Goal: Task Accomplishment & Management: Use online tool/utility

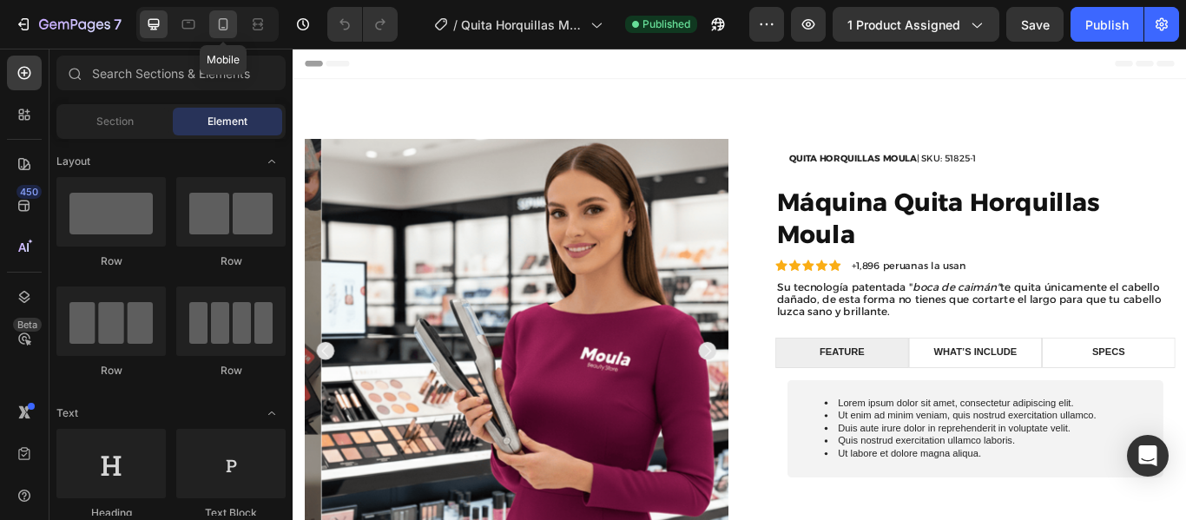
click at [223, 22] on icon at bounding box center [223, 24] width 17 height 17
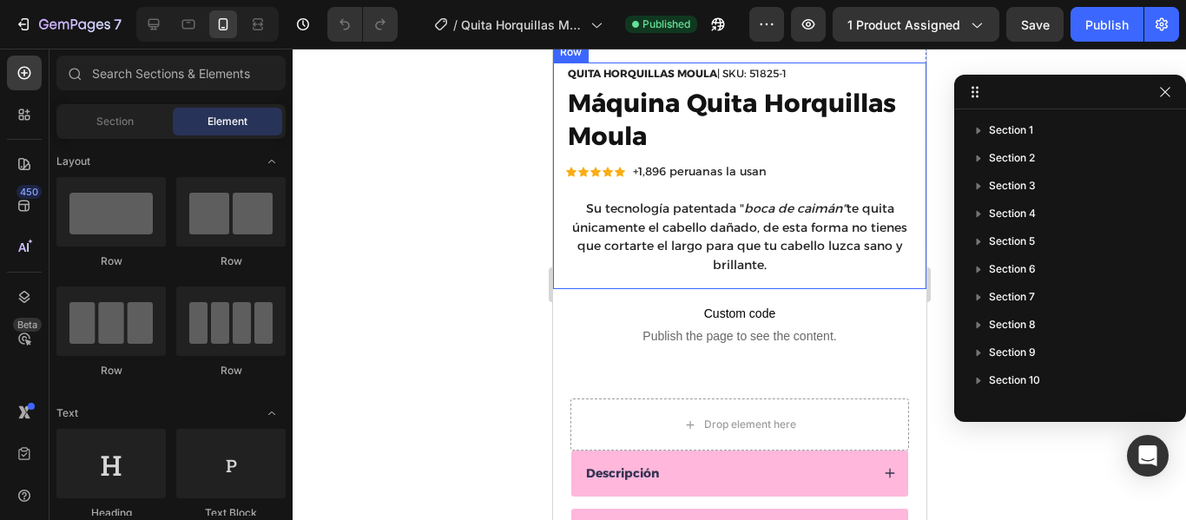
scroll to position [455, 0]
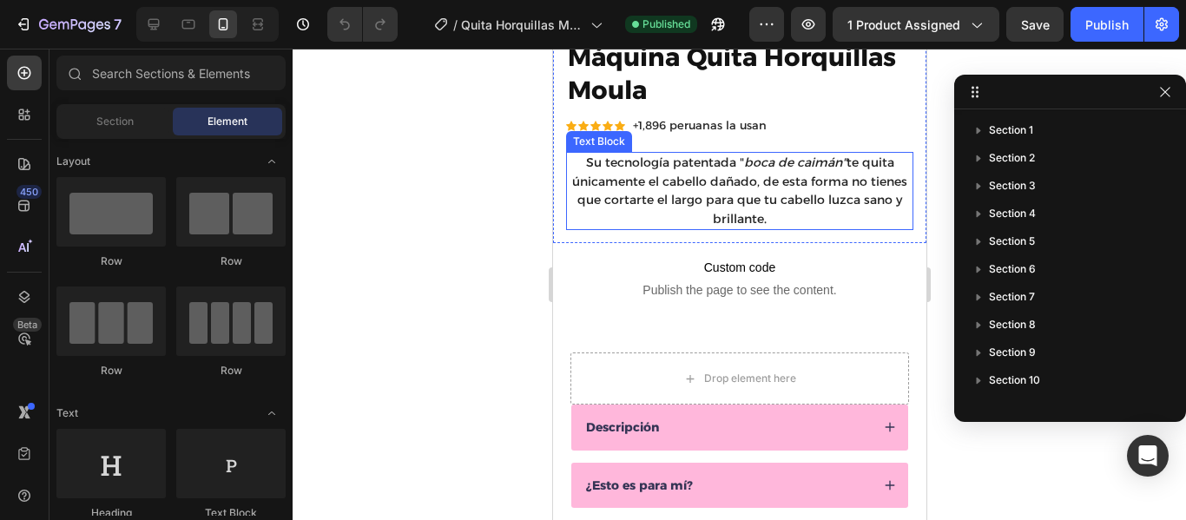
click at [843, 155] on span "Su tecnología patentada " boca de caimán" te quita únicamente el cabello dañado…" at bounding box center [739, 191] width 335 height 72
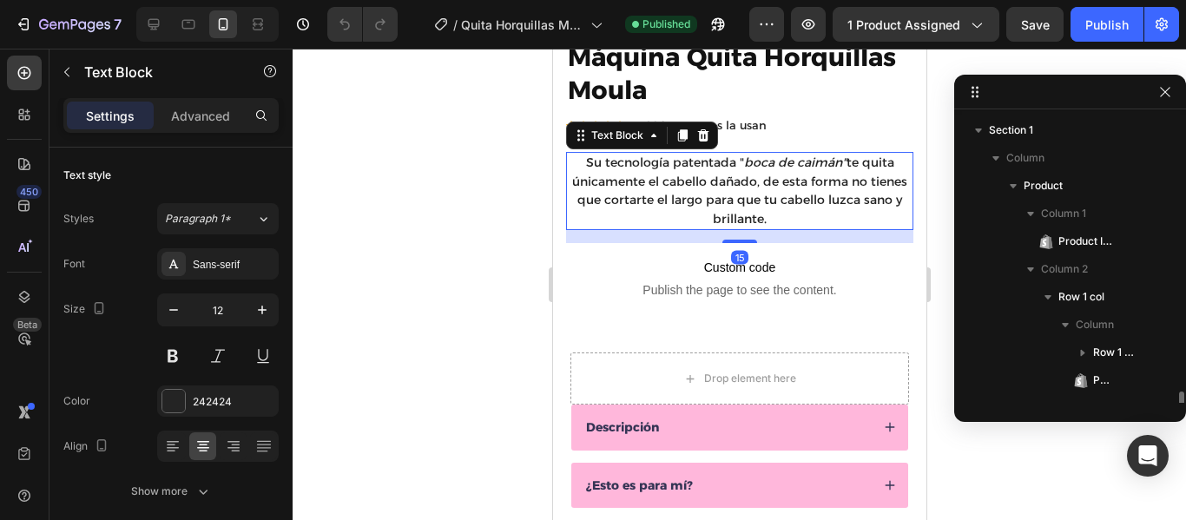
scroll to position [190, 0]
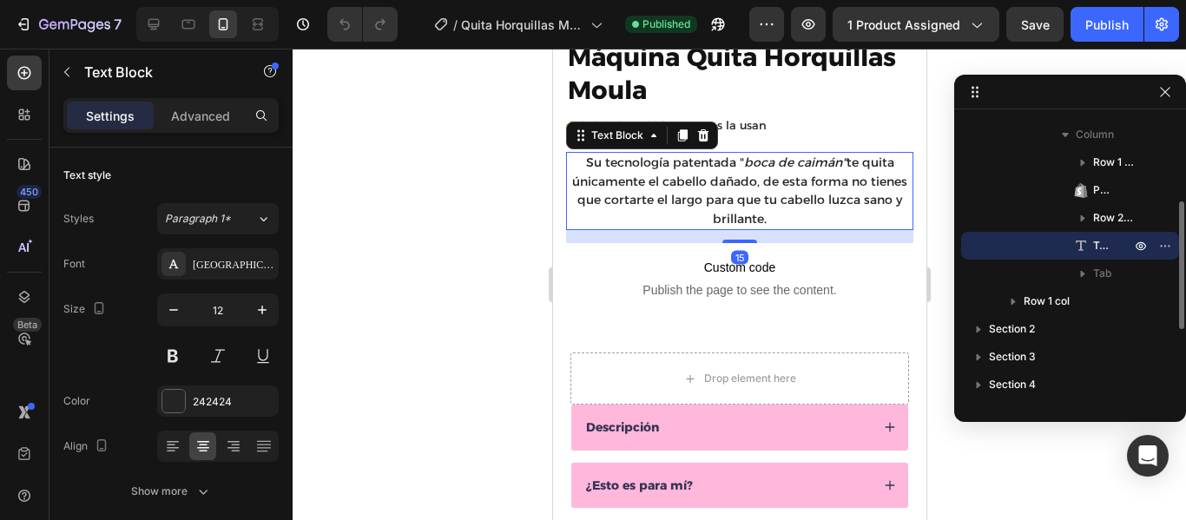
click at [842, 155] on span "Su tecnología patentada " boca de caimán" te quita únicamente el cabello dañado…" at bounding box center [739, 191] width 335 height 72
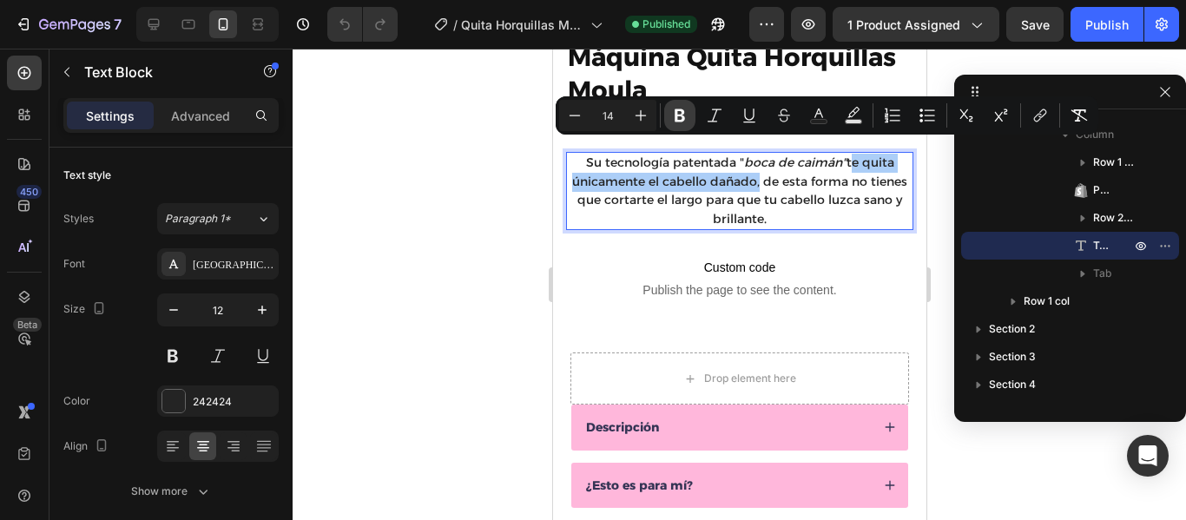
click at [684, 118] on icon "Editor contextual toolbar" at bounding box center [680, 115] width 10 height 13
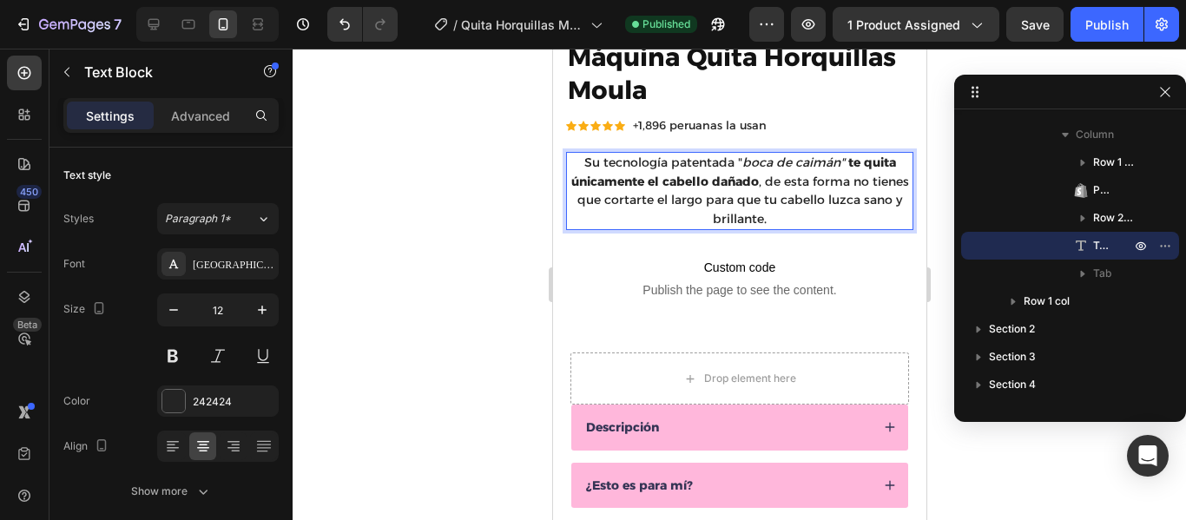
click at [799, 191] on span "Su tecnología patentada " boca de caimán" te quita únicamente el cabello dañado…" at bounding box center [740, 191] width 338 height 72
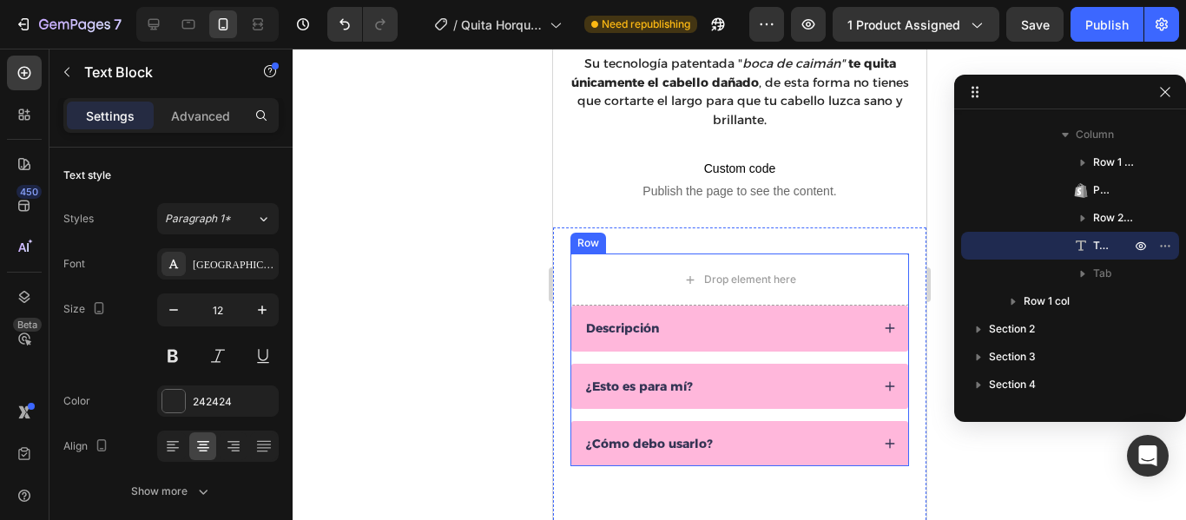
scroll to position [557, 0]
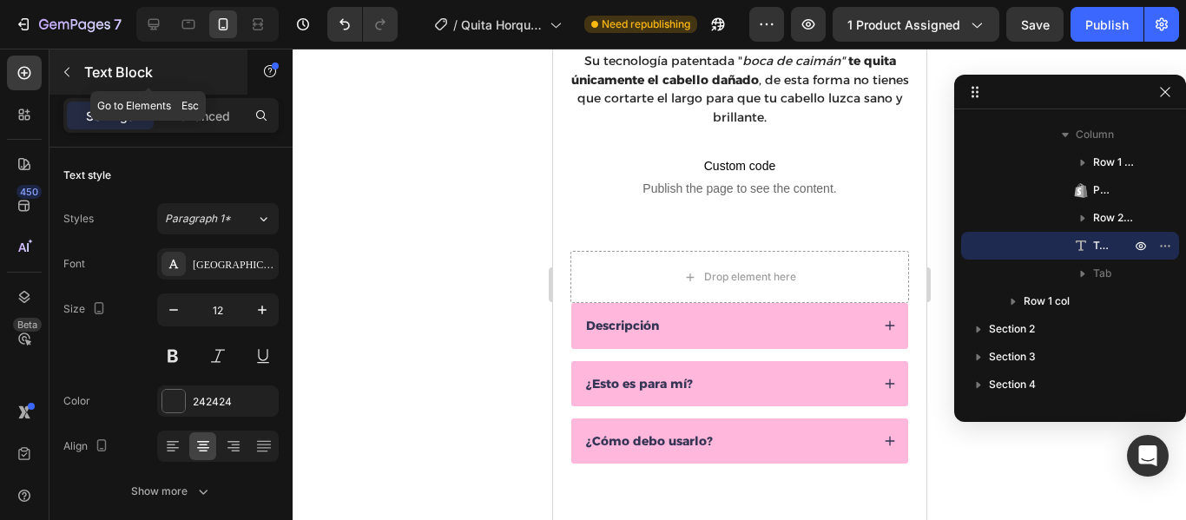
click at [64, 75] on icon "button" at bounding box center [67, 72] width 14 height 14
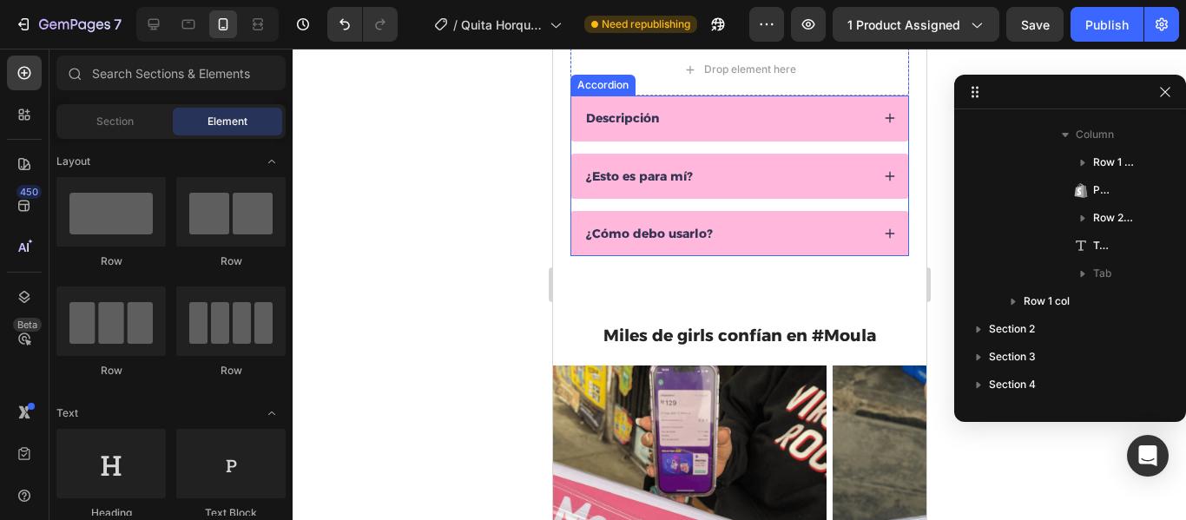
scroll to position [829, 0]
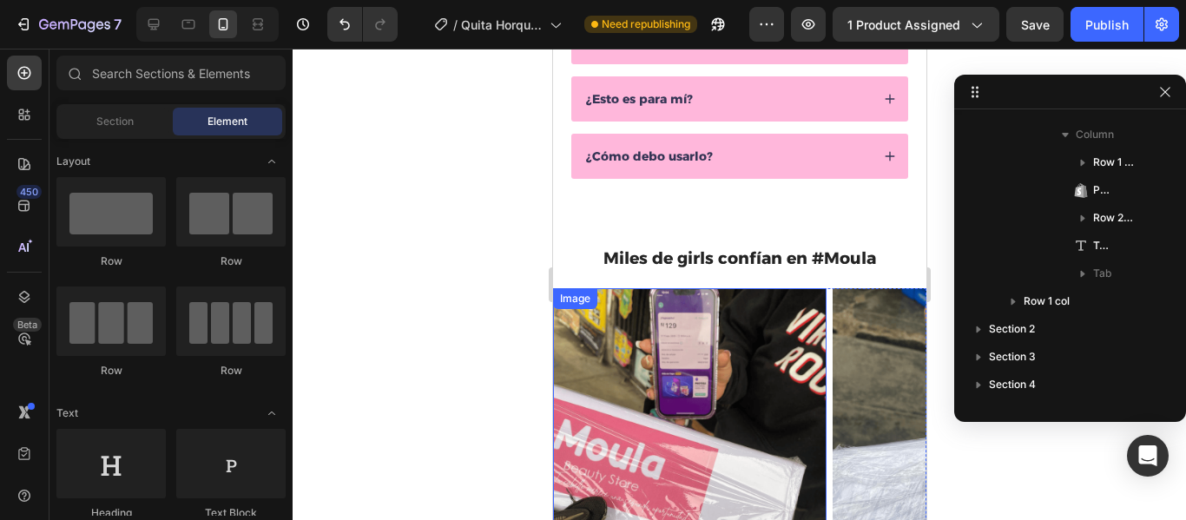
click at [704, 318] on img at bounding box center [689, 425] width 274 height 274
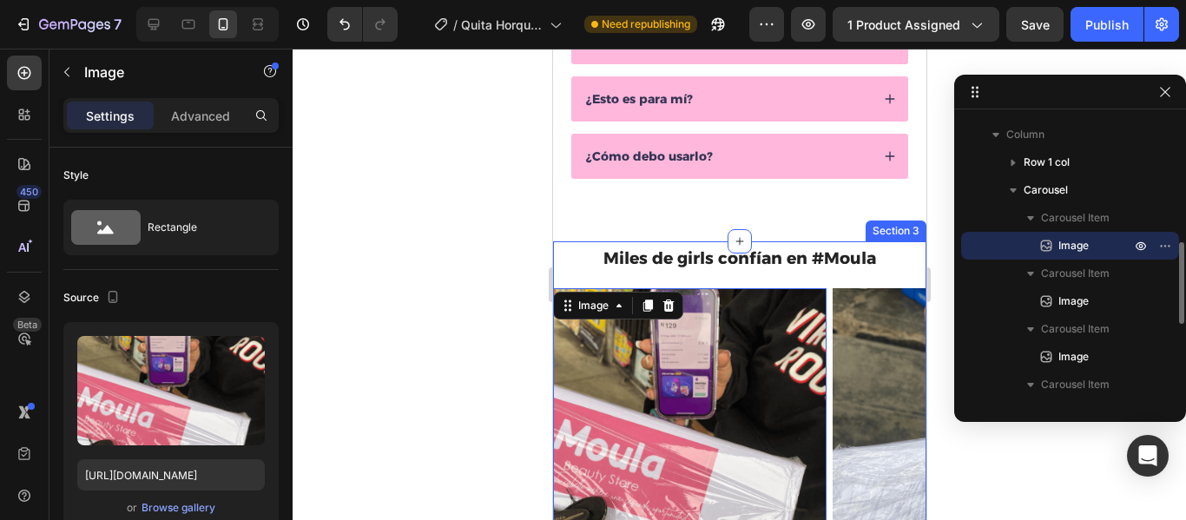
click at [738, 275] on div "Miles de girls confían en #Moula Heading Row Image 0 Image Image Image Image Ca…" at bounding box center [738, 407] width 373 height 333
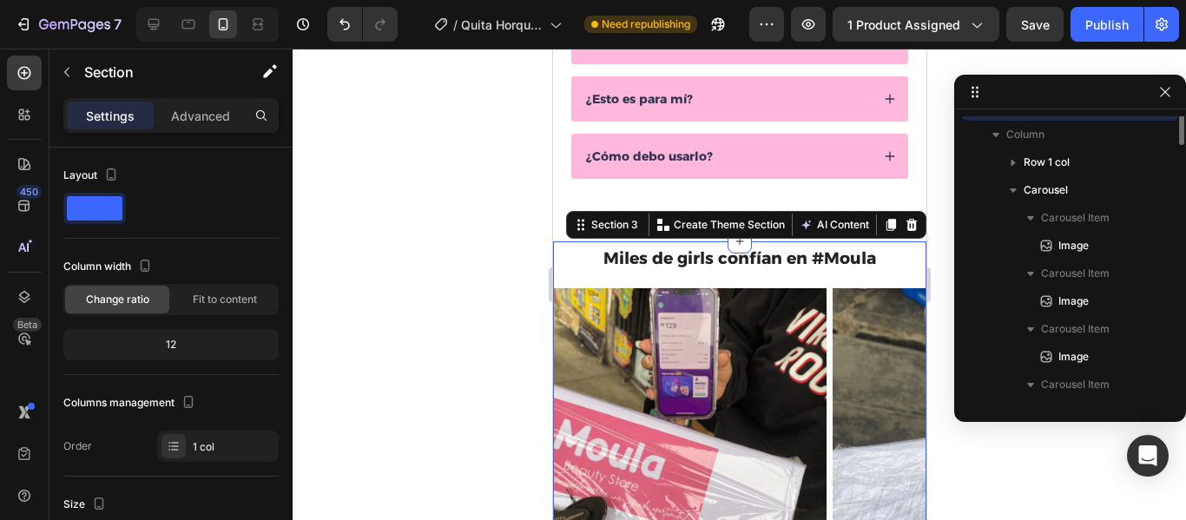
scroll to position [301, 0]
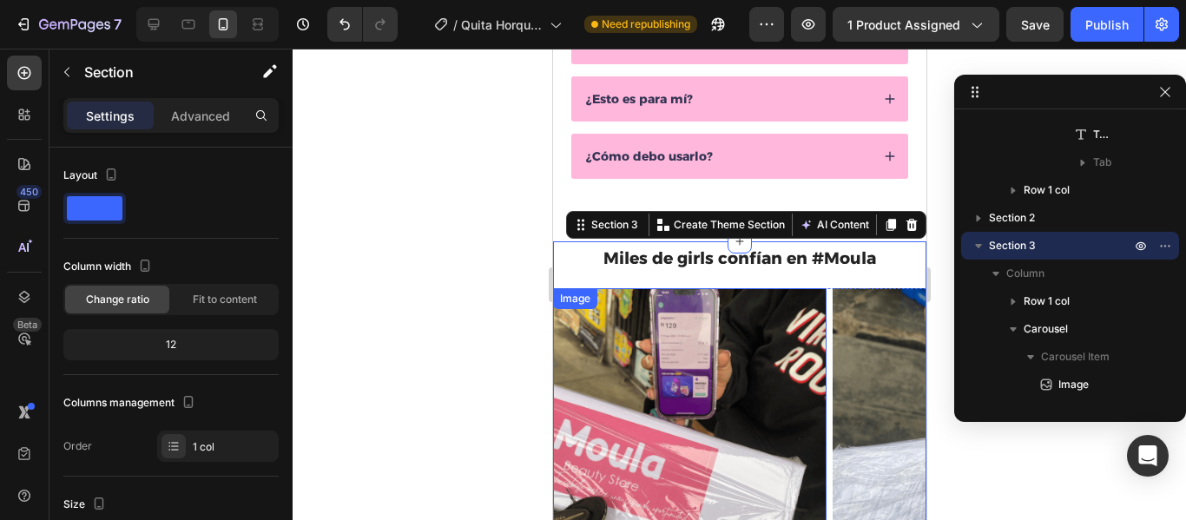
click at [796, 333] on img at bounding box center [689, 425] width 274 height 274
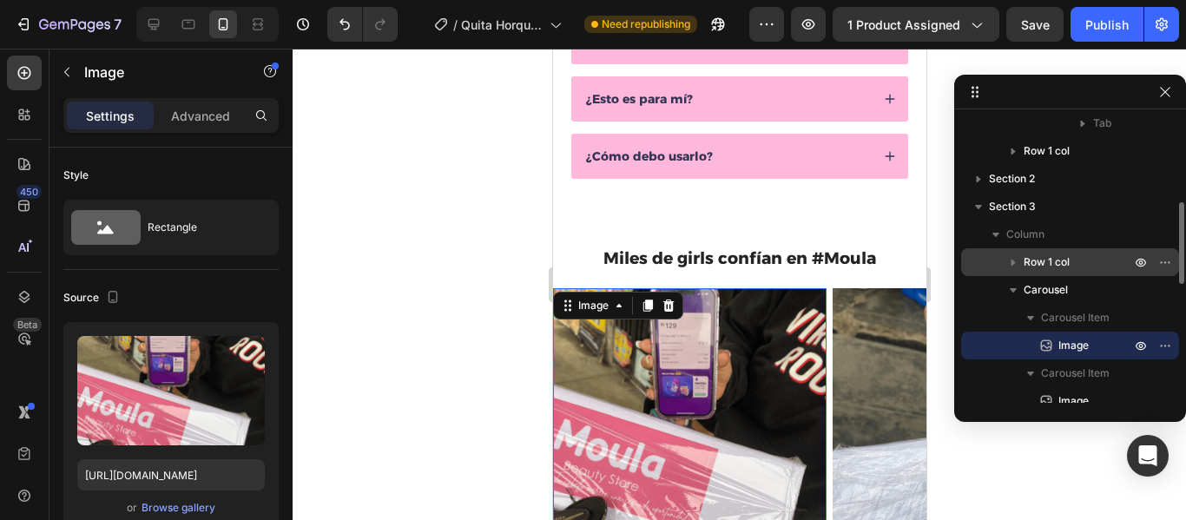
scroll to position [341, 0]
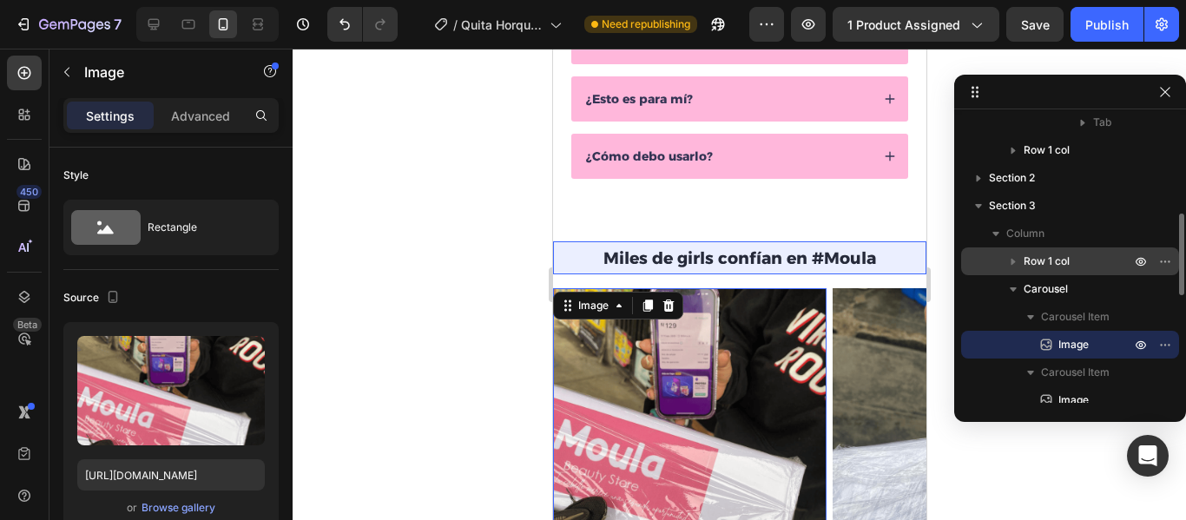
click at [1087, 261] on p "Row 1 col" at bounding box center [1079, 261] width 110 height 17
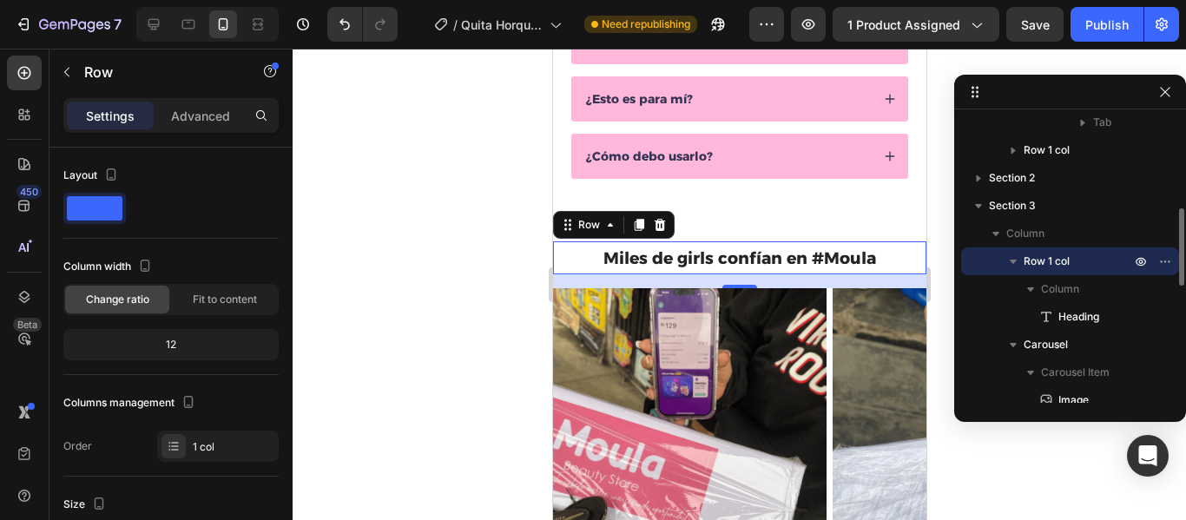
click at [1087, 265] on p "Row 1 col" at bounding box center [1079, 261] width 110 height 17
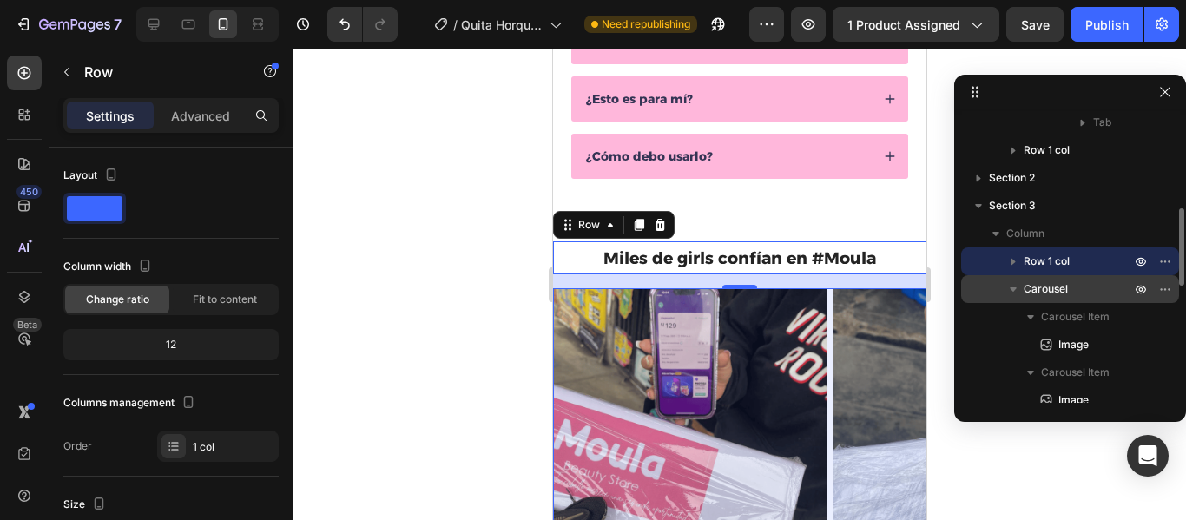
click at [1017, 289] on icon "button" at bounding box center [1013, 289] width 17 height 17
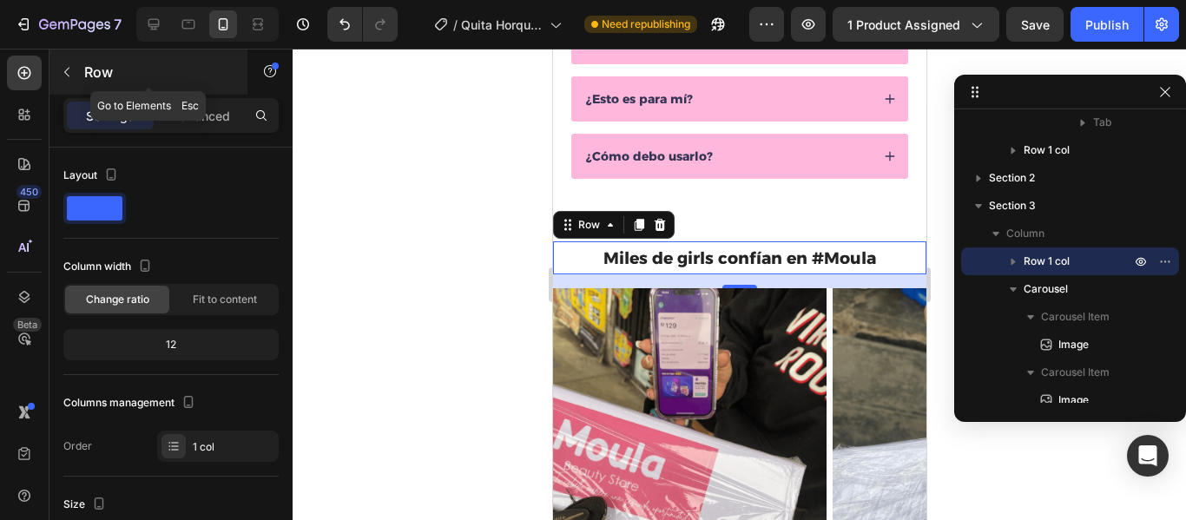
click at [67, 74] on icon "button" at bounding box center [66, 73] width 5 height 10
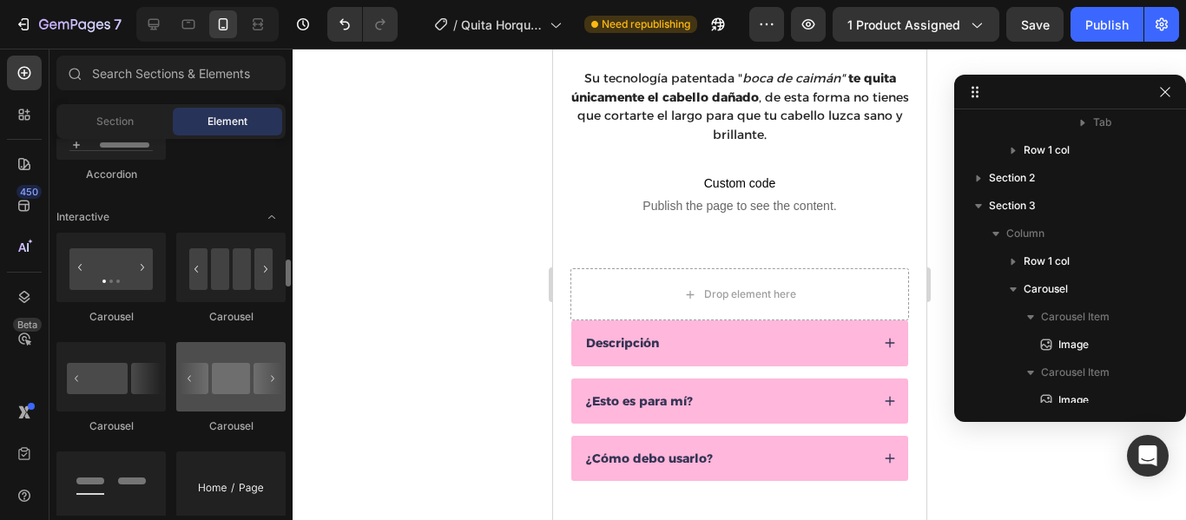
scroll to position [1679, 0]
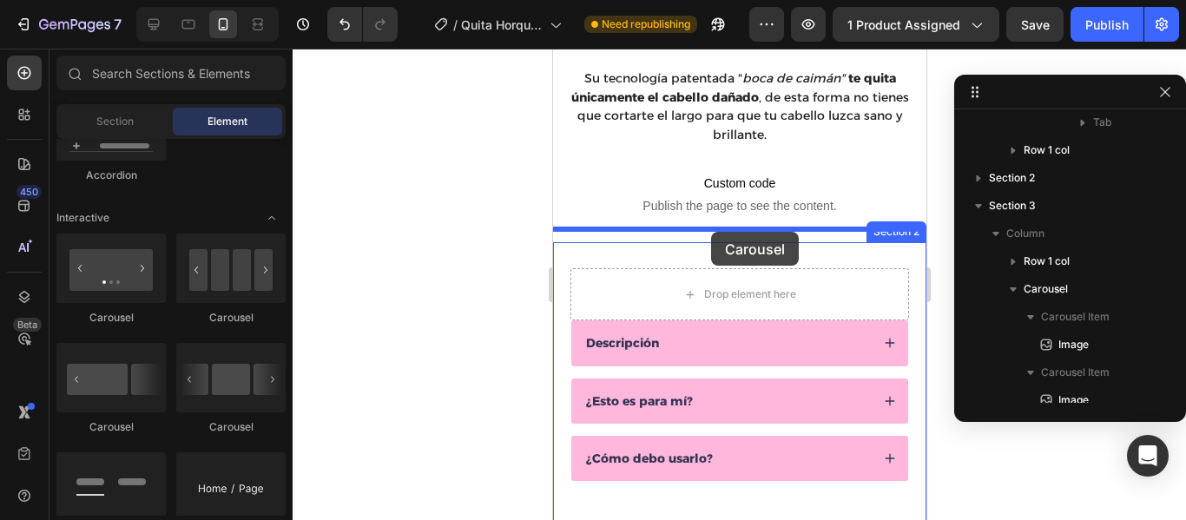
drag, startPoint x: 783, startPoint y: 331, endPoint x: 710, endPoint y: 232, distance: 122.5
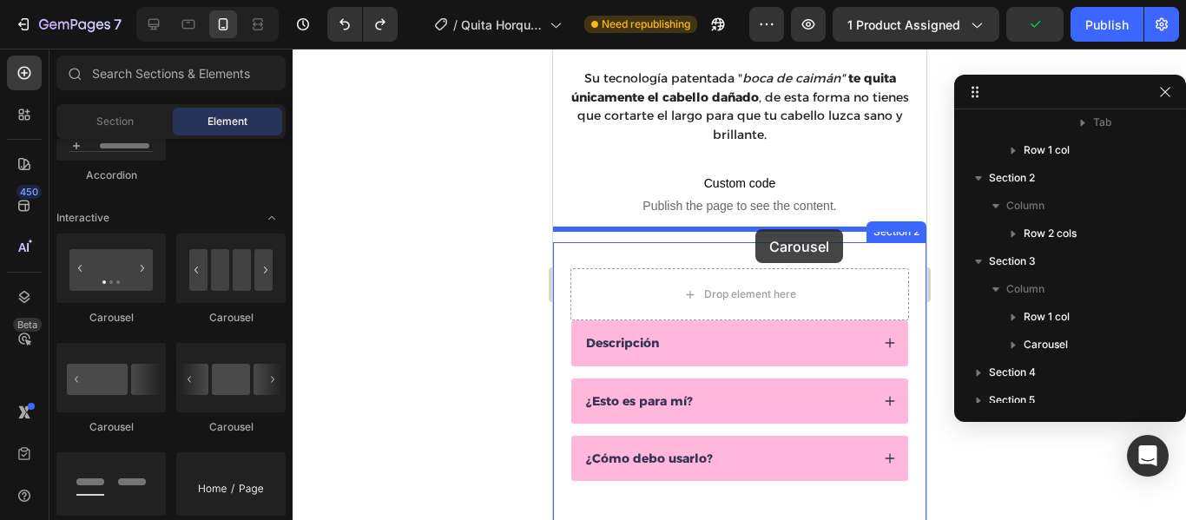
drag, startPoint x: 777, startPoint y: 441, endPoint x: 757, endPoint y: 228, distance: 214.7
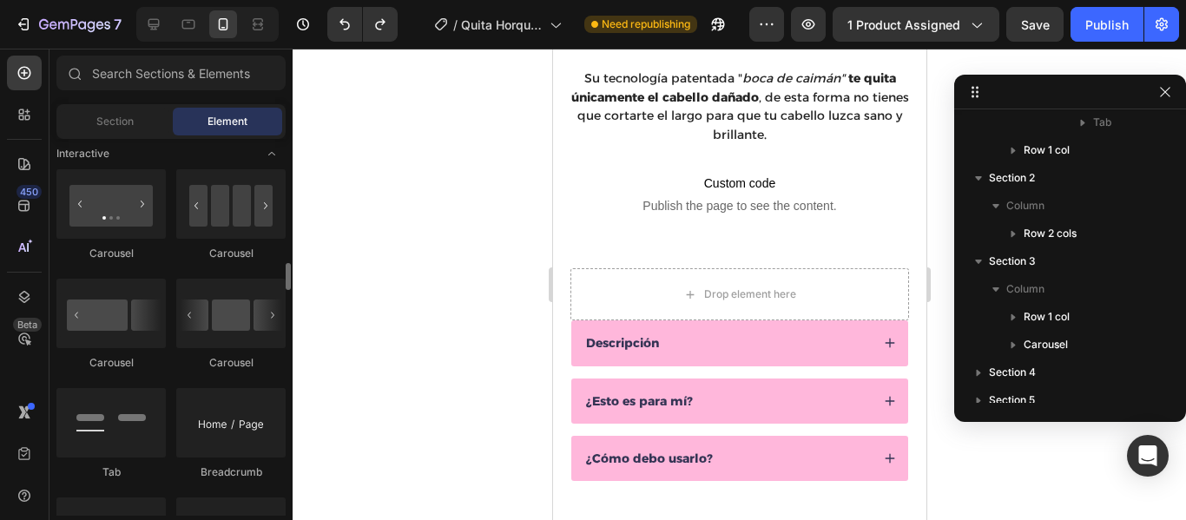
scroll to position [1744, 0]
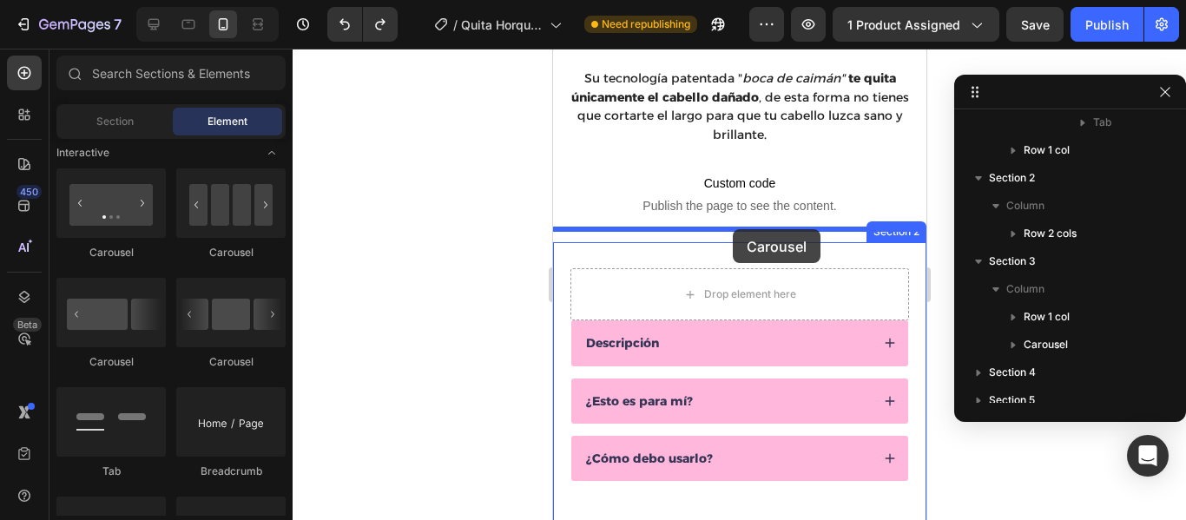
drag, startPoint x: 780, startPoint y: 266, endPoint x: 732, endPoint y: 229, distance: 60.1
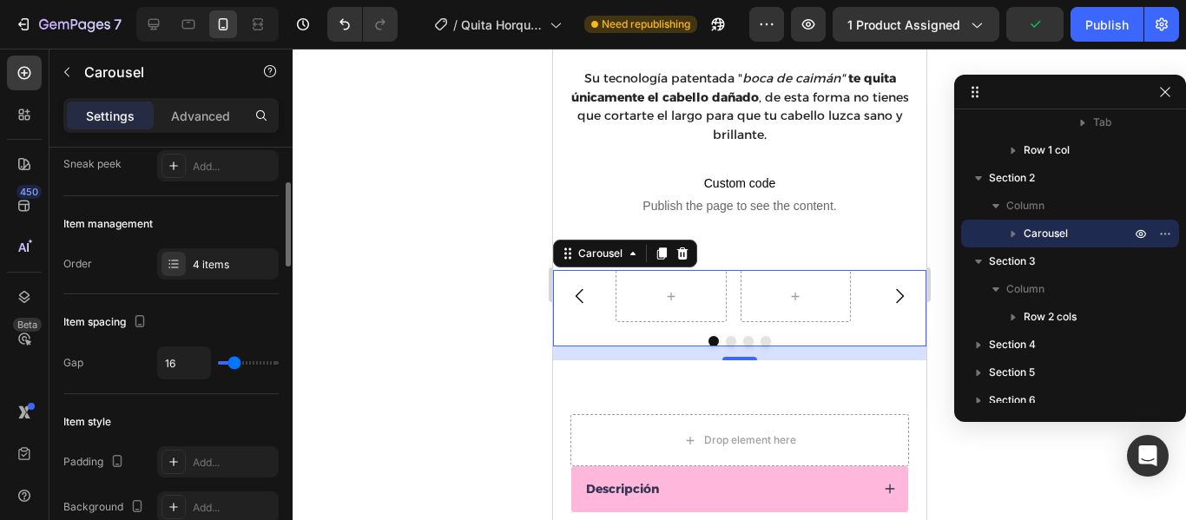
scroll to position [173, 0]
click at [211, 269] on div "4 items" at bounding box center [234, 264] width 82 height 16
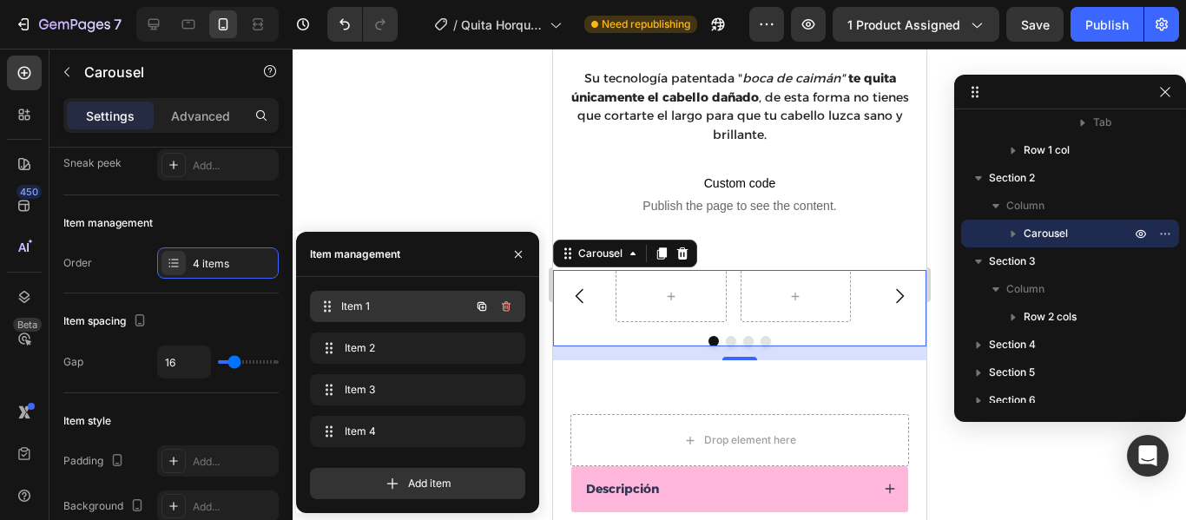
click at [350, 303] on span "Item 1" at bounding box center [405, 307] width 129 height 16
click at [377, 307] on span "Item 1" at bounding box center [405, 307] width 129 height 16
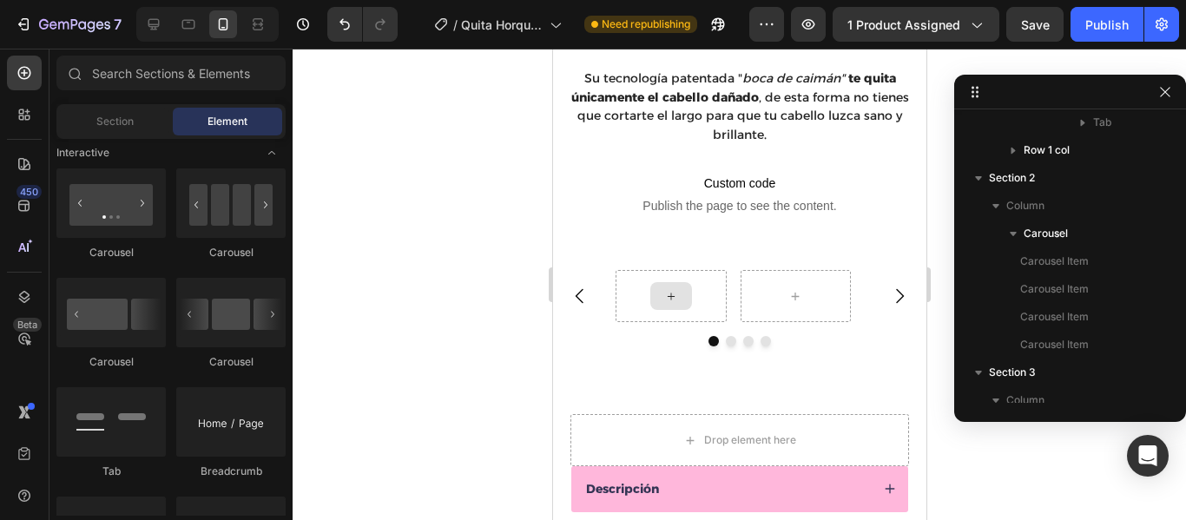
click at [673, 289] on icon at bounding box center [671, 296] width 14 height 15
click at [665, 289] on icon at bounding box center [671, 296] width 14 height 15
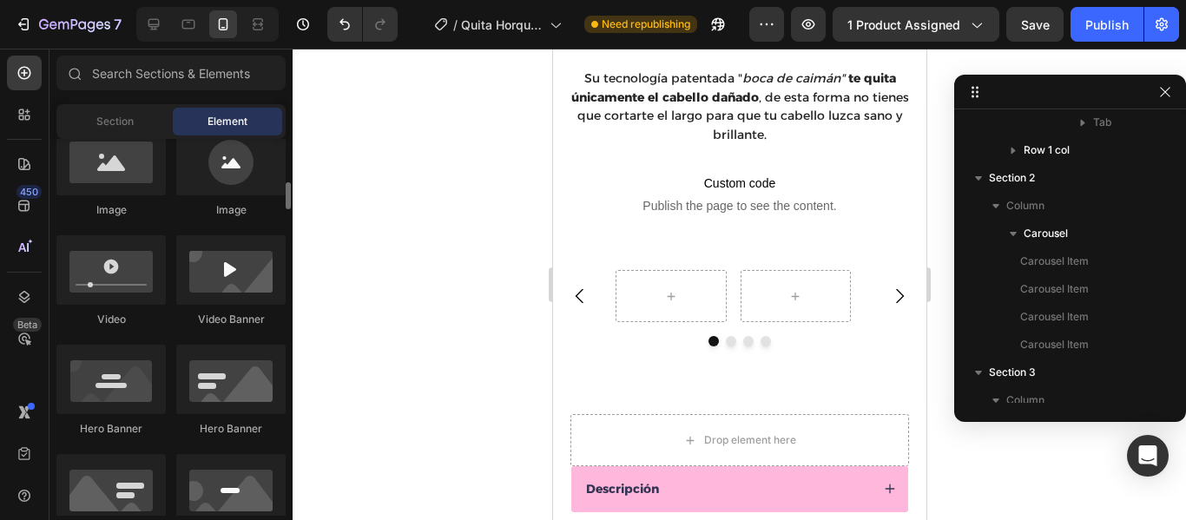
scroll to position [591, 0]
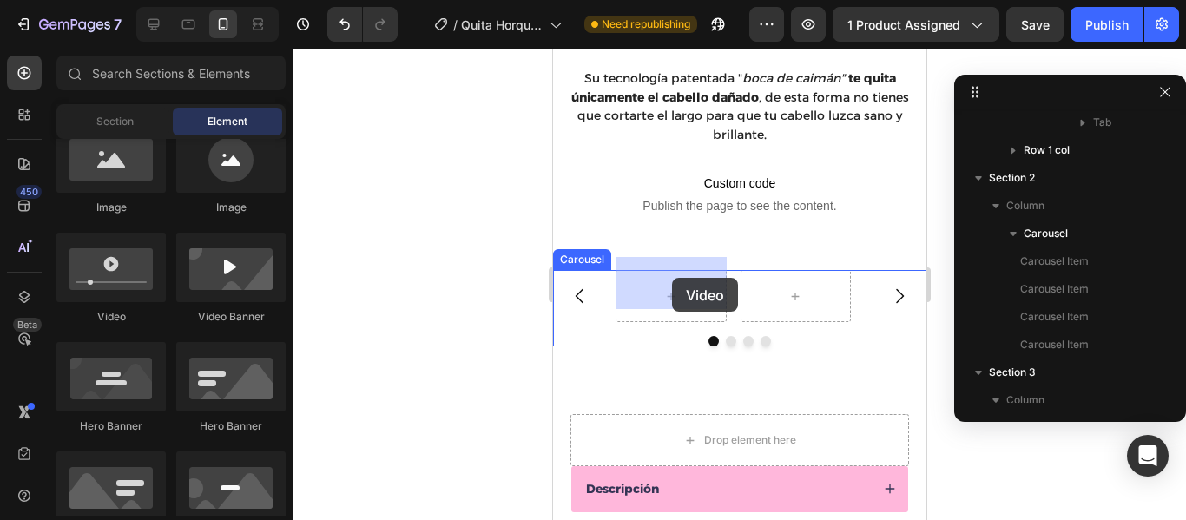
drag, startPoint x: 668, startPoint y: 327, endPoint x: 671, endPoint y: 279, distance: 47.9
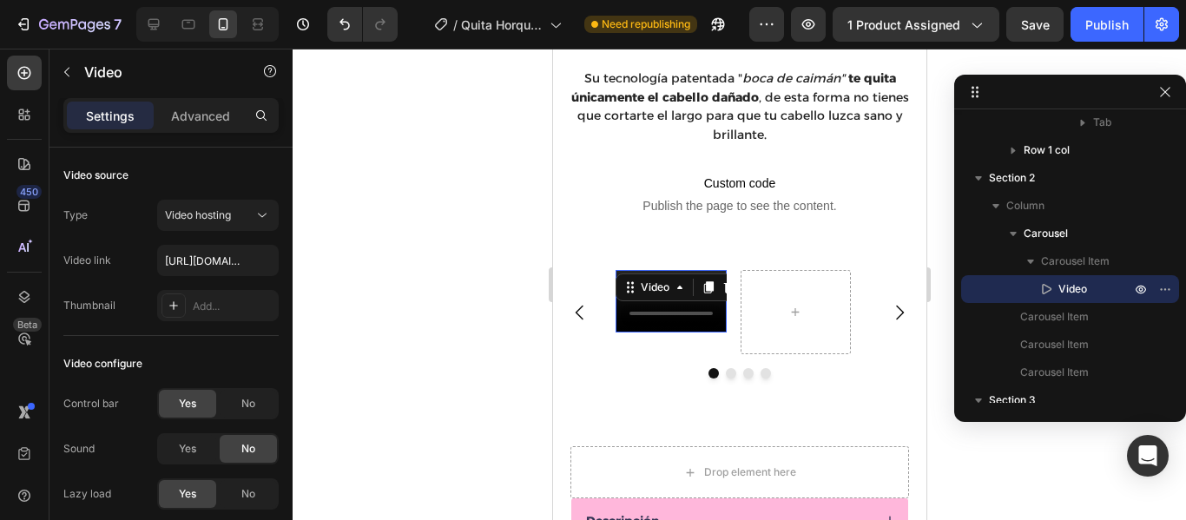
drag, startPoint x: 684, startPoint y: 319, endPoint x: 684, endPoint y: 340, distance: 21.7
click at [684, 340] on div "Video 25" at bounding box center [670, 312] width 111 height 84
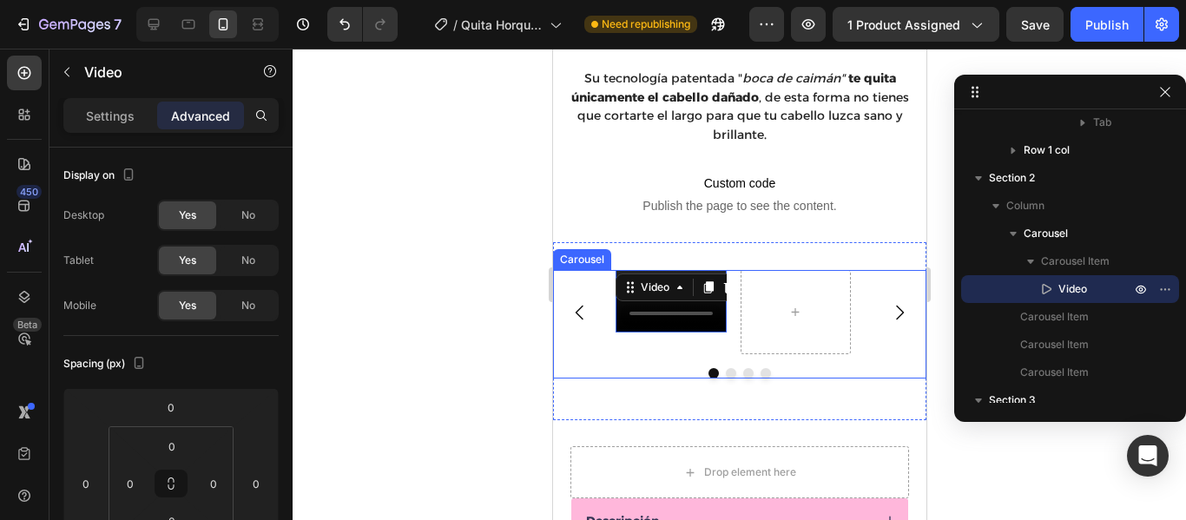
type input "0"
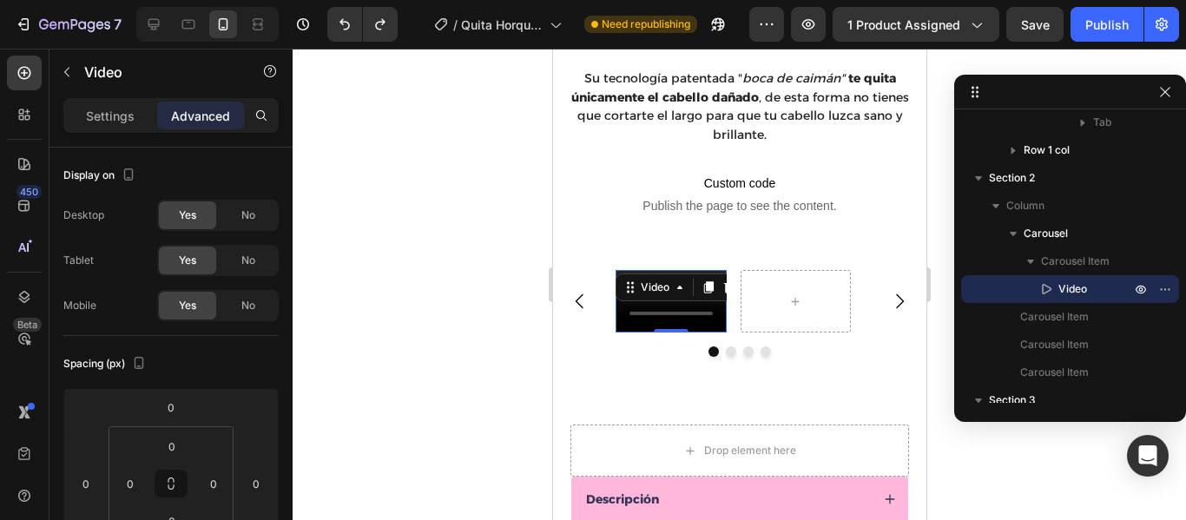
click at [940, 363] on div at bounding box center [740, 285] width 894 height 472
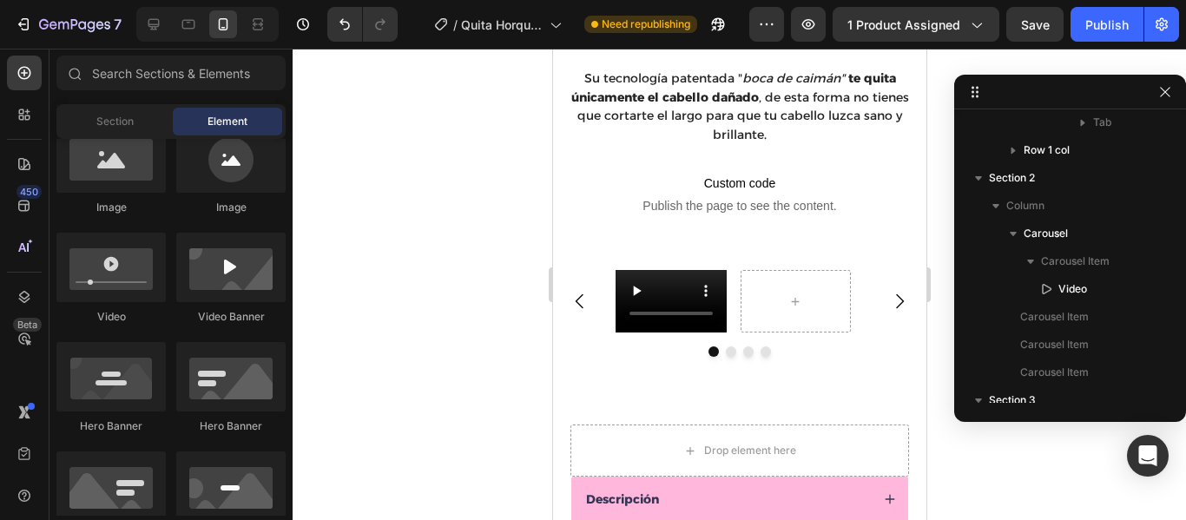
click at [479, 349] on div at bounding box center [740, 285] width 894 height 472
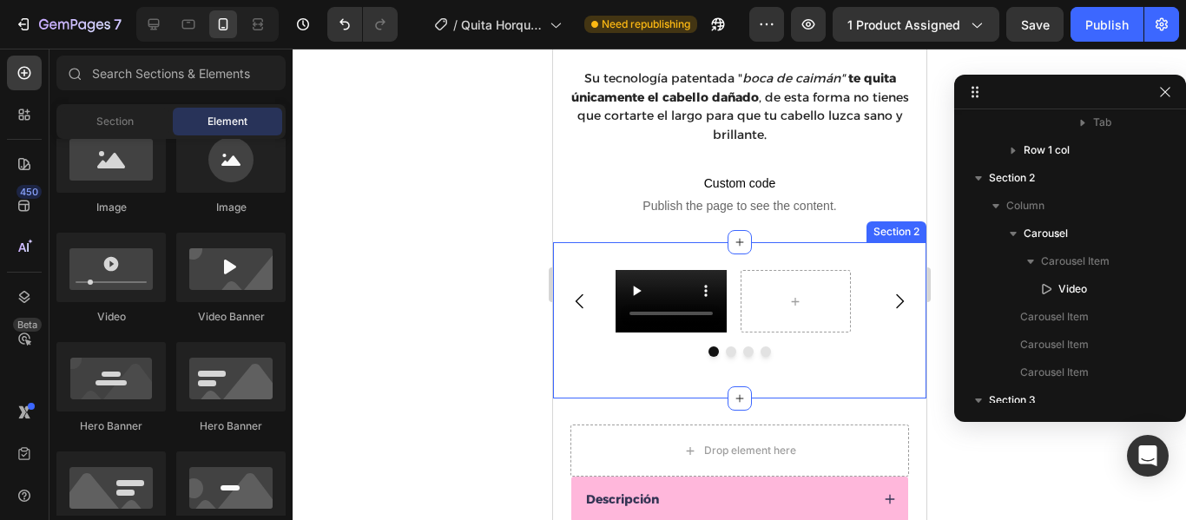
click at [437, 323] on div at bounding box center [740, 285] width 894 height 472
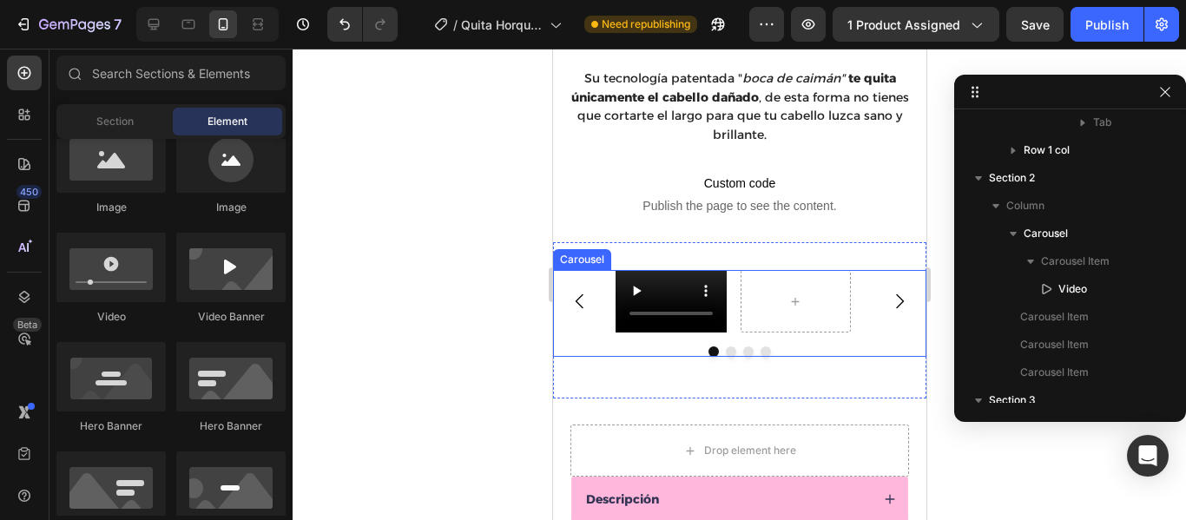
click at [663, 326] on div "Video [GEOGRAPHIC_DATA]" at bounding box center [738, 313] width 373 height 87
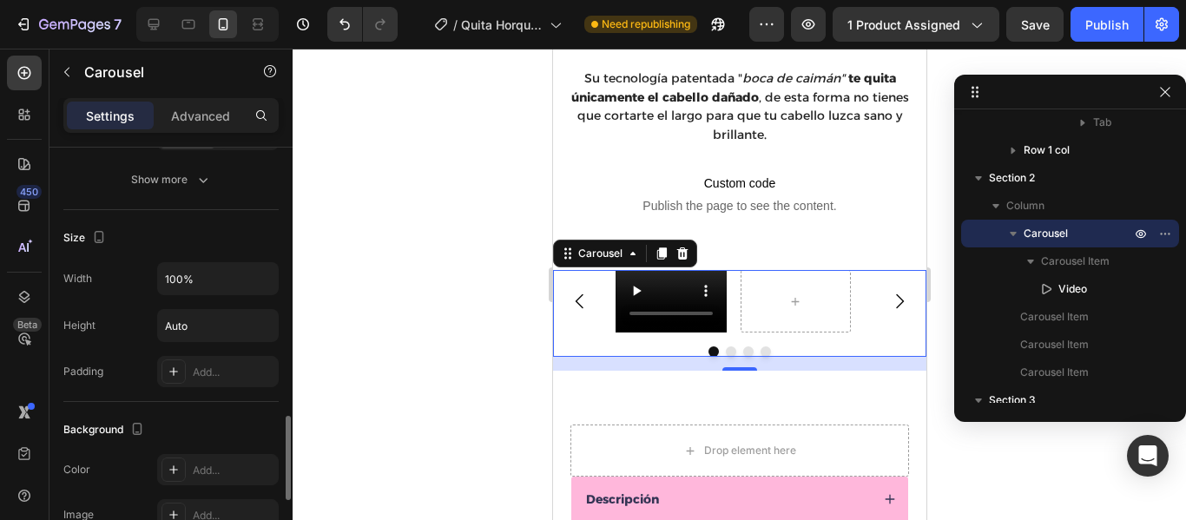
scroll to position [1342, 0]
click at [230, 277] on input "100%" at bounding box center [218, 277] width 120 height 31
click at [265, 281] on icon "button" at bounding box center [262, 277] width 17 height 17
click at [178, 336] on input "Auto" at bounding box center [218, 324] width 120 height 31
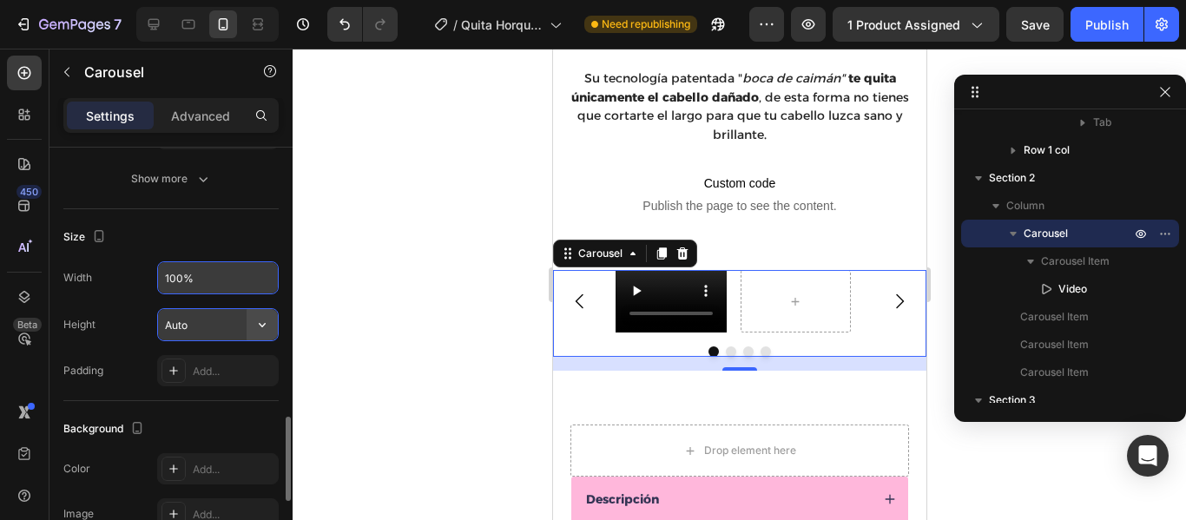
click at [263, 326] on icon "button" at bounding box center [262, 325] width 7 height 4
click at [221, 328] on input "Auto" at bounding box center [218, 324] width 120 height 31
click at [440, 308] on div at bounding box center [740, 285] width 894 height 472
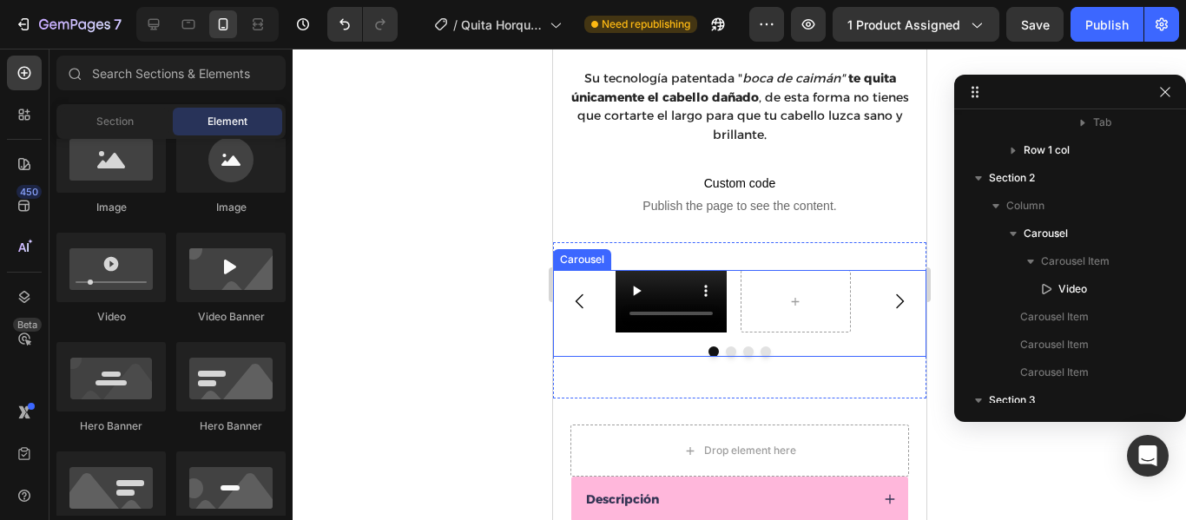
click at [869, 316] on div "Video" at bounding box center [738, 301] width 373 height 63
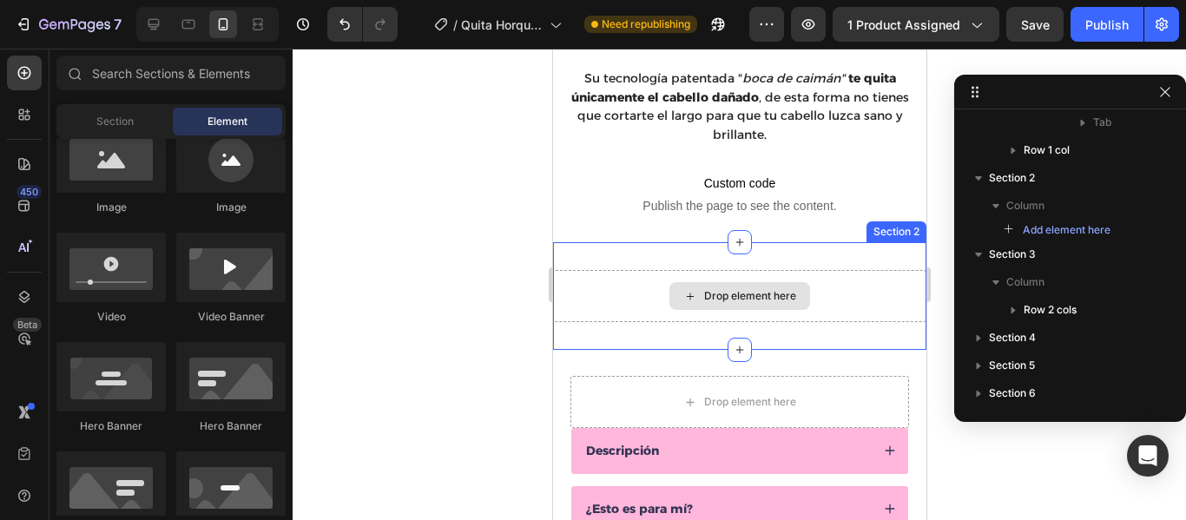
click at [856, 278] on div "Drop element here" at bounding box center [738, 296] width 373 height 52
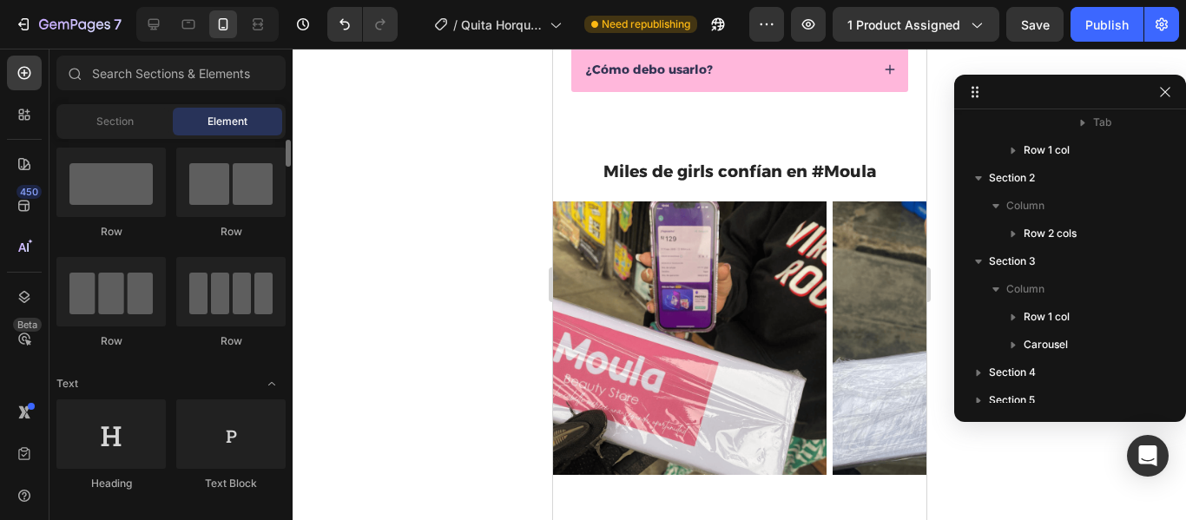
scroll to position [0, 0]
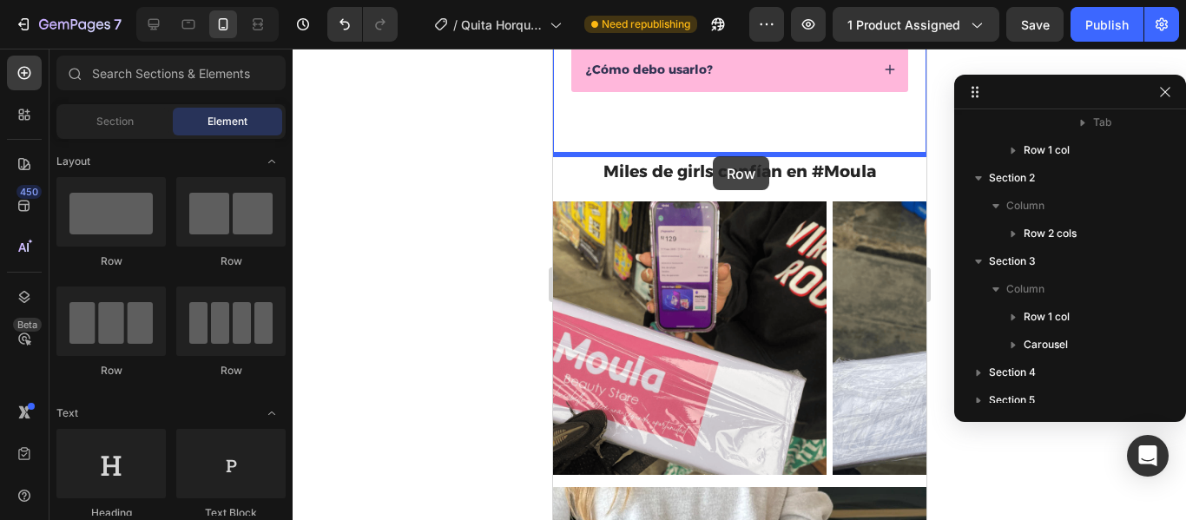
drag, startPoint x: 776, startPoint y: 386, endPoint x: 712, endPoint y: 157, distance: 237.1
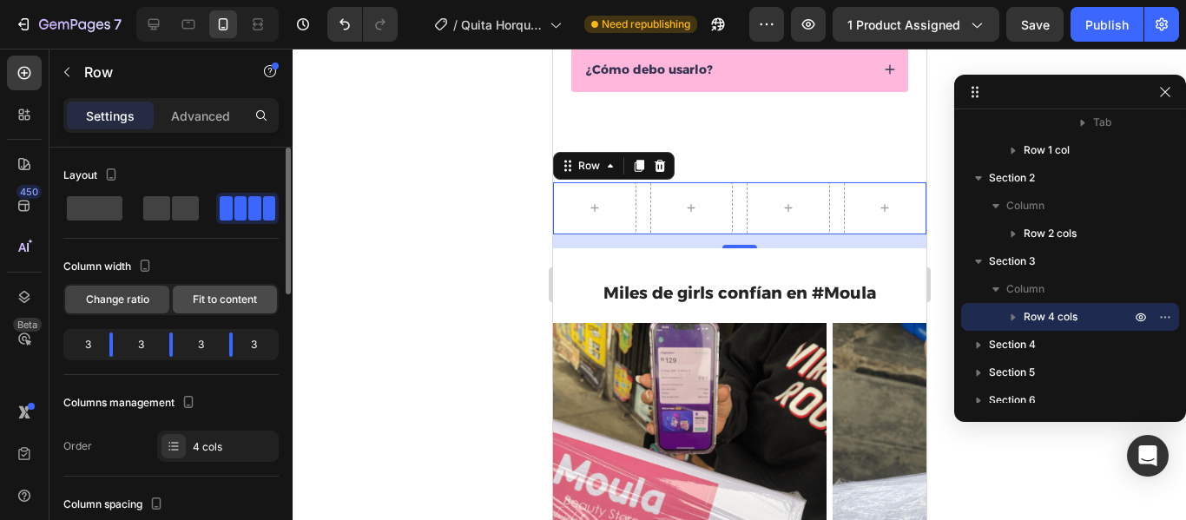
click at [227, 304] on span "Fit to content" at bounding box center [225, 300] width 64 height 16
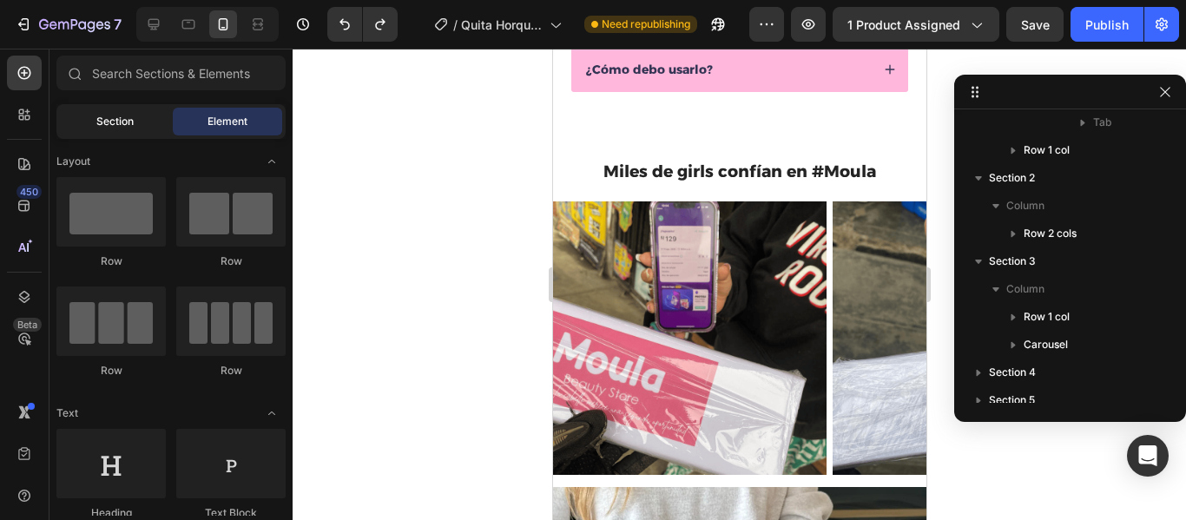
click at [132, 129] on div "Section" at bounding box center [114, 122] width 109 height 28
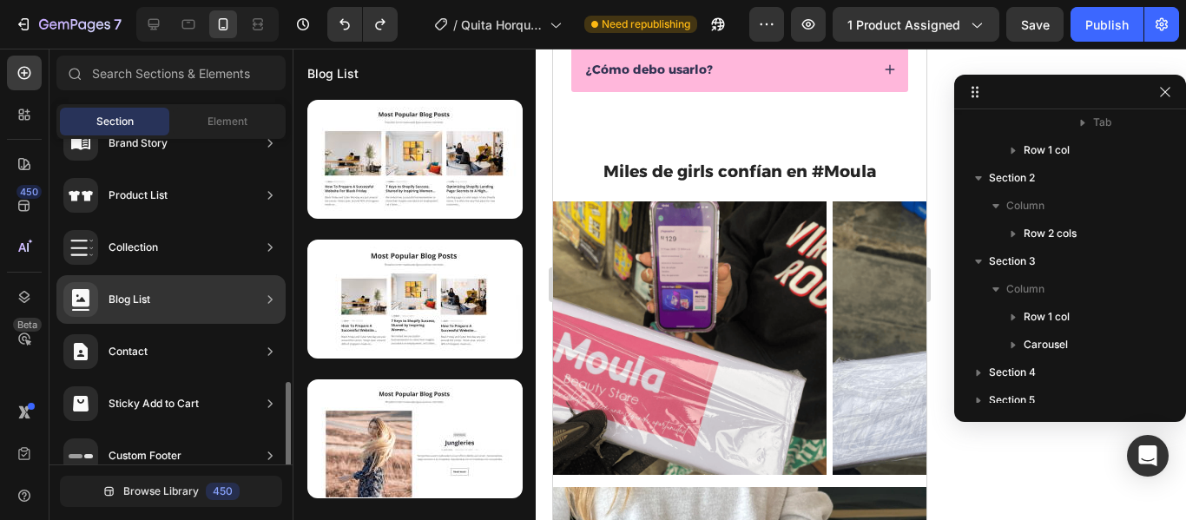
scroll to position [682, 0]
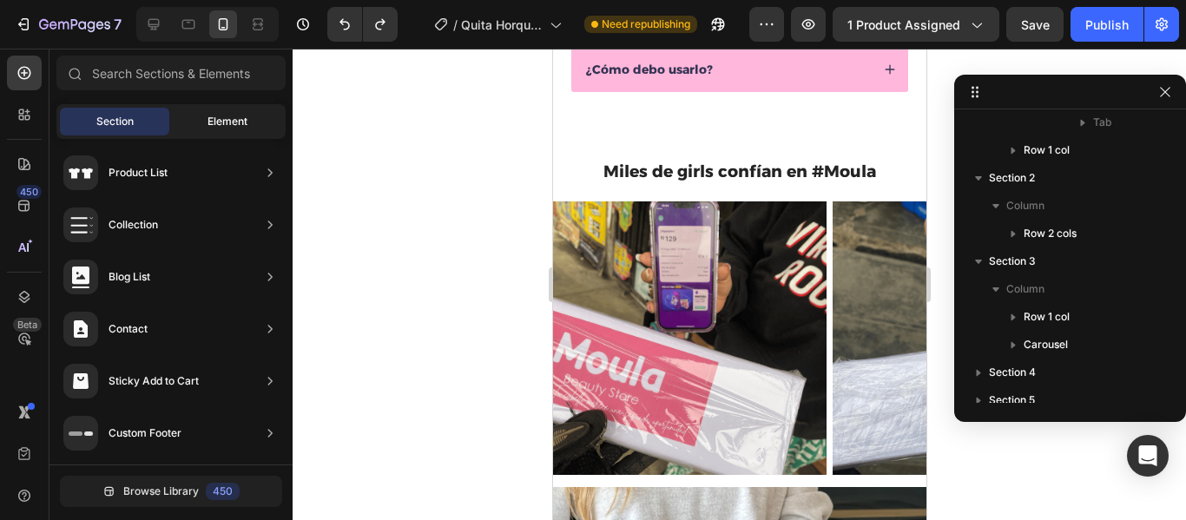
click at [221, 117] on span "Element" at bounding box center [228, 122] width 40 height 16
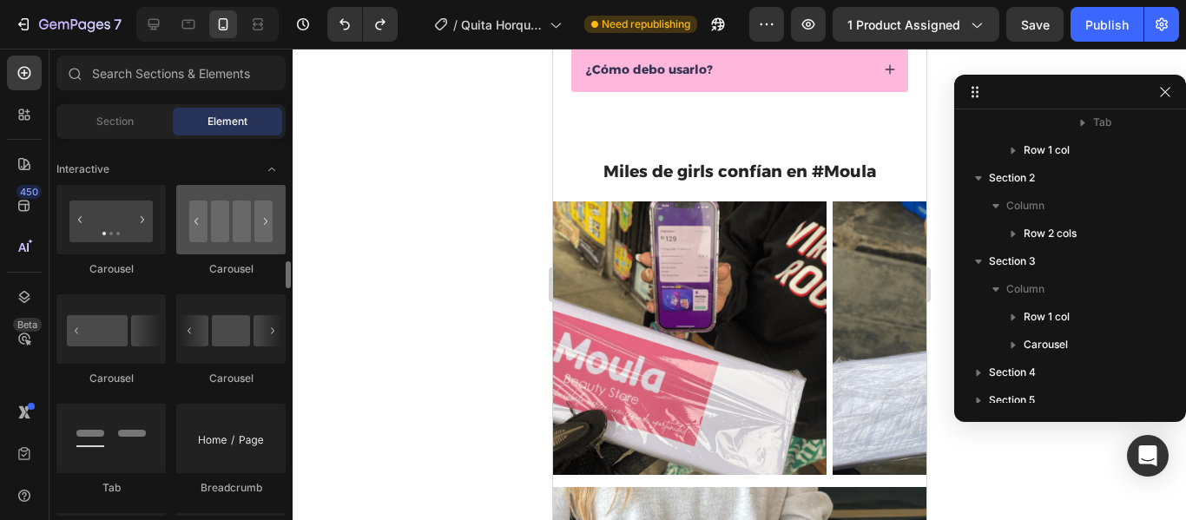
scroll to position [1728, 0]
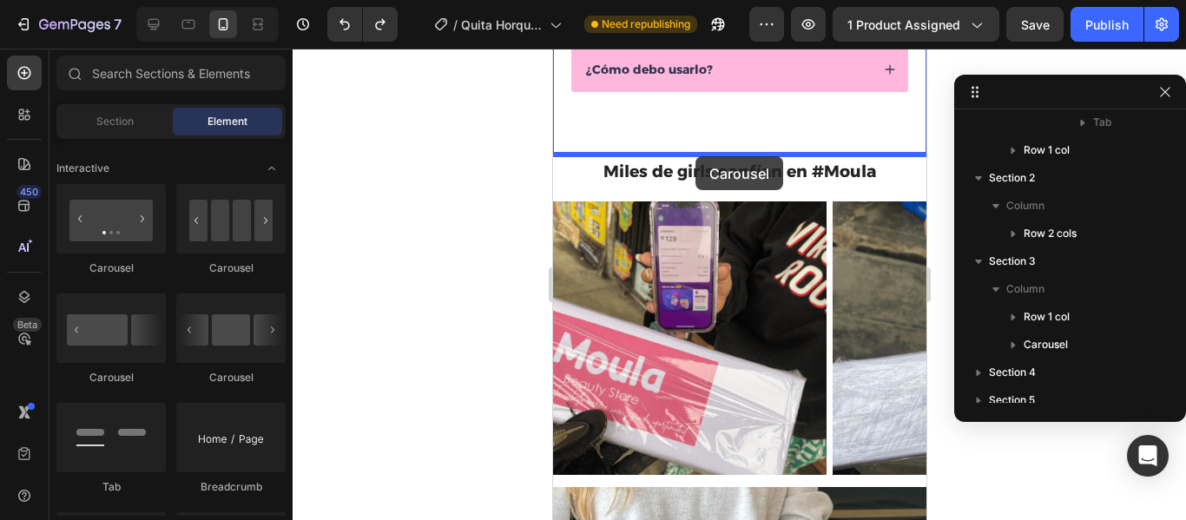
drag, startPoint x: 775, startPoint y: 284, endPoint x: 695, endPoint y: 156, distance: 150.6
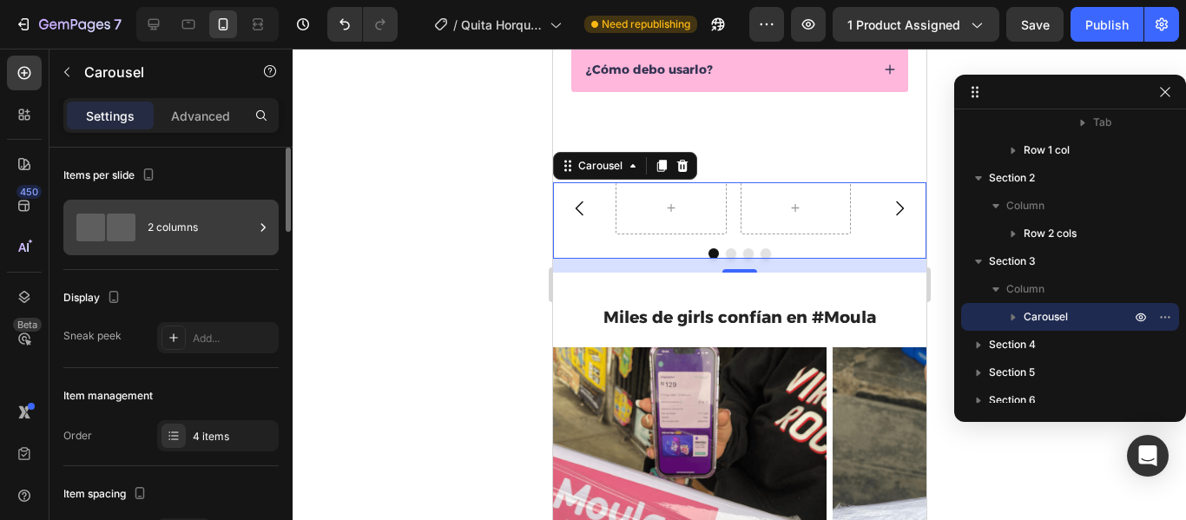
click at [227, 245] on div "2 columns" at bounding box center [201, 228] width 106 height 40
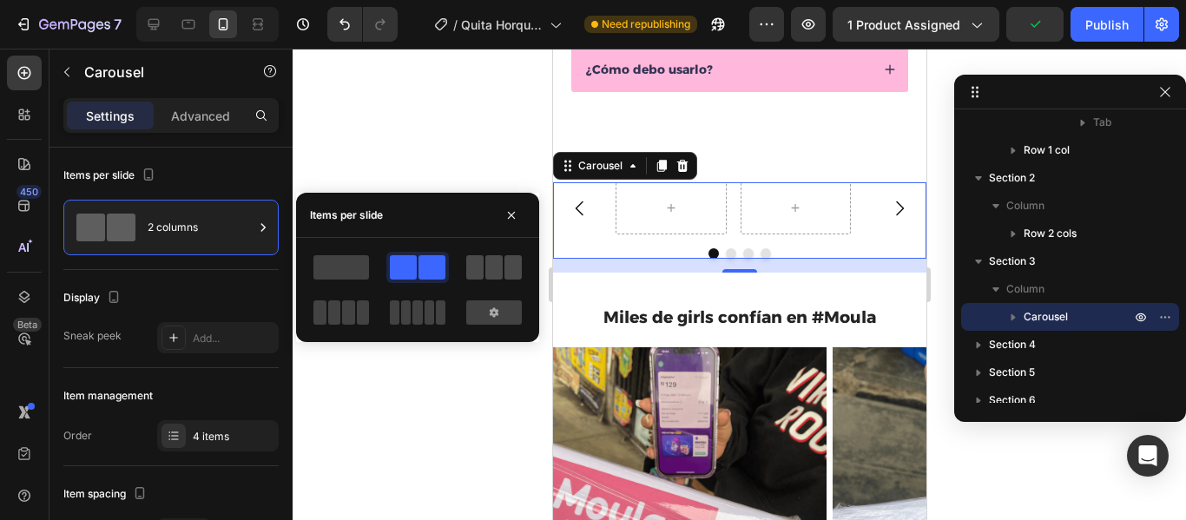
click at [473, 264] on span at bounding box center [474, 267] width 17 height 24
click at [414, 314] on span at bounding box center [418, 313] width 10 height 24
click at [485, 261] on div at bounding box center [494, 267] width 56 height 24
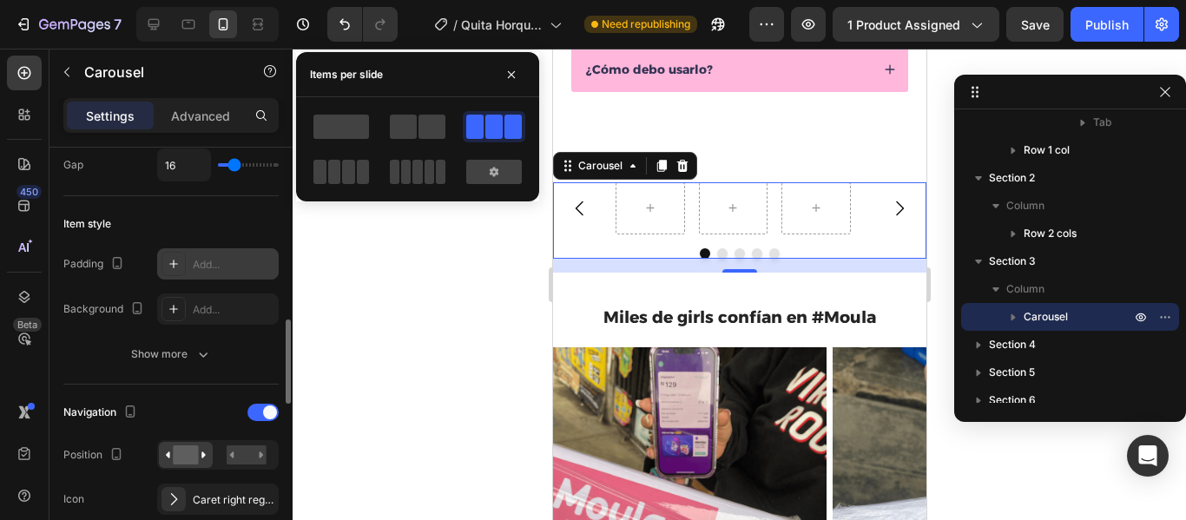
scroll to position [460, 0]
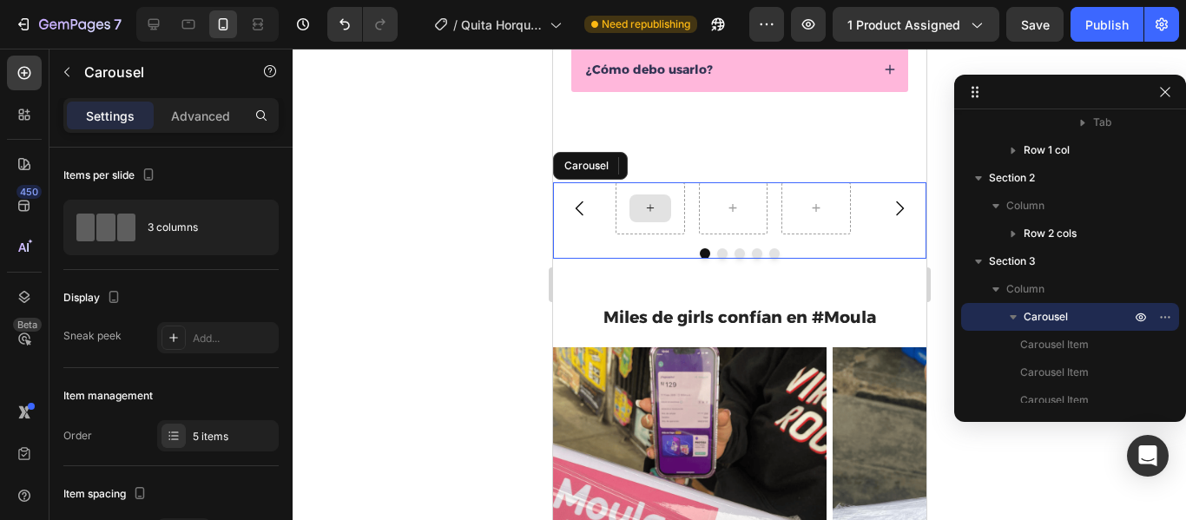
click at [662, 215] on div at bounding box center [650, 209] width 42 height 28
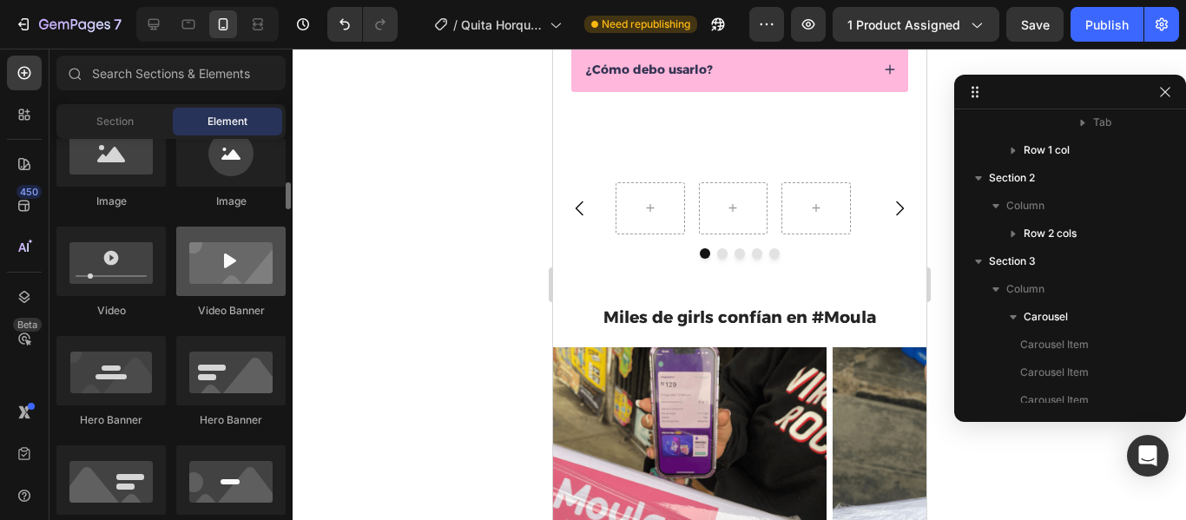
scroll to position [598, 0]
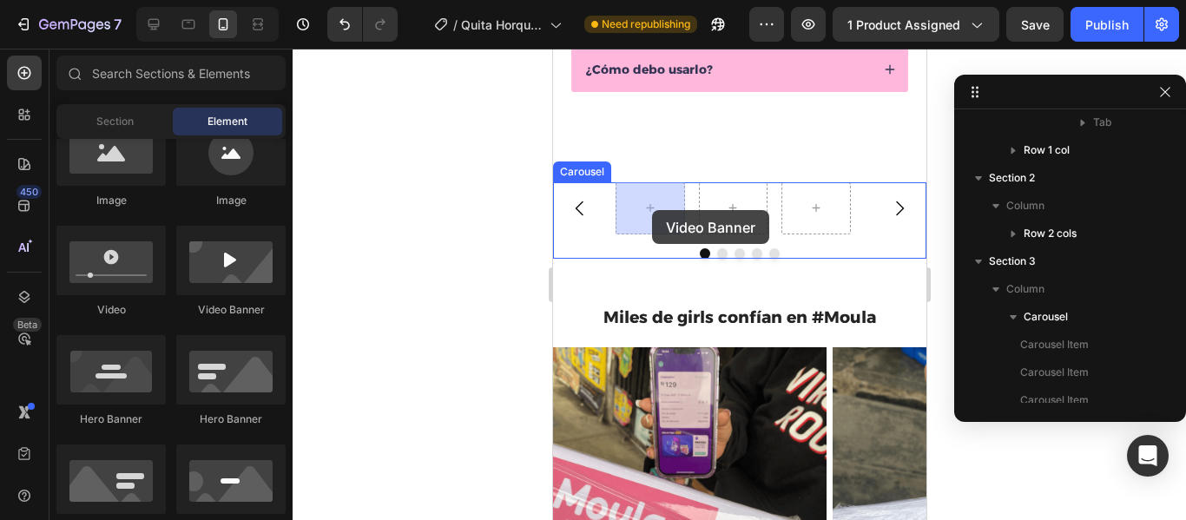
drag, startPoint x: 785, startPoint y: 321, endPoint x: 651, endPoint y: 210, distance: 173.4
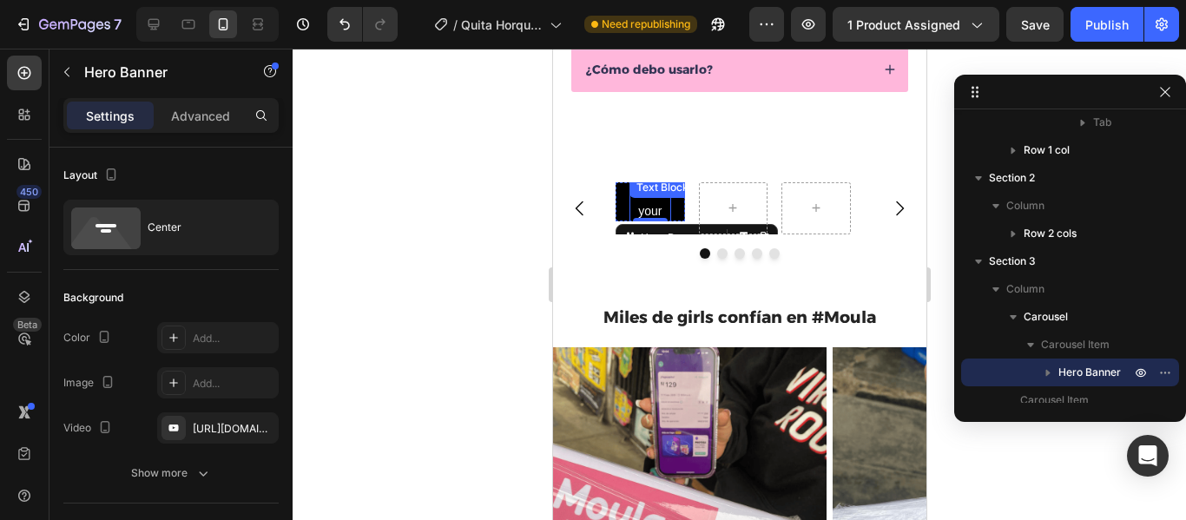
click at [655, 200] on div "This is your text block. Click to edit and make it your own. Share your product…" at bounding box center [650, 452] width 42 height 551
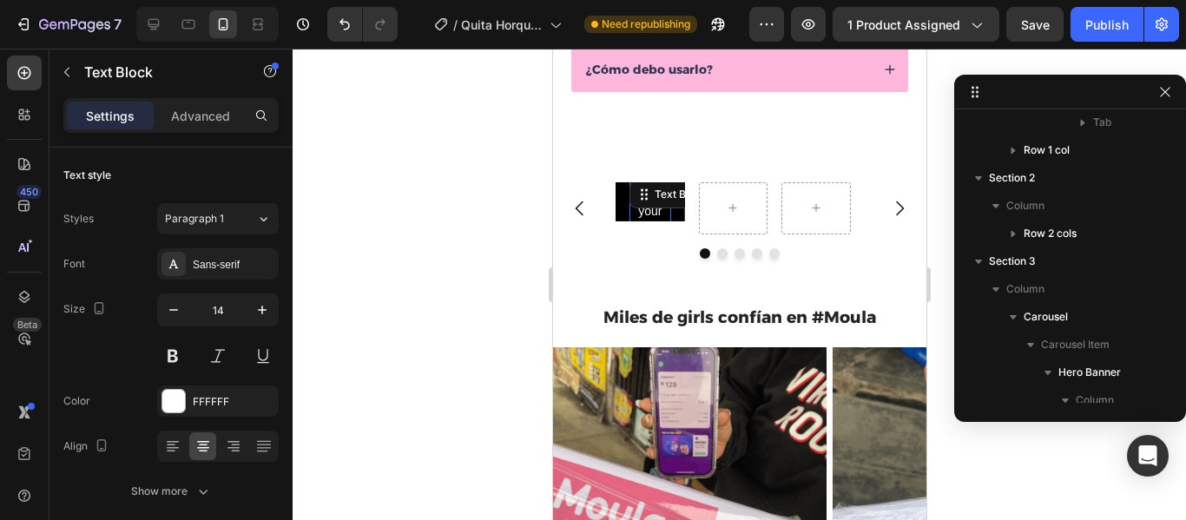
scroll to position [552, 0]
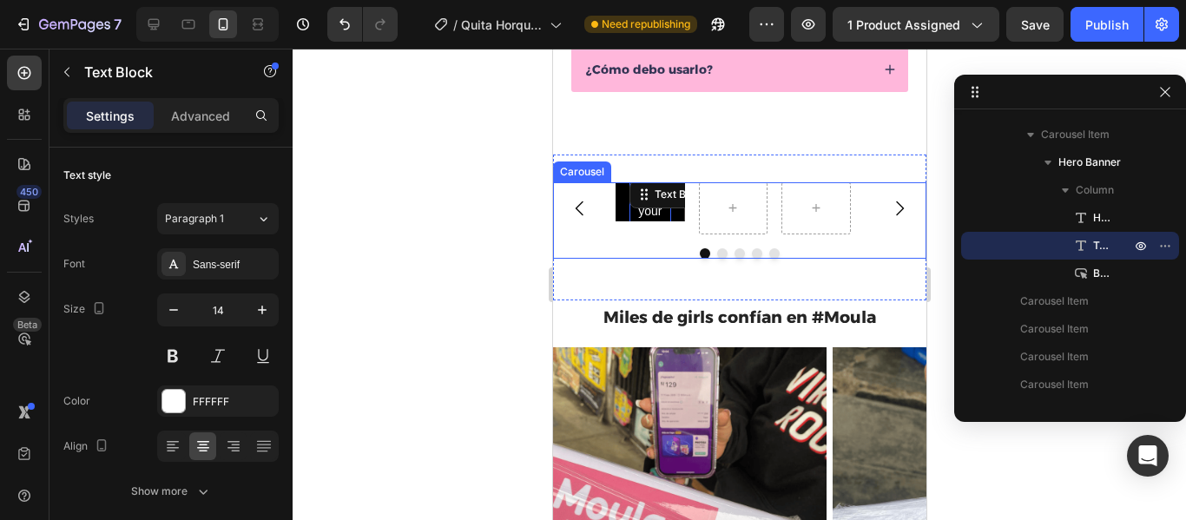
click at [455, 232] on div at bounding box center [740, 285] width 894 height 472
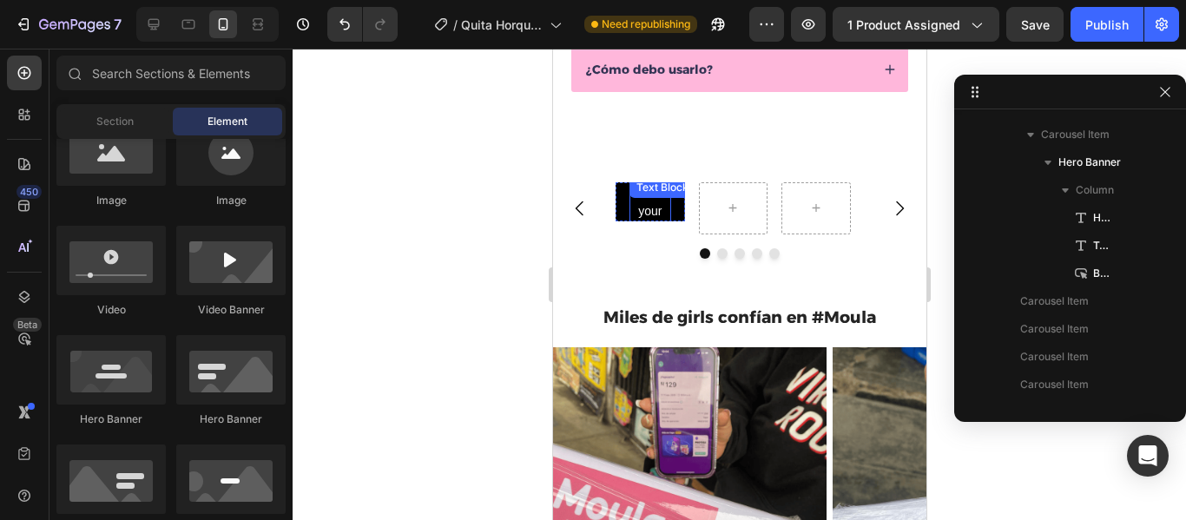
click at [653, 202] on div "This is your text block. Click to edit and make it your own. Share your product…" at bounding box center [650, 452] width 42 height 551
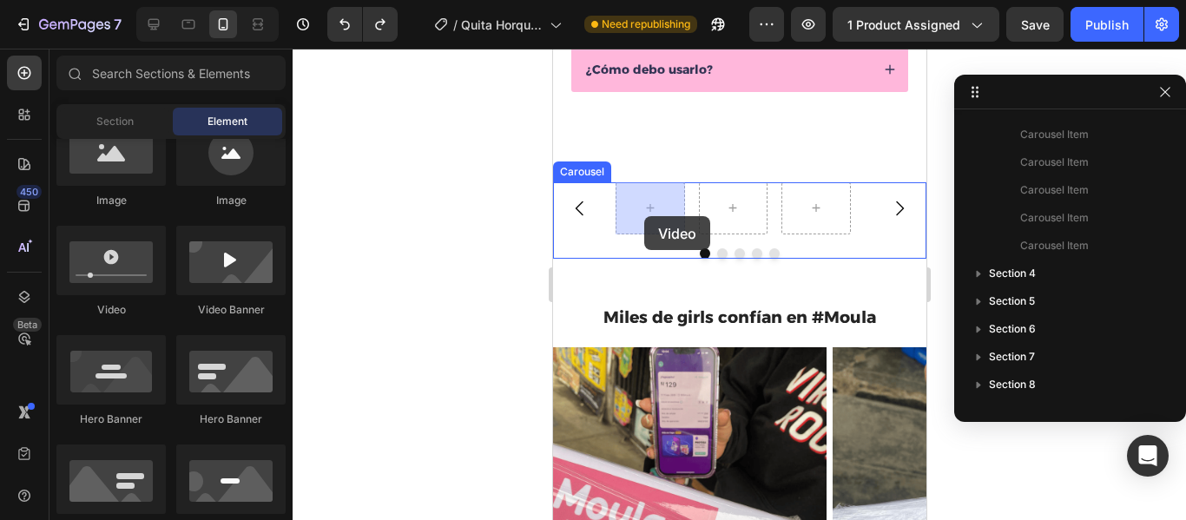
drag, startPoint x: 664, startPoint y: 327, endPoint x: 644, endPoint y: 216, distance: 113.0
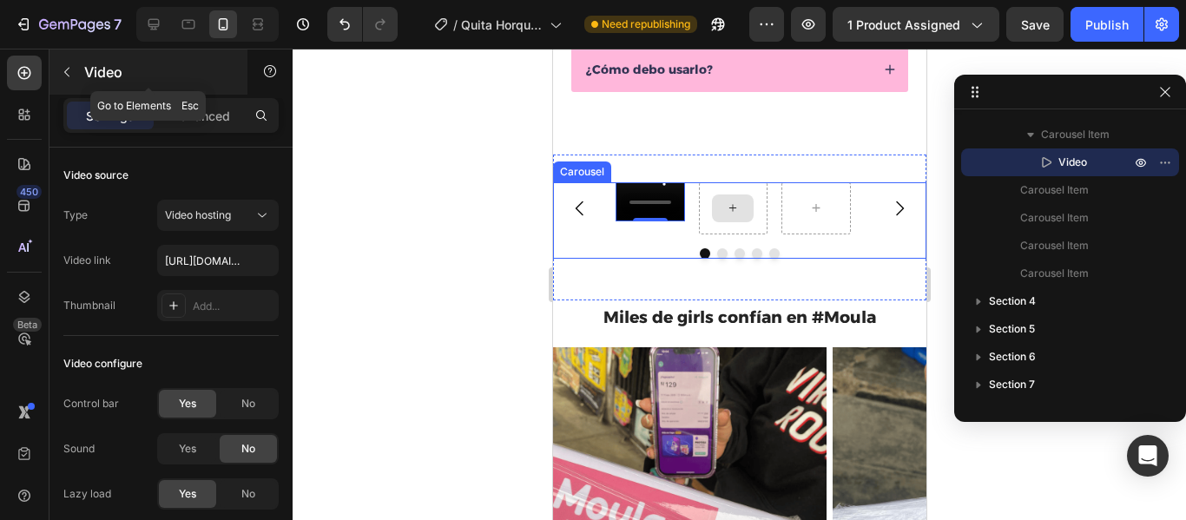
click at [66, 72] on icon "button" at bounding box center [67, 72] width 14 height 14
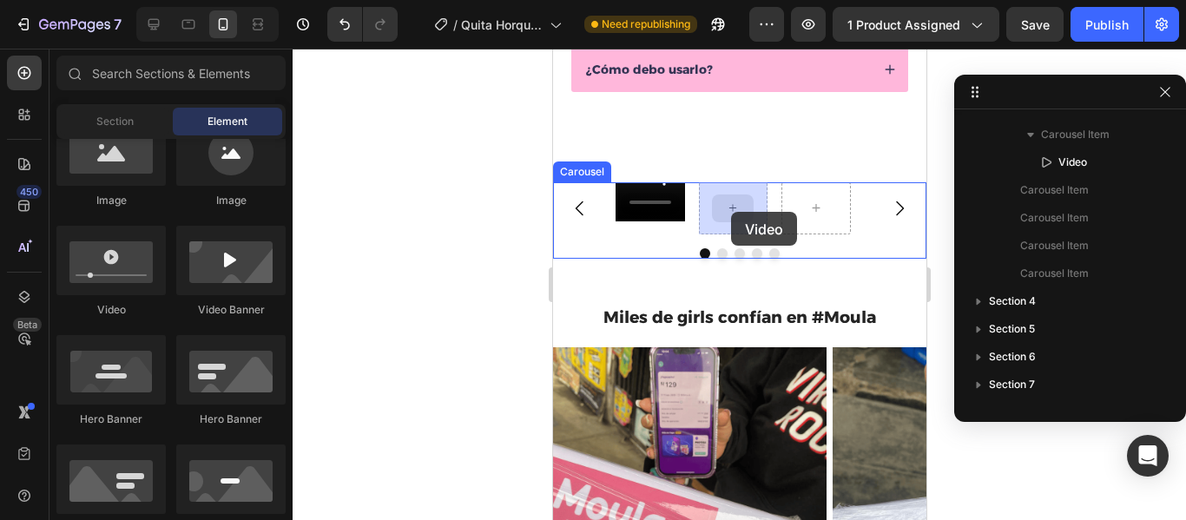
drag, startPoint x: 677, startPoint y: 321, endPoint x: 730, endPoint y: 212, distance: 122.0
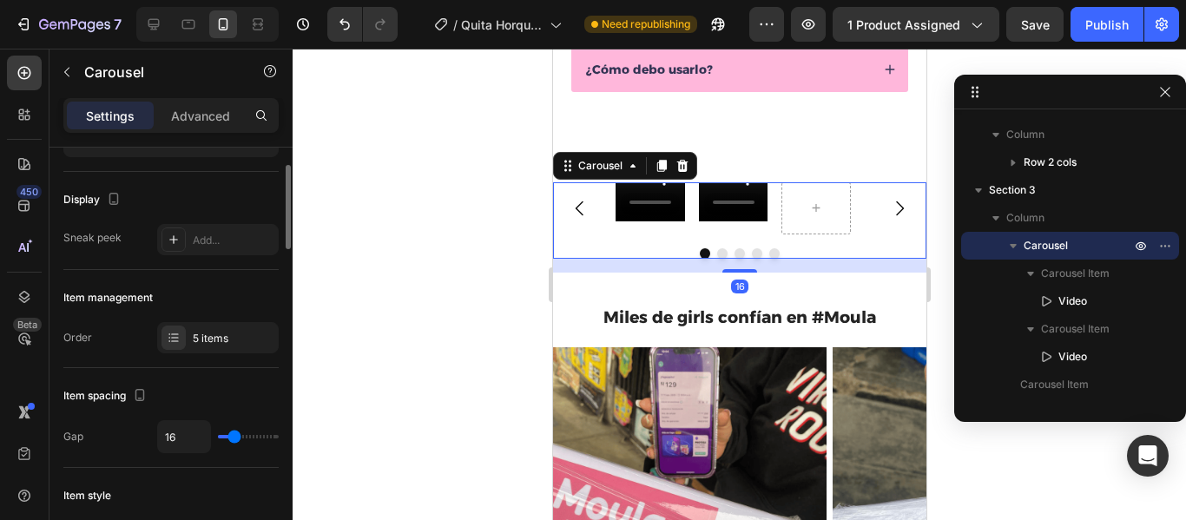
scroll to position [99, 0]
click at [228, 342] on div "5 items" at bounding box center [234, 338] width 82 height 16
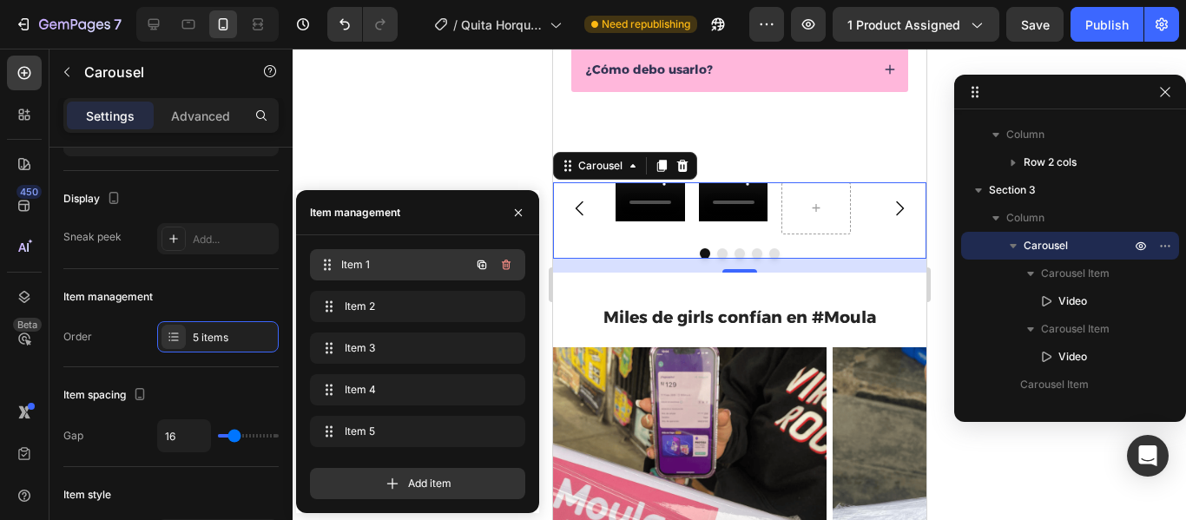
click at [380, 267] on span "Item 1" at bounding box center [405, 265] width 129 height 16
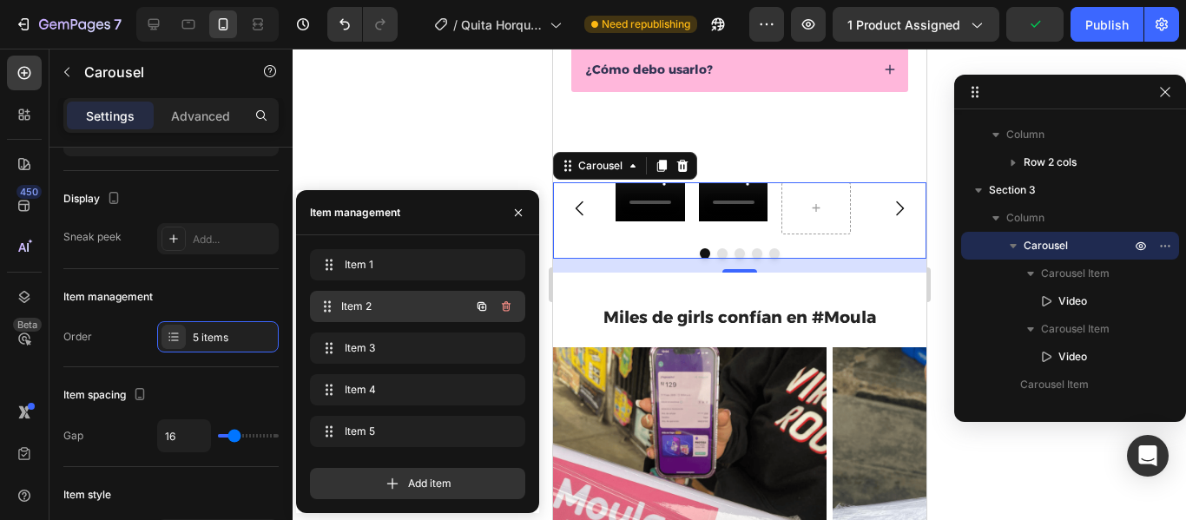
click at [380, 305] on span "Item 2" at bounding box center [405, 307] width 129 height 16
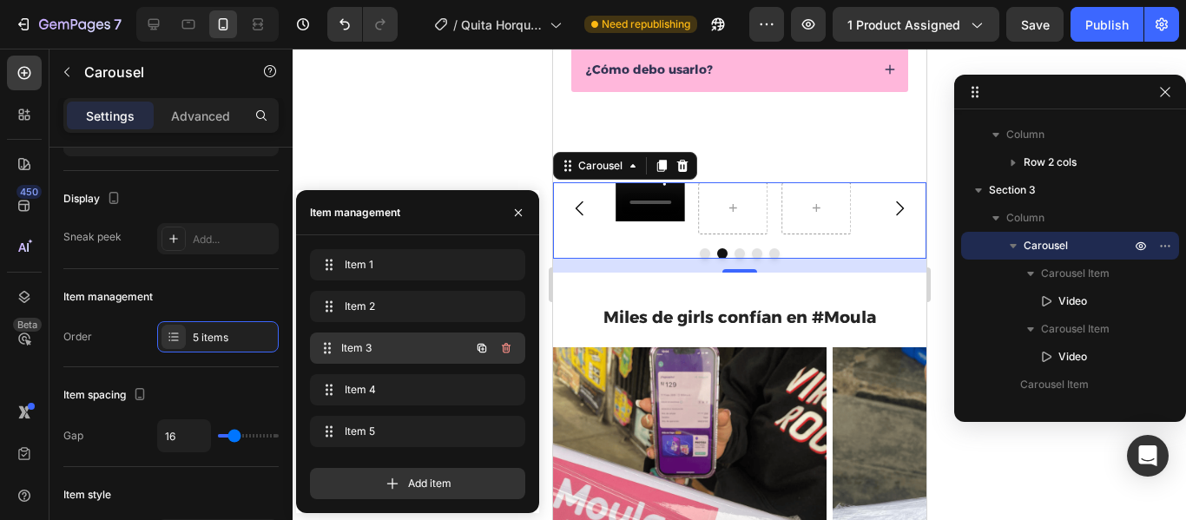
click at [382, 341] on span "Item 3" at bounding box center [405, 348] width 129 height 16
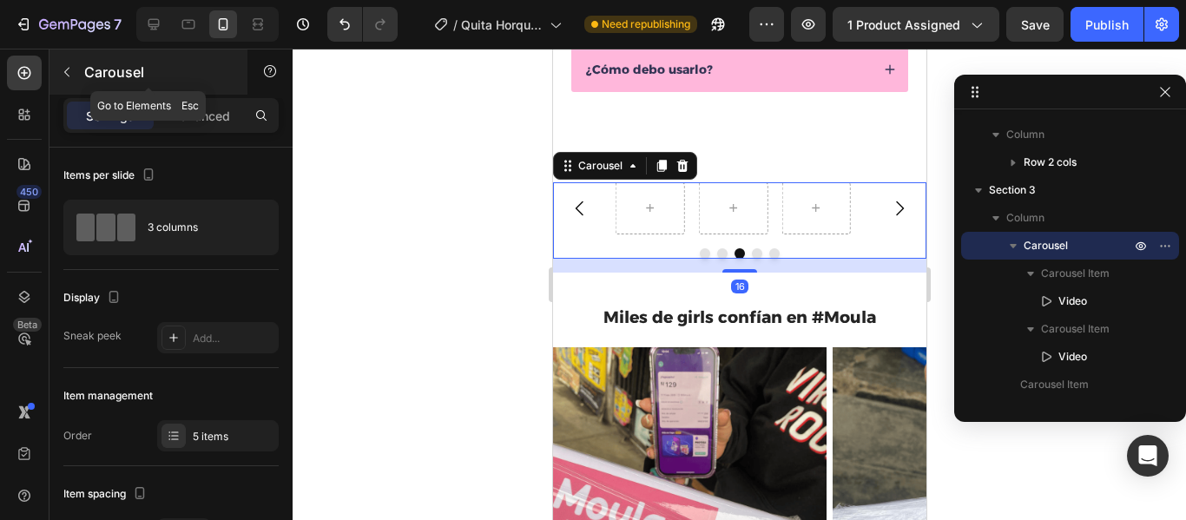
click at [61, 69] on icon "button" at bounding box center [67, 72] width 14 height 14
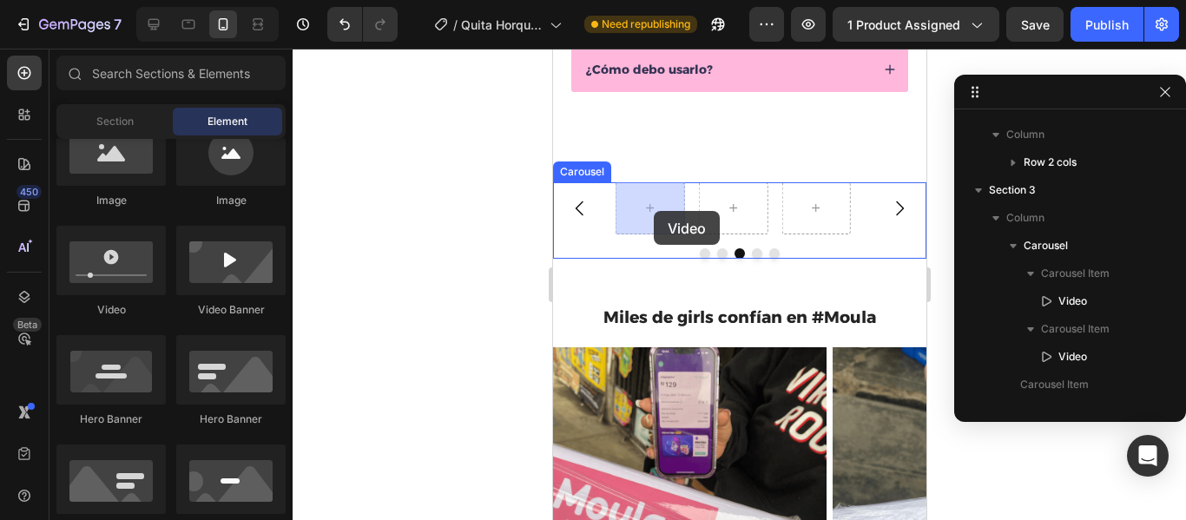
drag, startPoint x: 678, startPoint y: 325, endPoint x: 652, endPoint y: 212, distance: 115.9
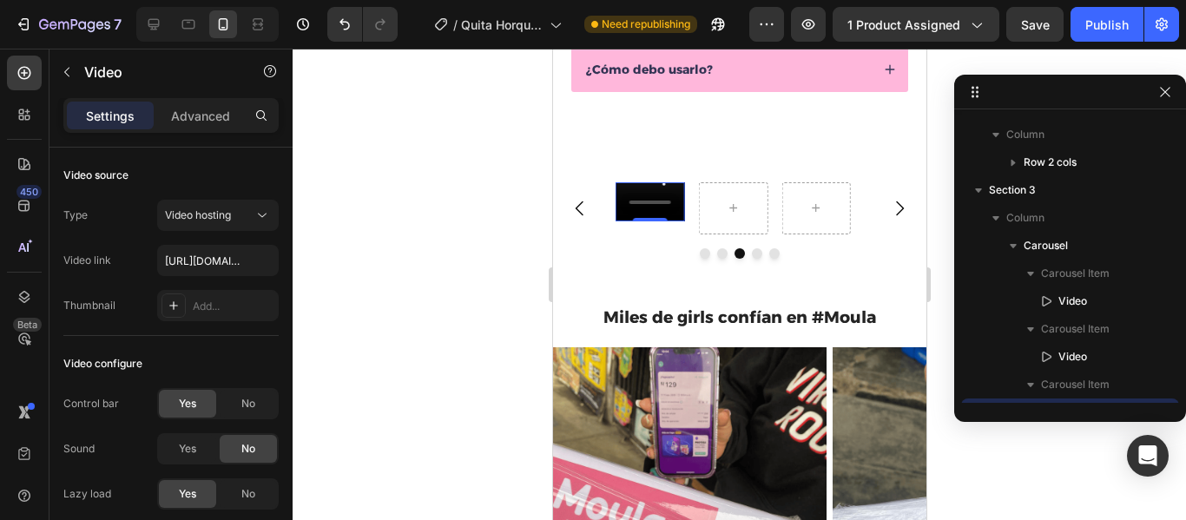
scroll to position [579, 0]
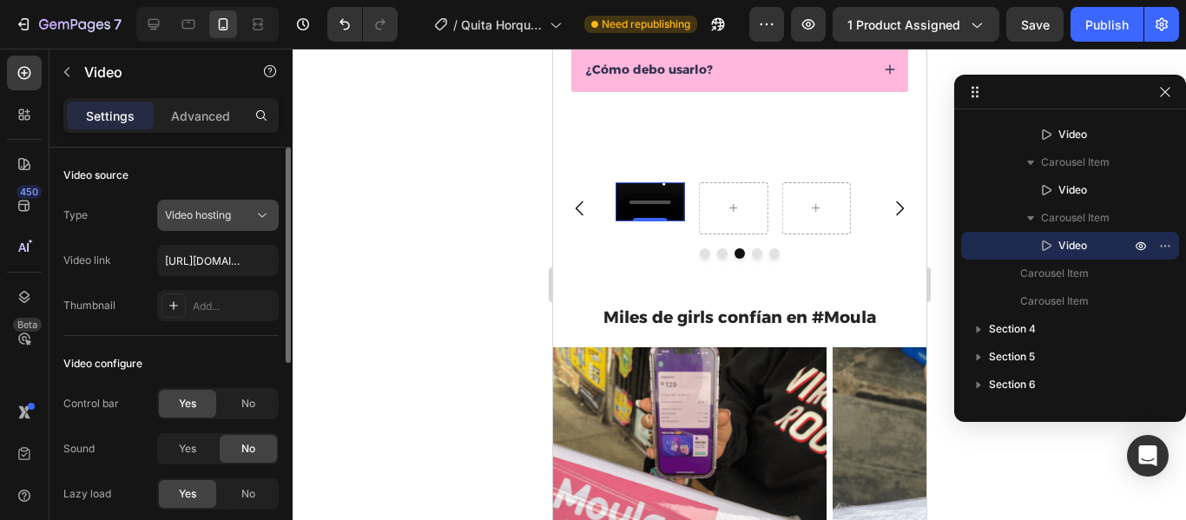
click at [263, 219] on icon at bounding box center [262, 215] width 17 height 17
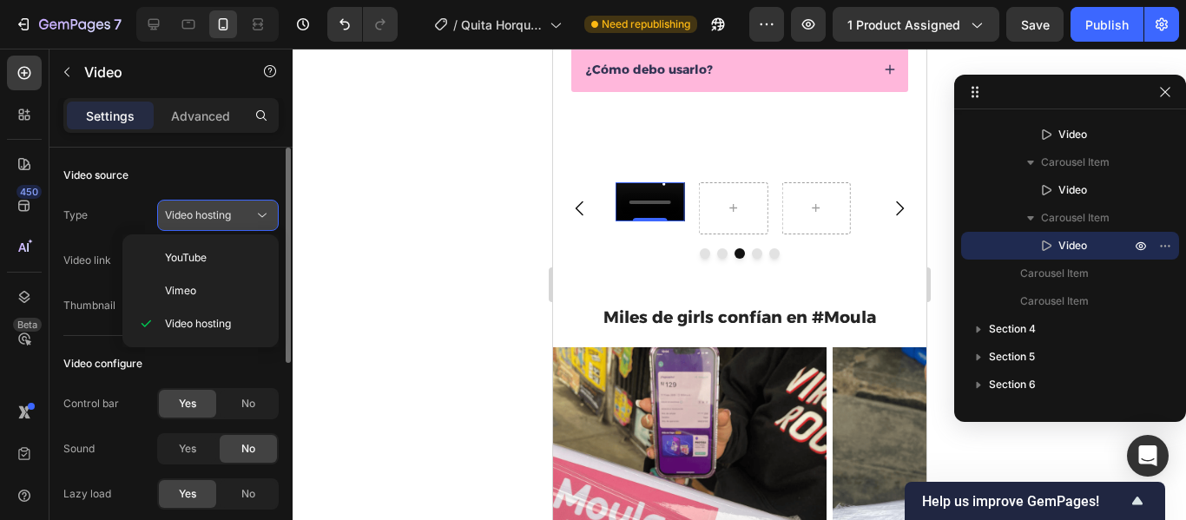
click at [263, 219] on icon at bounding box center [262, 215] width 17 height 17
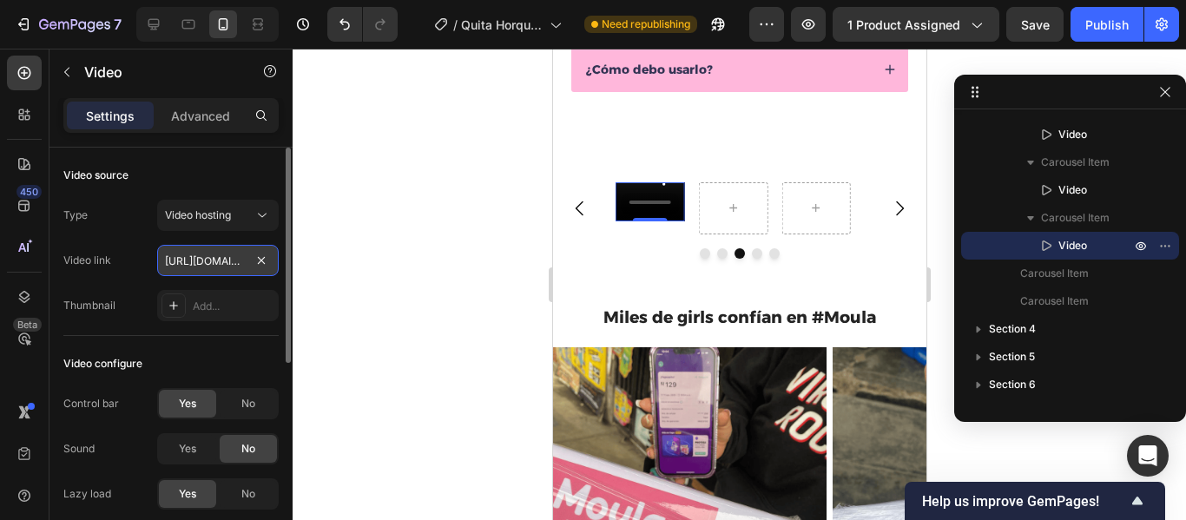
click at [220, 263] on input "[URL][DOMAIN_NAME]" at bounding box center [218, 260] width 122 height 31
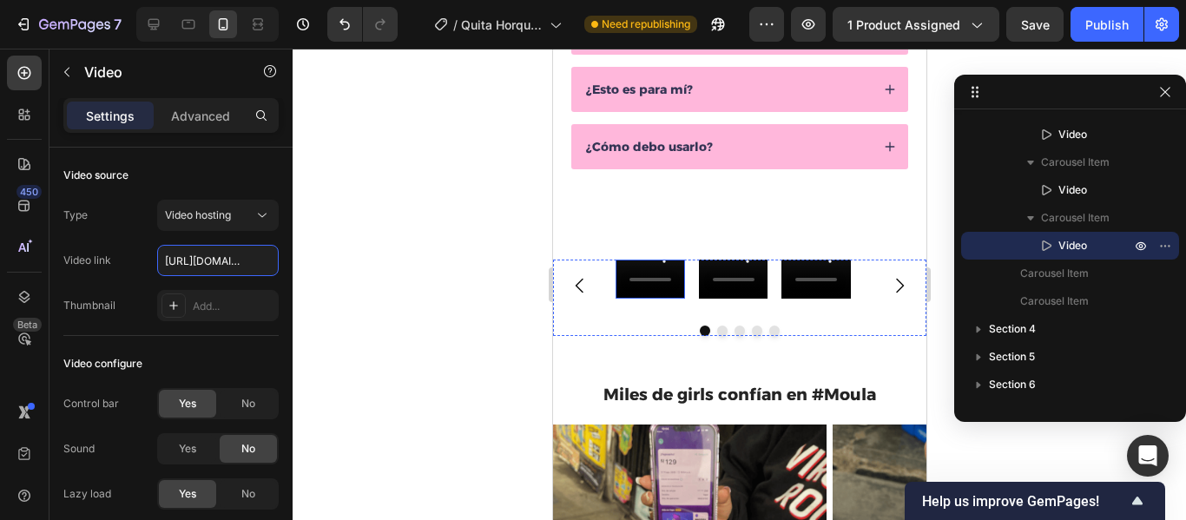
scroll to position [839, 0]
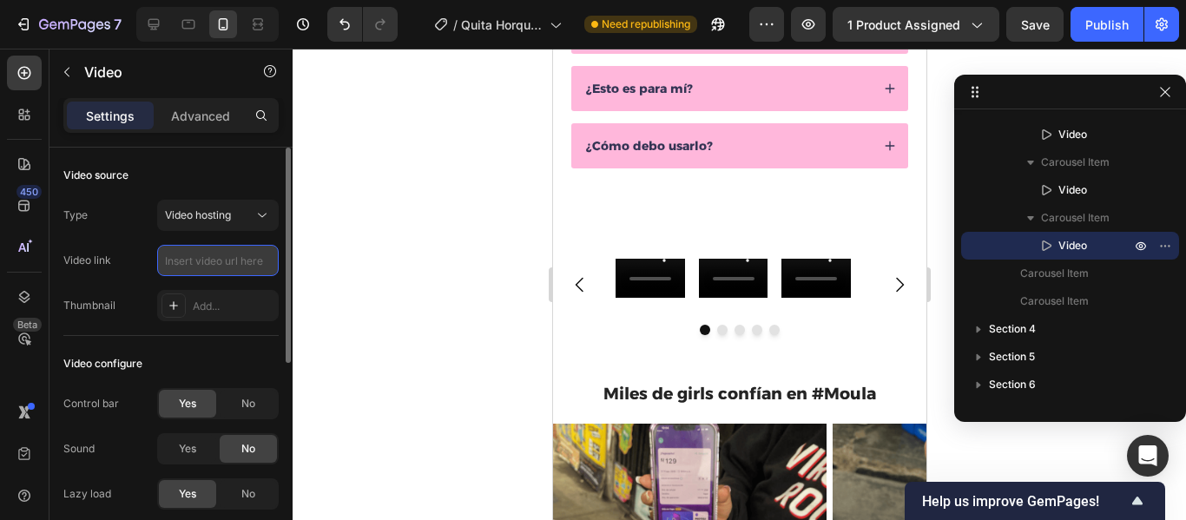
click at [215, 261] on input "text" at bounding box center [218, 260] width 122 height 31
paste input "[URL][DOMAIN_NAME]"
type input "[URL][DOMAIN_NAME]"
click at [216, 161] on div "Video source Type Video hosting Video link [URL][DOMAIN_NAME] Thumbnail Add..." at bounding box center [170, 242] width 215 height 188
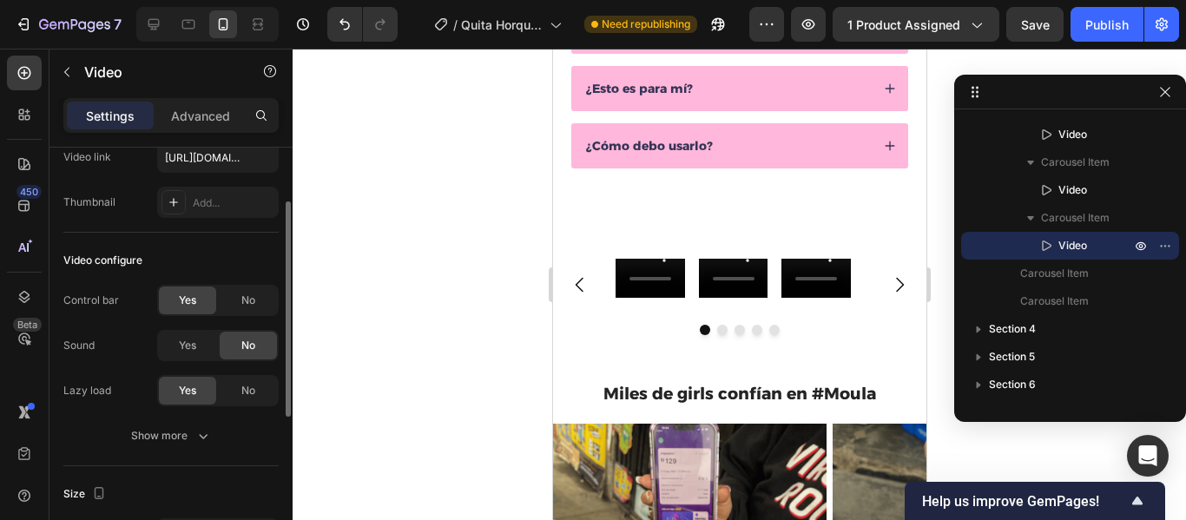
scroll to position [104, 0]
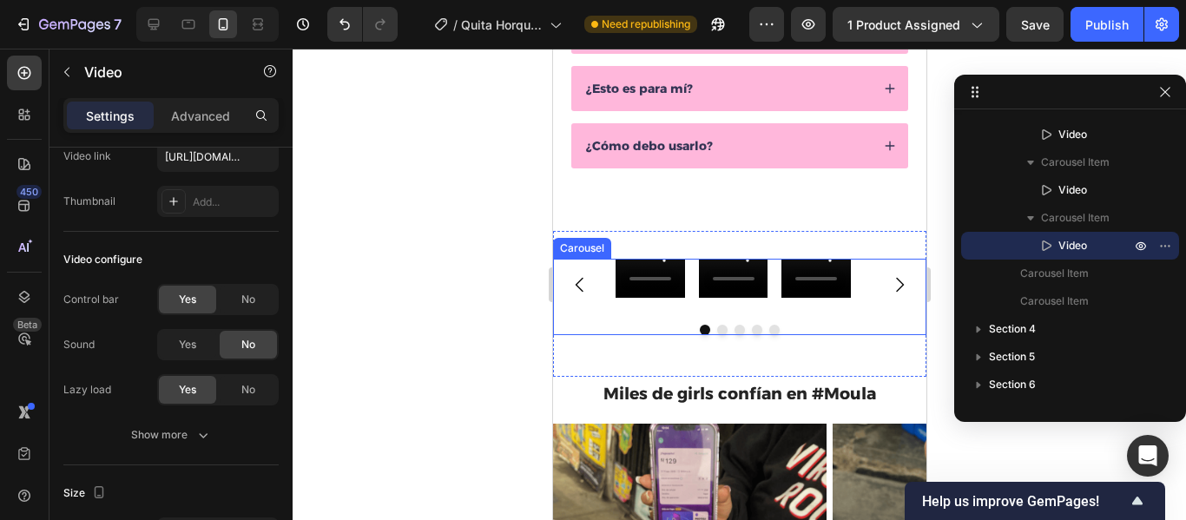
click at [628, 320] on div "Video Video Video [GEOGRAPHIC_DATA]" at bounding box center [738, 297] width 373 height 76
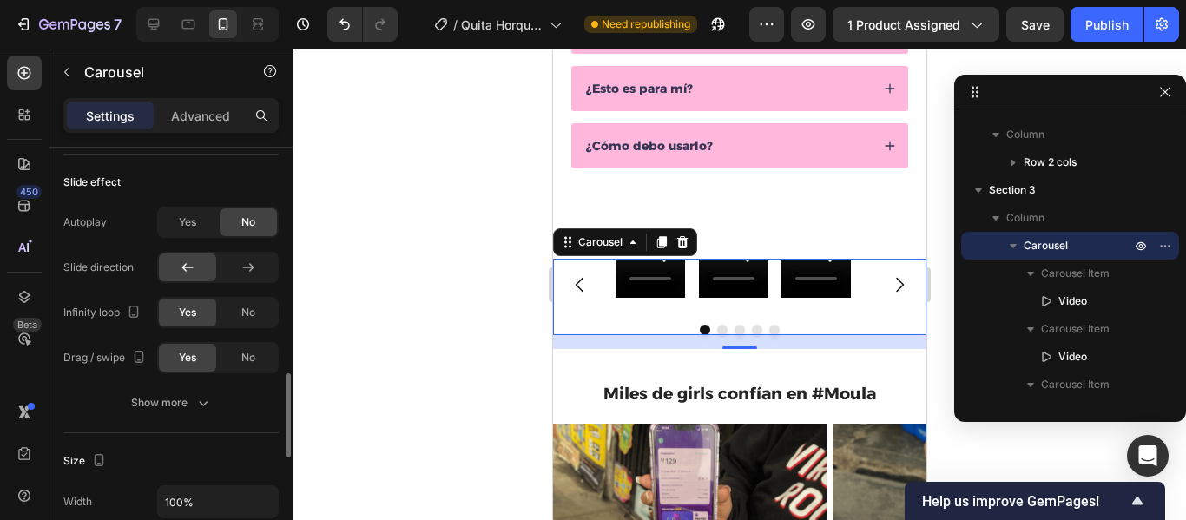
scroll to position [1120, 0]
click at [182, 216] on span "Yes" at bounding box center [187, 221] width 17 height 16
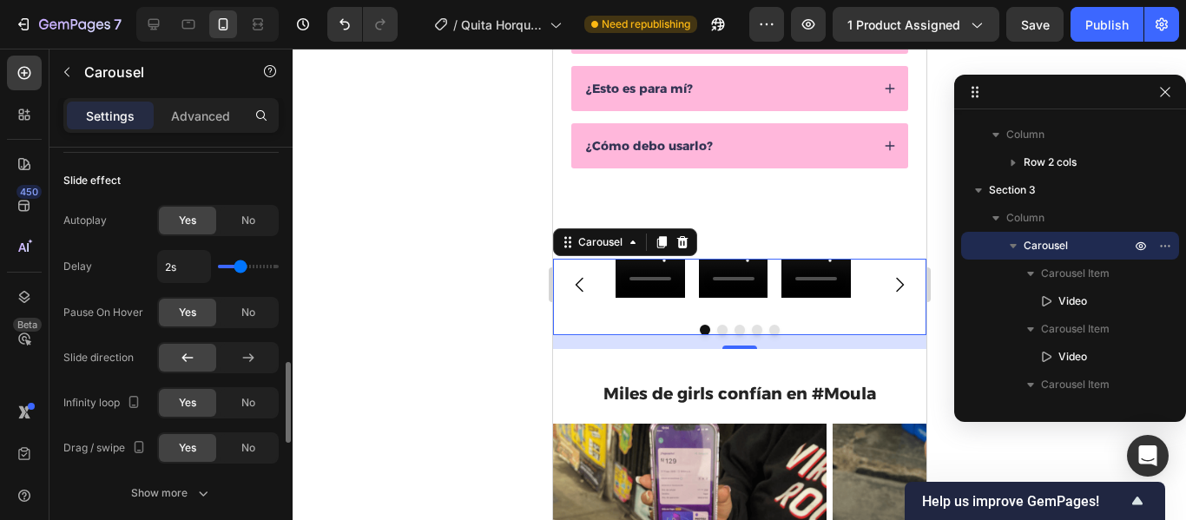
scroll to position [1178, 0]
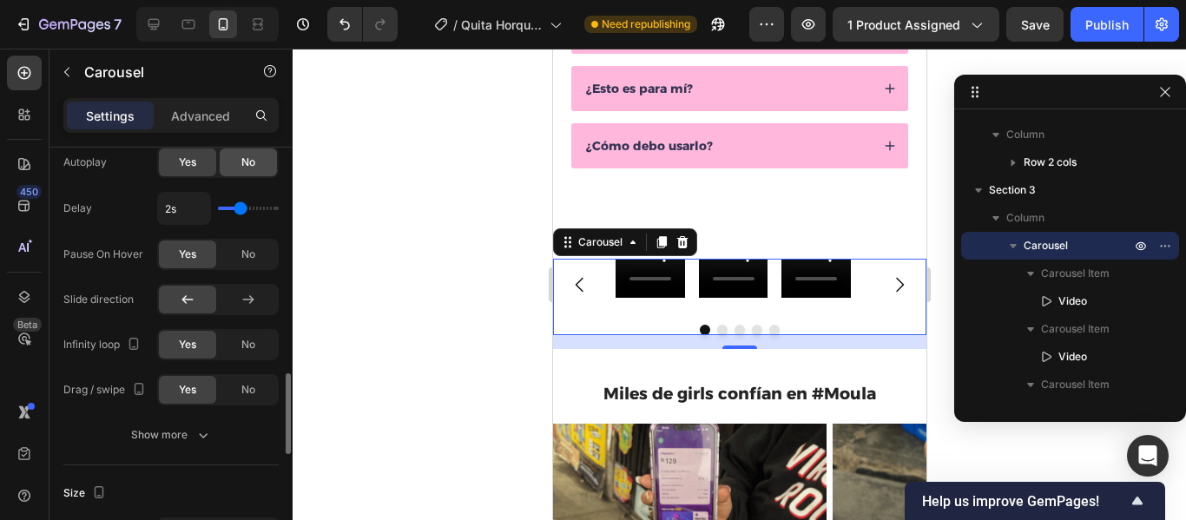
click at [256, 166] on div "No" at bounding box center [248, 163] width 57 height 28
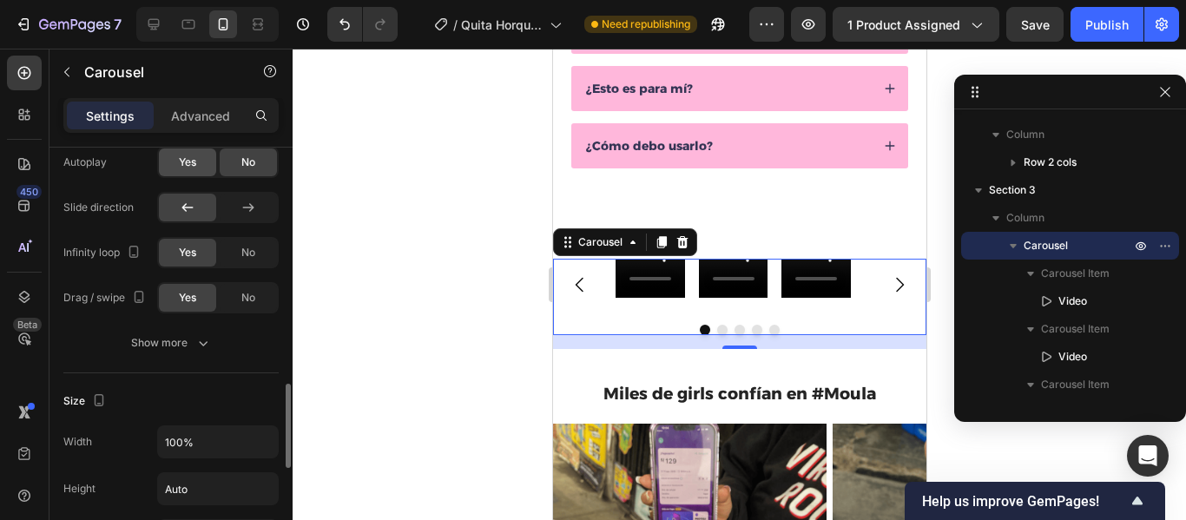
click at [206, 169] on div "Yes" at bounding box center [187, 163] width 57 height 28
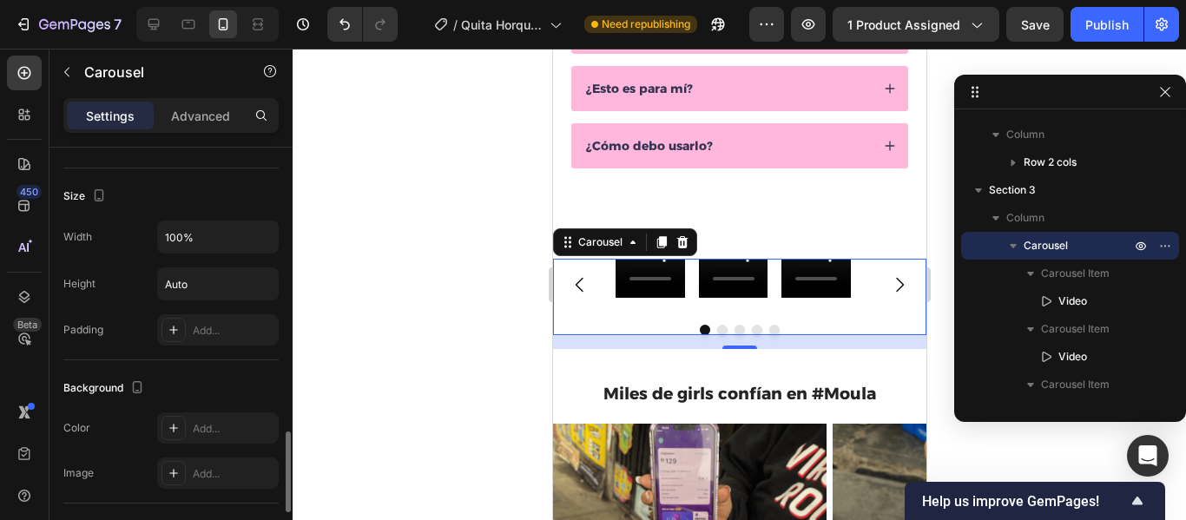
scroll to position [1476, 0]
click at [227, 242] on input "100%" at bounding box center [218, 236] width 120 height 31
click at [264, 237] on icon "button" at bounding box center [262, 237] width 7 height 4
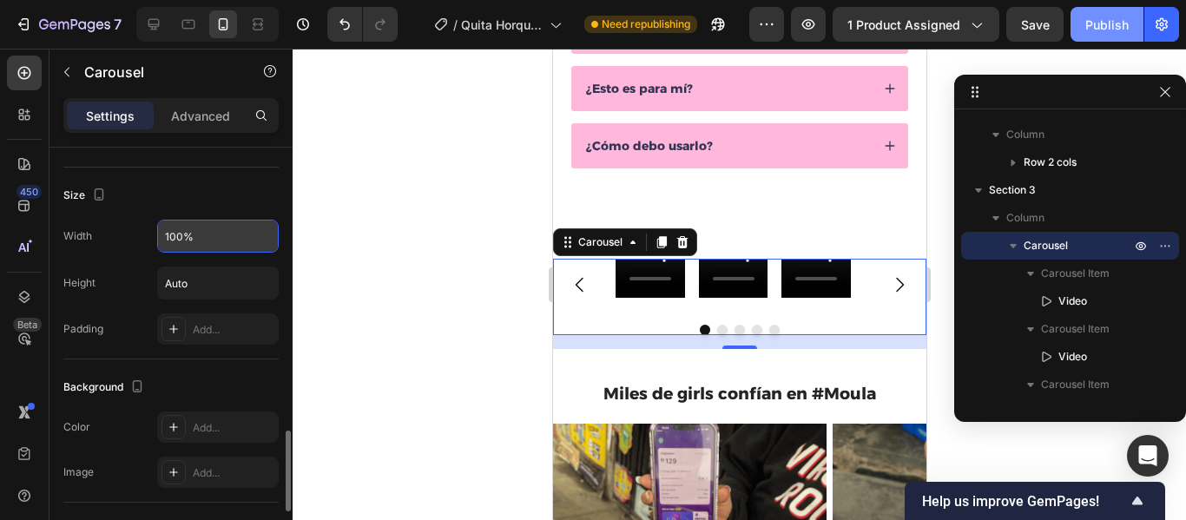
click at [1102, 17] on div "Publish" at bounding box center [1107, 25] width 43 height 18
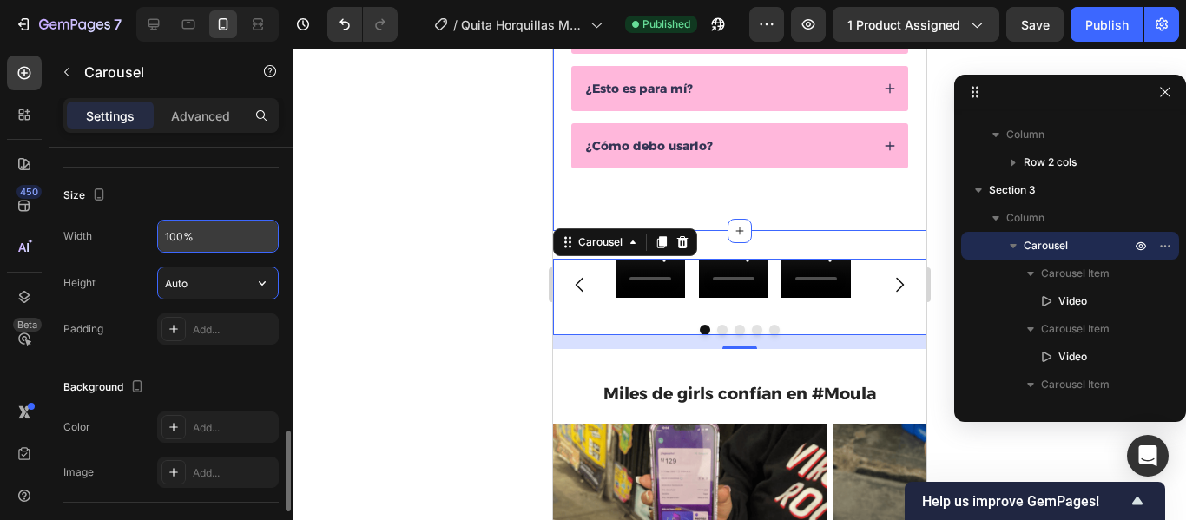
click at [212, 288] on input "Auto" at bounding box center [218, 283] width 120 height 31
click at [253, 286] on button "button" at bounding box center [262, 283] width 31 height 31
click at [215, 324] on span "Fit content" at bounding box center [190, 328] width 52 height 16
click at [248, 286] on button "button" at bounding box center [262, 283] width 31 height 31
click at [212, 282] on input "Auto" at bounding box center [218, 283] width 120 height 31
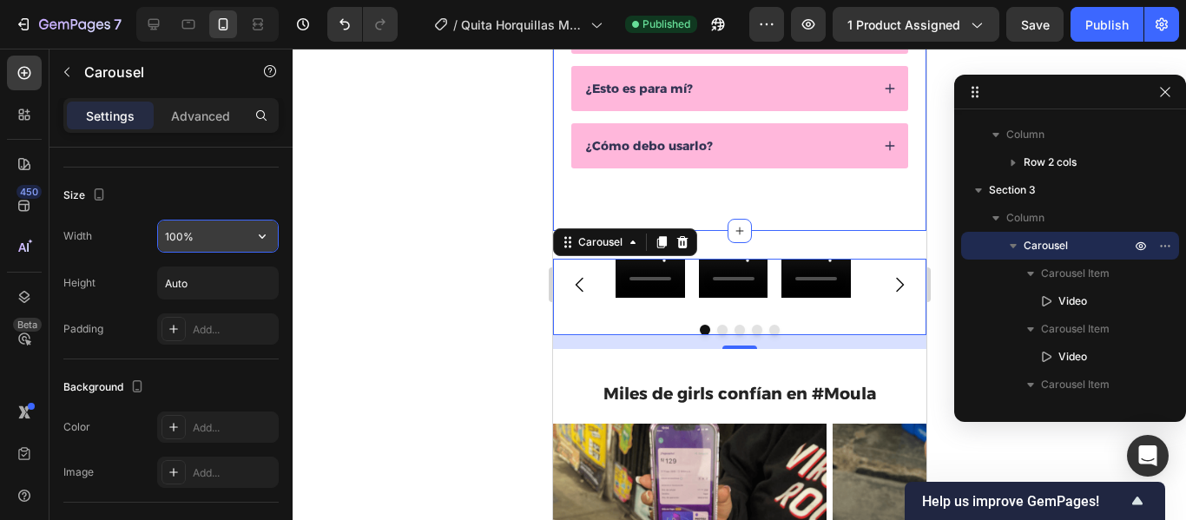
click at [261, 235] on icon "button" at bounding box center [262, 236] width 17 height 17
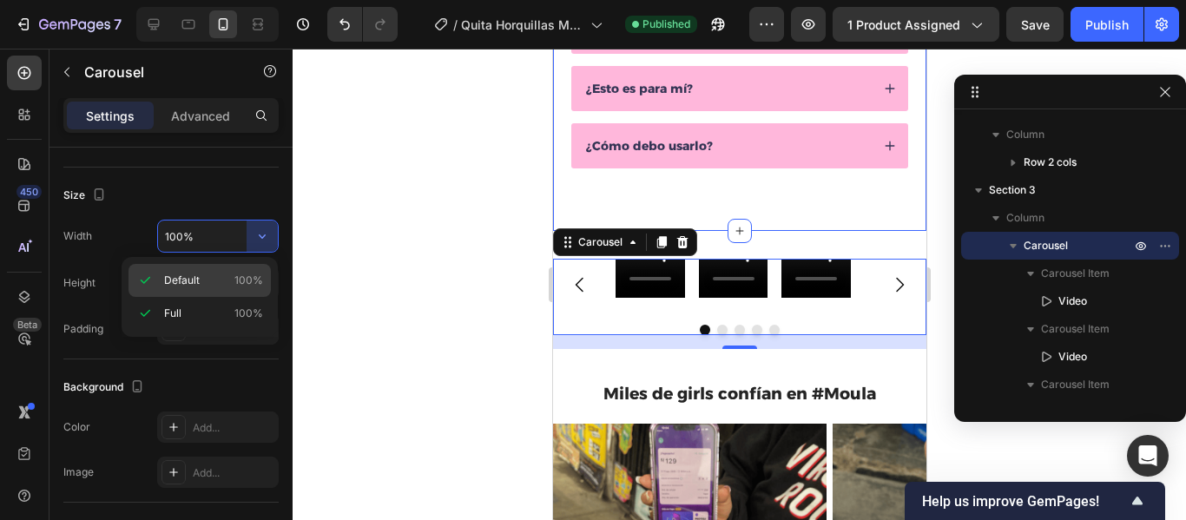
click at [175, 281] on span "Default" at bounding box center [182, 281] width 36 height 16
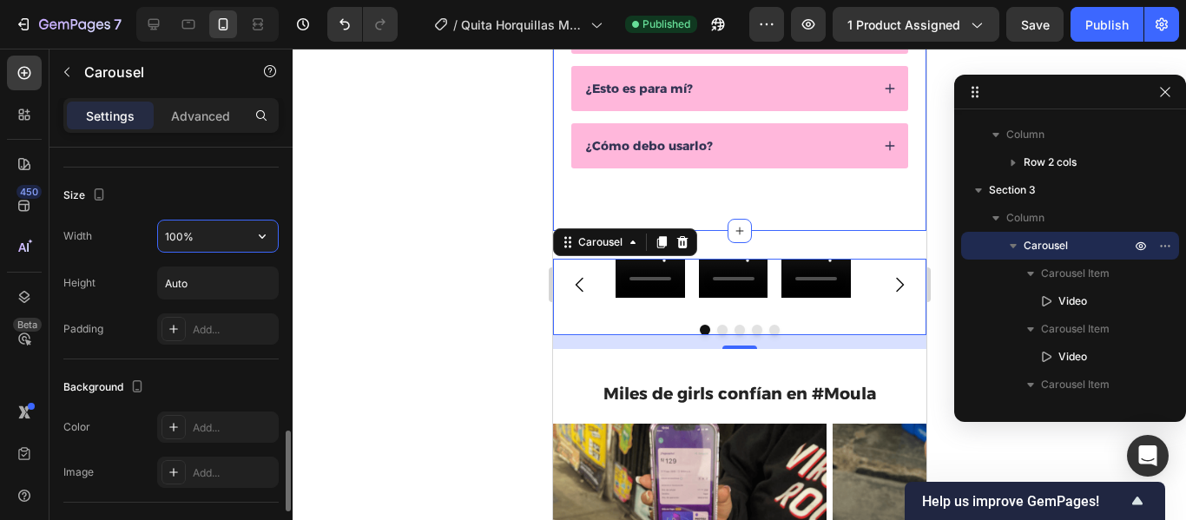
click at [196, 241] on input "100%" at bounding box center [218, 236] width 120 height 31
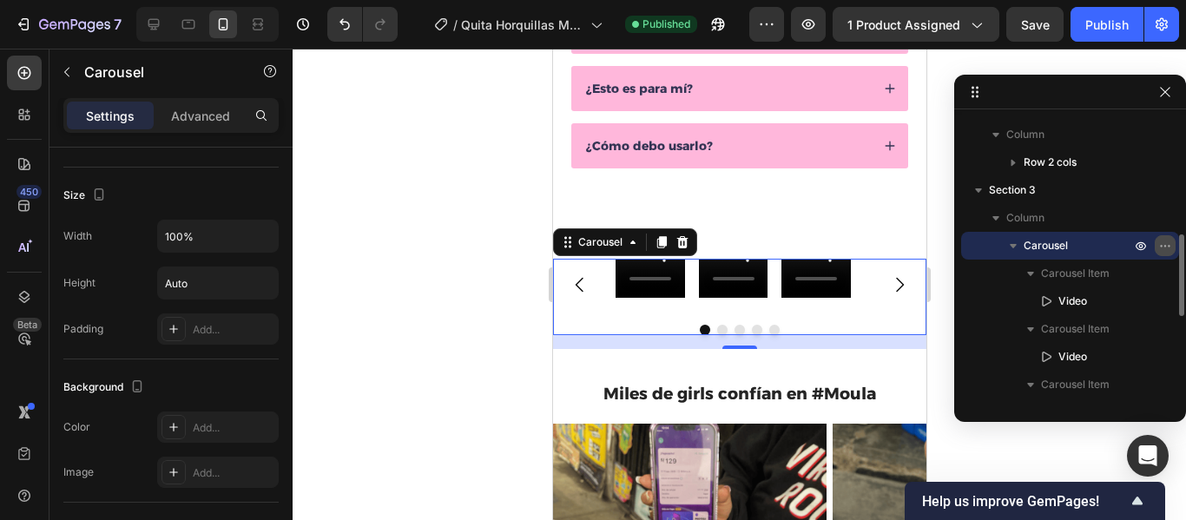
click at [1162, 245] on icon "button" at bounding box center [1166, 246] width 14 height 14
click at [1049, 413] on div "Section 1 Column Product Column 1 Product Images Column 2 Row 1 col Column Row …" at bounding box center [1071, 248] width 232 height 347
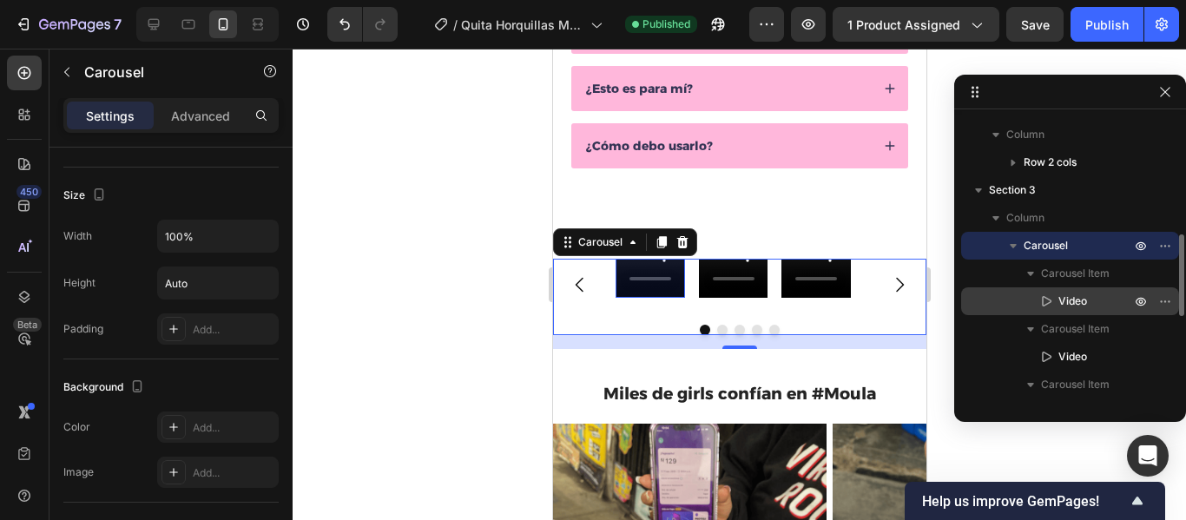
click at [1106, 303] on p "Video" at bounding box center [1076, 301] width 76 height 17
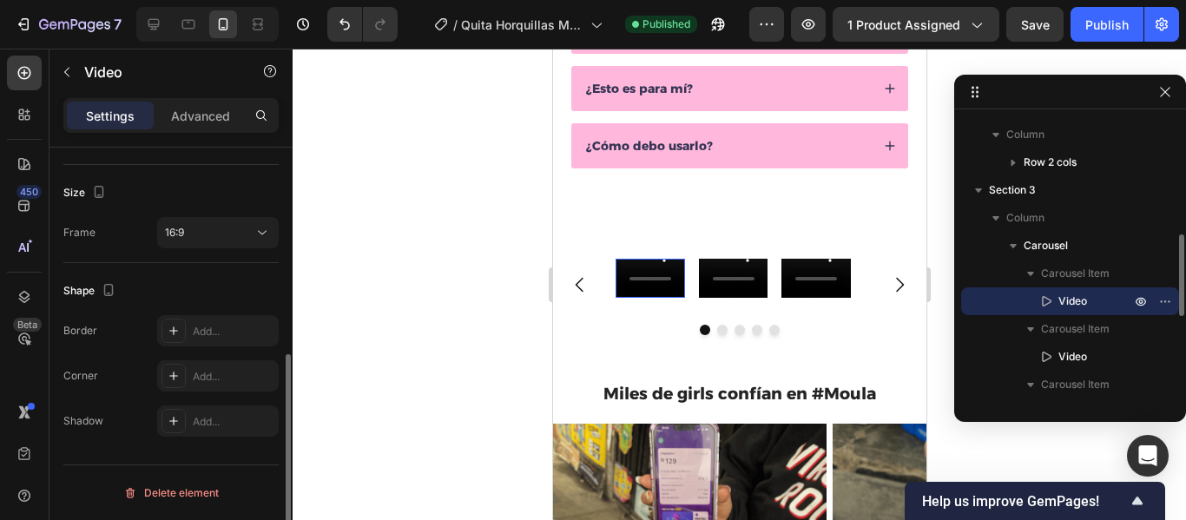
scroll to position [0, 0]
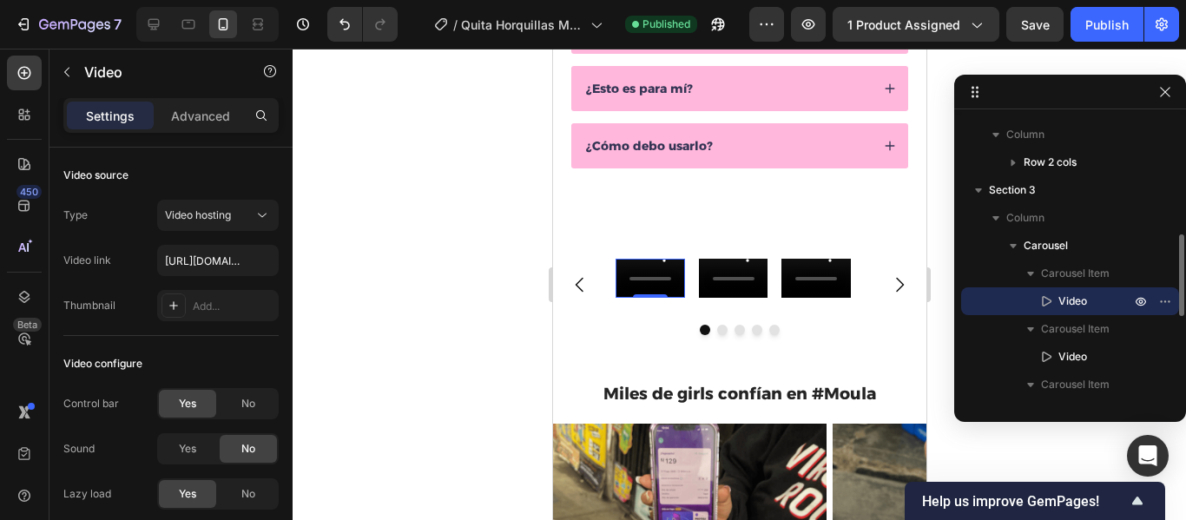
click at [1106, 303] on p "Video" at bounding box center [1076, 301] width 76 height 17
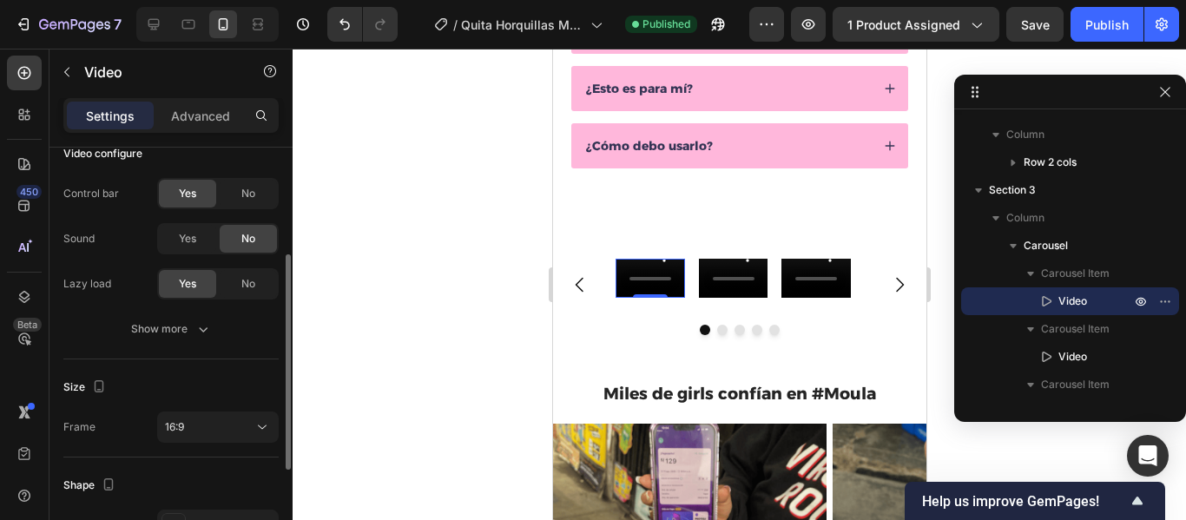
scroll to position [212, 0]
click at [197, 329] on icon "button" at bounding box center [203, 327] width 17 height 17
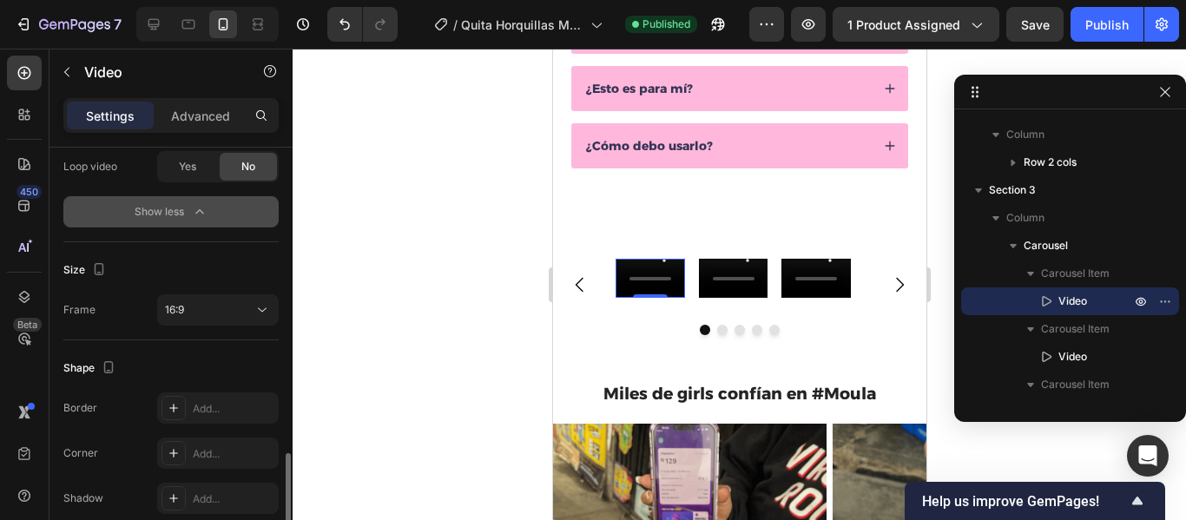
scroll to position [495, 0]
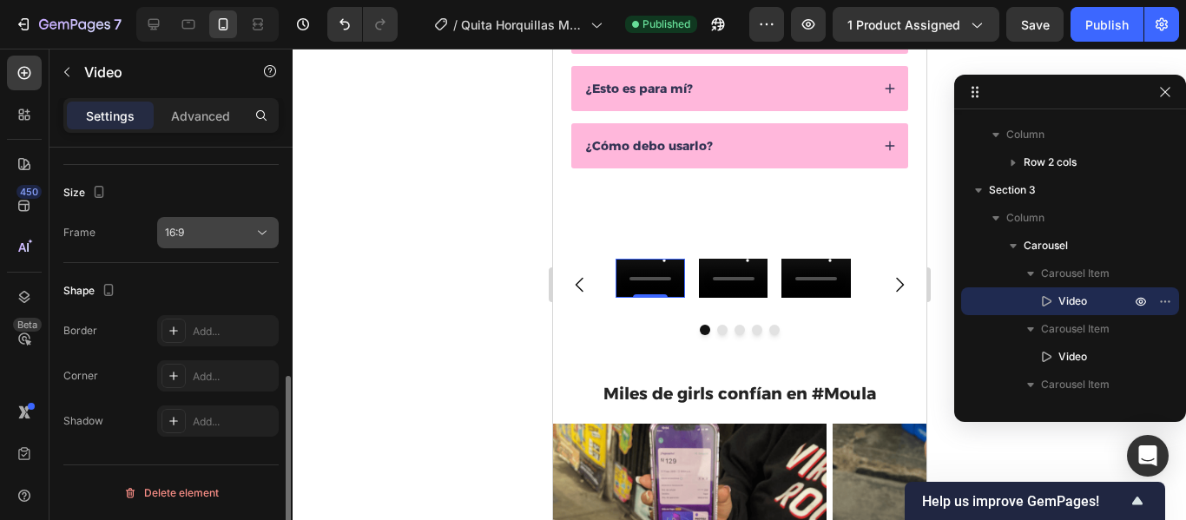
click at [256, 228] on icon at bounding box center [262, 232] width 17 height 17
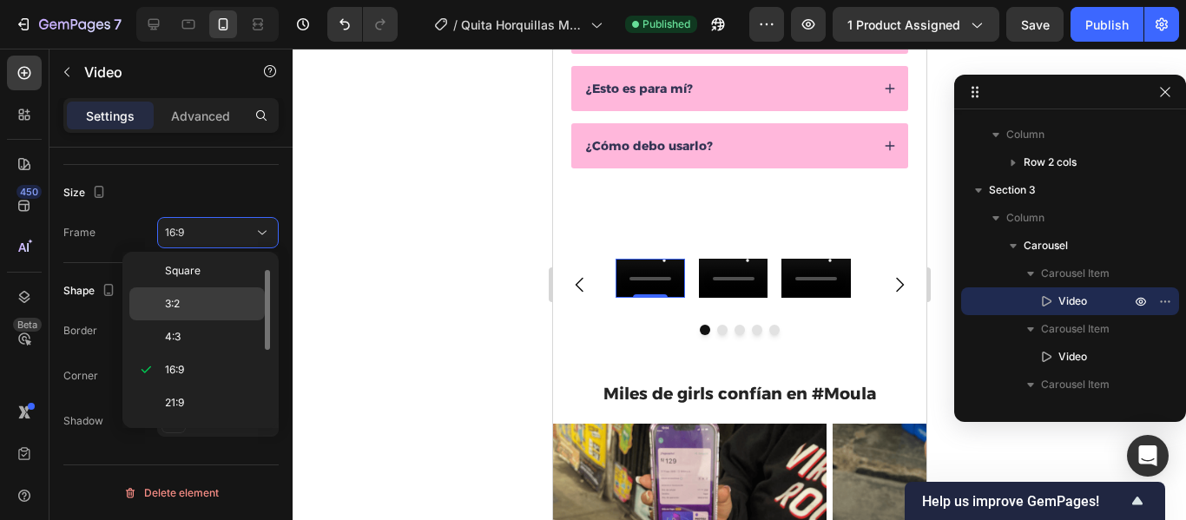
scroll to position [168, 0]
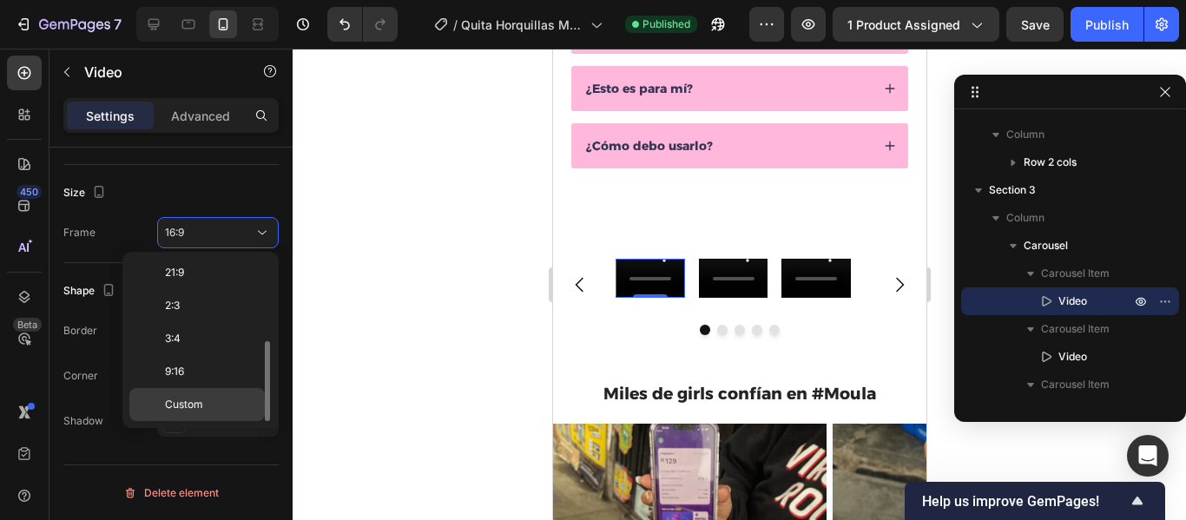
click at [197, 394] on div "Custom" at bounding box center [196, 404] width 135 height 33
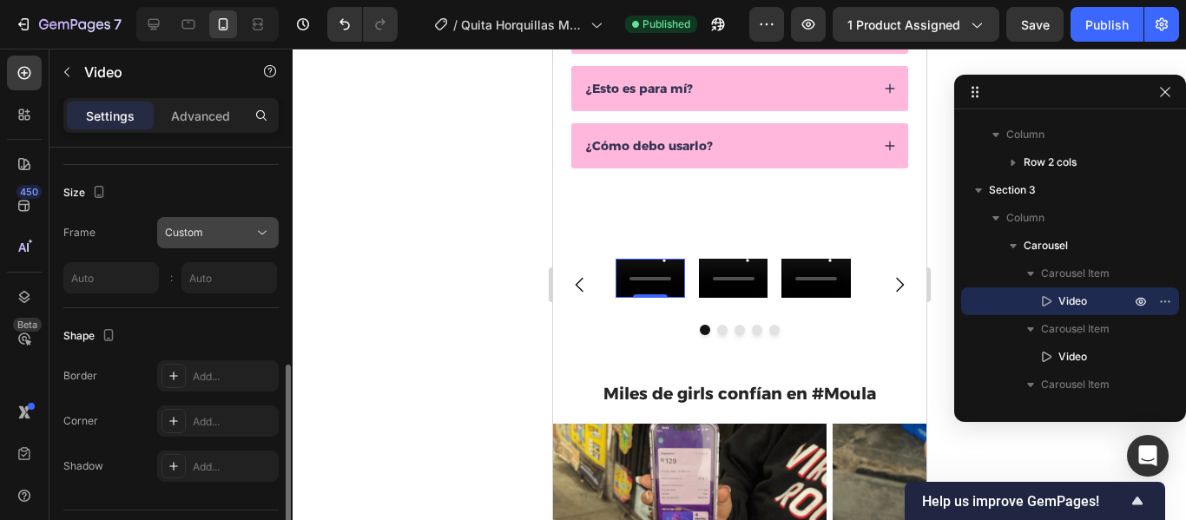
click at [241, 231] on div "Custom" at bounding box center [209, 233] width 89 height 16
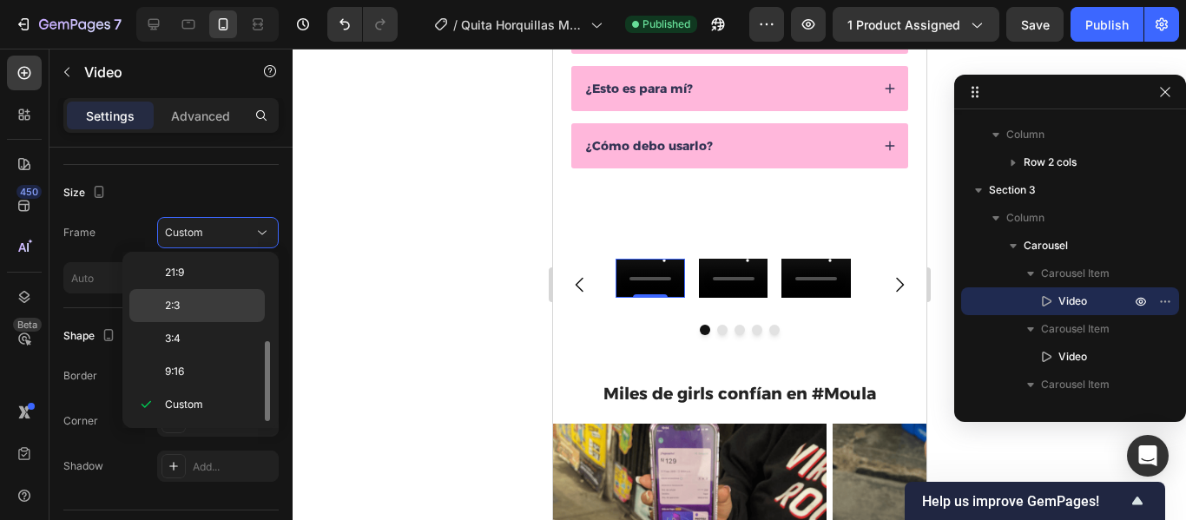
click at [176, 310] on span "2:3" at bounding box center [172, 306] width 15 height 16
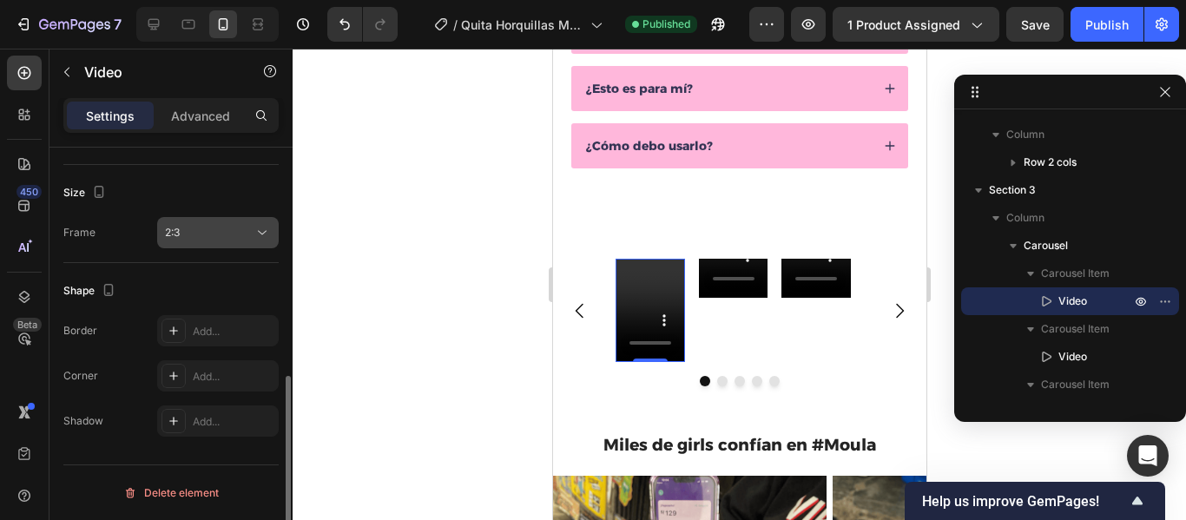
click at [259, 231] on icon at bounding box center [262, 233] width 9 height 4
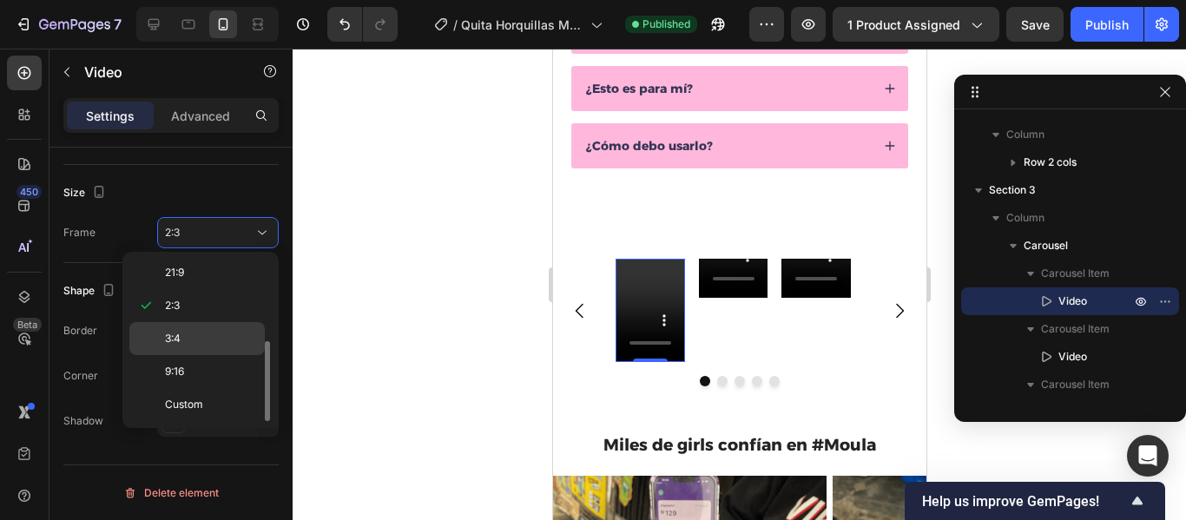
click at [200, 340] on p "3:4" at bounding box center [211, 339] width 92 height 16
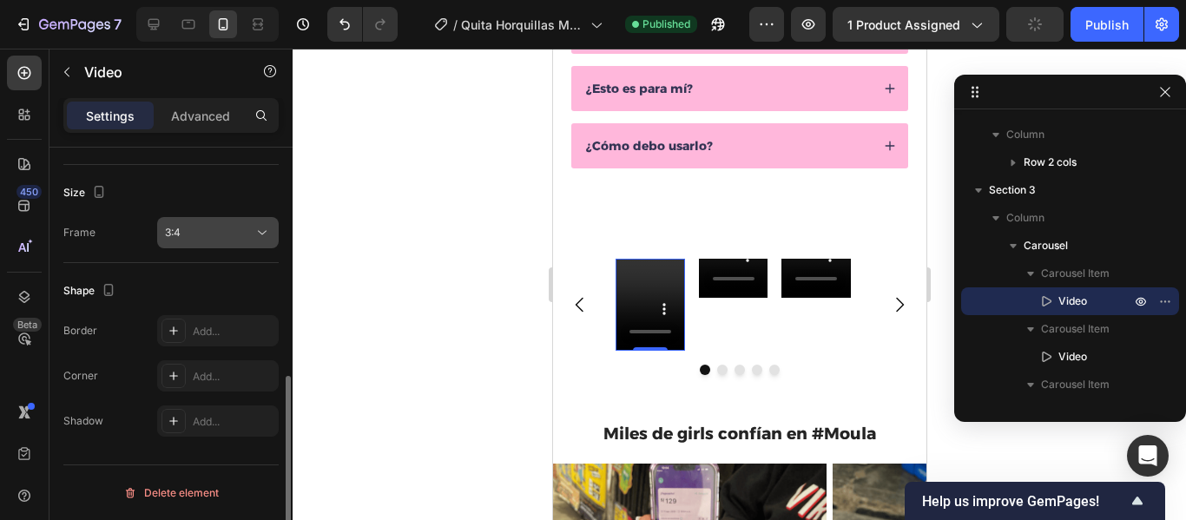
click at [257, 239] on icon at bounding box center [262, 232] width 17 height 17
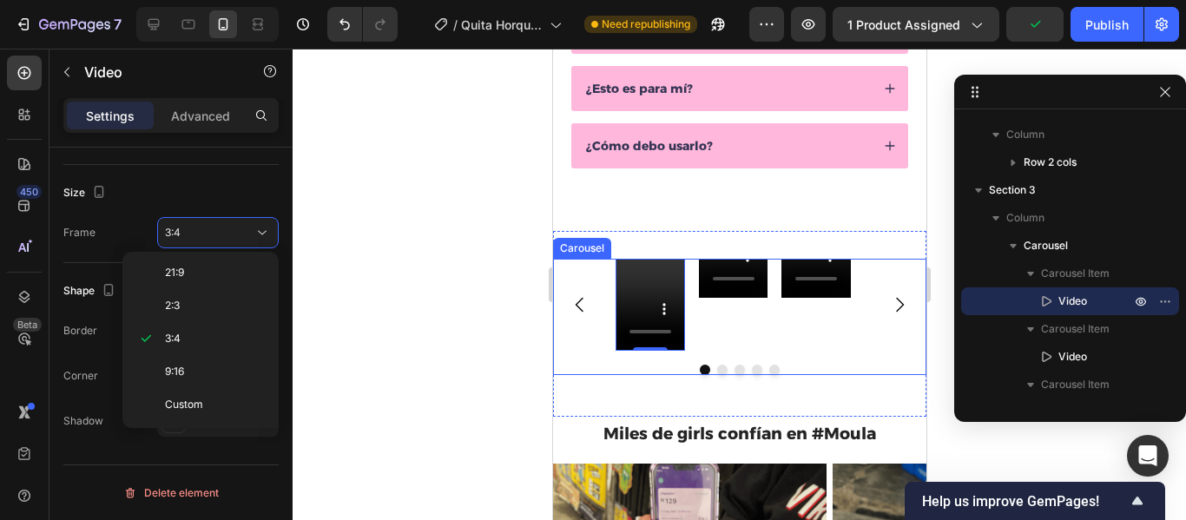
click at [889, 308] on icon "Carousel Next Arrow" at bounding box center [899, 304] width 21 height 21
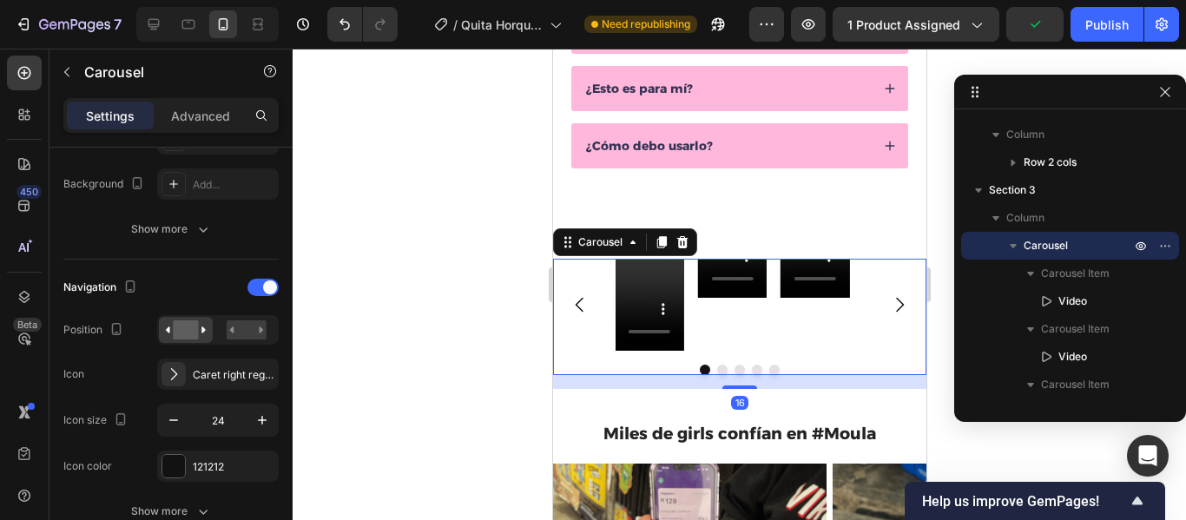
scroll to position [0, 0]
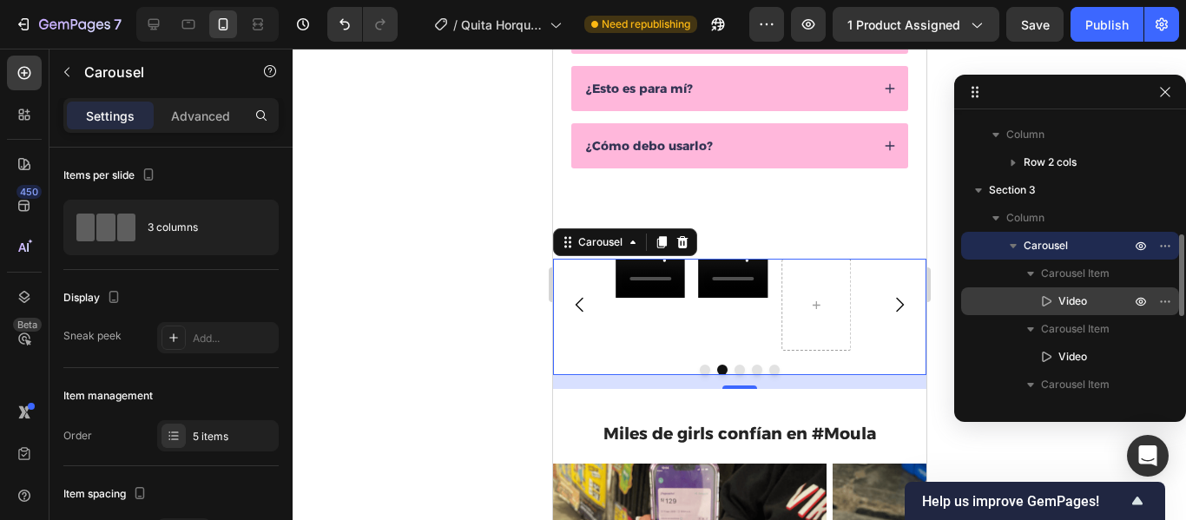
click at [1094, 301] on p "Video" at bounding box center [1076, 301] width 76 height 17
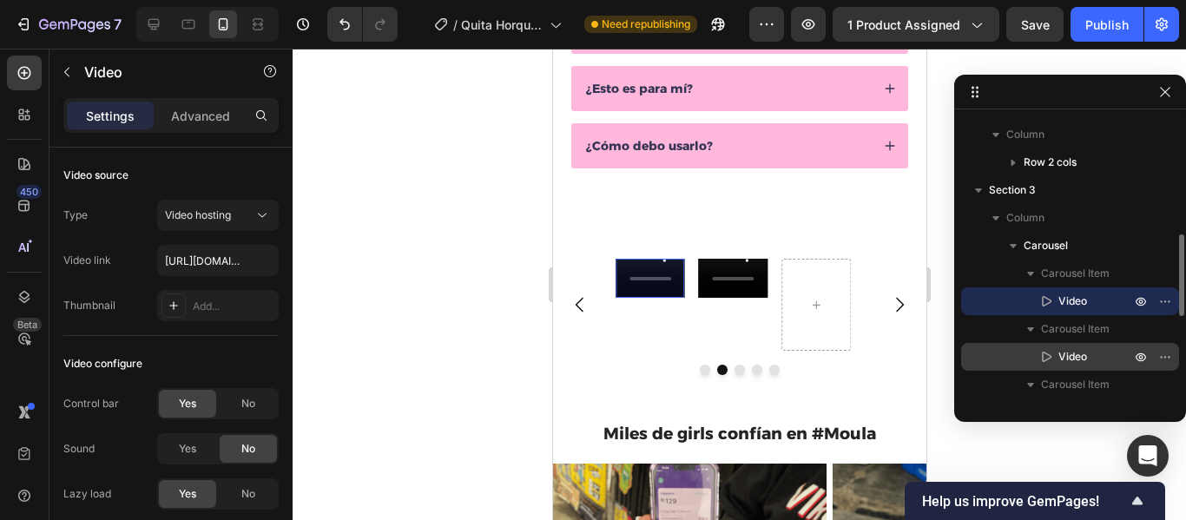
click at [1098, 356] on p "Video" at bounding box center [1076, 356] width 76 height 17
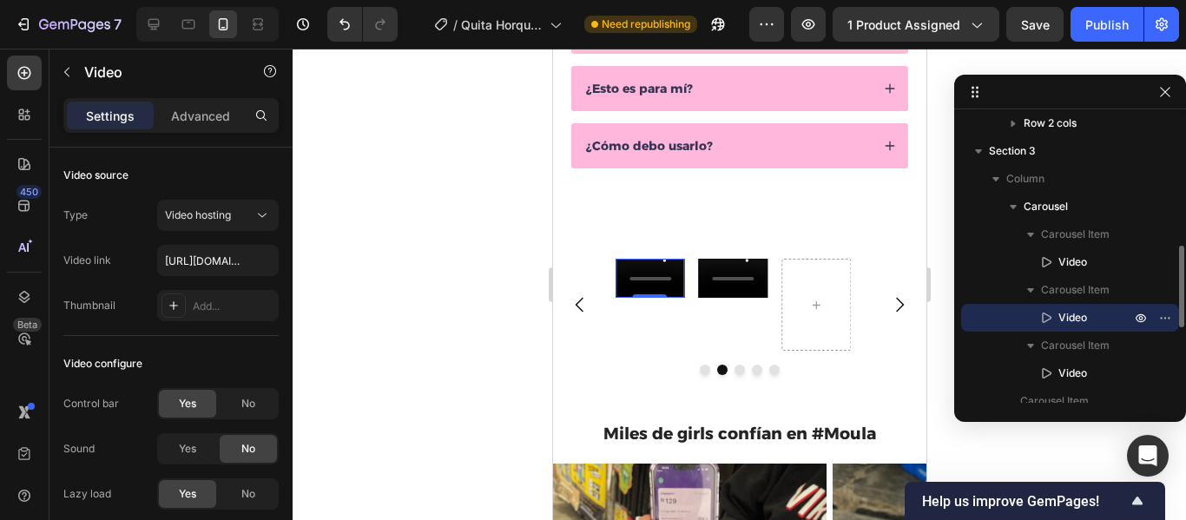
scroll to position [454, 0]
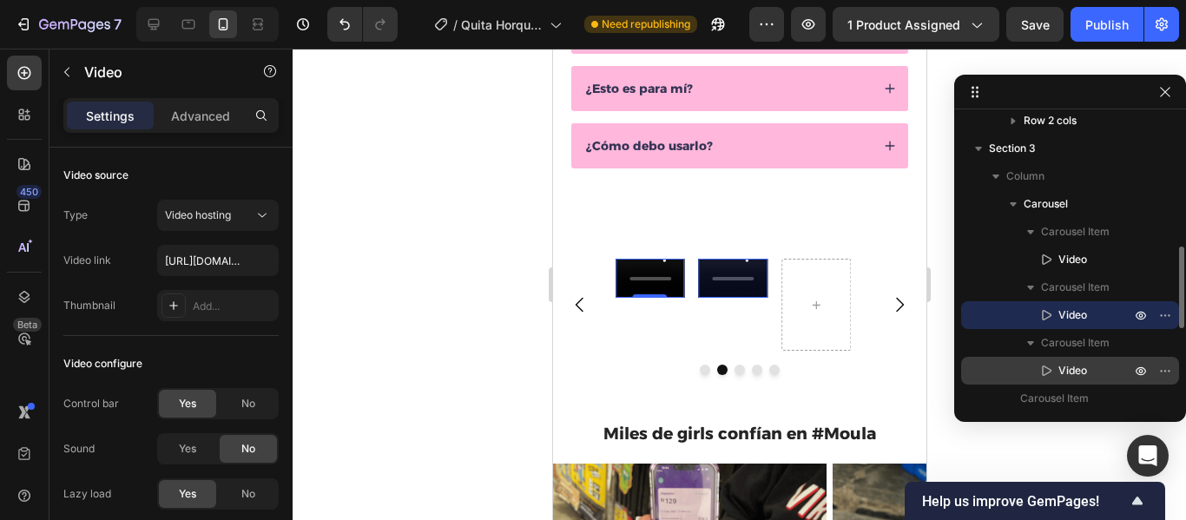
click at [1101, 372] on p "Video" at bounding box center [1076, 370] width 76 height 17
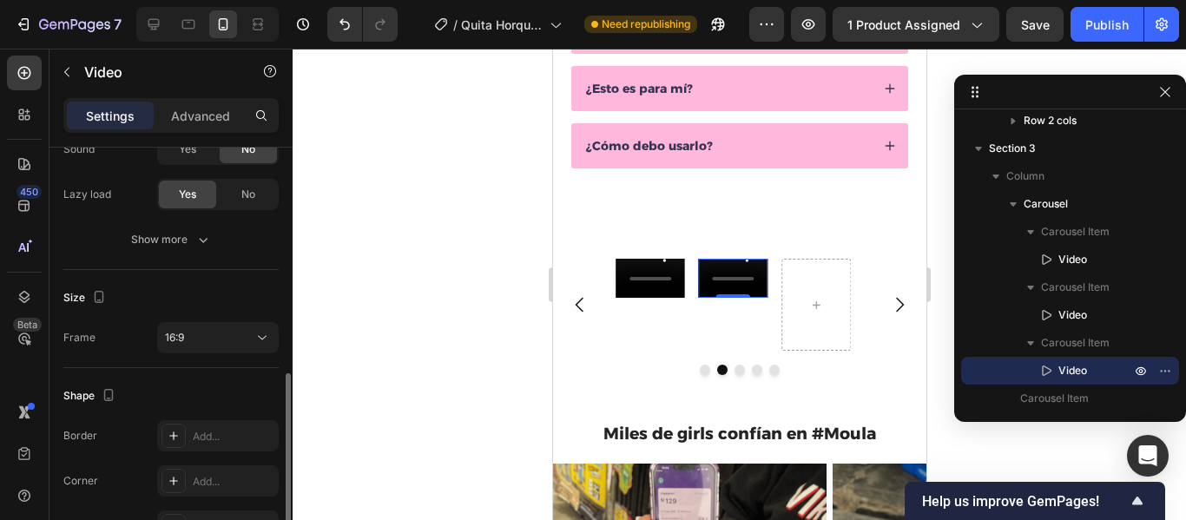
scroll to position [354, 0]
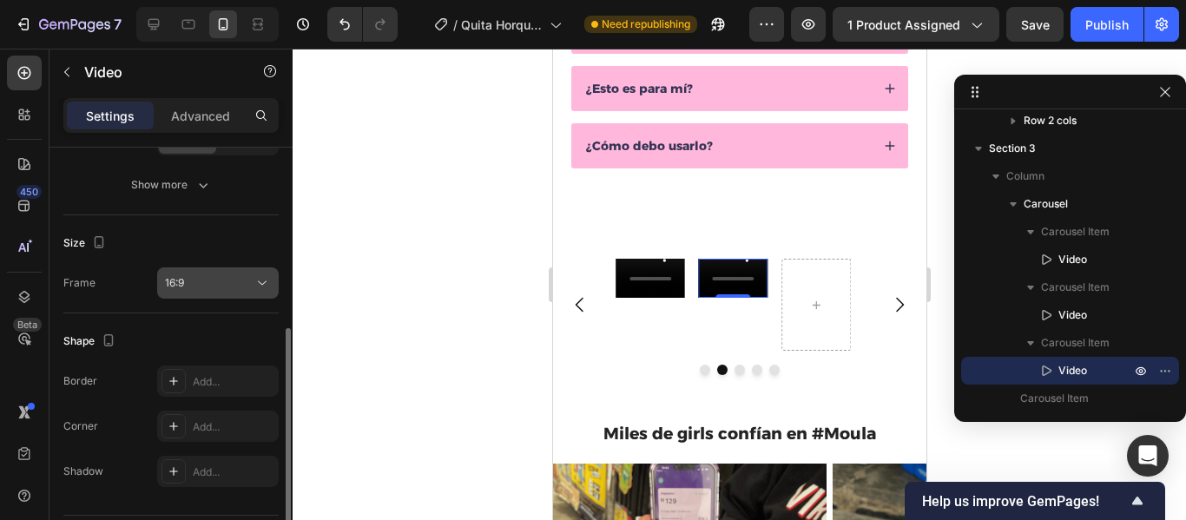
click at [256, 280] on icon at bounding box center [262, 282] width 17 height 17
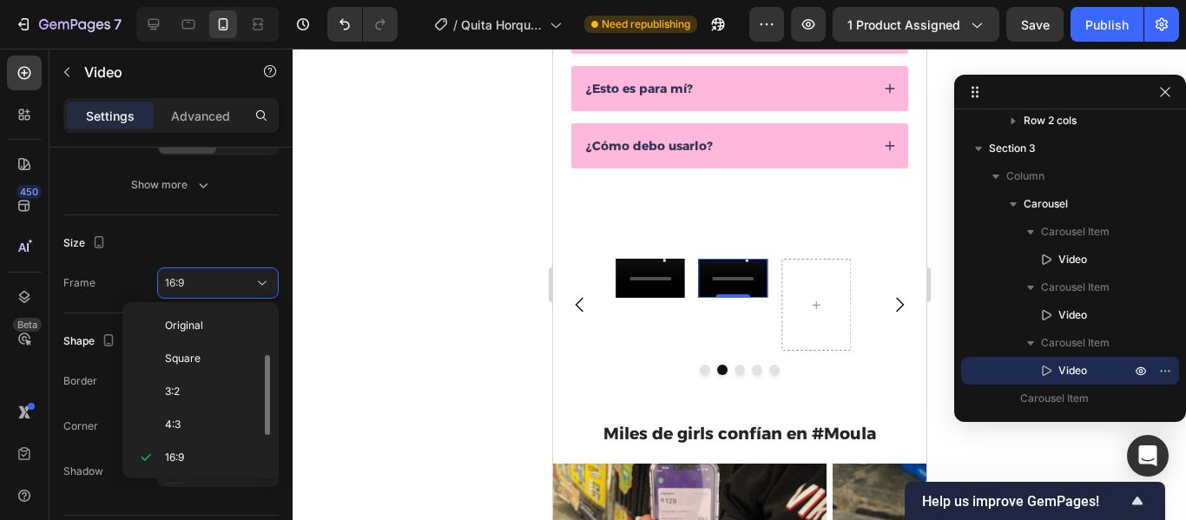
scroll to position [31, 0]
click at [201, 356] on p "3:2" at bounding box center [211, 361] width 92 height 16
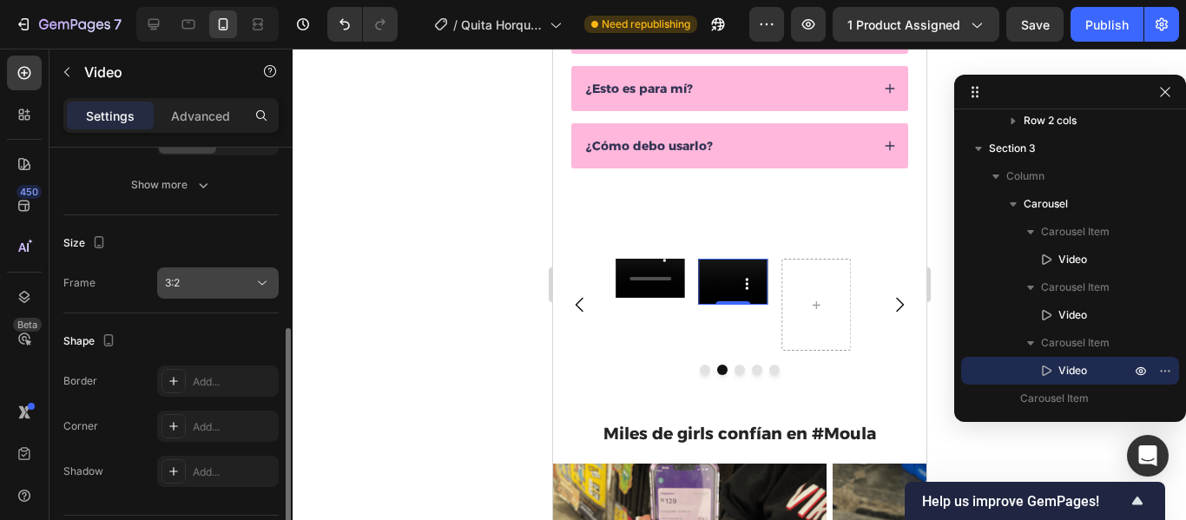
click at [267, 278] on icon at bounding box center [262, 282] width 17 height 17
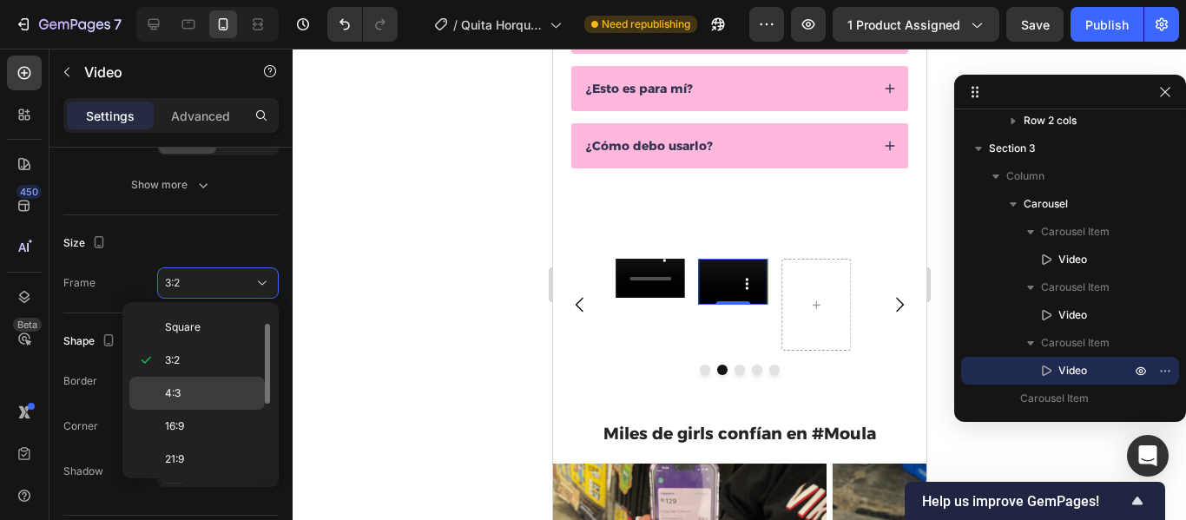
click at [179, 392] on span "4:3" at bounding box center [173, 394] width 16 height 16
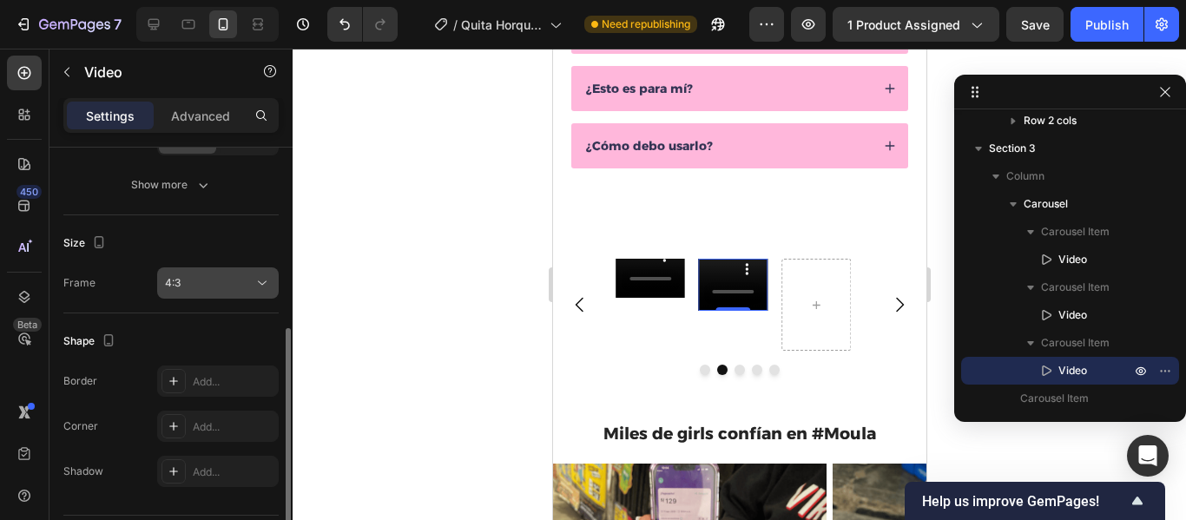
click at [260, 287] on icon at bounding box center [262, 282] width 17 height 17
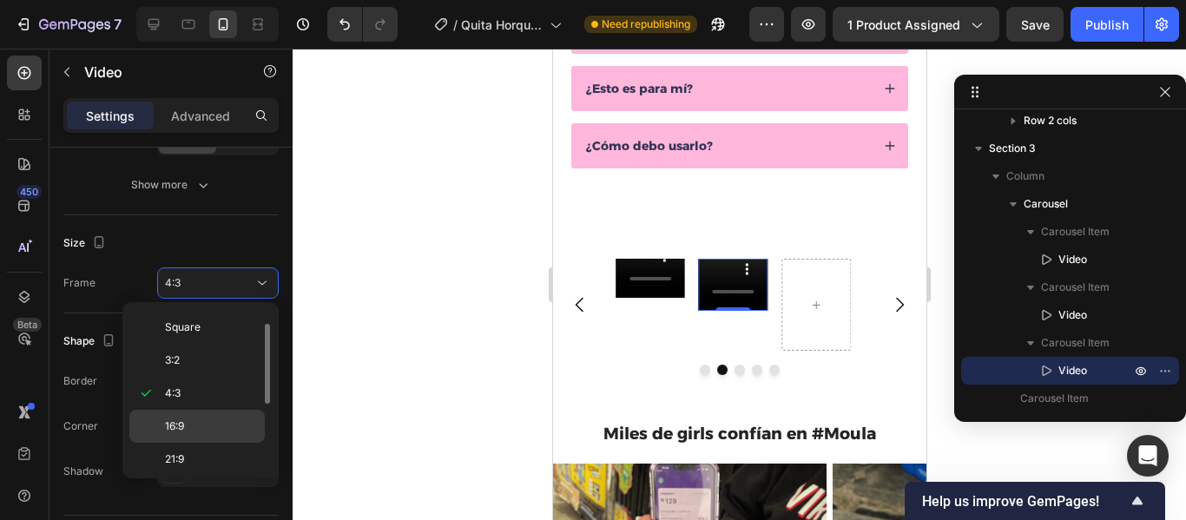
click at [179, 426] on span "16:9" at bounding box center [174, 427] width 19 height 16
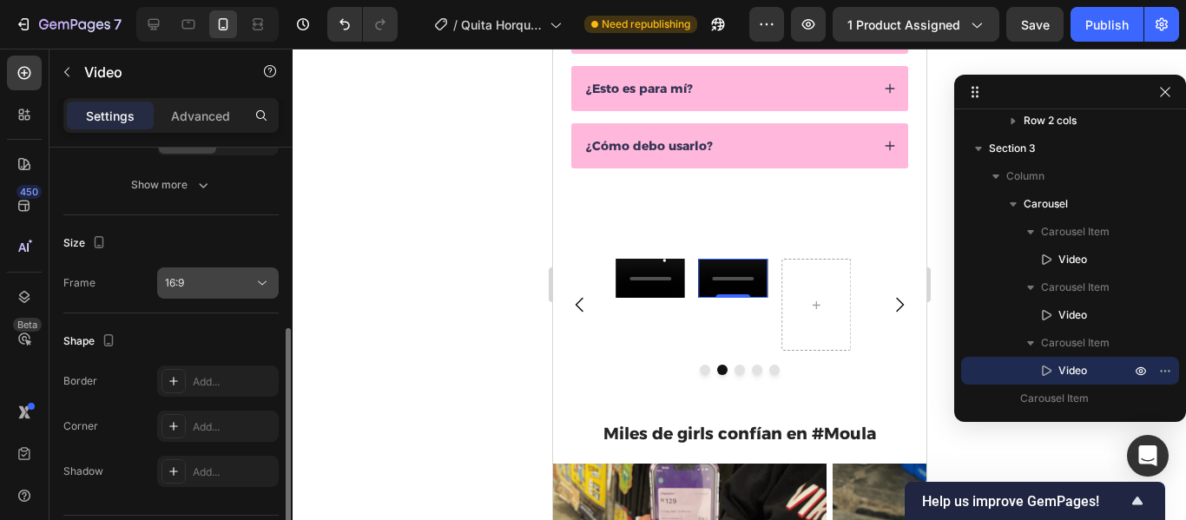
click at [261, 281] on icon at bounding box center [262, 282] width 17 height 17
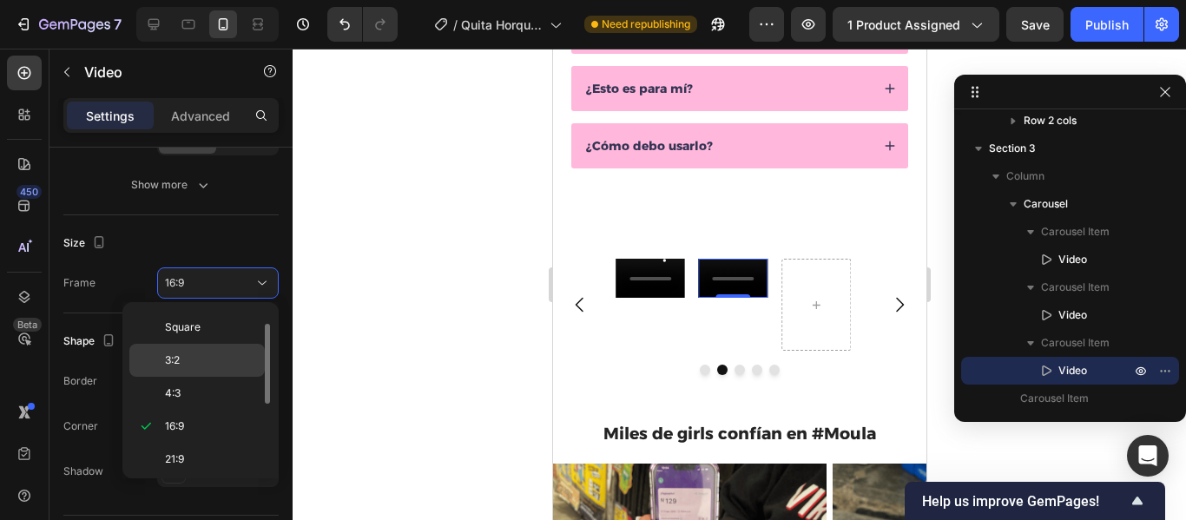
click at [193, 357] on p "3:2" at bounding box center [211, 361] width 92 height 16
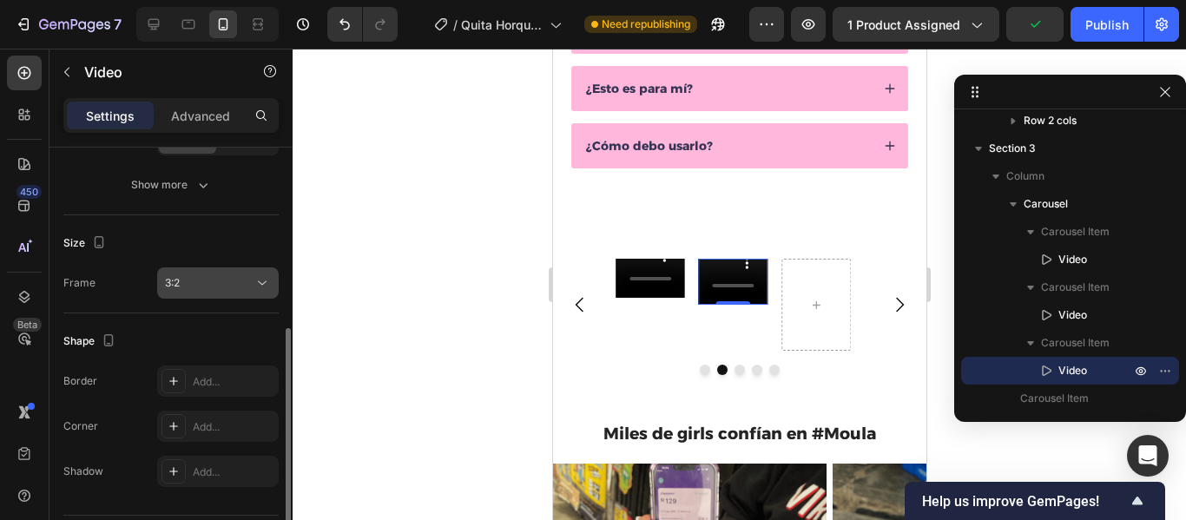
click at [263, 284] on icon at bounding box center [262, 283] width 9 height 4
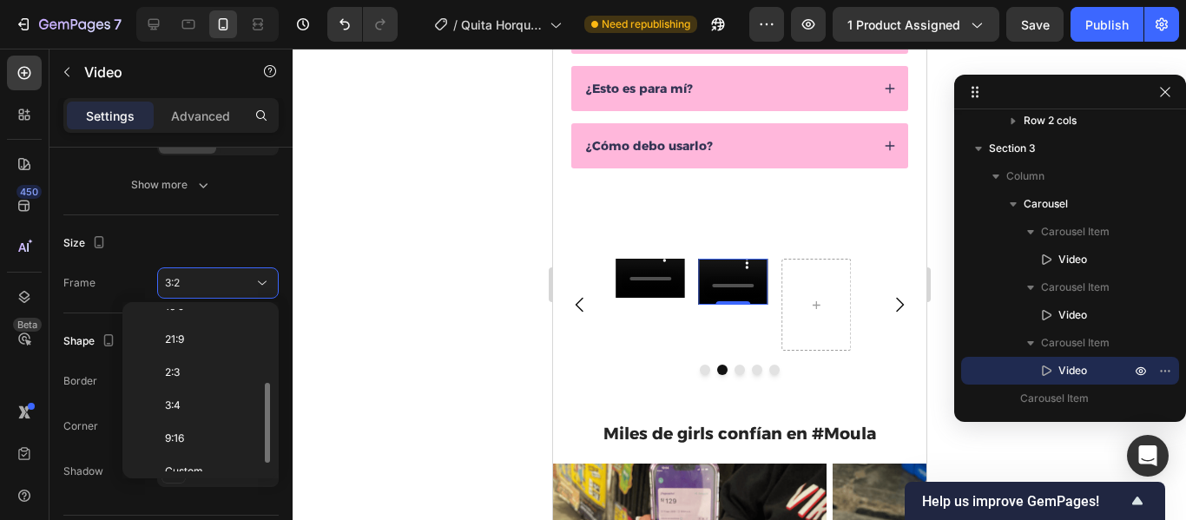
scroll to position [168, 0]
click at [210, 413] on div "9:16" at bounding box center [196, 422] width 135 height 33
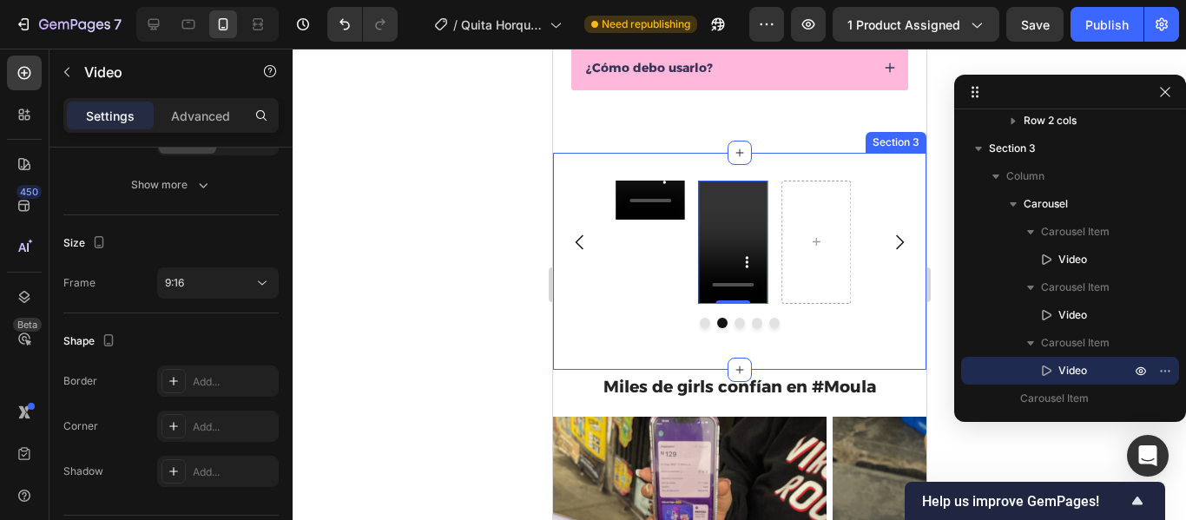
scroll to position [916, 0]
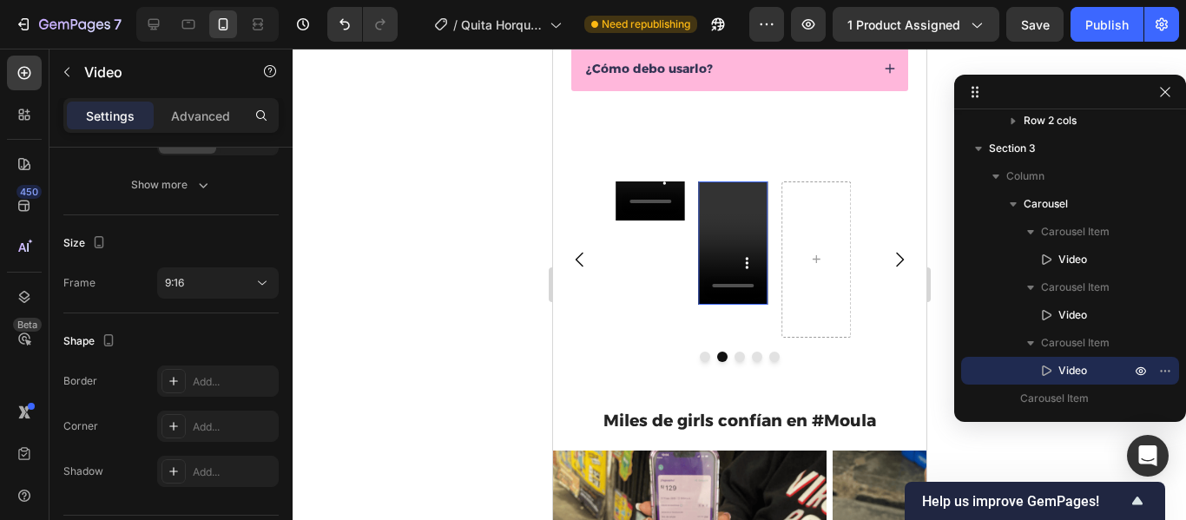
drag, startPoint x: 732, startPoint y: 300, endPoint x: 736, endPoint y: 338, distance: 38.4
click at [734, 338] on div "Video 36" at bounding box center [732, 260] width 69 height 156
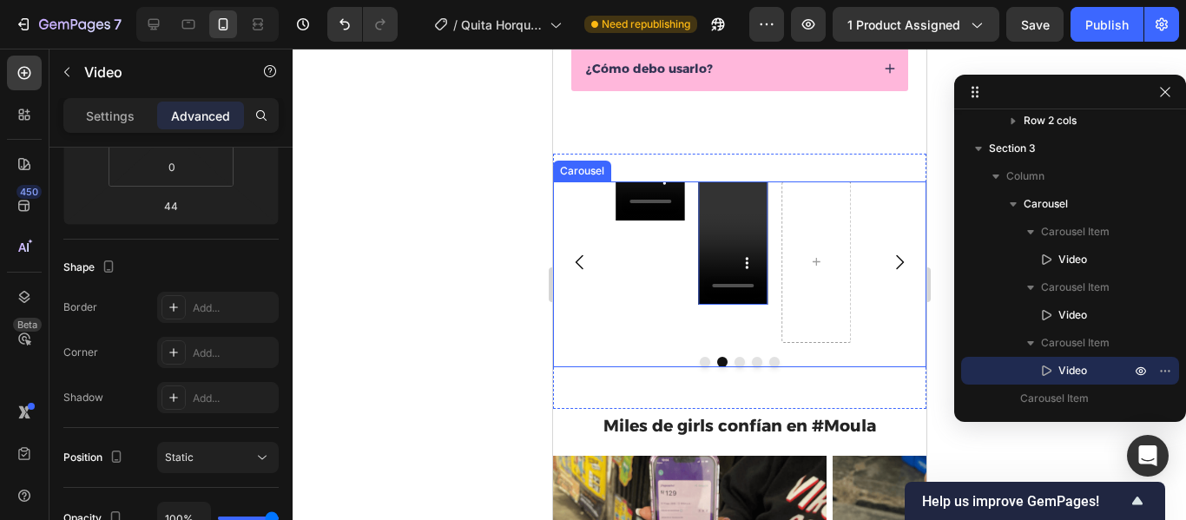
type input "0"
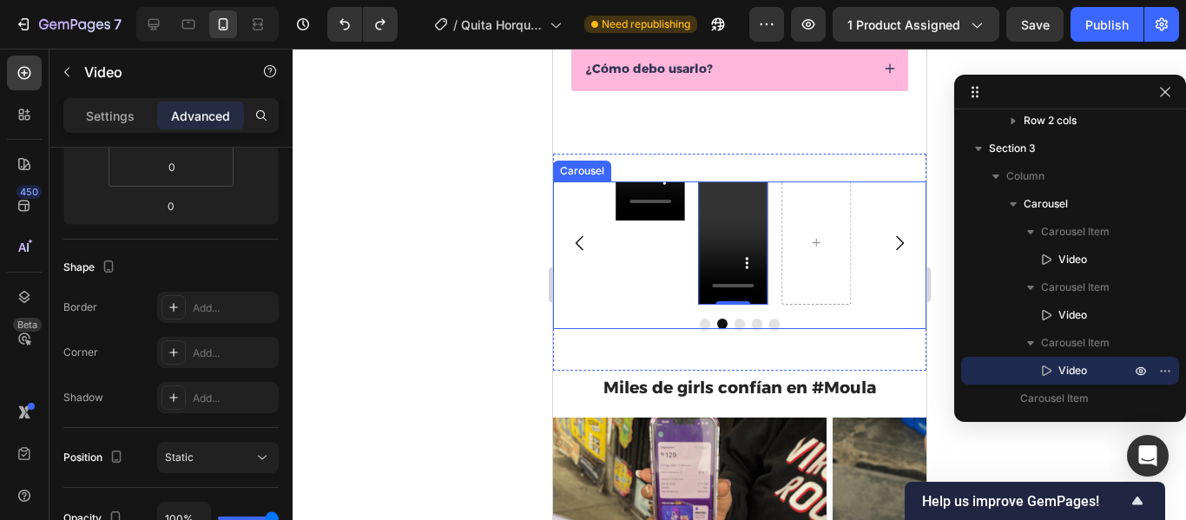
click at [644, 281] on div "Video" at bounding box center [649, 243] width 69 height 123
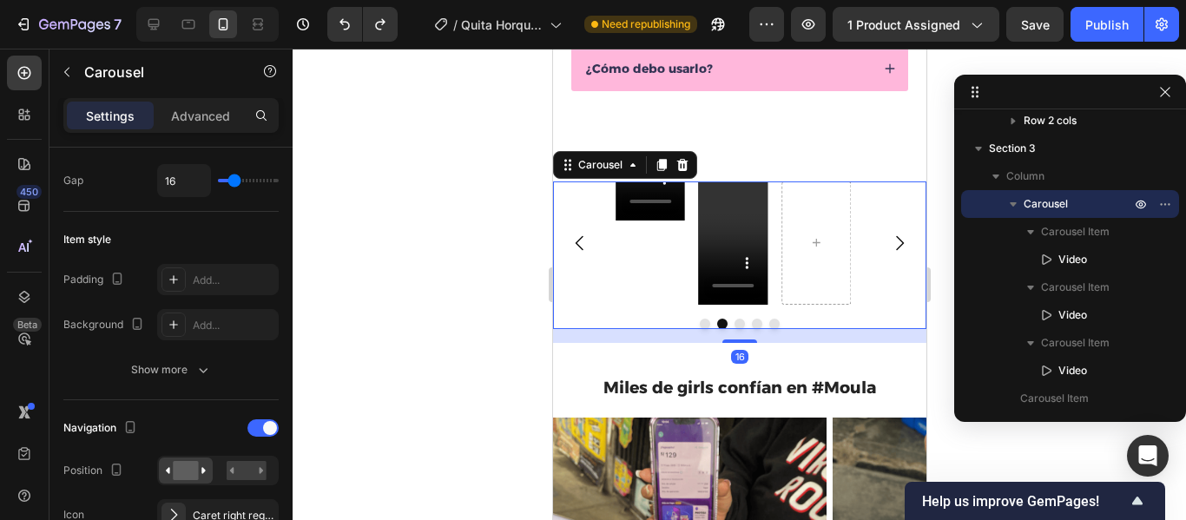
scroll to position [0, 0]
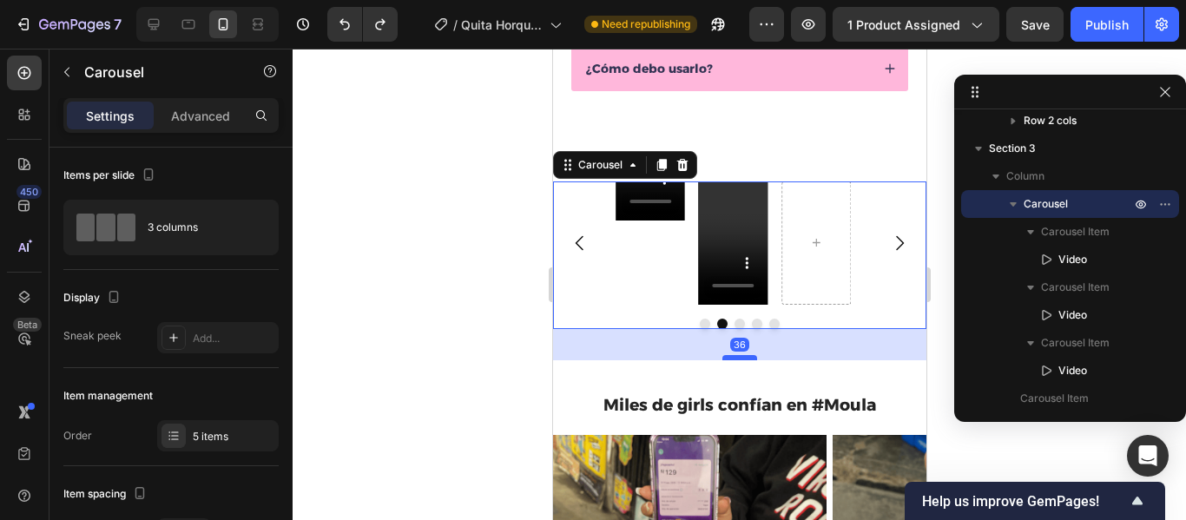
drag, startPoint x: 734, startPoint y: 339, endPoint x: 734, endPoint y: 358, distance: 19.1
click at [734, 358] on div at bounding box center [739, 357] width 35 height 5
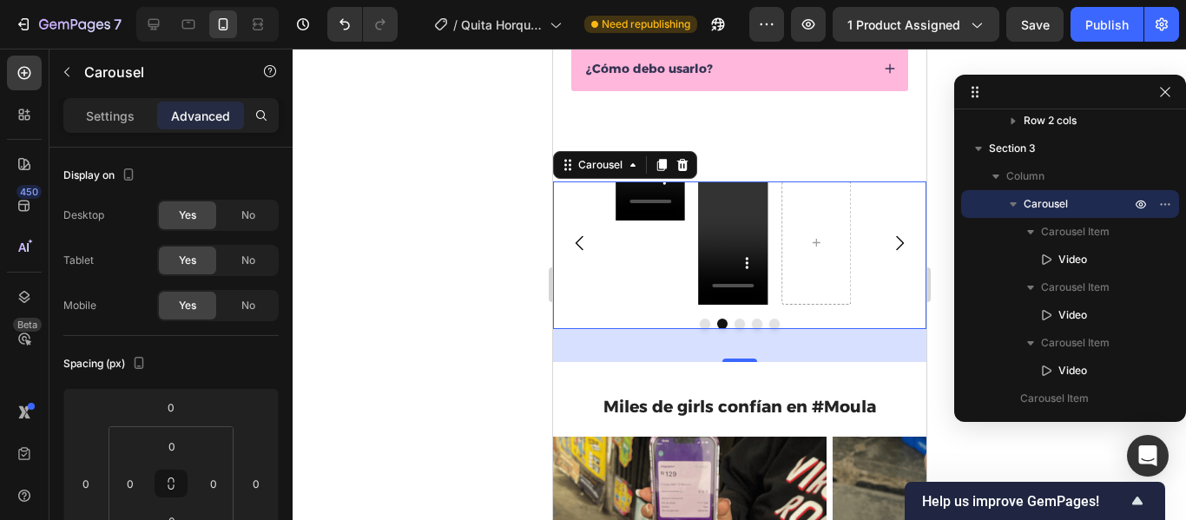
drag, startPoint x: 737, startPoint y: 360, endPoint x: 763, endPoint y: 339, distance: 33.4
click at [763, 329] on div "38" at bounding box center [738, 329] width 373 height 0
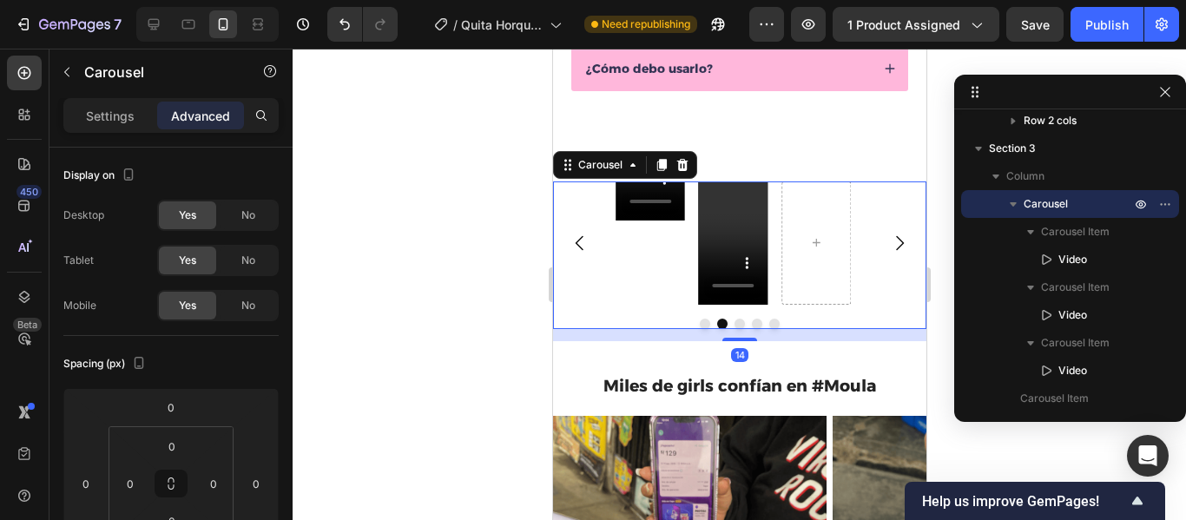
type input "14"
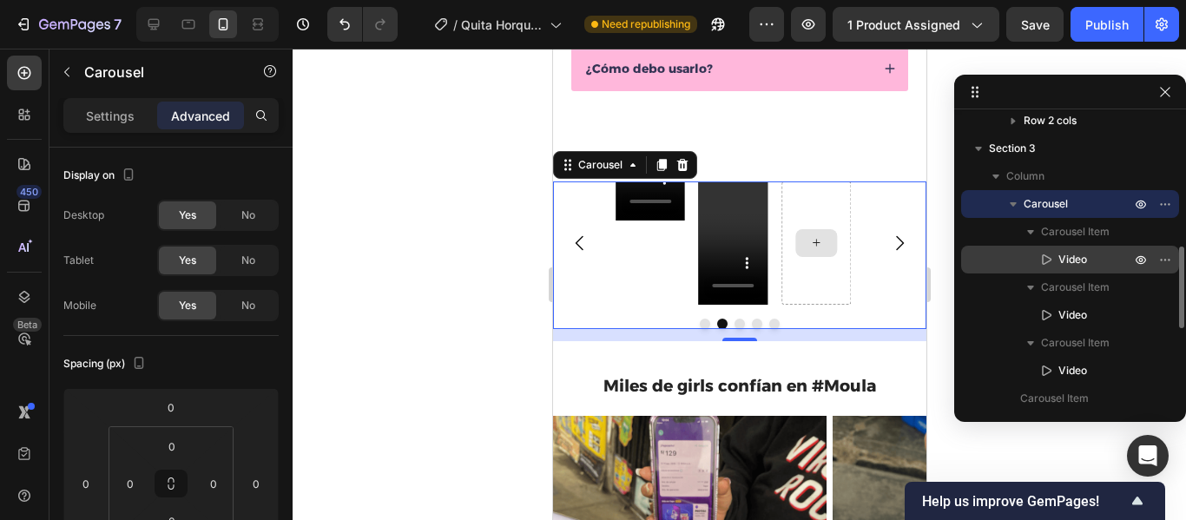
click at [1108, 261] on p "Video" at bounding box center [1076, 259] width 76 height 17
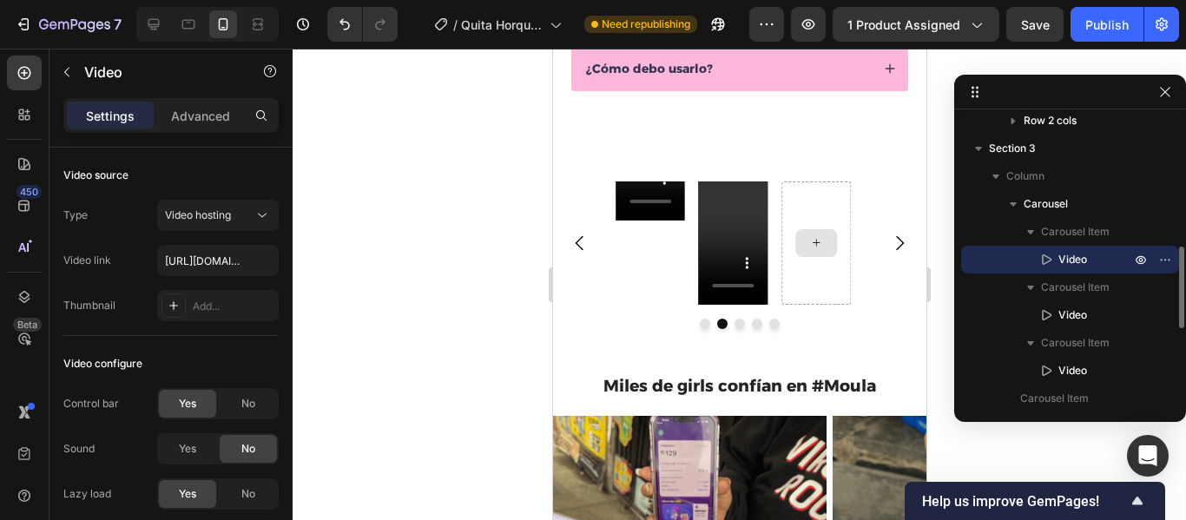
click at [1108, 261] on p "Video" at bounding box center [1076, 259] width 76 height 17
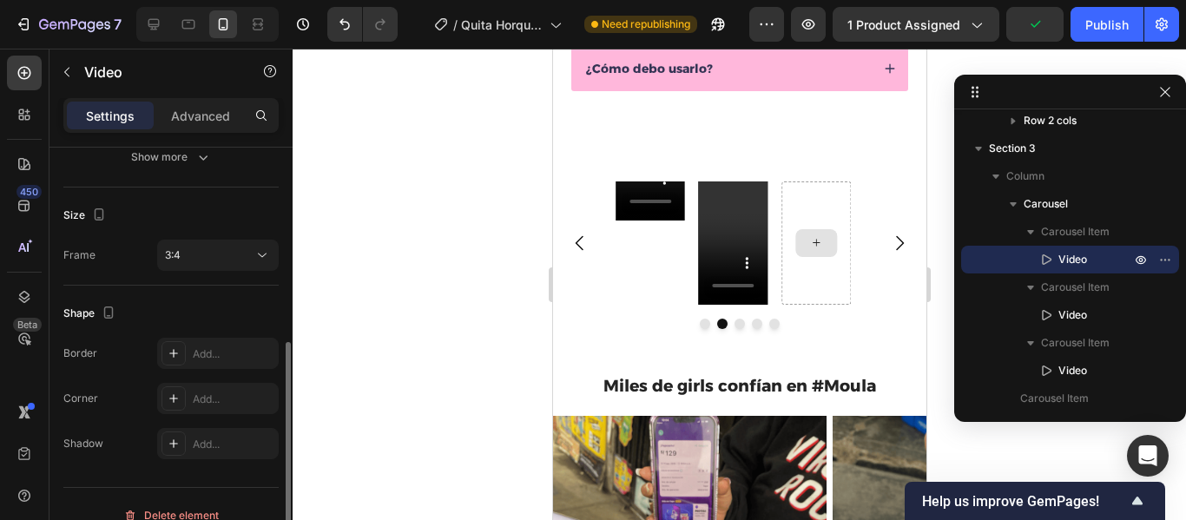
scroll to position [383, 0]
click at [236, 248] on div "3:4" at bounding box center [209, 255] width 89 height 16
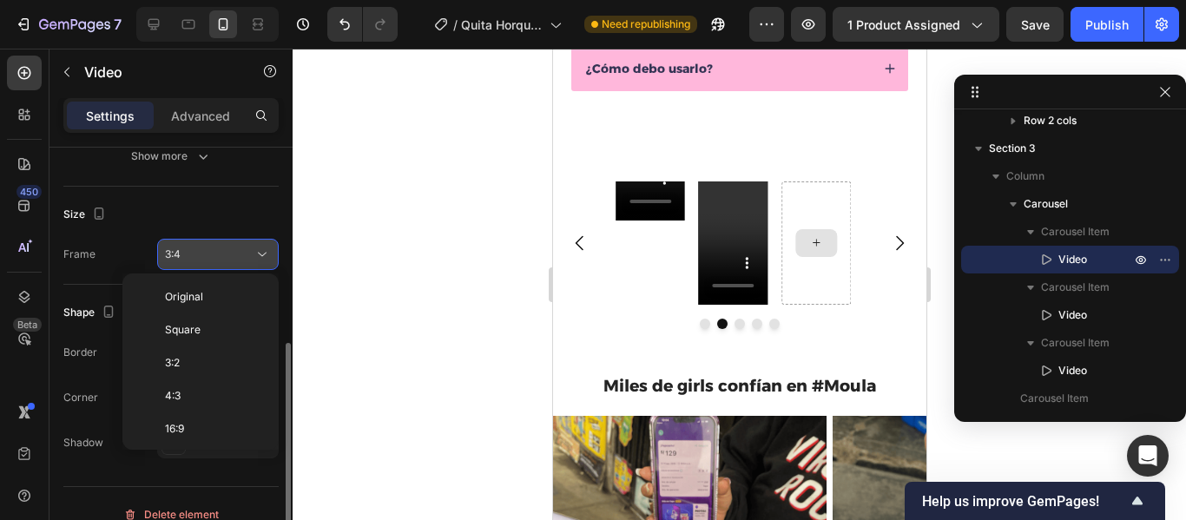
scroll to position [125, 0]
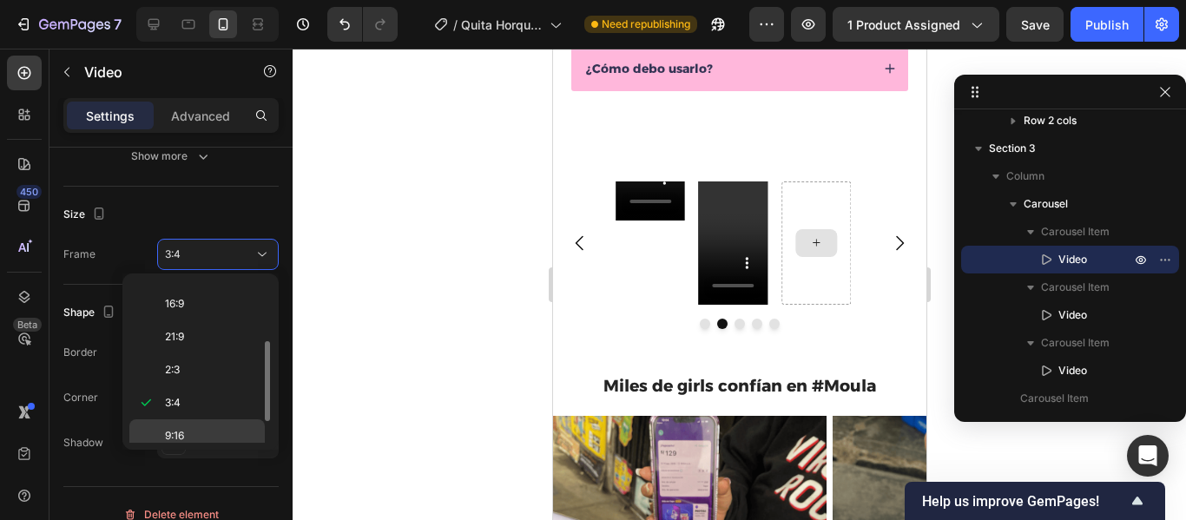
click at [194, 426] on div "9:16" at bounding box center [196, 436] width 135 height 33
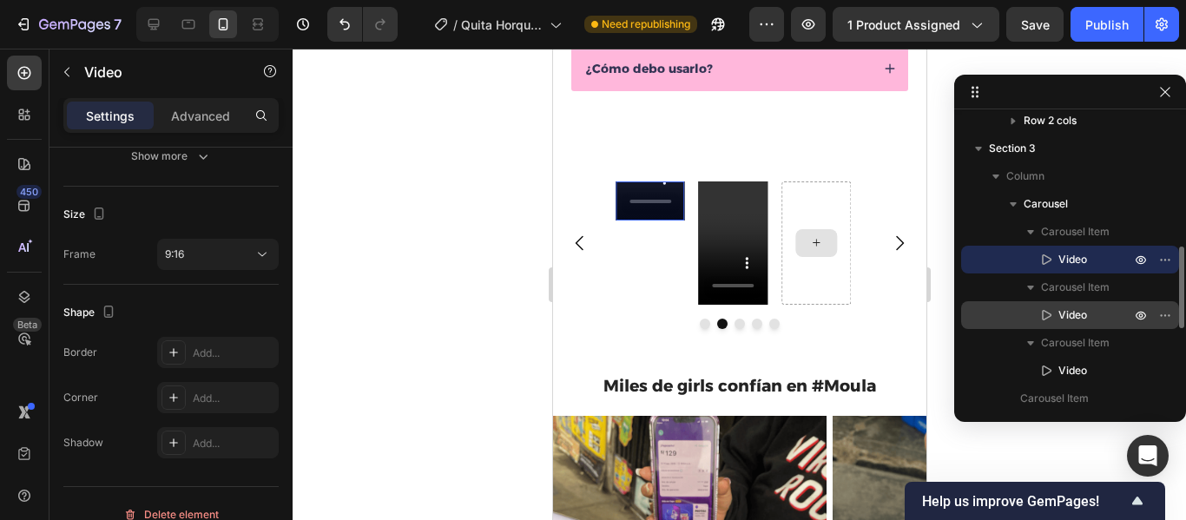
click at [1105, 324] on div "Video" at bounding box center [1070, 315] width 204 height 28
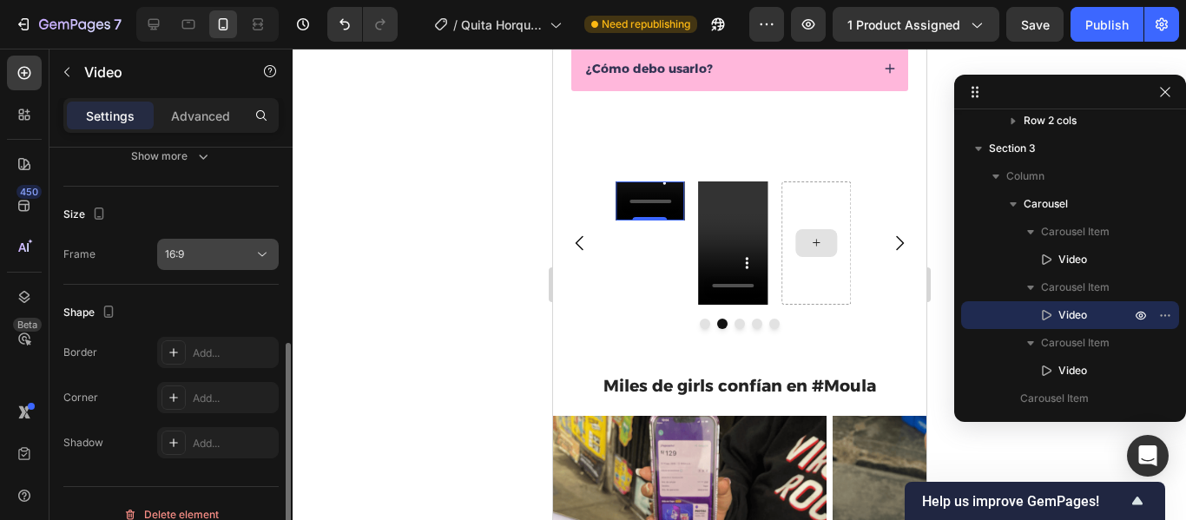
click at [203, 246] on div "16:9" at bounding box center [218, 254] width 106 height 17
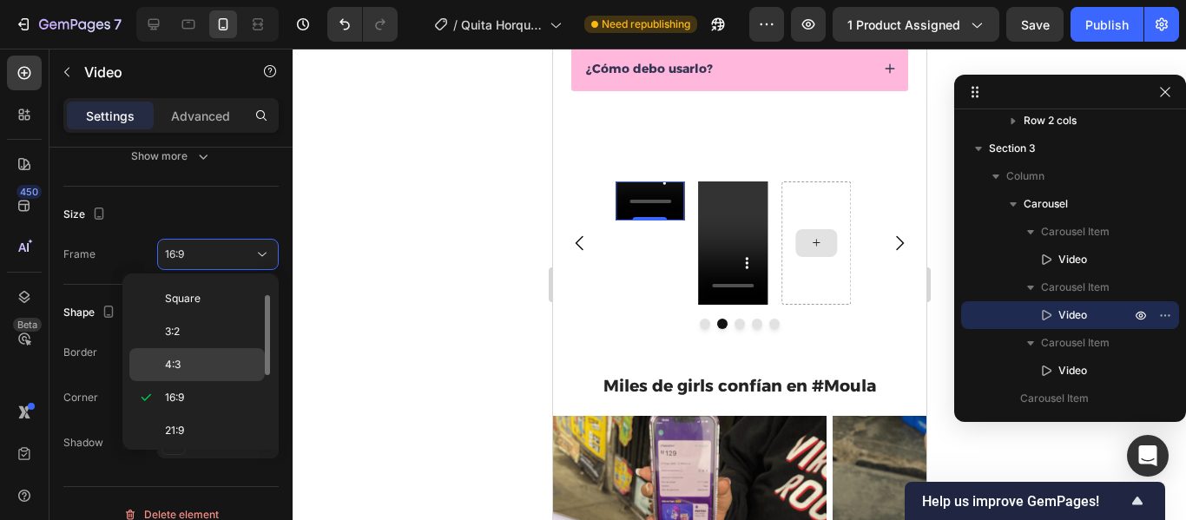
scroll to position [168, 0]
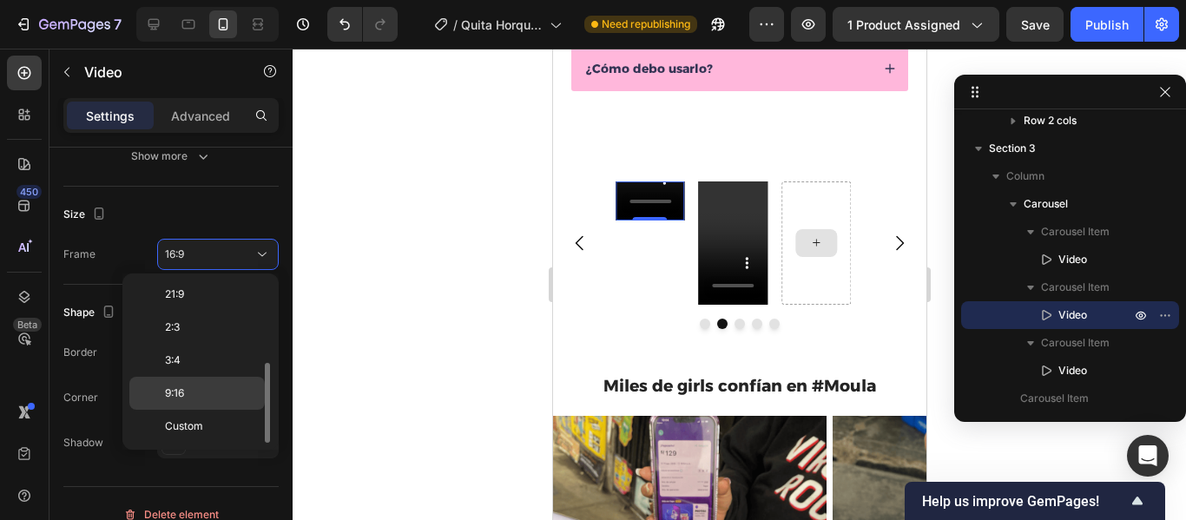
click at [204, 387] on p "9:16" at bounding box center [211, 394] width 92 height 16
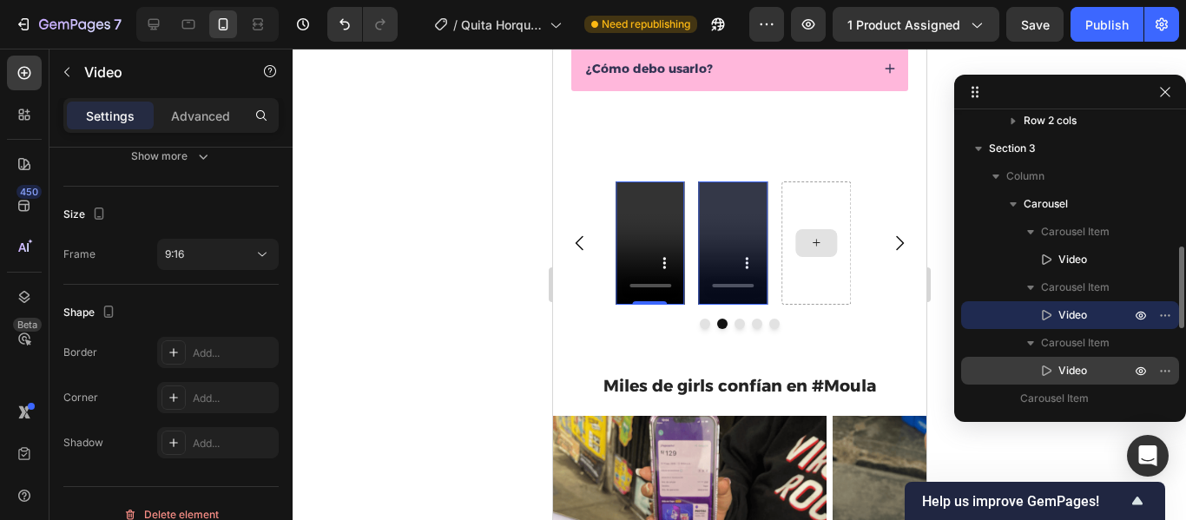
click at [1078, 365] on span "Video" at bounding box center [1073, 370] width 29 height 17
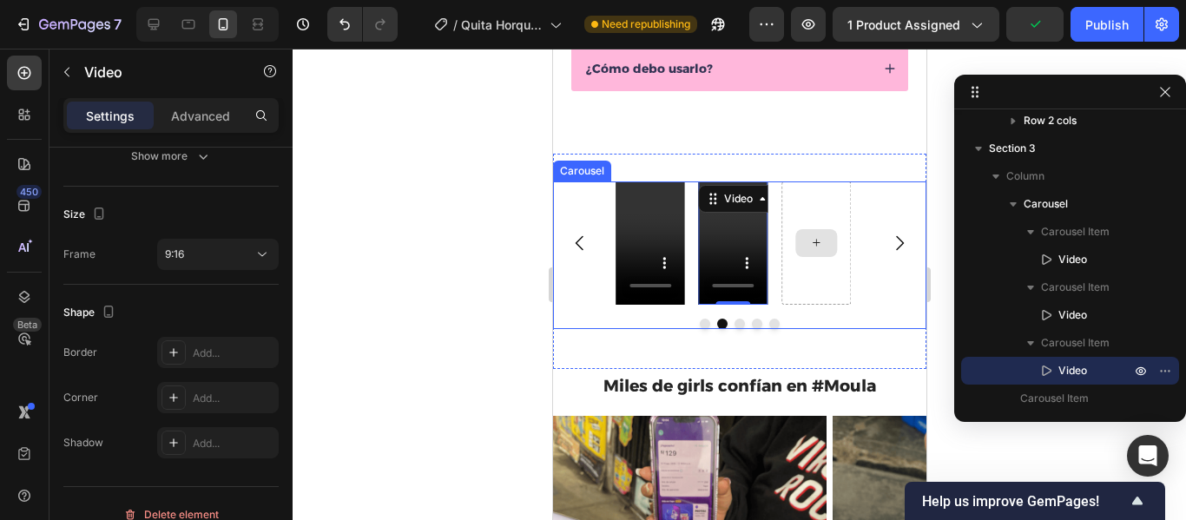
click at [869, 314] on div "Video Video Video 0 [GEOGRAPHIC_DATA]" at bounding box center [738, 256] width 373 height 148
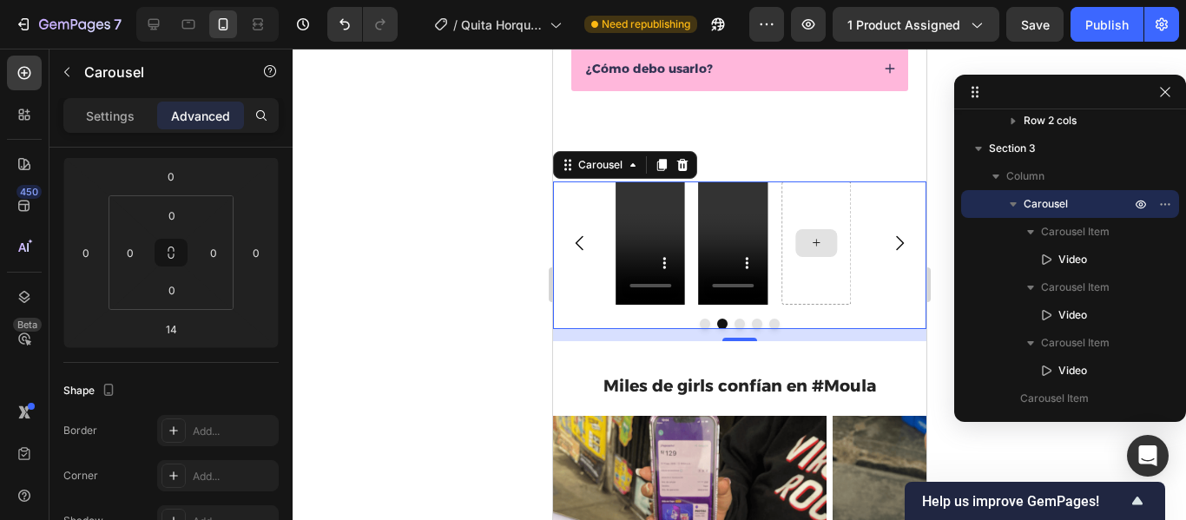
scroll to position [0, 0]
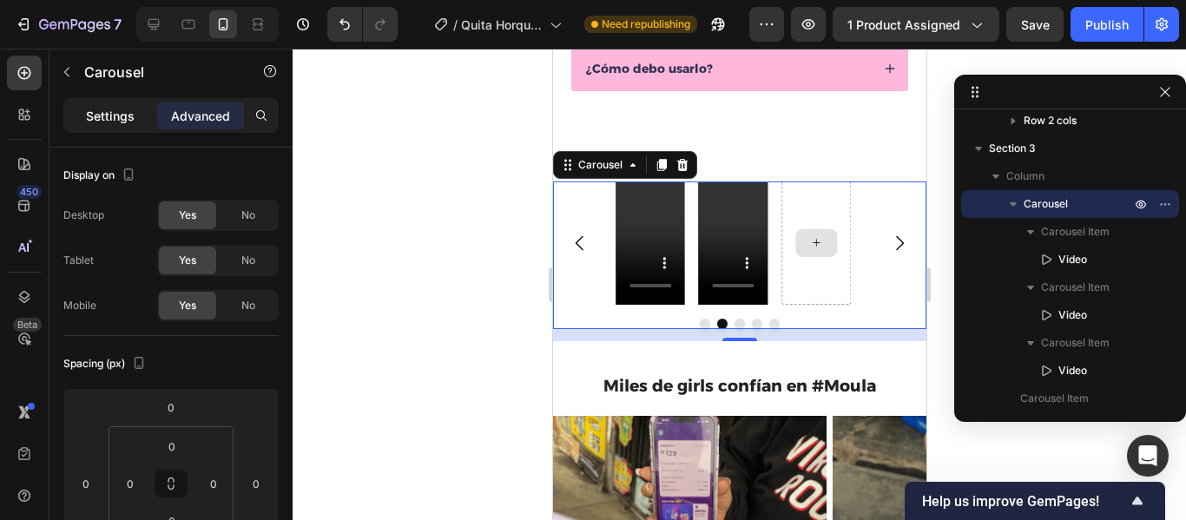
click at [120, 112] on p "Settings" at bounding box center [110, 116] width 49 height 18
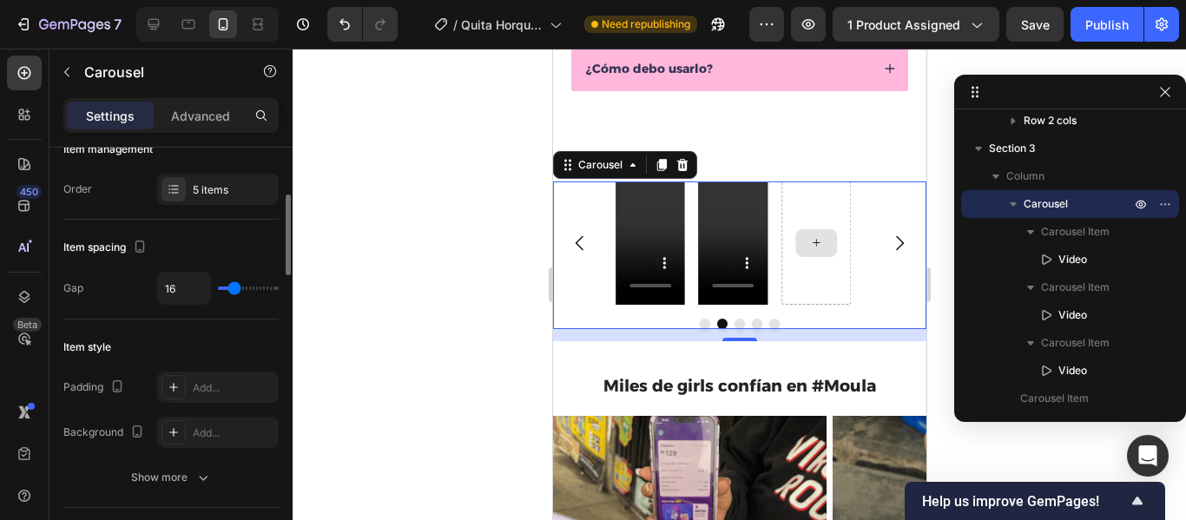
scroll to position [248, 0]
click at [186, 294] on input "16" at bounding box center [184, 287] width 52 height 31
type input "18"
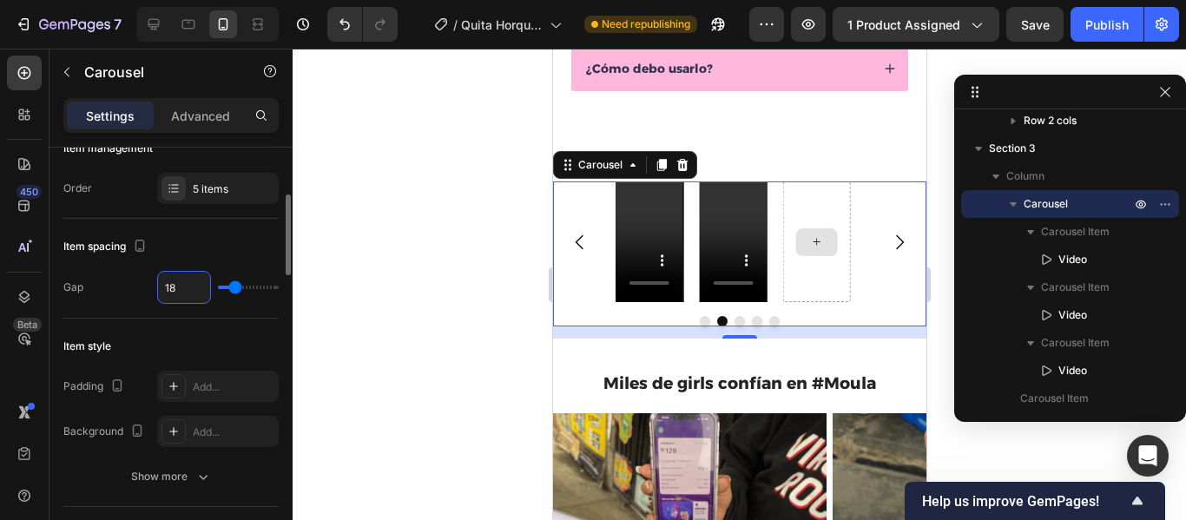
type input "1"
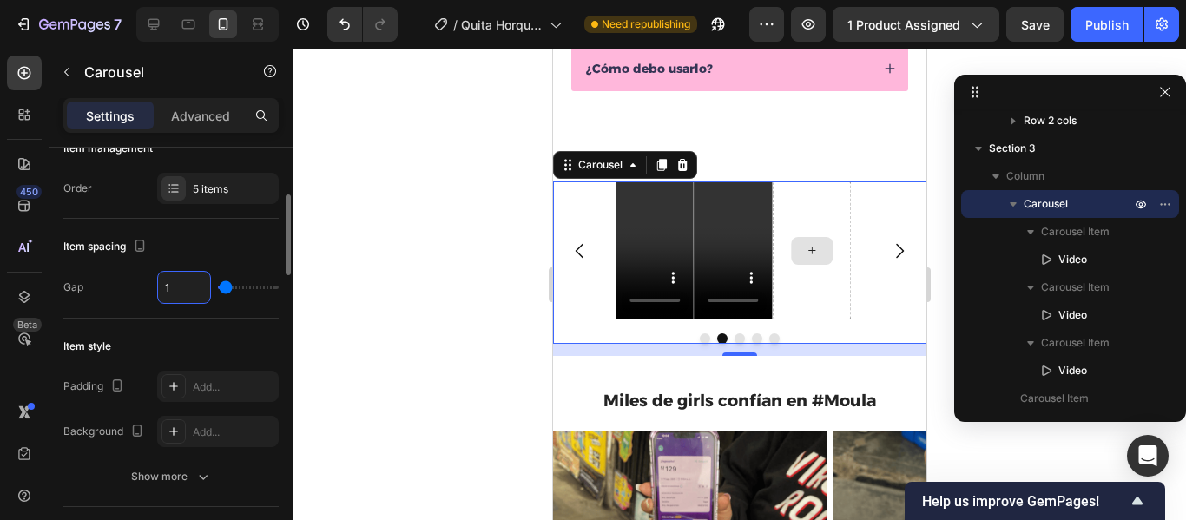
type input "16"
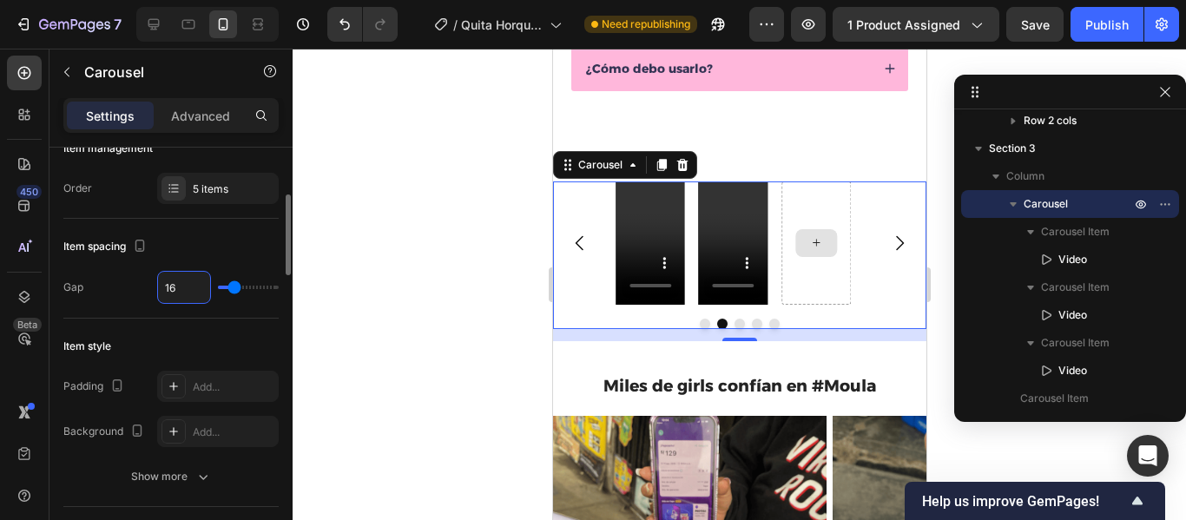
type input "1"
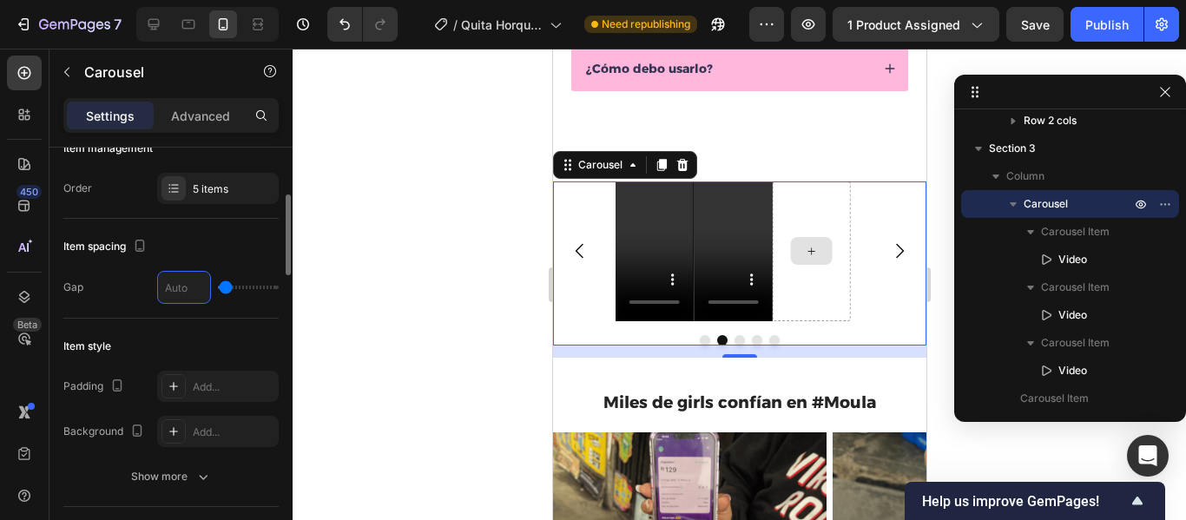
type input "0"
type input "1"
type input "10"
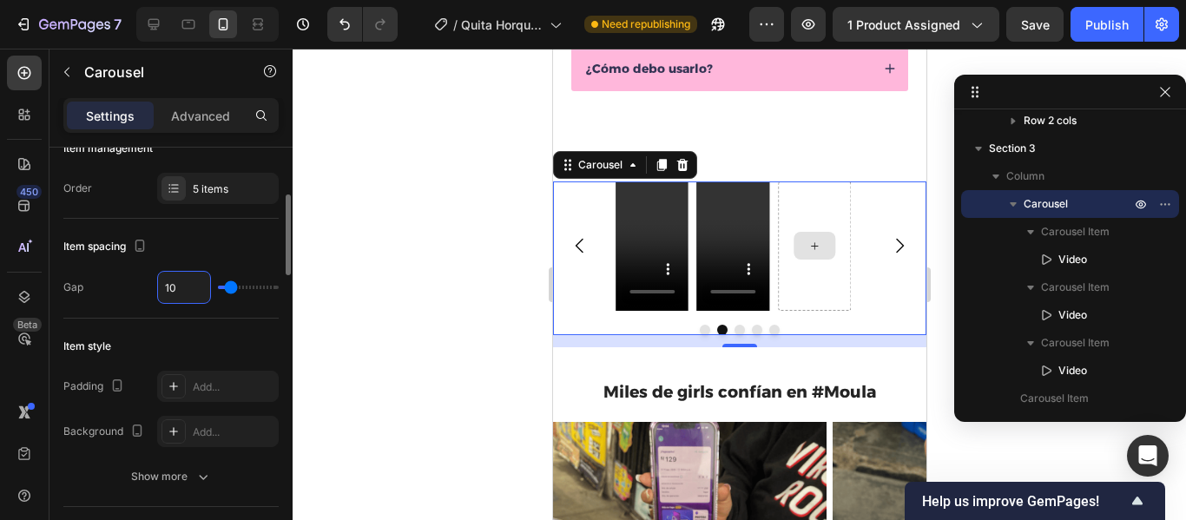
type input "1"
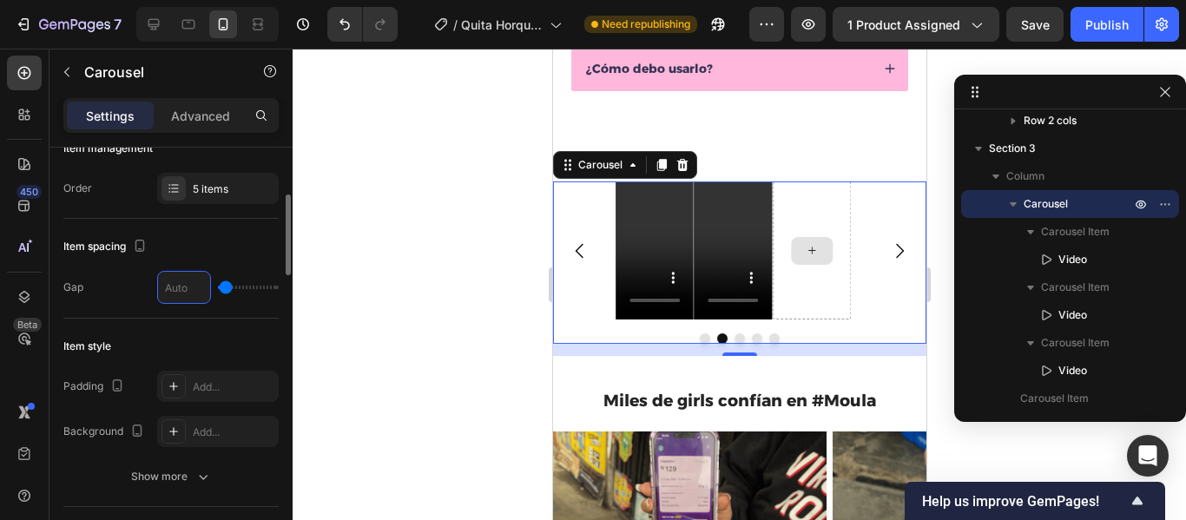
type input "0"
type input "8"
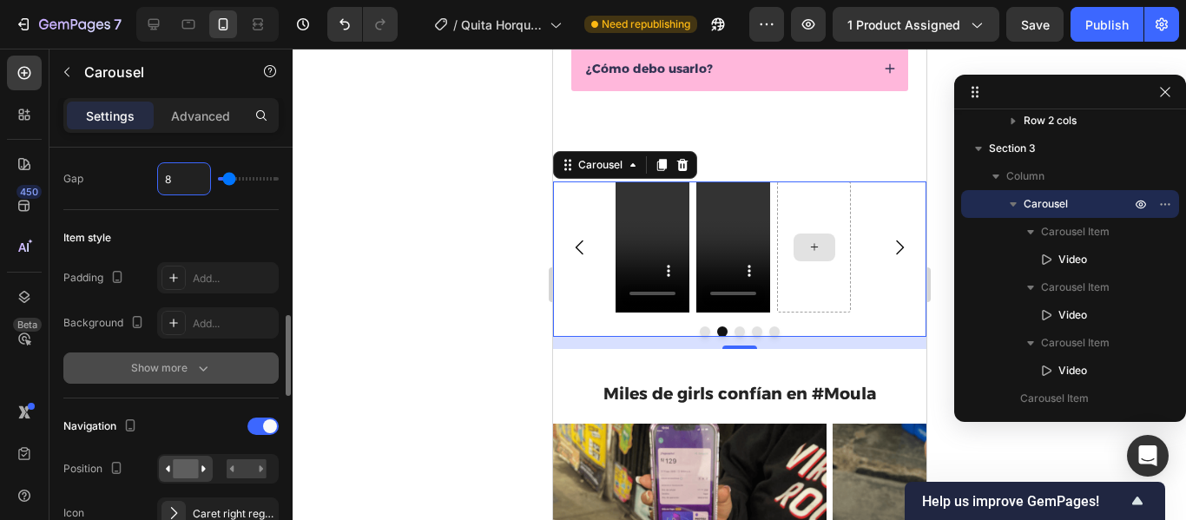
scroll to position [440, 0]
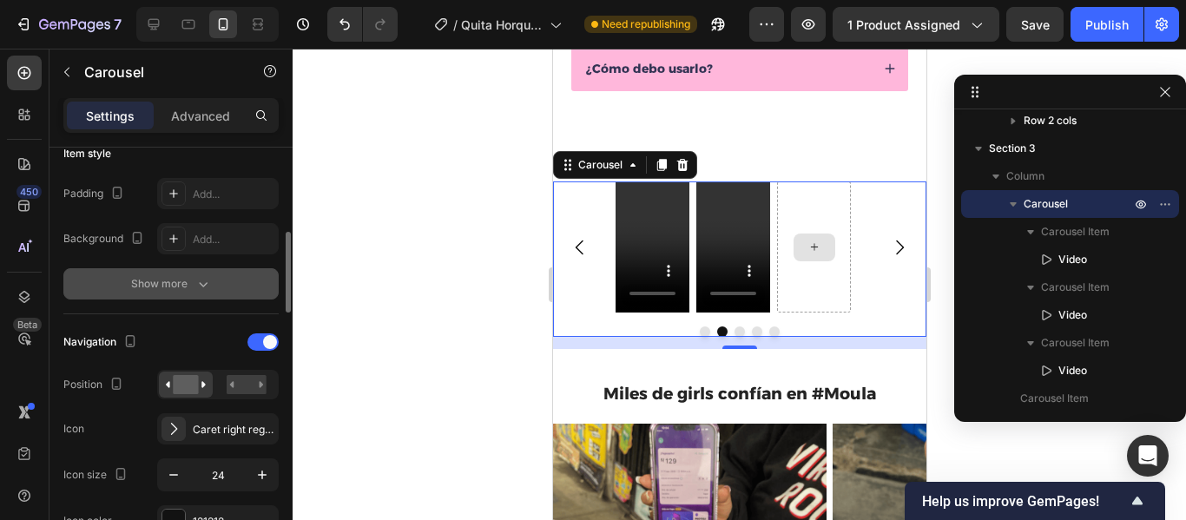
type input "8"
click at [183, 288] on div "Show more" at bounding box center [171, 283] width 81 height 17
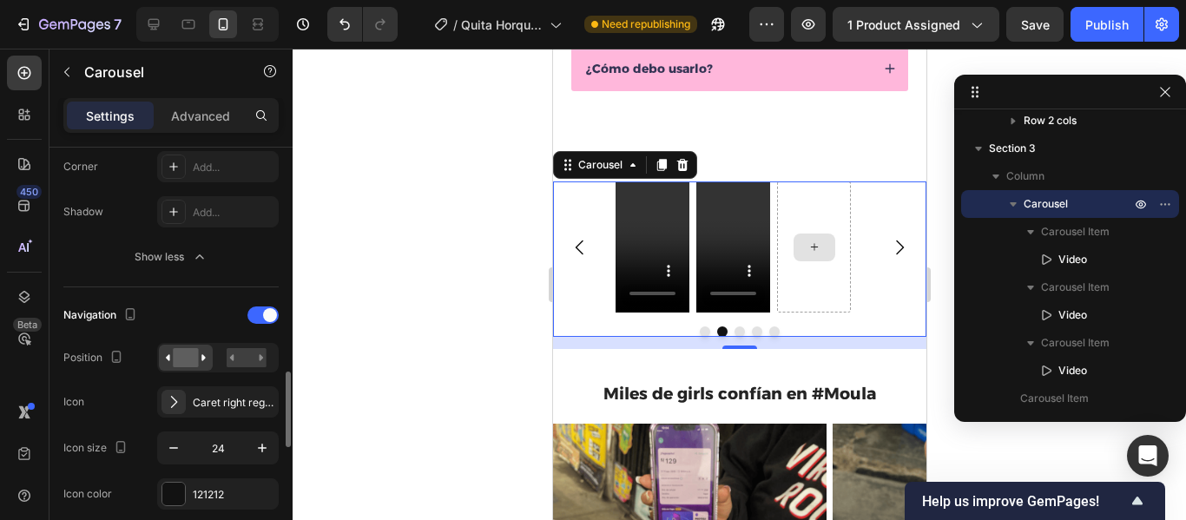
scroll to position [701, 0]
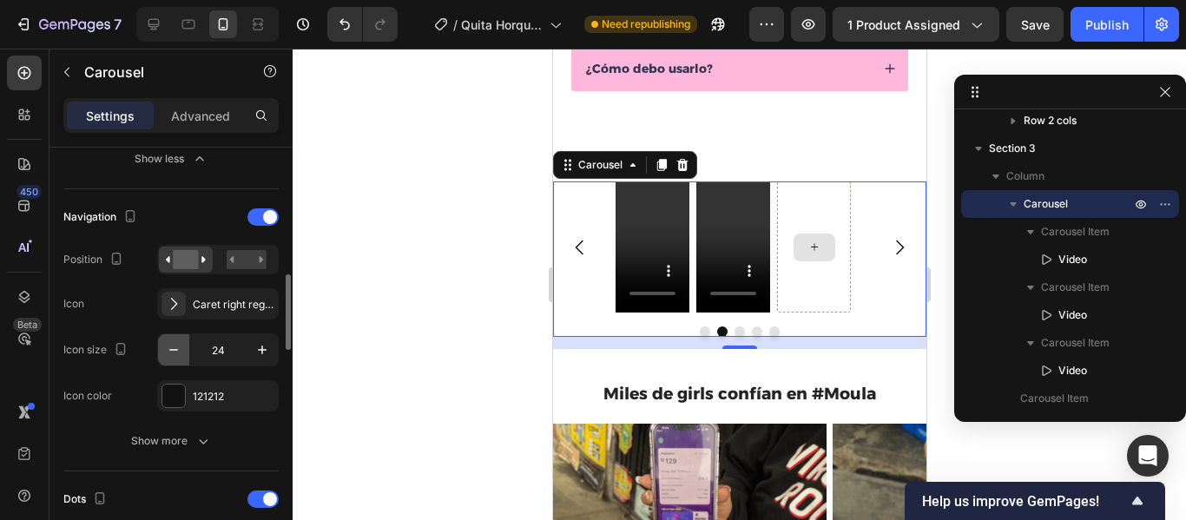
click at [171, 354] on icon "button" at bounding box center [173, 349] width 17 height 17
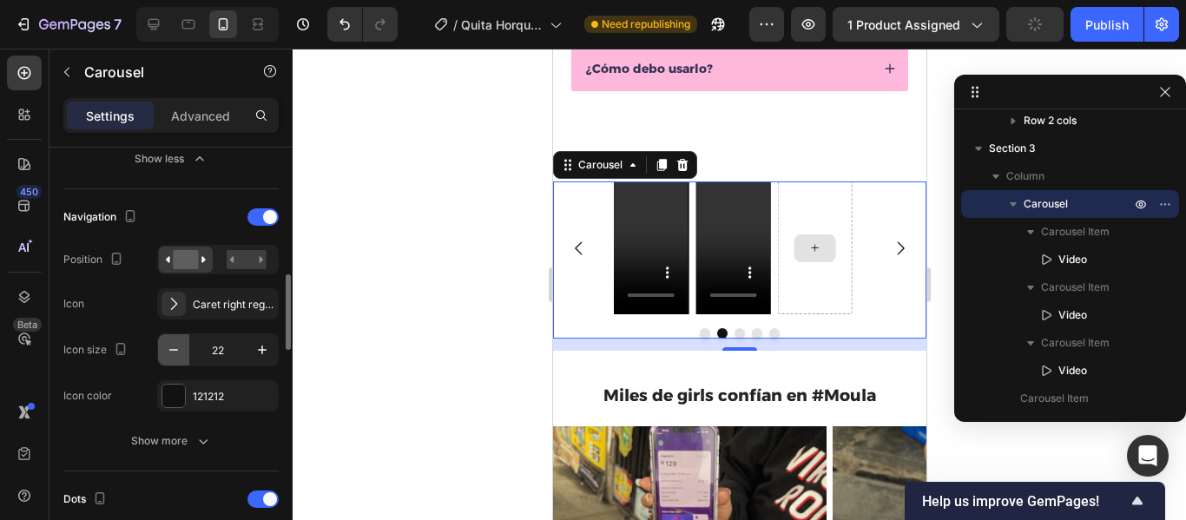
click at [171, 354] on icon "button" at bounding box center [173, 349] width 17 height 17
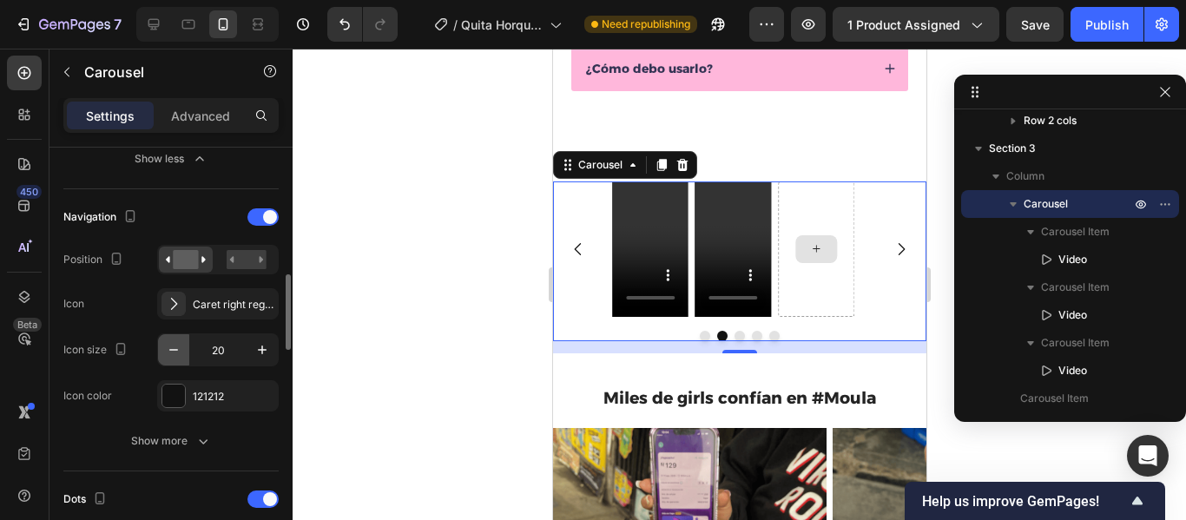
type input "19"
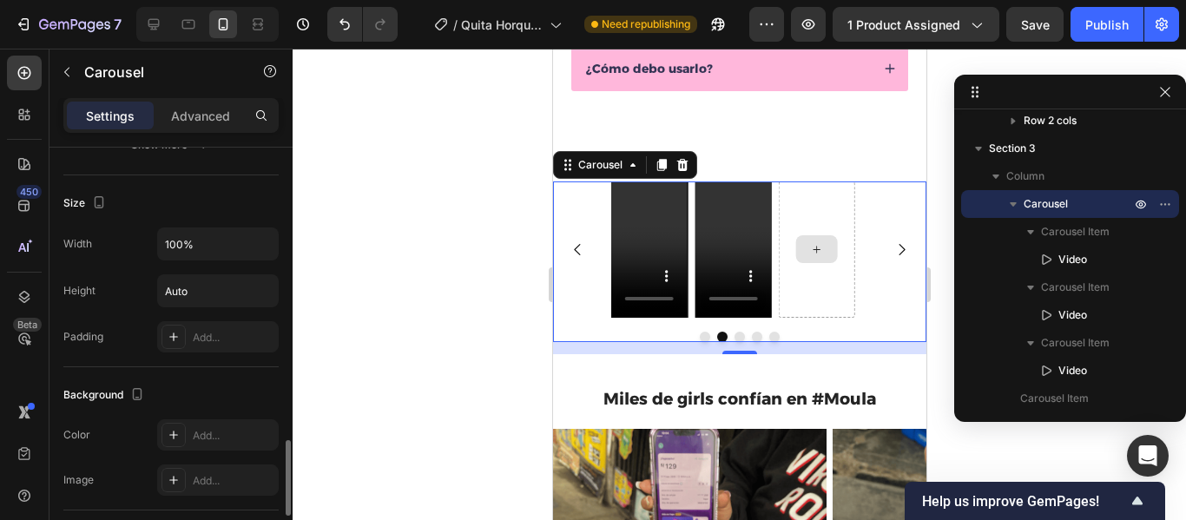
scroll to position [1605, 0]
click at [211, 240] on input "100%" at bounding box center [218, 242] width 120 height 31
click at [268, 244] on icon "button" at bounding box center [262, 242] width 17 height 17
click at [174, 246] on input "100%" at bounding box center [218, 242] width 120 height 31
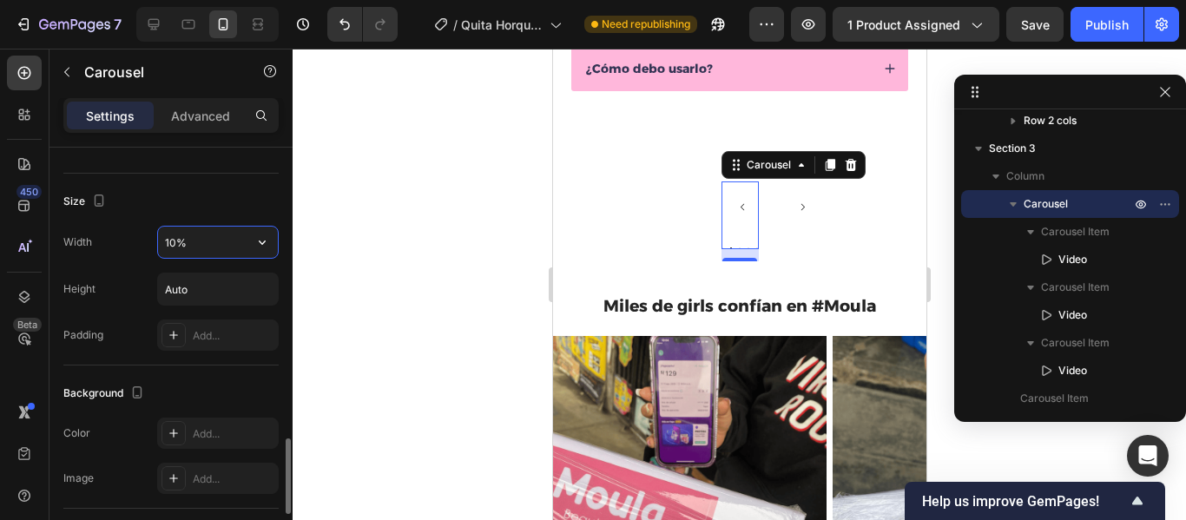
type input "100%"
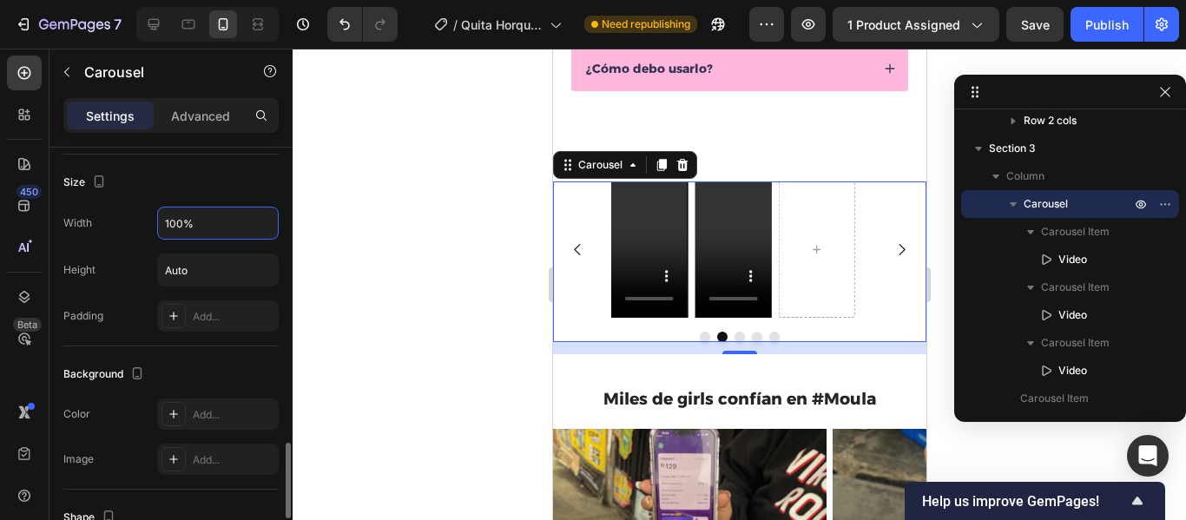
scroll to position [1623, 0]
click at [214, 270] on input "Auto" at bounding box center [218, 270] width 120 height 31
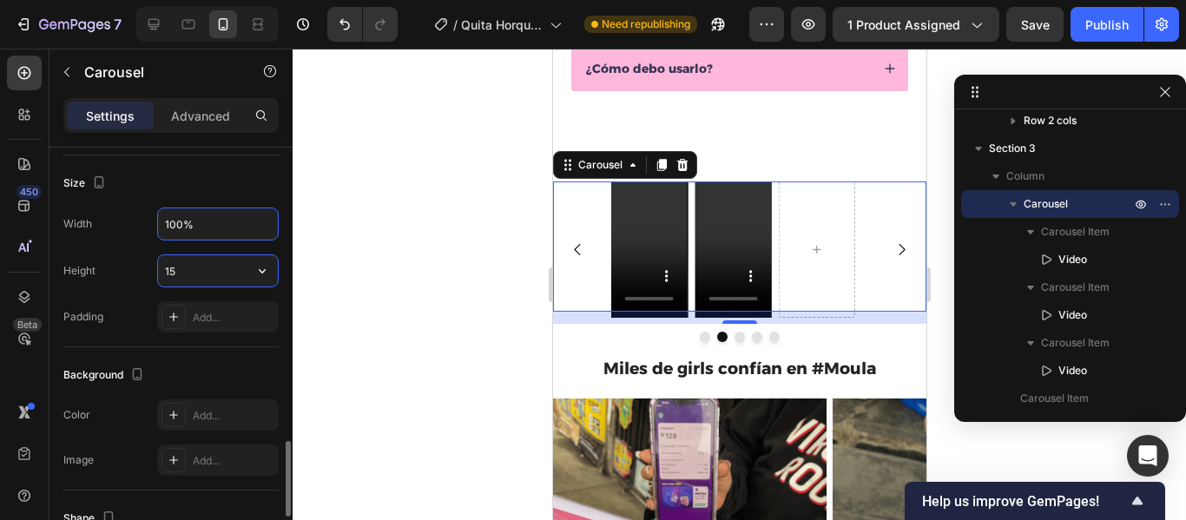
type input "1"
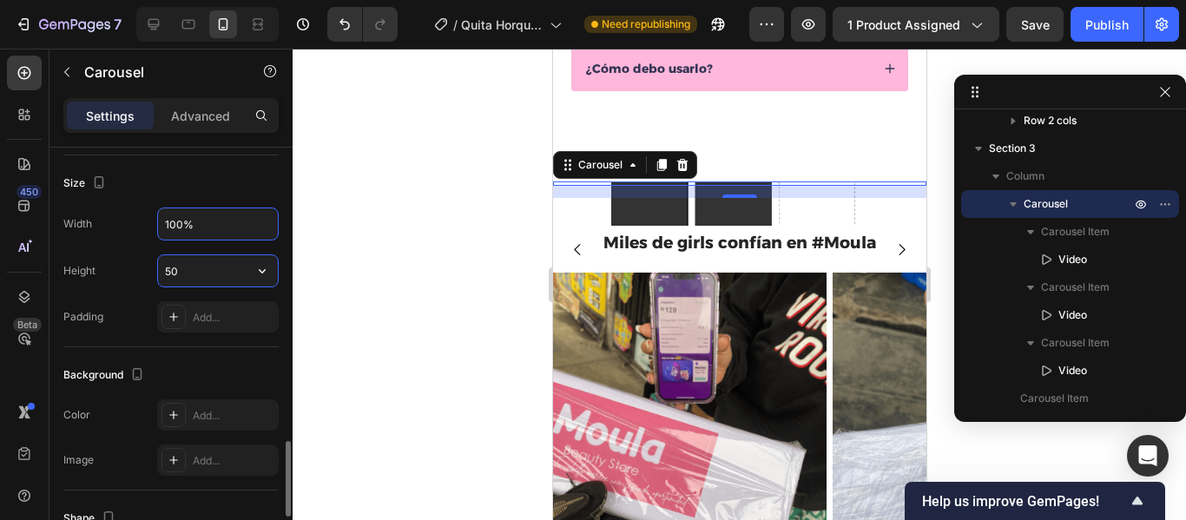
type input "500"
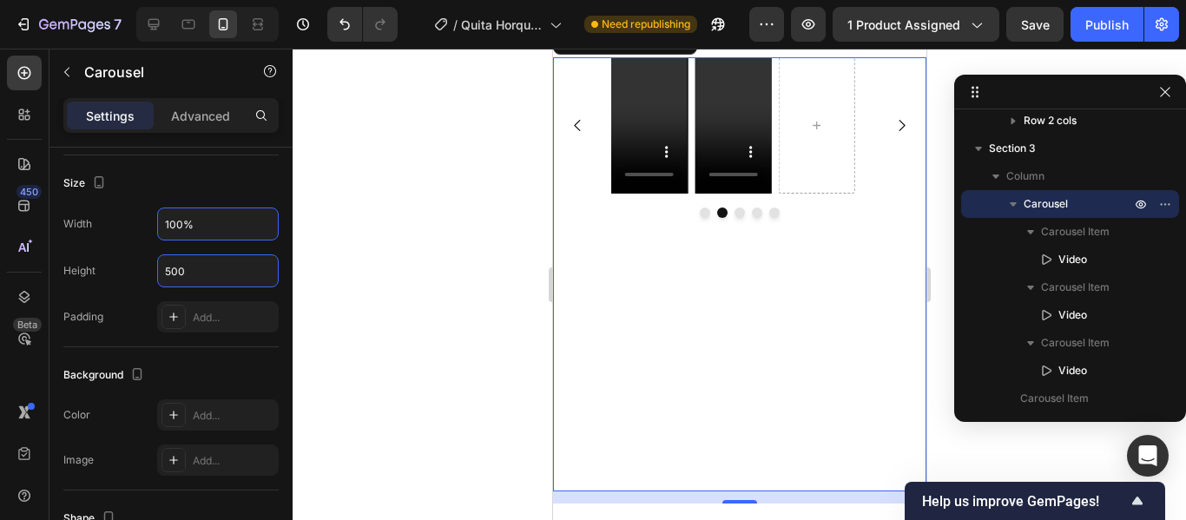
scroll to position [970, 0]
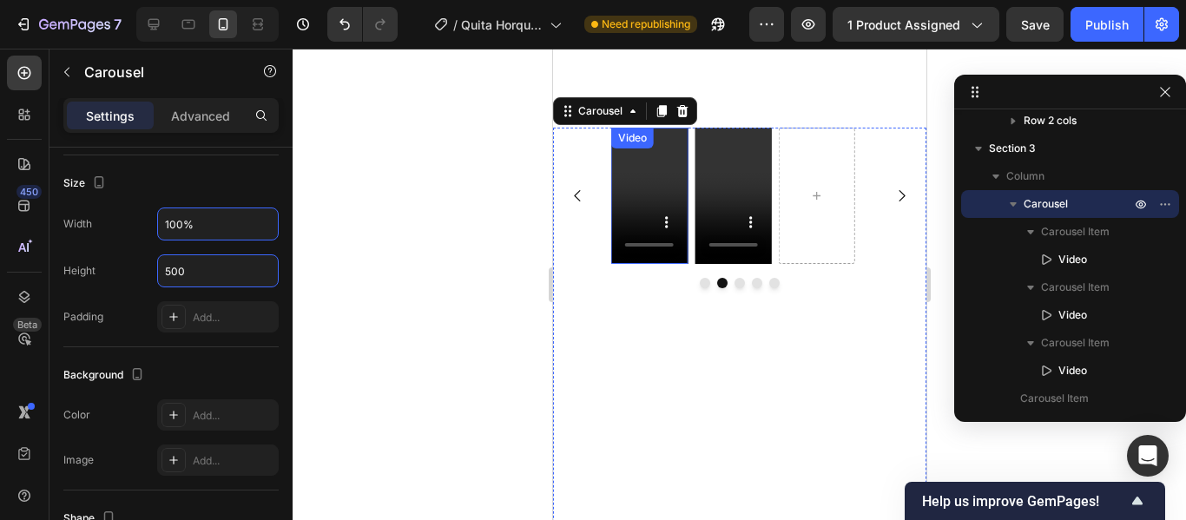
type input "500"
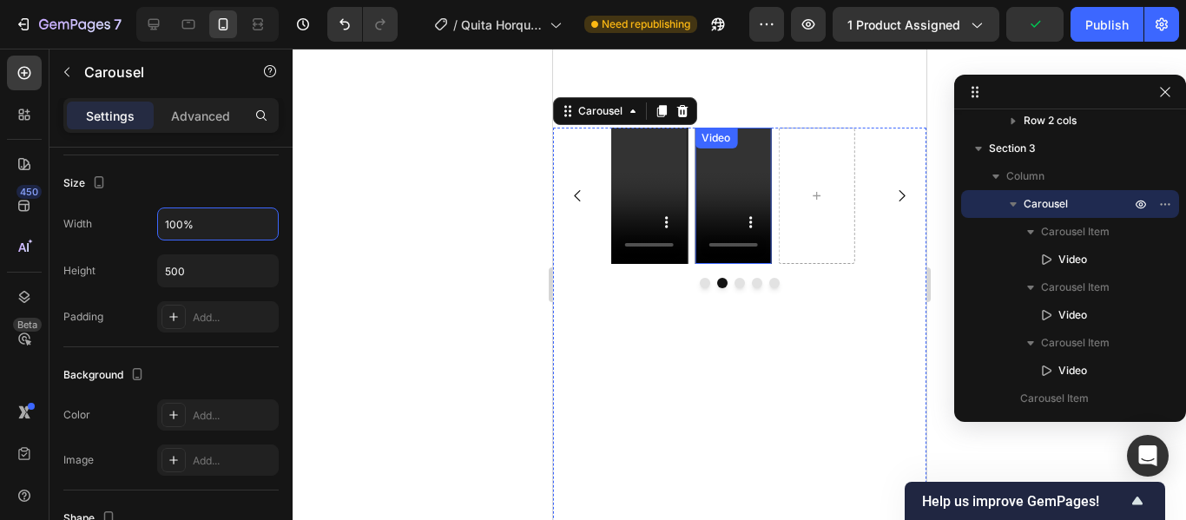
click at [735, 198] on video at bounding box center [732, 196] width 76 height 136
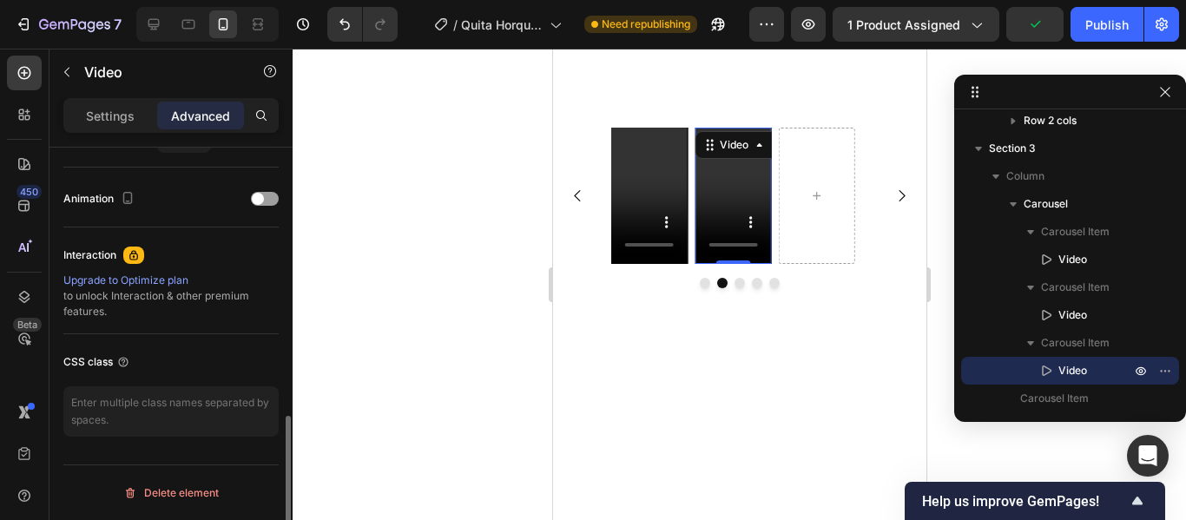
scroll to position [0, 0]
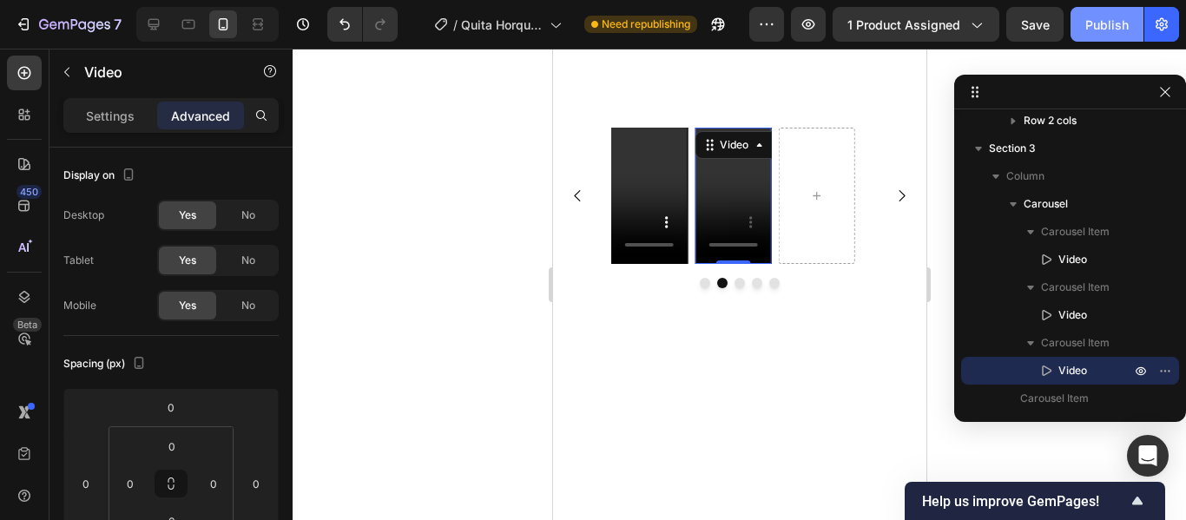
click at [1100, 23] on div "Publish" at bounding box center [1107, 25] width 43 height 18
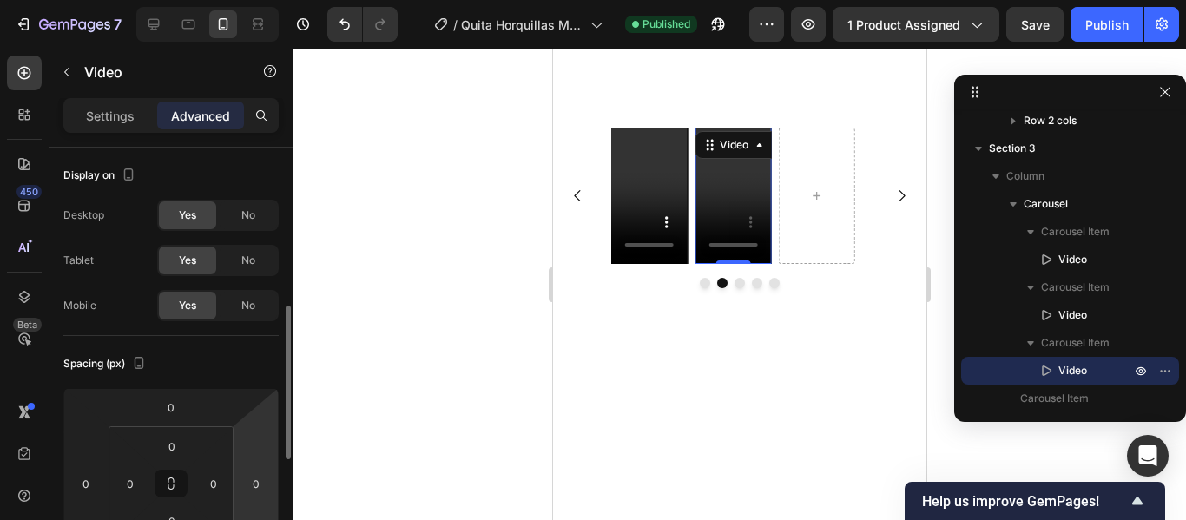
scroll to position [116, 0]
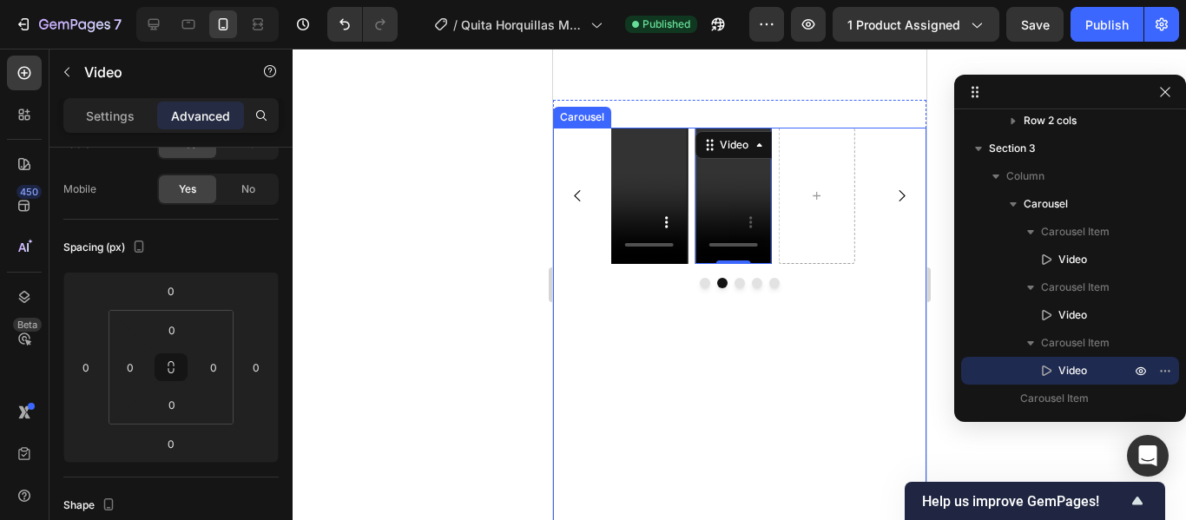
click at [597, 146] on div "Video Video Video 0" at bounding box center [738, 196] width 373 height 136
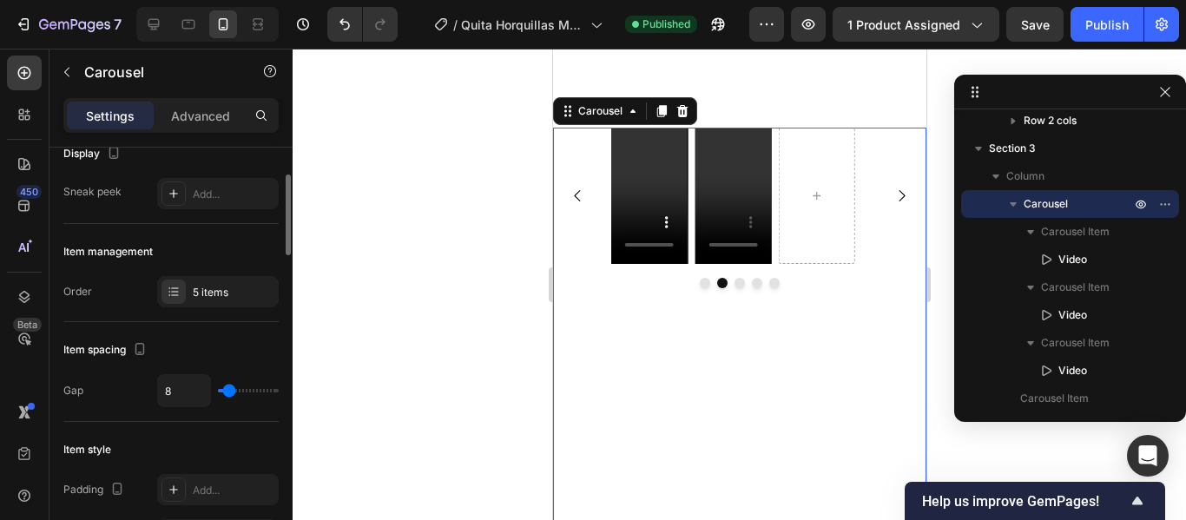
scroll to position [247, 0]
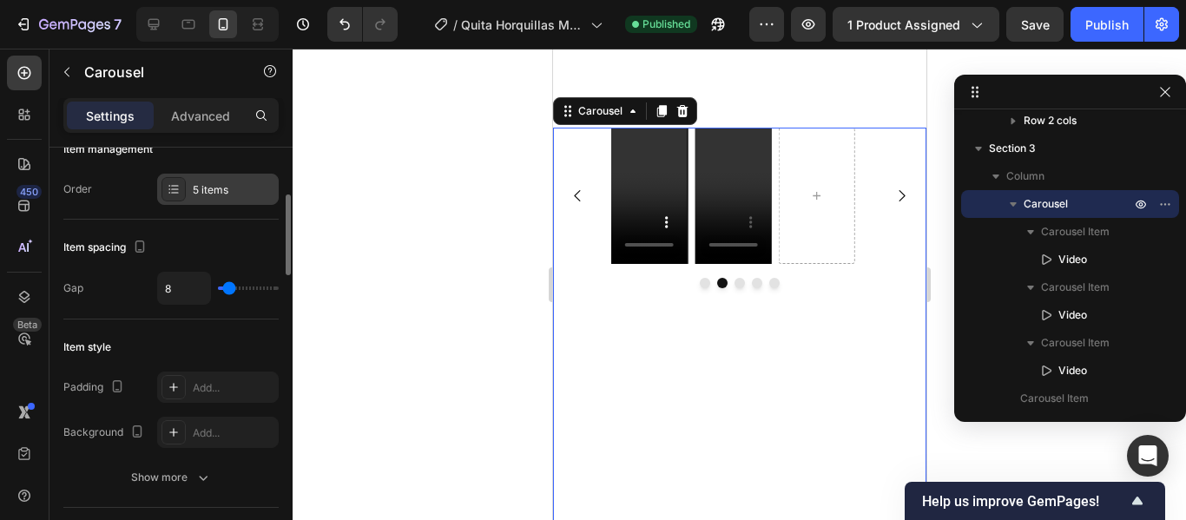
click at [232, 189] on div "5 items" at bounding box center [234, 190] width 82 height 16
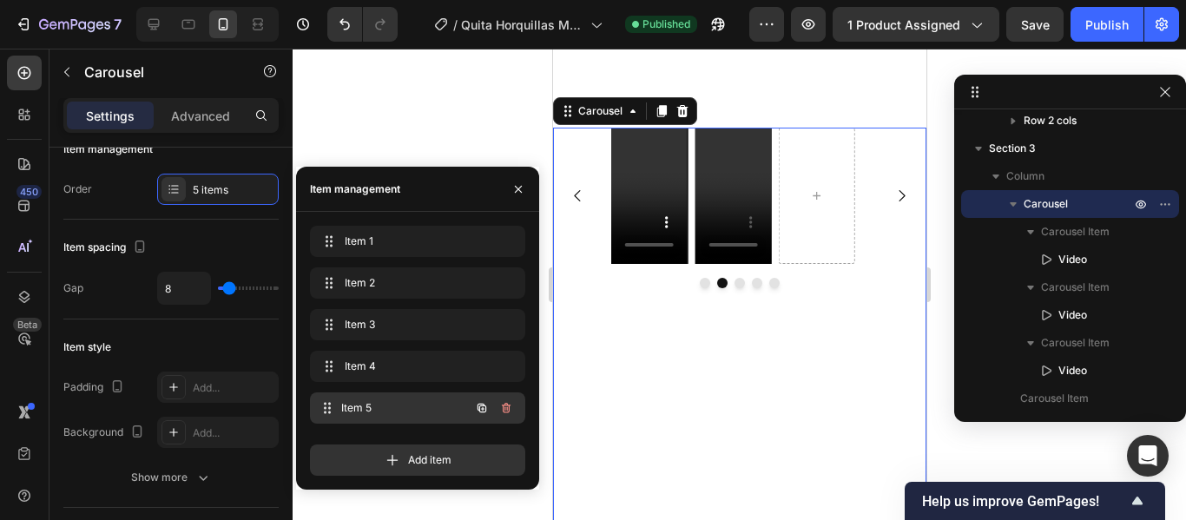
click at [433, 408] on span "Item 5" at bounding box center [405, 408] width 129 height 16
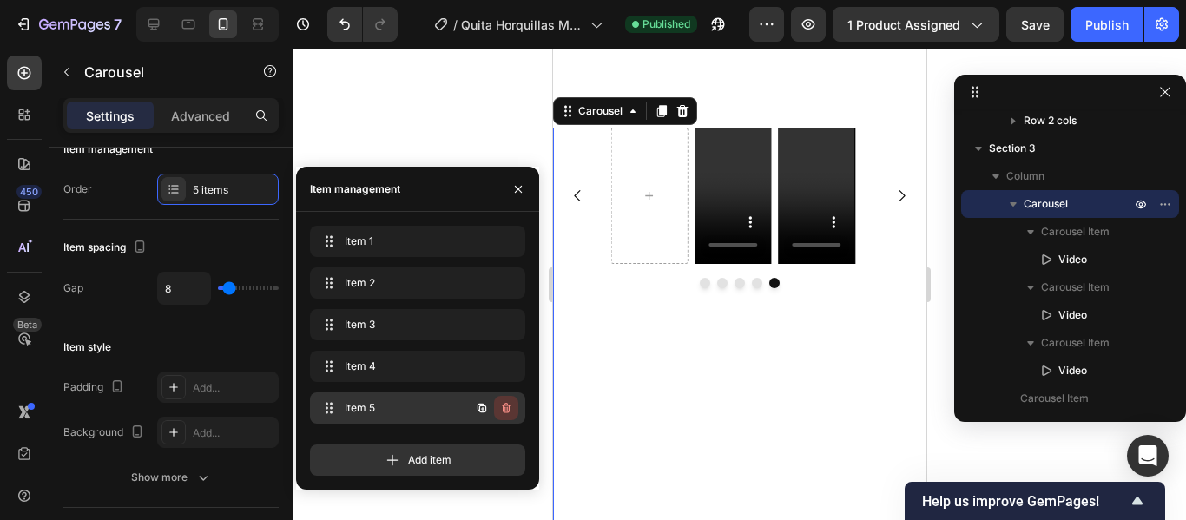
click at [506, 409] on icon "button" at bounding box center [506, 408] width 14 height 14
click at [506, 409] on div "Delete" at bounding box center [495, 408] width 32 height 16
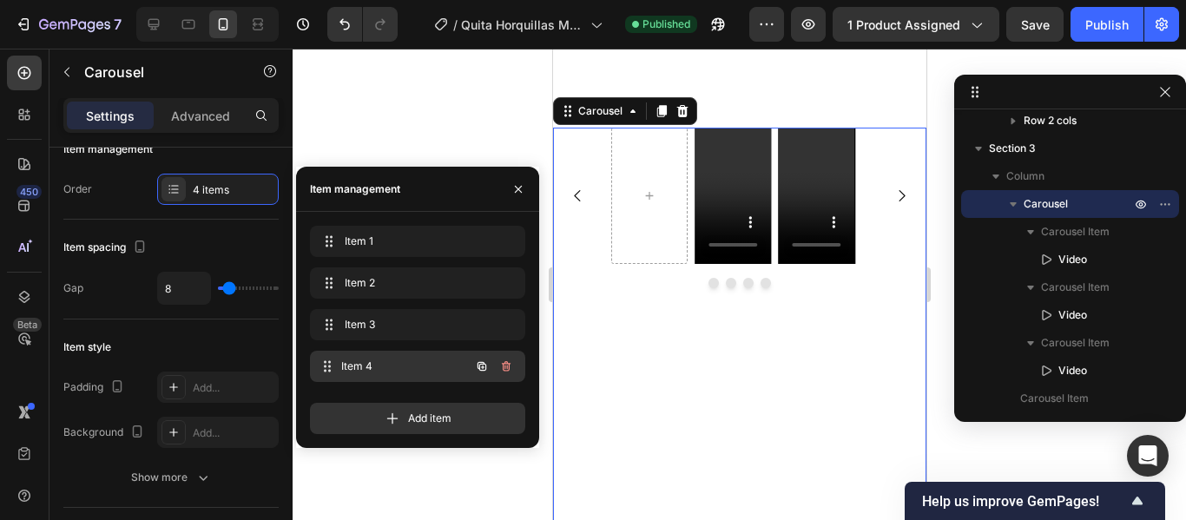
click at [431, 367] on span "Item 4" at bounding box center [405, 367] width 129 height 16
click at [406, 367] on span "Item 4" at bounding box center [405, 367] width 129 height 16
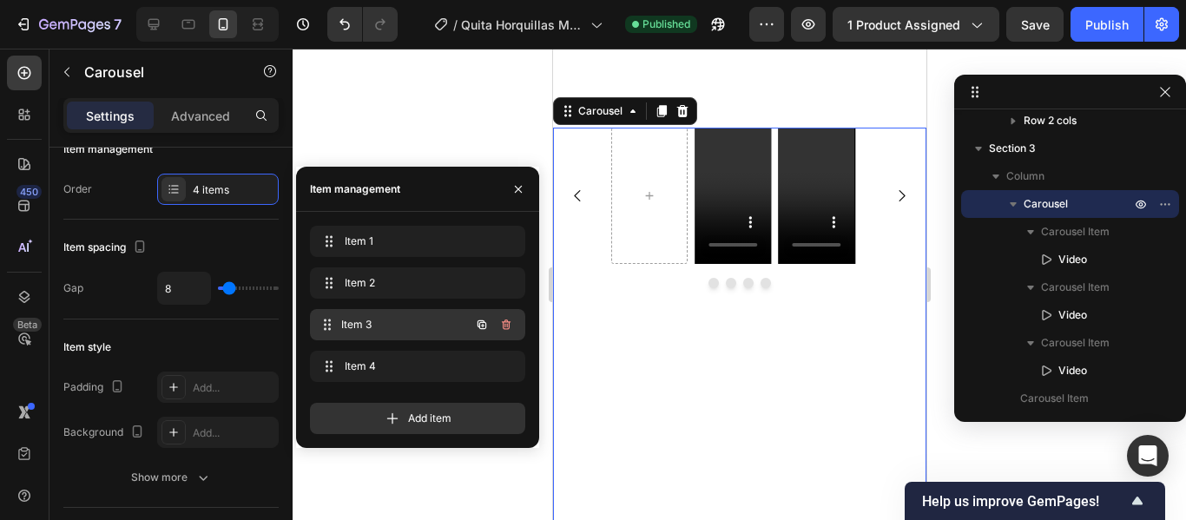
click at [414, 332] on span "Item 3" at bounding box center [405, 325] width 129 height 16
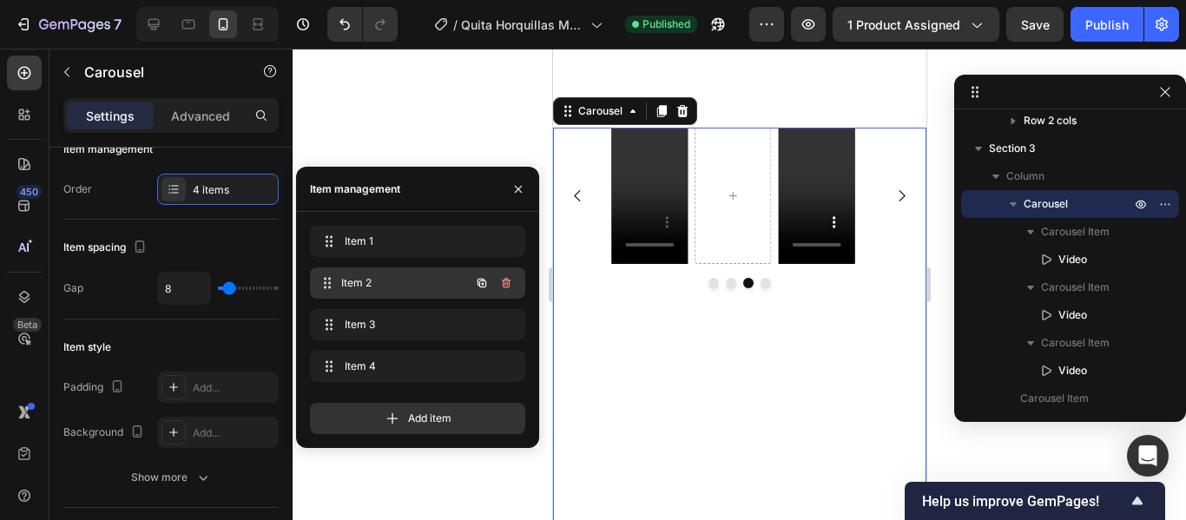
click at [420, 279] on span "Item 2" at bounding box center [405, 283] width 129 height 16
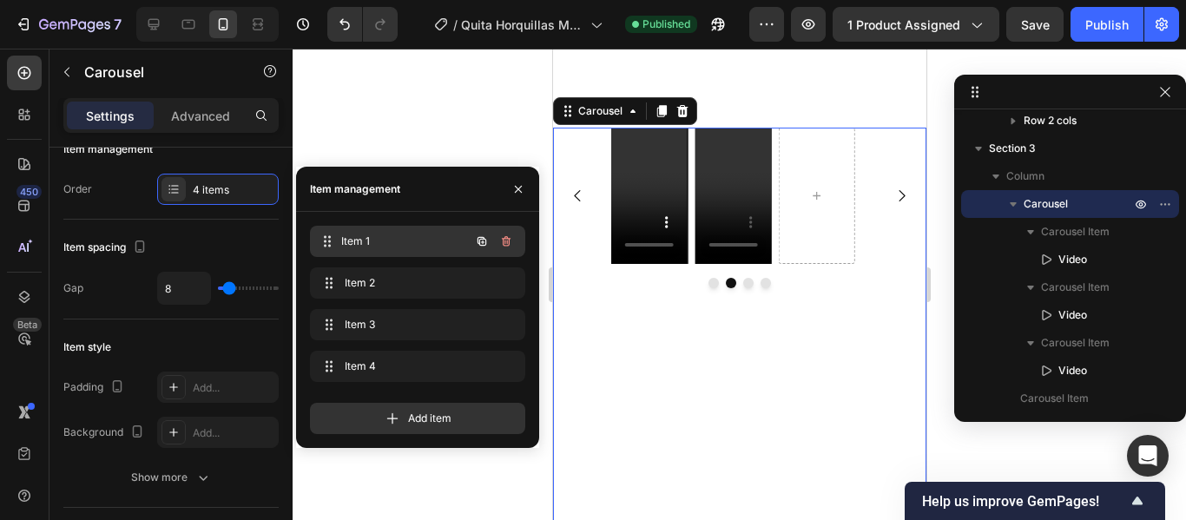
click at [424, 248] on span "Item 1" at bounding box center [405, 242] width 129 height 16
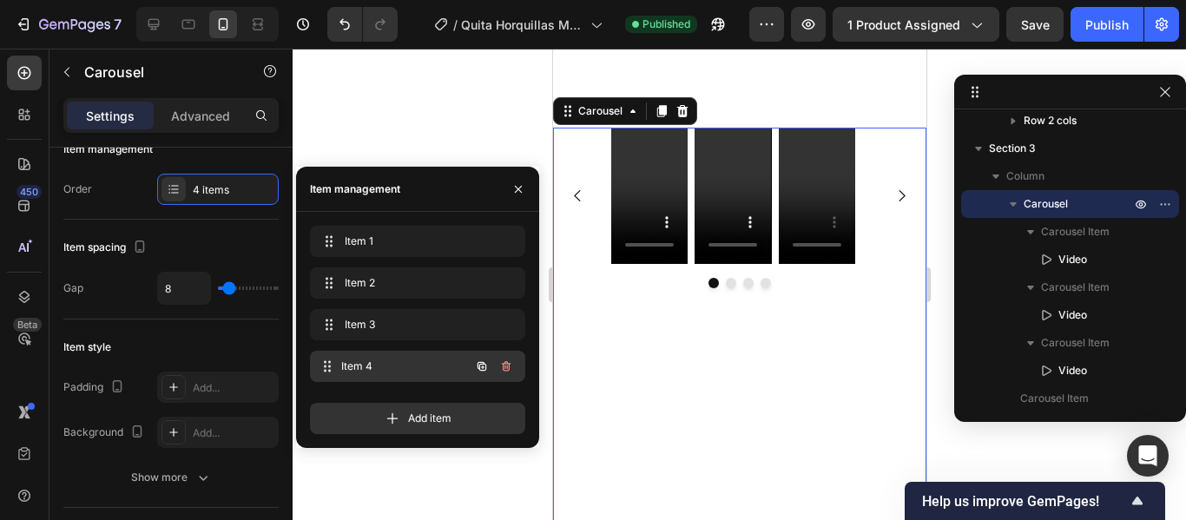
click at [422, 365] on span "Item 4" at bounding box center [405, 367] width 129 height 16
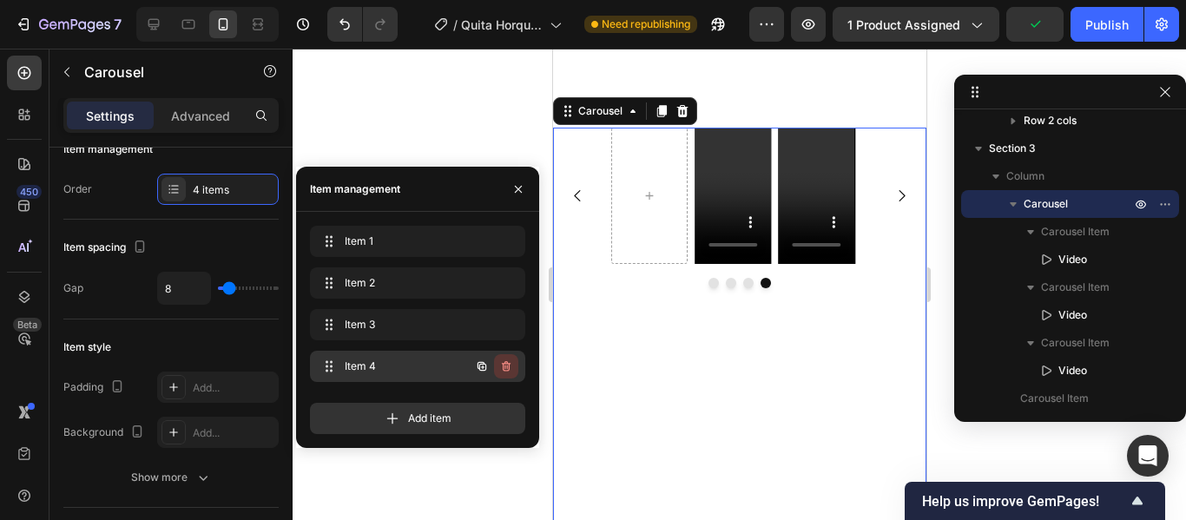
click at [503, 373] on icon "button" at bounding box center [506, 367] width 14 height 14
click at [504, 370] on div "Delete" at bounding box center [495, 367] width 32 height 16
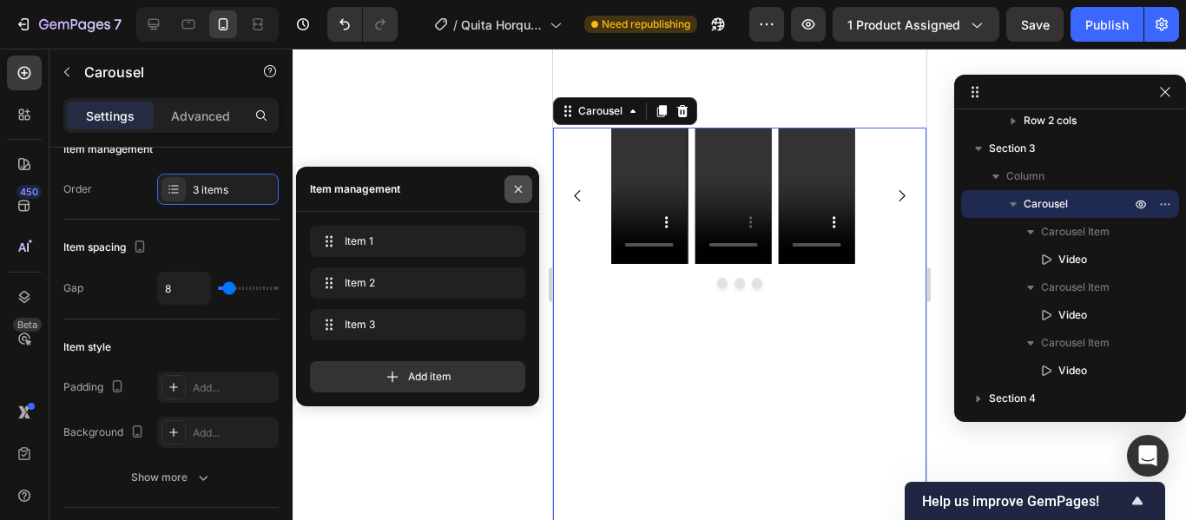
click at [518, 190] on icon "button" at bounding box center [518, 188] width 7 height 7
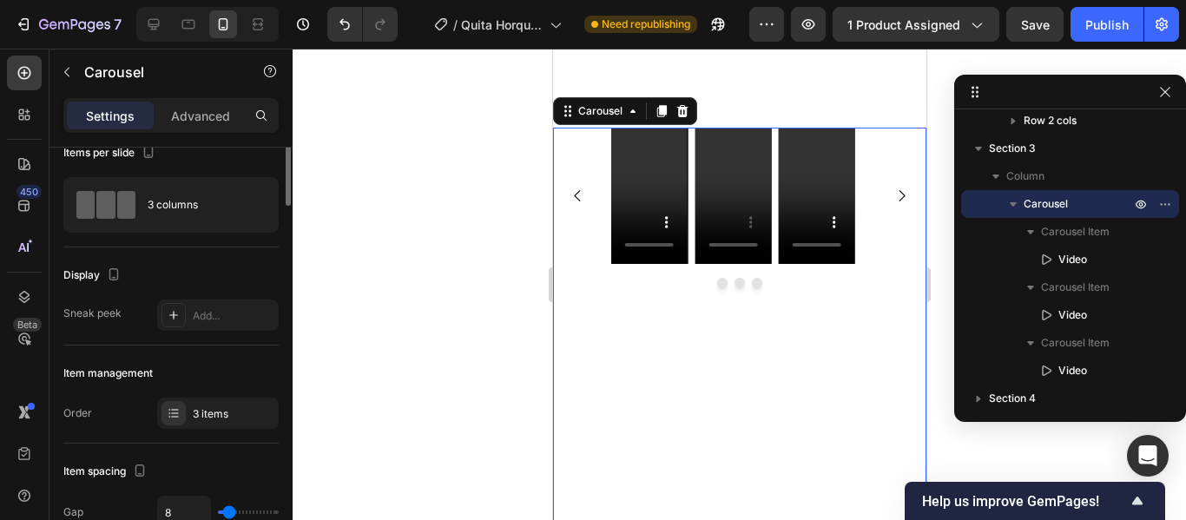
scroll to position [0, 0]
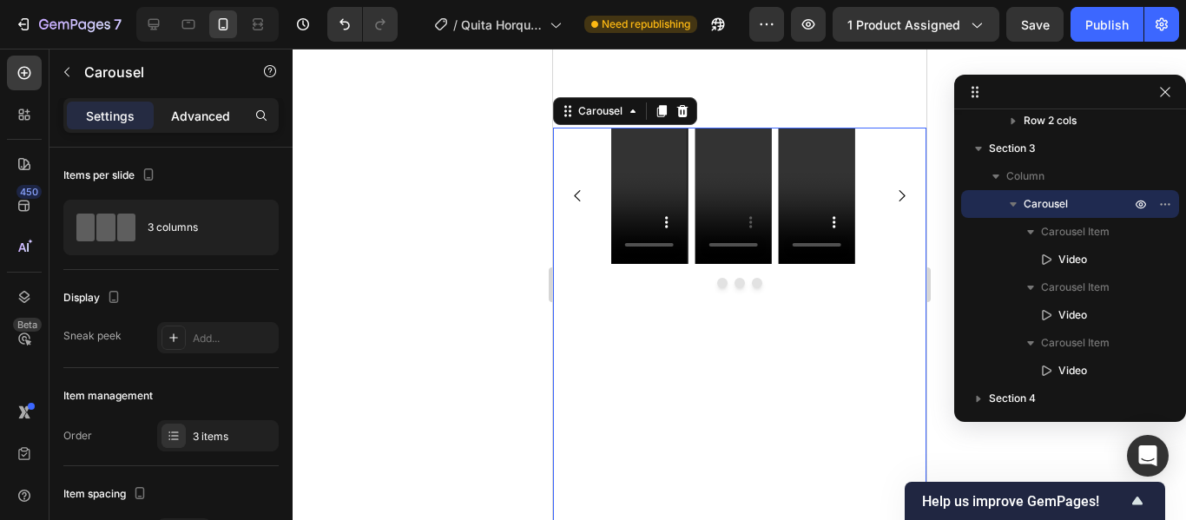
click at [210, 117] on p "Advanced" at bounding box center [200, 116] width 59 height 18
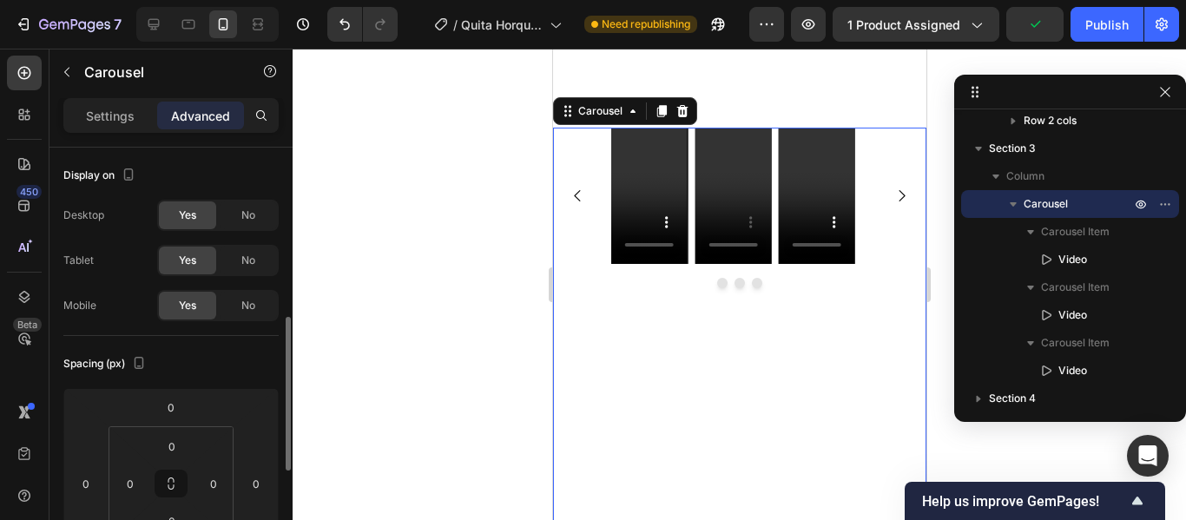
scroll to position [124, 0]
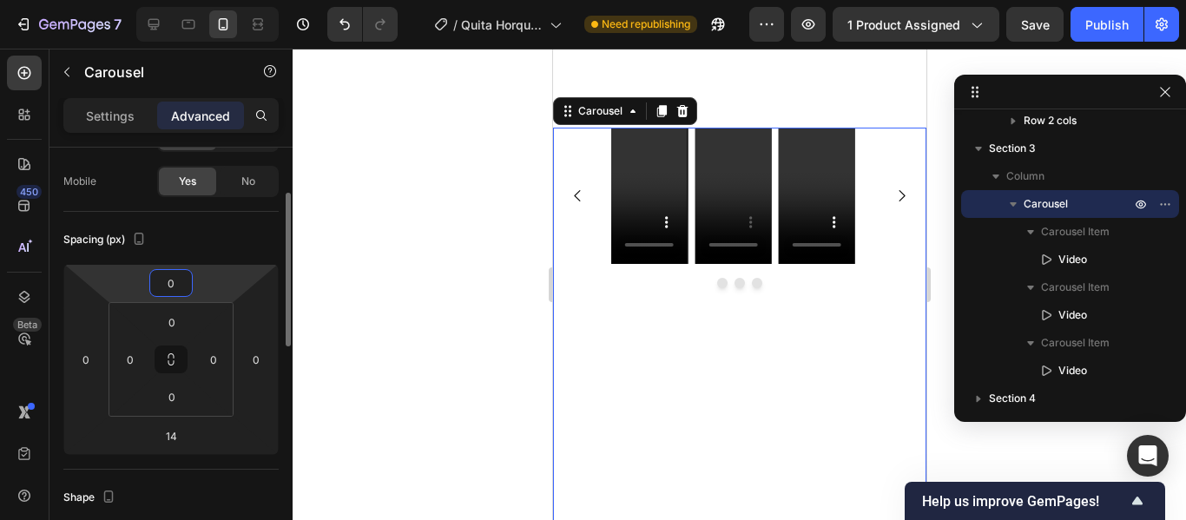
click at [184, 284] on input "0" at bounding box center [171, 283] width 35 height 26
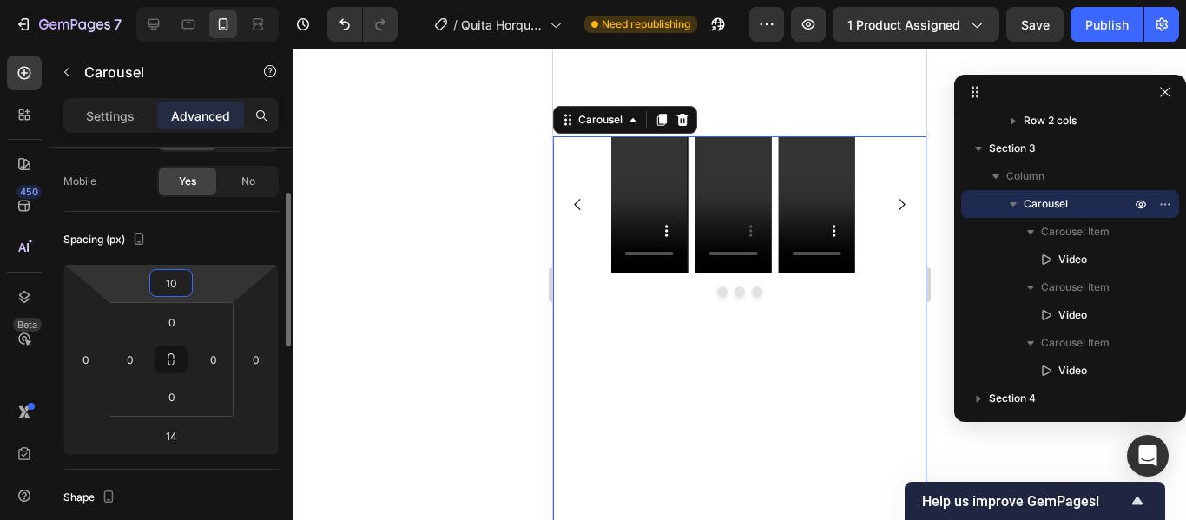
type input "1"
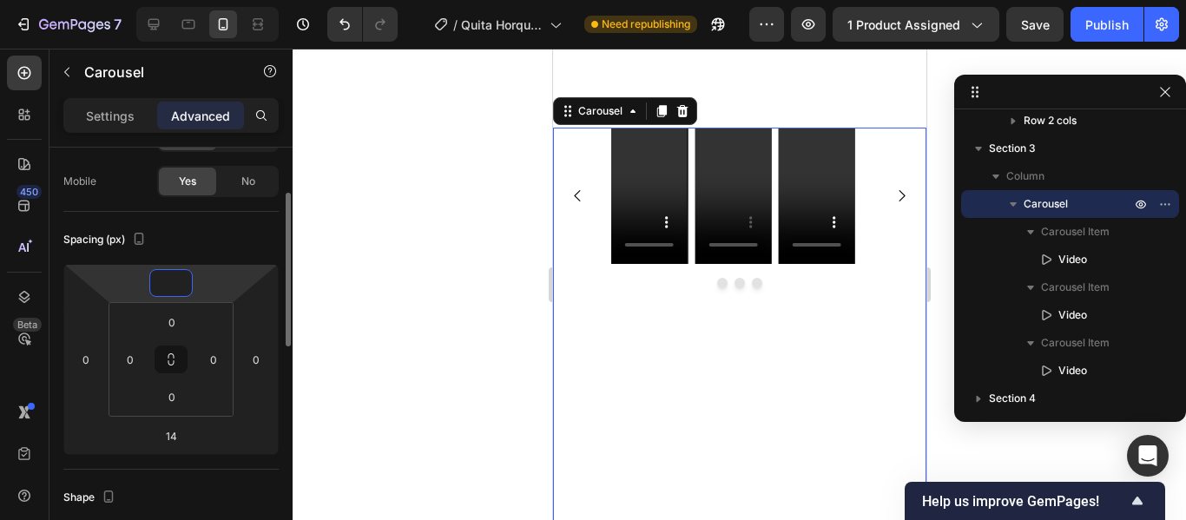
type input "0"
click at [237, 225] on div "Spacing (px) 0 0 14 0 0 0 0 0" at bounding box center [170, 341] width 215 height 258
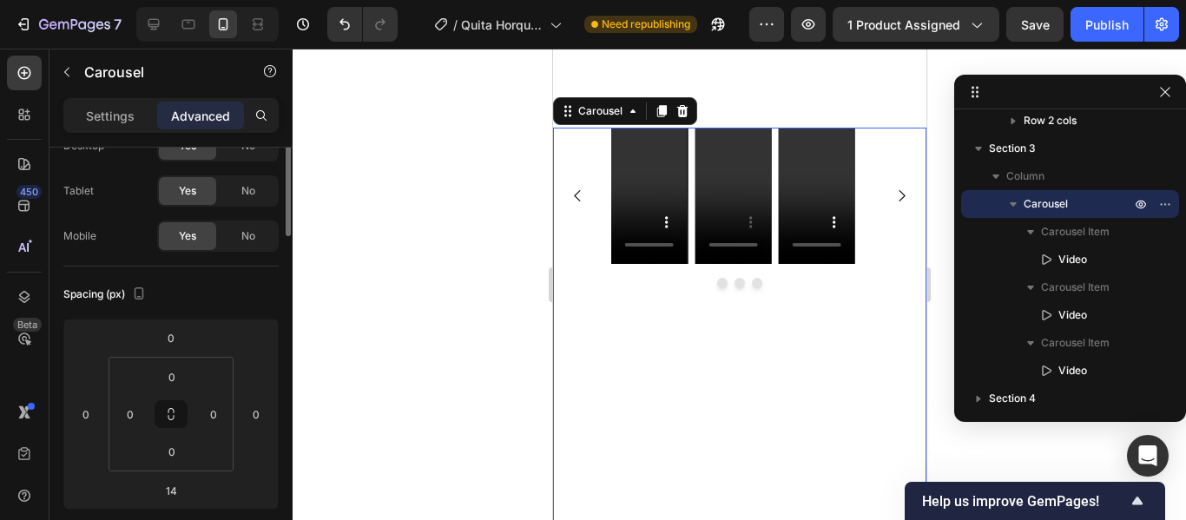
scroll to position [0, 0]
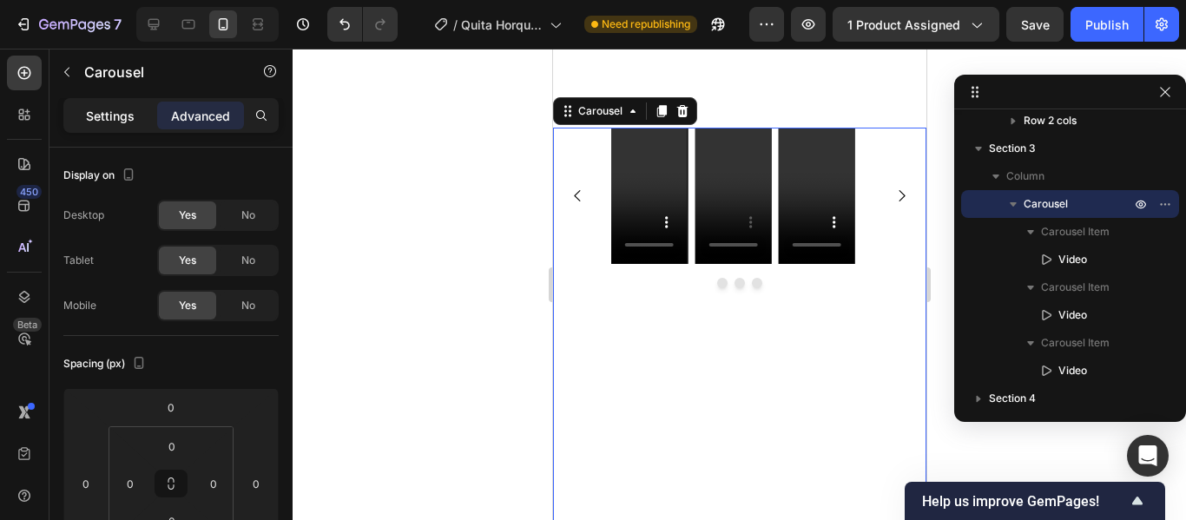
click at [125, 118] on p "Settings" at bounding box center [110, 116] width 49 height 18
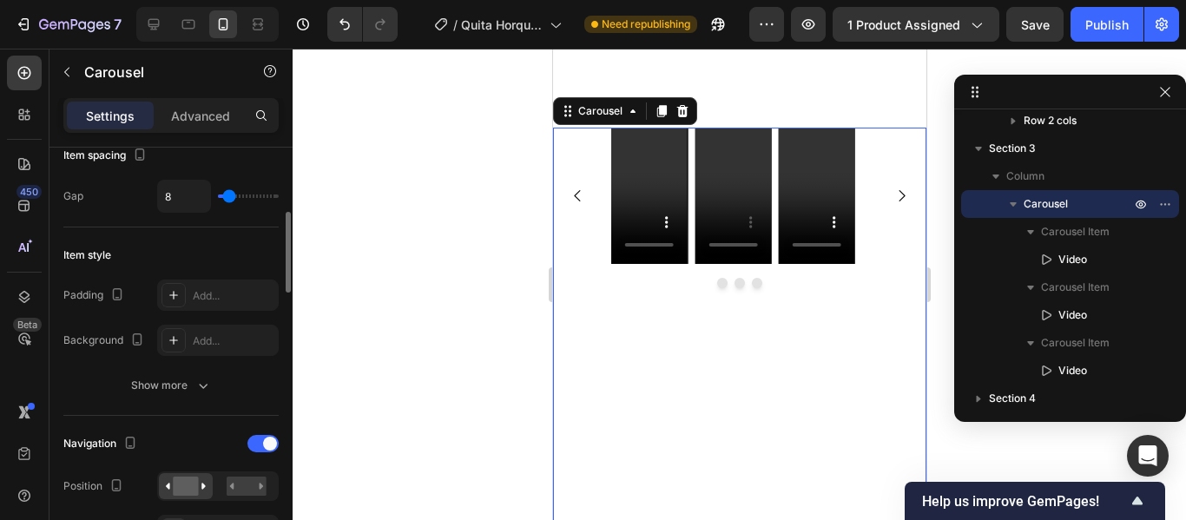
scroll to position [364, 0]
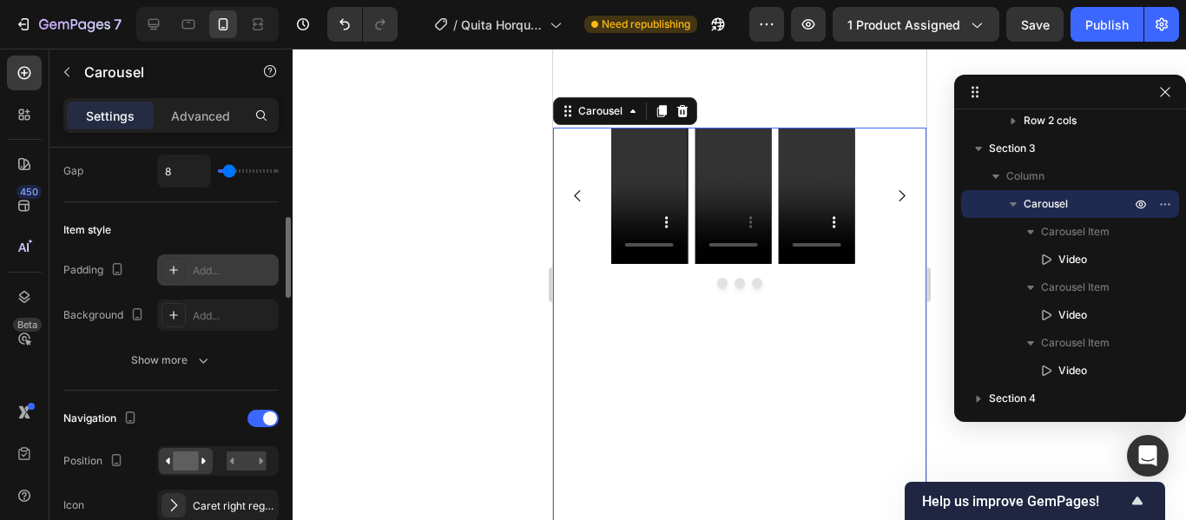
click at [220, 272] on div "Add..." at bounding box center [234, 271] width 82 height 16
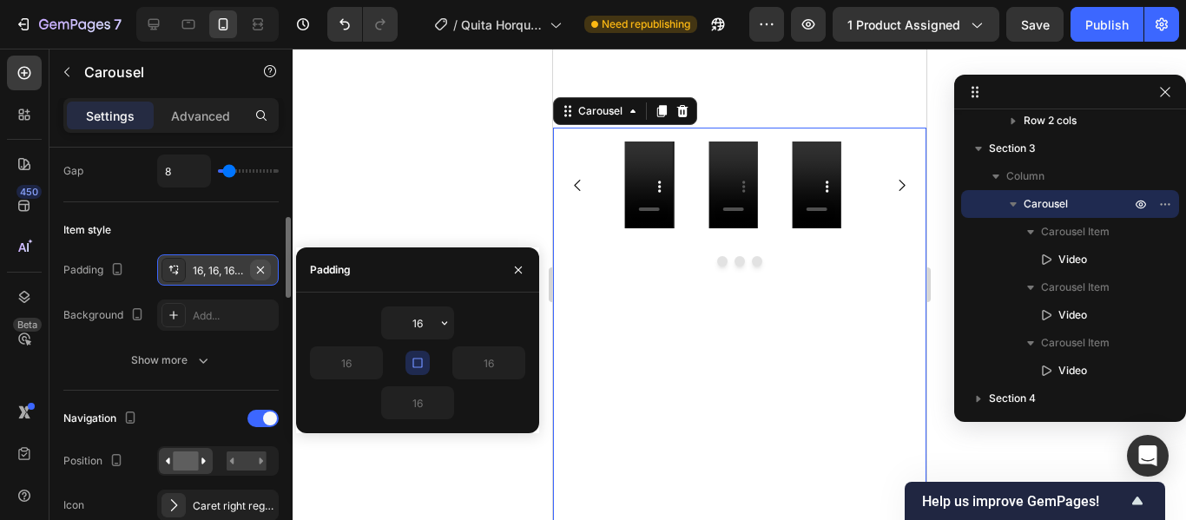
click at [262, 270] on icon "button" at bounding box center [261, 270] width 14 height 14
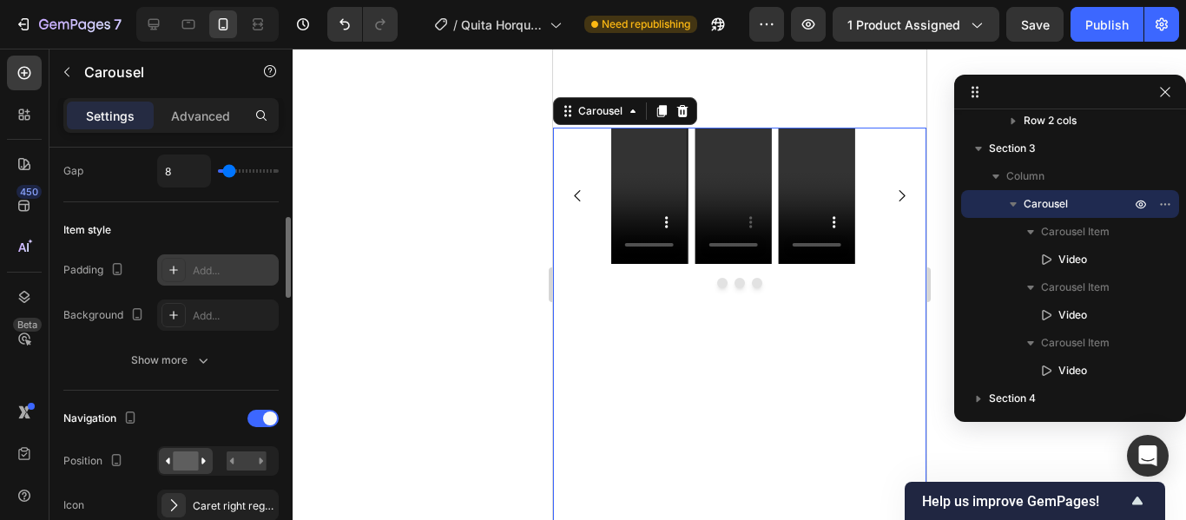
click at [228, 275] on div "Add..." at bounding box center [234, 271] width 82 height 16
type input "16"
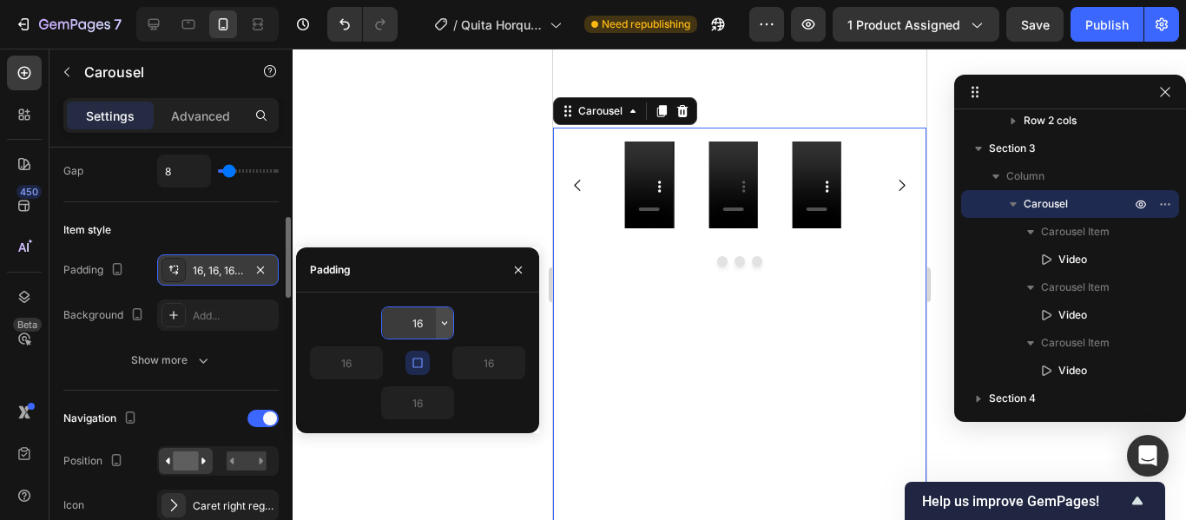
click at [442, 321] on icon "button" at bounding box center [445, 323] width 14 height 14
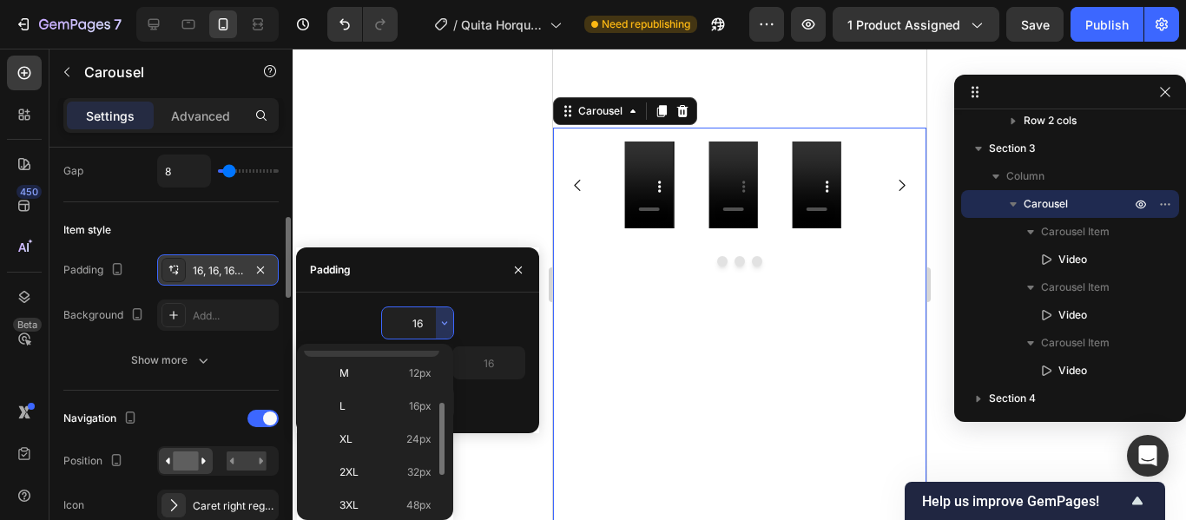
scroll to position [130, 0]
click at [416, 438] on span "24px" at bounding box center [418, 435] width 25 height 16
type input "24"
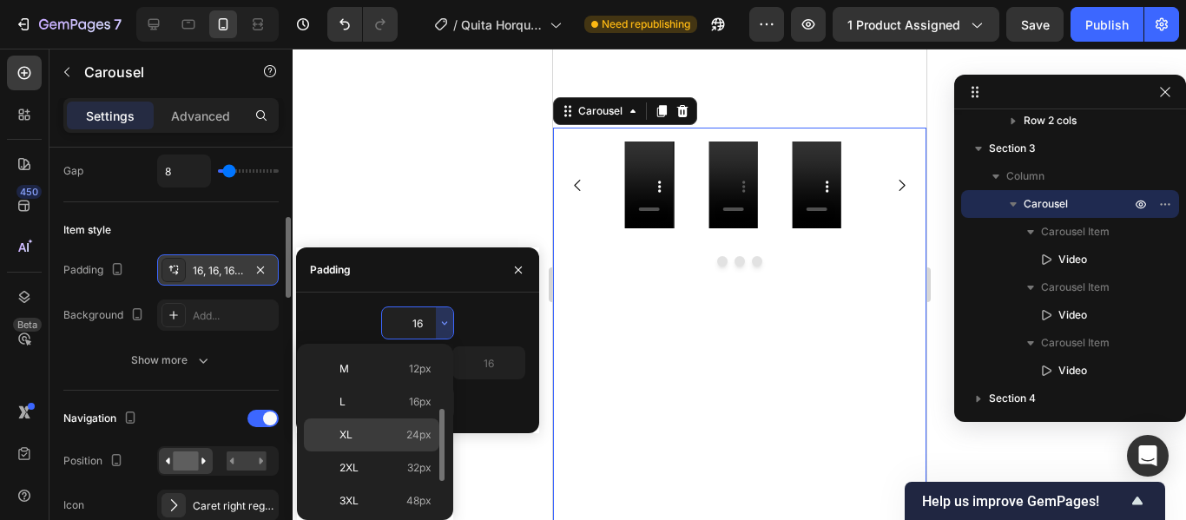
type input "24"
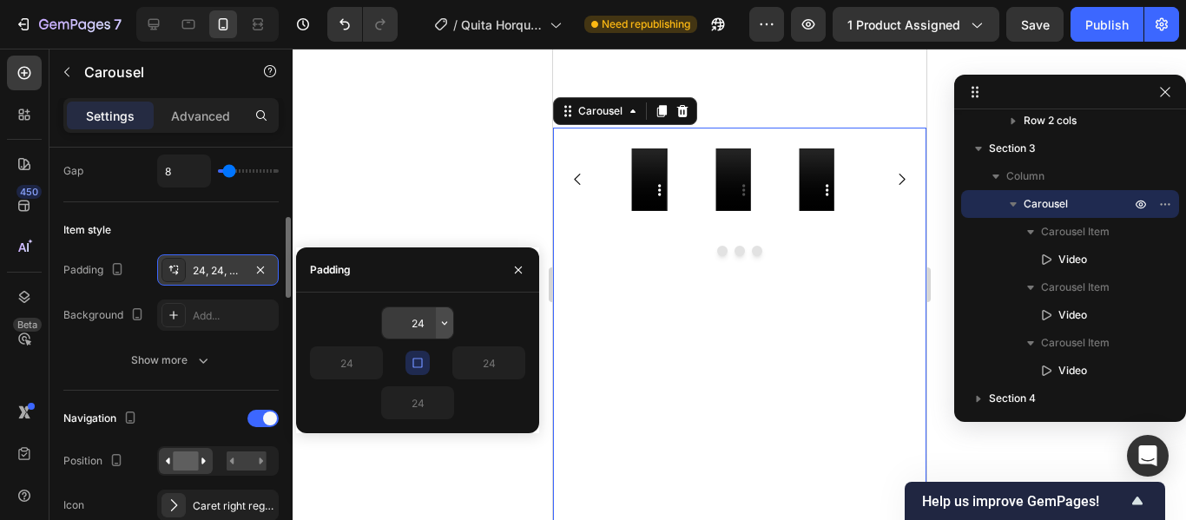
click at [440, 324] on icon "button" at bounding box center [445, 323] width 14 height 14
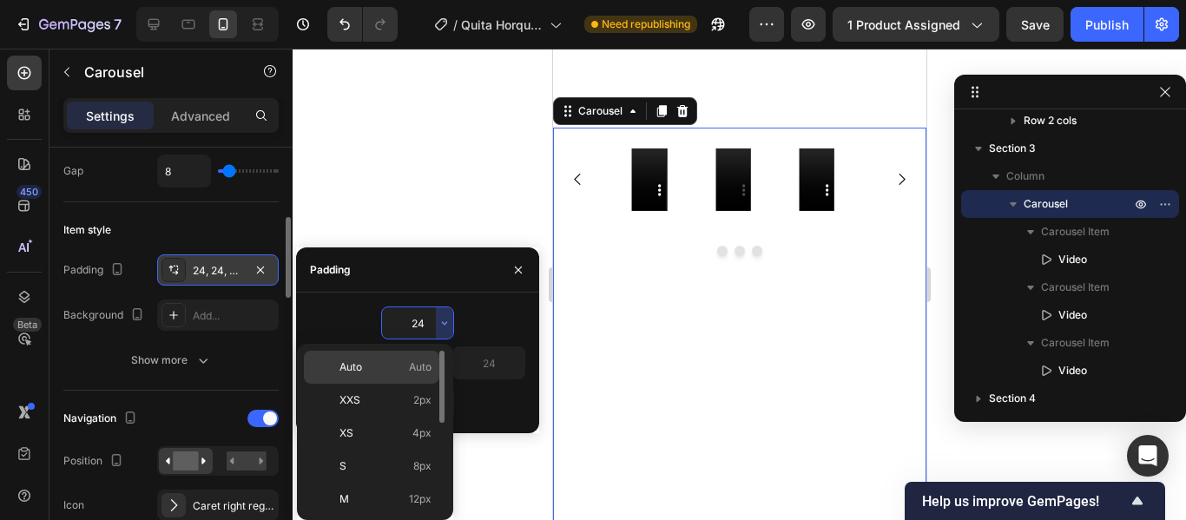
click at [413, 372] on span "Auto" at bounding box center [420, 368] width 23 height 16
type input "Auto"
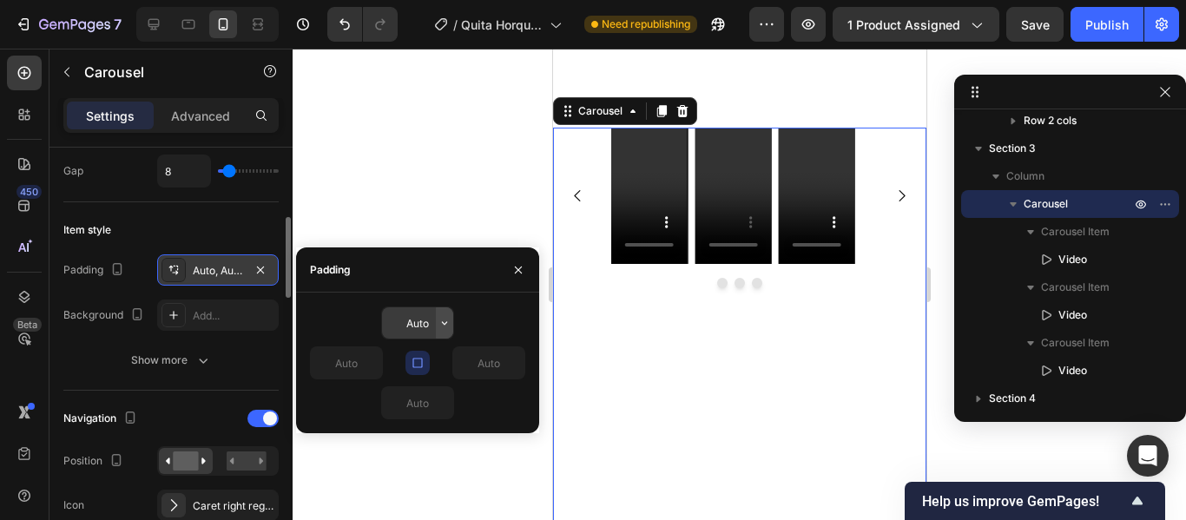
click at [443, 322] on icon "button" at bounding box center [444, 322] width 5 height 3
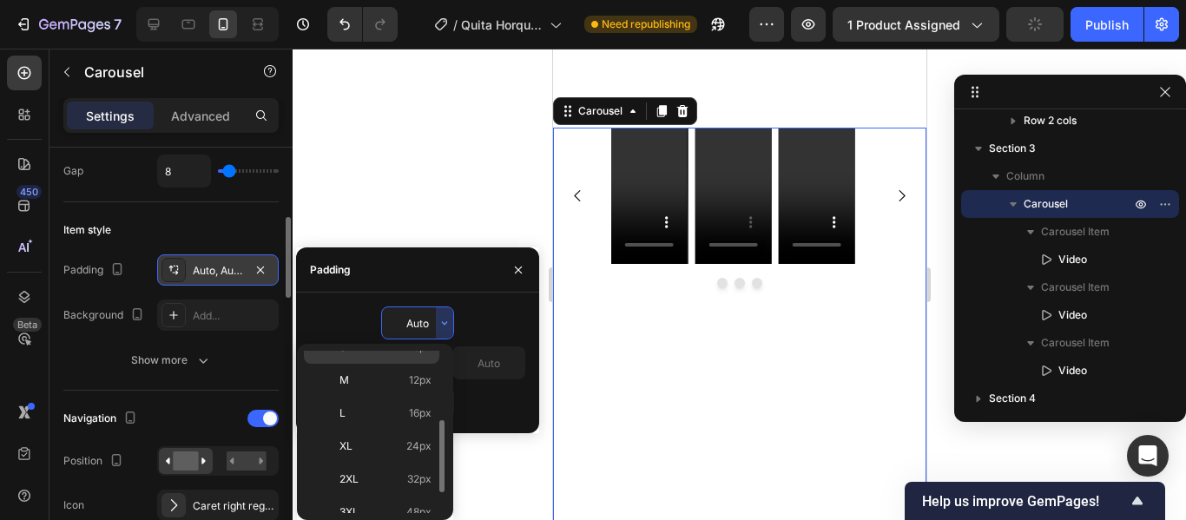
scroll to position [201, 0]
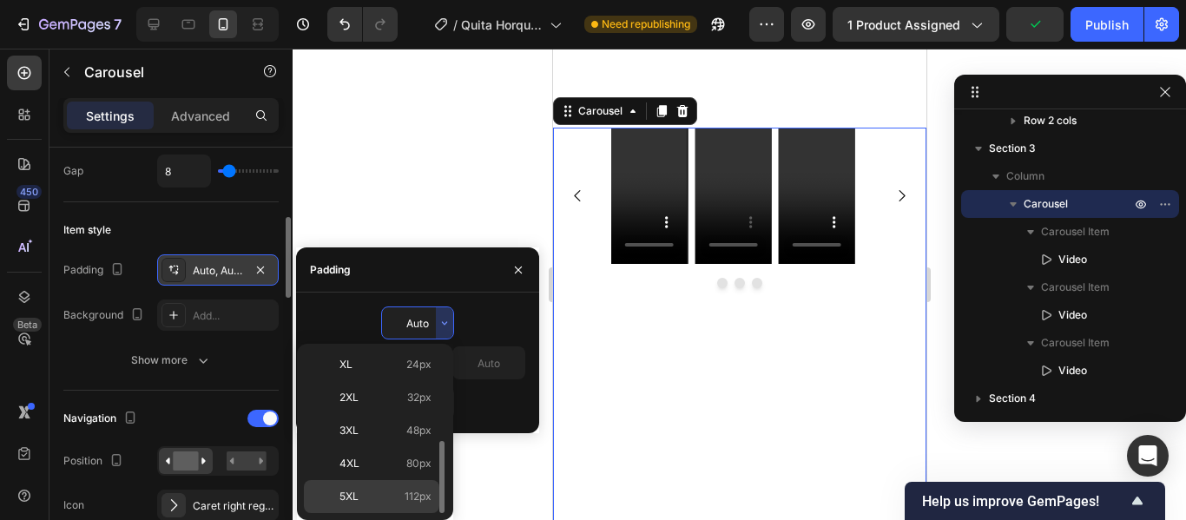
click at [413, 499] on span "112px" at bounding box center [418, 497] width 27 height 16
type input "112"
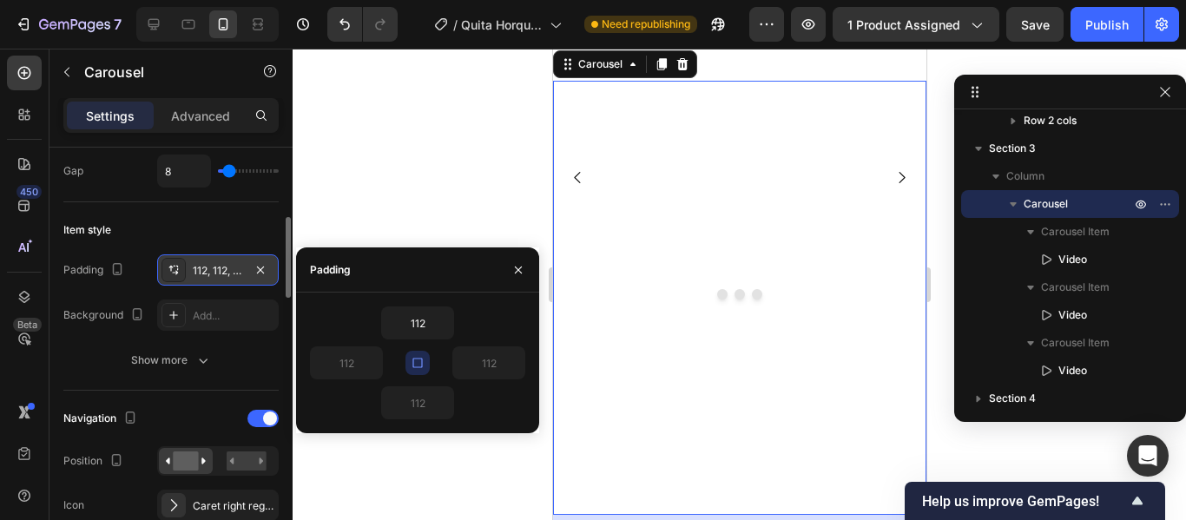
scroll to position [1007, 0]
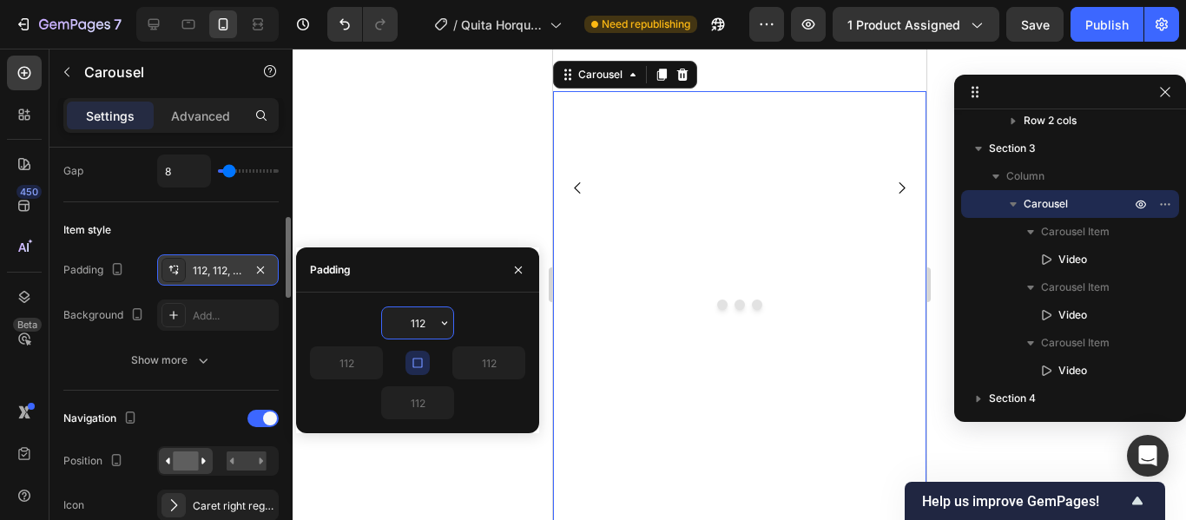
click at [432, 329] on input "112" at bounding box center [417, 322] width 71 height 31
click at [441, 326] on icon "button" at bounding box center [445, 323] width 14 height 14
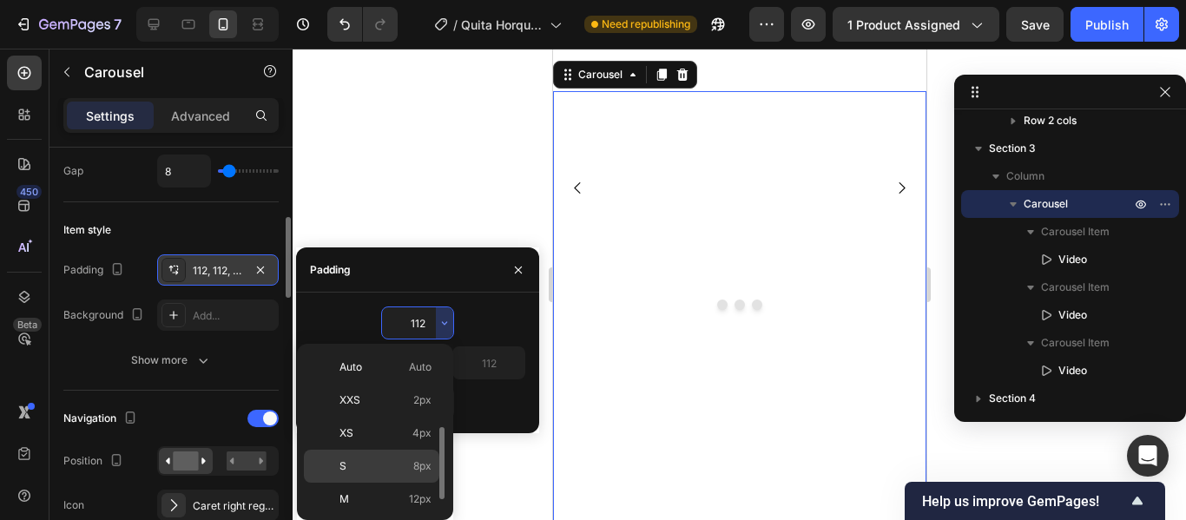
scroll to position [201, 0]
click at [407, 469] on span "80px" at bounding box center [418, 464] width 25 height 16
type input "80"
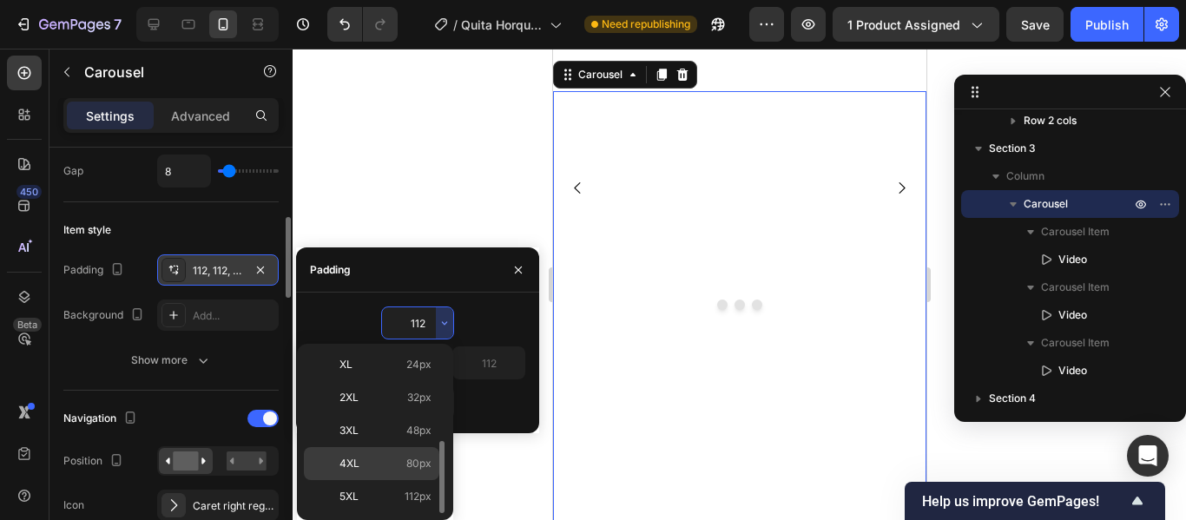
type input "80"
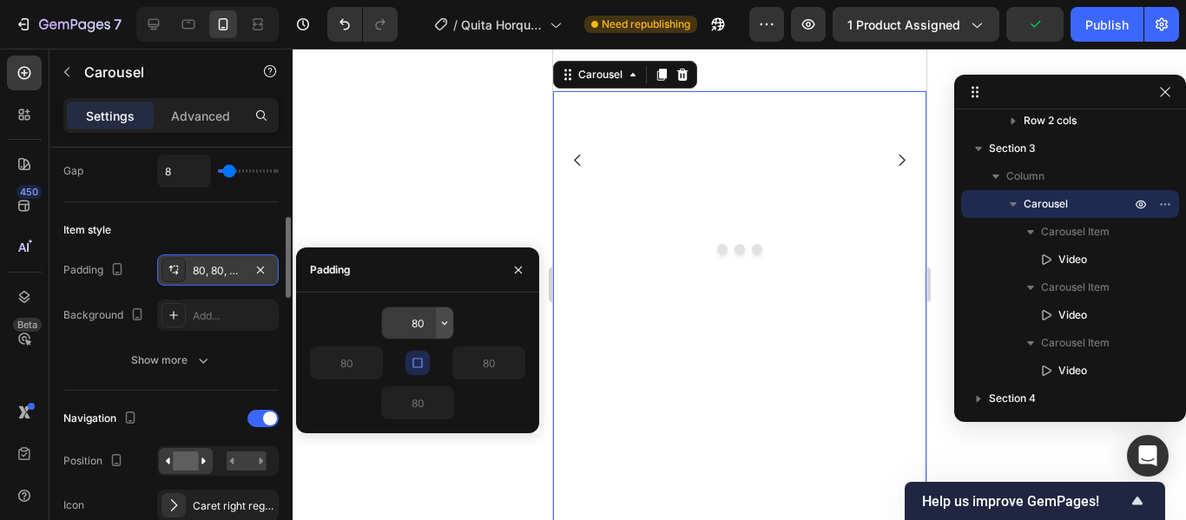
click at [442, 325] on icon "button" at bounding box center [445, 323] width 14 height 14
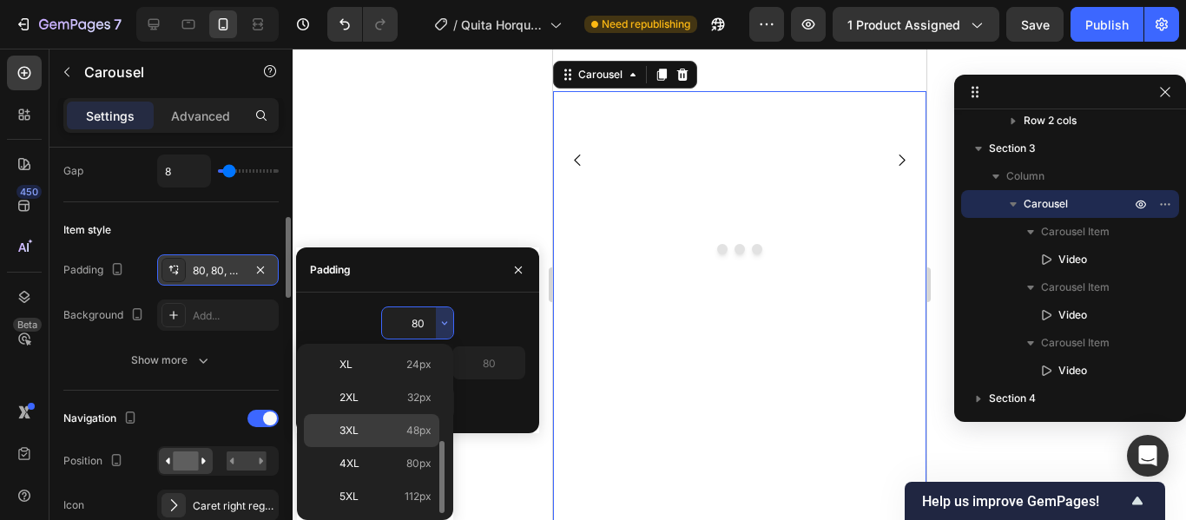
click at [418, 423] on span "48px" at bounding box center [418, 431] width 25 height 16
type input "48"
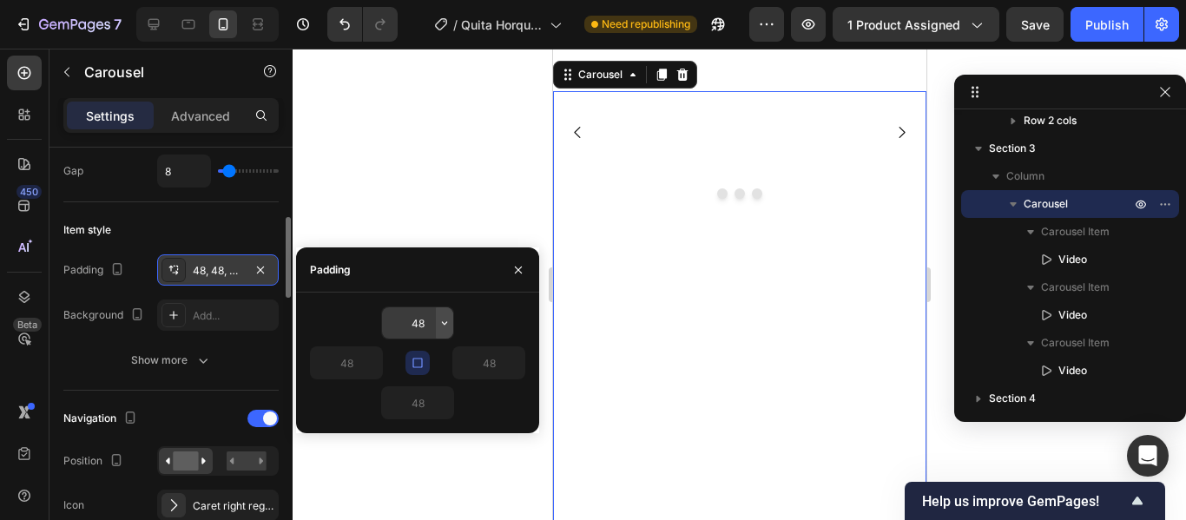
click at [439, 321] on icon "button" at bounding box center [445, 323] width 14 height 14
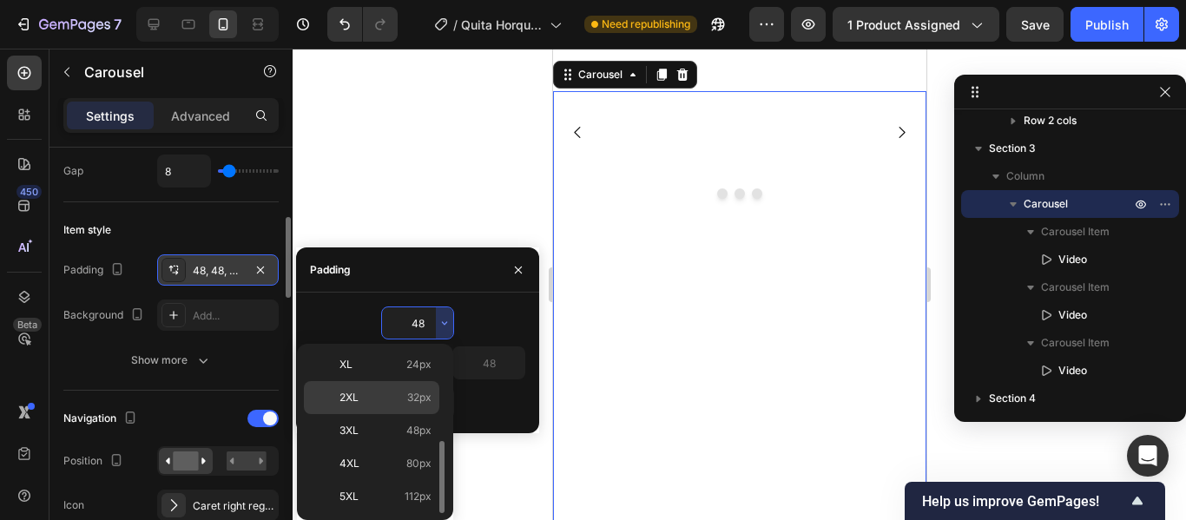
click at [412, 407] on div "2XL 32px" at bounding box center [371, 397] width 135 height 33
type input "32"
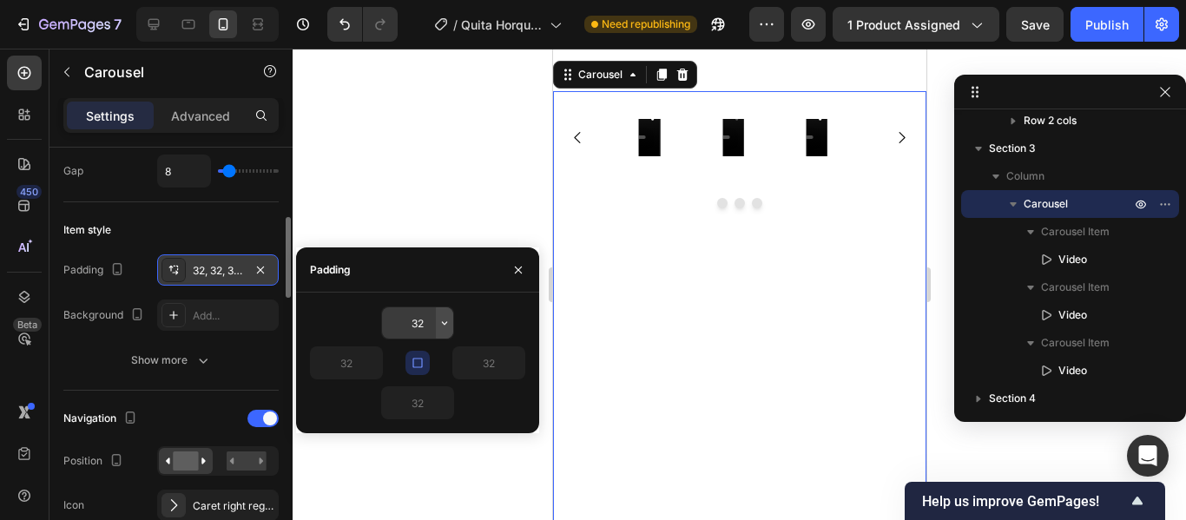
click at [445, 321] on icon "button" at bounding box center [445, 323] width 14 height 14
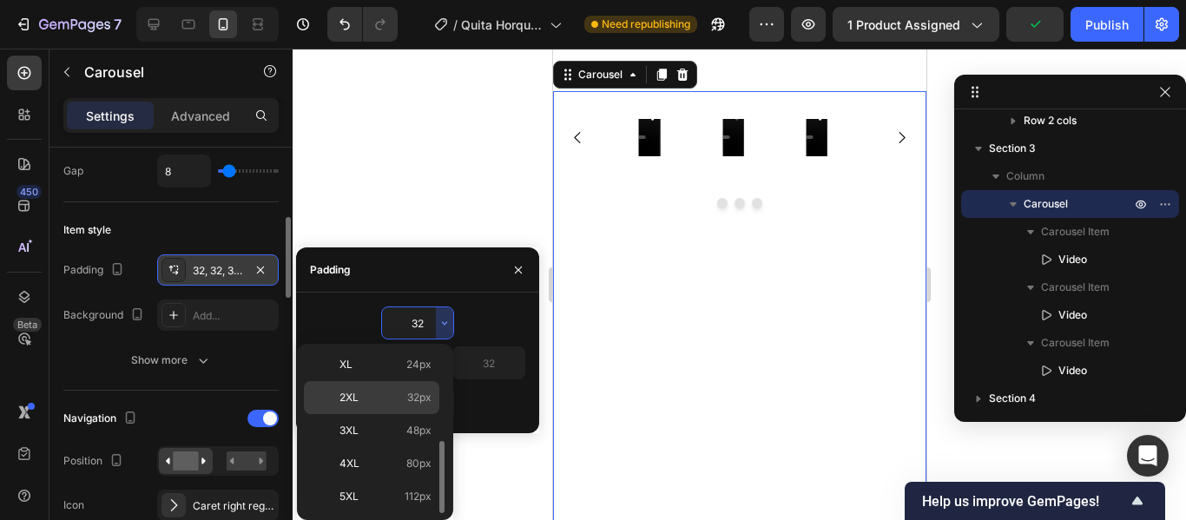
click at [421, 400] on span "32px" at bounding box center [419, 398] width 24 height 16
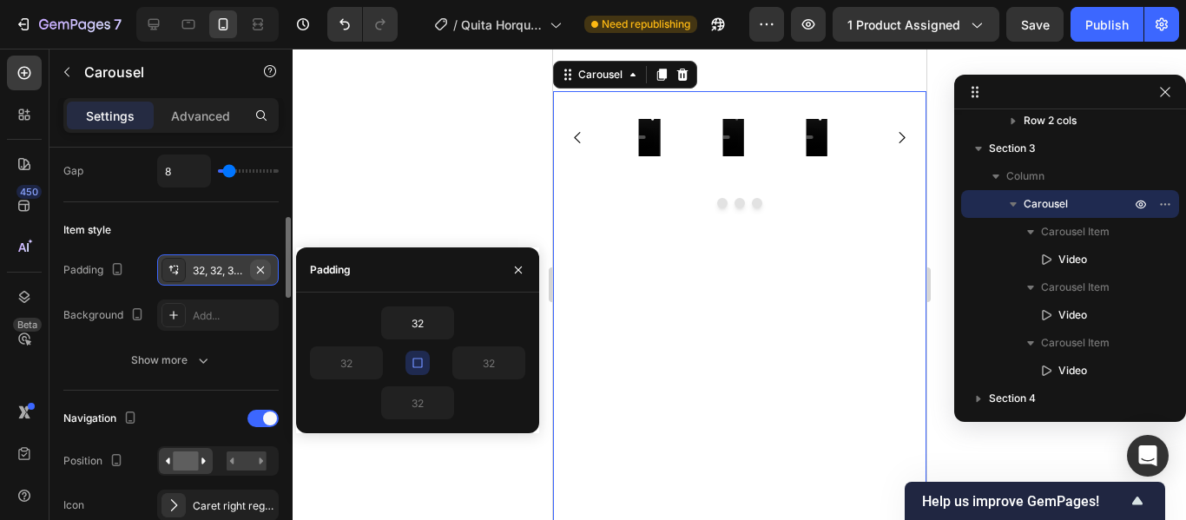
click at [254, 266] on icon "button" at bounding box center [261, 270] width 14 height 14
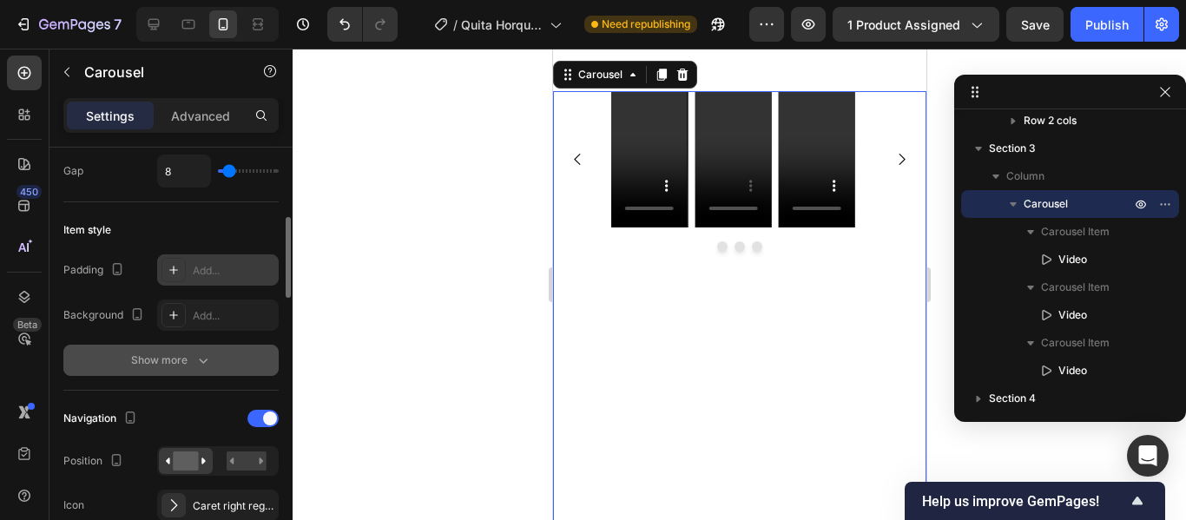
click at [235, 360] on button "Show more" at bounding box center [170, 360] width 215 height 31
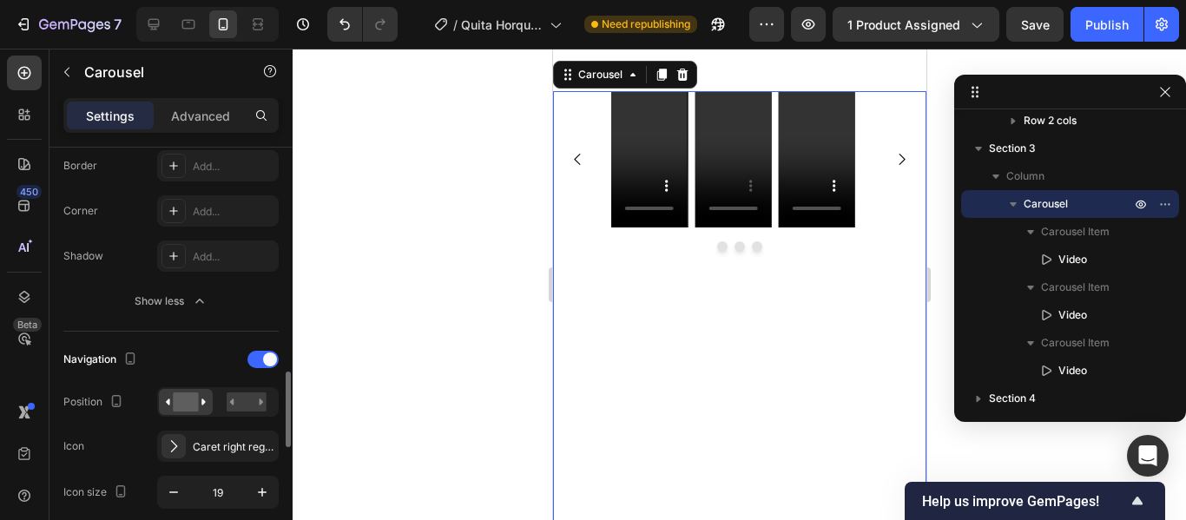
scroll to position [664, 0]
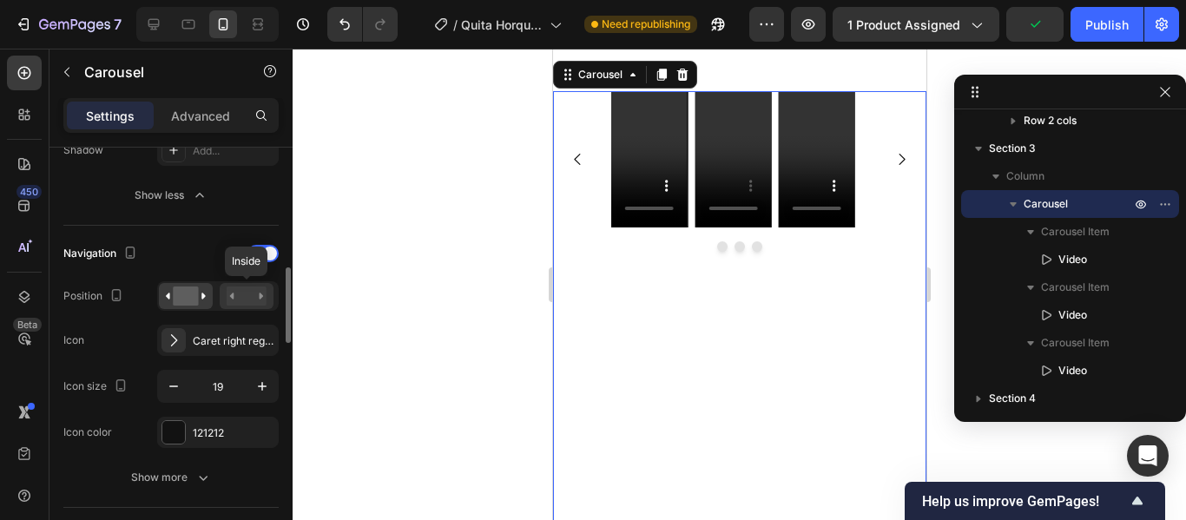
click at [248, 295] on rect at bounding box center [247, 296] width 40 height 19
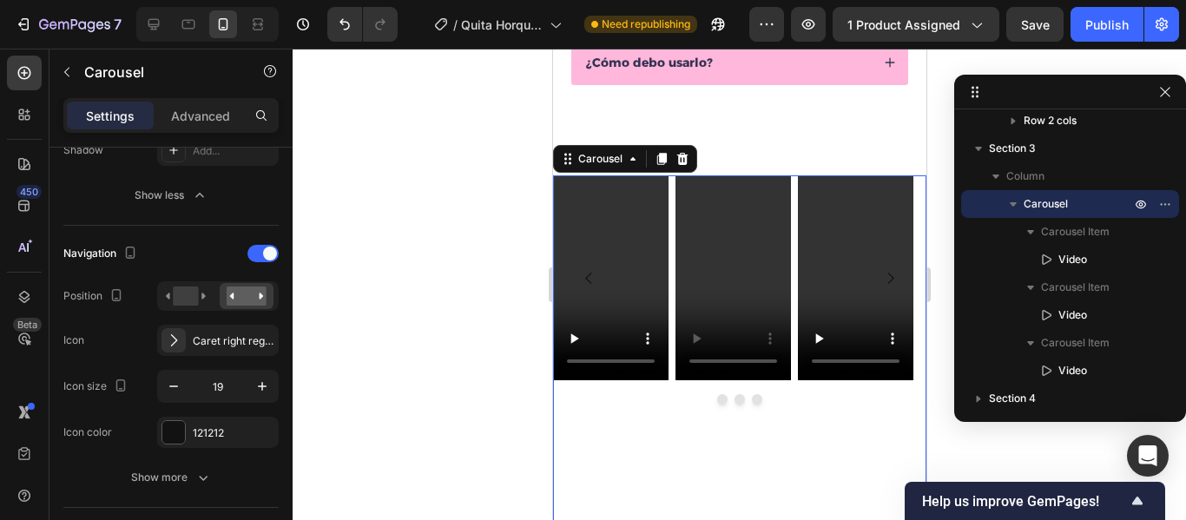
scroll to position [921, 0]
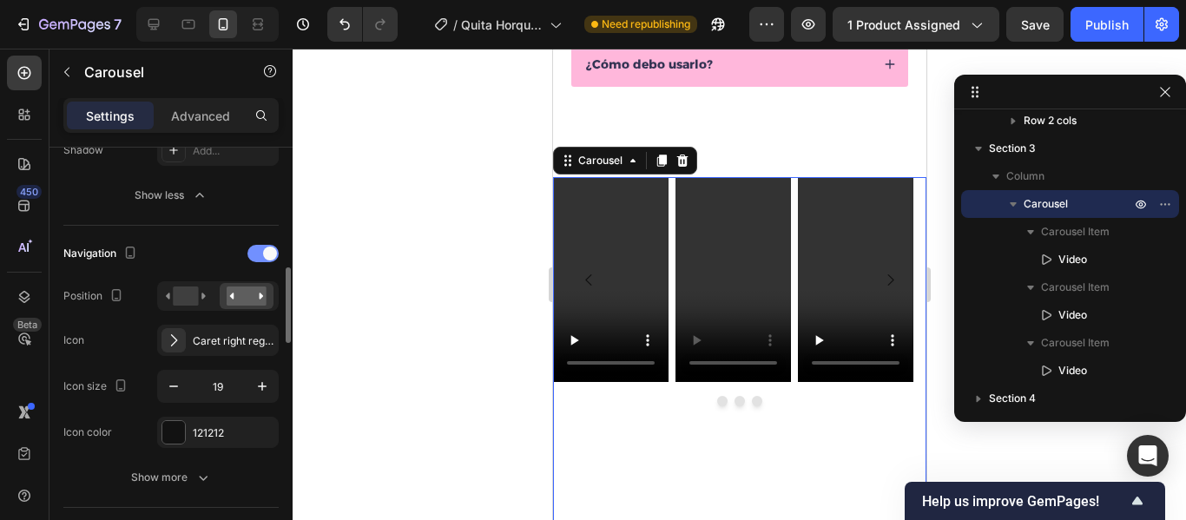
click at [268, 250] on span at bounding box center [270, 254] width 14 height 14
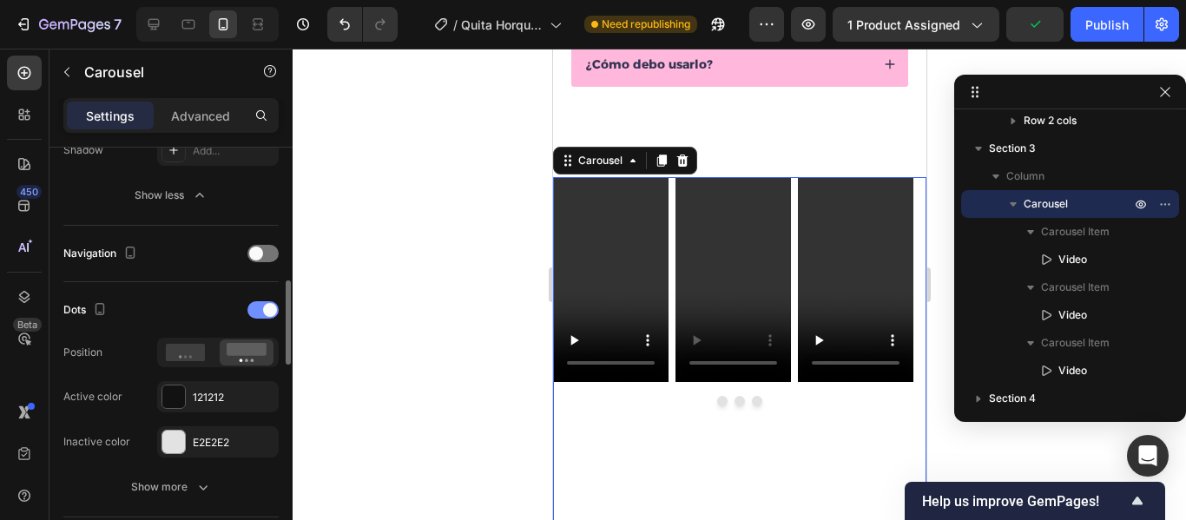
click at [261, 309] on div at bounding box center [263, 309] width 31 height 17
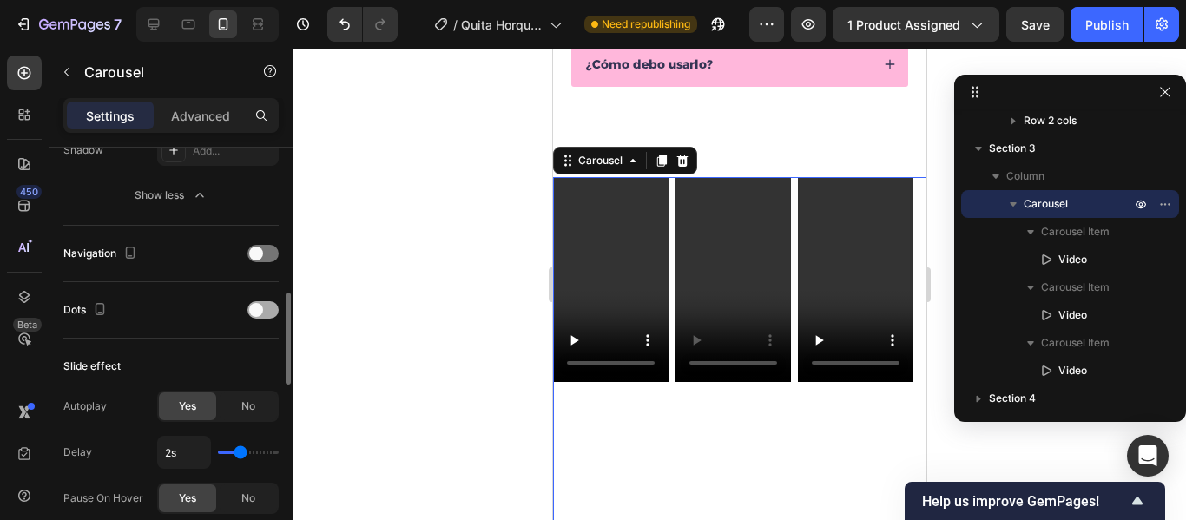
click at [261, 309] on span at bounding box center [256, 310] width 14 height 14
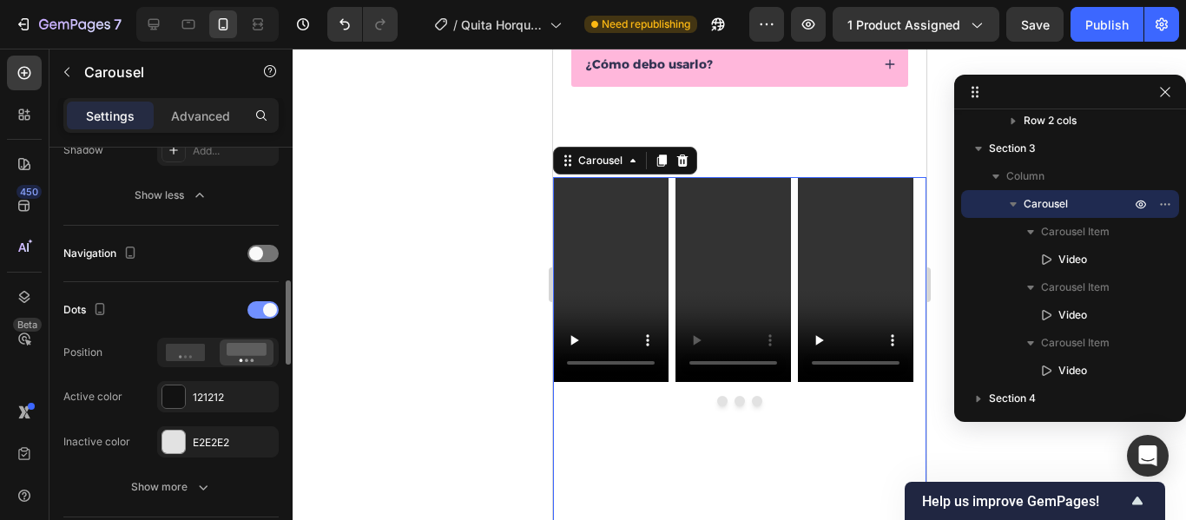
click at [261, 309] on div at bounding box center [263, 309] width 31 height 17
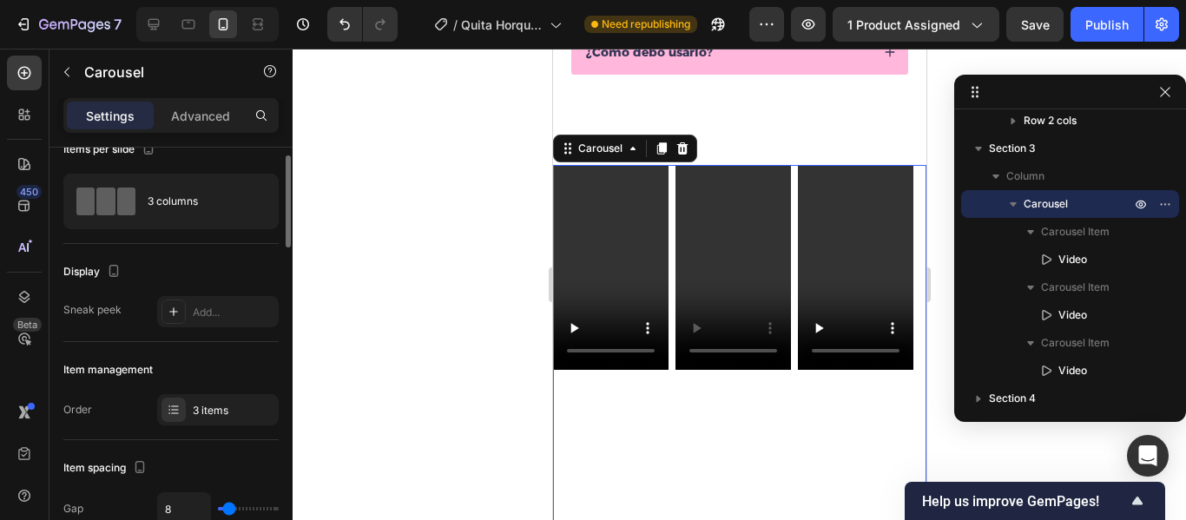
scroll to position [25, 0]
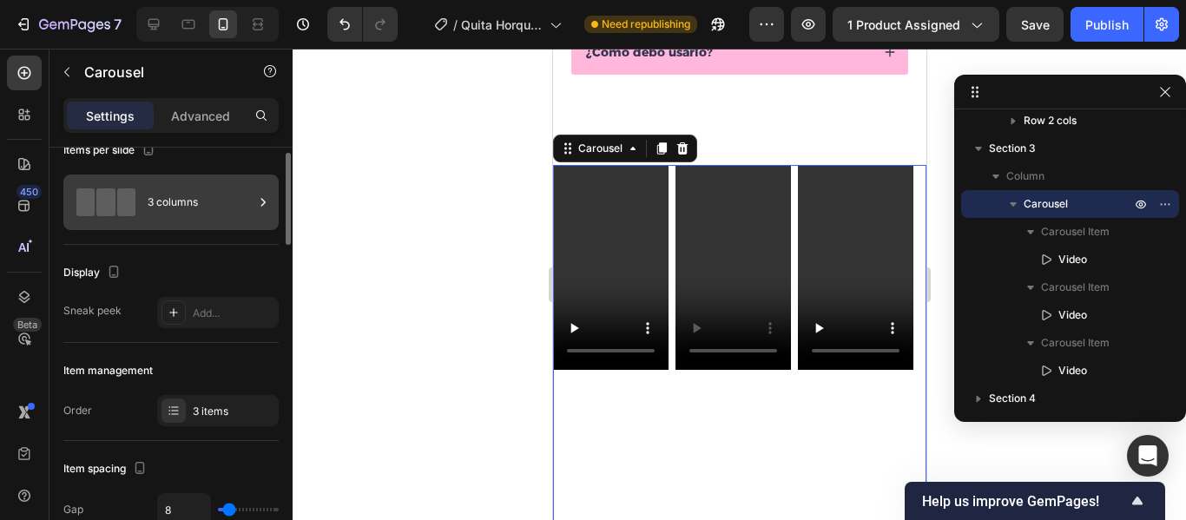
click at [224, 201] on div "3 columns" at bounding box center [201, 202] width 106 height 40
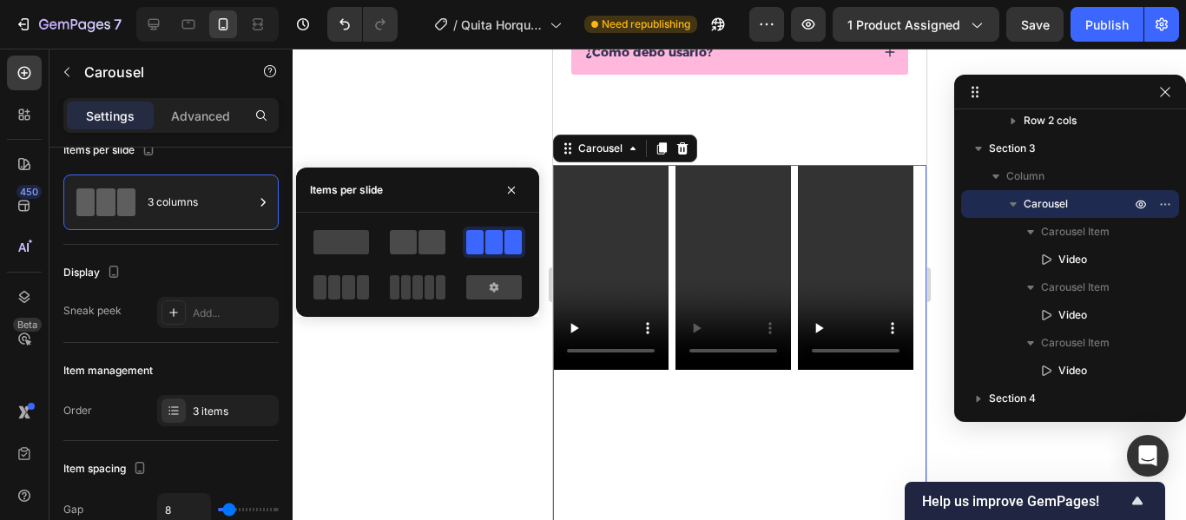
click at [409, 244] on span at bounding box center [403, 242] width 27 height 24
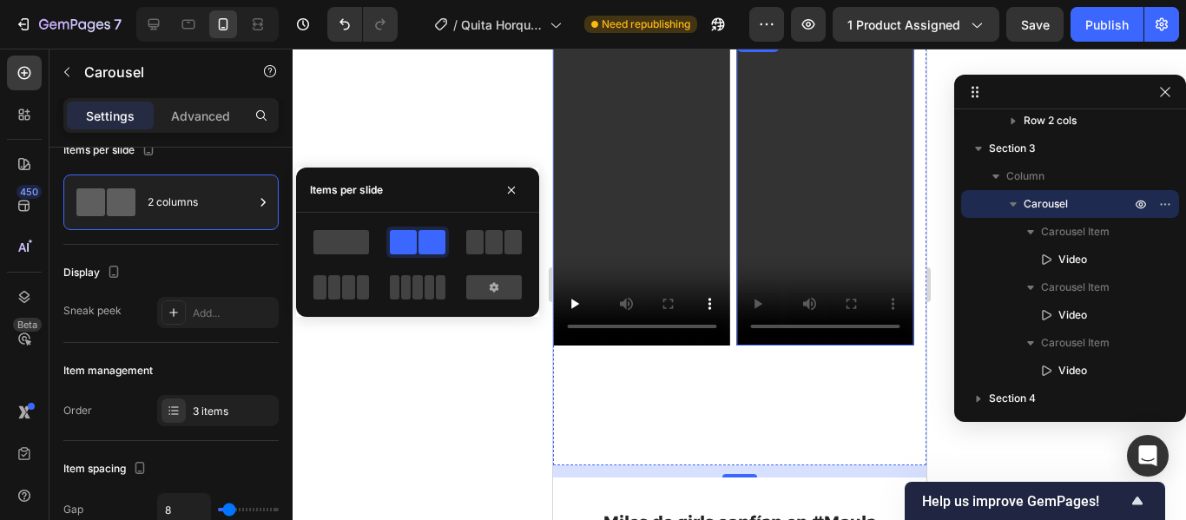
scroll to position [1070, 0]
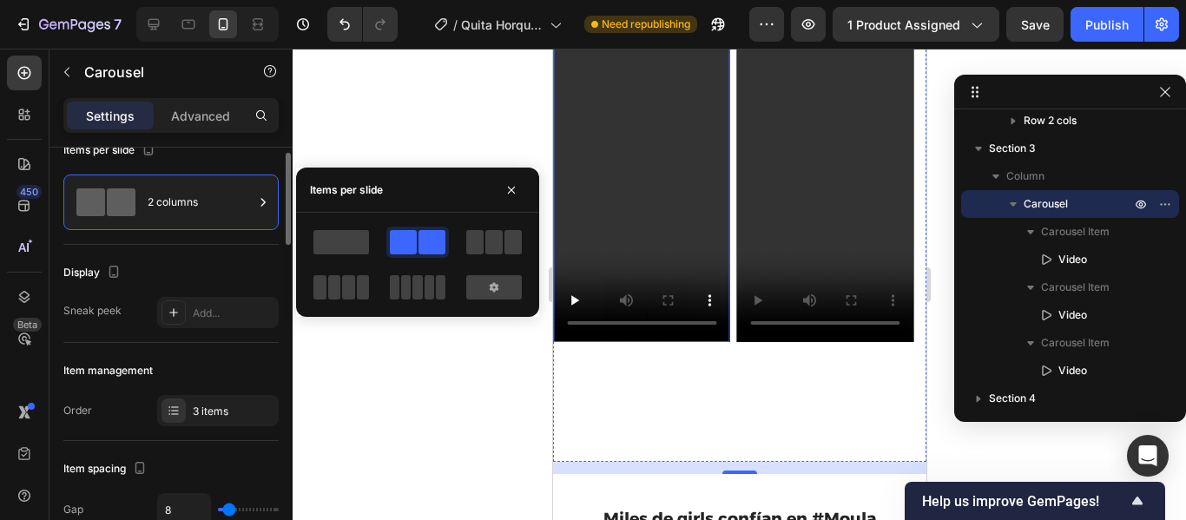
click at [204, 263] on div "Display" at bounding box center [170, 273] width 215 height 28
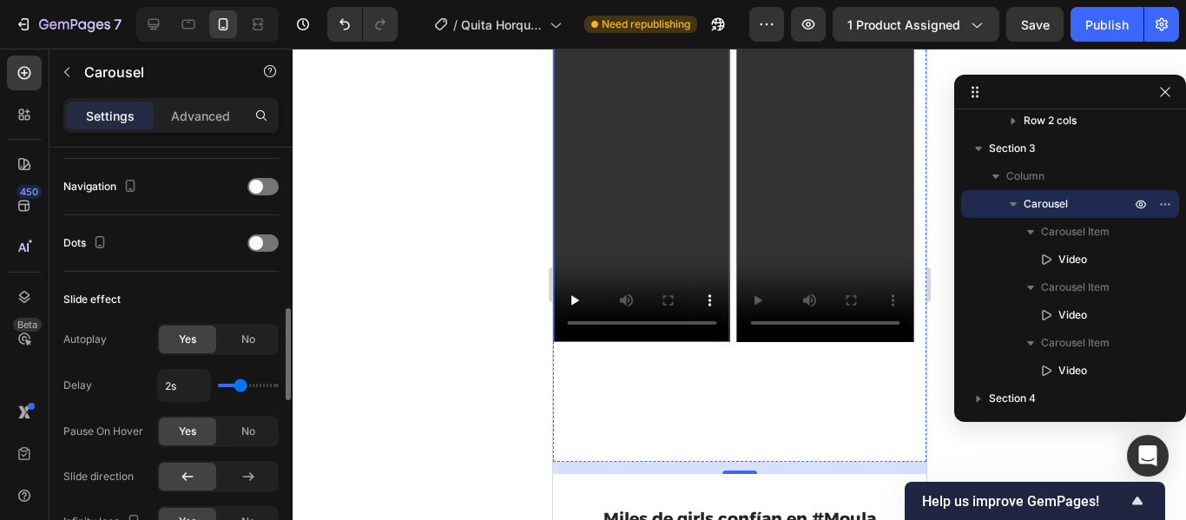
scroll to position [733, 0]
click at [197, 340] on div "Yes" at bounding box center [187, 338] width 57 height 28
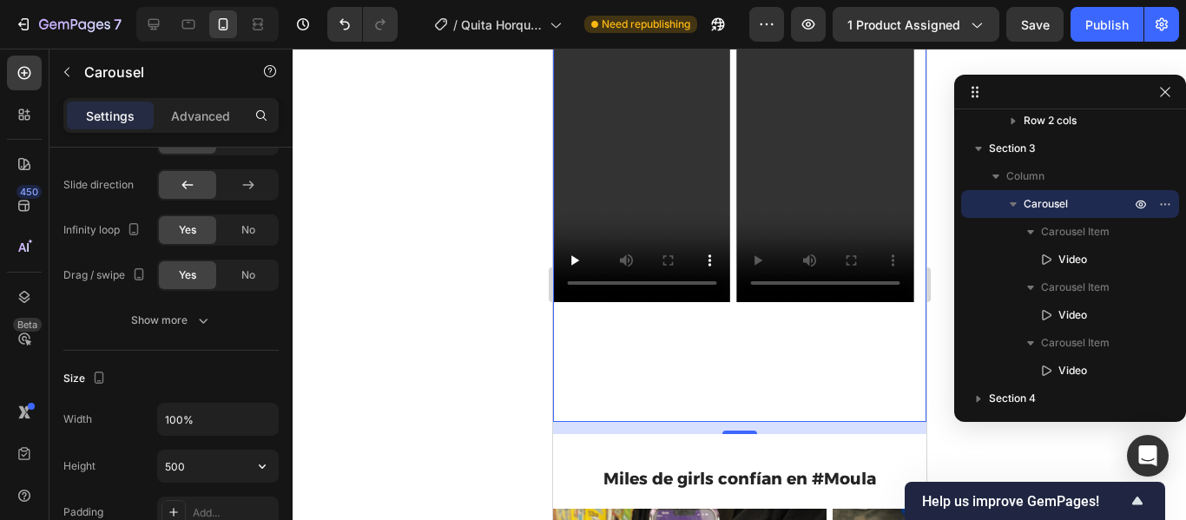
scroll to position [1151, 0]
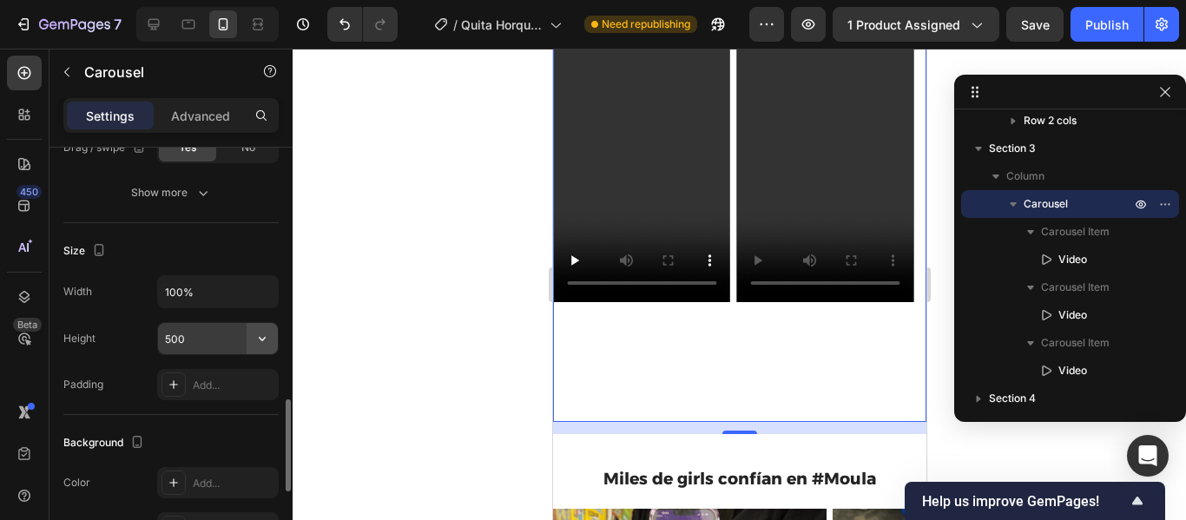
click at [259, 338] on icon "button" at bounding box center [262, 338] width 17 height 17
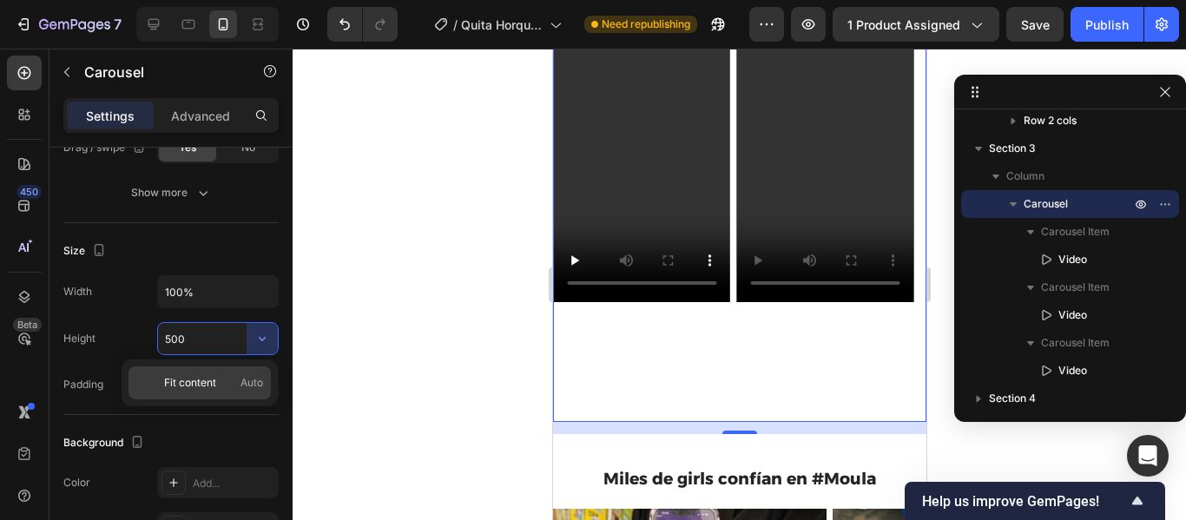
click at [218, 380] on p "Fit content Auto" at bounding box center [213, 383] width 99 height 16
type input "Auto"
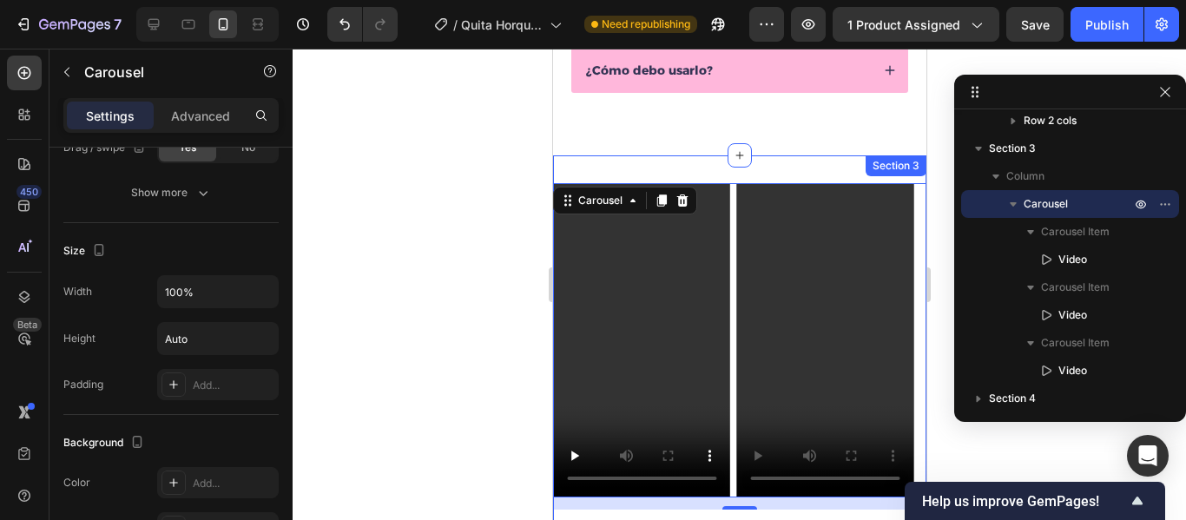
scroll to position [836, 0]
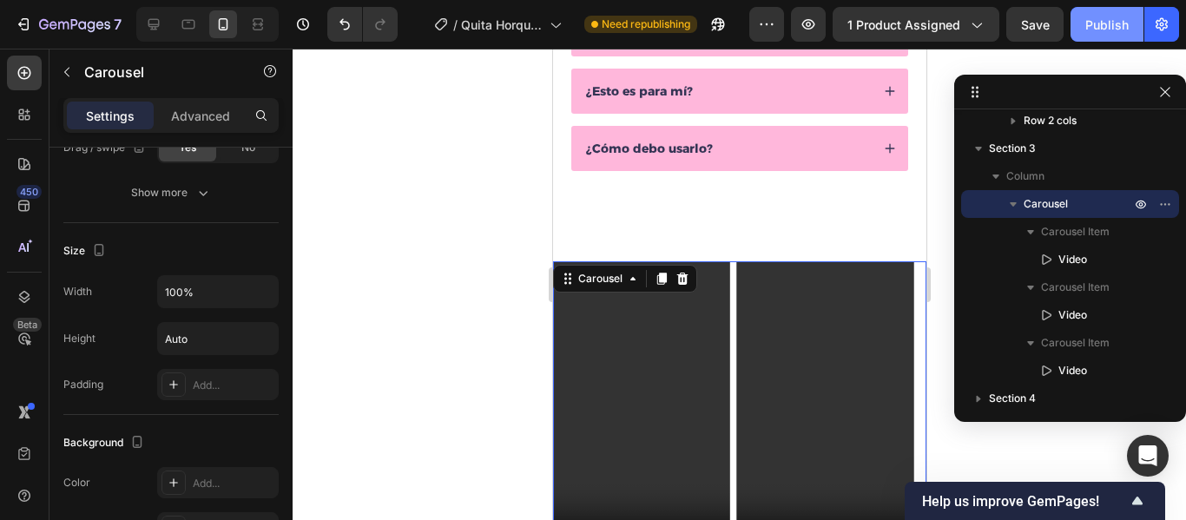
click at [1090, 32] on div "Publish" at bounding box center [1107, 25] width 43 height 18
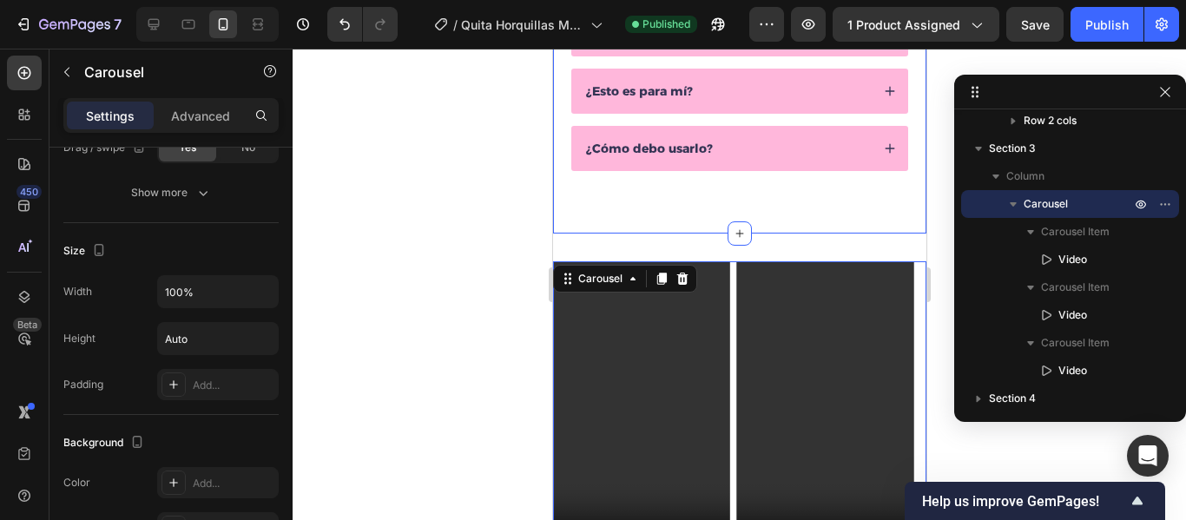
scroll to position [638, 0]
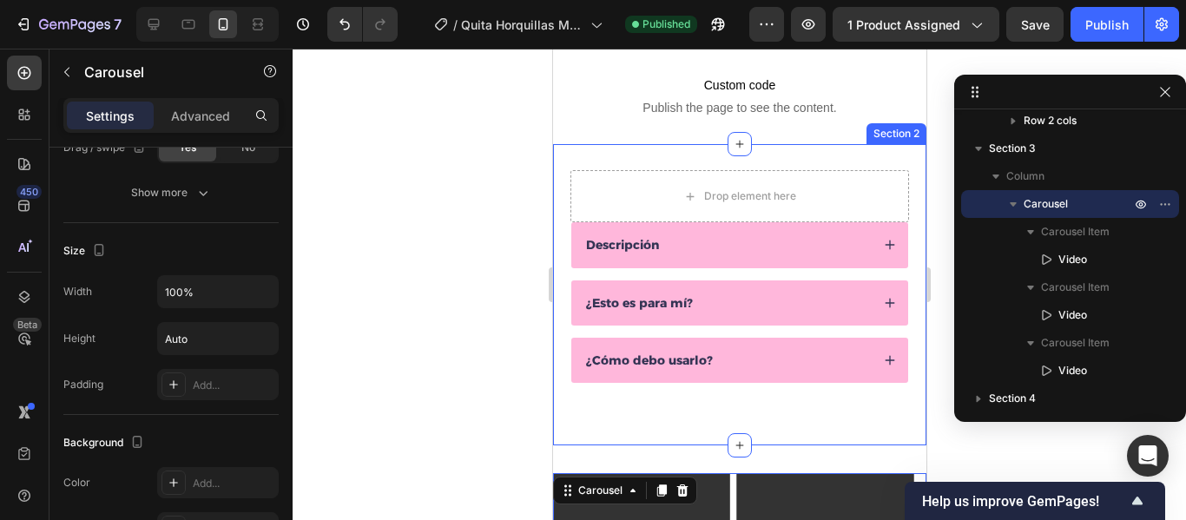
click at [645, 387] on div "Drop element here Descripción ¿Esto es para mí? ¿Cómo debo usarlo? Accordion Ro…" at bounding box center [738, 294] width 373 height 301
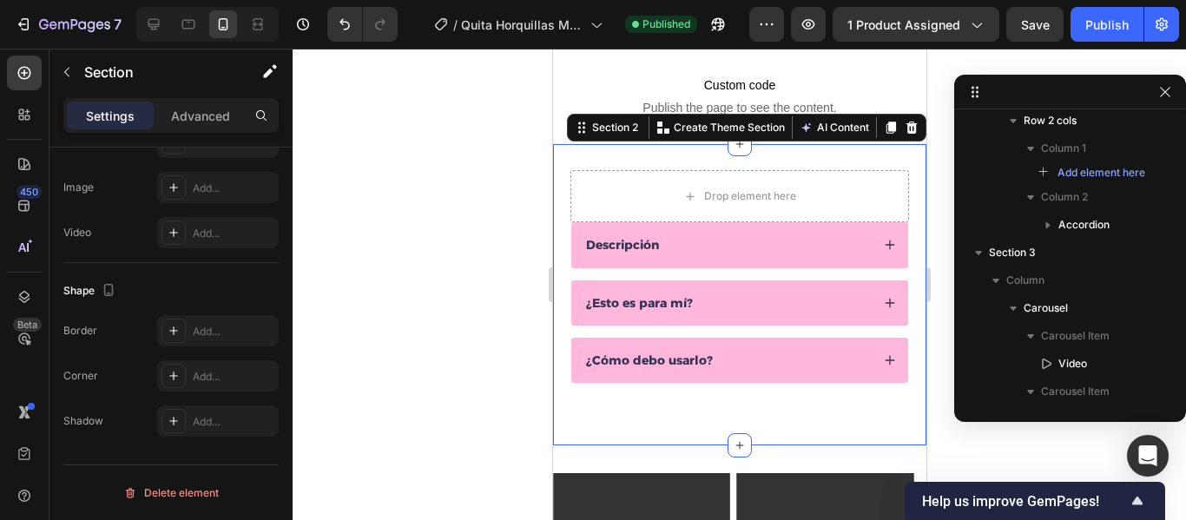
scroll to position [0, 0]
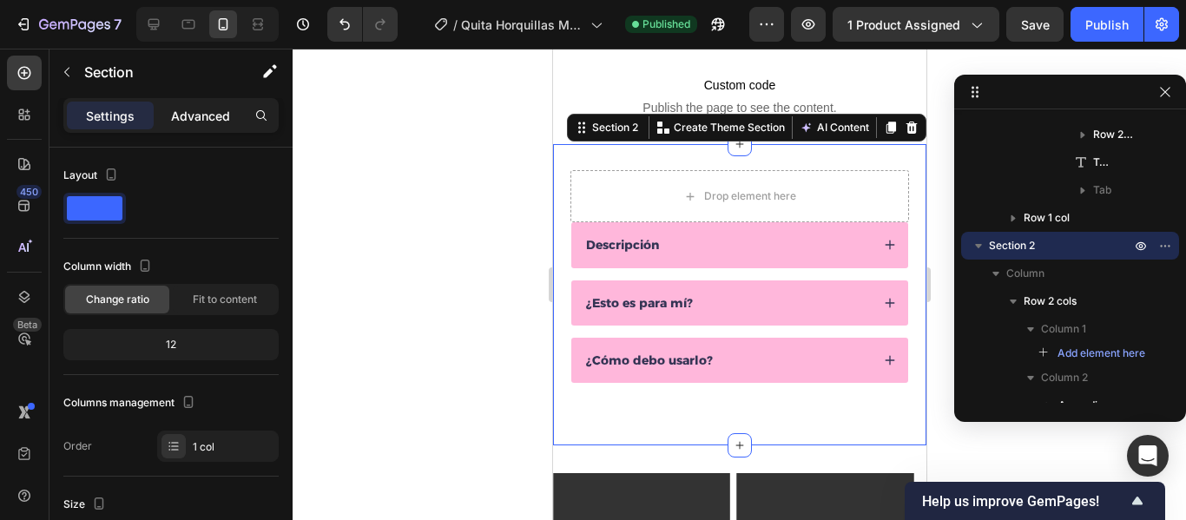
click at [208, 110] on p "Advanced" at bounding box center [200, 116] width 59 height 18
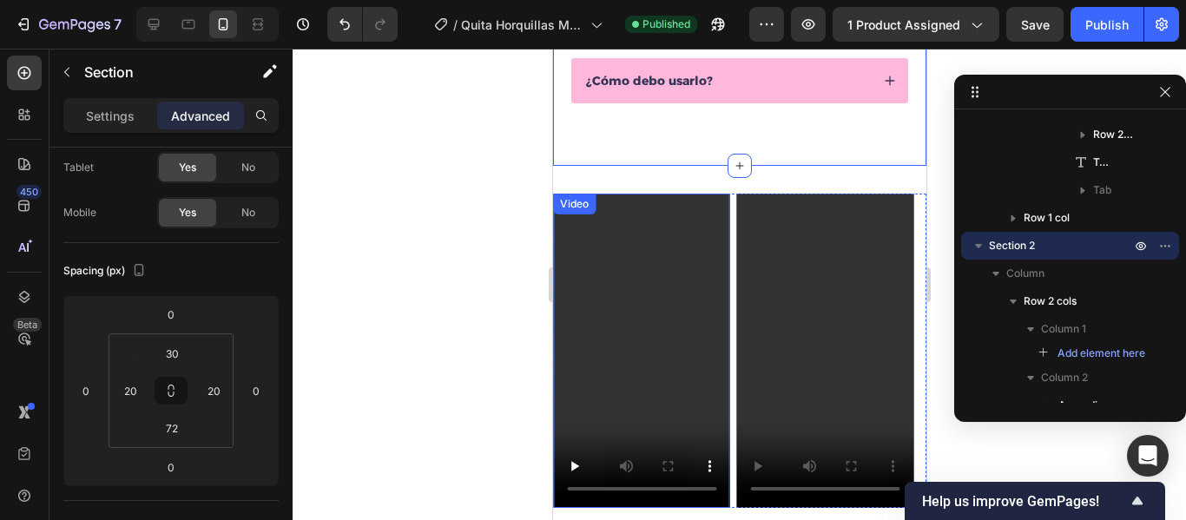
scroll to position [1017, 0]
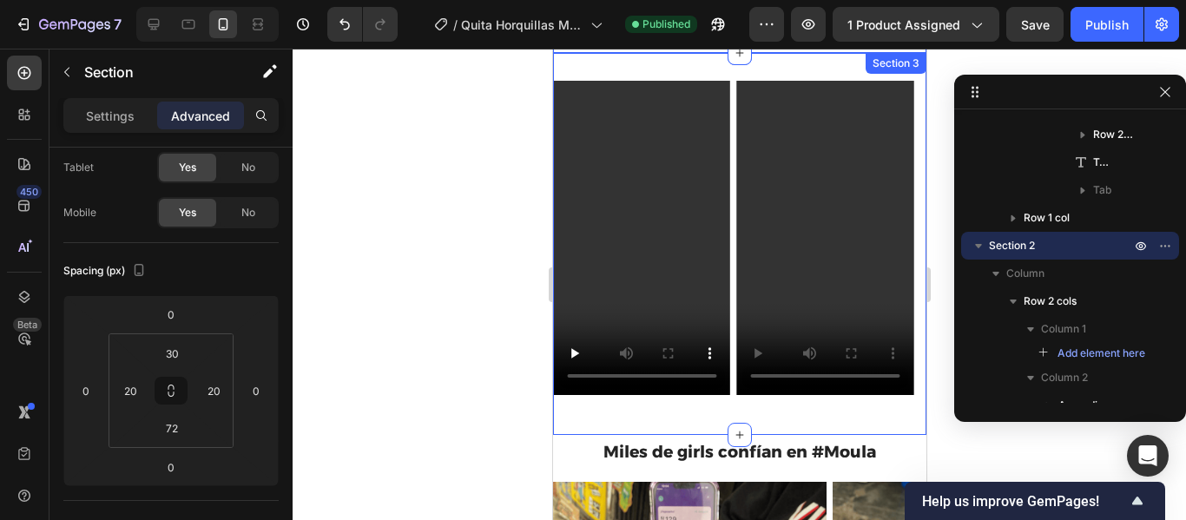
click at [649, 410] on div "Video Video Video Carousel Section 3" at bounding box center [738, 244] width 373 height 382
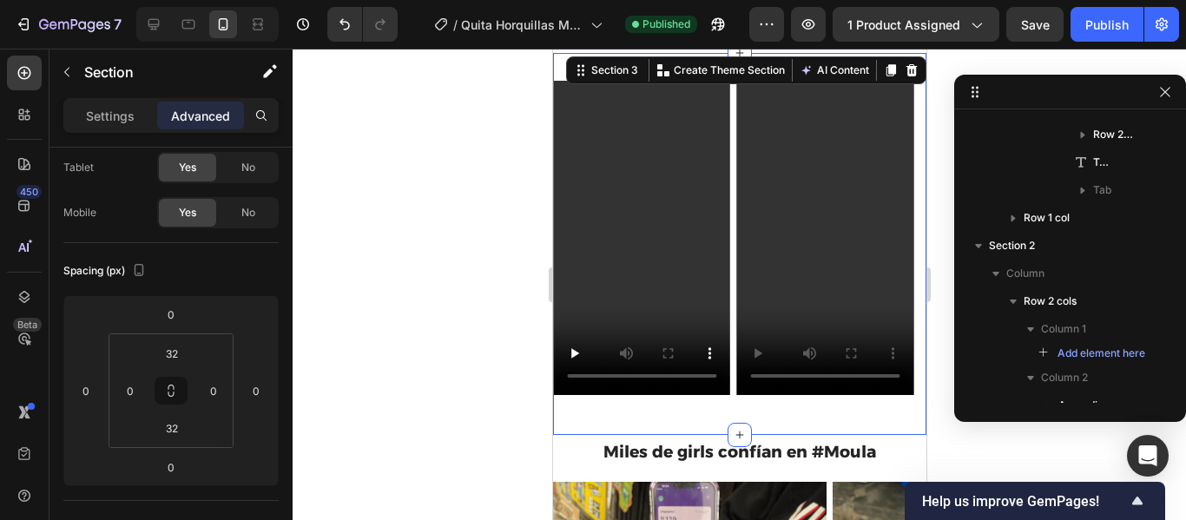
scroll to position [461, 0]
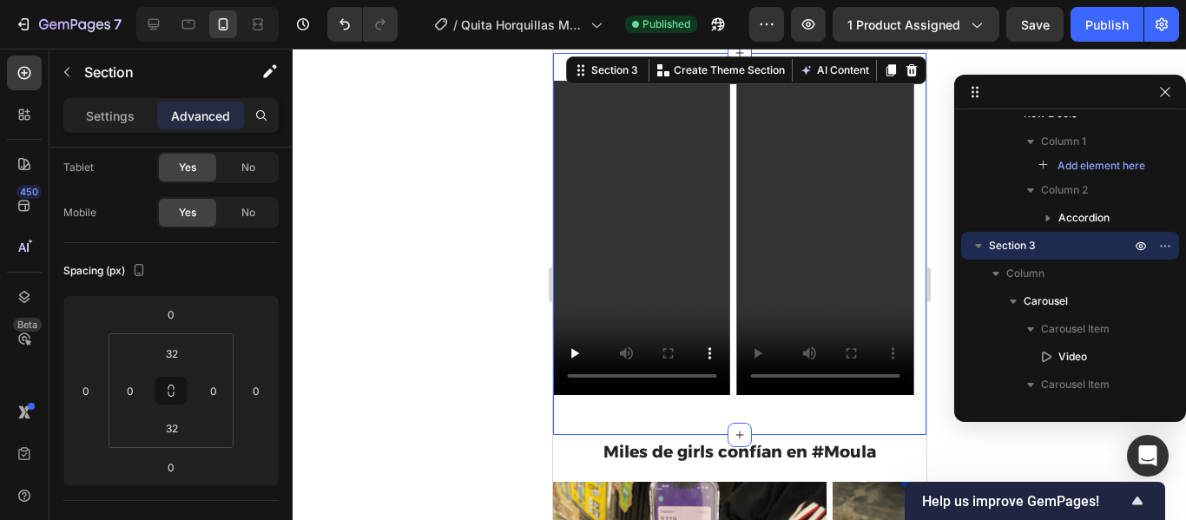
click at [626, 407] on div "Video Video Video Carousel Section 3 You can create reusable sections Create Th…" at bounding box center [738, 244] width 373 height 382
click at [129, 388] on input "0" at bounding box center [130, 391] width 26 height 26
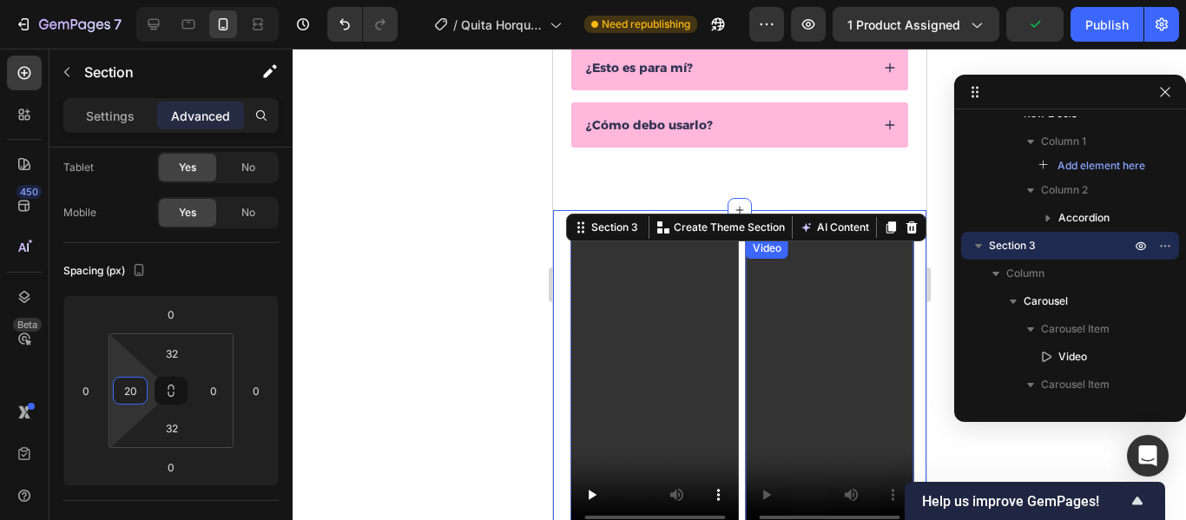
scroll to position [966, 0]
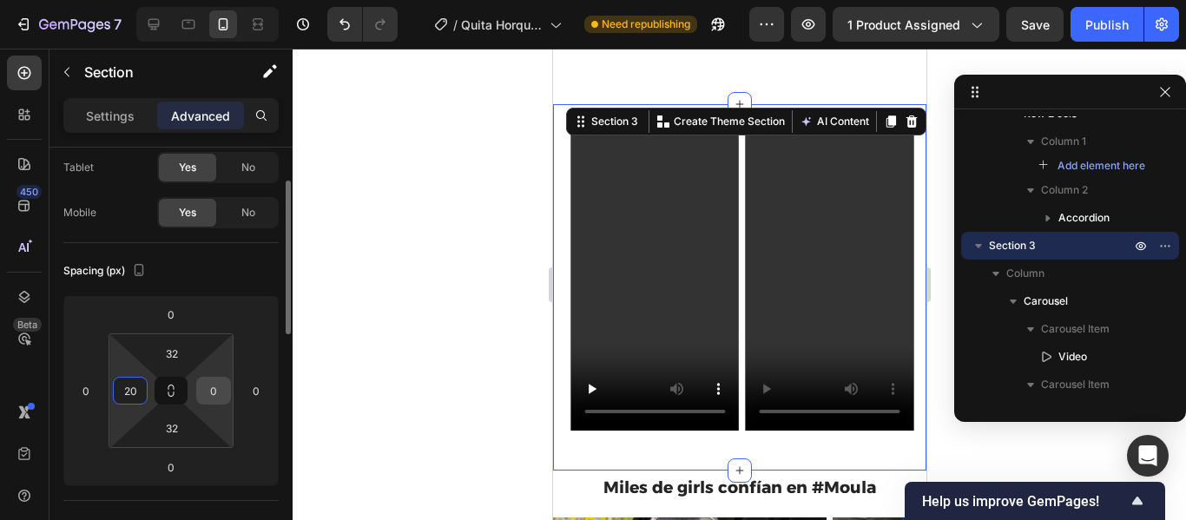
type input "20"
click at [219, 390] on input "0" at bounding box center [214, 391] width 26 height 26
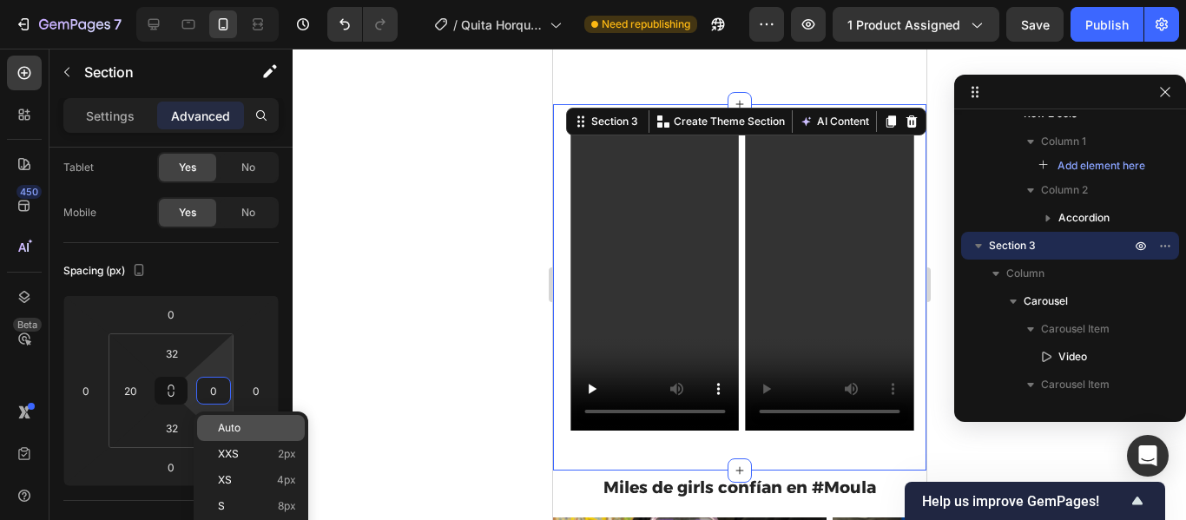
click at [233, 426] on span "Auto" at bounding box center [229, 428] width 23 height 12
type input "Auto"
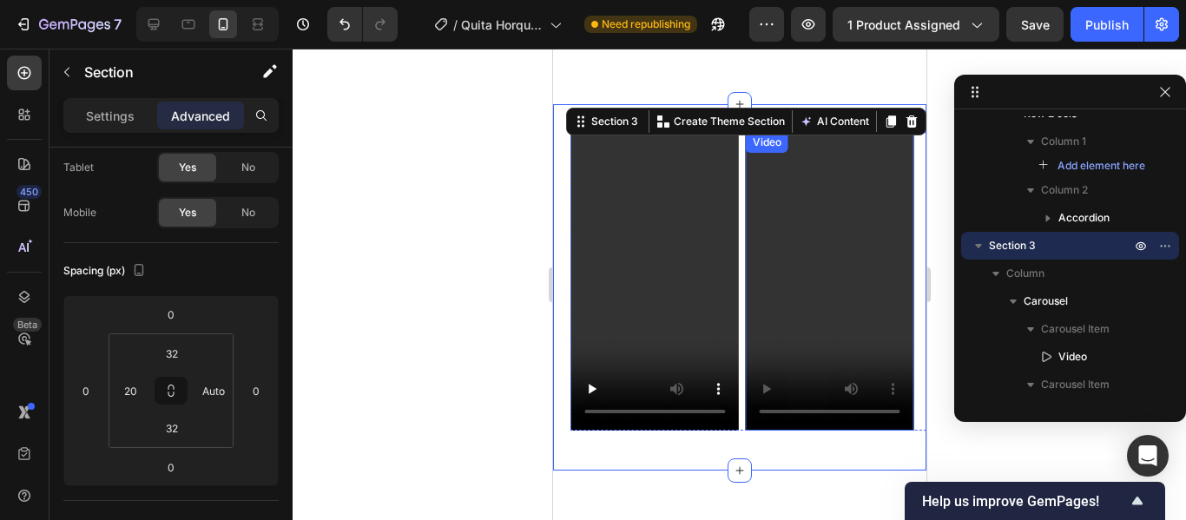
scroll to position [889, 0]
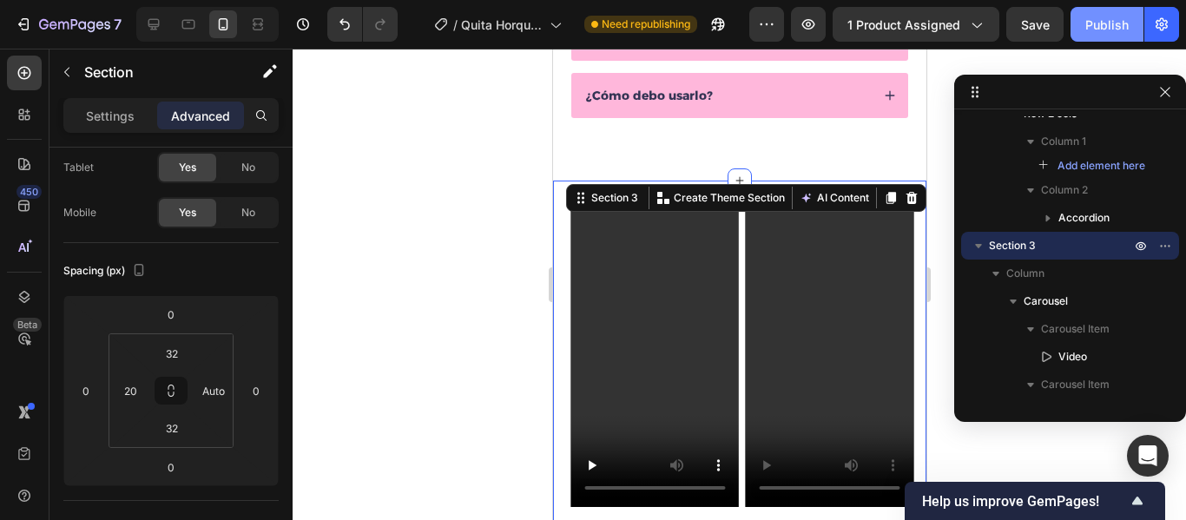
click at [1107, 20] on div "Publish" at bounding box center [1107, 25] width 43 height 18
click at [560, 253] on div "Video Video Video Carousel Section 3 You can create reusable sections Create Th…" at bounding box center [738, 364] width 373 height 367
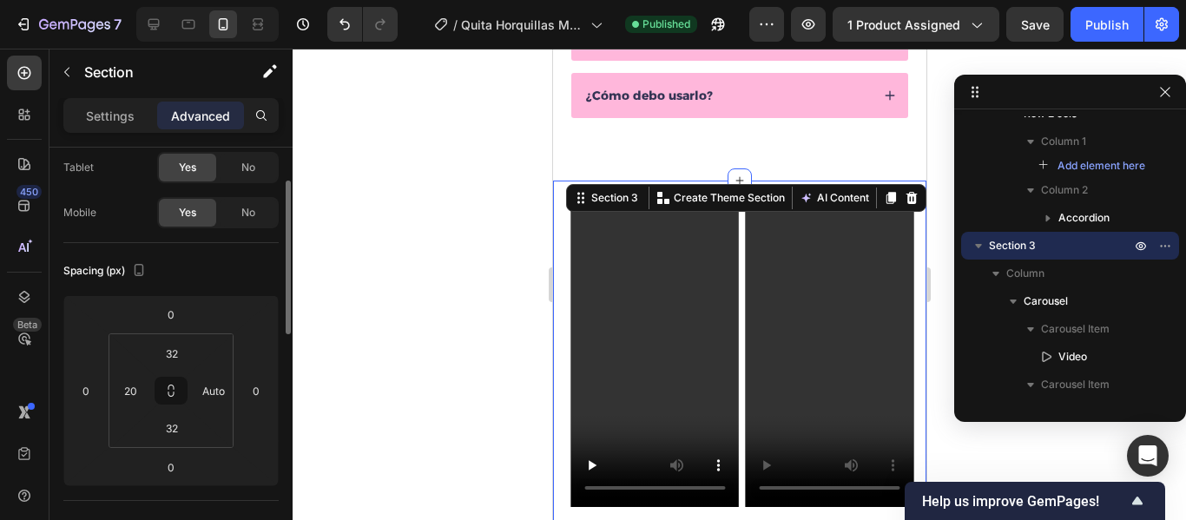
scroll to position [0, 0]
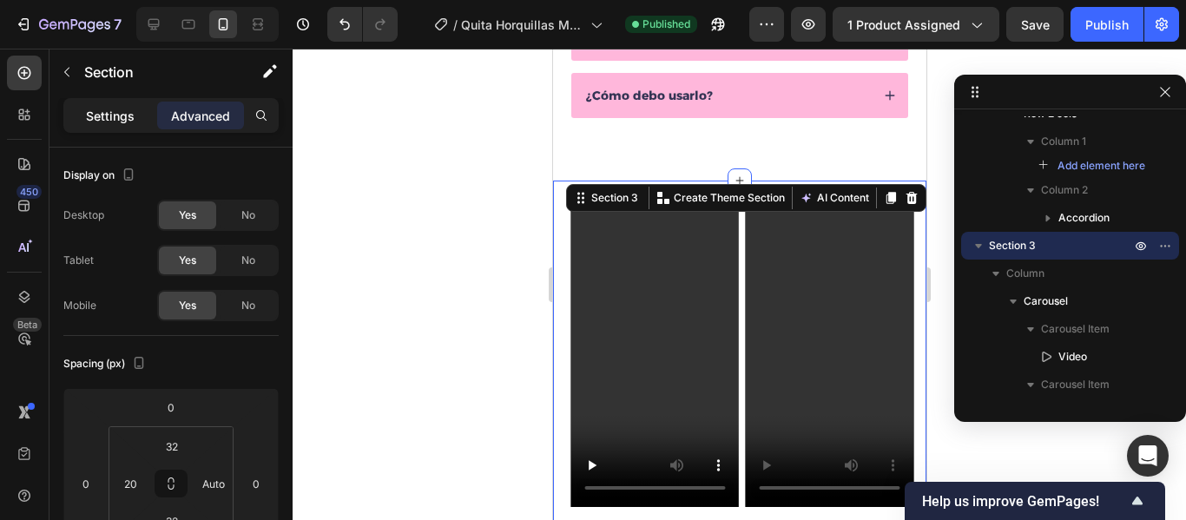
click at [130, 118] on p "Settings" at bounding box center [110, 116] width 49 height 18
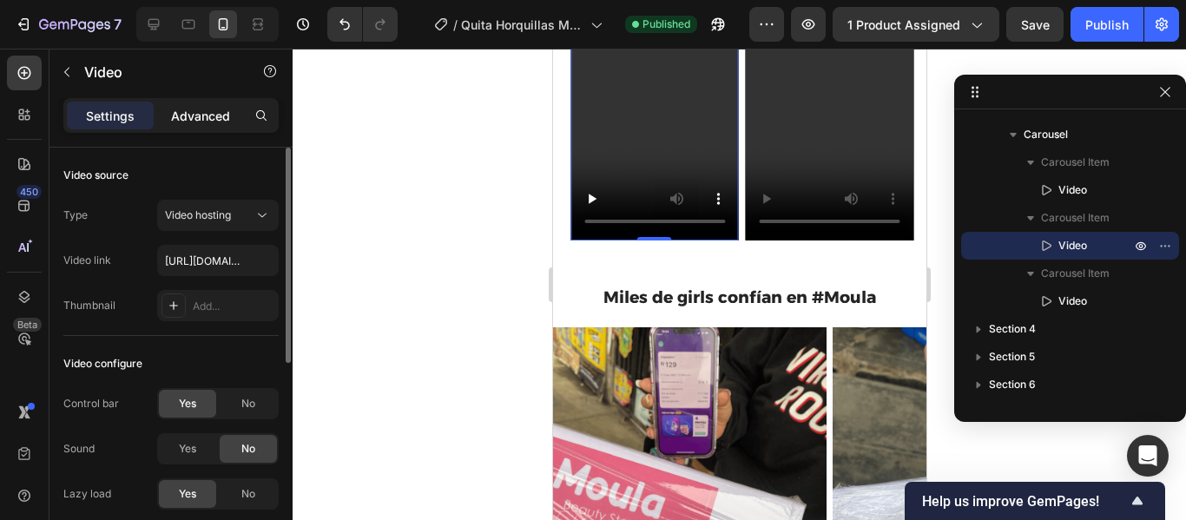
click at [202, 103] on div "Advanced" at bounding box center [200, 116] width 87 height 28
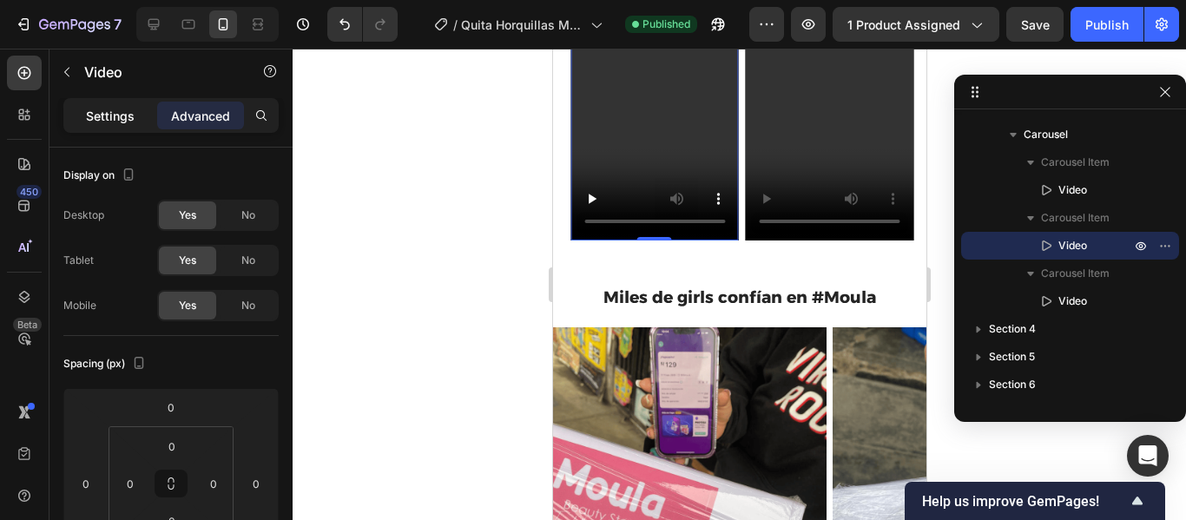
click at [142, 113] on div "Settings" at bounding box center [110, 116] width 87 height 28
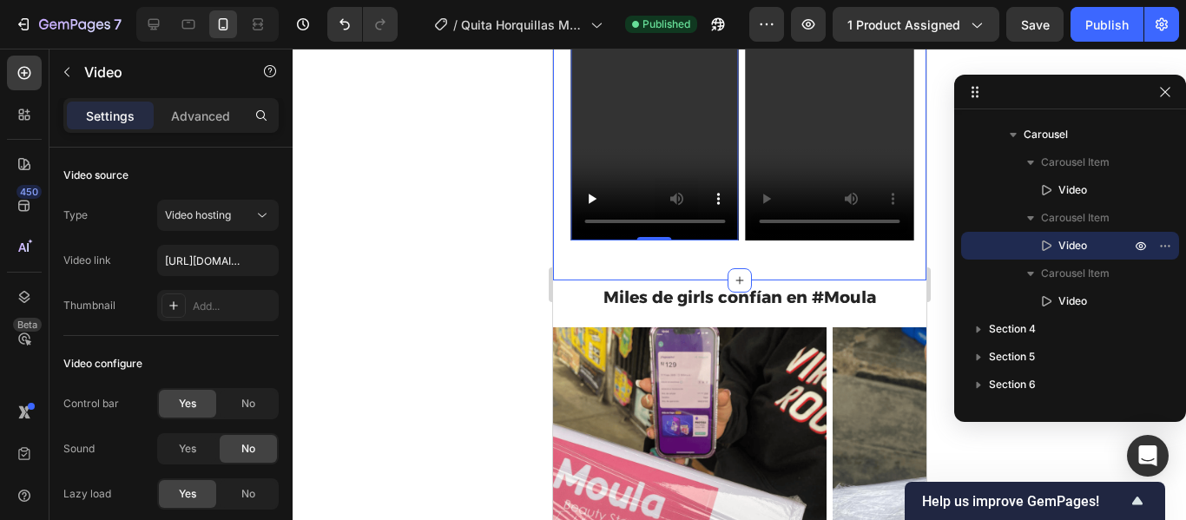
scroll to position [958, 0]
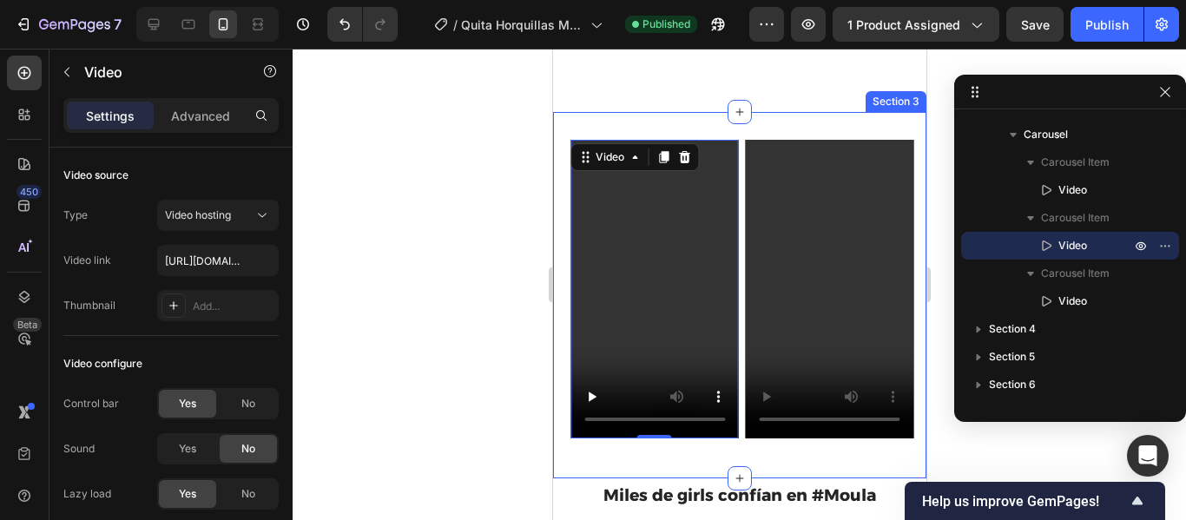
click at [772, 130] on div "Video Video 0 Video Carousel Section 3" at bounding box center [738, 295] width 373 height 367
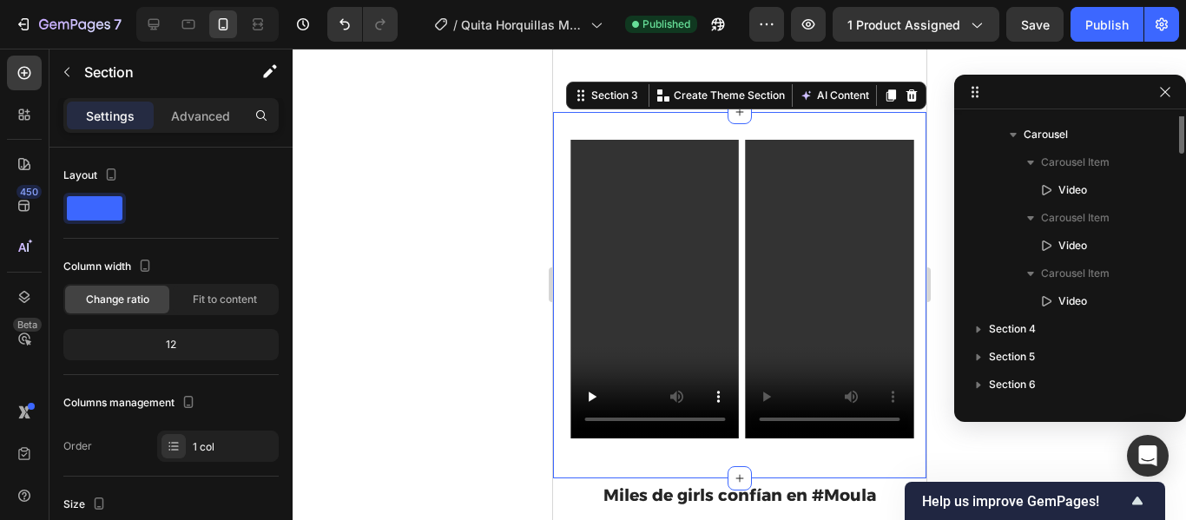
scroll to position [461, 0]
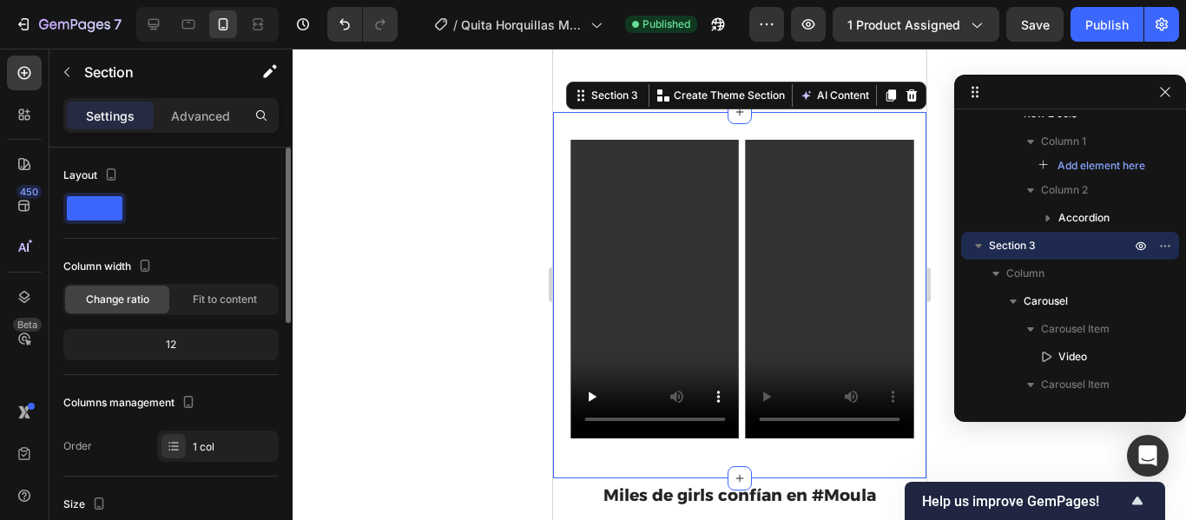
click at [102, 212] on span at bounding box center [95, 208] width 56 height 24
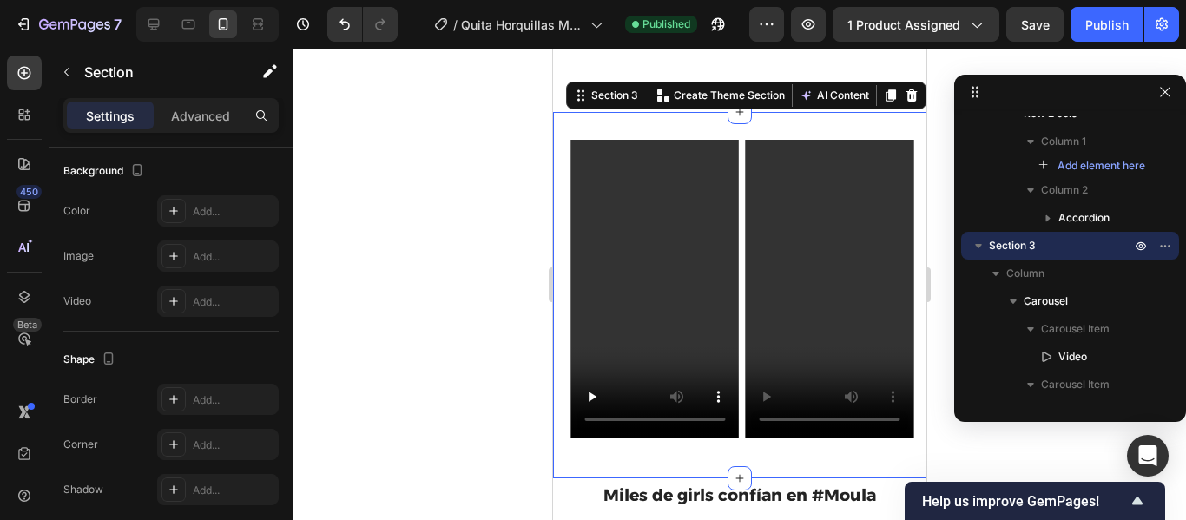
scroll to position [0, 0]
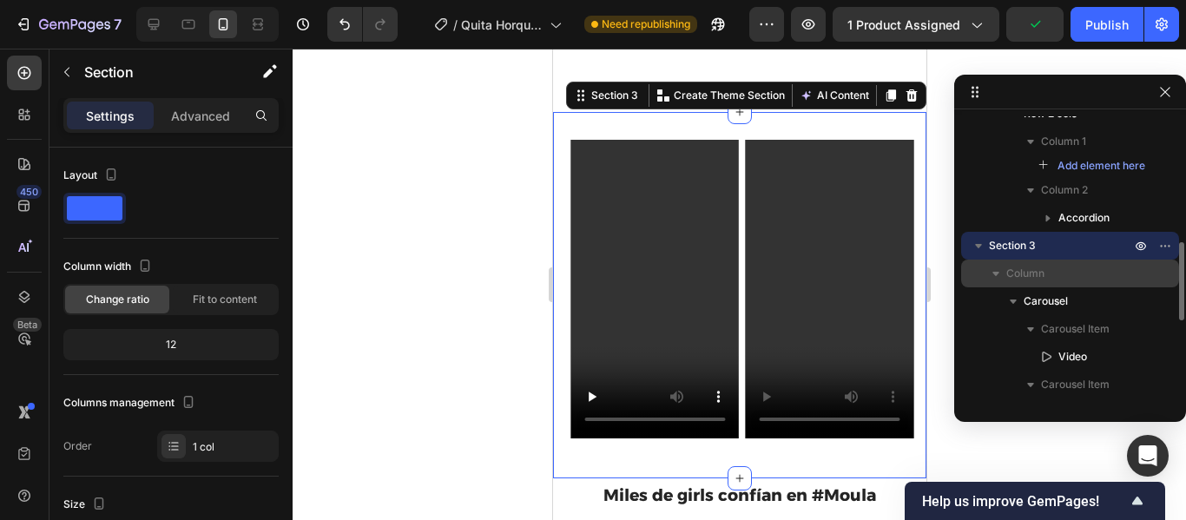
click at [1084, 277] on p "Column" at bounding box center [1071, 273] width 128 height 17
click at [1066, 276] on p "Column" at bounding box center [1071, 273] width 128 height 17
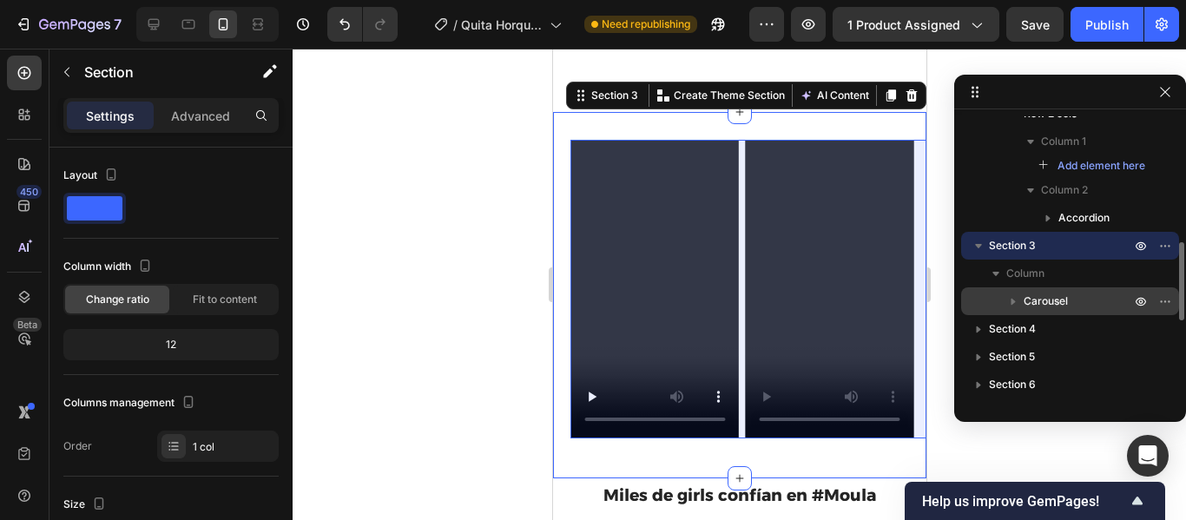
click at [1080, 301] on p "Carousel" at bounding box center [1079, 301] width 110 height 17
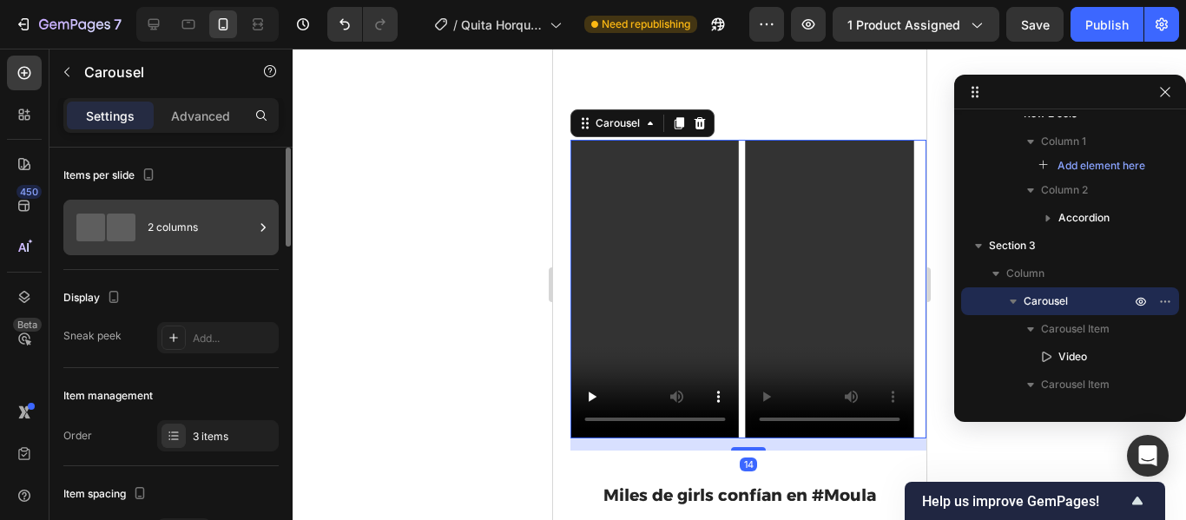
click at [231, 241] on div "2 columns" at bounding box center [201, 228] width 106 height 40
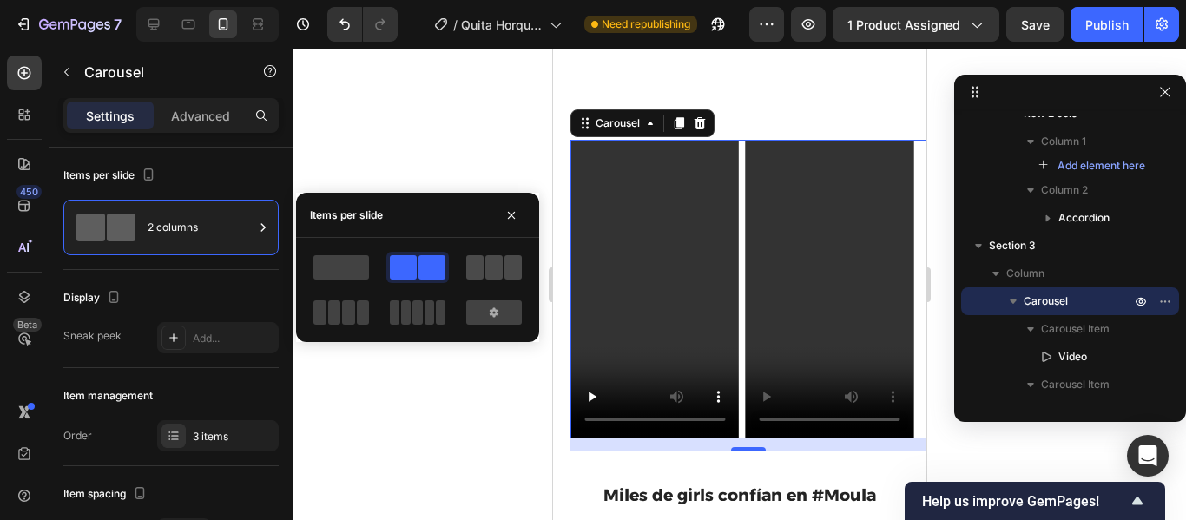
click at [485, 272] on div at bounding box center [494, 267] width 56 height 24
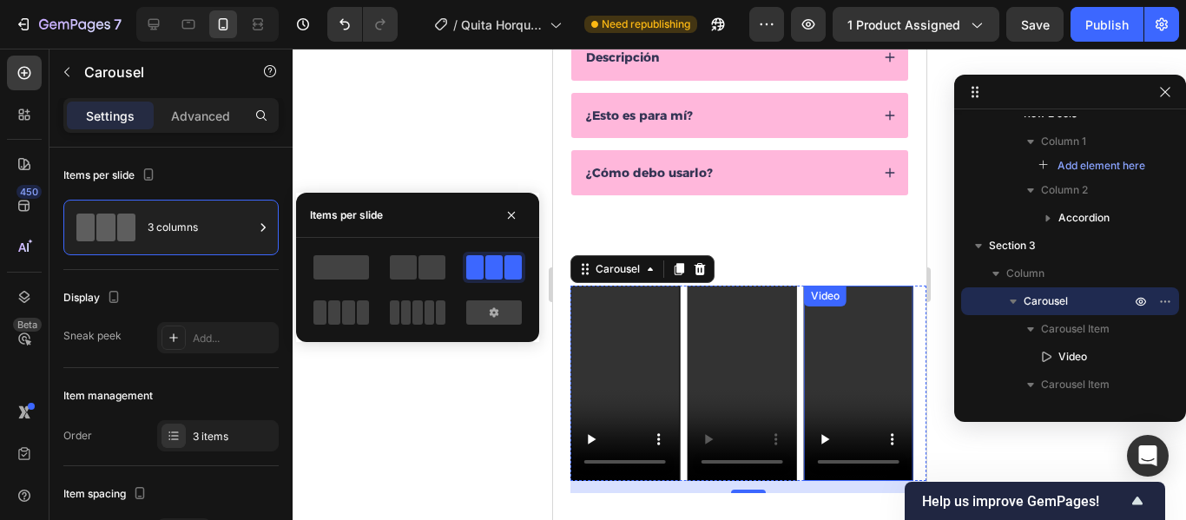
scroll to position [898, 0]
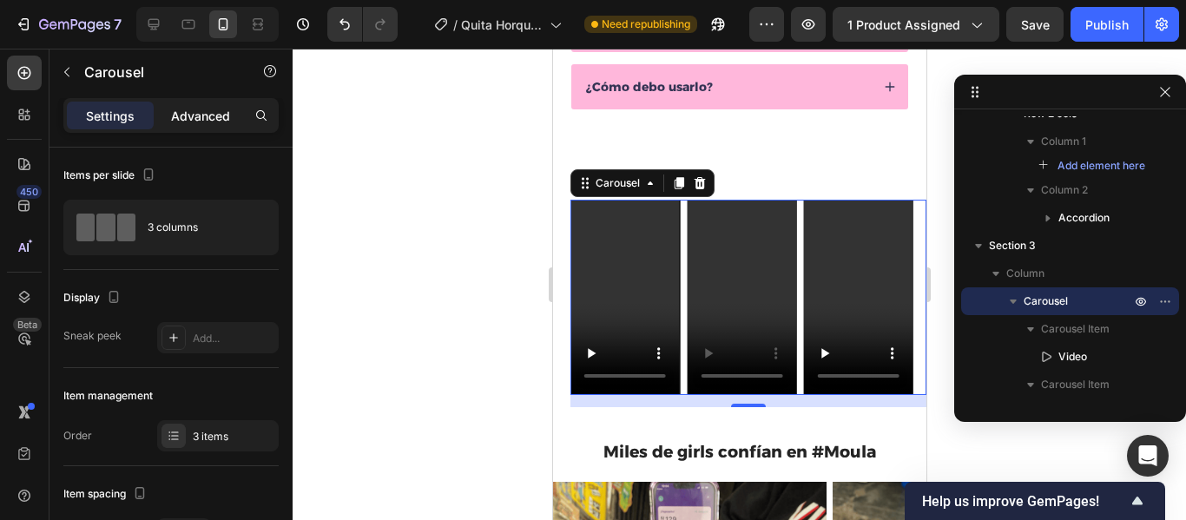
click at [219, 118] on p "Advanced" at bounding box center [200, 116] width 59 height 18
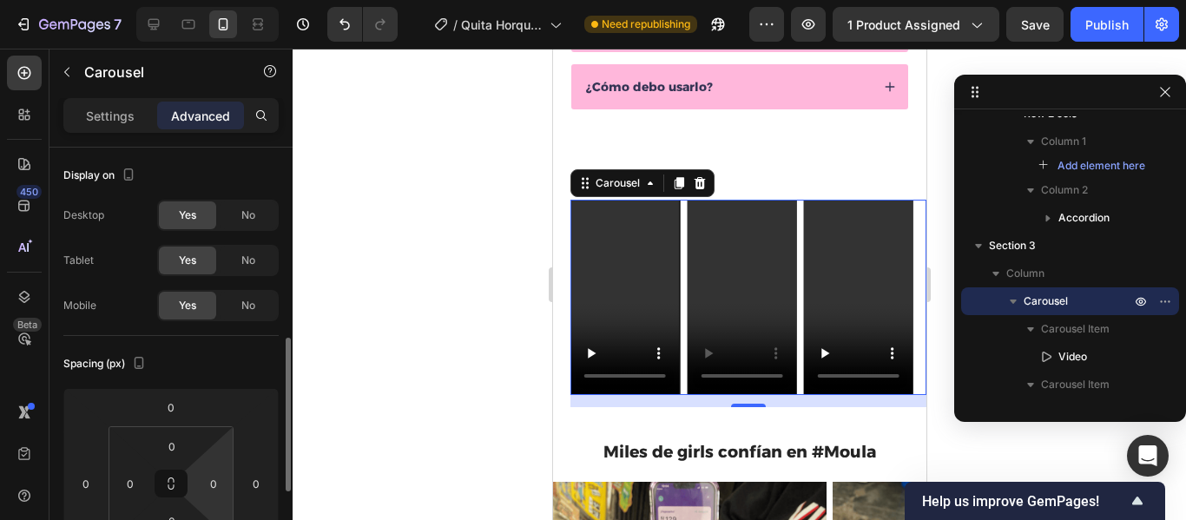
scroll to position [140, 0]
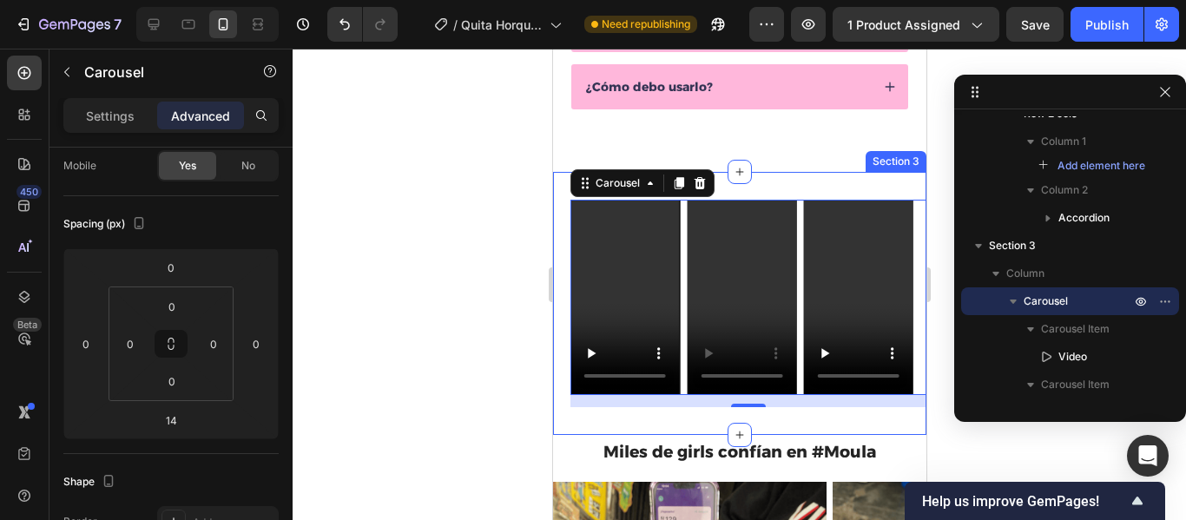
click at [792, 186] on div "Video Video Video Carousel 14 Section 3" at bounding box center [738, 303] width 373 height 263
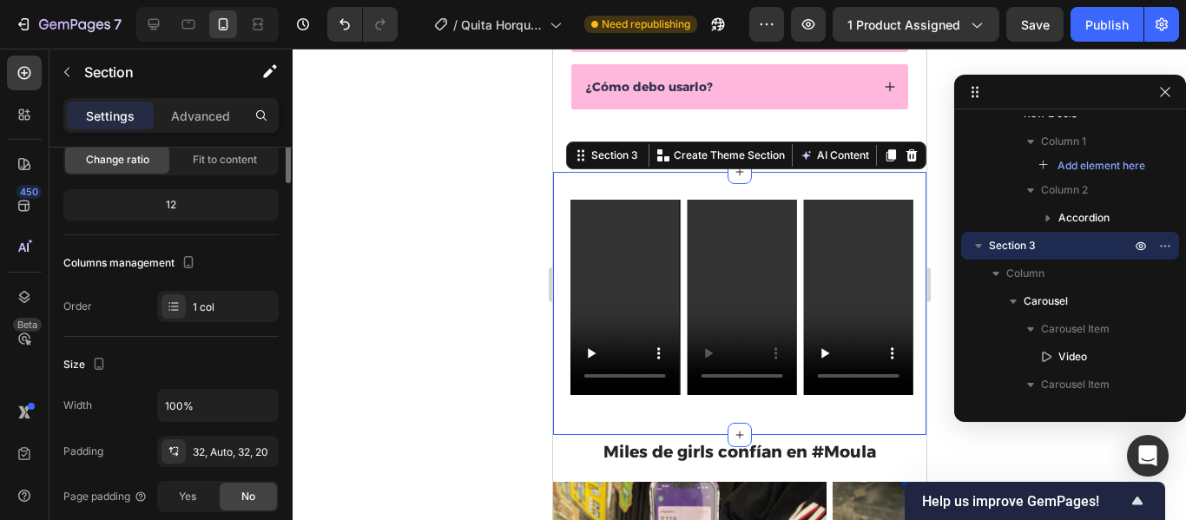
scroll to position [0, 0]
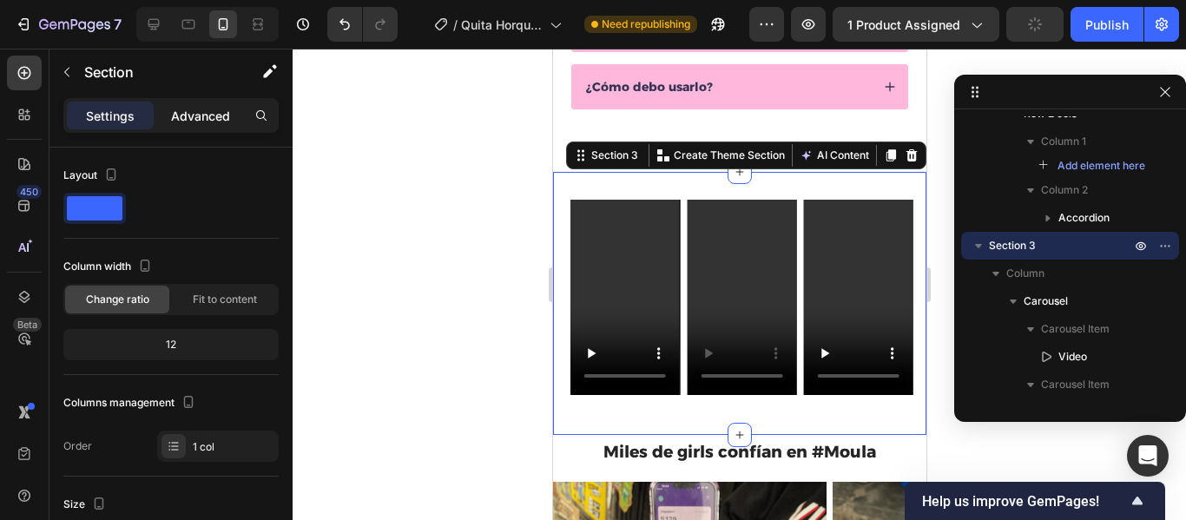
click at [194, 117] on p "Advanced" at bounding box center [200, 116] width 59 height 18
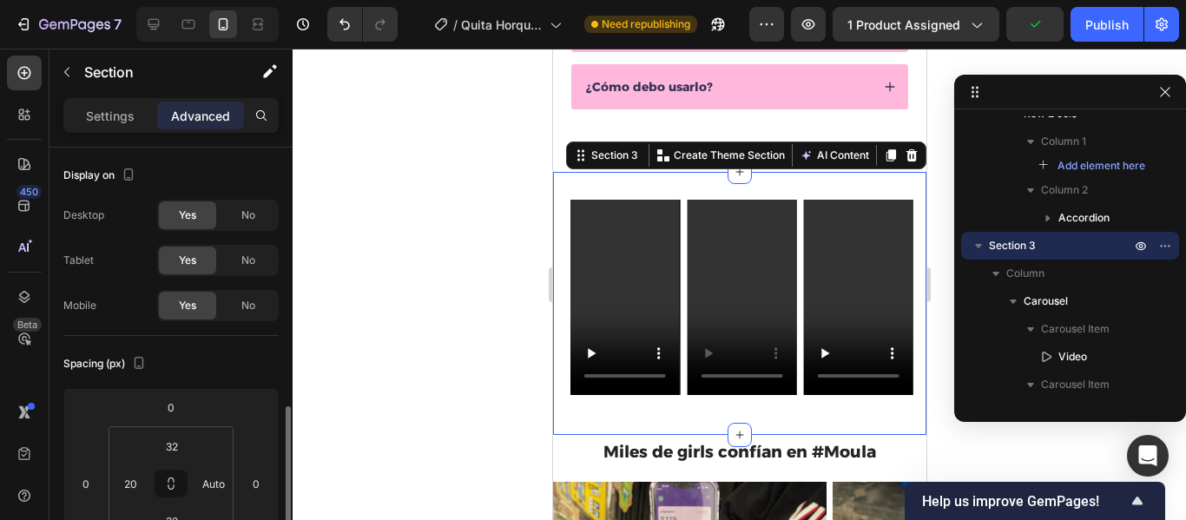
scroll to position [191, 0]
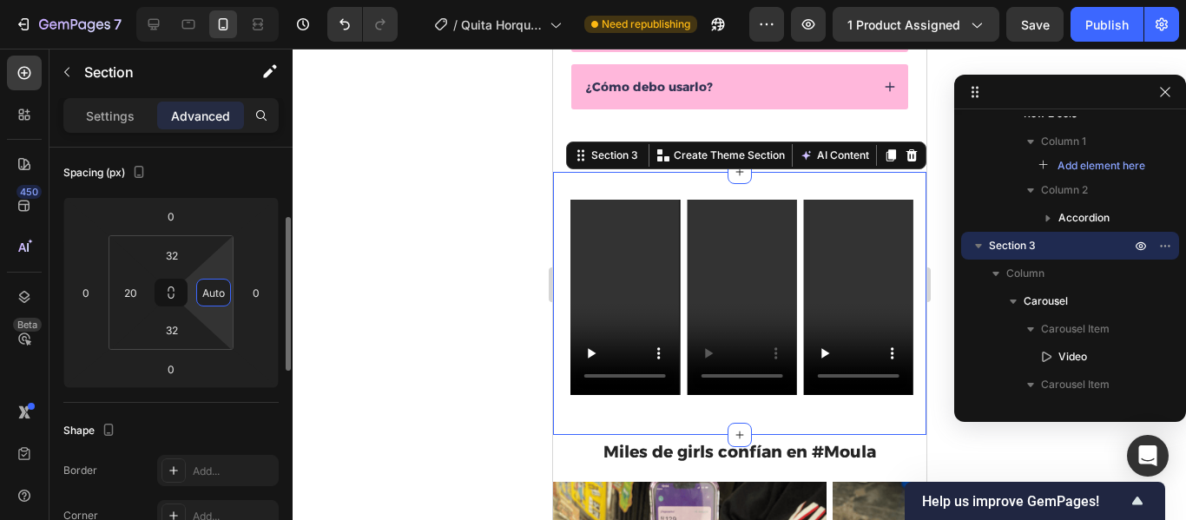
click at [219, 301] on input "Auto" at bounding box center [214, 293] width 26 height 26
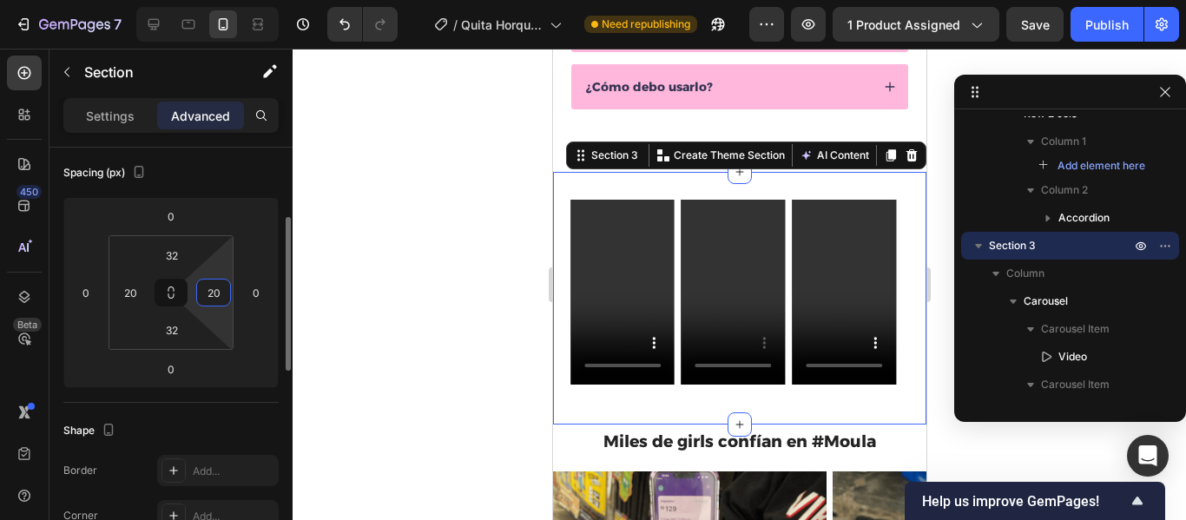
type input "20"
click at [193, 418] on div "Shape" at bounding box center [170, 431] width 215 height 28
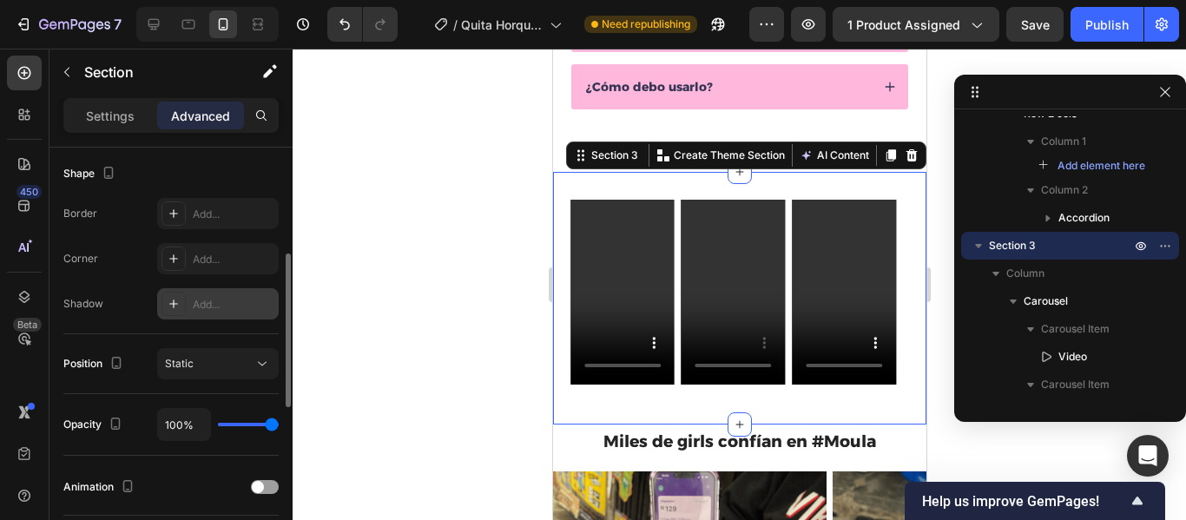
scroll to position [406, 0]
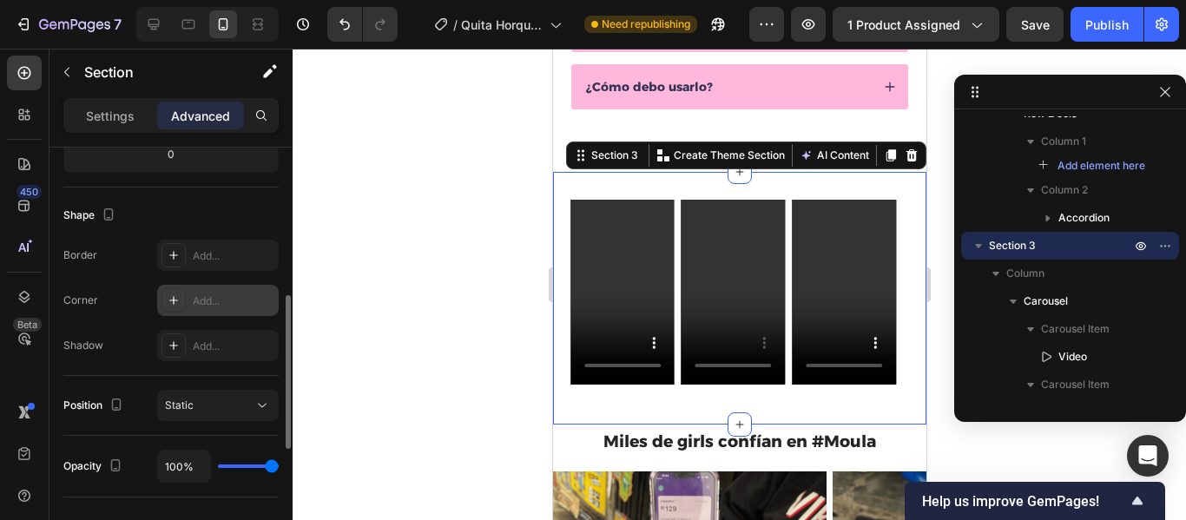
click at [224, 305] on div "Add..." at bounding box center [234, 302] width 82 height 16
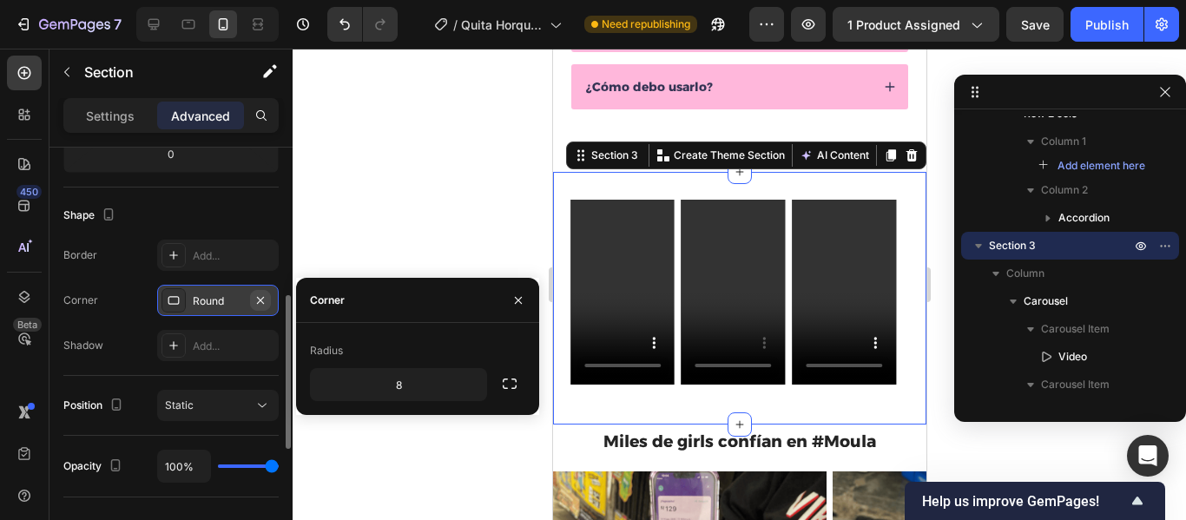
click at [261, 302] on icon "button" at bounding box center [261, 301] width 14 height 14
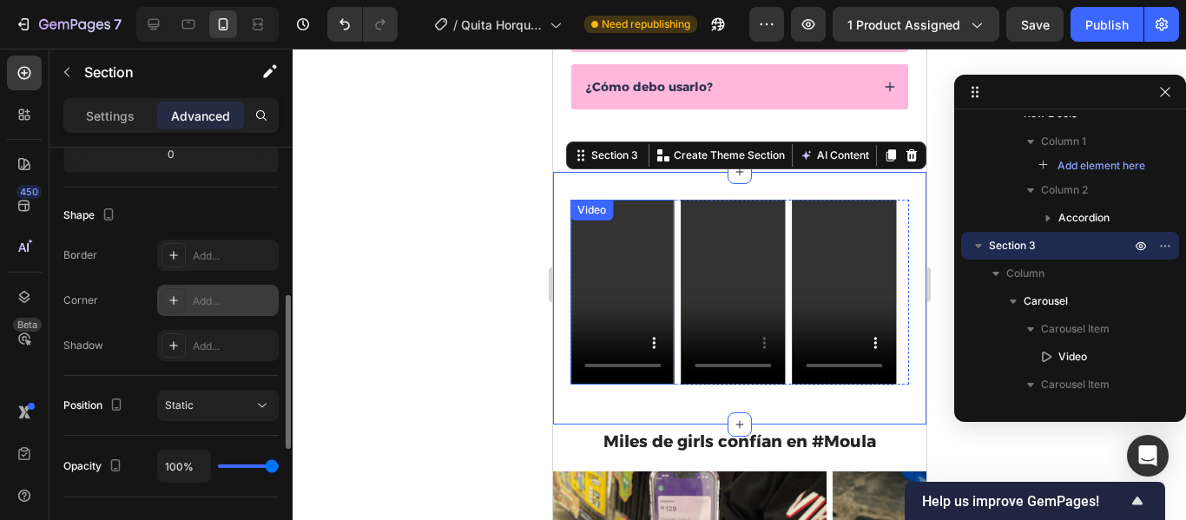
click at [649, 228] on div "Video" at bounding box center [622, 292] width 104 height 185
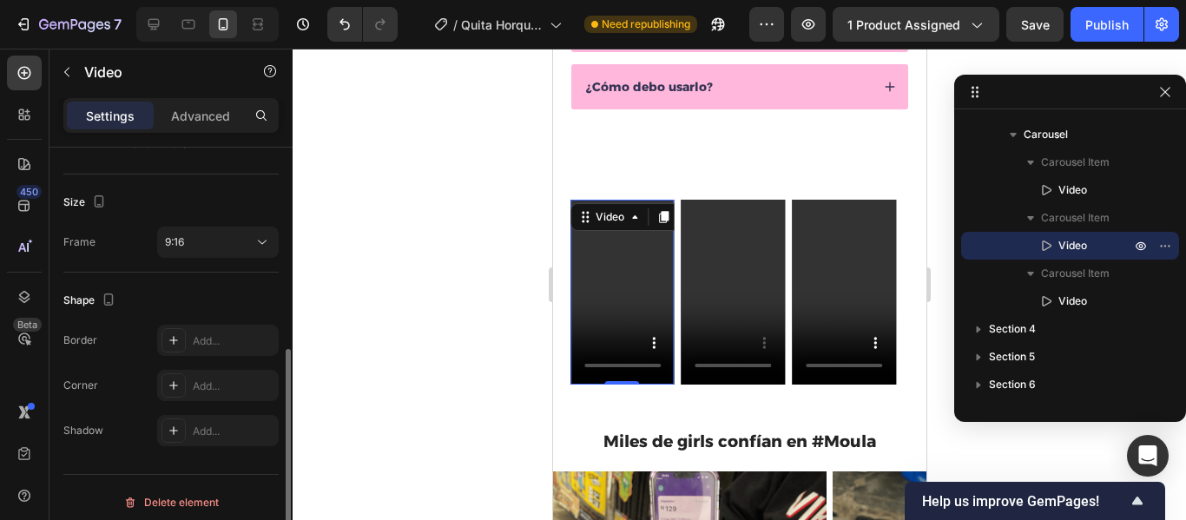
scroll to position [405, 0]
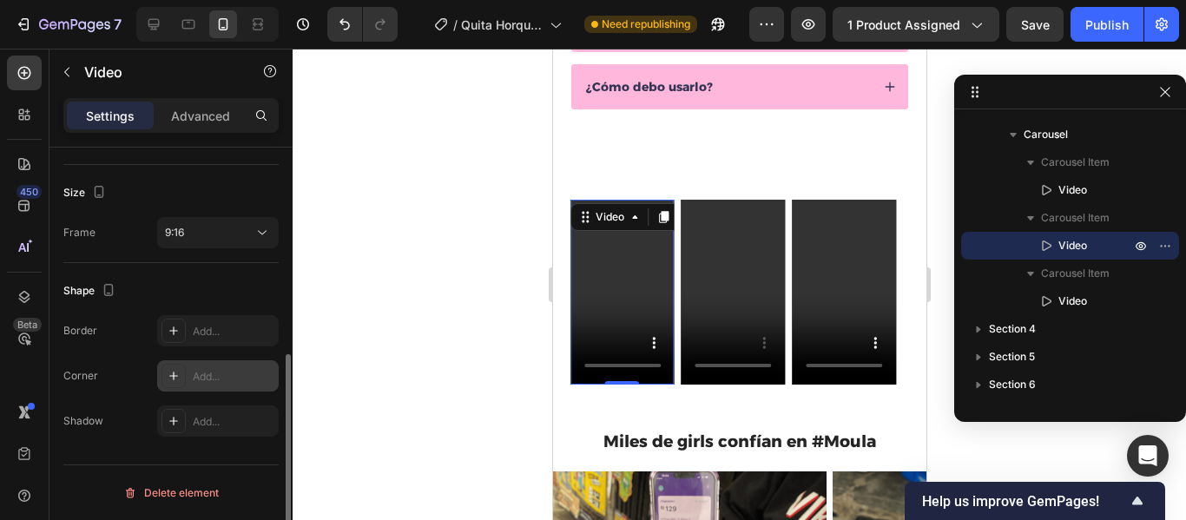
click at [232, 375] on div "Add..." at bounding box center [234, 377] width 82 height 16
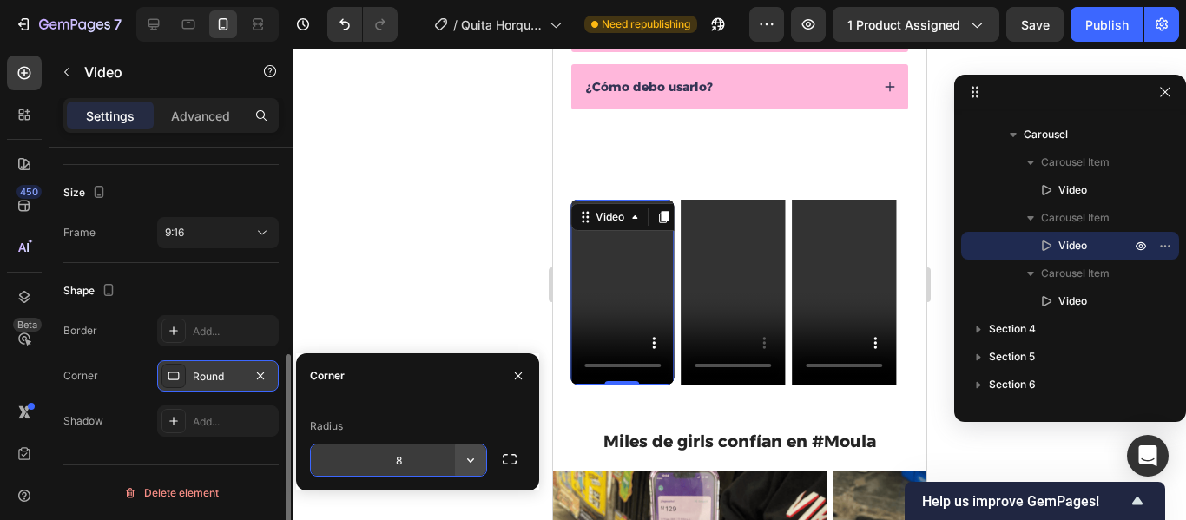
click at [474, 460] on icon "button" at bounding box center [470, 460] width 17 height 17
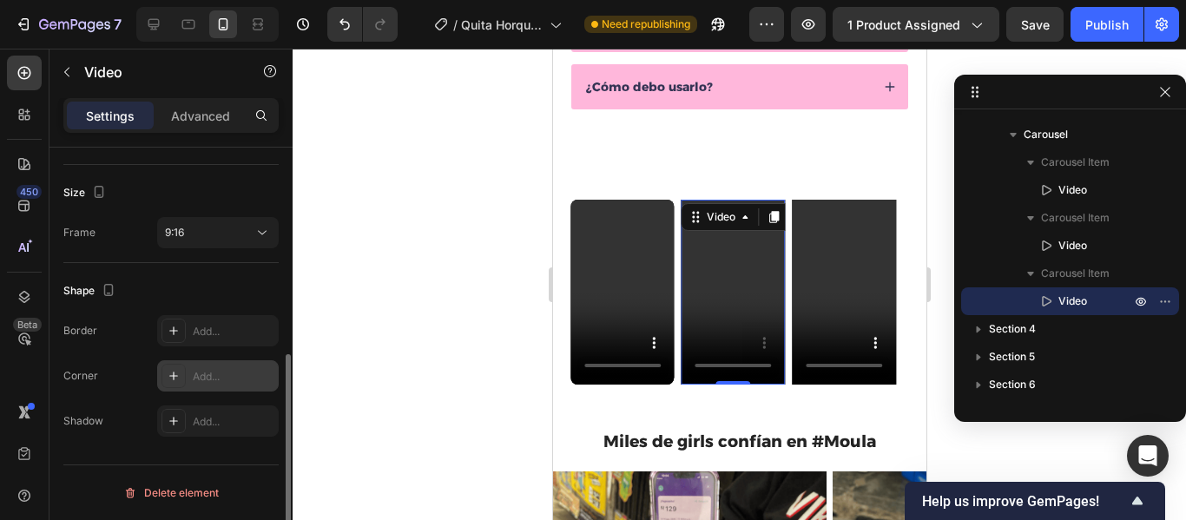
click at [232, 372] on div "Add..." at bounding box center [234, 377] width 82 height 16
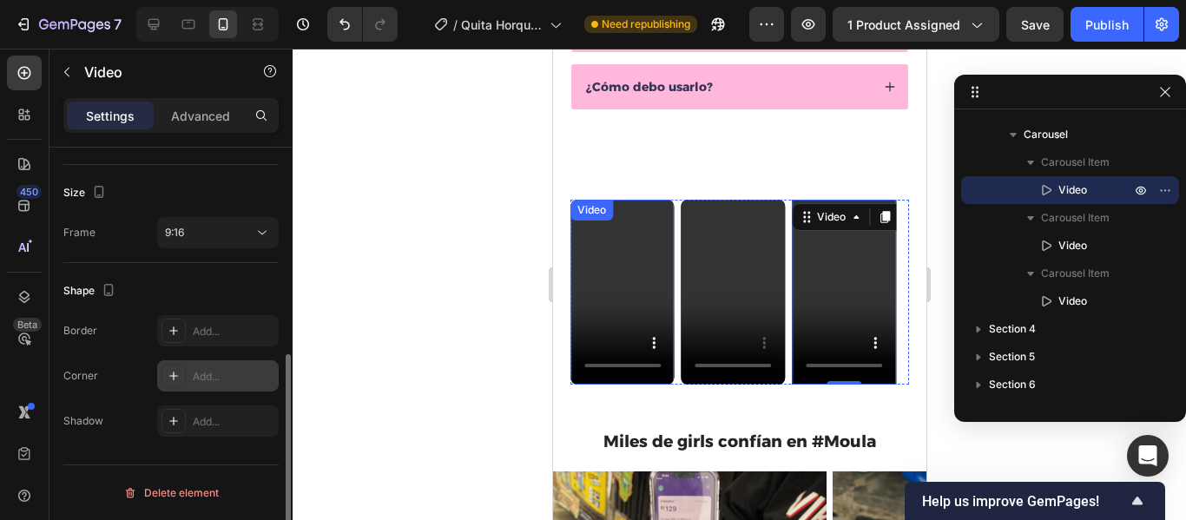
click at [219, 373] on div "Add..." at bounding box center [234, 377] width 82 height 16
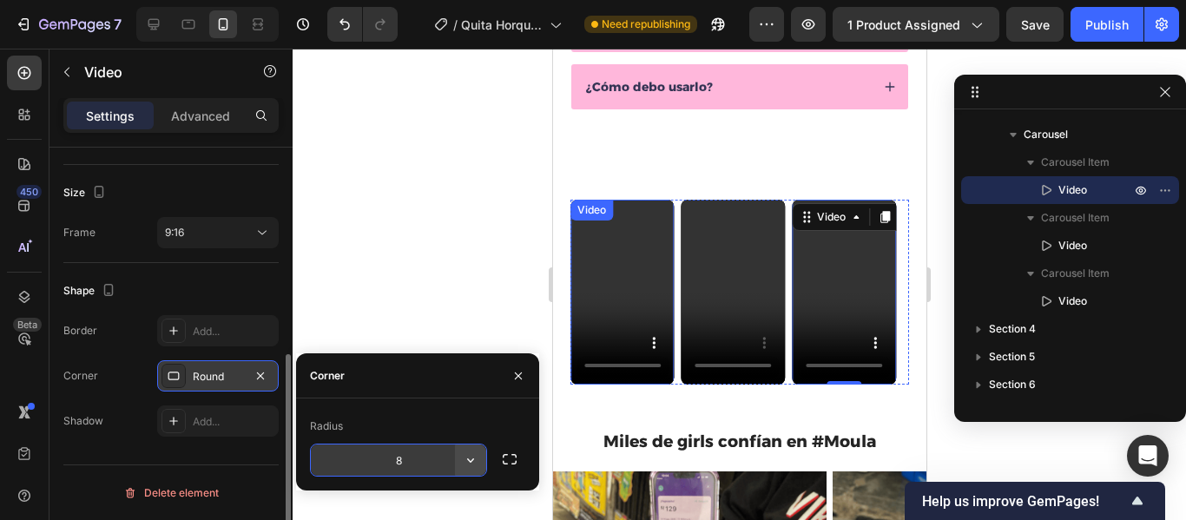
click at [468, 460] on icon "button" at bounding box center [470, 461] width 7 height 4
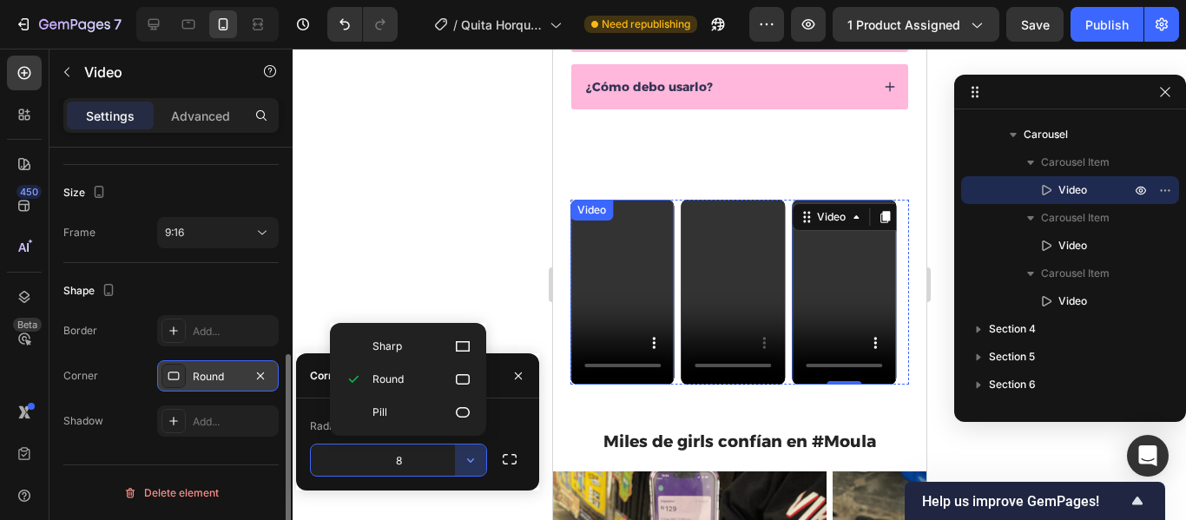
click at [413, 463] on input "8" at bounding box center [398, 460] width 175 height 31
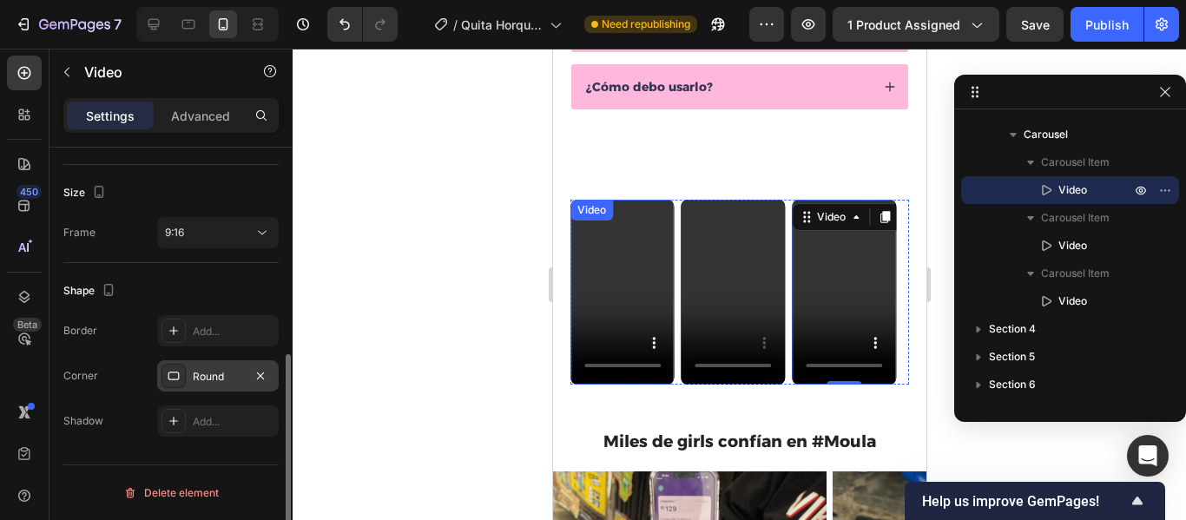
click at [413, 306] on div at bounding box center [740, 285] width 894 height 472
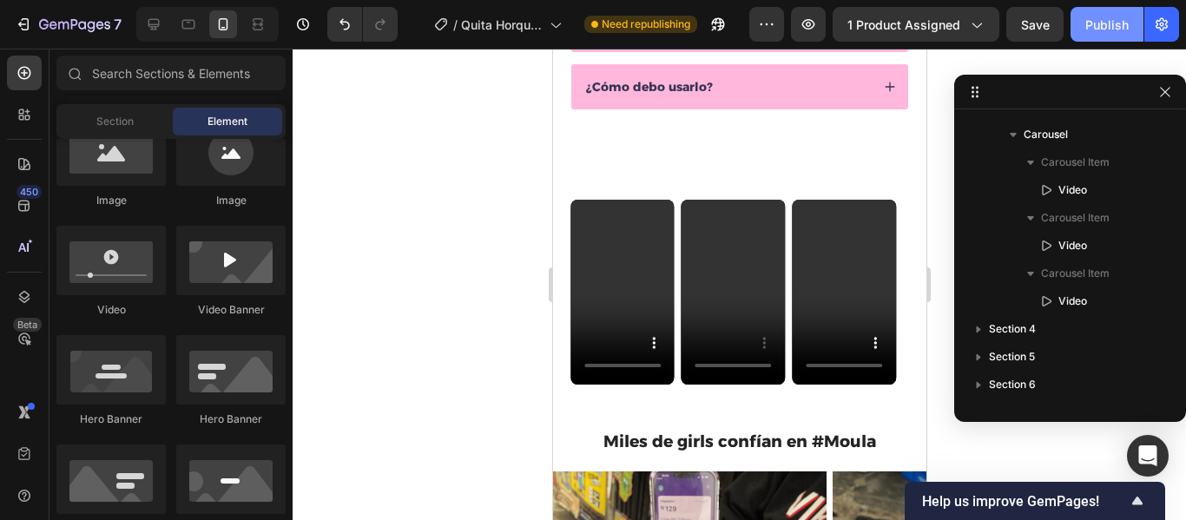
click at [1105, 30] on div "Publish" at bounding box center [1107, 25] width 43 height 18
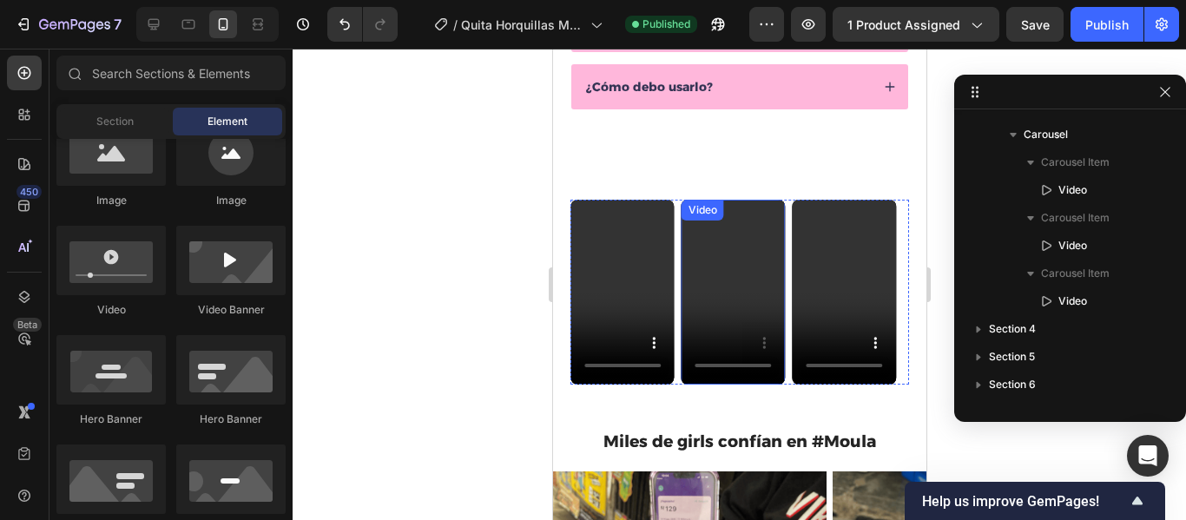
click at [756, 315] on video at bounding box center [733, 292] width 104 height 185
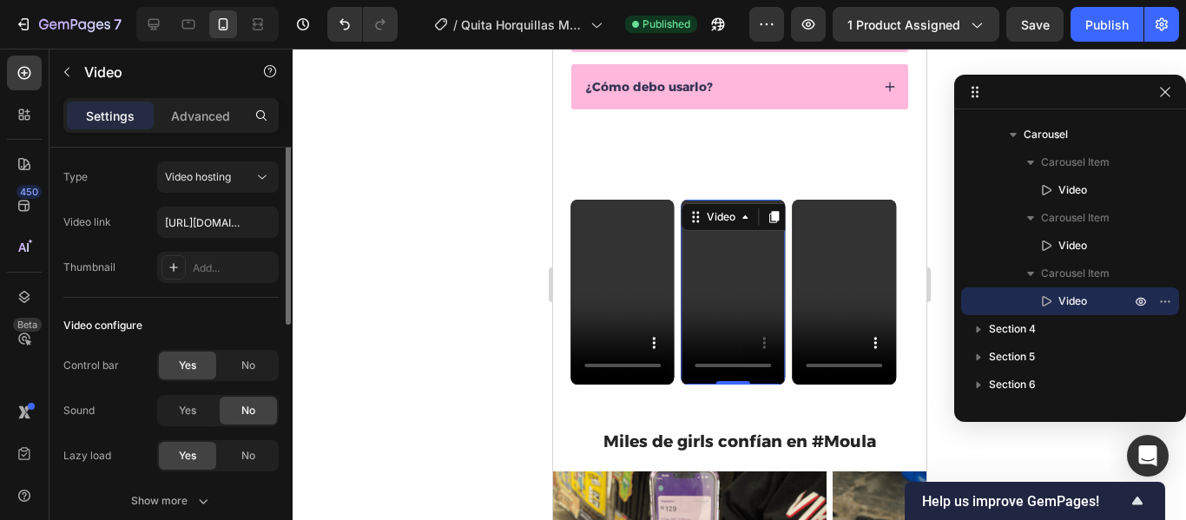
scroll to position [0, 0]
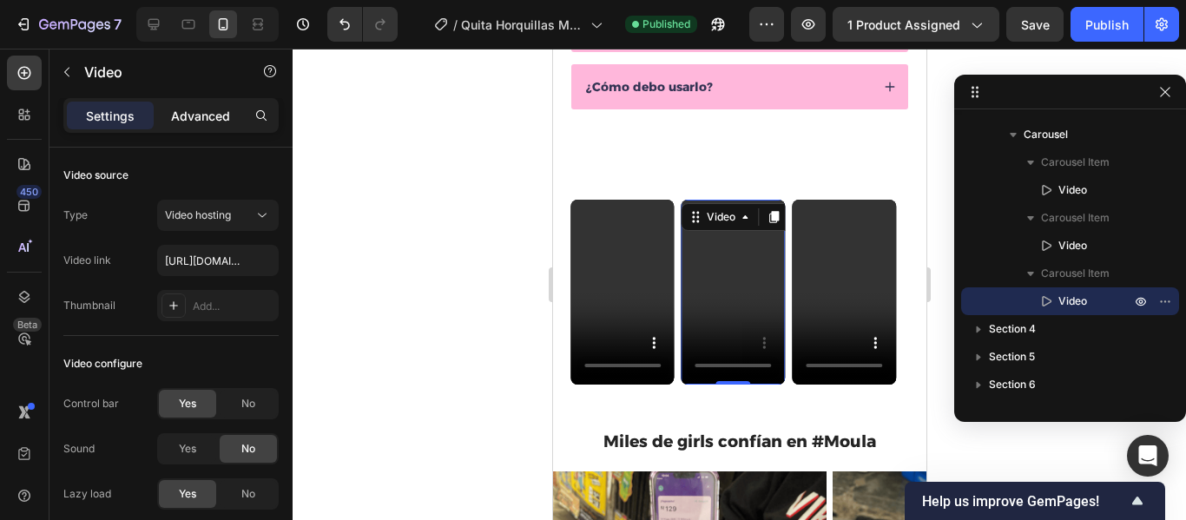
click at [198, 113] on p "Advanced" at bounding box center [200, 116] width 59 height 18
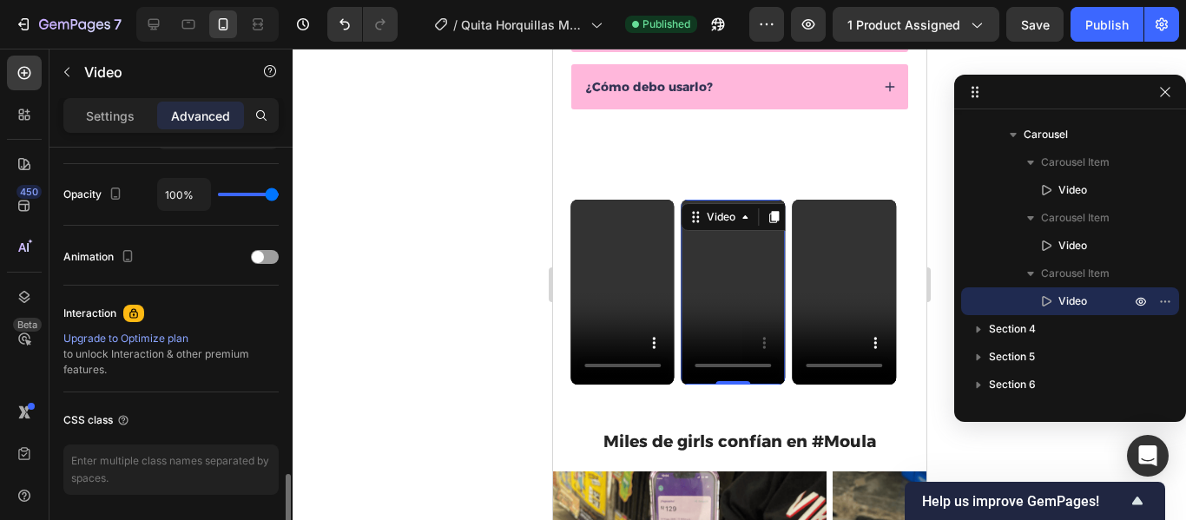
scroll to position [737, 0]
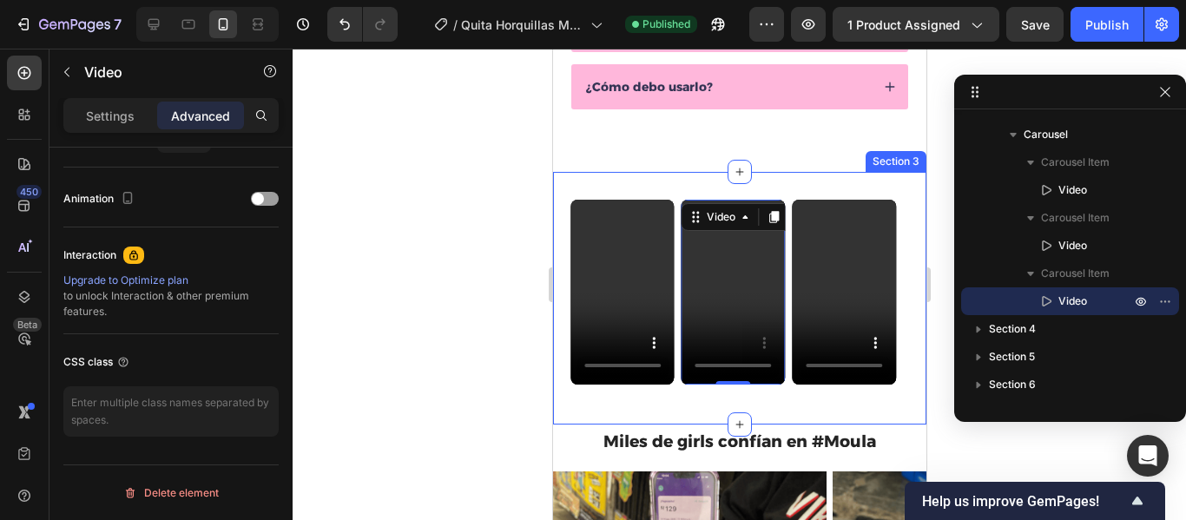
click at [624, 399] on div "Video Video Video 0 Carousel Section 3" at bounding box center [738, 298] width 373 height 253
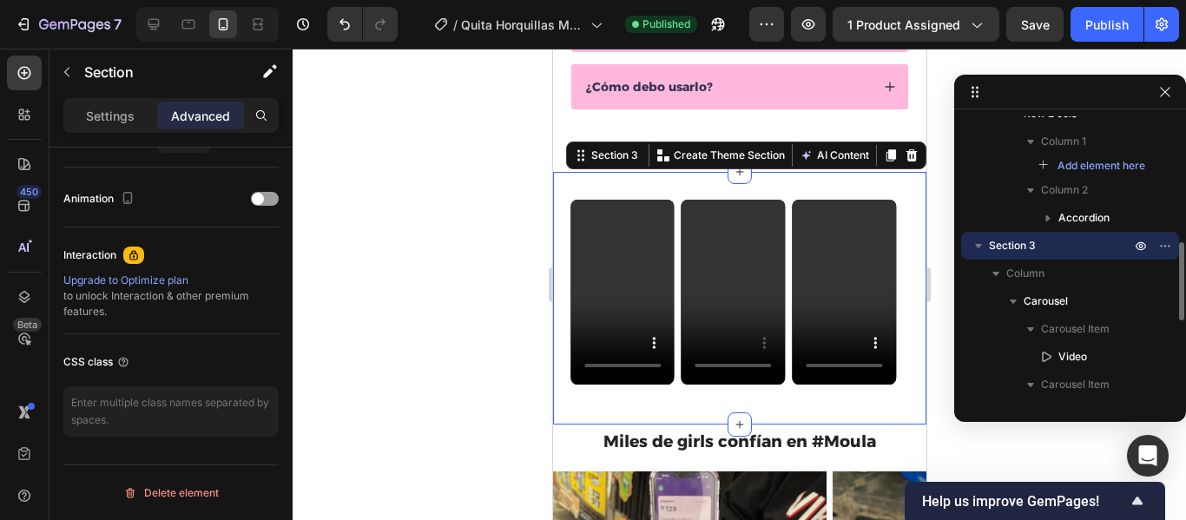
scroll to position [0, 0]
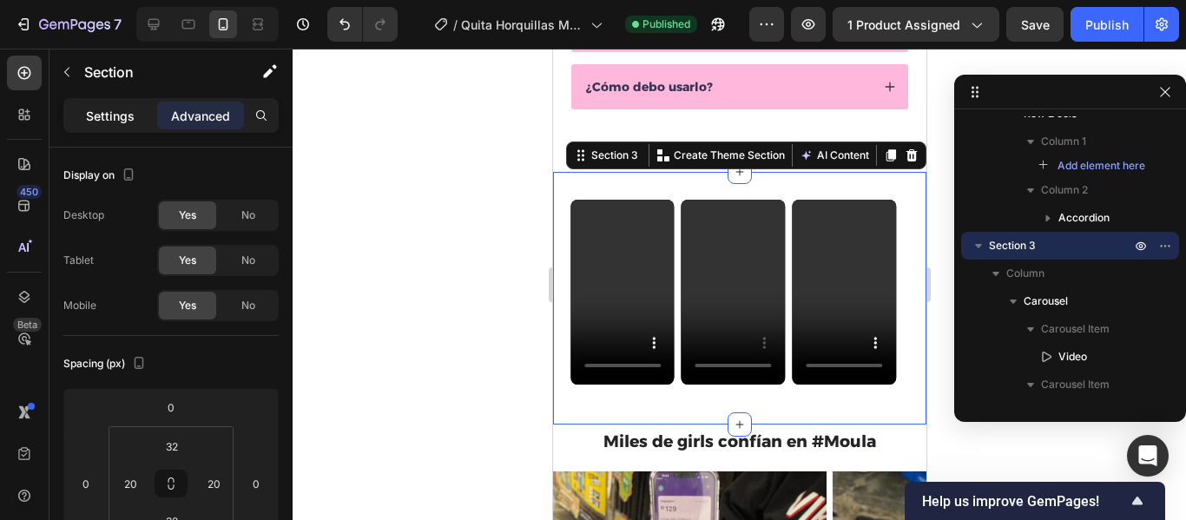
click at [124, 122] on p "Settings" at bounding box center [110, 116] width 49 height 18
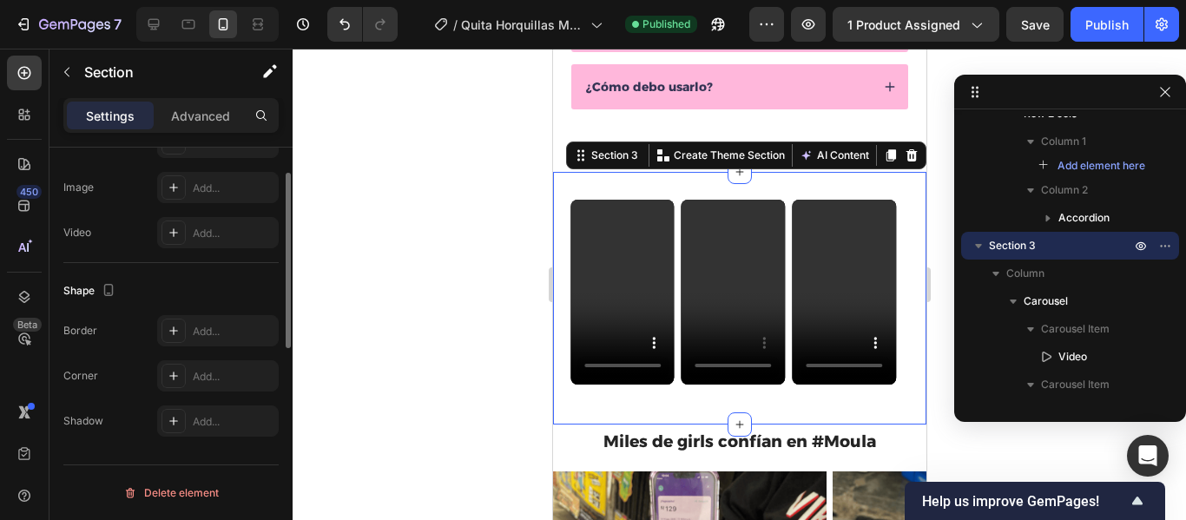
scroll to position [304, 0]
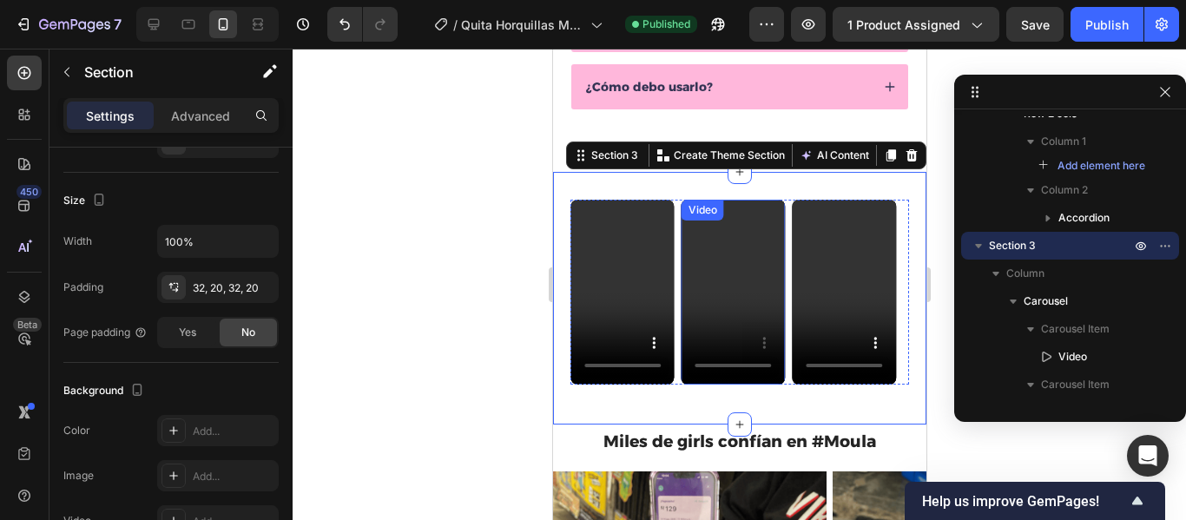
click at [746, 231] on video at bounding box center [733, 292] width 104 height 185
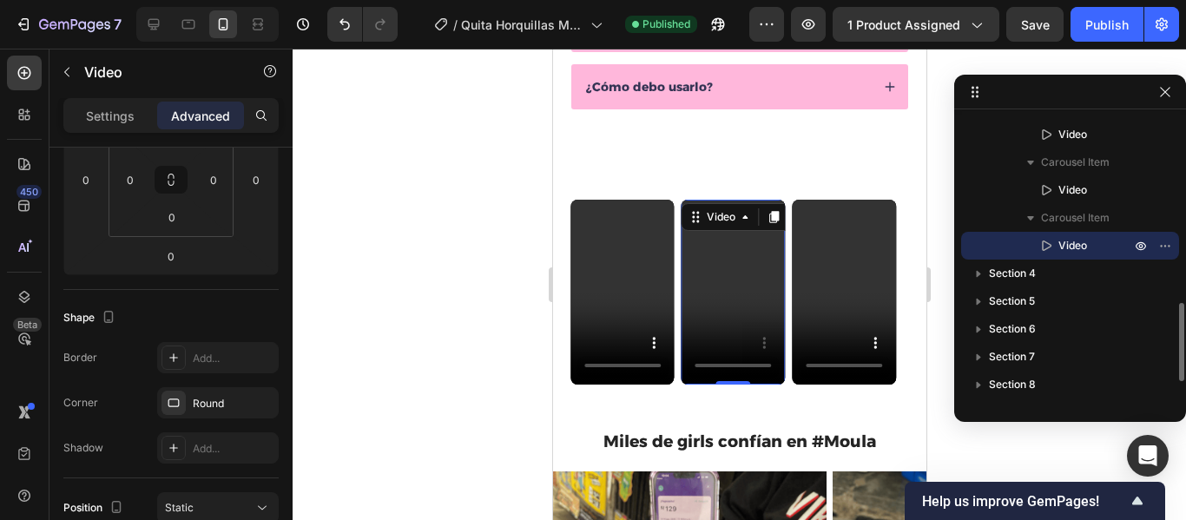
scroll to position [0, 0]
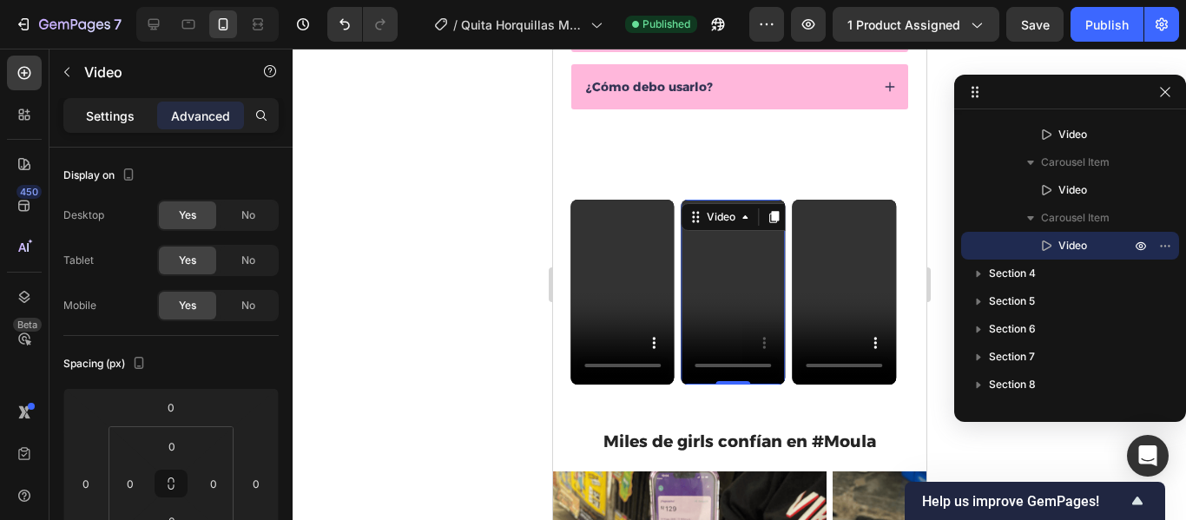
click at [117, 123] on p "Settings" at bounding box center [110, 116] width 49 height 18
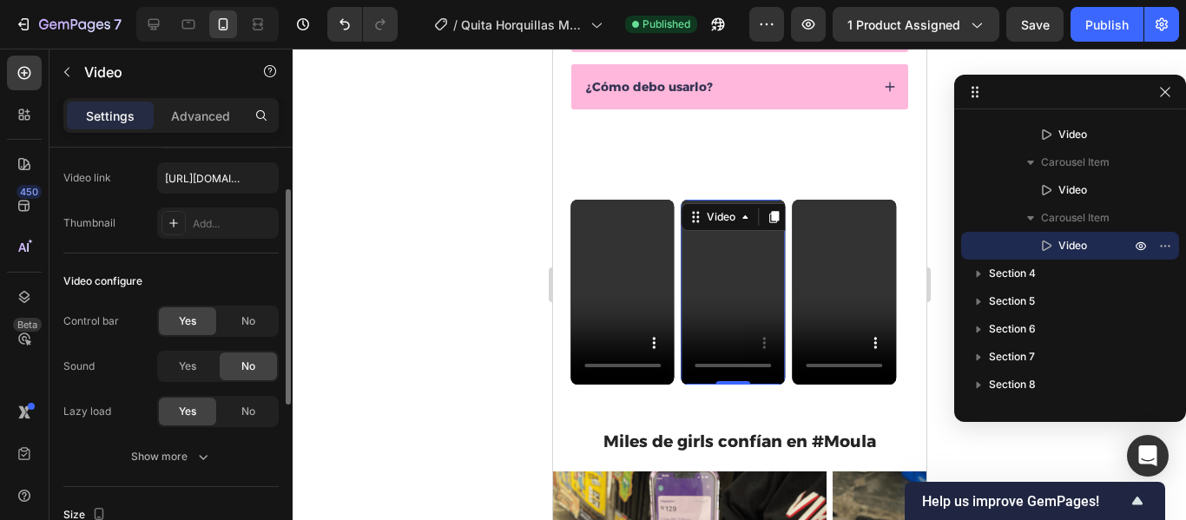
scroll to position [149, 0]
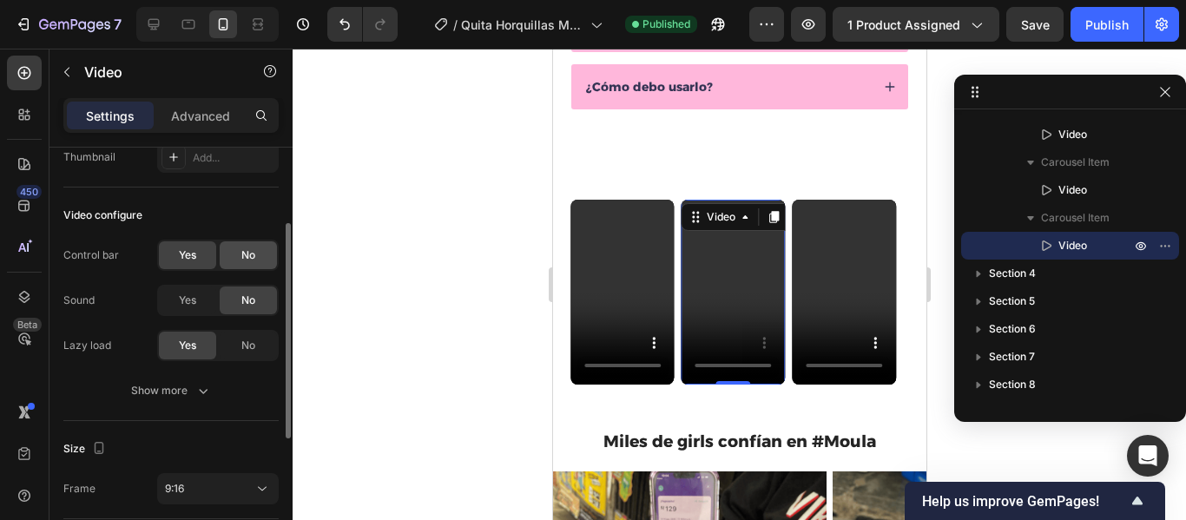
click at [257, 256] on div "No" at bounding box center [248, 255] width 57 height 28
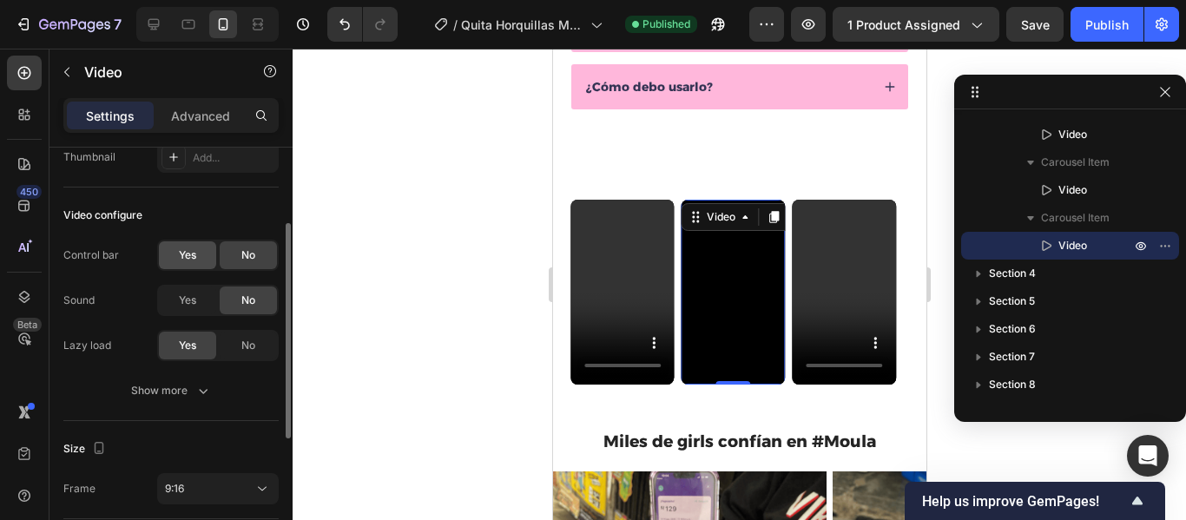
click at [198, 261] on div "Yes" at bounding box center [187, 255] width 57 height 28
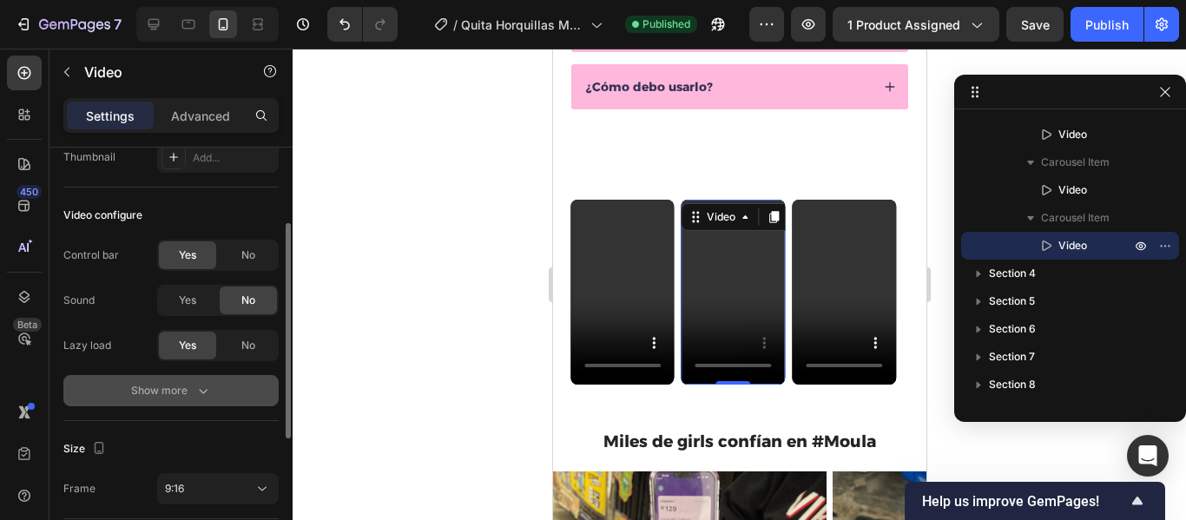
click at [206, 397] on icon "button" at bounding box center [203, 390] width 17 height 17
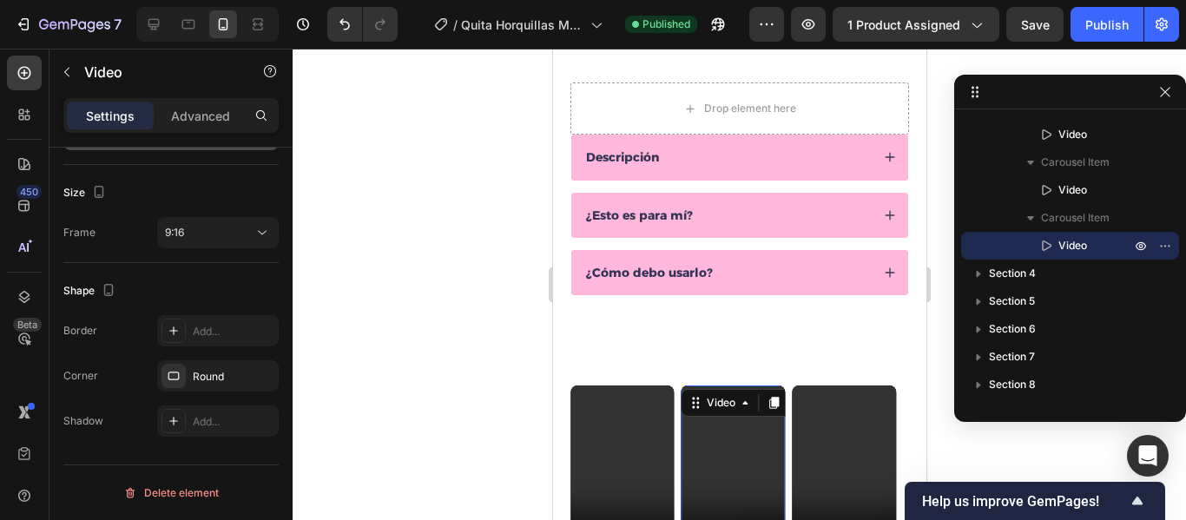
scroll to position [726, 0]
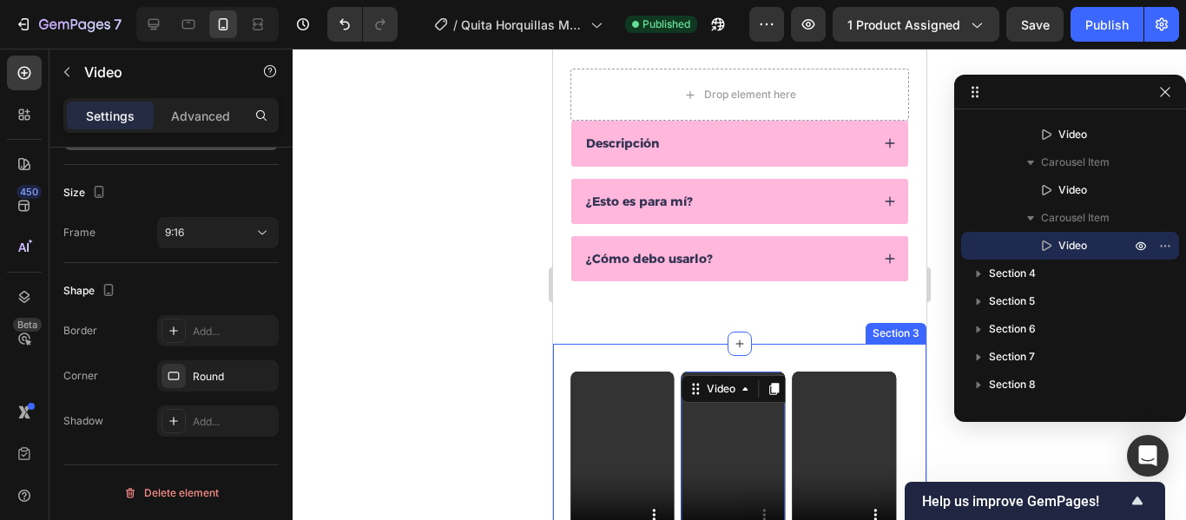
click at [658, 363] on div "Video Video Video 0 Carousel Section 3" at bounding box center [738, 470] width 373 height 253
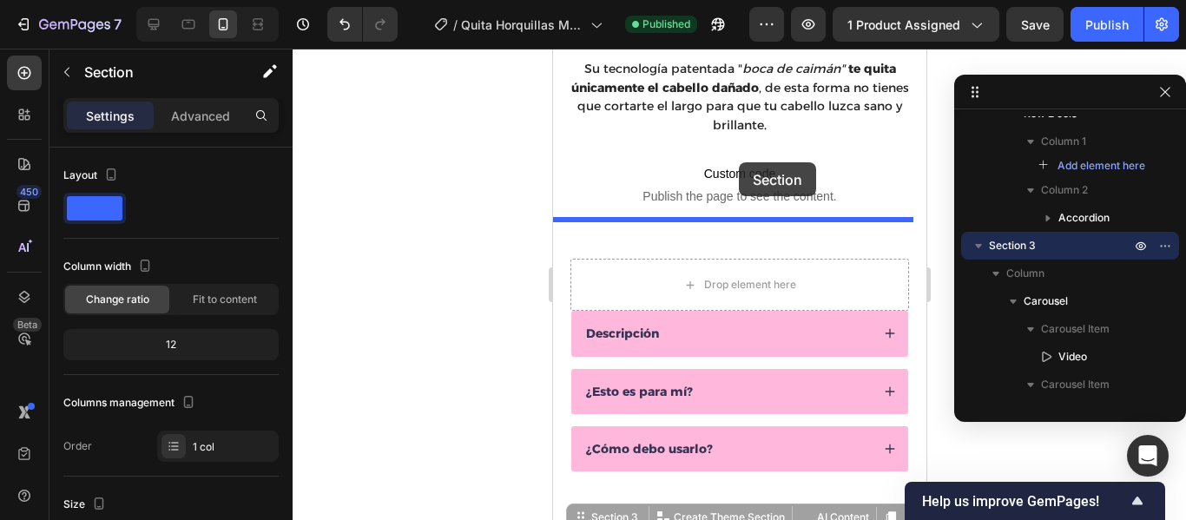
scroll to position [533, 0]
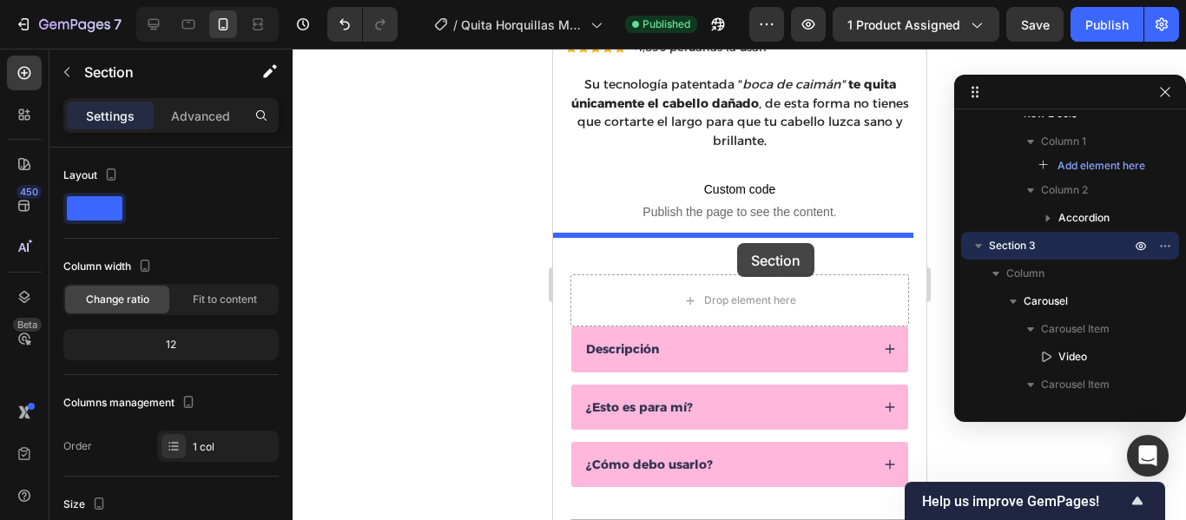
drag, startPoint x: 685, startPoint y: 354, endPoint x: 737, endPoint y: 243, distance: 121.6
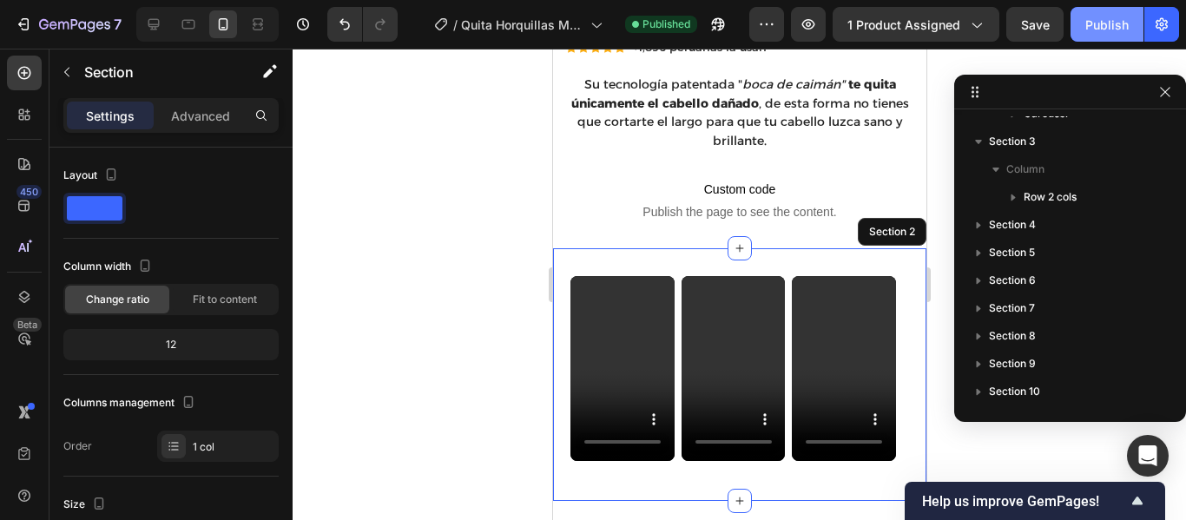
click at [1100, 36] on button "Publish" at bounding box center [1107, 24] width 73 height 35
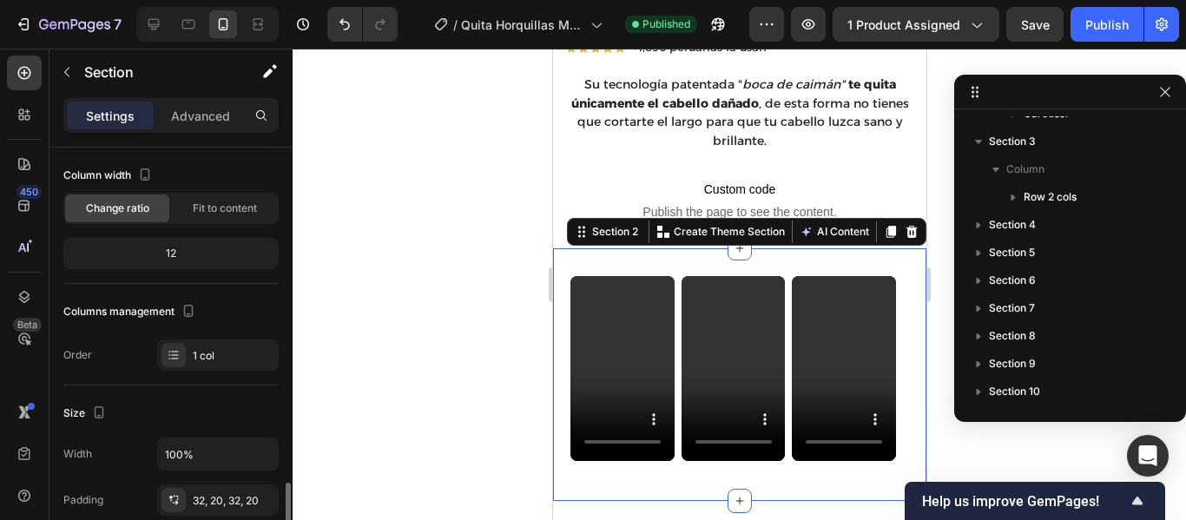
scroll to position [0, 0]
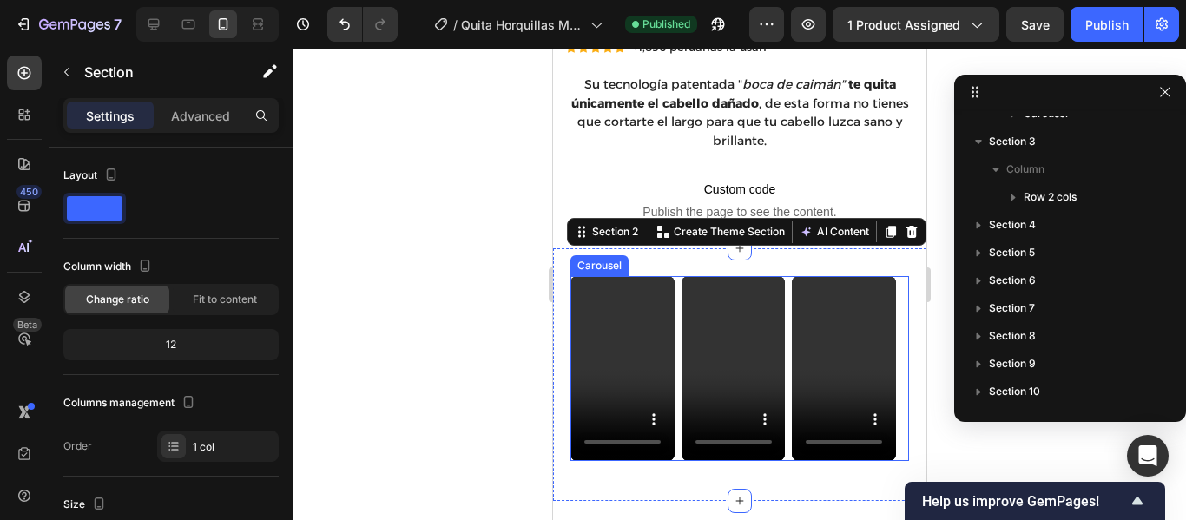
click at [788, 277] on div "Video Video Video" at bounding box center [739, 368] width 339 height 185
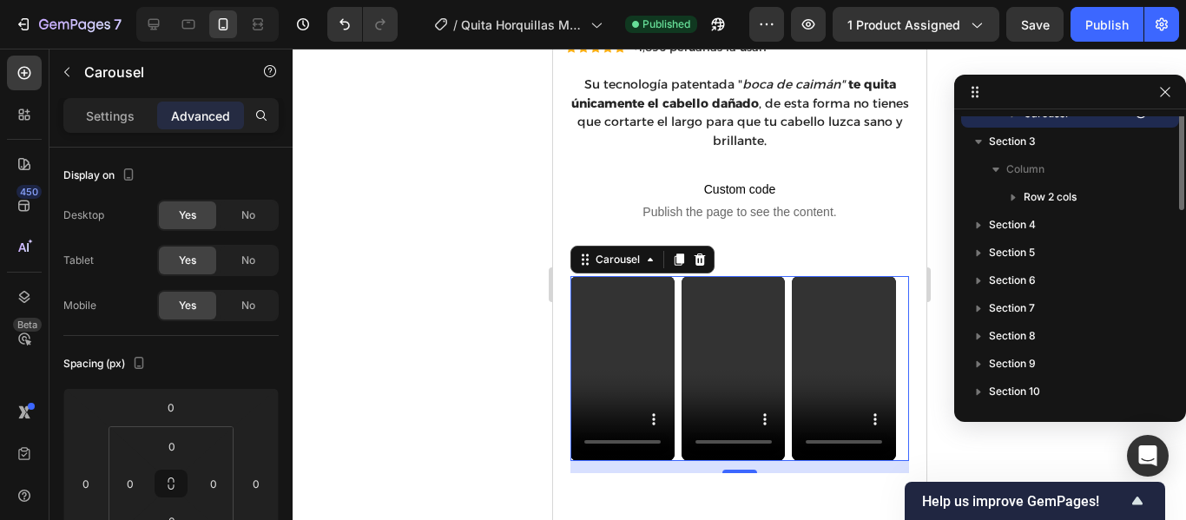
scroll to position [329, 0]
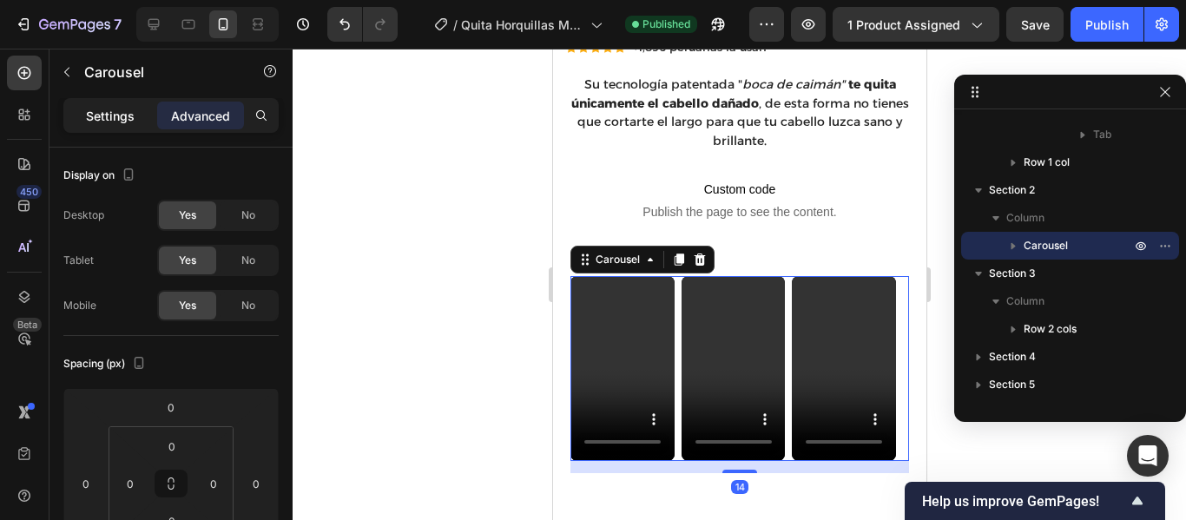
click at [116, 125] on div "Settings" at bounding box center [110, 116] width 87 height 28
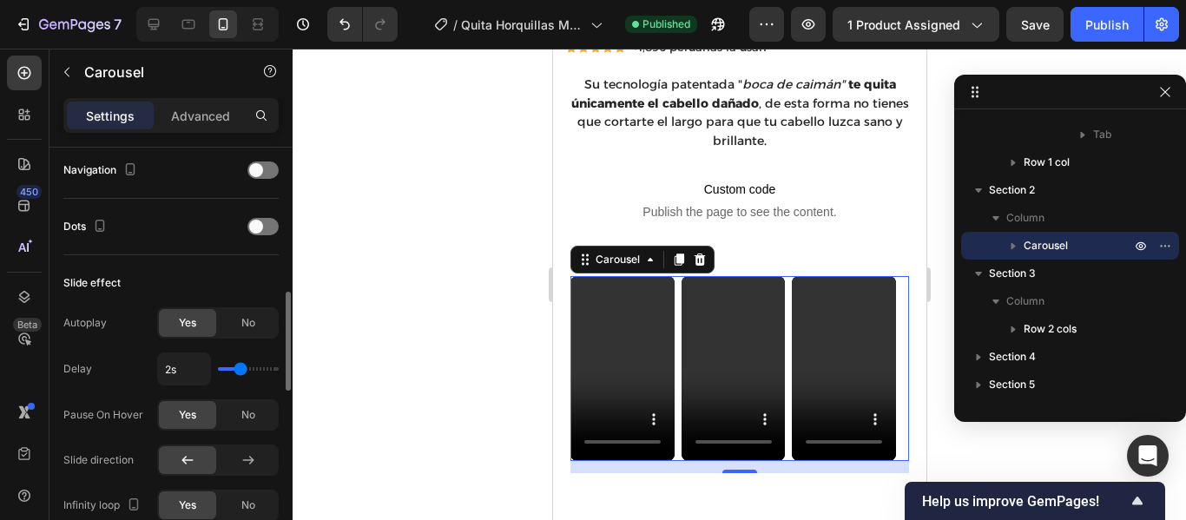
scroll to position [613, 0]
click at [246, 332] on div "No" at bounding box center [248, 322] width 57 height 28
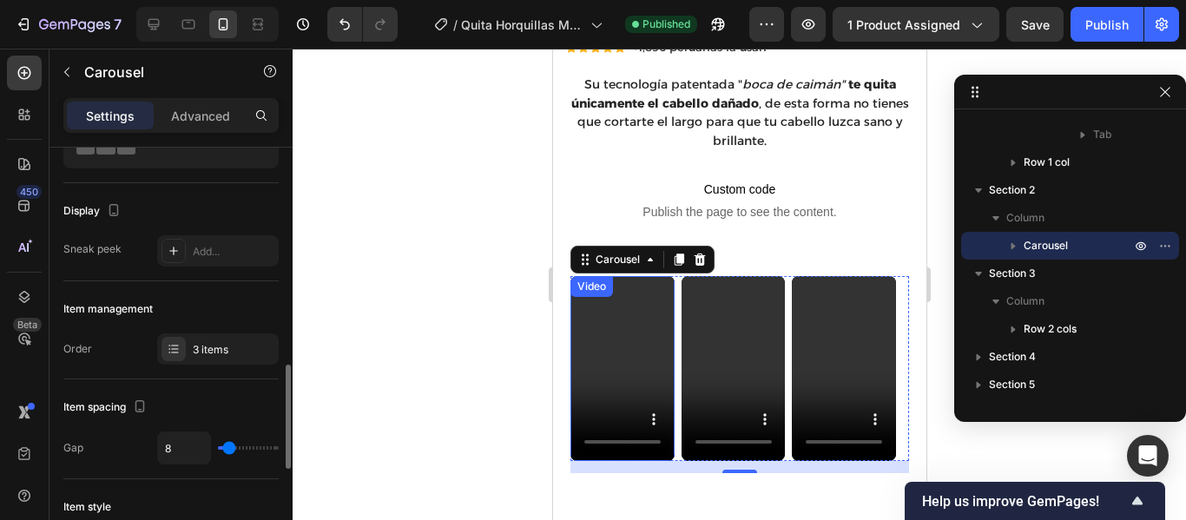
scroll to position [0, 0]
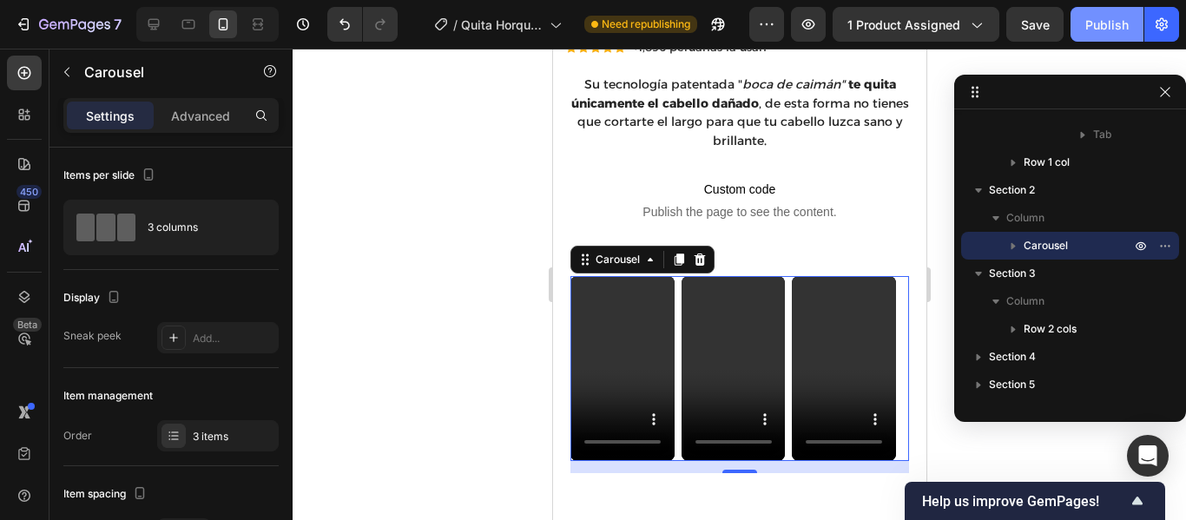
click at [1108, 33] on div "Publish" at bounding box center [1107, 25] width 43 height 18
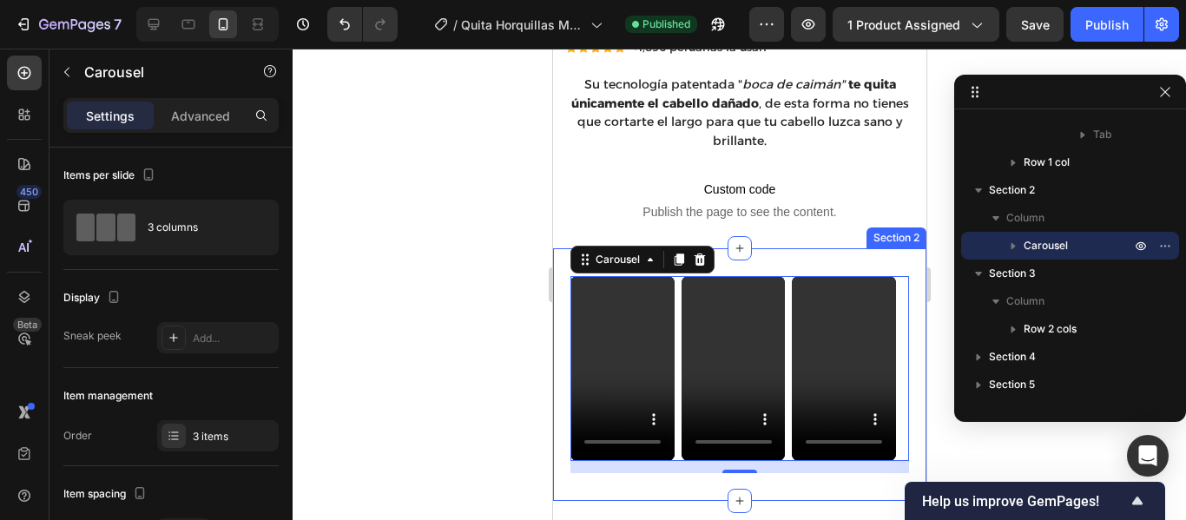
click at [829, 250] on div "Video Video Video Carousel 14 Section 2" at bounding box center [738, 374] width 373 height 253
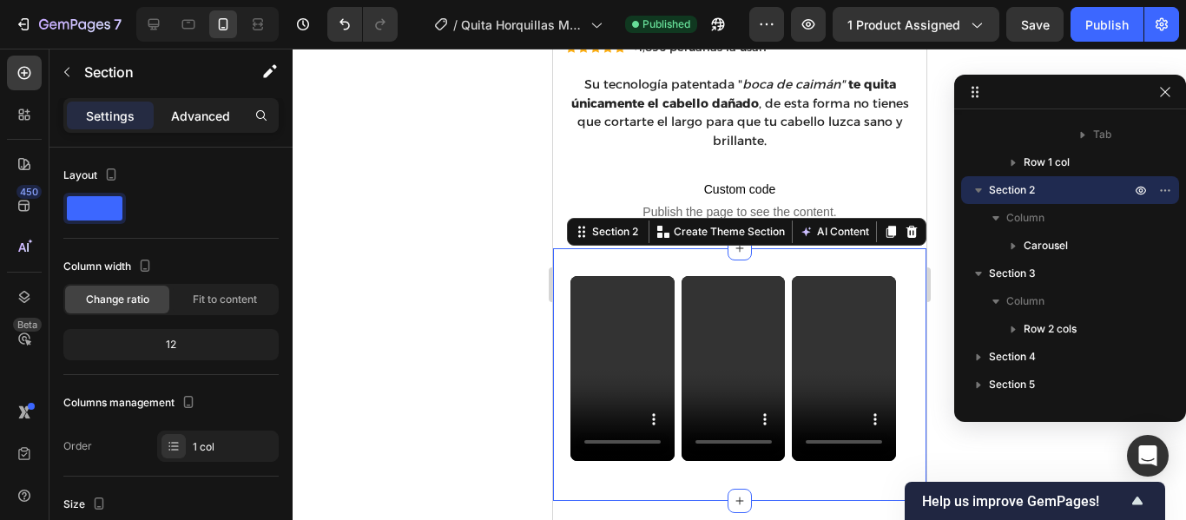
click at [208, 117] on p "Advanced" at bounding box center [200, 116] width 59 height 18
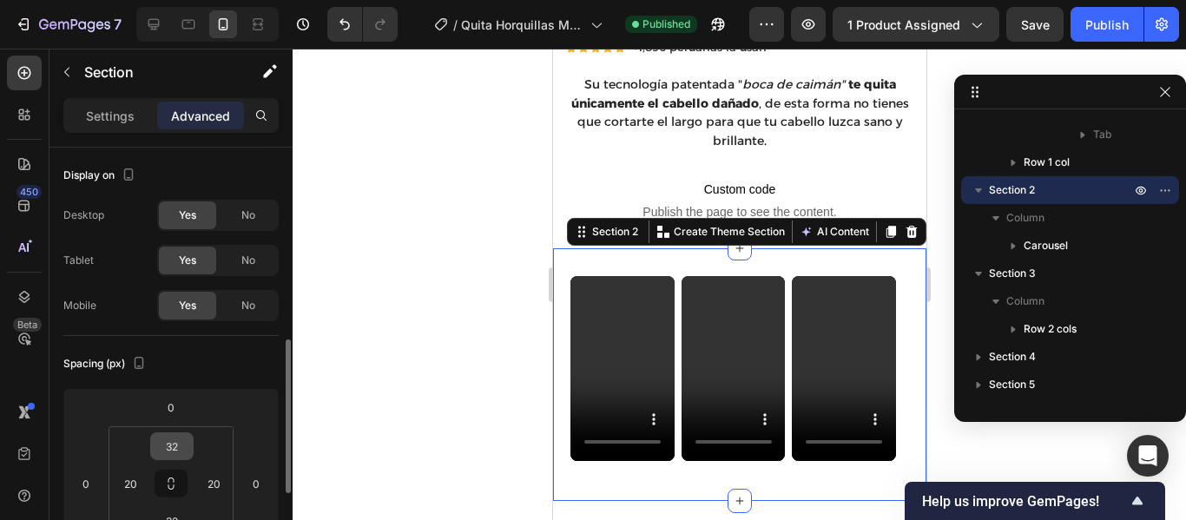
scroll to position [142, 0]
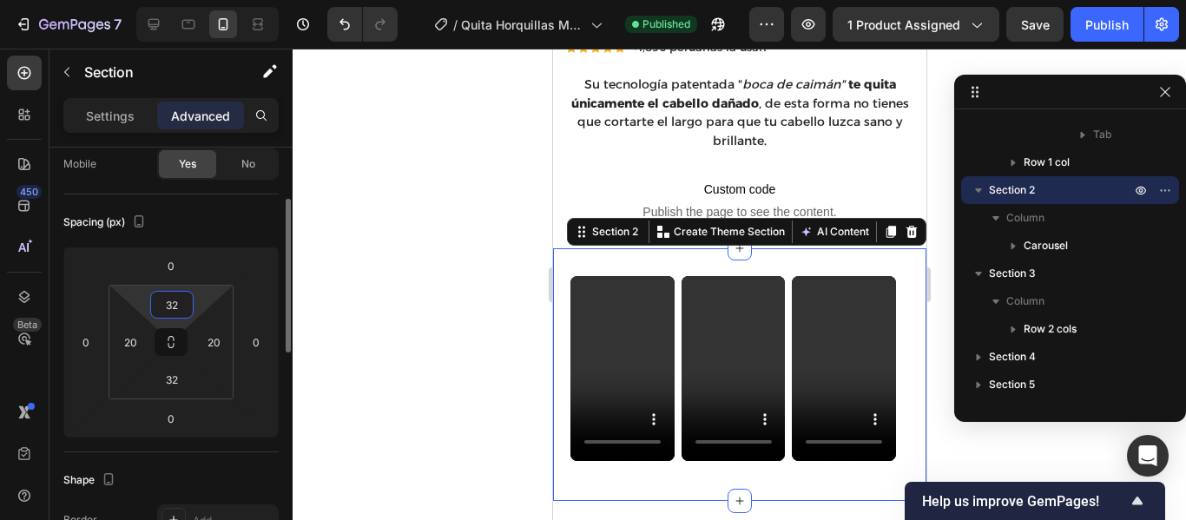
click at [175, 305] on input "32" at bounding box center [172, 305] width 35 height 26
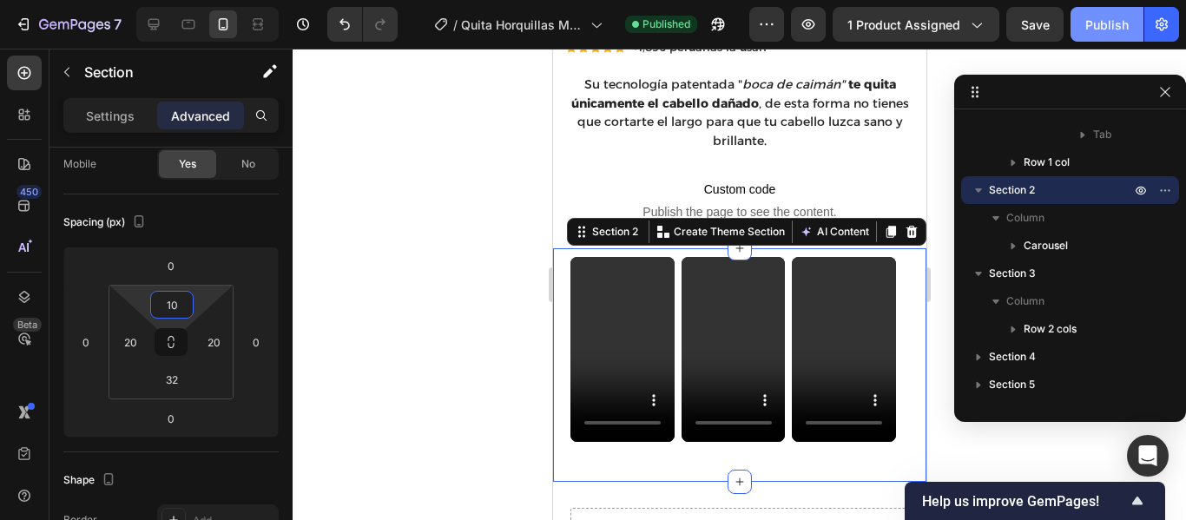
type input "10"
click at [1111, 17] on div "Publish" at bounding box center [1107, 25] width 43 height 18
click at [124, 124] on p "Settings" at bounding box center [110, 116] width 49 height 18
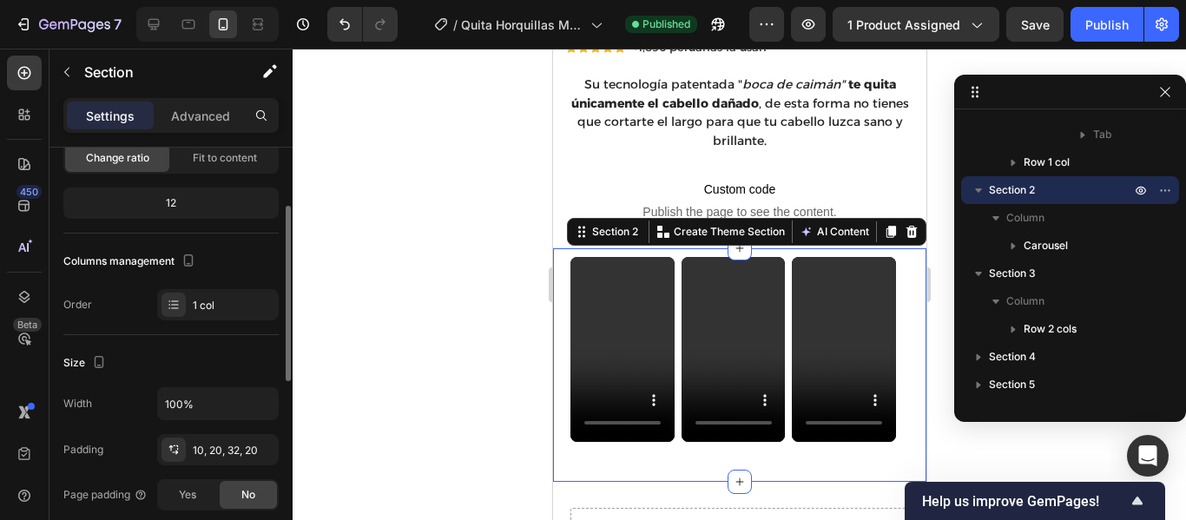
scroll to position [0, 0]
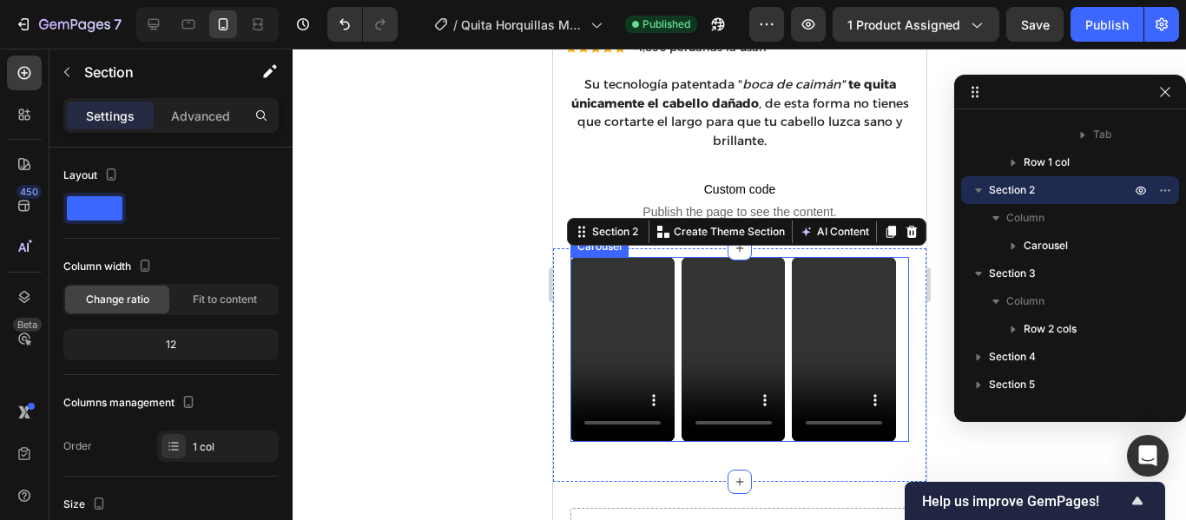
click at [677, 282] on div "Video Video Video" at bounding box center [739, 349] width 339 height 185
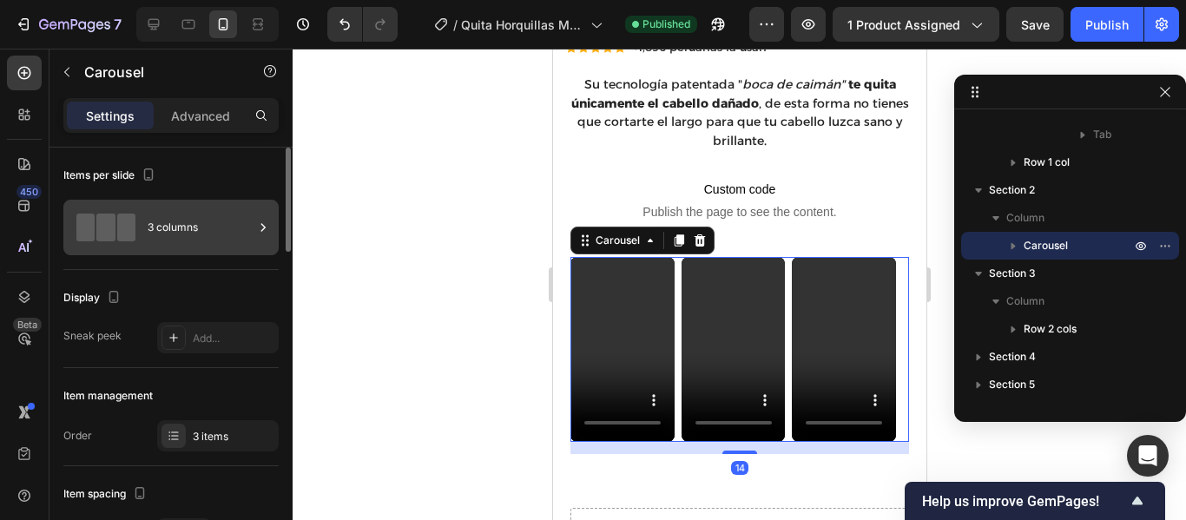
click at [222, 208] on div "3 columns" at bounding box center [201, 228] width 106 height 40
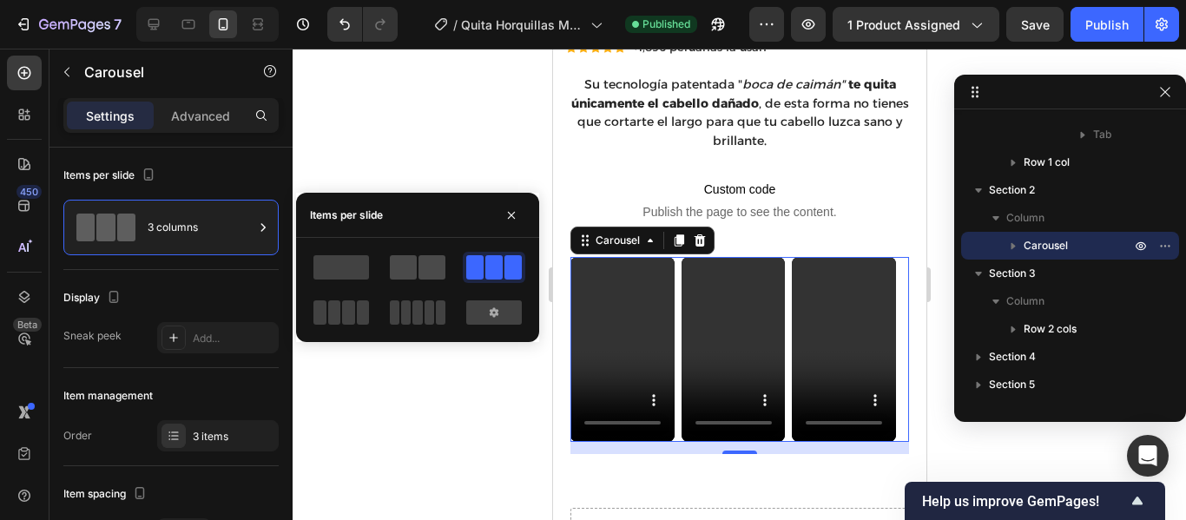
click at [415, 260] on span at bounding box center [403, 267] width 27 height 24
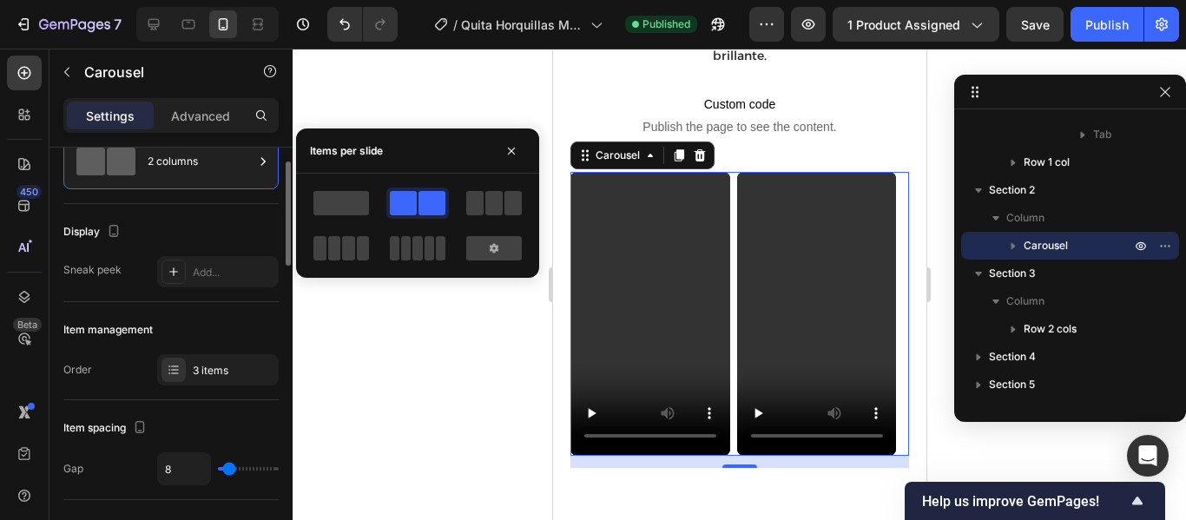
scroll to position [67, 0]
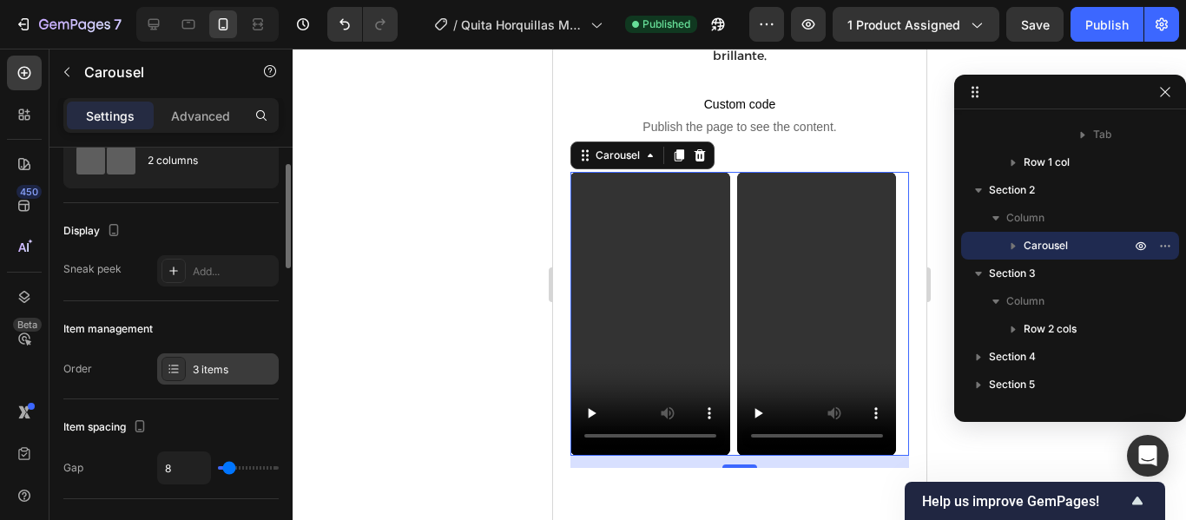
click at [218, 362] on div "3 items" at bounding box center [234, 370] width 82 height 16
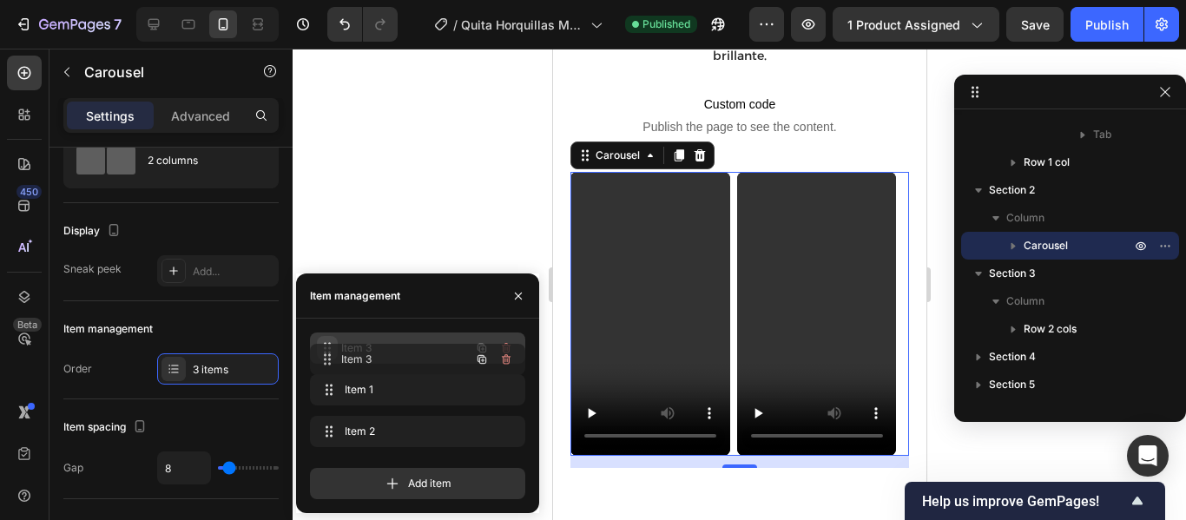
drag, startPoint x: 327, startPoint y: 429, endPoint x: 327, endPoint y: 347, distance: 81.6
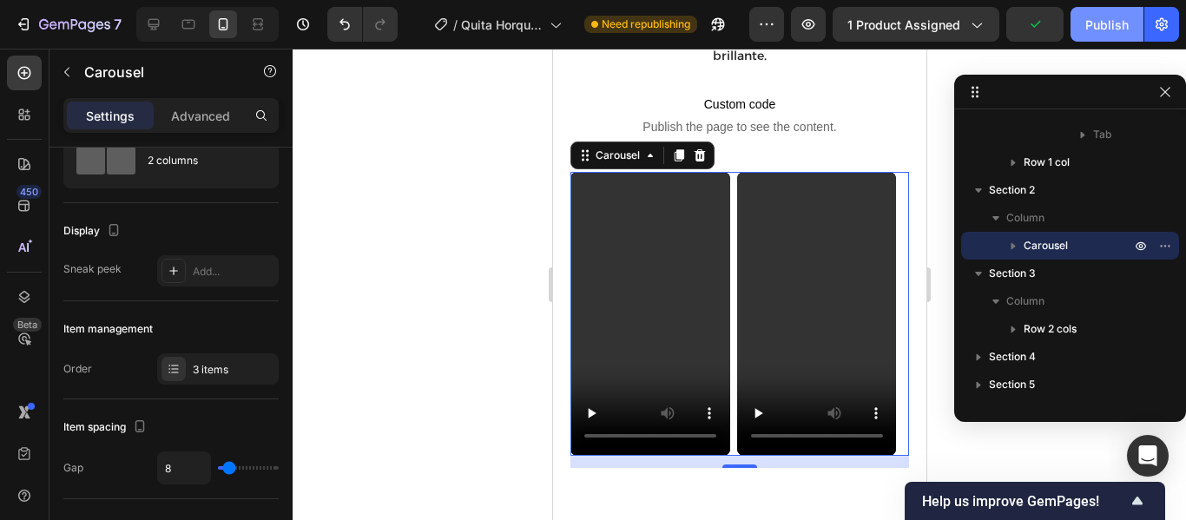
click at [1101, 29] on div "Publish" at bounding box center [1107, 25] width 43 height 18
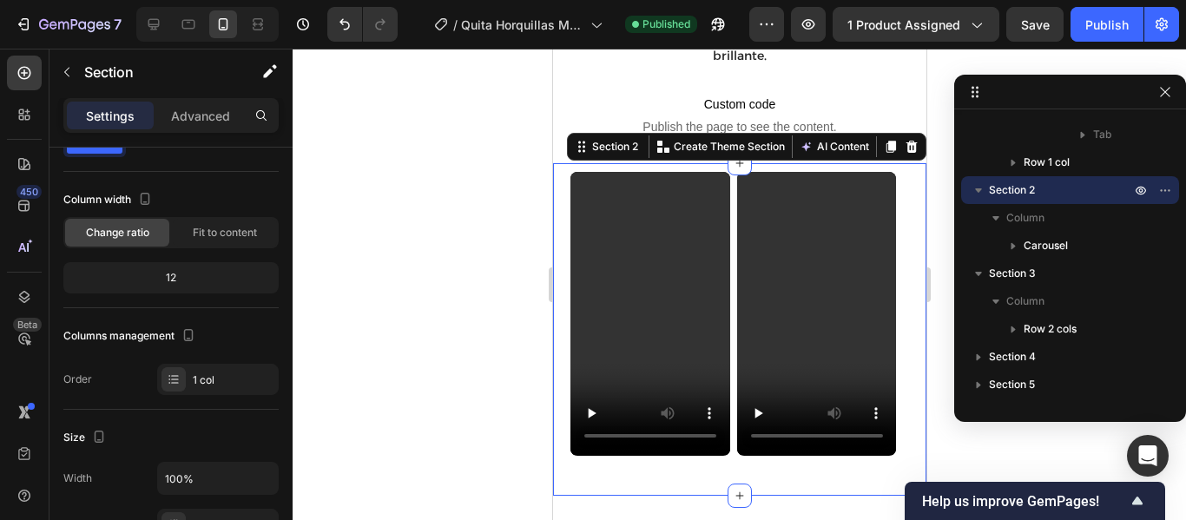
click at [649, 465] on div "Video Video Video Carousel Section 2 You can create reusable sections Create Th…" at bounding box center [738, 329] width 373 height 332
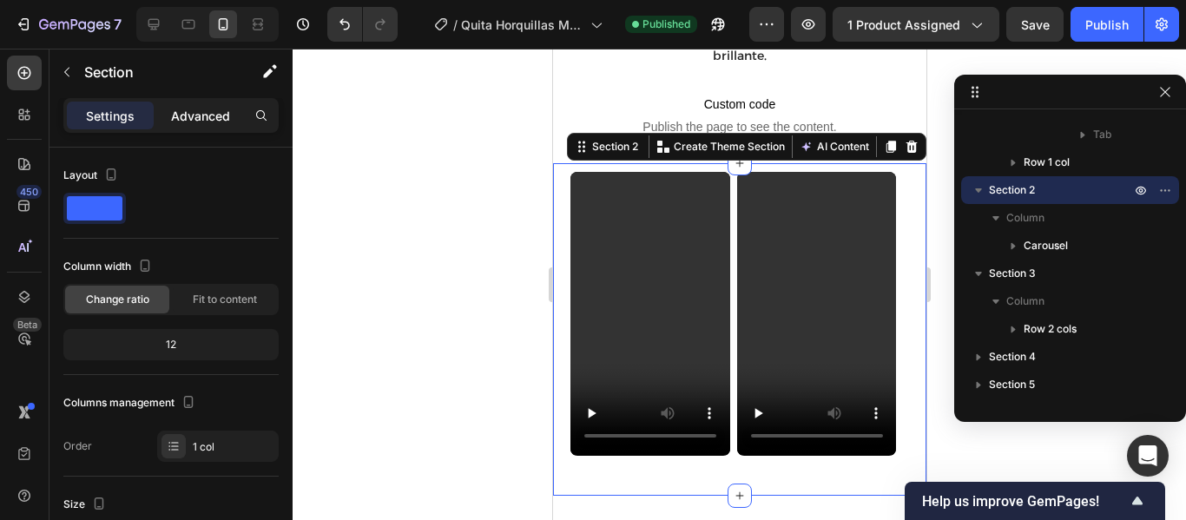
click at [201, 122] on p "Advanced" at bounding box center [200, 116] width 59 height 18
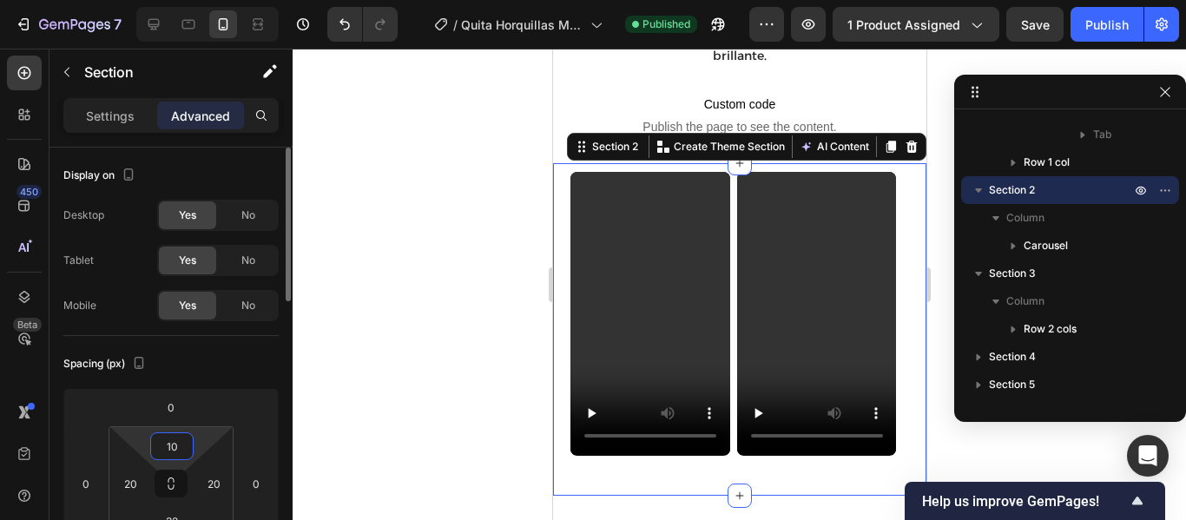
click at [175, 452] on input "10" at bounding box center [172, 446] width 35 height 26
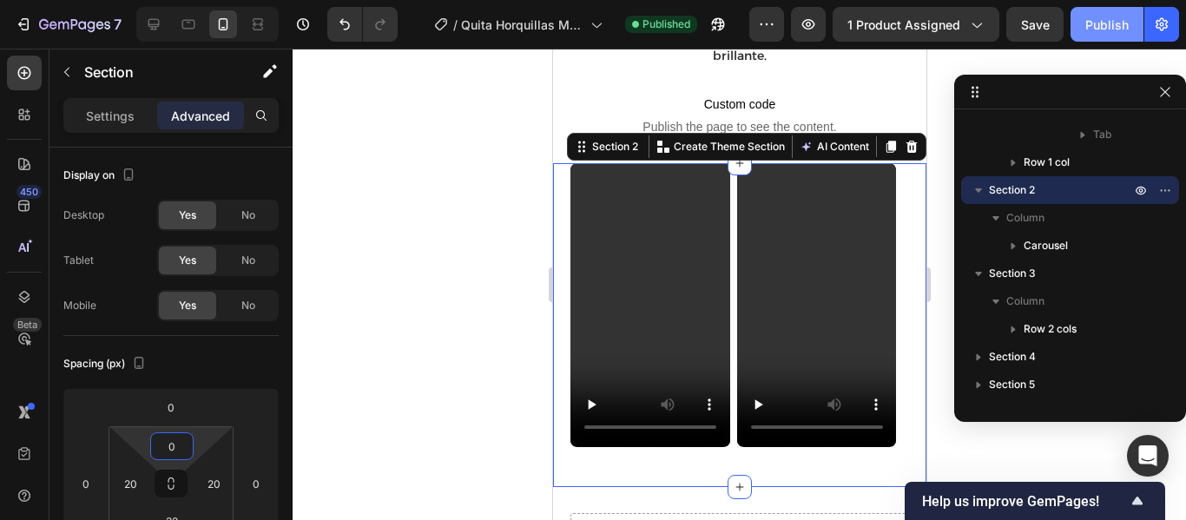
type input "0"
click at [1093, 18] on div "Publish" at bounding box center [1107, 25] width 43 height 18
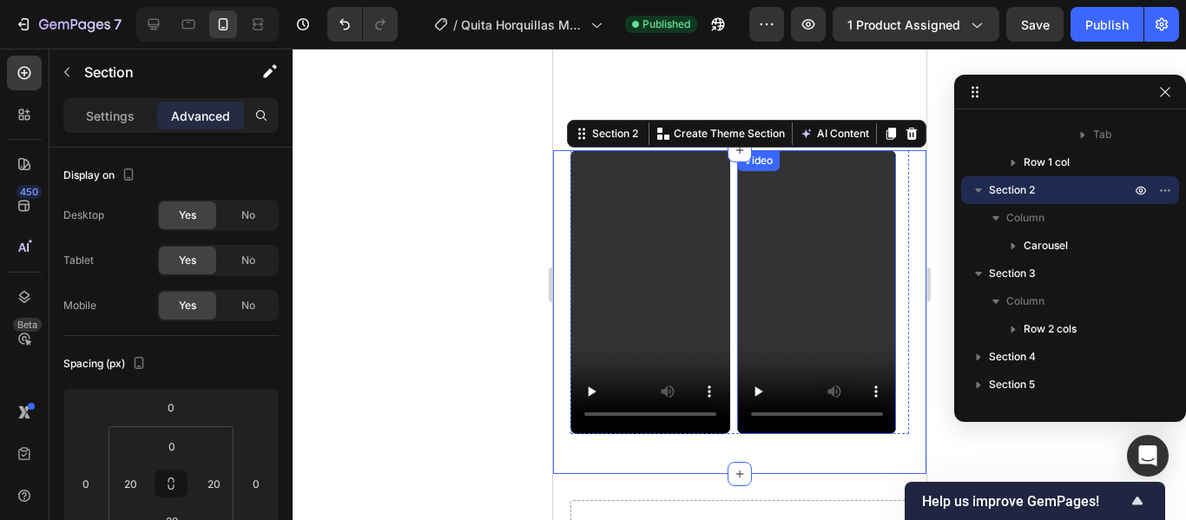
scroll to position [796, 0]
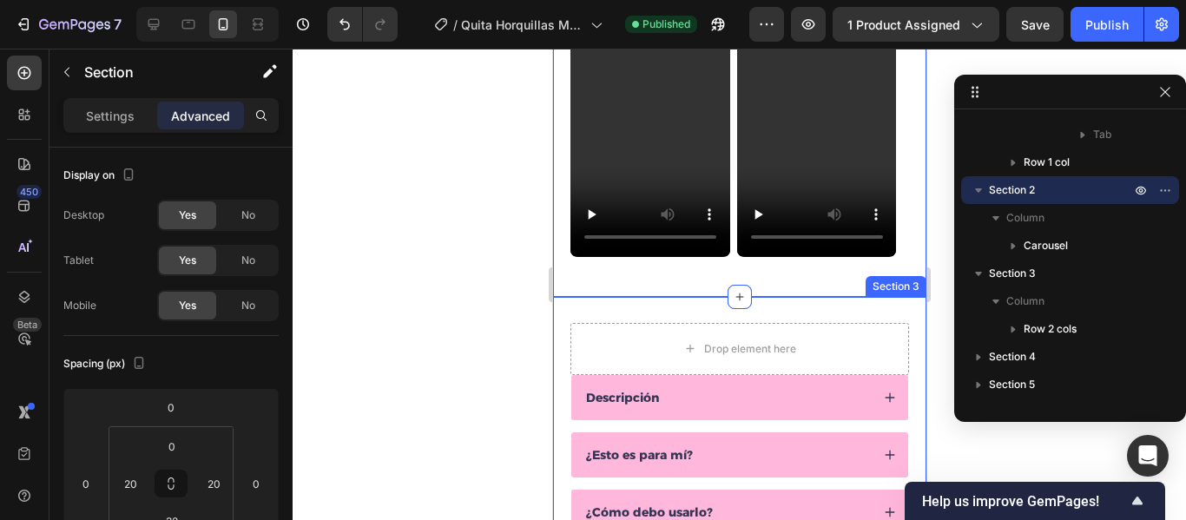
click at [806, 307] on div "Drop element here Descripción ¿Esto es para mí? ¿Cómo debo usarlo? Accordion Ro…" at bounding box center [738, 447] width 373 height 301
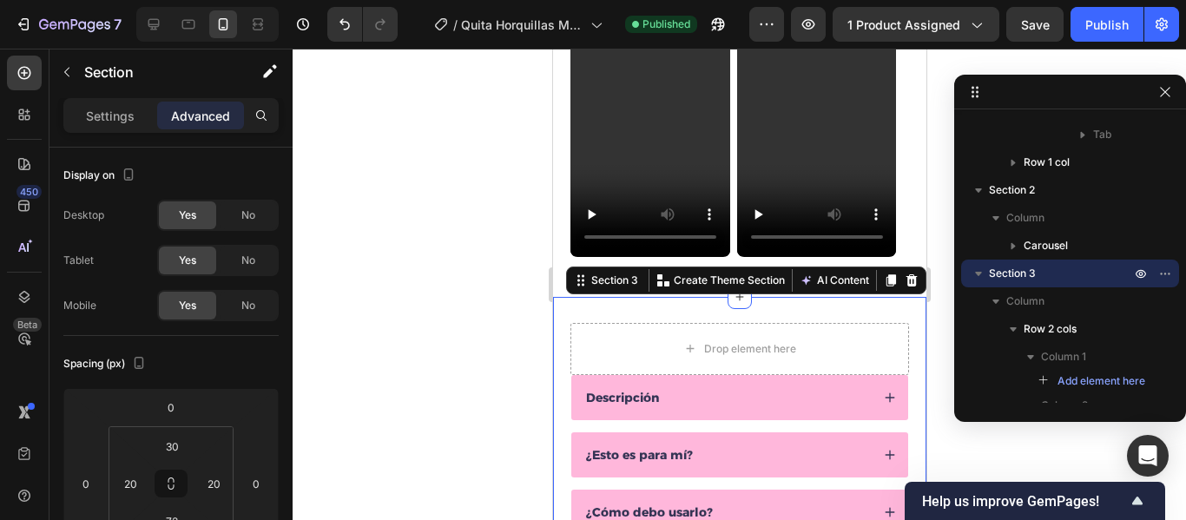
click at [474, 322] on div at bounding box center [740, 285] width 894 height 472
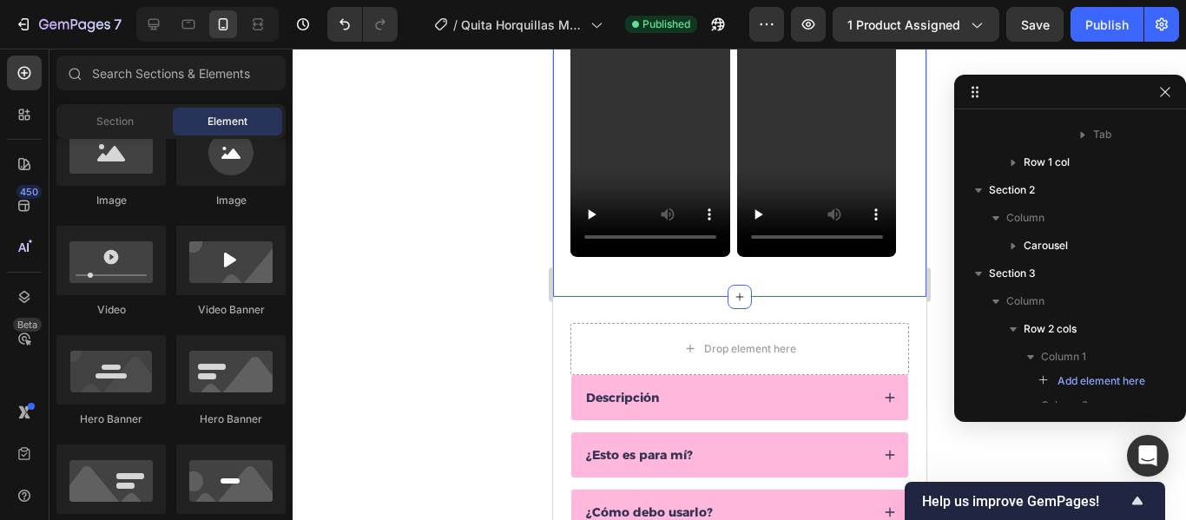
click at [691, 278] on div "Video Video Video Carousel Section 2" at bounding box center [738, 134] width 373 height 323
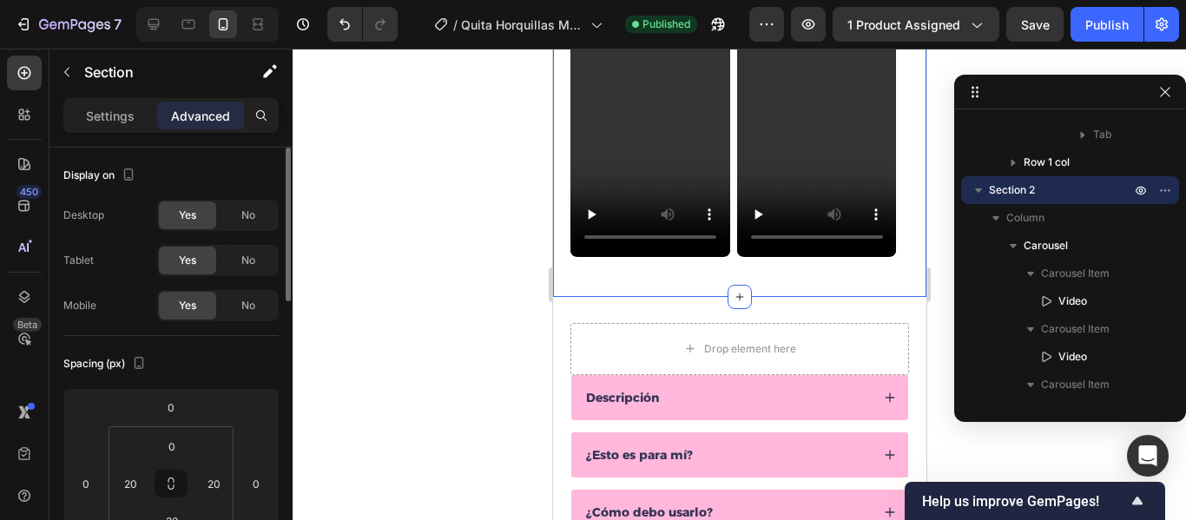
scroll to position [150, 0]
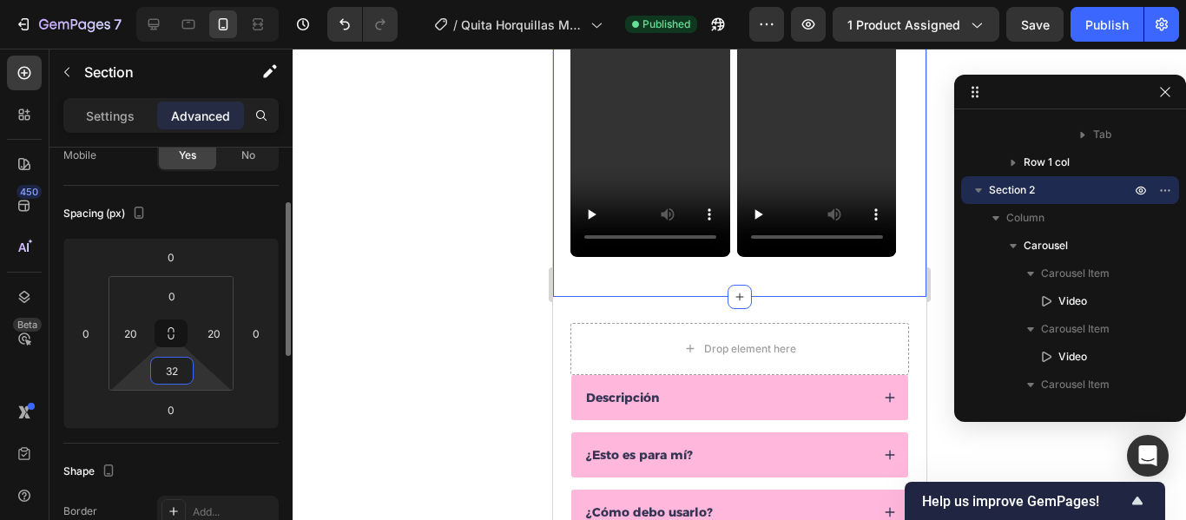
click at [182, 372] on input "32" at bounding box center [172, 371] width 35 height 26
type input "5"
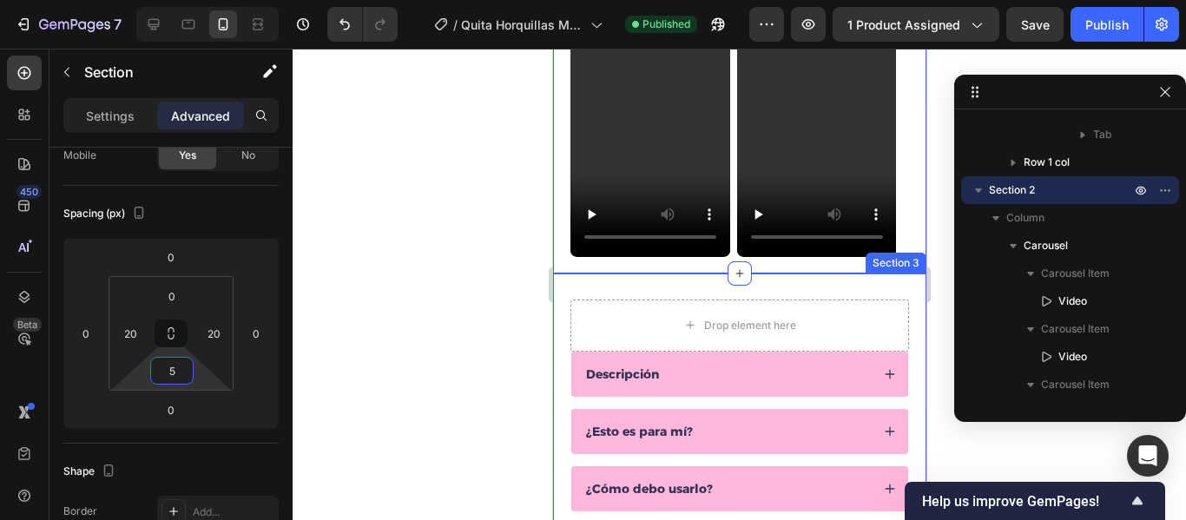
click at [902, 314] on div "Drop element here Descripción ¿Esto es para mí? ¿Cómo debo usarlo? Accordion Ro…" at bounding box center [738, 424] width 373 height 301
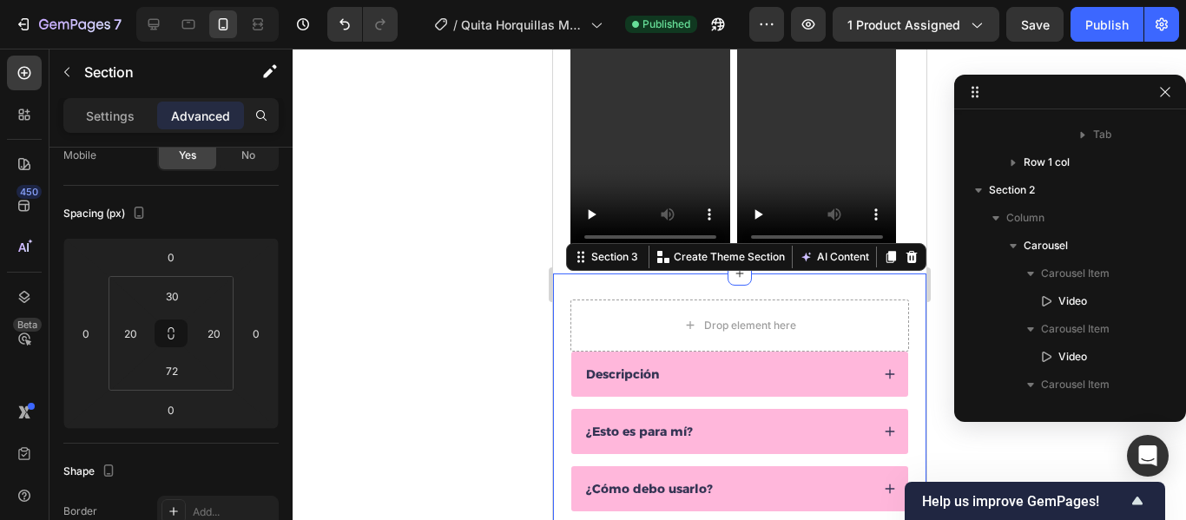
scroll to position [524, 0]
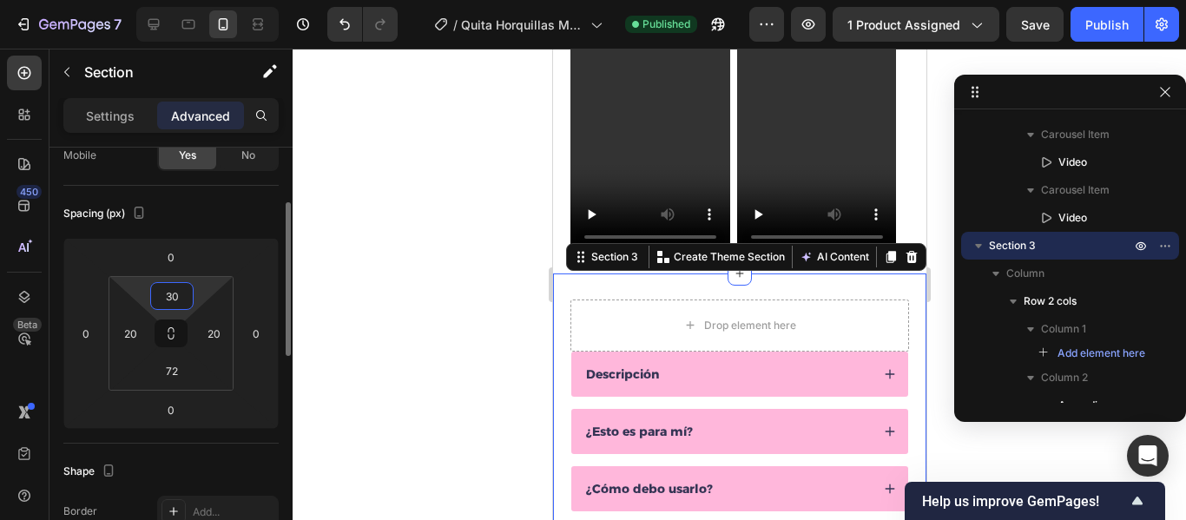
click at [181, 295] on input "30" at bounding box center [172, 296] width 35 height 26
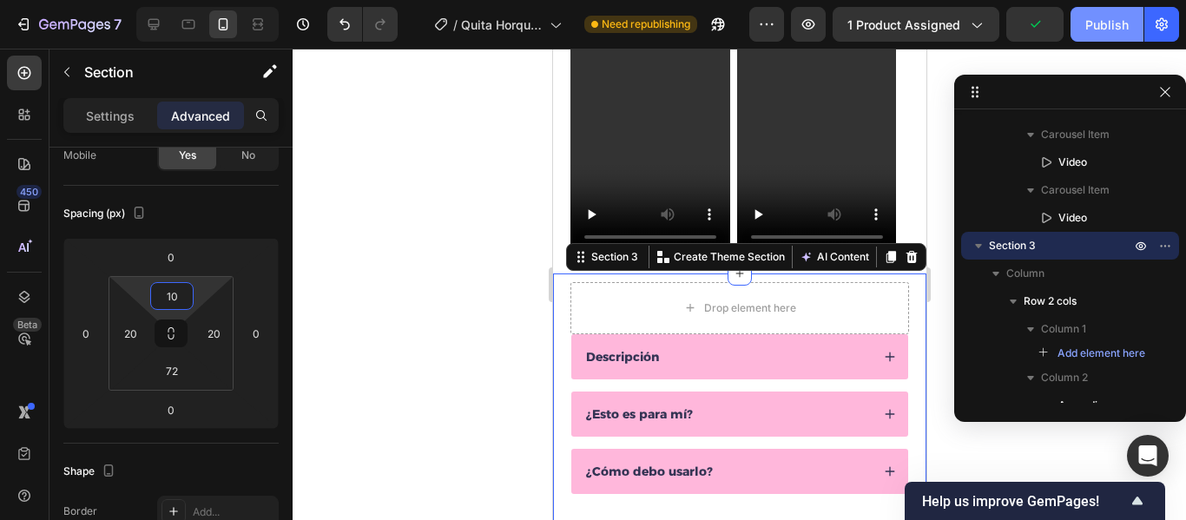
type input "10"
click at [1107, 25] on div "Publish" at bounding box center [1107, 25] width 43 height 18
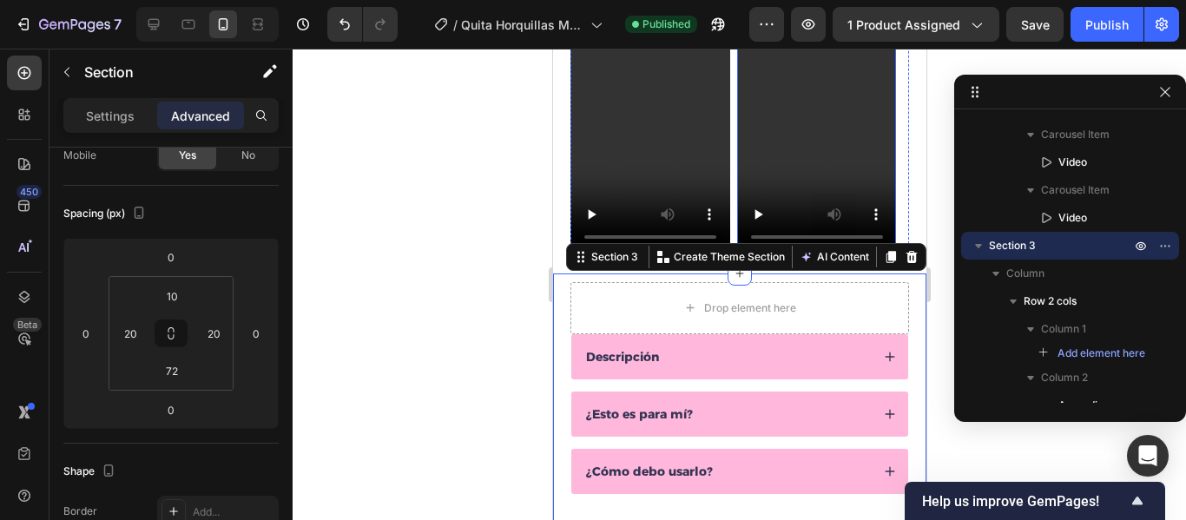
click at [796, 159] on video at bounding box center [817, 114] width 160 height 283
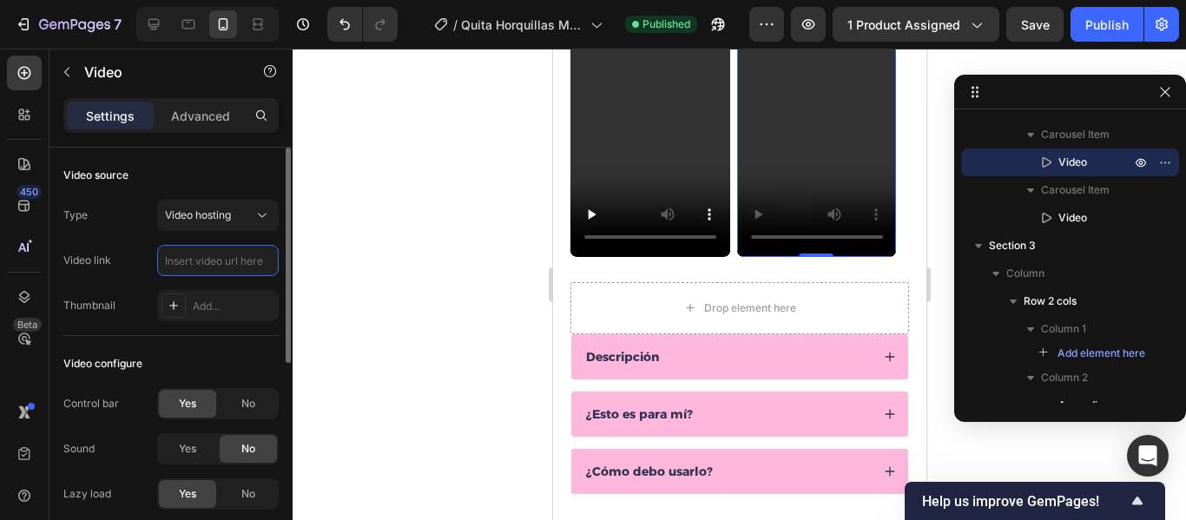
scroll to position [0, 0]
click at [216, 268] on input "text" at bounding box center [218, 260] width 122 height 31
paste input "[URL][DOMAIN_NAME]"
type input "[URL][DOMAIN_NAME]"
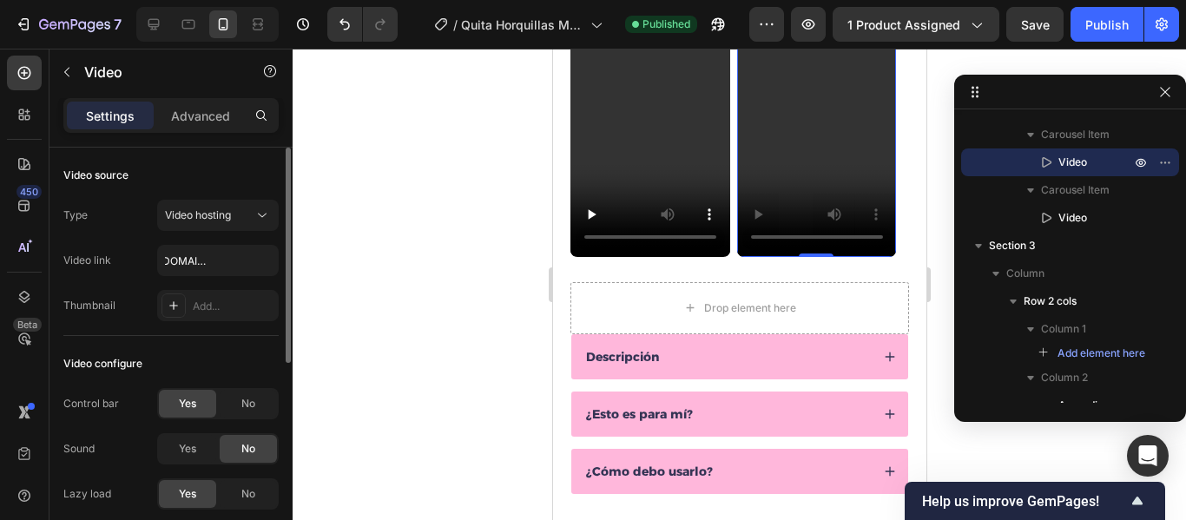
click at [168, 167] on div "Video source" at bounding box center [170, 176] width 215 height 28
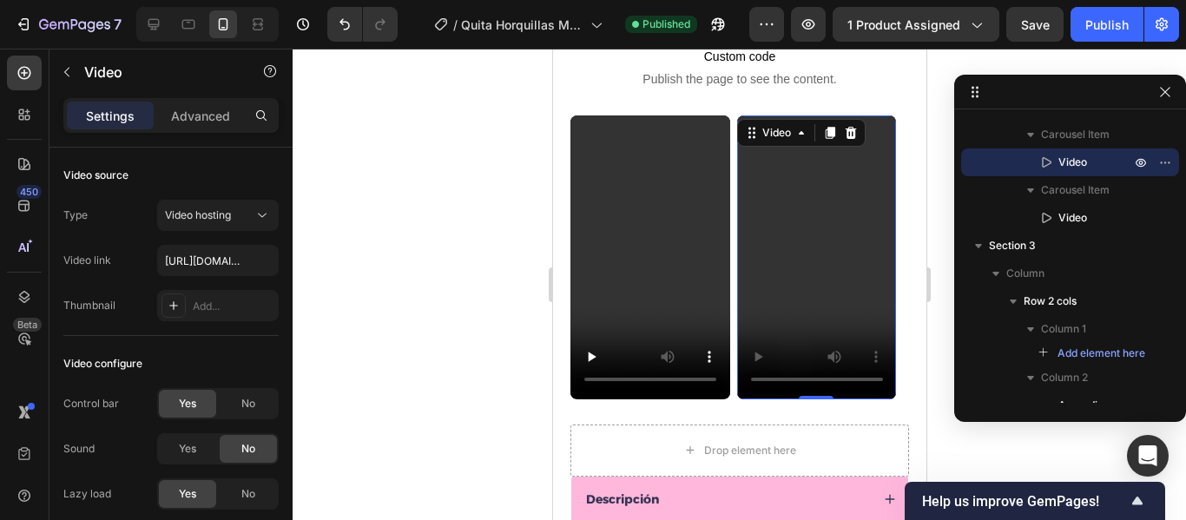
scroll to position [626, 0]
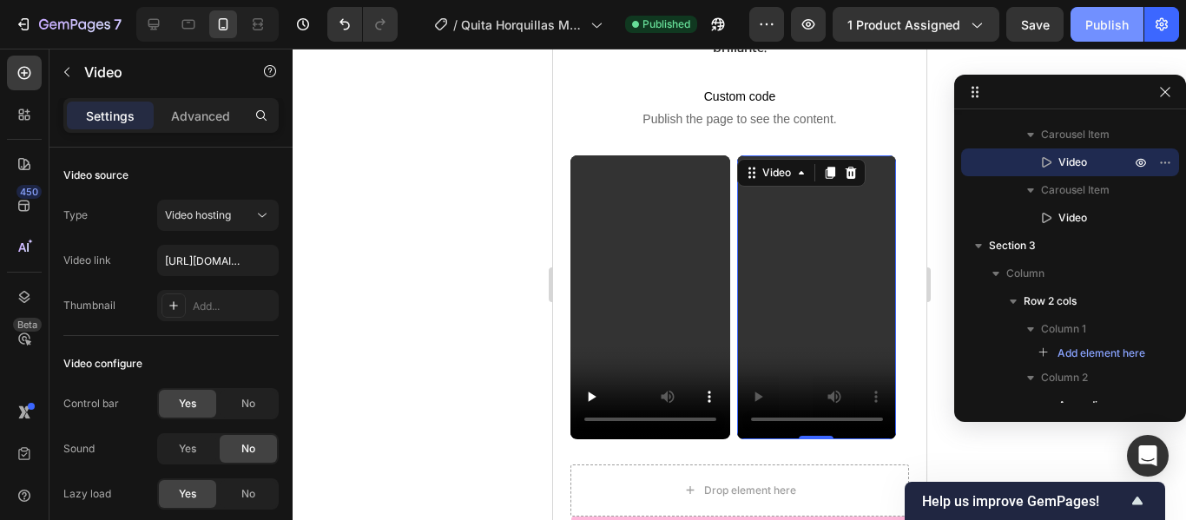
click at [1105, 29] on div "Publish" at bounding box center [1107, 25] width 43 height 18
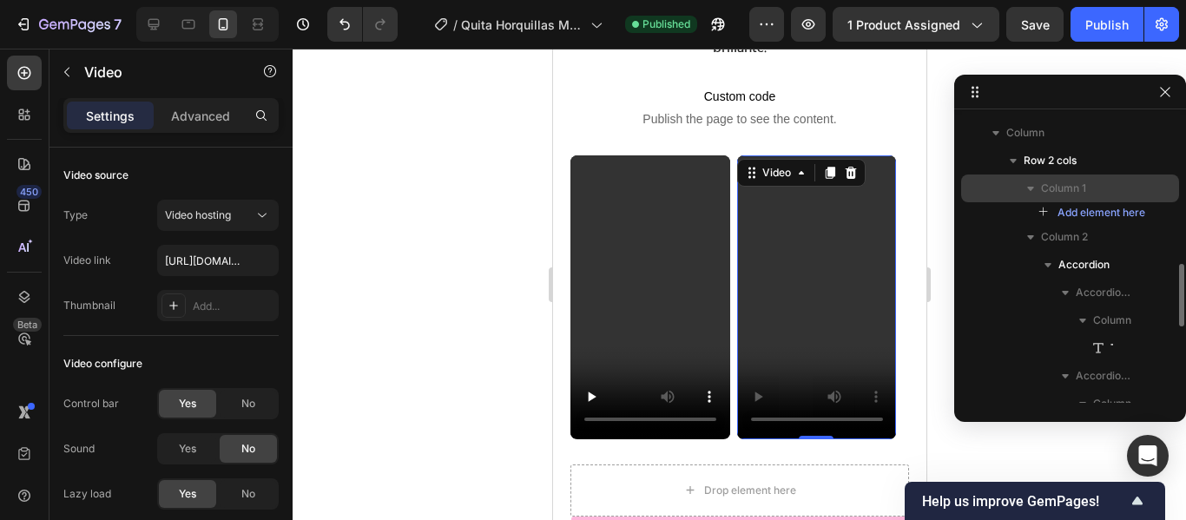
scroll to position [665, 0]
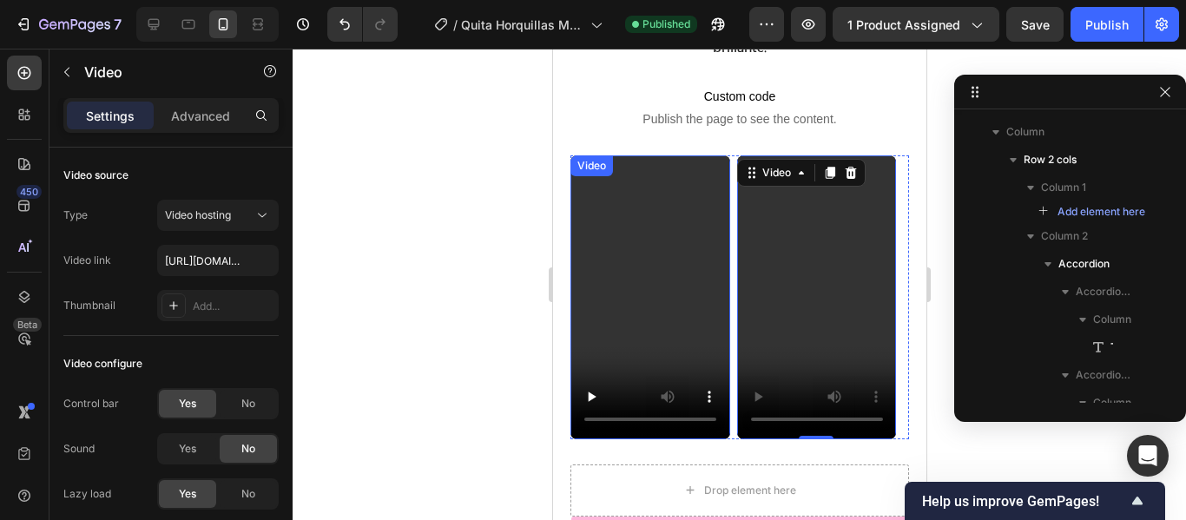
click at [662, 228] on video at bounding box center [650, 296] width 160 height 283
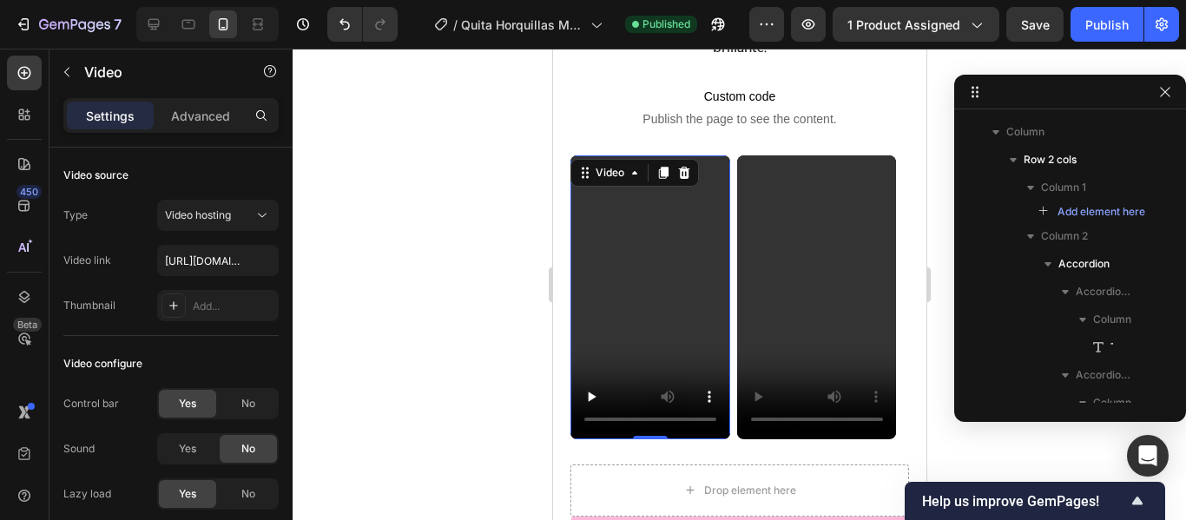
scroll to position [385, 0]
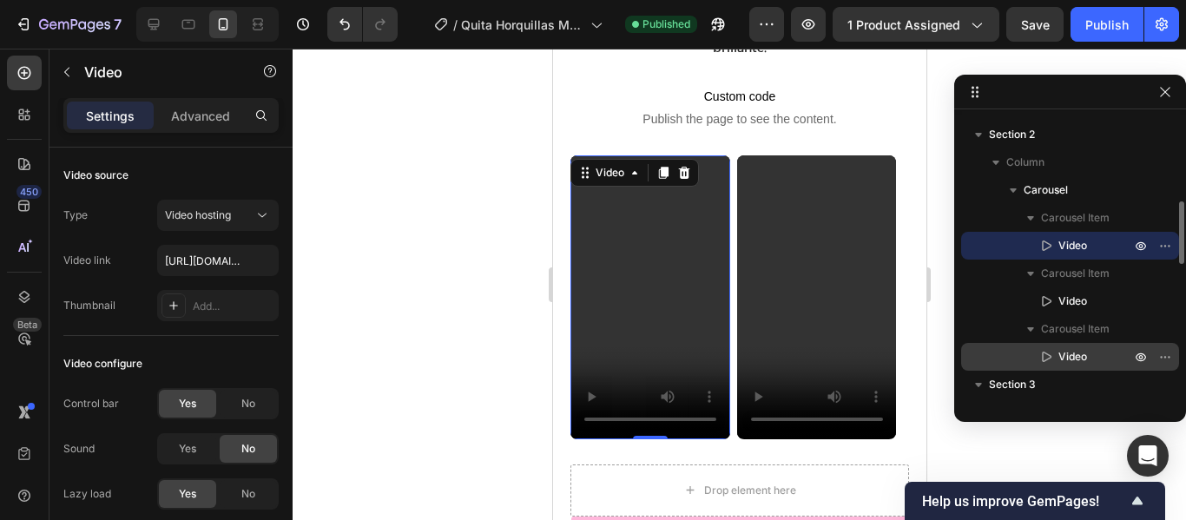
click at [1083, 349] on span "Video" at bounding box center [1073, 356] width 29 height 17
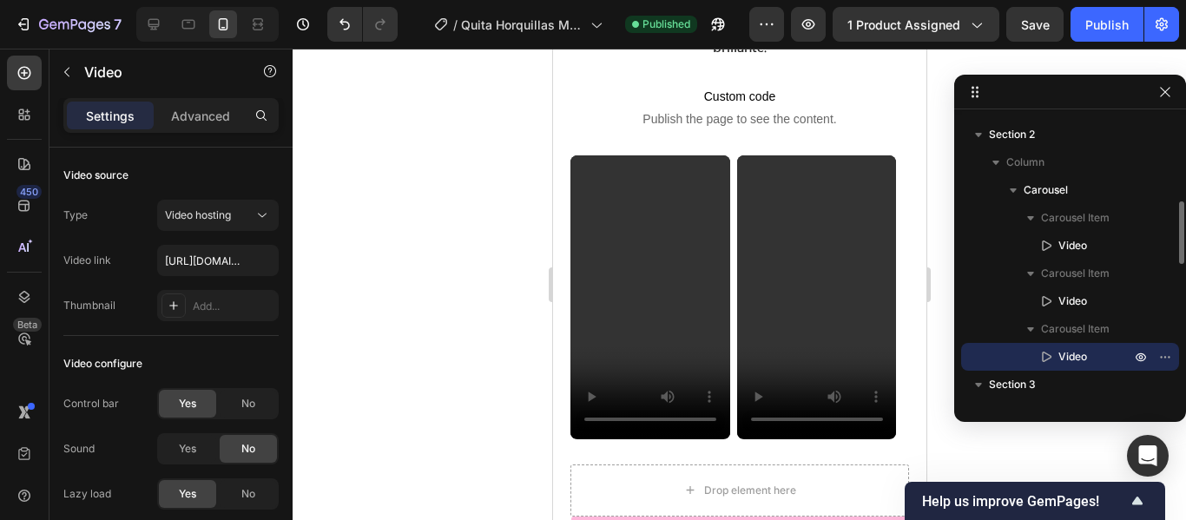
click at [1085, 356] on span "Video" at bounding box center [1073, 356] width 29 height 17
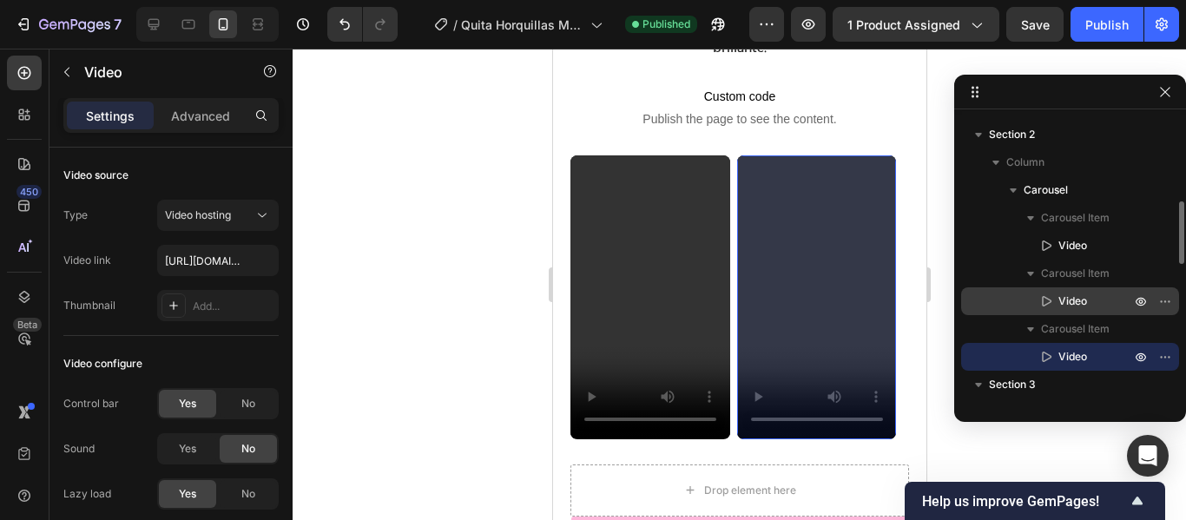
click at [1107, 306] on p "Video" at bounding box center [1076, 301] width 76 height 17
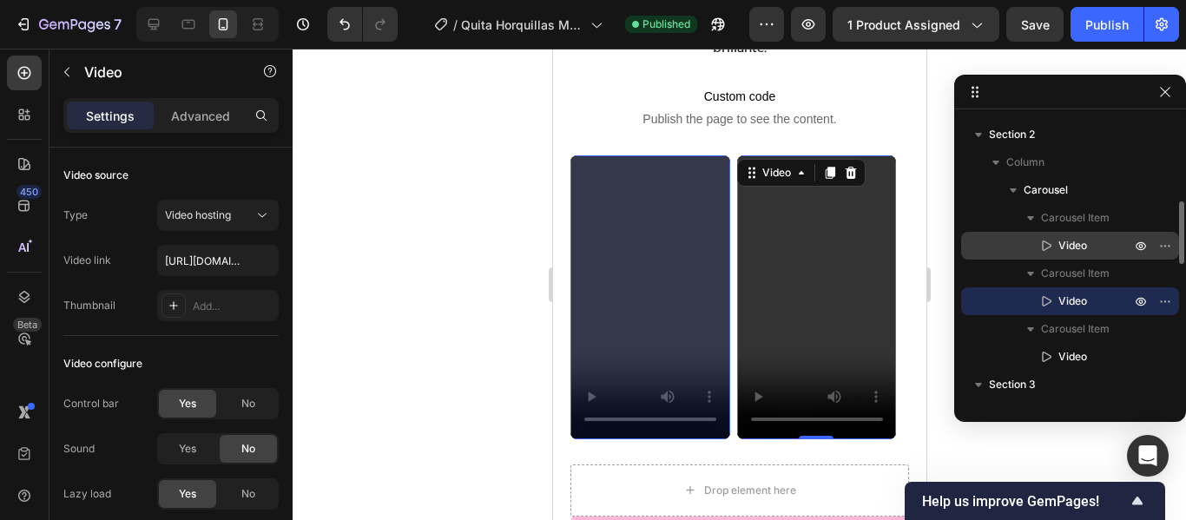
click at [1094, 245] on p "Video" at bounding box center [1076, 245] width 76 height 17
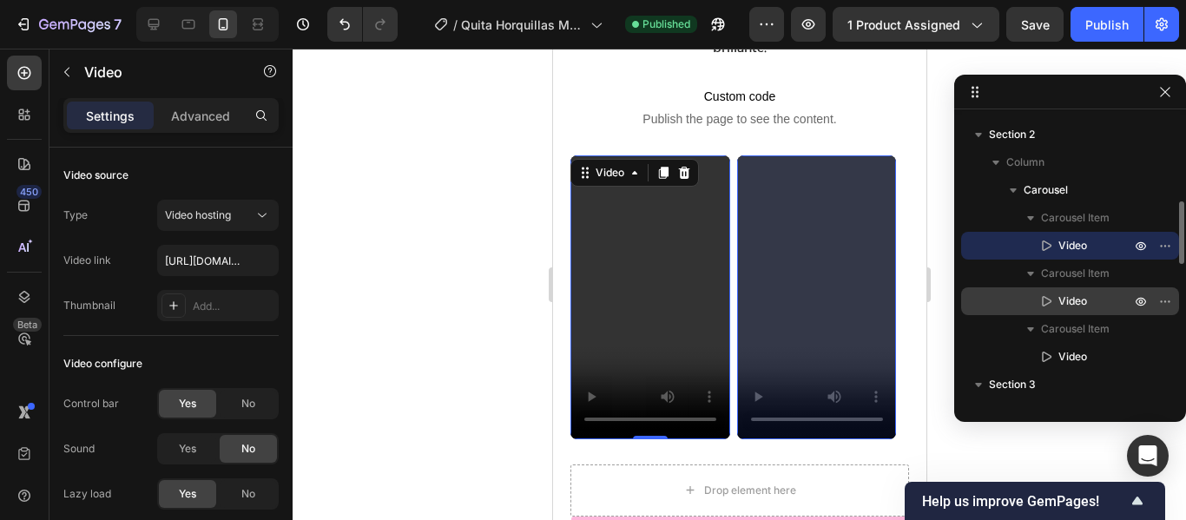
click at [1091, 300] on p "Video" at bounding box center [1076, 301] width 76 height 17
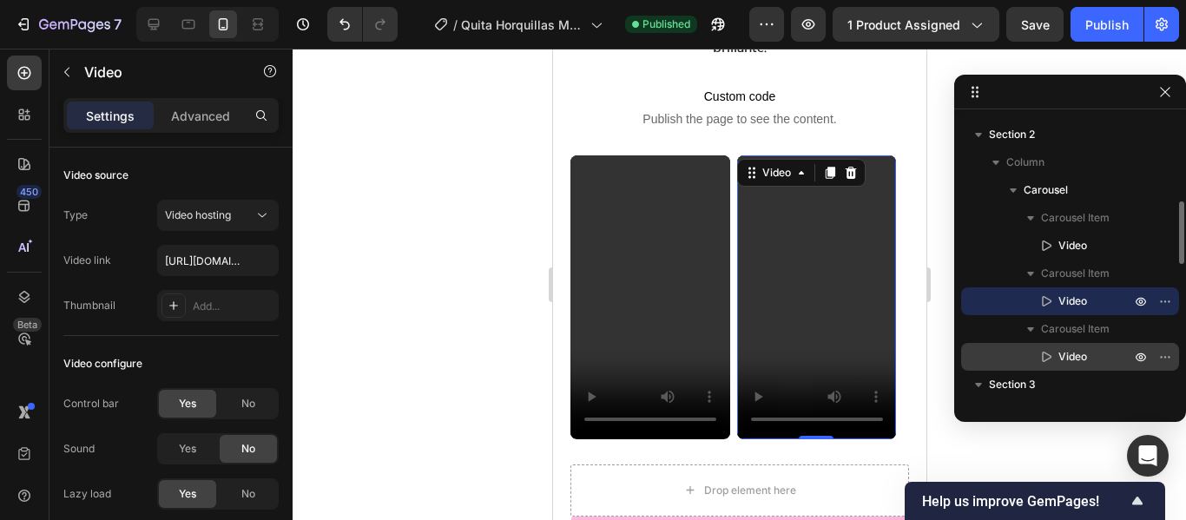
click at [1088, 357] on p "Video" at bounding box center [1076, 356] width 76 height 17
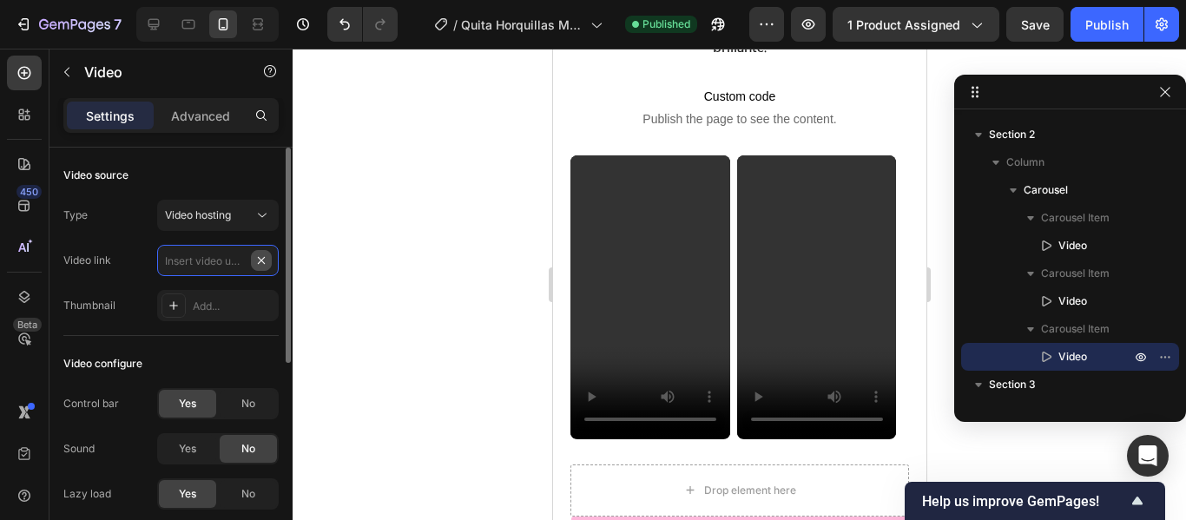
scroll to position [0, 0]
click at [227, 263] on input "text" at bounding box center [218, 260] width 122 height 31
paste input "[URL][DOMAIN_NAME]"
type input "[URL][DOMAIN_NAME]"
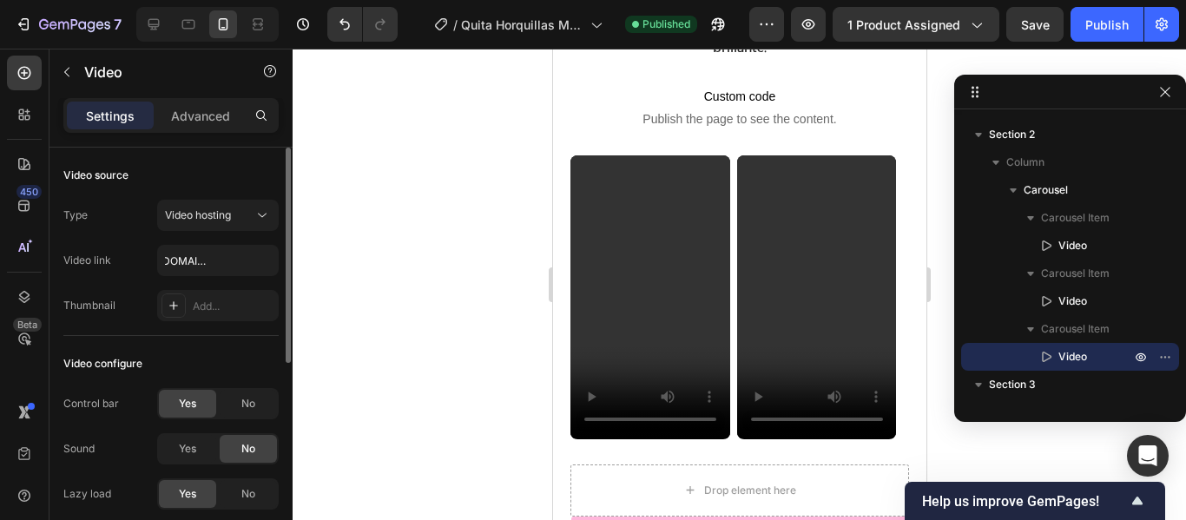
click at [256, 165] on div "Video source" at bounding box center [170, 176] width 215 height 28
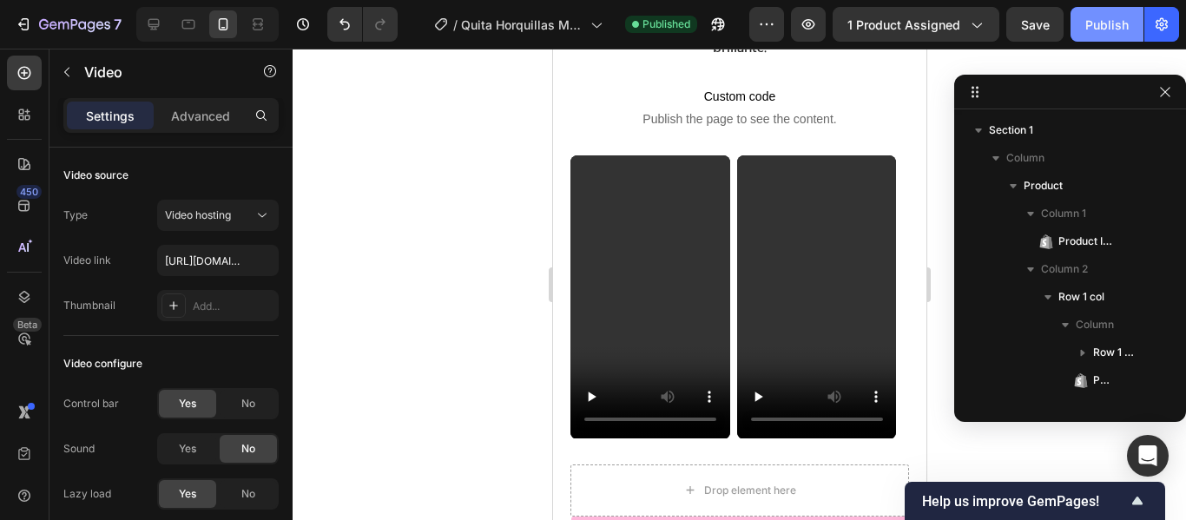
scroll to position [385, 0]
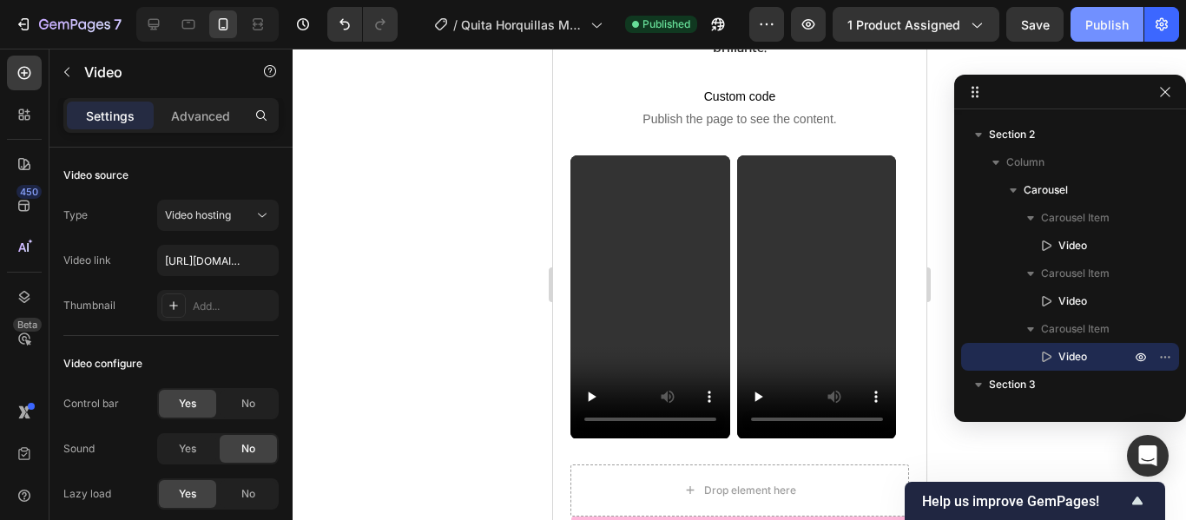
click at [1103, 28] on div "Publish" at bounding box center [1107, 25] width 43 height 18
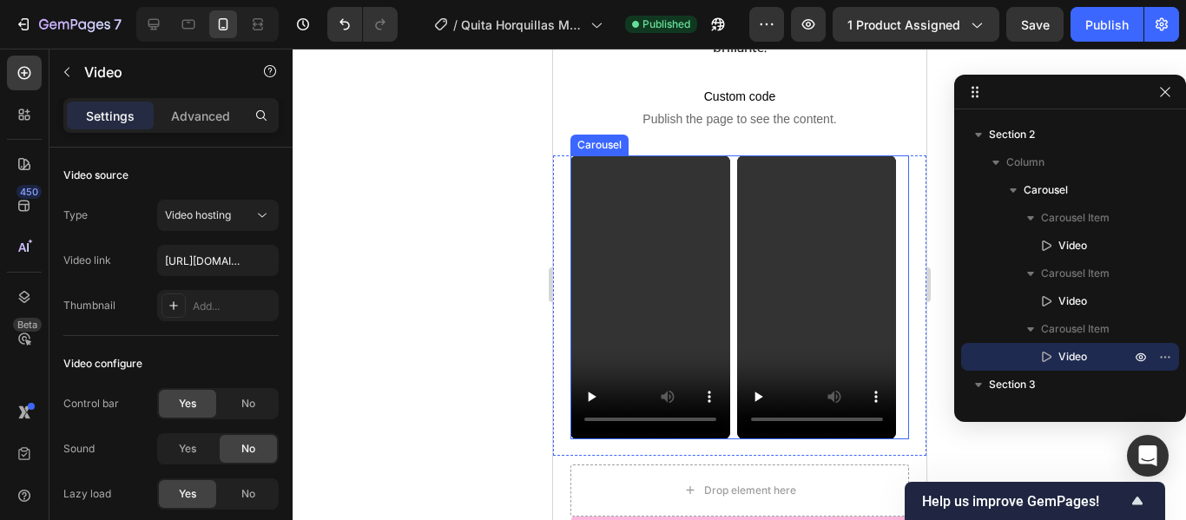
click at [733, 340] on div "Video Video Video 0" at bounding box center [739, 296] width 339 height 283
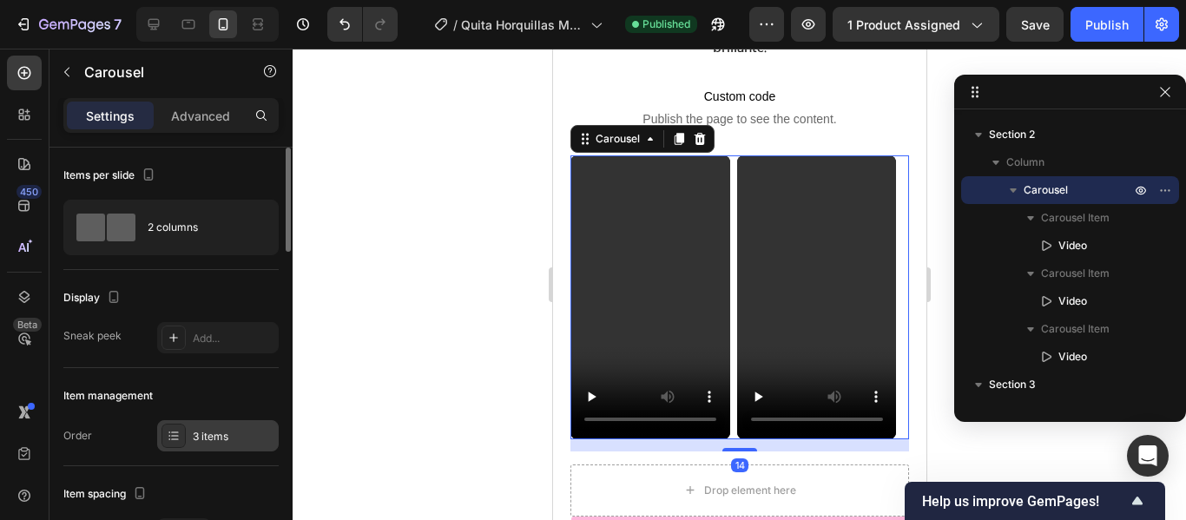
click at [231, 433] on div "3 items" at bounding box center [234, 437] width 82 height 16
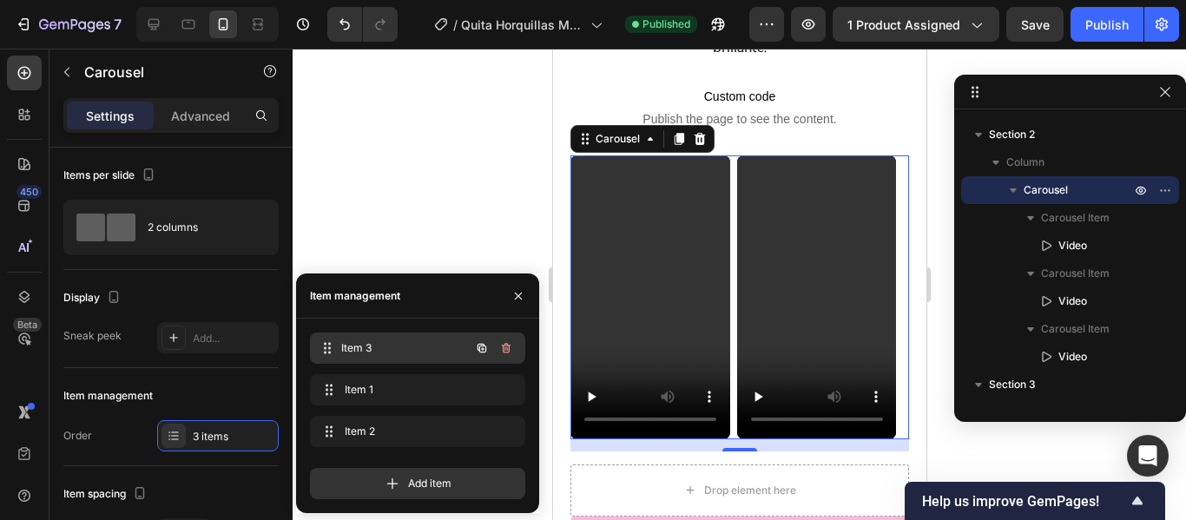
click at [421, 341] on span "Item 3" at bounding box center [405, 348] width 129 height 16
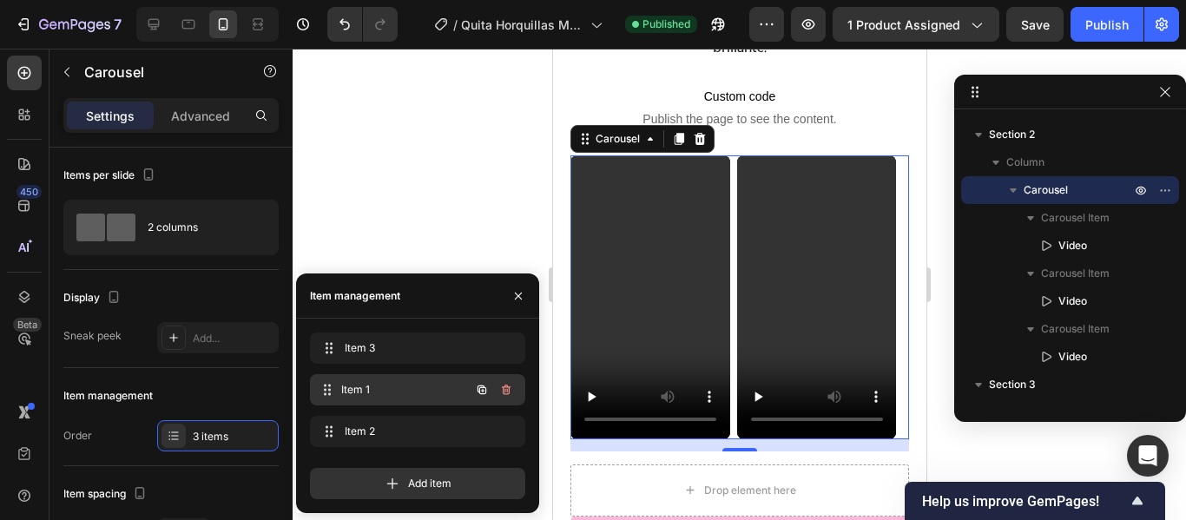
click at [412, 383] on span "Item 1" at bounding box center [405, 390] width 129 height 16
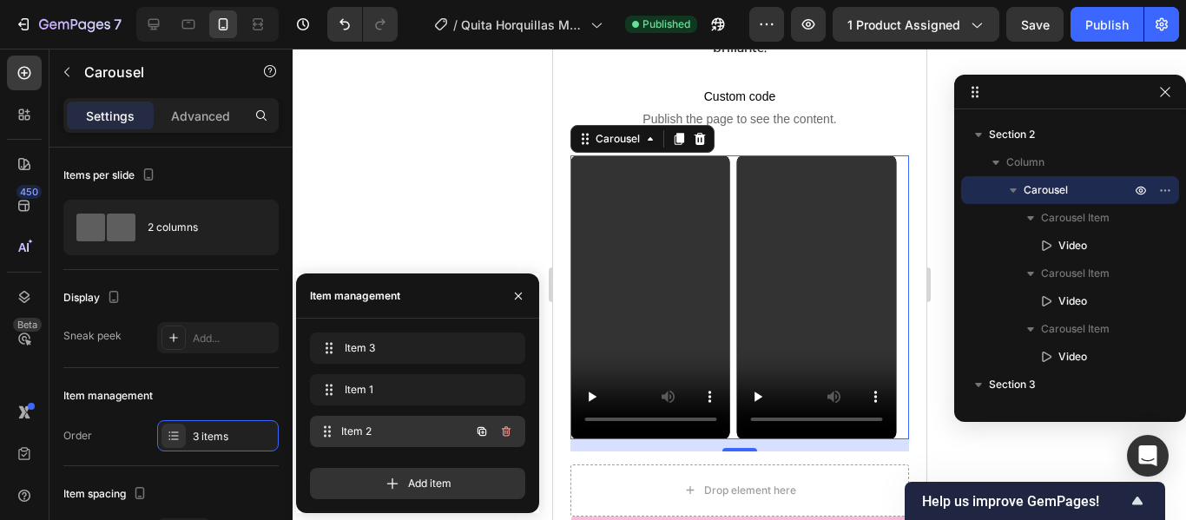
click at [406, 426] on span "Item 2" at bounding box center [405, 432] width 129 height 16
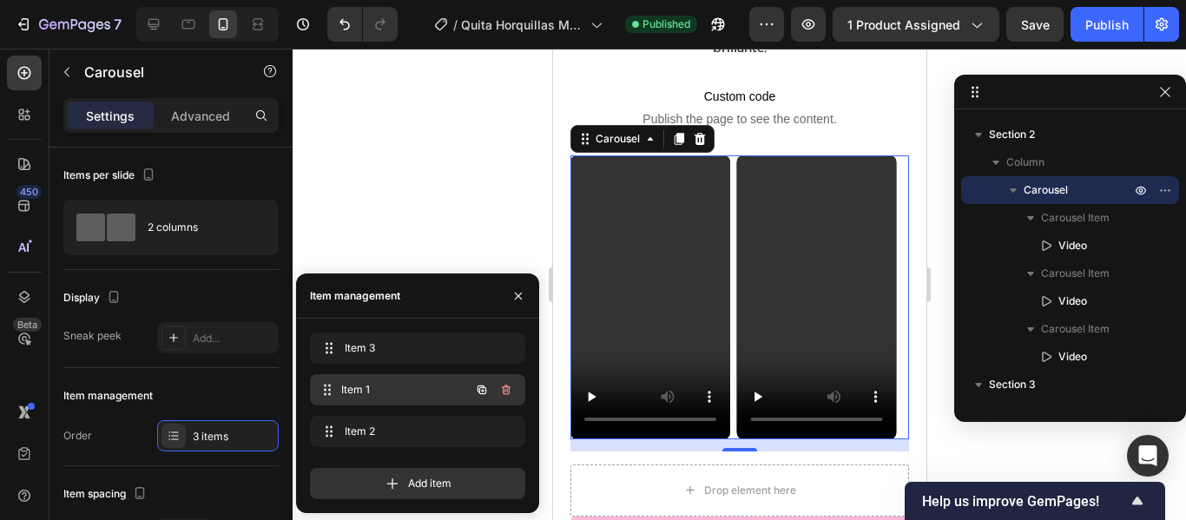
click at [409, 398] on div "Item 1 Item 1" at bounding box center [393, 390] width 153 height 24
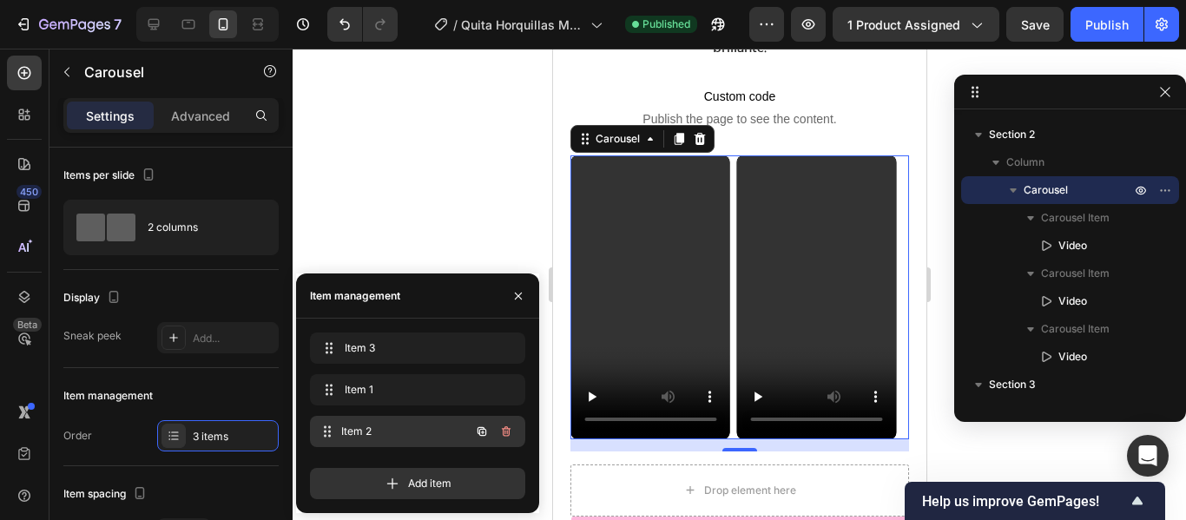
click at [400, 435] on span "Item 2" at bounding box center [405, 432] width 129 height 16
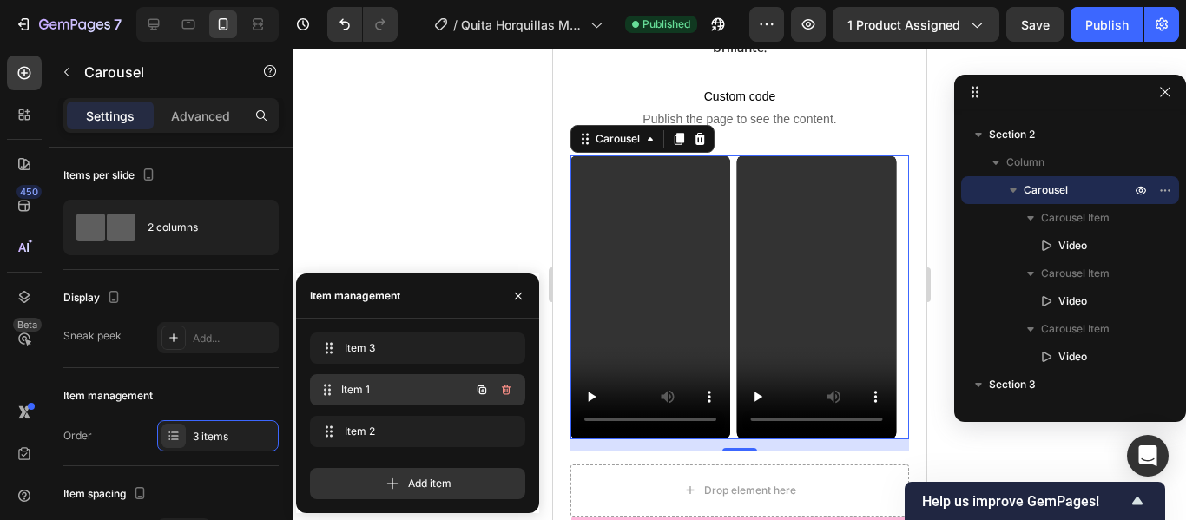
click at [395, 395] on span "Item 1" at bounding box center [405, 390] width 129 height 16
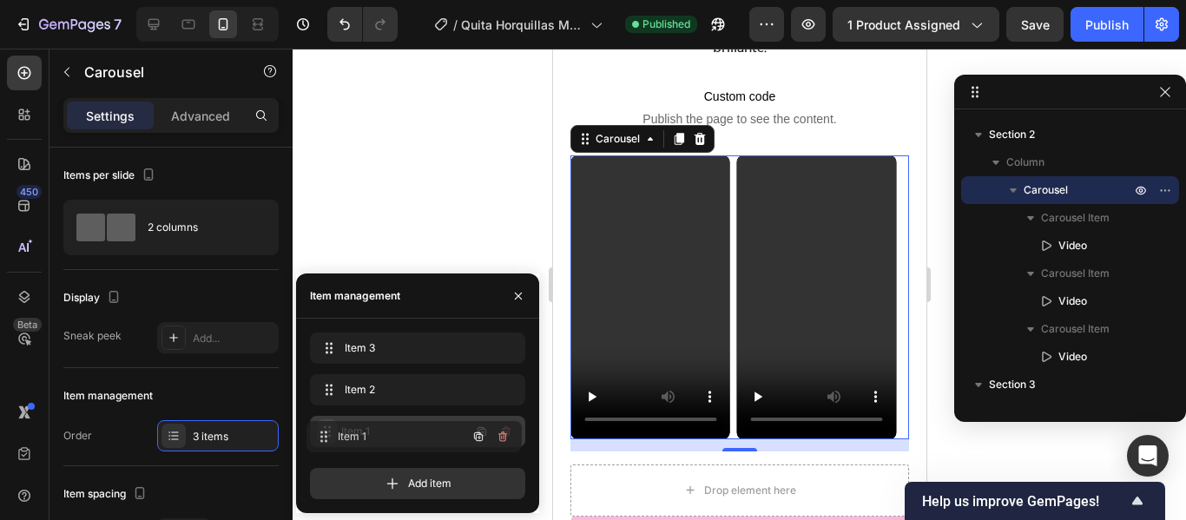
drag, startPoint x: 325, startPoint y: 387, endPoint x: 321, endPoint y: 433, distance: 47.0
click at [411, 356] on div "Item 3 Item 3" at bounding box center [393, 348] width 153 height 24
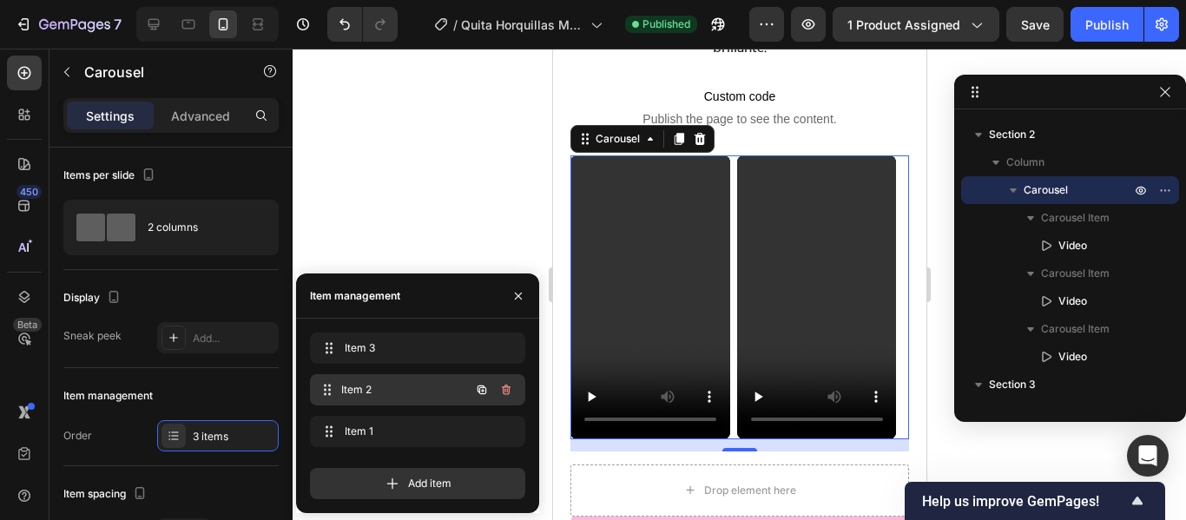
click at [411, 388] on span "Item 2" at bounding box center [405, 390] width 129 height 16
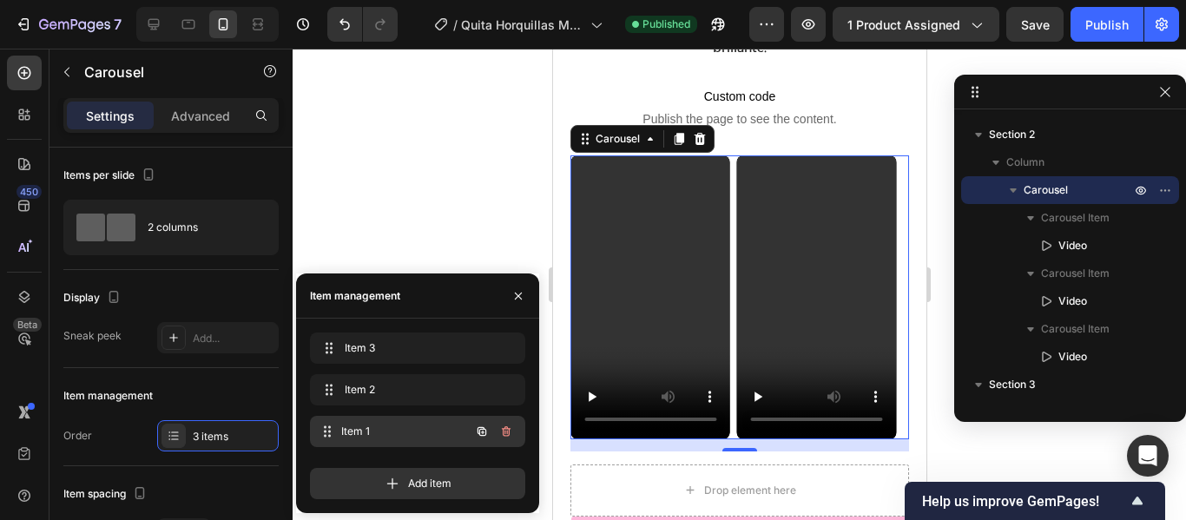
click at [407, 425] on span "Item 1" at bounding box center [405, 432] width 129 height 16
click at [1106, 23] on div "Publish" at bounding box center [1107, 25] width 43 height 18
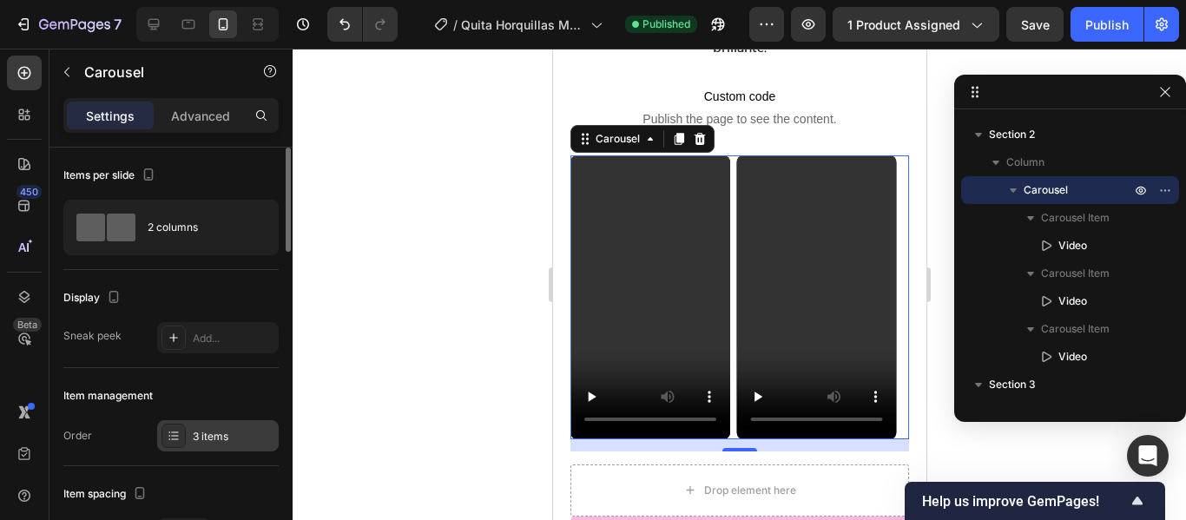
click at [216, 427] on div "3 items" at bounding box center [218, 435] width 122 height 31
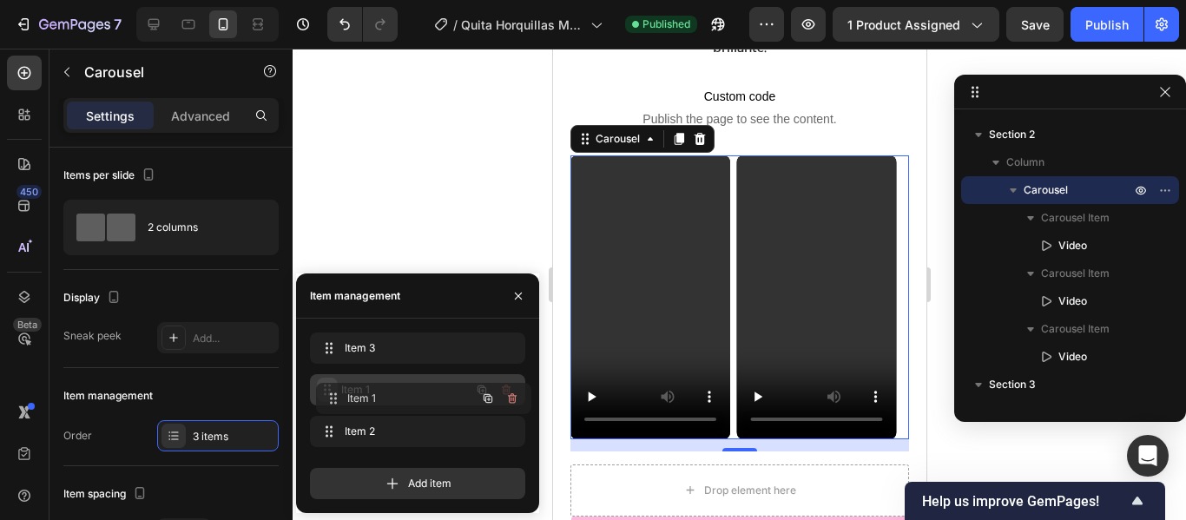
drag, startPoint x: 325, startPoint y: 431, endPoint x: 331, endPoint y: 395, distance: 36.1
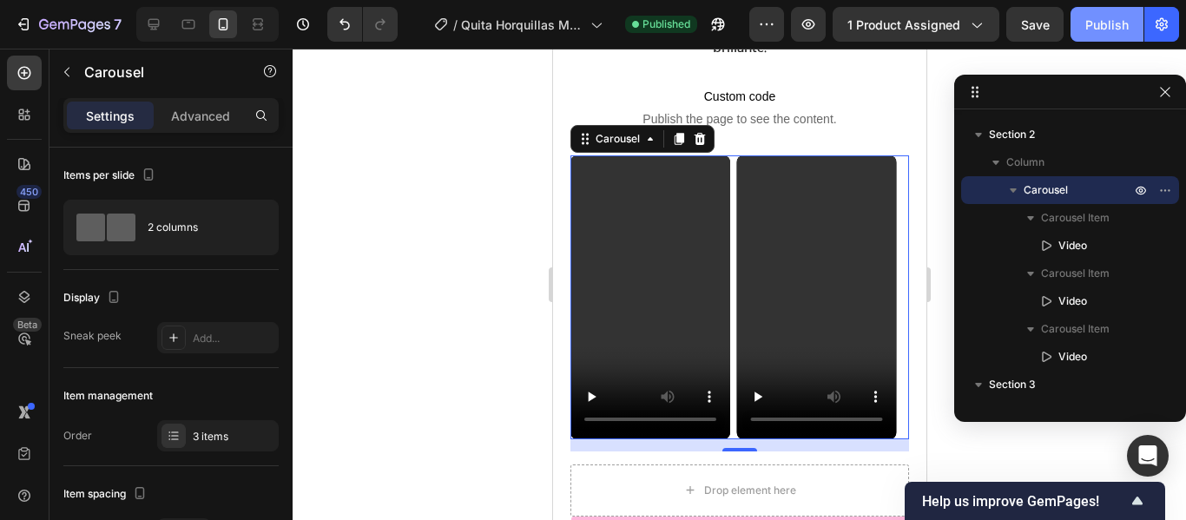
click at [1104, 12] on button "Publish" at bounding box center [1107, 24] width 73 height 35
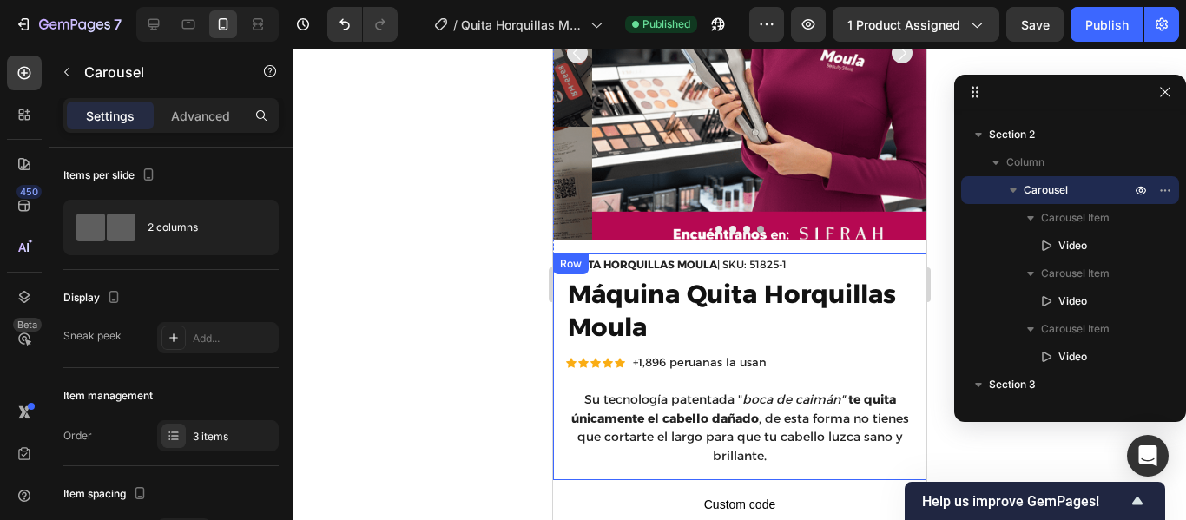
scroll to position [98, 0]
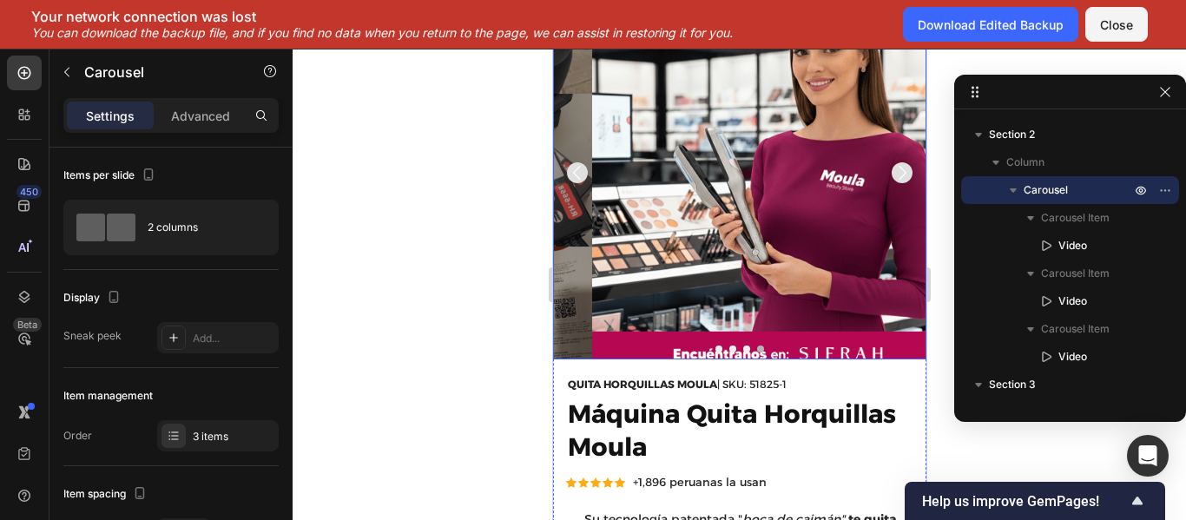
click at [486, 273] on div at bounding box center [740, 285] width 894 height 472
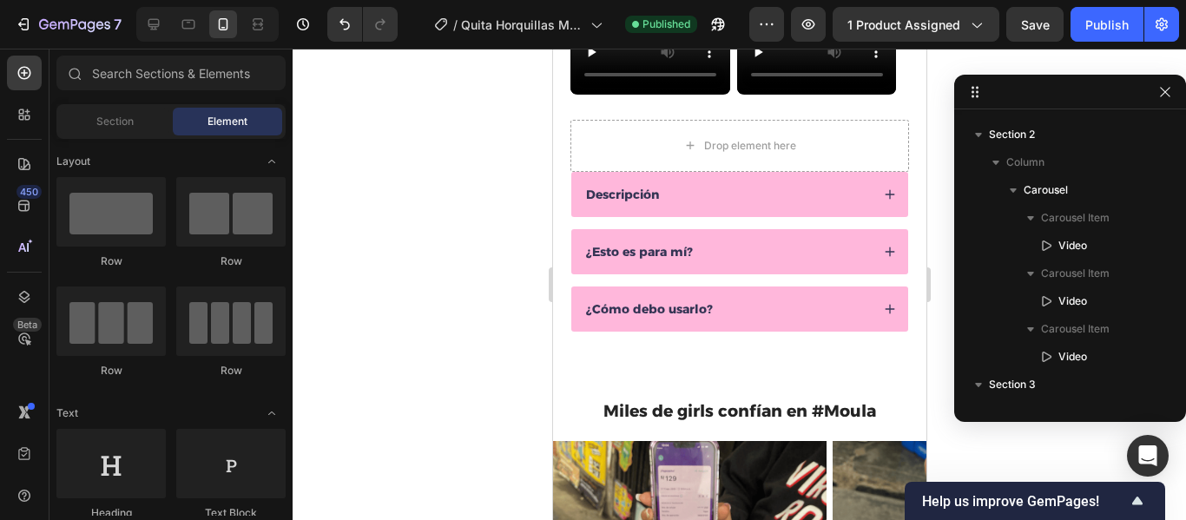
scroll to position [964, 0]
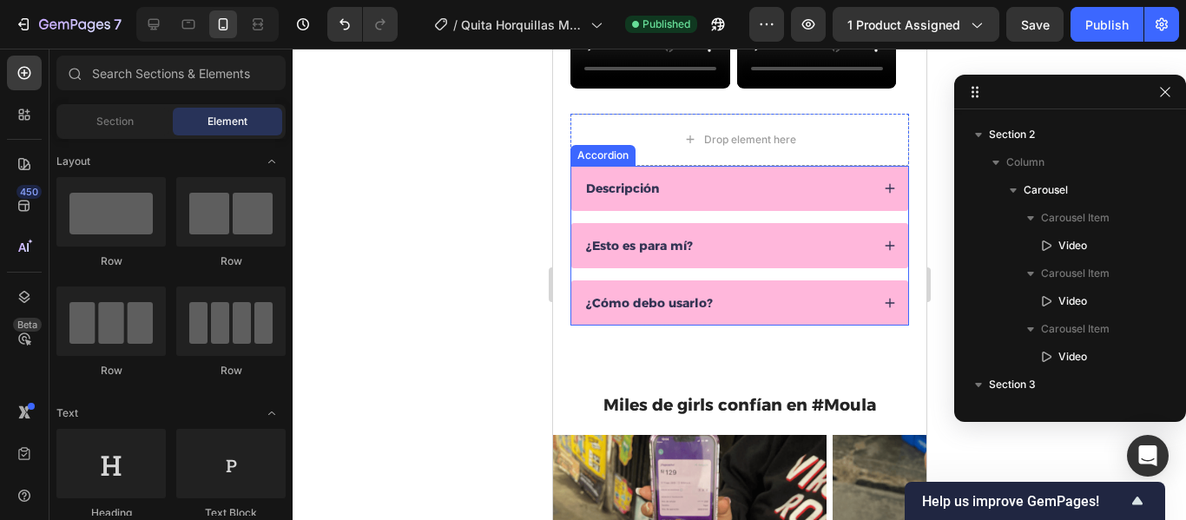
click at [746, 195] on div "Descripción" at bounding box center [726, 188] width 287 height 21
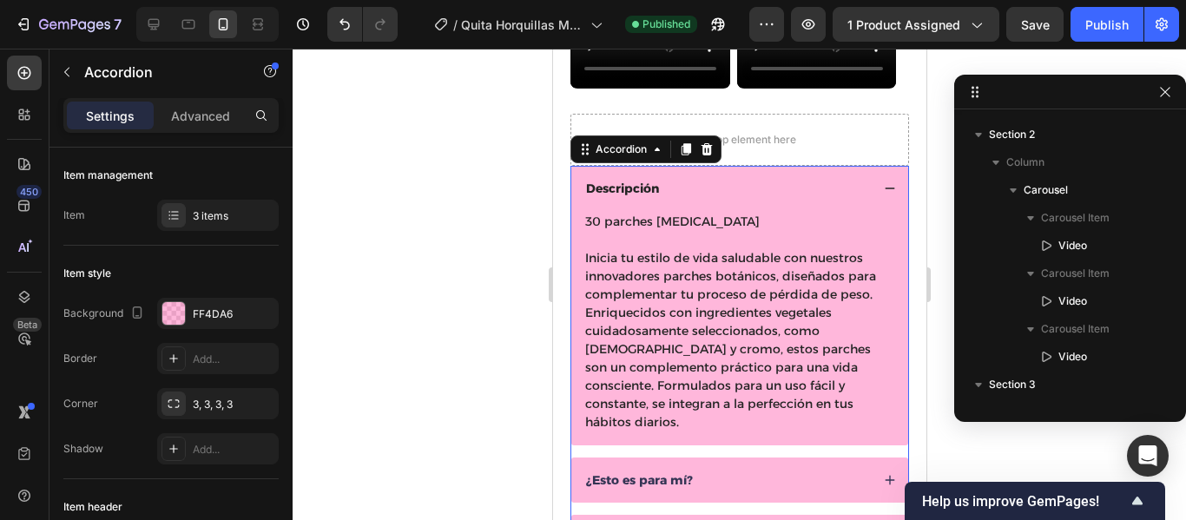
scroll to position [684, 0]
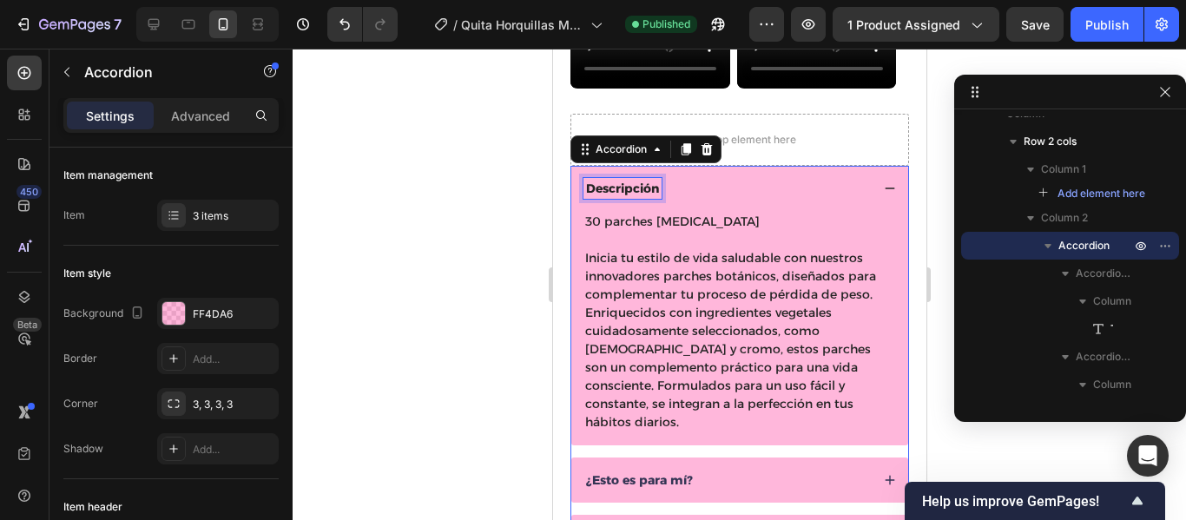
click at [646, 188] on p "Descripción" at bounding box center [621, 189] width 73 height 16
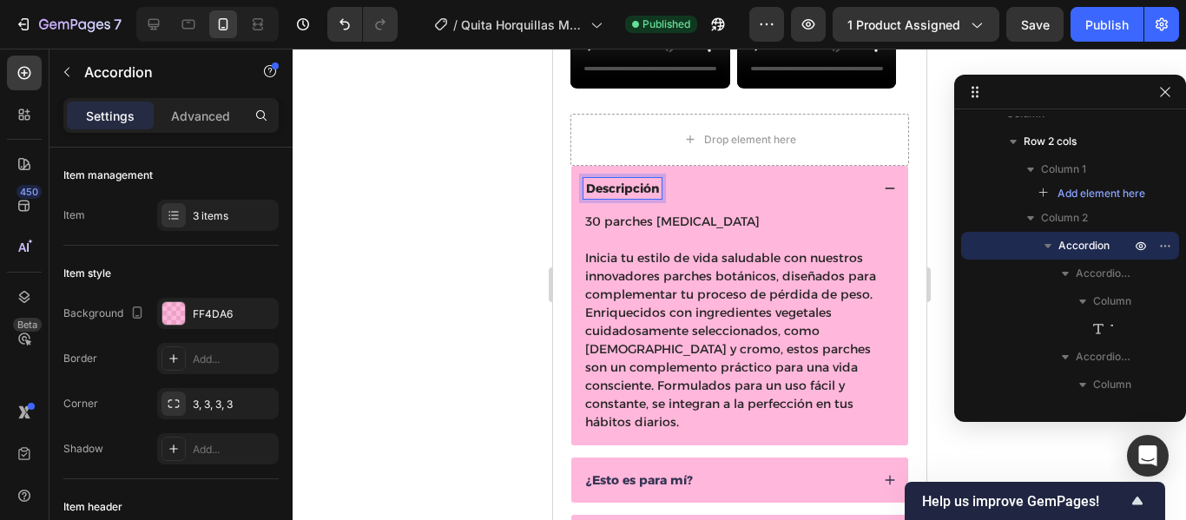
click at [653, 187] on p "Descripción" at bounding box center [621, 189] width 73 height 16
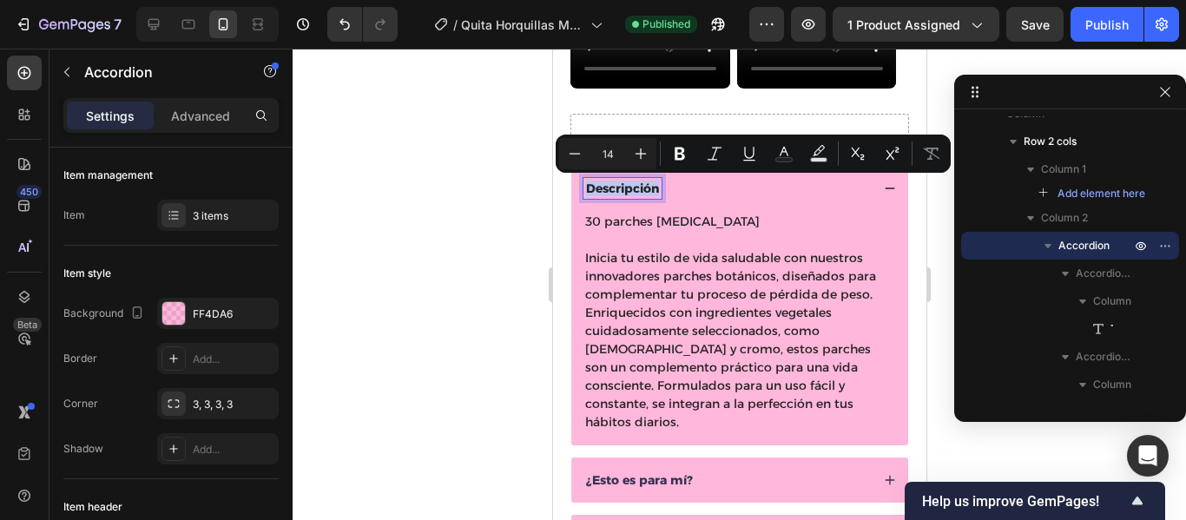
click at [653, 187] on p "Descripción" at bounding box center [621, 189] width 73 height 16
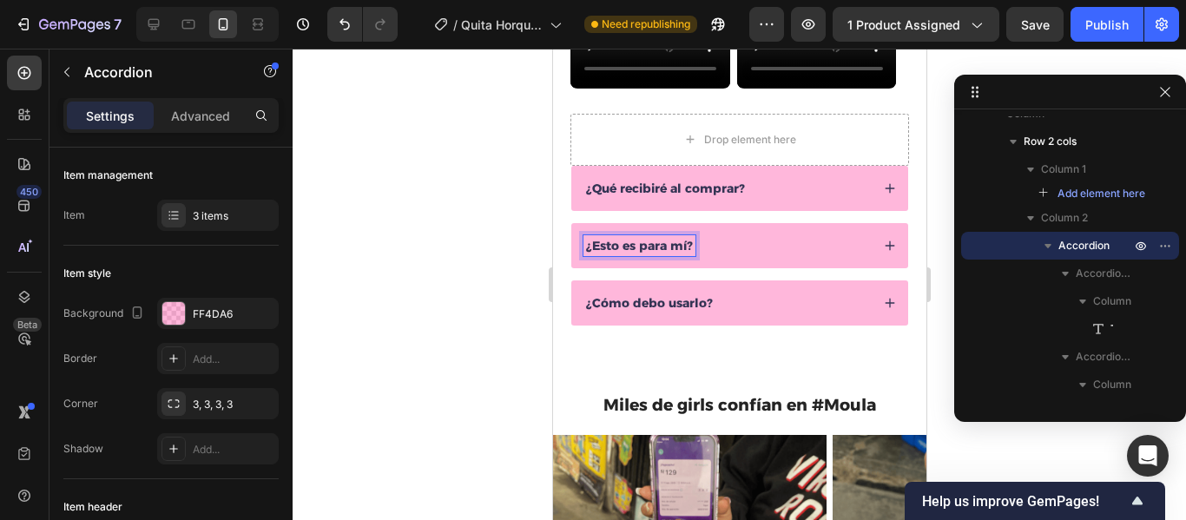
click at [681, 243] on p "¿Esto es para mí?" at bounding box center [638, 246] width 107 height 16
click at [663, 243] on p "¿Esto es para mí?" at bounding box center [638, 246] width 107 height 16
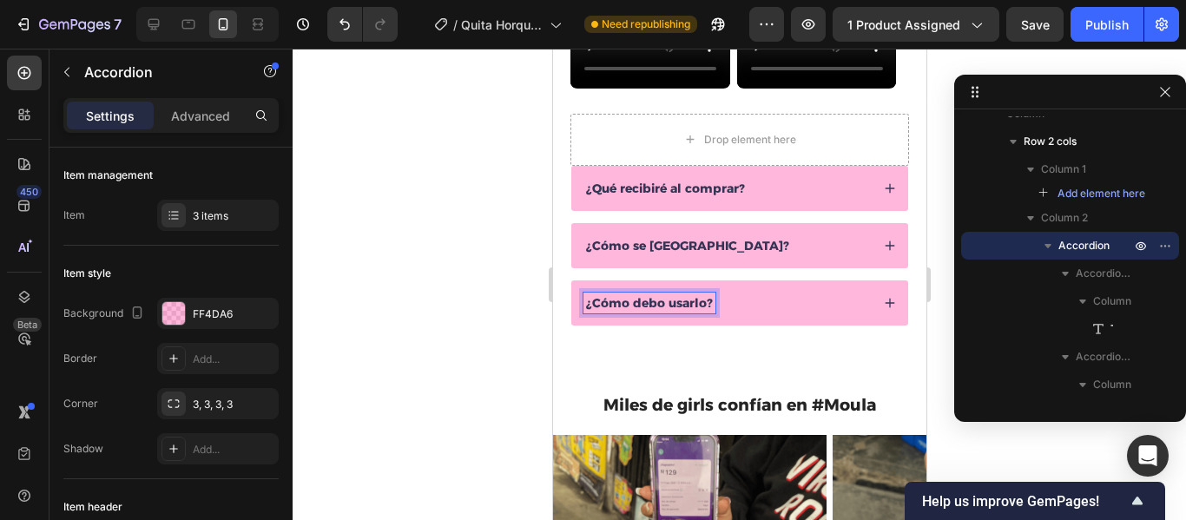
click at [677, 301] on p "¿Cómo debo usarlo?" at bounding box center [648, 303] width 127 height 16
click at [645, 307] on p "¿Cómo debo usarlo?" at bounding box center [648, 303] width 127 height 16
click at [674, 303] on p "¿Cómo debo usarlo?" at bounding box center [648, 303] width 127 height 16
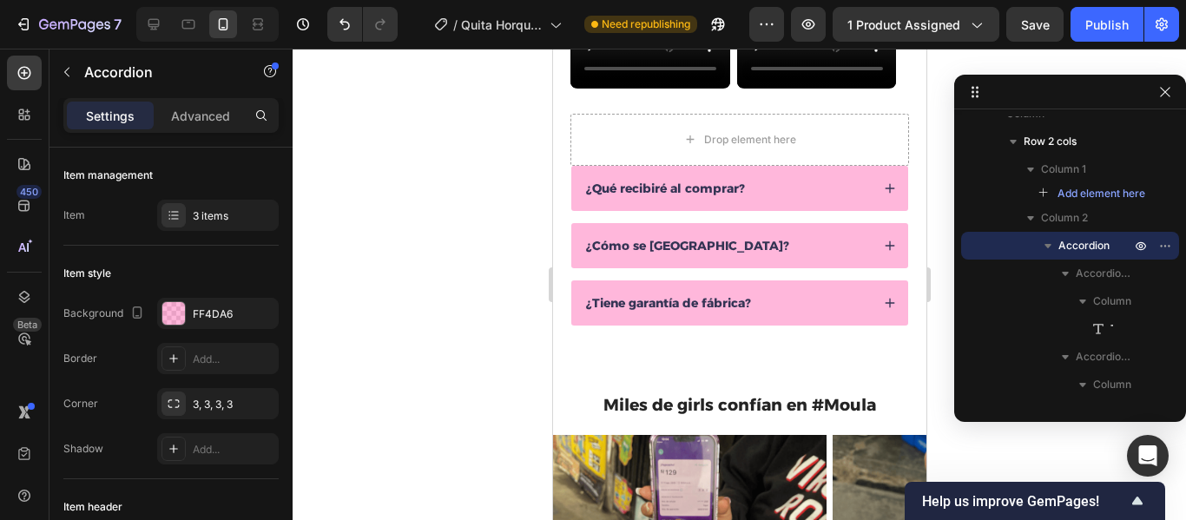
click at [459, 223] on div at bounding box center [740, 285] width 894 height 472
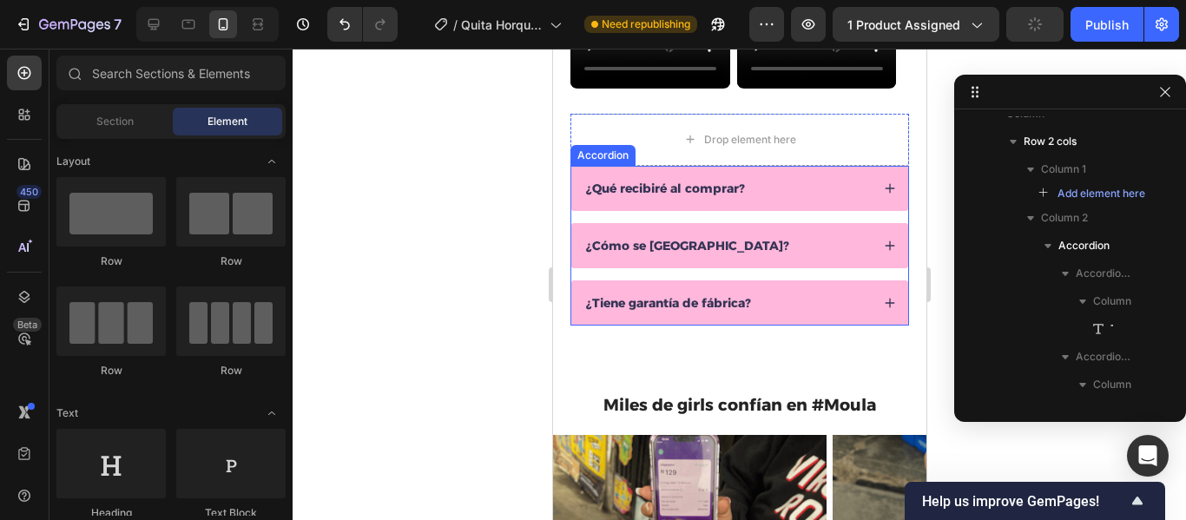
click at [810, 195] on div "¿Qué recibiré al comprar?" at bounding box center [726, 188] width 287 height 21
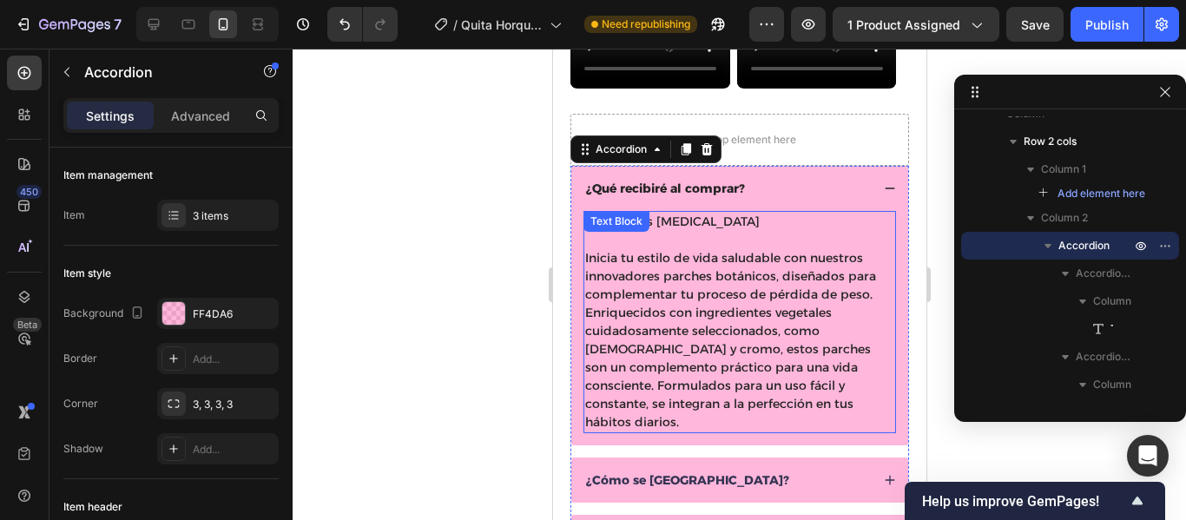
click at [693, 222] on p "30 parches GLP-1" at bounding box center [739, 222] width 309 height 18
click at [693, 222] on div "30 parches GLP-1 Inicia tu estilo de vida saludable con nuestros innovadores pa…" at bounding box center [739, 322] width 313 height 222
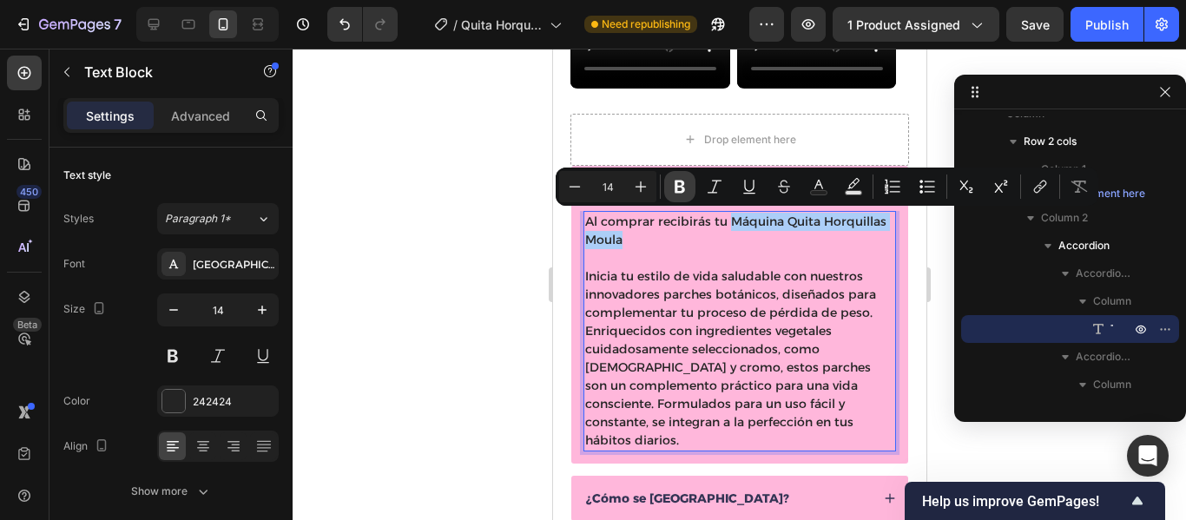
click at [682, 189] on icon "Editor contextual toolbar" at bounding box center [679, 186] width 17 height 17
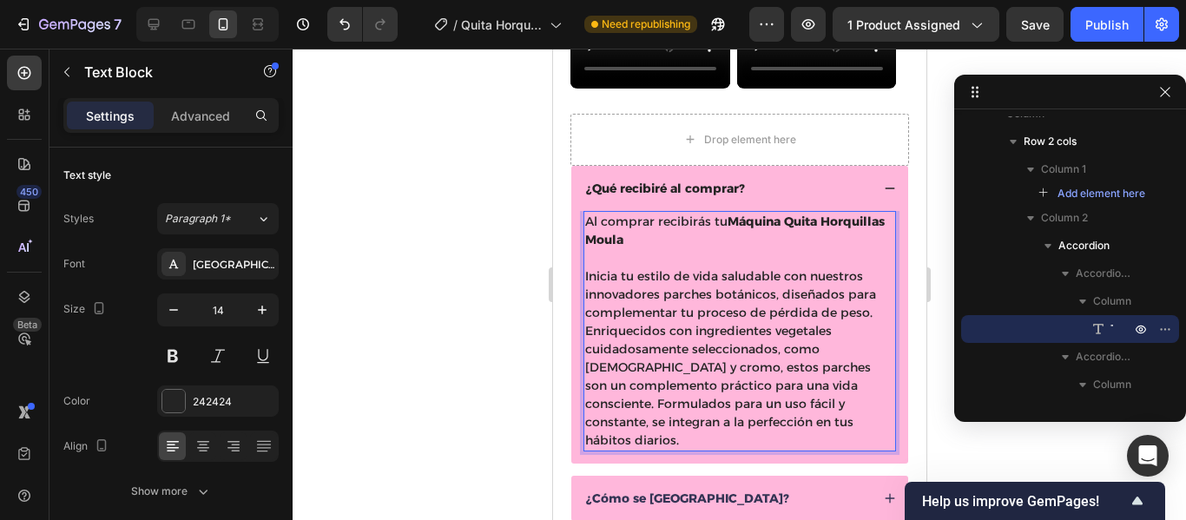
click at [714, 241] on p "Al comprar recibirás tu Máquina Quita Horquillas Moula" at bounding box center [739, 231] width 309 height 36
click at [728, 241] on p "Al comprar recibirás tu Máquina Quita Horquillas Moula" at bounding box center [739, 231] width 309 height 36
click at [730, 223] on strong "oMáquina Quita Horquillas Moula c" at bounding box center [738, 231] width 307 height 34
click at [722, 221] on strong "Máquina Quita Horquillas Moula c" at bounding box center [735, 231] width 300 height 34
click at [1090, 29] on div "Publish" at bounding box center [1107, 25] width 43 height 18
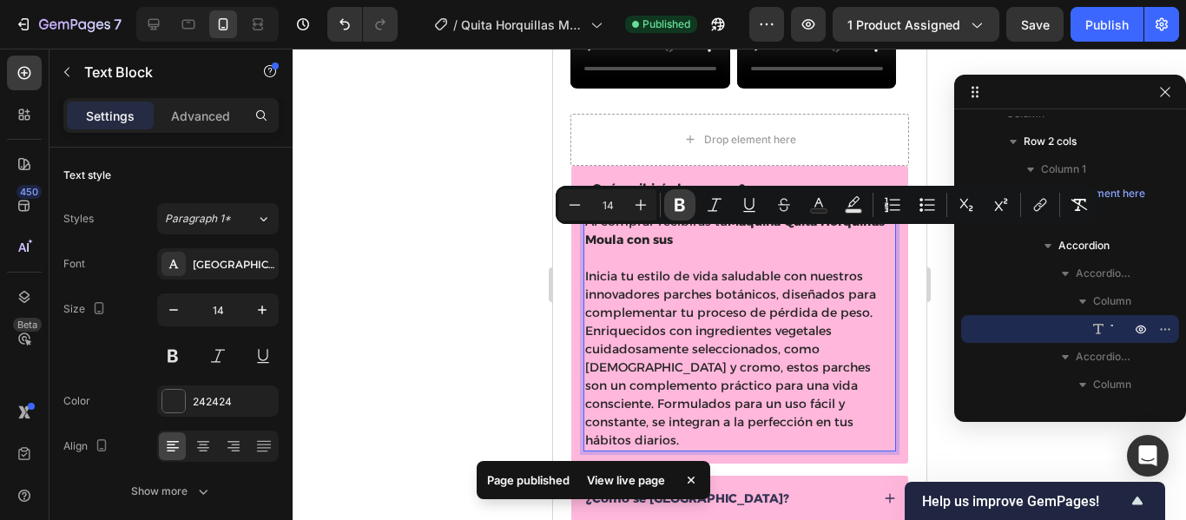
click at [687, 206] on icon "Editor contextual toolbar" at bounding box center [679, 204] width 17 height 17
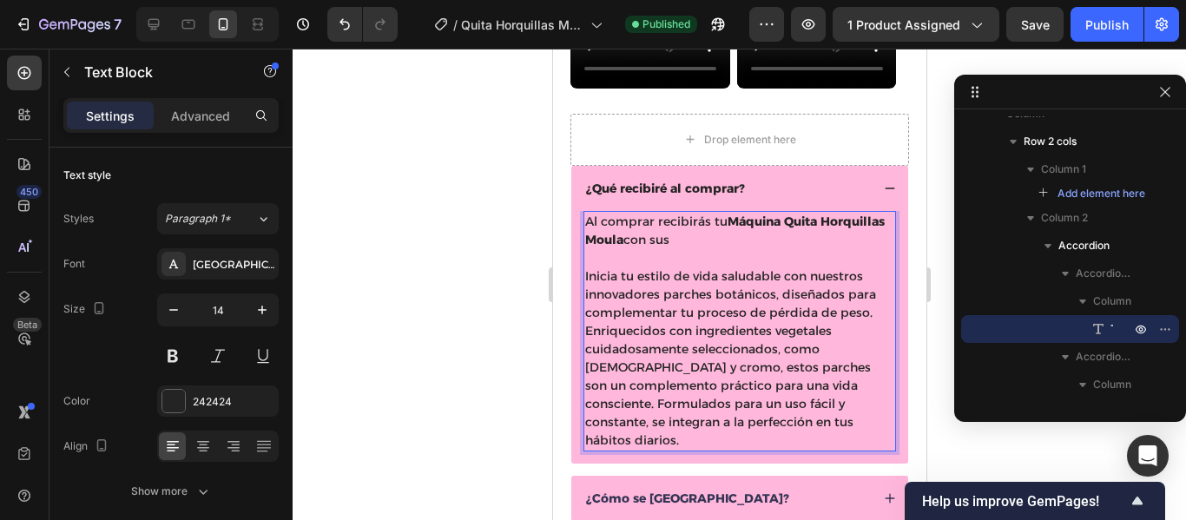
click at [758, 244] on p "Al comprar recibirás tu Máquina Quita Horquillas Moula con sus" at bounding box center [739, 231] width 309 height 36
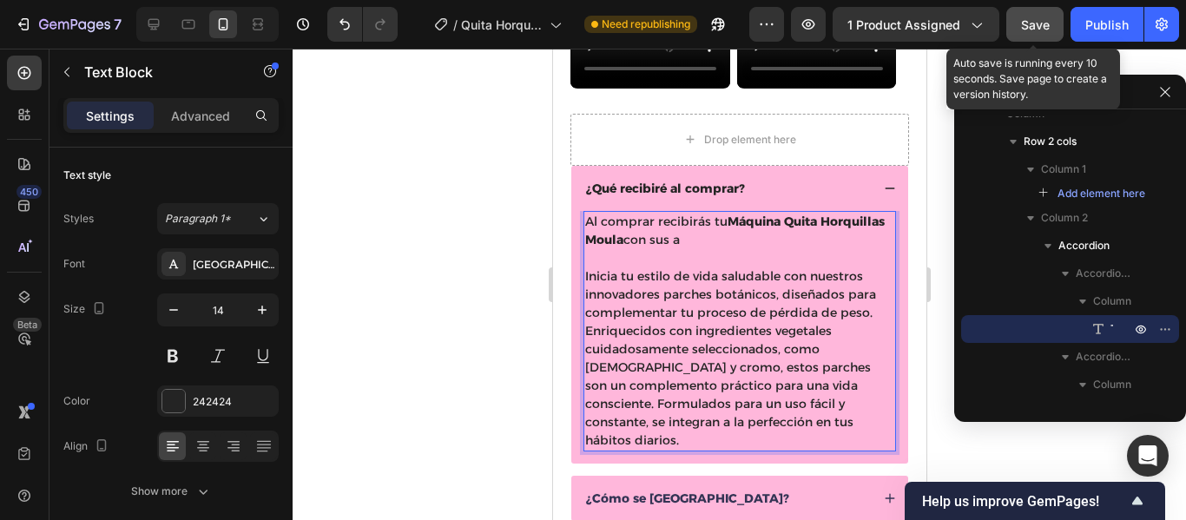
click at [1034, 26] on span "Save" at bounding box center [1035, 24] width 29 height 15
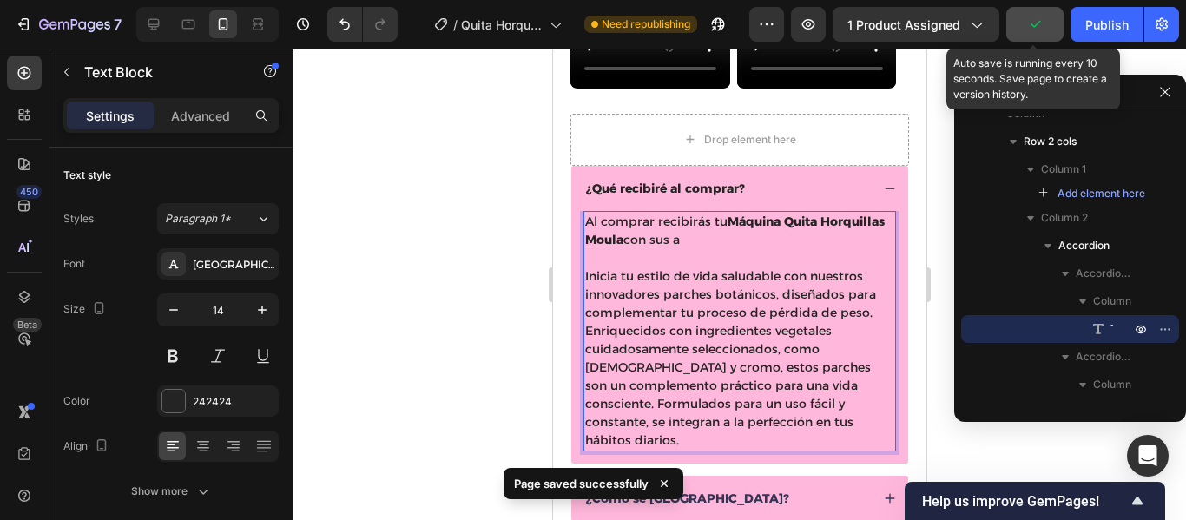
click at [769, 249] on p "Rich Text Editor. Editing area: main" at bounding box center [739, 258] width 309 height 18
click at [761, 236] on p "Al comprar recibirás tu Máquina Quita Horquillas Moula con sus a" at bounding box center [739, 231] width 309 height 36
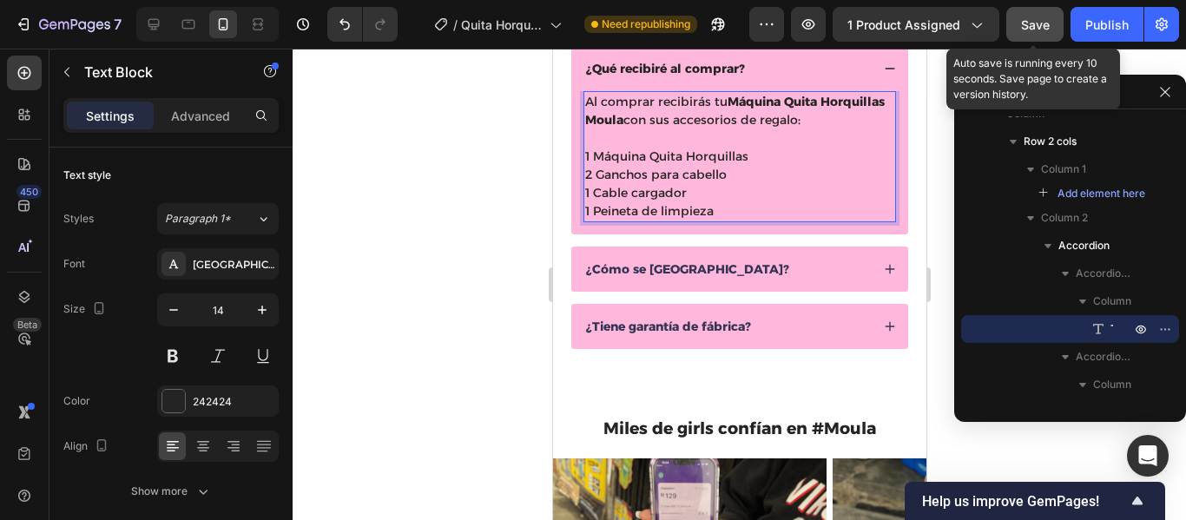
scroll to position [1023, 0]
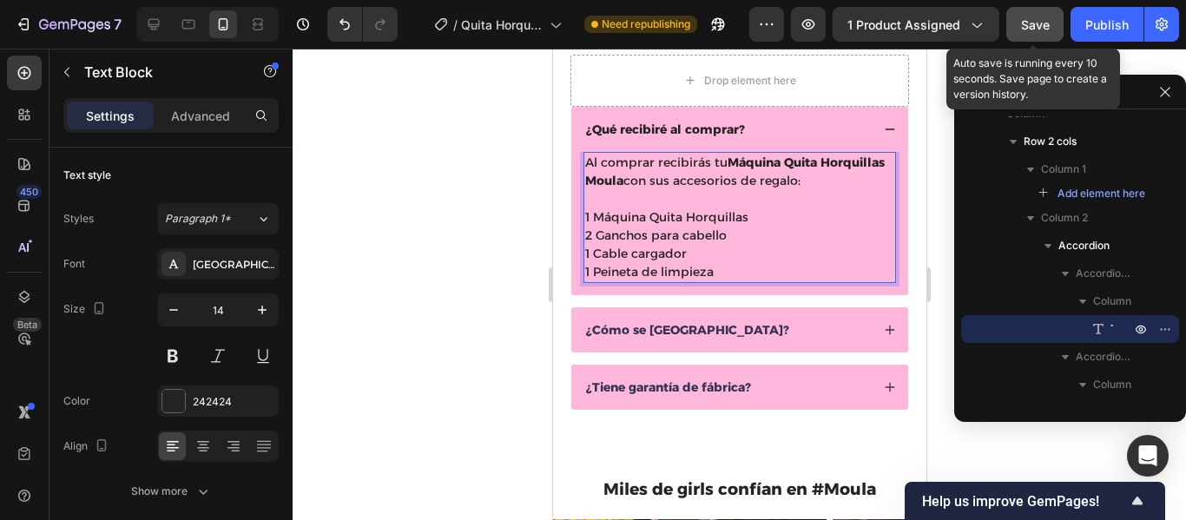
click at [697, 198] on p "Rich Text Editor. Editing area: main" at bounding box center [739, 199] width 309 height 18
click at [744, 276] on p "1 Peineta de limpieza" at bounding box center [739, 272] width 309 height 18
click at [587, 162] on p "Al comprar recibirás tu Máquina Quita Horquillas Moula con sus accesorios de re…" at bounding box center [739, 172] width 309 height 36
click at [802, 208] on p "1 Máquina Quita Horquillas" at bounding box center [739, 217] width 309 height 18
click at [1039, 32] on div "Save" at bounding box center [1035, 25] width 29 height 18
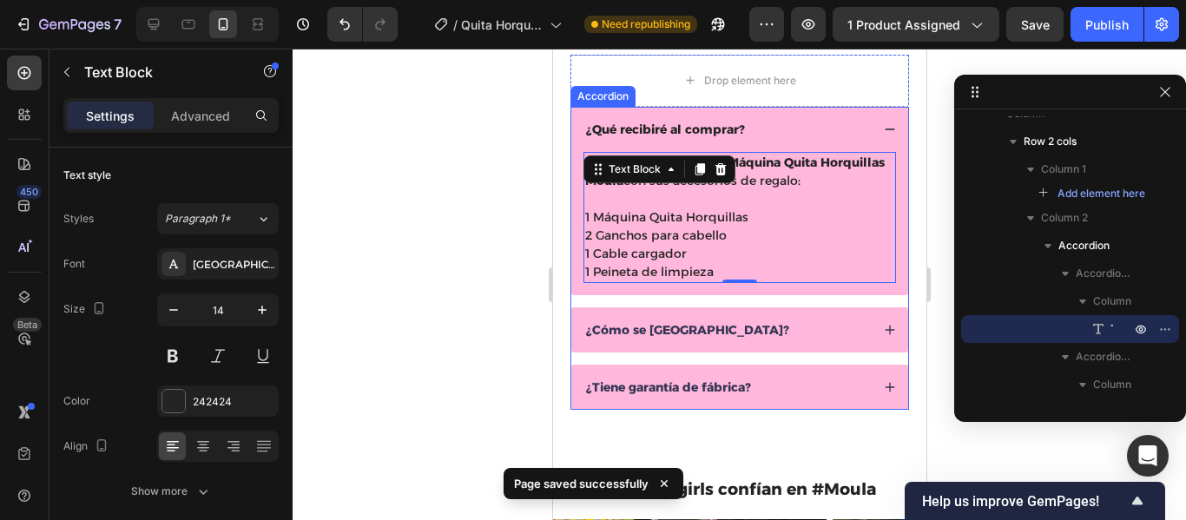
click at [732, 330] on div "¿Cómo se usa?" at bounding box center [726, 330] width 287 height 21
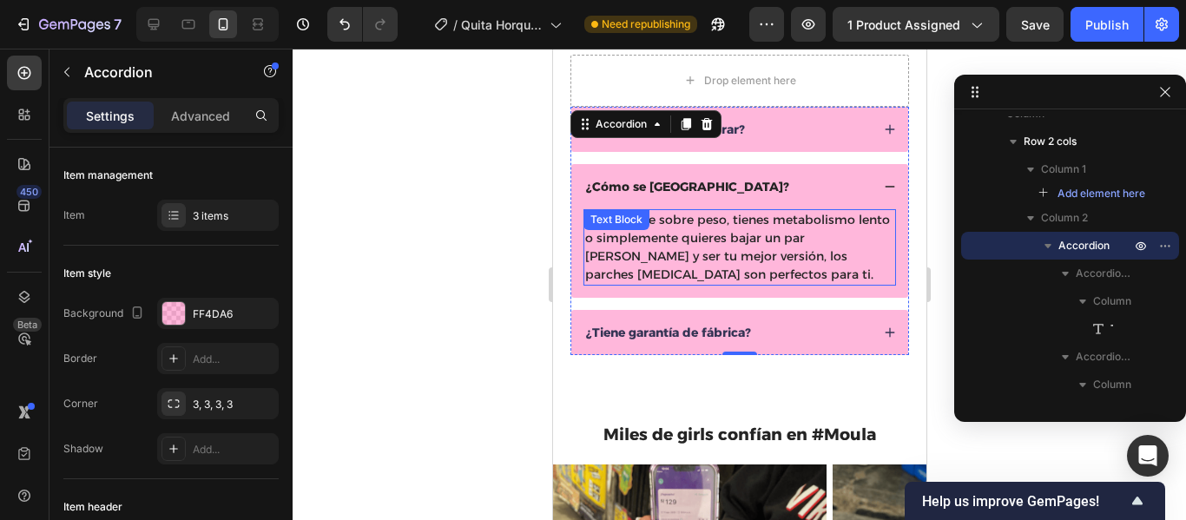
click at [777, 246] on p "Si sufres de sobre peso, tienes metabolismo lento o simplemente quieres bajar u…" at bounding box center [739, 247] width 309 height 73
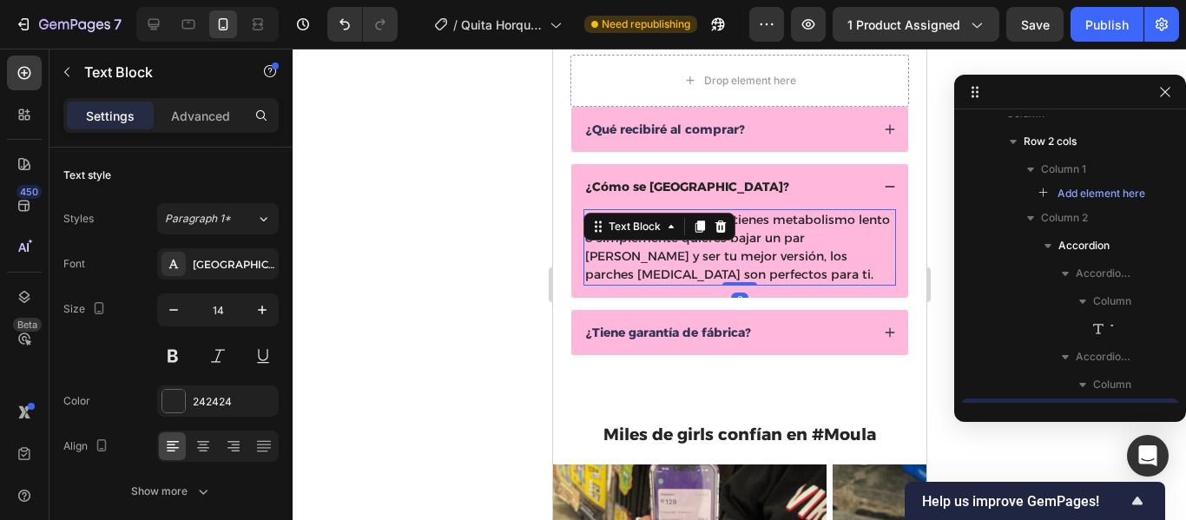
scroll to position [850, 0]
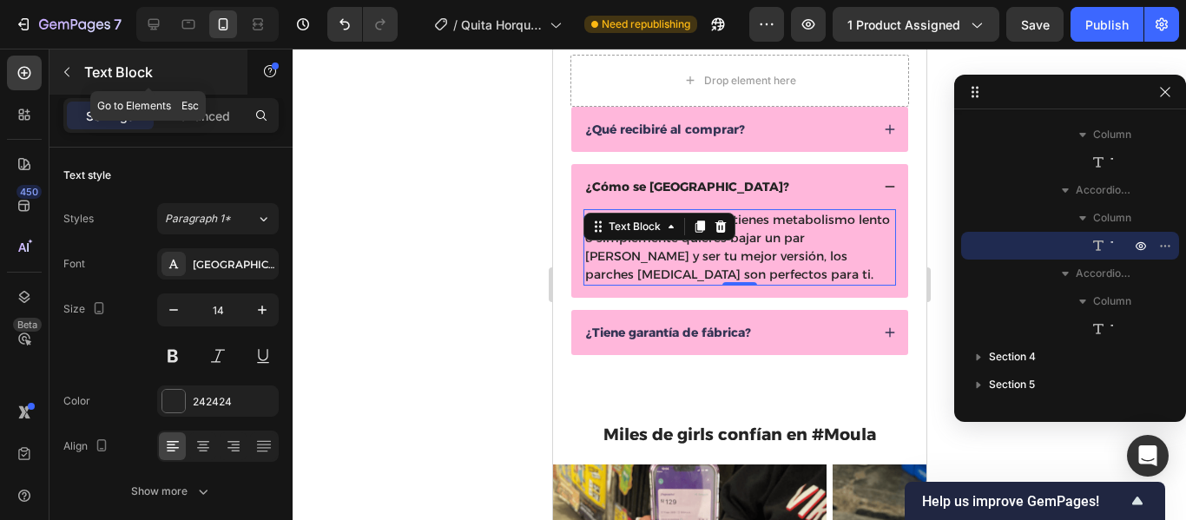
click at [63, 73] on icon "button" at bounding box center [67, 72] width 14 height 14
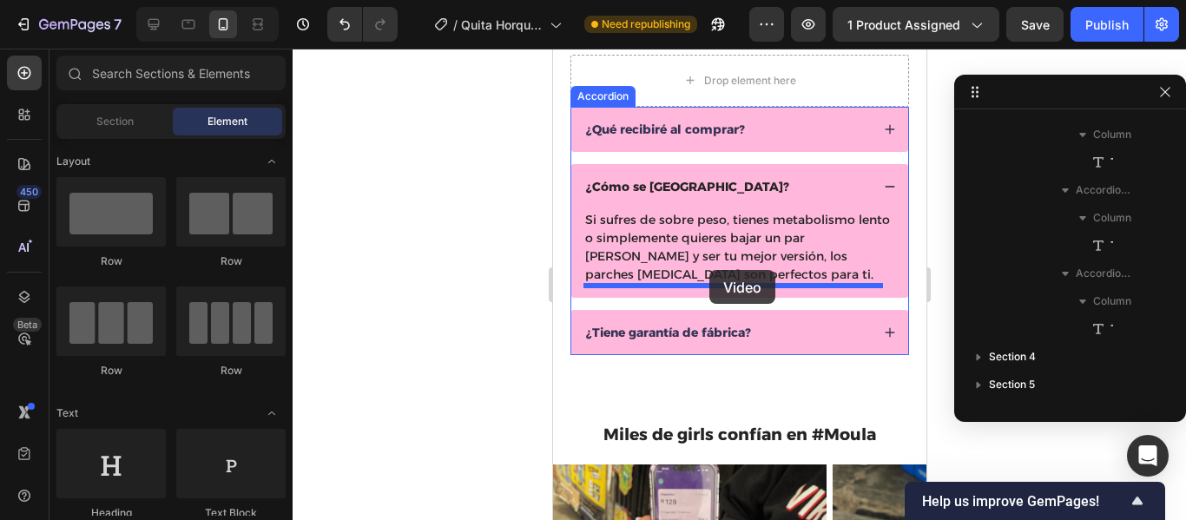
drag, startPoint x: 679, startPoint y: 316, endPoint x: 709, endPoint y: 270, distance: 54.7
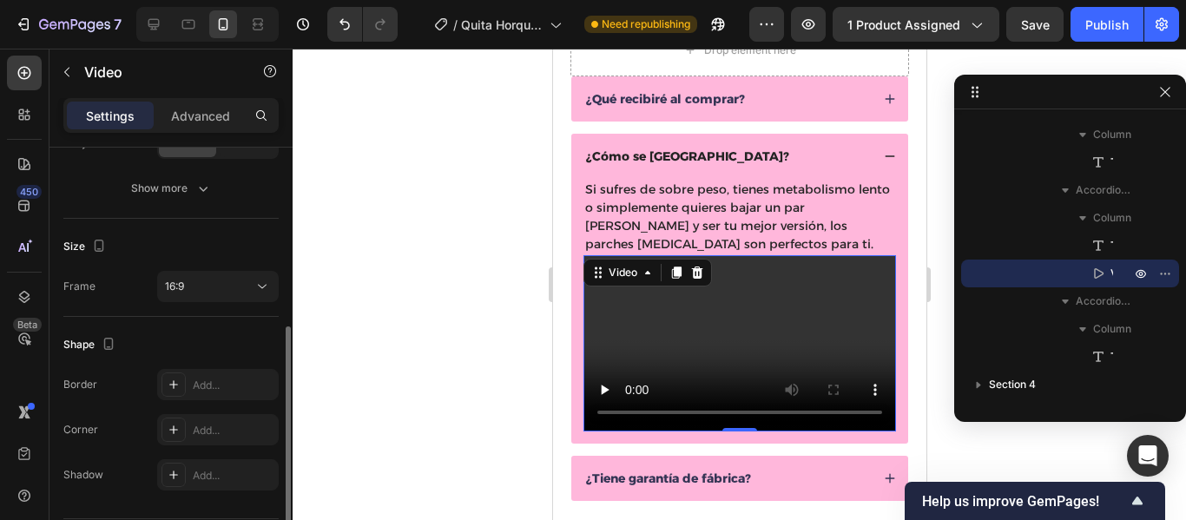
scroll to position [352, 0]
click at [220, 305] on div "Size Frame 16:9" at bounding box center [170, 267] width 215 height 98
click at [226, 292] on div "16:9" at bounding box center [209, 286] width 89 height 16
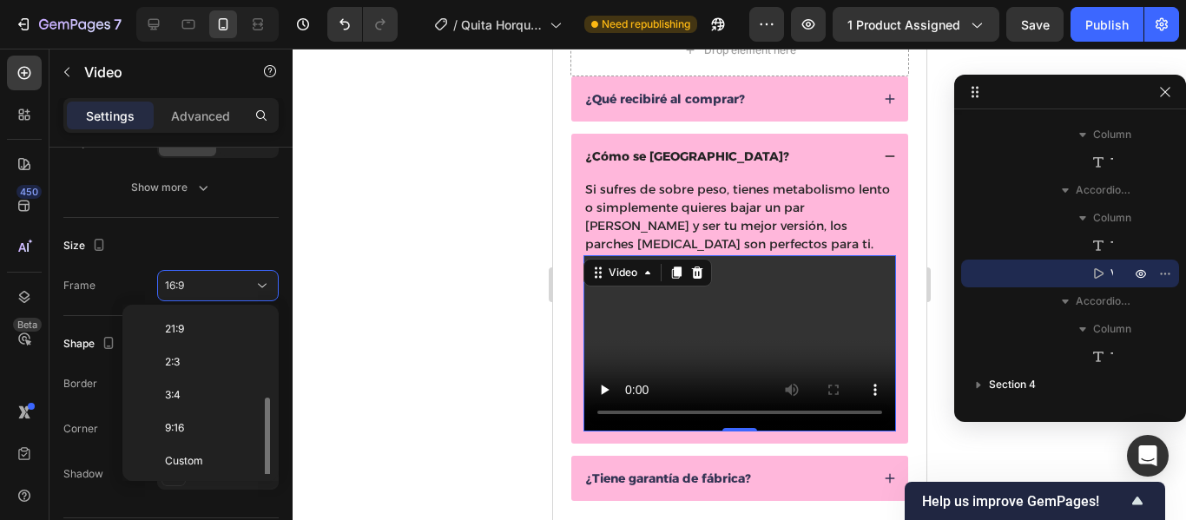
scroll to position [168, 0]
click at [209, 417] on p "9:16" at bounding box center [211, 425] width 92 height 16
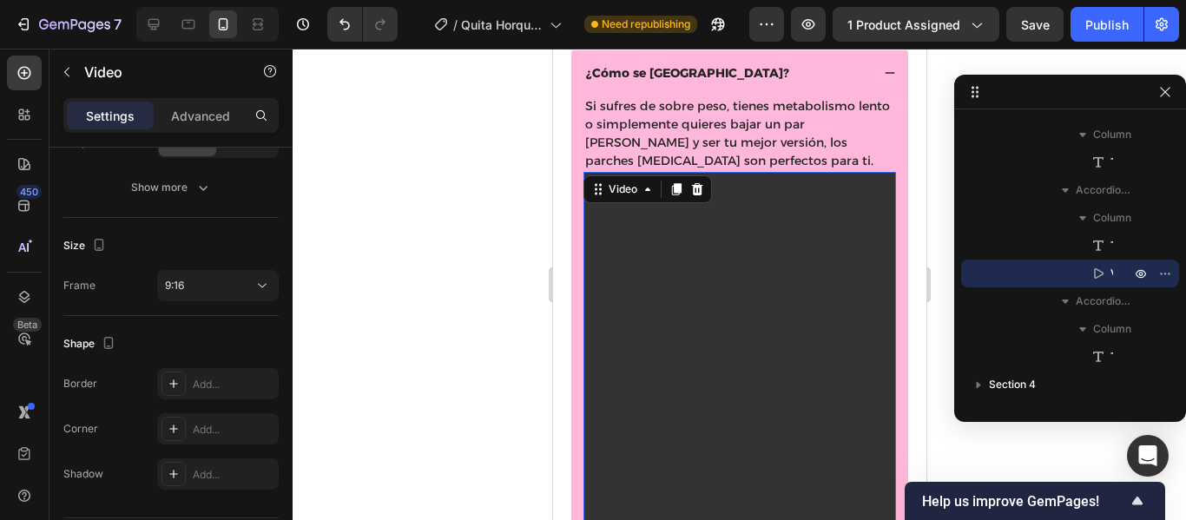
scroll to position [1136, 0]
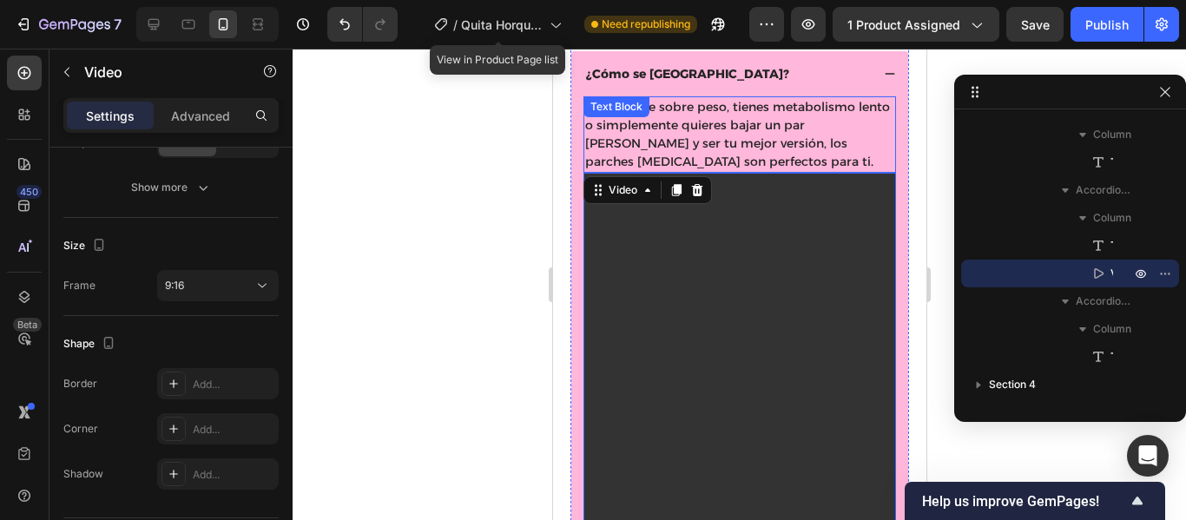
click at [720, 134] on p "Si sufres de sobre peso, tienes metabolismo lento o simplemente quieres bajar u…" at bounding box center [739, 134] width 309 height 73
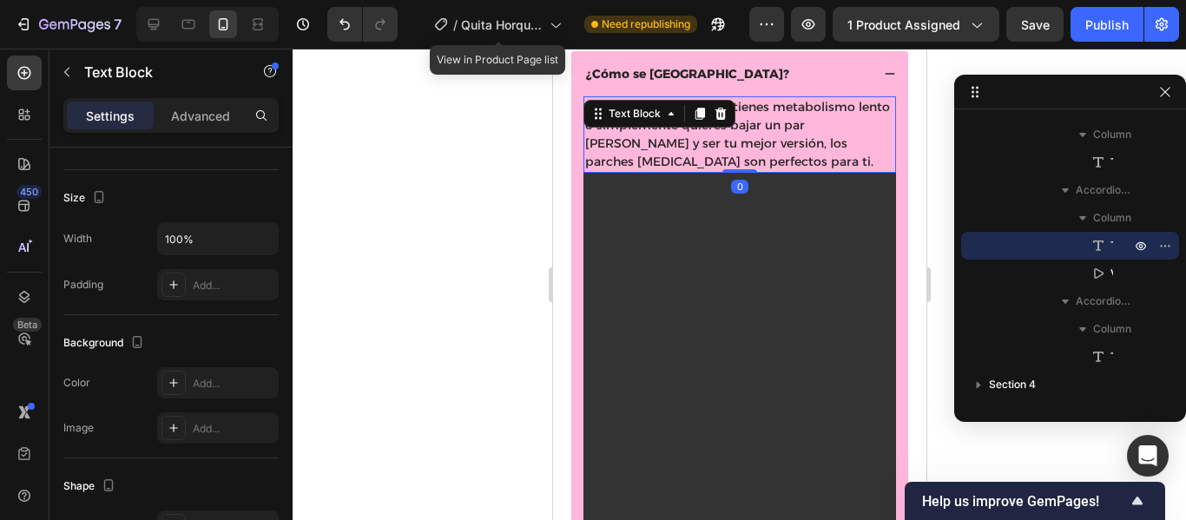
scroll to position [0, 0]
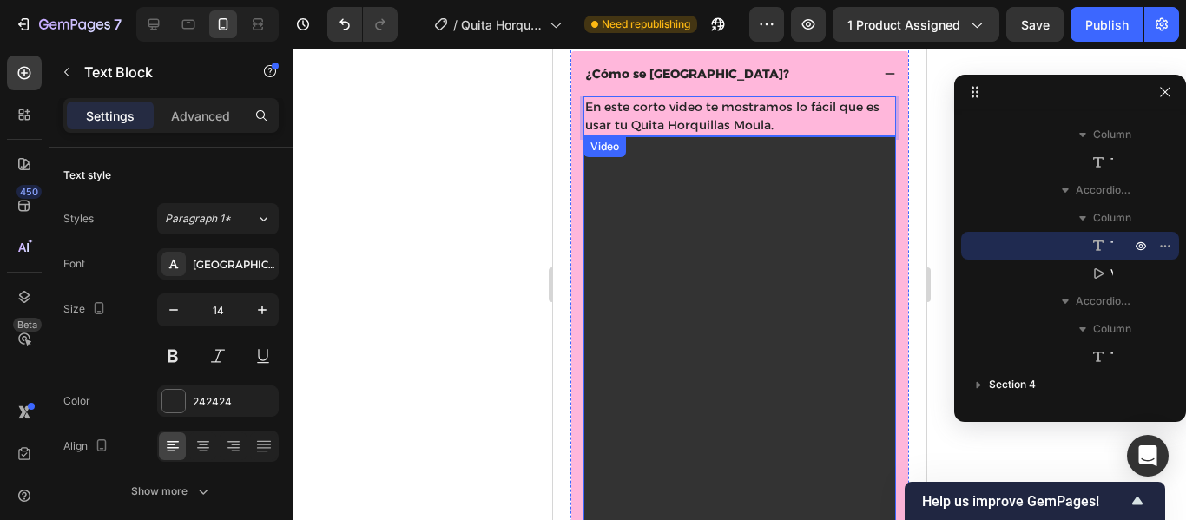
click at [808, 322] on video at bounding box center [739, 414] width 313 height 556
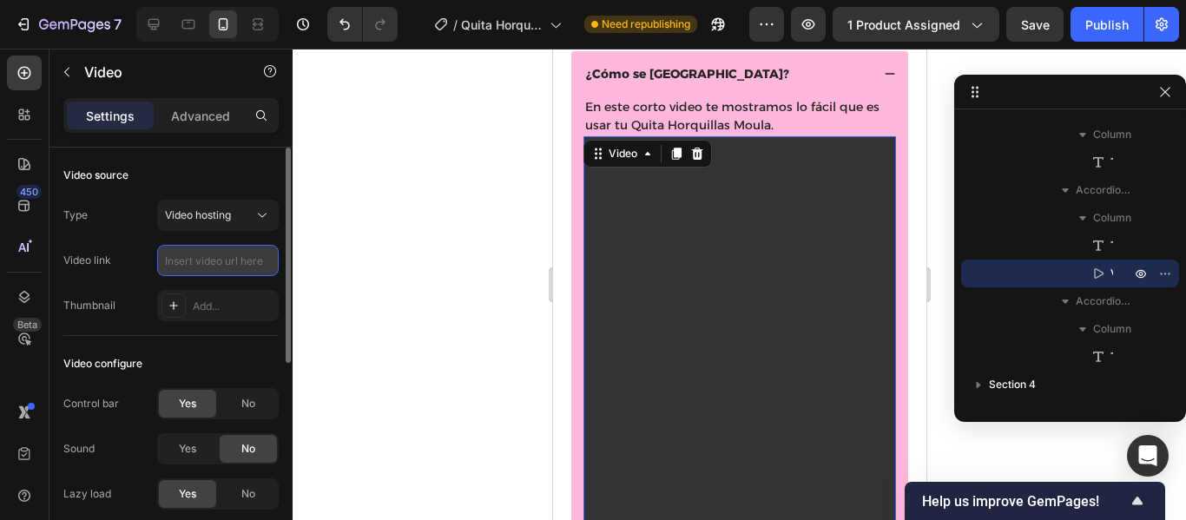
click at [222, 265] on input "text" at bounding box center [218, 260] width 122 height 31
paste input "https://cdn.shopify.com/videos/c/o/v/ed0e8ca4b694473ca2c70766485f26bd.mp4"
type input "https://cdn.shopify.com/videos/c/o/v/ed0e8ca4b694473ca2c70766485f26bd.mp4"
click at [217, 164] on div "Video source" at bounding box center [170, 176] width 215 height 28
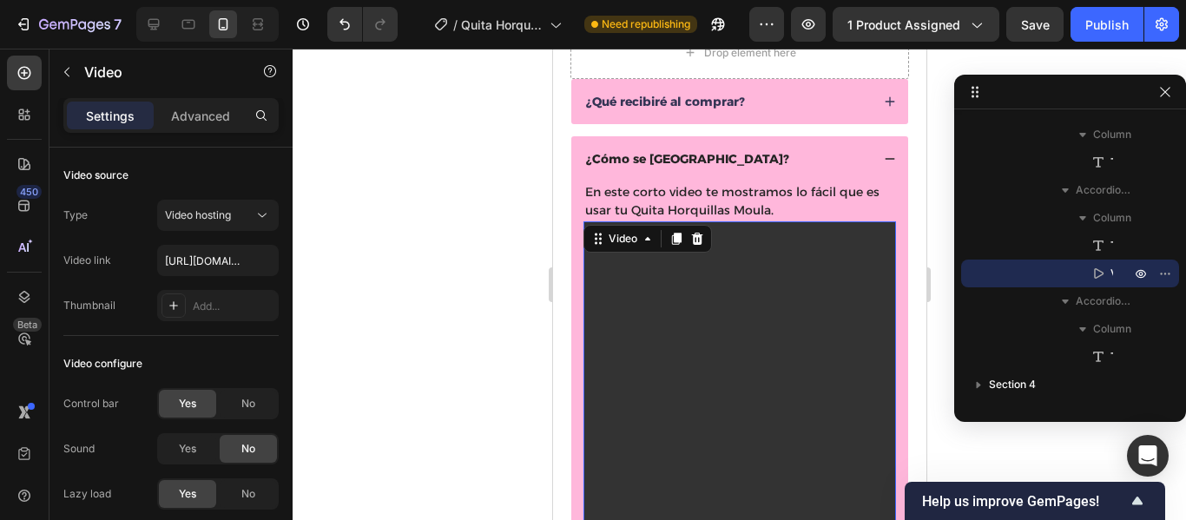
scroll to position [1050, 0]
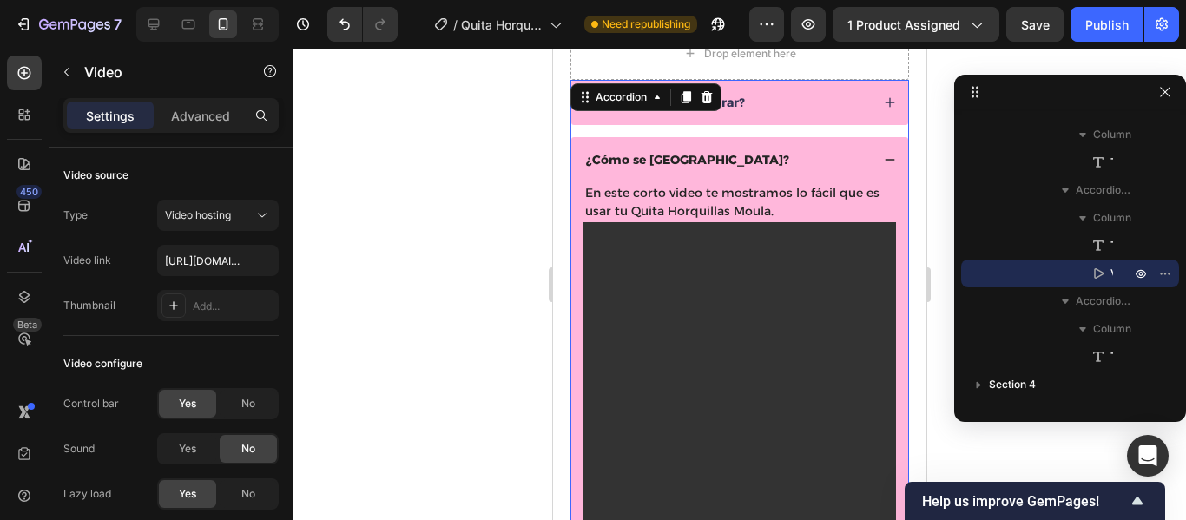
click at [883, 155] on icon at bounding box center [889, 160] width 12 height 12
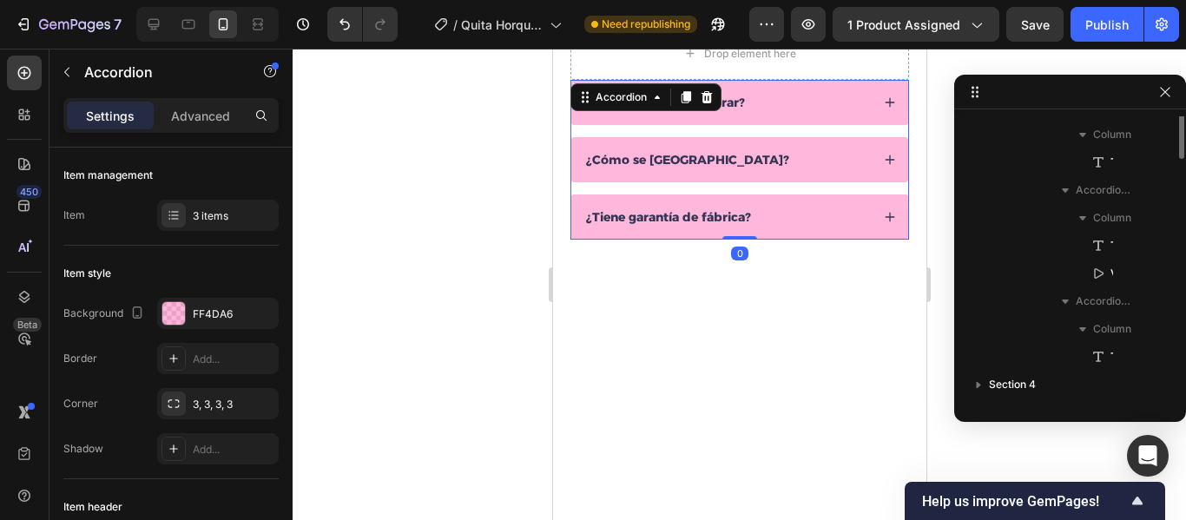
scroll to position [684, 0]
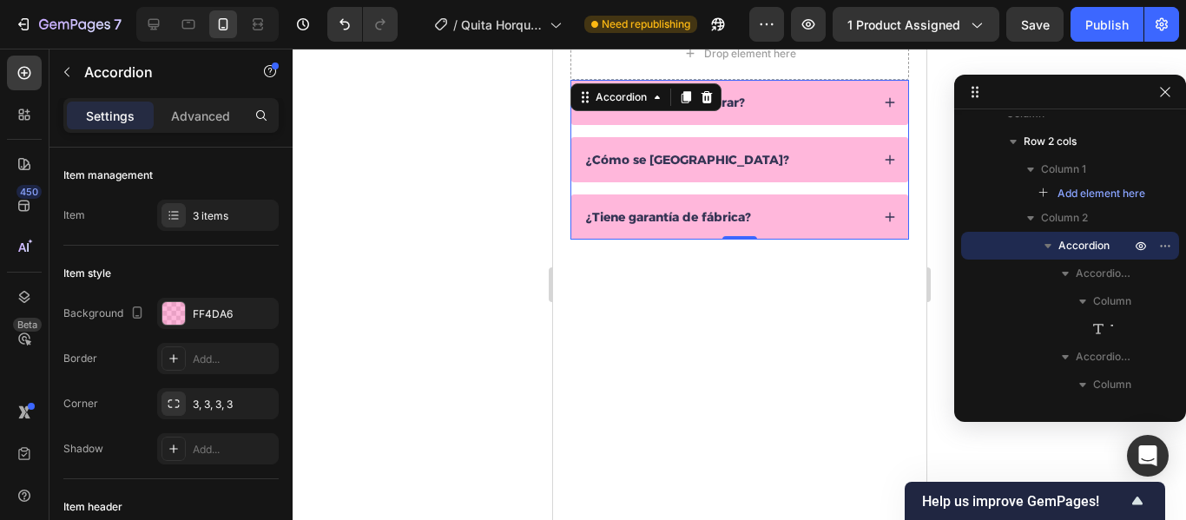
click at [763, 215] on div "¿Tiene garantía de fábrica?" at bounding box center [726, 217] width 287 height 21
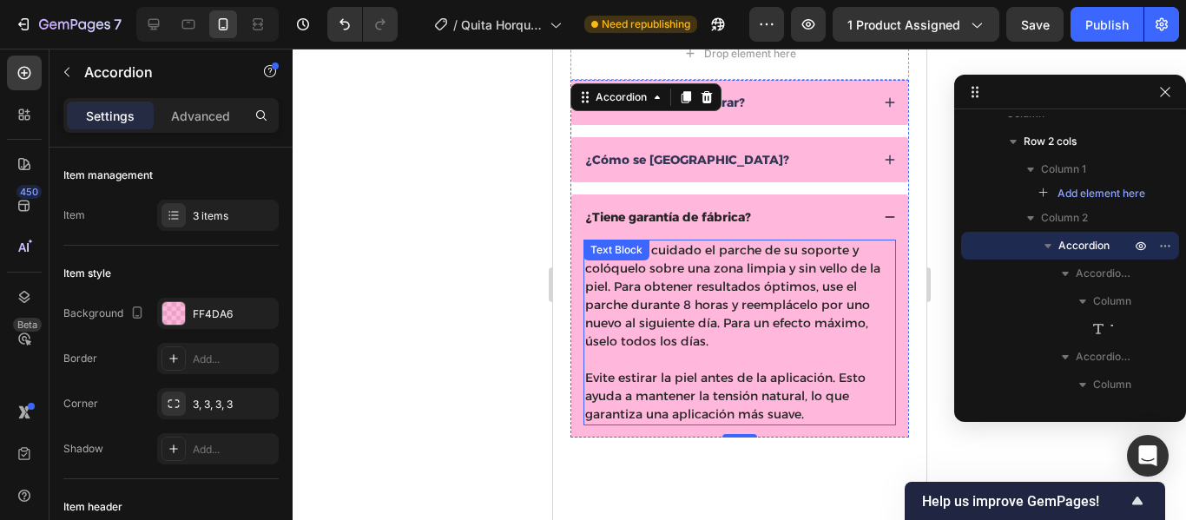
click at [804, 410] on p "Retire con cuidado el parche de su soporte y colóquelo sobre una zona limpia y …" at bounding box center [739, 332] width 309 height 182
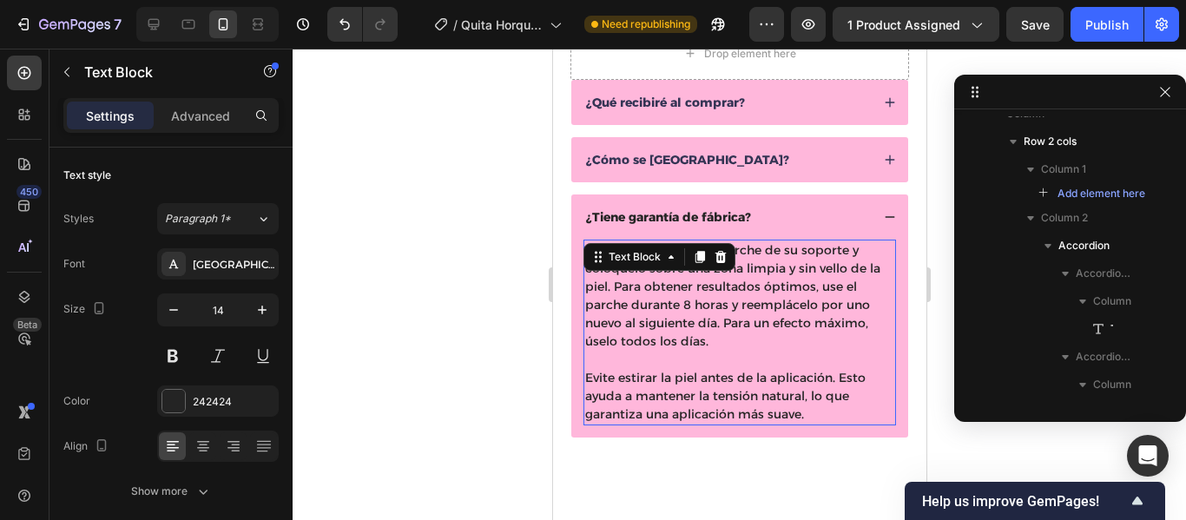
scroll to position [962, 0]
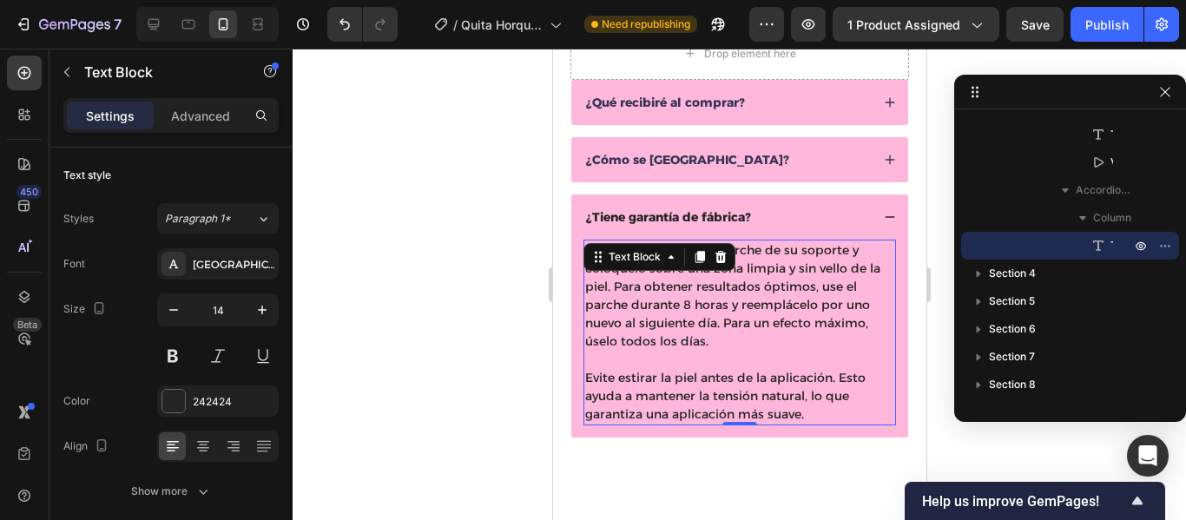
click at [813, 415] on p "Retire con cuidado el parche de su soporte y colóquelo sobre una zona limpia y …" at bounding box center [739, 332] width 309 height 182
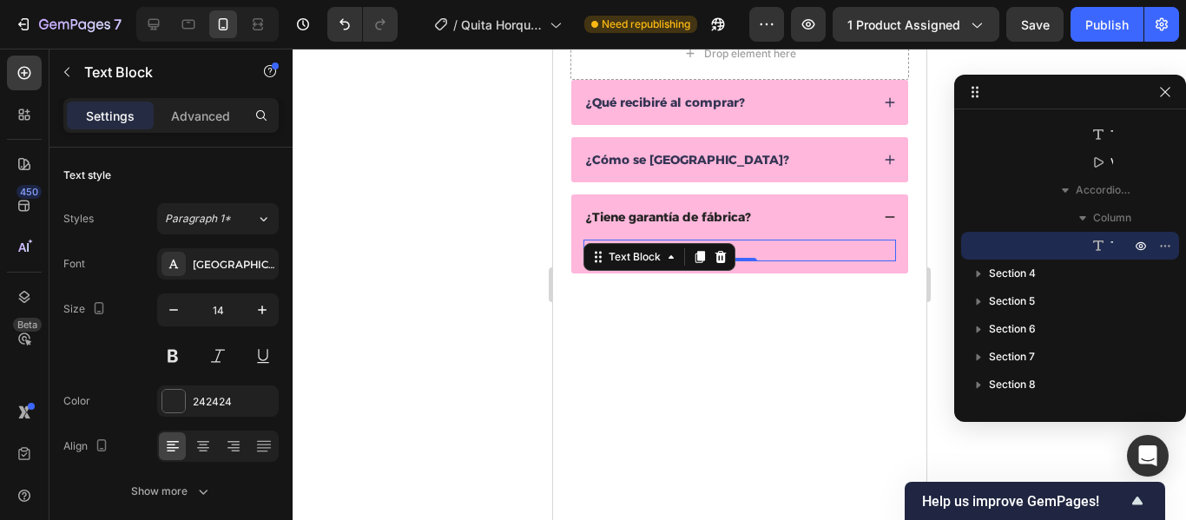
click at [770, 248] on p "Sí°." at bounding box center [739, 250] width 309 height 18
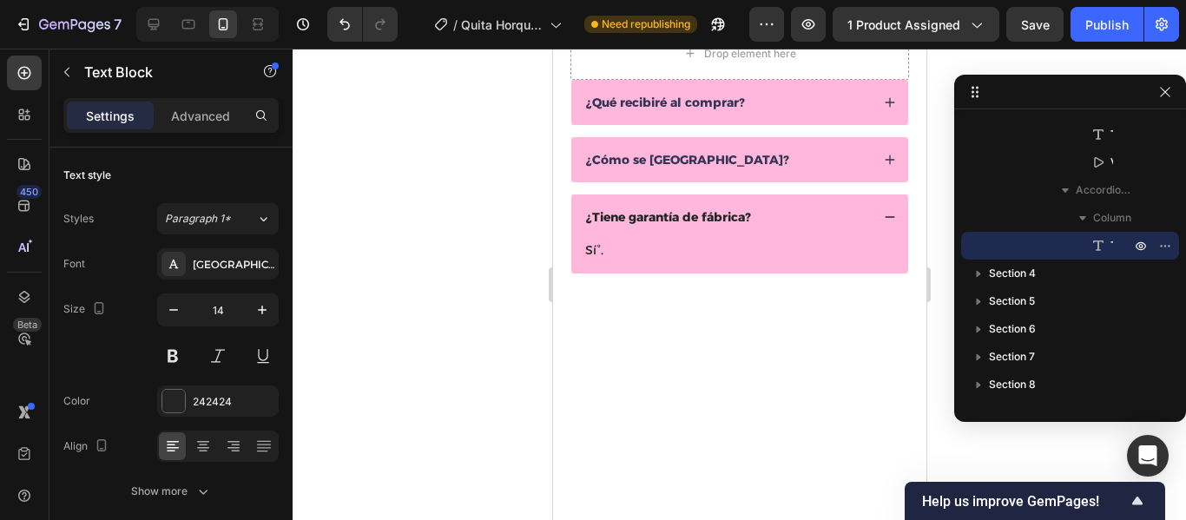
click at [898, 346] on div at bounding box center [738, 502] width 373 height 333
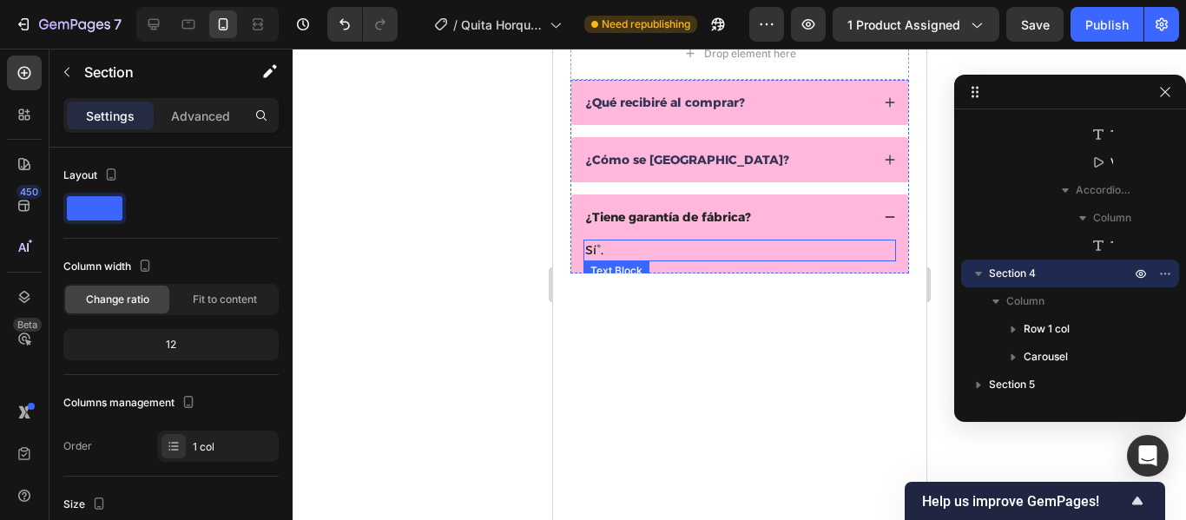
click at [651, 248] on p "Sí°." at bounding box center [739, 250] width 309 height 18
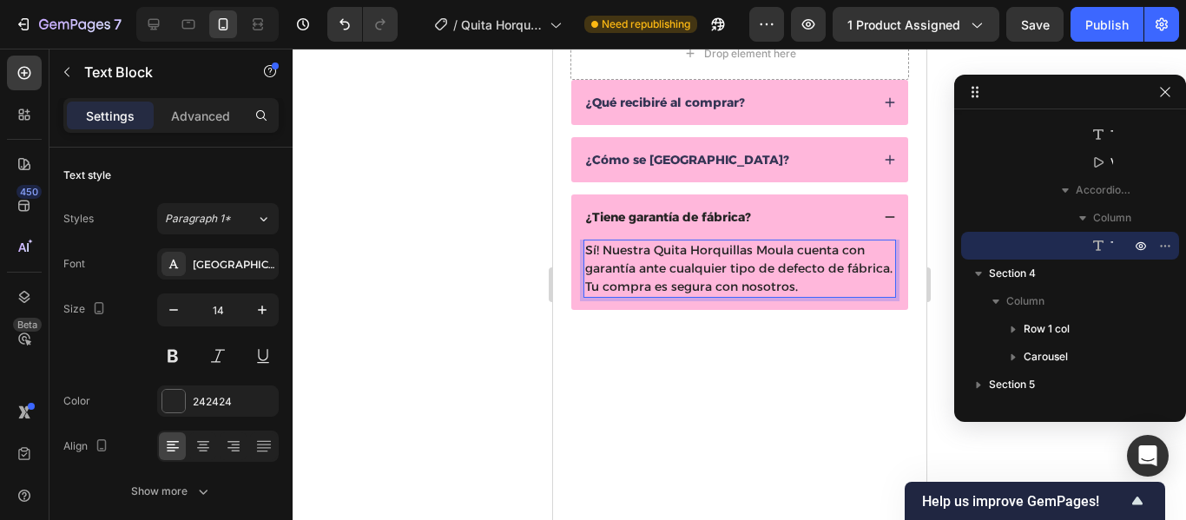
click at [626, 269] on p "Sí! Nuestra Quita Horquillas Moula cuenta con garantía ante cualquier tipo de d…" at bounding box center [739, 268] width 309 height 55
click at [692, 269] on p "Sí! Nuestra Quita Horquillas Moula cuenta con garantía ante cualquier tipo de d…" at bounding box center [739, 268] width 309 height 55
click at [796, 247] on p "Sí! Nuestra Quita Horquillas Moula cuenta con garantía ante cualquier tipo de d…" at bounding box center [739, 268] width 309 height 55
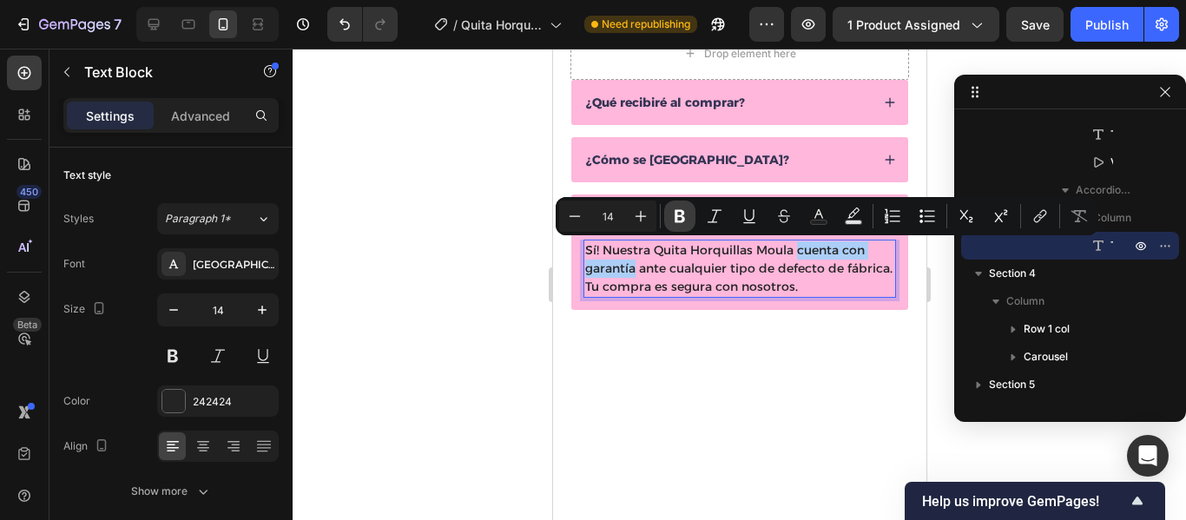
click at [689, 213] on button "Bold" at bounding box center [679, 216] width 31 height 31
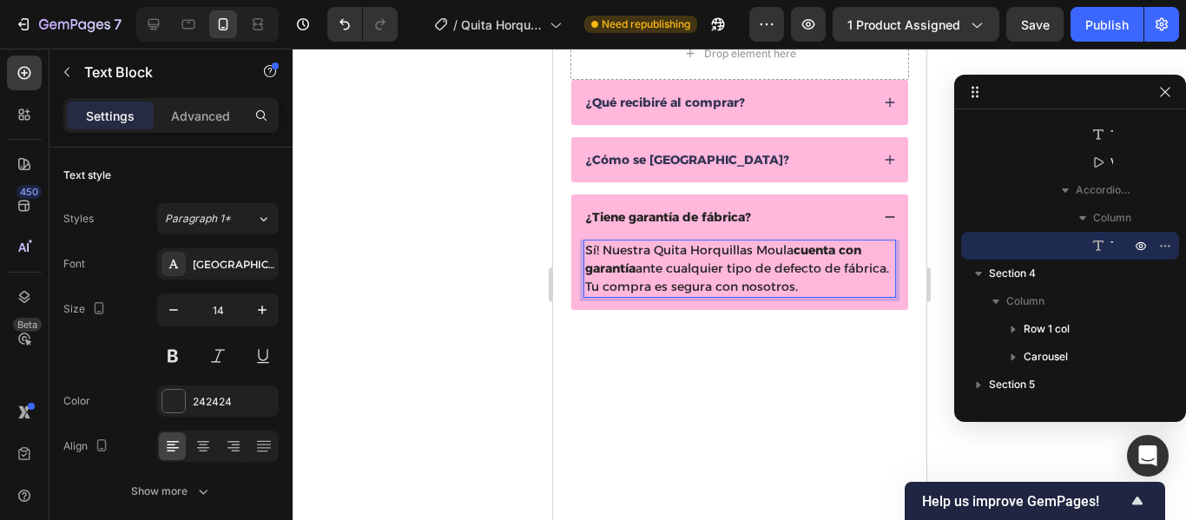
click at [850, 283] on p "Sí! Nuestra Quita Horquillas Moula cuenta con garantía ante cualquier tipo de d…" at bounding box center [739, 268] width 309 height 55
click at [1097, 21] on div "Publish" at bounding box center [1107, 25] width 43 height 18
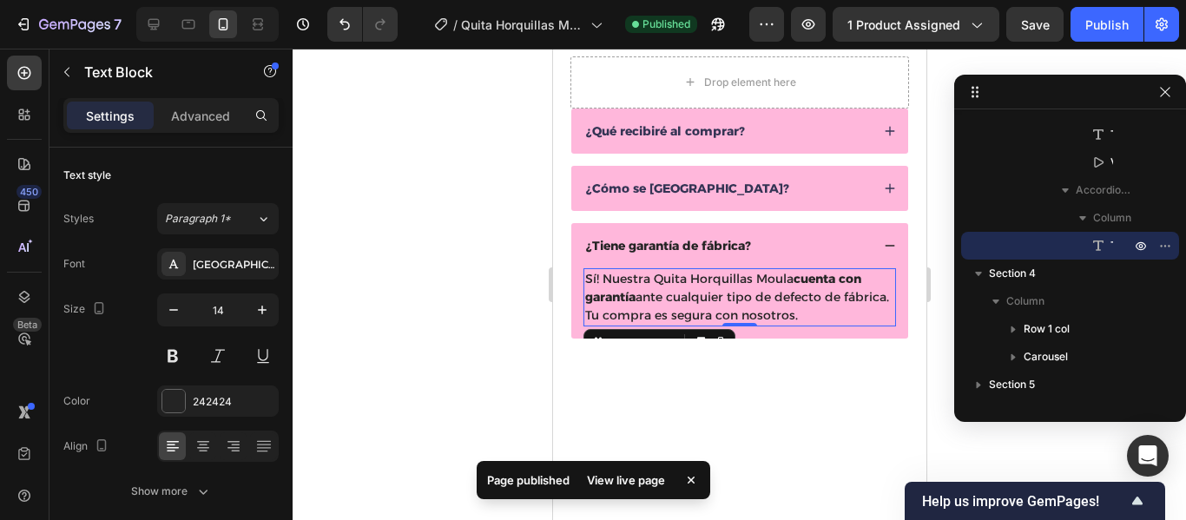
scroll to position [896, 0]
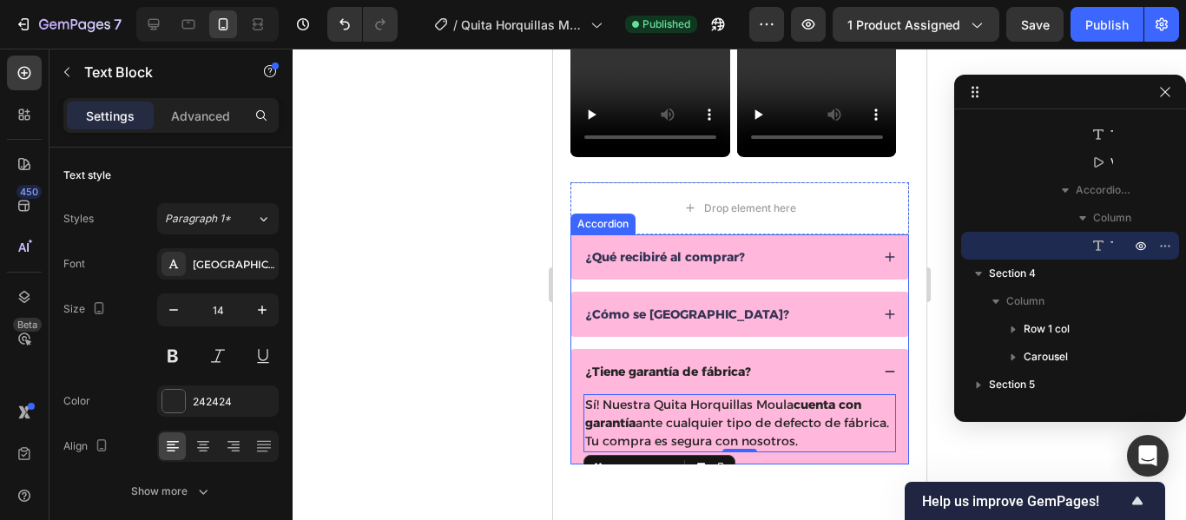
click at [692, 314] on div "¿Cómo se usa?" at bounding box center [726, 314] width 287 height 21
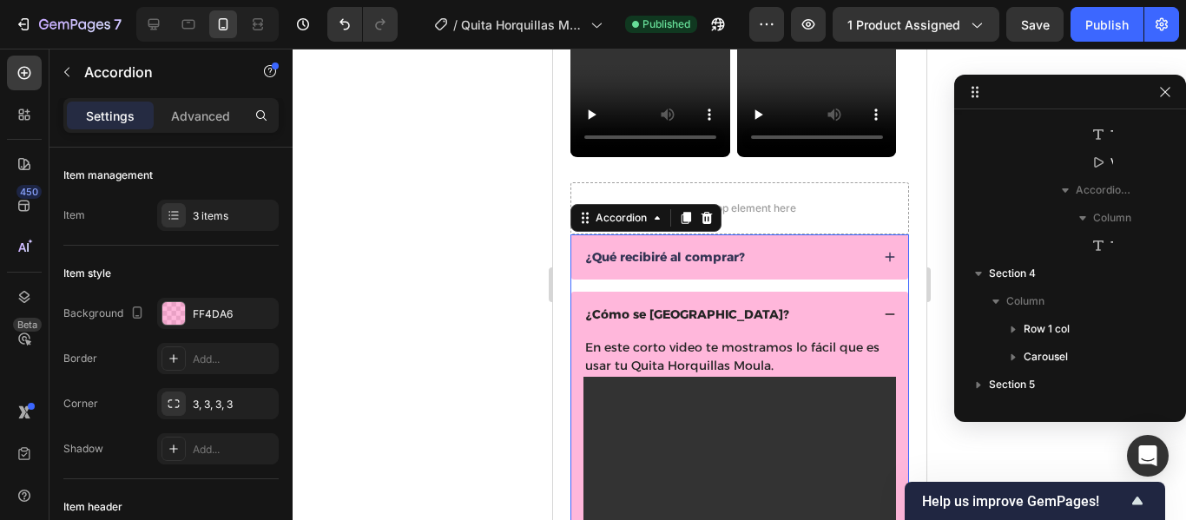
scroll to position [684, 0]
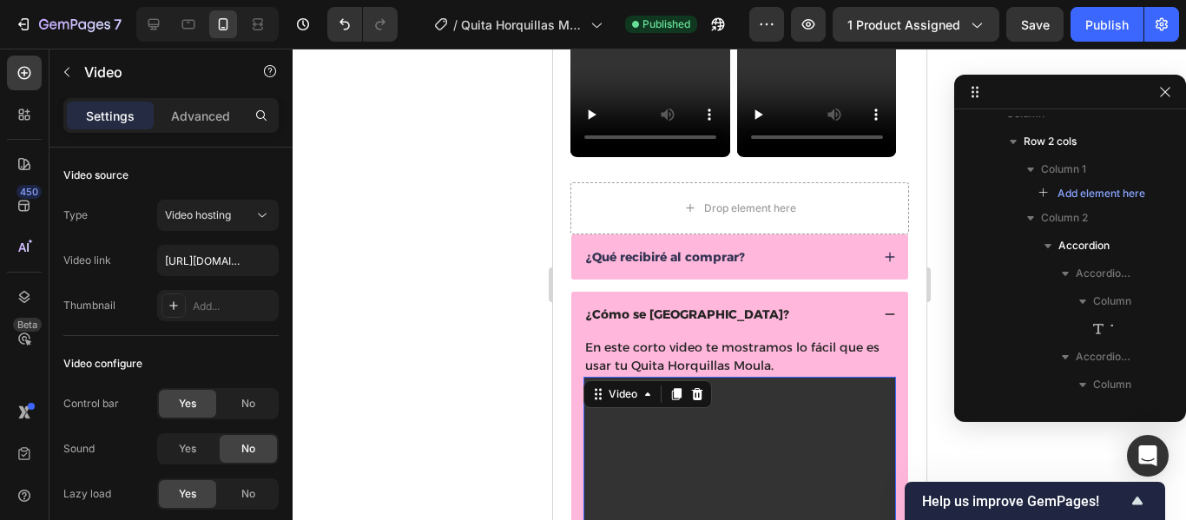
scroll to position [878, 0]
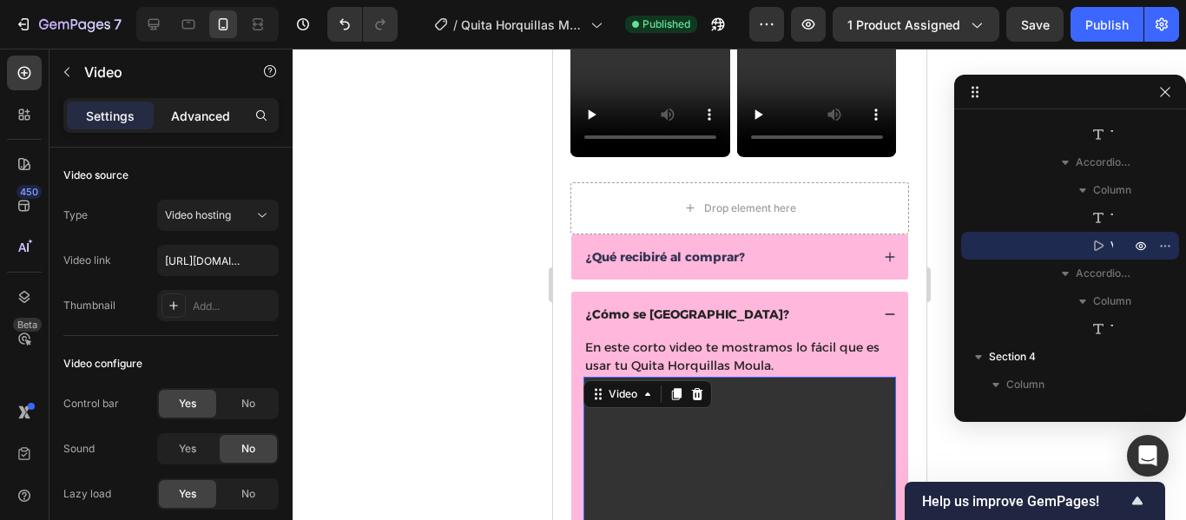
click at [216, 122] on p "Advanced" at bounding box center [200, 116] width 59 height 18
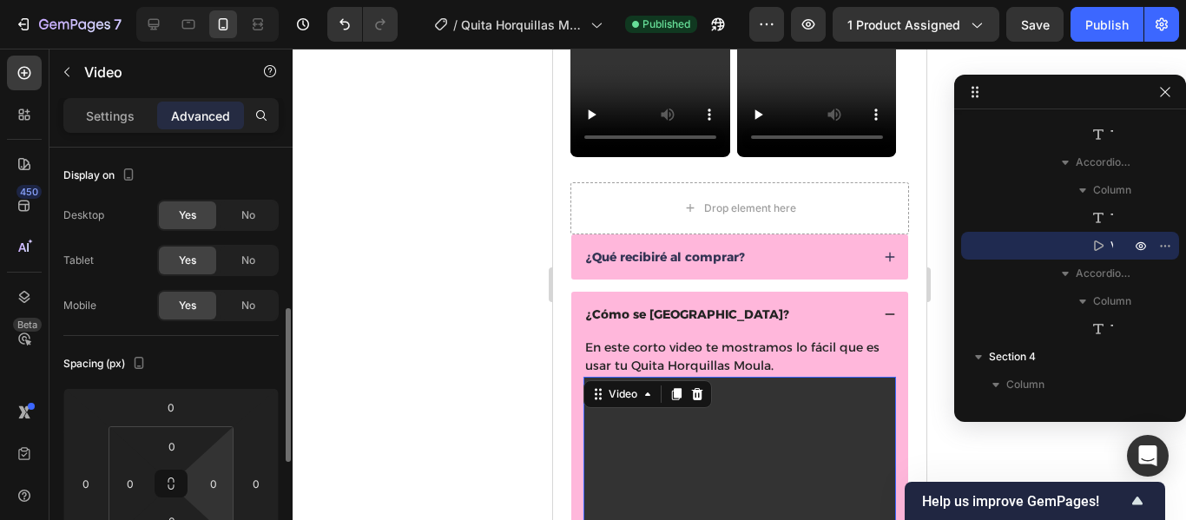
scroll to position [118, 0]
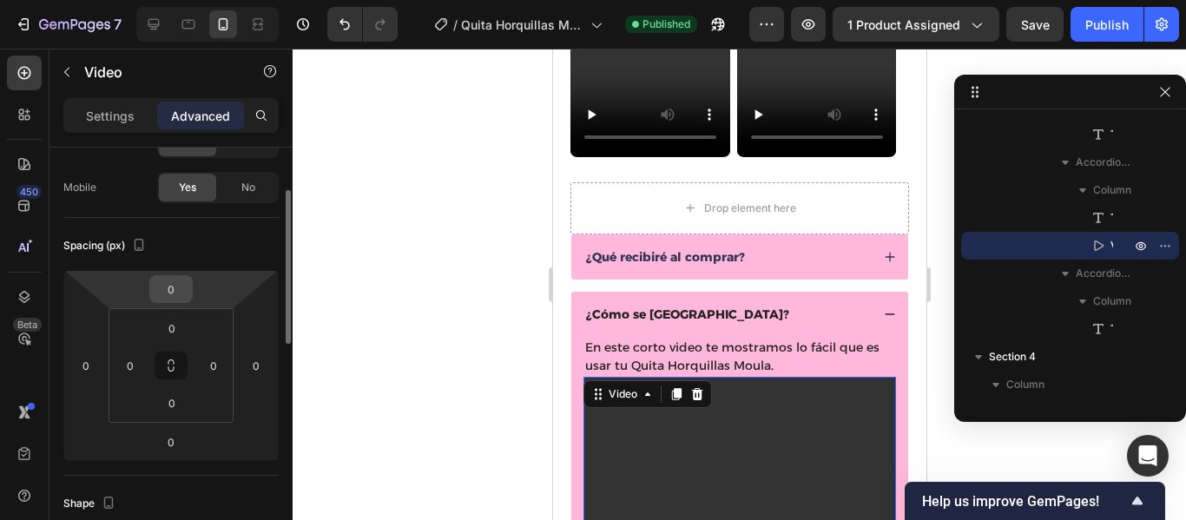
click at [179, 297] on input "0" at bounding box center [171, 289] width 35 height 26
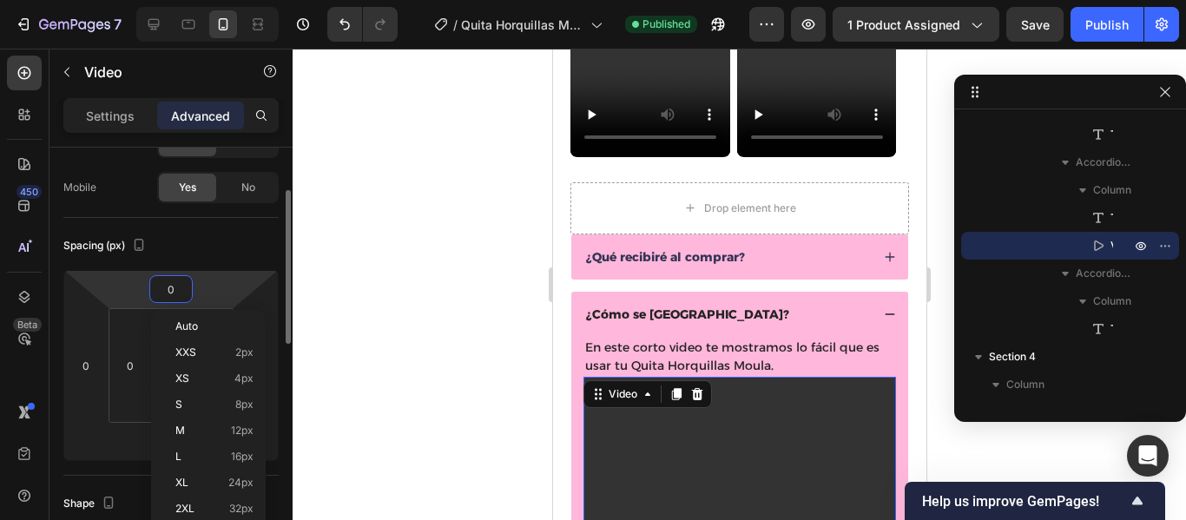
type input "3"
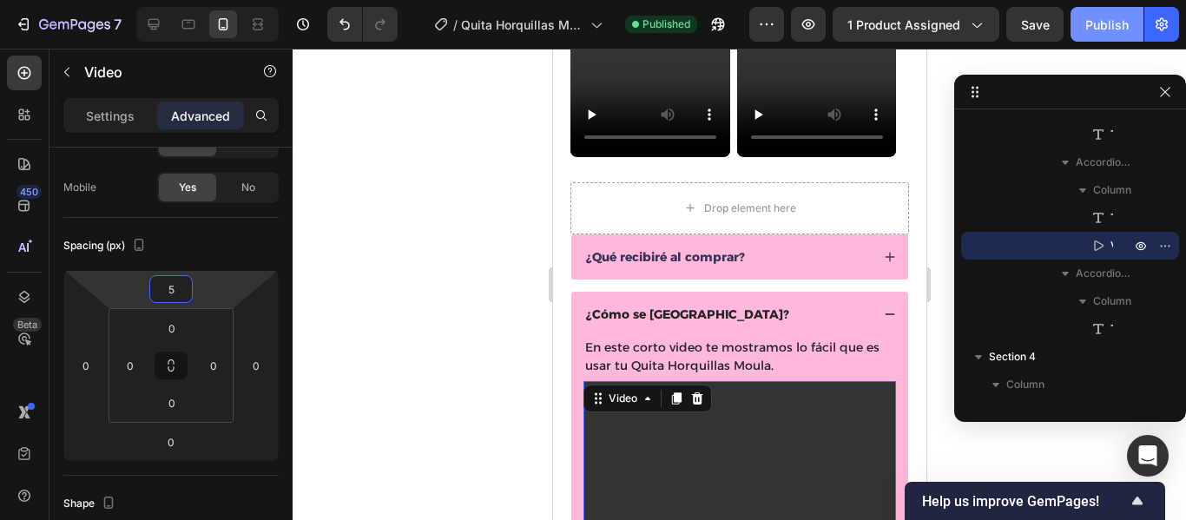
type input "5"
click at [1099, 23] on div "Publish" at bounding box center [1107, 25] width 43 height 18
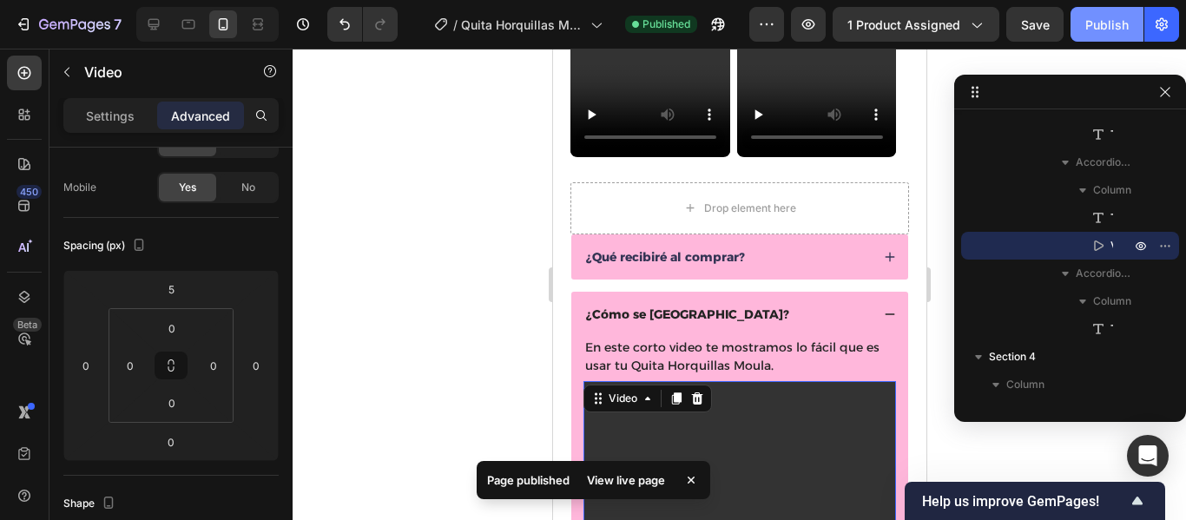
click at [1112, 20] on div "Publish" at bounding box center [1107, 25] width 43 height 18
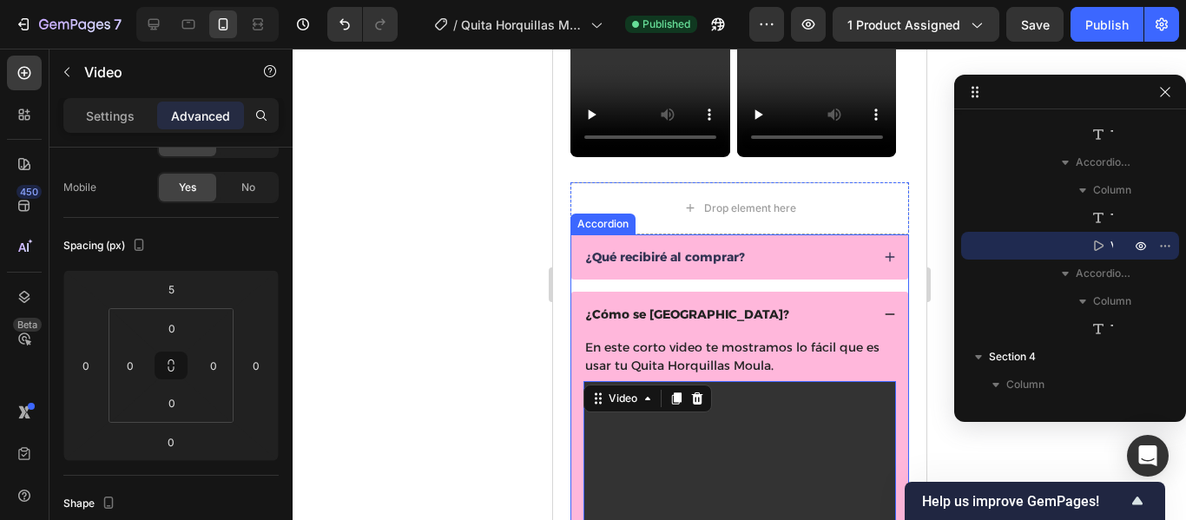
click at [810, 304] on div "¿Cómo se usa?" at bounding box center [726, 314] width 287 height 21
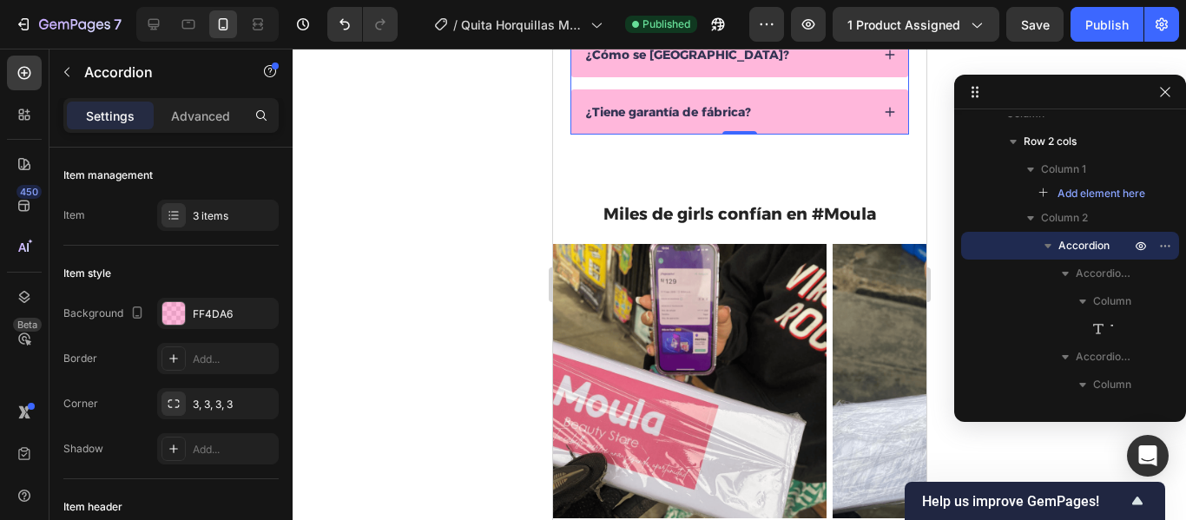
scroll to position [1173, 0]
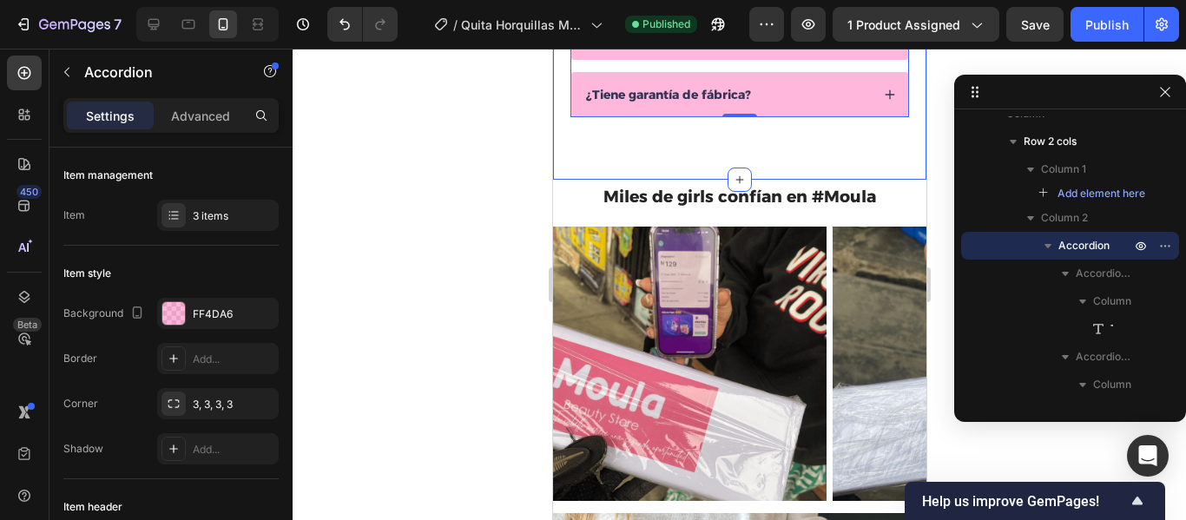
click at [690, 152] on div "Drop element here ¿Qué recibiré al comprar? ¿Cómo se usa? ¿Tiene garantía de fá…" at bounding box center [738, 39] width 373 height 284
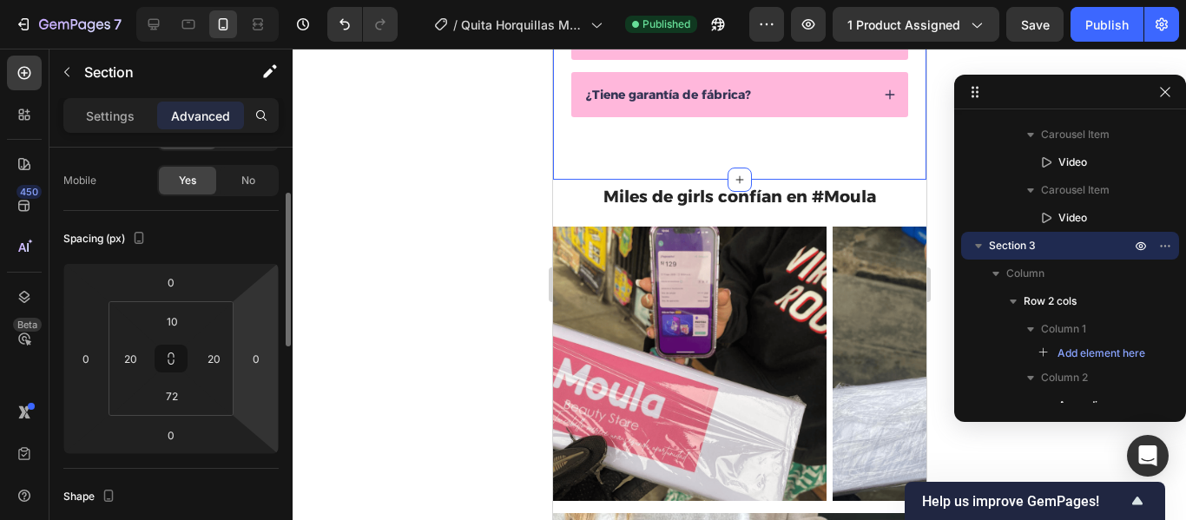
scroll to position [143, 0]
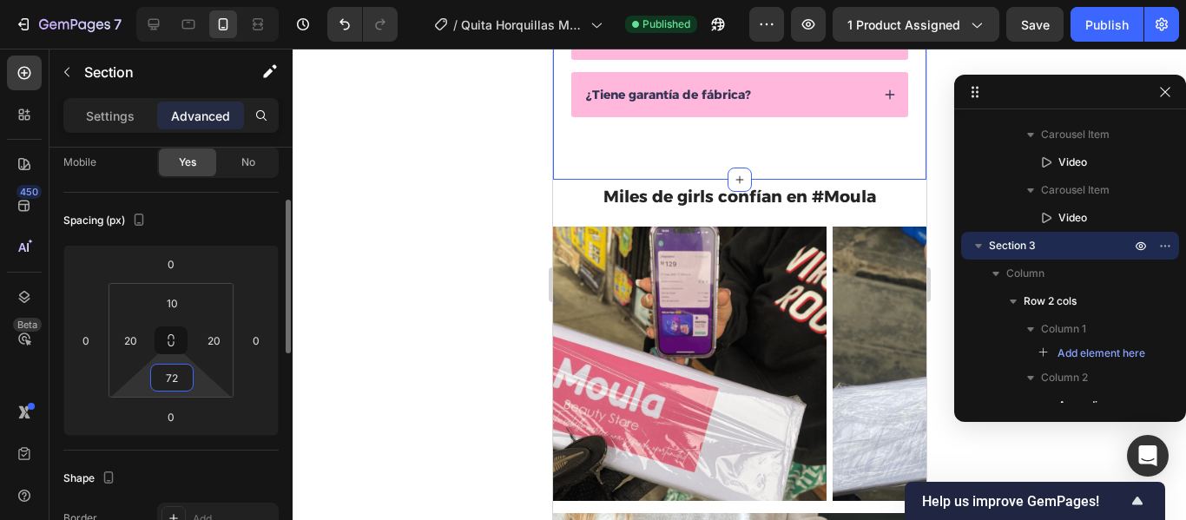
click at [176, 379] on input "72" at bounding box center [172, 378] width 35 height 26
type input "30"
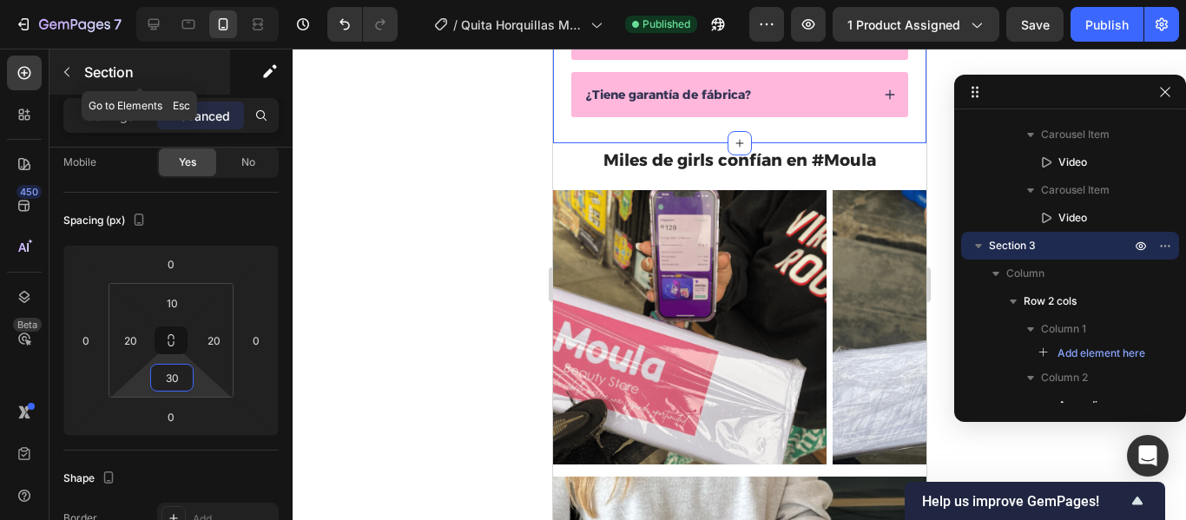
click at [73, 76] on icon "button" at bounding box center [67, 72] width 14 height 14
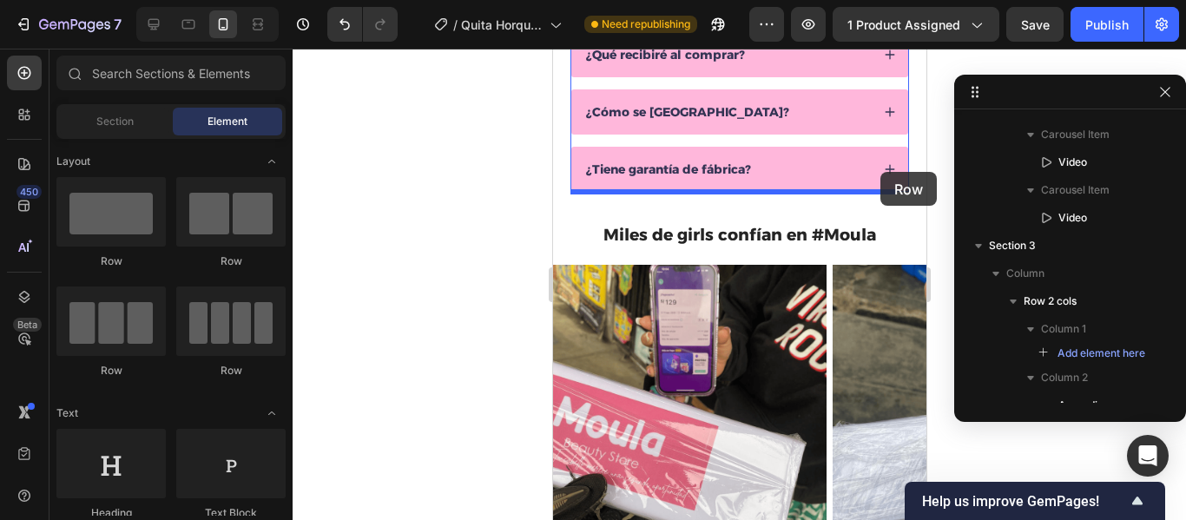
scroll to position [1080, 0]
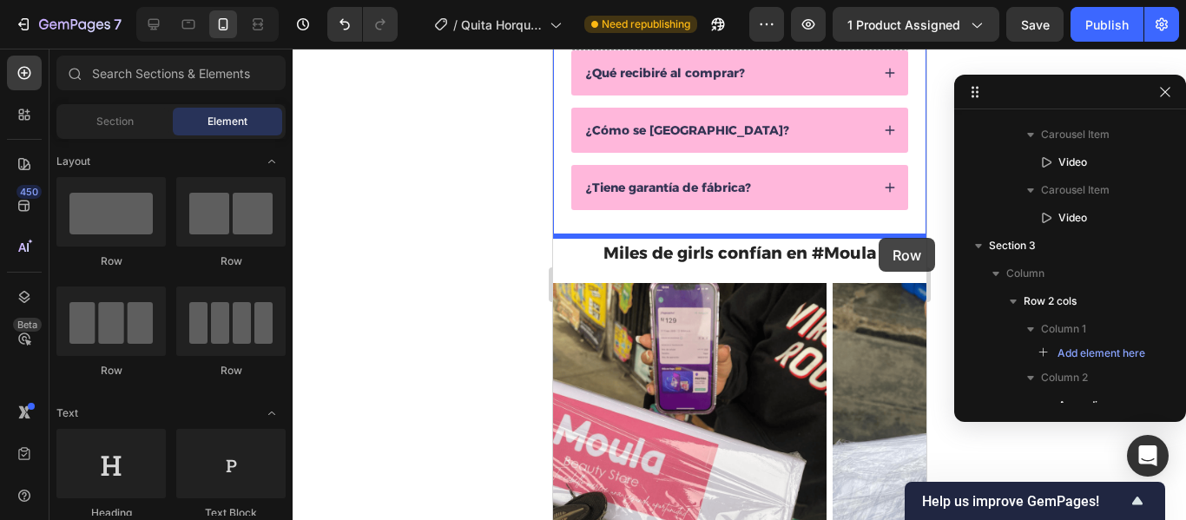
drag, startPoint x: 671, startPoint y: 265, endPoint x: 878, endPoint y: 238, distance: 208.5
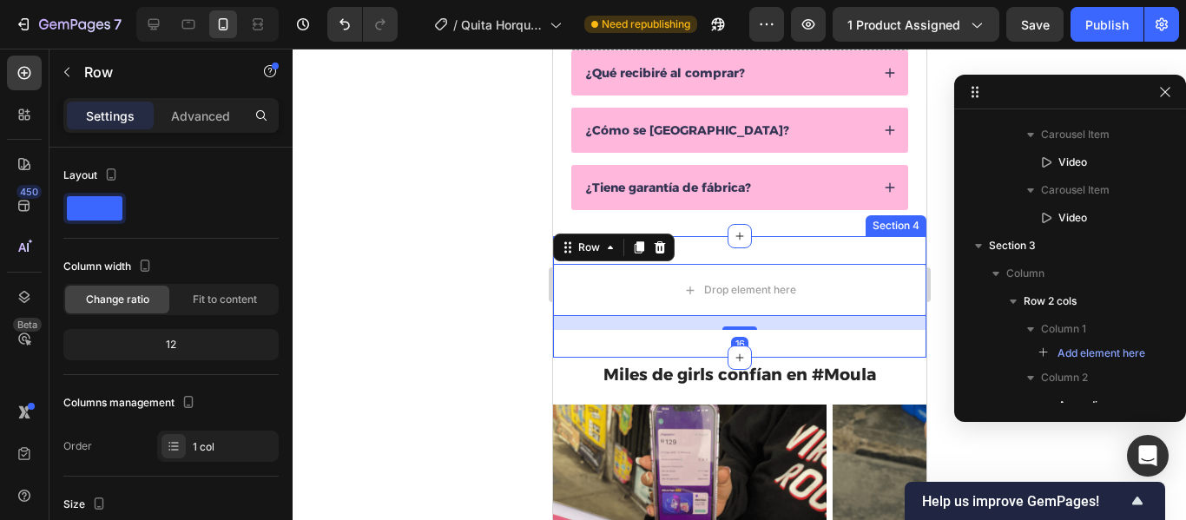
scroll to position [1045, 0]
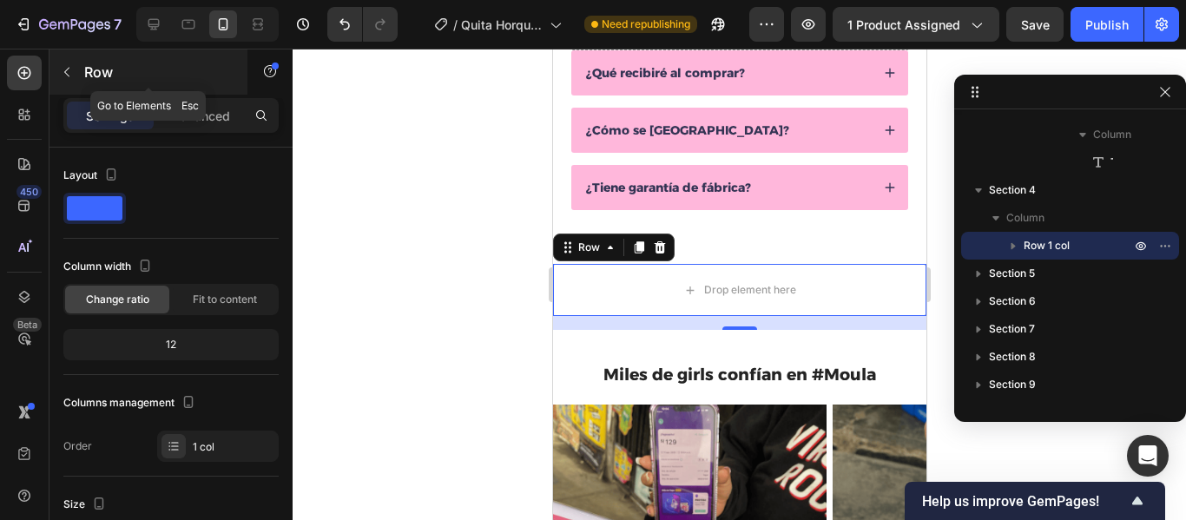
click at [69, 74] on icon "button" at bounding box center [67, 72] width 14 height 14
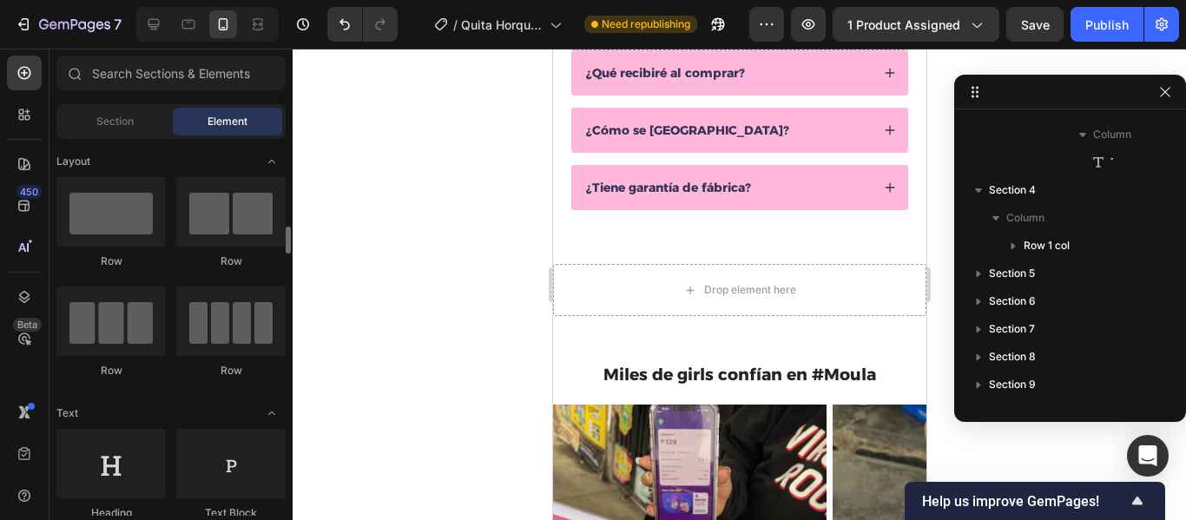
scroll to position [88, 0]
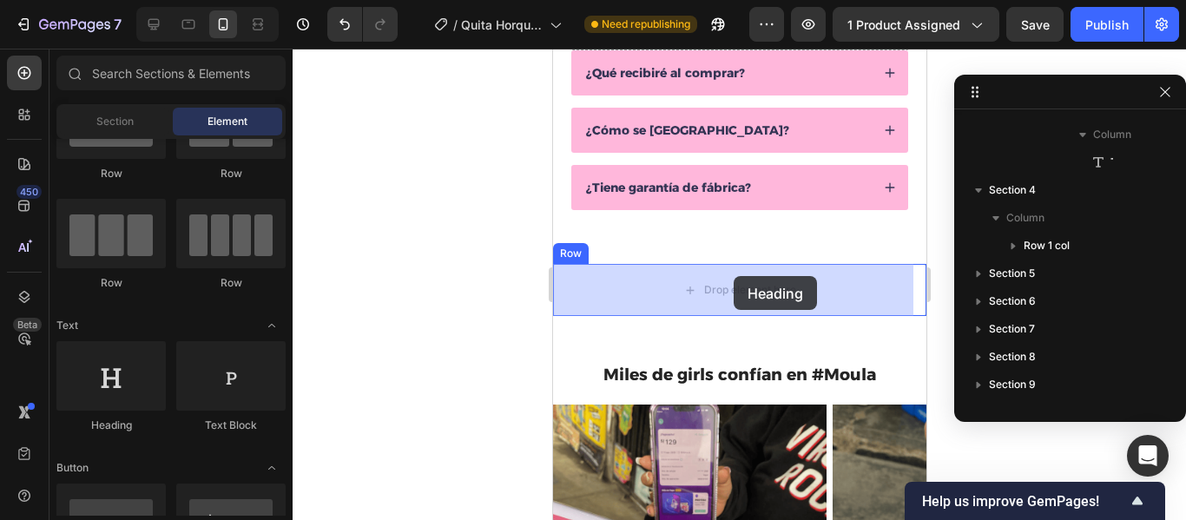
drag, startPoint x: 661, startPoint y: 420, endPoint x: 733, endPoint y: 276, distance: 160.4
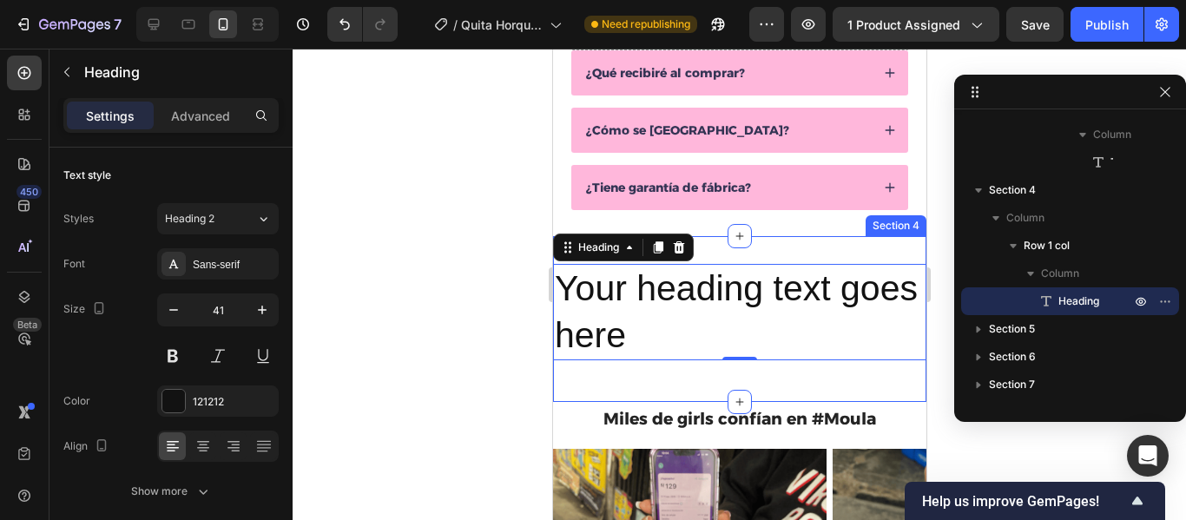
click at [852, 253] on div "Your heading text goes here Heading 0 Row Section 4" at bounding box center [738, 319] width 373 height 166
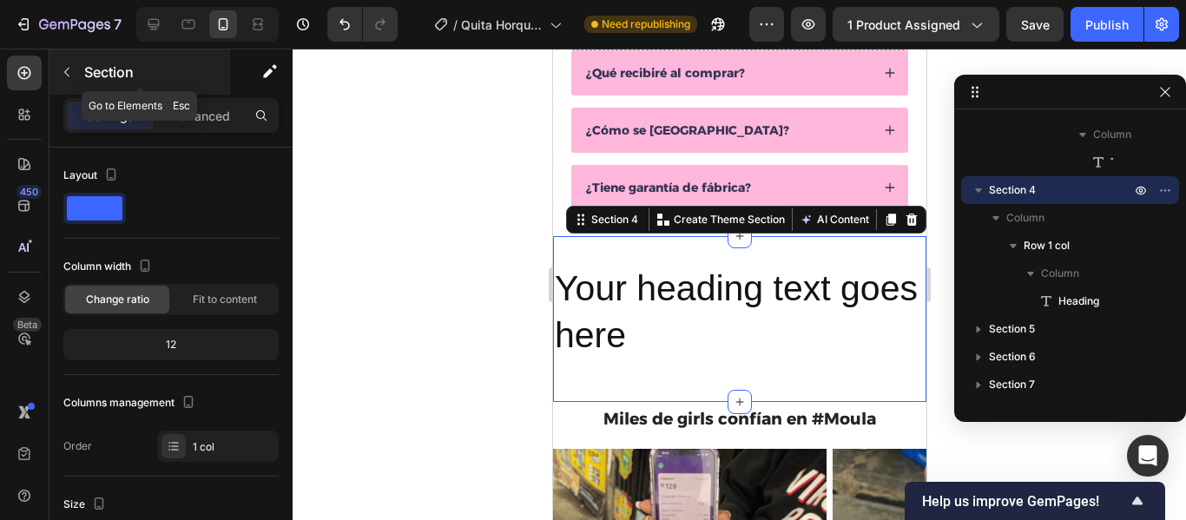
click at [66, 74] on icon "button" at bounding box center [66, 73] width 5 height 10
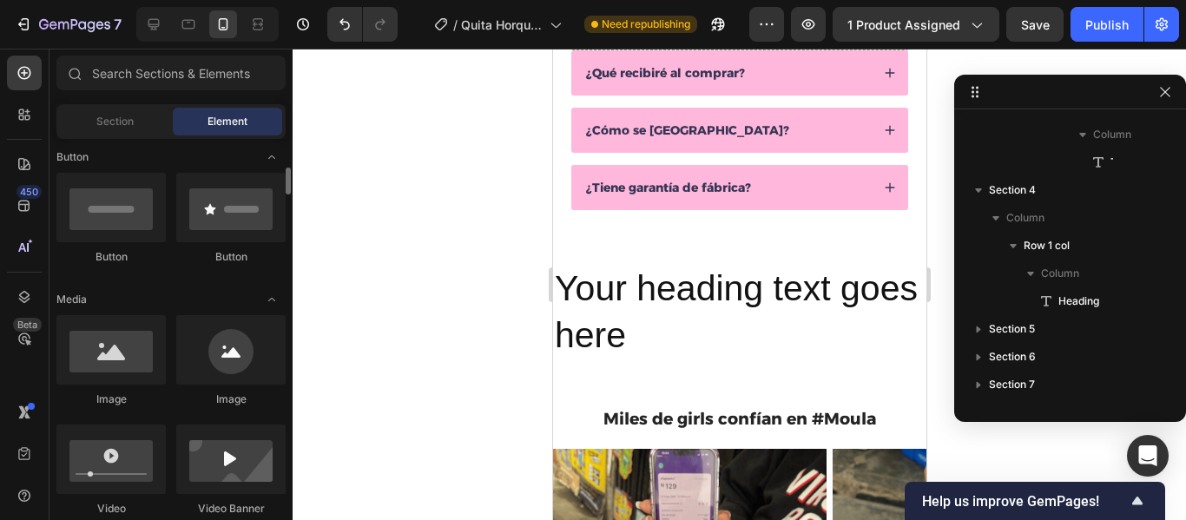
scroll to position [400, 0]
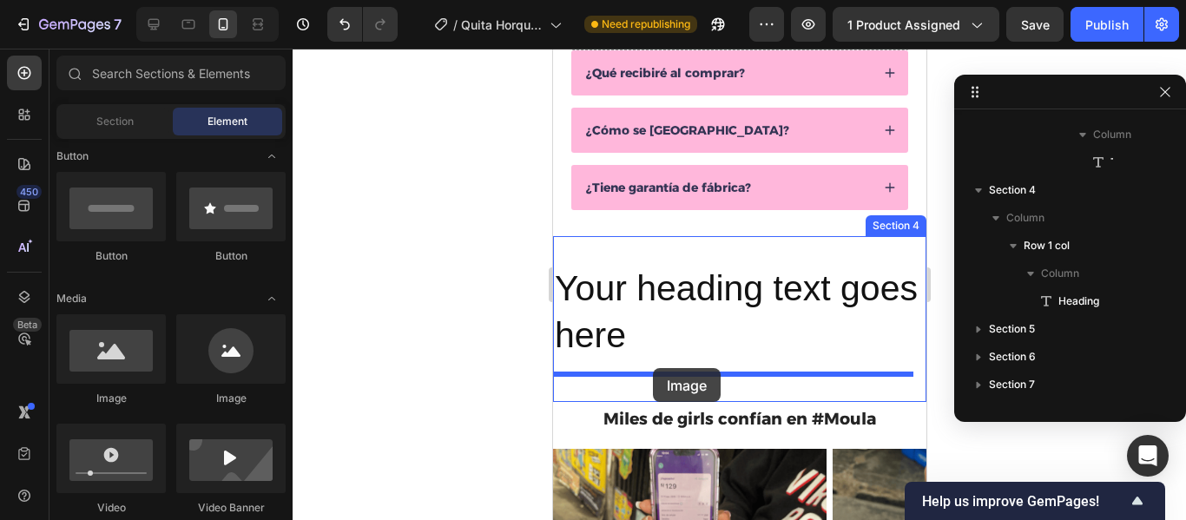
drag, startPoint x: 684, startPoint y: 408, endPoint x: 652, endPoint y: 368, distance: 50.7
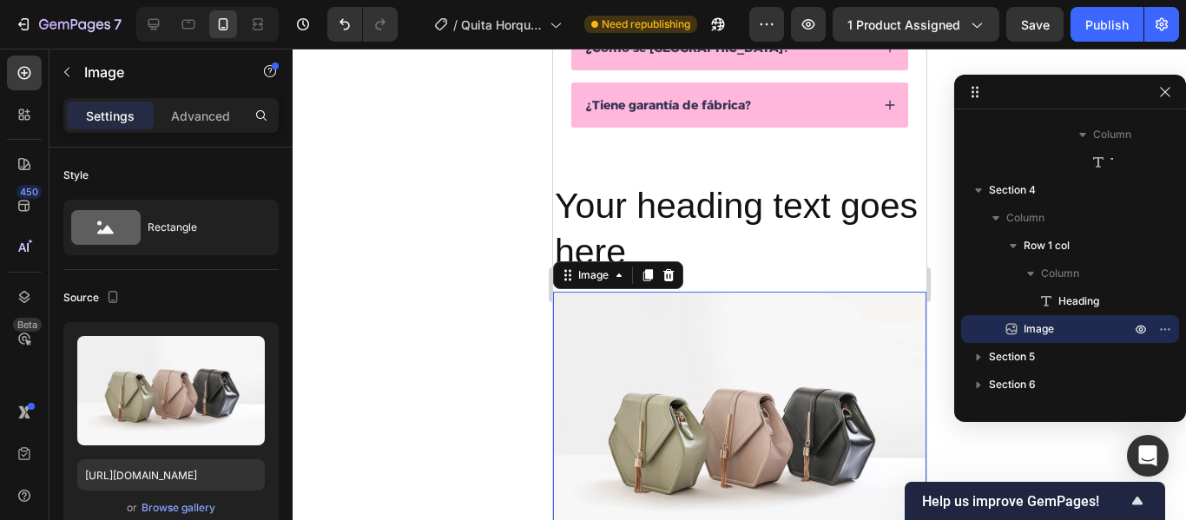
scroll to position [1160, 0]
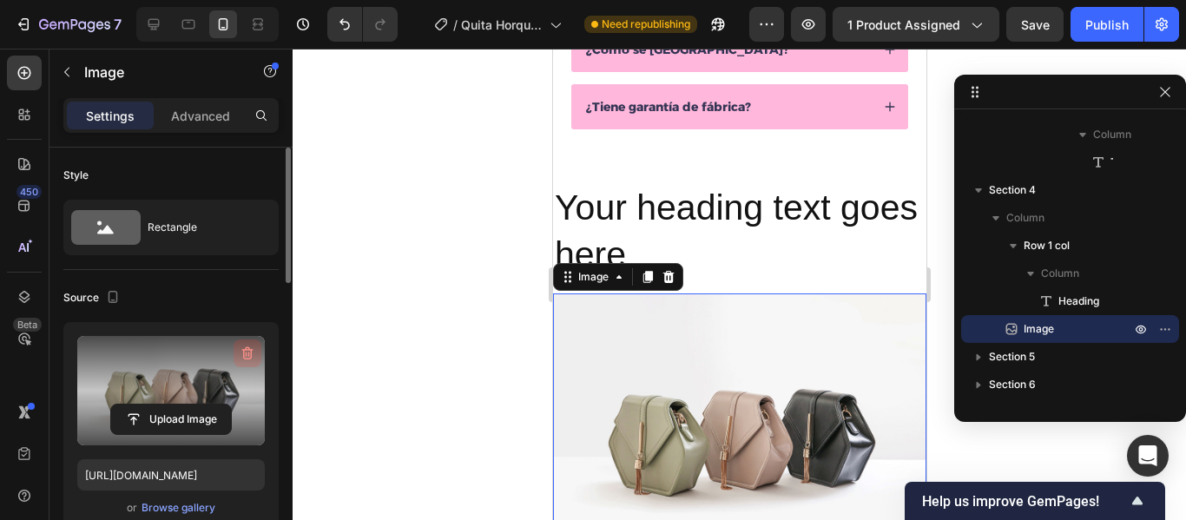
click at [251, 353] on icon "button" at bounding box center [247, 353] width 11 height 13
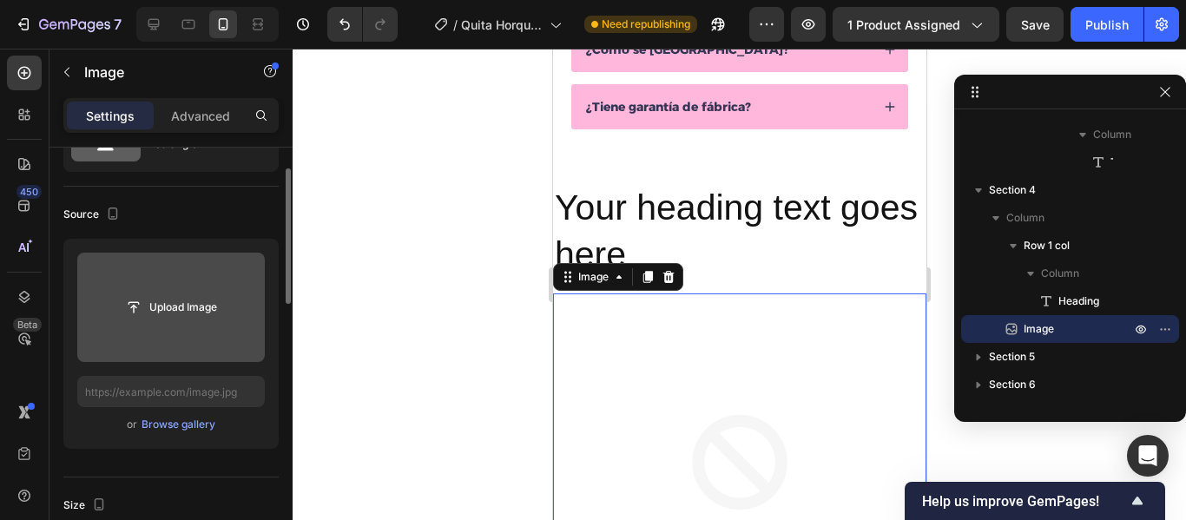
scroll to position [86, 0]
click at [186, 425] on div "Browse gallery" at bounding box center [179, 422] width 74 height 16
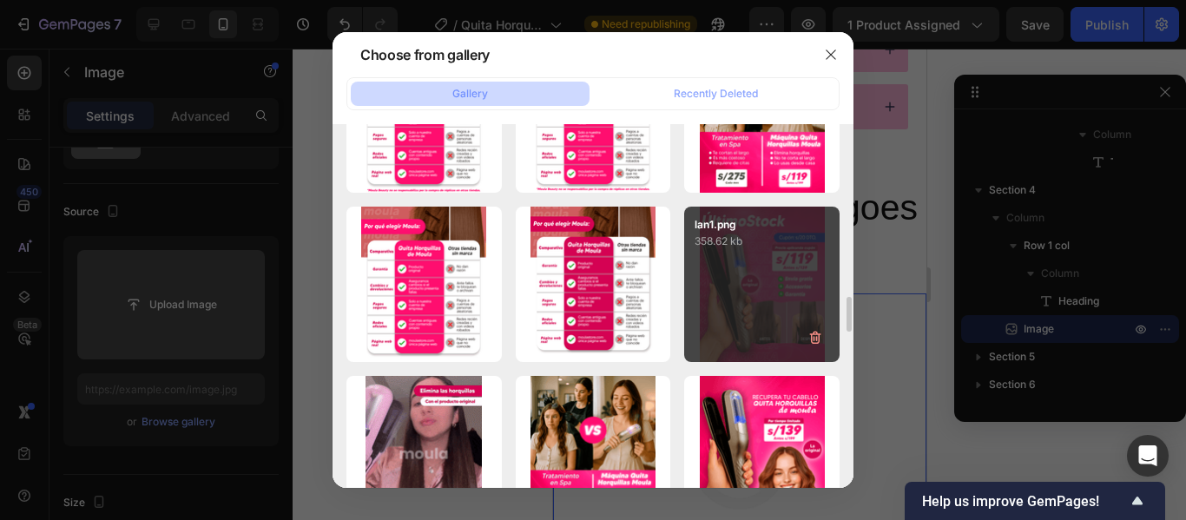
scroll to position [2806, 0]
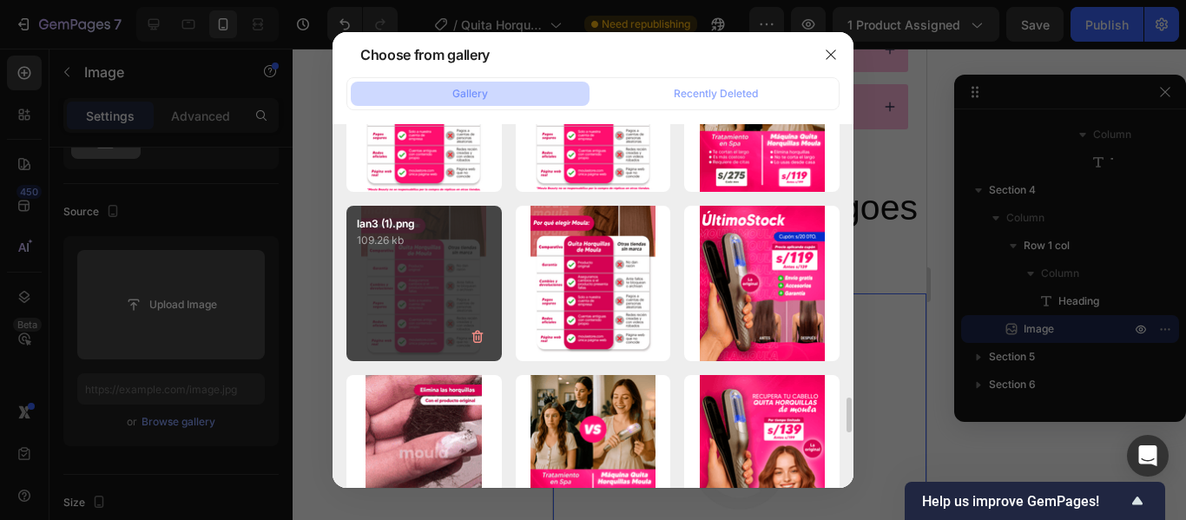
click at [442, 297] on div "lan3 (1).png 109.26 kb" at bounding box center [424, 283] width 155 height 155
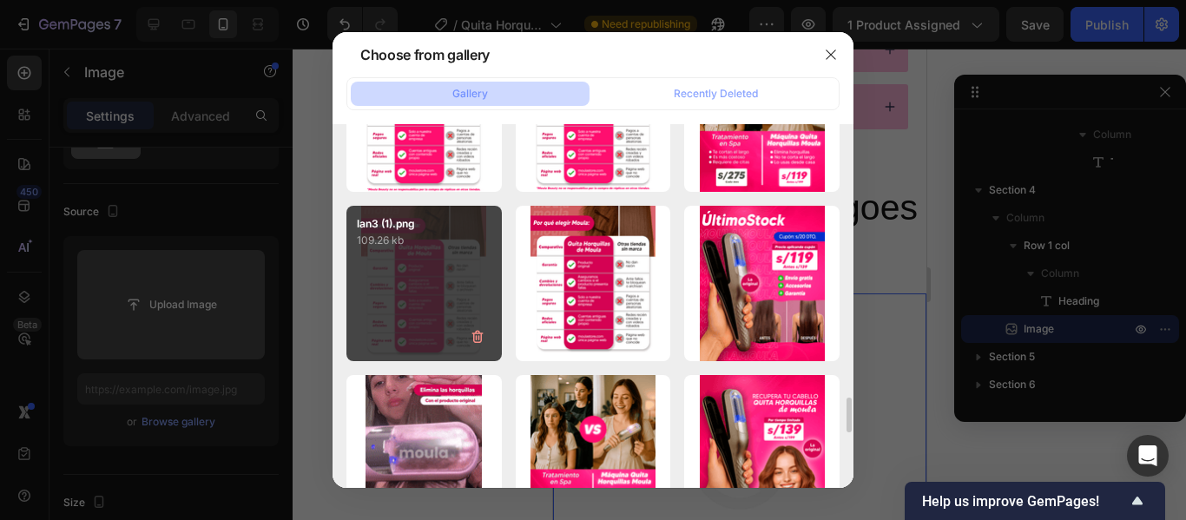
type input "https://cdn.shopify.com/s/files/1/0915/6712/8946/files/gempages_568765679214265…"
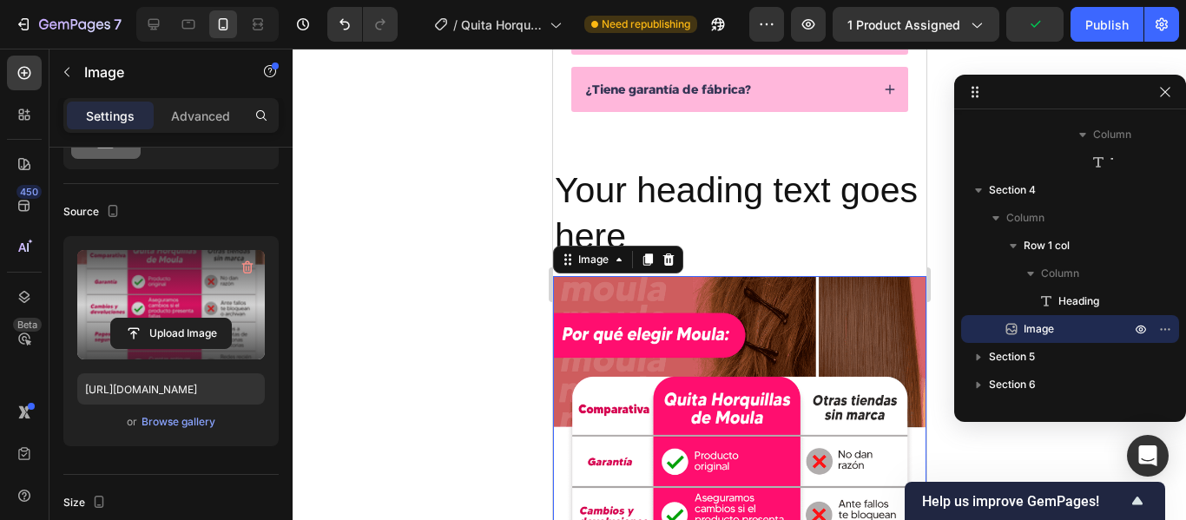
scroll to position [1177, 0]
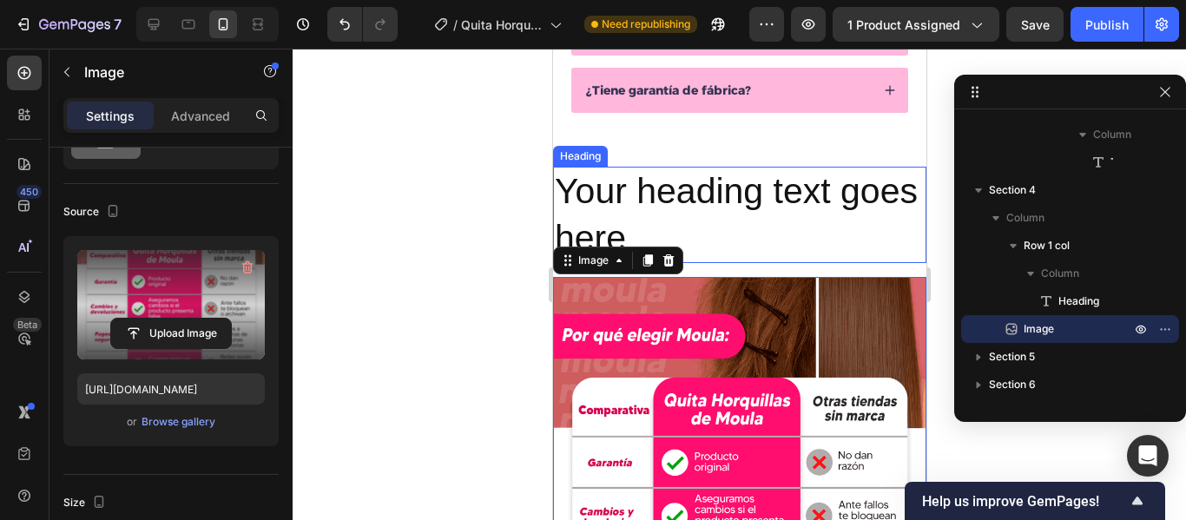
click at [717, 240] on p "Your heading text goes here" at bounding box center [739, 215] width 370 height 93
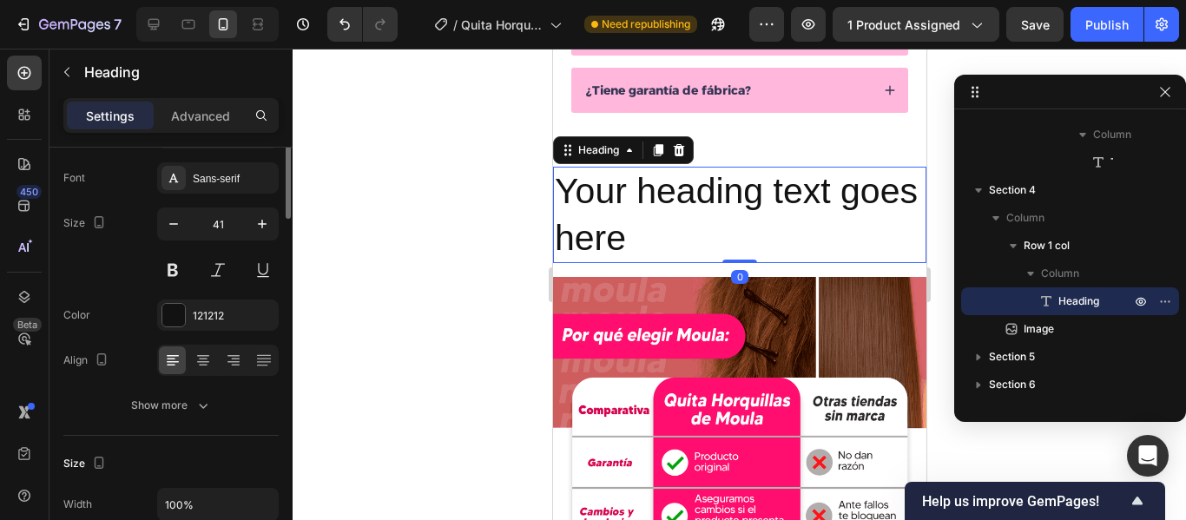
scroll to position [0, 0]
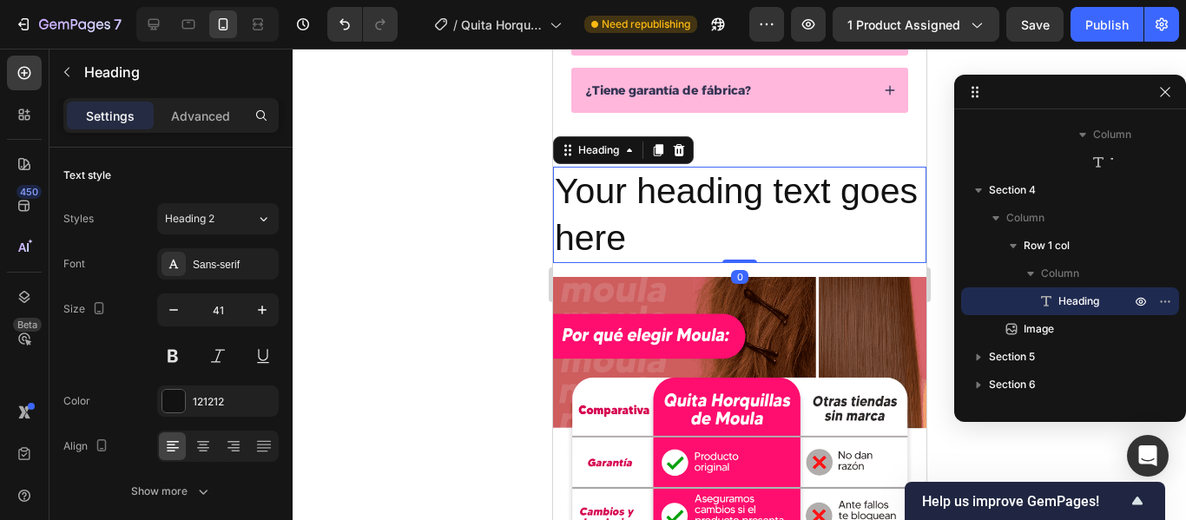
click at [721, 241] on p "Your heading text goes here" at bounding box center [739, 215] width 370 height 93
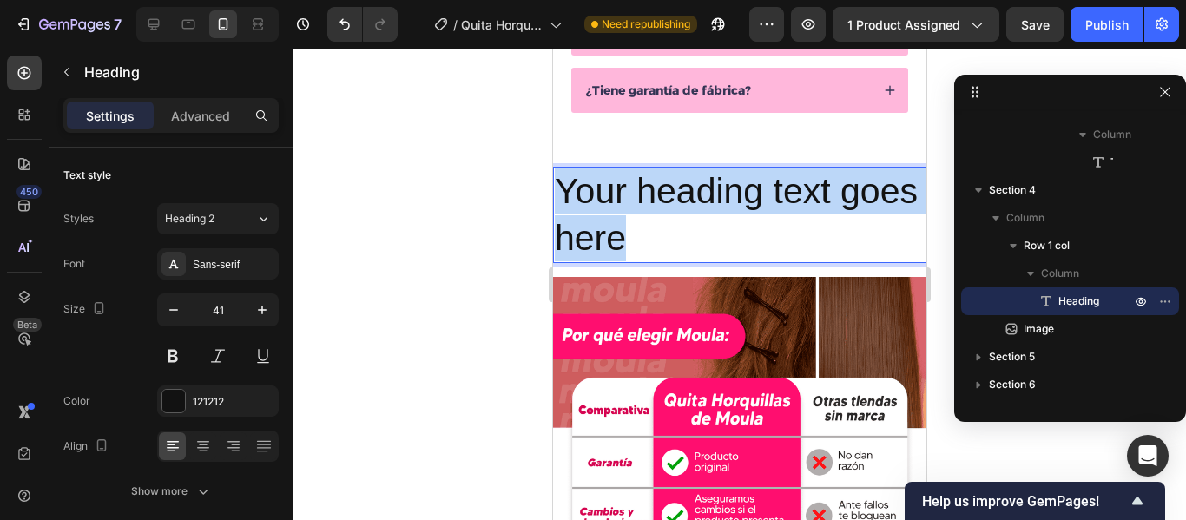
click at [721, 241] on p "Your heading text goes here" at bounding box center [739, 215] width 370 height 93
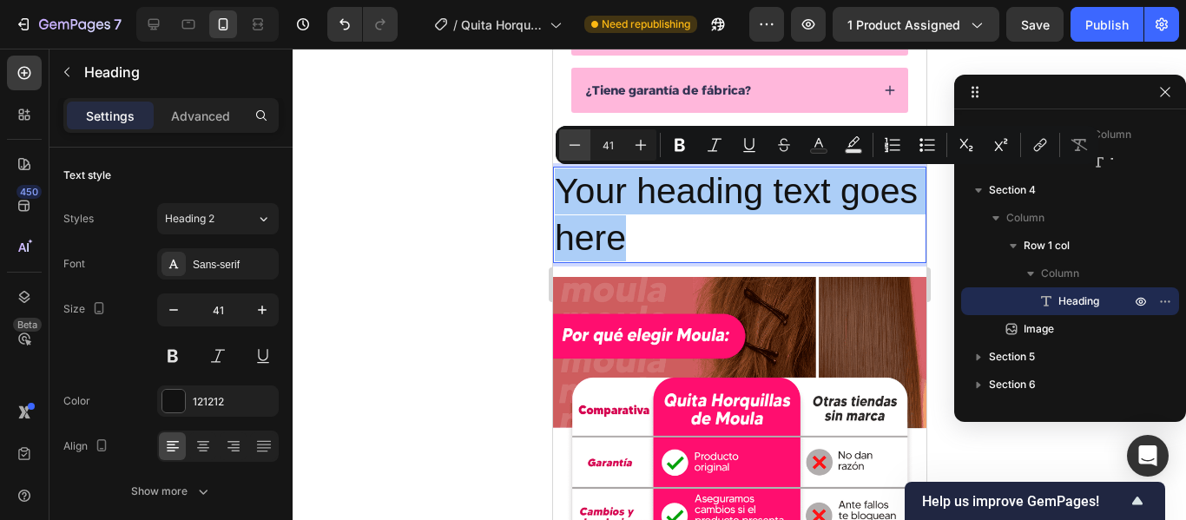
click at [569, 142] on icon "Editor contextual toolbar" at bounding box center [574, 144] width 17 height 17
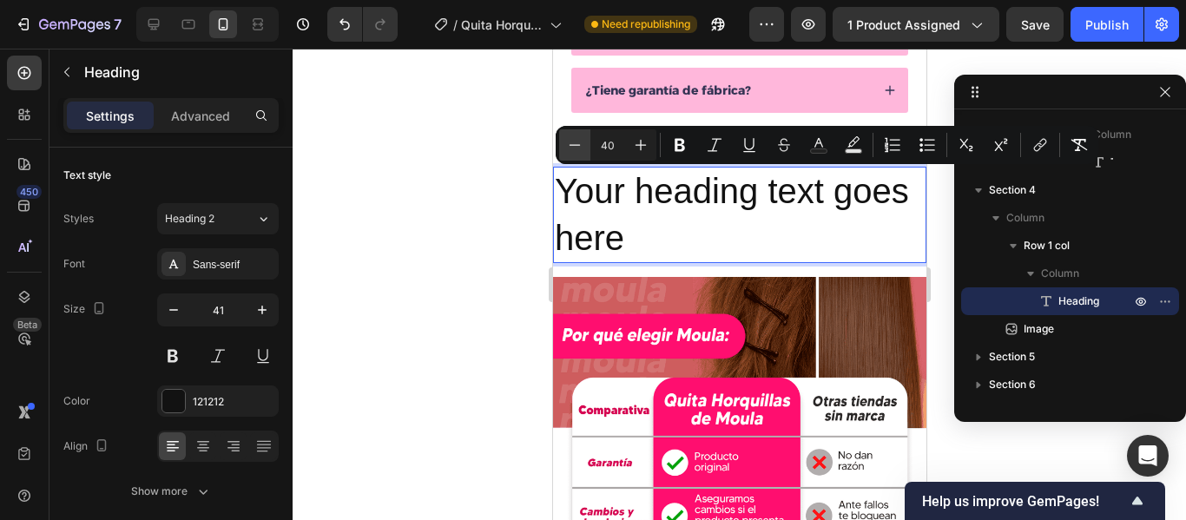
click at [569, 142] on icon "Editor contextual toolbar" at bounding box center [574, 144] width 17 height 17
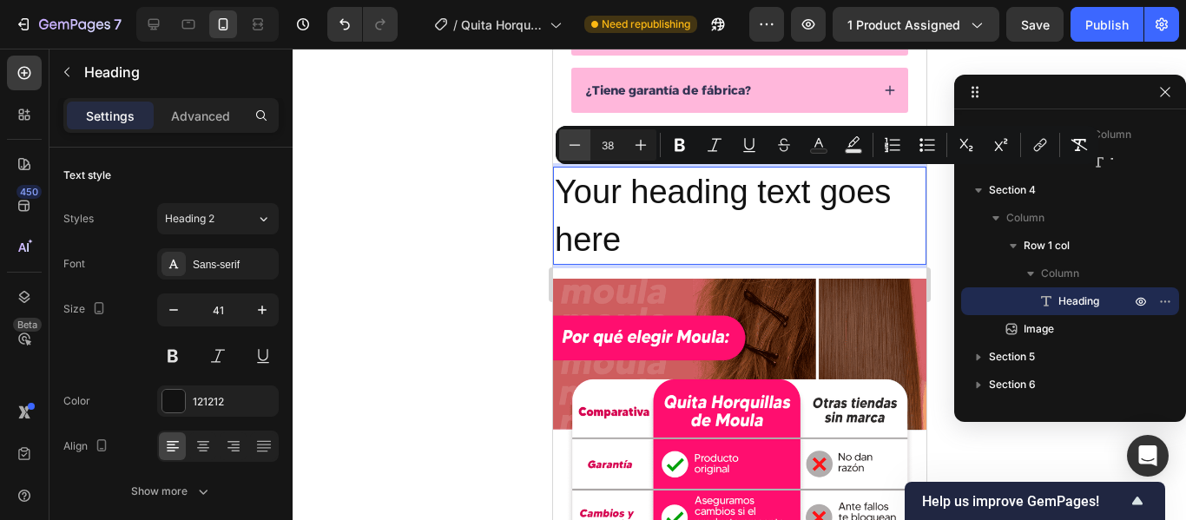
click at [569, 142] on icon "Editor contextual toolbar" at bounding box center [574, 144] width 17 height 17
type input "35"
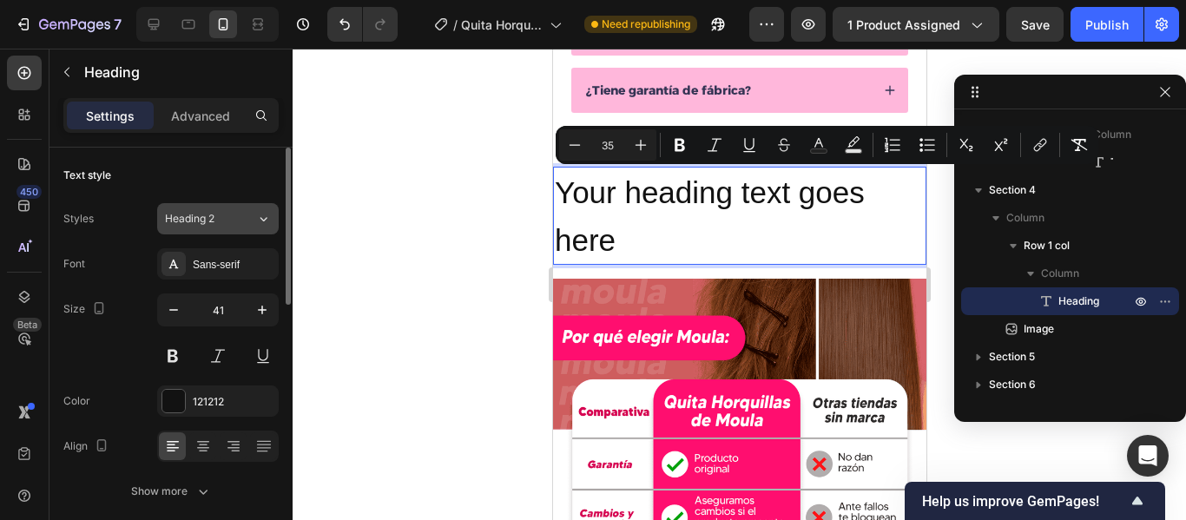
click at [266, 222] on icon at bounding box center [263, 218] width 15 height 17
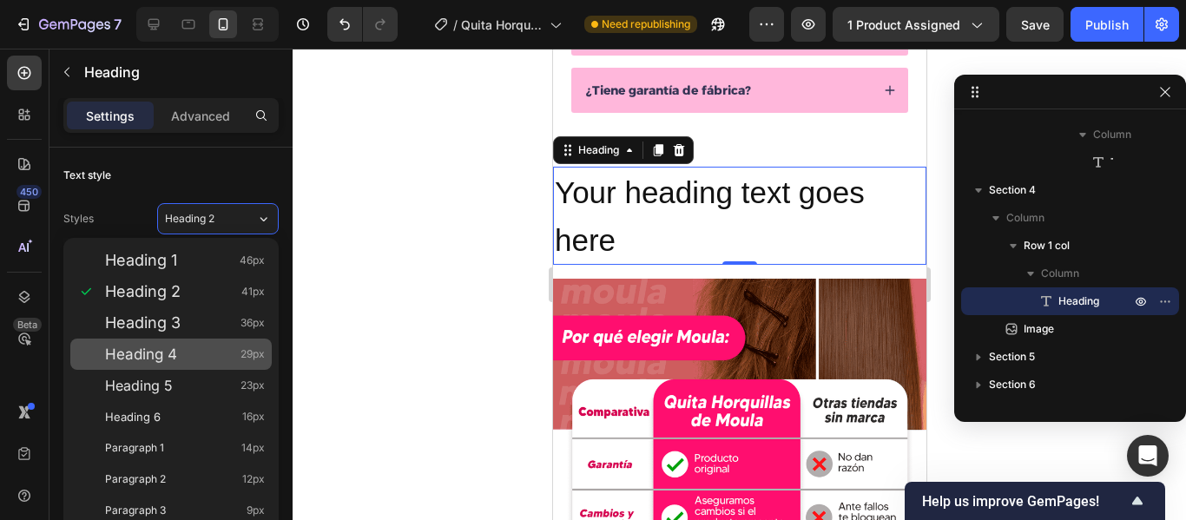
click at [185, 350] on div "Heading 4 29px" at bounding box center [185, 354] width 160 height 17
type input "29"
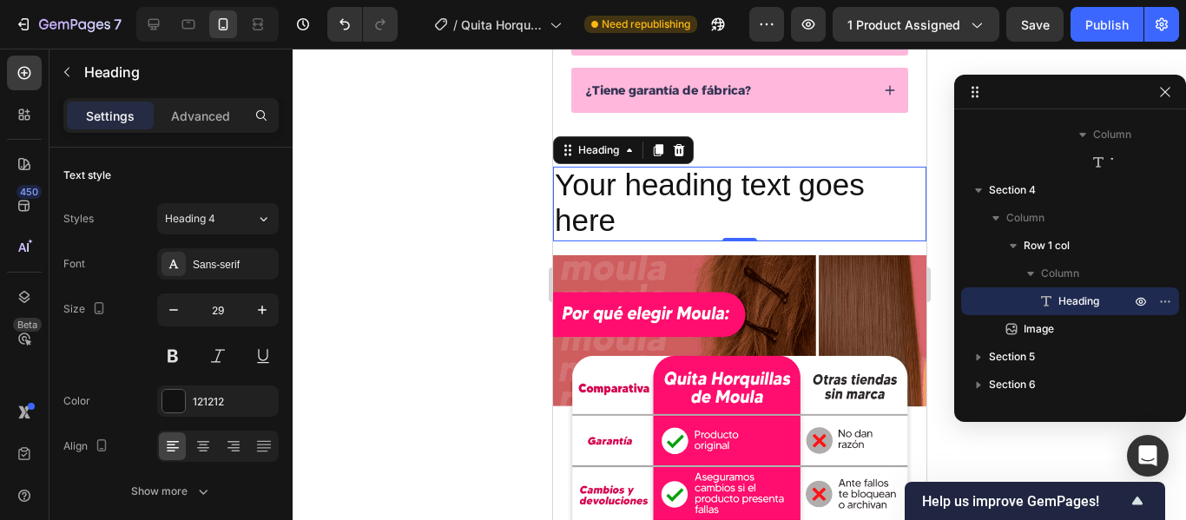
click at [637, 212] on p "Your heading text goes here" at bounding box center [739, 204] width 370 height 70
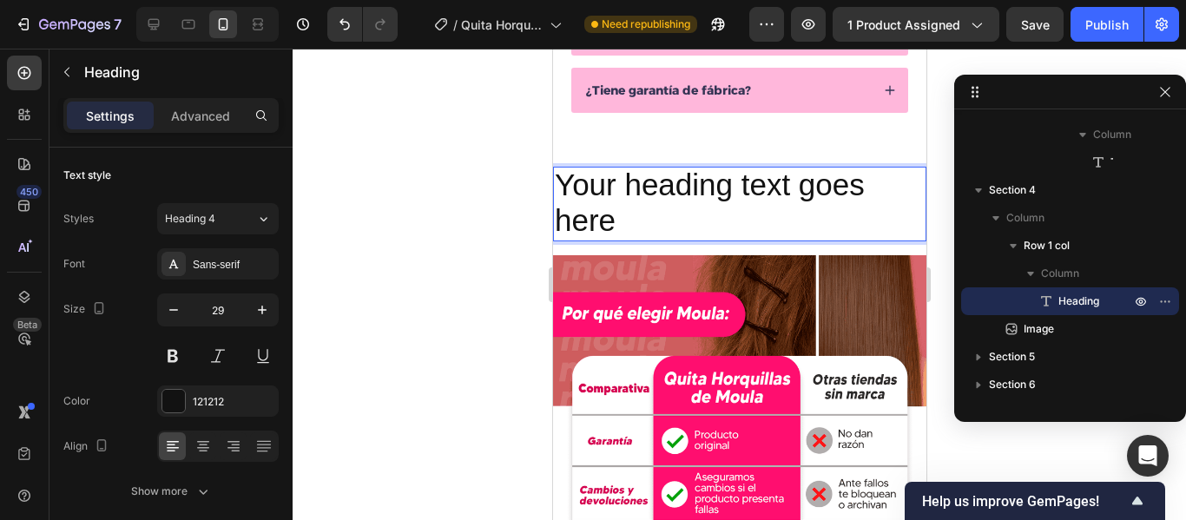
click at [637, 212] on p "Your heading text goes here" at bounding box center [739, 204] width 370 height 70
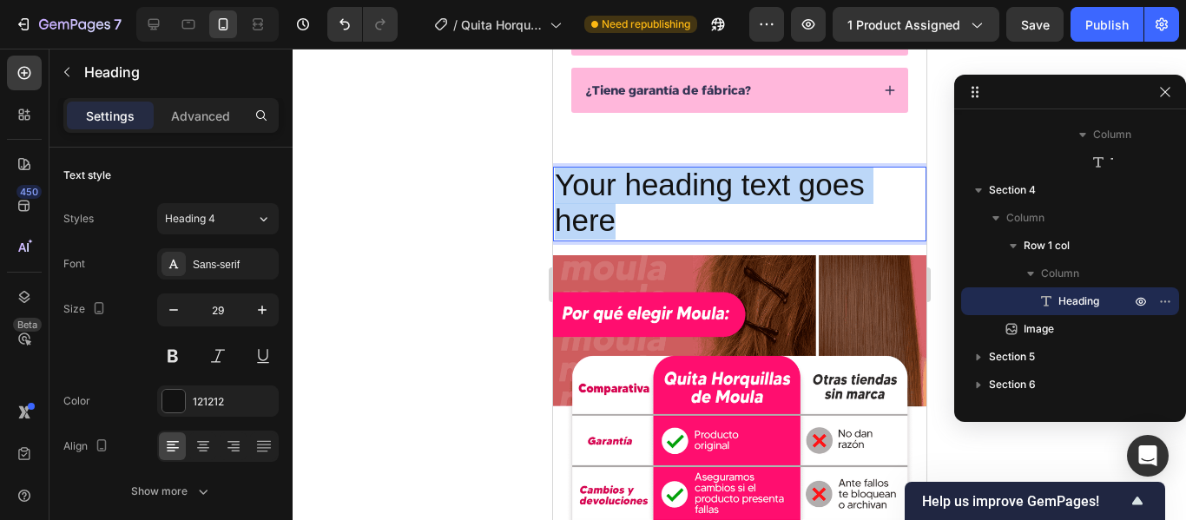
click at [637, 212] on p "Your heading text goes here" at bounding box center [739, 204] width 370 height 70
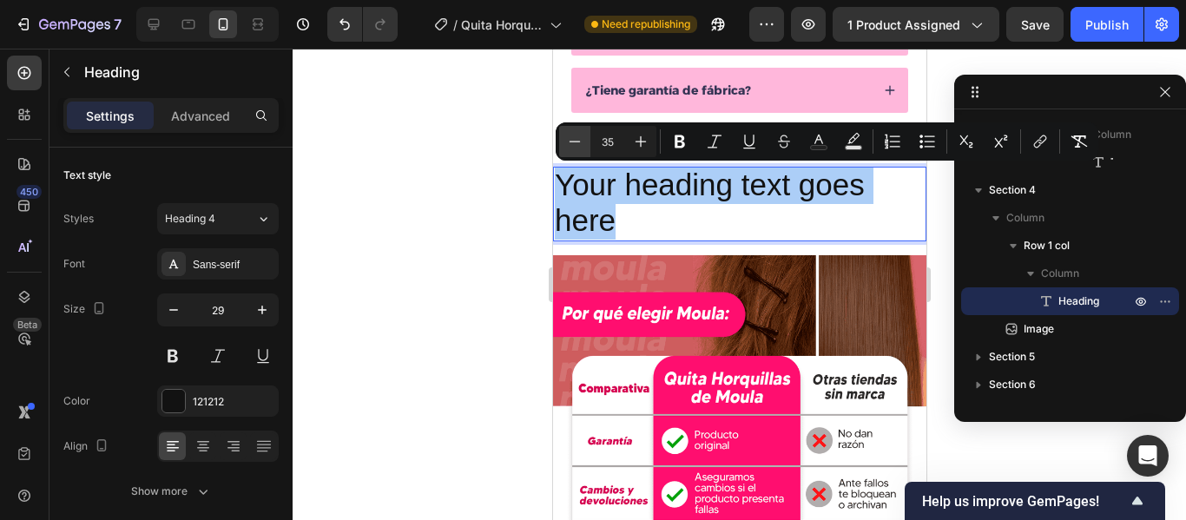
click at [565, 145] on button "Minus" at bounding box center [574, 141] width 31 height 31
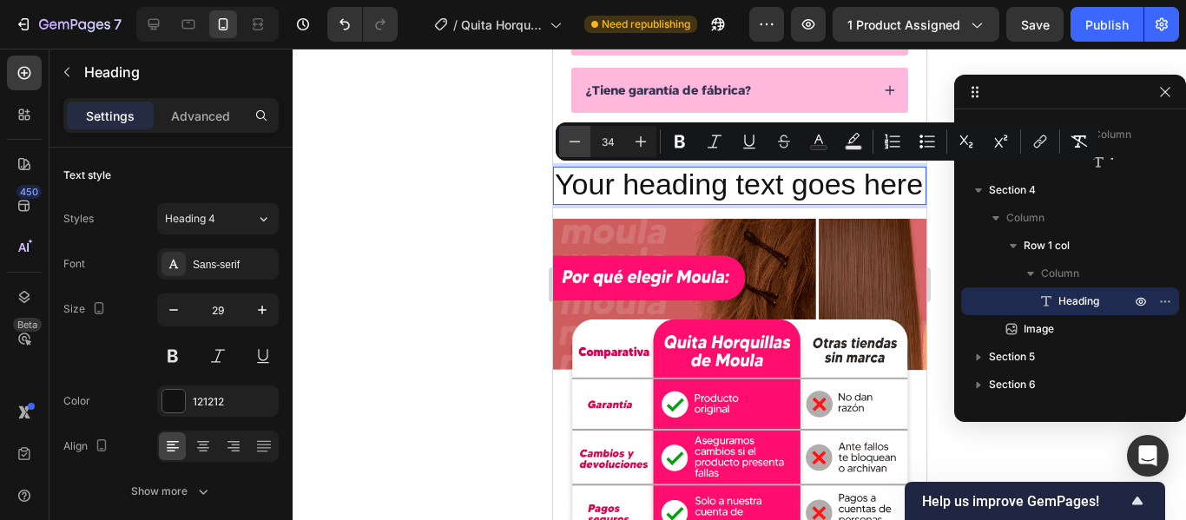
click at [565, 145] on button "Minus" at bounding box center [574, 141] width 31 height 31
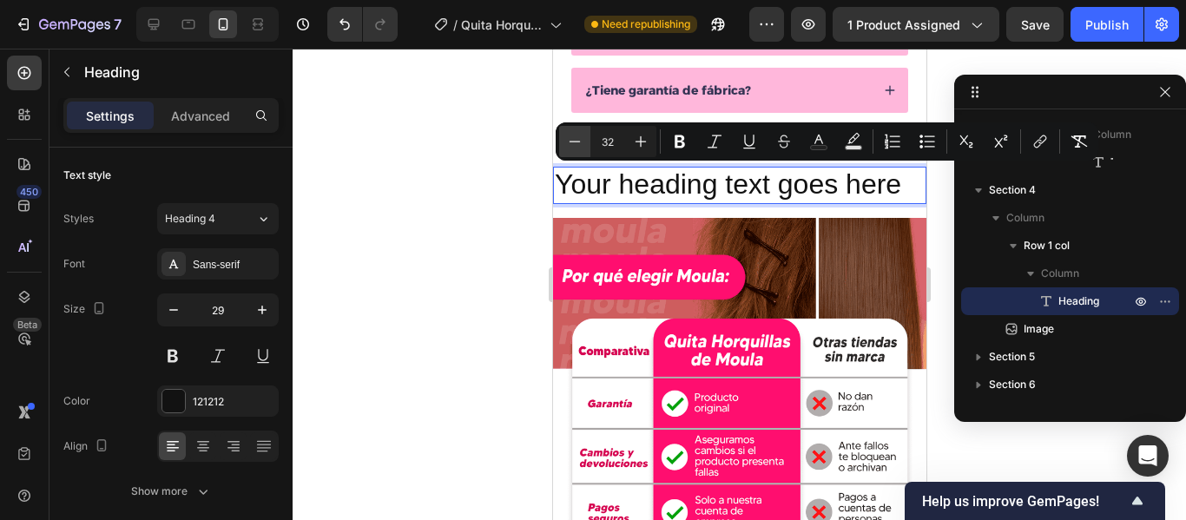
click at [565, 145] on button "Minus" at bounding box center [574, 141] width 31 height 31
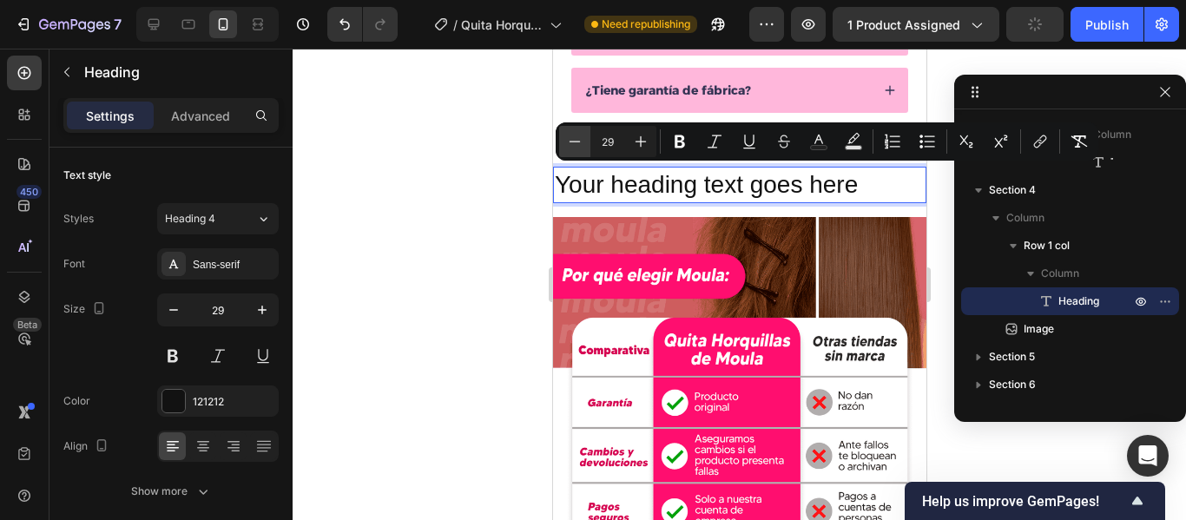
click at [565, 145] on button "Minus" at bounding box center [574, 141] width 31 height 31
type input "27"
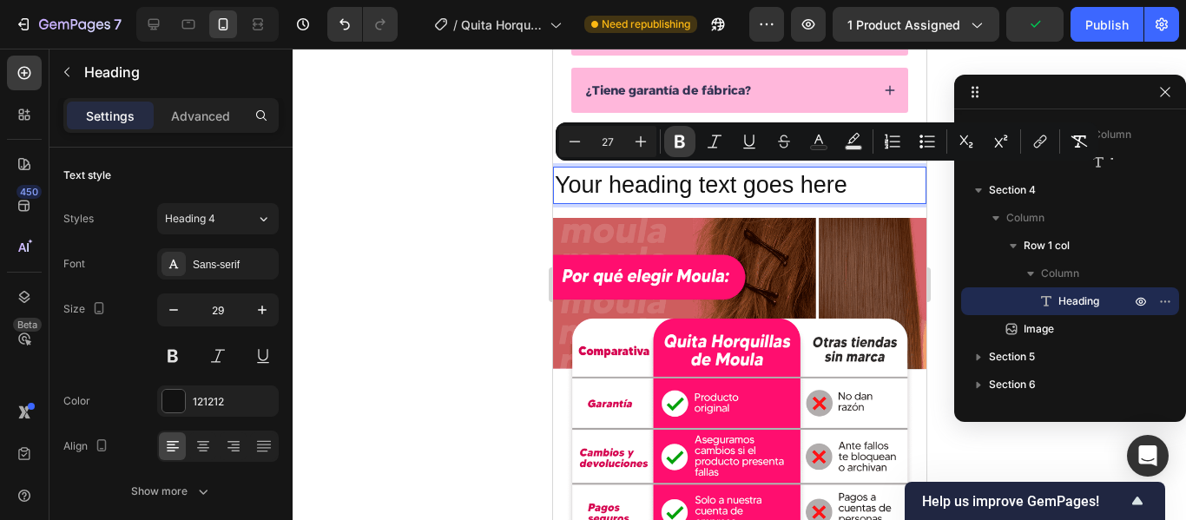
click at [678, 142] on icon "Editor contextual toolbar" at bounding box center [679, 141] width 17 height 17
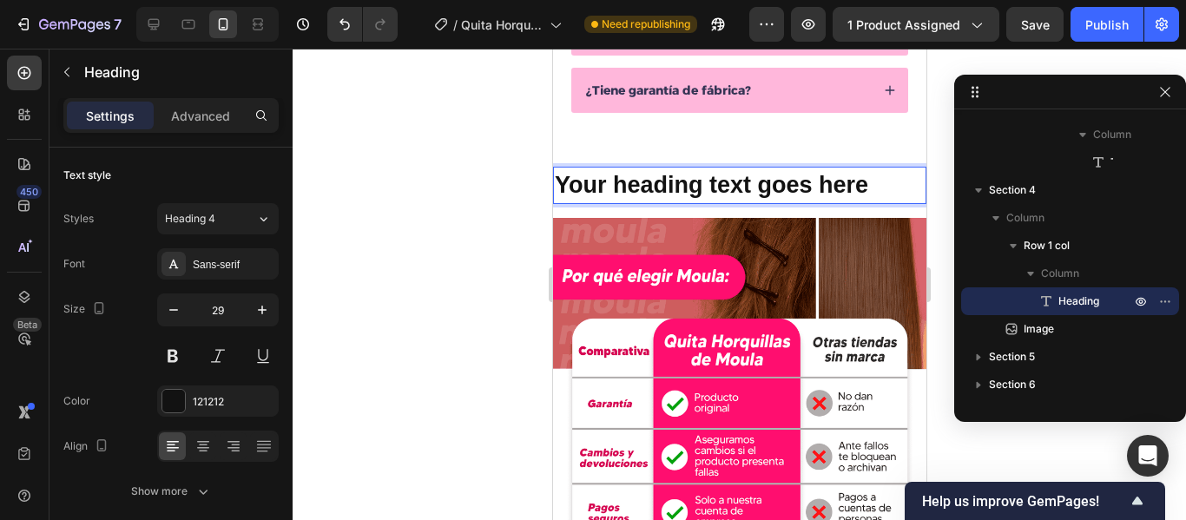
click at [893, 188] on p "Your heading text goes here" at bounding box center [739, 186] width 370 height 34
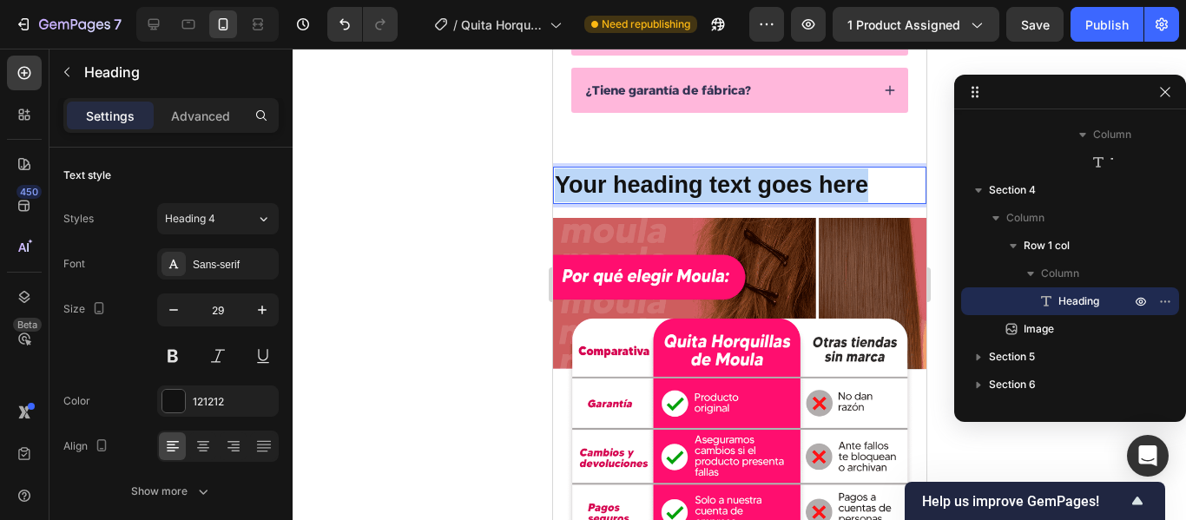
click at [893, 188] on p "Your heading text goes here" at bounding box center [739, 186] width 370 height 34
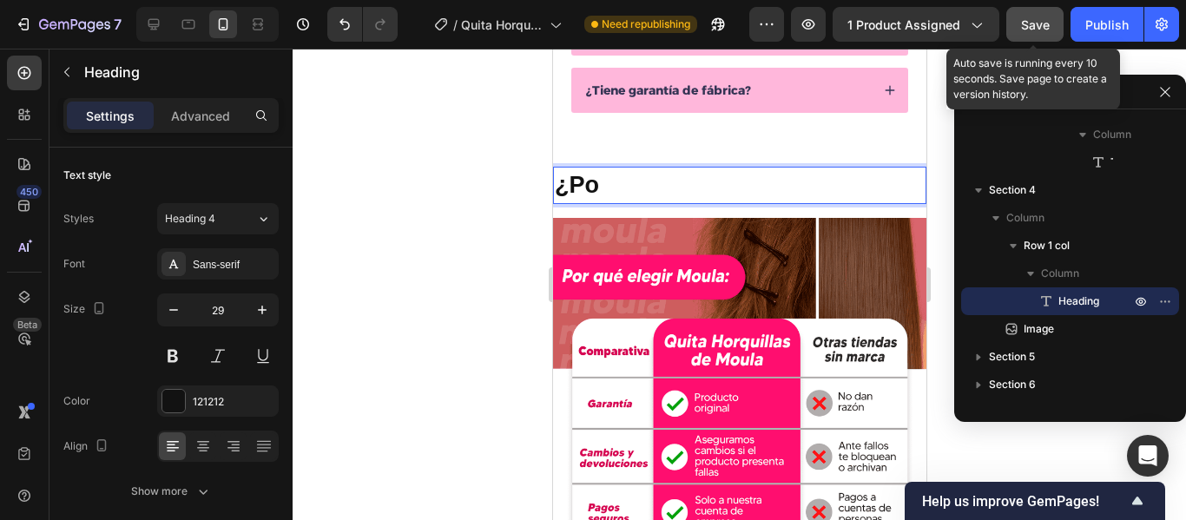
click at [1036, 28] on span "Save" at bounding box center [1035, 24] width 29 height 15
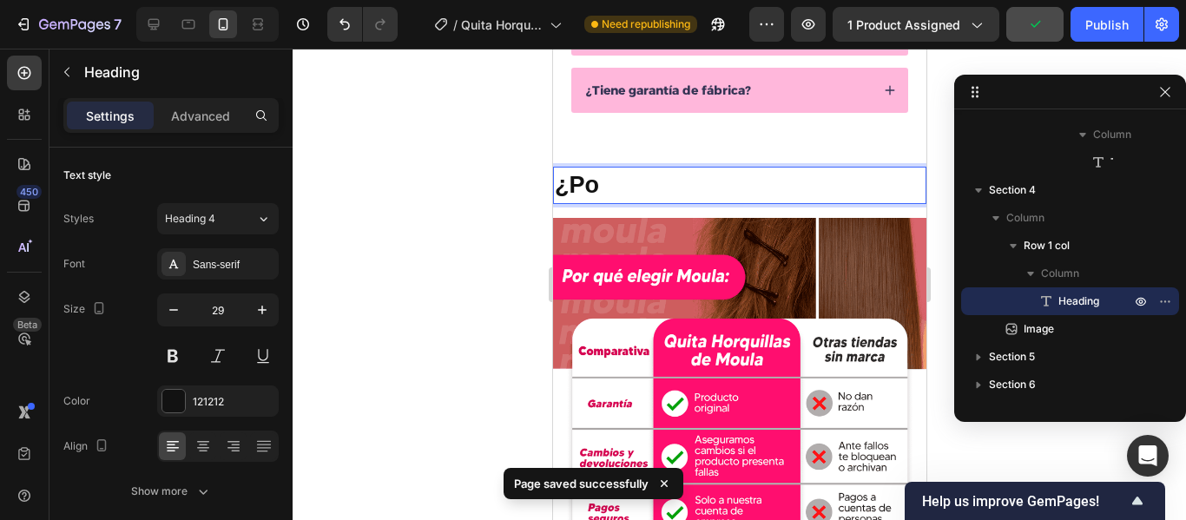
click at [631, 183] on p "¿Po" at bounding box center [739, 186] width 370 height 34
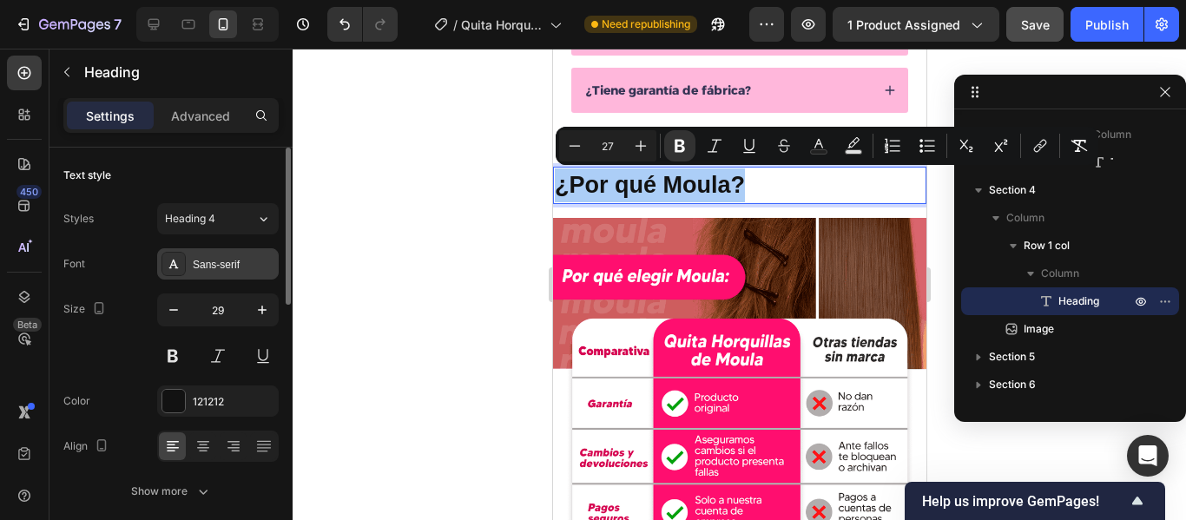
click at [226, 276] on div "Sans-serif" at bounding box center [218, 263] width 122 height 31
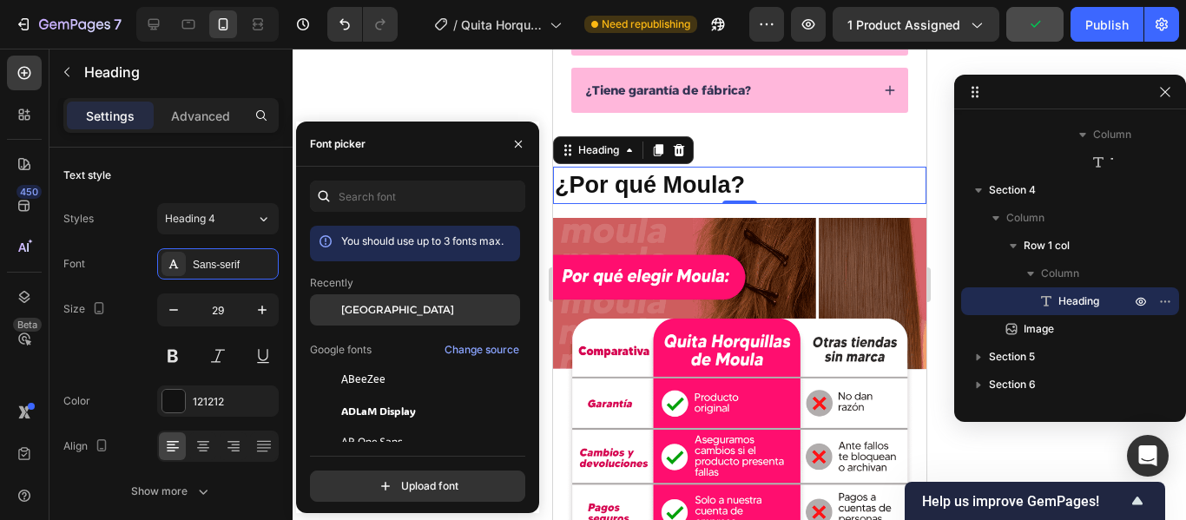
click at [361, 308] on span "[GEOGRAPHIC_DATA]" at bounding box center [397, 310] width 113 height 16
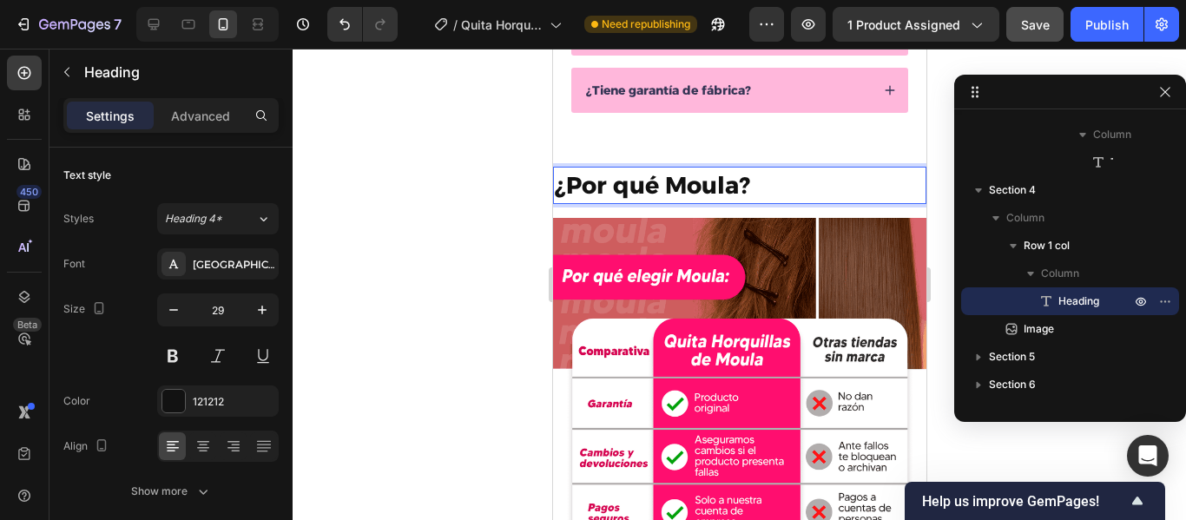
click at [767, 186] on p "¿Por qué Moula?" at bounding box center [739, 186] width 370 height 34
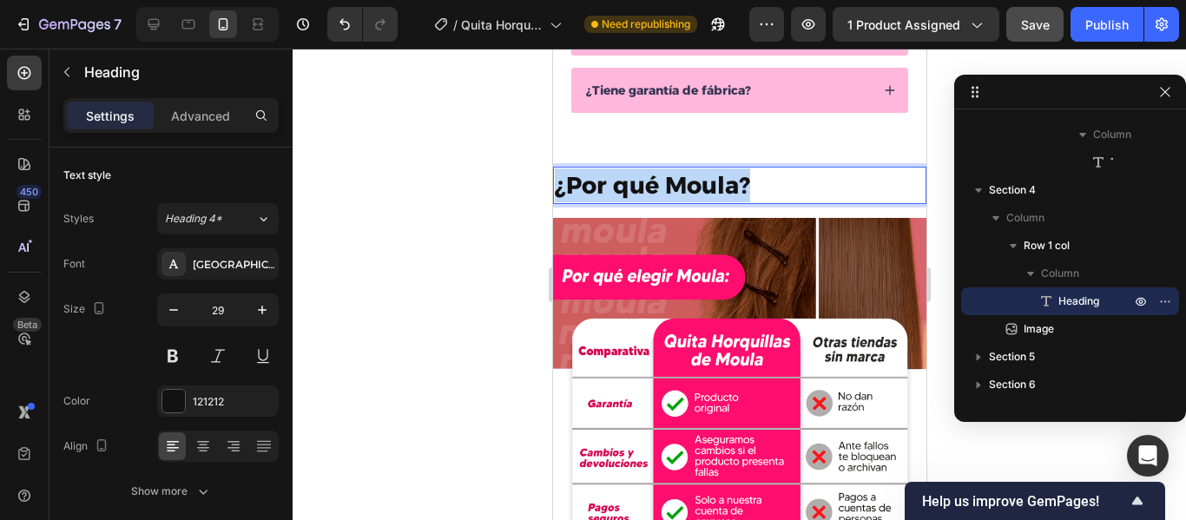
click at [767, 186] on p "¿Por qué Moula?" at bounding box center [739, 186] width 370 height 34
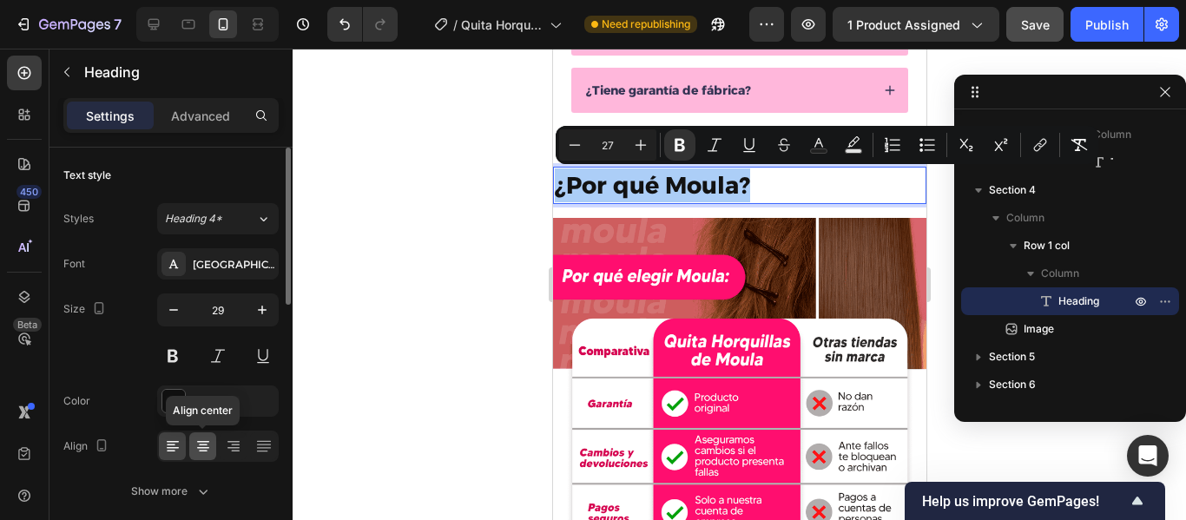
click at [212, 448] on div at bounding box center [202, 447] width 27 height 28
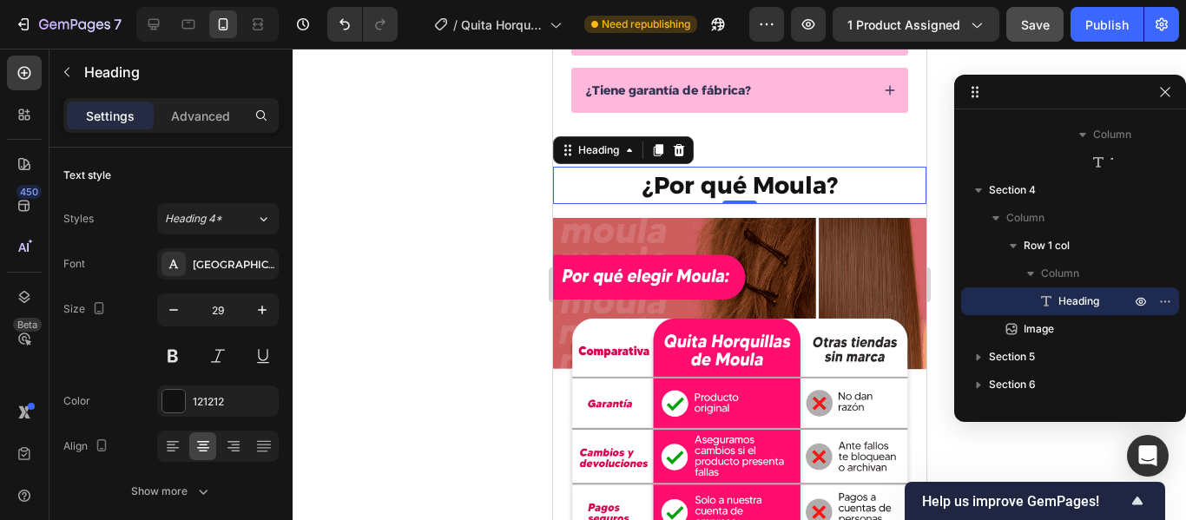
click at [849, 188] on p "¿Por qué Moula?" at bounding box center [739, 186] width 370 height 34
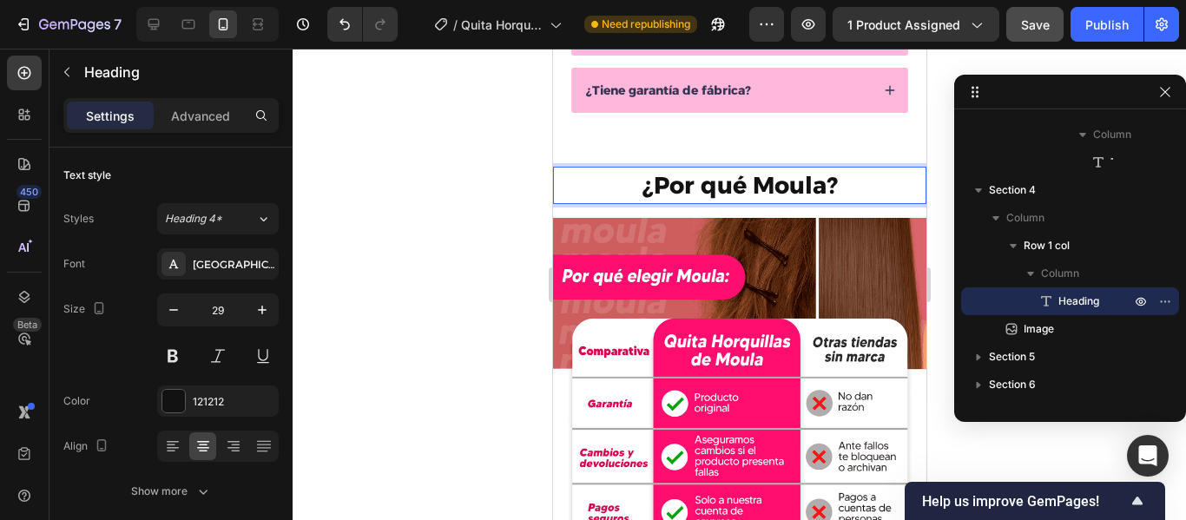
click at [849, 188] on p "¿Por qué Moula?" at bounding box center [739, 186] width 370 height 34
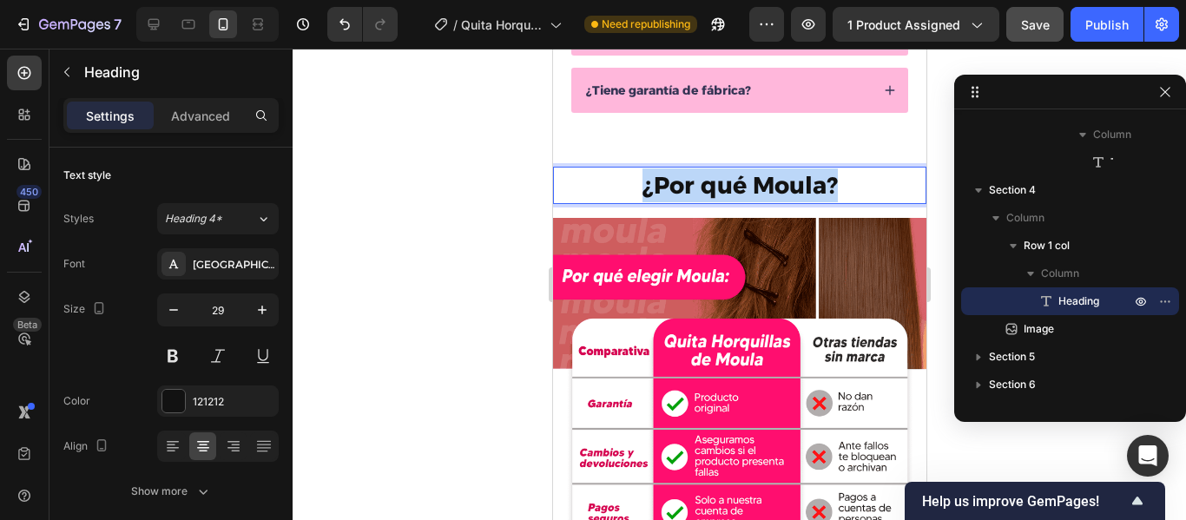
click at [849, 188] on p "¿Por qué Moula?" at bounding box center [739, 186] width 370 height 34
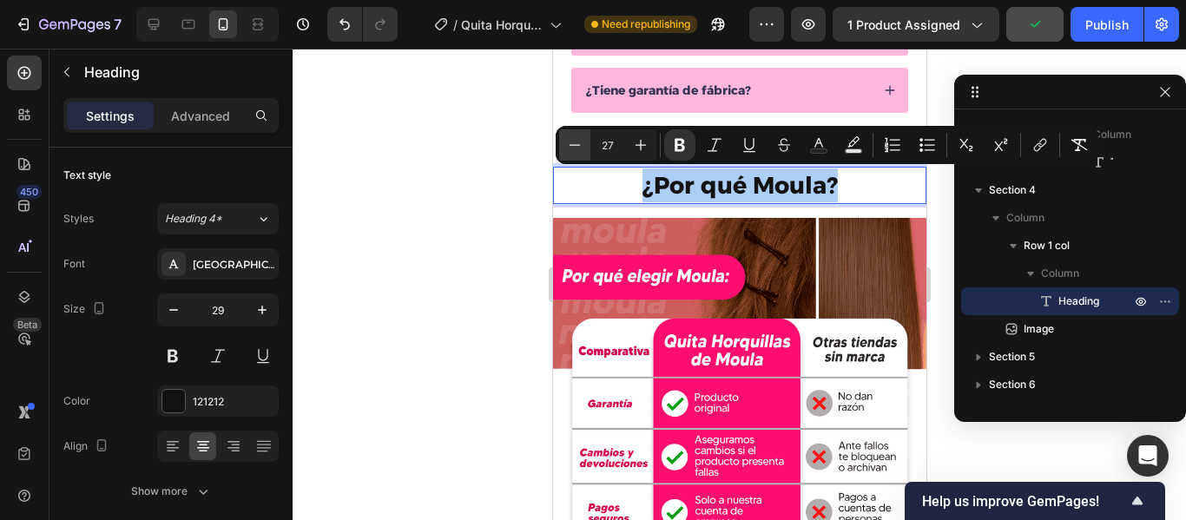
click at [580, 145] on icon "Editor contextual toolbar" at bounding box center [575, 144] width 11 height 1
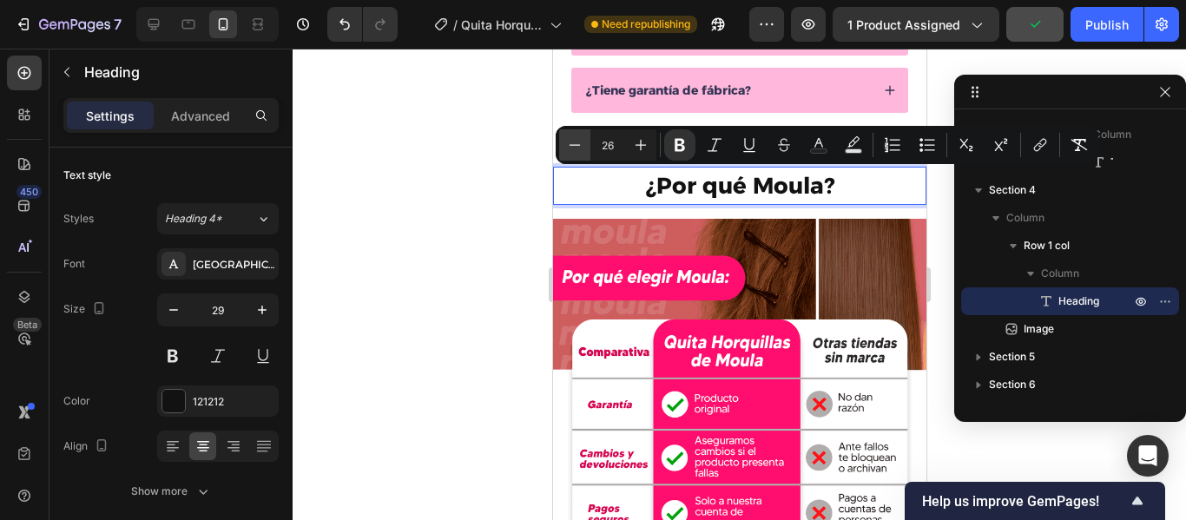
click at [580, 145] on icon "Editor contextual toolbar" at bounding box center [575, 144] width 11 height 1
type input "24"
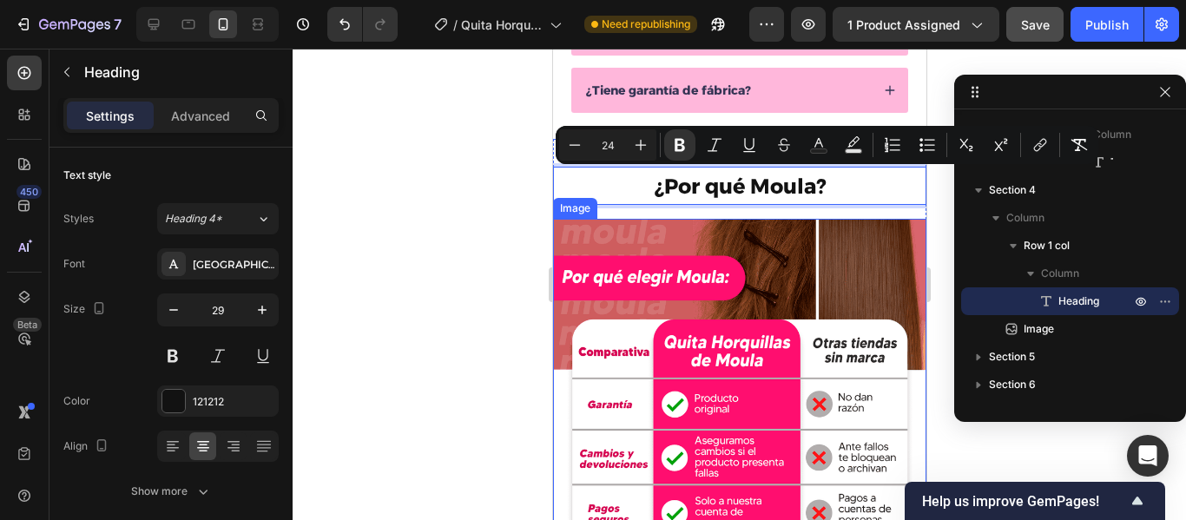
click at [730, 250] on img at bounding box center [738, 451] width 373 height 464
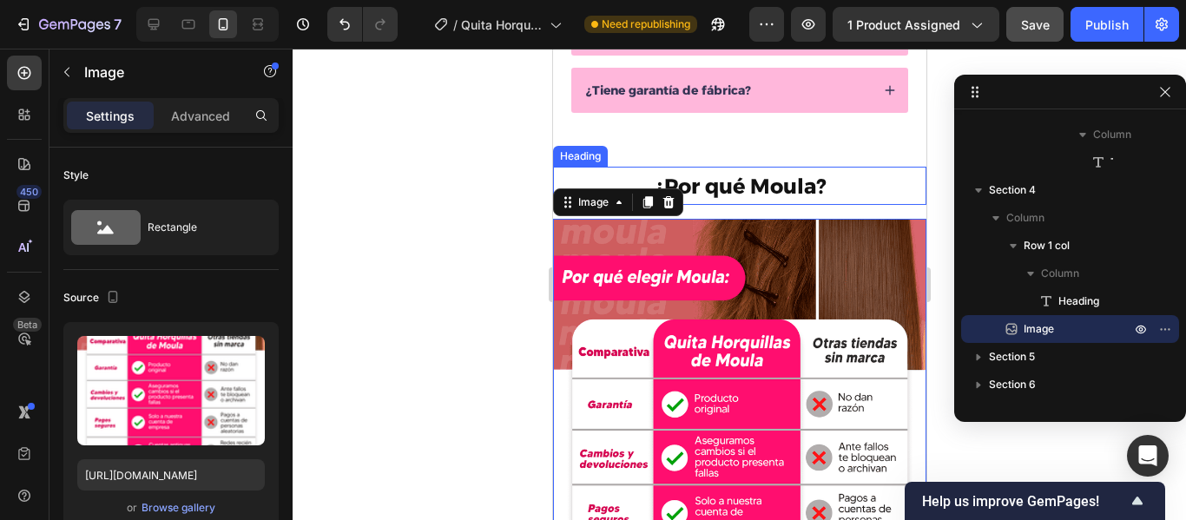
click at [803, 204] on h2 "⁠⁠⁠⁠⁠⁠⁠ ¿Por qué Moula?" at bounding box center [738, 186] width 373 height 38
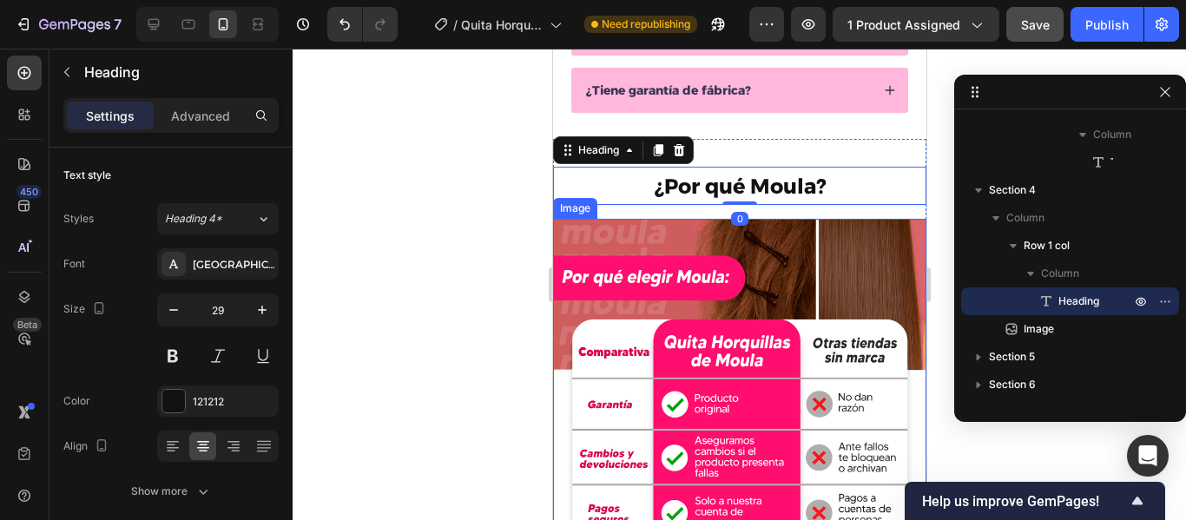
click at [752, 226] on img at bounding box center [738, 451] width 373 height 464
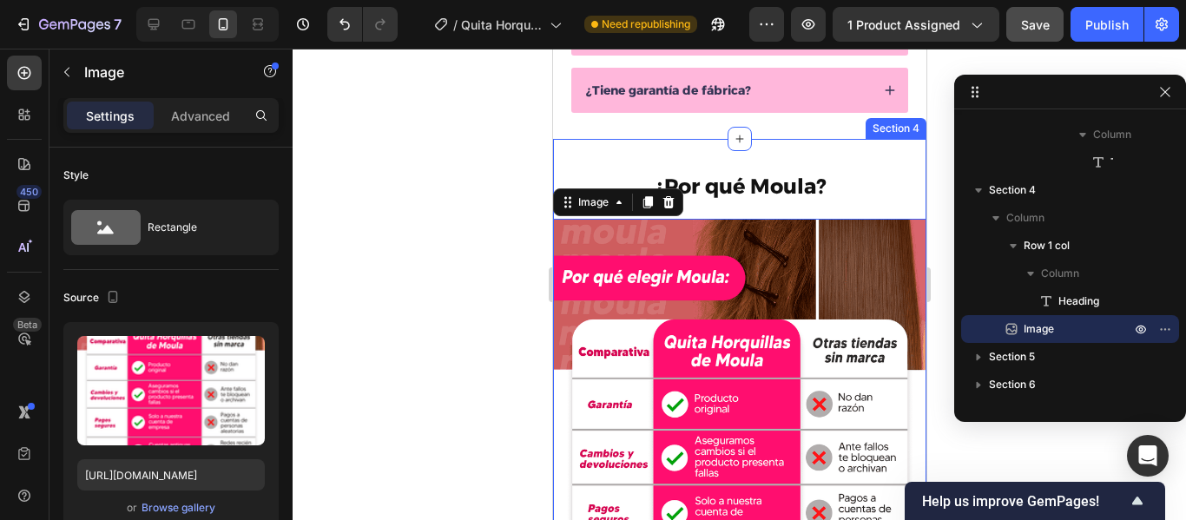
click at [755, 211] on div "⁠⁠⁠⁠⁠⁠⁠ ¿Por qué Moula? Heading Row Image 0" at bounding box center [738, 424] width 373 height 515
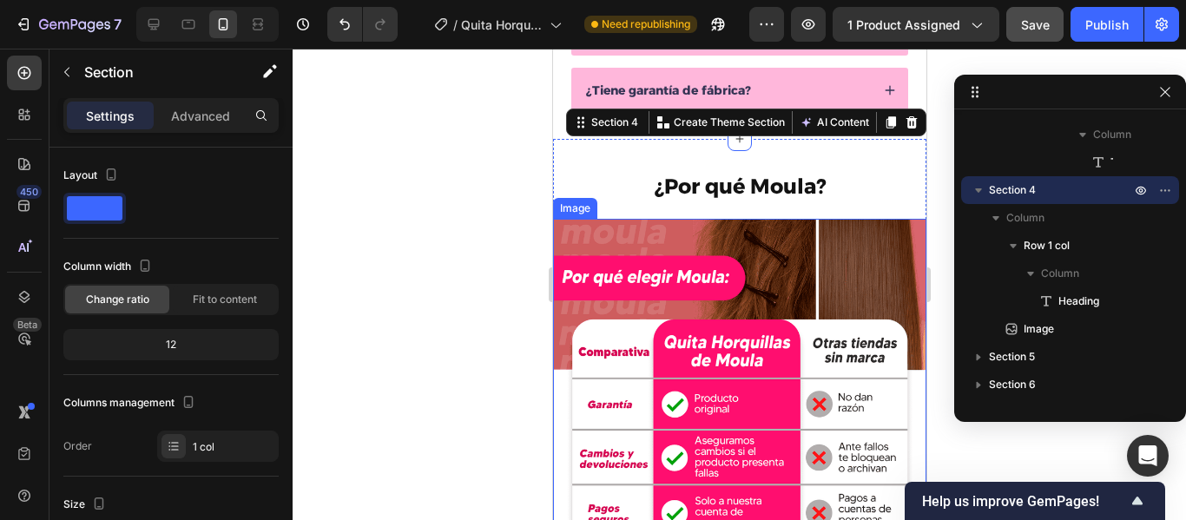
click at [755, 227] on img at bounding box center [738, 451] width 373 height 464
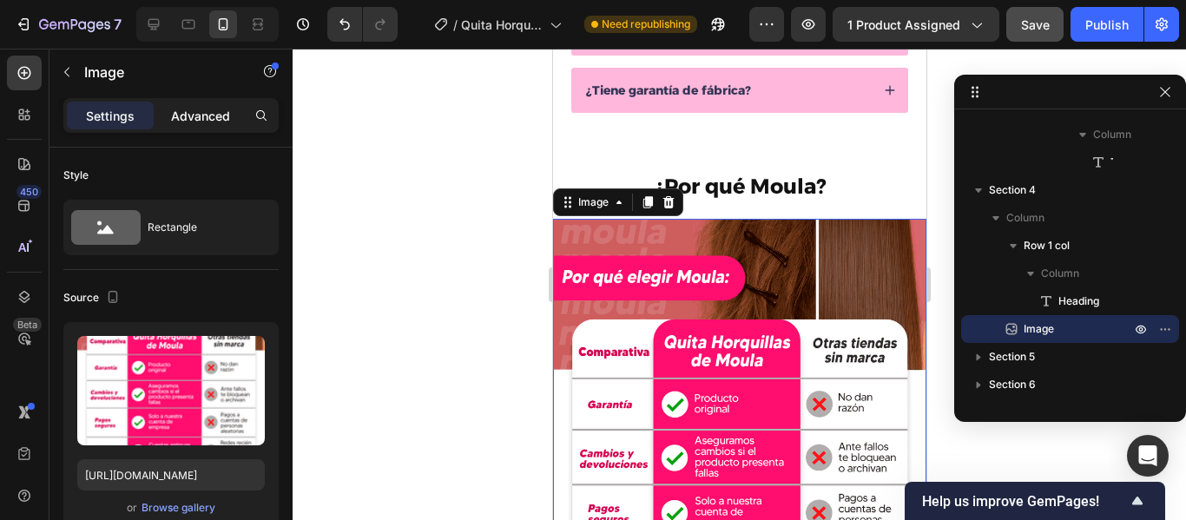
click at [215, 116] on p "Advanced" at bounding box center [200, 116] width 59 height 18
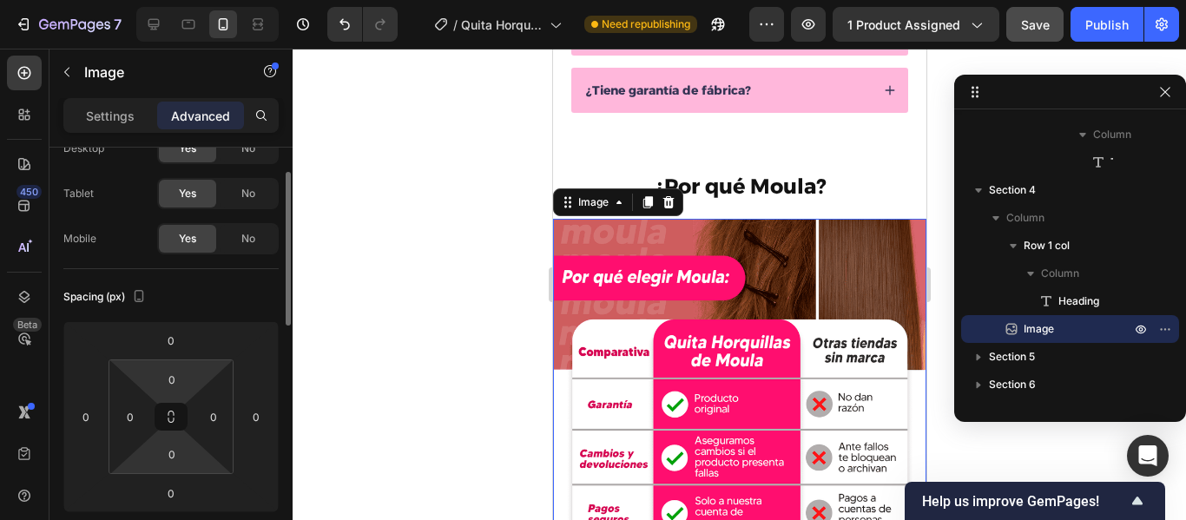
scroll to position [68, 0]
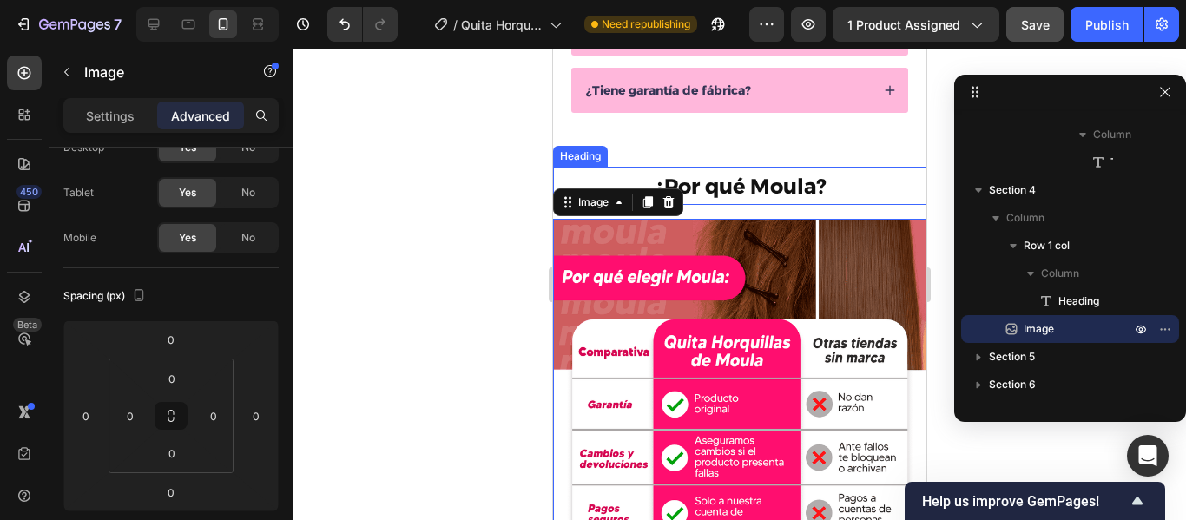
click at [841, 195] on p "⁠⁠⁠⁠⁠⁠⁠ ¿Por qué Moula?" at bounding box center [739, 186] width 370 height 35
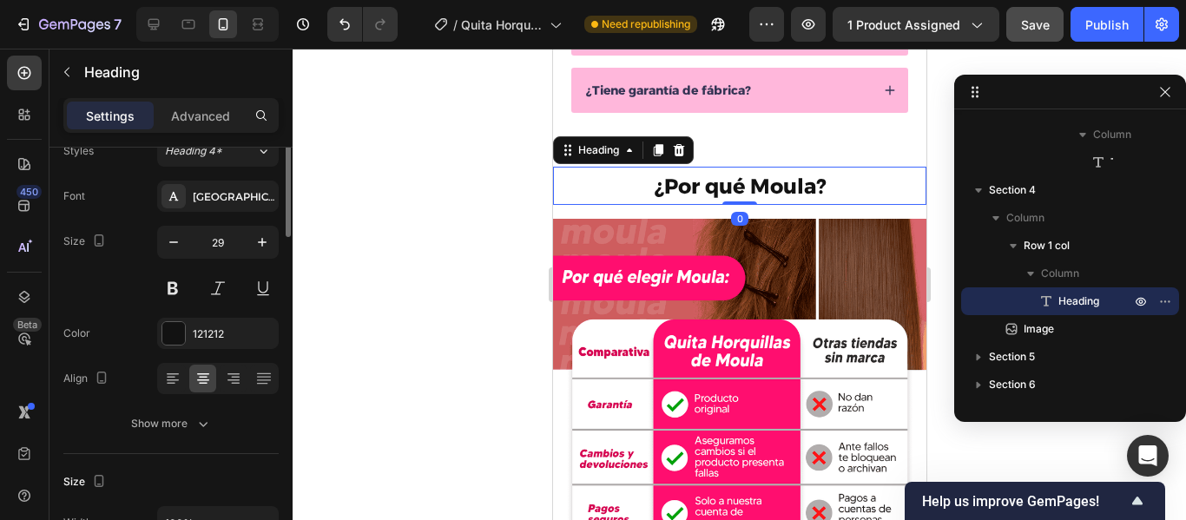
scroll to position [0, 0]
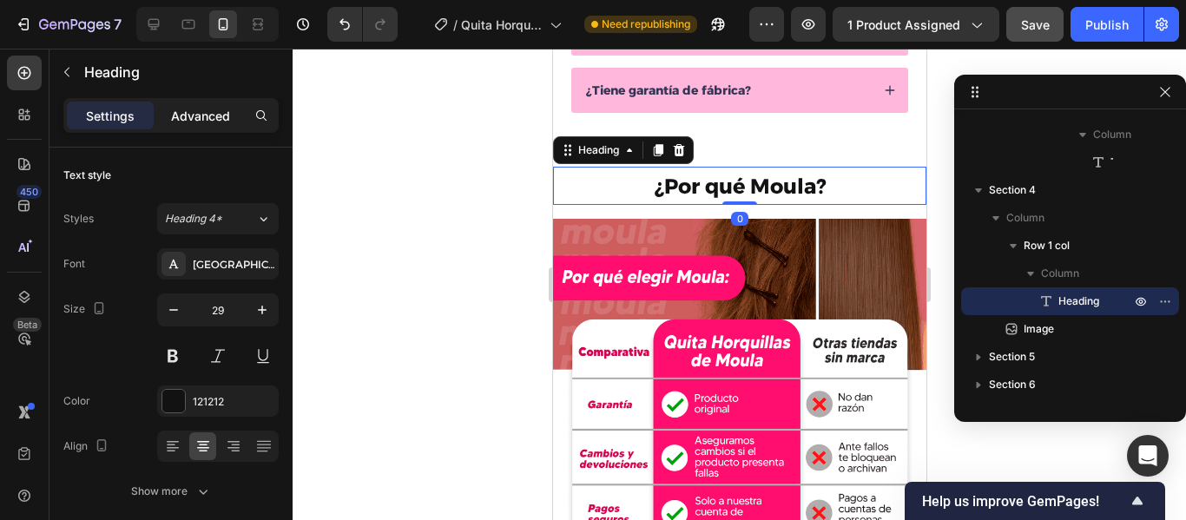
click at [219, 113] on p "Advanced" at bounding box center [200, 116] width 59 height 18
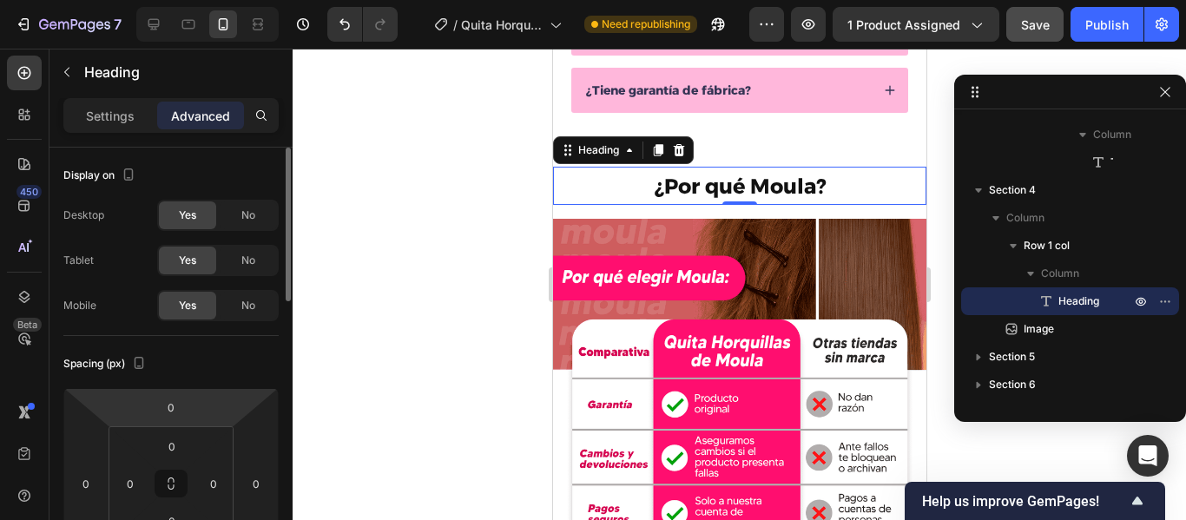
scroll to position [102, 0]
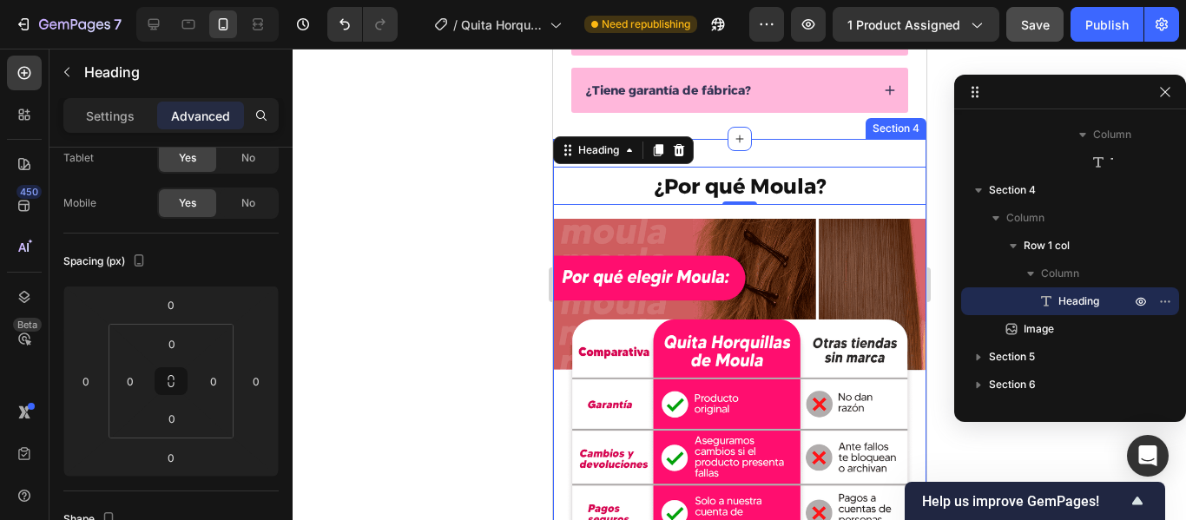
click at [800, 214] on div "⁠⁠⁠⁠⁠⁠⁠ ¿Por qué Moula? Heading 0 Row Image" at bounding box center [738, 424] width 373 height 515
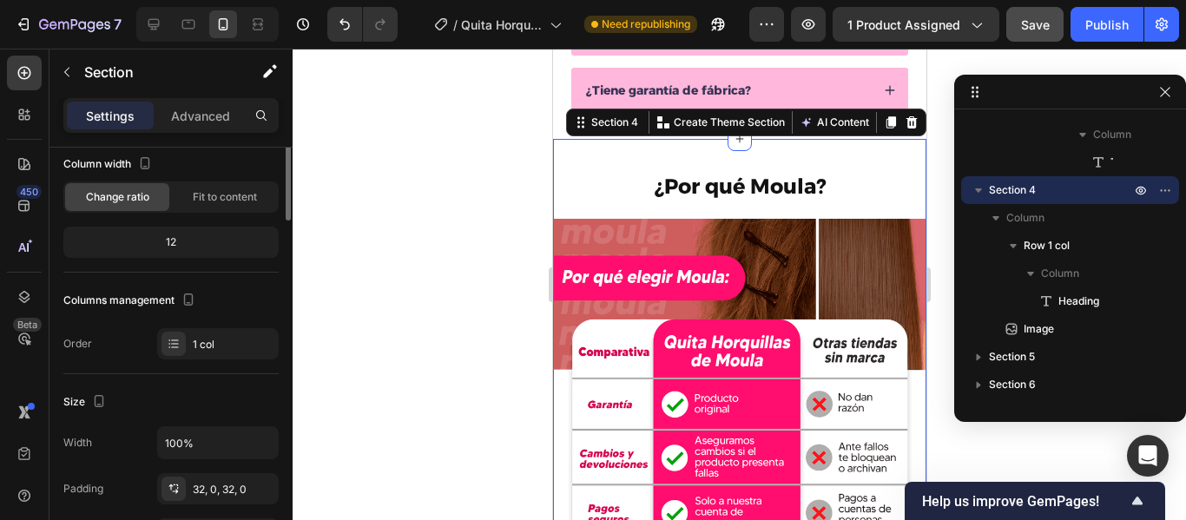
scroll to position [0, 0]
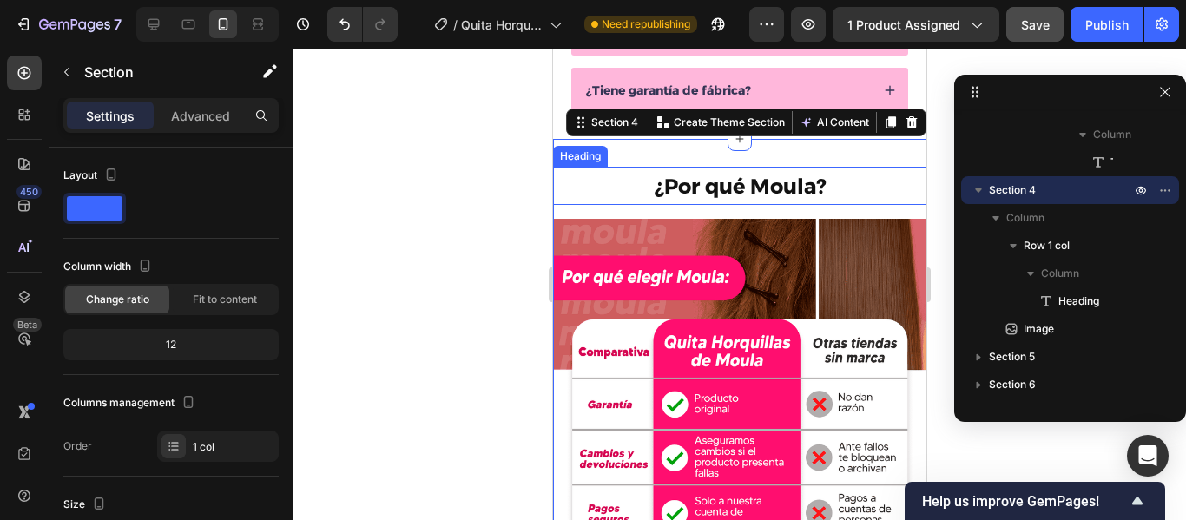
click at [759, 194] on strong "¿Por qué Moula?" at bounding box center [739, 186] width 171 height 25
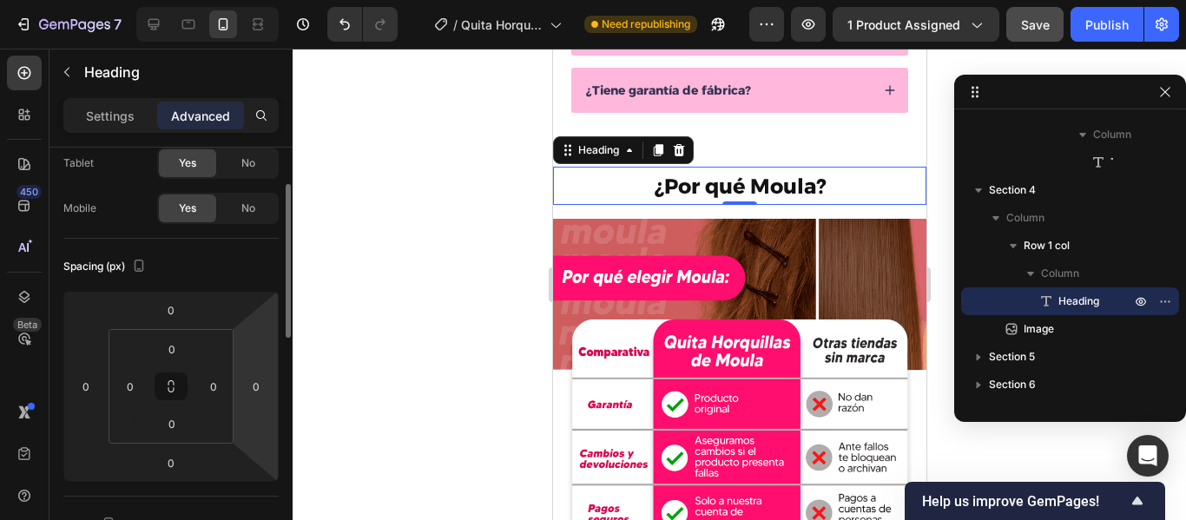
scroll to position [98, 0]
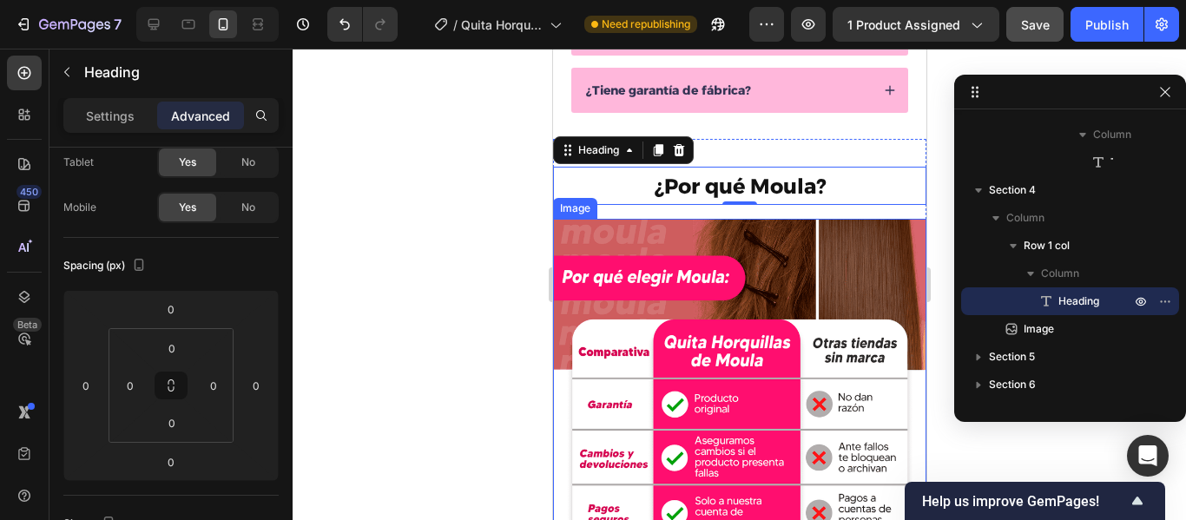
click at [615, 238] on img at bounding box center [738, 451] width 373 height 464
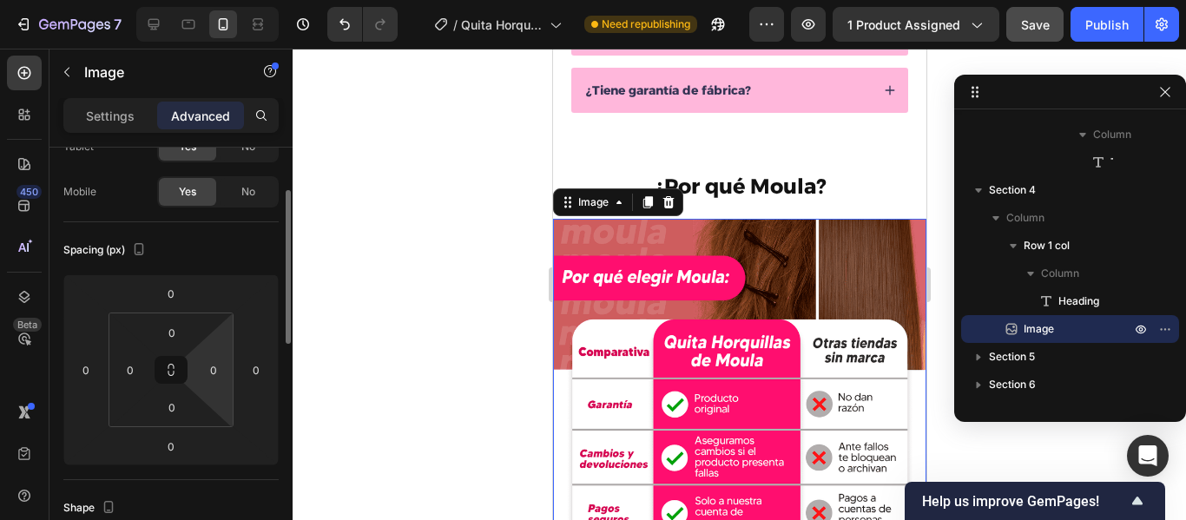
scroll to position [115, 0]
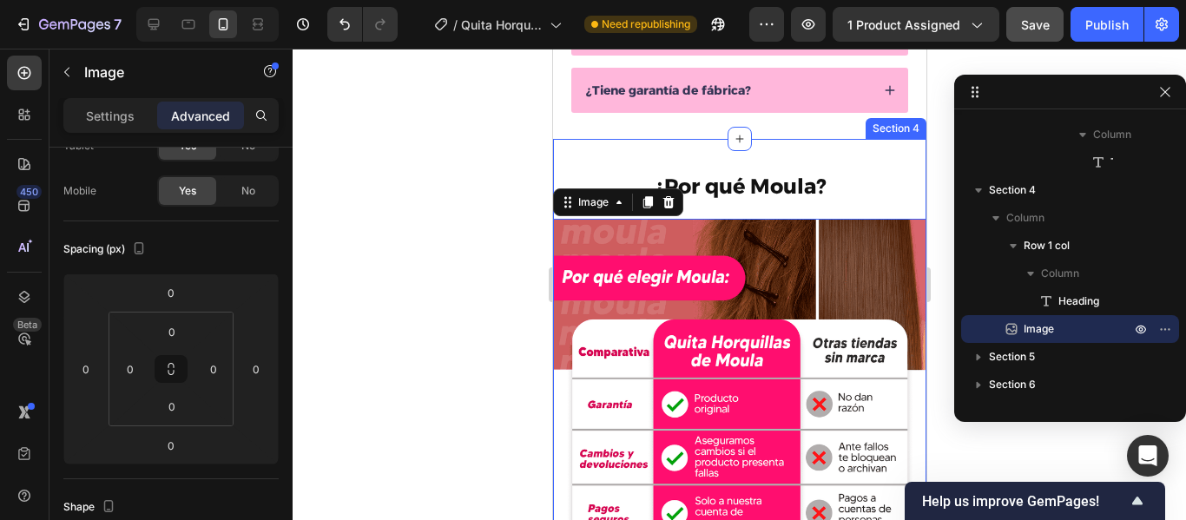
click at [784, 208] on div "⁠⁠⁠⁠⁠⁠⁠ ¿Por qué Moula? Heading Row Image 0" at bounding box center [738, 424] width 373 height 515
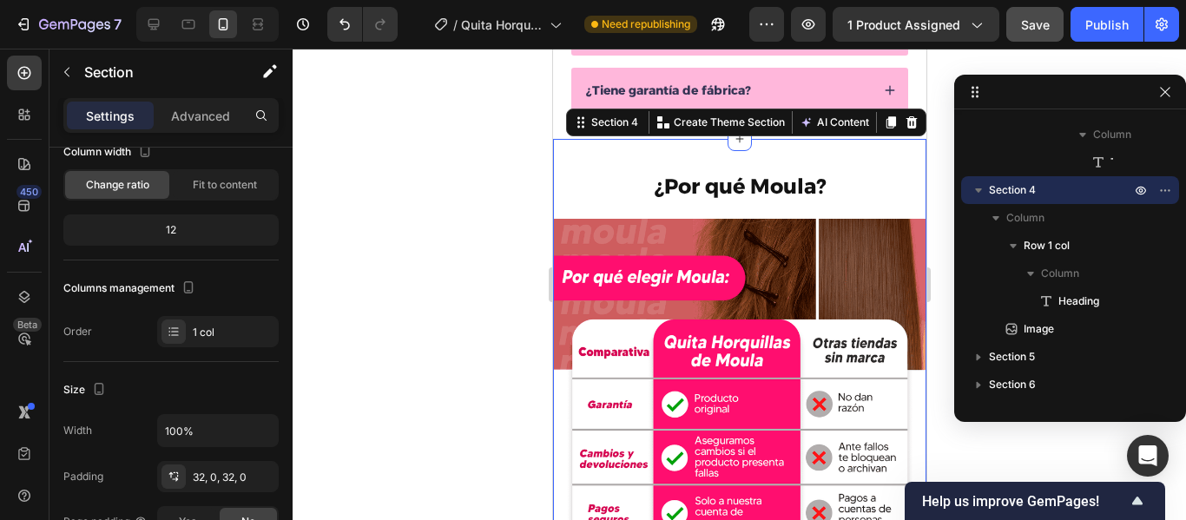
scroll to position [0, 0]
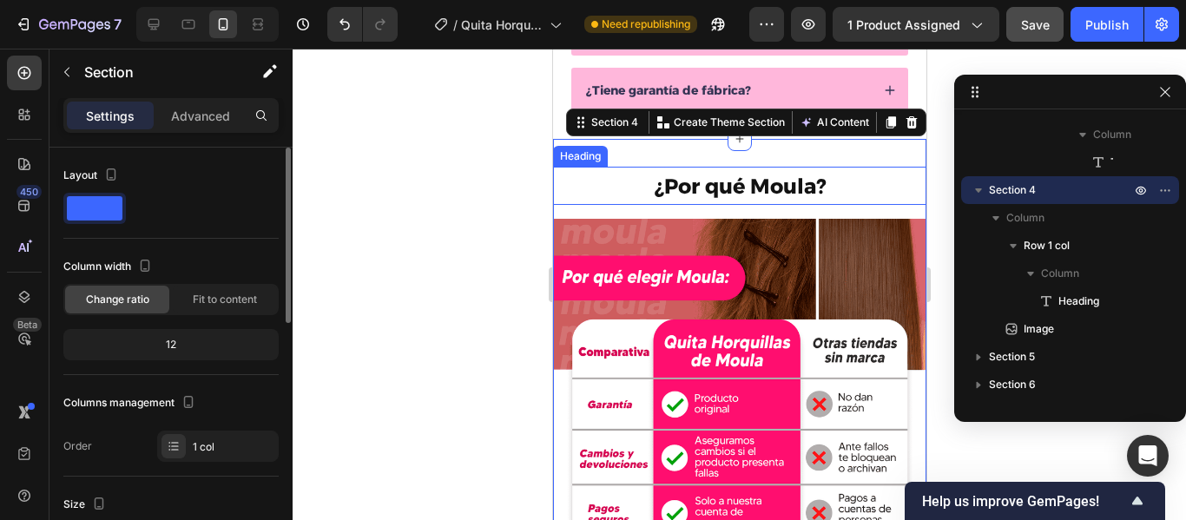
click at [757, 197] on strong "¿Por qué Moula?" at bounding box center [739, 186] width 171 height 25
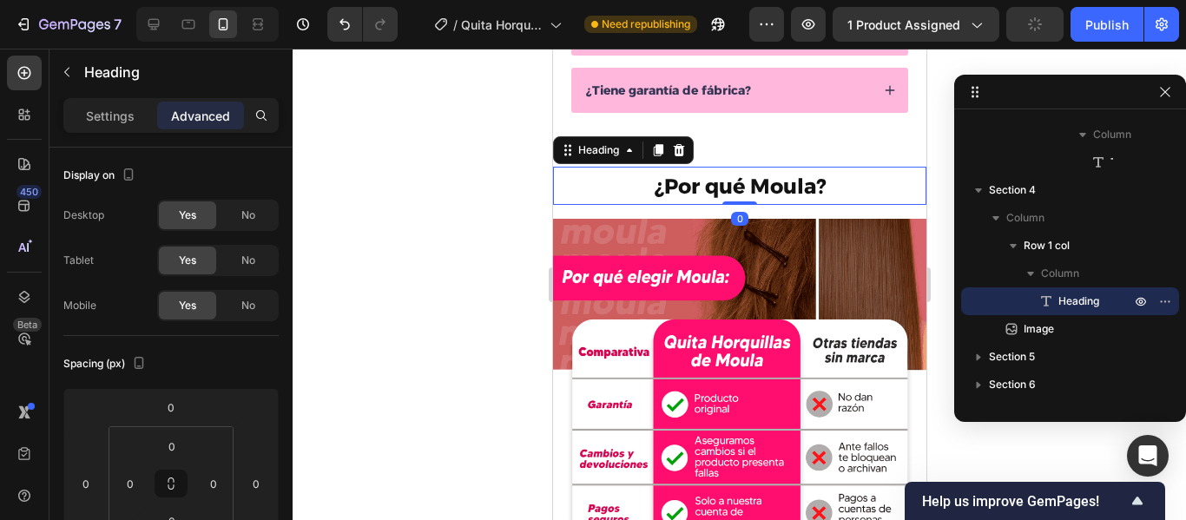
drag, startPoint x: 736, startPoint y: 202, endPoint x: 742, endPoint y: 193, distance: 11.3
click at [742, 193] on div "⁠⁠⁠⁠⁠⁠⁠ ¿Por qué Moula? Heading 0" at bounding box center [738, 186] width 373 height 38
click at [773, 221] on img at bounding box center [738, 451] width 373 height 464
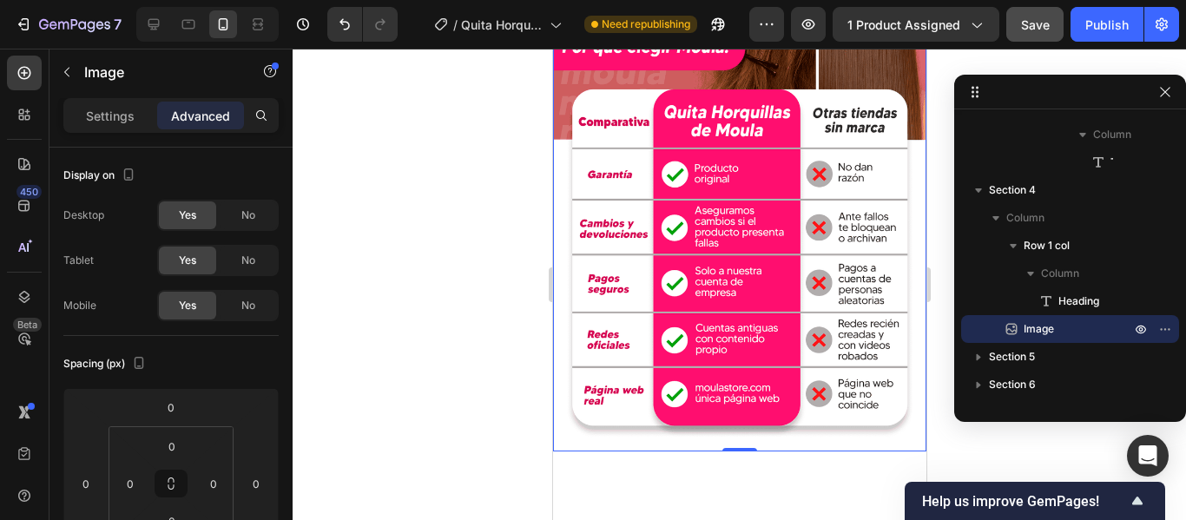
scroll to position [1105, 0]
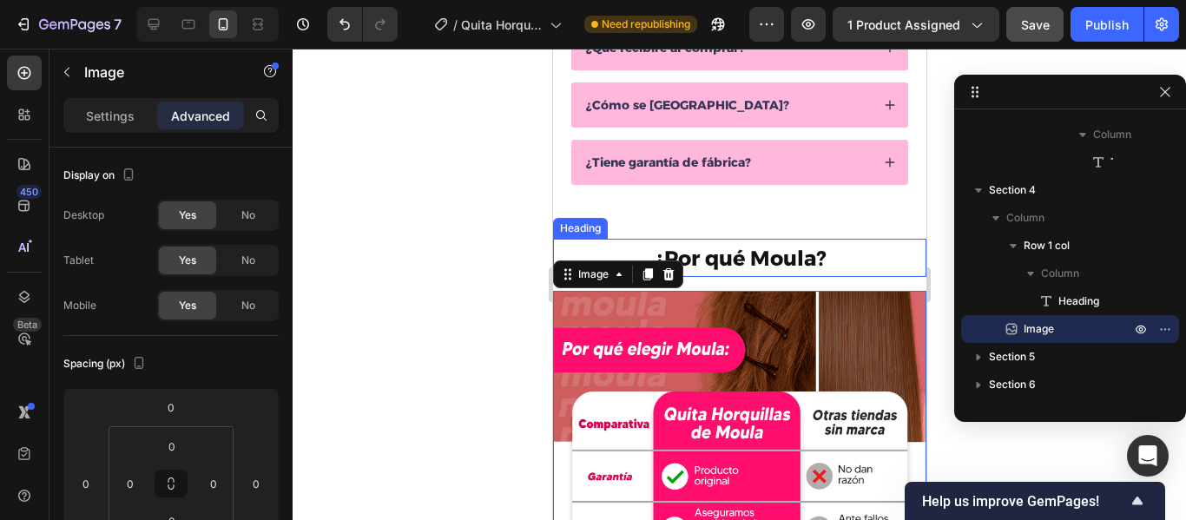
click at [861, 260] on p "⁠⁠⁠⁠⁠⁠⁠ ¿Por qué Moula?" at bounding box center [739, 258] width 370 height 35
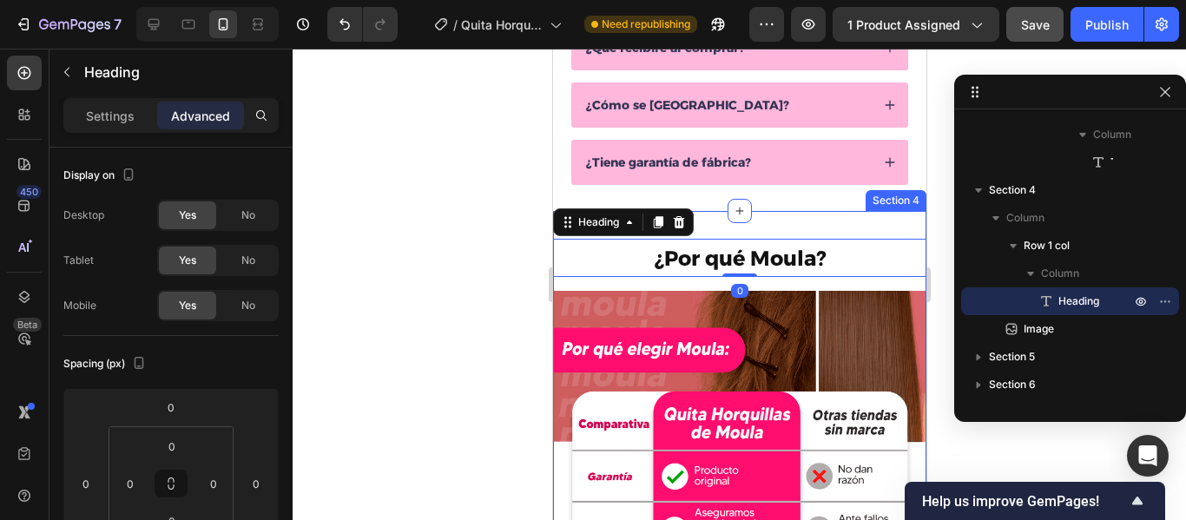
click at [803, 224] on div "⁠⁠⁠⁠⁠⁠⁠ ¿Por qué Moula? Heading 0 Row Image Section 4" at bounding box center [738, 496] width 373 height 571
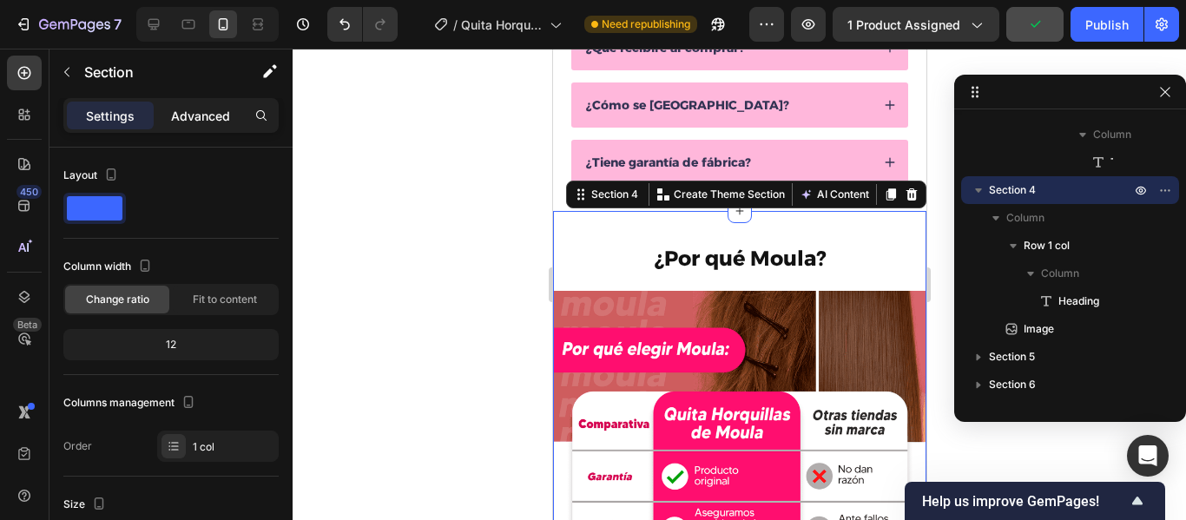
click at [198, 115] on p "Advanced" at bounding box center [200, 116] width 59 height 18
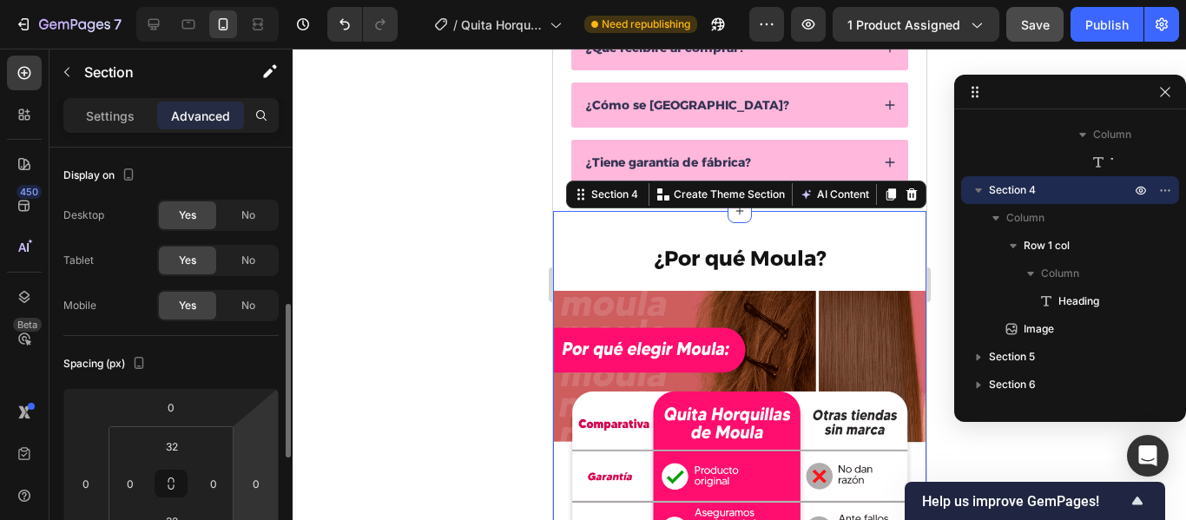
scroll to position [116, 0]
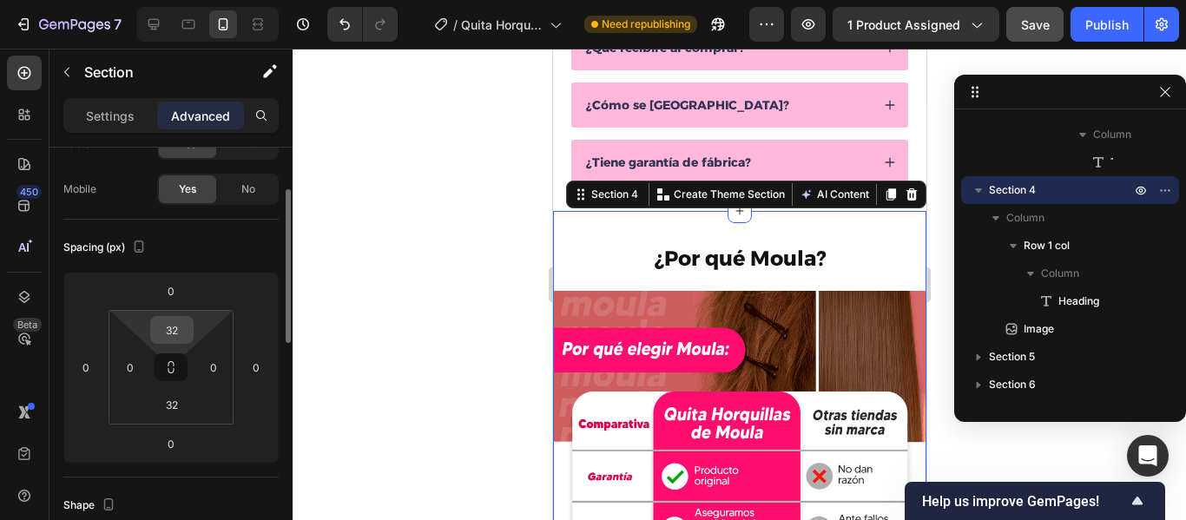
click at [185, 335] on input "32" at bounding box center [172, 330] width 35 height 26
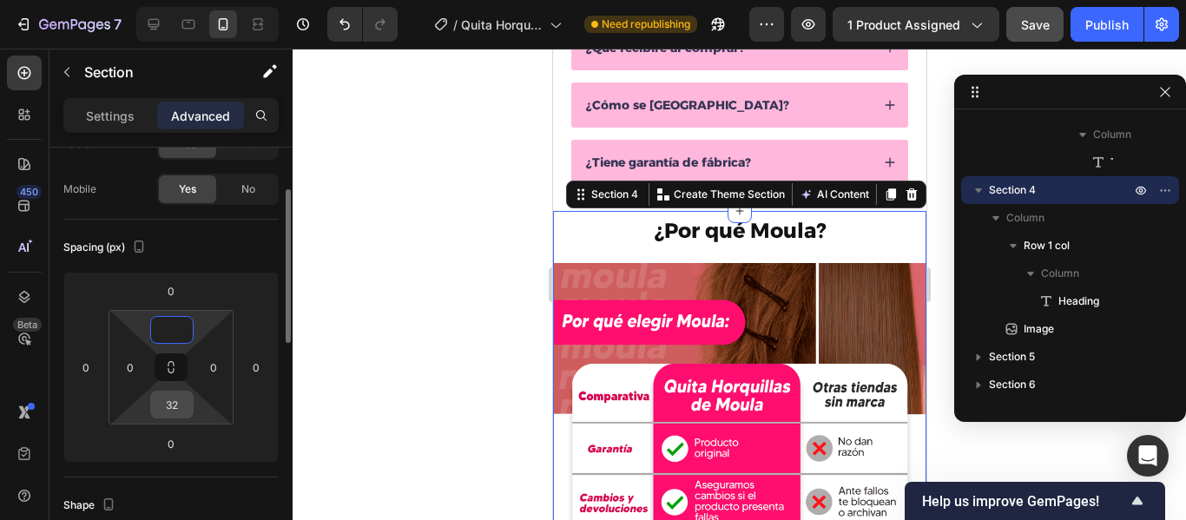
type input "0"
click at [175, 406] on input "32" at bounding box center [172, 405] width 35 height 26
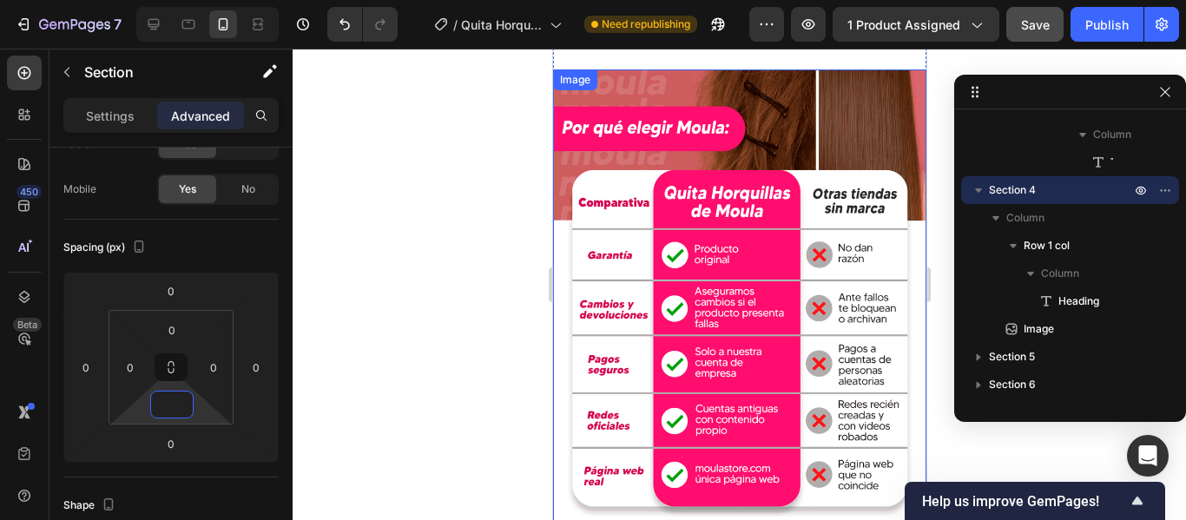
scroll to position [1193, 0]
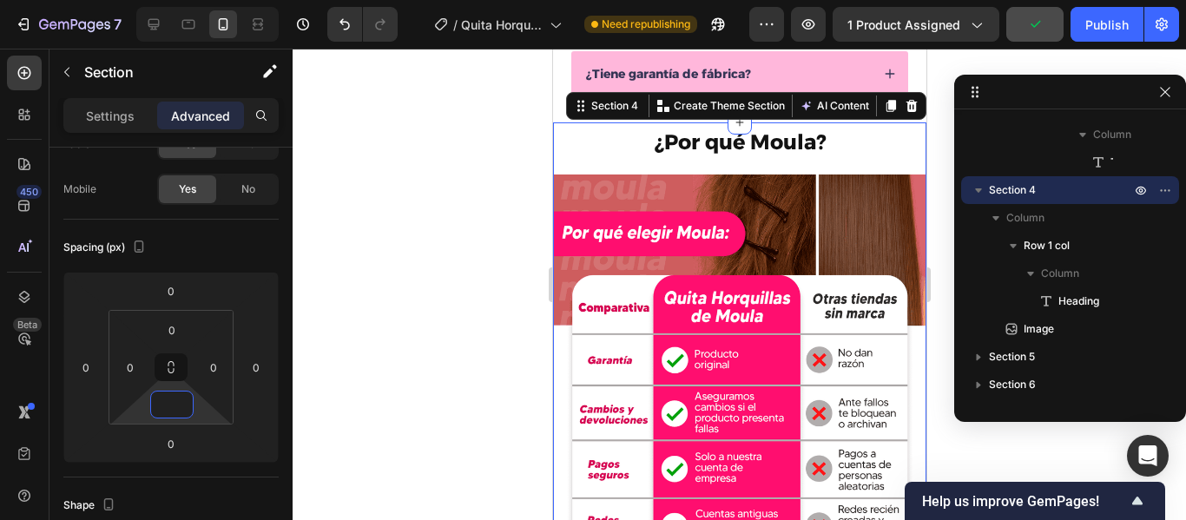
type input "0"
click at [713, 167] on div "⁠⁠⁠⁠⁠⁠⁠ ¿Por qué Moula? Heading Row Image" at bounding box center [738, 379] width 373 height 515
click at [623, 152] on p "⁠⁠⁠⁠⁠⁠⁠ ¿Por qué Moula?" at bounding box center [739, 141] width 370 height 35
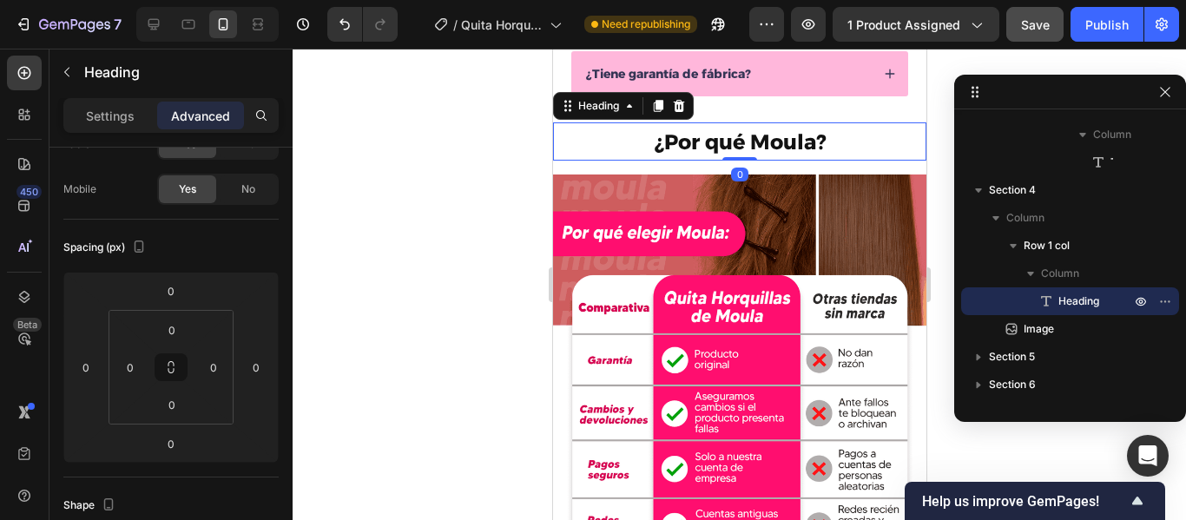
scroll to position [0, 0]
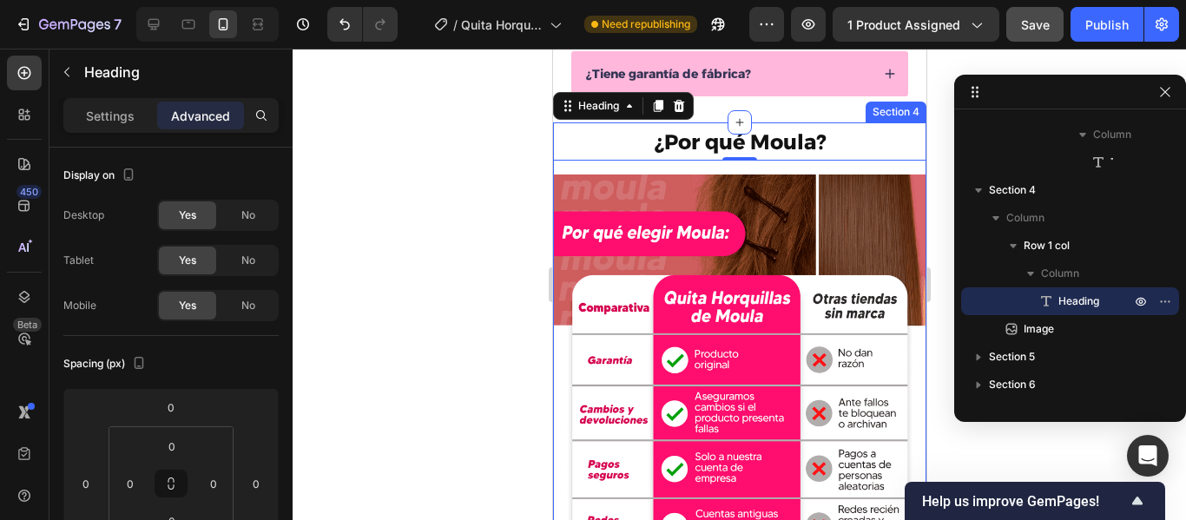
click at [625, 167] on div "⁠⁠⁠⁠⁠⁠⁠ ¿Por qué Moula? Heading 0 Row Image" at bounding box center [738, 379] width 373 height 515
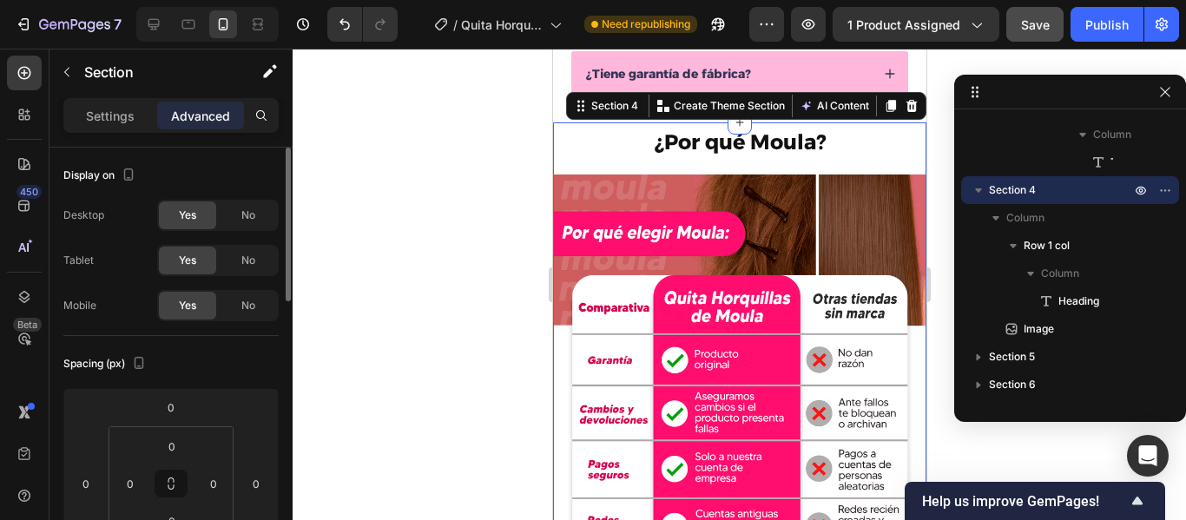
scroll to position [79, 0]
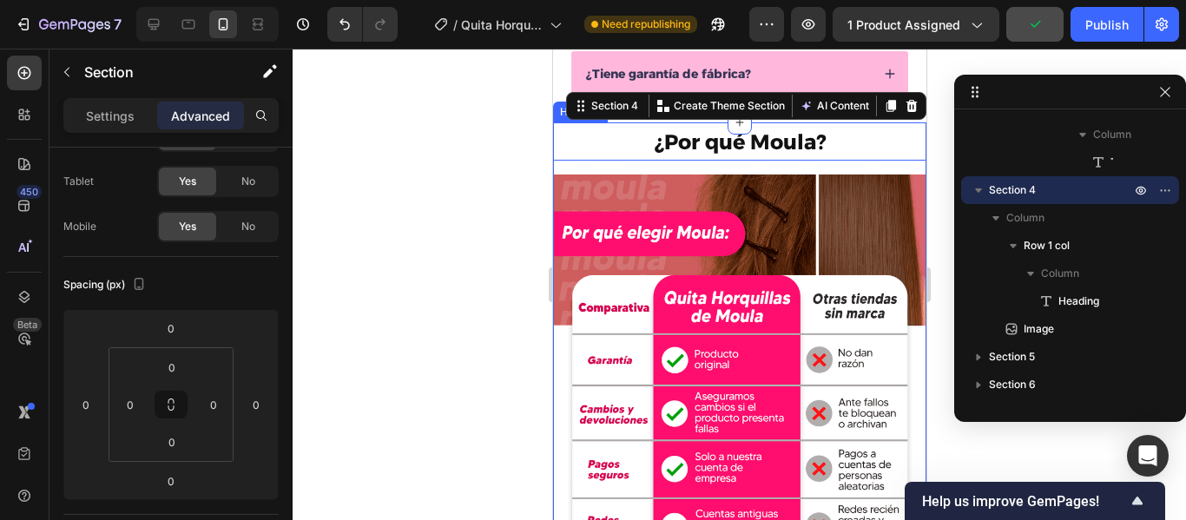
click at [659, 158] on p "⁠⁠⁠⁠⁠⁠⁠ ¿Por qué Moula?" at bounding box center [739, 141] width 370 height 35
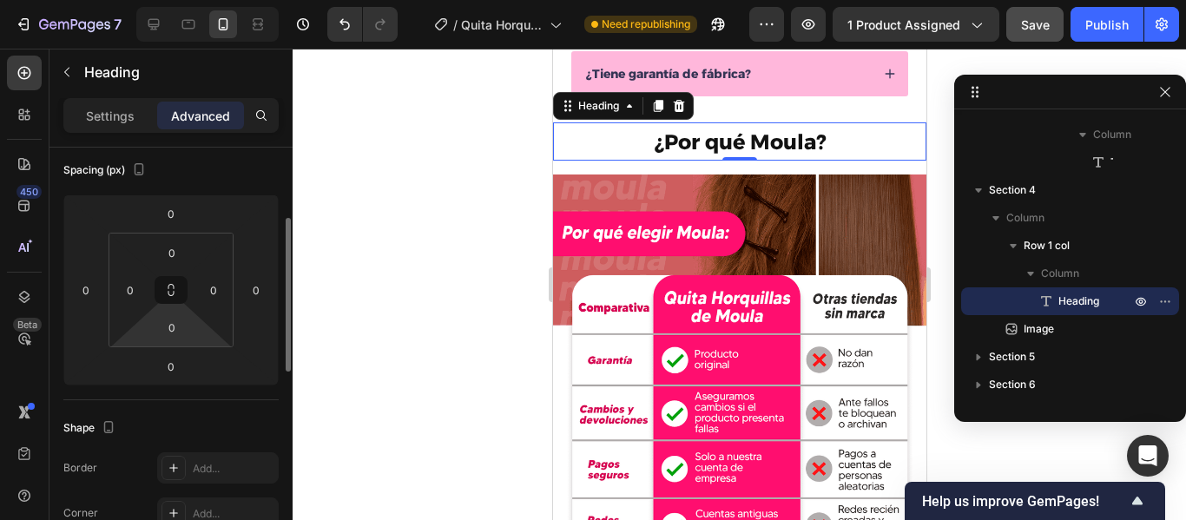
scroll to position [195, 0]
click at [182, 363] on input "0" at bounding box center [171, 366] width 35 height 26
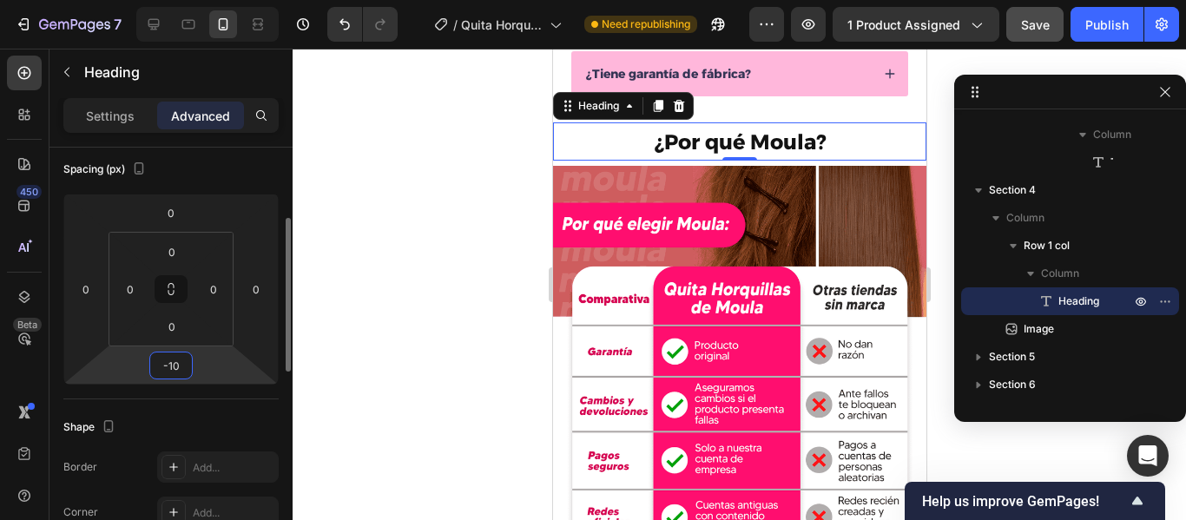
type input "-1"
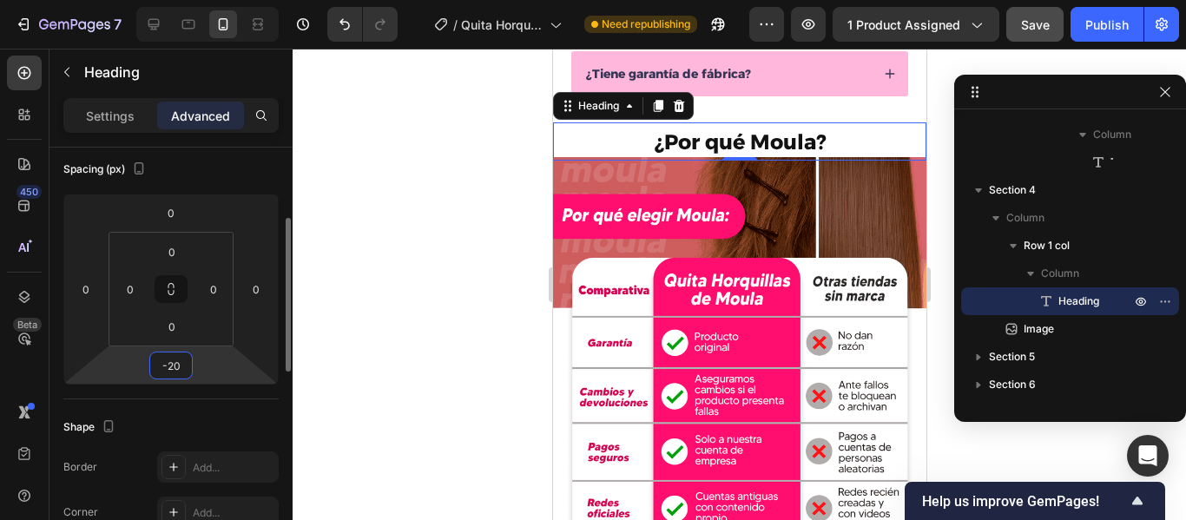
type input "-2"
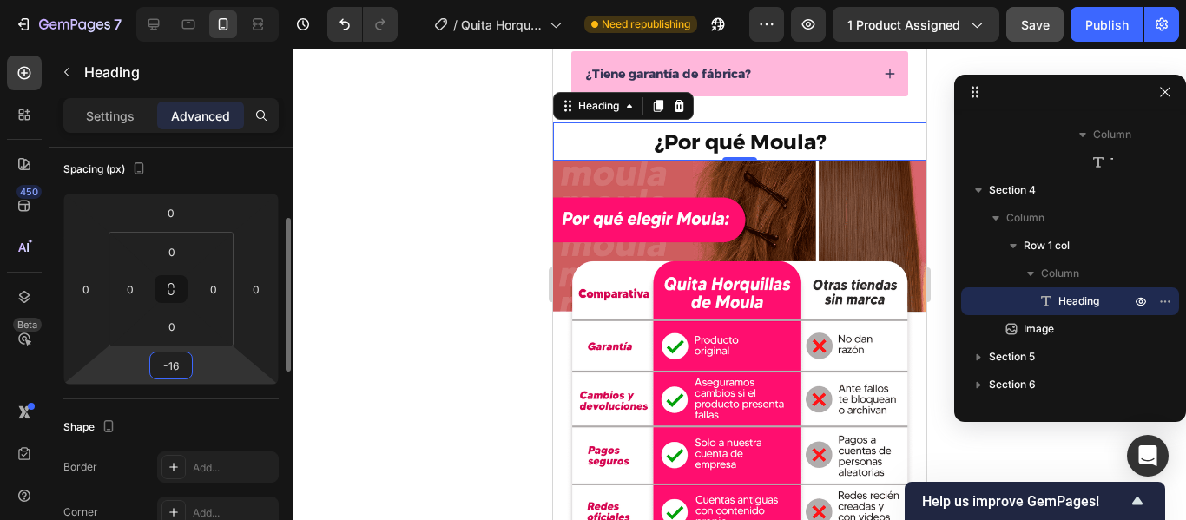
type input "-16"
click at [234, 169] on div "Spacing (px)" at bounding box center [170, 169] width 215 height 28
click at [539, 223] on div at bounding box center [740, 285] width 894 height 472
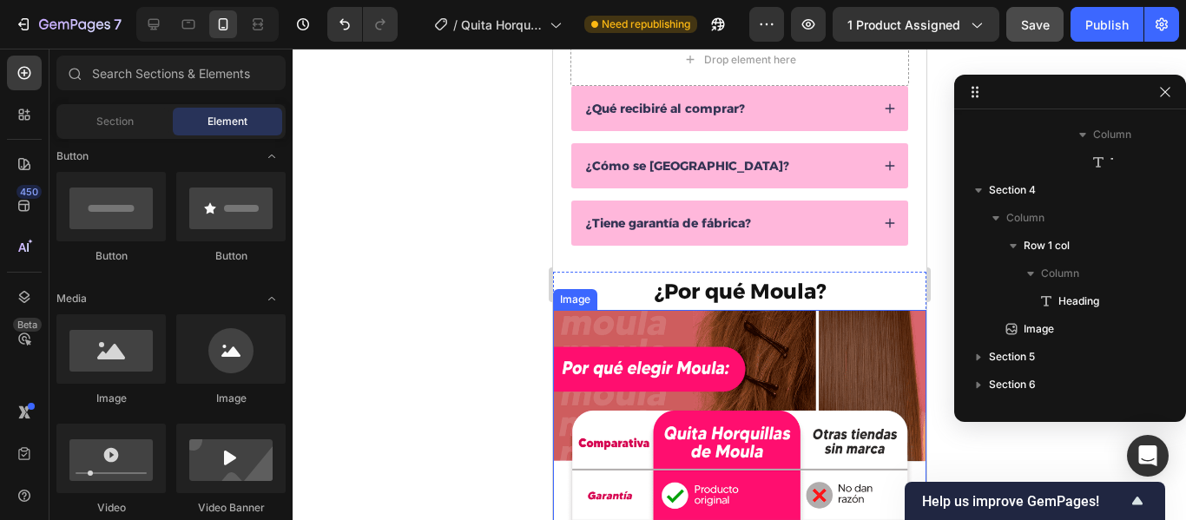
scroll to position [1027, 0]
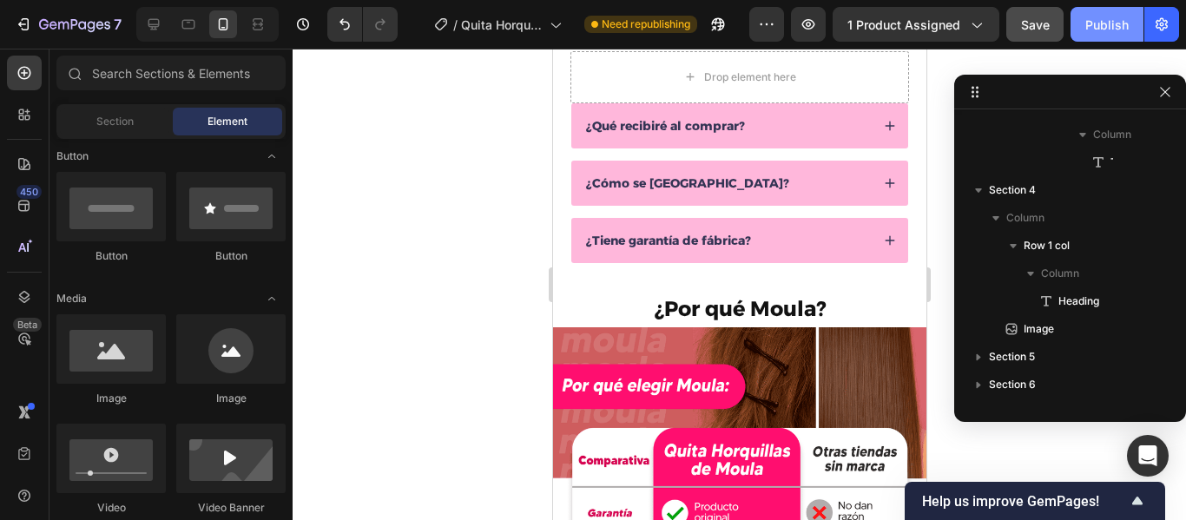
click at [1102, 25] on div "Publish" at bounding box center [1107, 25] width 43 height 18
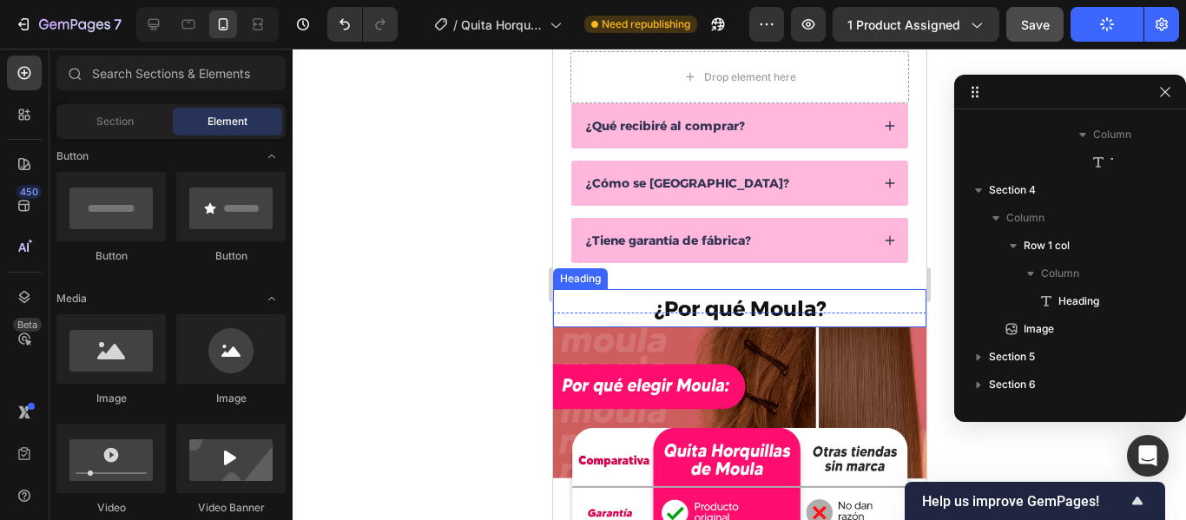
click at [829, 305] on p "⁠⁠⁠⁠⁠⁠⁠ ¿Por qué Moula?" at bounding box center [739, 308] width 370 height 35
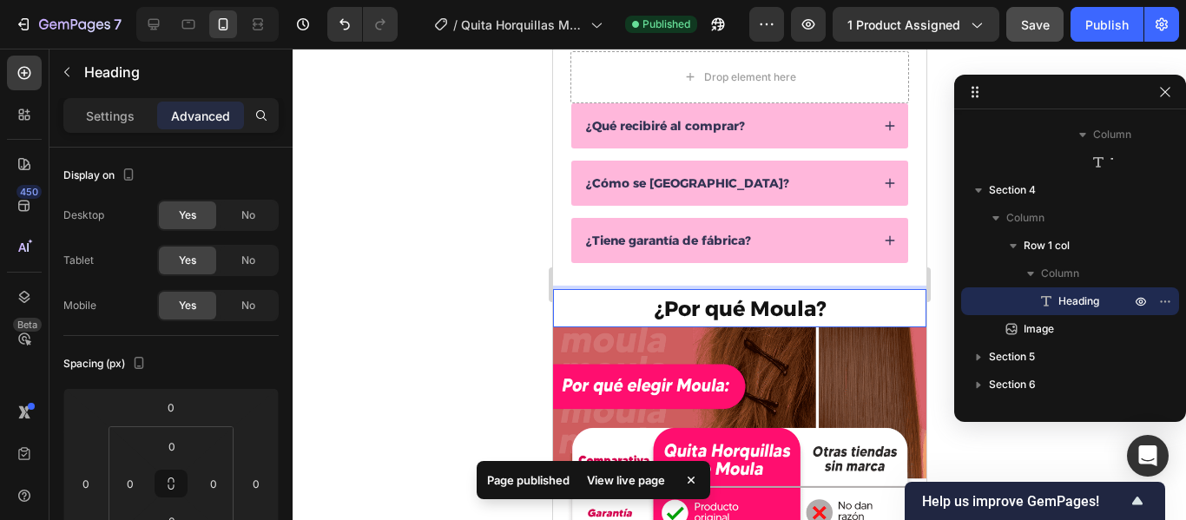
click at [829, 310] on p "¿Por qué Moula?" at bounding box center [739, 308] width 370 height 35
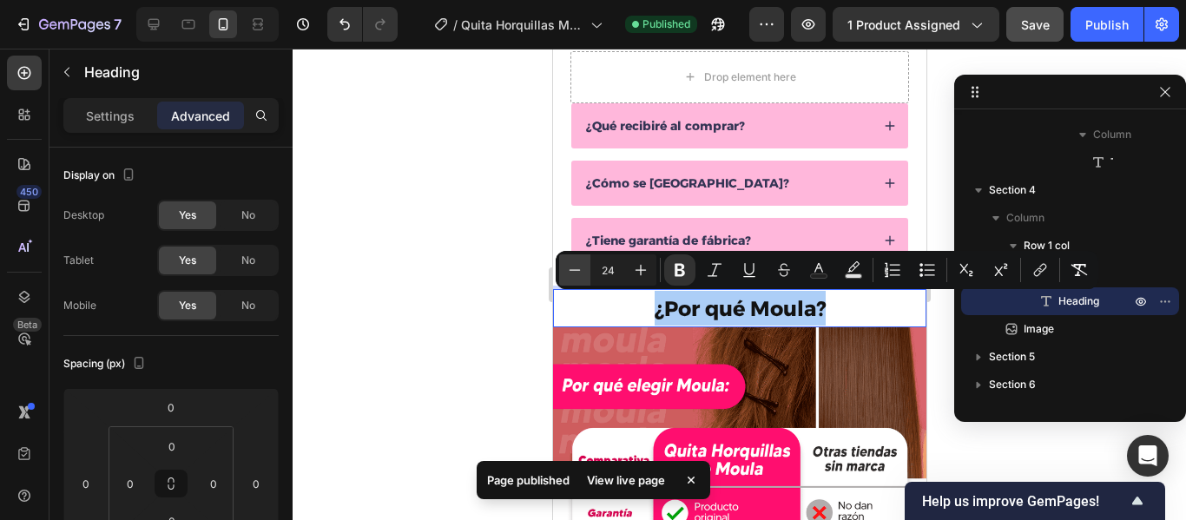
click at [574, 274] on icon "Editor contextual toolbar" at bounding box center [574, 269] width 17 height 17
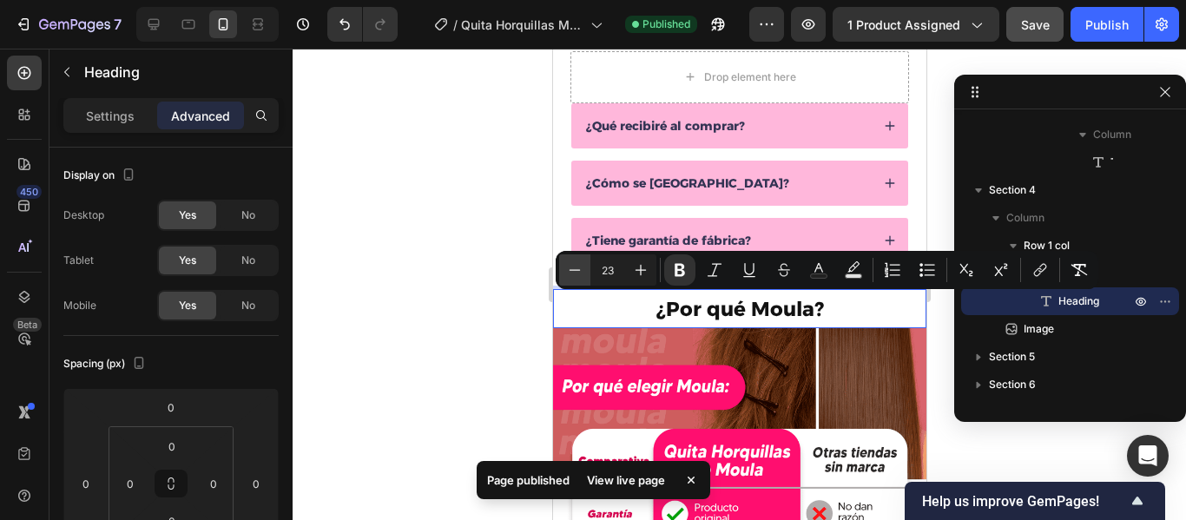
click at [574, 274] on icon "Editor contextual toolbar" at bounding box center [574, 269] width 17 height 17
type input "20"
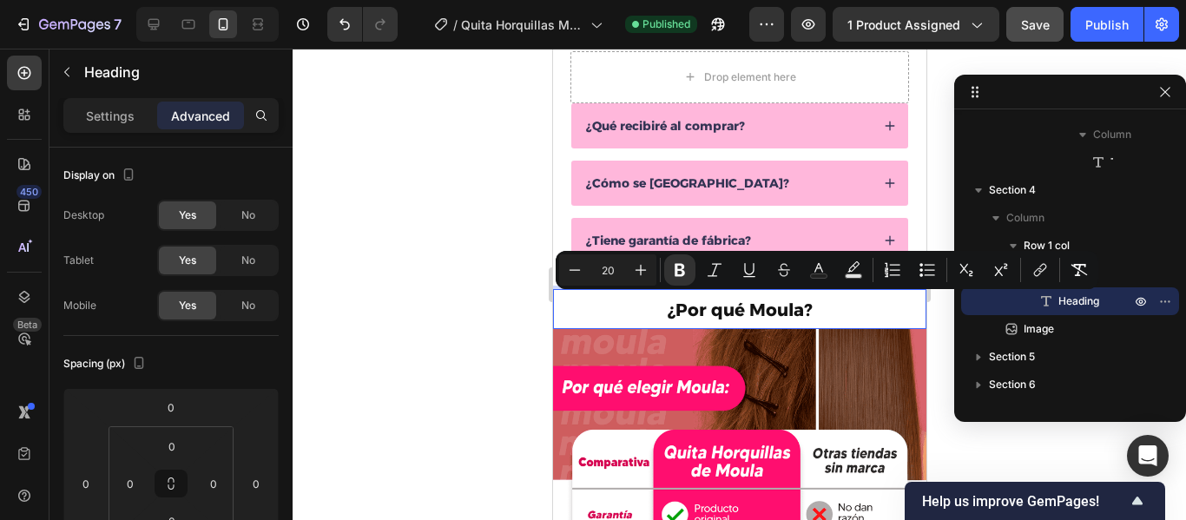
click at [504, 207] on div at bounding box center [740, 285] width 894 height 472
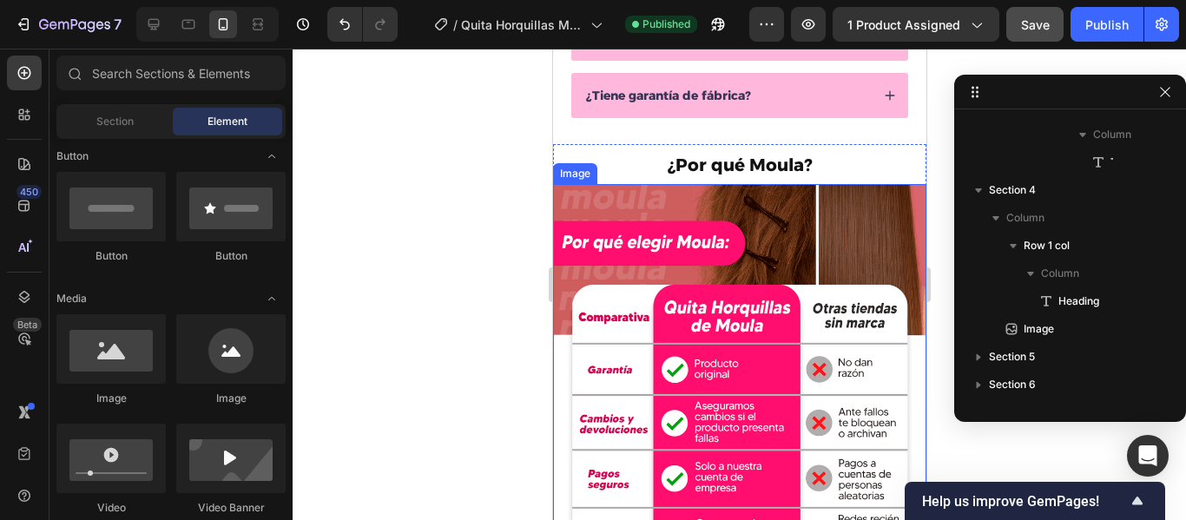
scroll to position [1243, 0]
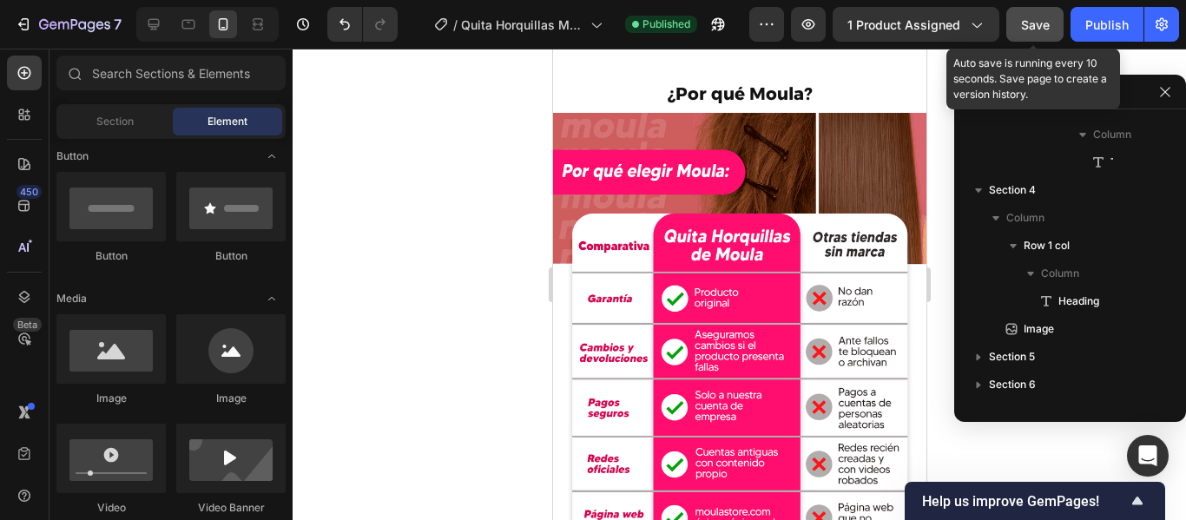
click at [1023, 23] on span "Save" at bounding box center [1035, 24] width 29 height 15
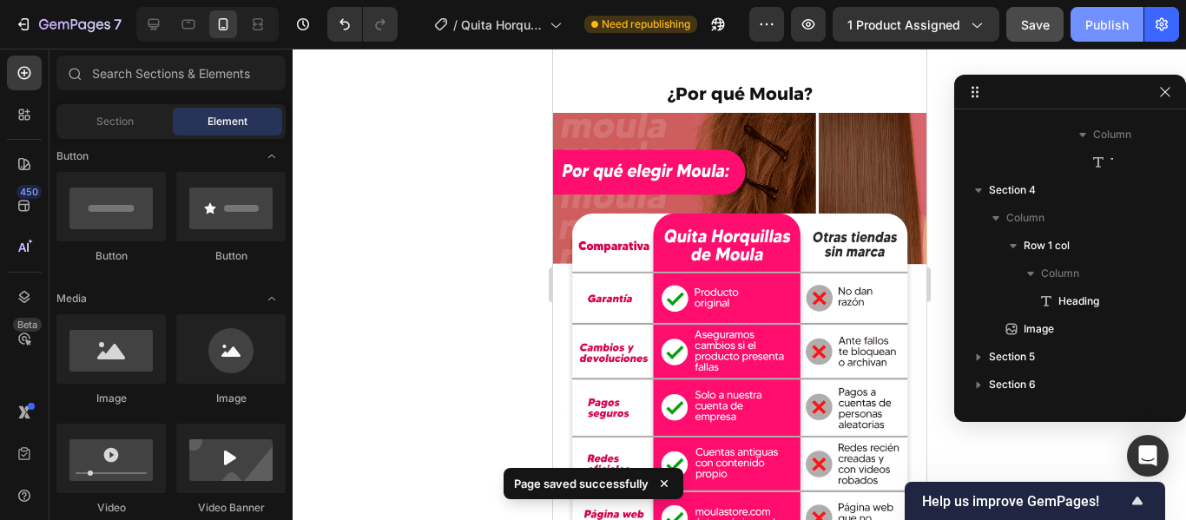
click at [1114, 26] on div "Publish" at bounding box center [1107, 25] width 43 height 18
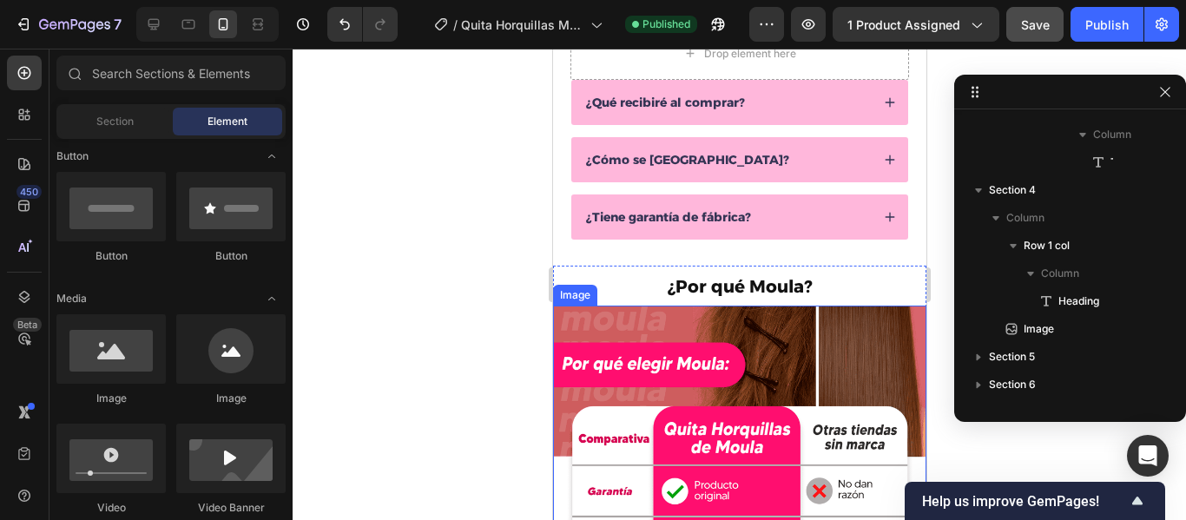
scroll to position [909, 0]
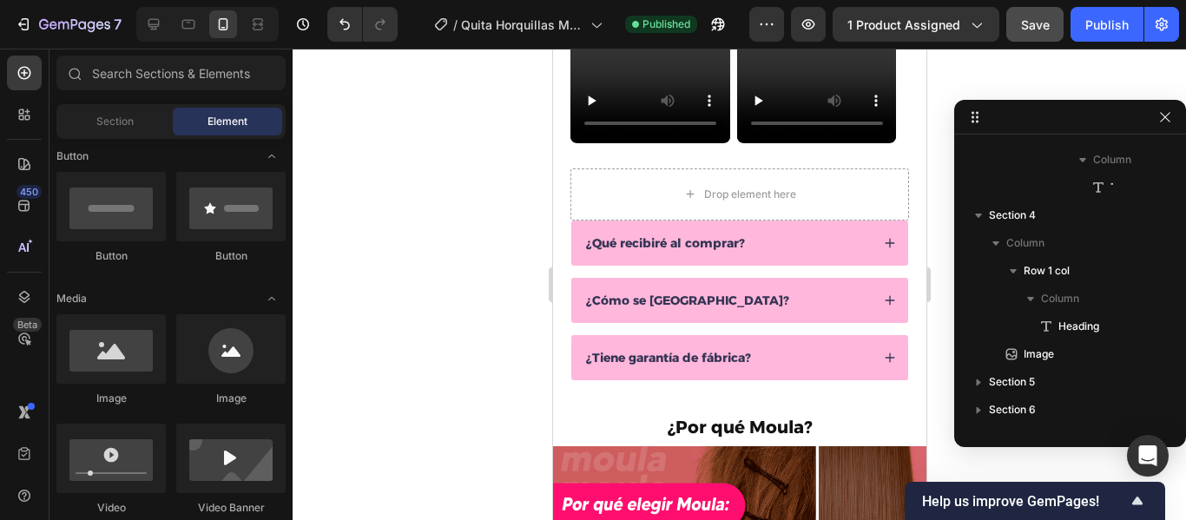
drag, startPoint x: 452, startPoint y: 73, endPoint x: 1107, endPoint y: 119, distance: 657.4
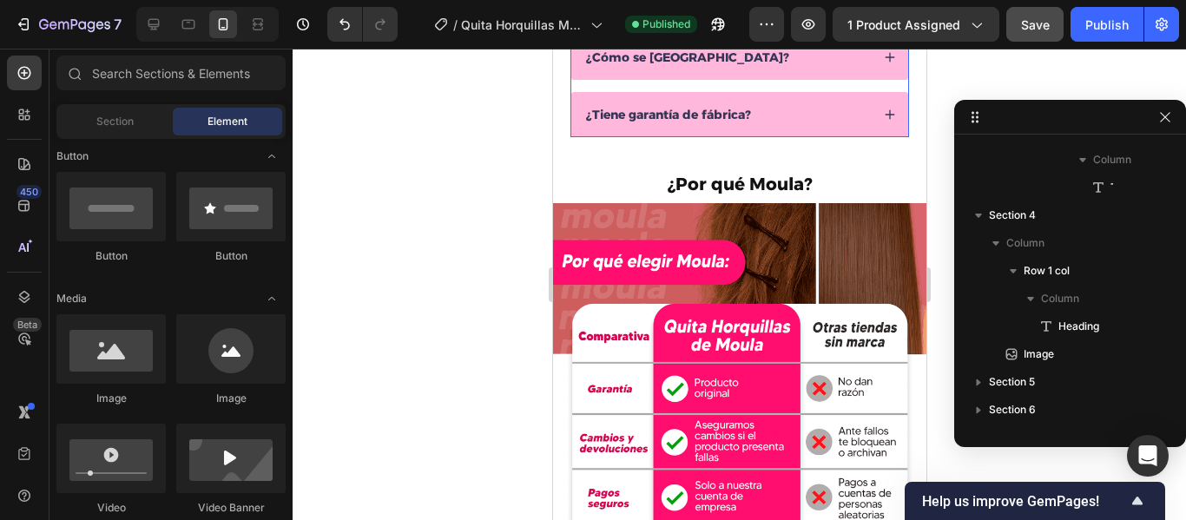
scroll to position [1273, 0]
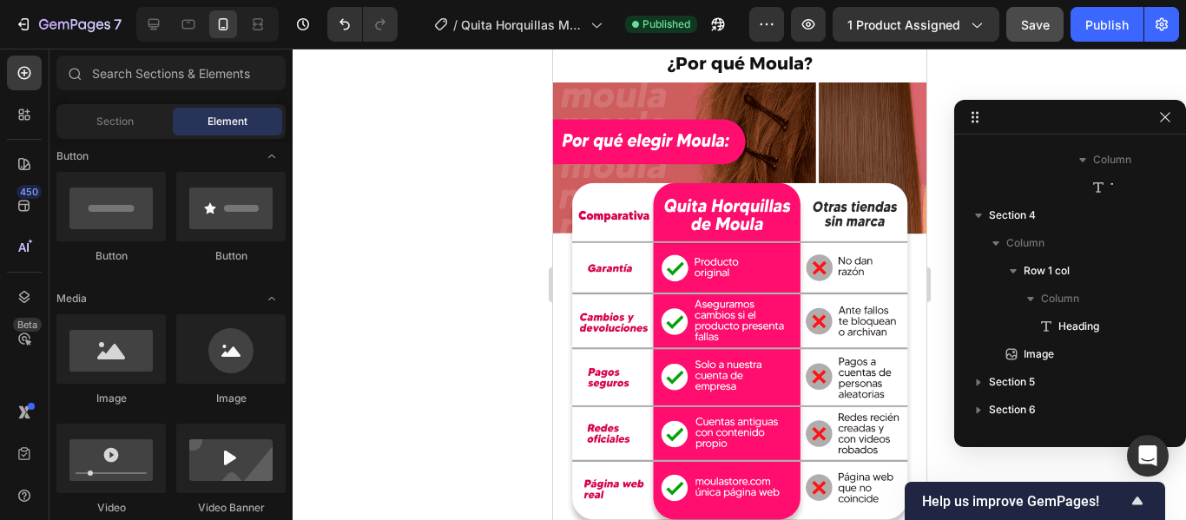
click at [771, 353] on img at bounding box center [738, 315] width 373 height 464
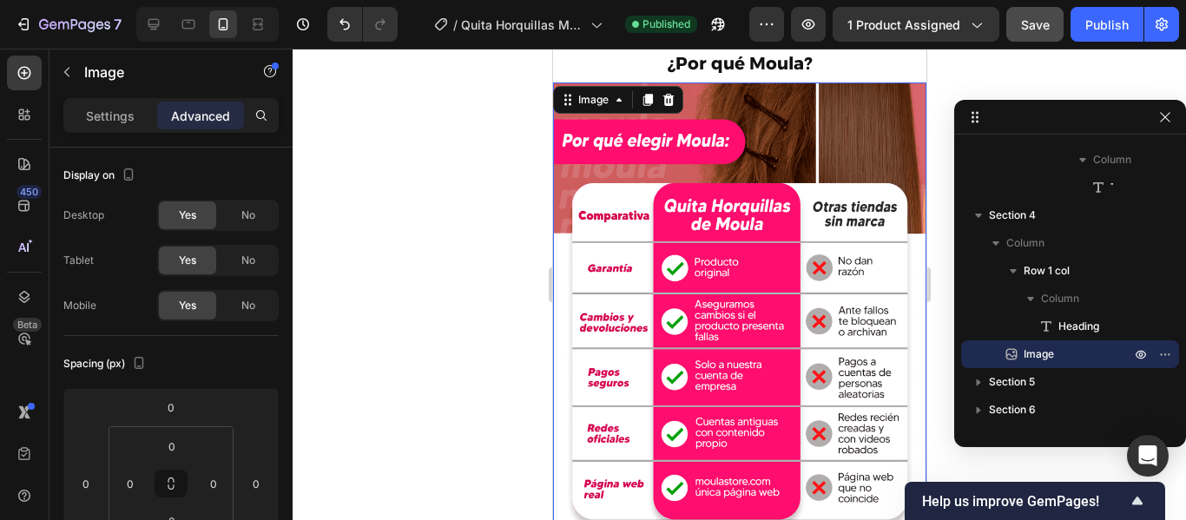
click at [681, 344] on img at bounding box center [738, 315] width 373 height 464
click at [126, 114] on p "Settings" at bounding box center [110, 116] width 49 height 18
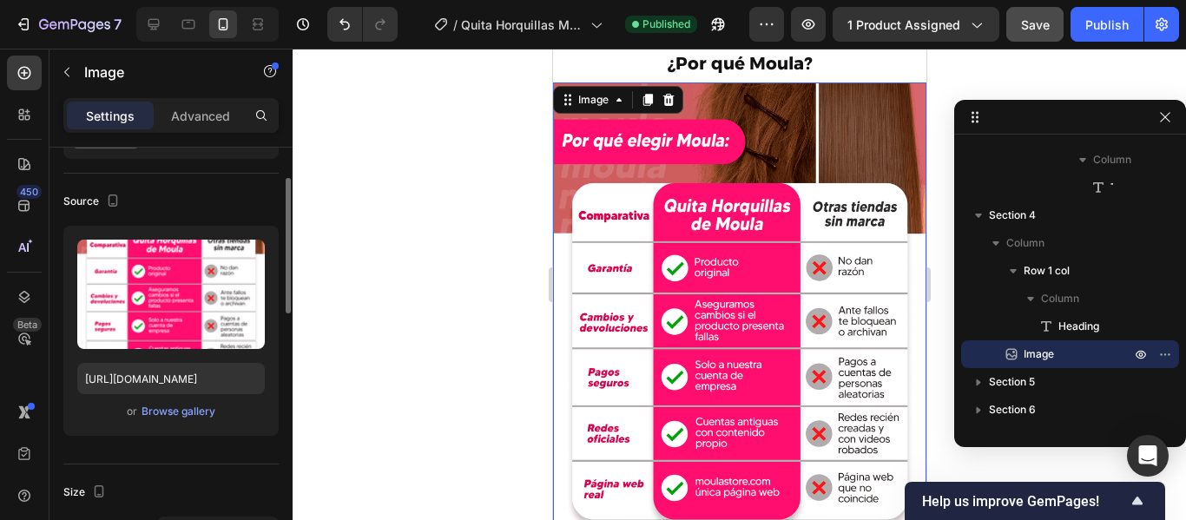
scroll to position [97, 0]
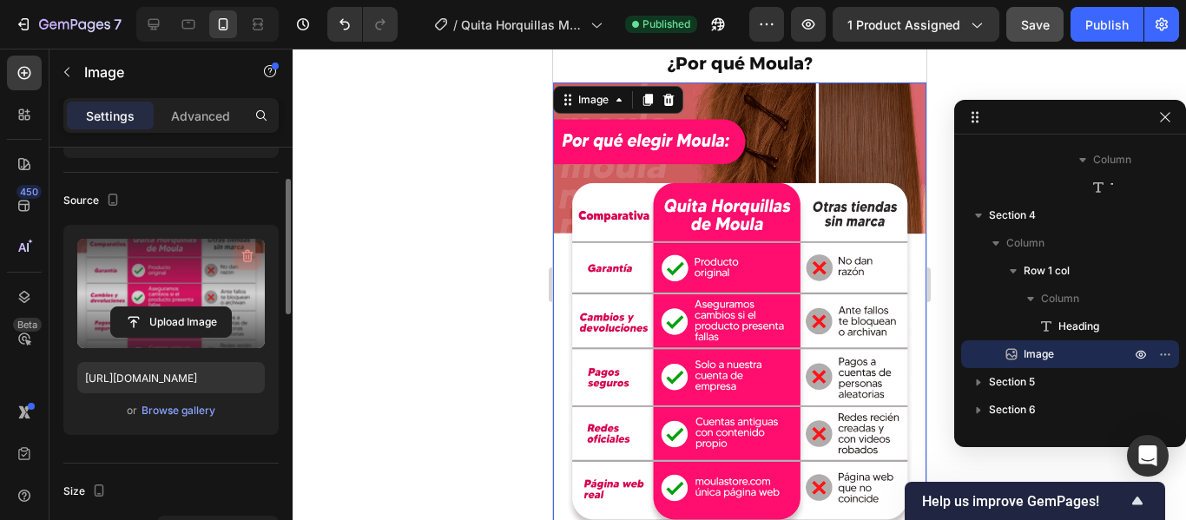
click at [250, 254] on icon "button" at bounding box center [247, 256] width 17 height 17
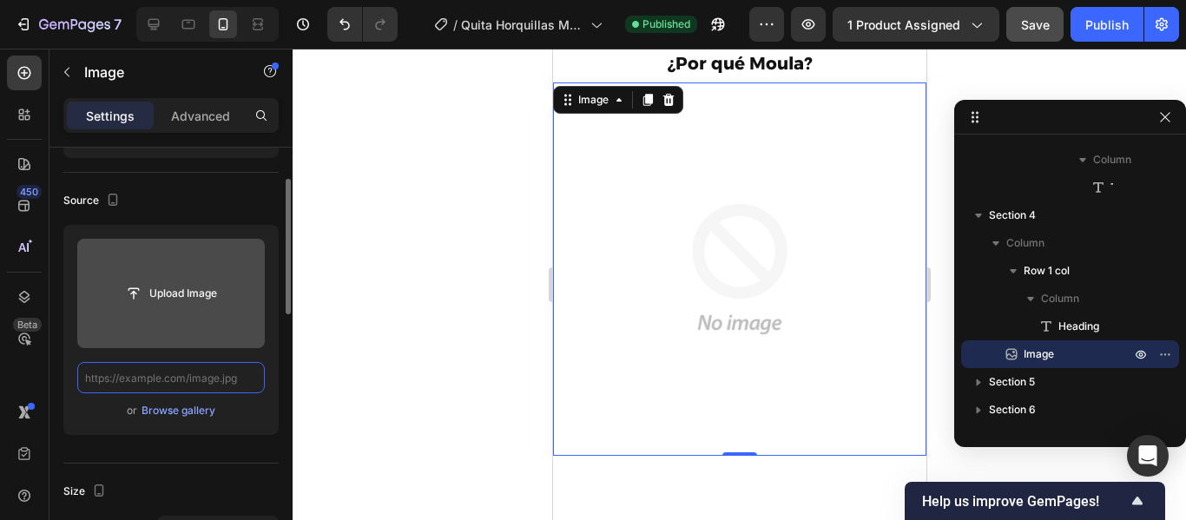
click at [163, 374] on input "text" at bounding box center [171, 377] width 188 height 31
paste input "https://cdn.shopify.com/s/files/1/0915/6712/8946/files/gempages_568765679214265…"
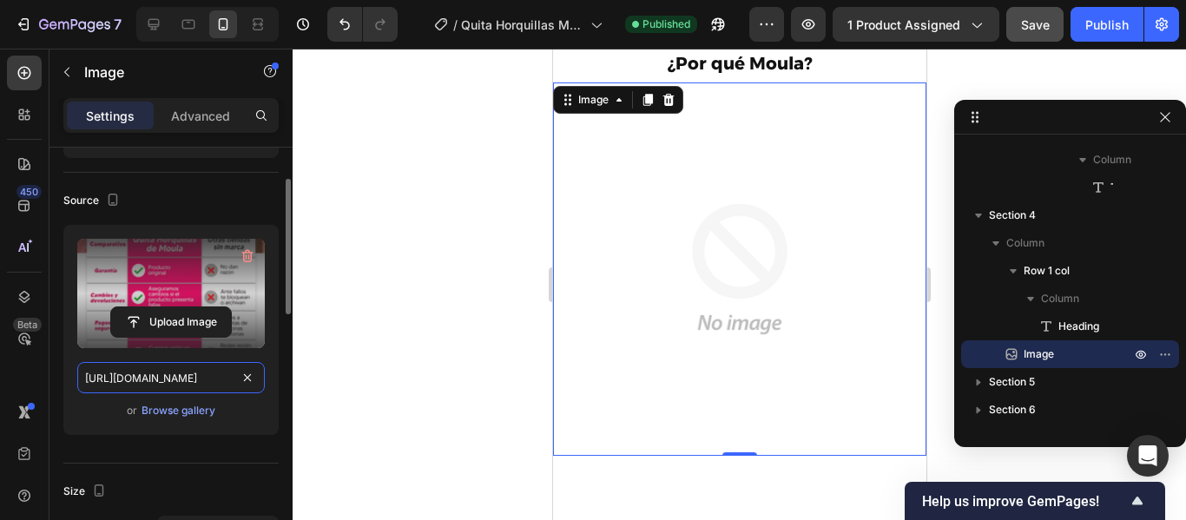
scroll to position [0, 611]
type input "https://cdn.shopify.com/s/files/1/0915/6712/8946/files/gempages_568765679214265…"
click at [247, 423] on div "Upload Image https://cdn.shopify.com/s/files/1/0915/6712/8946/files/gempages_56…" at bounding box center [170, 330] width 215 height 210
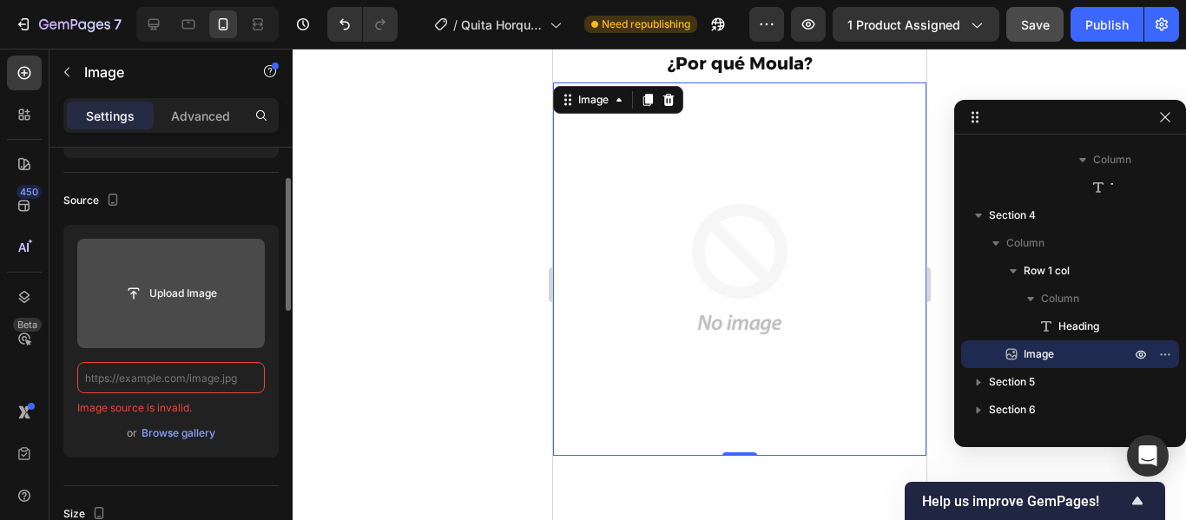
click at [156, 382] on input "text" at bounding box center [171, 377] width 188 height 31
paste input "https://cdn.shopify.com/s/files/1/0915/6712/8946/files/gempages_568765679214265…"
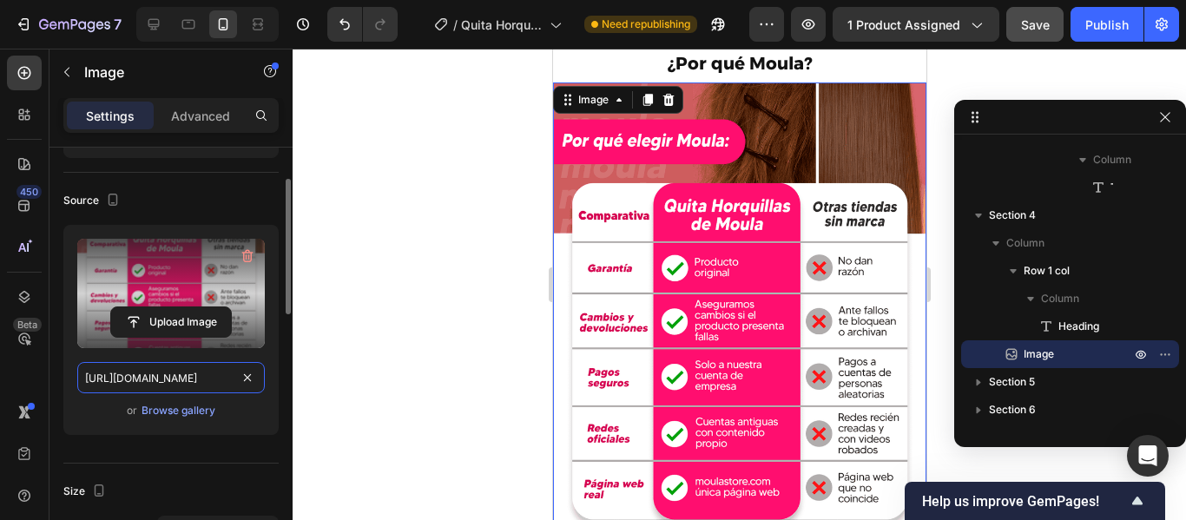
scroll to position [0, 611]
type input "https://cdn.shopify.com/s/files/1/0915/6712/8946/files/gempages_568765679214265…"
click at [233, 446] on div "Upload Image https://cdn.shopify.com/s/files/1/0915/6712/8946/files/gempages_56…" at bounding box center [170, 337] width 215 height 224
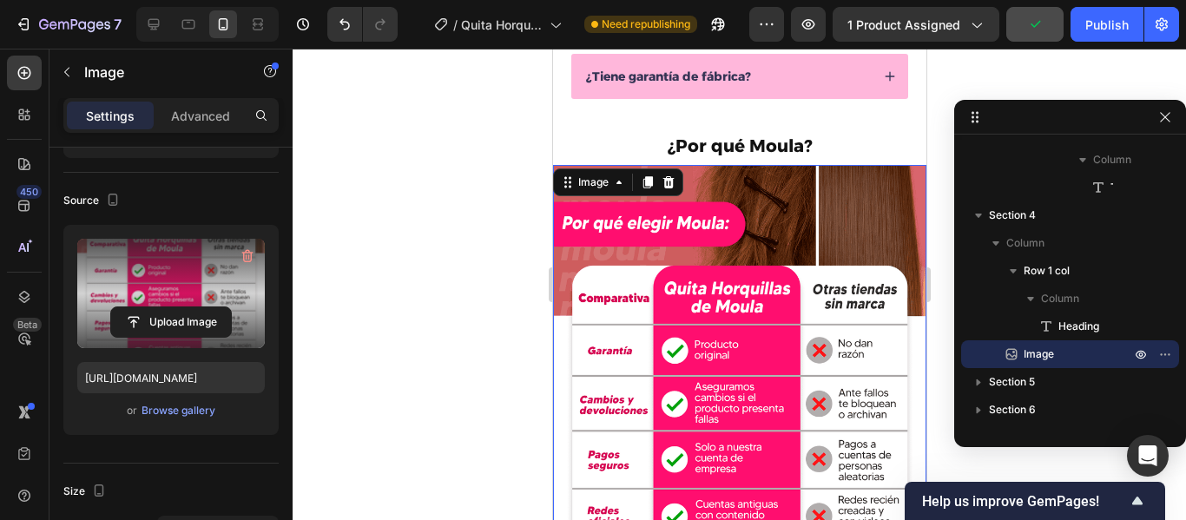
scroll to position [1181, 0]
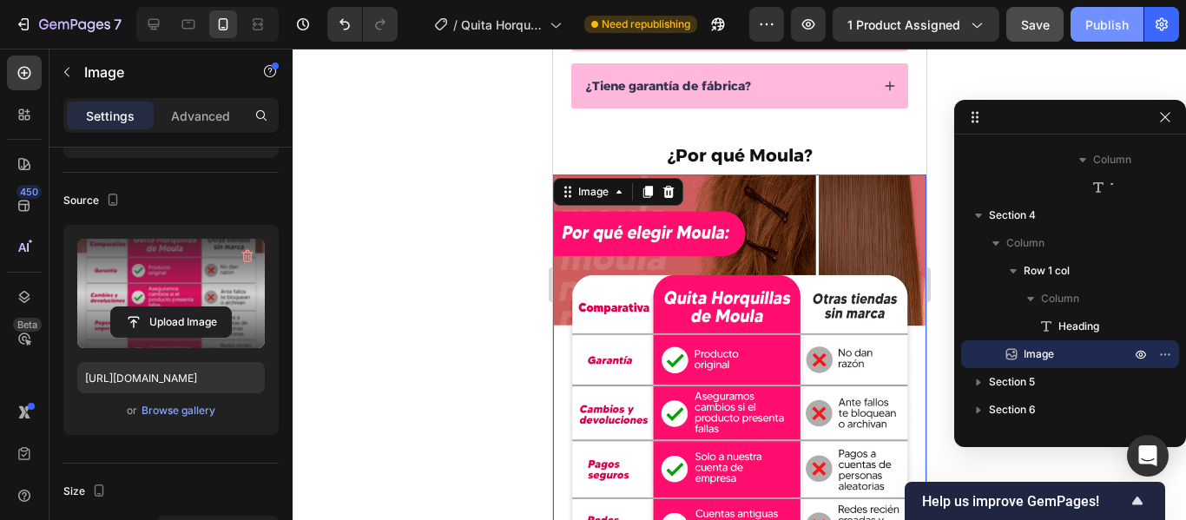
click at [1087, 27] on div "Publish" at bounding box center [1107, 25] width 43 height 18
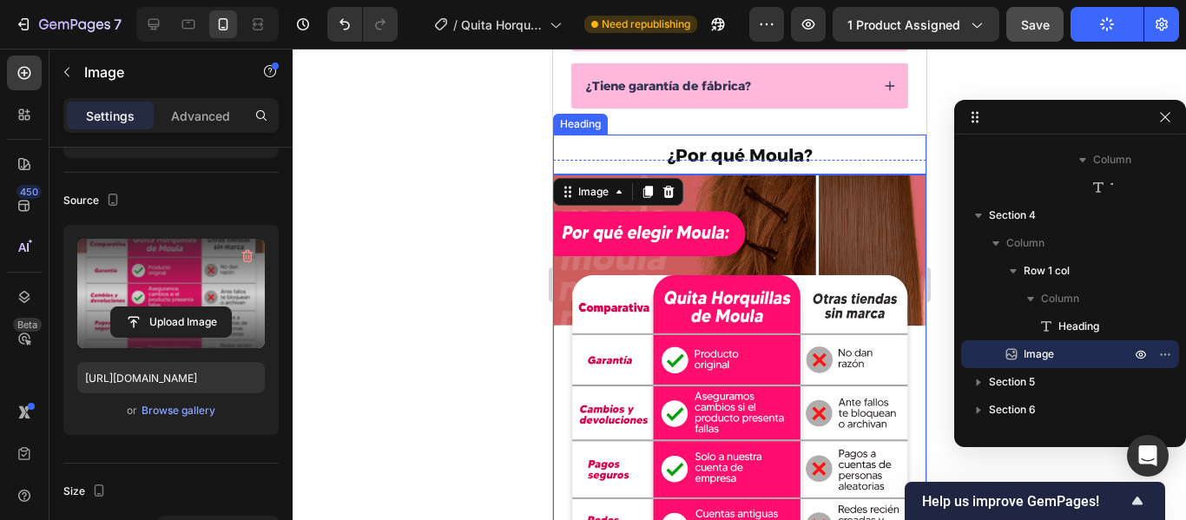
click at [829, 150] on p "⁠⁠⁠⁠⁠⁠⁠ ¿Por qué Moula?" at bounding box center [739, 154] width 370 height 36
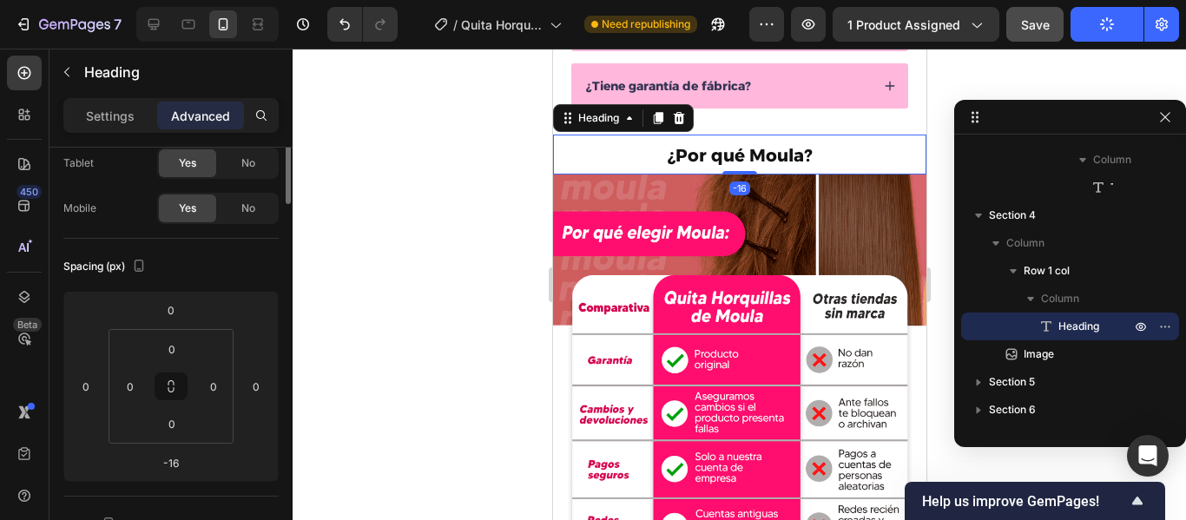
scroll to position [0, 0]
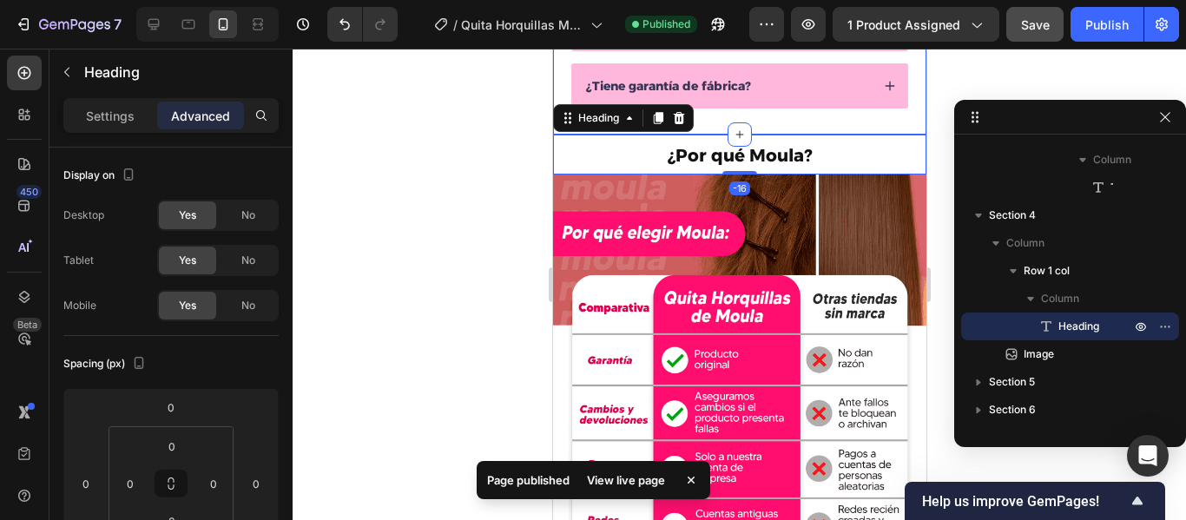
click at [795, 123] on div "Drop element here ¿Qué recibiré al comprar? ¿Cómo se usa? ¿Tiene garantía de fá…" at bounding box center [738, 12] width 373 height 248
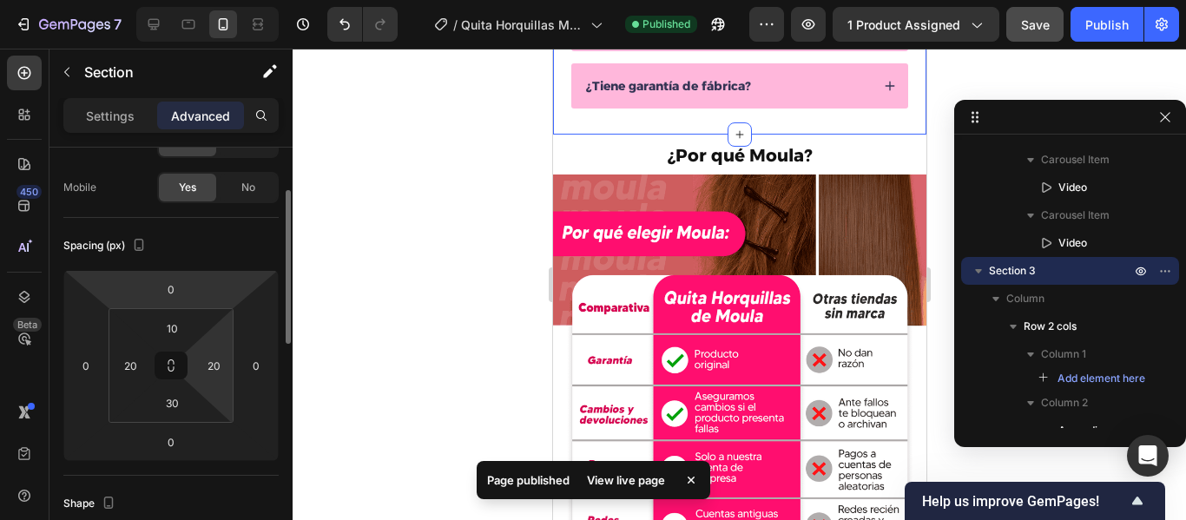
scroll to position [119, 0]
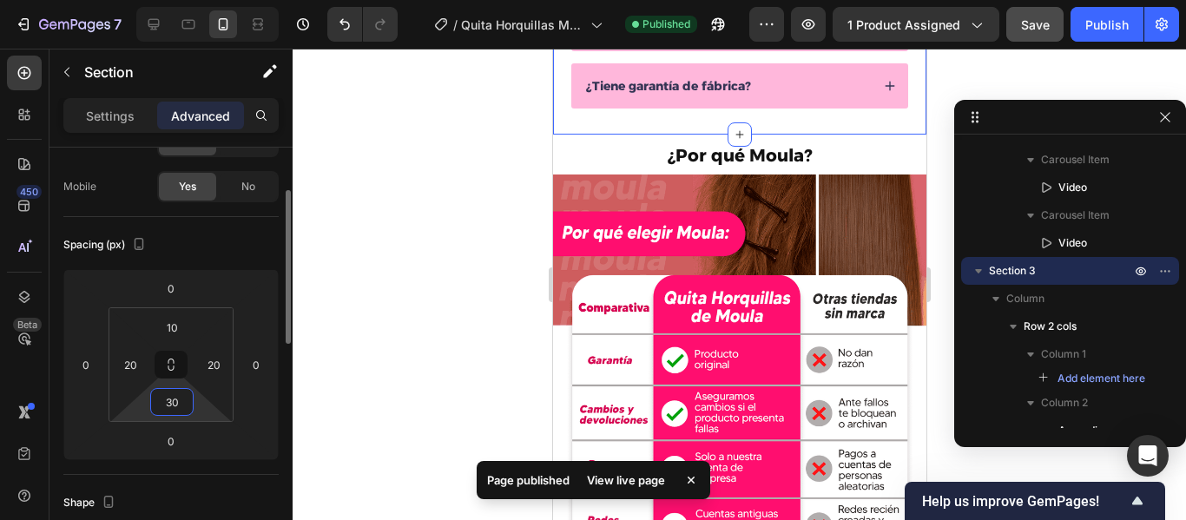
click at [180, 406] on input "30" at bounding box center [172, 402] width 35 height 26
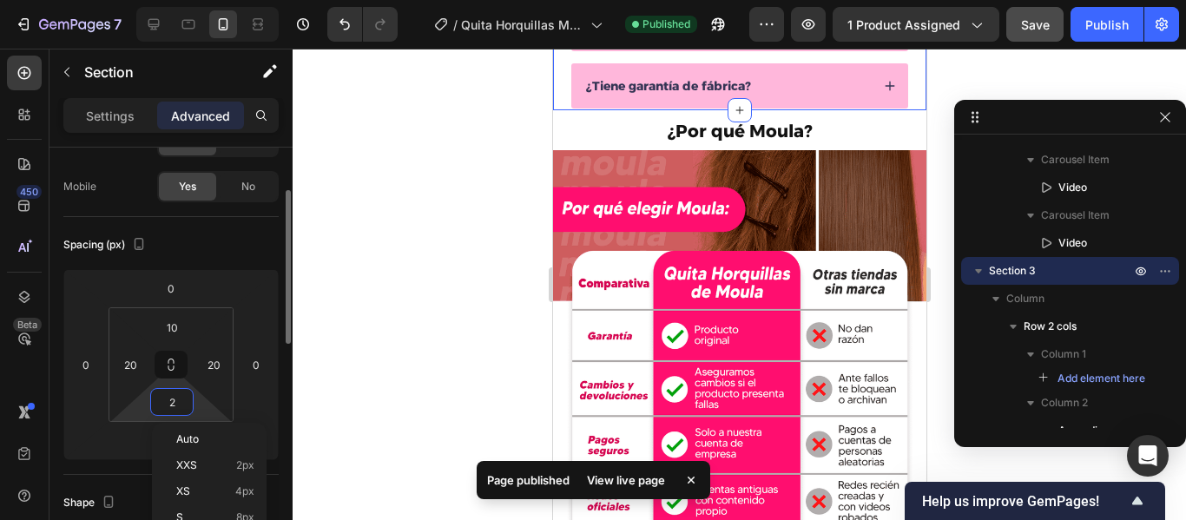
type input "20"
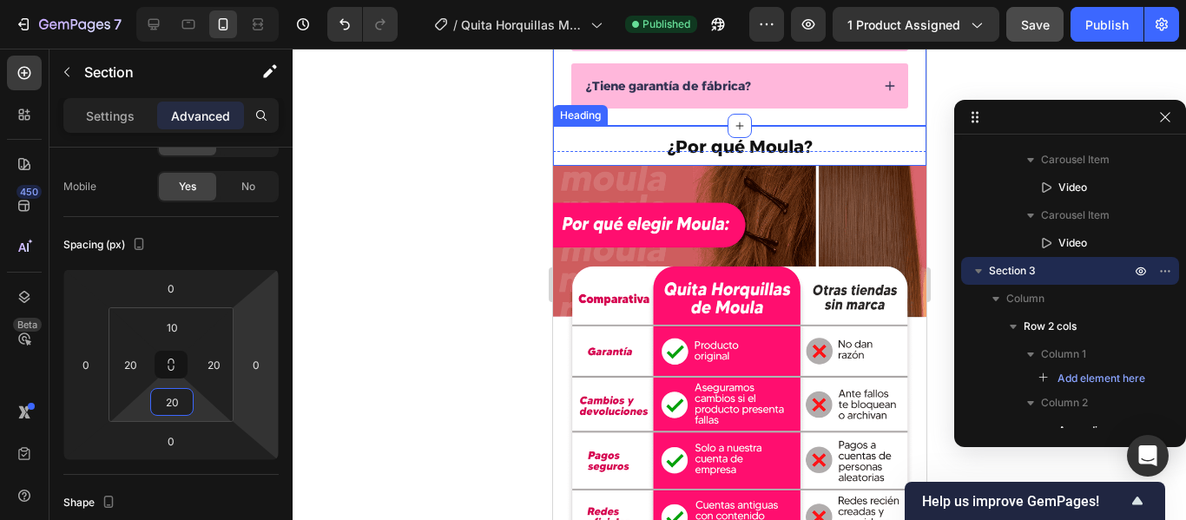
click at [837, 154] on p "⁠⁠⁠⁠⁠⁠⁠ ¿Por qué Moula?" at bounding box center [739, 146] width 370 height 36
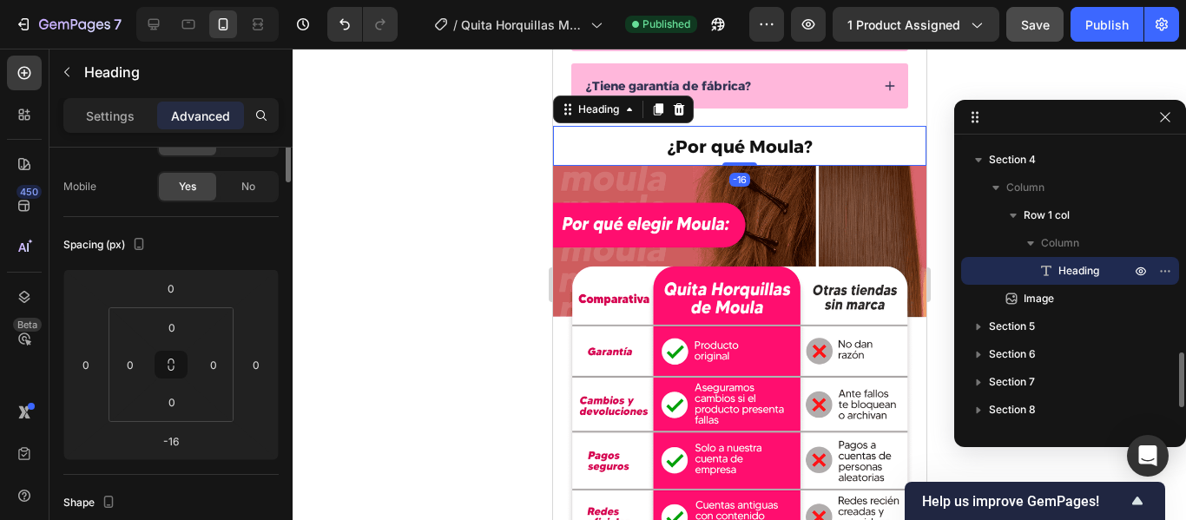
scroll to position [0, 0]
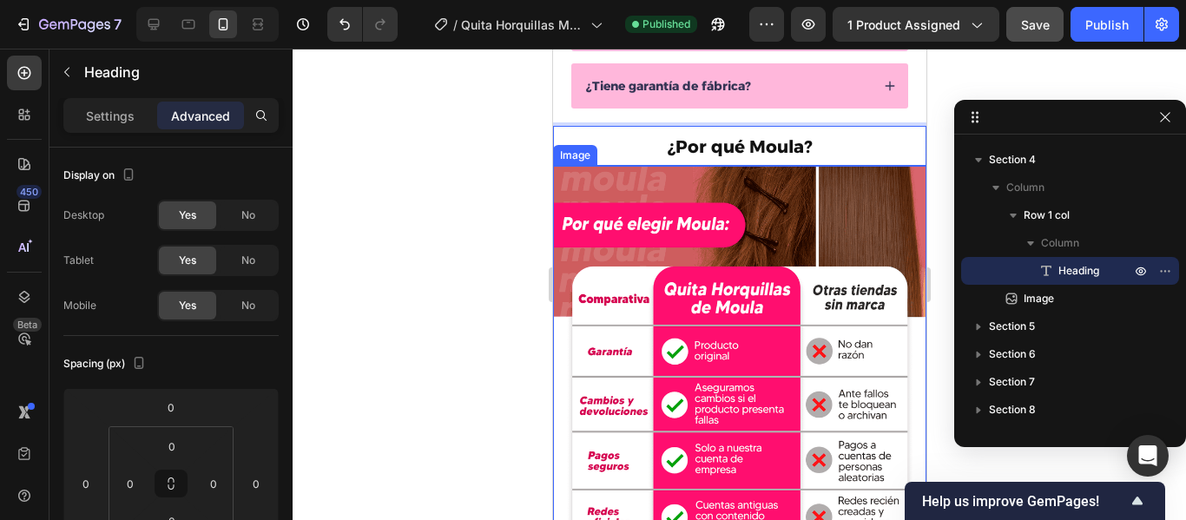
click at [813, 188] on img at bounding box center [738, 398] width 373 height 464
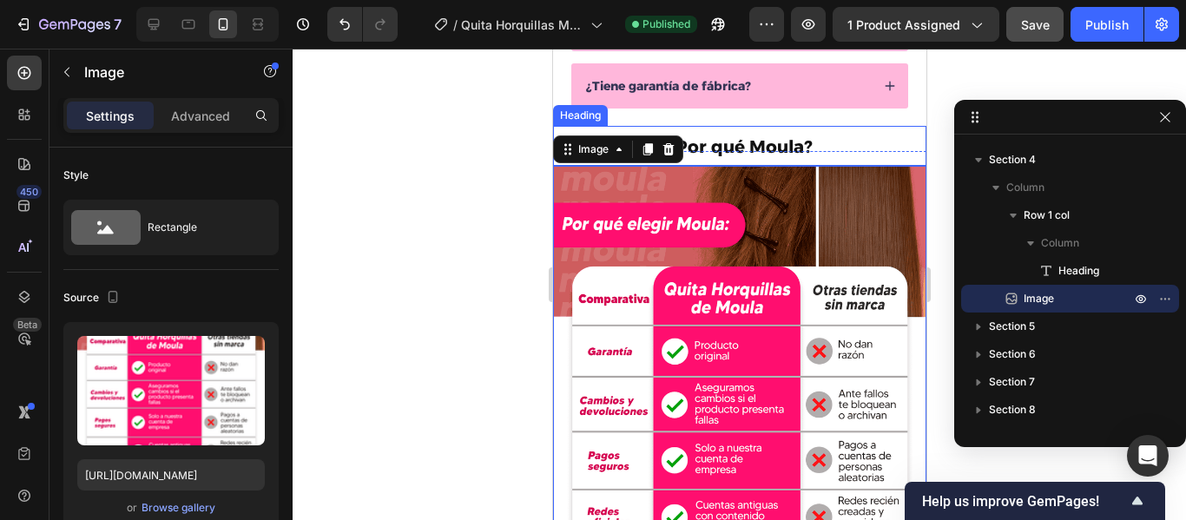
click at [815, 147] on p "⁠⁠⁠⁠⁠⁠⁠ ¿Por qué Moula?" at bounding box center [739, 146] width 370 height 36
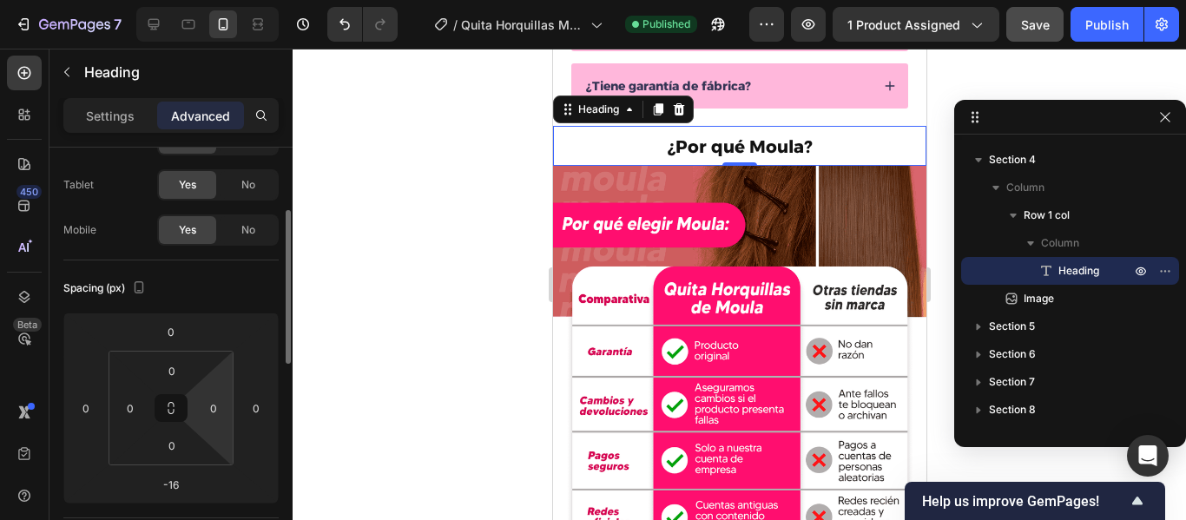
scroll to position [102, 0]
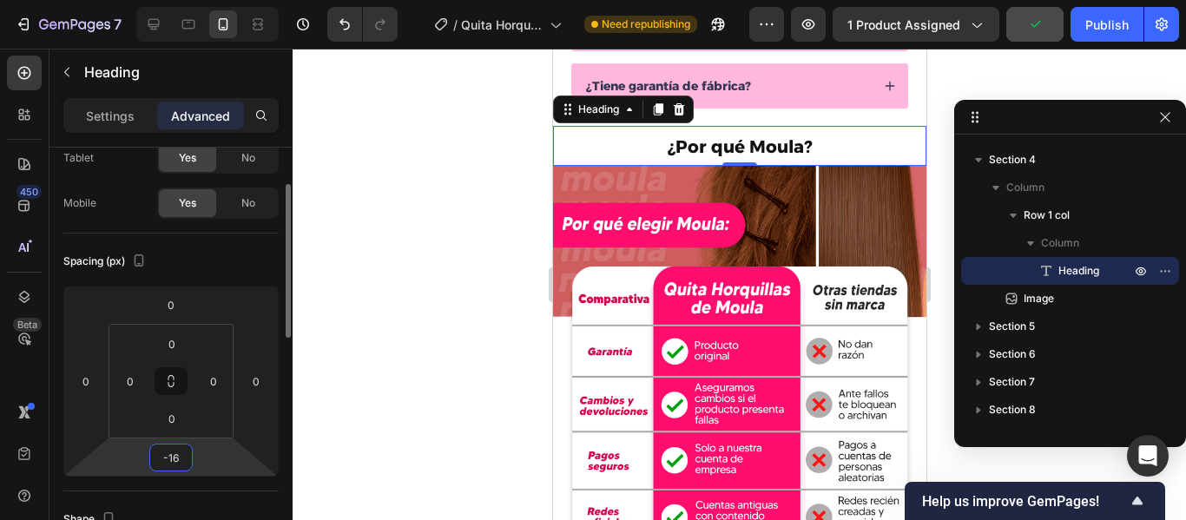
click at [182, 457] on input "-16" at bounding box center [171, 458] width 35 height 26
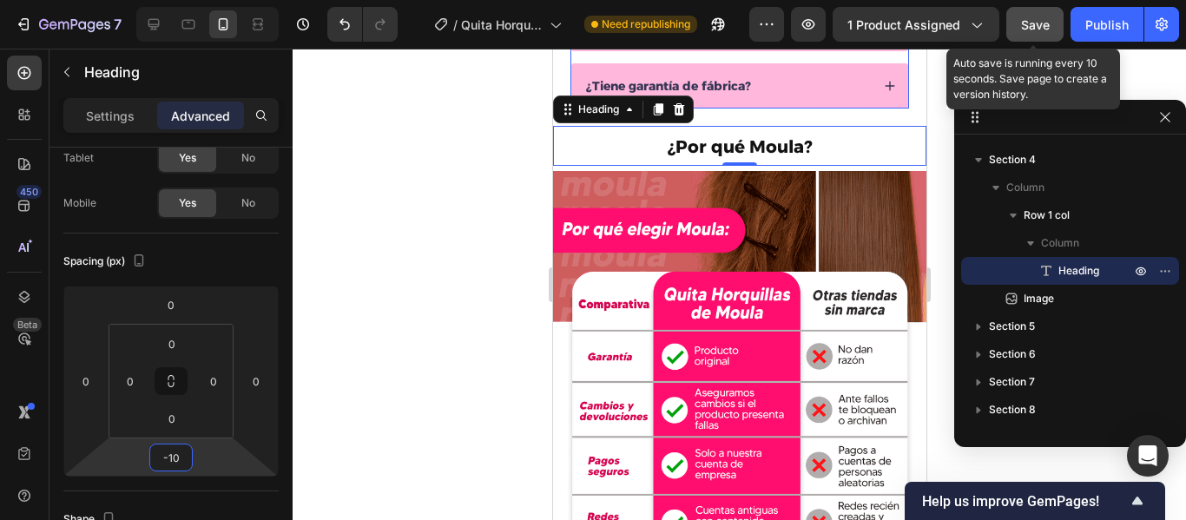
type input "-10"
click at [1021, 29] on button "Save" at bounding box center [1035, 24] width 57 height 35
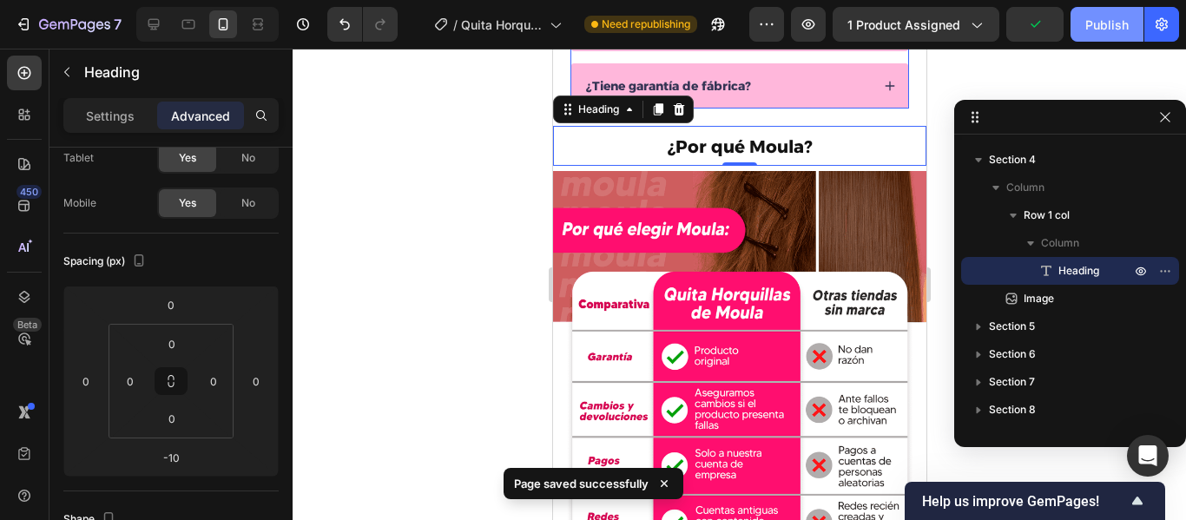
click at [1104, 29] on div "Publish" at bounding box center [1107, 25] width 43 height 18
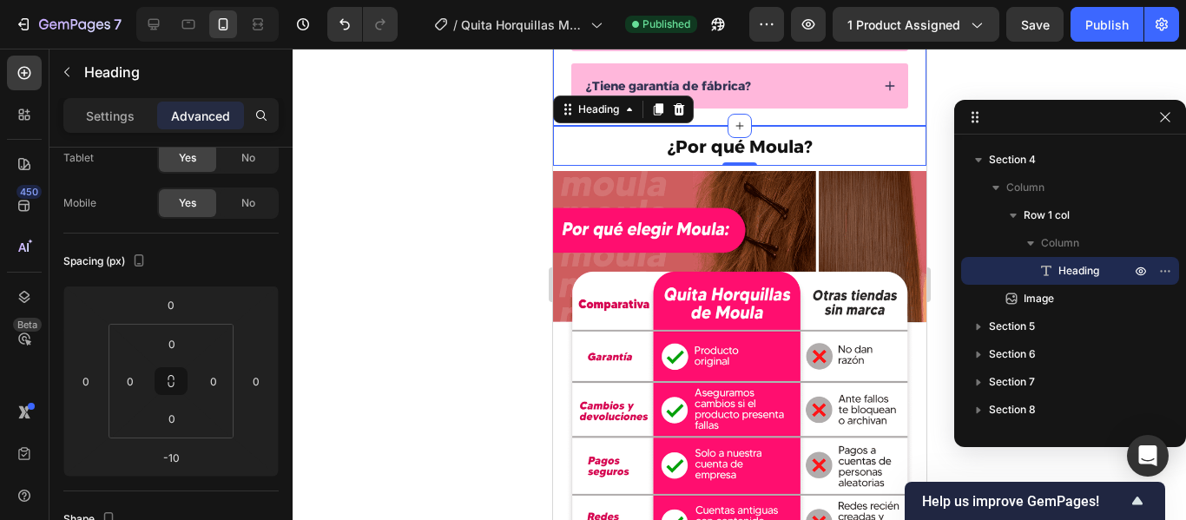
click at [831, 115] on div "Drop element here ¿Qué recibiré al comprar? ¿Cómo se usa? ¿Tiene garantía de fá…" at bounding box center [738, 7] width 373 height 239
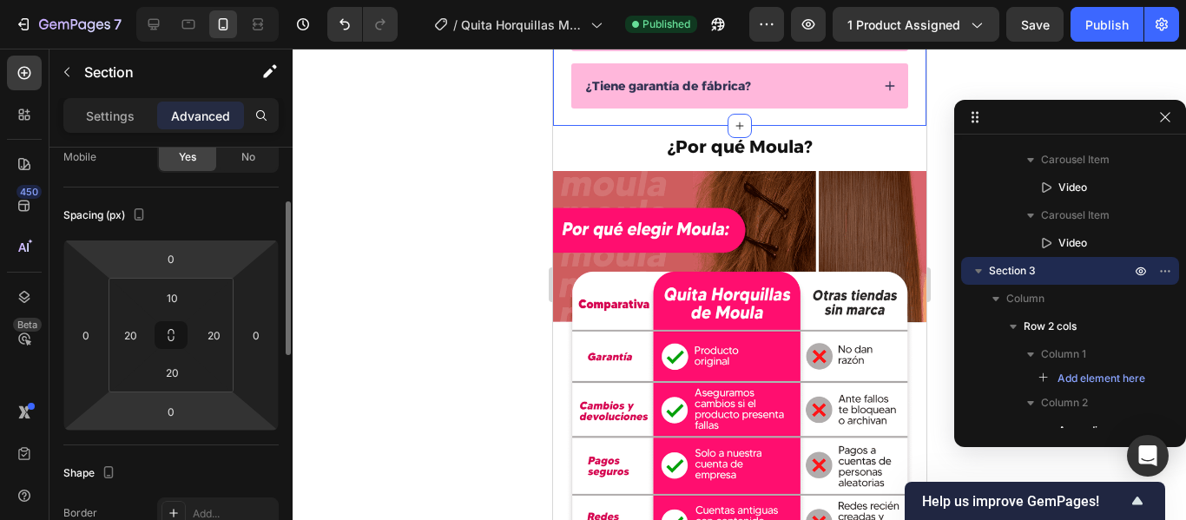
scroll to position [149, 0]
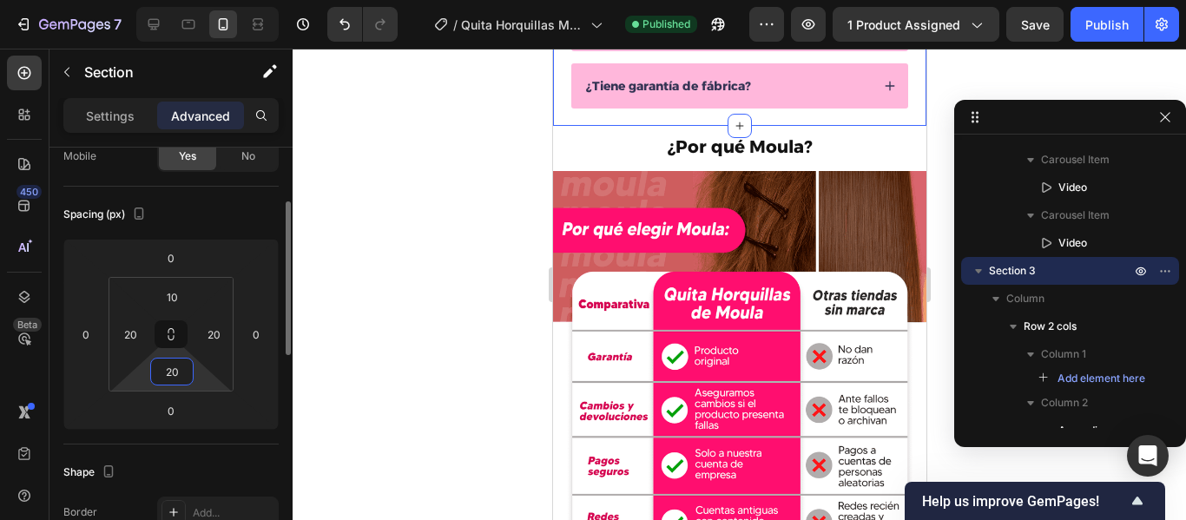
click at [179, 377] on input "20" at bounding box center [172, 372] width 35 height 26
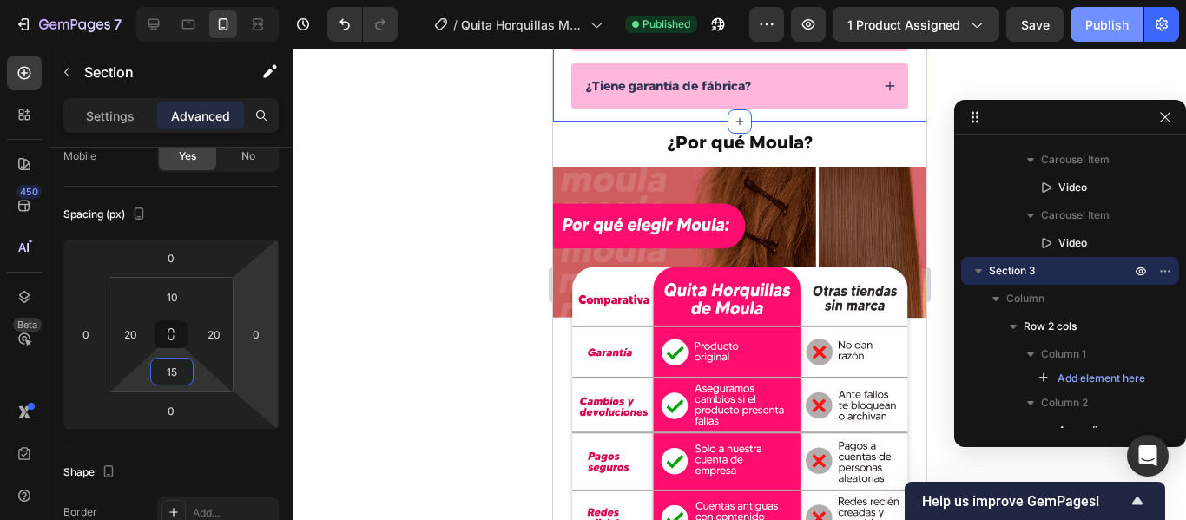
type input "15"
click at [1091, 22] on div "Publish" at bounding box center [1107, 25] width 43 height 18
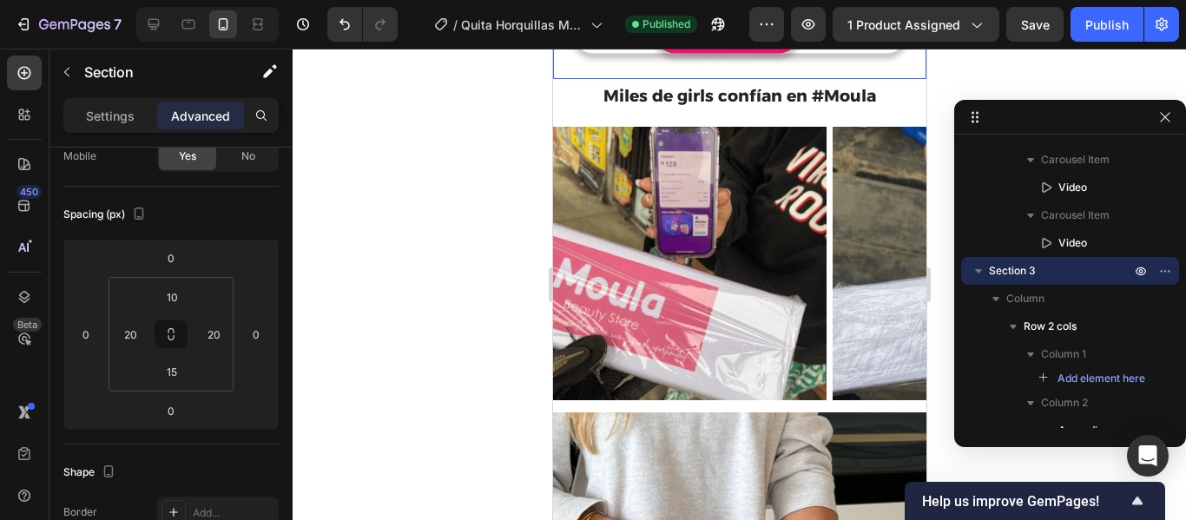
scroll to position [1793, 0]
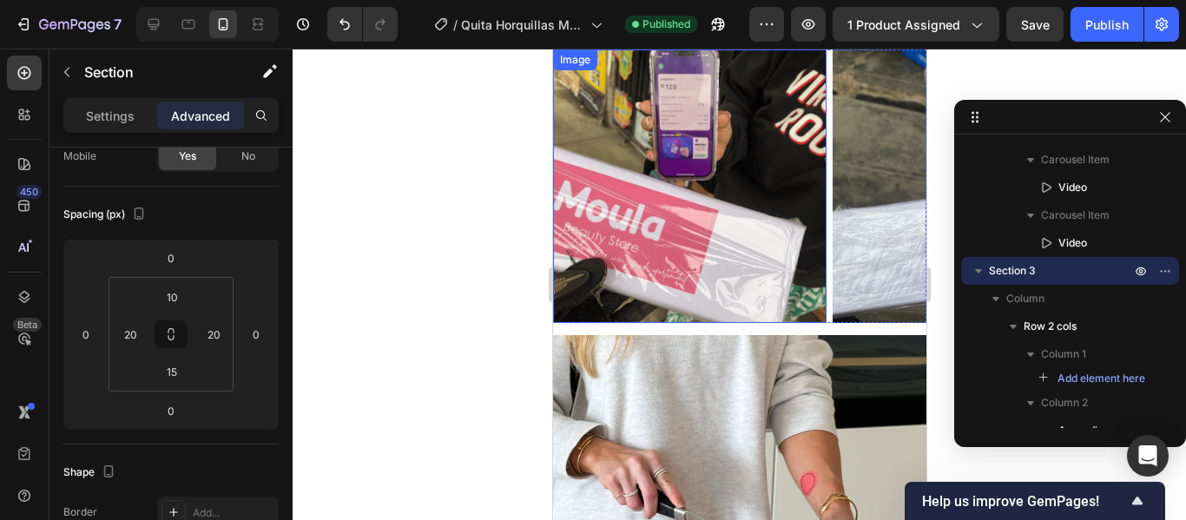
click at [731, 275] on img at bounding box center [689, 187] width 274 height 274
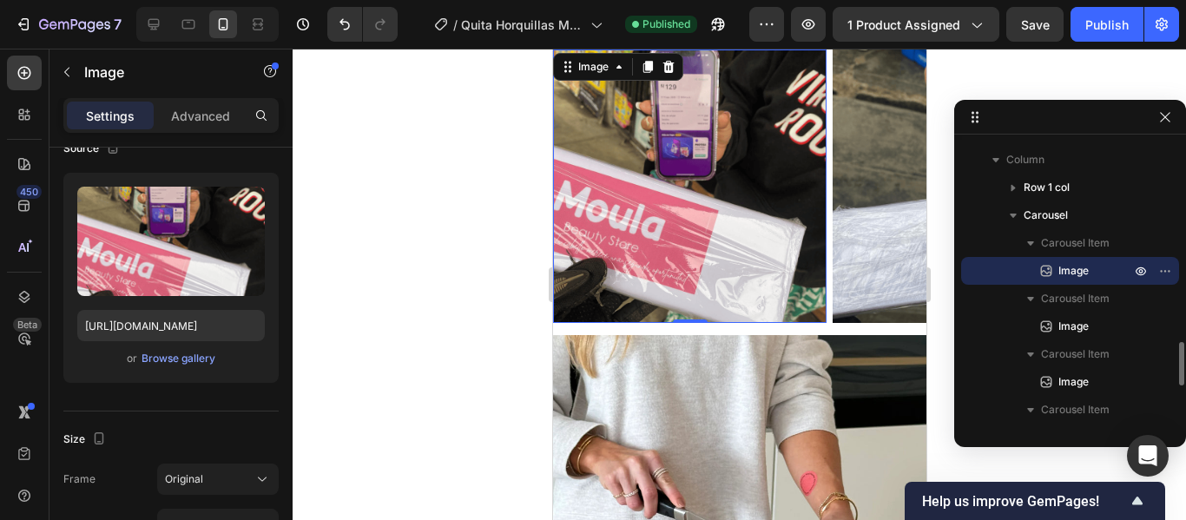
scroll to position [0, 0]
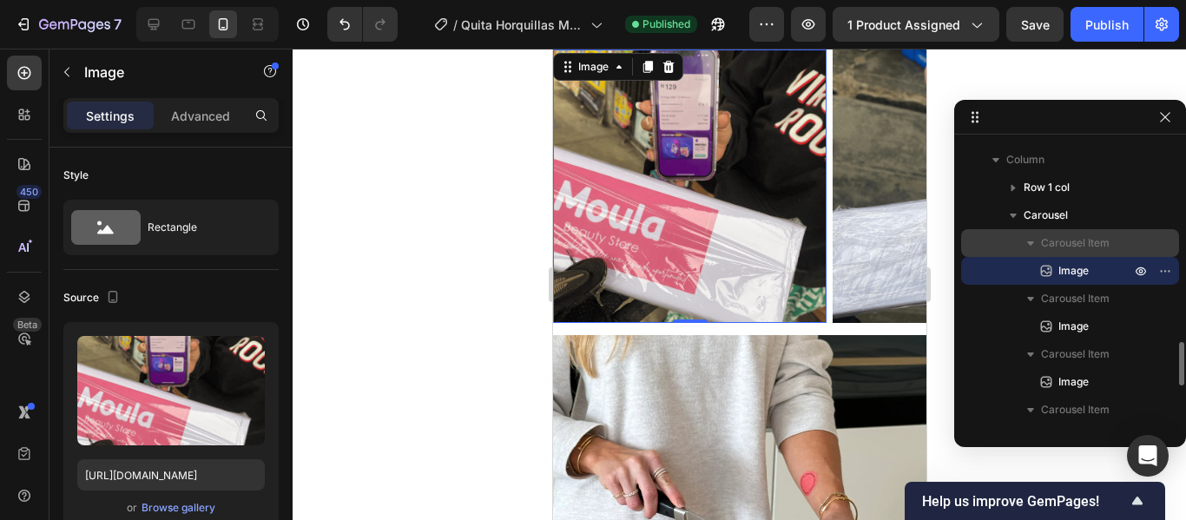
click at [1088, 239] on span "Carousel Item" at bounding box center [1075, 243] width 69 height 17
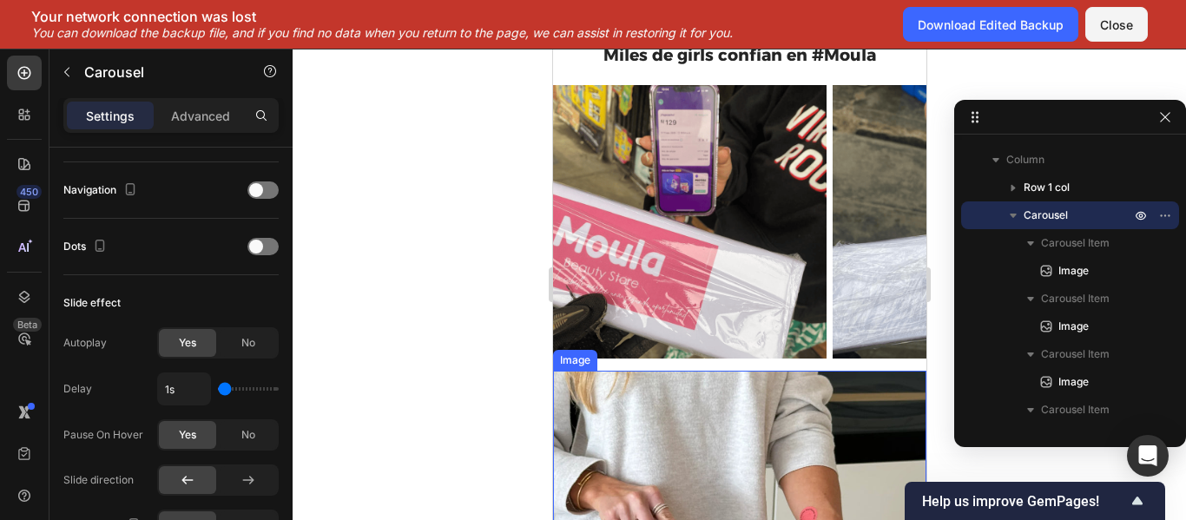
scroll to position [1756, 0]
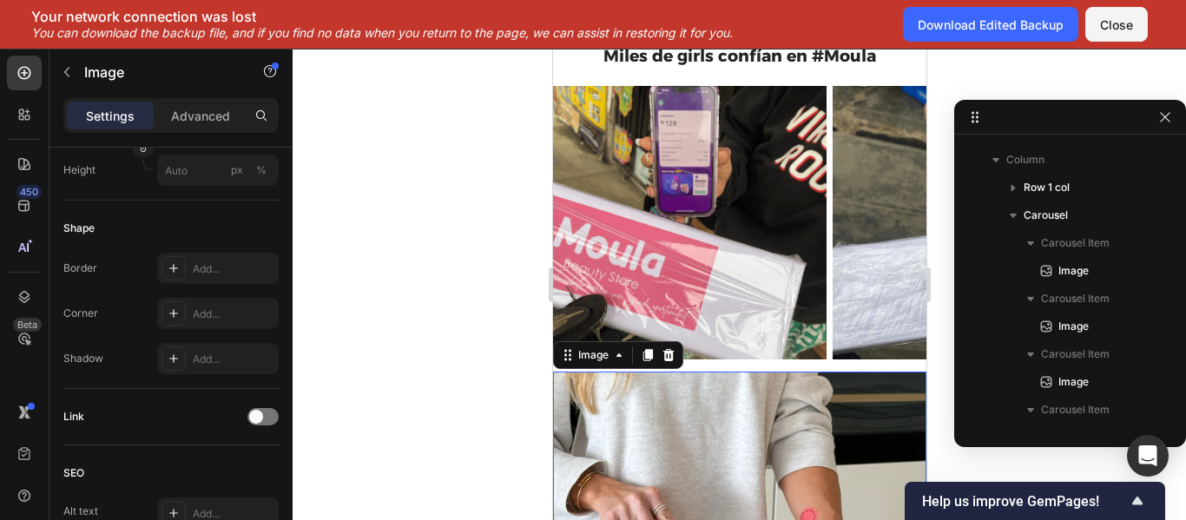
scroll to position [0, 0]
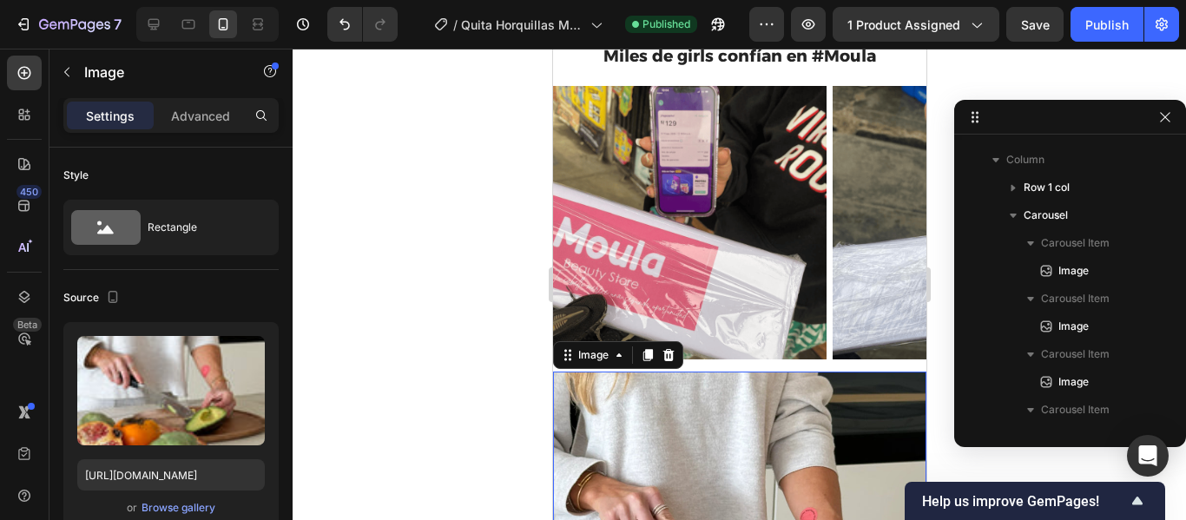
click at [522, 299] on div at bounding box center [740, 285] width 894 height 472
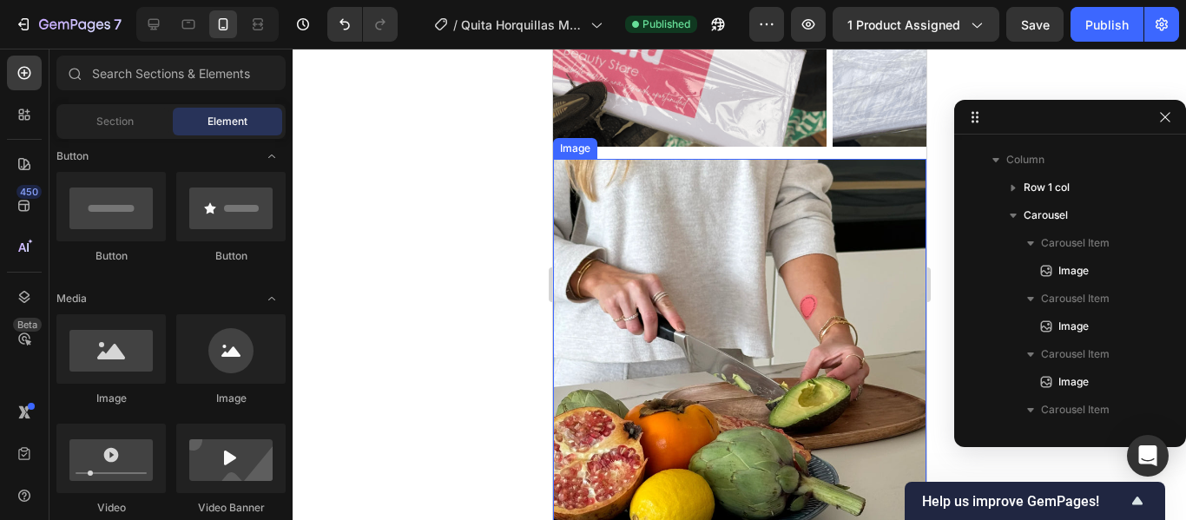
scroll to position [1971, 0]
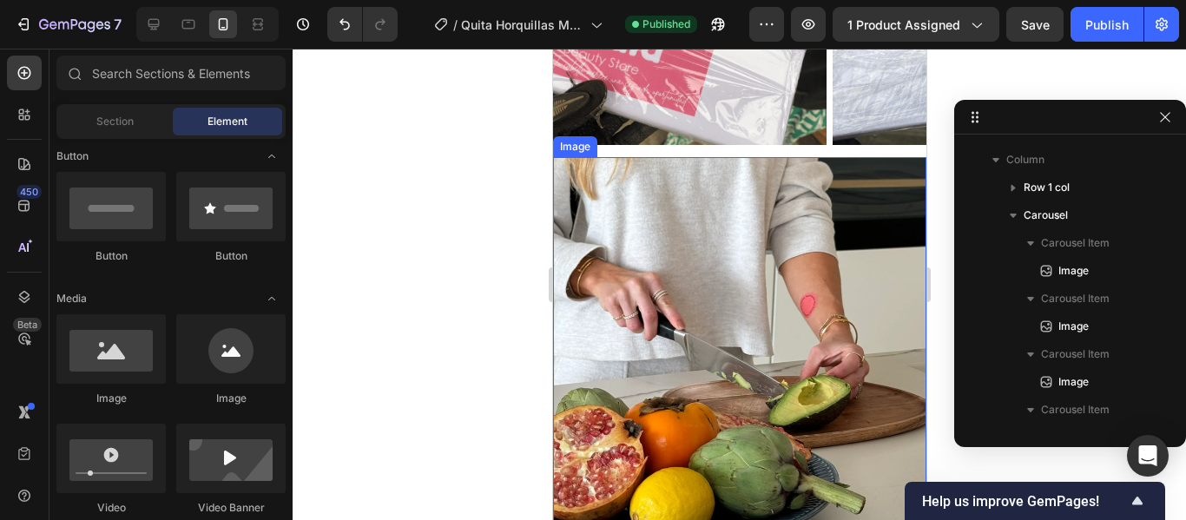
click at [724, 311] on img at bounding box center [738, 343] width 373 height 373
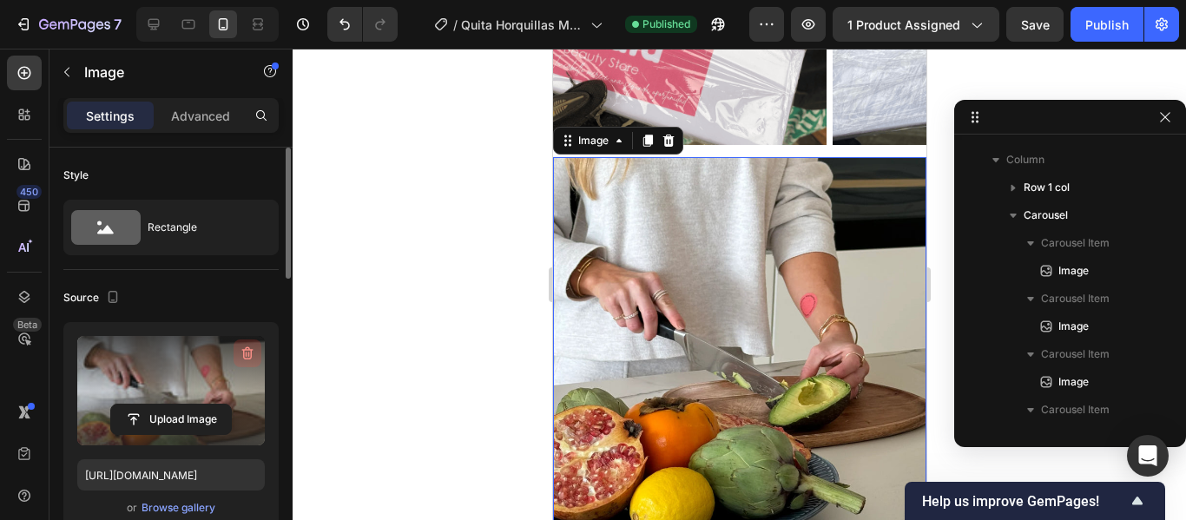
click at [245, 347] on icon "button" at bounding box center [247, 353] width 17 height 17
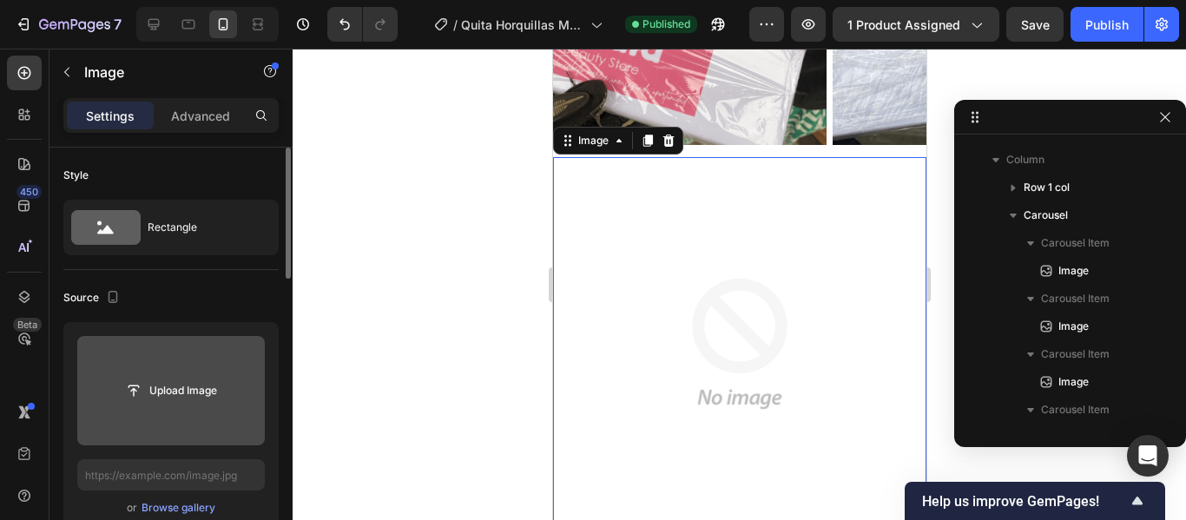
click at [170, 390] on input "file" at bounding box center [171, 391] width 120 height 30
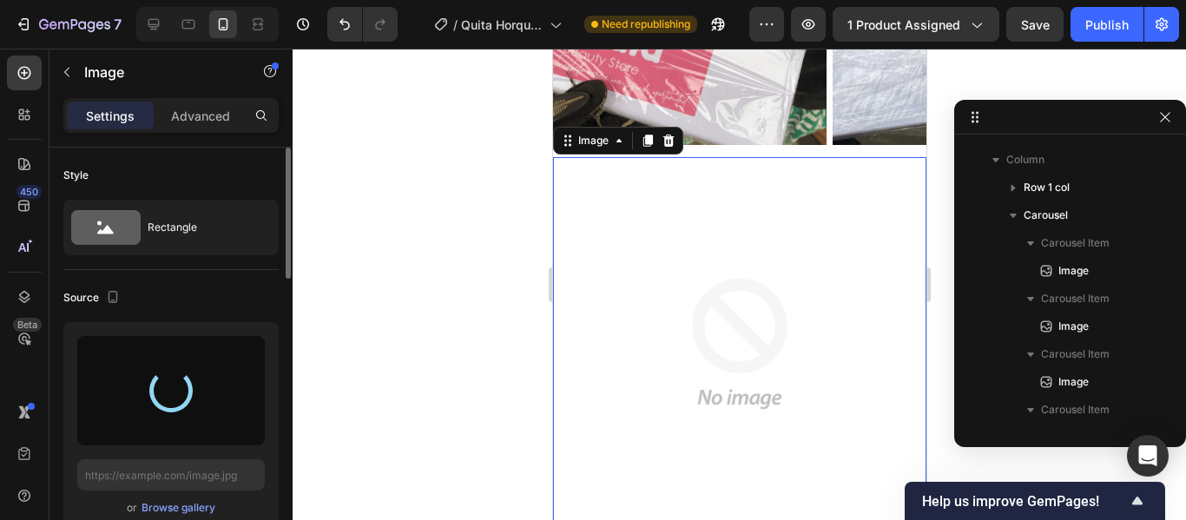
type input "https://cdn.shopify.com/s/files/1/0915/6712/8946/files/gempages_568765679214265…"
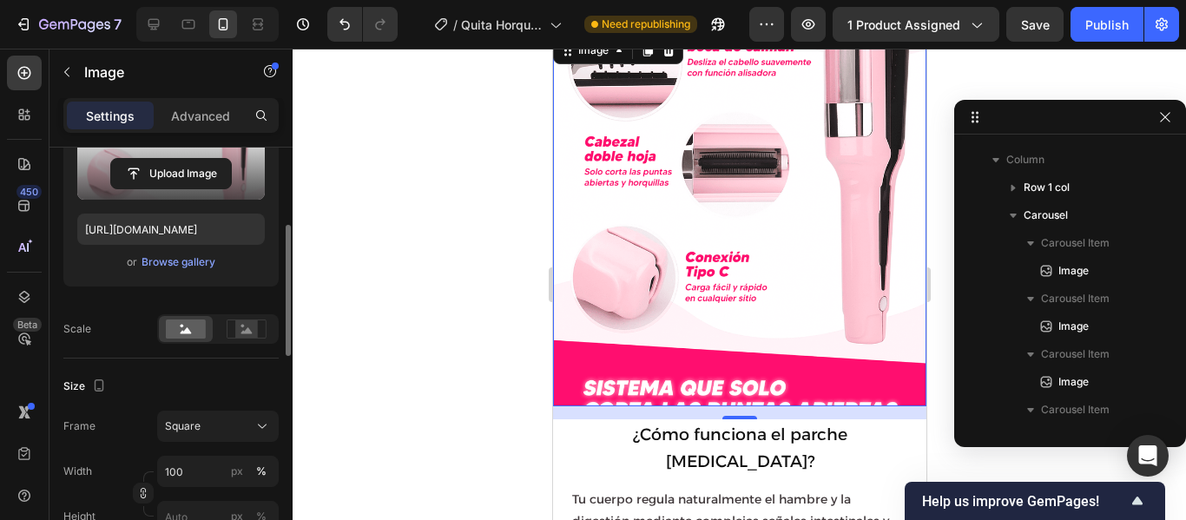
scroll to position [247, 0]
click at [240, 329] on rect at bounding box center [246, 328] width 23 height 17
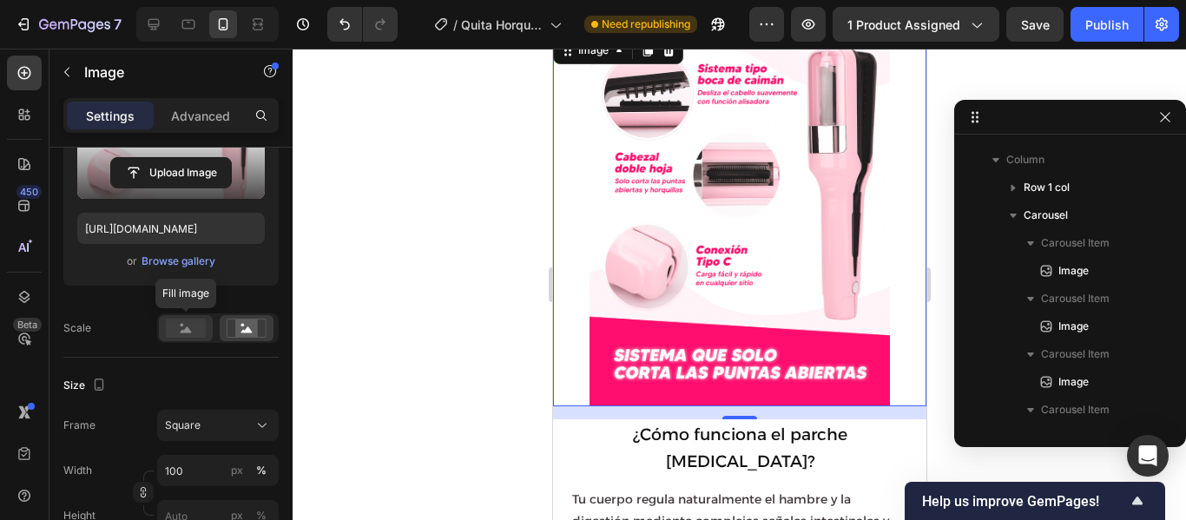
click at [193, 335] on rect at bounding box center [186, 328] width 40 height 19
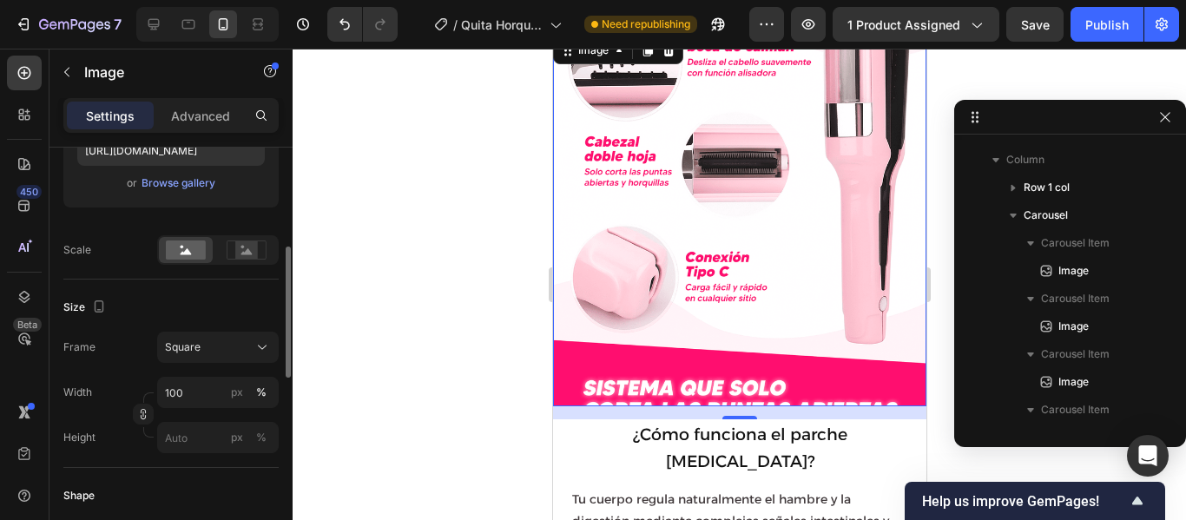
scroll to position [327, 0]
click at [259, 346] on icon at bounding box center [262, 345] width 17 height 17
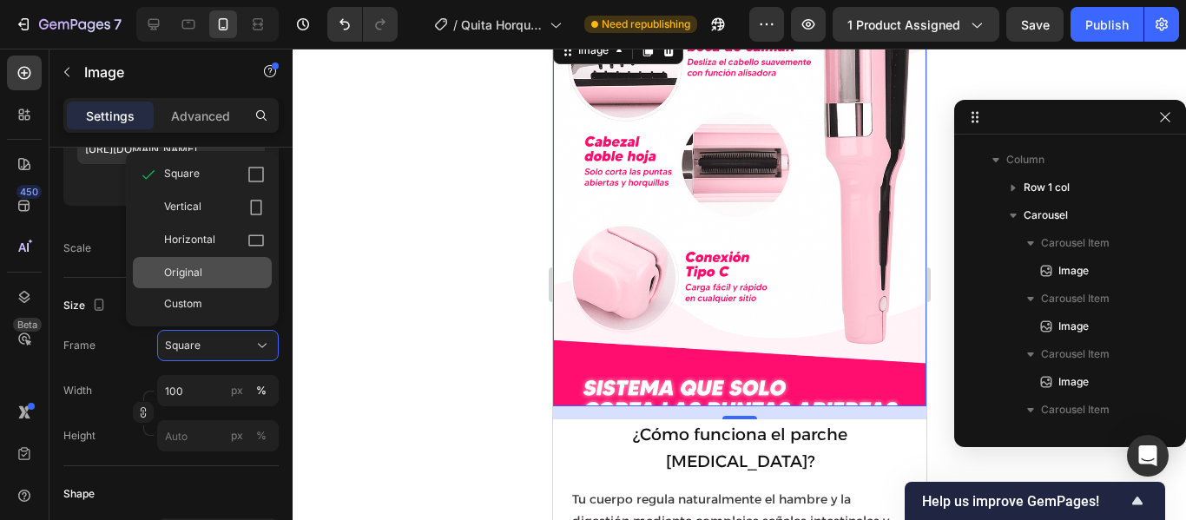
click at [208, 263] on div "Original" at bounding box center [202, 272] width 139 height 31
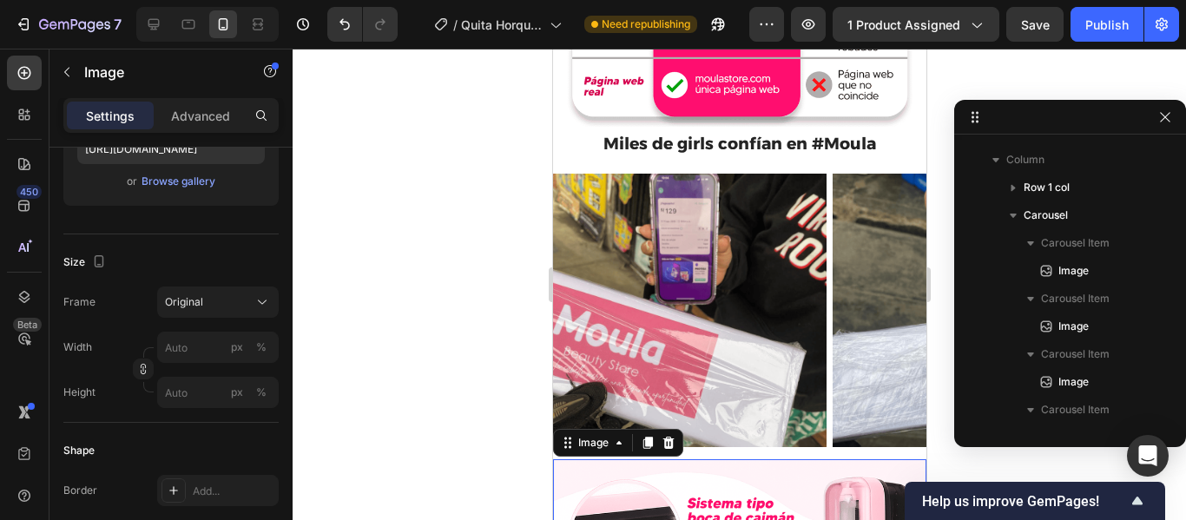
scroll to position [1668, 0]
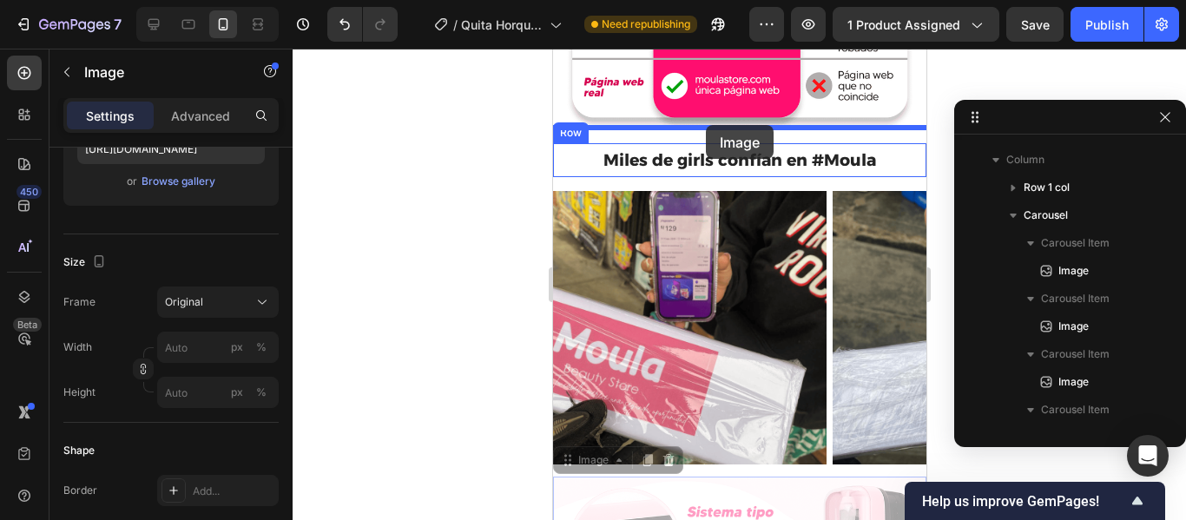
drag, startPoint x: 771, startPoint y: 481, endPoint x: 705, endPoint y: 125, distance: 362.2
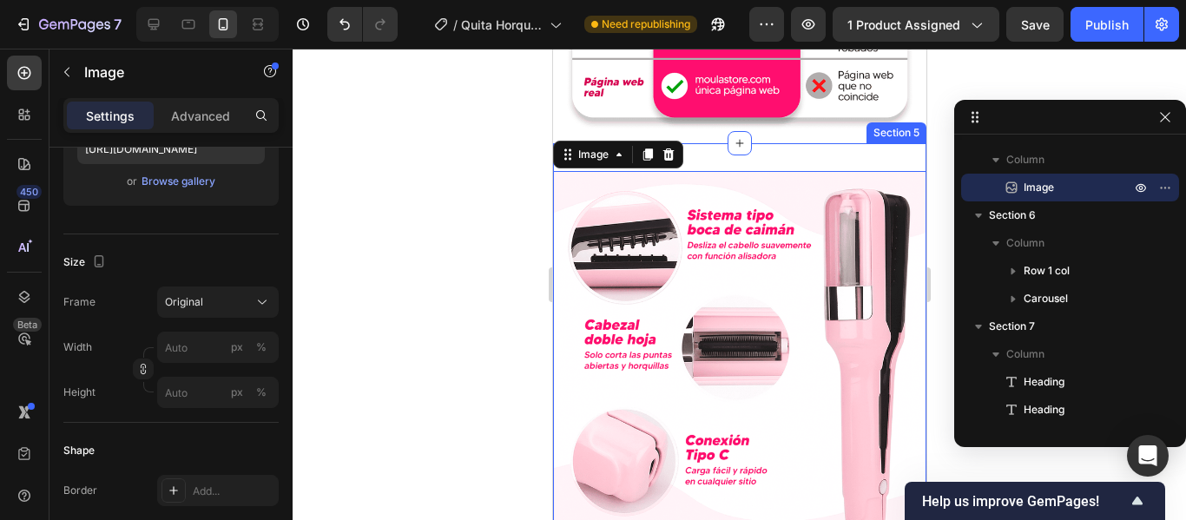
click at [804, 143] on div "Image 15 Section 5" at bounding box center [738, 409] width 373 height 532
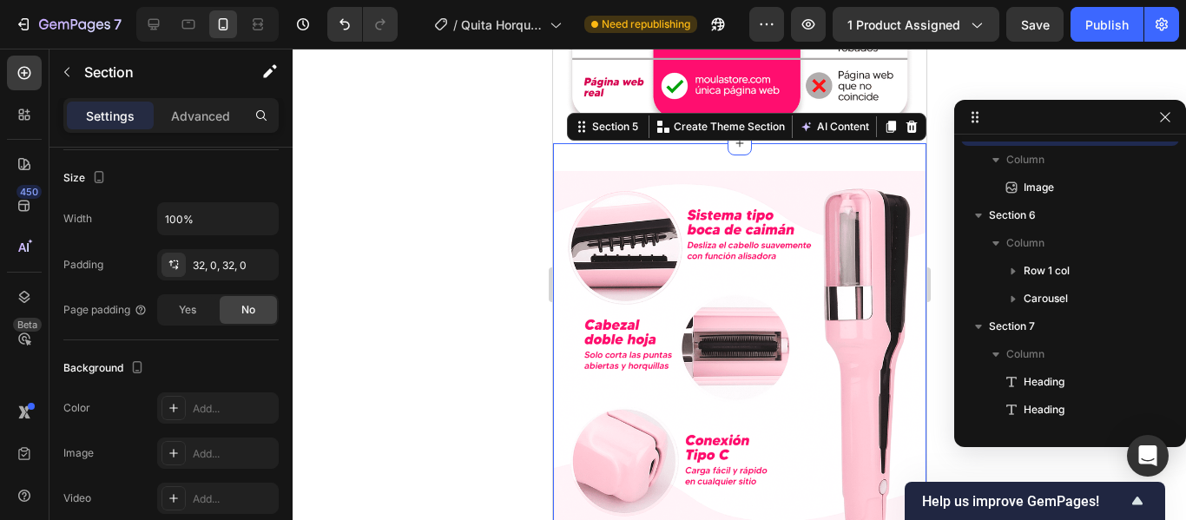
scroll to position [0, 0]
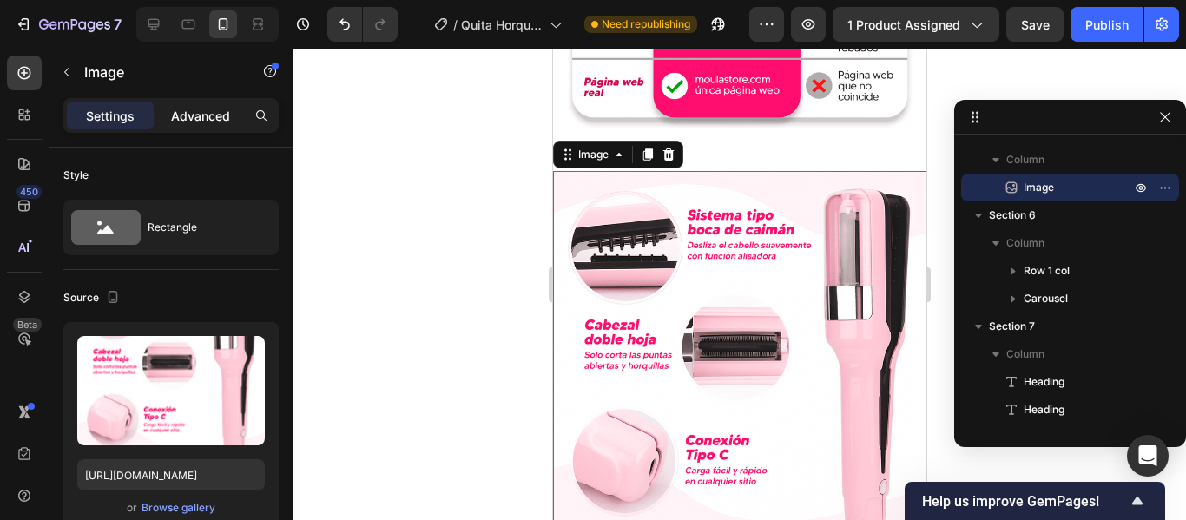
click at [206, 109] on p "Advanced" at bounding box center [200, 116] width 59 height 18
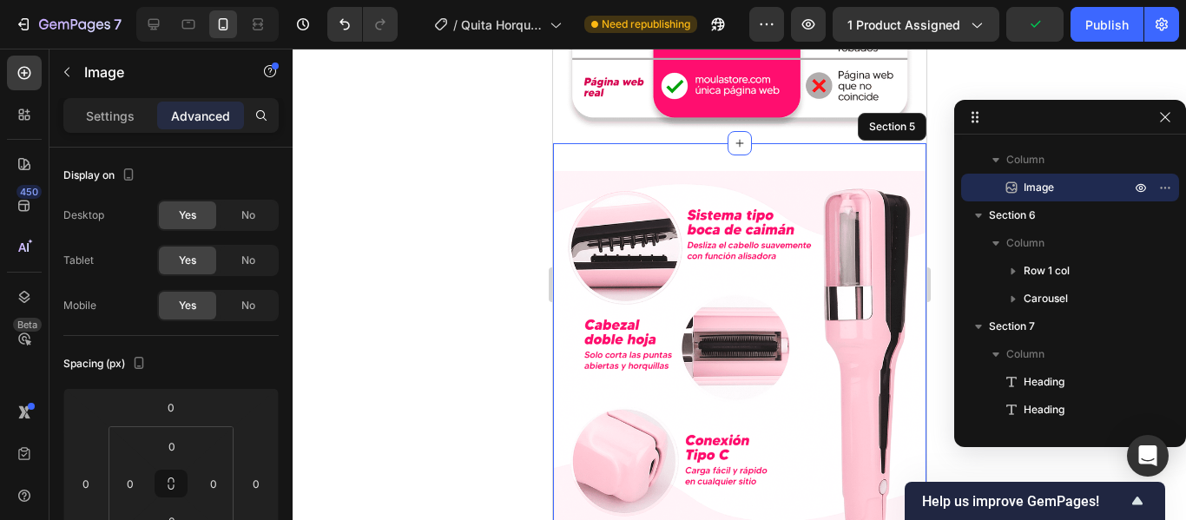
click at [768, 143] on div "Image 15 Section 5" at bounding box center [738, 409] width 373 height 532
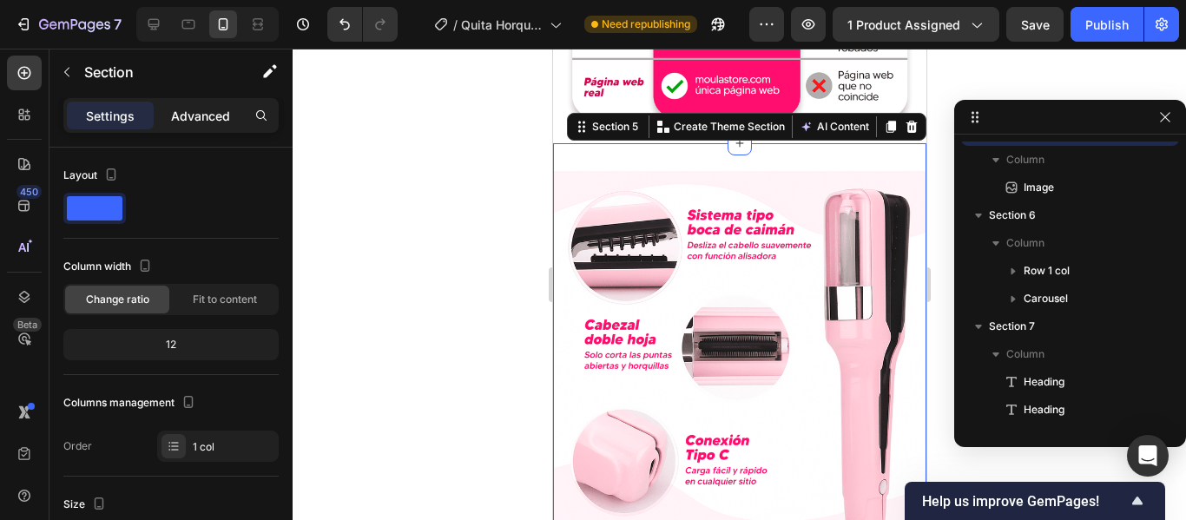
click at [197, 111] on p "Advanced" at bounding box center [200, 116] width 59 height 18
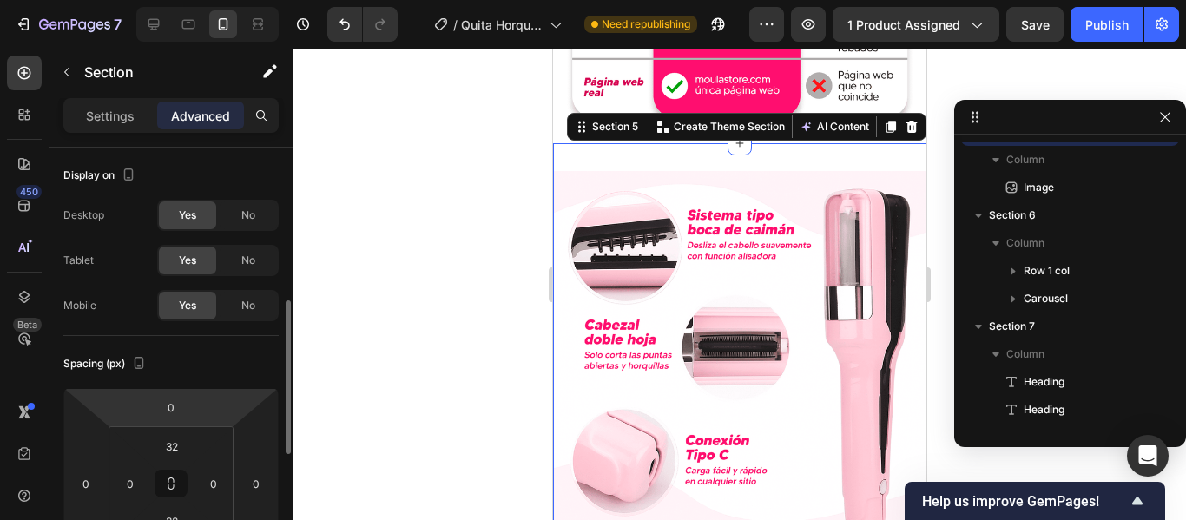
scroll to position [113, 0]
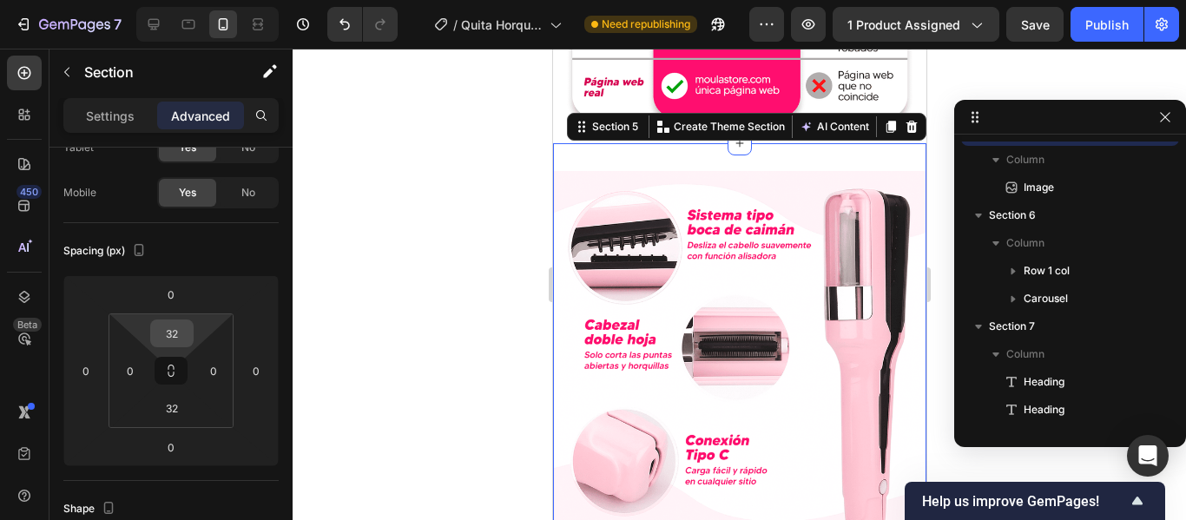
click at [179, 343] on input "32" at bounding box center [172, 334] width 35 height 26
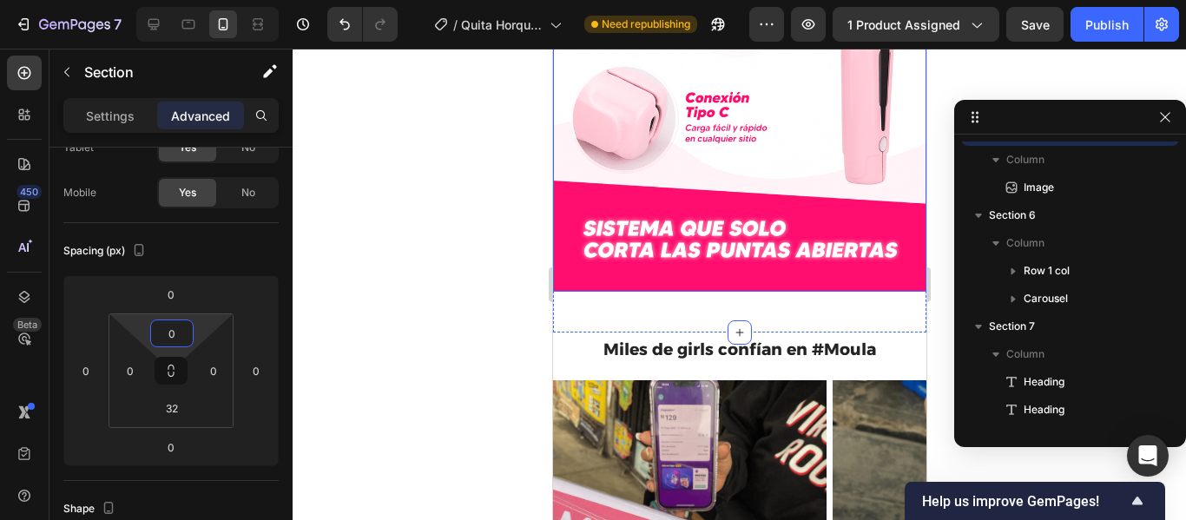
scroll to position [1968, 0]
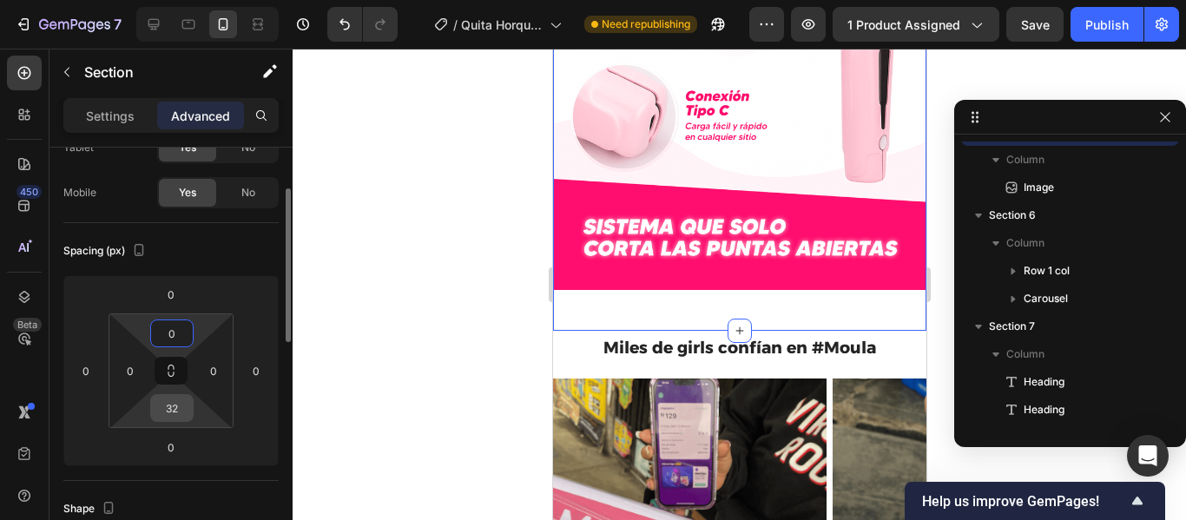
type input "0"
click at [180, 403] on input "32" at bounding box center [172, 408] width 35 height 26
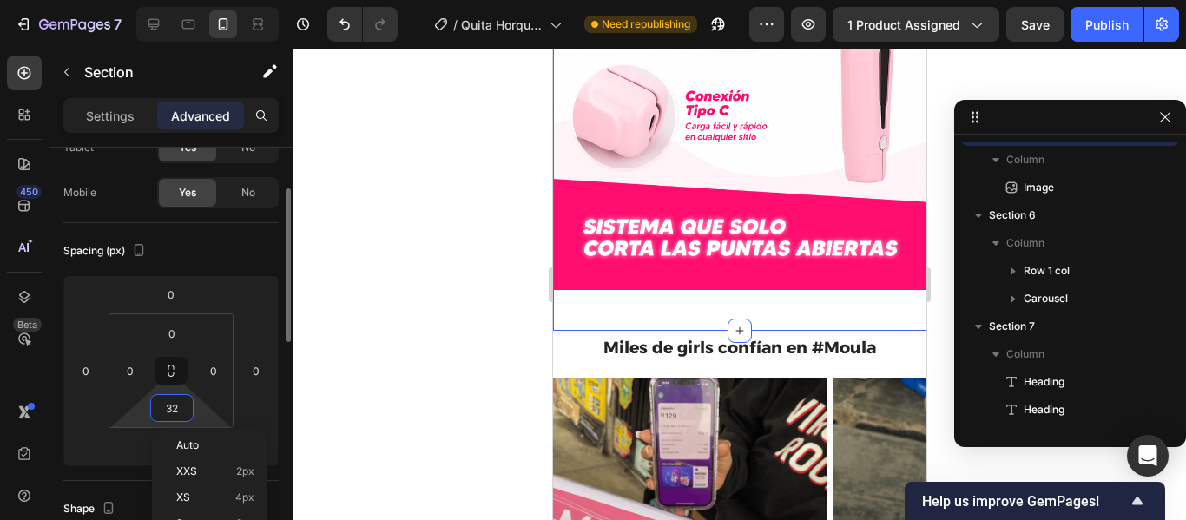
type input "0"
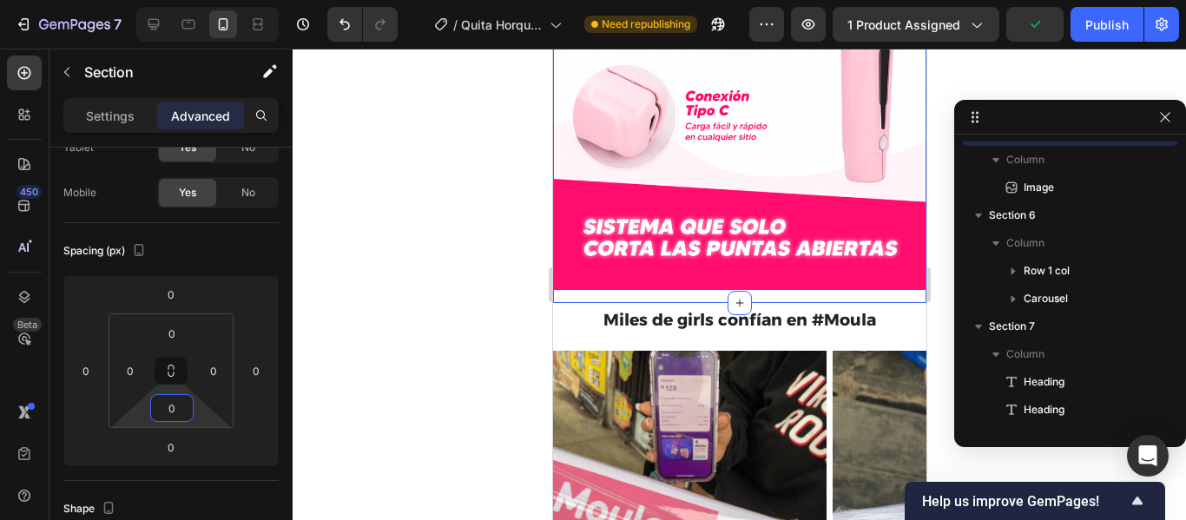
click at [453, 265] on div at bounding box center [740, 285] width 894 height 472
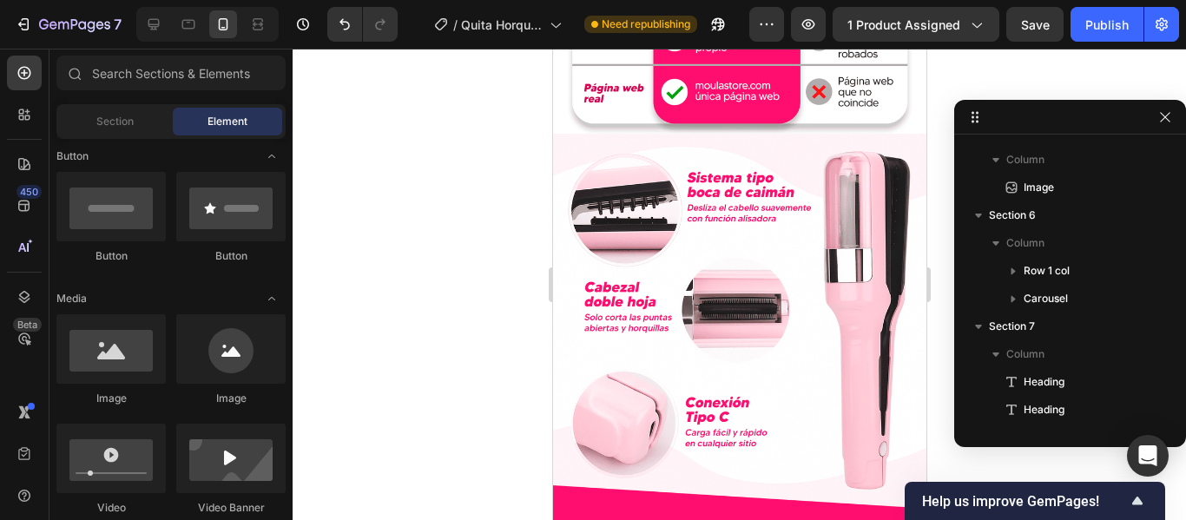
scroll to position [1622, 0]
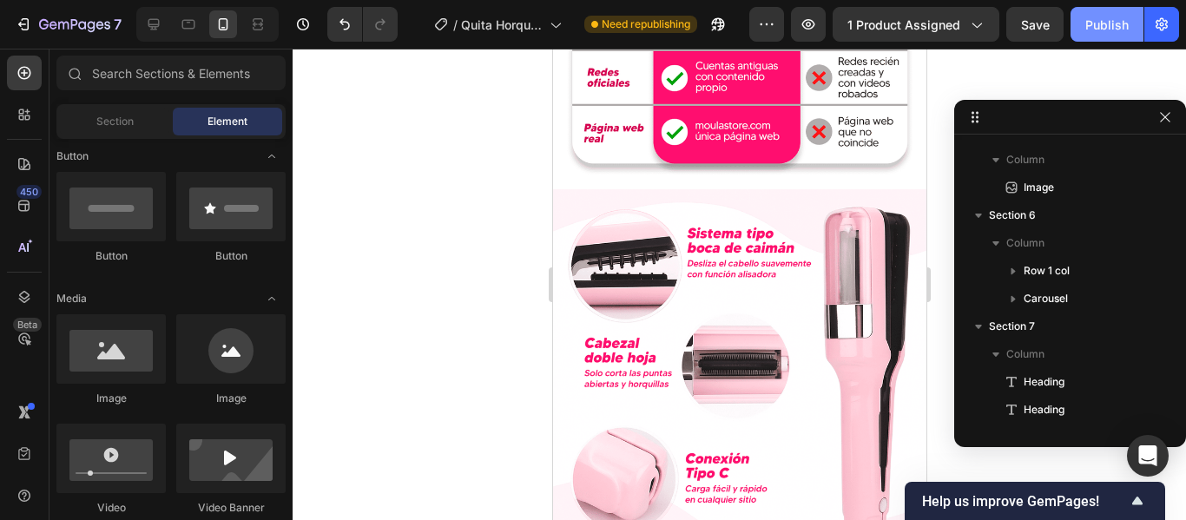
click at [1089, 32] on div "Publish" at bounding box center [1107, 25] width 43 height 18
click at [428, 281] on div at bounding box center [740, 285] width 894 height 472
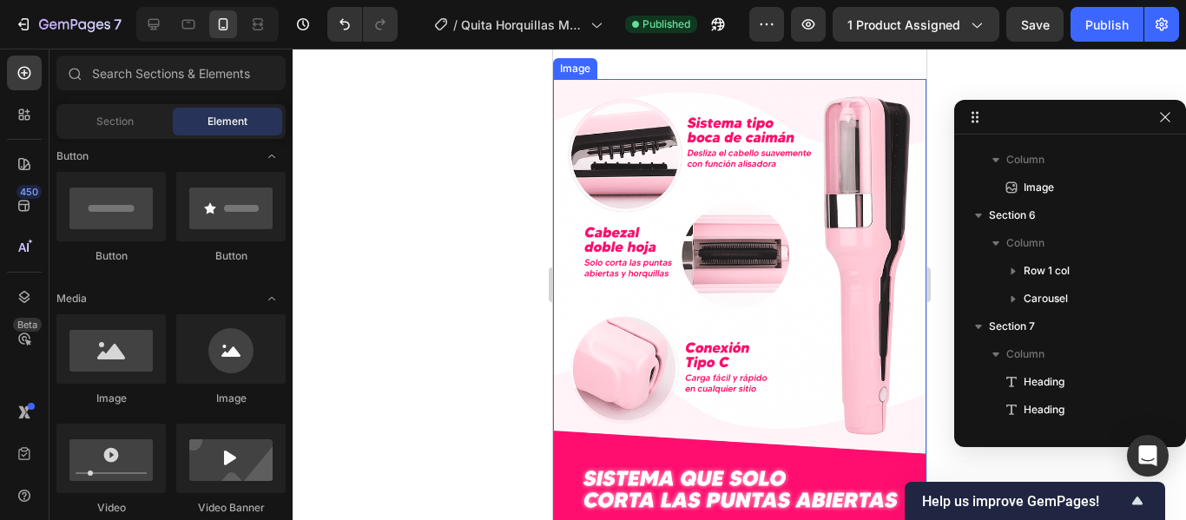
scroll to position [1875, 0]
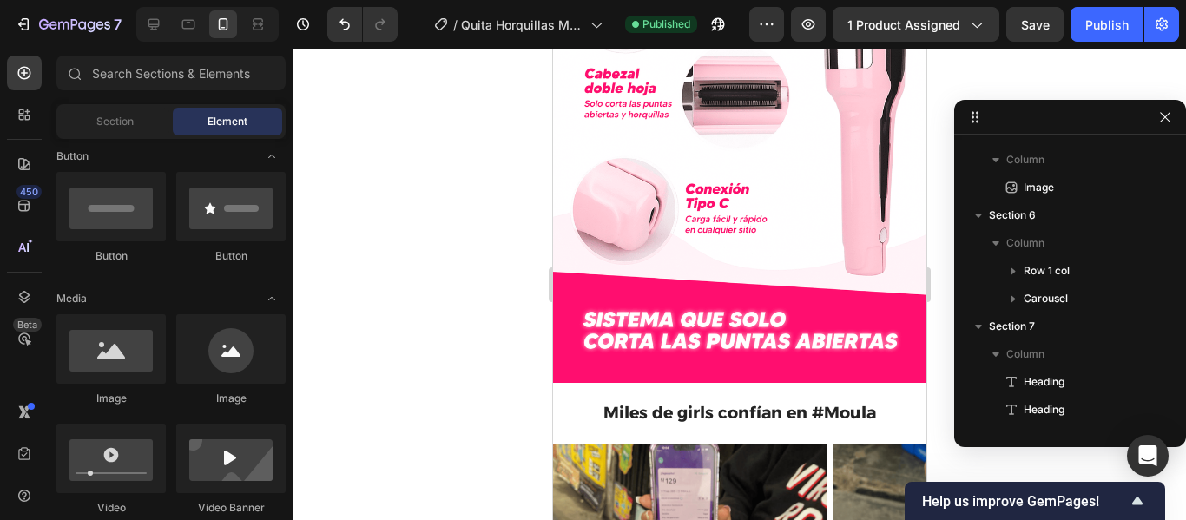
click at [470, 342] on div at bounding box center [740, 285] width 894 height 472
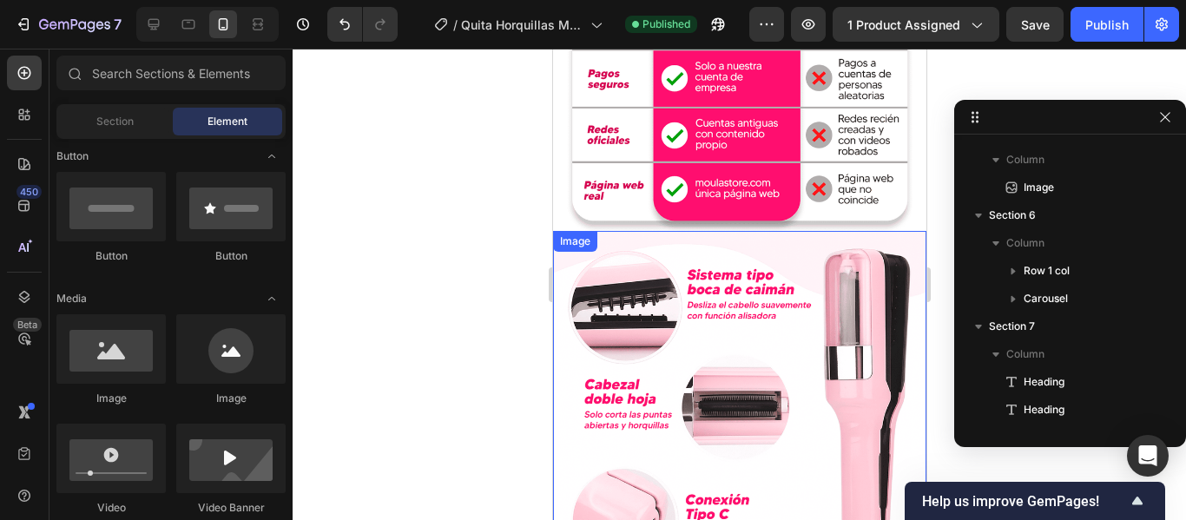
scroll to position [1448, 0]
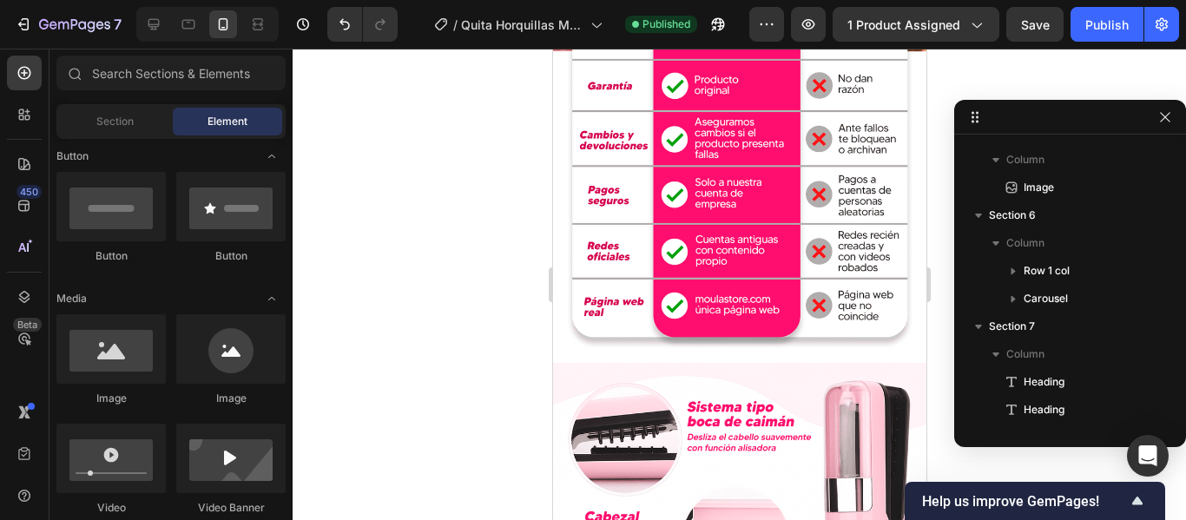
click at [479, 226] on div at bounding box center [740, 285] width 894 height 472
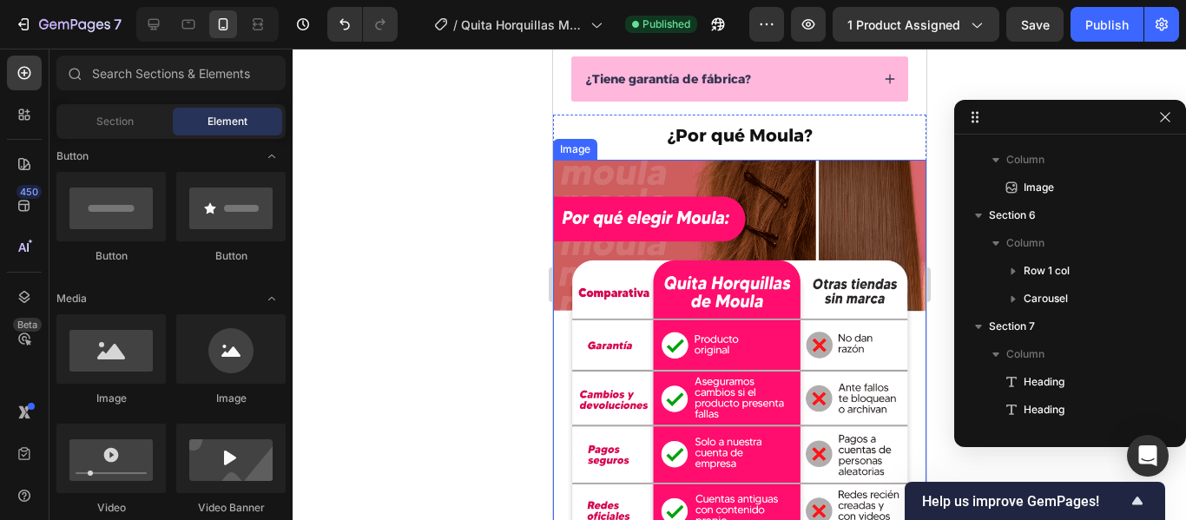
scroll to position [1189, 0]
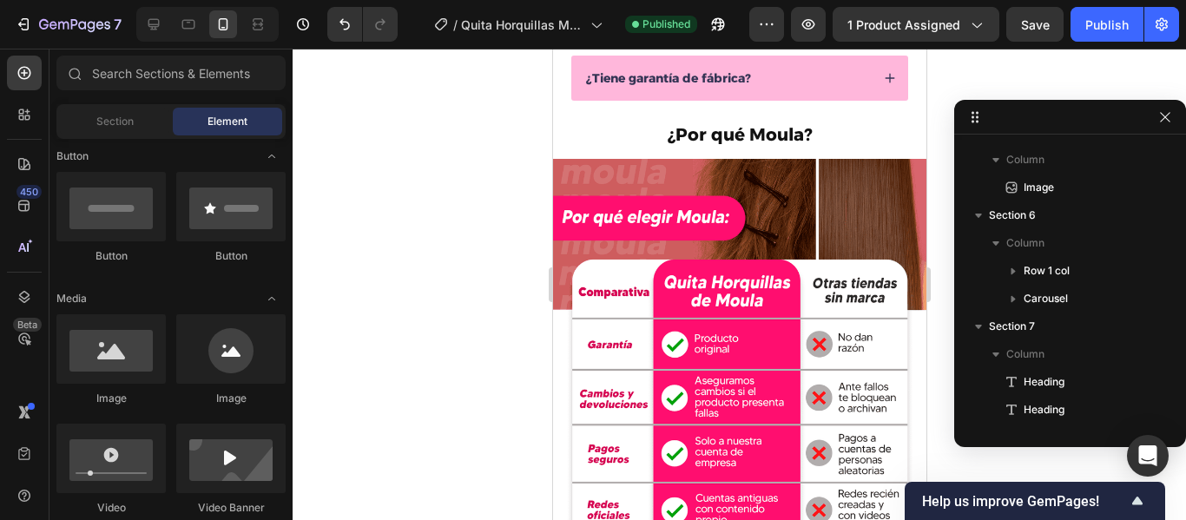
click at [515, 301] on div at bounding box center [740, 285] width 894 height 472
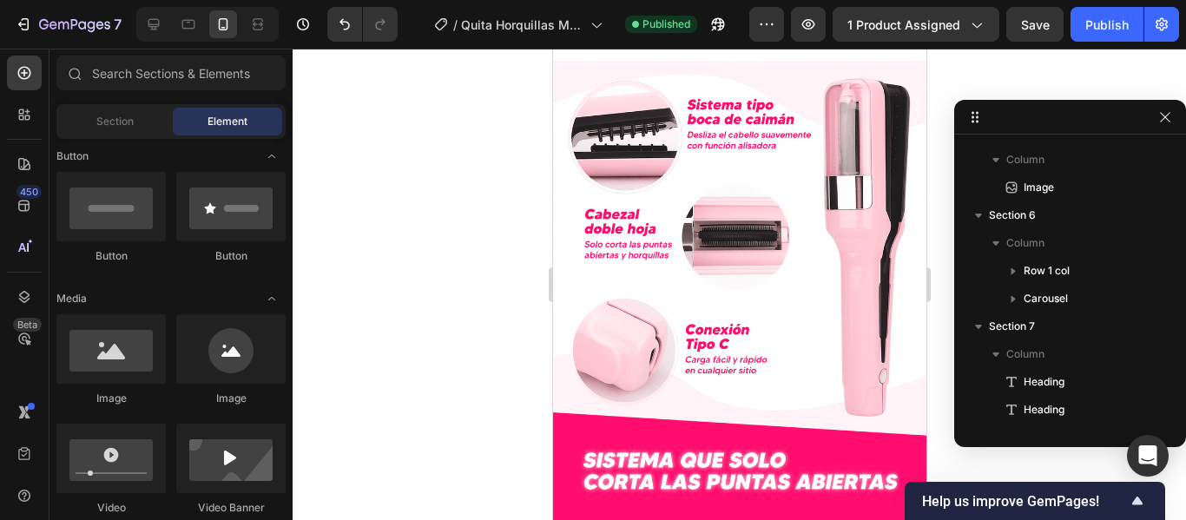
scroll to position [1768, 0]
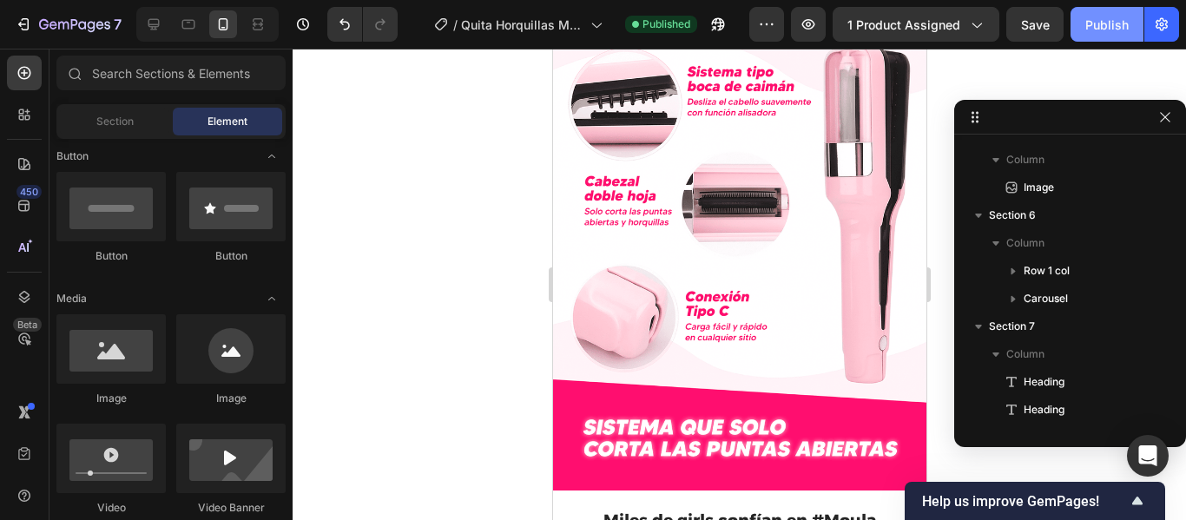
click at [1101, 29] on div "Publish" at bounding box center [1107, 25] width 43 height 18
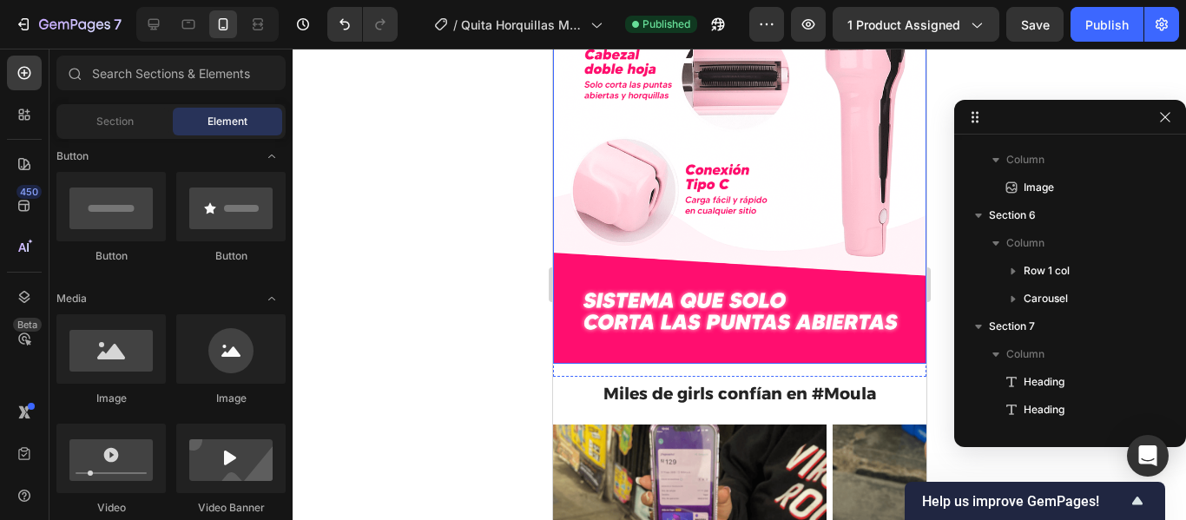
scroll to position [1939, 0]
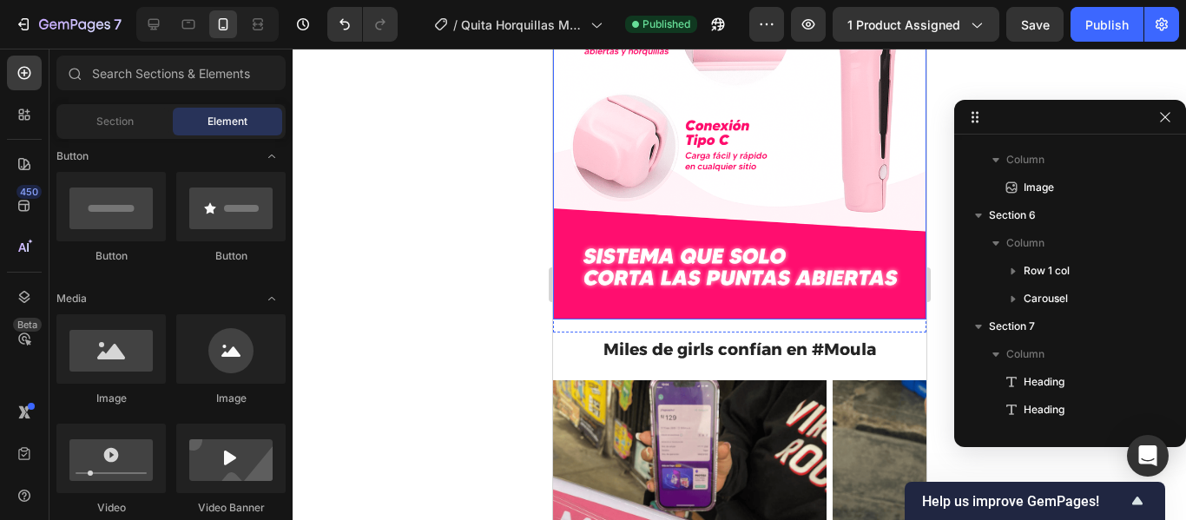
click at [508, 265] on div at bounding box center [740, 285] width 894 height 472
click at [479, 359] on div at bounding box center [740, 285] width 894 height 472
click at [496, 217] on div at bounding box center [740, 285] width 894 height 472
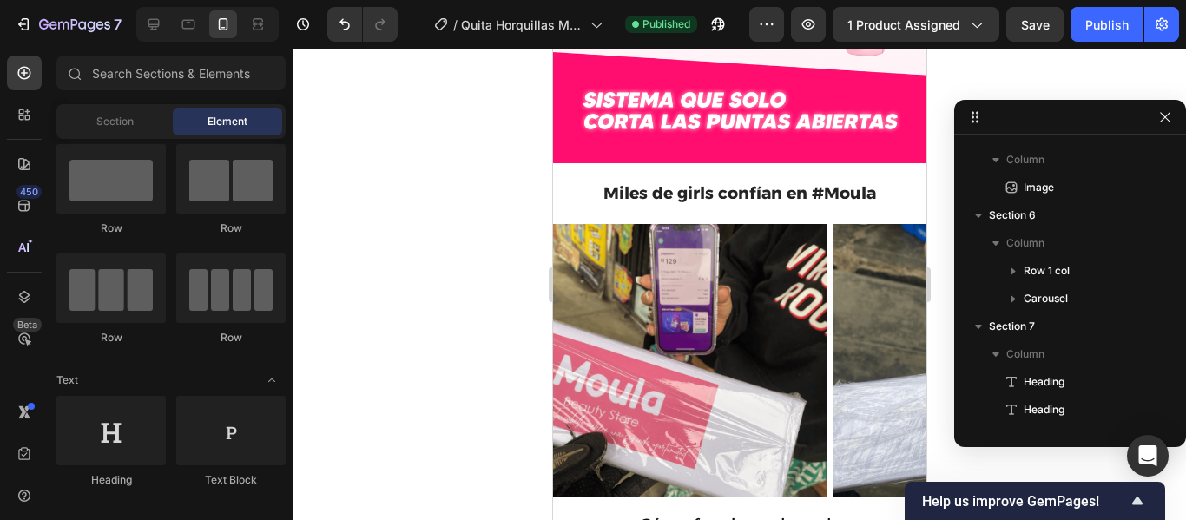
scroll to position [0, 0]
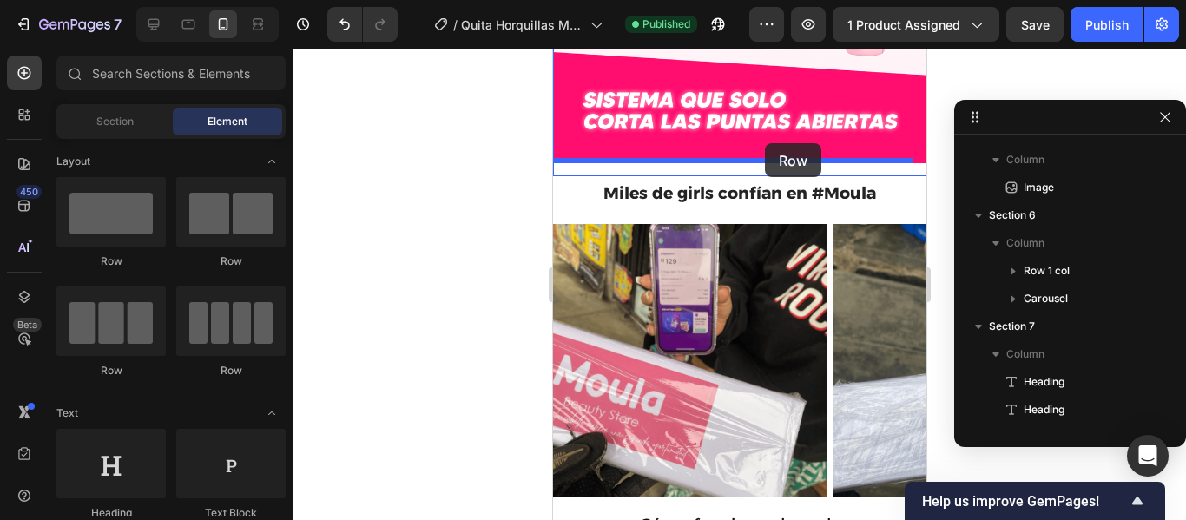
drag, startPoint x: 658, startPoint y: 270, endPoint x: 764, endPoint y: 143, distance: 165.8
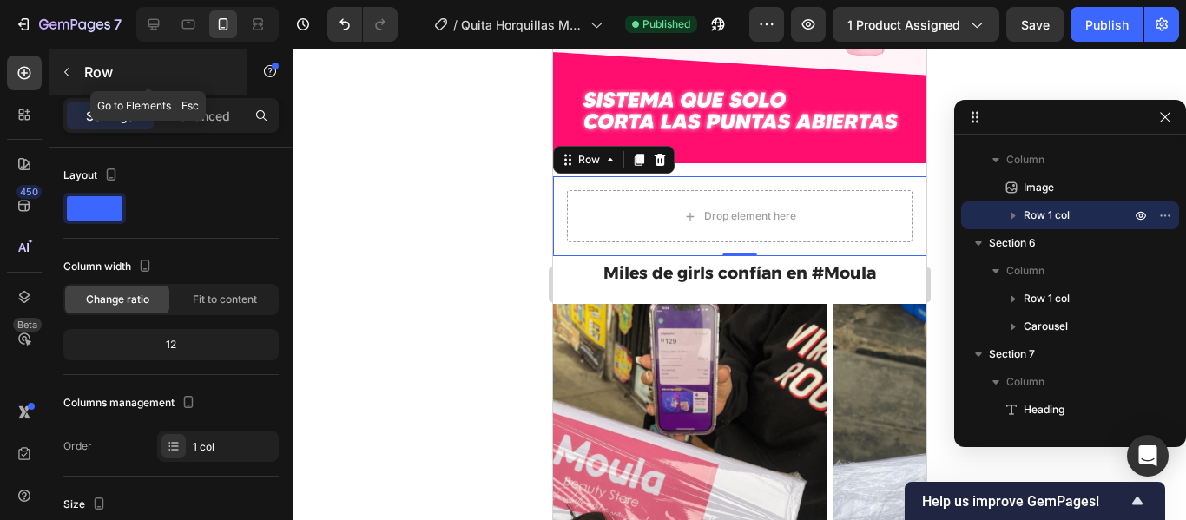
click at [69, 75] on icon "button" at bounding box center [67, 72] width 14 height 14
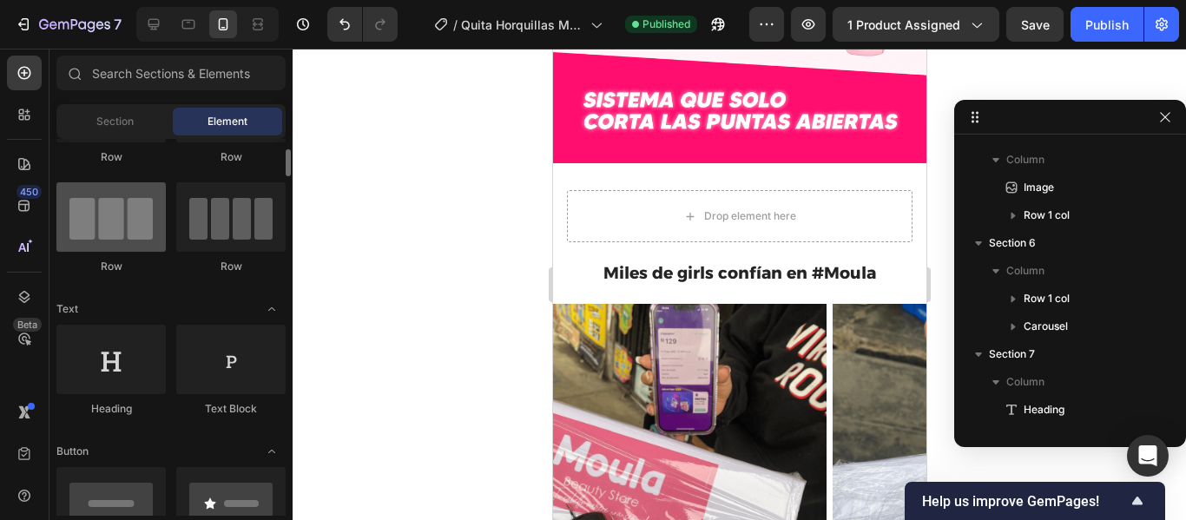
scroll to position [109, 0]
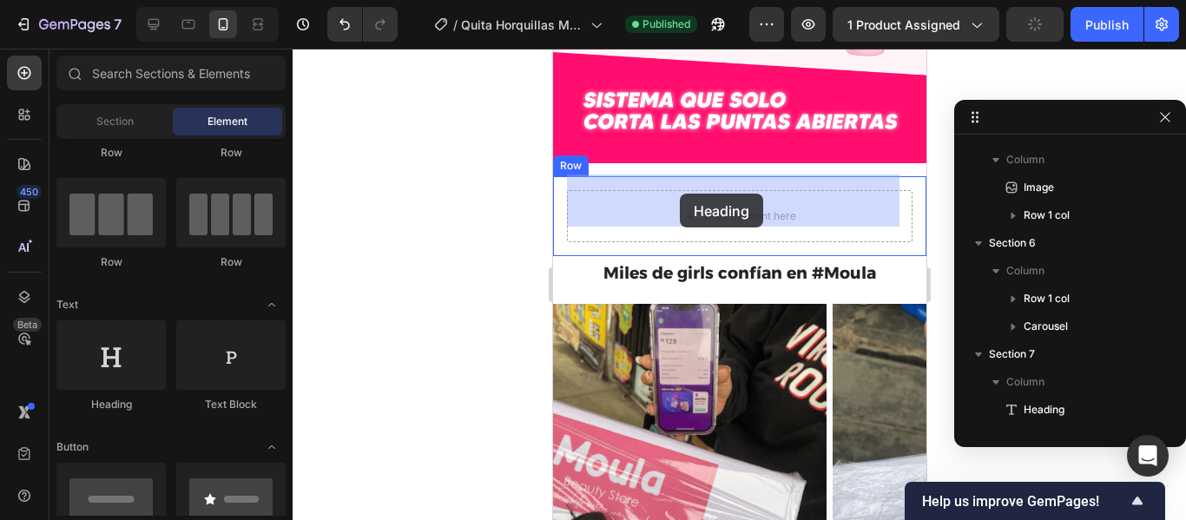
drag, startPoint x: 660, startPoint y: 408, endPoint x: 679, endPoint y: 194, distance: 215.4
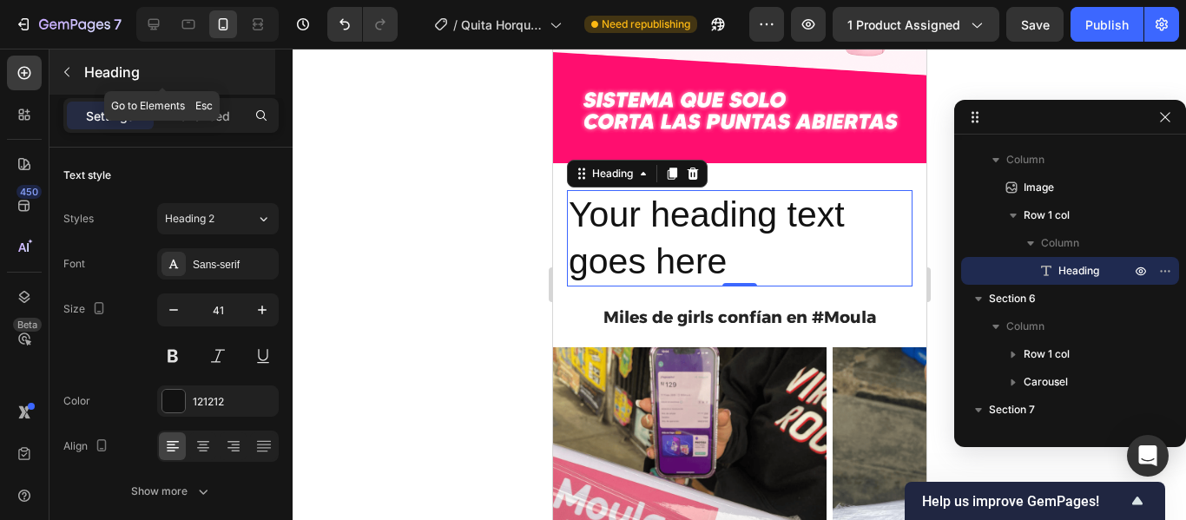
click at [63, 63] on button "button" at bounding box center [67, 72] width 28 height 28
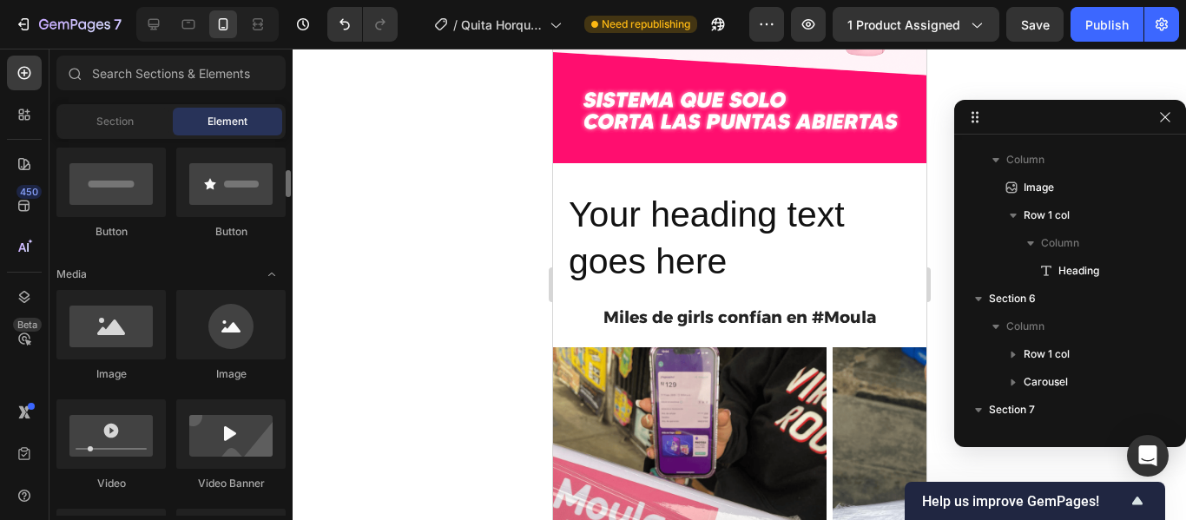
scroll to position [425, 0]
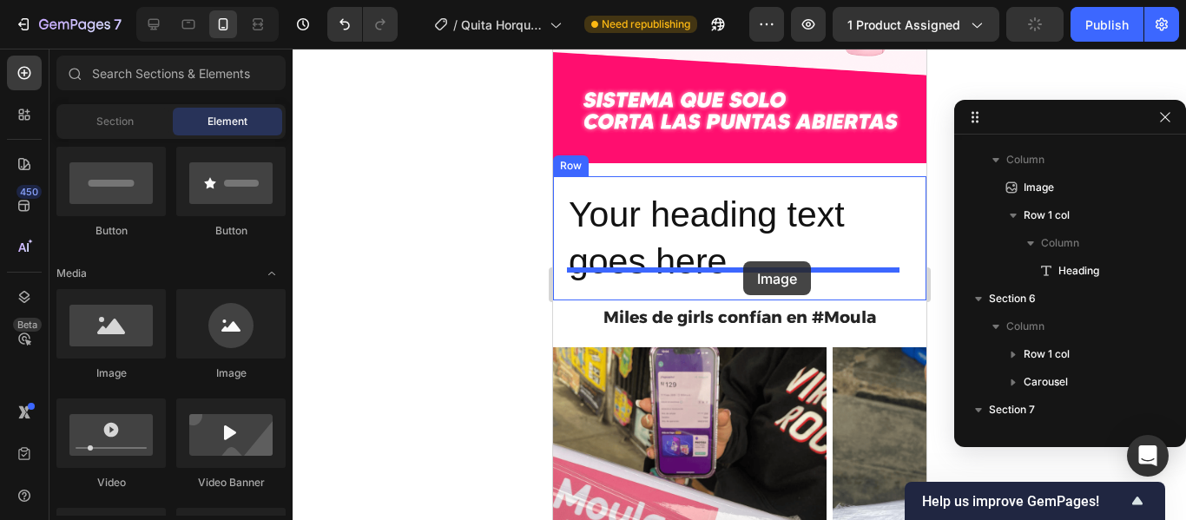
drag, startPoint x: 671, startPoint y: 379, endPoint x: 743, endPoint y: 261, distance: 137.6
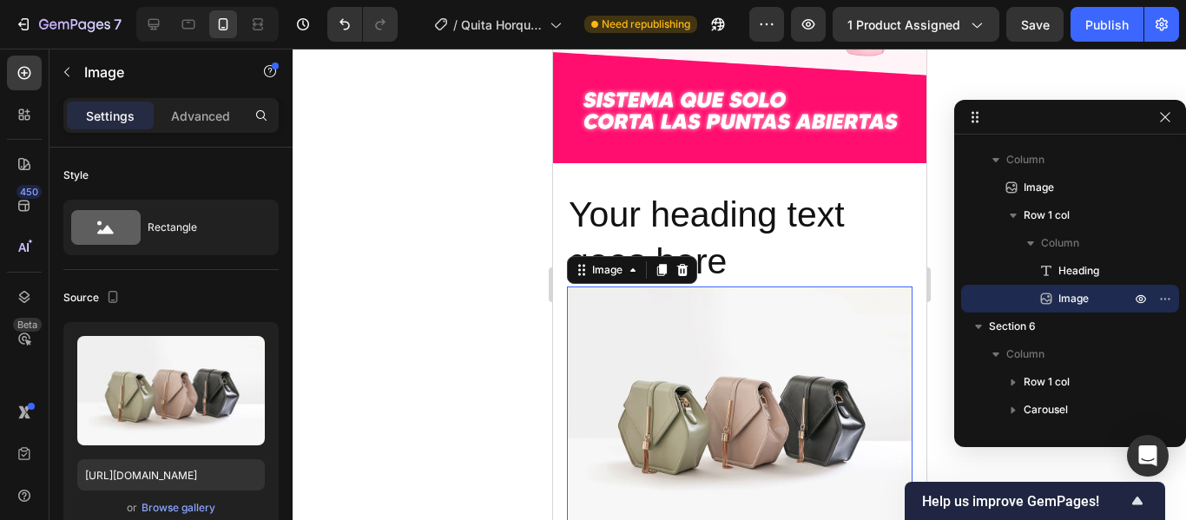
scroll to position [2150, 0]
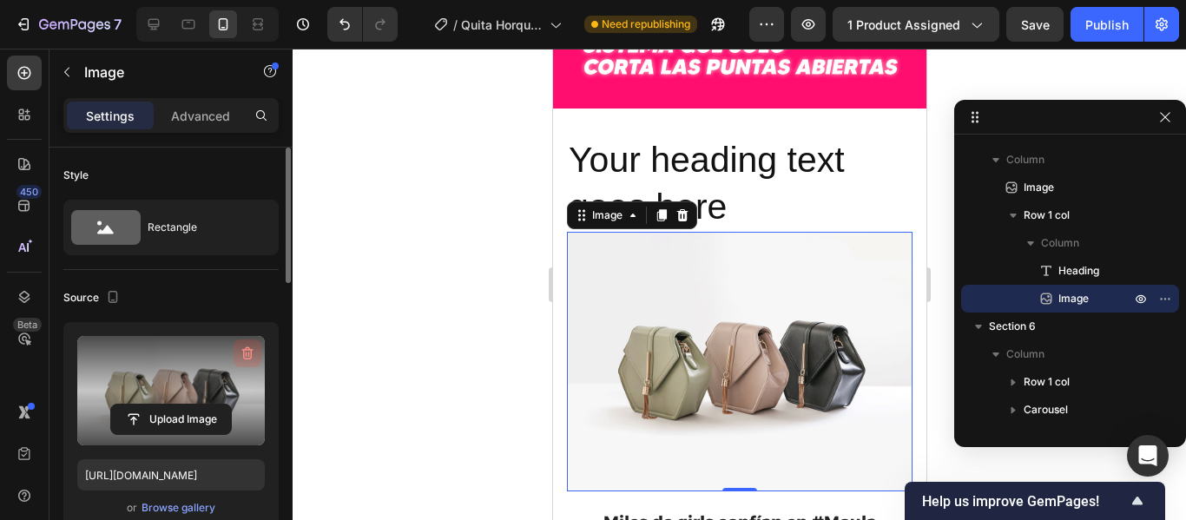
click at [251, 358] on icon "button" at bounding box center [247, 353] width 11 height 13
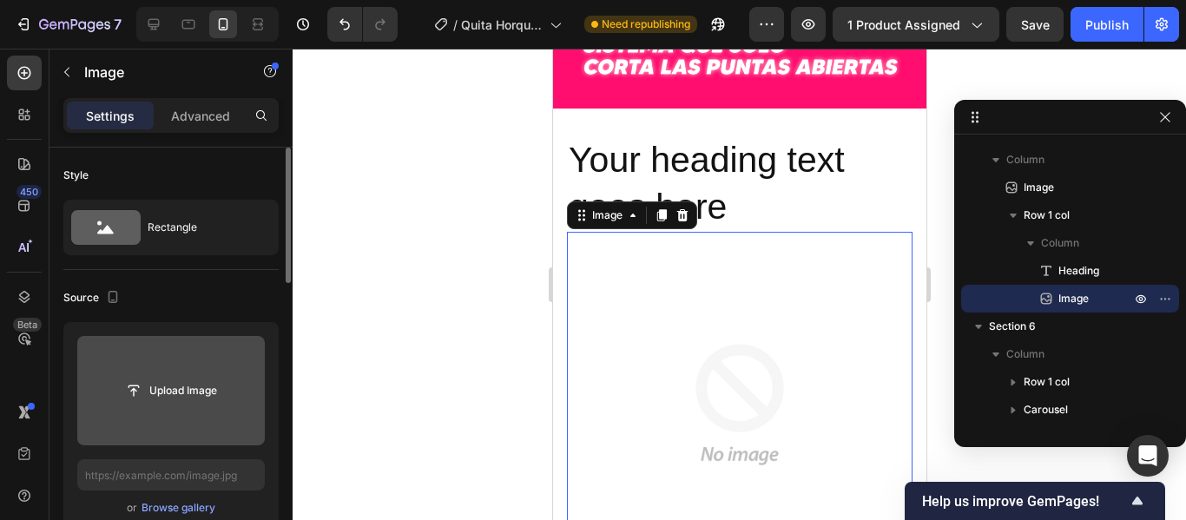
click at [170, 394] on input "file" at bounding box center [171, 391] width 120 height 30
click at [184, 379] on input "file" at bounding box center [171, 391] width 120 height 30
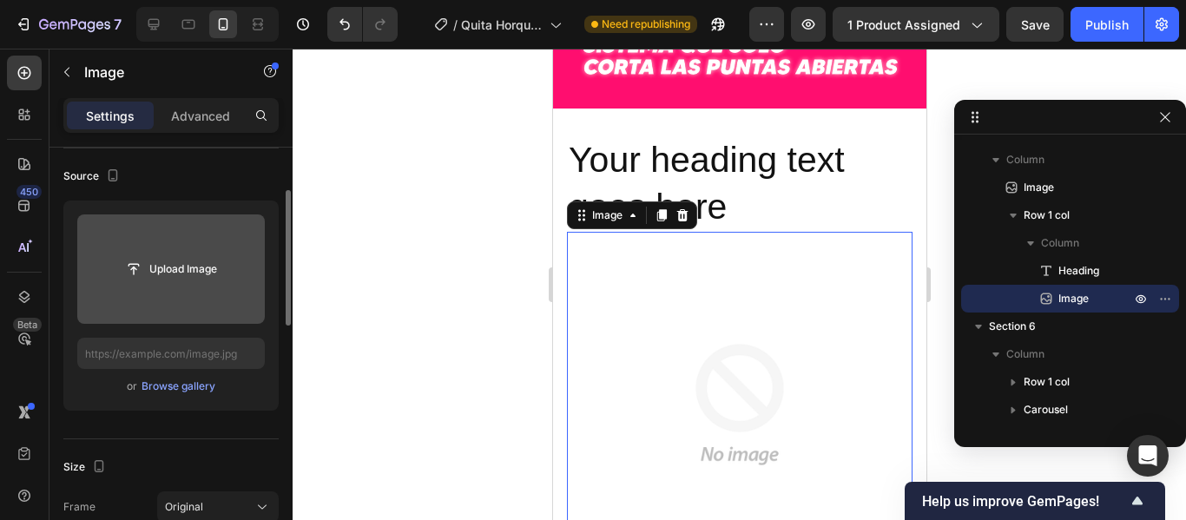
scroll to position [124, 0]
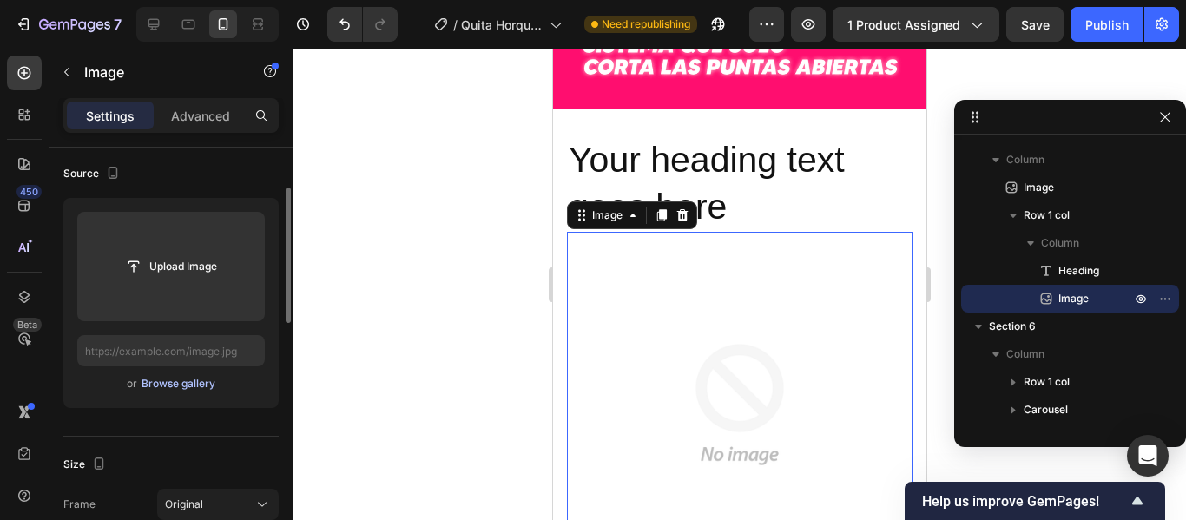
click at [180, 380] on div "Browse gallery" at bounding box center [179, 384] width 74 height 16
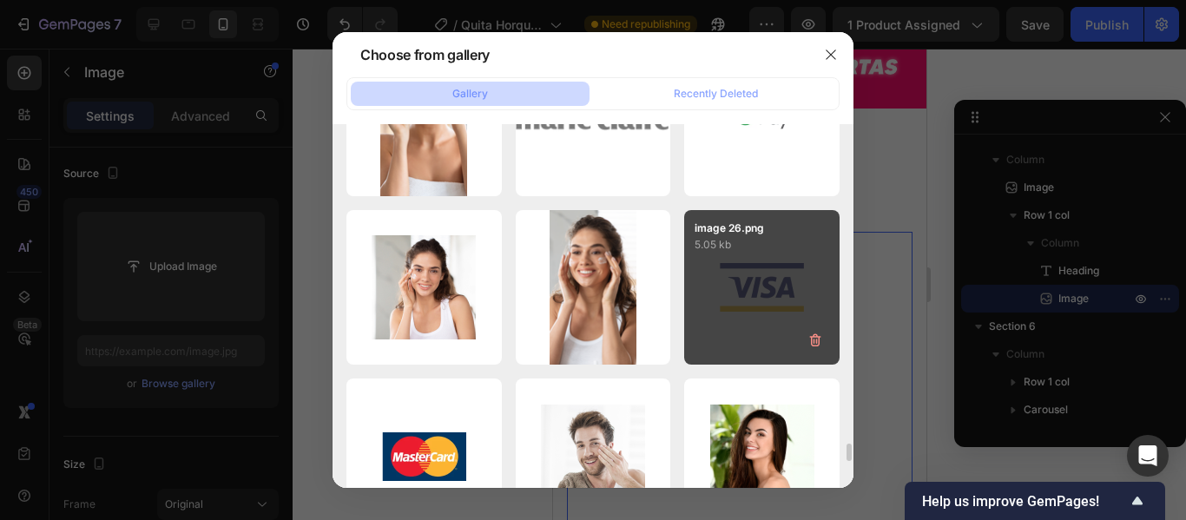
scroll to position [6692, 0]
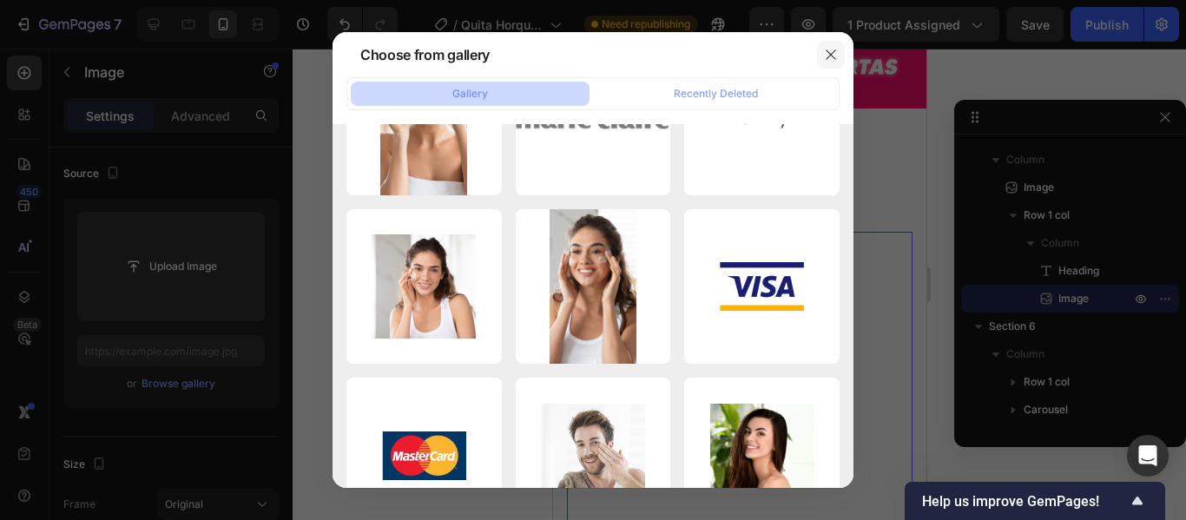
click at [833, 53] on icon "button" at bounding box center [831, 55] width 10 height 10
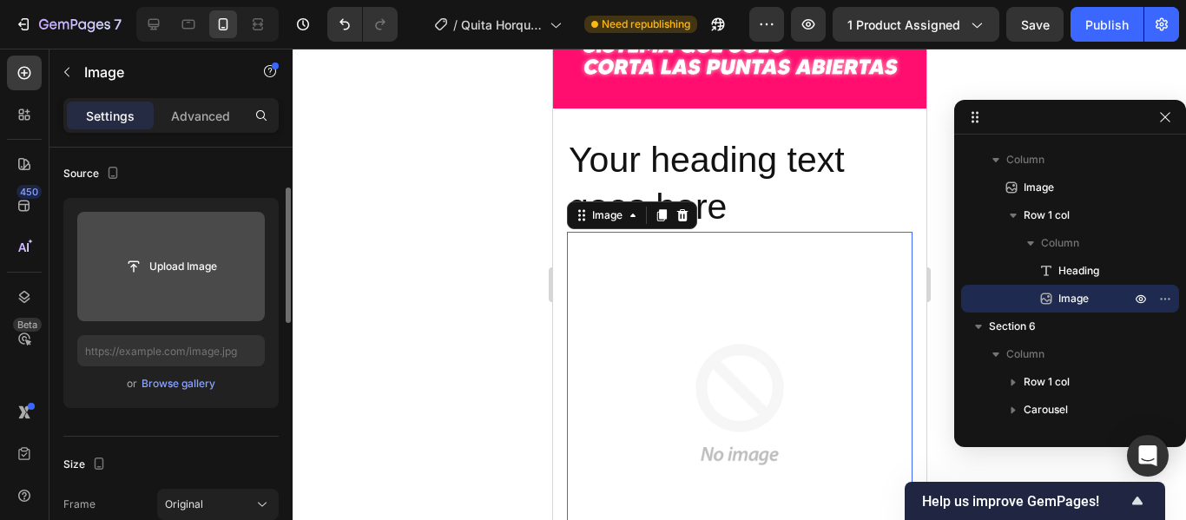
click at [154, 271] on input "file" at bounding box center [171, 267] width 120 height 30
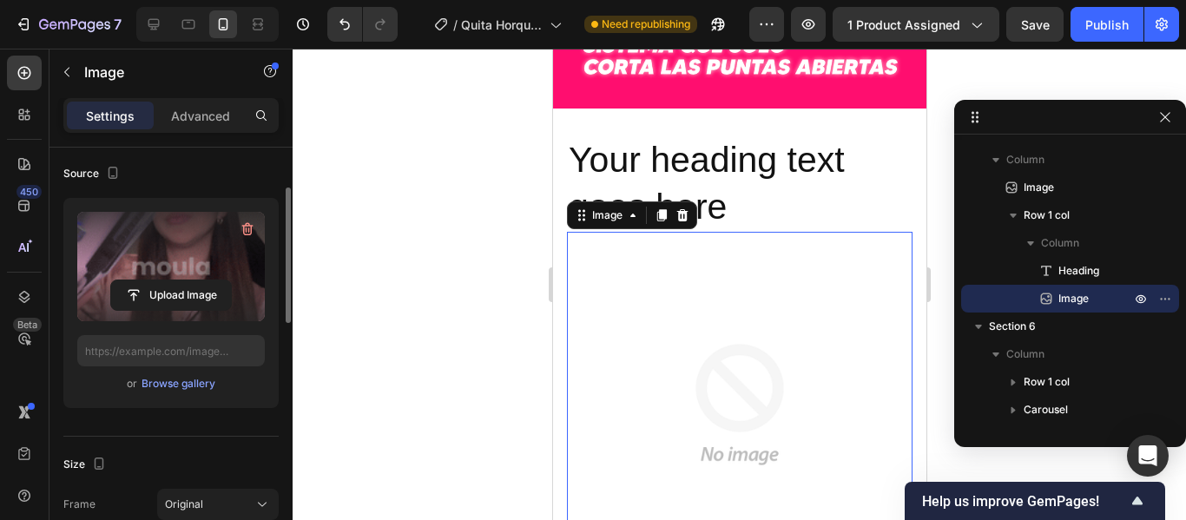
type input "https://cdn.shopify.com/s/files/1/0915/6712/8946/files/gempages_568765679214265…"
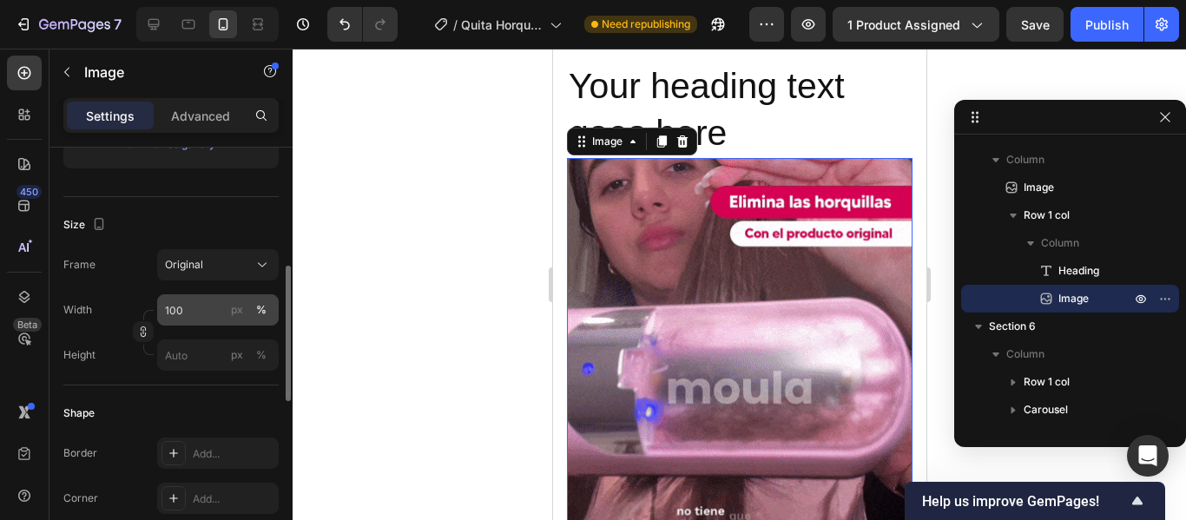
scroll to position [365, 0]
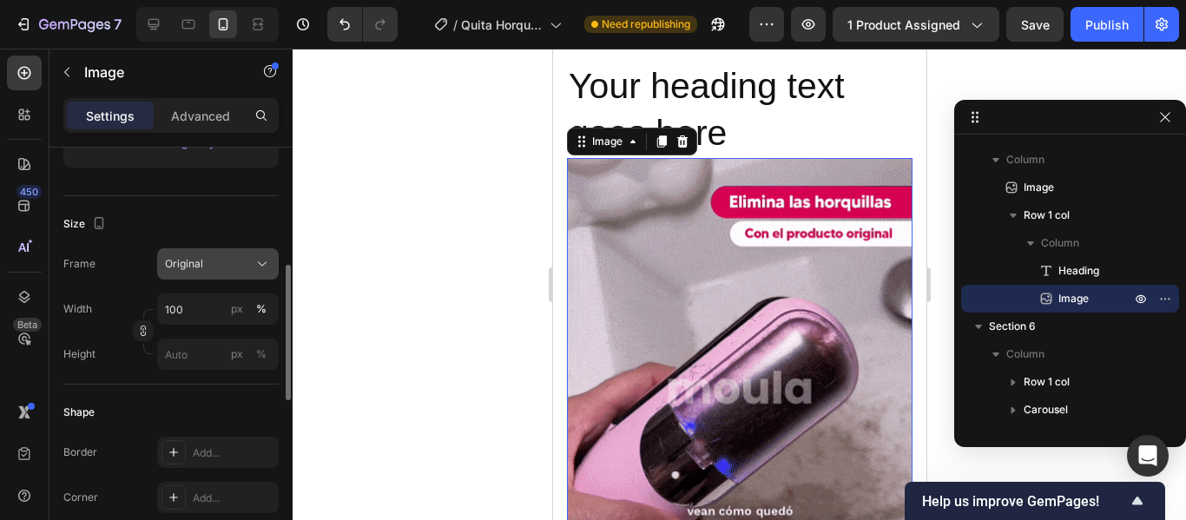
click at [208, 261] on div "Original" at bounding box center [207, 264] width 85 height 16
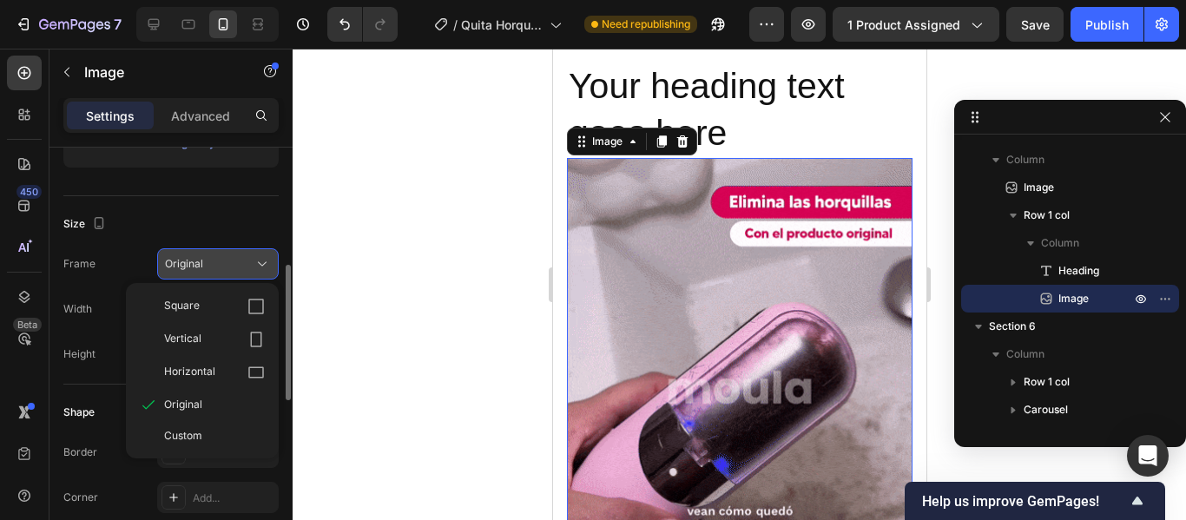
click at [208, 261] on div "Original" at bounding box center [207, 264] width 85 height 16
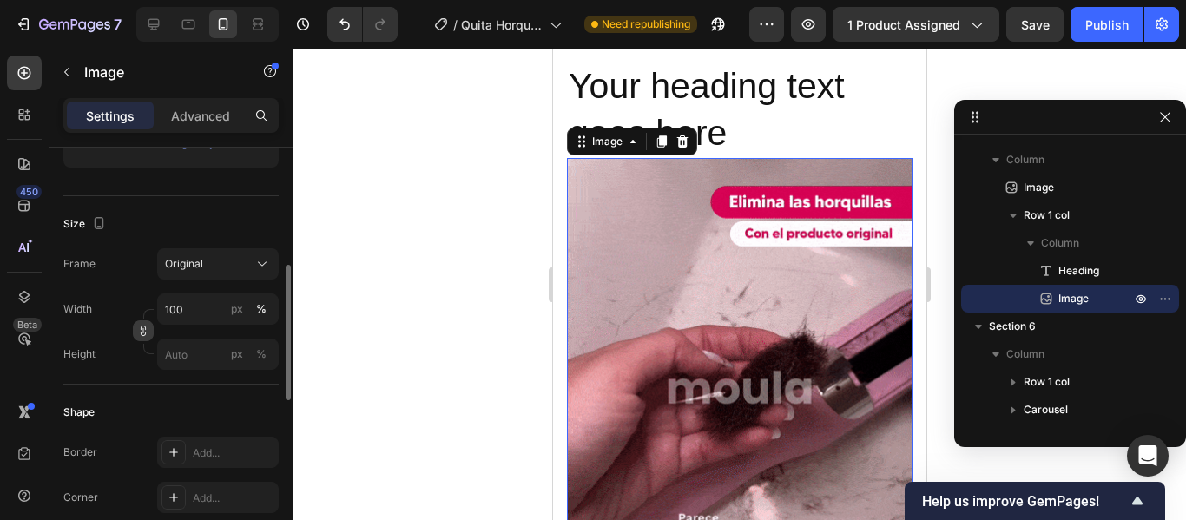
click at [142, 328] on icon "button" at bounding box center [143, 331] width 12 height 12
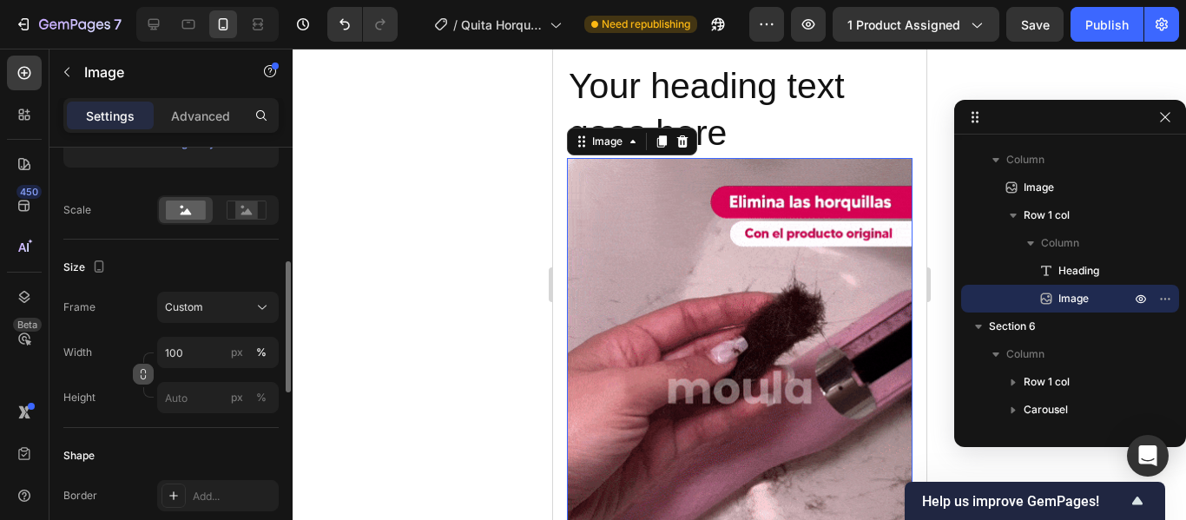
click at [139, 381] on button "button" at bounding box center [143, 374] width 21 height 21
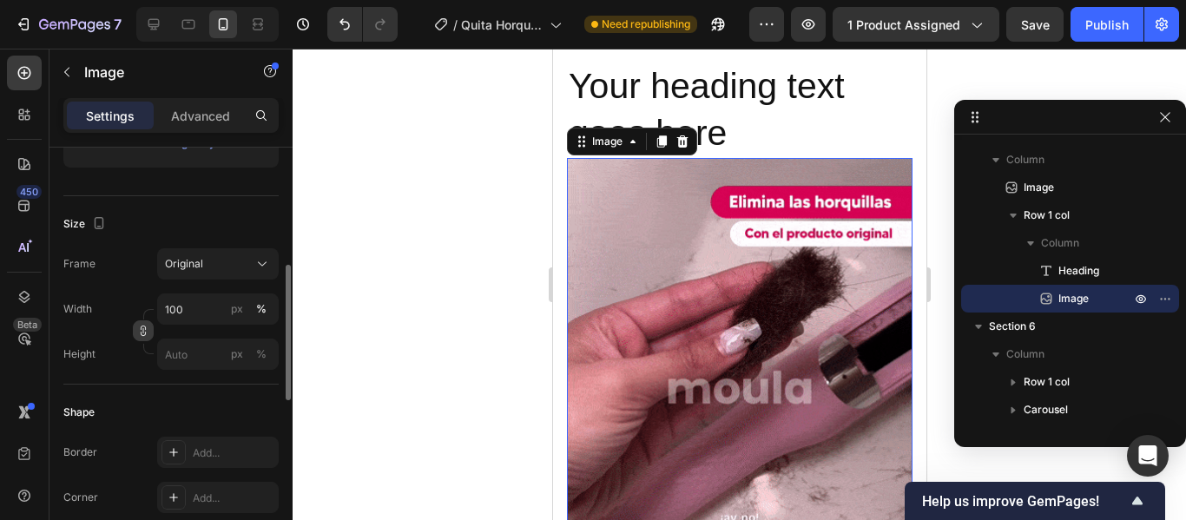
click at [141, 334] on icon "button" at bounding box center [143, 334] width 5 height 4
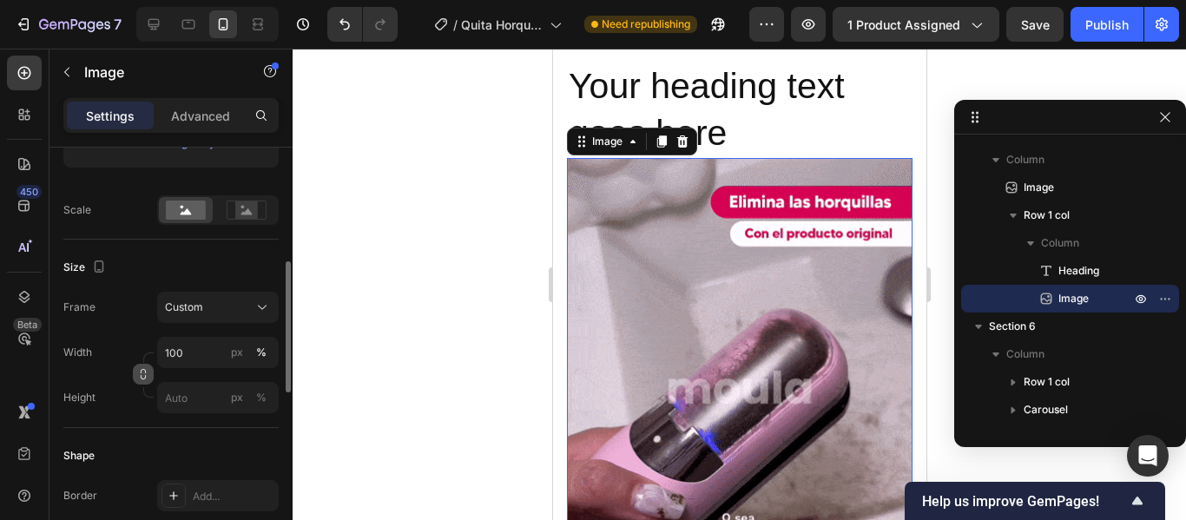
click at [144, 379] on icon "button" at bounding box center [143, 374] width 12 height 12
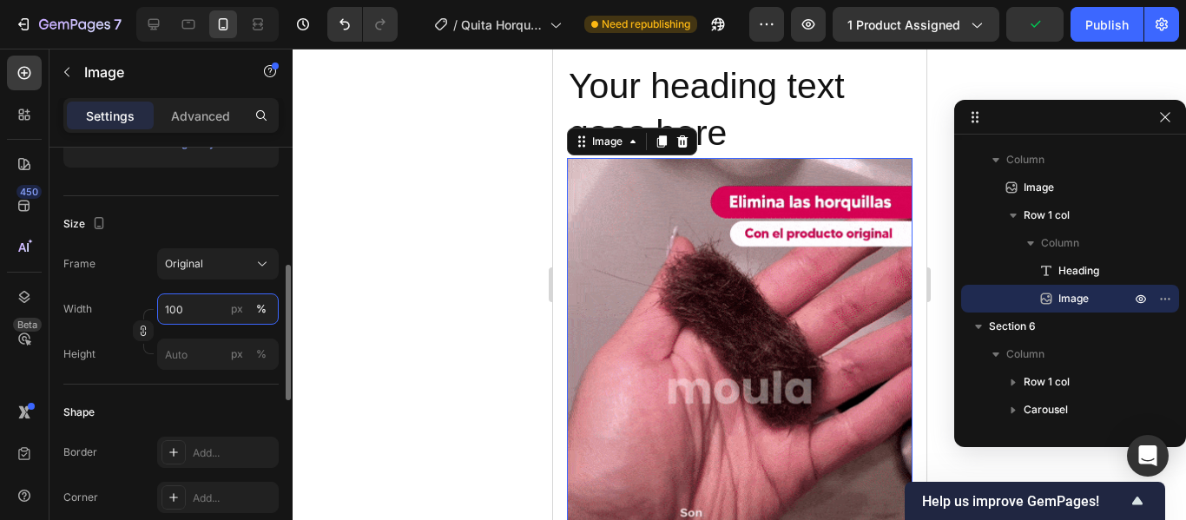
click at [200, 312] on input "100" at bounding box center [218, 309] width 122 height 31
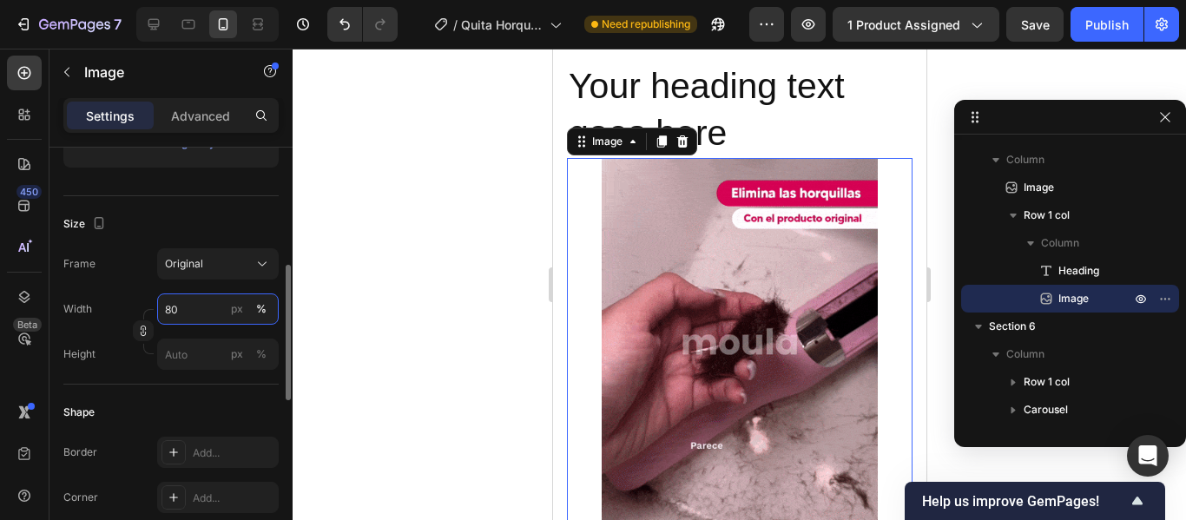
click at [186, 308] on input "80" at bounding box center [218, 309] width 122 height 31
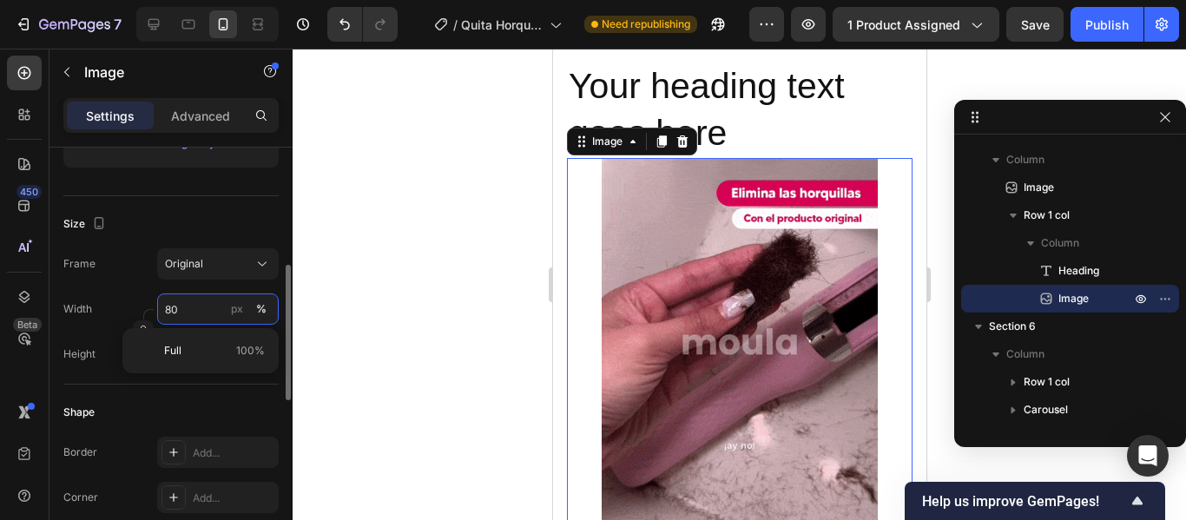
click at [186, 308] on input "80" at bounding box center [218, 309] width 122 height 31
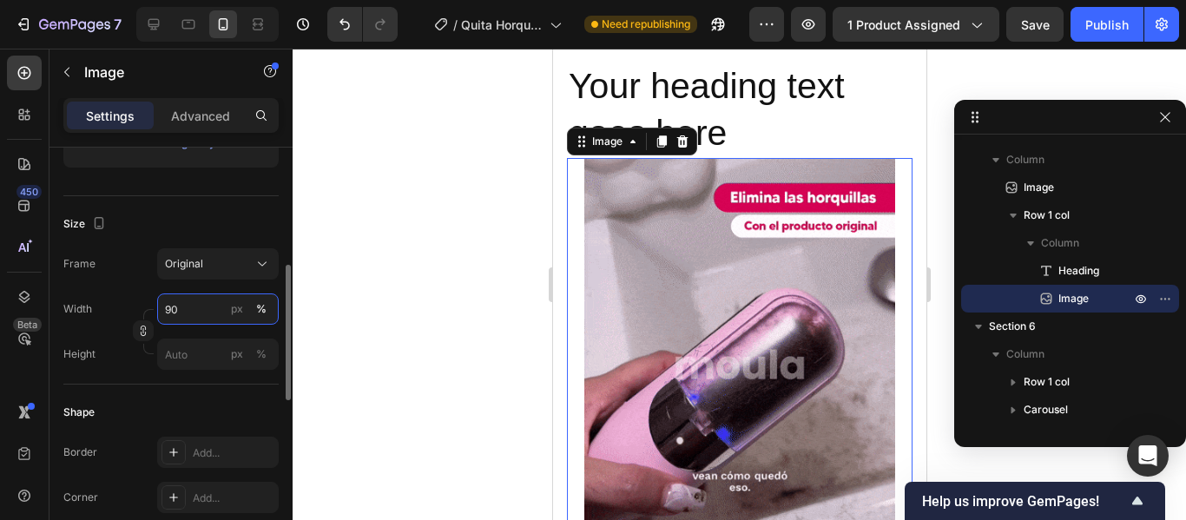
click at [173, 307] on input "90" at bounding box center [218, 309] width 122 height 31
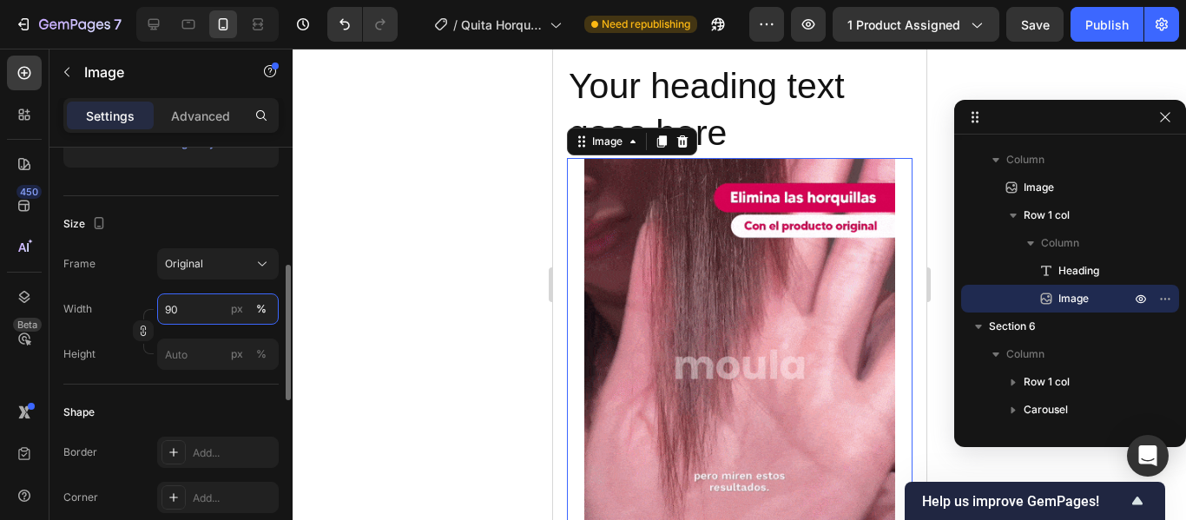
click at [173, 307] on input "90" at bounding box center [218, 309] width 122 height 31
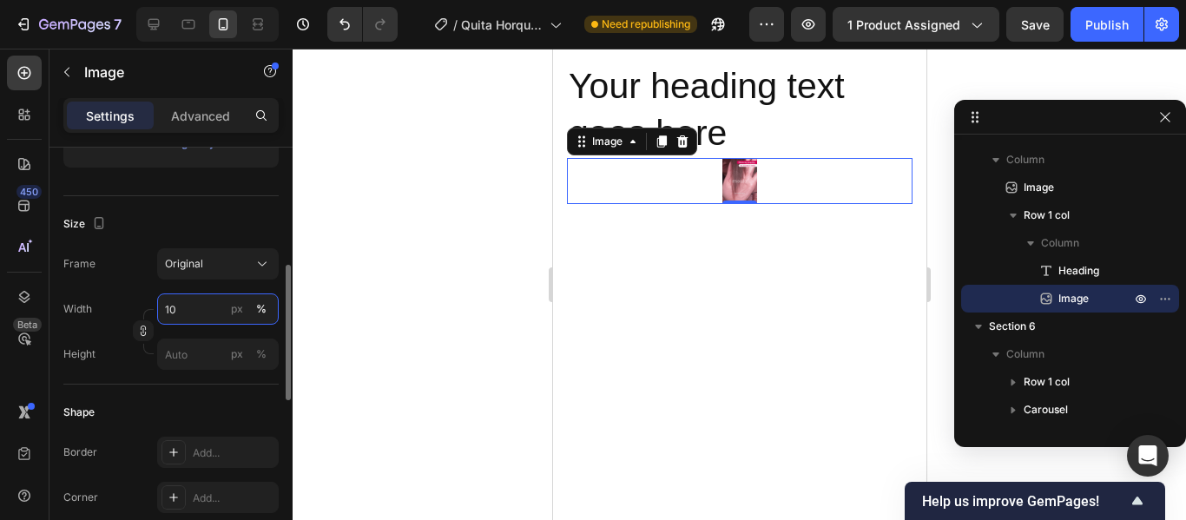
click at [188, 308] on input "10" at bounding box center [218, 309] width 122 height 31
type input "100"
click at [130, 243] on div "Size Frame Original Width 100 px % Height px %" at bounding box center [170, 290] width 215 height 188
click at [221, 208] on div "Size Frame Original Width 100 px % Height px %" at bounding box center [170, 290] width 215 height 188
click at [227, 307] on button "px" at bounding box center [237, 309] width 21 height 21
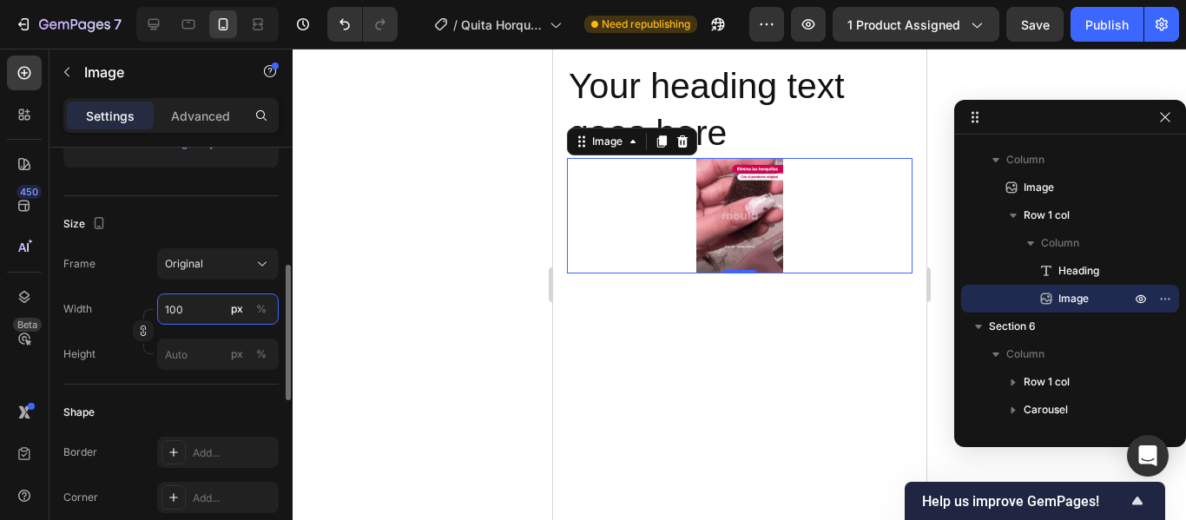
click at [202, 305] on input "100" at bounding box center [218, 309] width 122 height 31
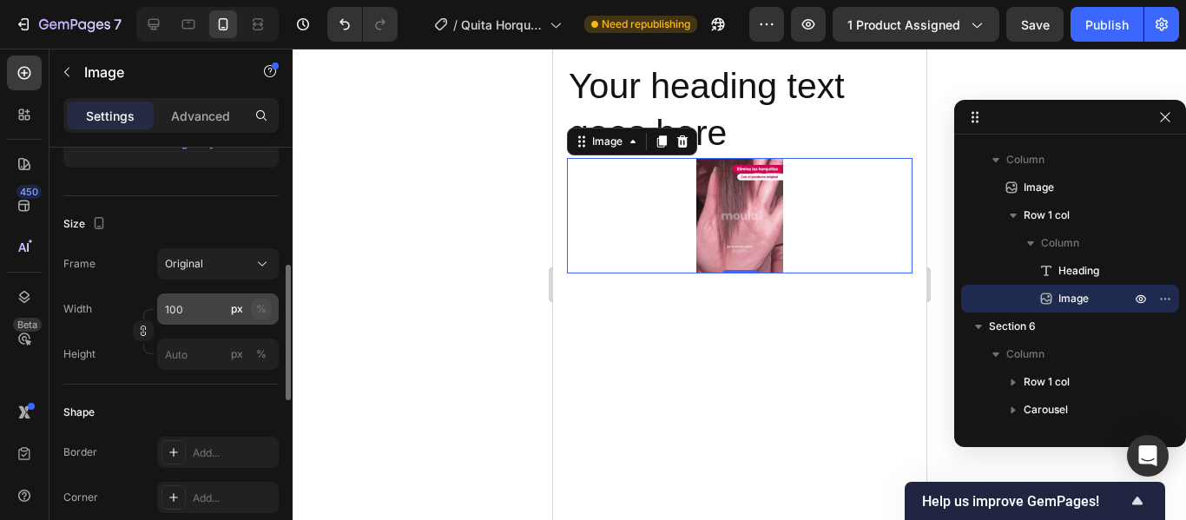
click at [264, 311] on div "%" at bounding box center [261, 309] width 10 height 16
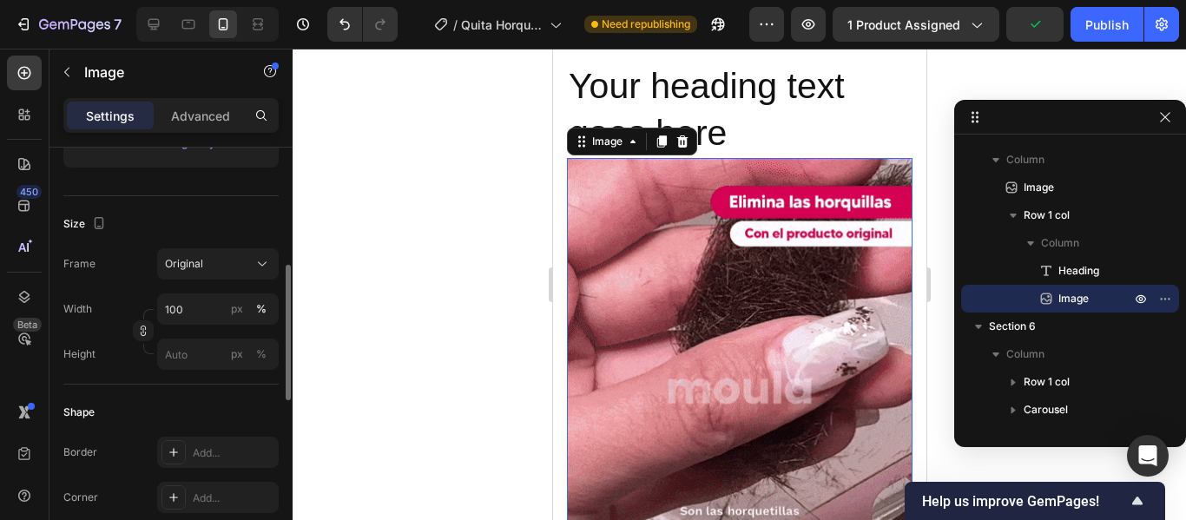
click at [225, 218] on div "Size" at bounding box center [170, 224] width 215 height 28
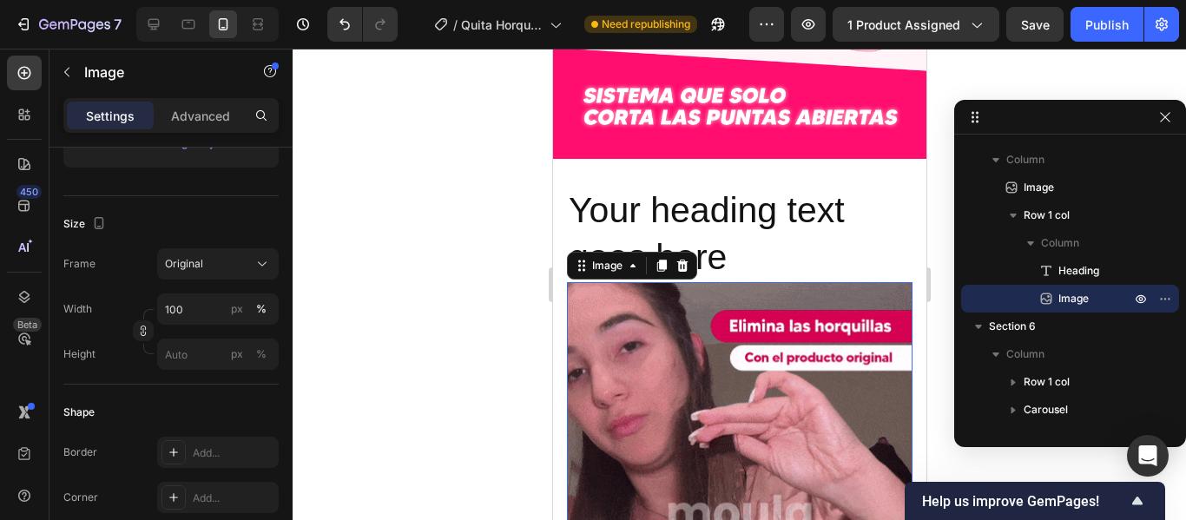
scroll to position [2098, 0]
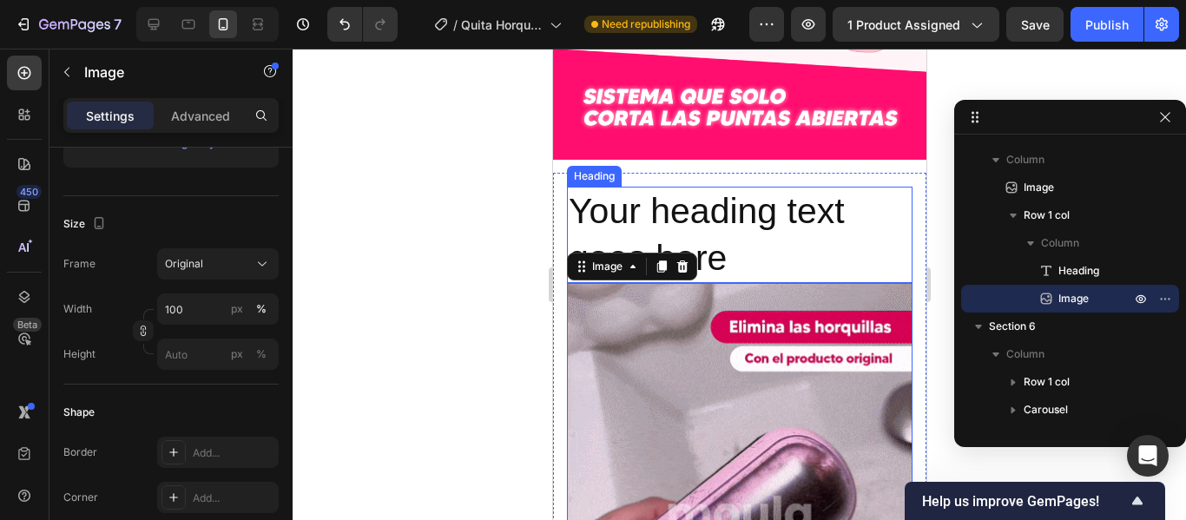
click at [763, 235] on h2 "Your heading text goes here" at bounding box center [739, 235] width 346 height 96
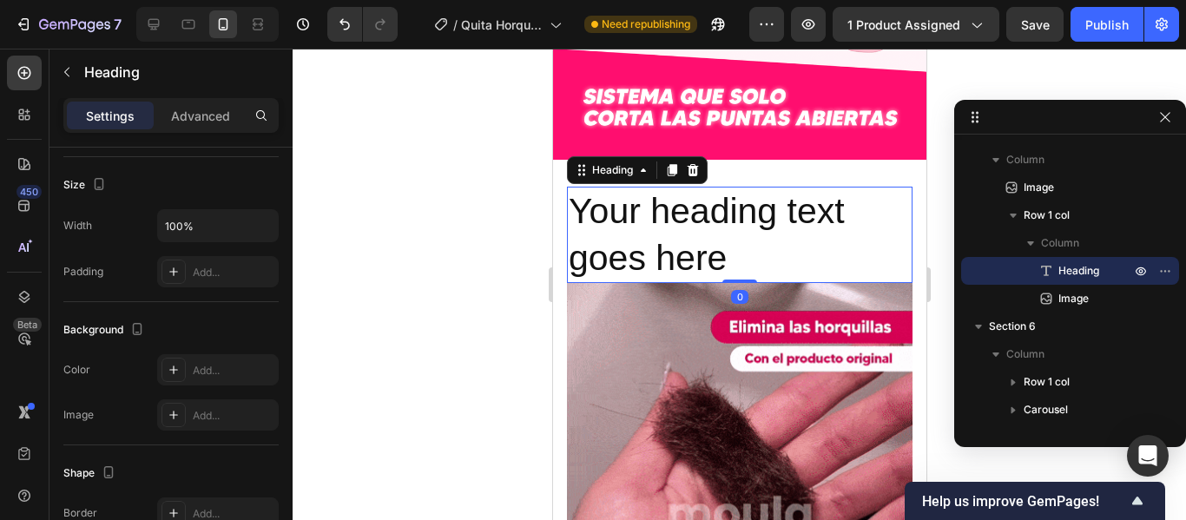
scroll to position [0, 0]
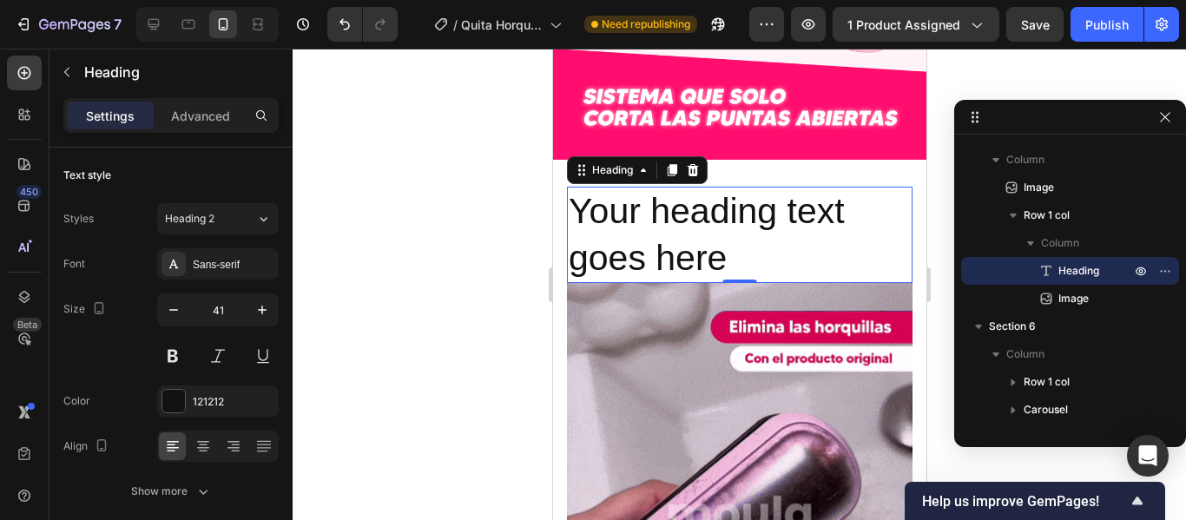
click at [740, 244] on h2 "Your heading text goes here" at bounding box center [739, 235] width 346 height 96
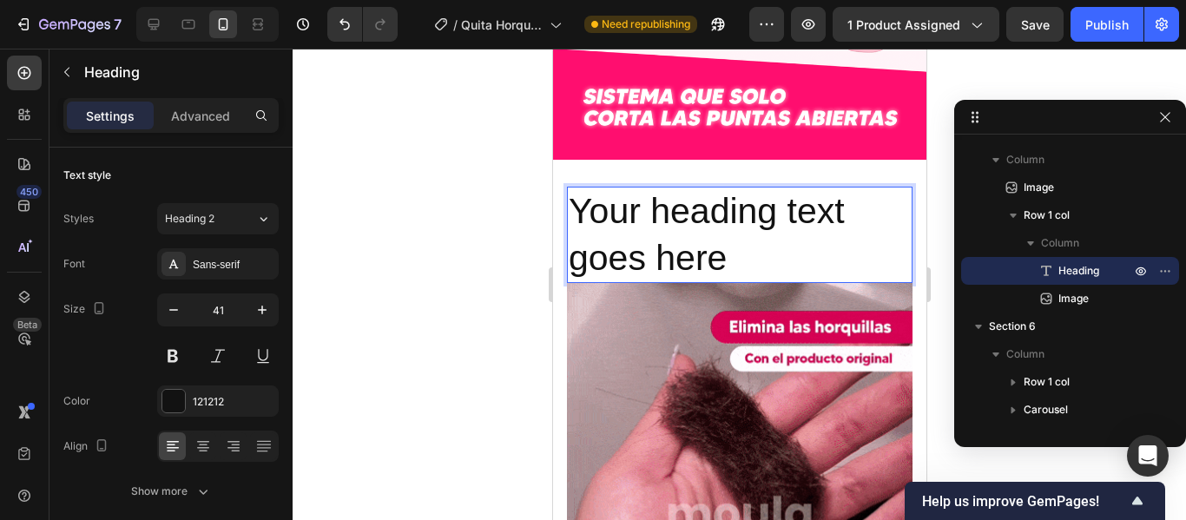
click at [740, 244] on p "Your heading text goes here" at bounding box center [739, 234] width 342 height 93
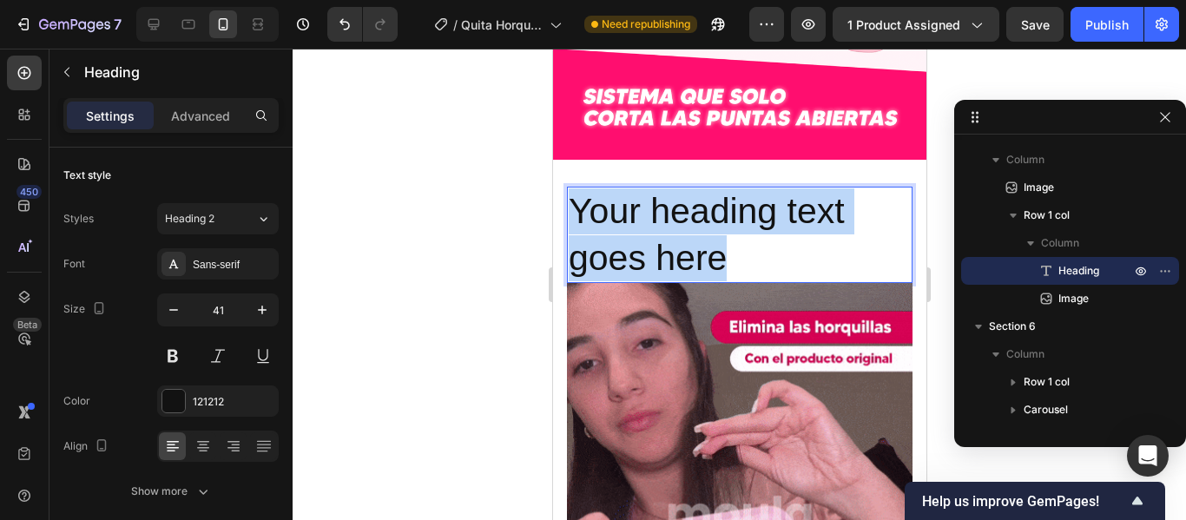
click at [740, 244] on p "Your heading text goes here" at bounding box center [739, 234] width 342 height 93
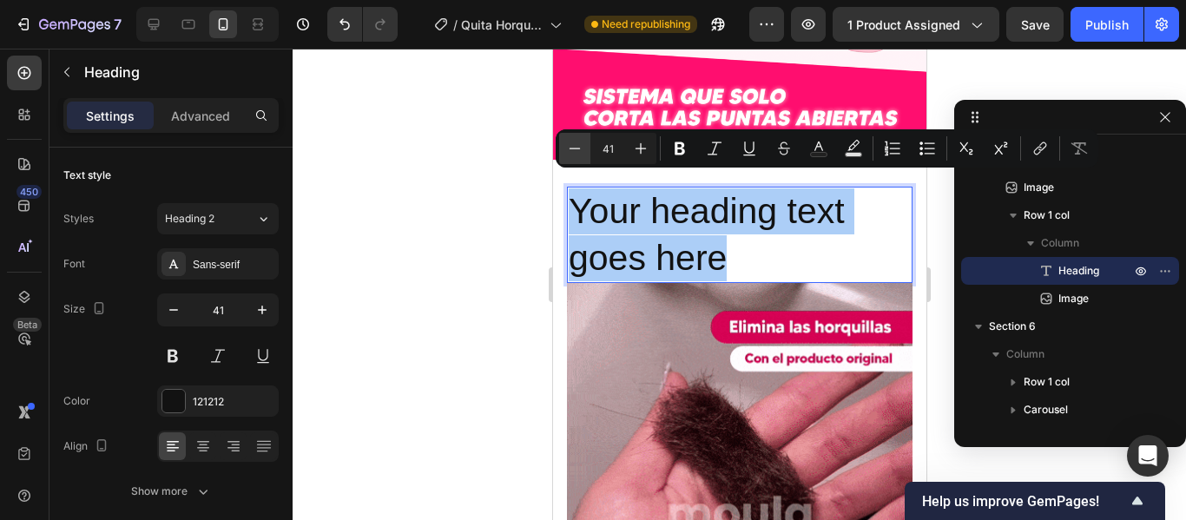
click at [577, 150] on icon "Editor contextual toolbar" at bounding box center [574, 148] width 17 height 17
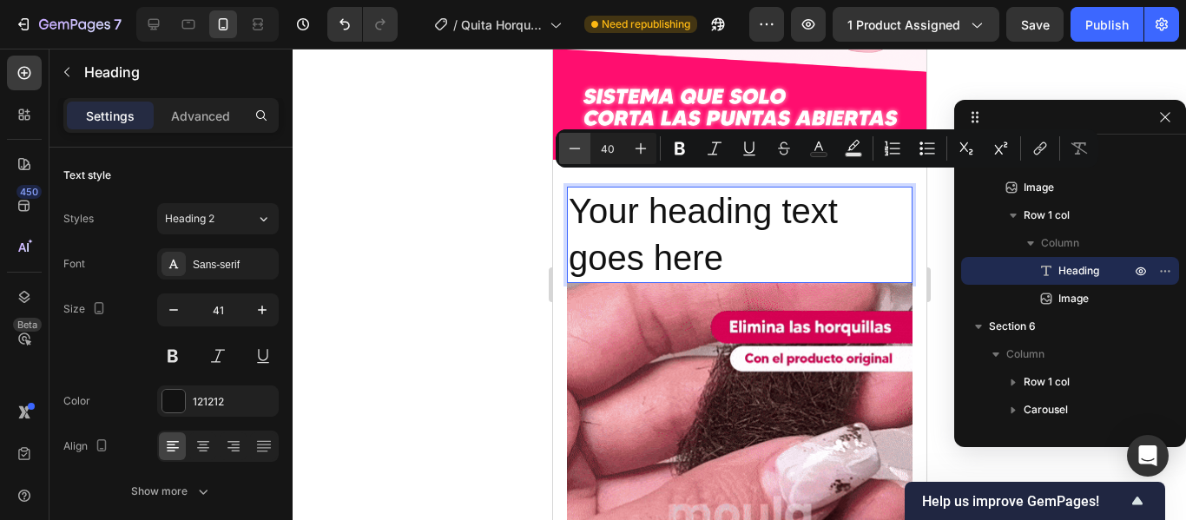
click at [577, 150] on icon "Editor contextual toolbar" at bounding box center [574, 148] width 17 height 17
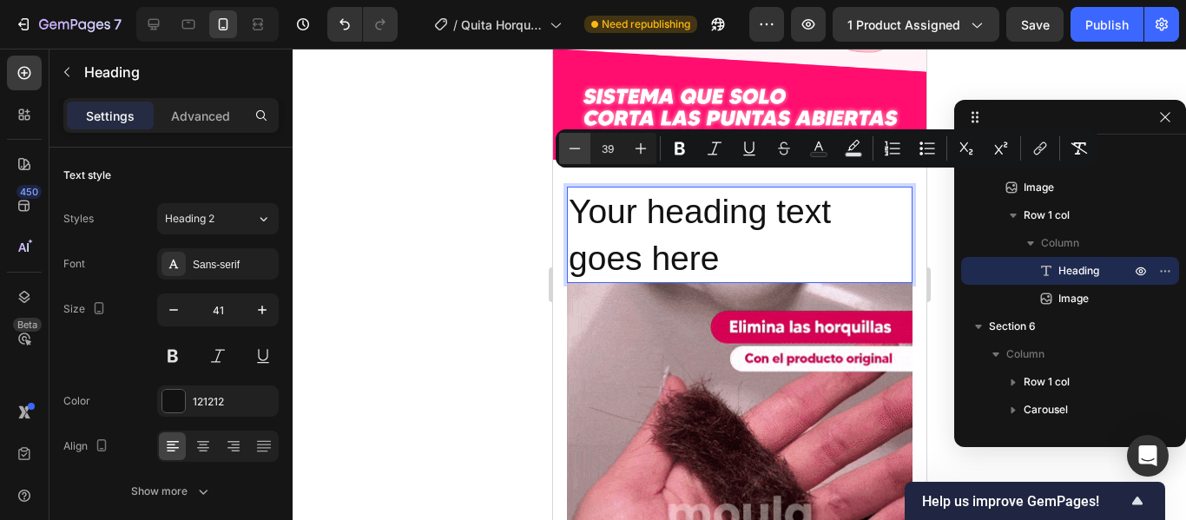
click at [577, 150] on icon "Editor contextual toolbar" at bounding box center [574, 148] width 17 height 17
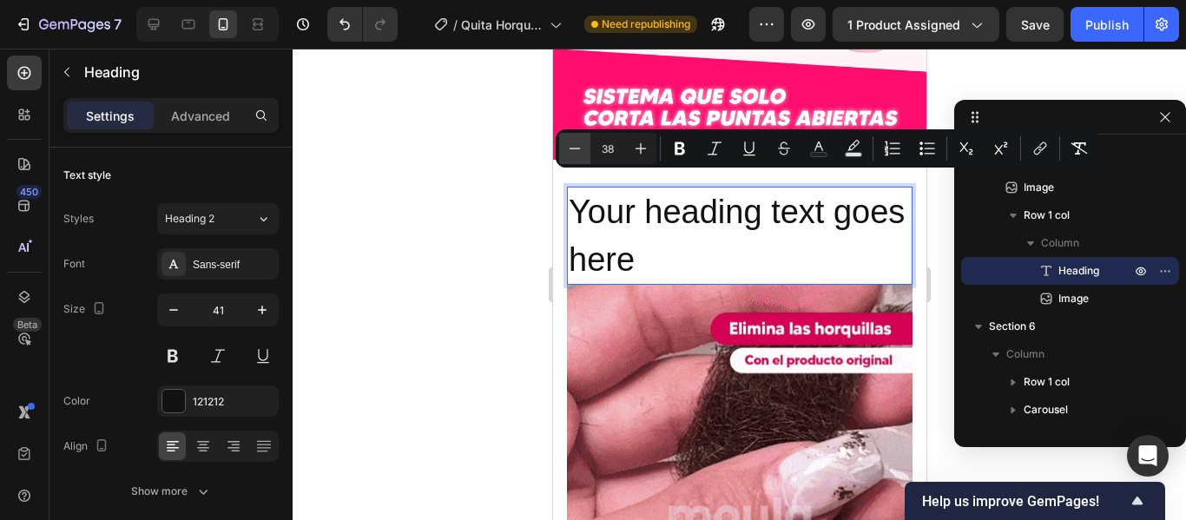
click at [577, 150] on icon "Editor contextual toolbar" at bounding box center [574, 148] width 17 height 17
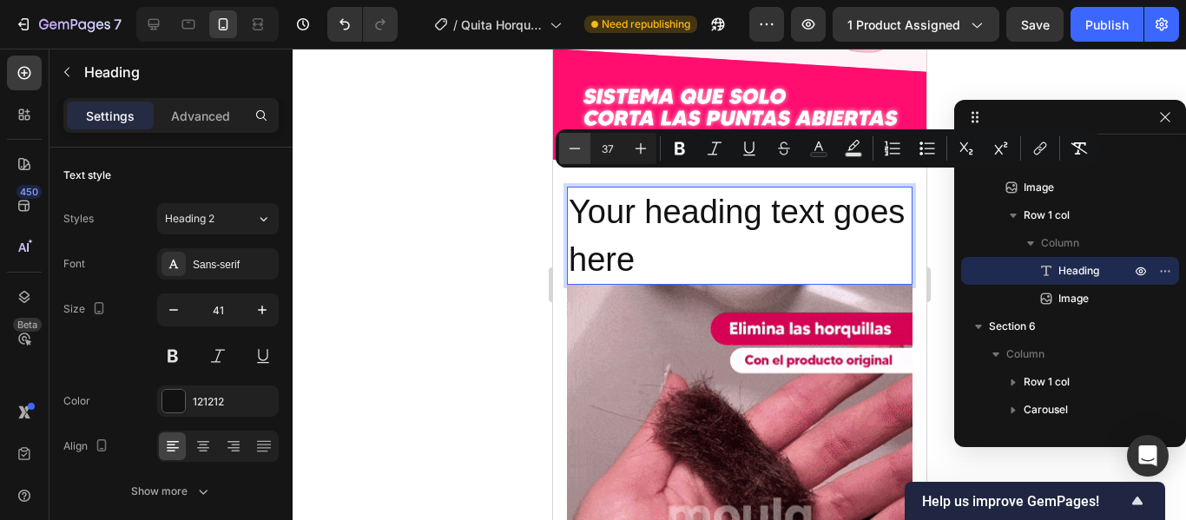
click at [577, 150] on icon "Editor contextual toolbar" at bounding box center [574, 148] width 17 height 17
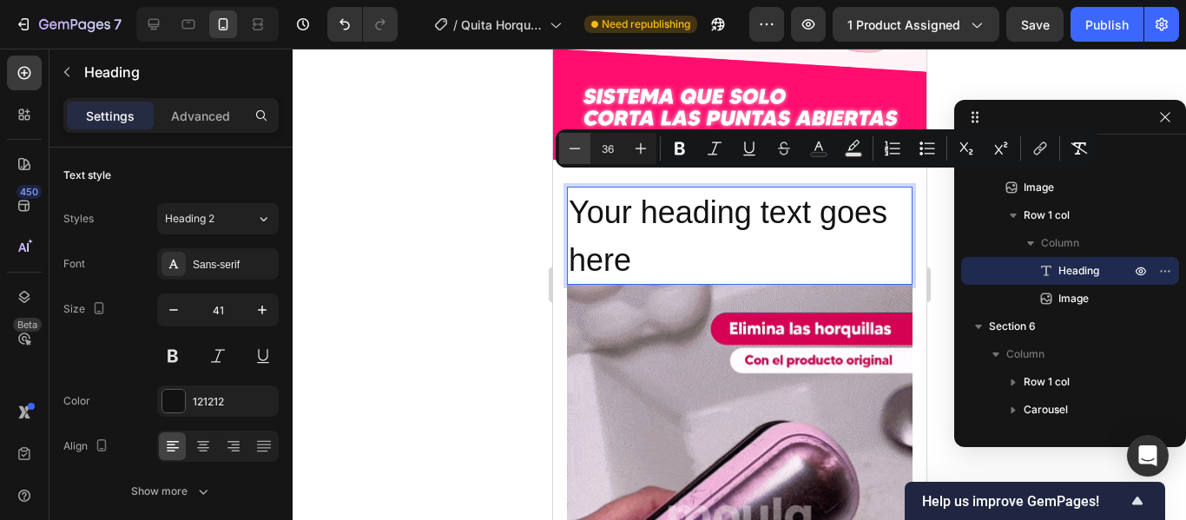
click at [577, 150] on icon "Editor contextual toolbar" at bounding box center [574, 148] width 17 height 17
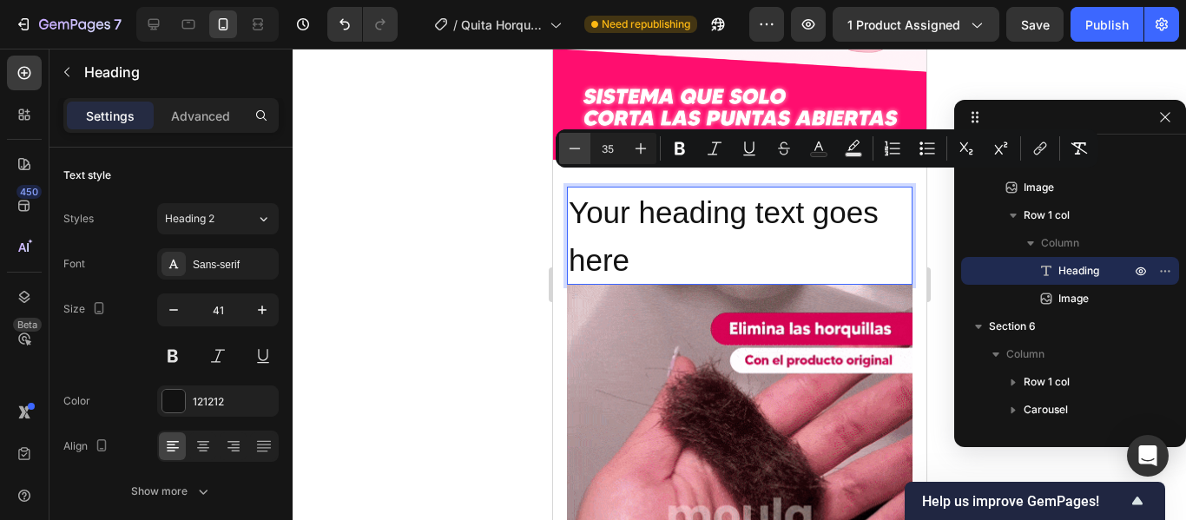
click at [577, 150] on icon "Editor contextual toolbar" at bounding box center [574, 148] width 17 height 17
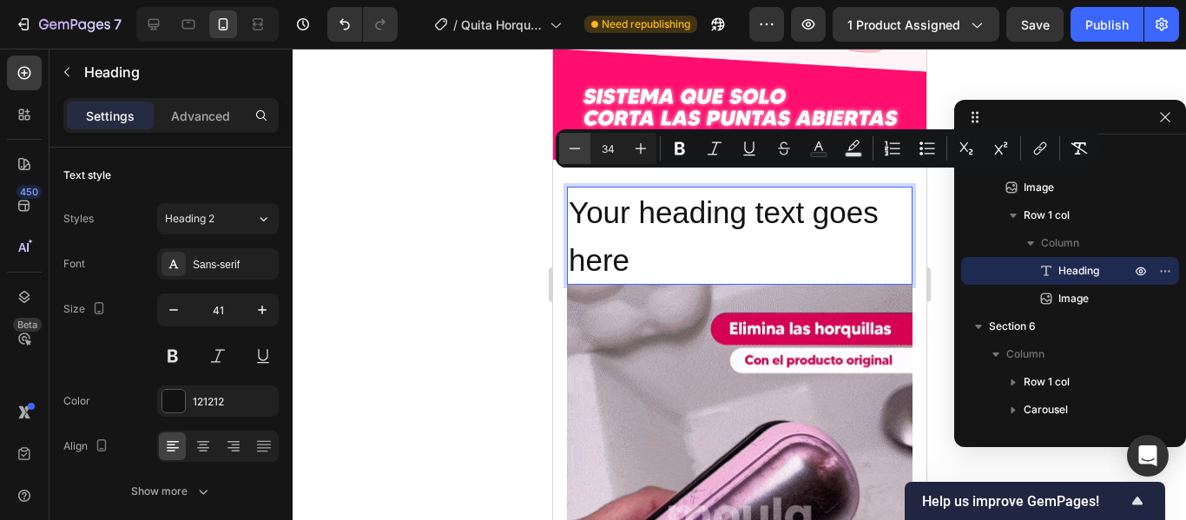
click at [577, 150] on icon "Editor contextual toolbar" at bounding box center [574, 148] width 17 height 17
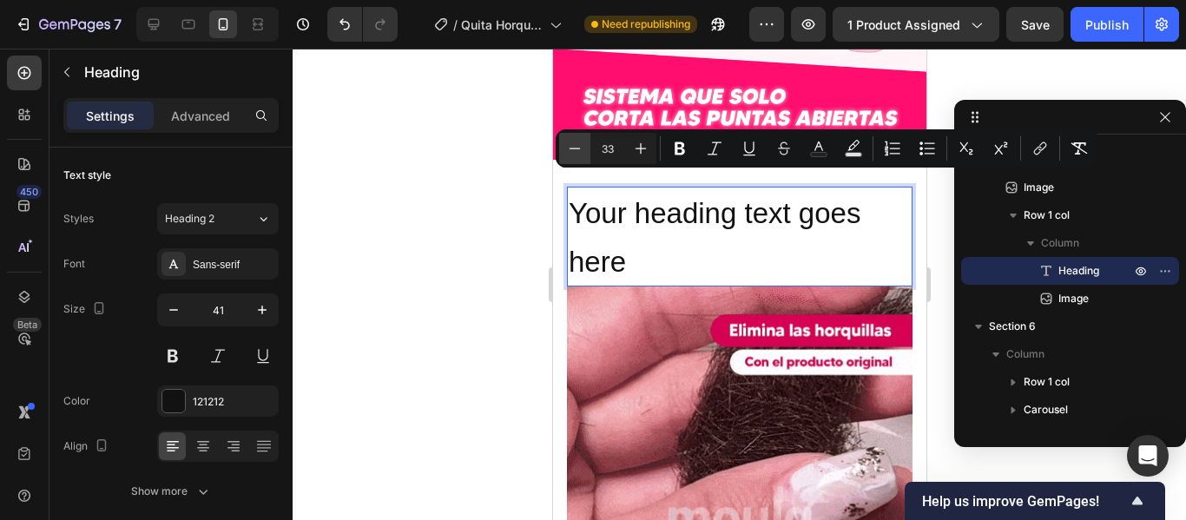
click at [577, 150] on icon "Editor contextual toolbar" at bounding box center [574, 148] width 17 height 17
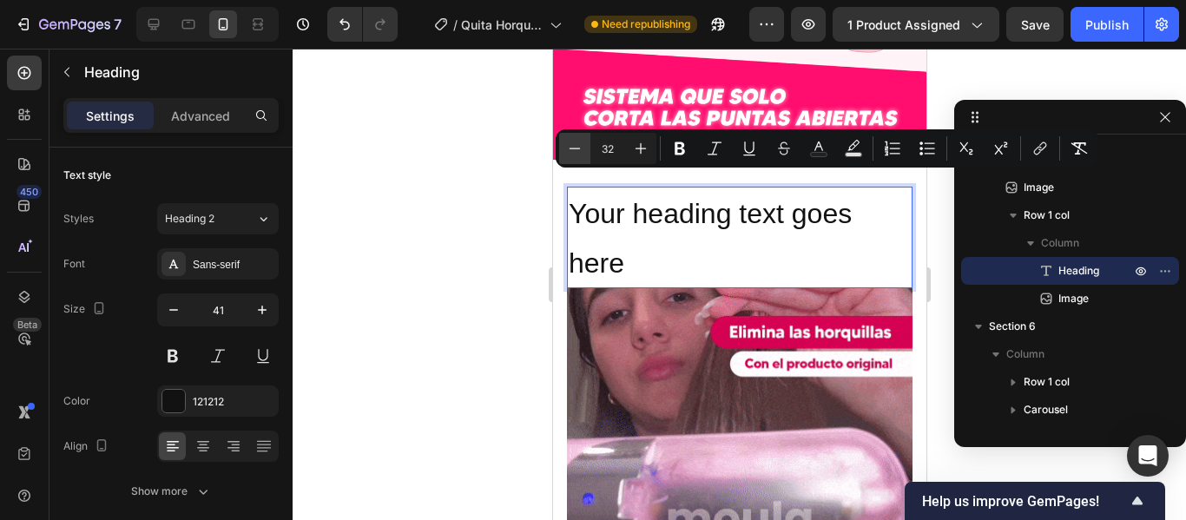
click at [577, 150] on icon "Editor contextual toolbar" at bounding box center [574, 148] width 17 height 17
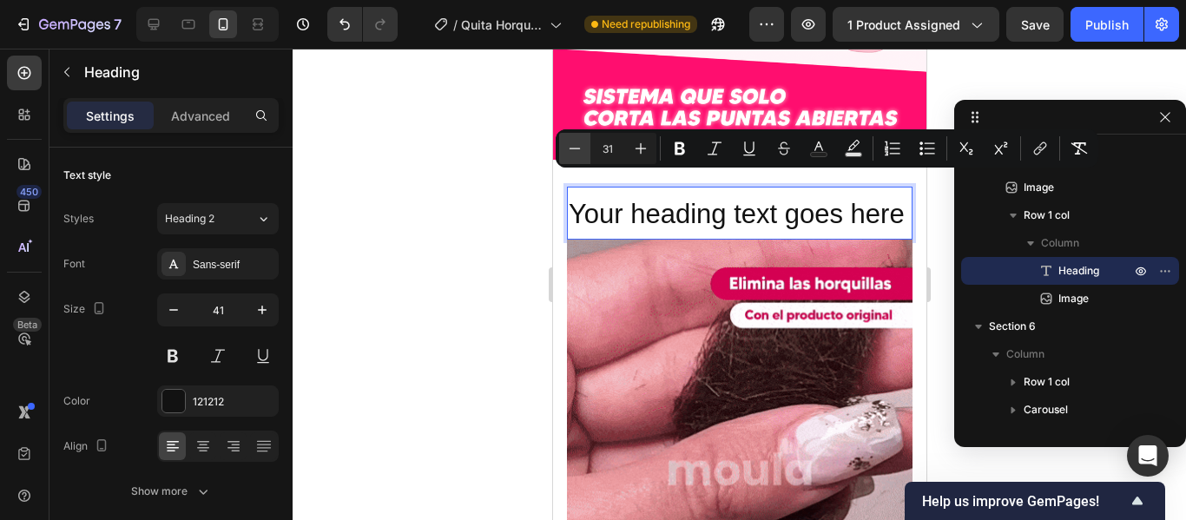
click at [577, 150] on icon "Editor contextual toolbar" at bounding box center [574, 148] width 17 height 17
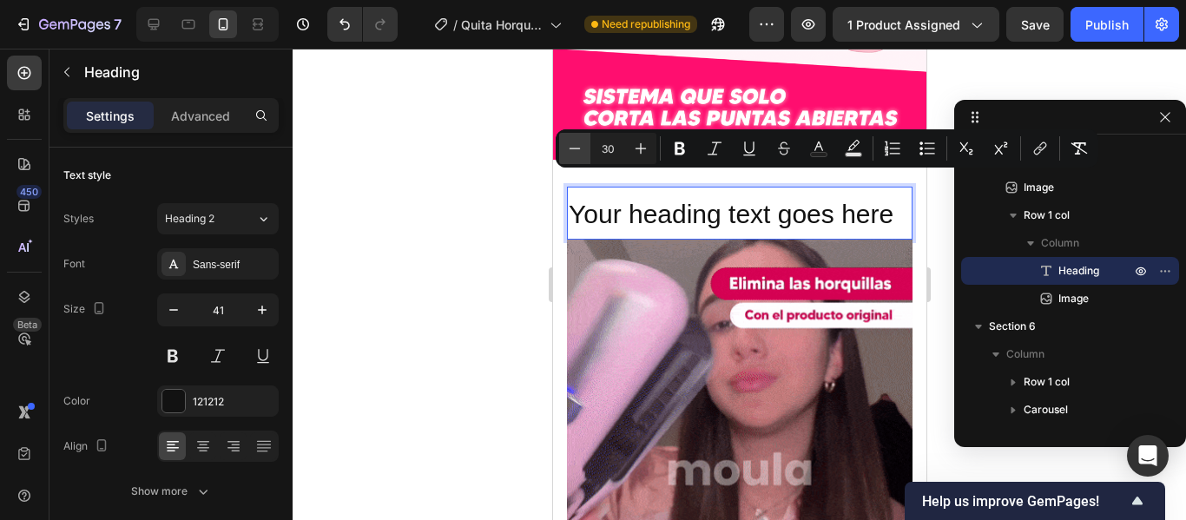
click at [577, 150] on icon "Editor contextual toolbar" at bounding box center [574, 148] width 17 height 17
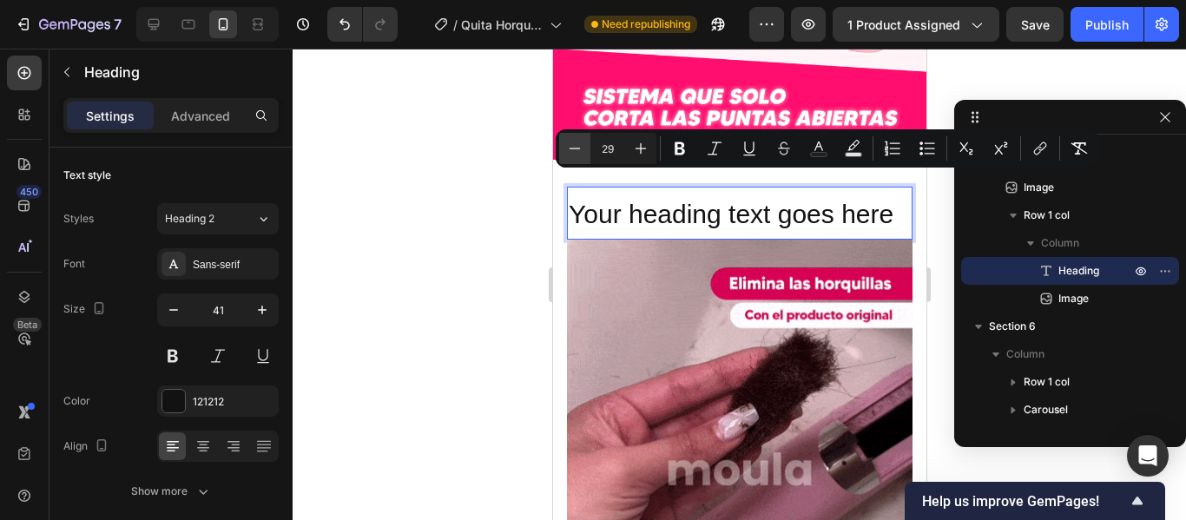
click at [577, 150] on icon "Editor contextual toolbar" at bounding box center [574, 148] width 17 height 17
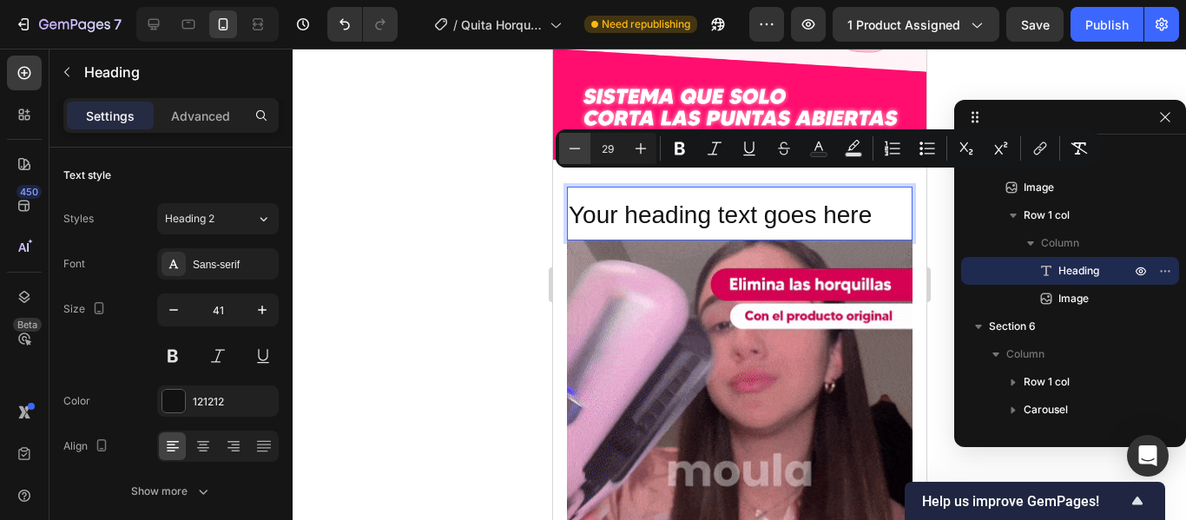
type input "28"
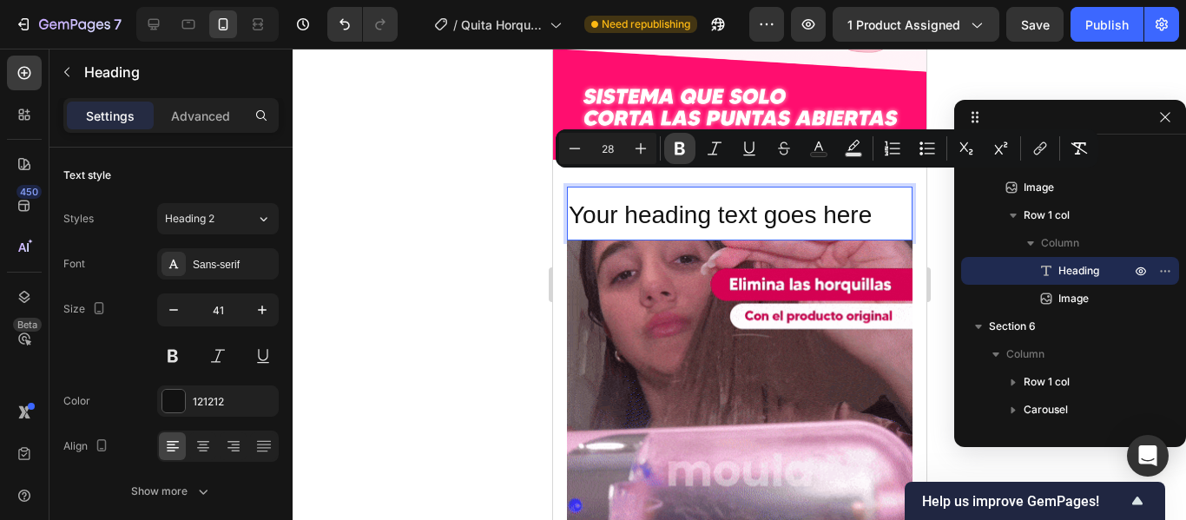
click at [682, 147] on icon "Editor contextual toolbar" at bounding box center [680, 148] width 10 height 13
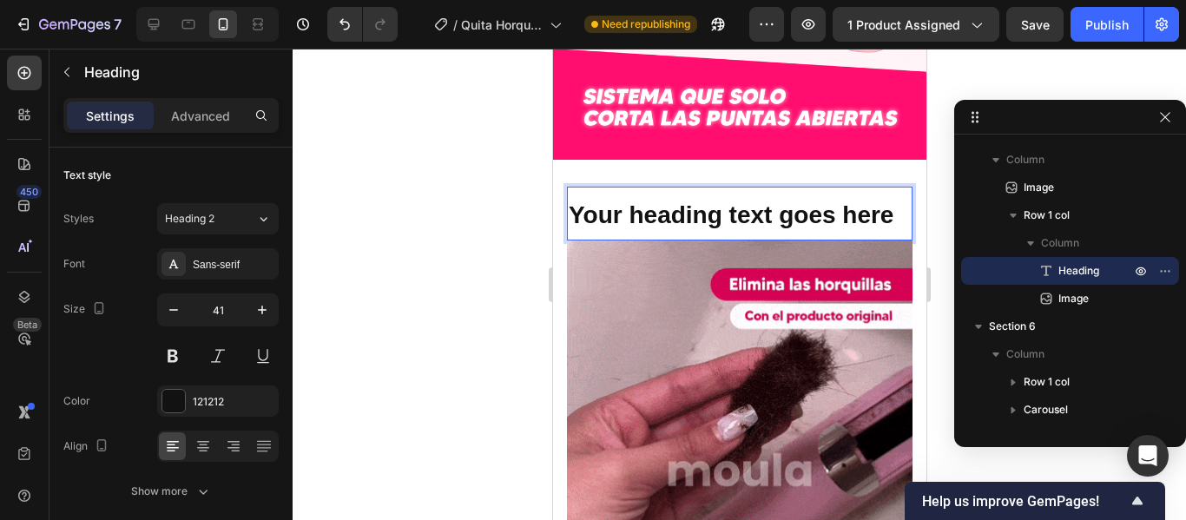
click at [709, 202] on strong "Your heading text goes here" at bounding box center [730, 215] width 325 height 27
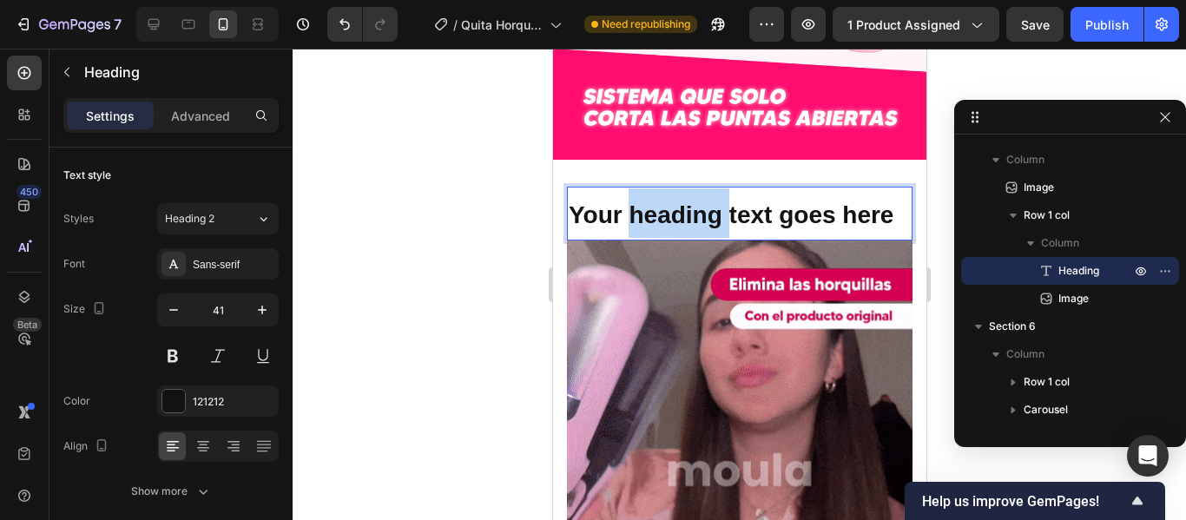
click at [709, 202] on strong "Your heading text goes here" at bounding box center [730, 215] width 325 height 27
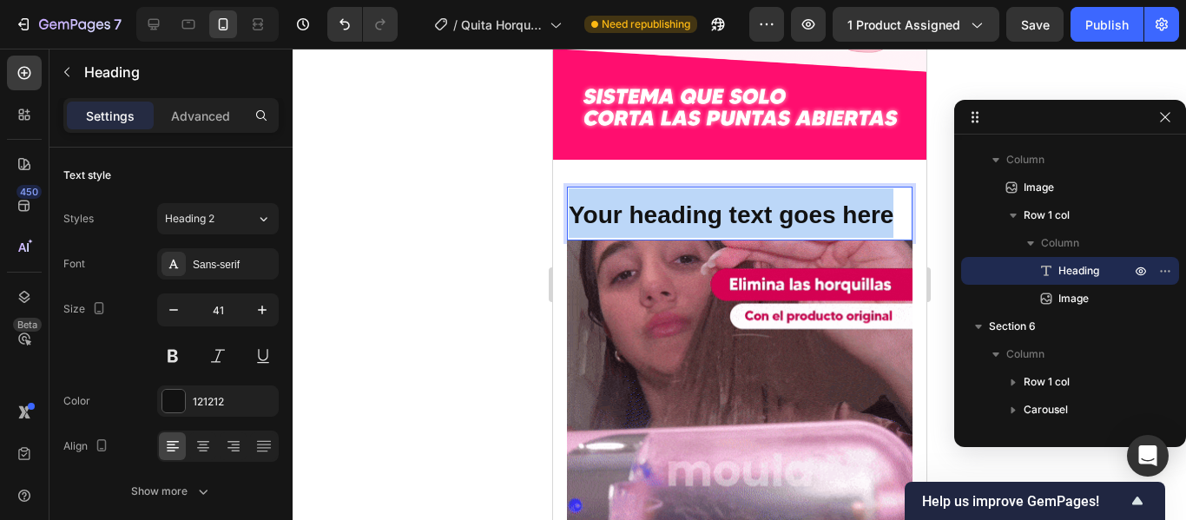
click at [709, 202] on strong "Your heading text goes here" at bounding box center [730, 215] width 325 height 27
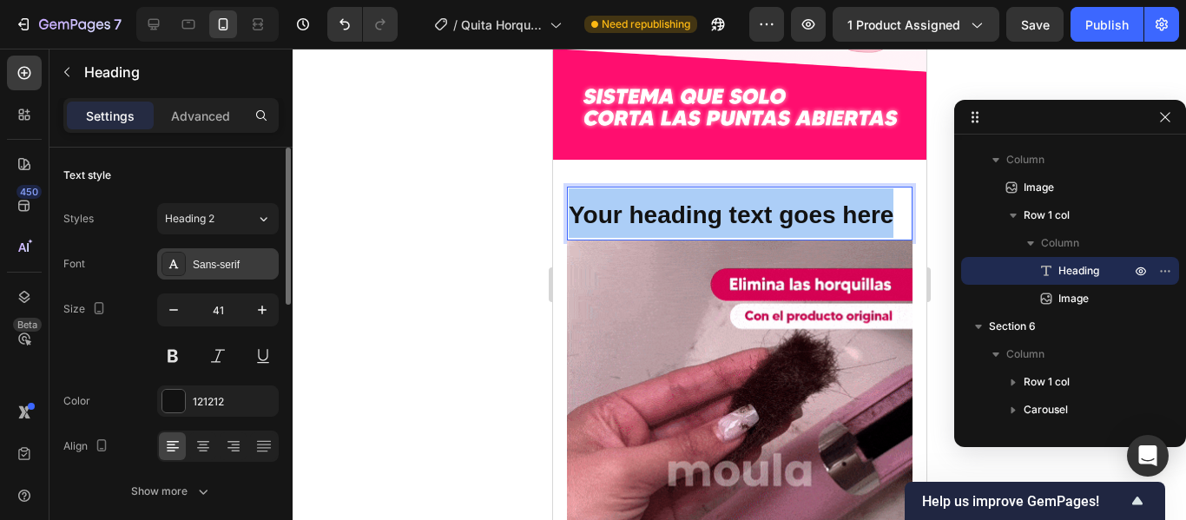
click at [233, 264] on div "Sans-serif" at bounding box center [234, 265] width 82 height 16
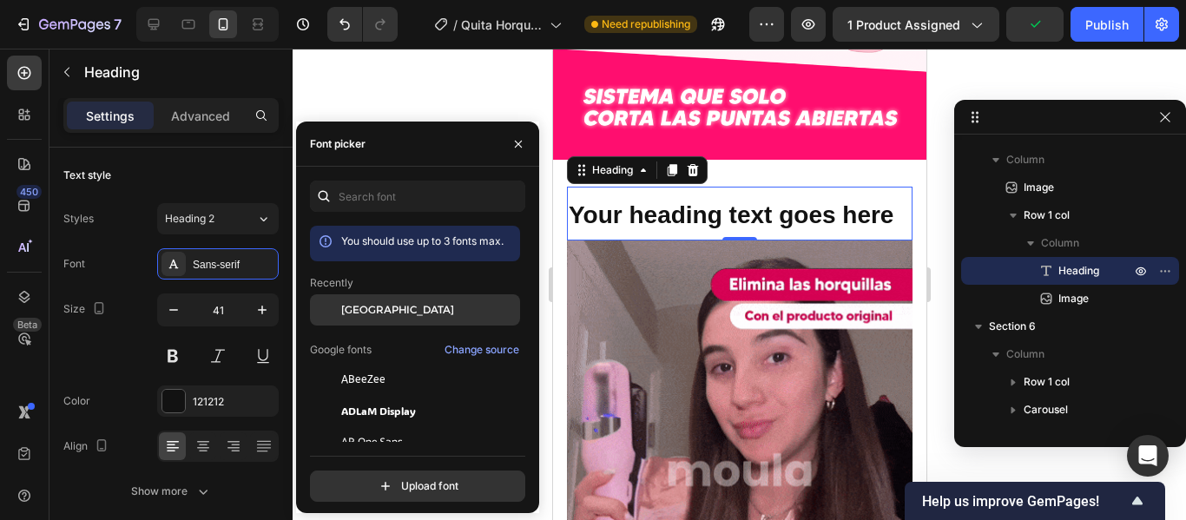
click at [363, 307] on span "[GEOGRAPHIC_DATA]" at bounding box center [397, 310] width 113 height 16
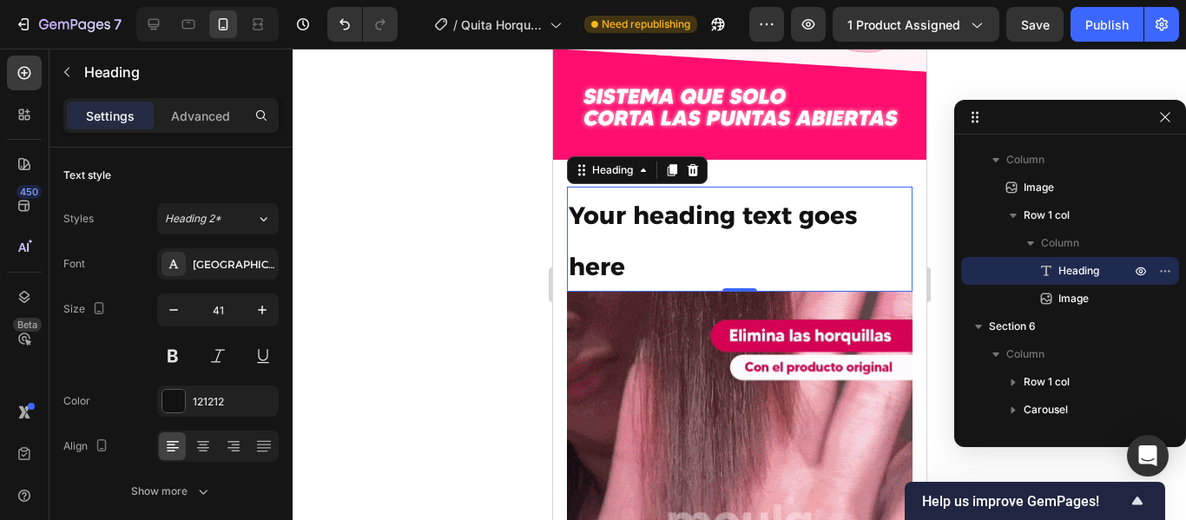
click at [664, 248] on p "Your heading text goes here" at bounding box center [739, 239] width 342 height 102
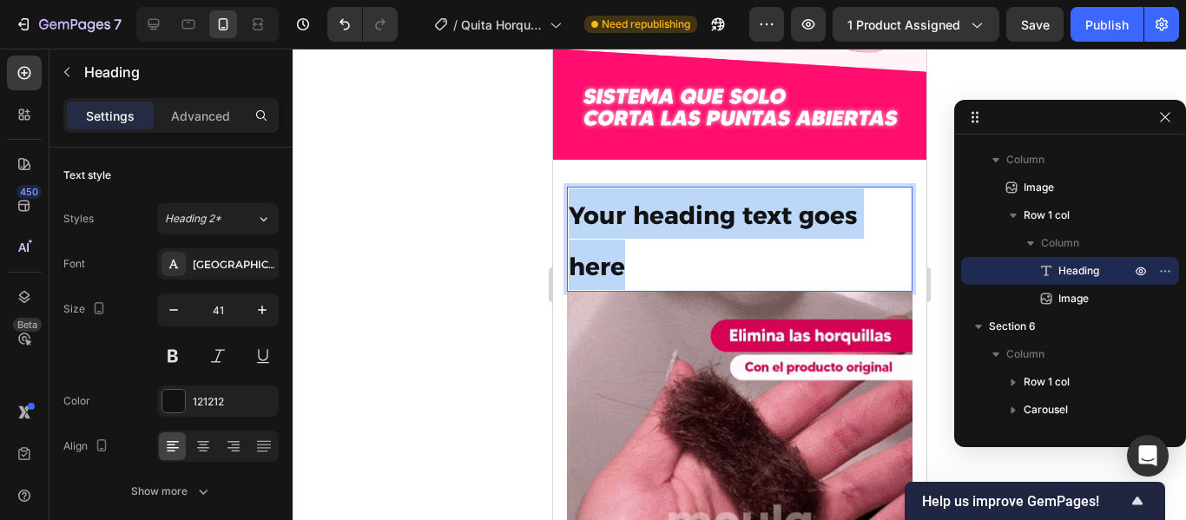
click at [664, 248] on p "Your heading text goes here" at bounding box center [739, 239] width 342 height 102
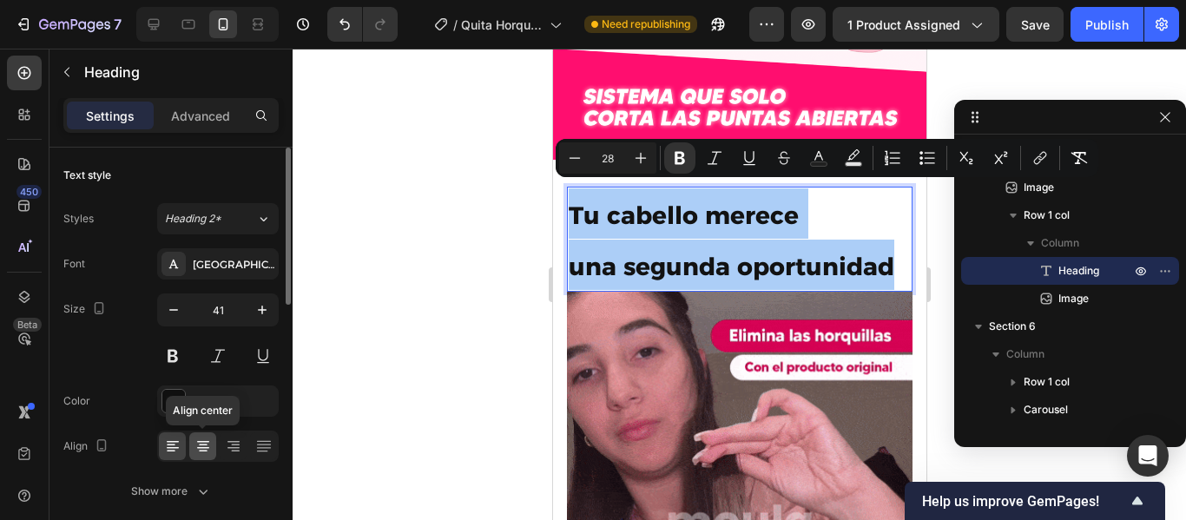
click at [212, 440] on div at bounding box center [202, 447] width 27 height 28
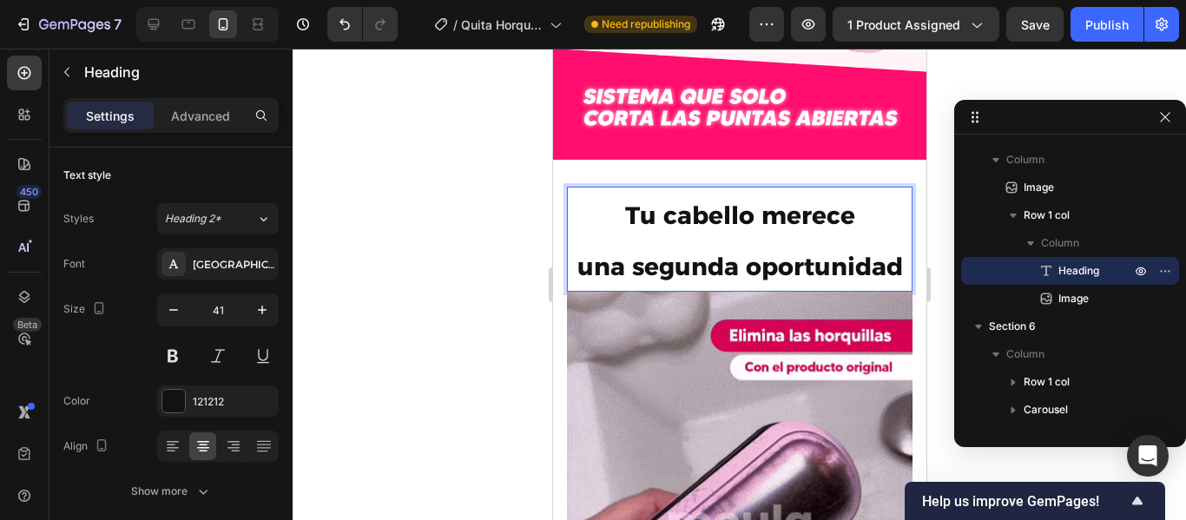
click at [693, 201] on strong "Tu cabello merece" at bounding box center [740, 216] width 230 height 30
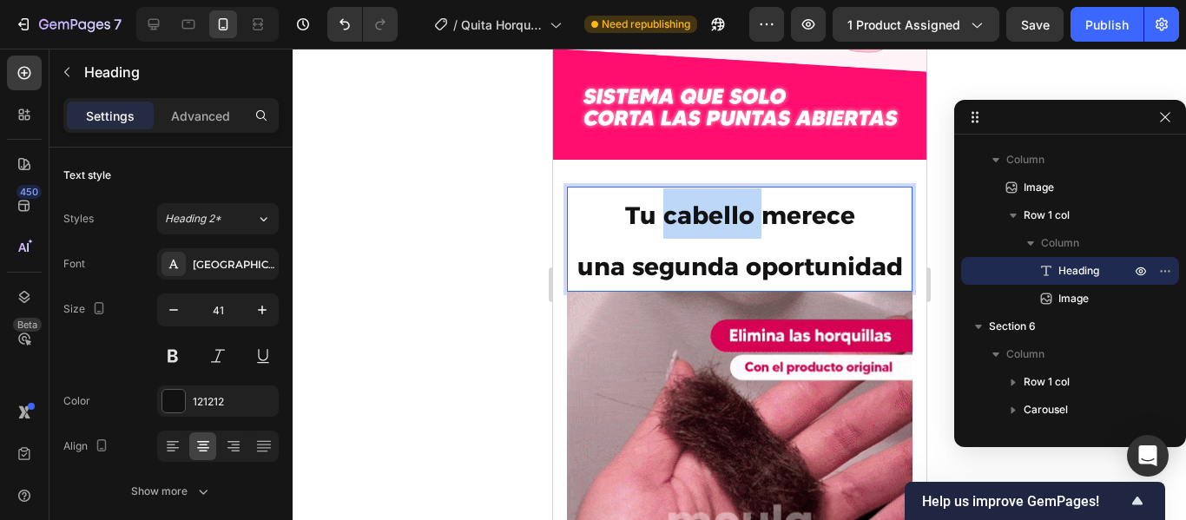
click at [693, 201] on strong "Tu cabello merece" at bounding box center [740, 216] width 230 height 30
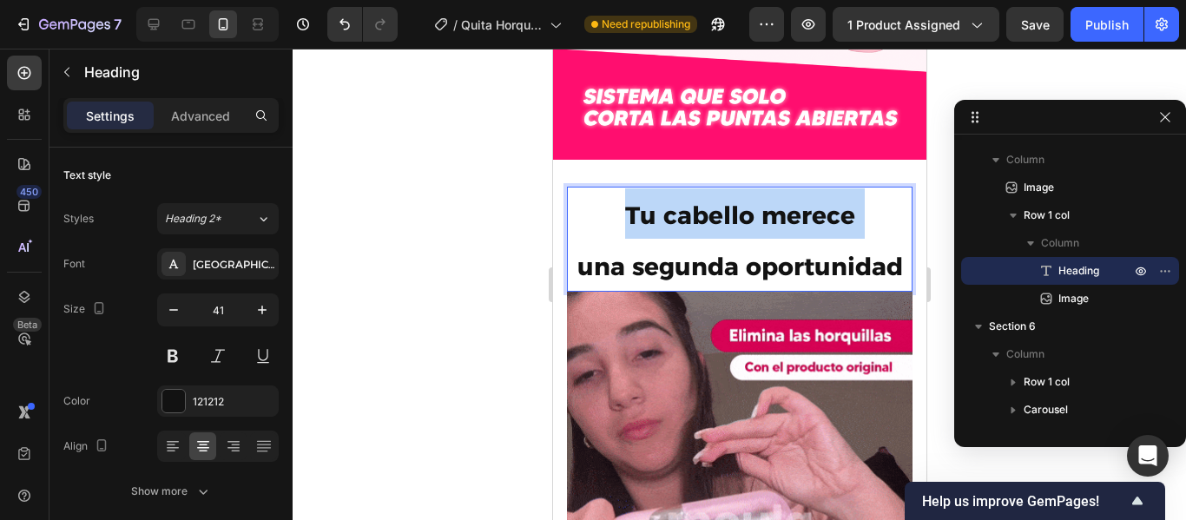
click at [693, 201] on strong "Tu cabello merece" at bounding box center [740, 216] width 230 height 30
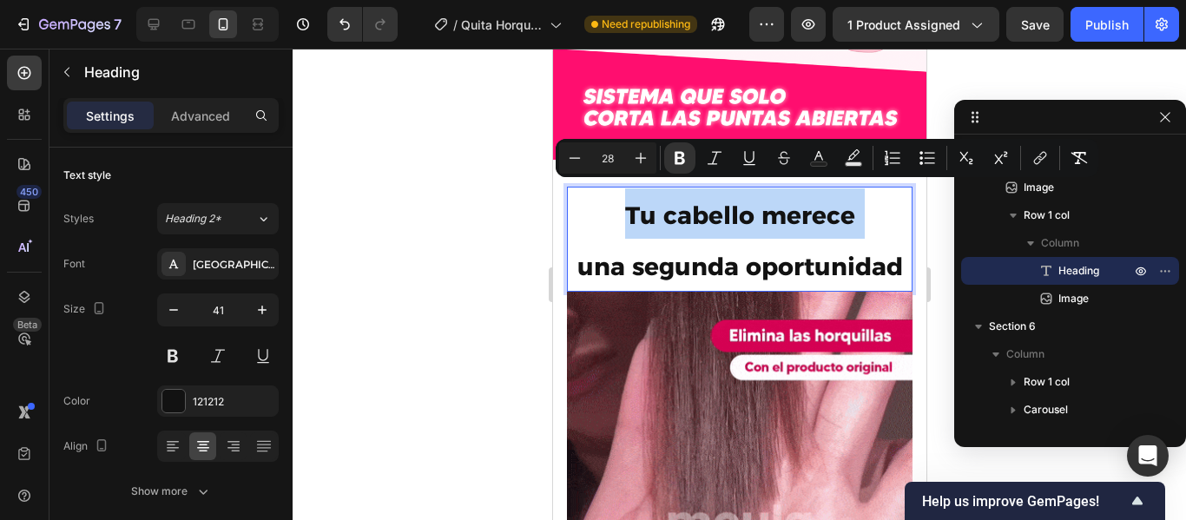
click at [693, 201] on strong "Tu cabello merece" at bounding box center [740, 216] width 230 height 30
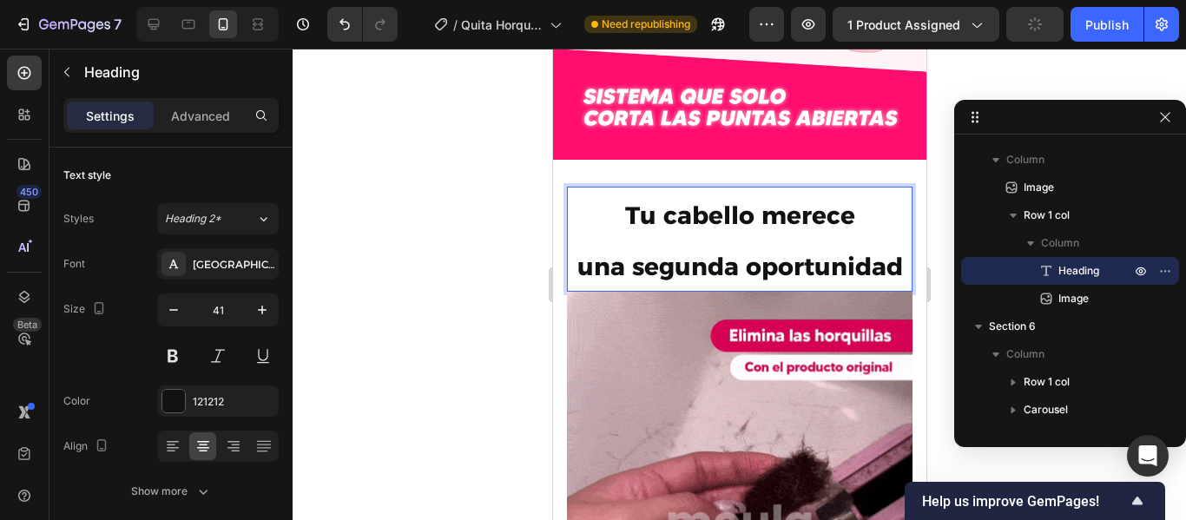
click at [831, 252] on strong "una segunda oportunidad" at bounding box center [740, 267] width 326 height 30
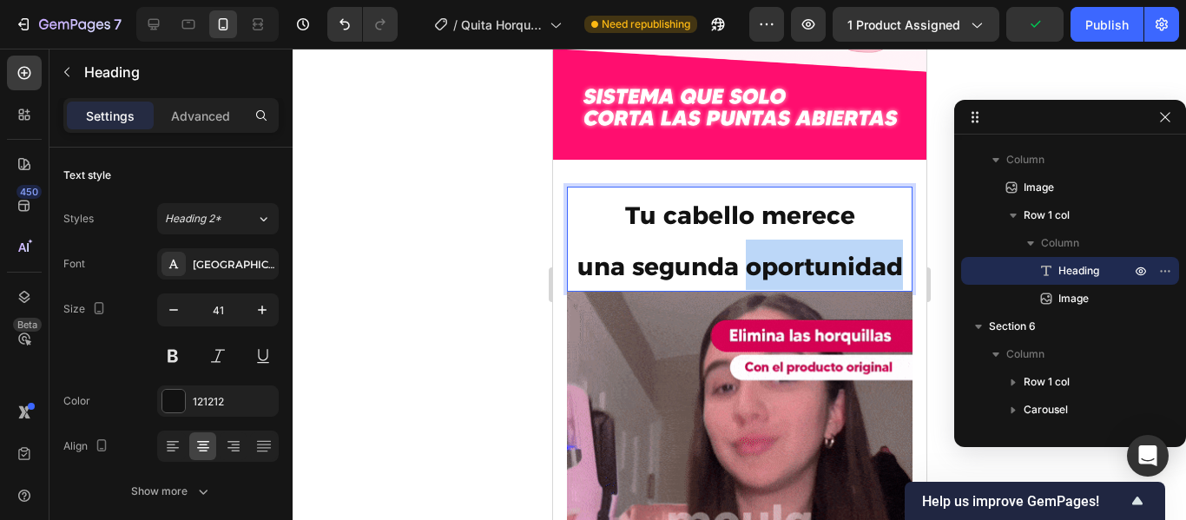
click at [831, 252] on strong "una segunda oportunidad" at bounding box center [740, 267] width 326 height 30
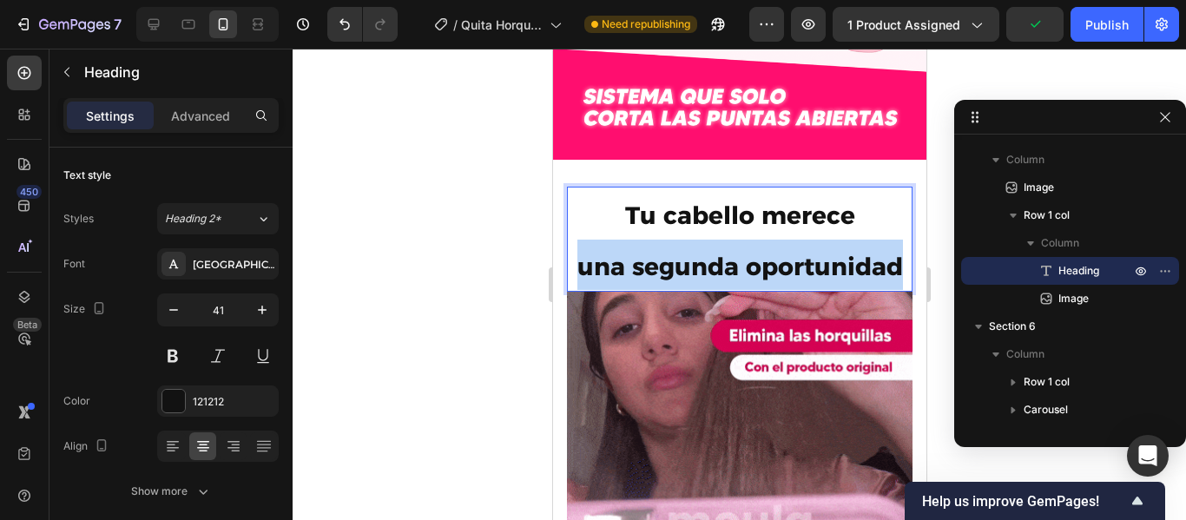
click at [831, 252] on strong "una segunda oportunidad" at bounding box center [740, 267] width 326 height 30
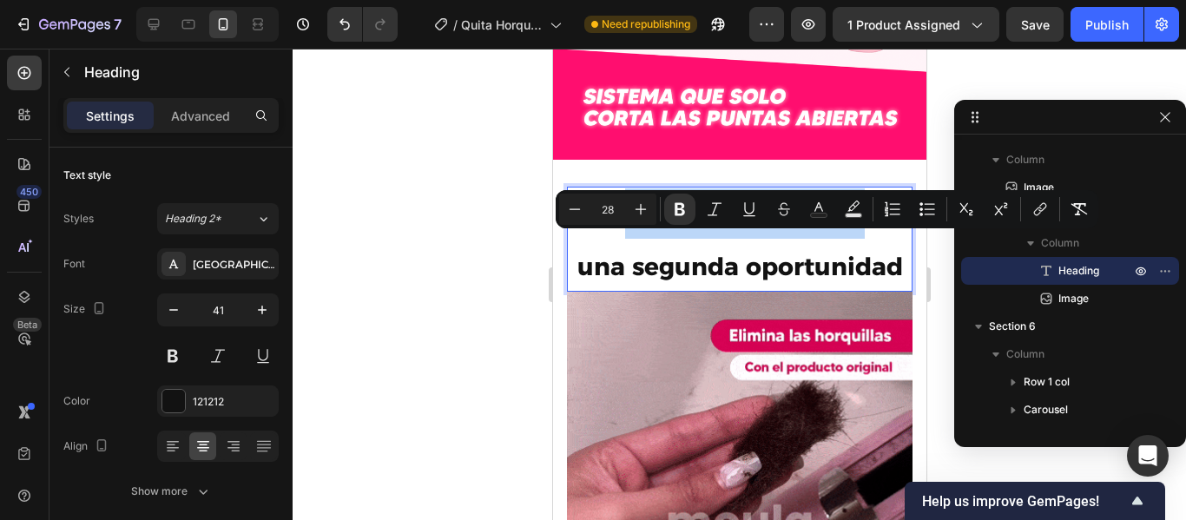
type input "41"
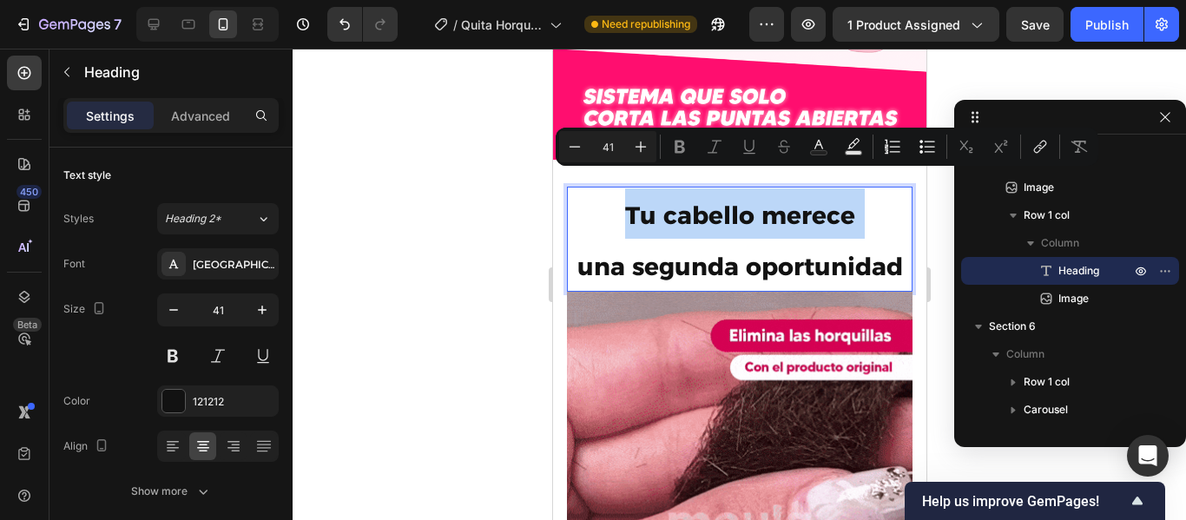
type input "28"
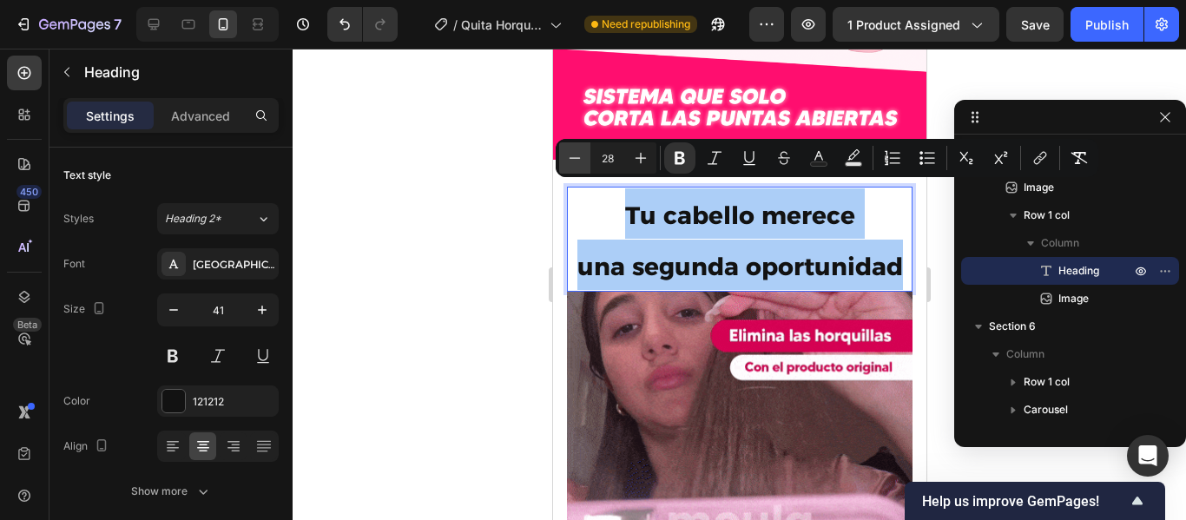
click at [576, 161] on icon "Editor contextual toolbar" at bounding box center [574, 157] width 17 height 17
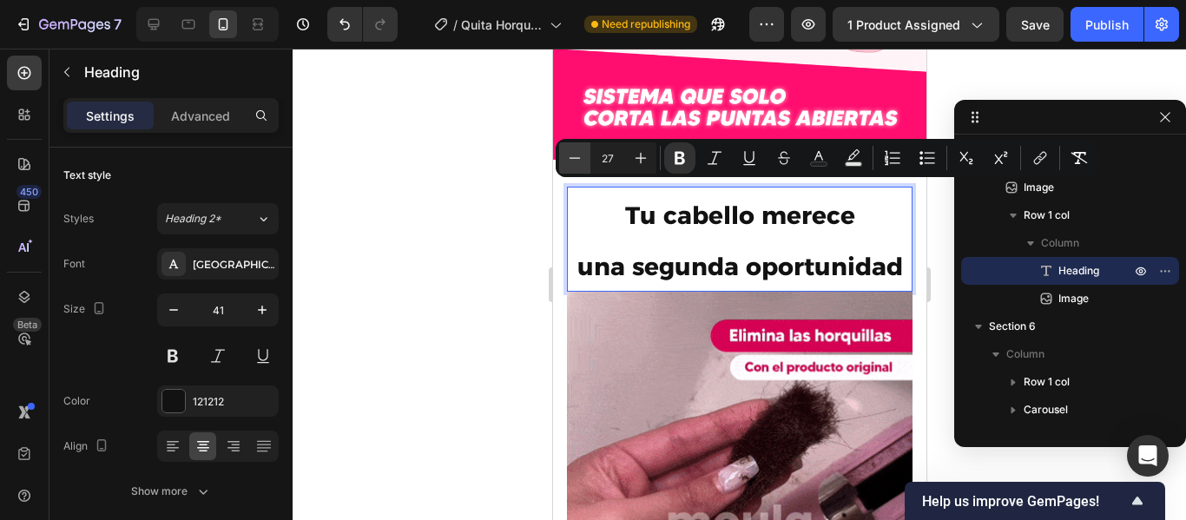
click at [576, 161] on icon "Editor contextual toolbar" at bounding box center [574, 157] width 17 height 17
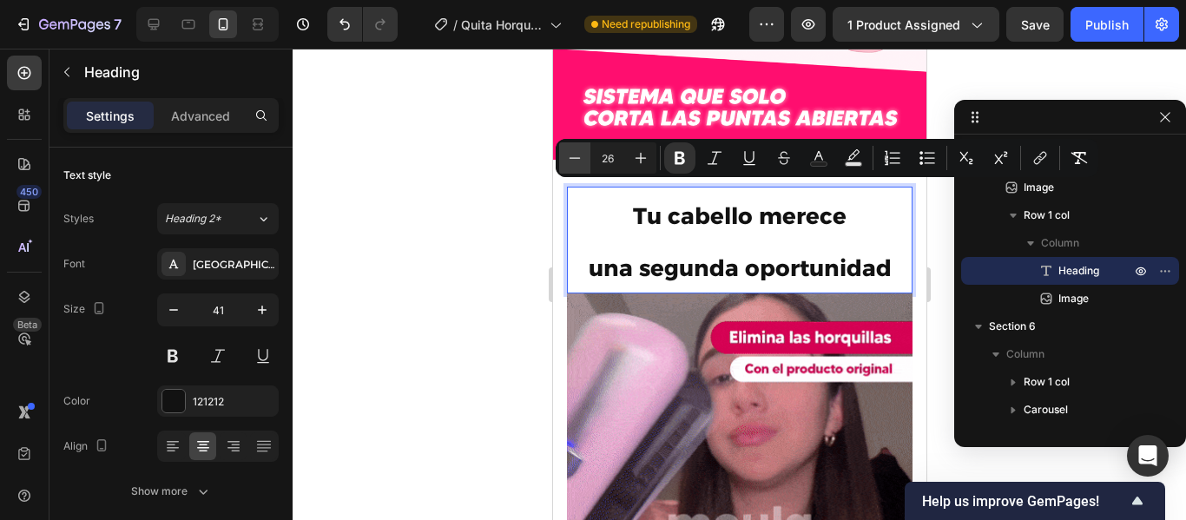
click at [576, 161] on icon "Editor contextual toolbar" at bounding box center [574, 157] width 17 height 17
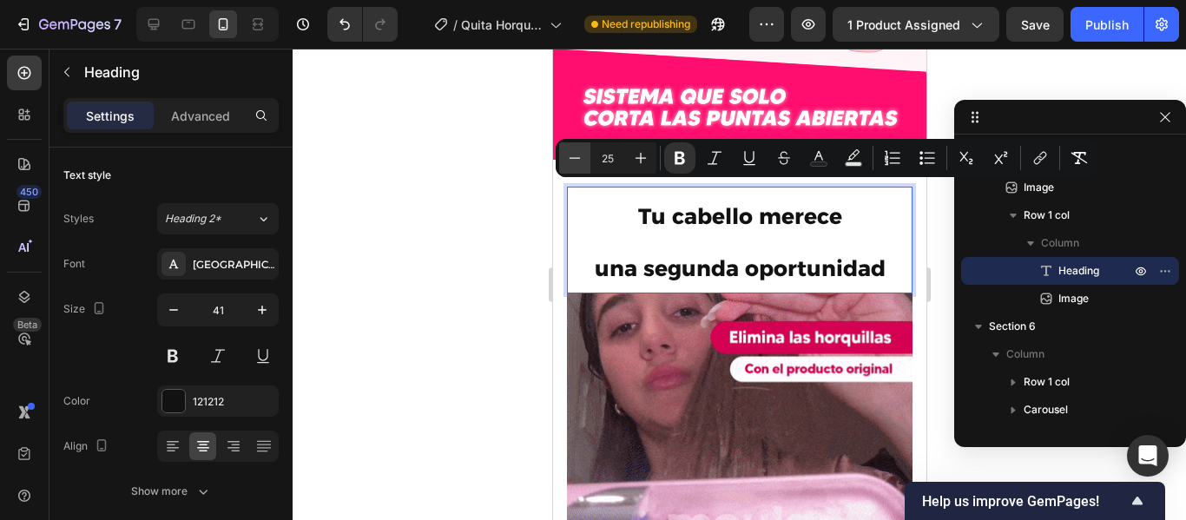
click at [576, 161] on icon "Editor contextual toolbar" at bounding box center [574, 157] width 17 height 17
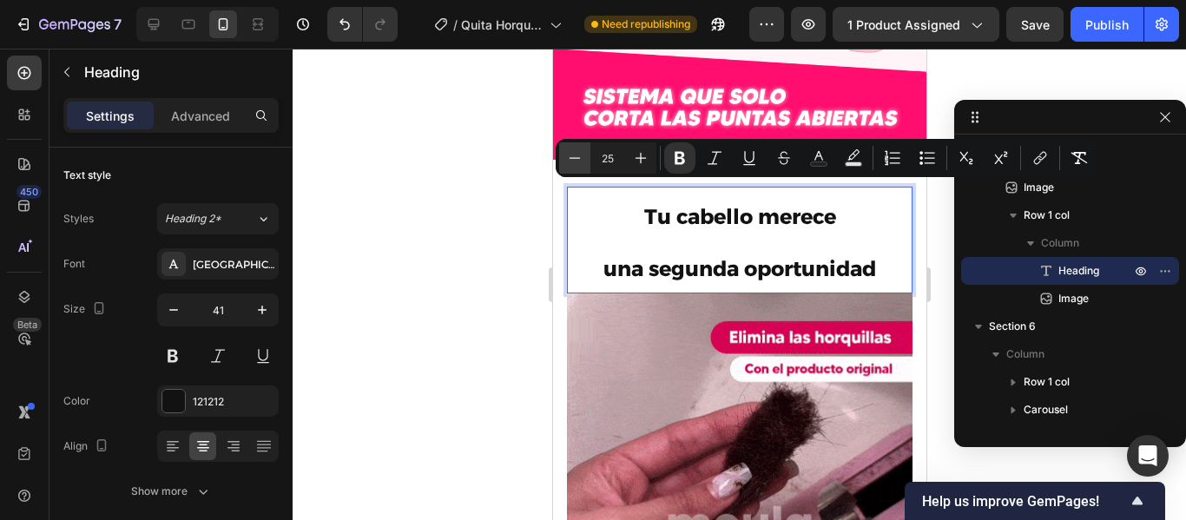
type input "24"
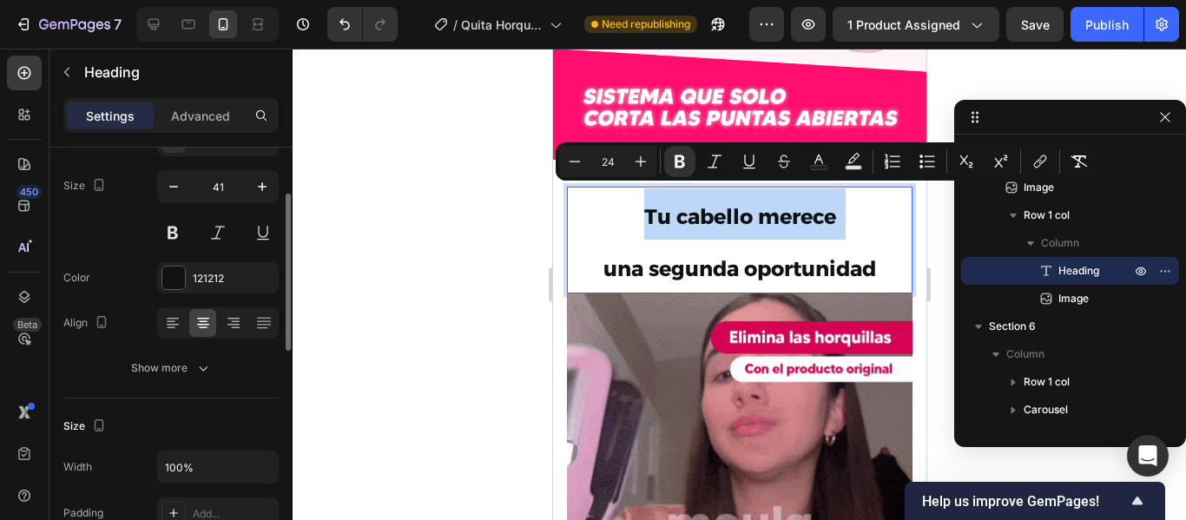
scroll to position [124, 0]
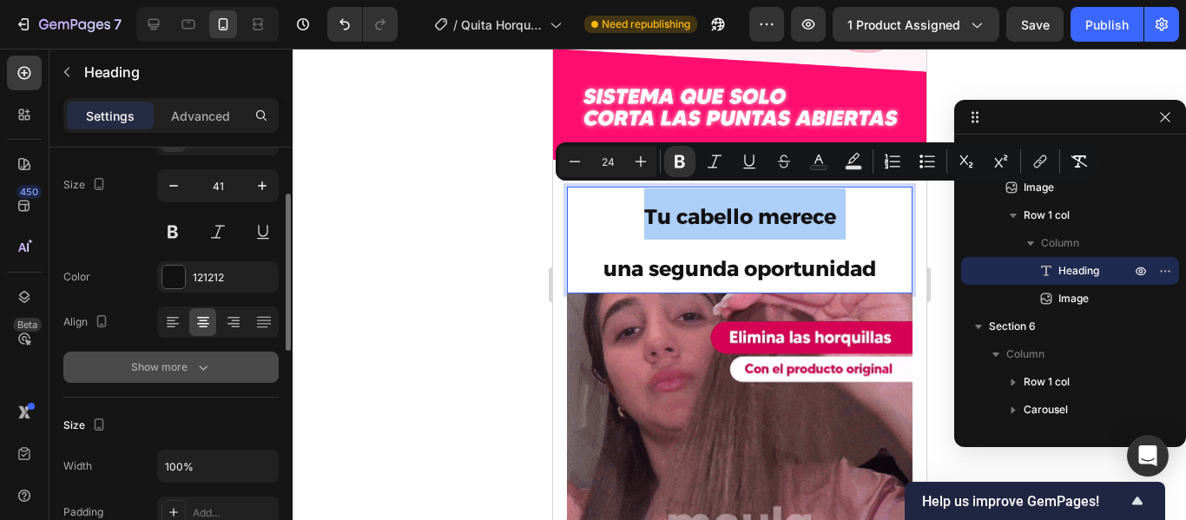
click at [197, 360] on icon "button" at bounding box center [203, 367] width 17 height 17
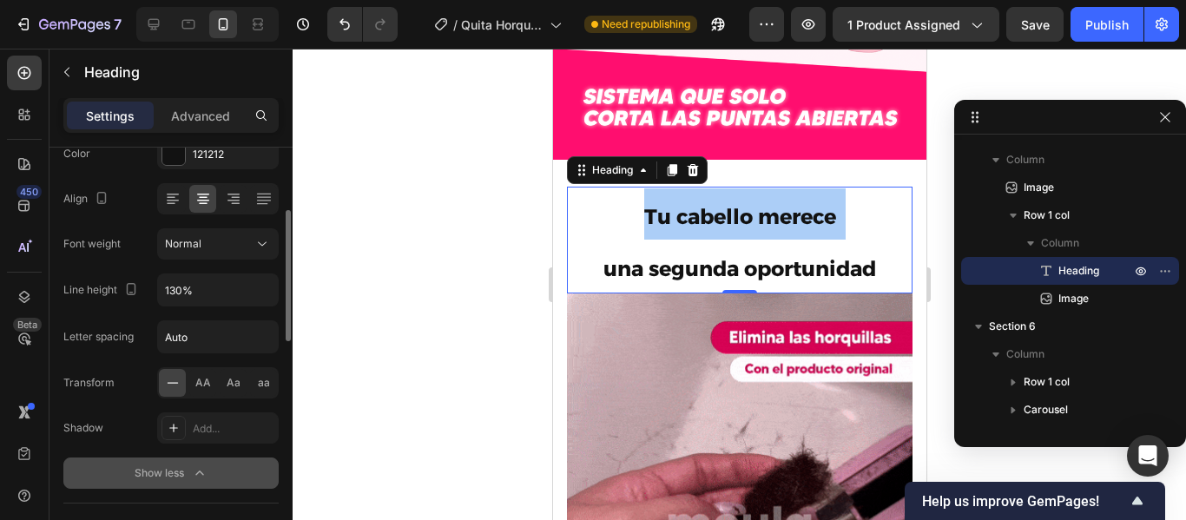
scroll to position [234, 0]
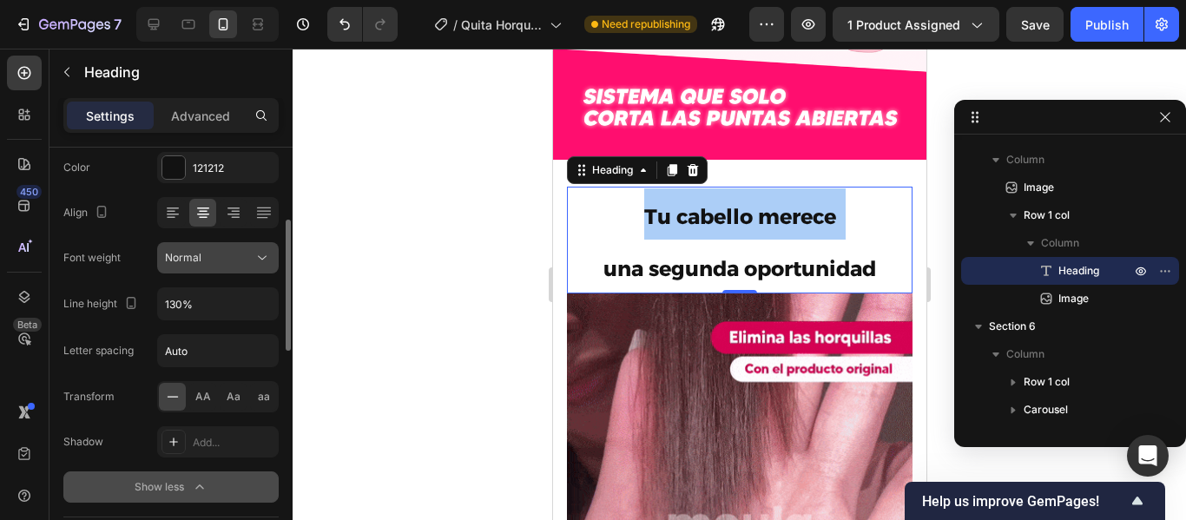
click at [226, 259] on div "Normal" at bounding box center [209, 258] width 89 height 16
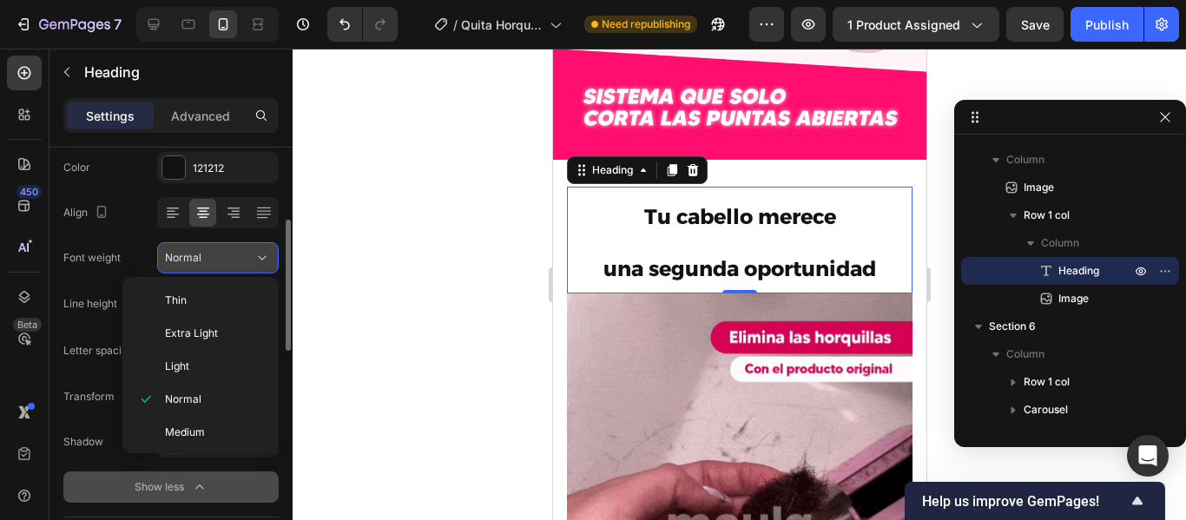
click at [226, 259] on div "Normal" at bounding box center [209, 258] width 89 height 16
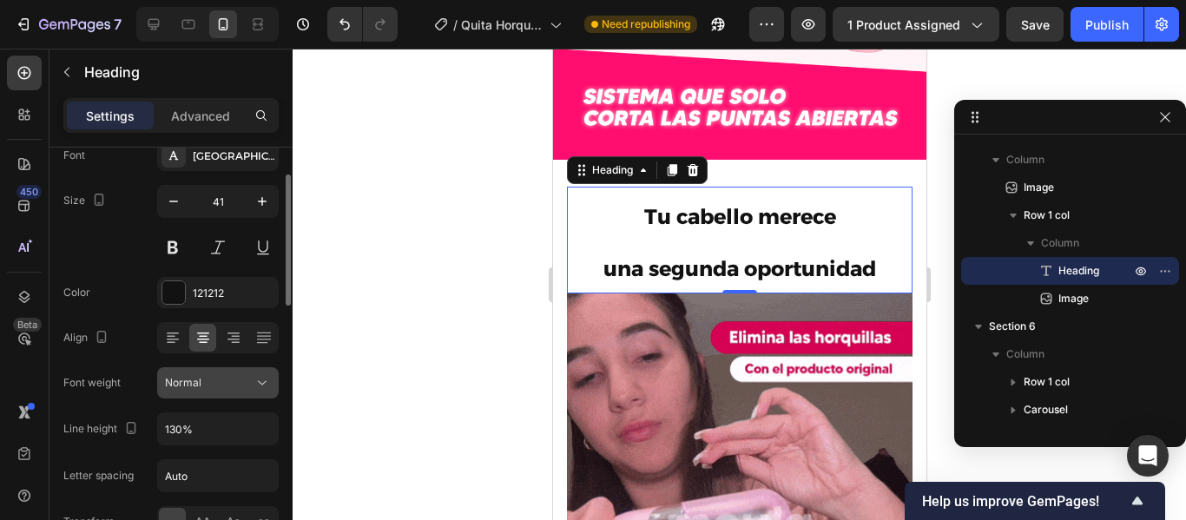
scroll to position [103, 0]
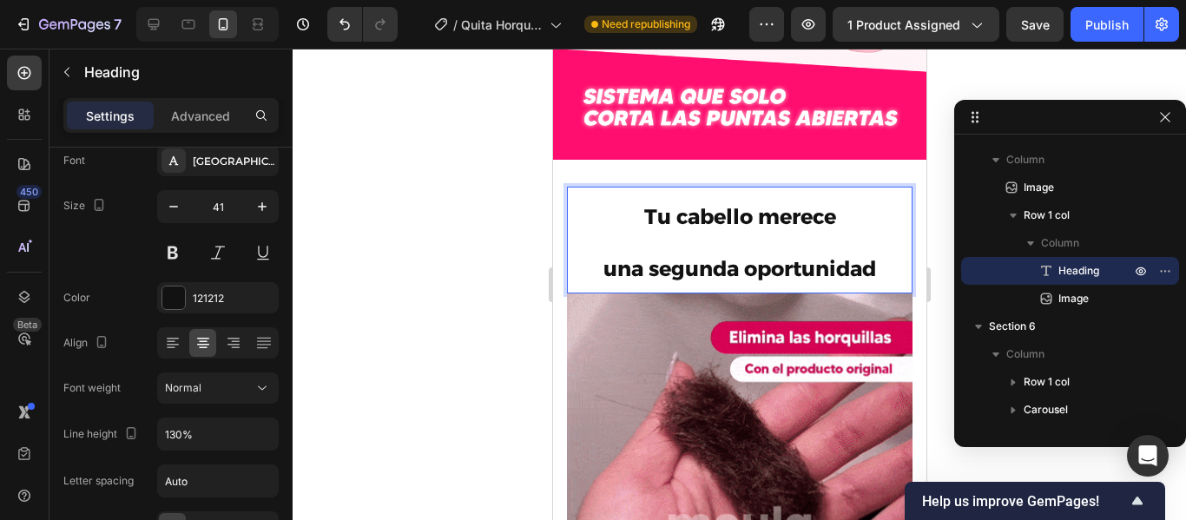
click at [628, 204] on p "Tu cabello merece una segunda oportunidad" at bounding box center [739, 239] width 342 height 103
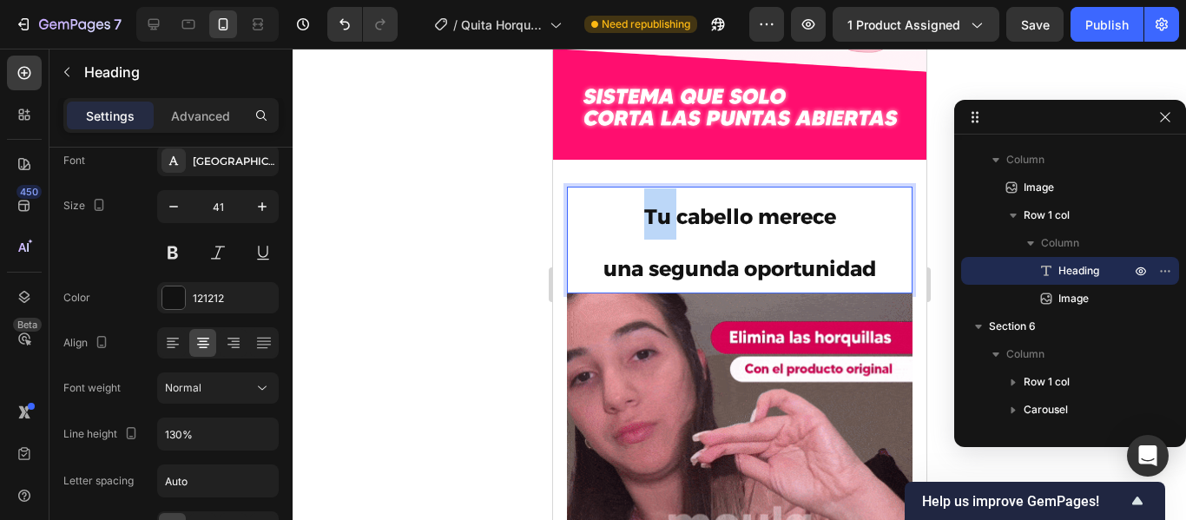
click at [628, 204] on p "Tu cabello merece una segunda oportunidad" at bounding box center [739, 239] width 342 height 103
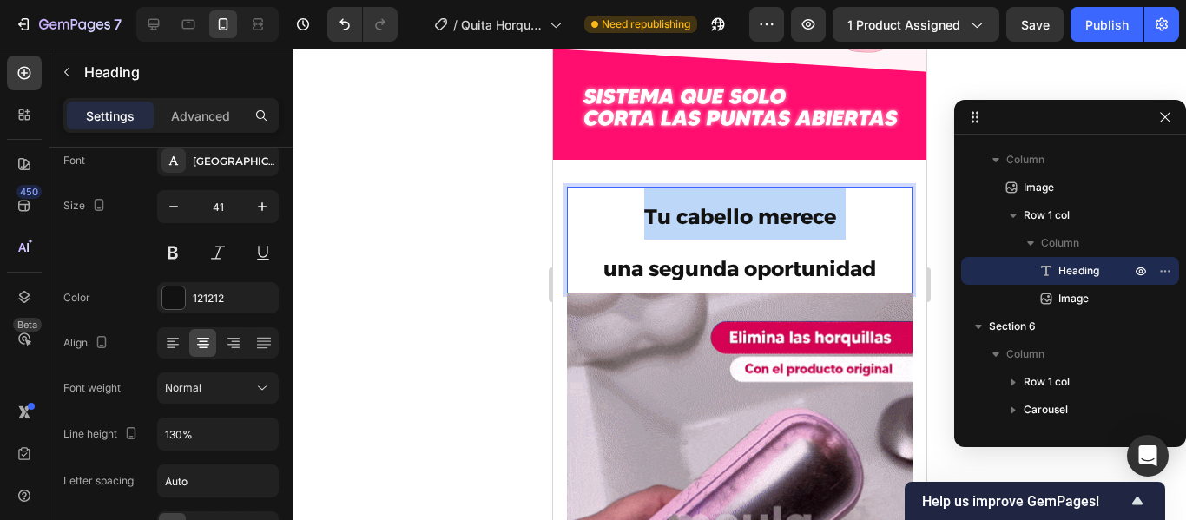
click at [628, 204] on p "Tu cabello merece una segunda oportunidad" at bounding box center [739, 239] width 342 height 103
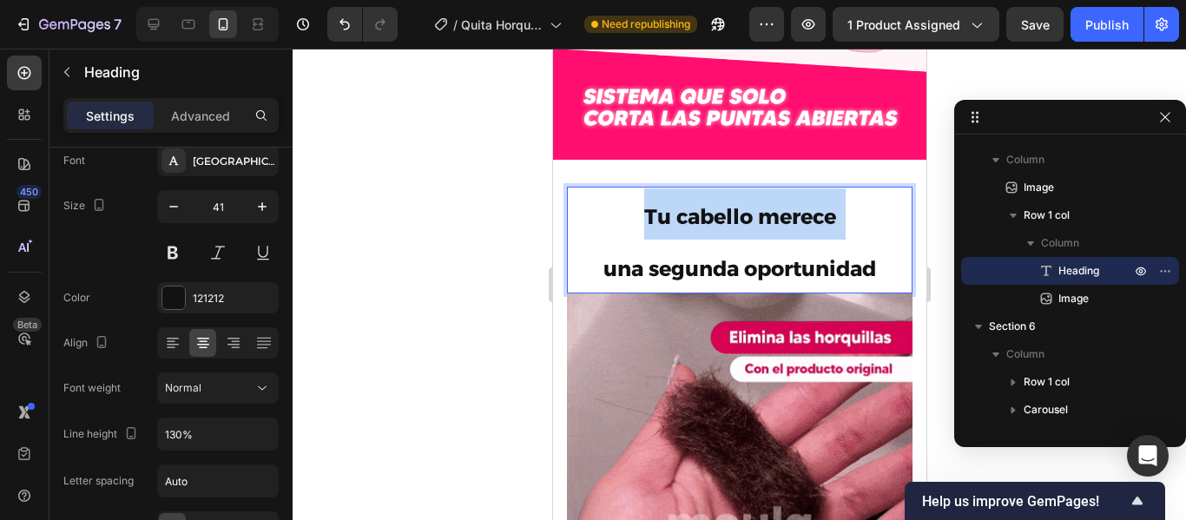
click at [628, 204] on p "Tu cabello merece una segunda oportunidad" at bounding box center [739, 239] width 342 height 103
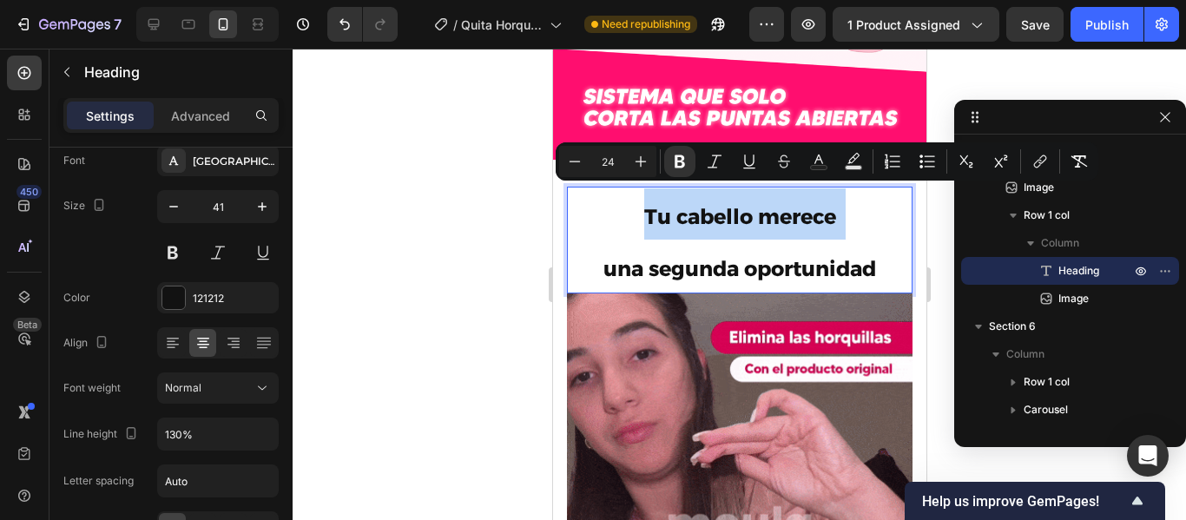
click at [628, 204] on p "Tu cabello merece una segunda oportunidad" at bounding box center [739, 239] width 342 height 103
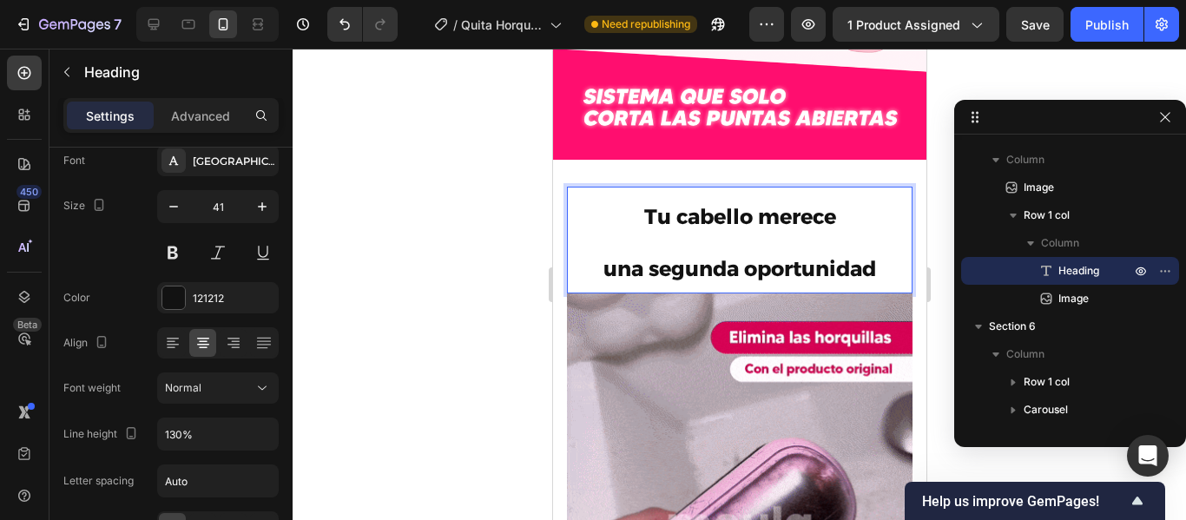
click at [644, 227] on p "Tu cabello merece una segunda oportunidad" at bounding box center [739, 239] width 342 height 103
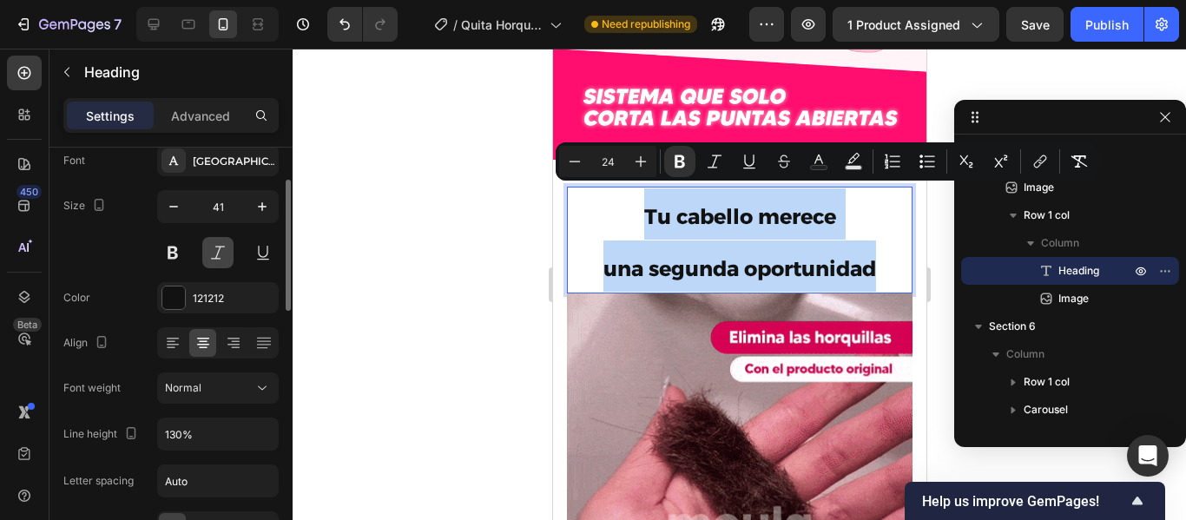
scroll to position [0, 0]
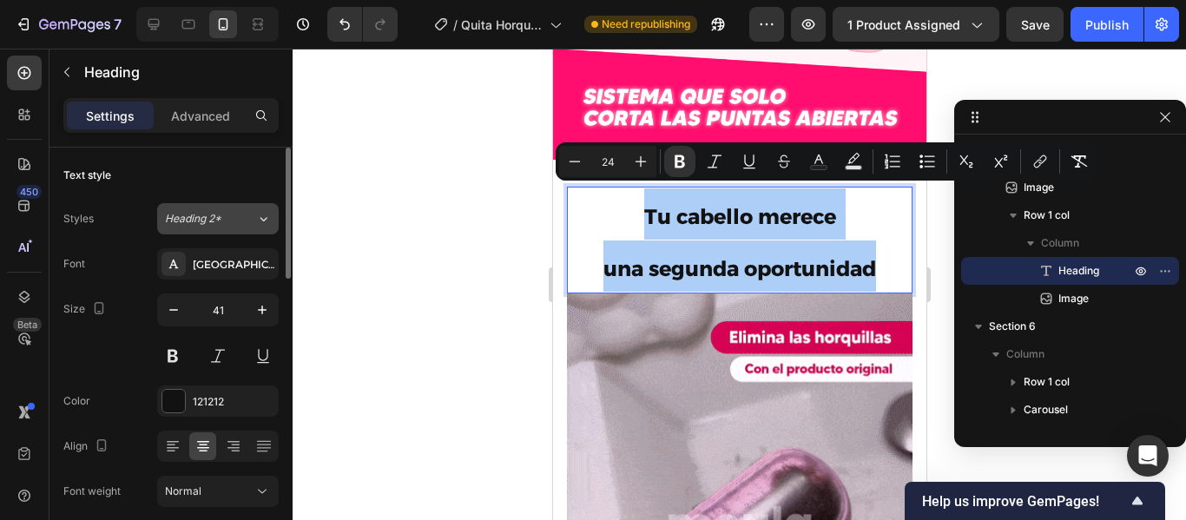
click at [230, 217] on div "Heading 2*" at bounding box center [200, 219] width 70 height 16
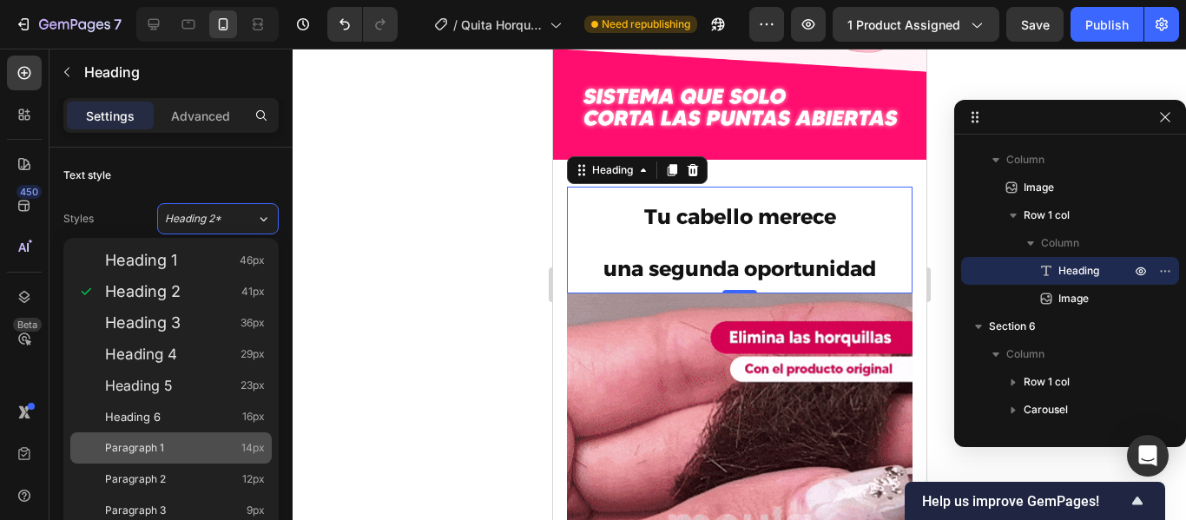
click at [159, 451] on span "Paragraph 1" at bounding box center [134, 448] width 59 height 17
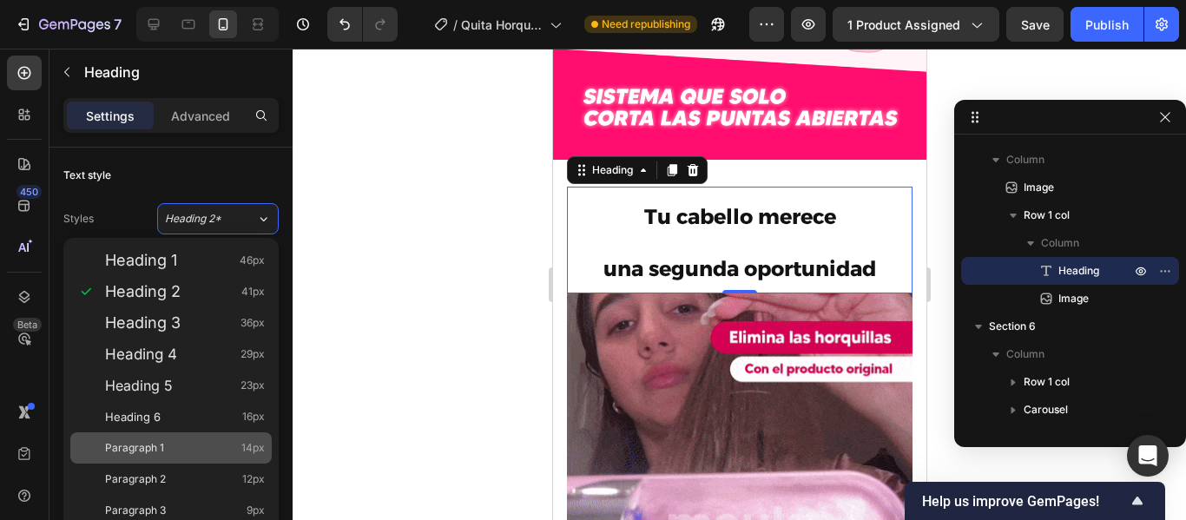
type input "14"
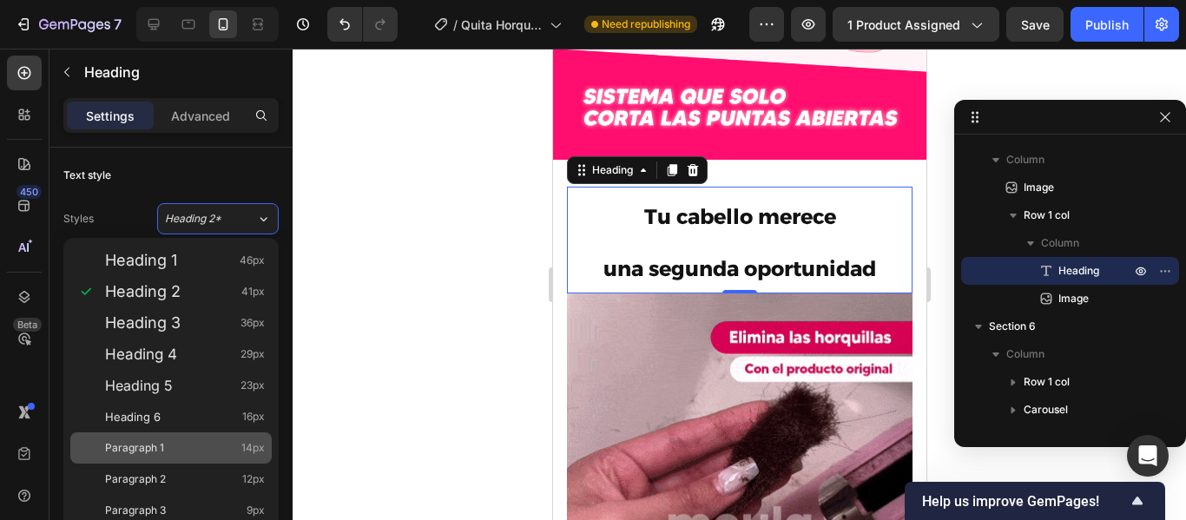
type input "180%"
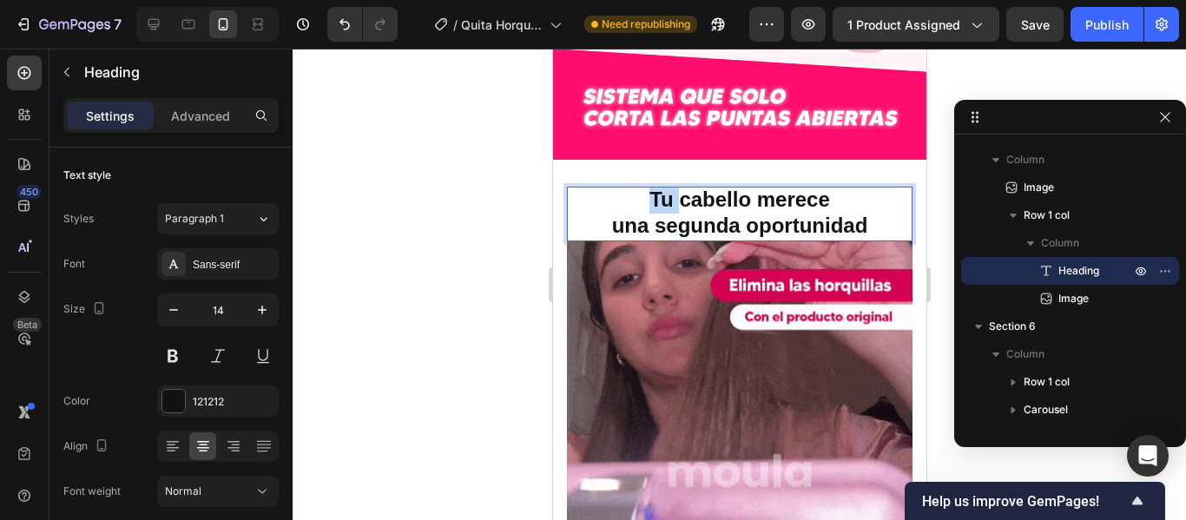
click at [649, 188] on strong "Tu cabello merece" at bounding box center [739, 199] width 181 height 23
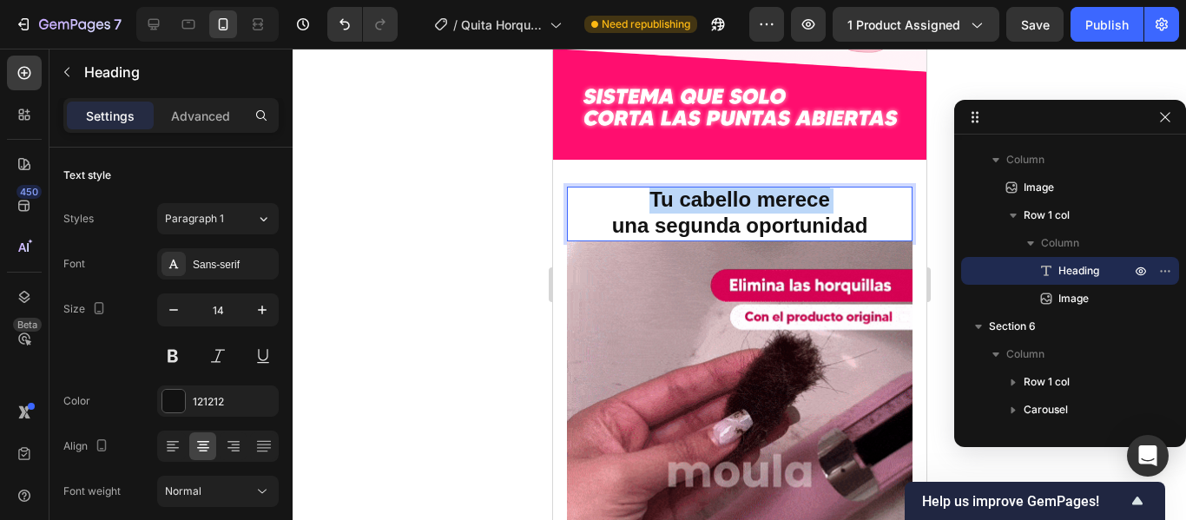
click at [649, 188] on strong "Tu cabello merece" at bounding box center [739, 199] width 181 height 23
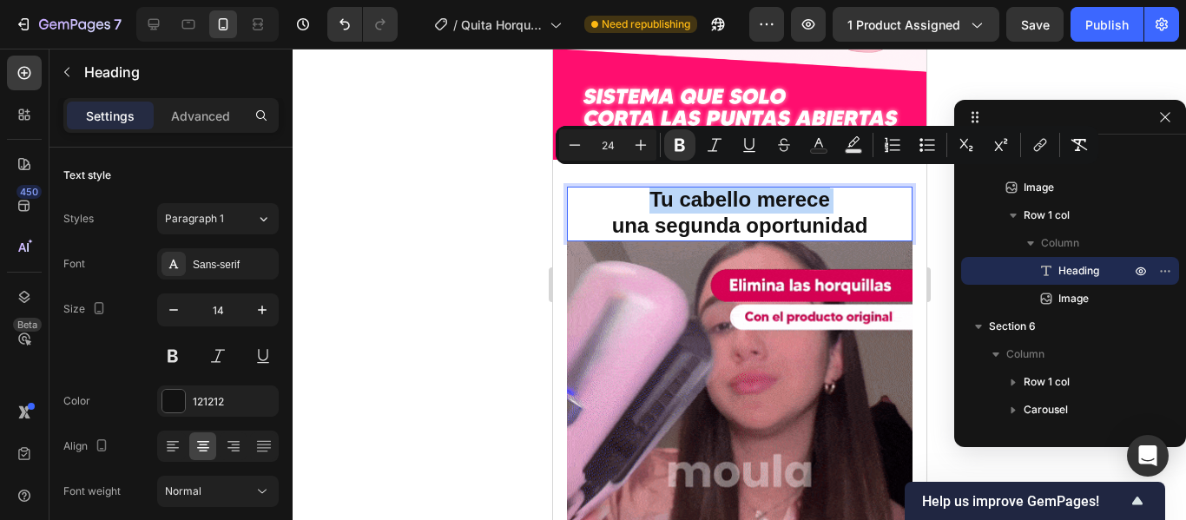
click at [649, 188] on strong "Tu cabello merece" at bounding box center [739, 199] width 181 height 23
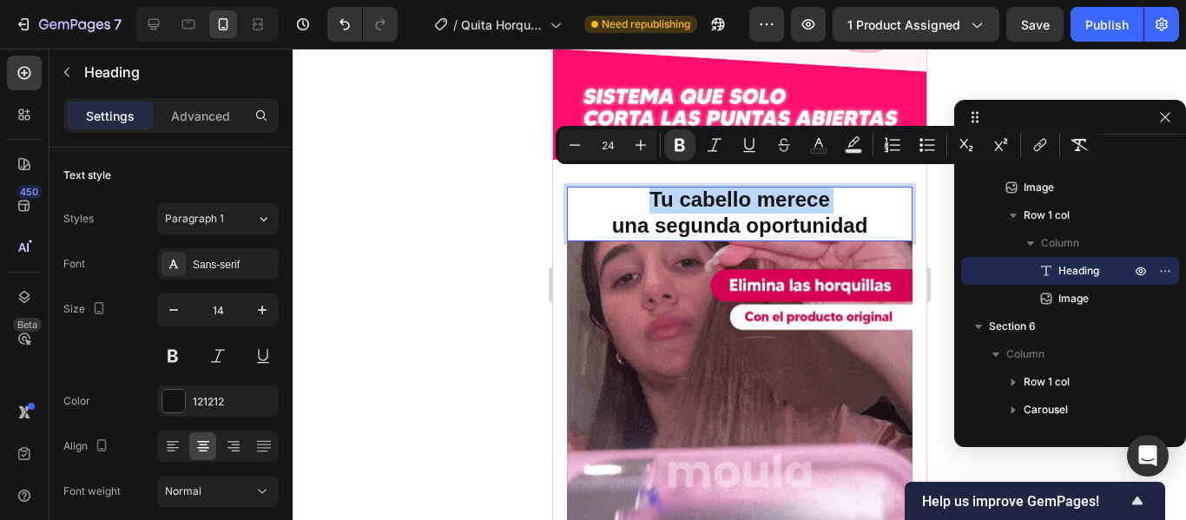
click at [650, 188] on strong "Tu cabello merece" at bounding box center [739, 199] width 181 height 23
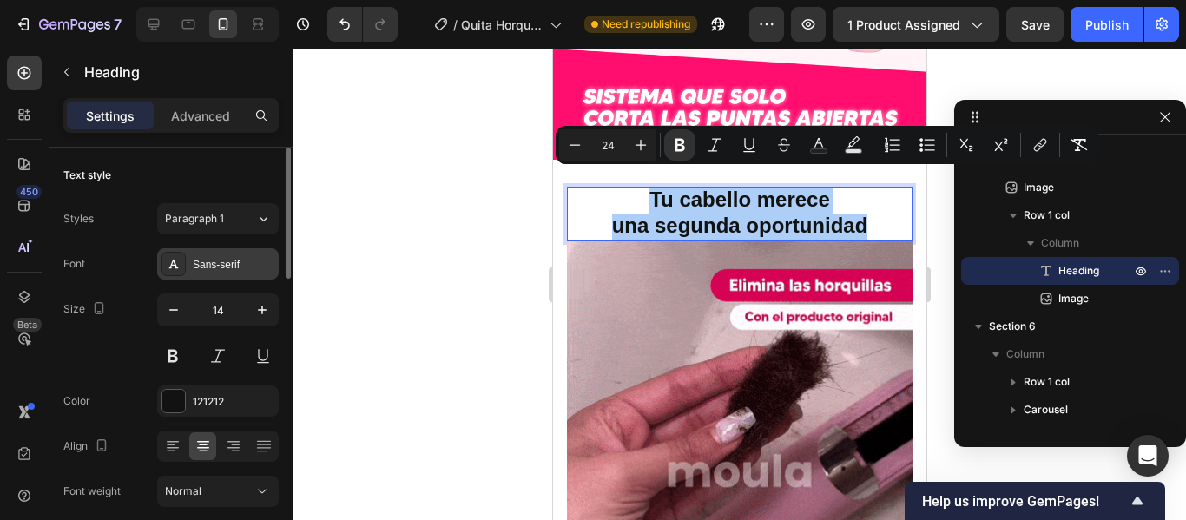
click at [221, 269] on div "Sans-serif" at bounding box center [234, 265] width 82 height 16
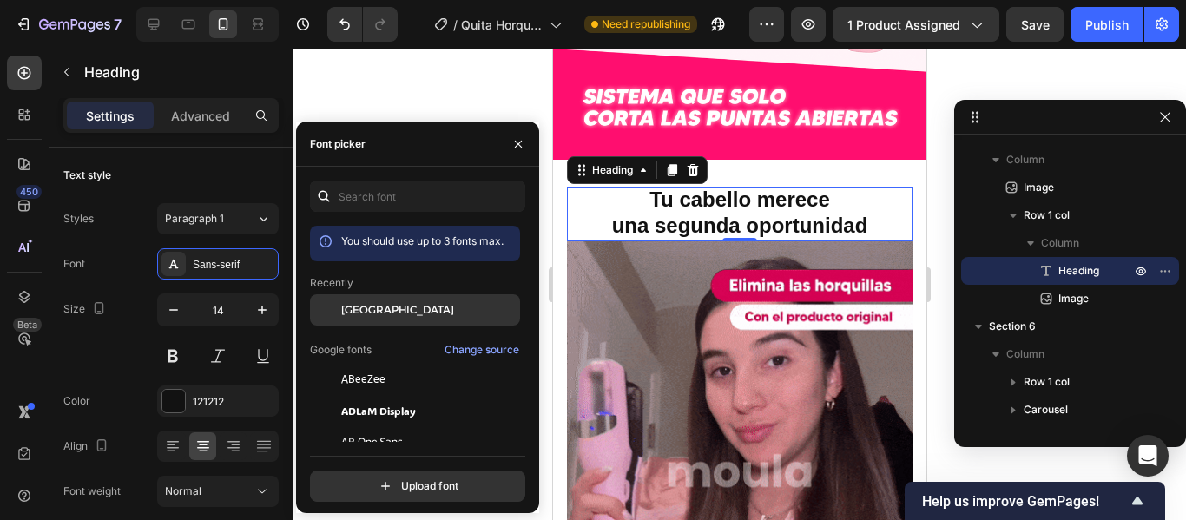
click at [354, 307] on span "[GEOGRAPHIC_DATA]" at bounding box center [397, 310] width 113 height 16
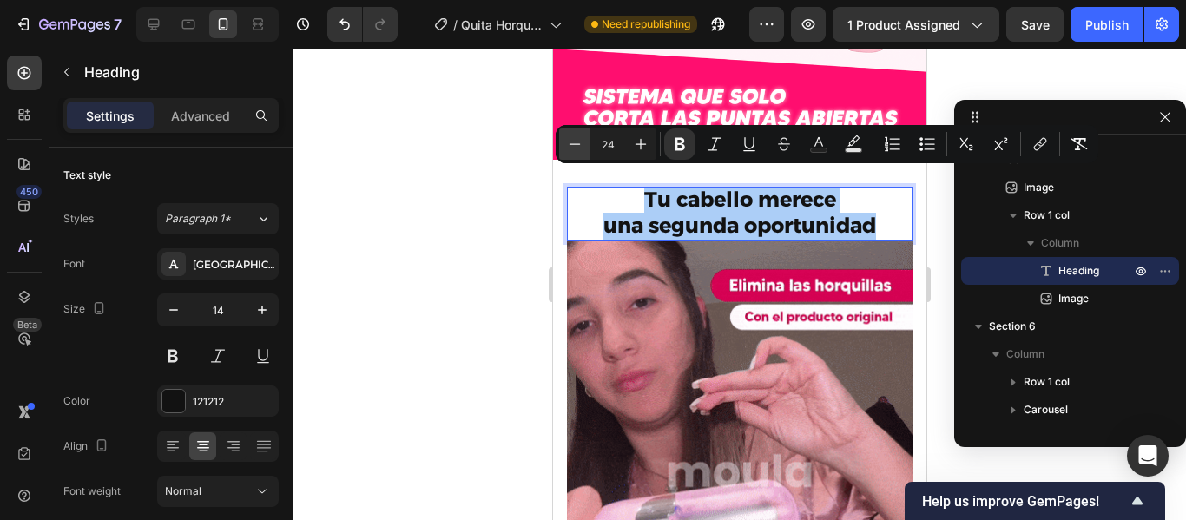
click at [580, 143] on icon "Editor contextual toolbar" at bounding box center [574, 143] width 17 height 17
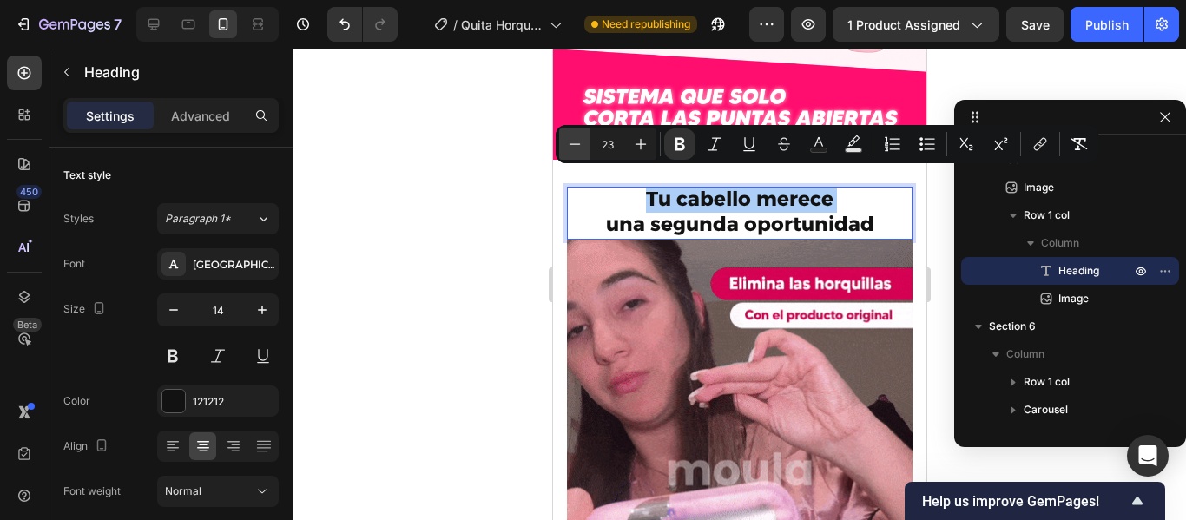
click at [580, 143] on icon "Editor contextual toolbar" at bounding box center [574, 143] width 17 height 17
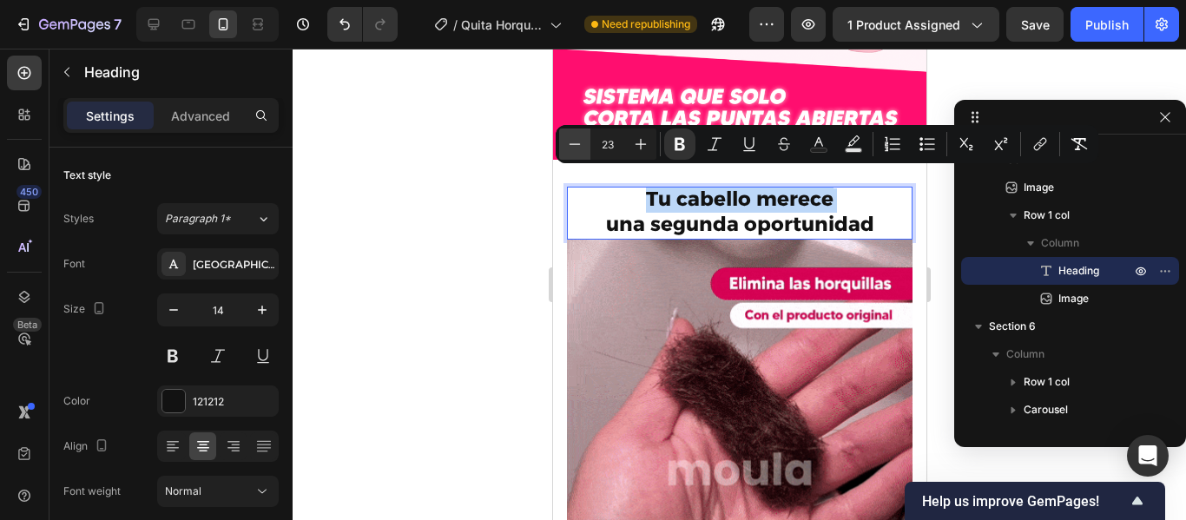
type input "22"
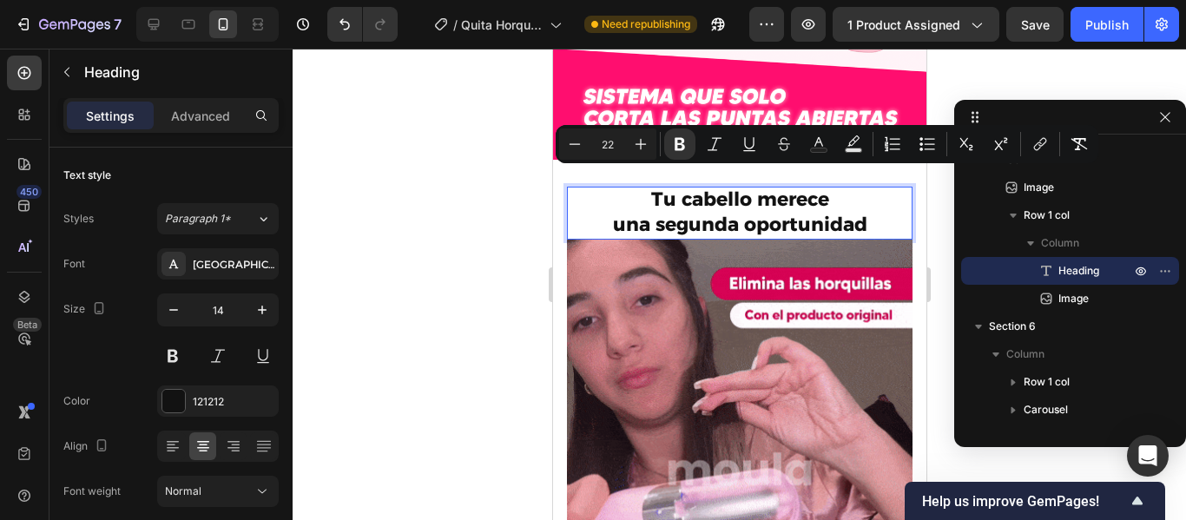
click at [612, 213] on strong "una segunda oportunidad" at bounding box center [739, 224] width 254 height 23
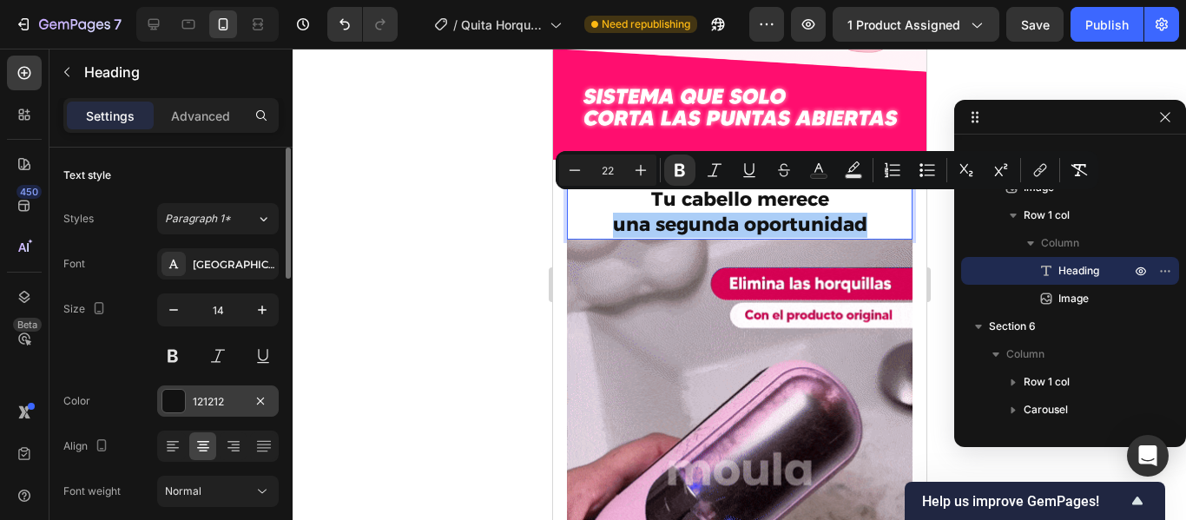
click at [232, 399] on div "121212" at bounding box center [218, 402] width 50 height 16
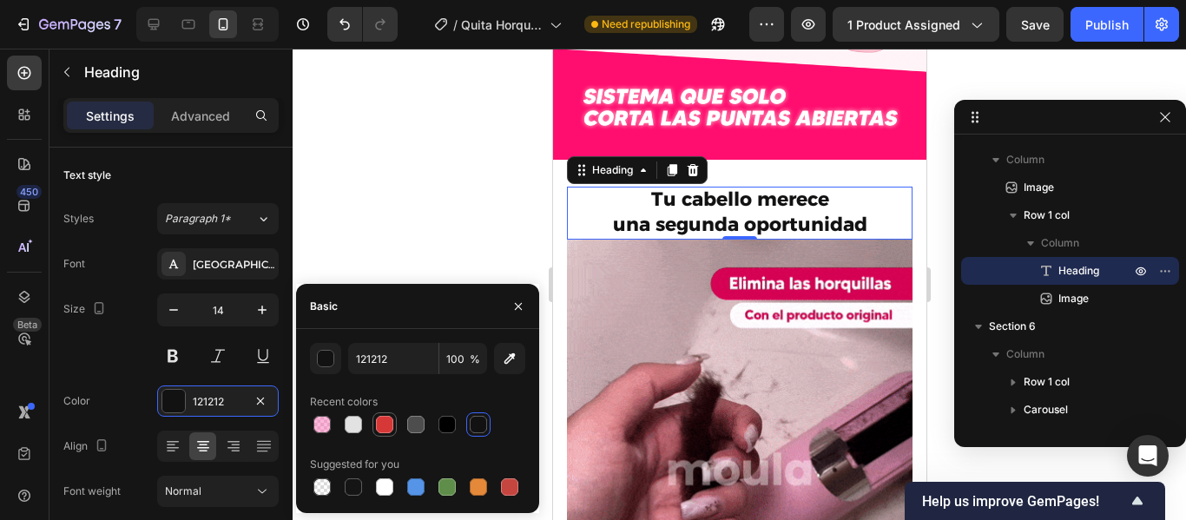
click at [387, 425] on div at bounding box center [384, 424] width 17 height 17
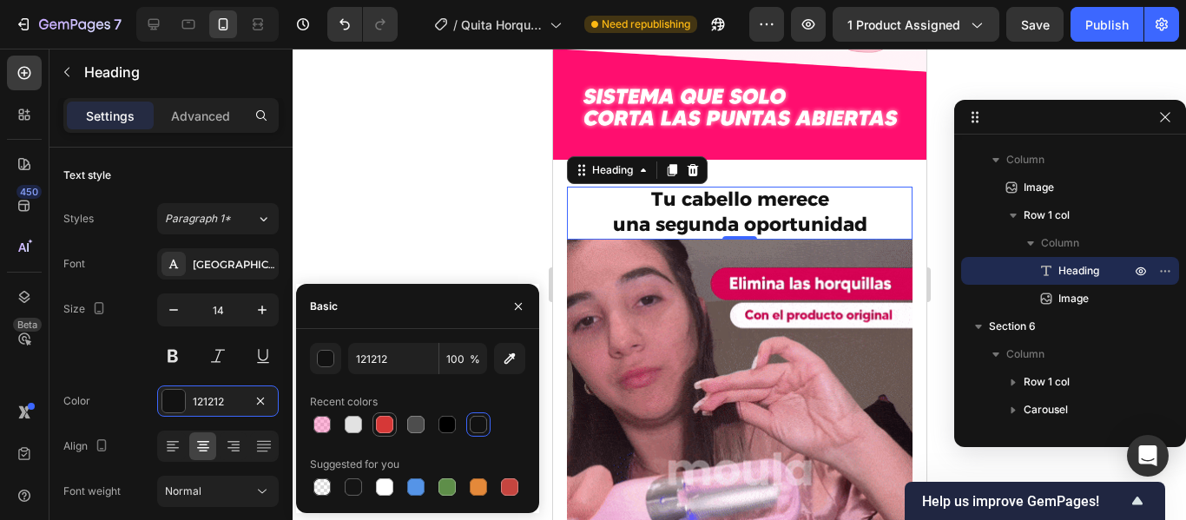
type input "D63837"
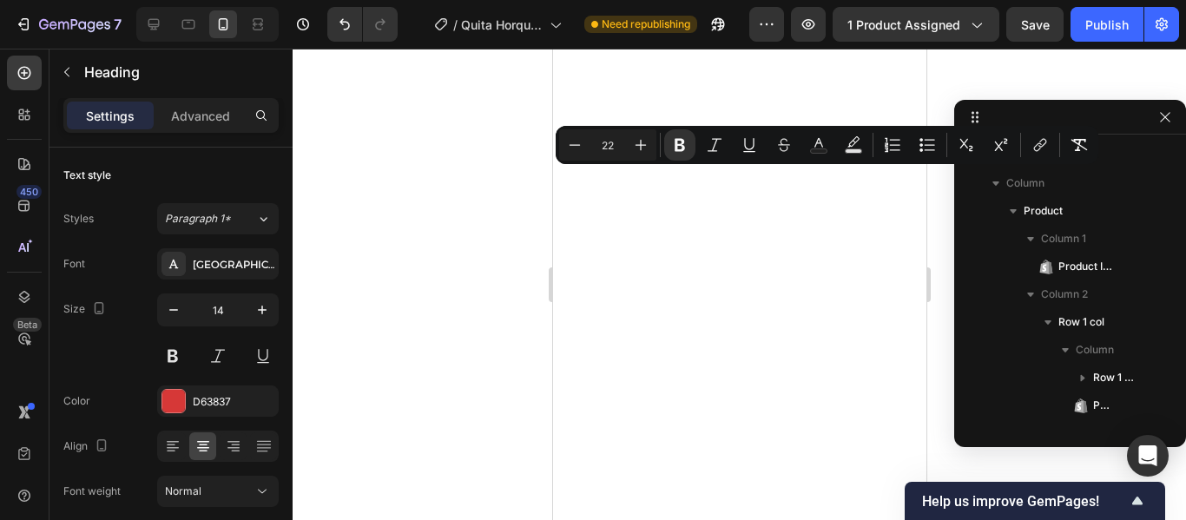
scroll to position [1295, 0]
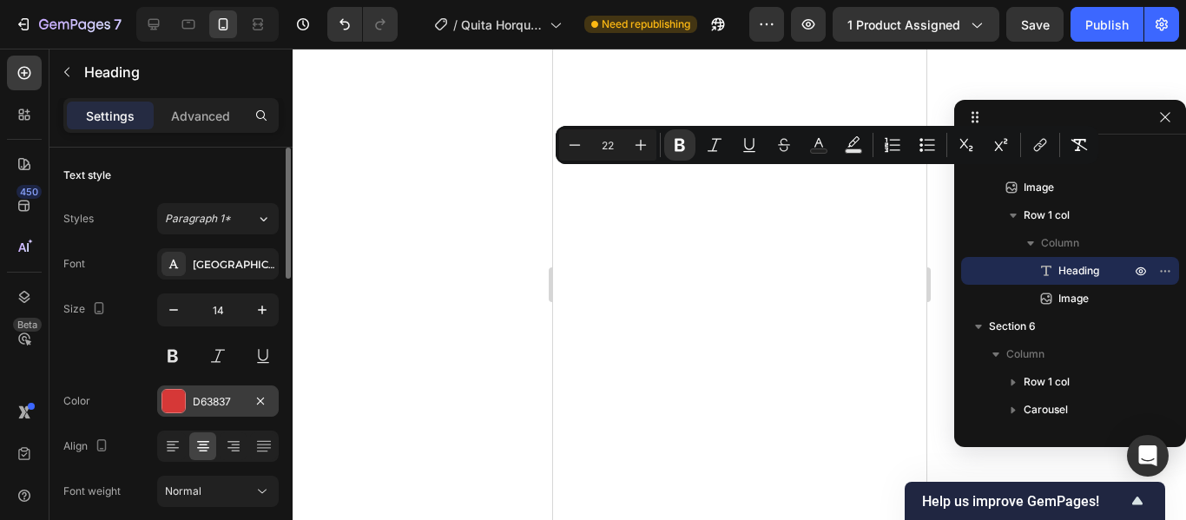
click at [242, 402] on div "D63837" at bounding box center [218, 402] width 50 height 16
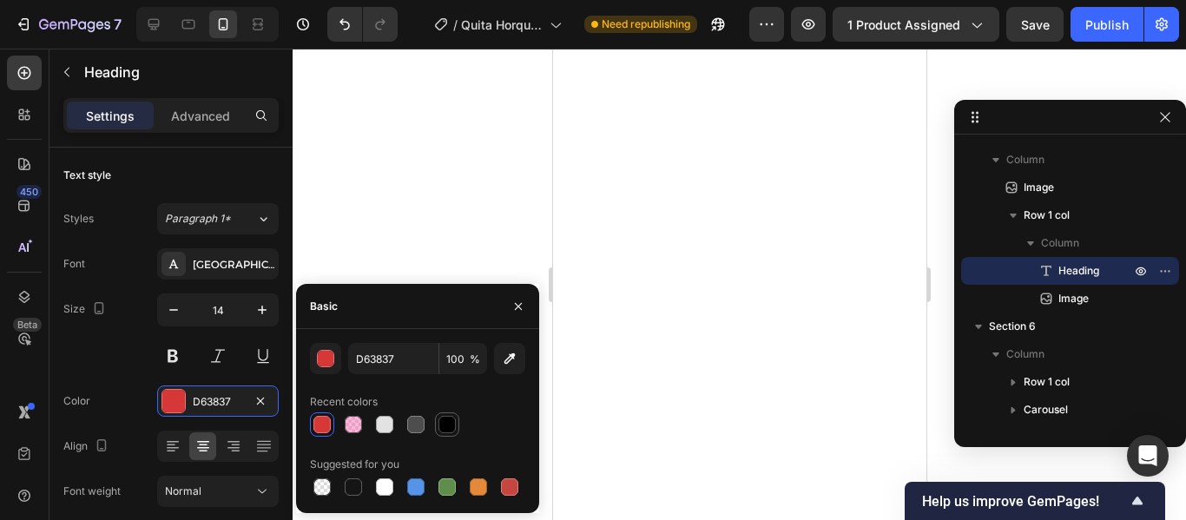
click at [449, 425] on div at bounding box center [447, 424] width 17 height 17
type input "000000"
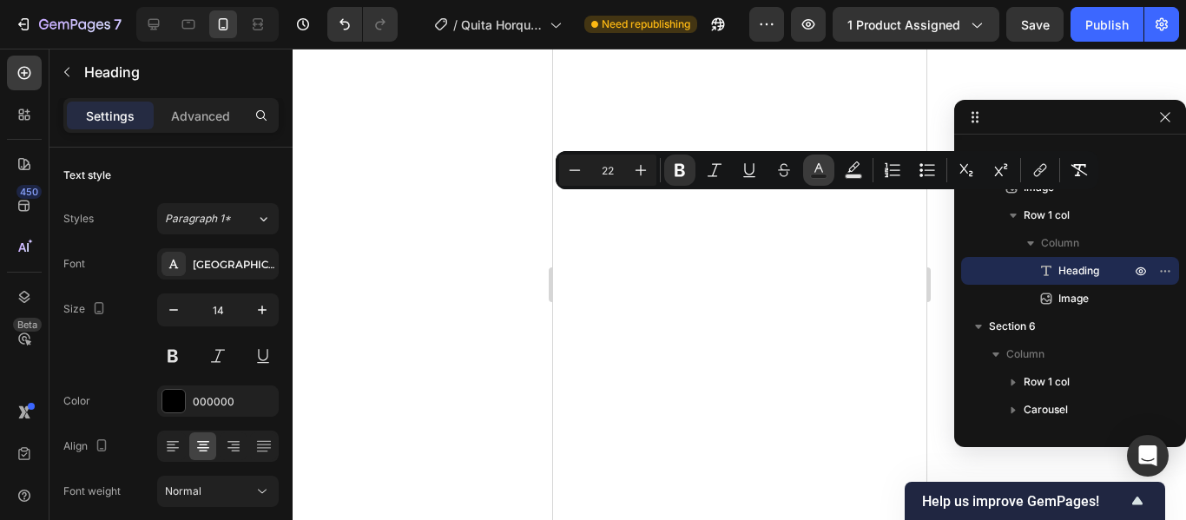
click at [821, 175] on rect "Editor contextual toolbar" at bounding box center [819, 177] width 17 height 4
type input "000000"
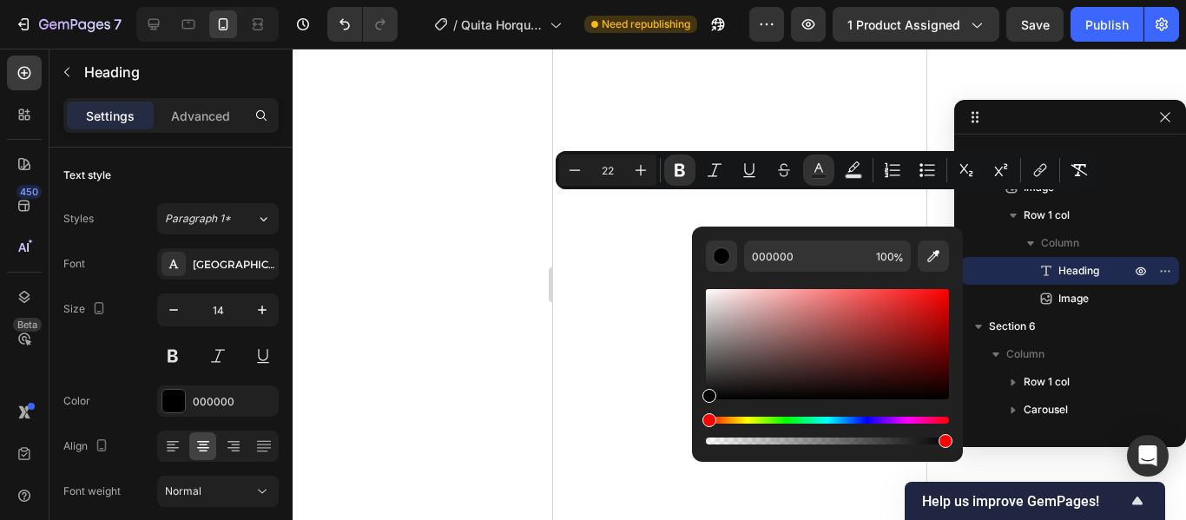
click at [926, 304] on div "Editor contextual toolbar" at bounding box center [827, 344] width 243 height 110
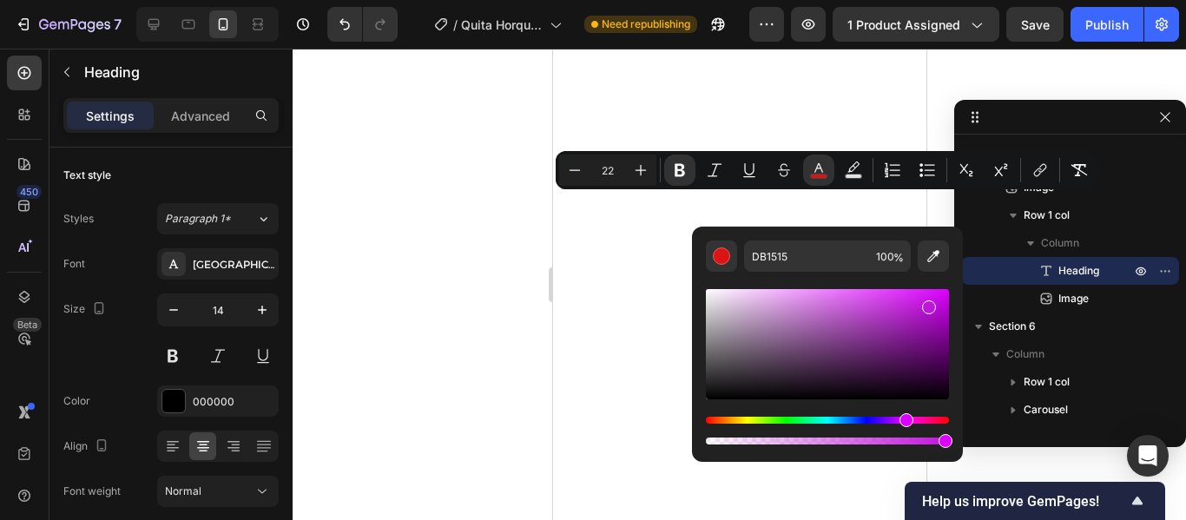
click at [904, 420] on div "Hue" at bounding box center [827, 420] width 243 height 7
type input "C015DB"
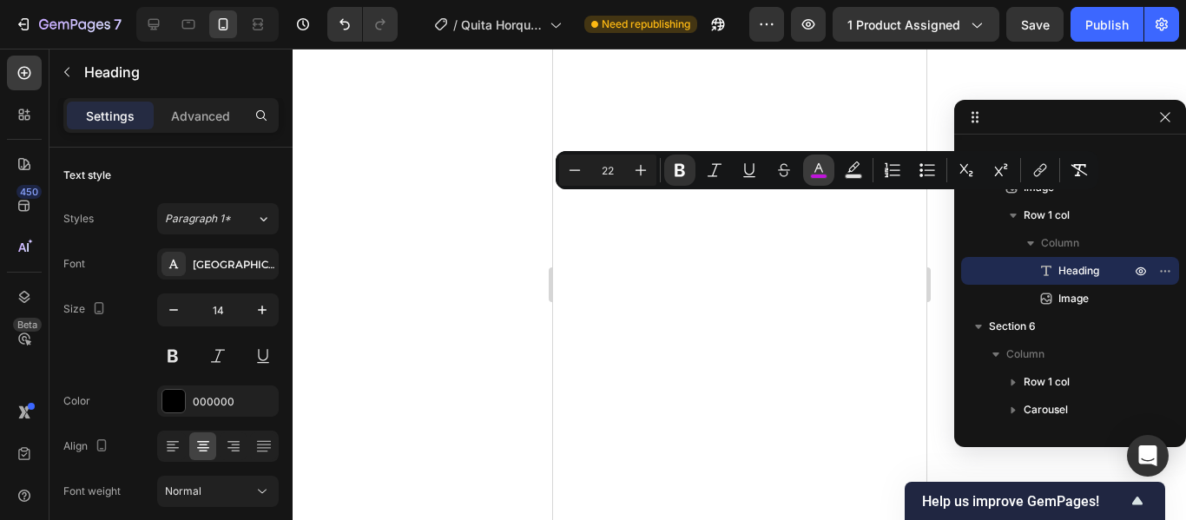
click at [814, 167] on icon "Editor contextual toolbar" at bounding box center [818, 170] width 17 height 17
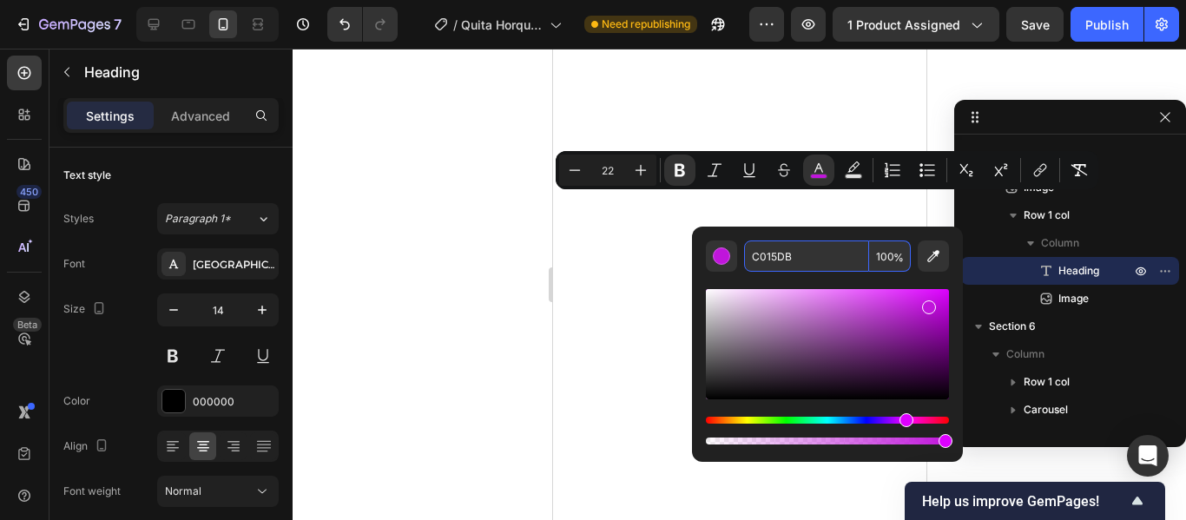
click at [821, 258] on input "C015DB" at bounding box center [806, 256] width 125 height 31
paste input "FF4DA6"
type input "FF4DA6"
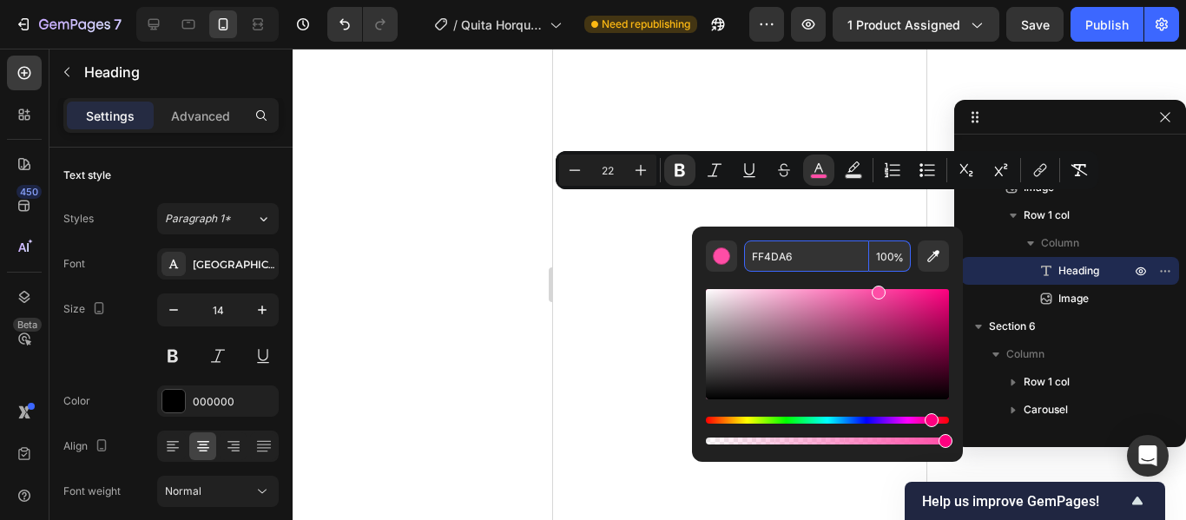
click at [839, 261] on input "FF4DA6" at bounding box center [806, 256] width 125 height 31
click at [466, 246] on div at bounding box center [740, 285] width 894 height 472
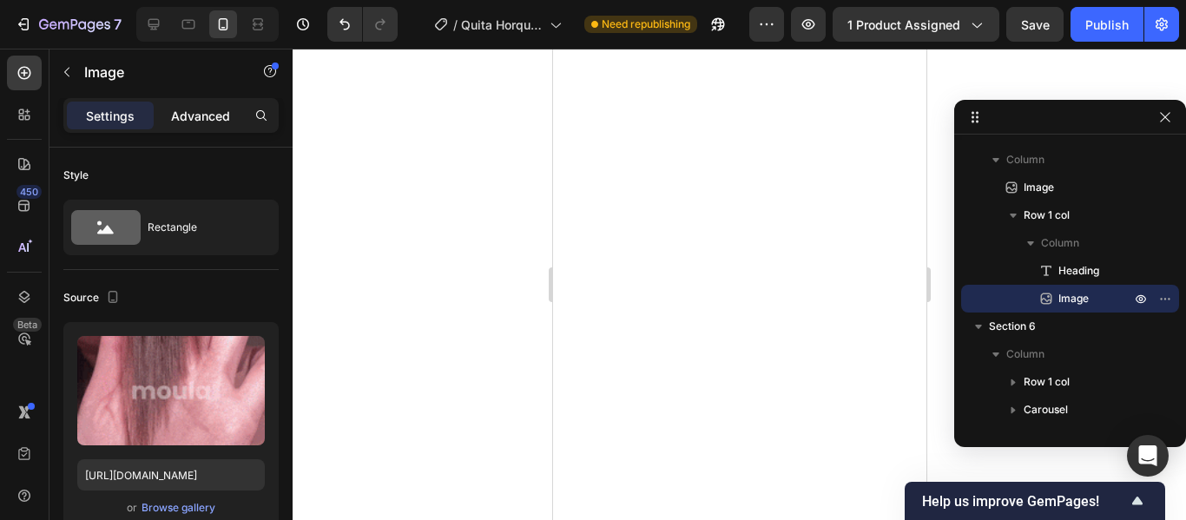
click at [187, 112] on p "Advanced" at bounding box center [200, 116] width 59 height 18
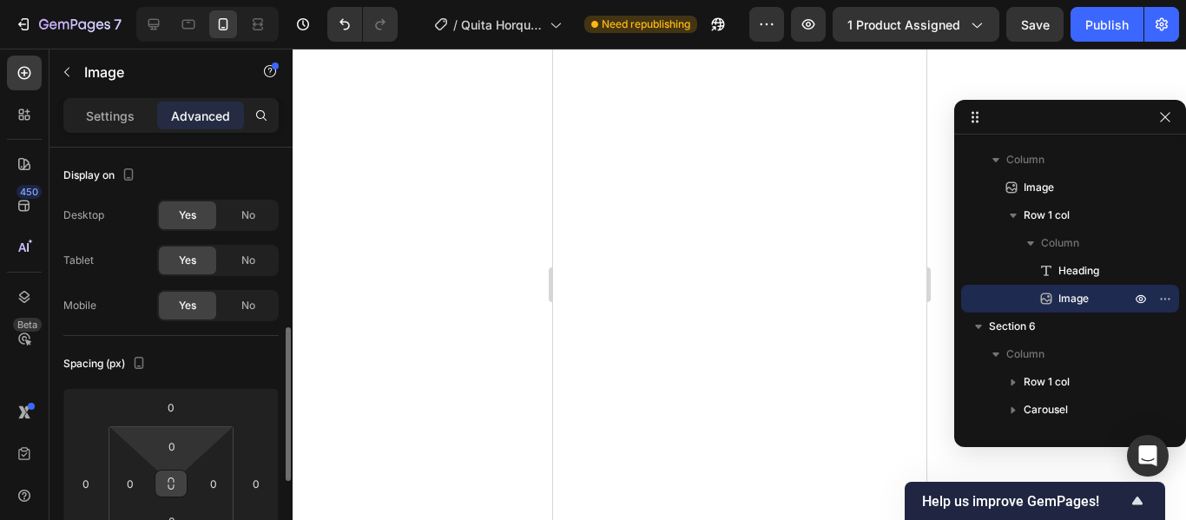
scroll to position [132, 0]
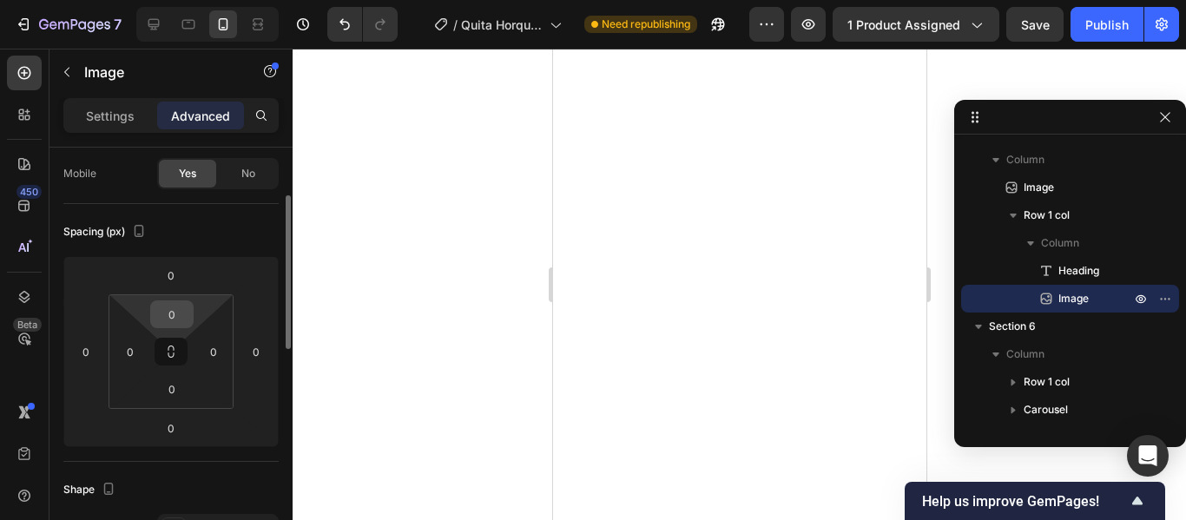
click at [177, 323] on input "0" at bounding box center [172, 314] width 35 height 26
type input "1"
click at [182, 277] on input "0" at bounding box center [171, 275] width 35 height 26
type input "0"
type input "10"
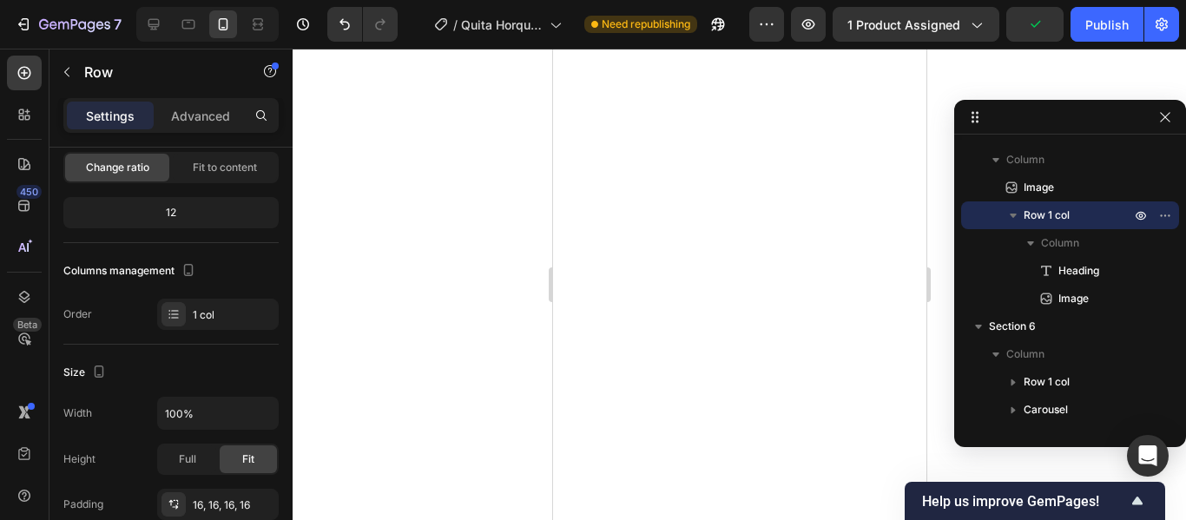
scroll to position [0, 0]
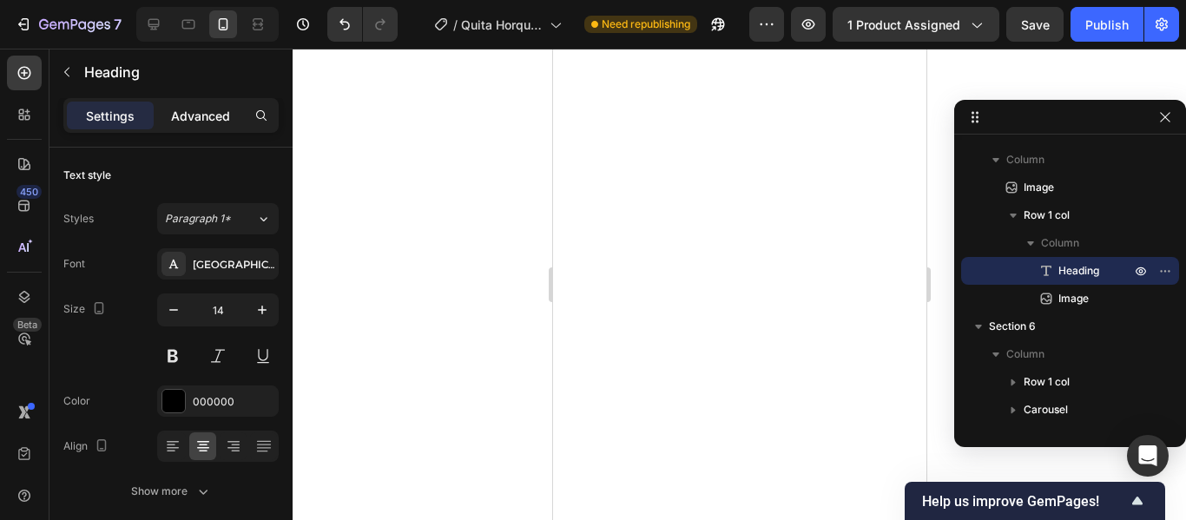
click at [205, 126] on div "Advanced" at bounding box center [200, 116] width 87 height 28
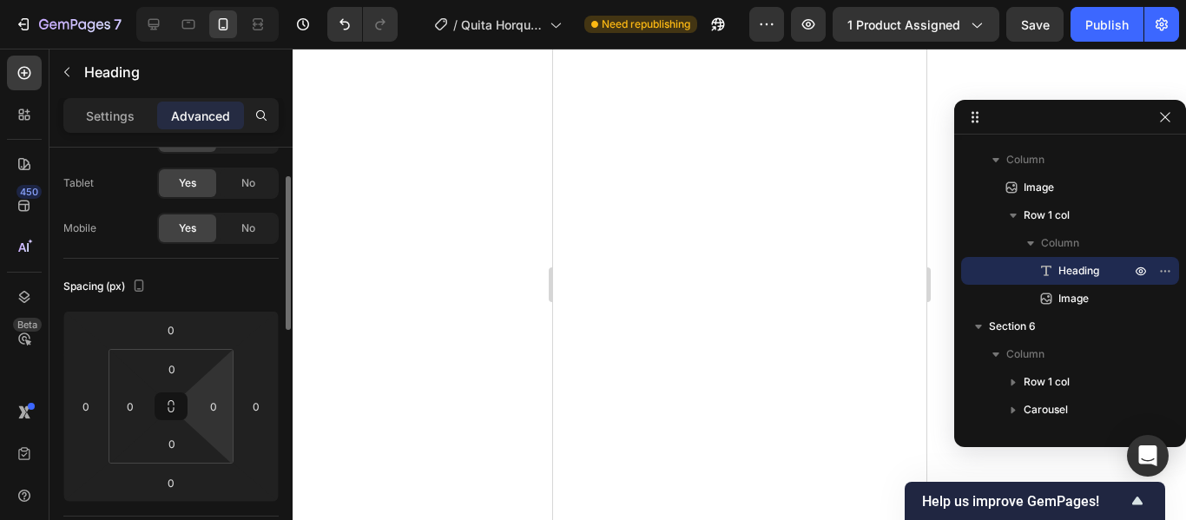
scroll to position [78, 0]
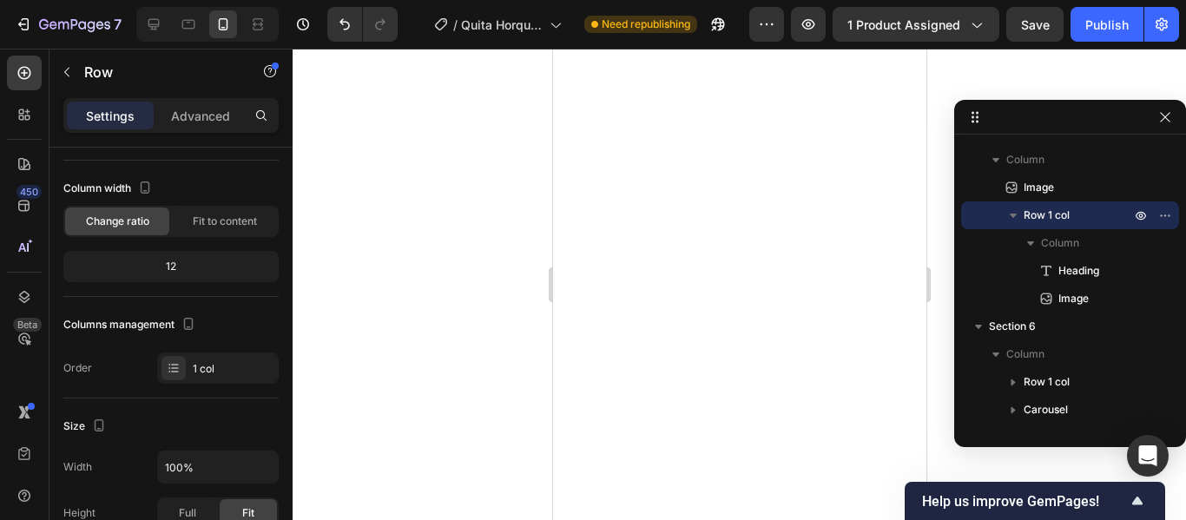
scroll to position [0, 0]
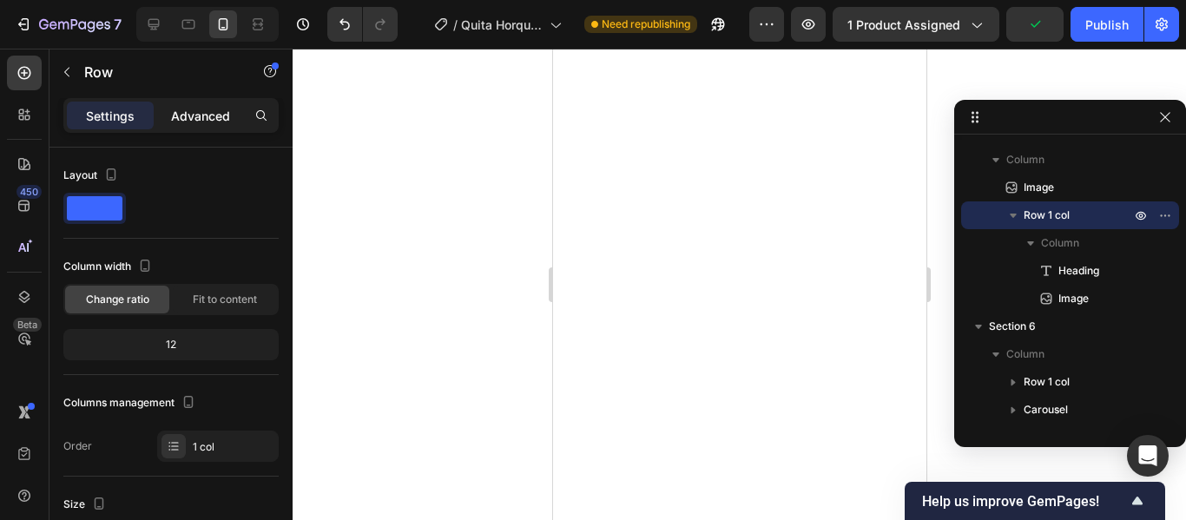
click at [202, 116] on p "Advanced" at bounding box center [200, 116] width 59 height 18
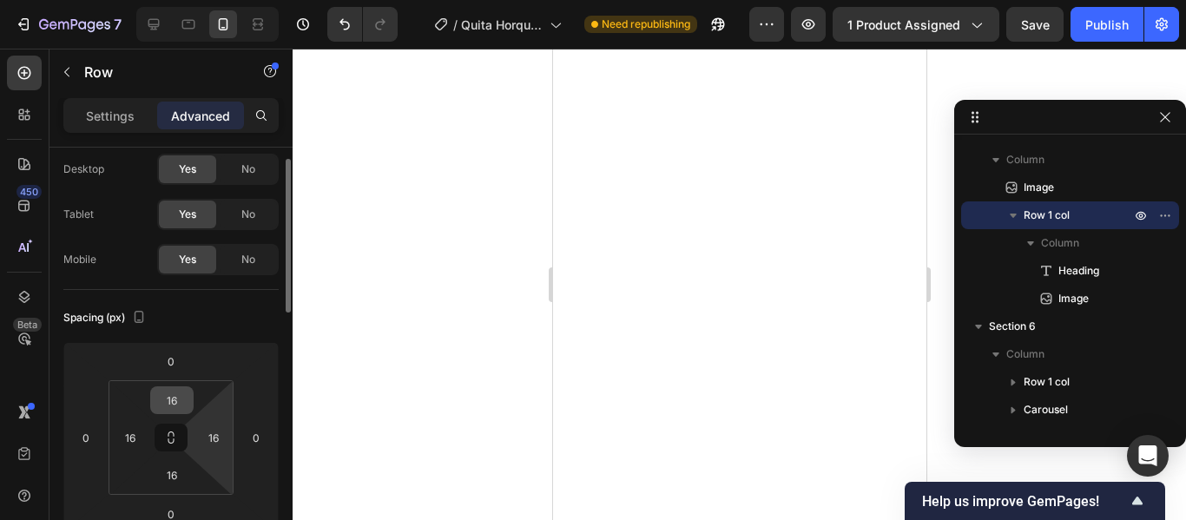
scroll to position [48, 0]
click at [182, 400] on input "16" at bounding box center [172, 399] width 35 height 26
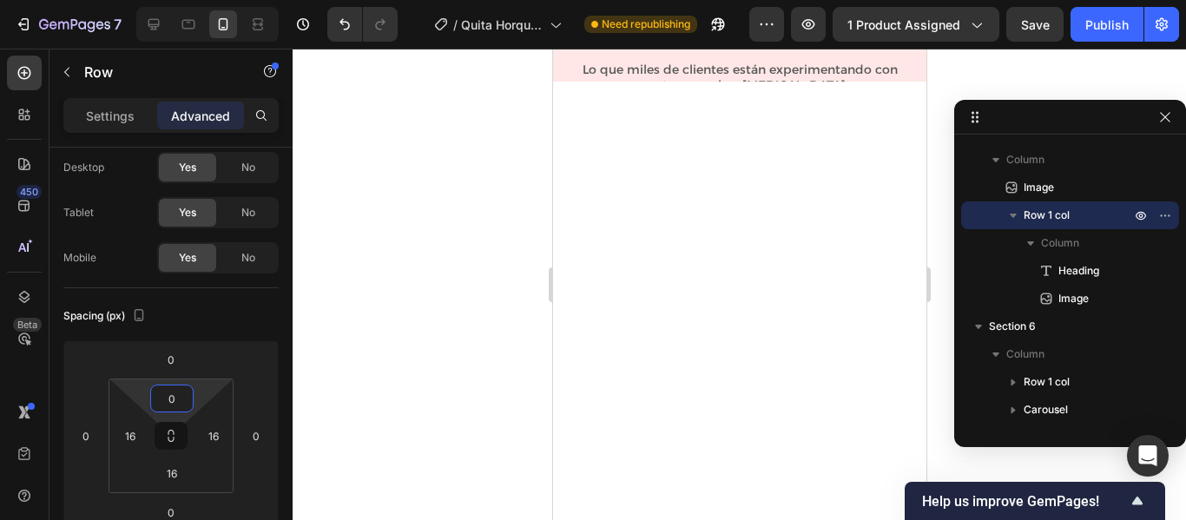
scroll to position [2600, 0]
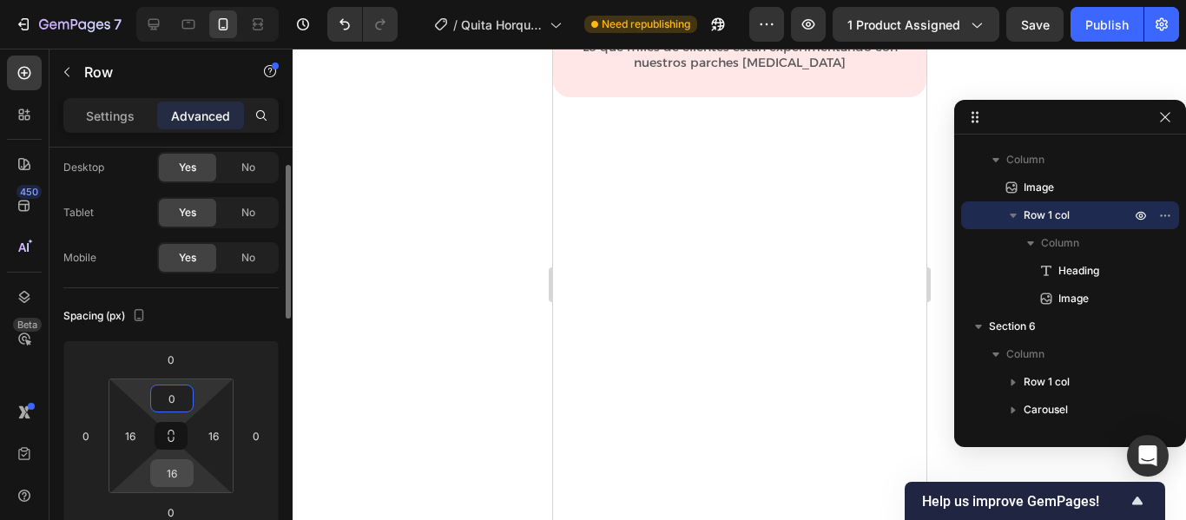
type input "0"
click at [182, 468] on input "16" at bounding box center [172, 473] width 35 height 26
type input "5"
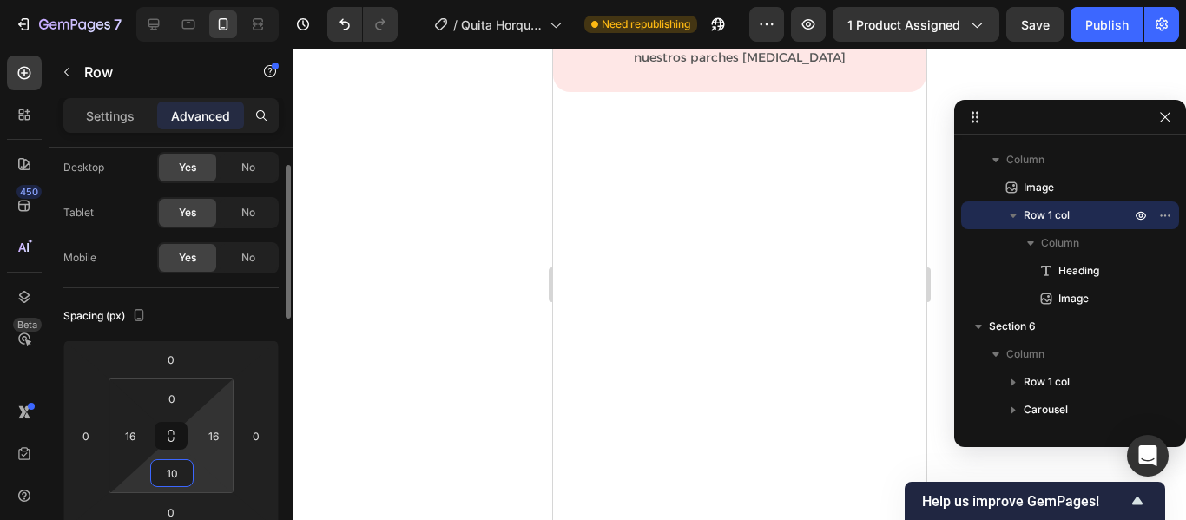
type input "1"
type input "8"
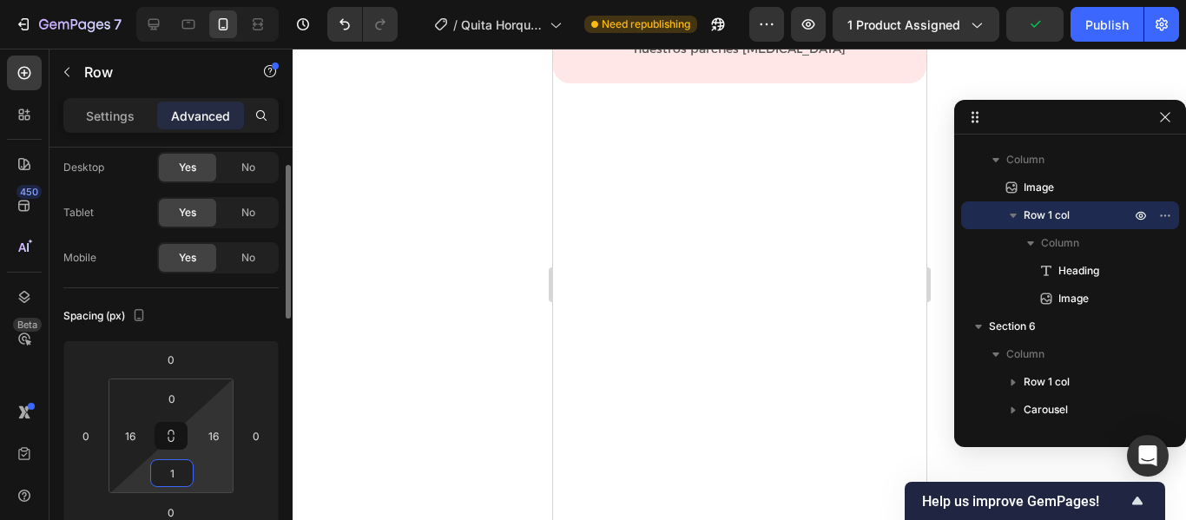
type input "10"
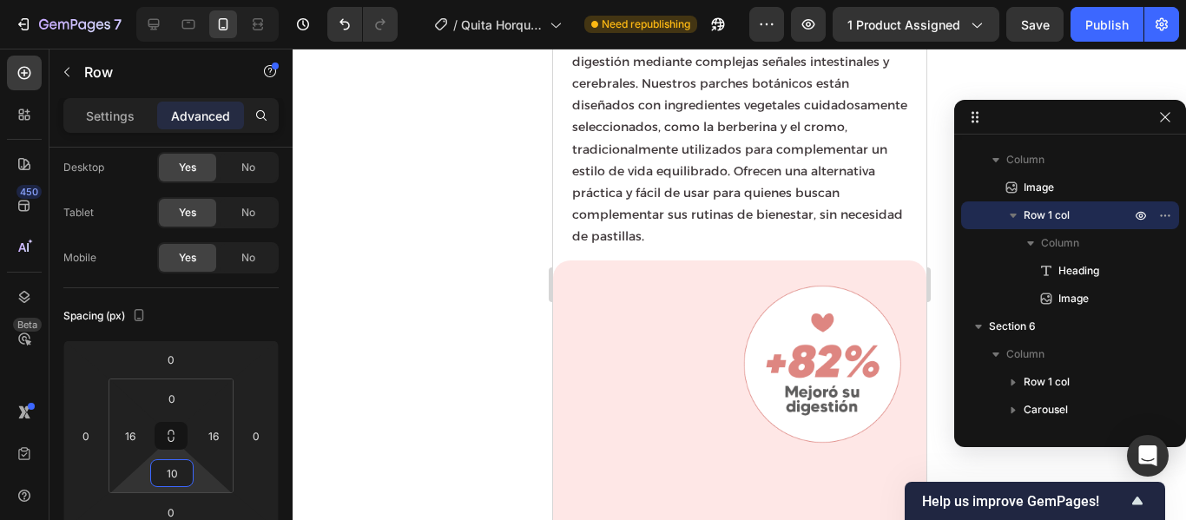
scroll to position [2869, 0]
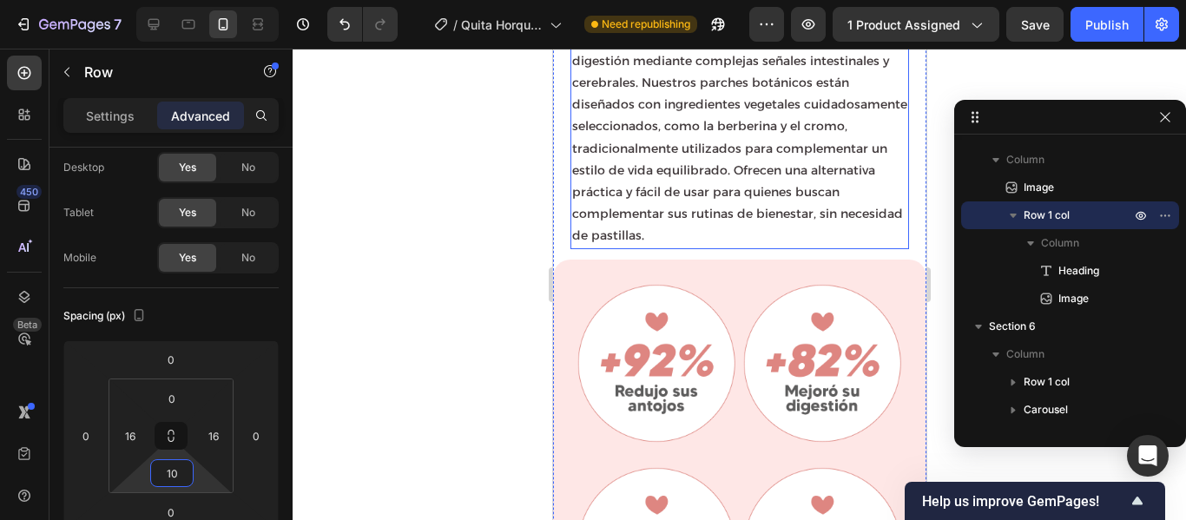
click at [884, 249] on h2 "Tu cuerpo regula naturalmente el hambre y la digestión mediante complejas señal…" at bounding box center [739, 138] width 339 height 222
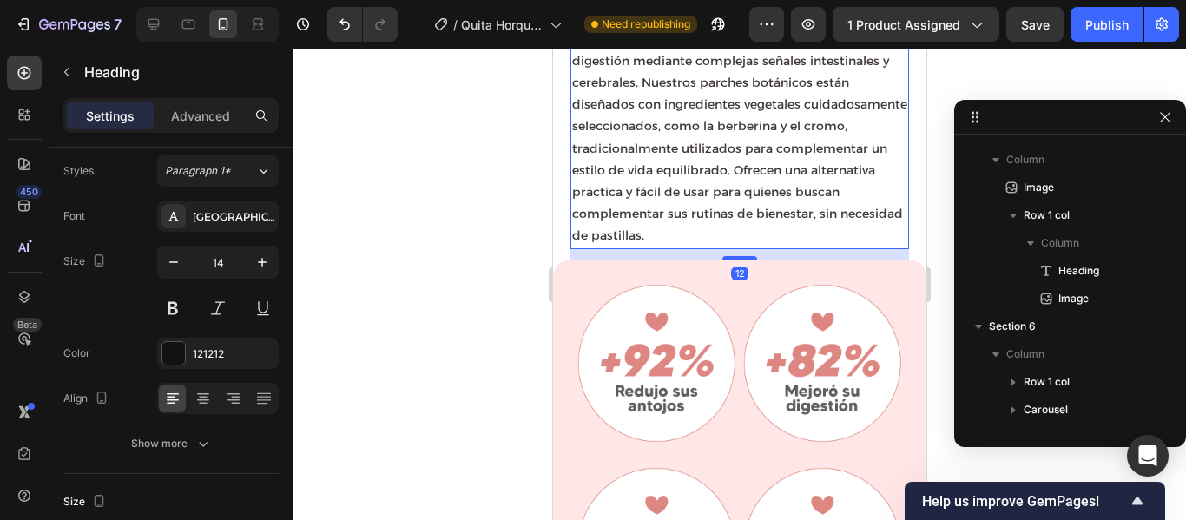
scroll to position [0, 0]
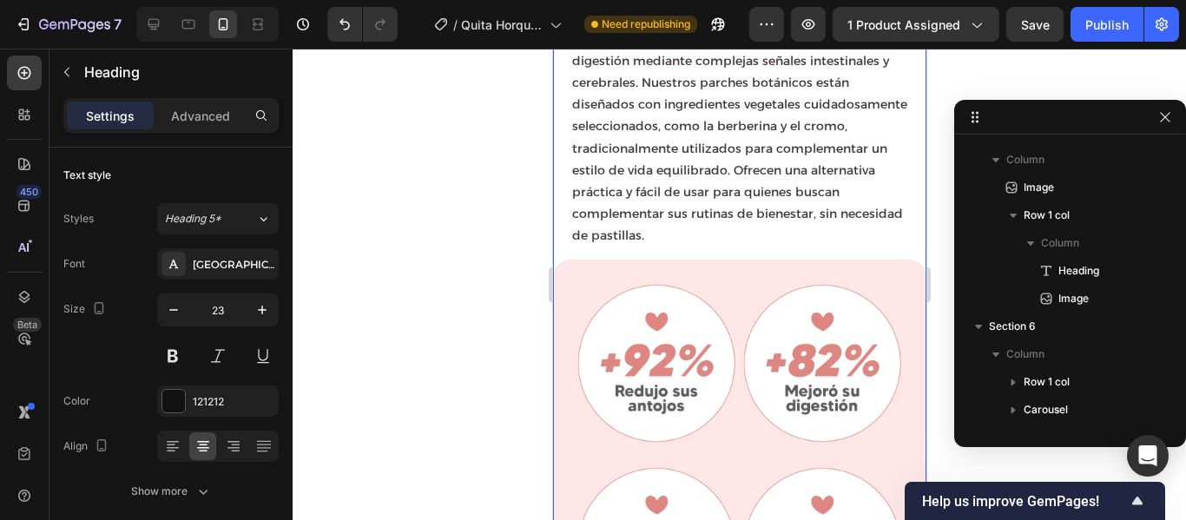
click at [904, 246] on div "¿Cómo funciona el parche GLP-1? Heading 0 Tu cuerpo regula naturalmente el hamb…" at bounding box center [738, 336] width 373 height 754
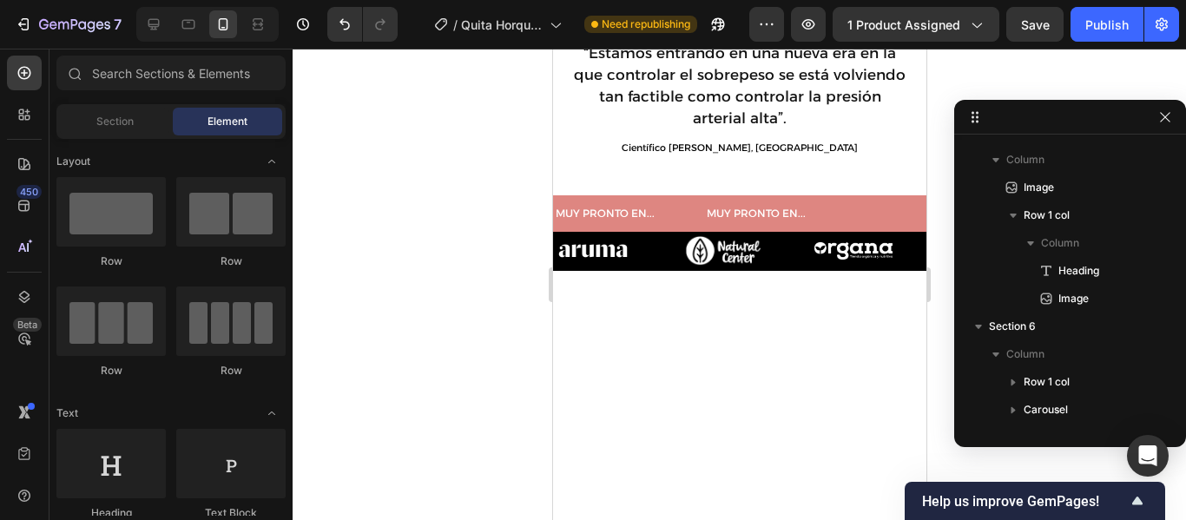
scroll to position [2868, 0]
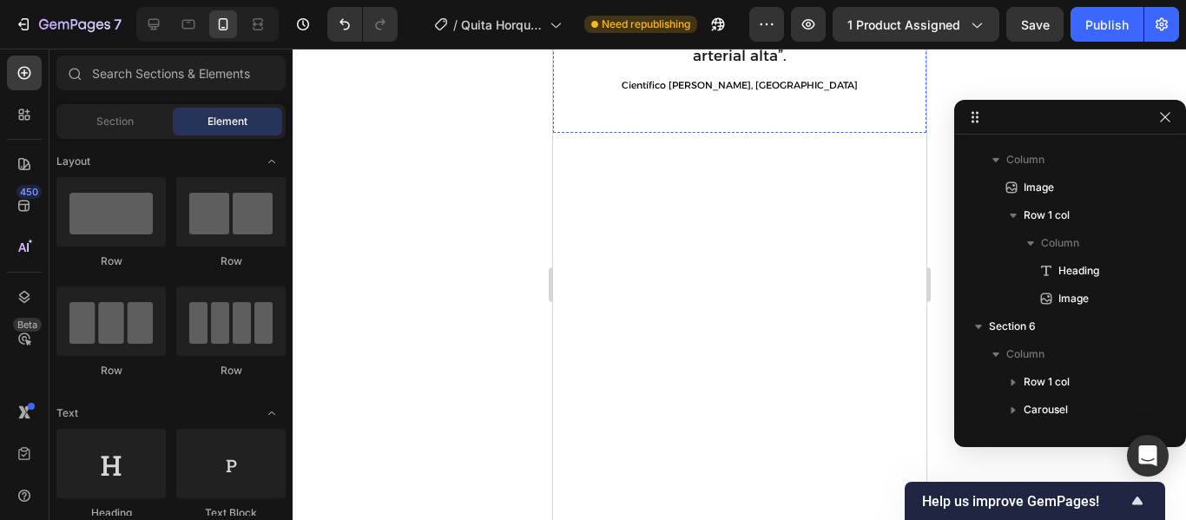
click at [900, 98] on div "“Estamos entrando en una nueva era en la que controlar el sobrepeso se está vol…" at bounding box center [738, 29] width 373 height 138
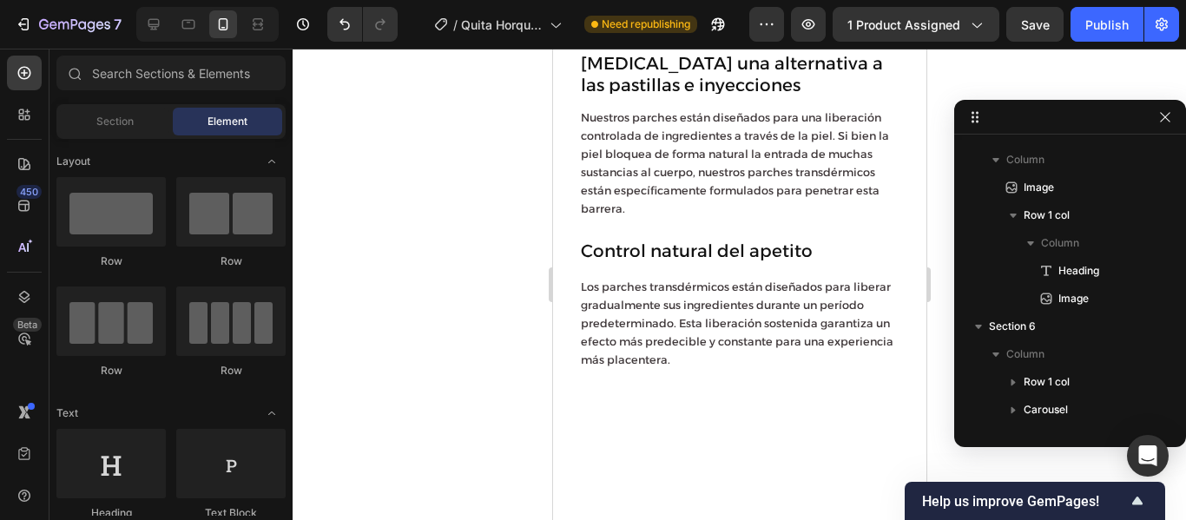
scroll to position [2887, 0]
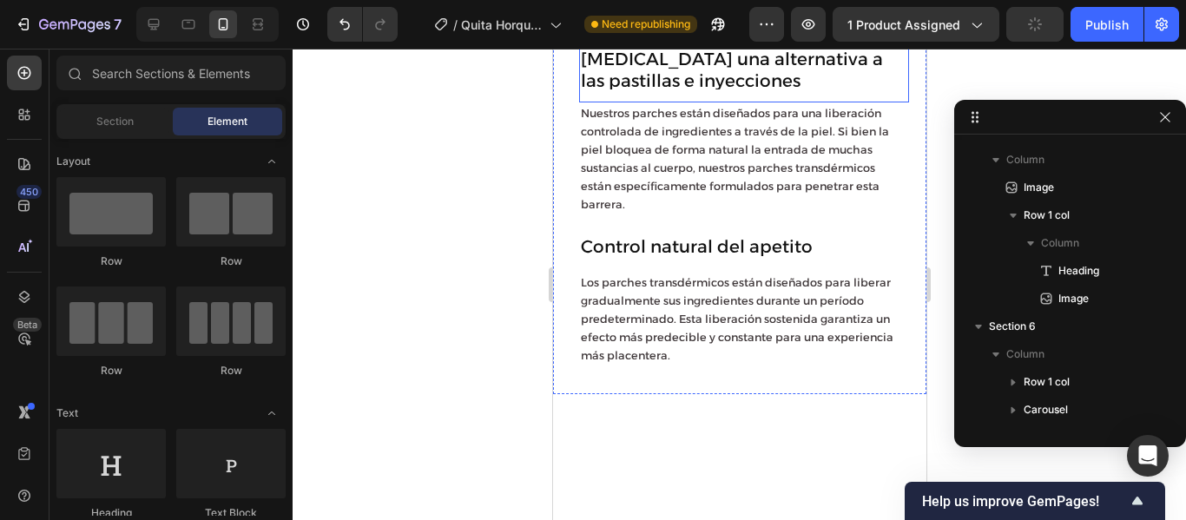
click at [869, 89] on h2 "GLP-1 una alternativa a las pastillas e inyecciones" at bounding box center [743, 66] width 330 height 46
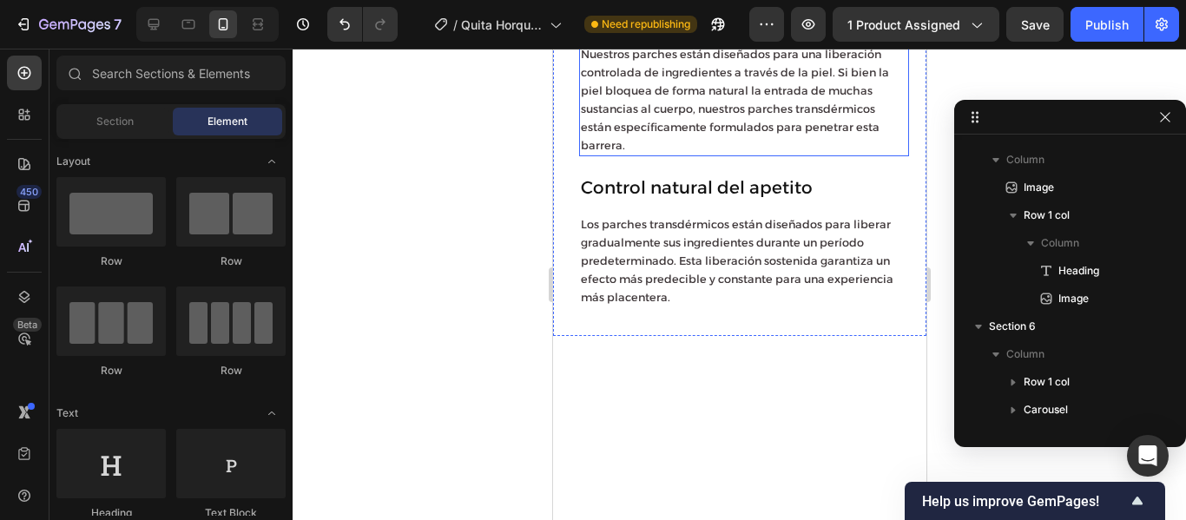
click at [895, 156] on div "Nuestros parches están diseñados para una liberación controlada de ingredientes…" at bounding box center [743, 99] width 330 height 113
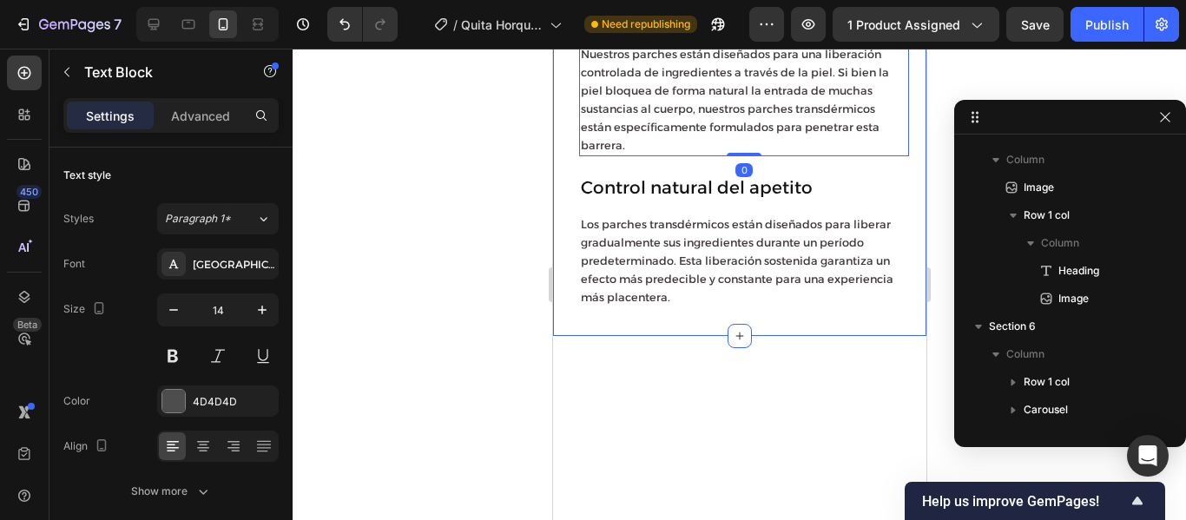
click at [907, 311] on div "Nuestros parches están diseñados para una liberación controlada de ingredientes…" at bounding box center [738, 176] width 373 height 320
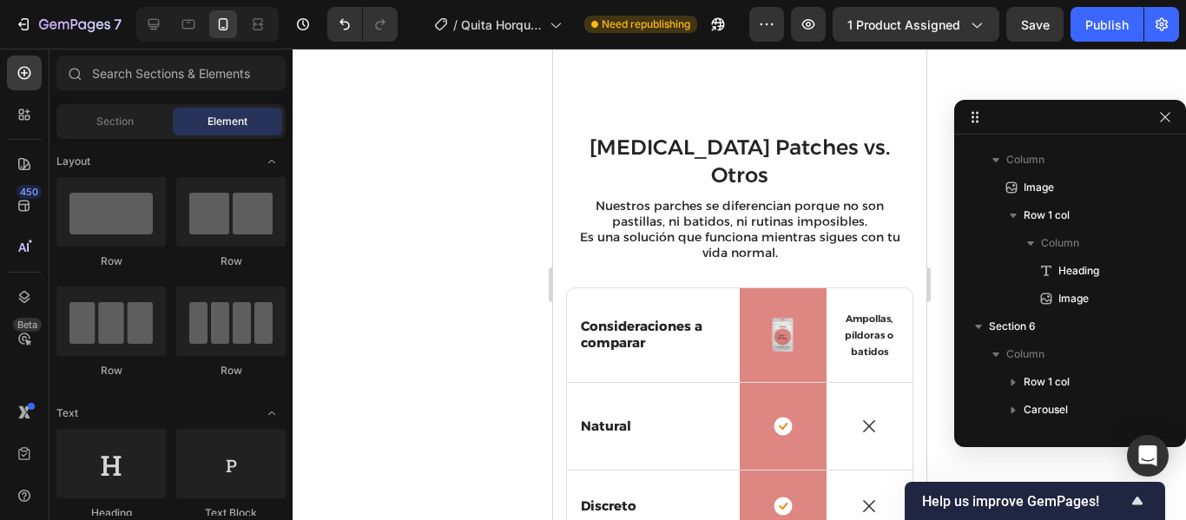
scroll to position [2993, 0]
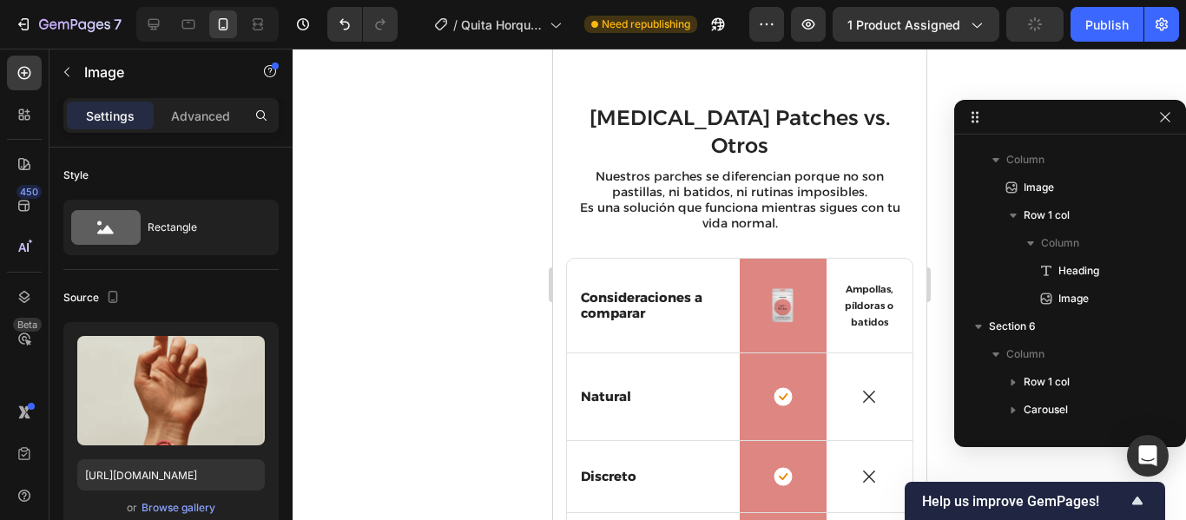
scroll to position [3176, 0]
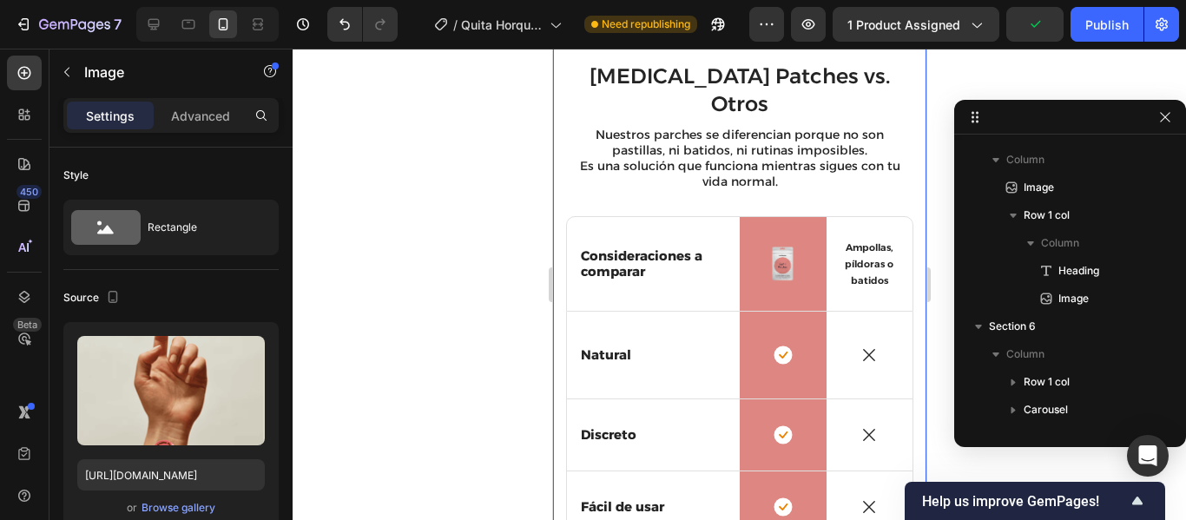
click at [889, 393] on div "GLP-1 Patches vs. Otros Heading Nuestros parches se diferencian porque no son p…" at bounding box center [738, 320] width 373 height 641
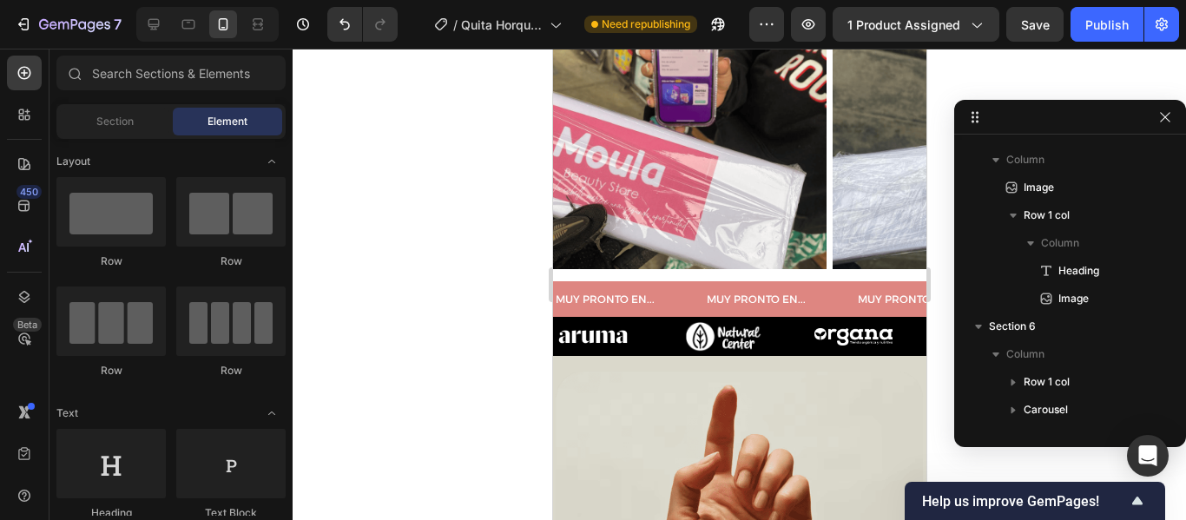
scroll to position [2779, 0]
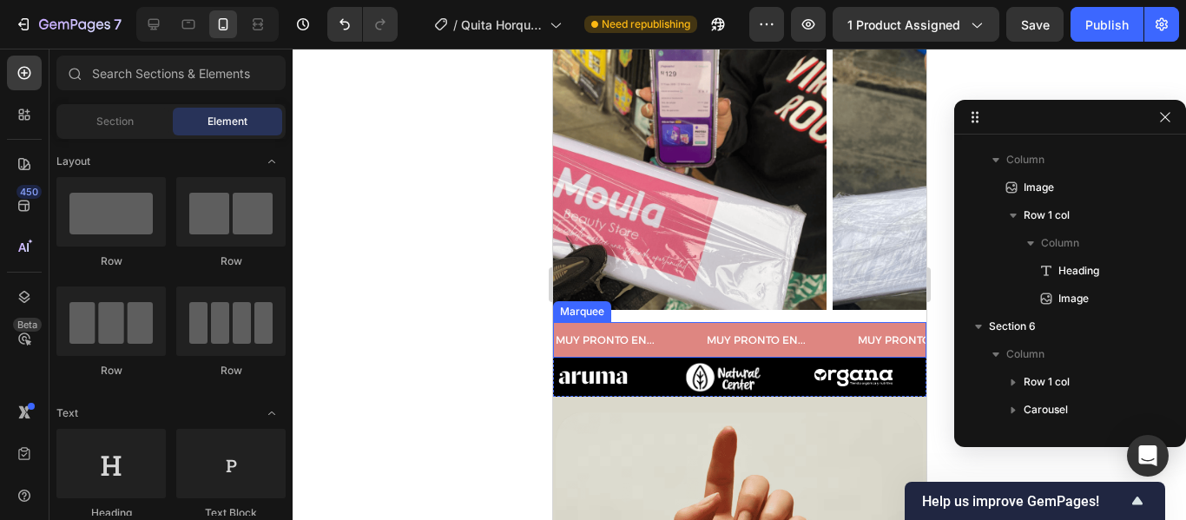
click at [823, 333] on div "MUY PRONTO EN... Text" at bounding box center [779, 340] width 151 height 36
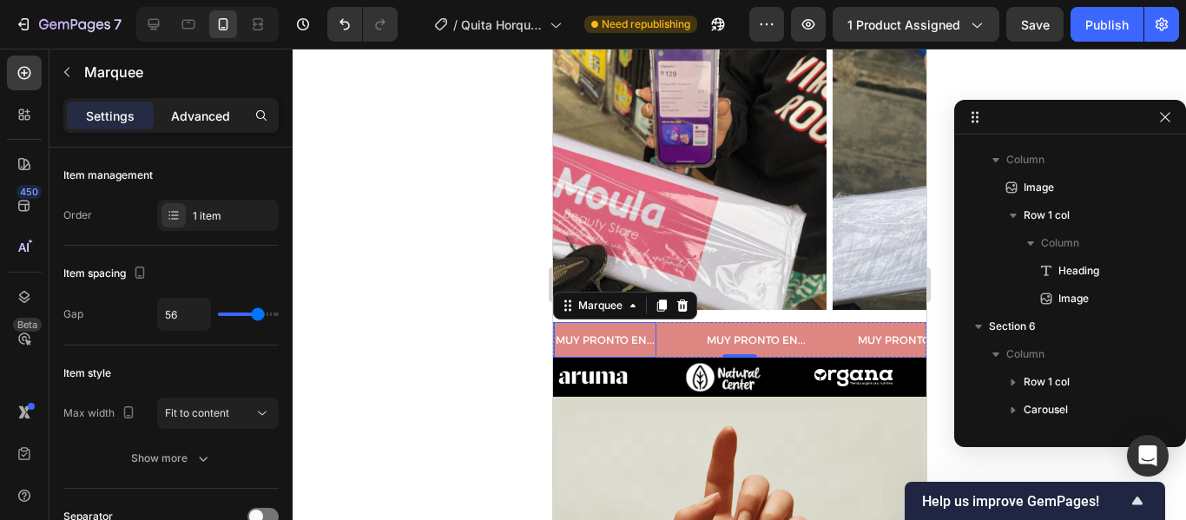
click at [219, 122] on p "Advanced" at bounding box center [200, 116] width 59 height 18
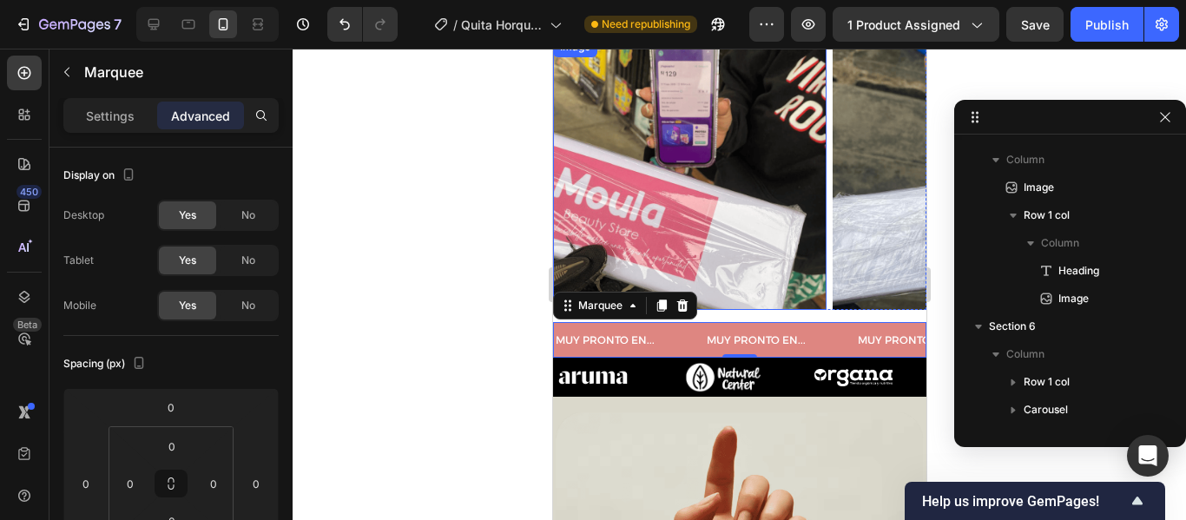
click at [775, 284] on img at bounding box center [689, 173] width 274 height 274
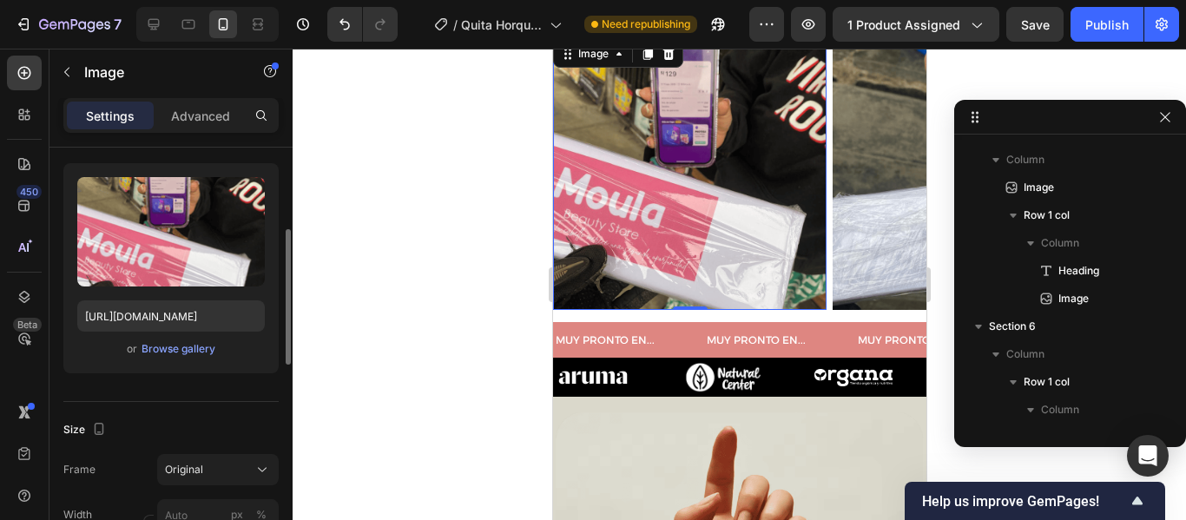
scroll to position [185, 0]
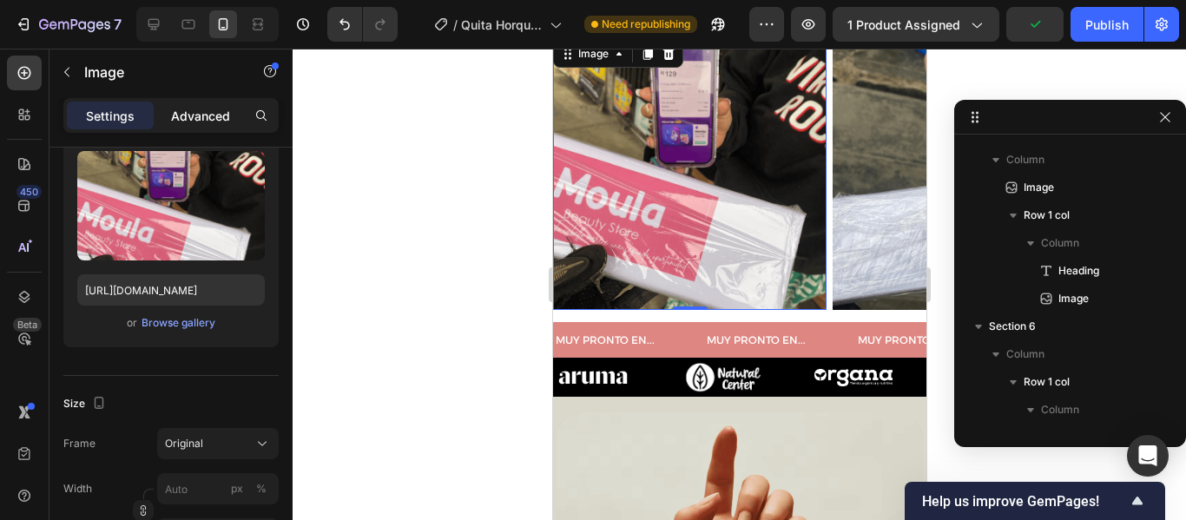
click at [198, 109] on p "Advanced" at bounding box center [200, 116] width 59 height 18
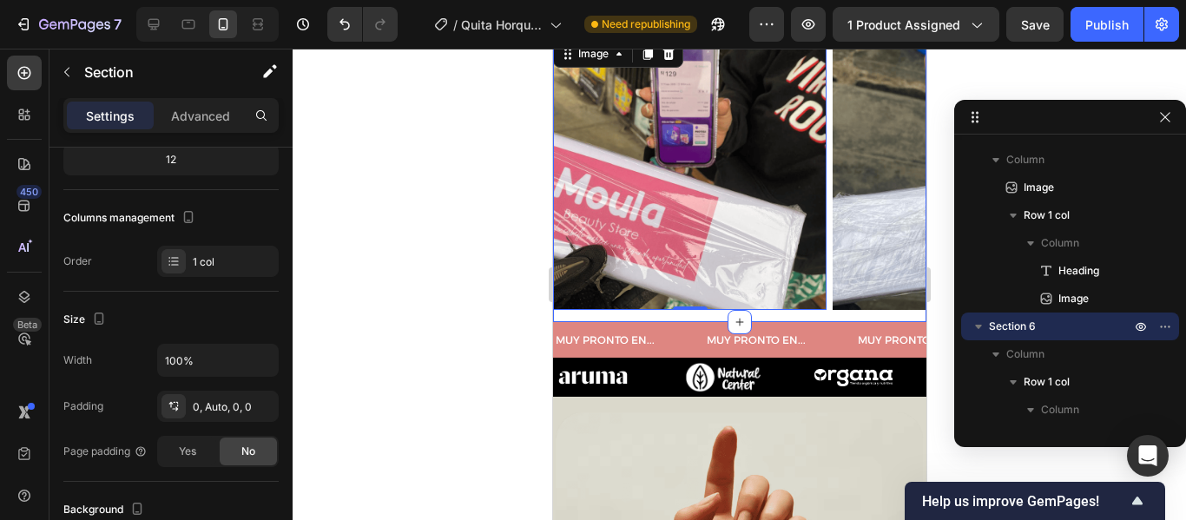
click at [803, 318] on div "Image 0 Image Image Image Image Carousel" at bounding box center [738, 179] width 373 height 286
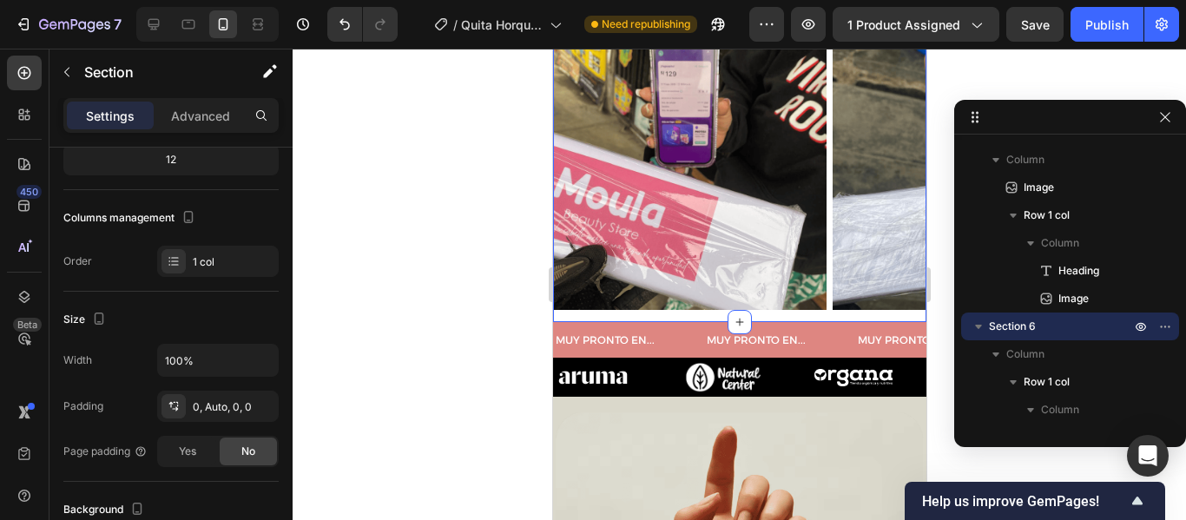
scroll to position [0, 0]
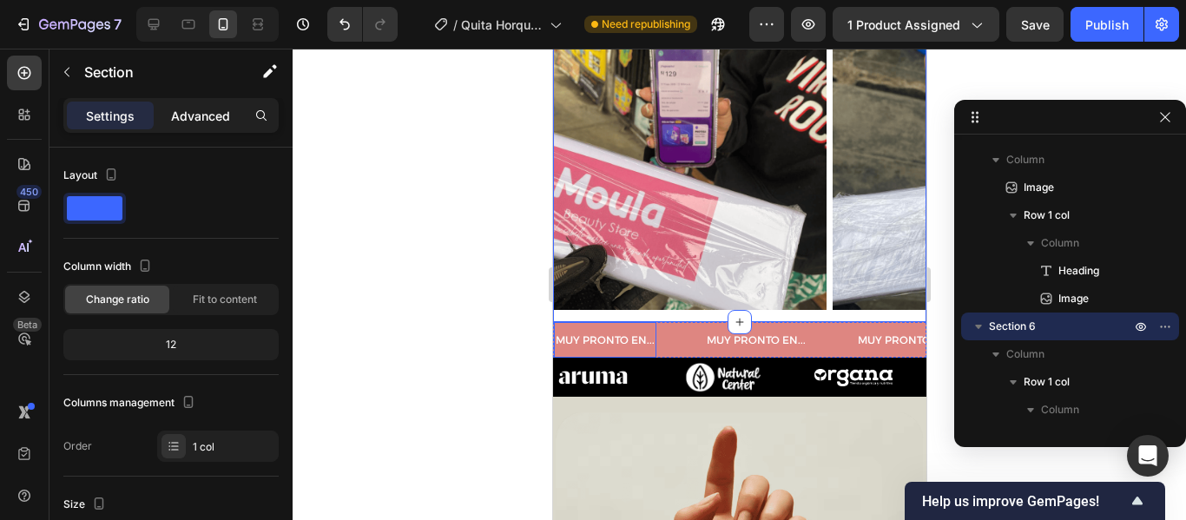
click at [192, 116] on p "Advanced" at bounding box center [200, 116] width 59 height 18
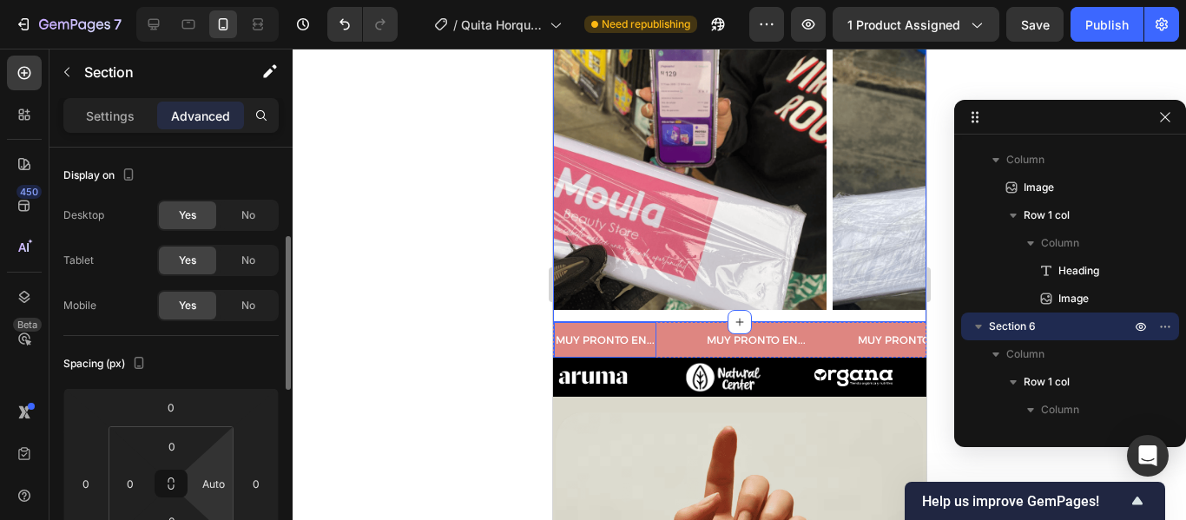
scroll to position [76, 0]
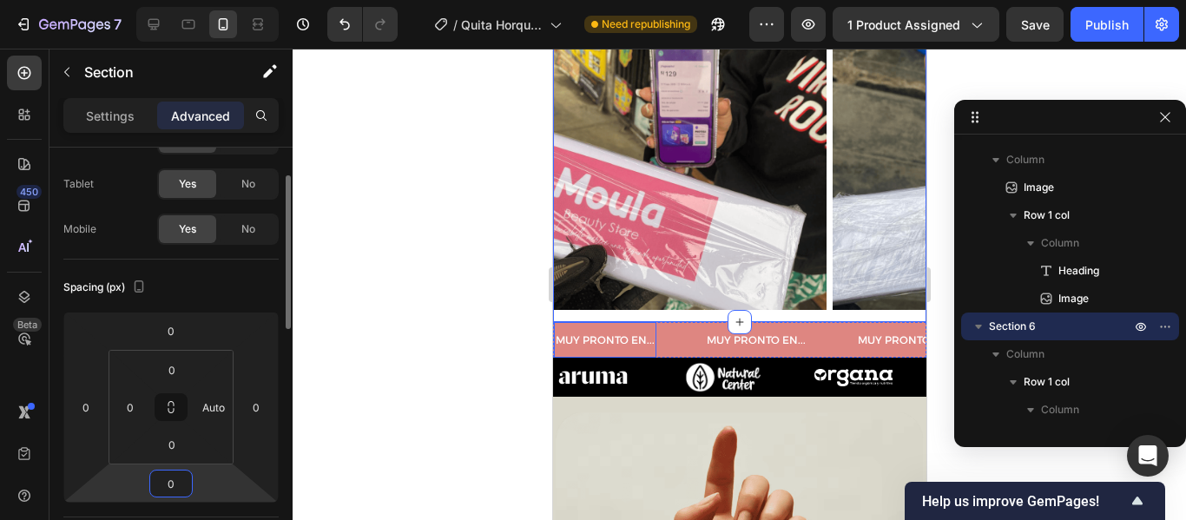
click at [184, 483] on input "0" at bounding box center [171, 484] width 35 height 26
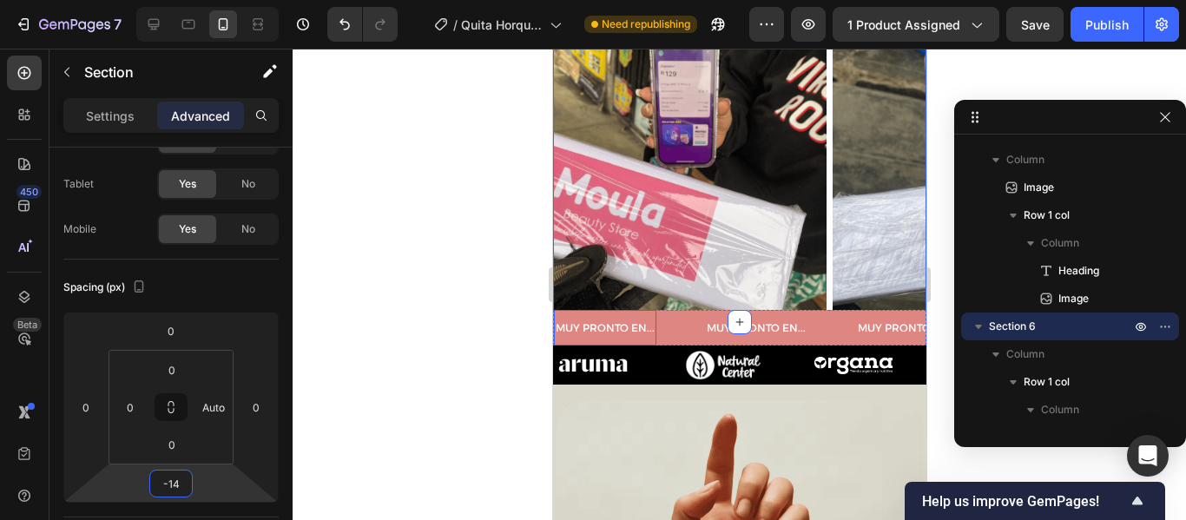
type input "-14"
click at [408, 319] on div at bounding box center [740, 285] width 894 height 472
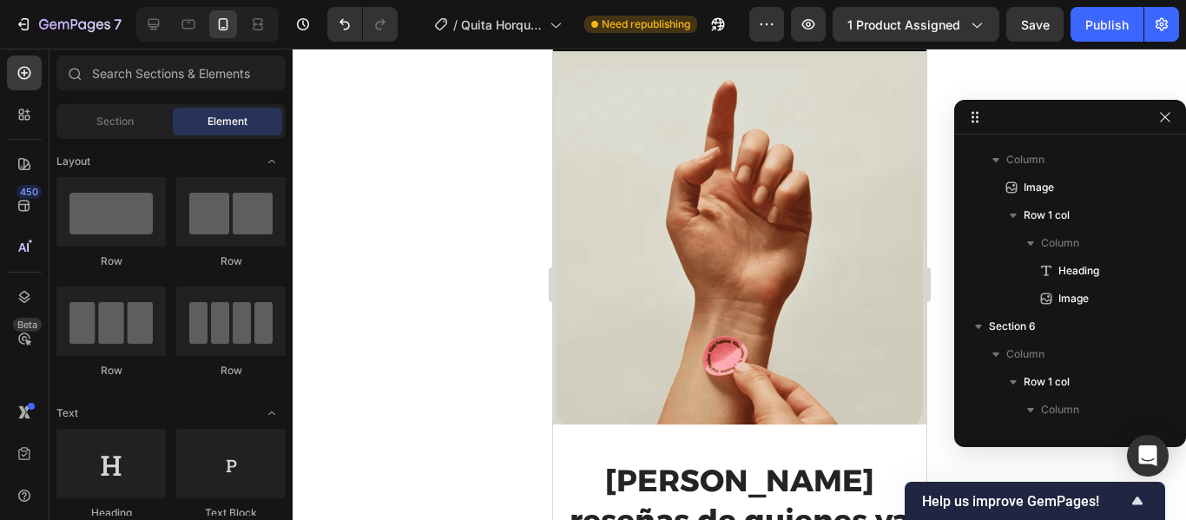
scroll to position [3105, 0]
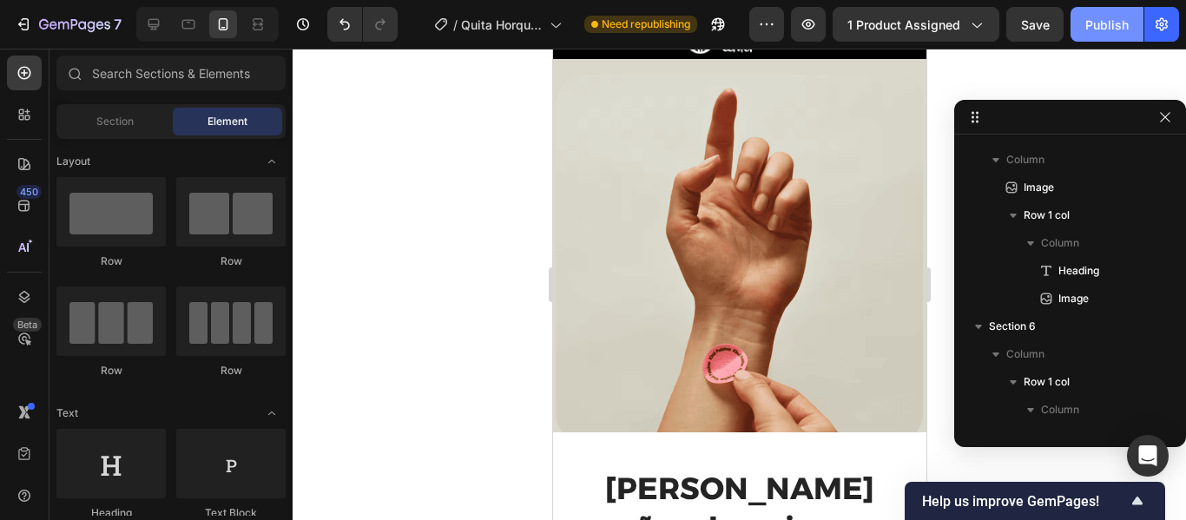
click at [1108, 33] on div "Publish" at bounding box center [1107, 25] width 43 height 18
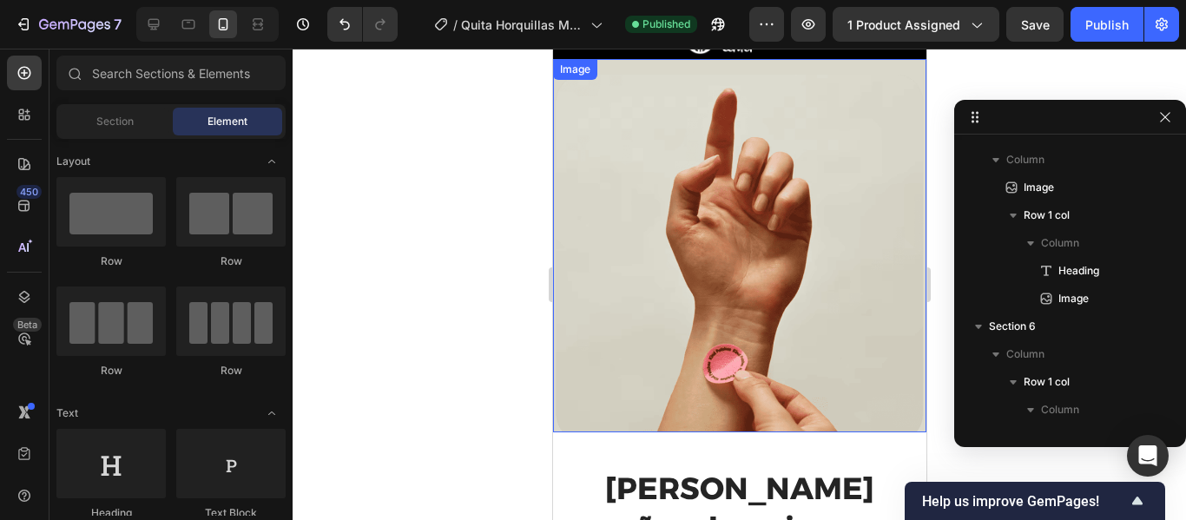
scroll to position [2897, 0]
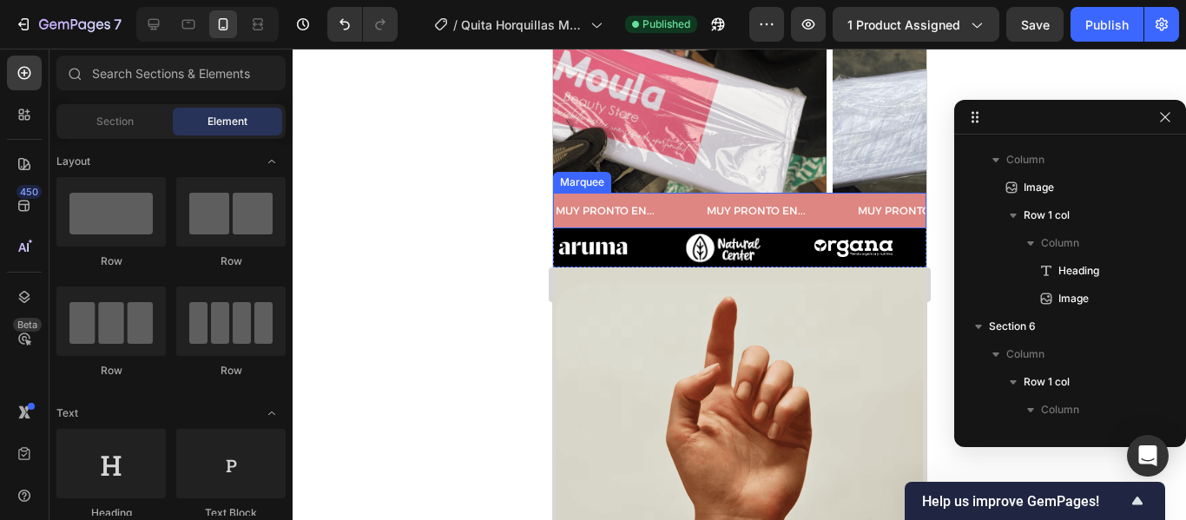
click at [833, 208] on div "MUY PRONTO EN... Text" at bounding box center [779, 211] width 151 height 36
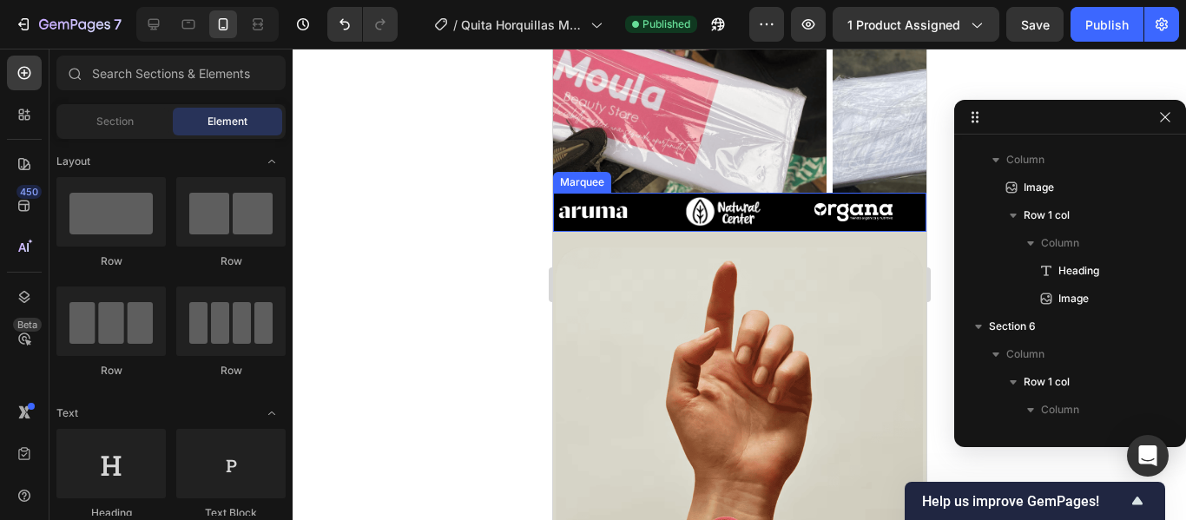
click at [792, 220] on div "Image" at bounding box center [749, 211] width 130 height 31
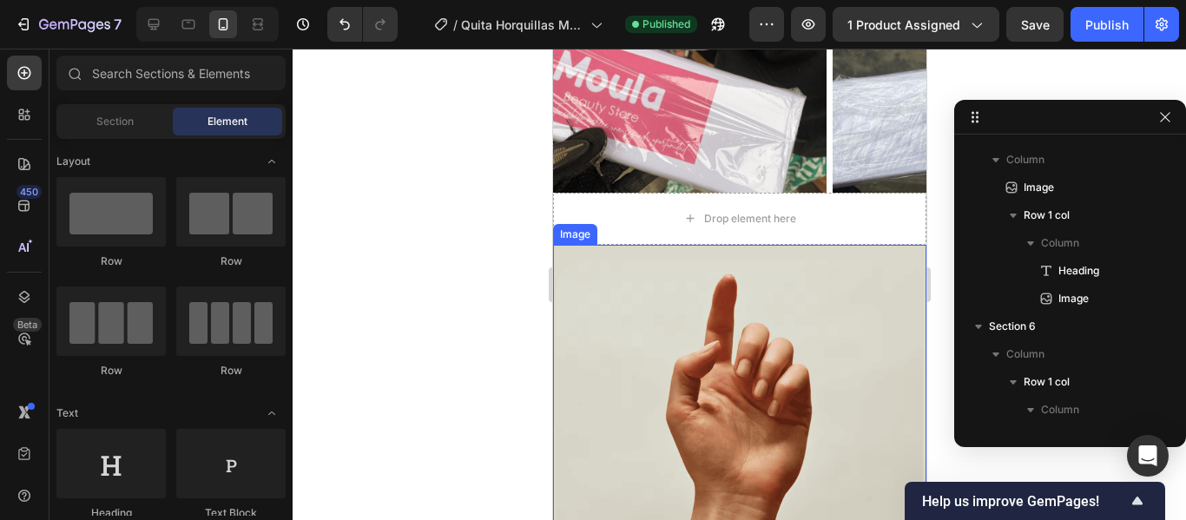
click at [828, 329] on img at bounding box center [738, 431] width 373 height 373
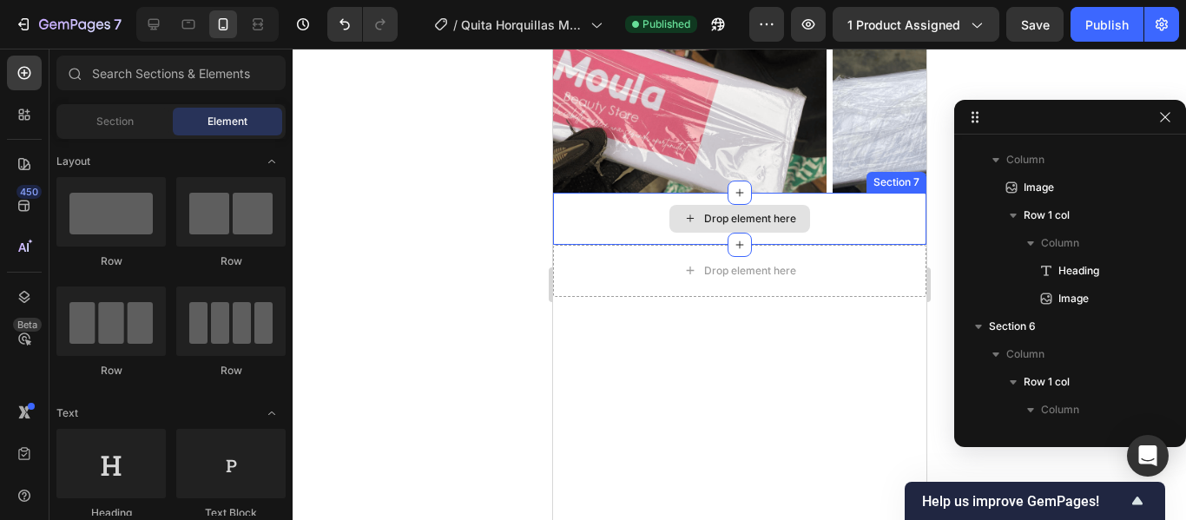
click at [867, 209] on div "Drop element here" at bounding box center [738, 219] width 373 height 52
click at [876, 239] on div "Drop element here" at bounding box center [738, 219] width 373 height 52
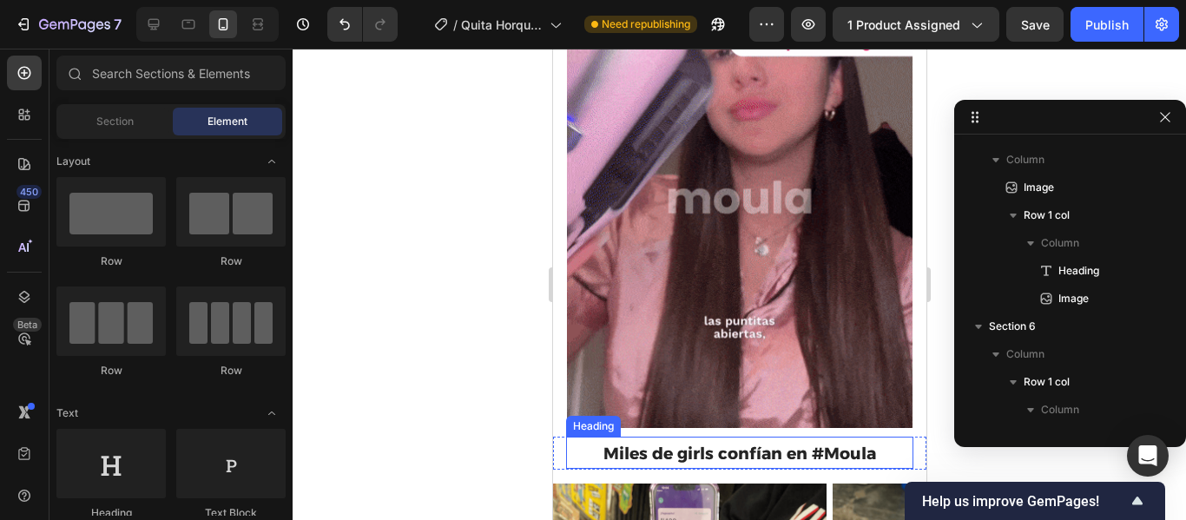
scroll to position [2363, 0]
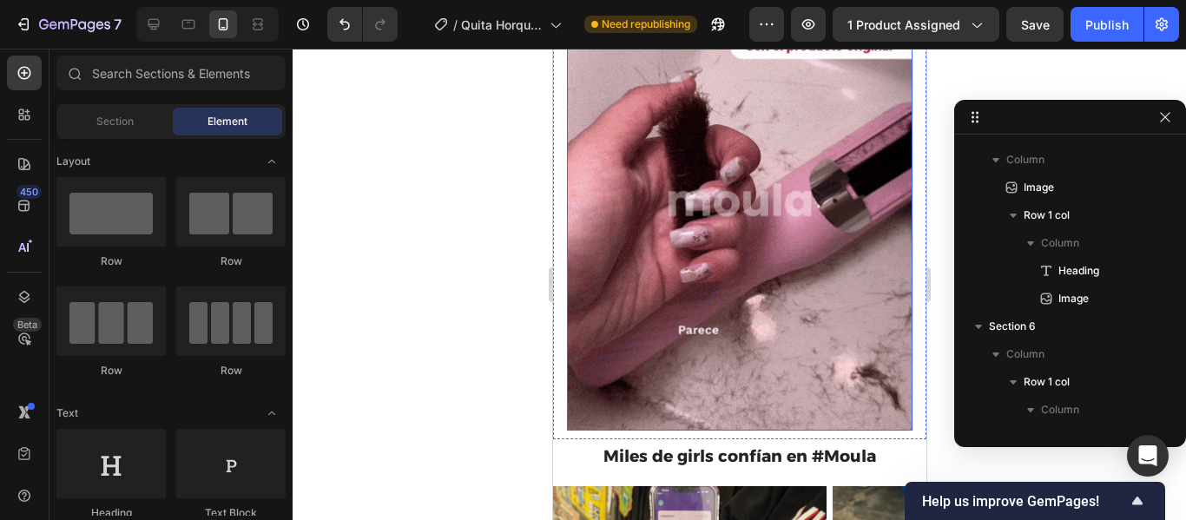
click at [876, 195] on img at bounding box center [739, 200] width 346 height 460
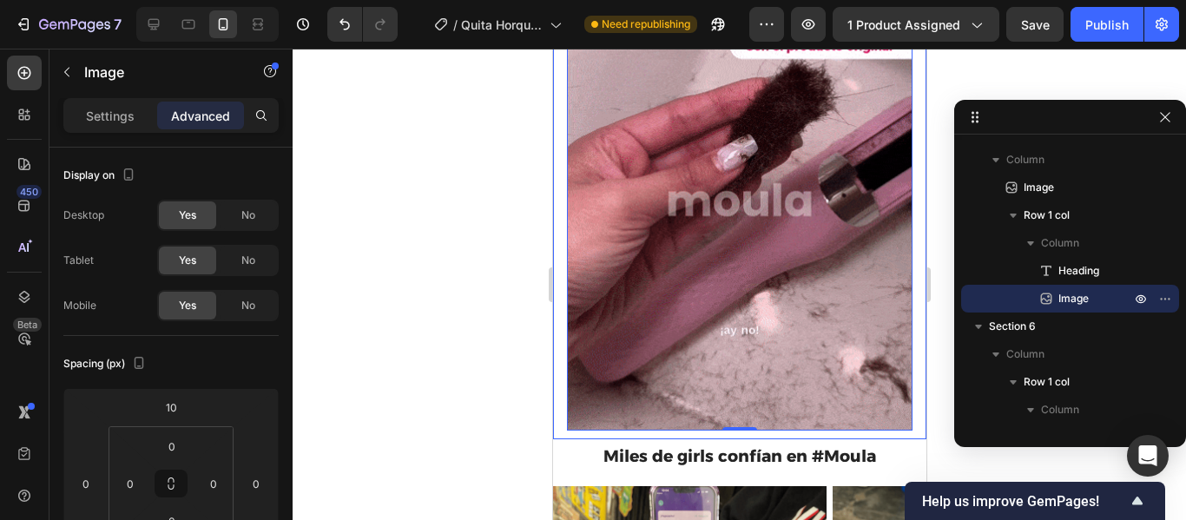
click at [557, 246] on div "Tu cabello merece una segunda oportunidad Heading Image 0 Row" at bounding box center [738, 174] width 373 height 531
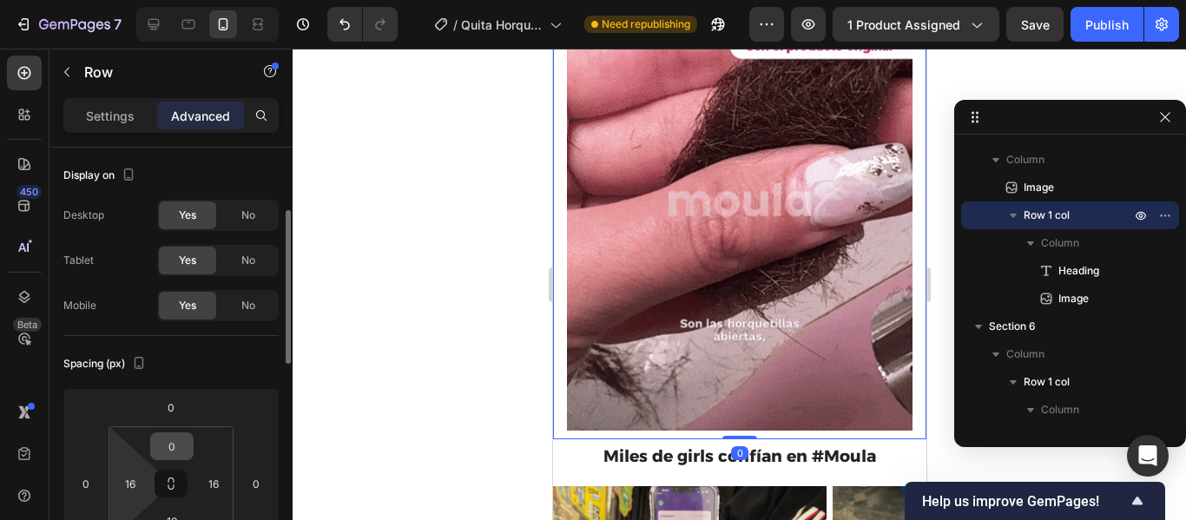
scroll to position [54, 0]
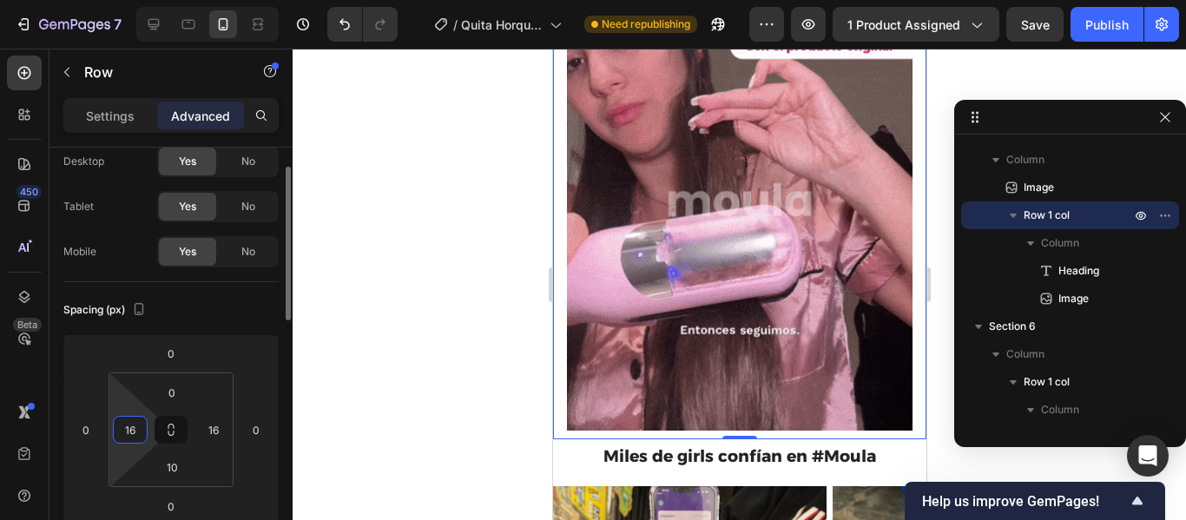
click at [133, 420] on input "16" at bounding box center [130, 430] width 26 height 26
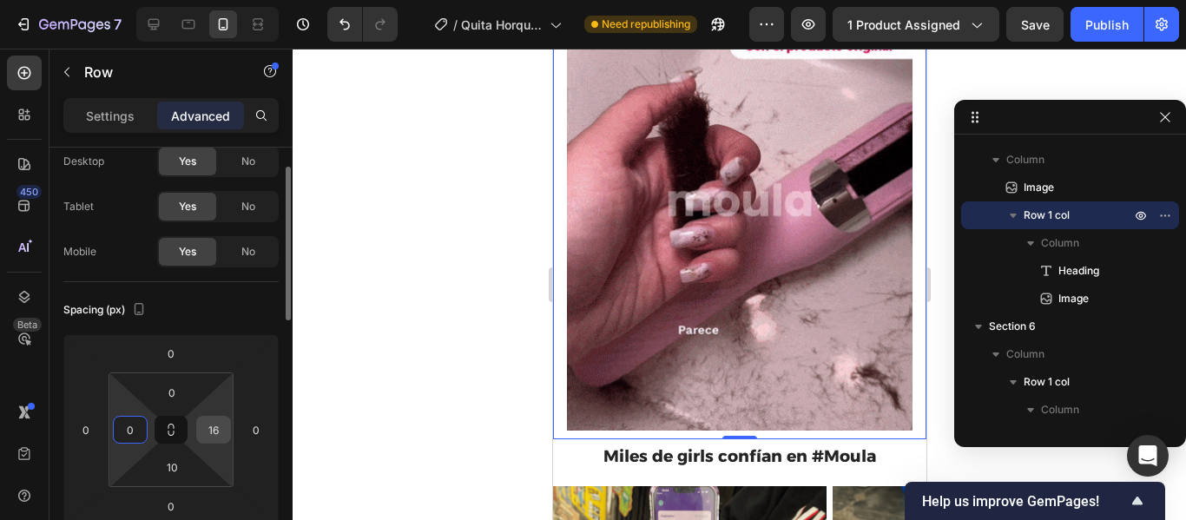
type input "0"
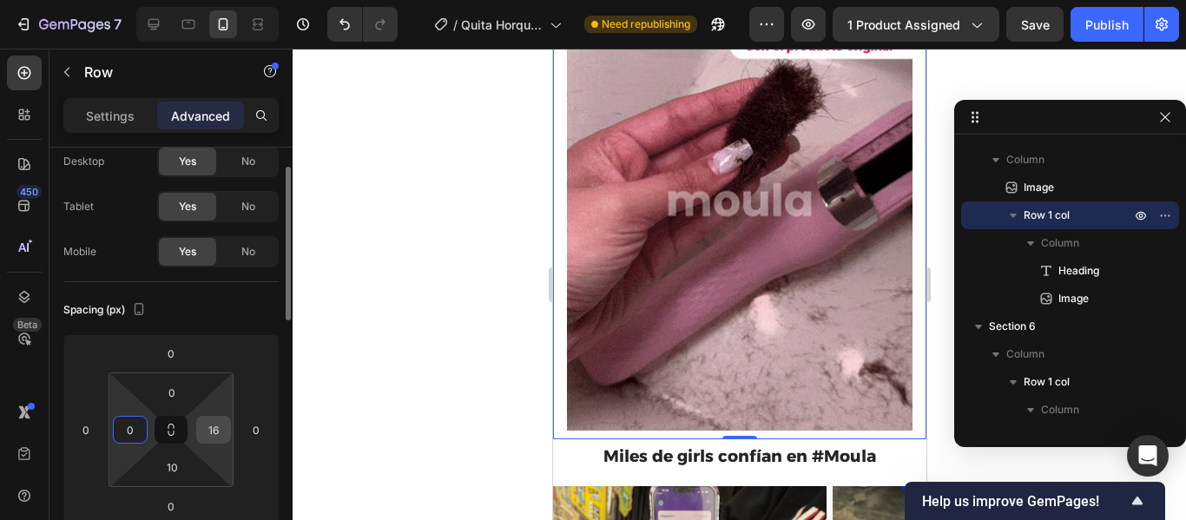
click at [212, 422] on input "16" at bounding box center [214, 430] width 26 height 26
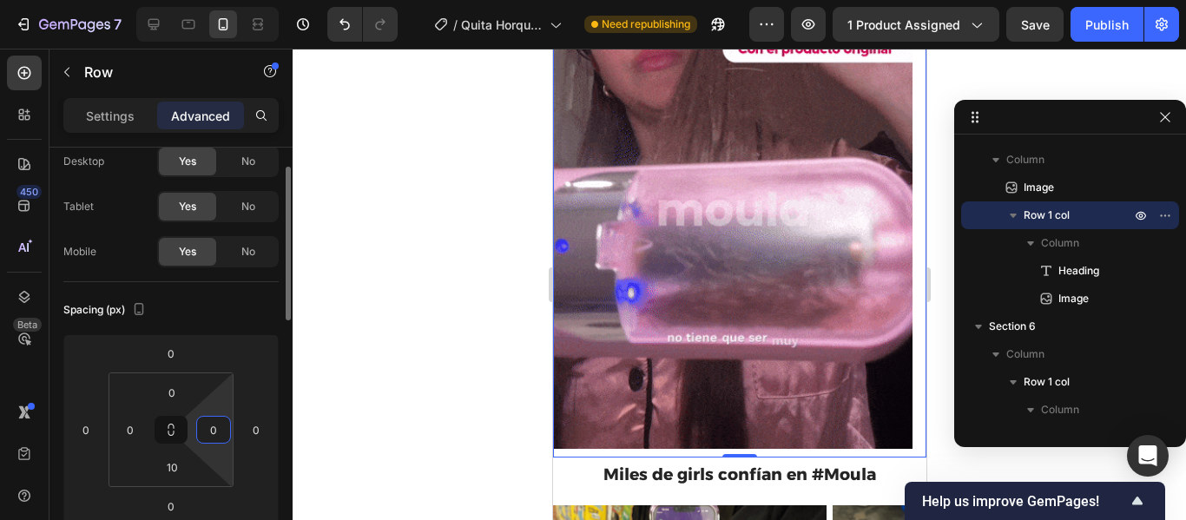
type input "0"
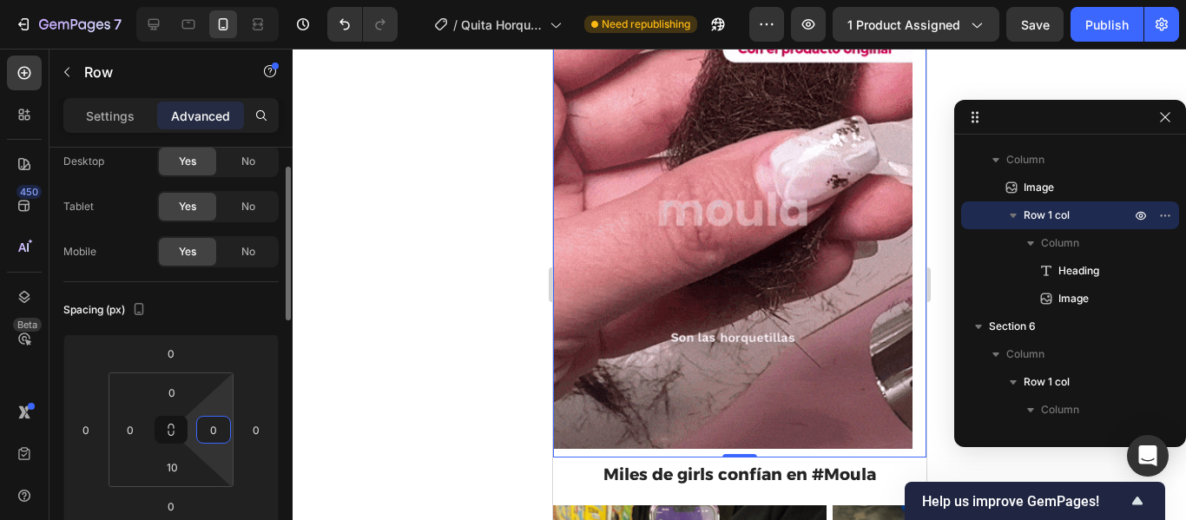
click at [245, 282] on div "Spacing (px) 0 0 0 0 0 0 10 0" at bounding box center [170, 411] width 215 height 258
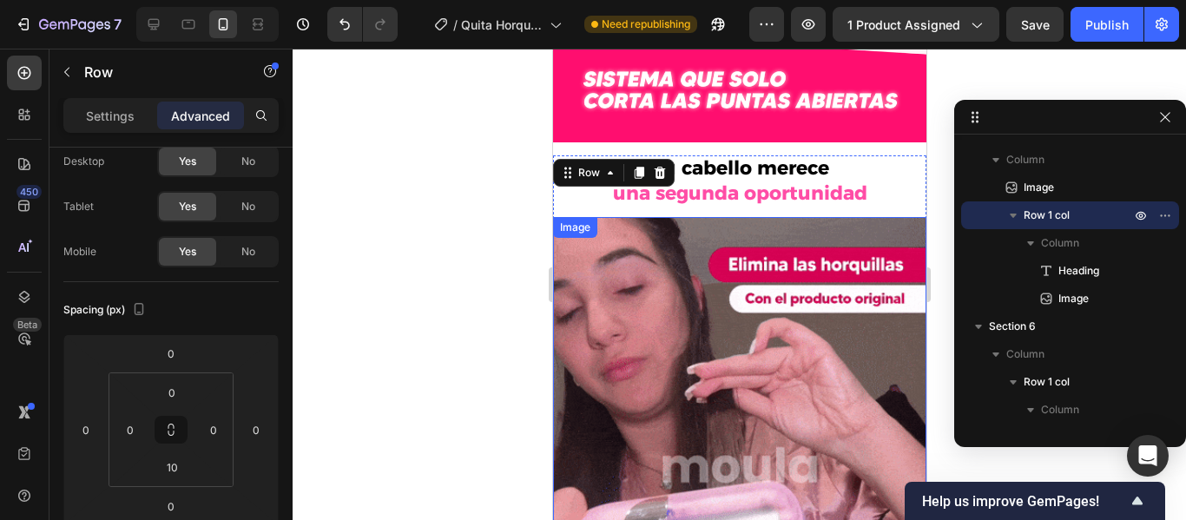
scroll to position [2111, 0]
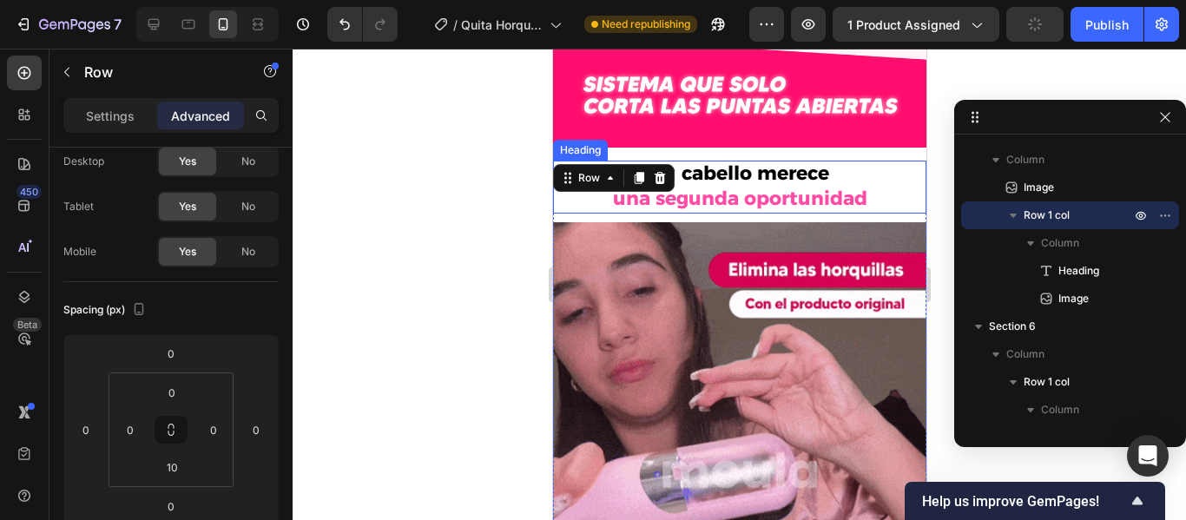
click at [869, 161] on h2 "Tu cabello merece una segunda oportunidad" at bounding box center [738, 187] width 373 height 52
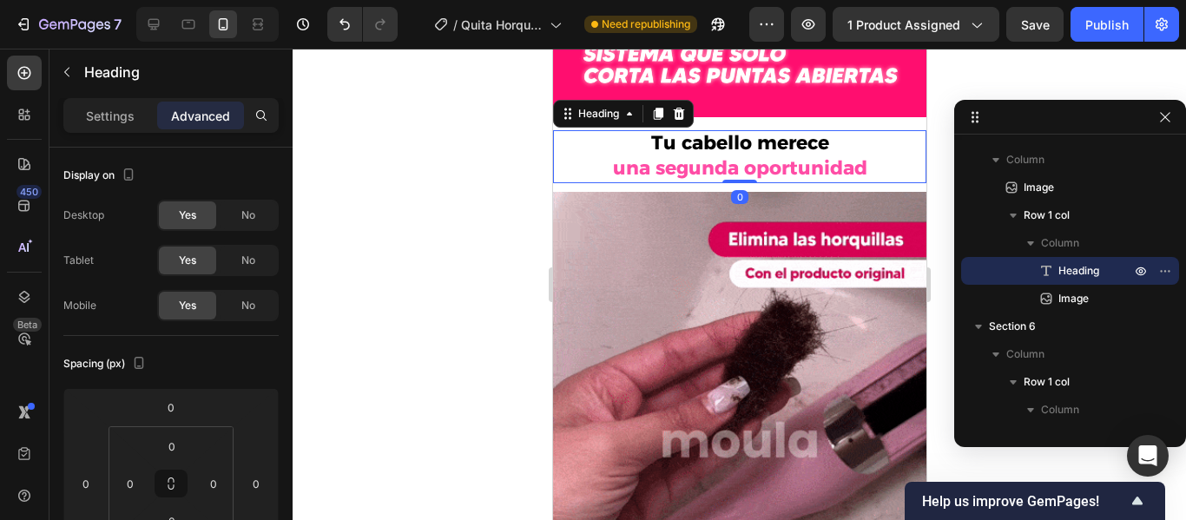
scroll to position [2145, 0]
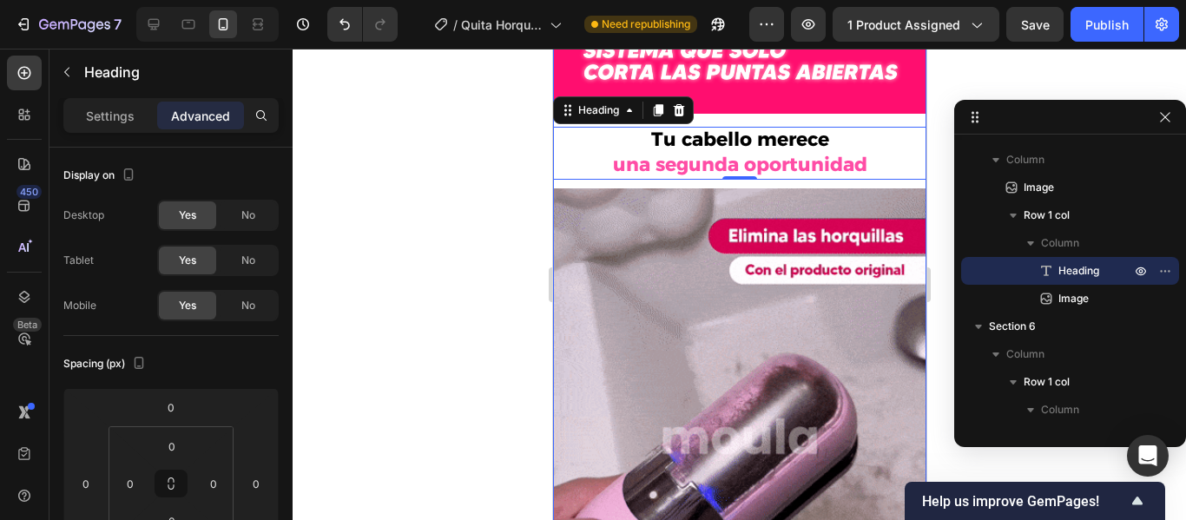
click at [853, 106] on div "Image Tu cabello merece una segunda oportunidad Heading 0 Image Row" at bounding box center [738, 173] width 373 height 1044
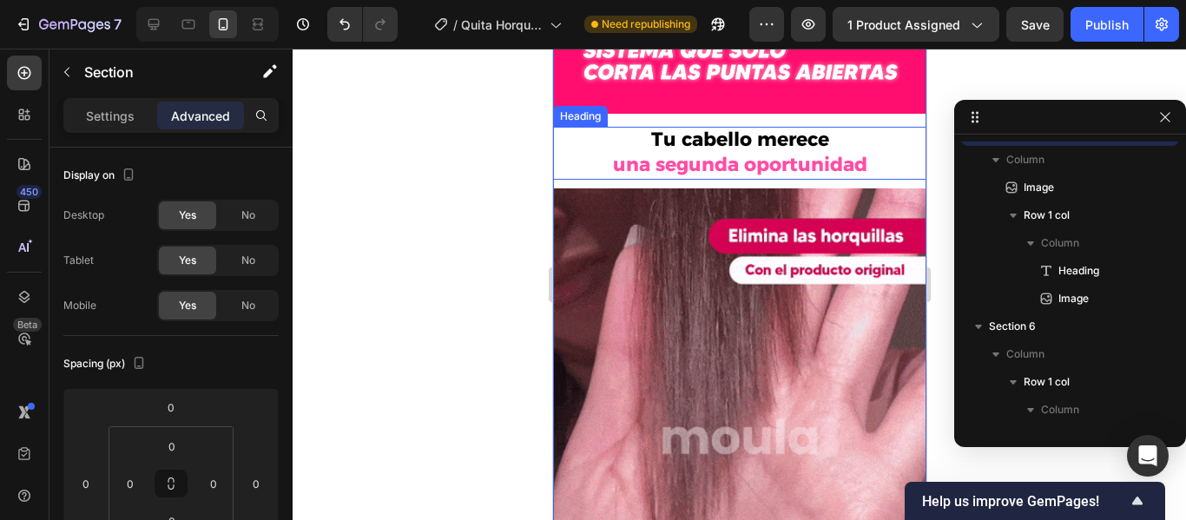
click at [863, 127] on h2 "Tu cabello merece una segunda oportunidad" at bounding box center [738, 153] width 373 height 52
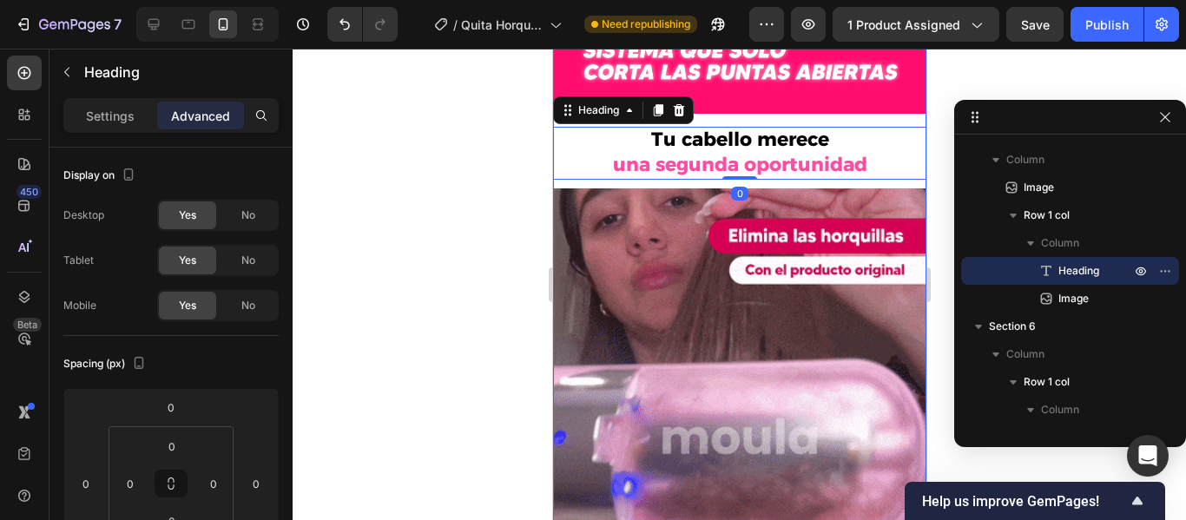
click at [836, 102] on div "Image Tu cabello merece una segunda oportunidad Heading 0 Image Row" at bounding box center [738, 173] width 373 height 1044
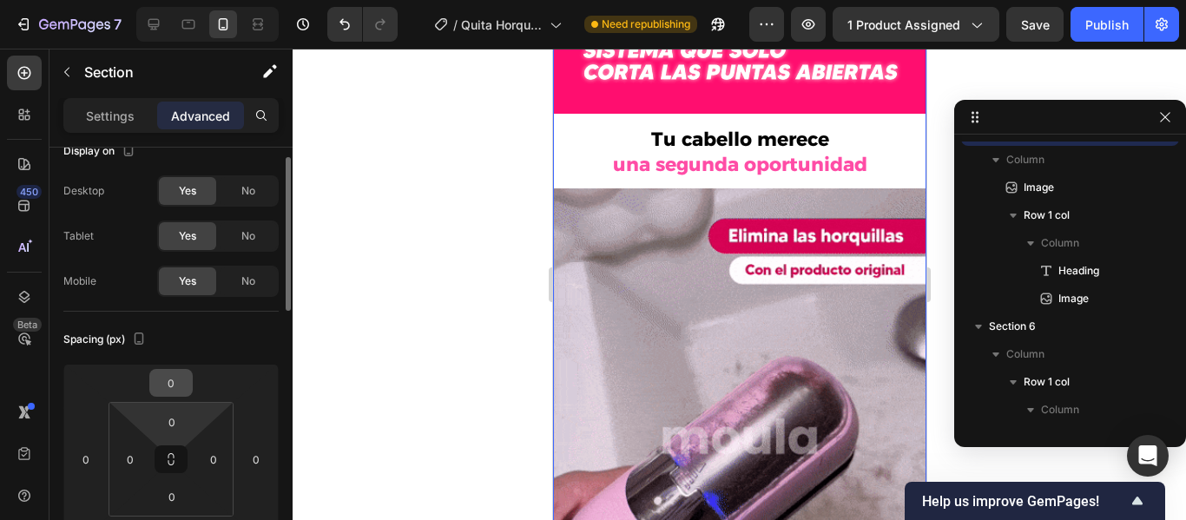
scroll to position [25, 0]
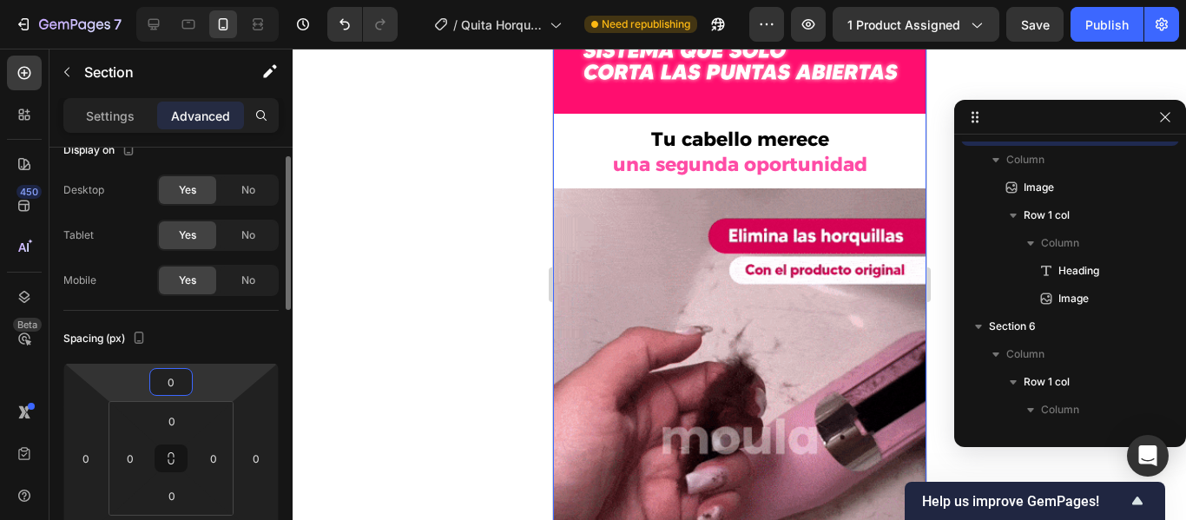
click at [176, 385] on input "0" at bounding box center [171, 382] width 35 height 26
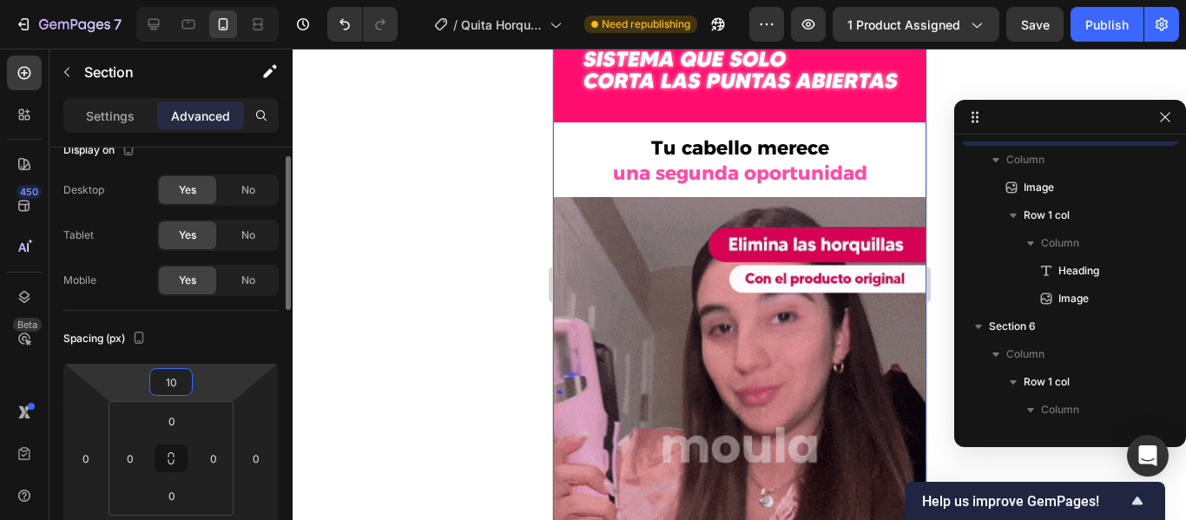
type input "0"
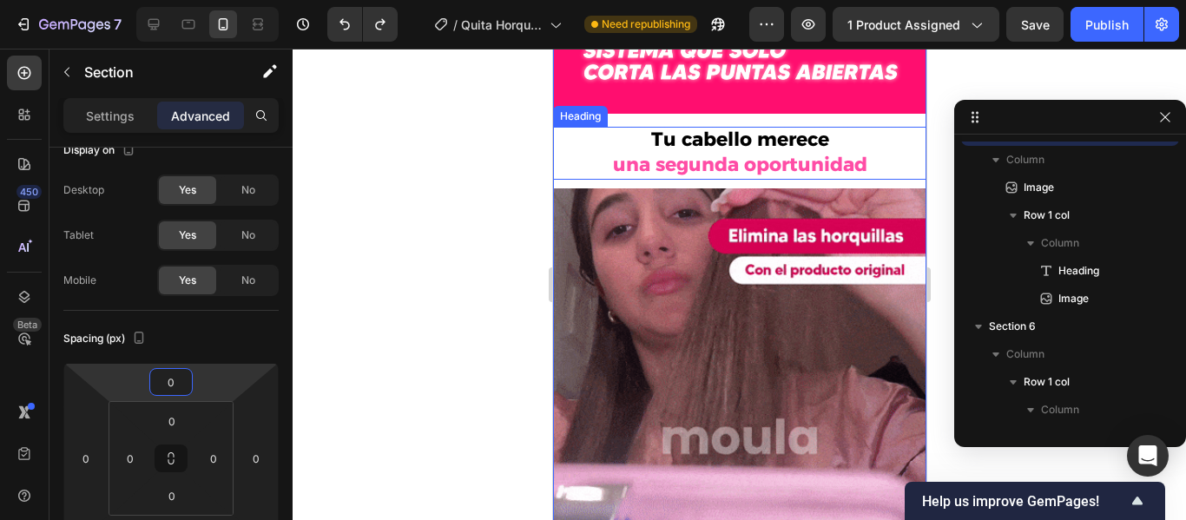
click at [783, 135] on strong "Tu cabello merece" at bounding box center [740, 139] width 178 height 23
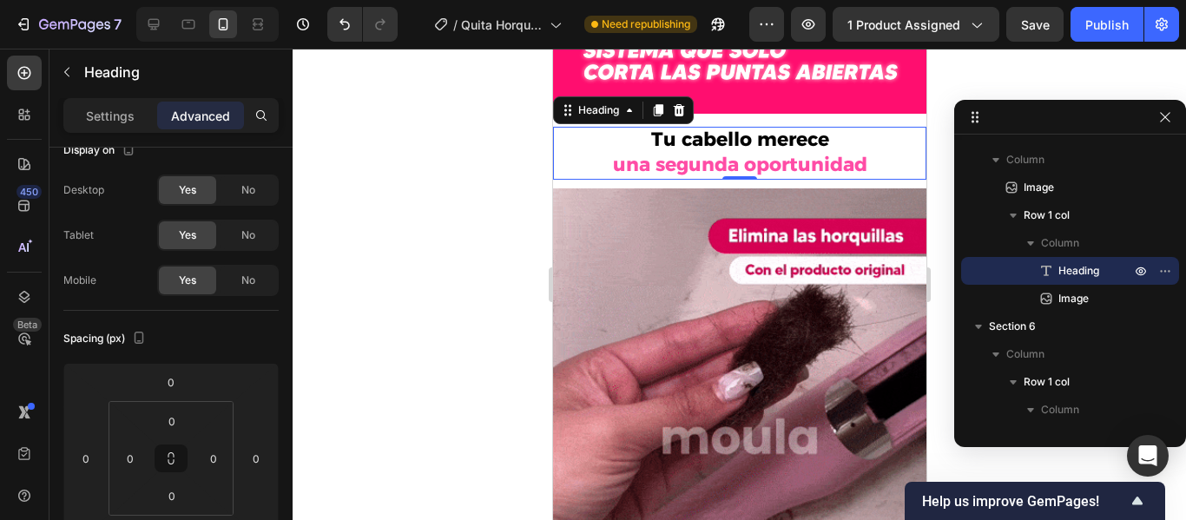
scroll to position [0, 0]
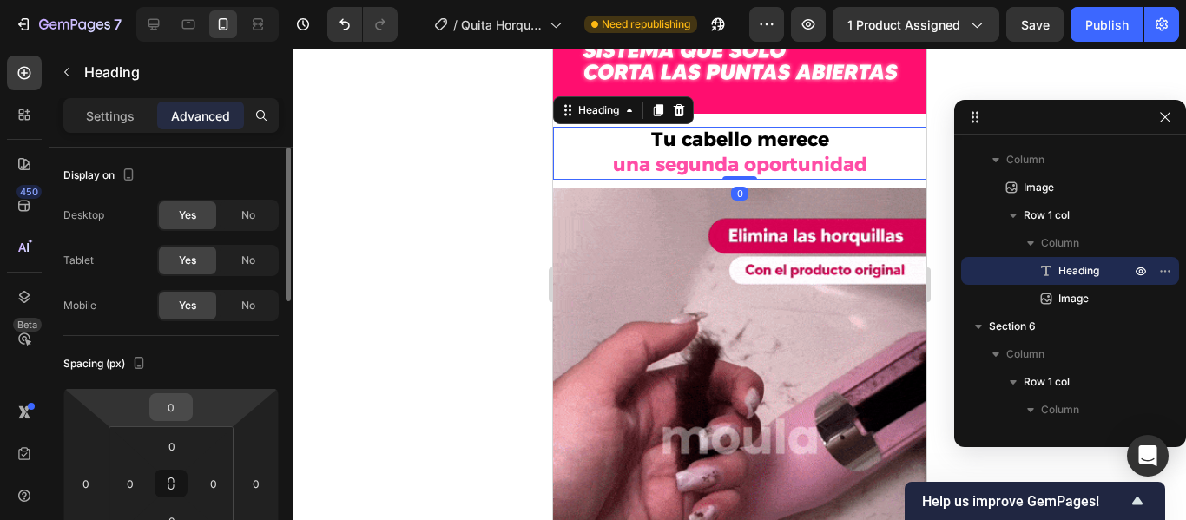
click at [176, 399] on input "0" at bounding box center [171, 407] width 35 height 26
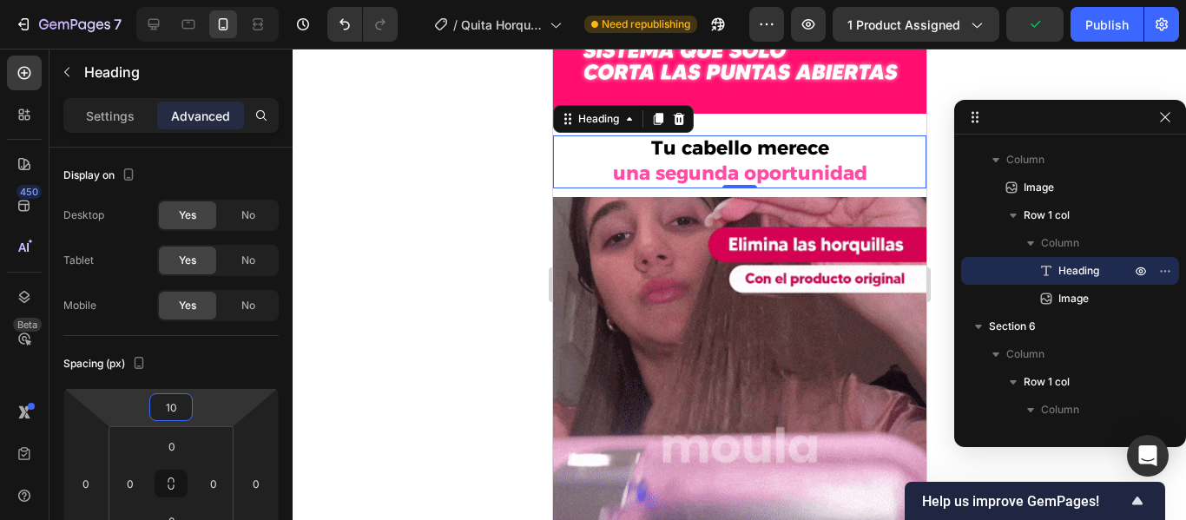
type input "10"
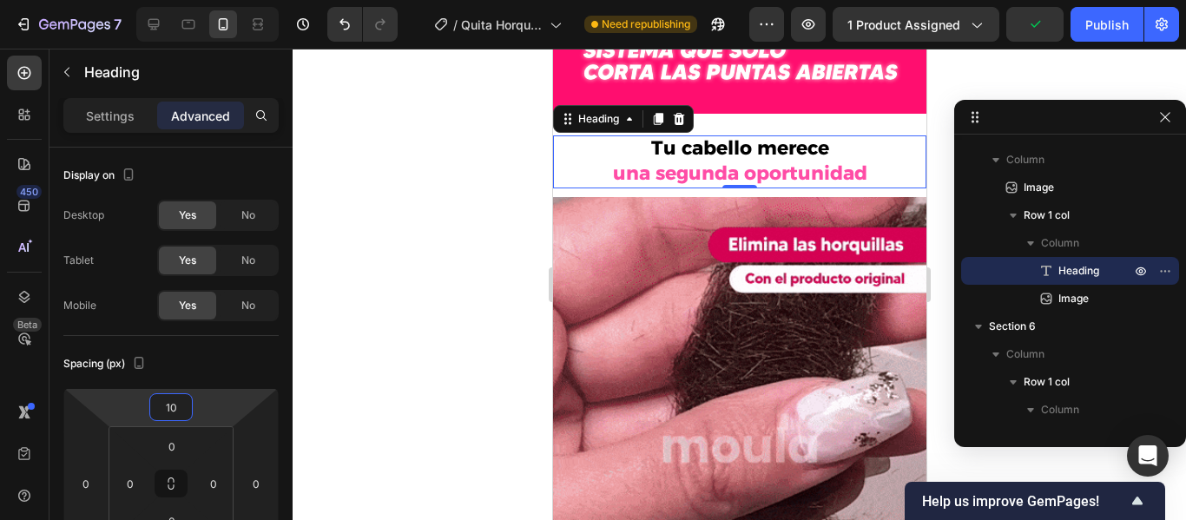
click at [861, 158] on h2 "Tu cabello merece una segunda oportunidad" at bounding box center [738, 161] width 373 height 52
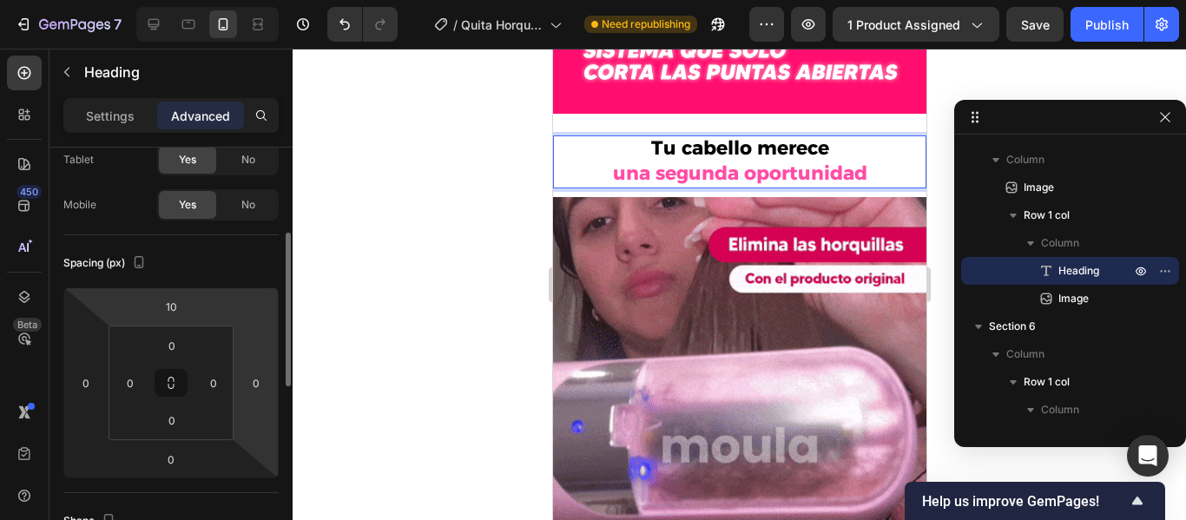
scroll to position [147, 0]
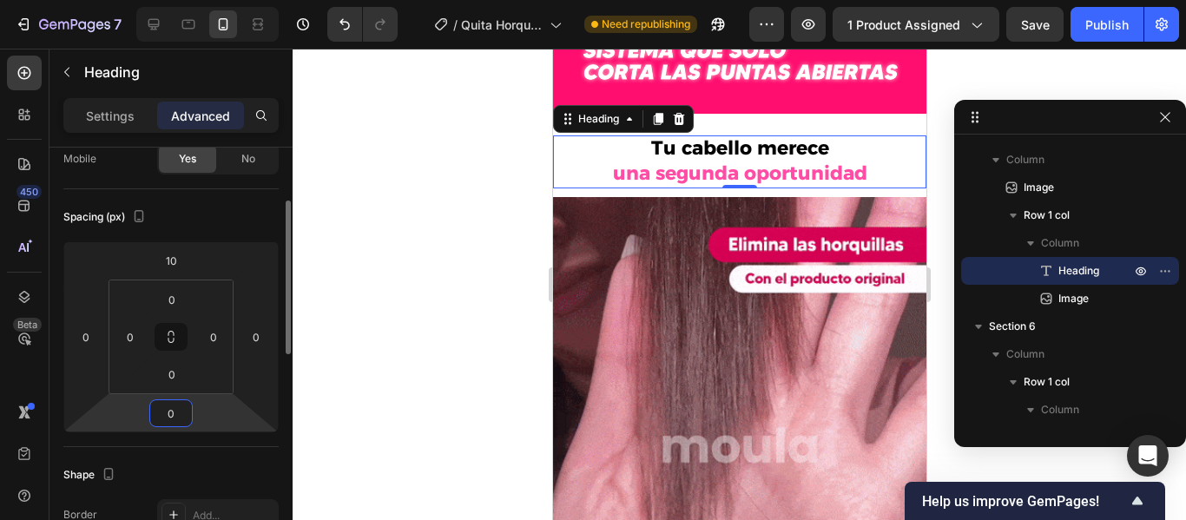
click at [179, 407] on input "0" at bounding box center [171, 413] width 35 height 26
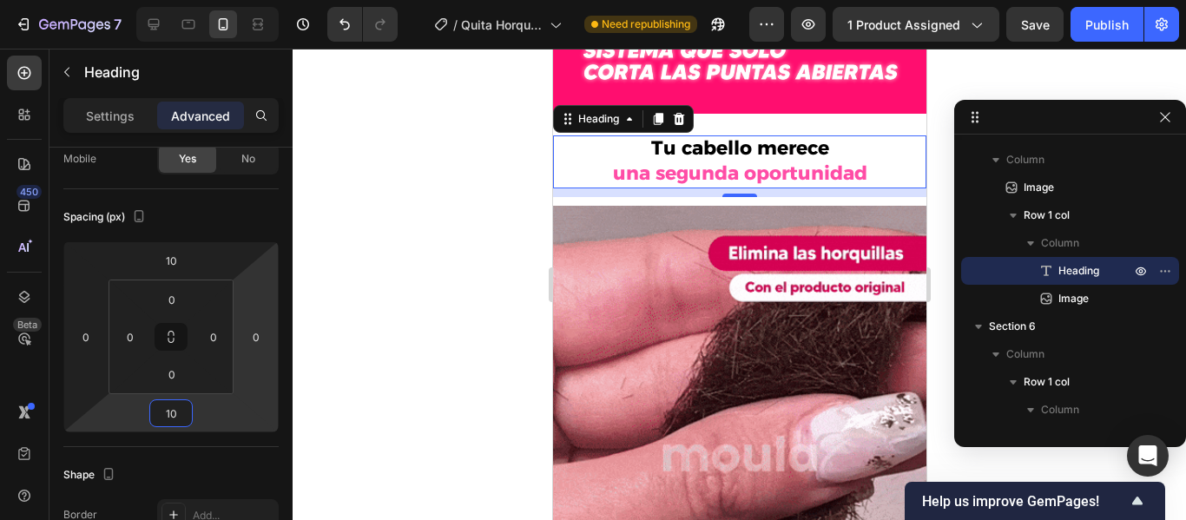
type input "10"
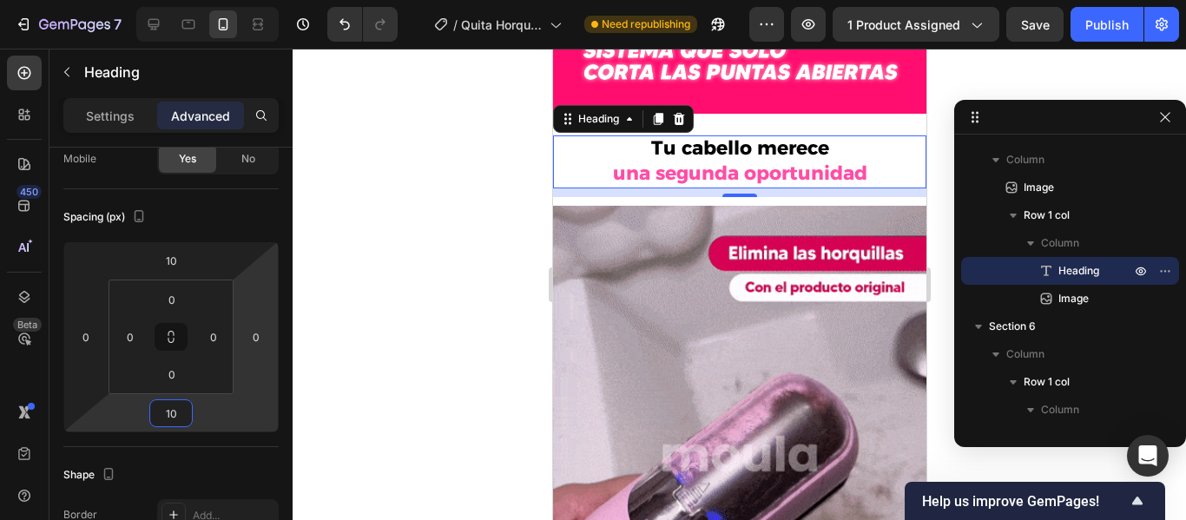
click at [494, 206] on div at bounding box center [740, 285] width 894 height 472
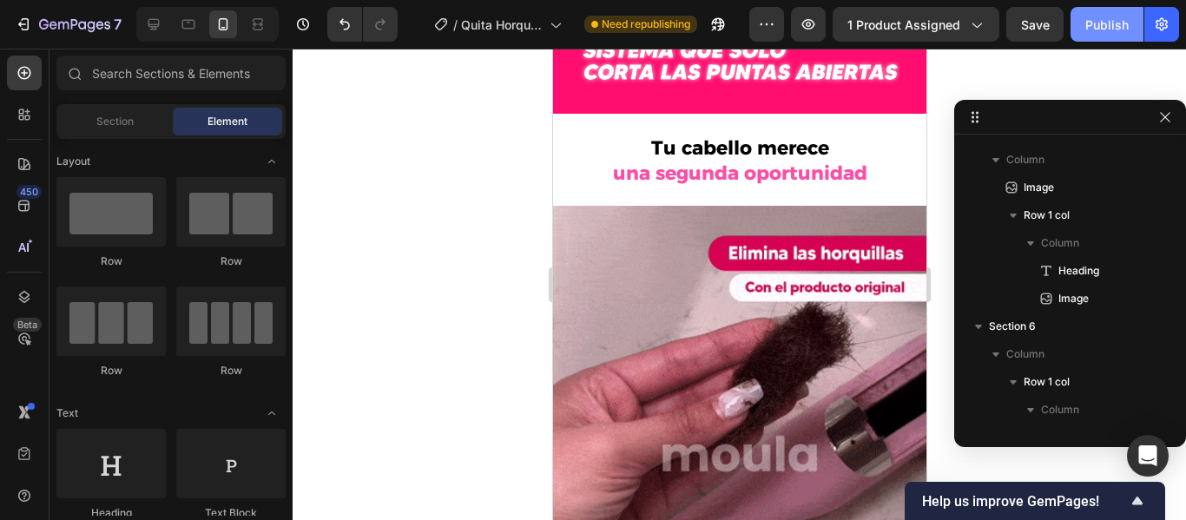
click at [1101, 14] on button "Publish" at bounding box center [1107, 24] width 73 height 35
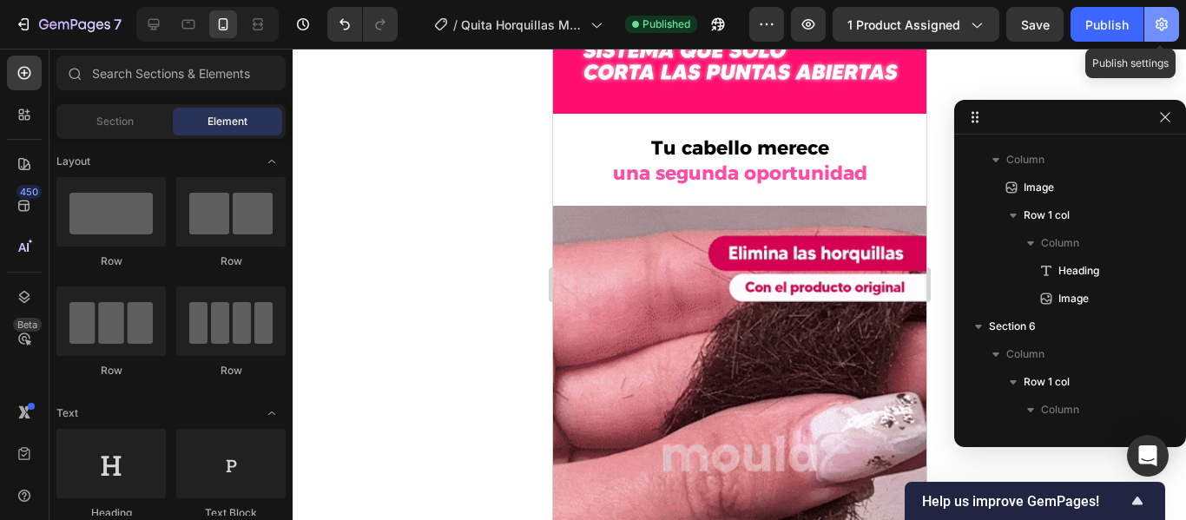
click at [1166, 26] on icon "button" at bounding box center [1161, 24] width 17 height 17
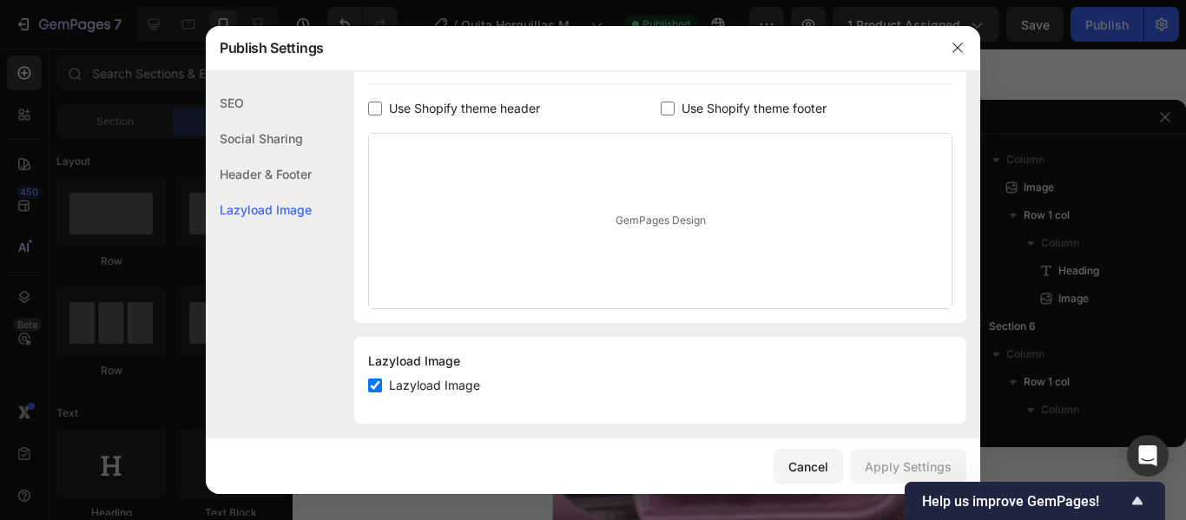
scroll to position [339, 0]
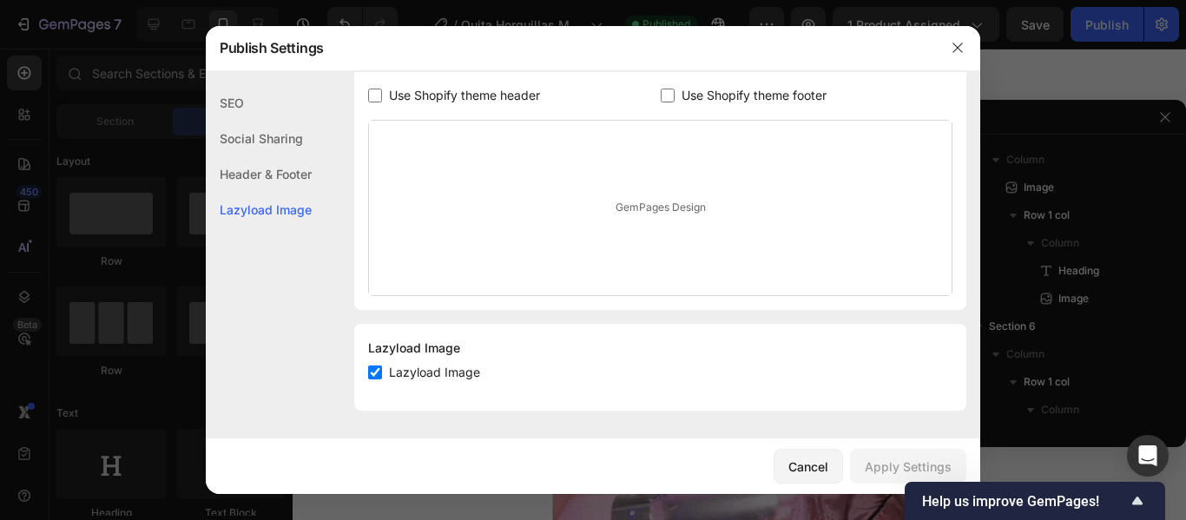
click at [661, 93] on input "checkbox" at bounding box center [668, 96] width 14 height 14
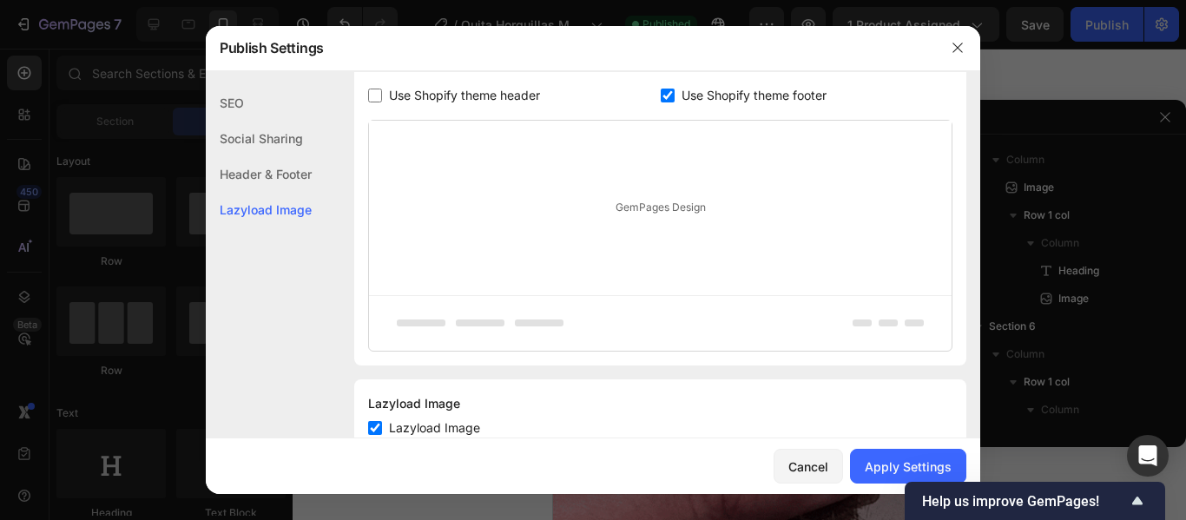
click at [661, 93] on input "checkbox" at bounding box center [668, 96] width 14 height 14
checkbox input "false"
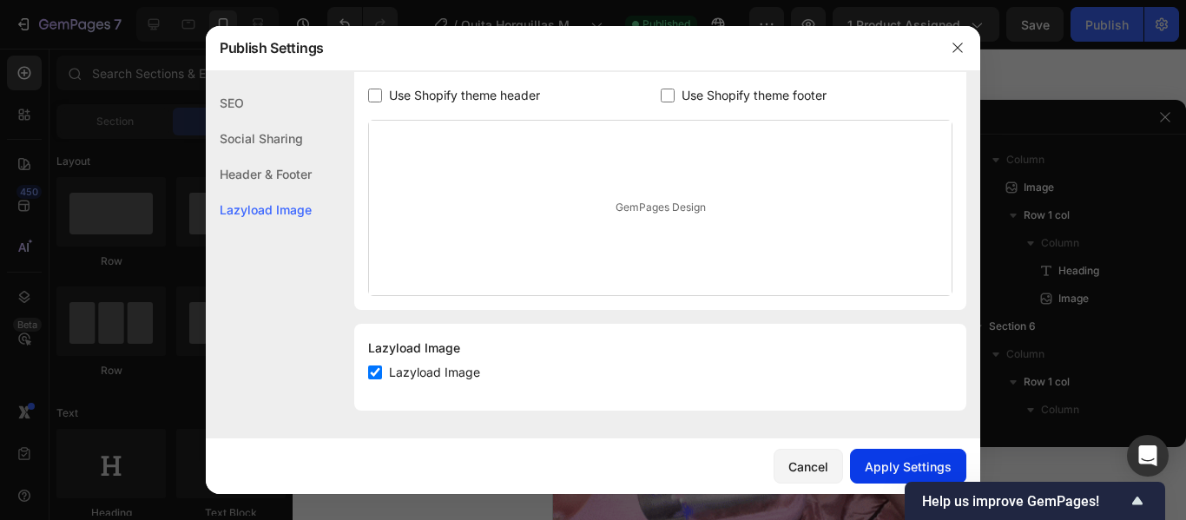
click at [876, 466] on div "Apply Settings" at bounding box center [908, 467] width 87 height 18
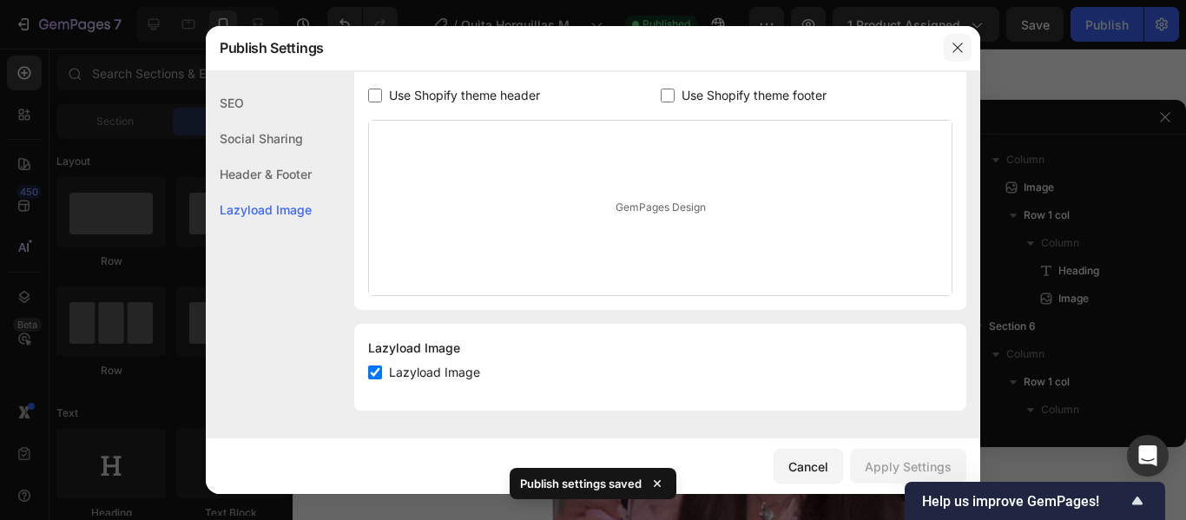
click at [959, 44] on icon "button" at bounding box center [958, 48] width 14 height 14
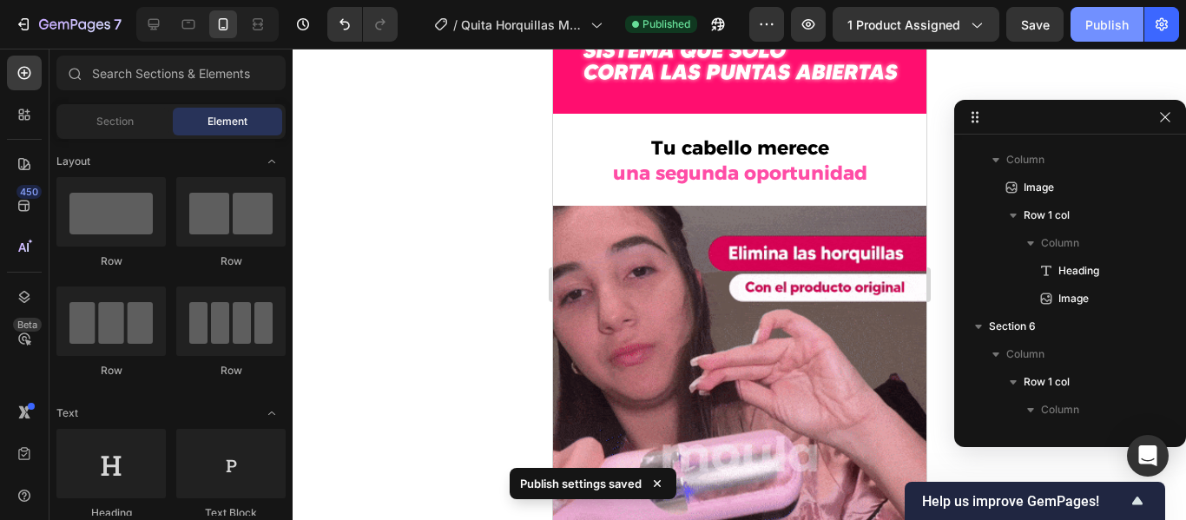
click at [1121, 26] on div "Publish" at bounding box center [1107, 25] width 43 height 18
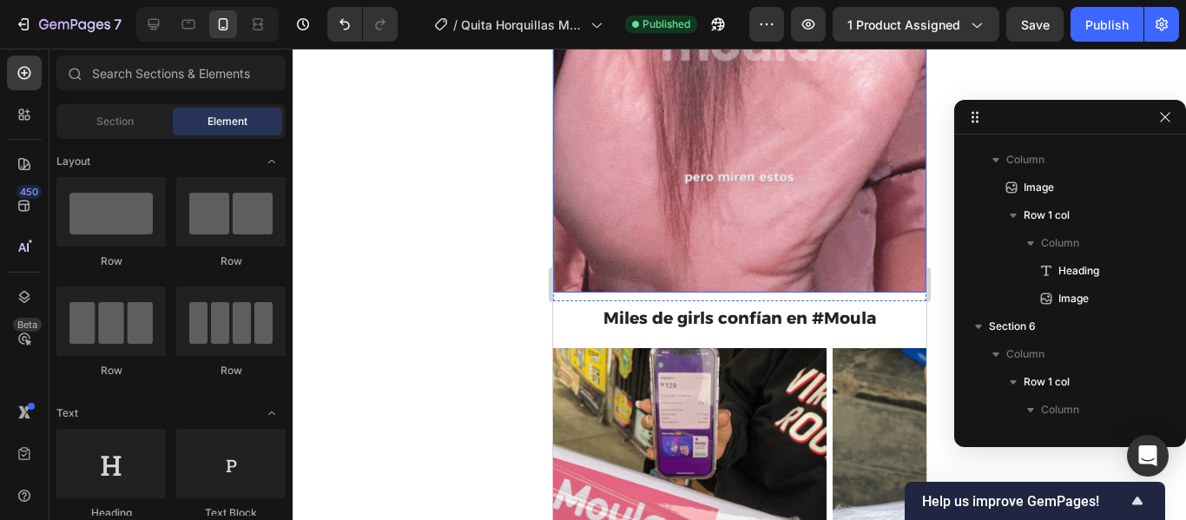
scroll to position [2557, 0]
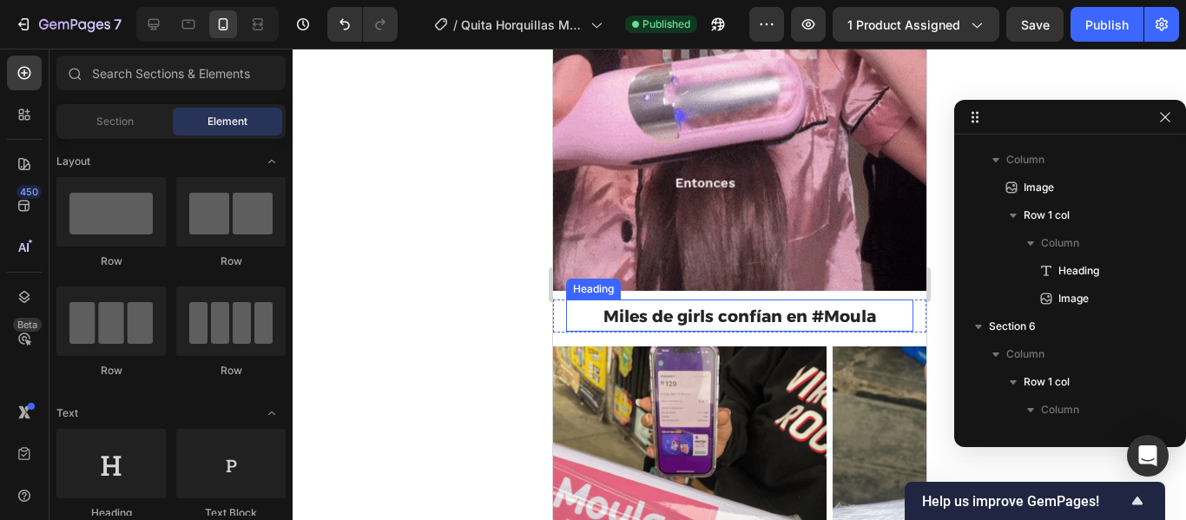
click at [885, 300] on h2 "Miles de girls confían en #Moula" at bounding box center [738, 316] width 347 height 32
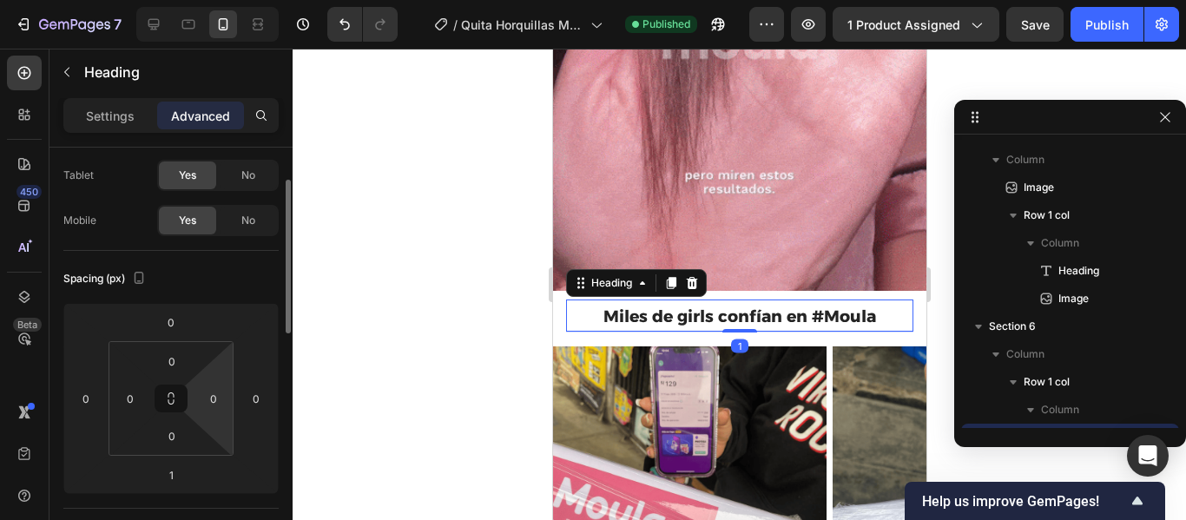
scroll to position [86, 0]
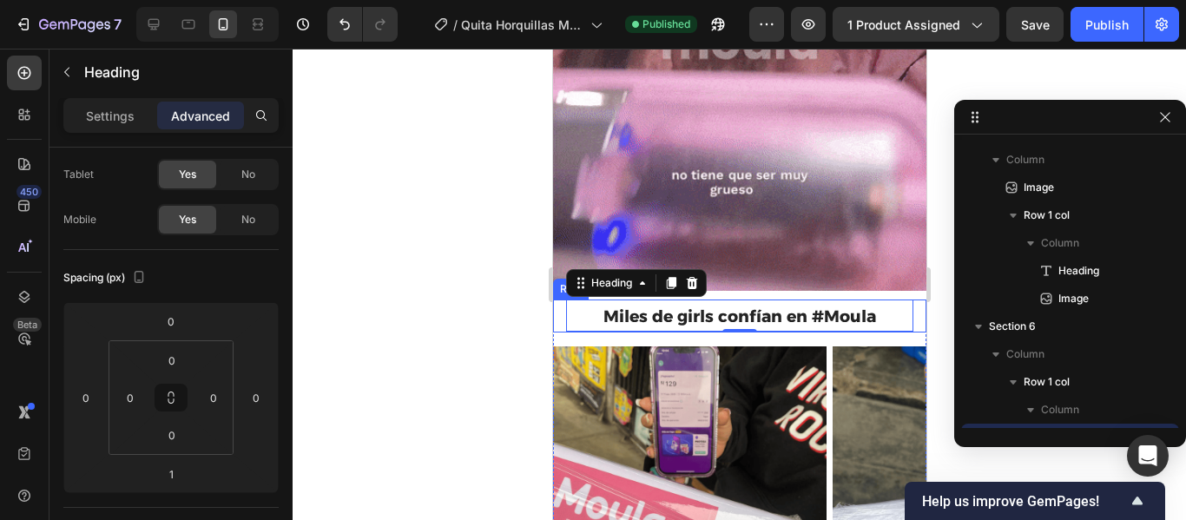
click at [903, 300] on div "Miles de girls confían en #Moula Heading 1 Row" at bounding box center [738, 316] width 373 height 33
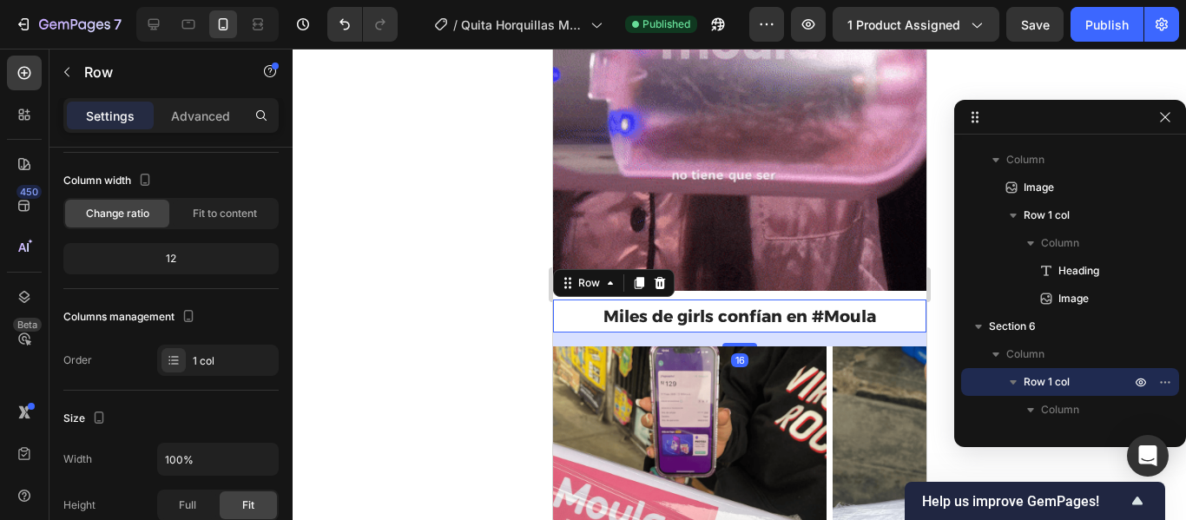
click at [903, 300] on div "Miles de girls confían en #Moula Heading Row 16" at bounding box center [738, 316] width 373 height 33
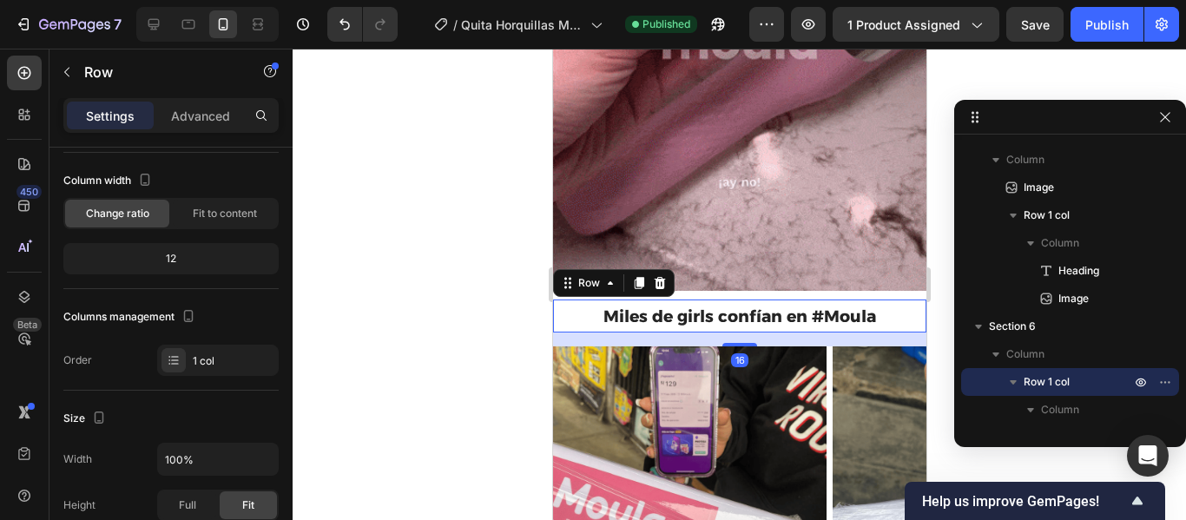
scroll to position [0, 0]
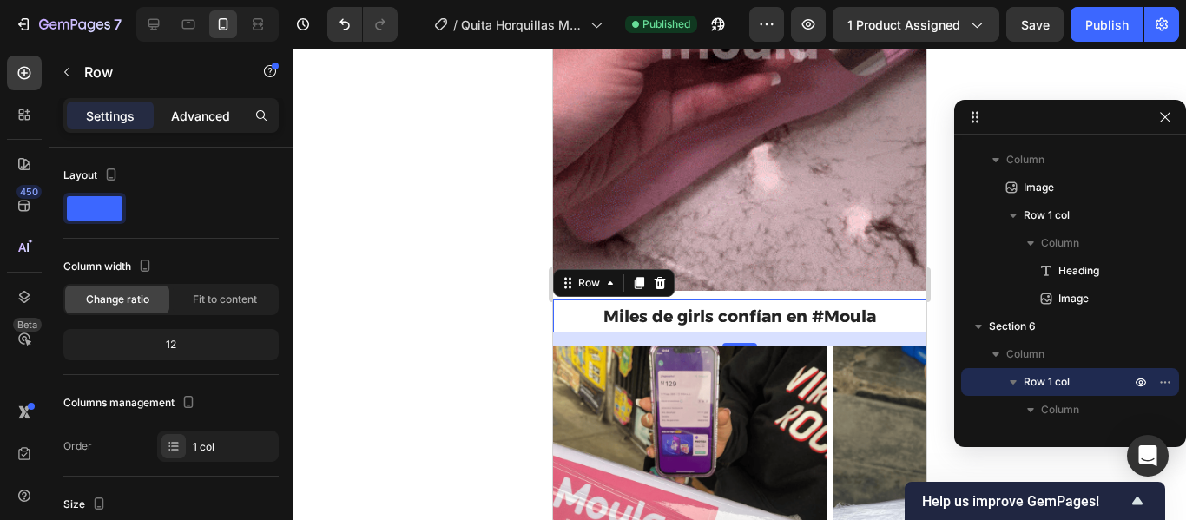
click at [188, 120] on p "Advanced" at bounding box center [200, 116] width 59 height 18
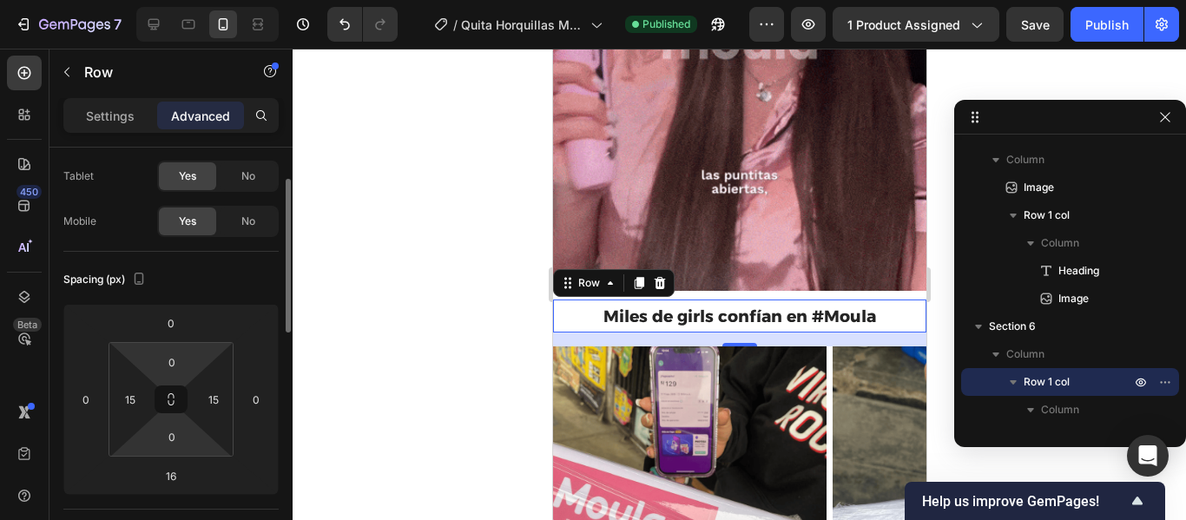
scroll to position [85, 0]
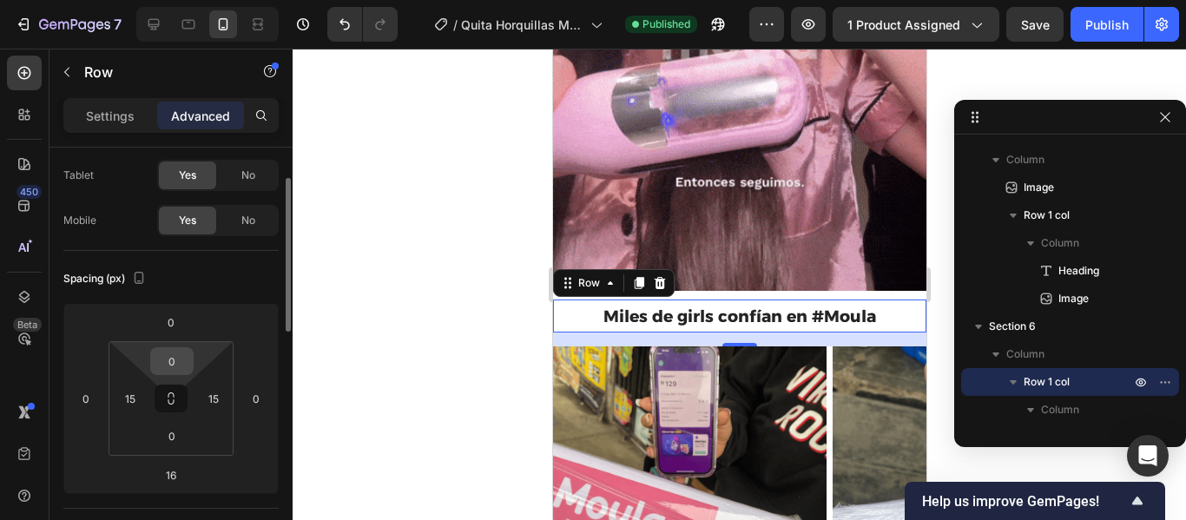
click at [182, 362] on input "0" at bounding box center [172, 361] width 35 height 26
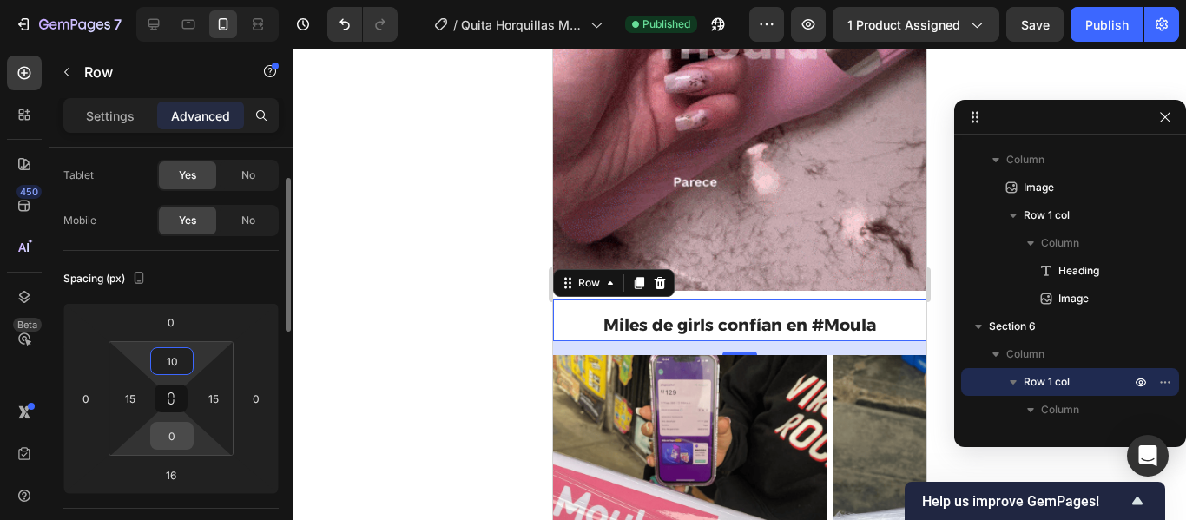
type input "10"
click at [174, 438] on input "0" at bounding box center [172, 436] width 35 height 26
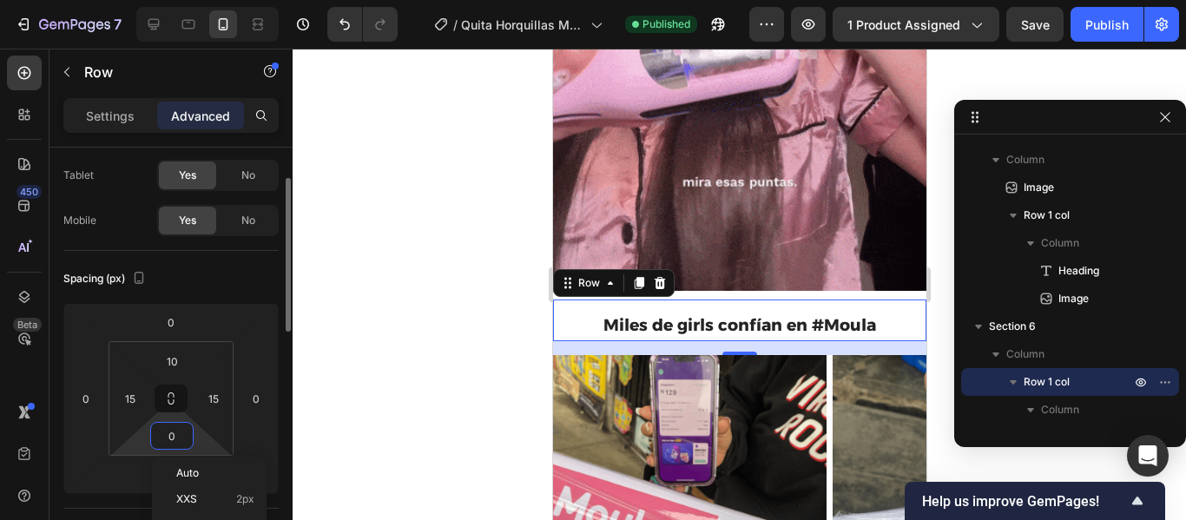
type input "5"
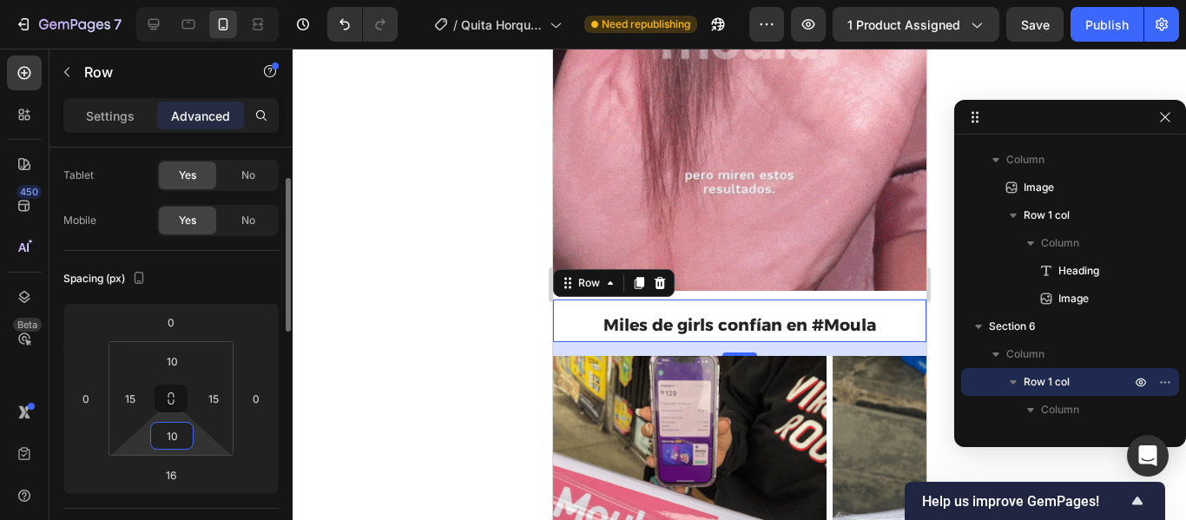
type input "1"
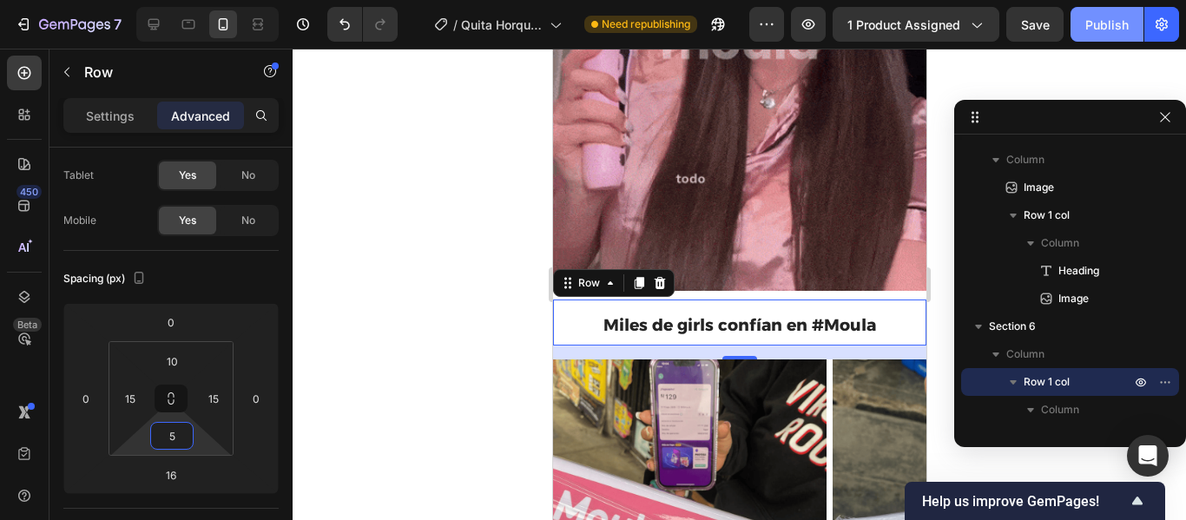
type input "5"
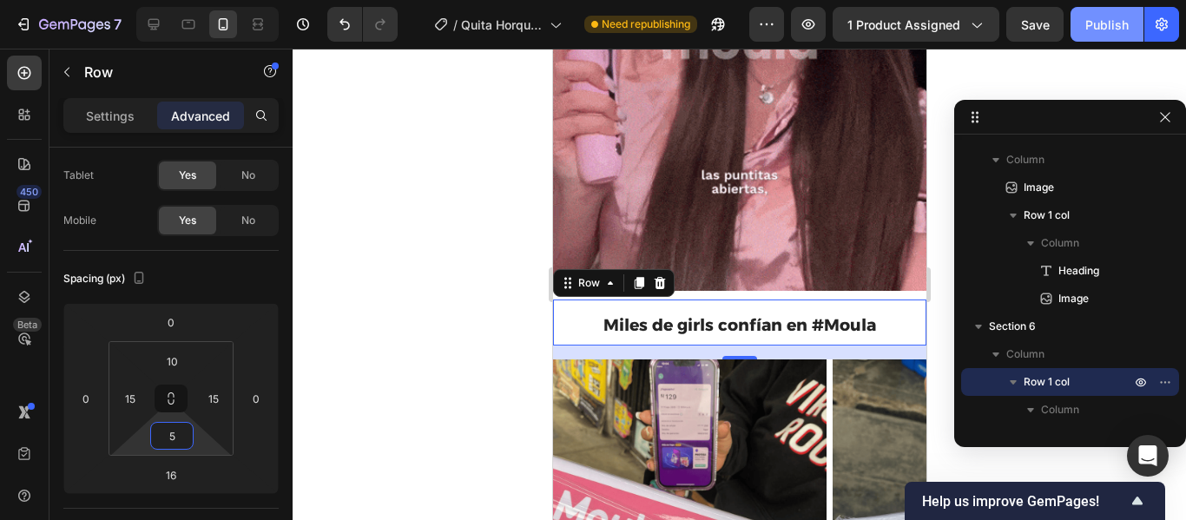
click at [1111, 21] on div "Publish" at bounding box center [1107, 25] width 43 height 18
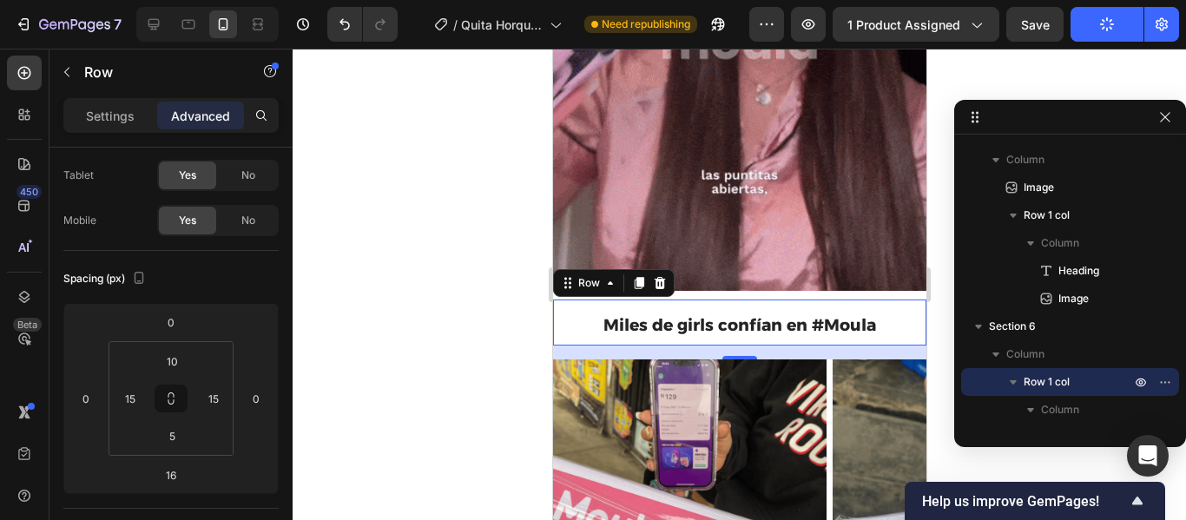
click at [495, 206] on div at bounding box center [740, 285] width 894 height 472
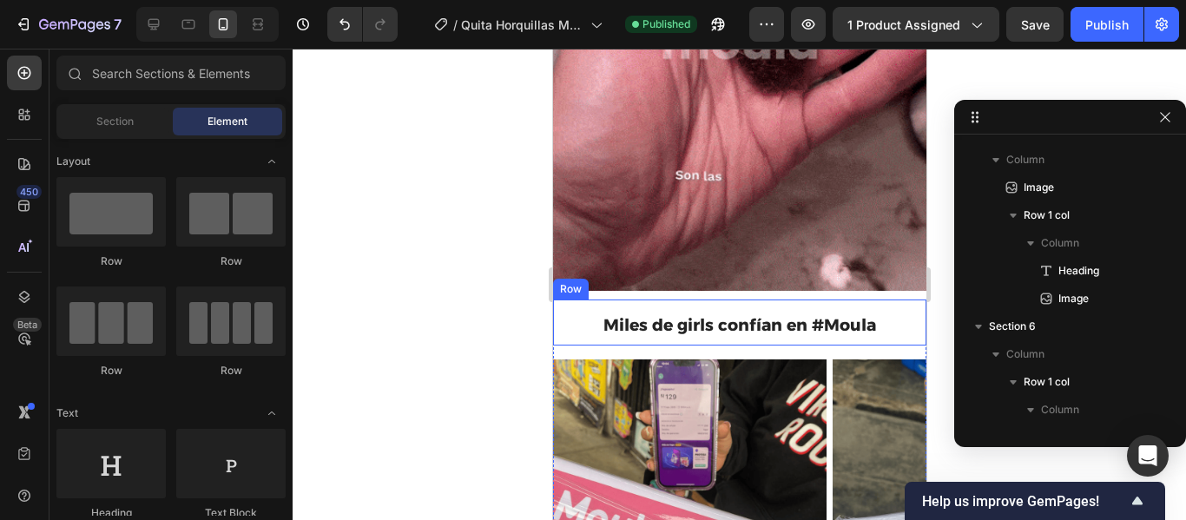
click at [563, 300] on div "Miles de girls confían en #Moula Heading Row" at bounding box center [738, 323] width 373 height 46
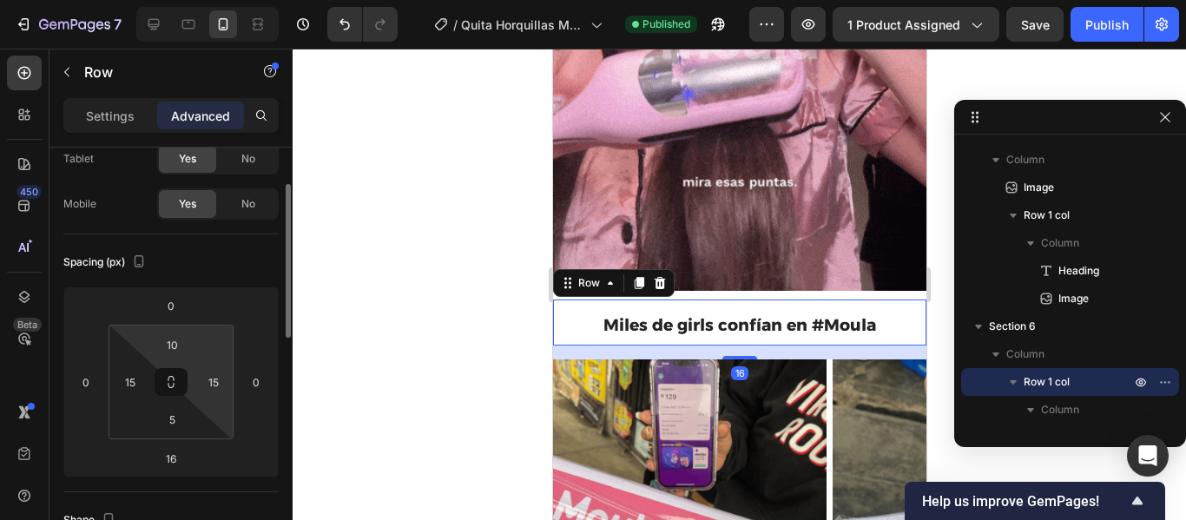
scroll to position [102, 0]
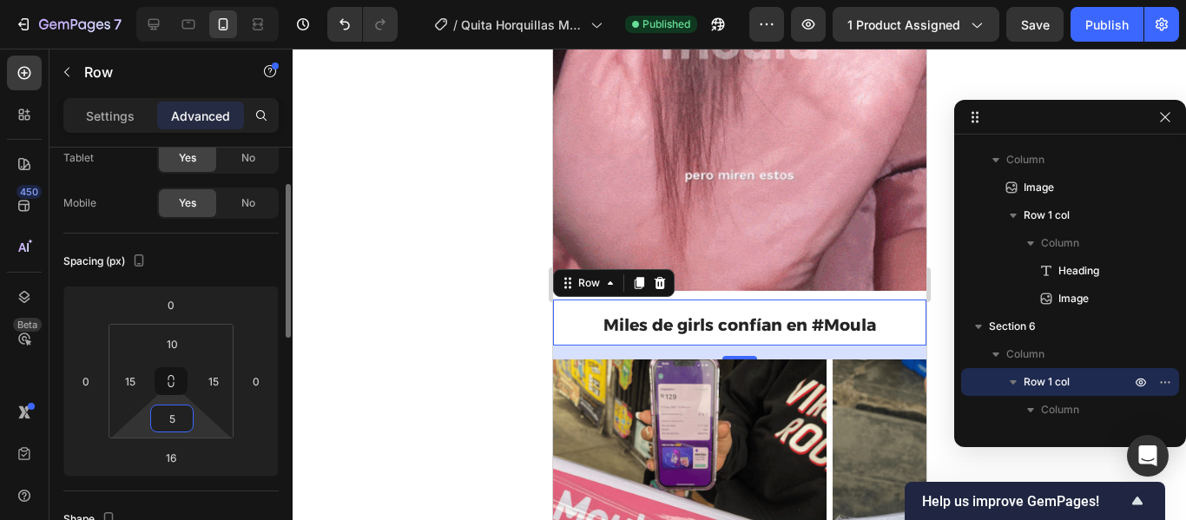
click at [183, 420] on input "5" at bounding box center [172, 419] width 35 height 26
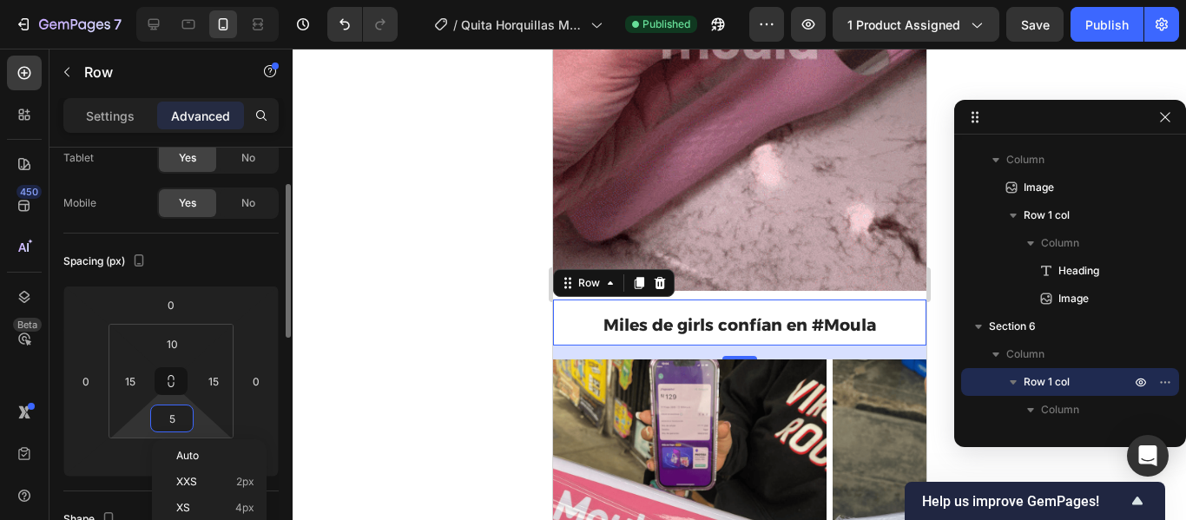
type input "1"
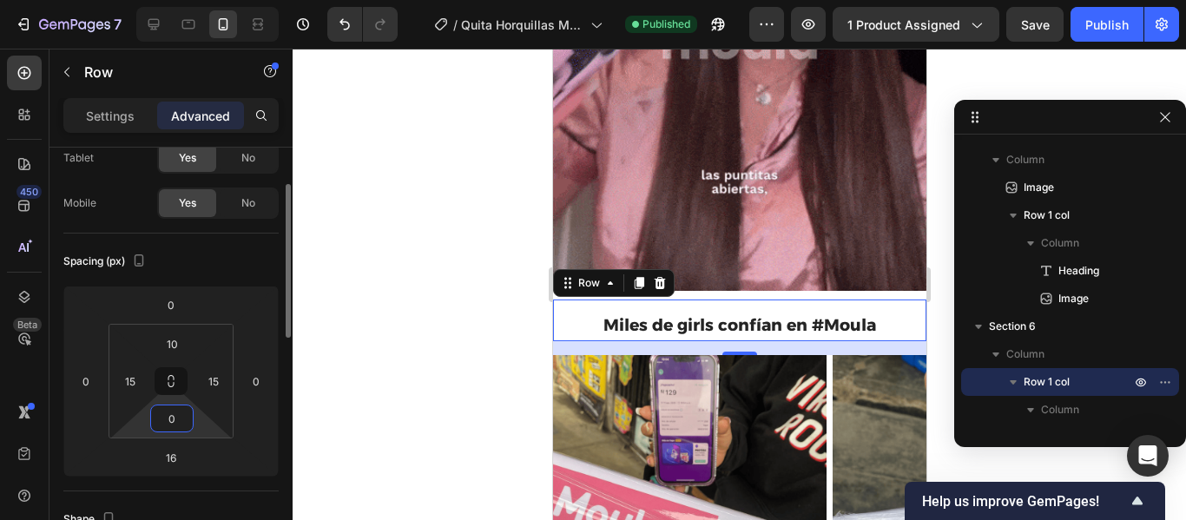
type input "0"
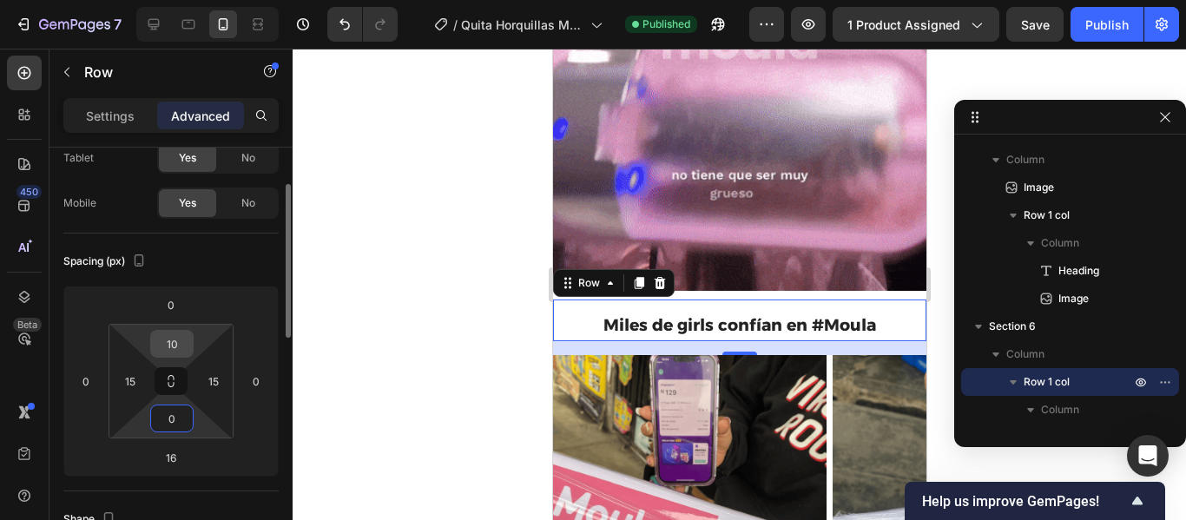
click at [176, 336] on input "10" at bounding box center [172, 344] width 35 height 26
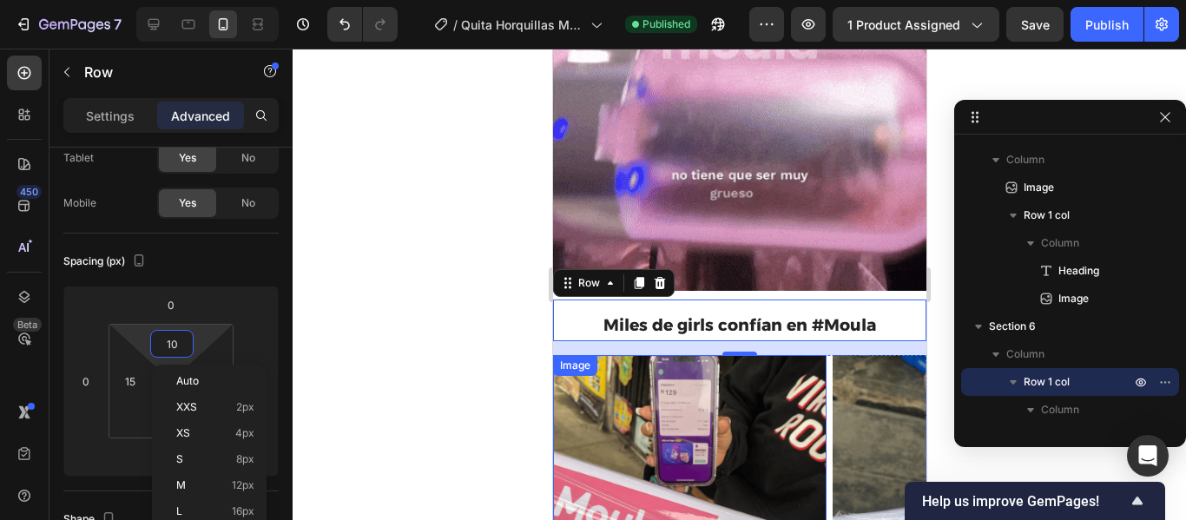
click at [593, 355] on div "Image" at bounding box center [689, 492] width 274 height 274
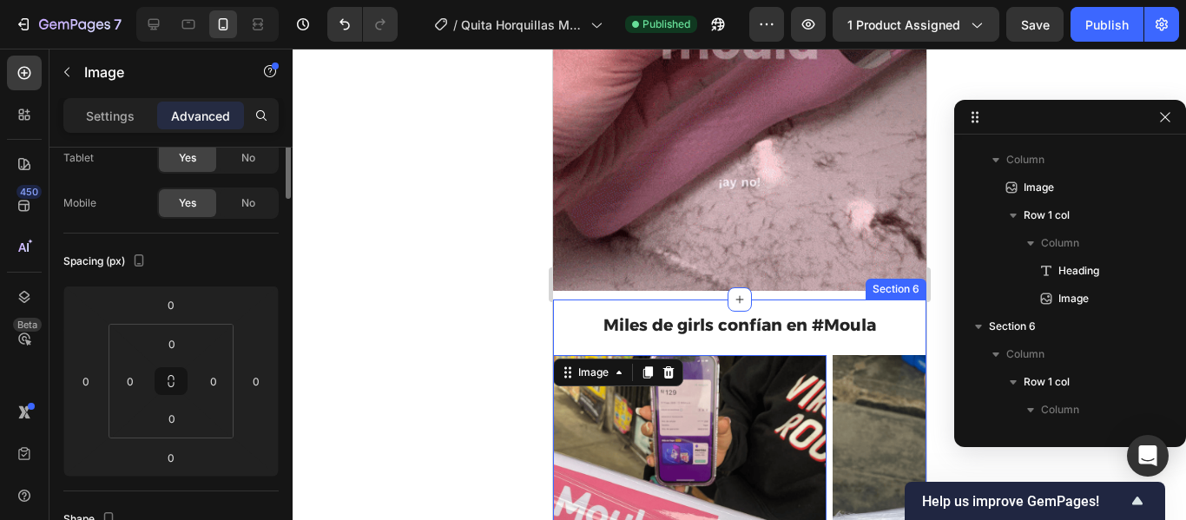
scroll to position [0, 0]
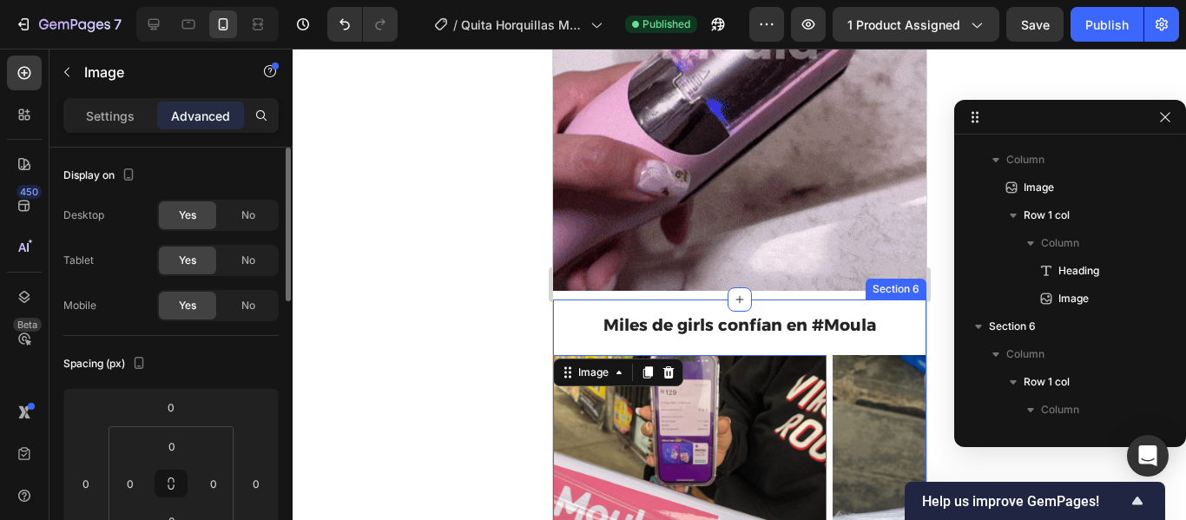
click at [667, 316] on div "Miles de girls confían en #Moula Heading Row Image 0 Image Image Image Image Ca…" at bounding box center [738, 470] width 373 height 341
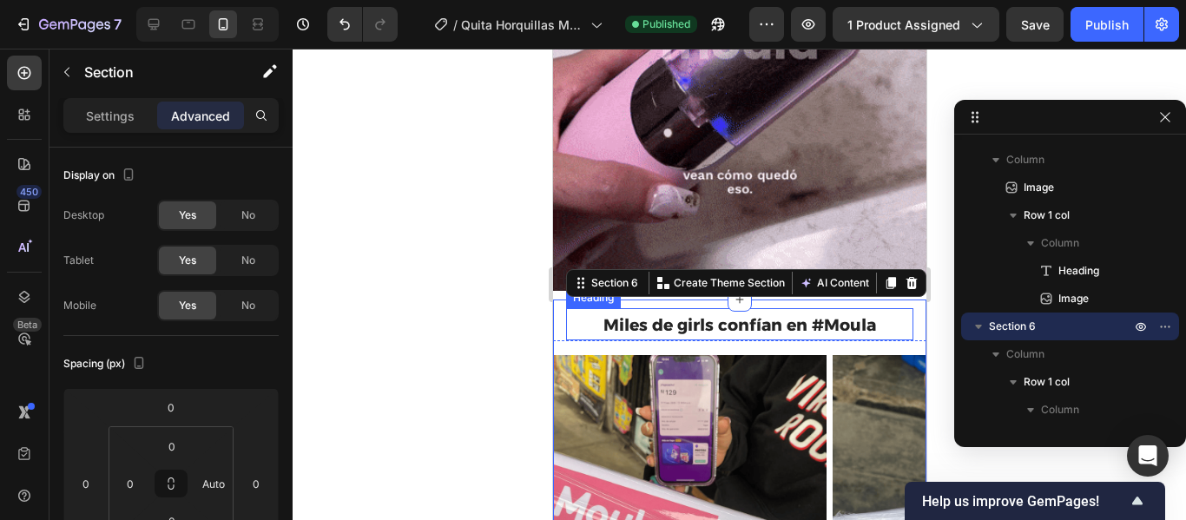
click at [592, 308] on h2 "Miles de girls confían en #Moula" at bounding box center [738, 324] width 347 height 32
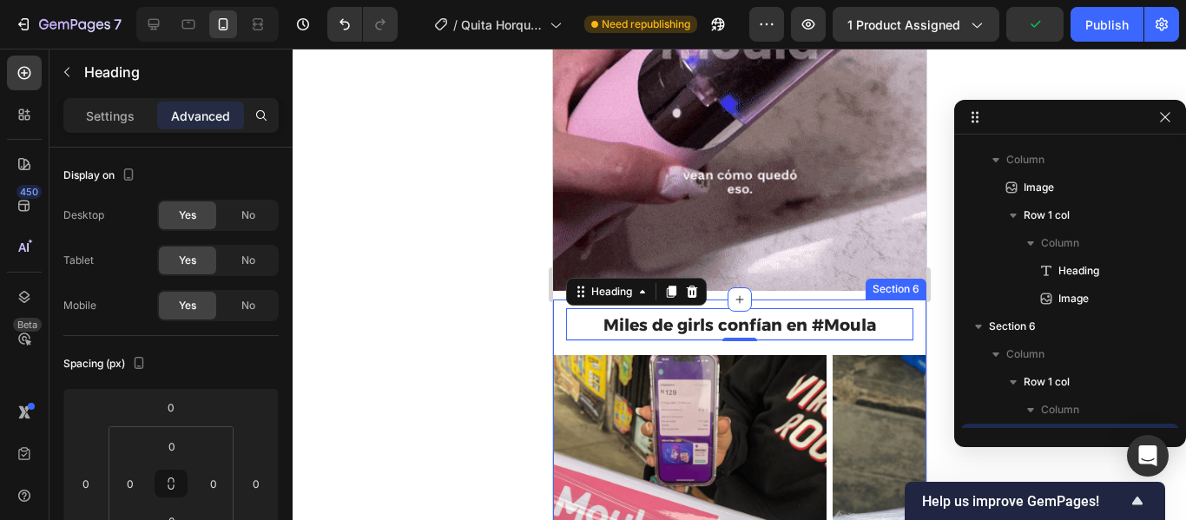
click at [735, 308] on div "Miles de girls confían en #Moula Heading 1 Row Image Image Image Image Image Ca…" at bounding box center [738, 470] width 373 height 341
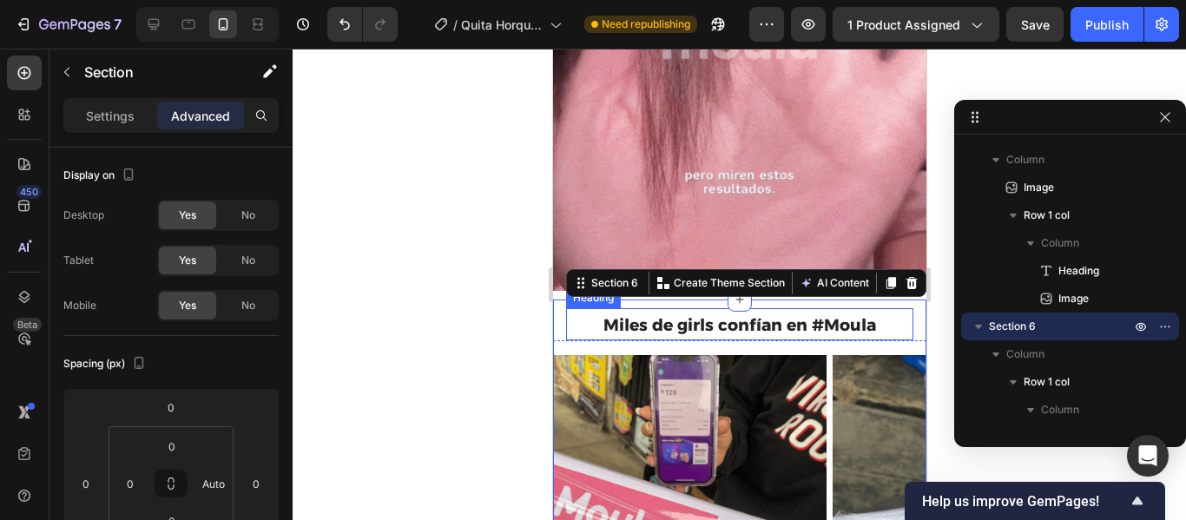
click at [702, 315] on span "Miles de girls confían en #Moula" at bounding box center [739, 325] width 273 height 20
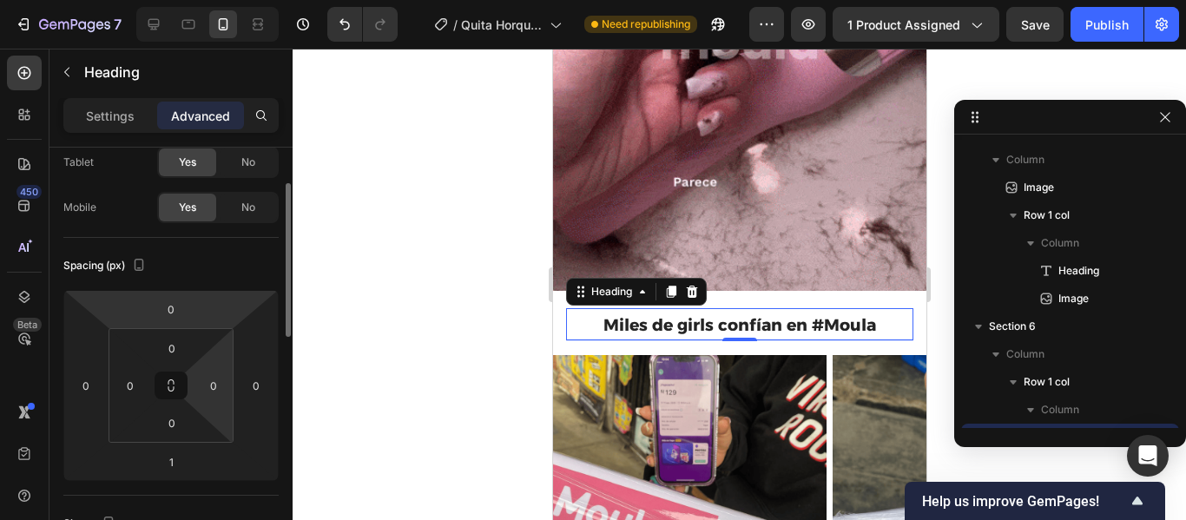
scroll to position [100, 0]
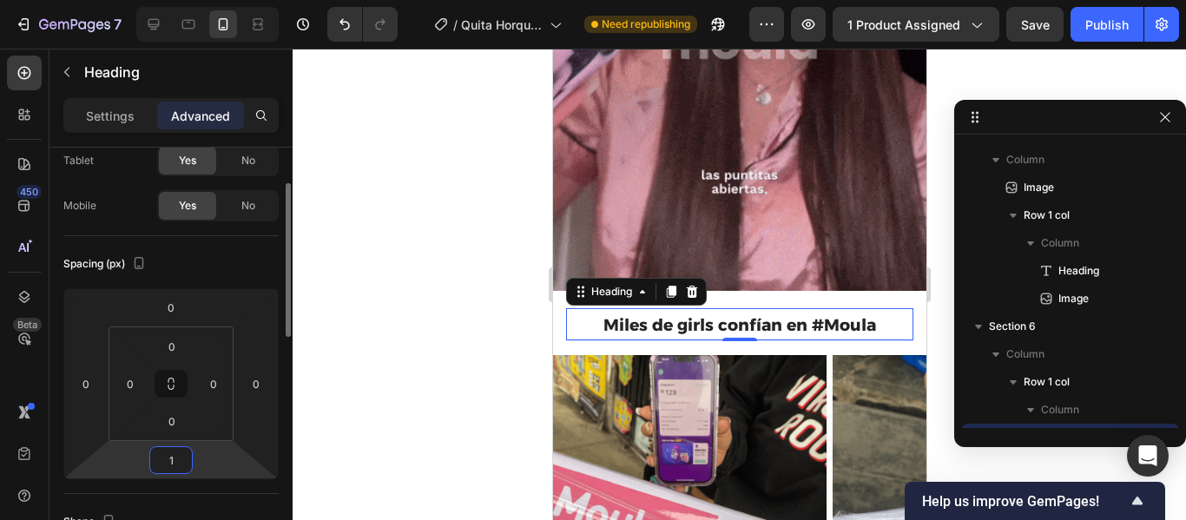
click at [176, 456] on input "1" at bounding box center [171, 460] width 35 height 26
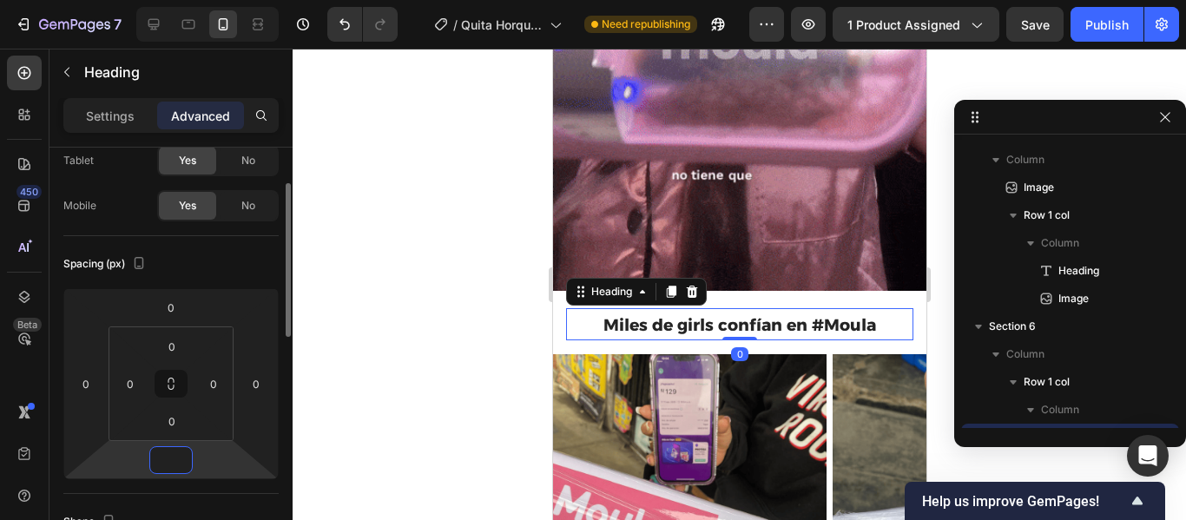
type input "0"
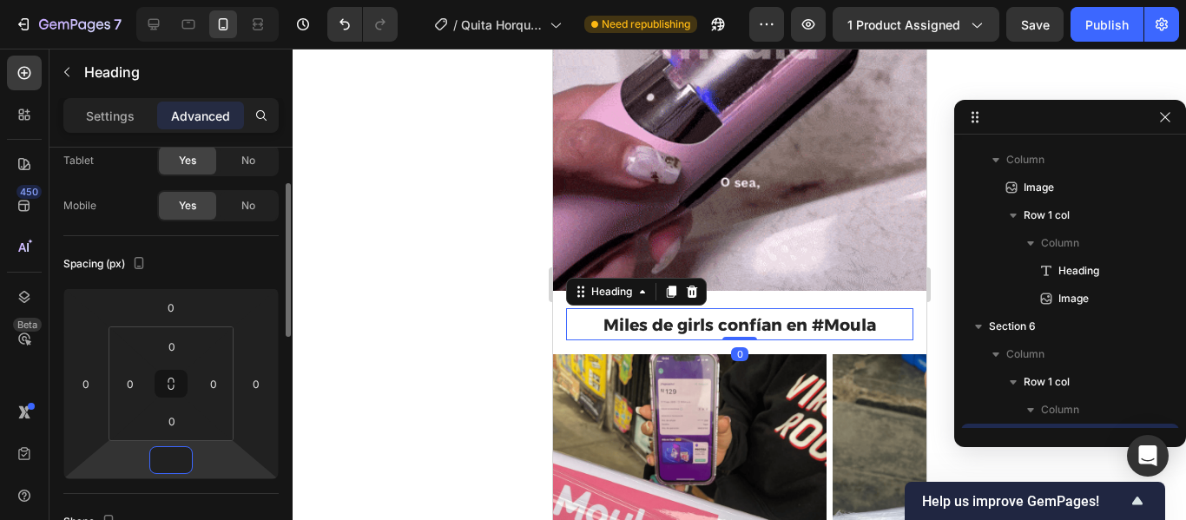
type input "-3"
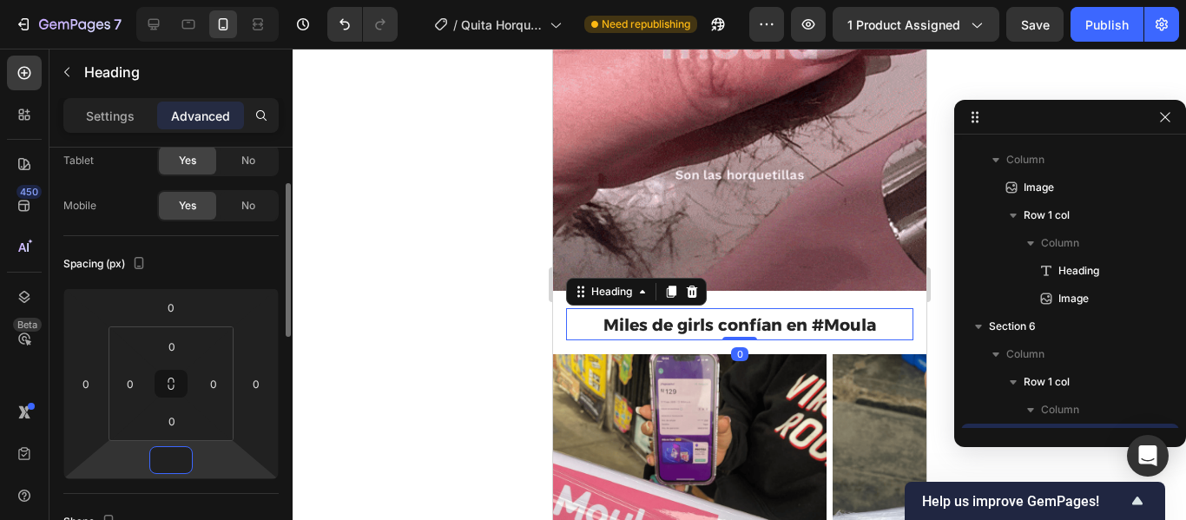
type input "-5"
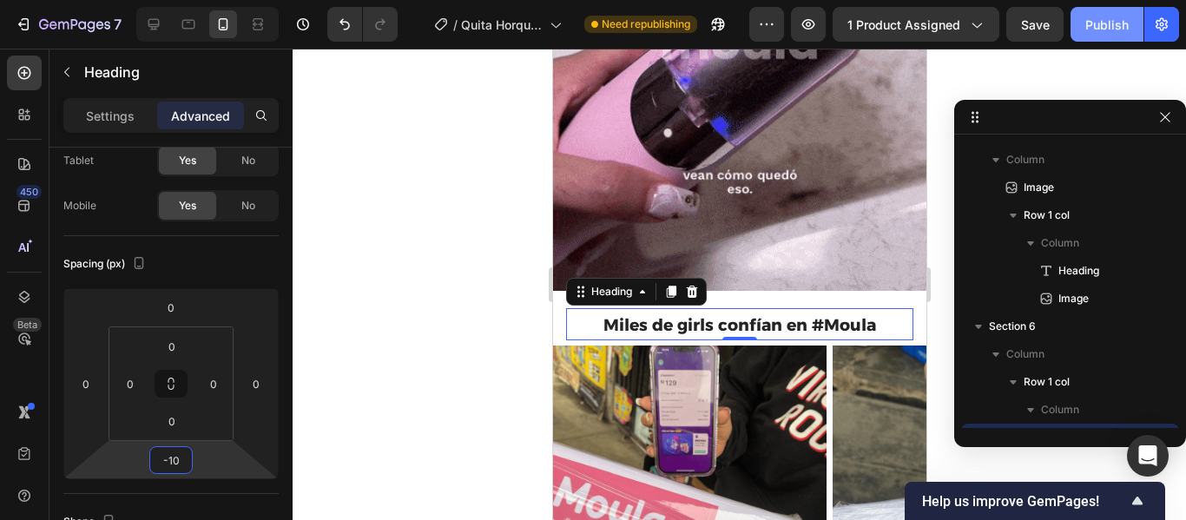
type input "-10"
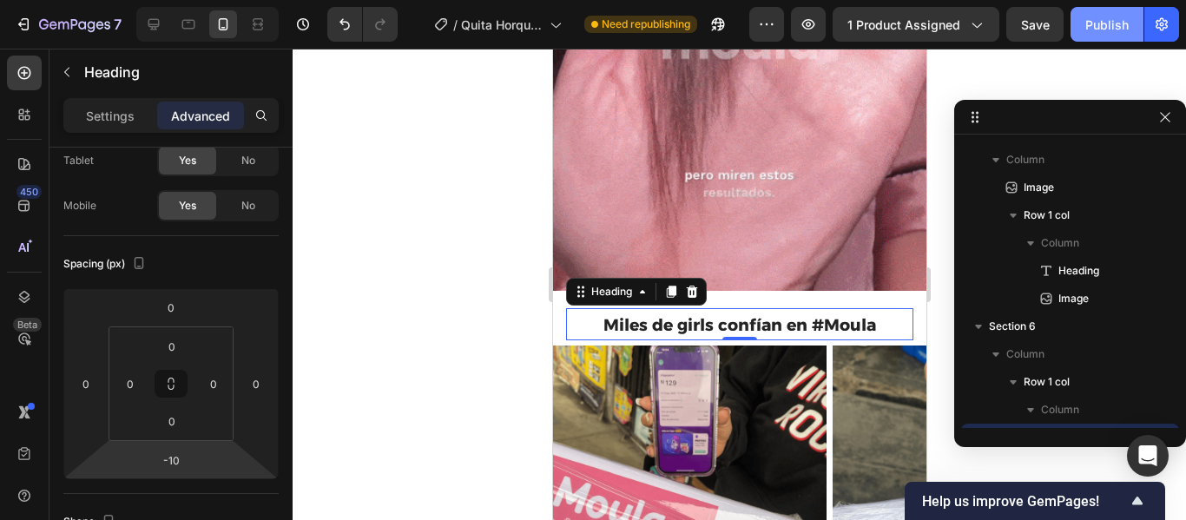
click at [1110, 36] on button "Publish" at bounding box center [1107, 24] width 73 height 35
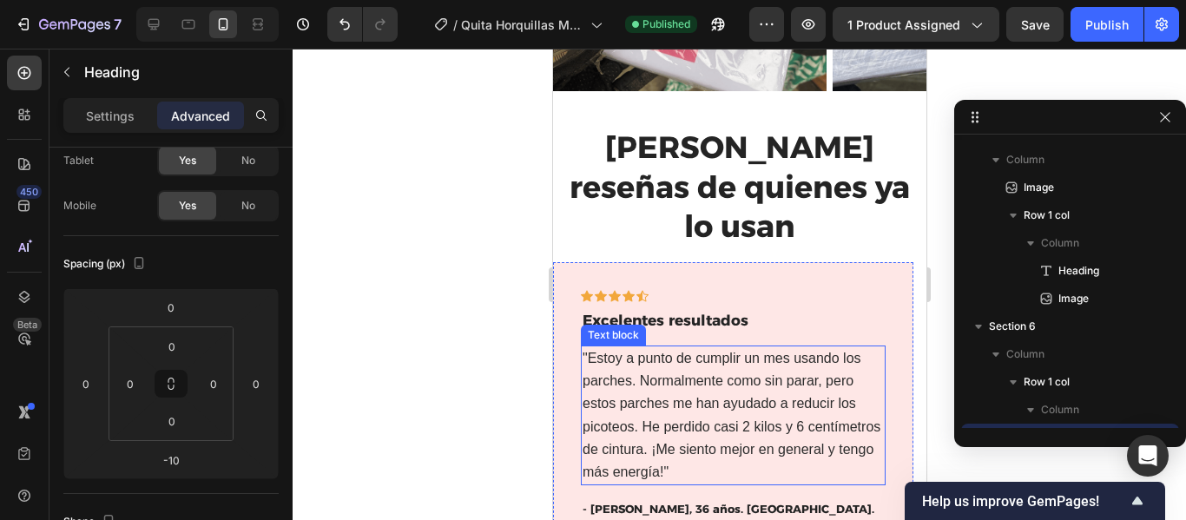
scroll to position [3122, 0]
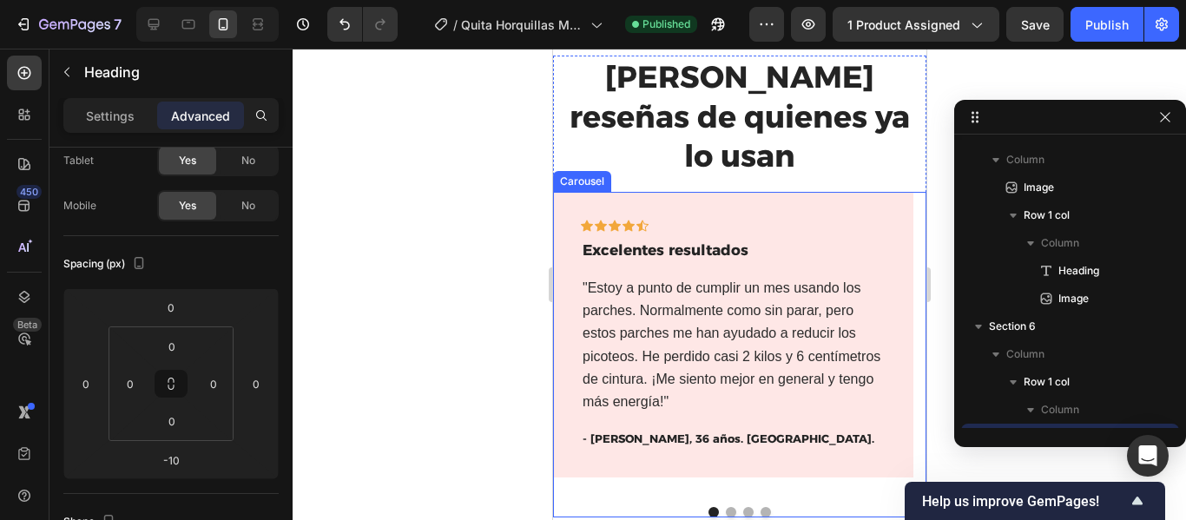
click at [820, 445] on div "Icon Icon Icon Icon Icon Row Excelentes resultados Text block "Estoy a punto de…" at bounding box center [738, 355] width 373 height 326
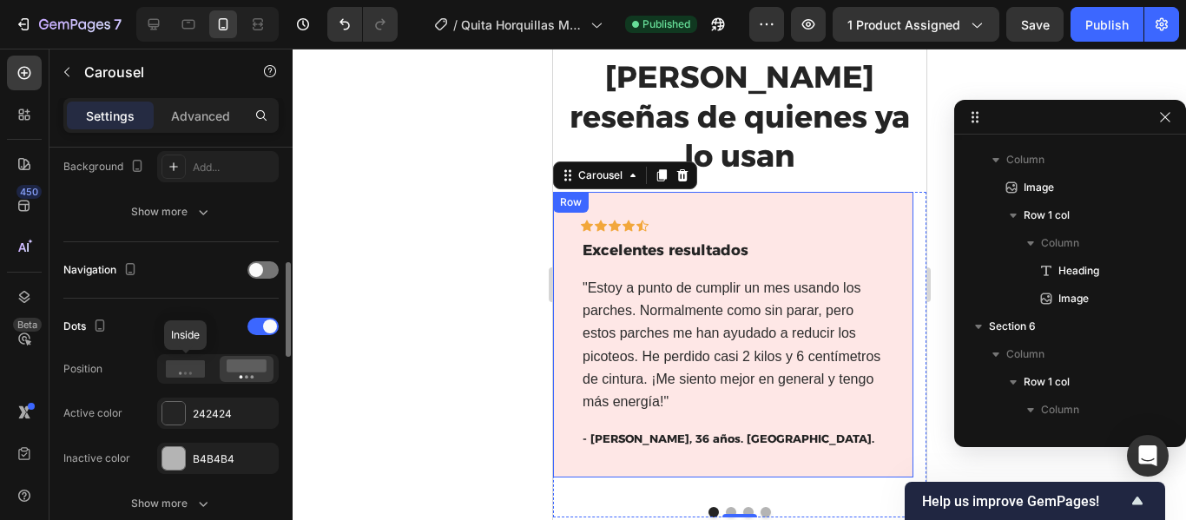
scroll to position [513, 0]
click at [260, 327] on div at bounding box center [263, 325] width 31 height 17
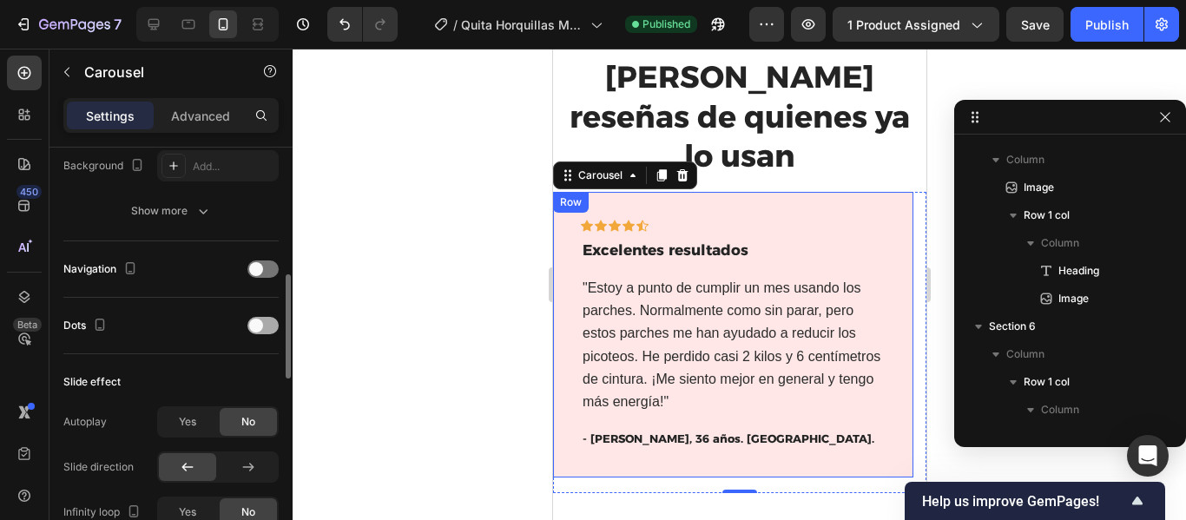
click at [260, 327] on span at bounding box center [256, 326] width 14 height 14
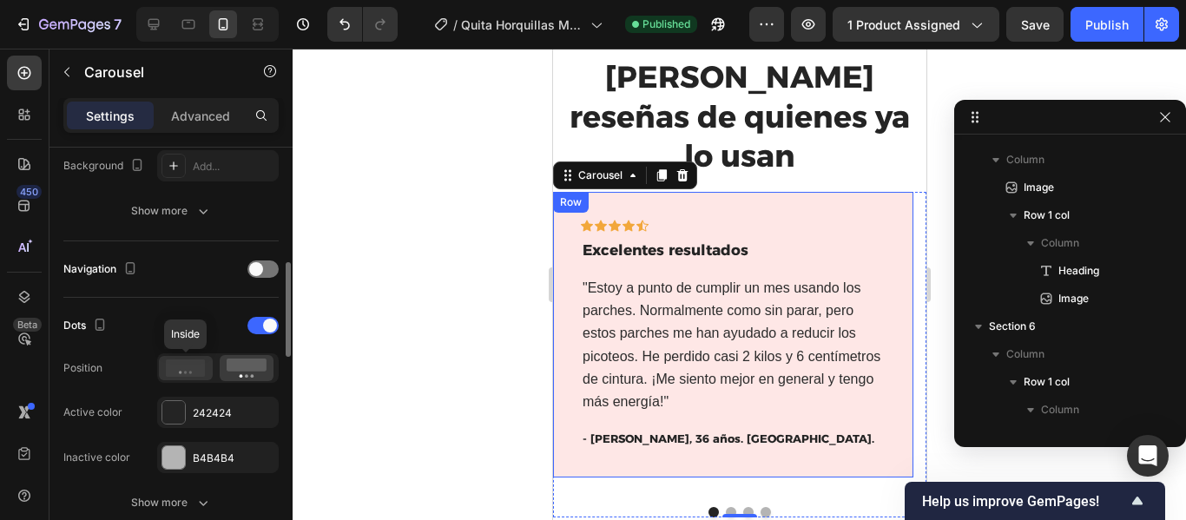
click at [193, 375] on icon at bounding box center [186, 368] width 40 height 17
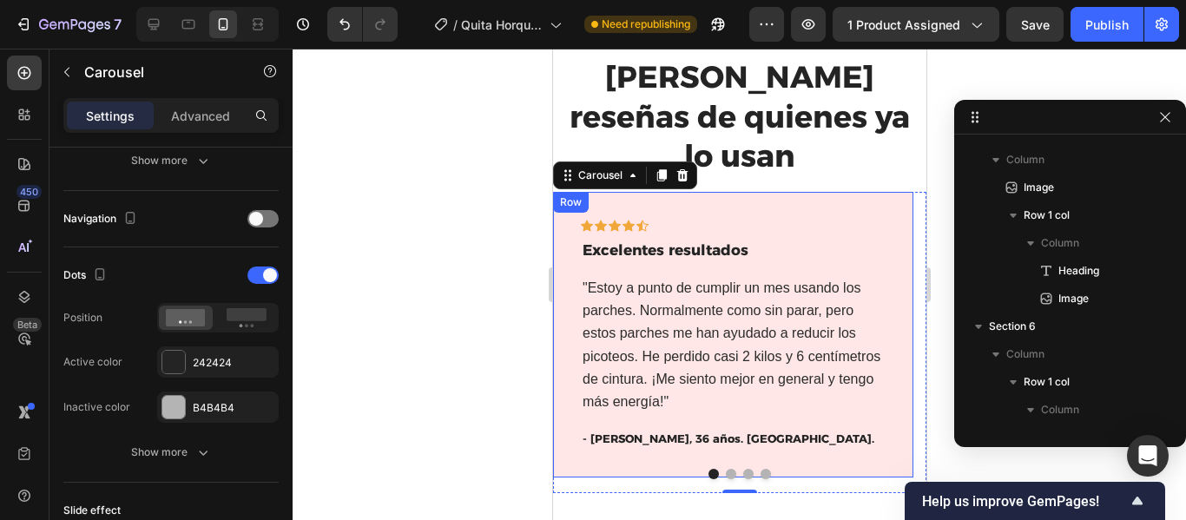
scroll to position [2989, 0]
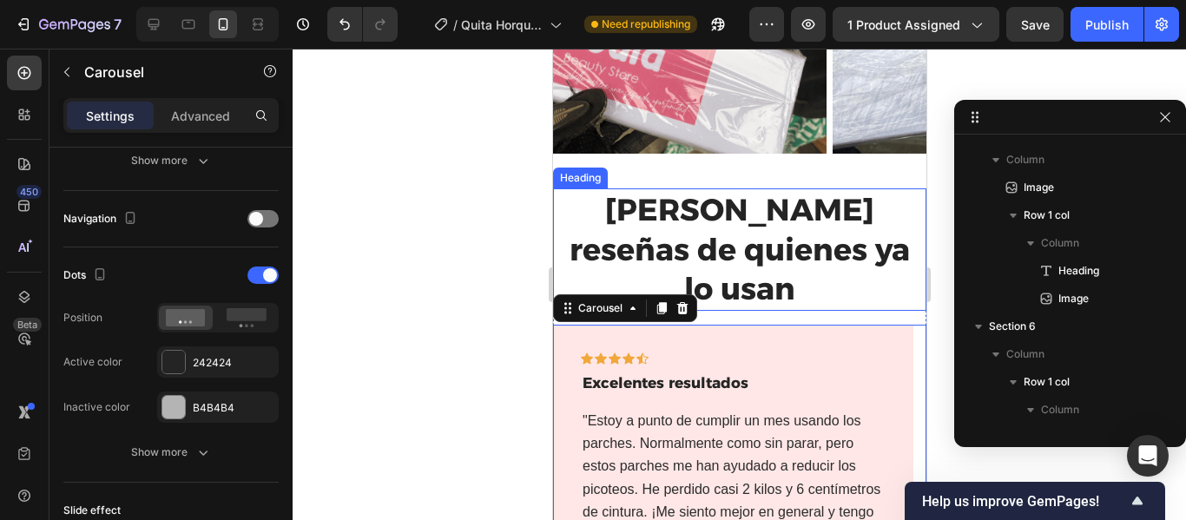
click at [792, 188] on h2 "Lee reseñas de quienes ya lo usan" at bounding box center [739, 249] width 356 height 122
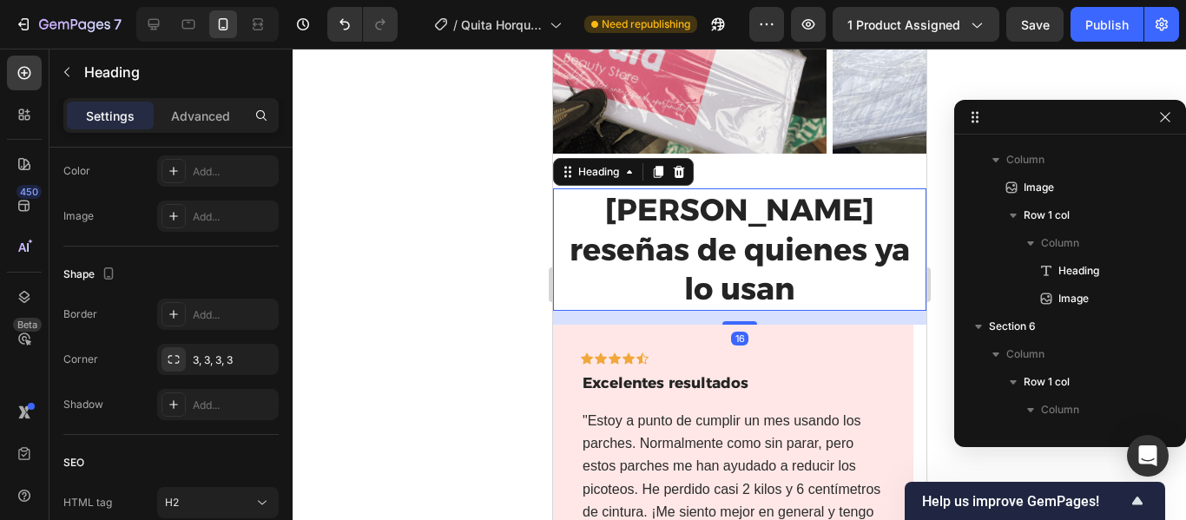
scroll to position [0, 0]
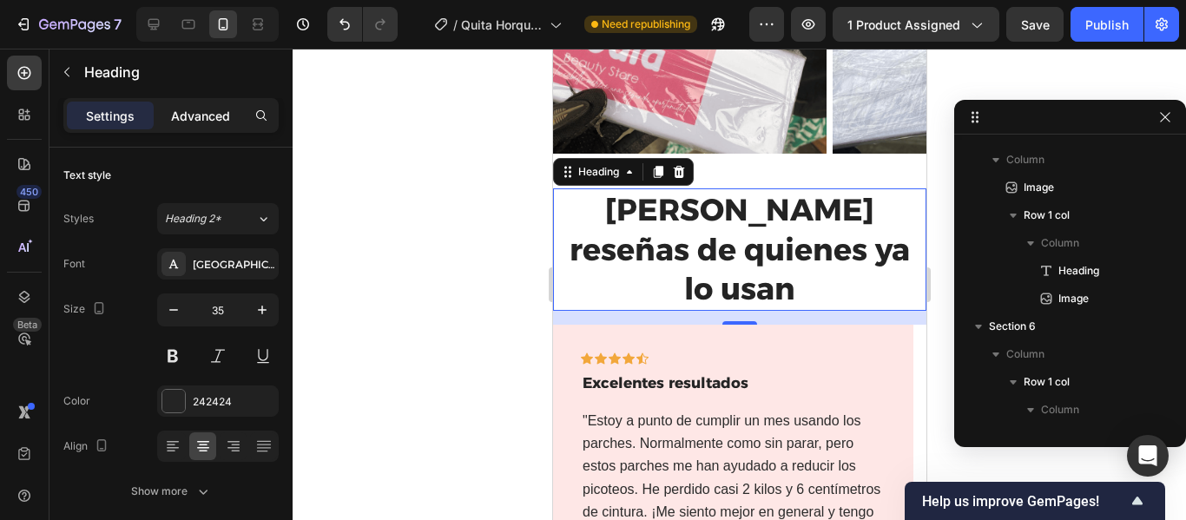
click at [212, 118] on p "Advanced" at bounding box center [200, 116] width 59 height 18
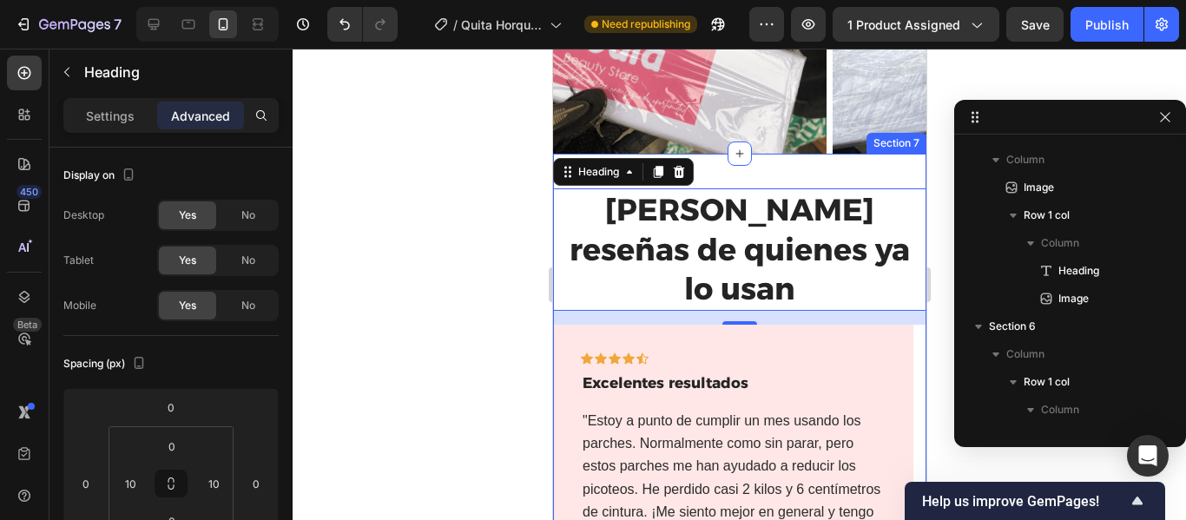
click at [796, 174] on div "Lee reseñas de quienes ya lo usan Heading 16 Icon Icon Icon Icon Icon Row Excel…" at bounding box center [738, 420] width 373 height 533
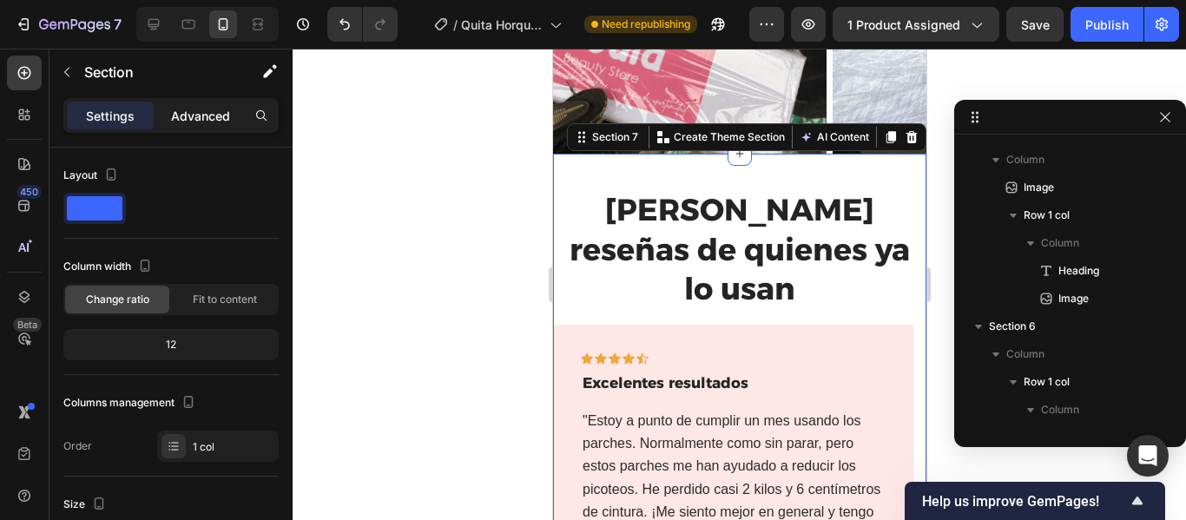
click at [174, 108] on p "Advanced" at bounding box center [200, 116] width 59 height 18
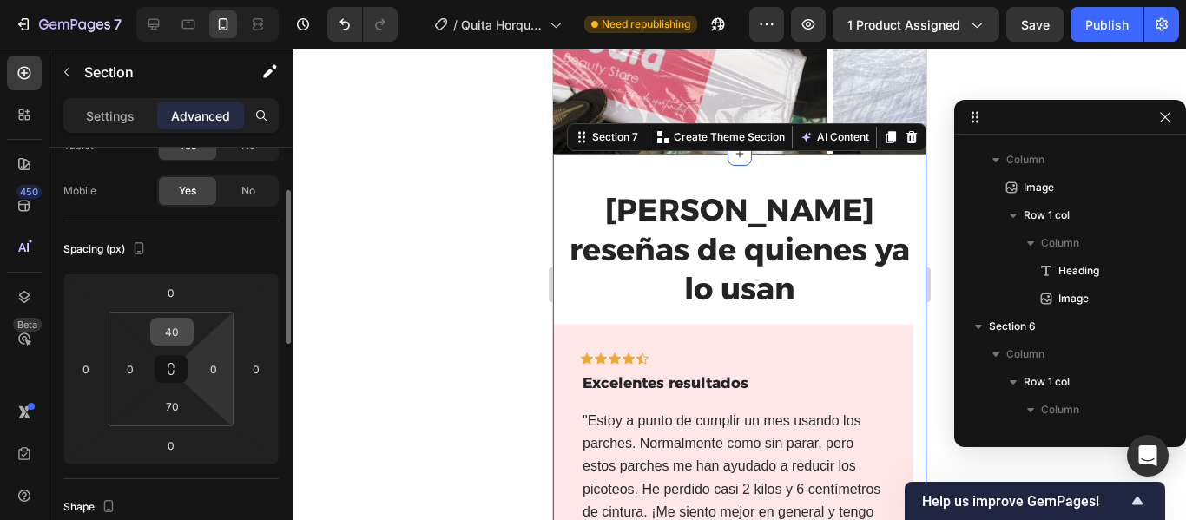
scroll to position [116, 0]
click at [172, 324] on input "40" at bounding box center [172, 331] width 35 height 26
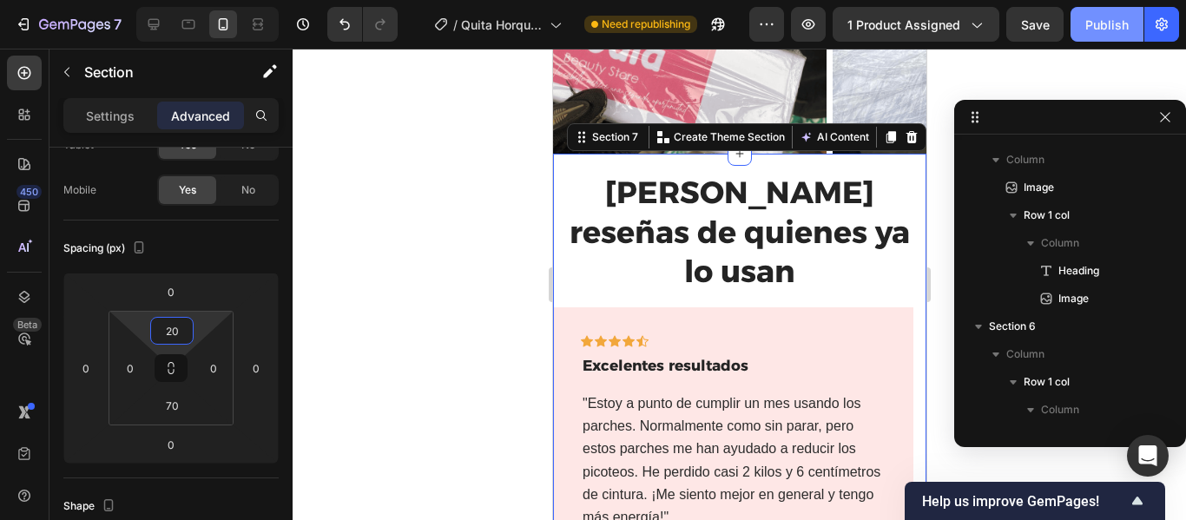
type input "20"
click at [1094, 27] on div "Publish" at bounding box center [1107, 25] width 43 height 18
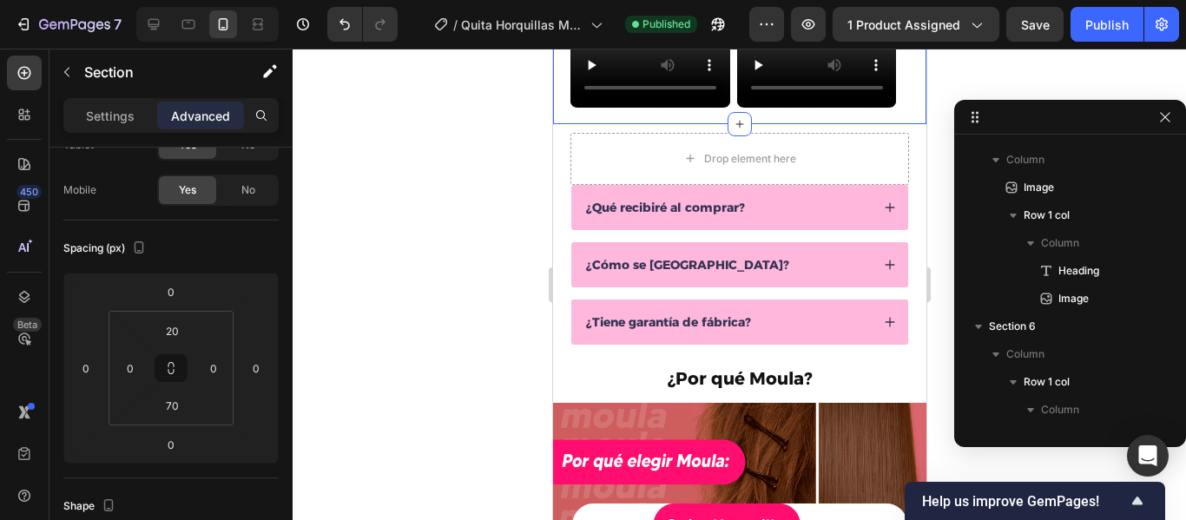
scroll to position [946, 0]
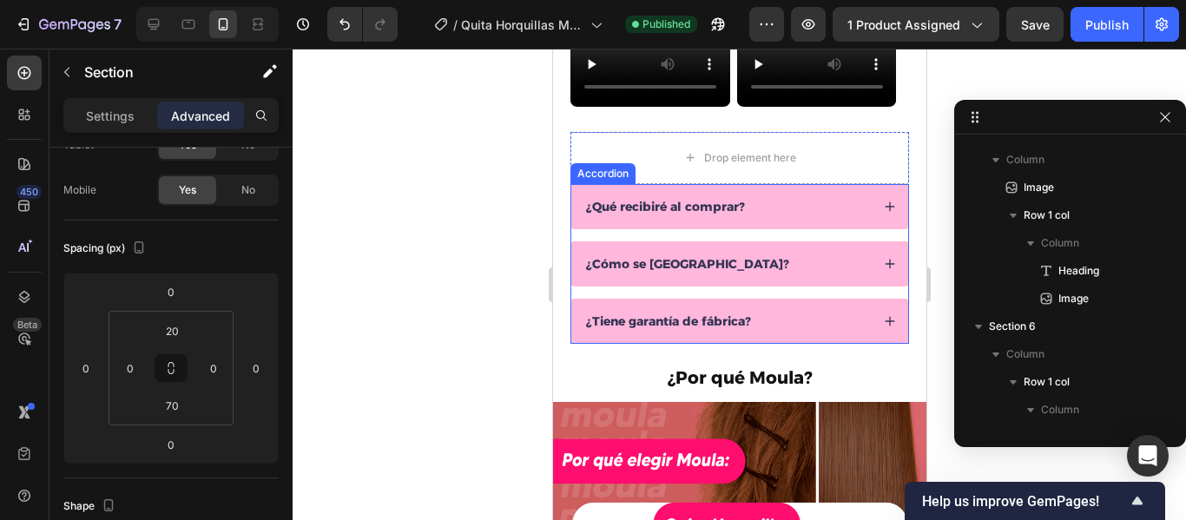
click at [795, 212] on div "¿Qué recibiré al comprar?" at bounding box center [726, 206] width 287 height 21
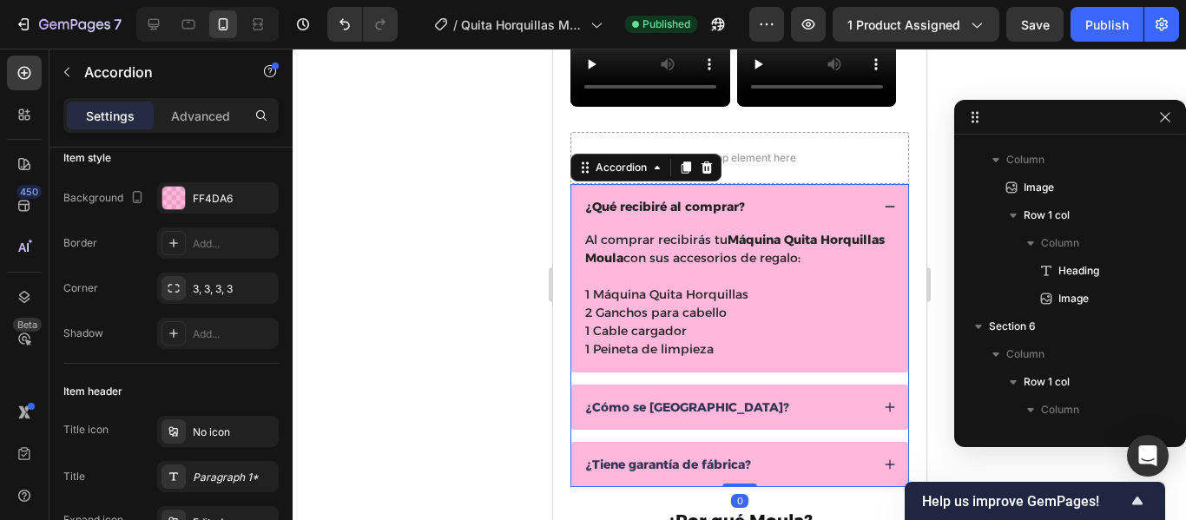
scroll to position [0, 0]
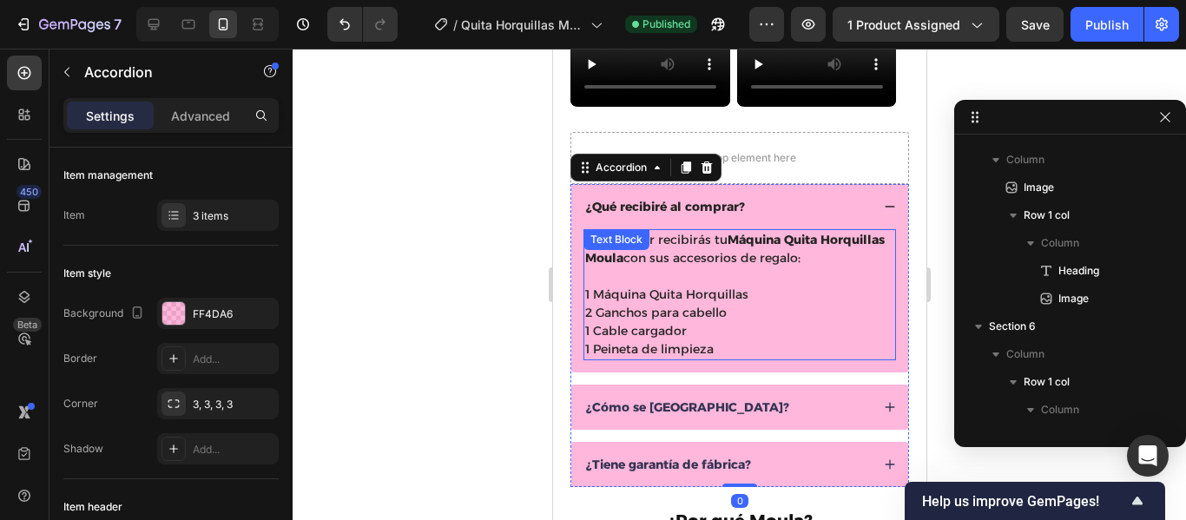
click at [837, 323] on p "1 Cable cargador" at bounding box center [739, 331] width 309 height 18
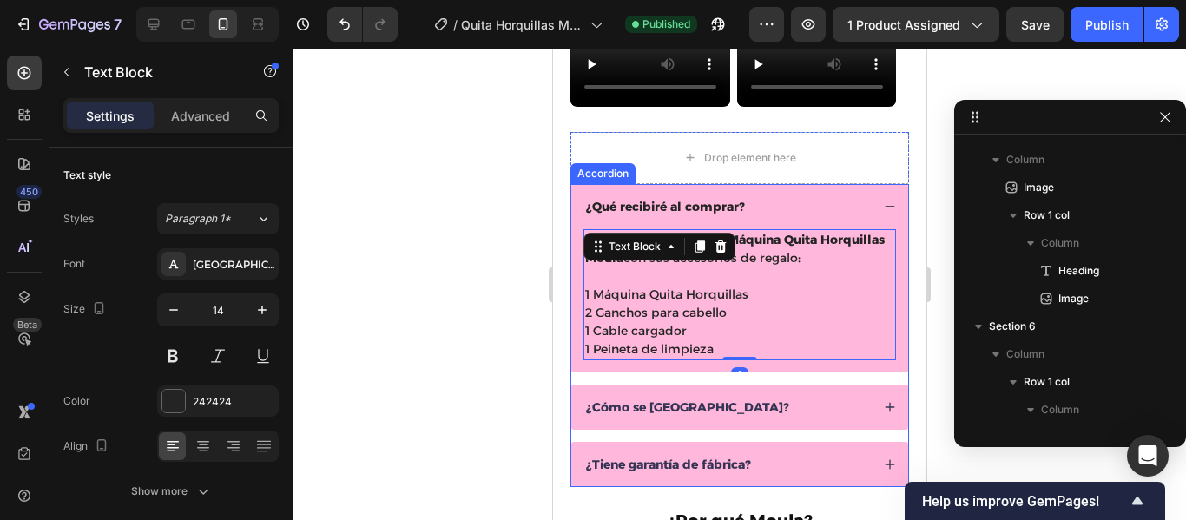
click at [816, 210] on div "¿Qué recibiré al comprar?" at bounding box center [726, 206] width 287 height 21
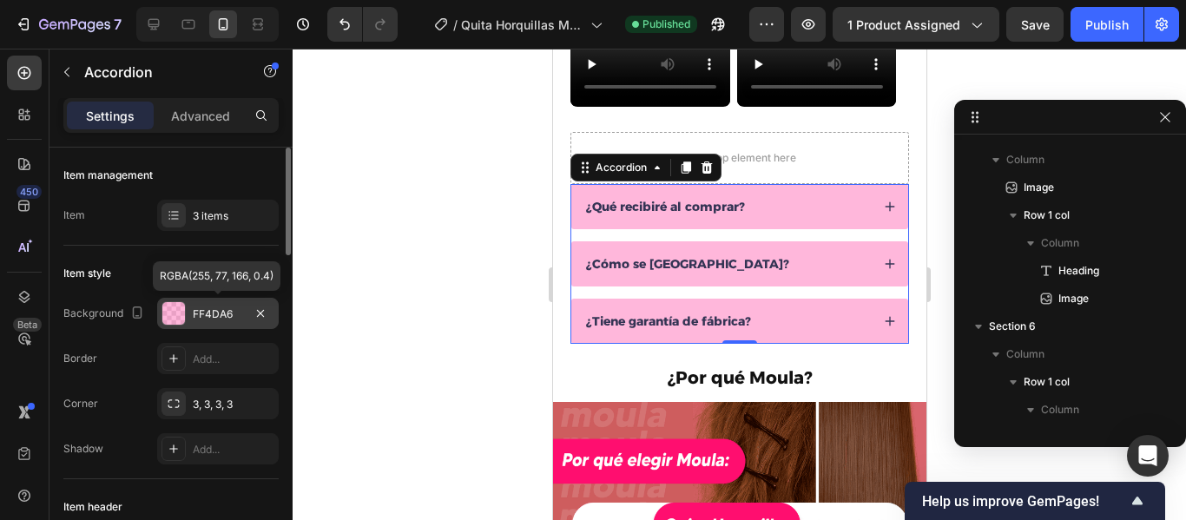
click at [215, 314] on div "FF4DA6" at bounding box center [218, 315] width 50 height 16
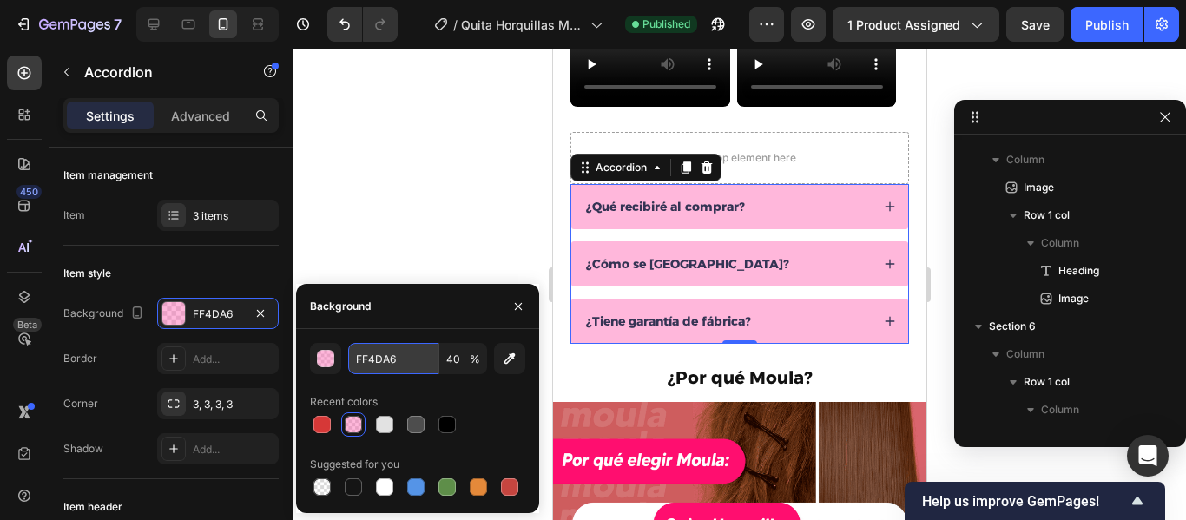
click at [410, 359] on input "FF4DA6" at bounding box center [393, 358] width 90 height 31
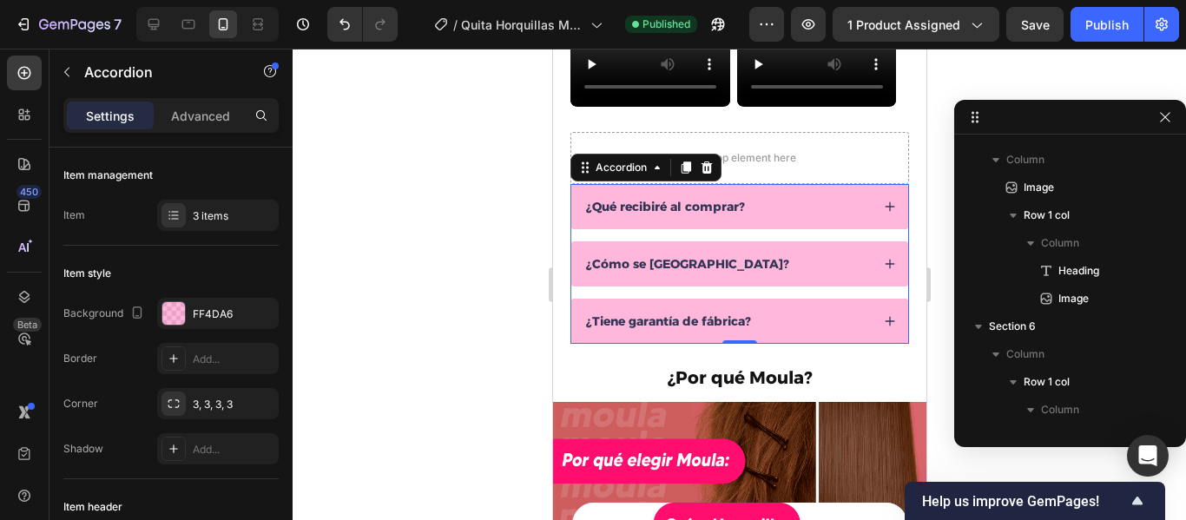
click at [484, 214] on div at bounding box center [740, 285] width 894 height 472
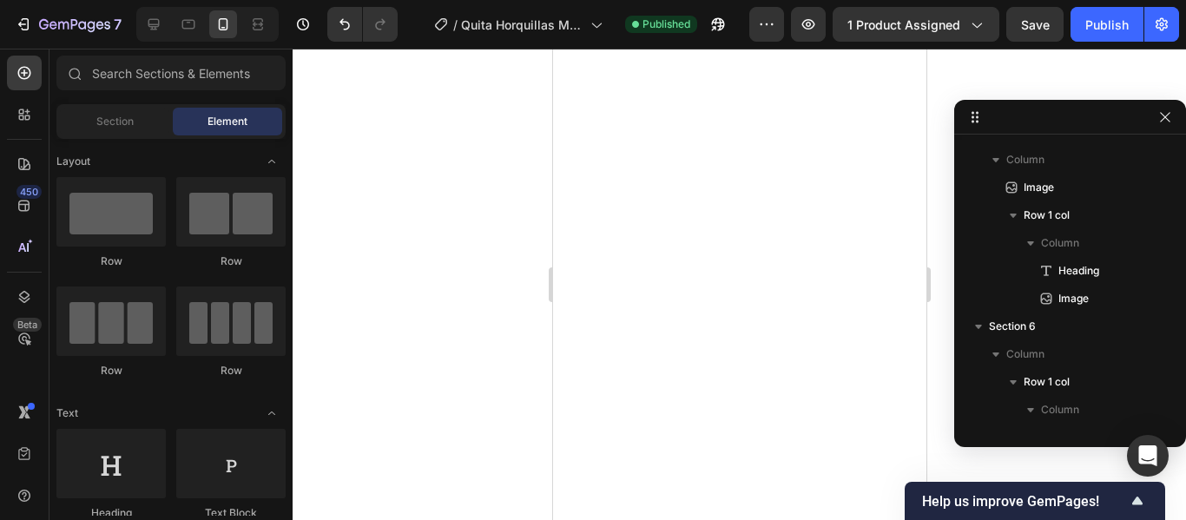
scroll to position [3016, 0]
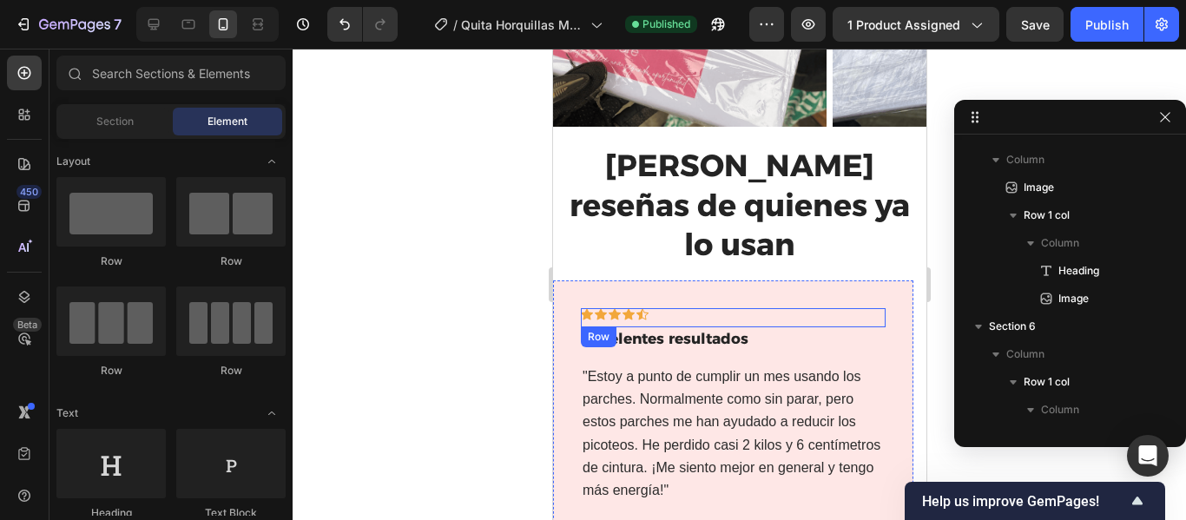
click at [831, 308] on div "Icon Icon Icon Icon Icon Row" at bounding box center [732, 317] width 305 height 19
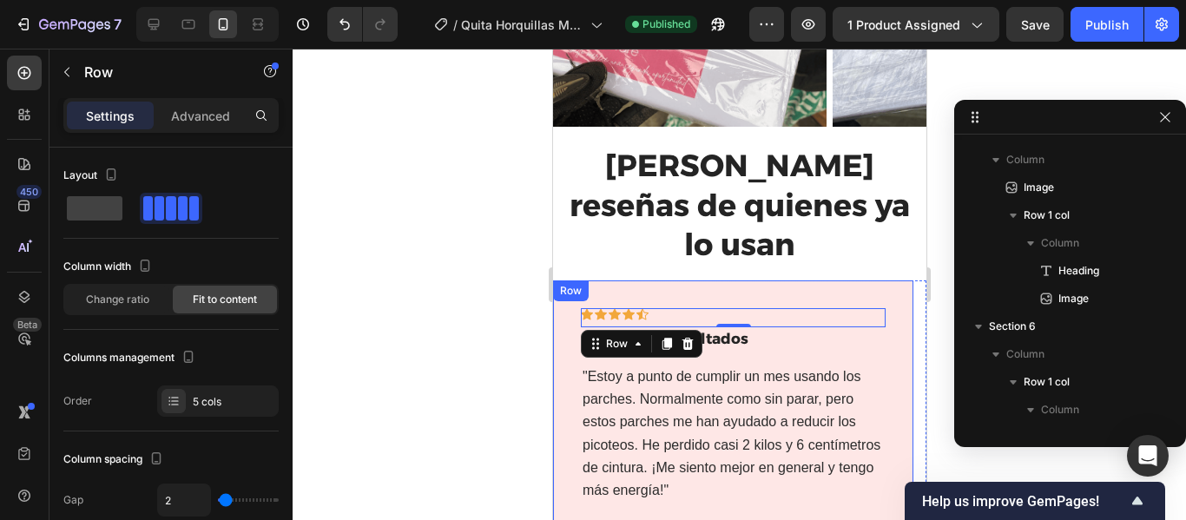
click at [898, 281] on div "Icon Icon Icon Icon Icon Row 0 Excelentes resultados Text block "Estoy a punto …" at bounding box center [732, 424] width 360 height 286
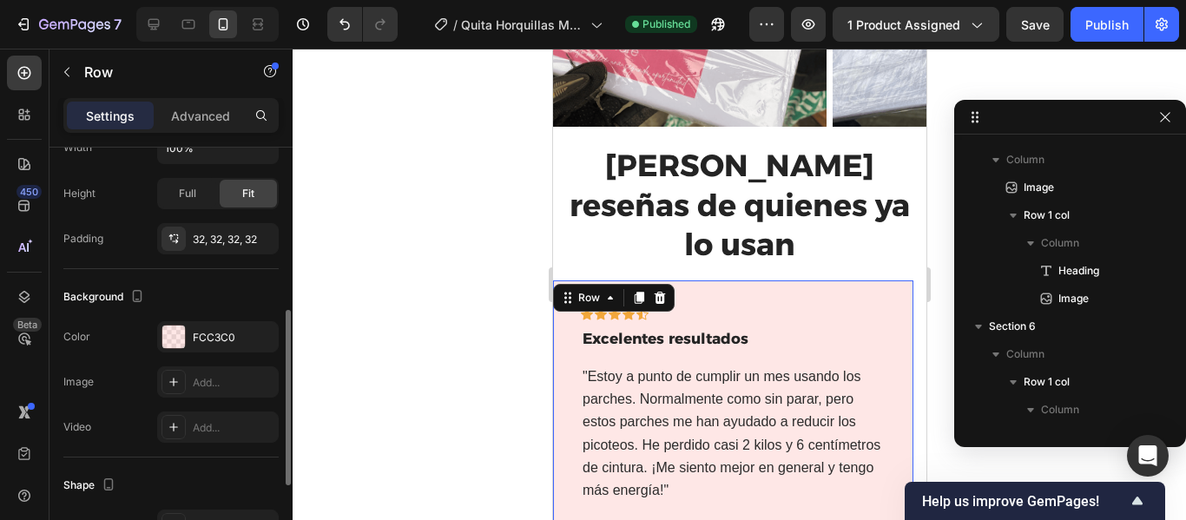
scroll to position [399, 0]
click at [230, 339] on div "FCC3C0" at bounding box center [218, 337] width 50 height 16
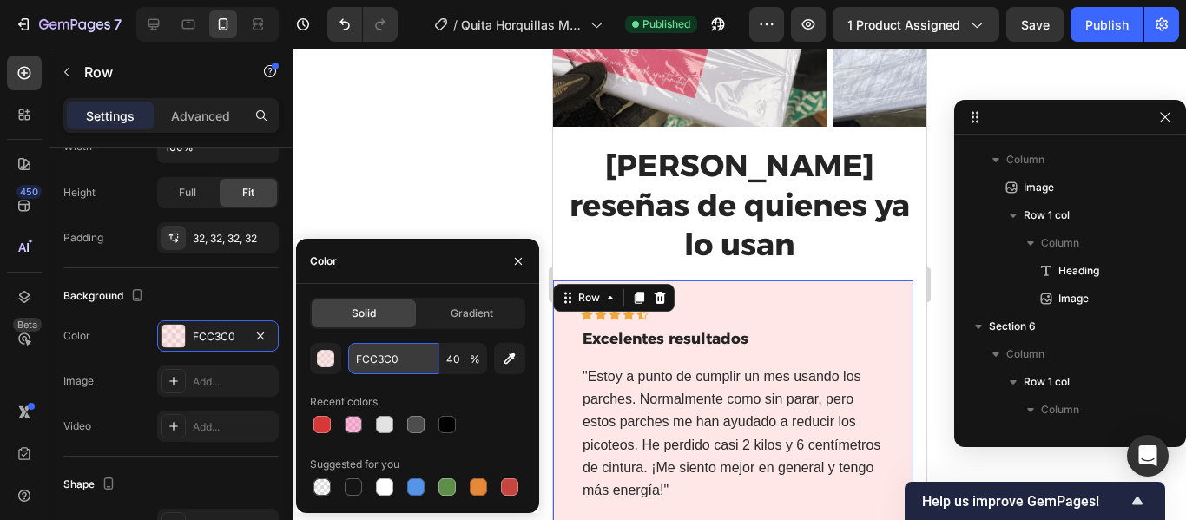
click at [408, 360] on input "FCC3C0" at bounding box center [393, 358] width 90 height 31
paste input "F4DA6"
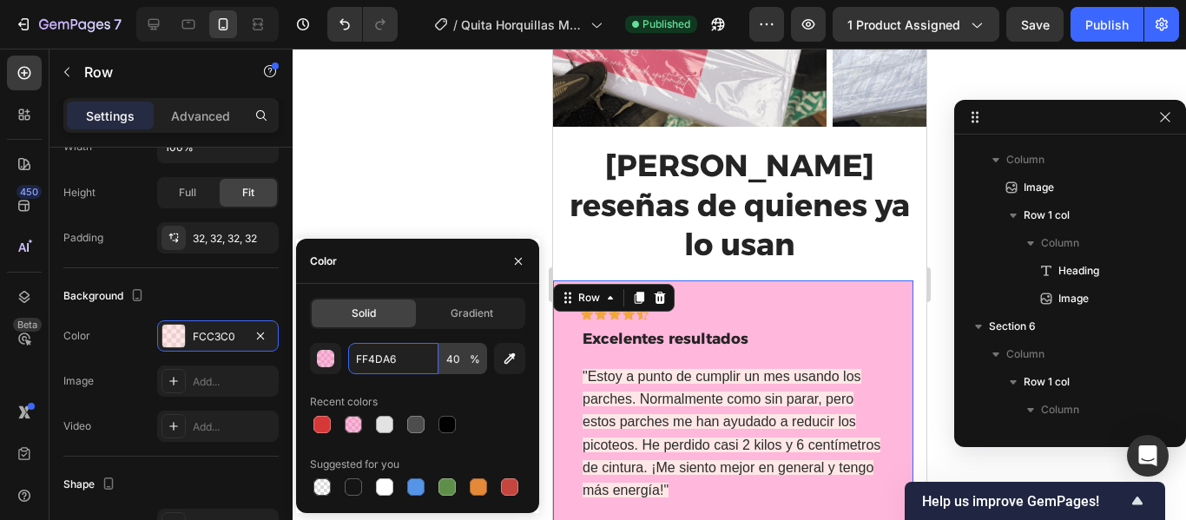
type input "FF4DA6"
click at [453, 368] on input "40" at bounding box center [464, 358] width 48 height 31
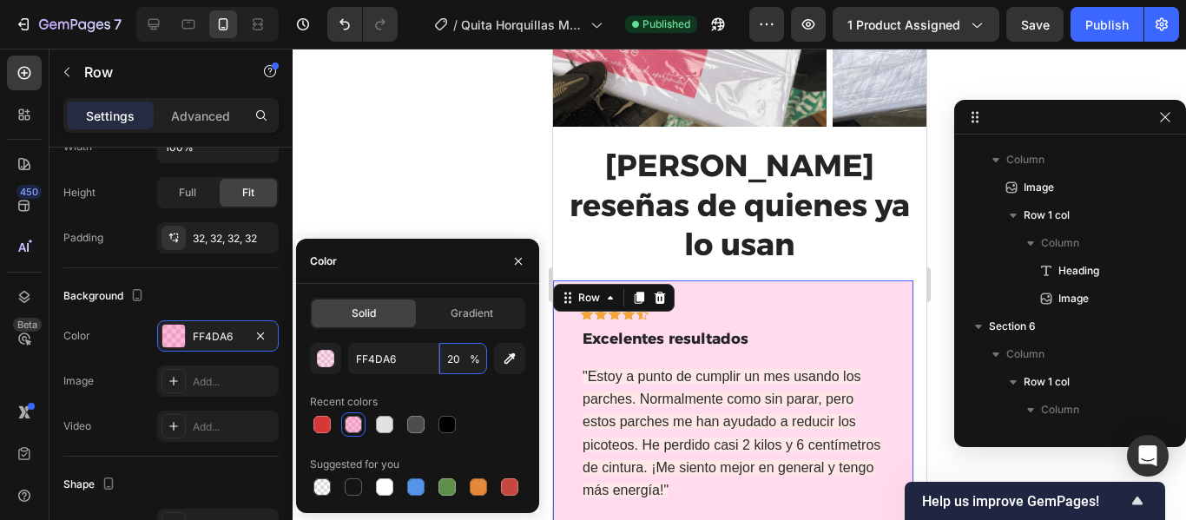
type input "20"
click at [504, 411] on div "Recent colors" at bounding box center [417, 402] width 215 height 28
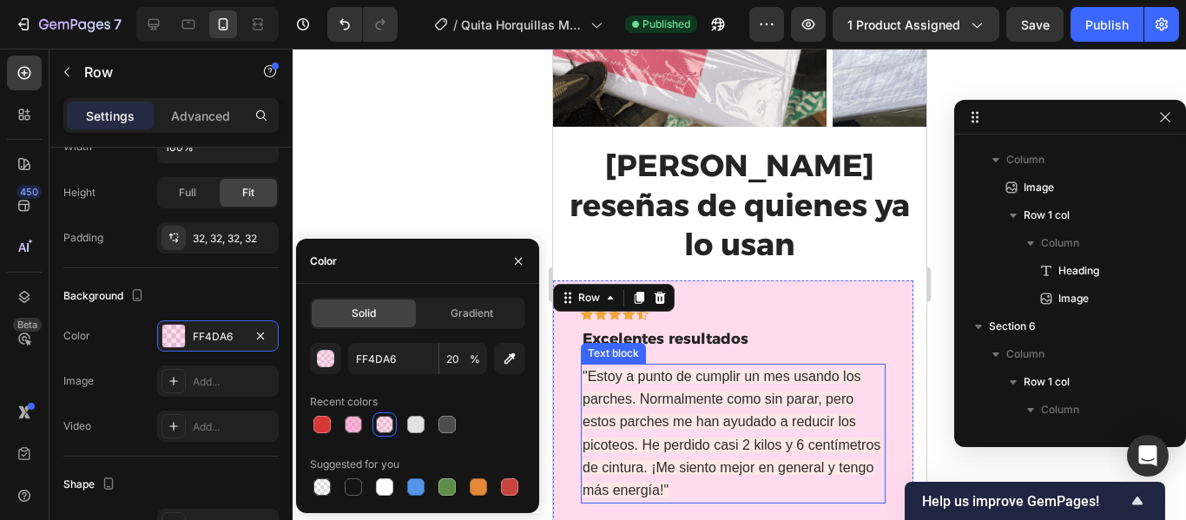
click at [790, 369] on span ""Estoy a punto de cumplir un mes usando los parches. Normalmente como sin parar…" at bounding box center [731, 433] width 298 height 129
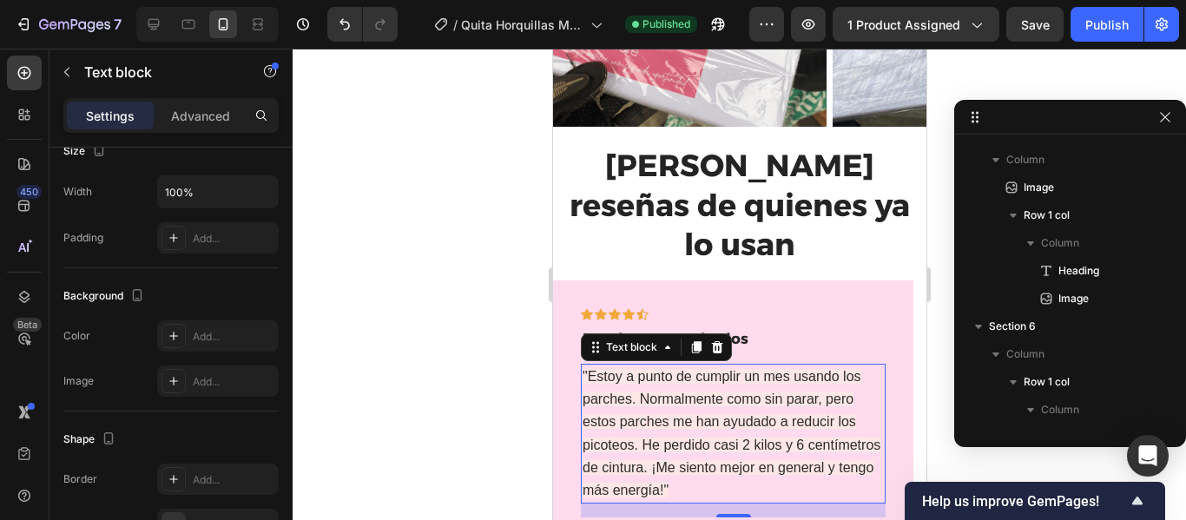
scroll to position [0, 0]
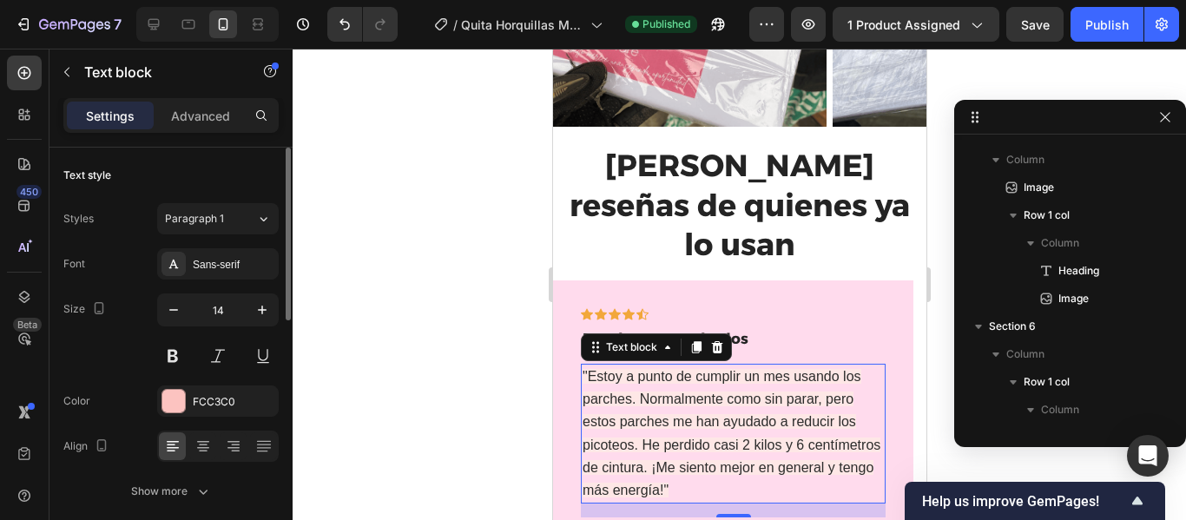
click at [743, 369] on span ""Estoy a punto de cumplir un mes usando los parches. Normalmente como sin parar…" at bounding box center [731, 433] width 298 height 129
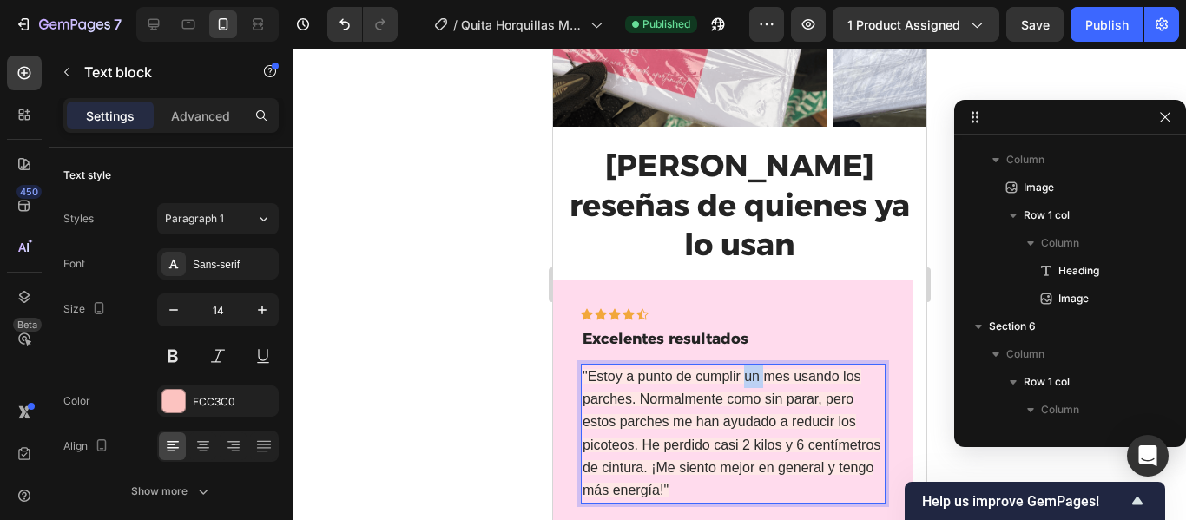
click at [743, 369] on span ""Estoy a punto de cumplir un mes usando los parches. Normalmente como sin parar…" at bounding box center [731, 433] width 298 height 129
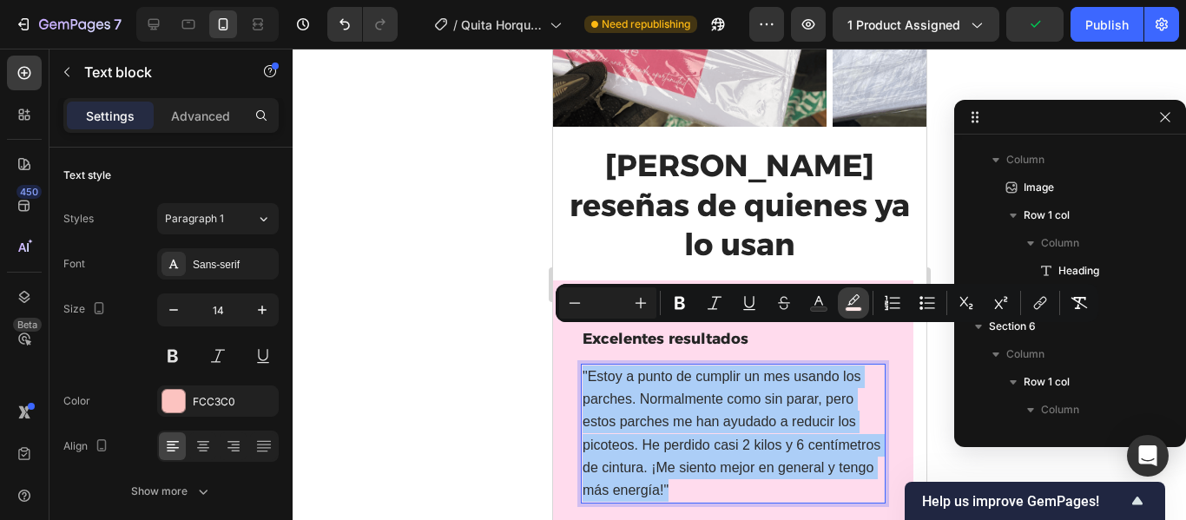
click at [856, 302] on icon "Editor contextual toolbar" at bounding box center [853, 302] width 17 height 17
type input "FEE7E6"
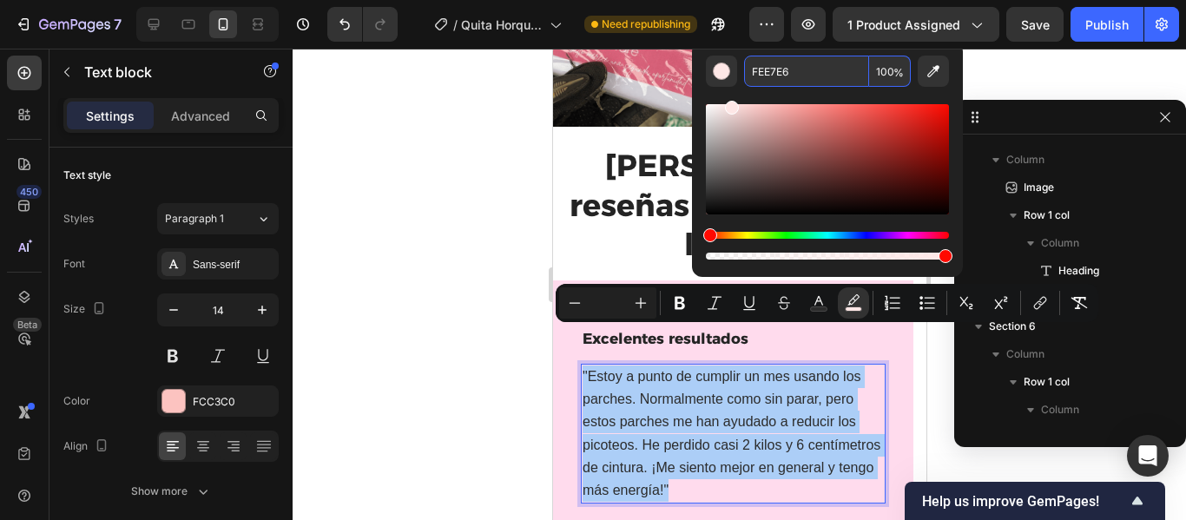
click at [807, 77] on input "FEE7E6" at bounding box center [806, 71] width 125 height 31
paste input "F4DA"
type input "FF4DA6"
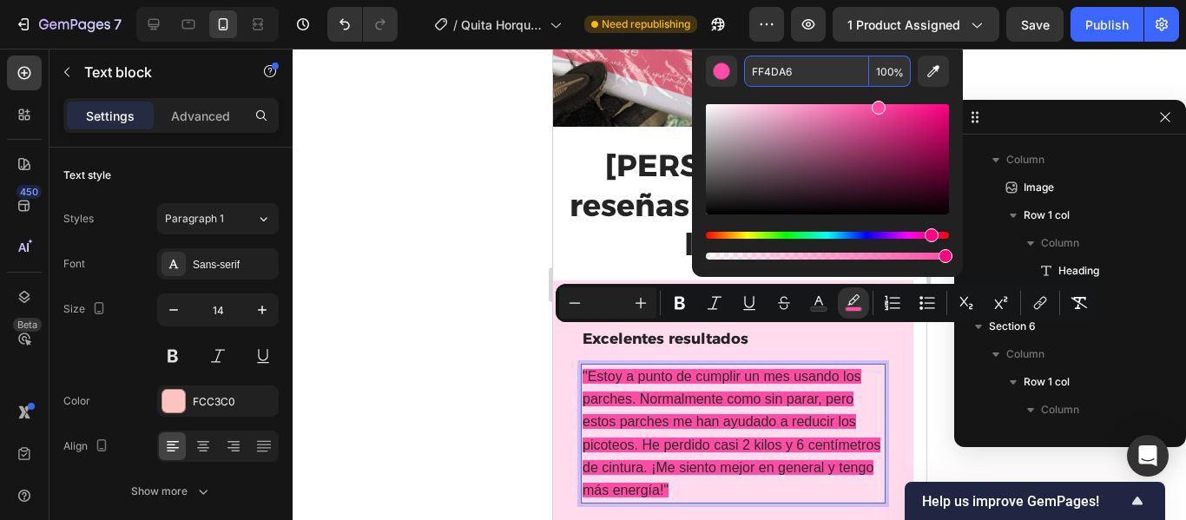
click at [885, 72] on input "100" at bounding box center [890, 71] width 42 height 31
click at [819, 74] on input "FF4DA6" at bounding box center [806, 71] width 125 height 31
click at [730, 406] on span ""Estoy a punto de cumplir un mes usando los parches. Normalmente como sin parar…" at bounding box center [731, 433] width 298 height 129
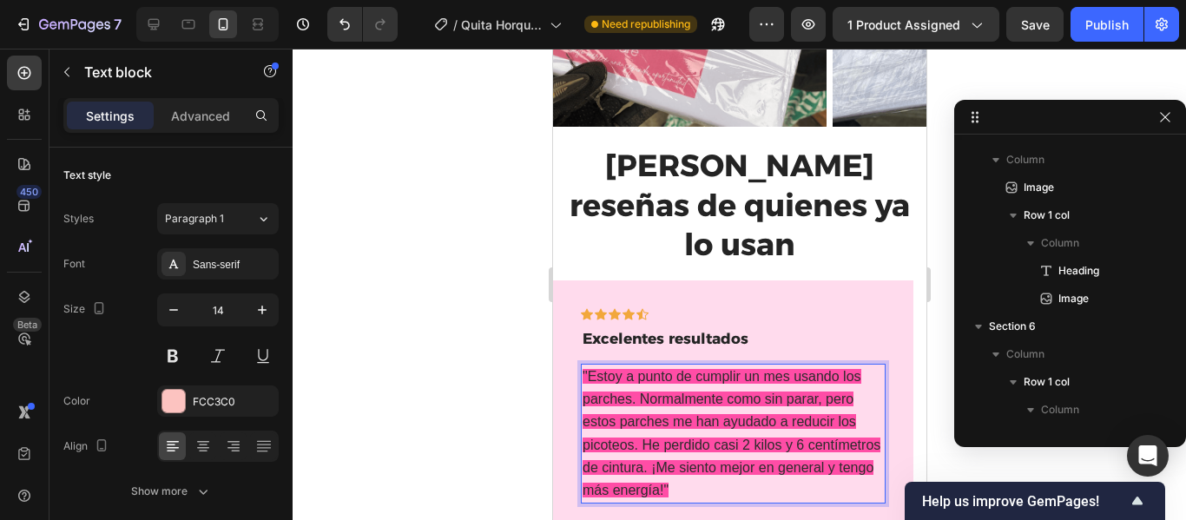
click at [594, 369] on span ""Estoy a punto de cumplir un mes usando los parches. Normalmente como sin parar…" at bounding box center [731, 433] width 298 height 129
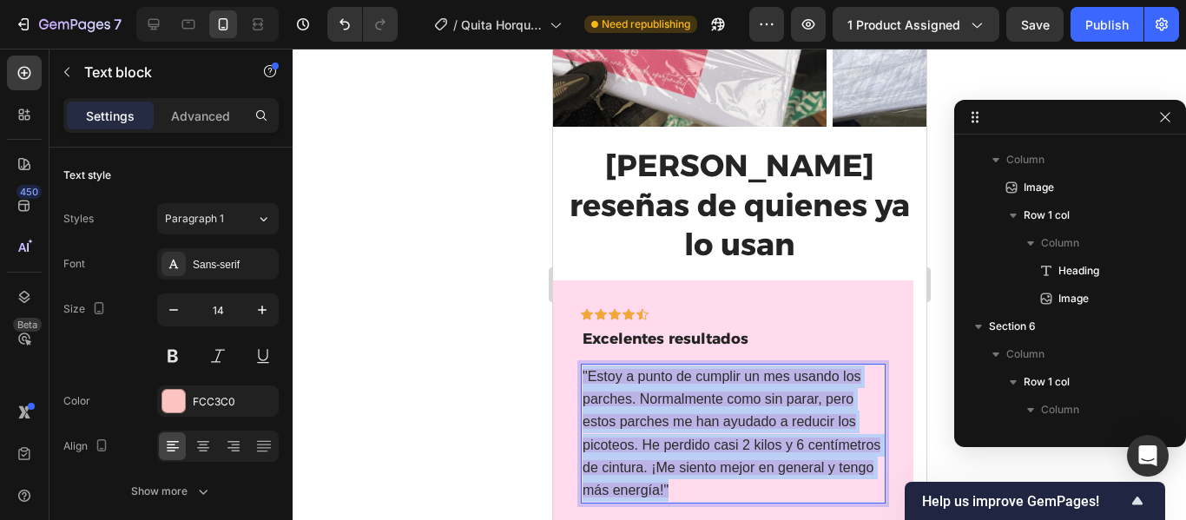
click at [594, 369] on span ""Estoy a punto de cumplir un mes usando los parches. Normalmente como sin parar…" at bounding box center [731, 433] width 298 height 129
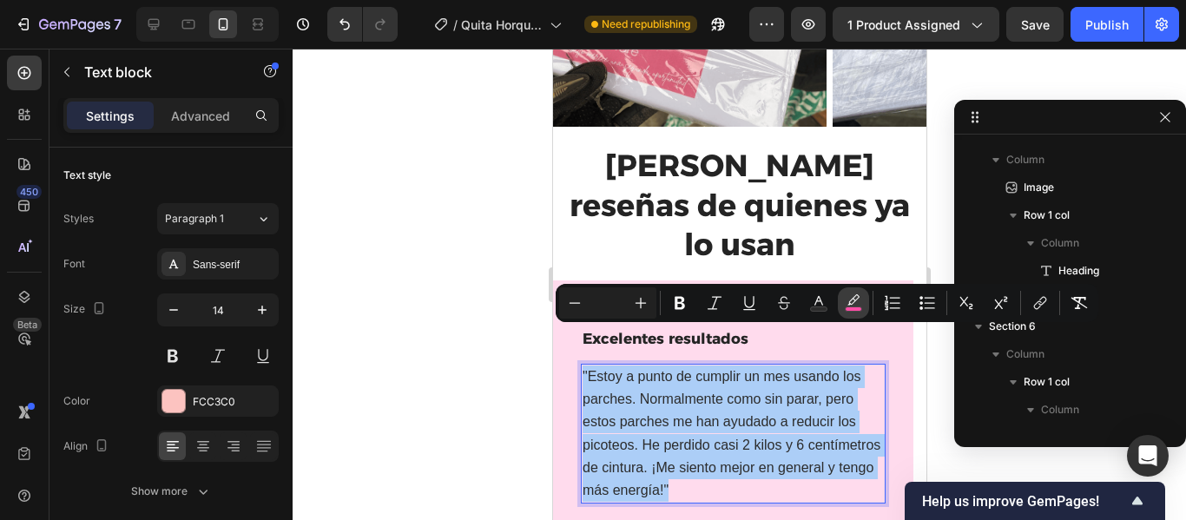
click at [855, 305] on icon "Editor contextual toolbar" at bounding box center [853, 302] width 17 height 17
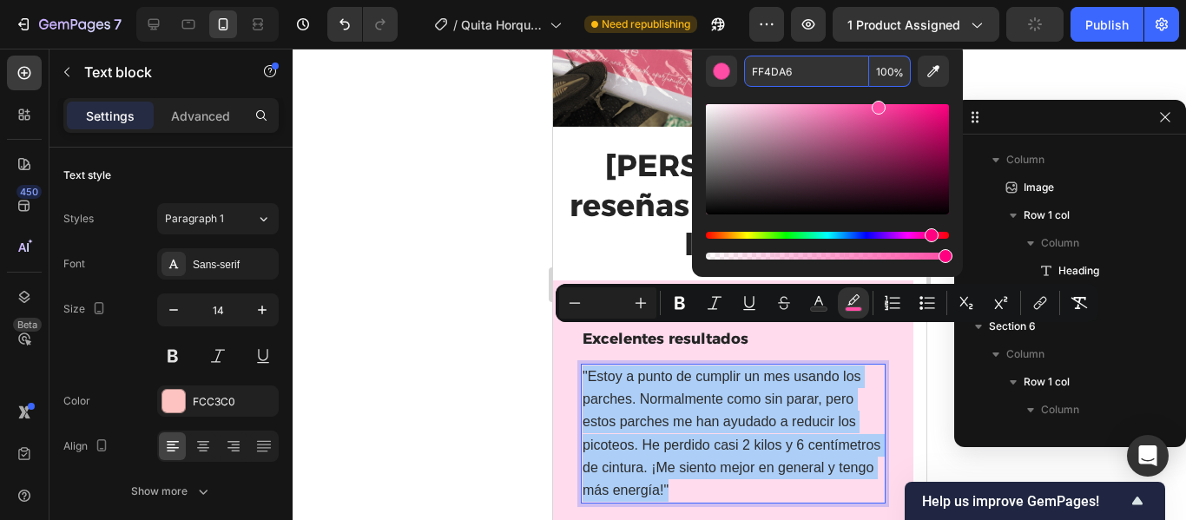
click at [884, 69] on input "100" at bounding box center [890, 71] width 42 height 31
type input "20"
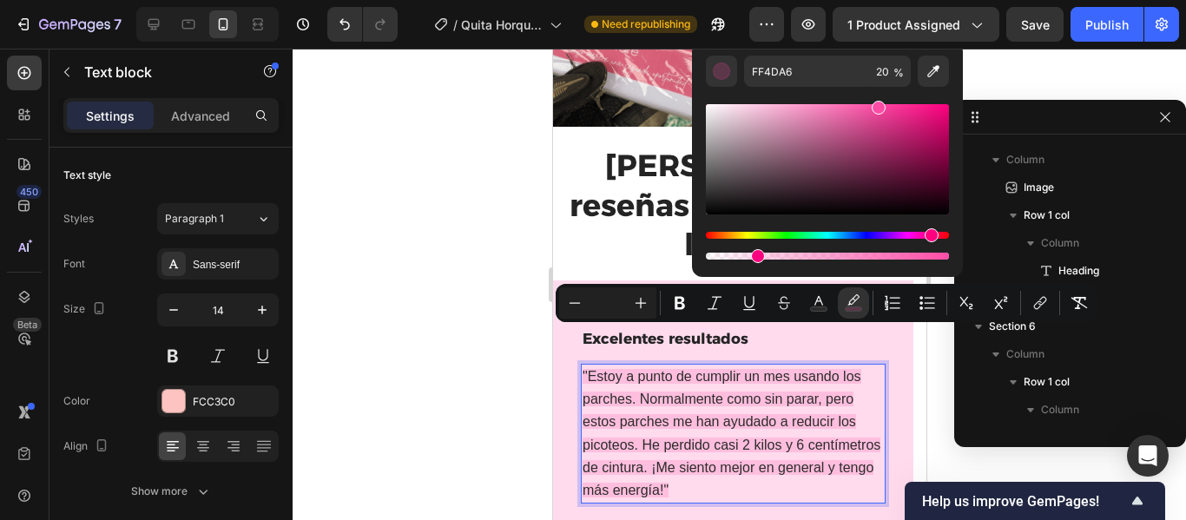
click at [722, 404] on span ""Estoy a punto de cumplir un mes usando los parches. Normalmente como sin parar…" at bounding box center [731, 433] width 298 height 129
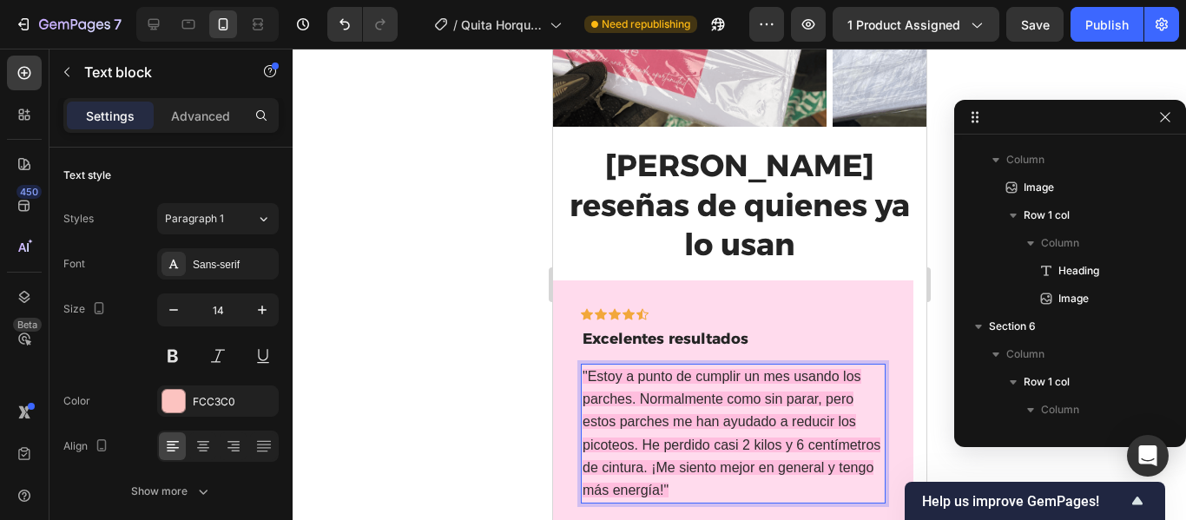
click at [785, 442] on p ""Estoy a punto de cumplir un mes usando los parches. Normalmente como sin parar…" at bounding box center [732, 434] width 301 height 136
click at [675, 449] on p ""Estoy a punto de cumplir un mes usando los parches. Normalmente como sin parar…" at bounding box center [732, 434] width 301 height 136
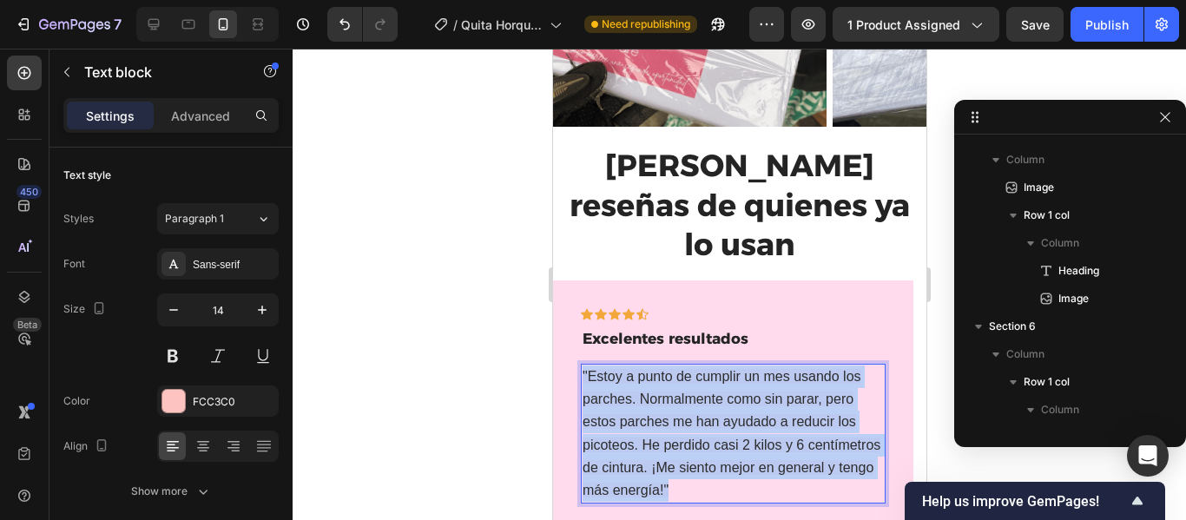
click at [675, 449] on p ""Estoy a punto de cumplir un mes usando los parches. Normalmente como sin parar…" at bounding box center [732, 434] width 301 height 136
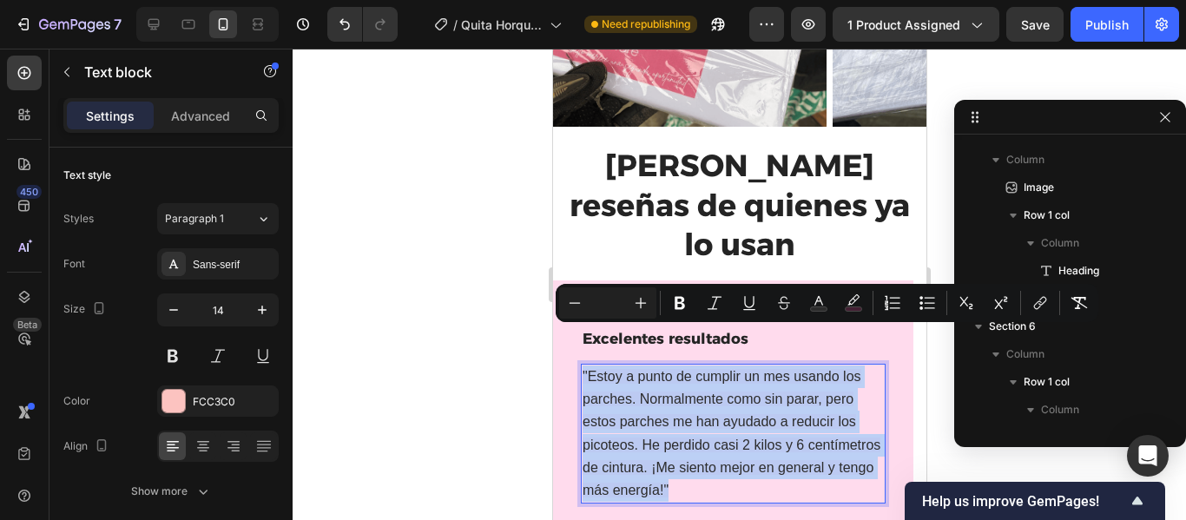
click at [675, 449] on p ""Estoy a punto de cumplir un mes usando los parches. Normalmente como sin parar…" at bounding box center [732, 434] width 301 height 136
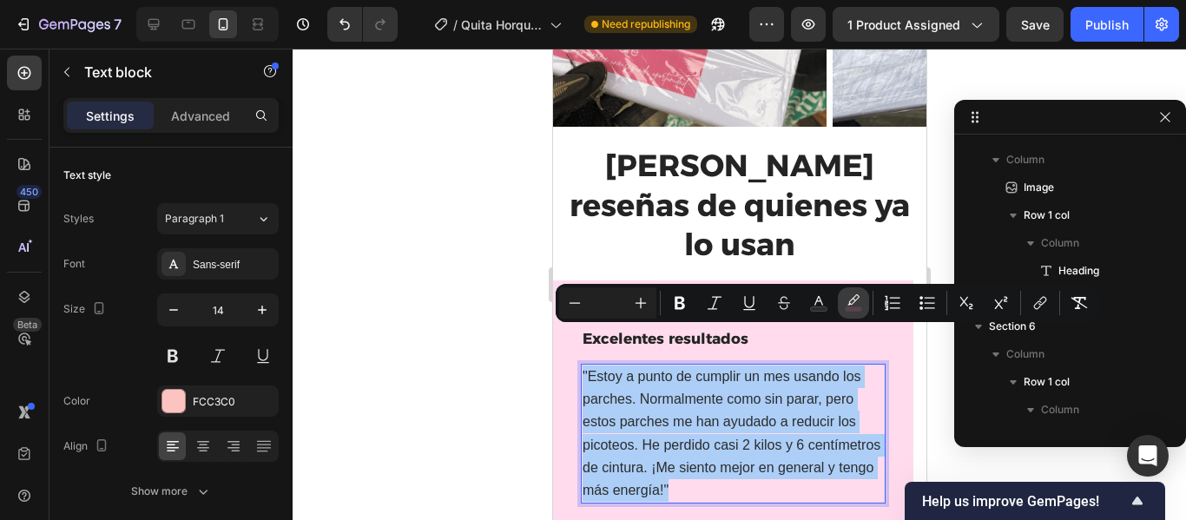
click at [854, 299] on icon "Editor contextual toolbar" at bounding box center [854, 299] width 12 height 10
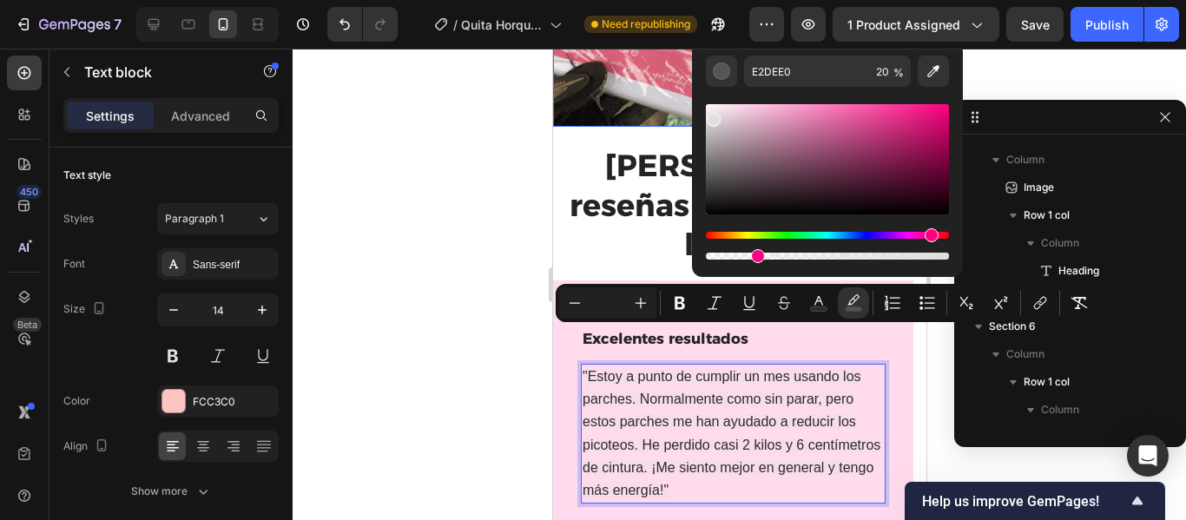
drag, startPoint x: 1265, startPoint y: 164, endPoint x: 683, endPoint y: 80, distance: 588.0
click at [931, 74] on icon "Editor contextual toolbar" at bounding box center [933, 71] width 17 height 17
type input "FFDBED"
type input "100"
click at [721, 451] on p ""Estoy a punto de cumplir un mes usando los parches. Normalmente como sin parar…" at bounding box center [732, 434] width 301 height 136
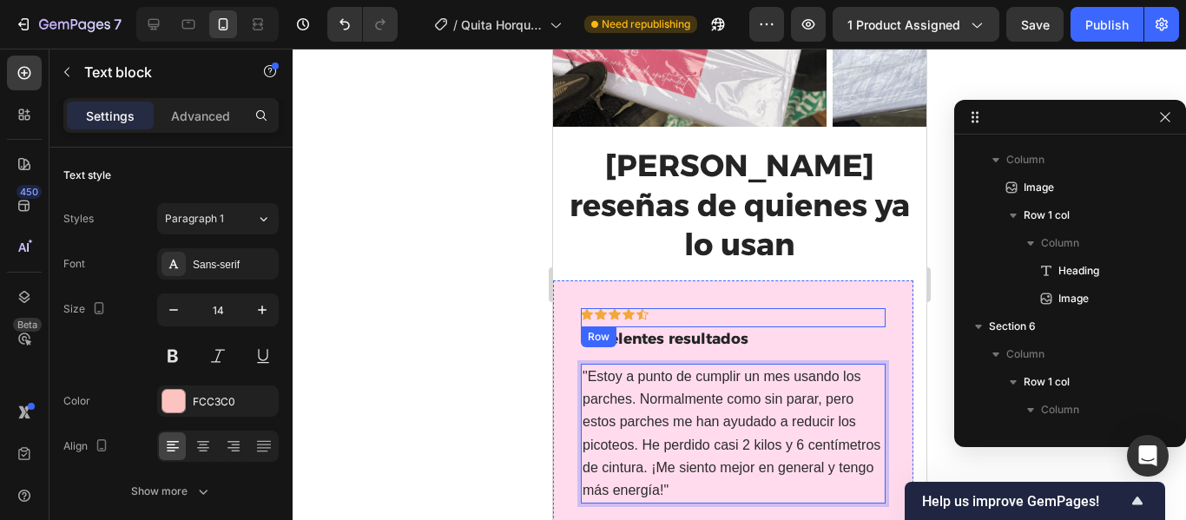
click at [859, 308] on div "Icon Icon Icon Icon Icon Row" at bounding box center [732, 317] width 305 height 19
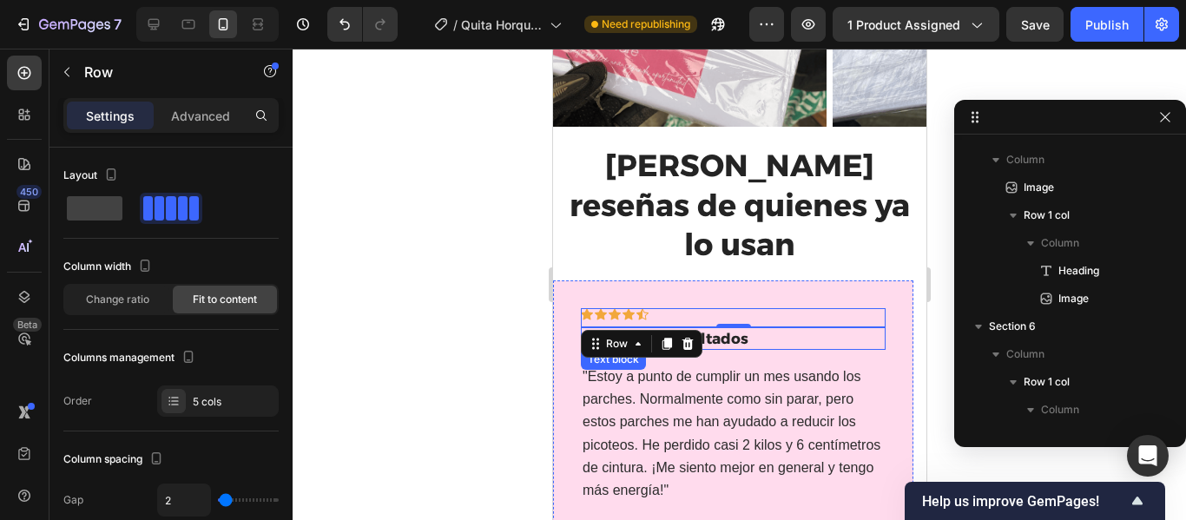
click at [887, 292] on div "Icon Icon Icon Icon Icon Row 0 Excelentes resultados Text block "Estoy a punto …" at bounding box center [732, 424] width 360 height 286
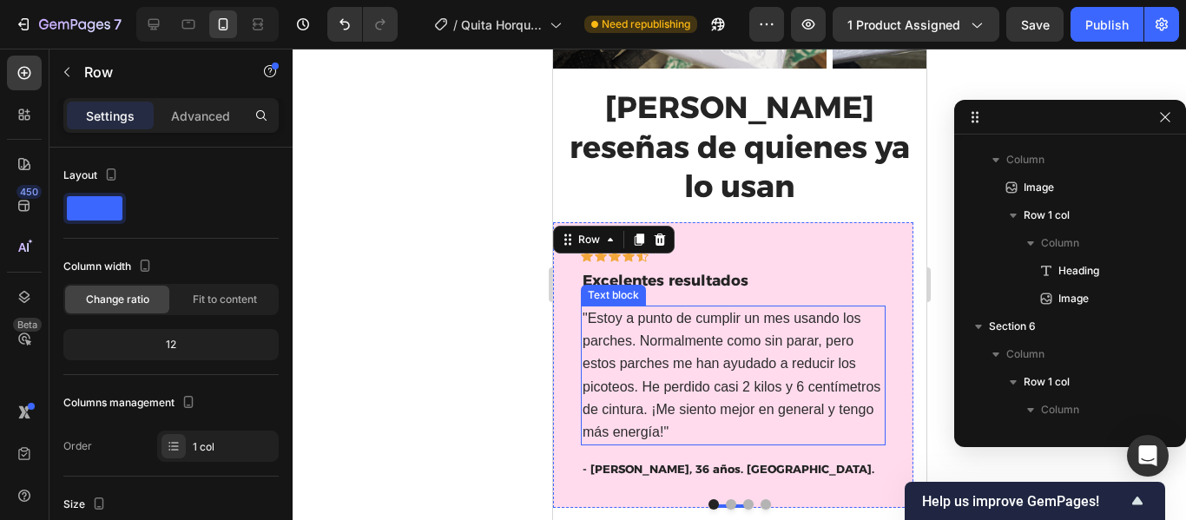
scroll to position [3078, 0]
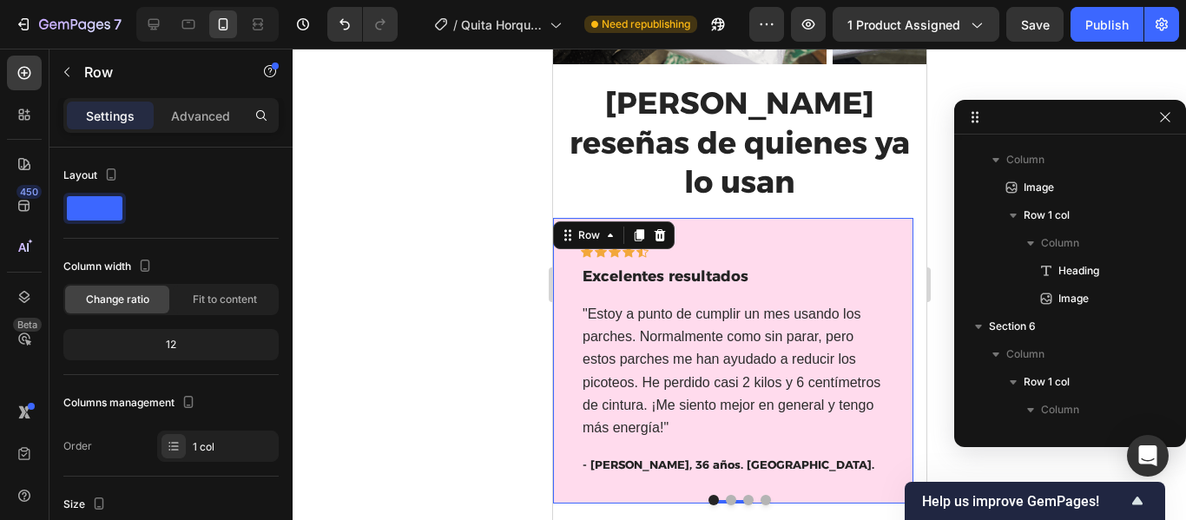
click at [399, 309] on div at bounding box center [740, 285] width 894 height 472
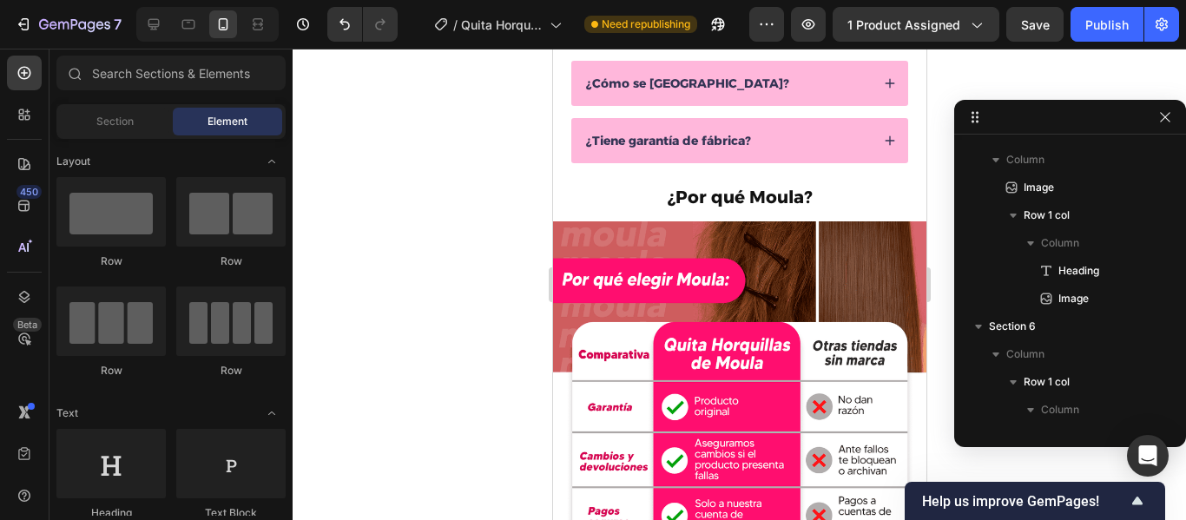
scroll to position [900, 0]
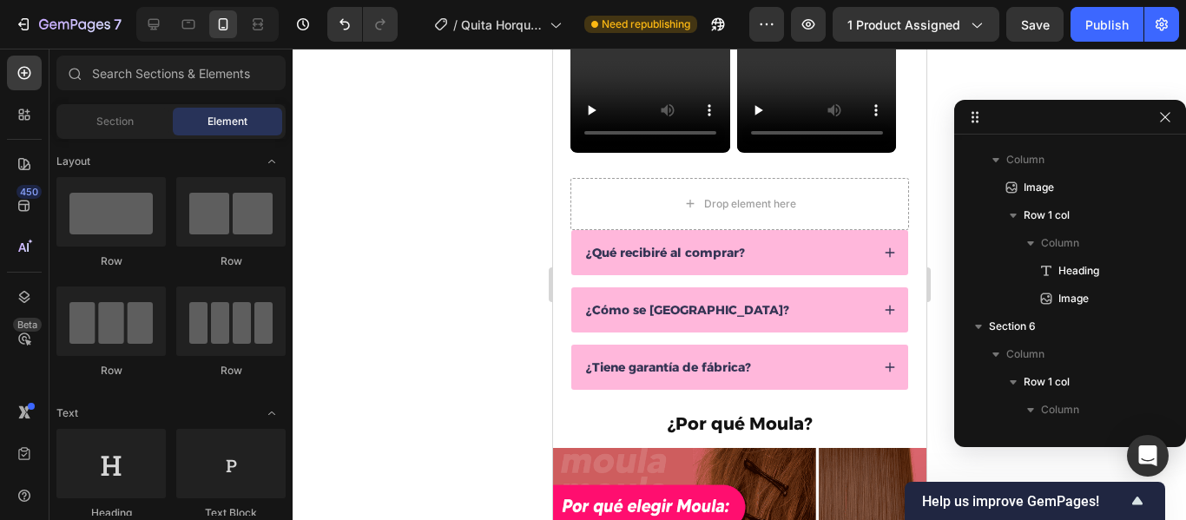
click at [823, 254] on div "¿Qué recibiré al comprar?" at bounding box center [726, 252] width 287 height 21
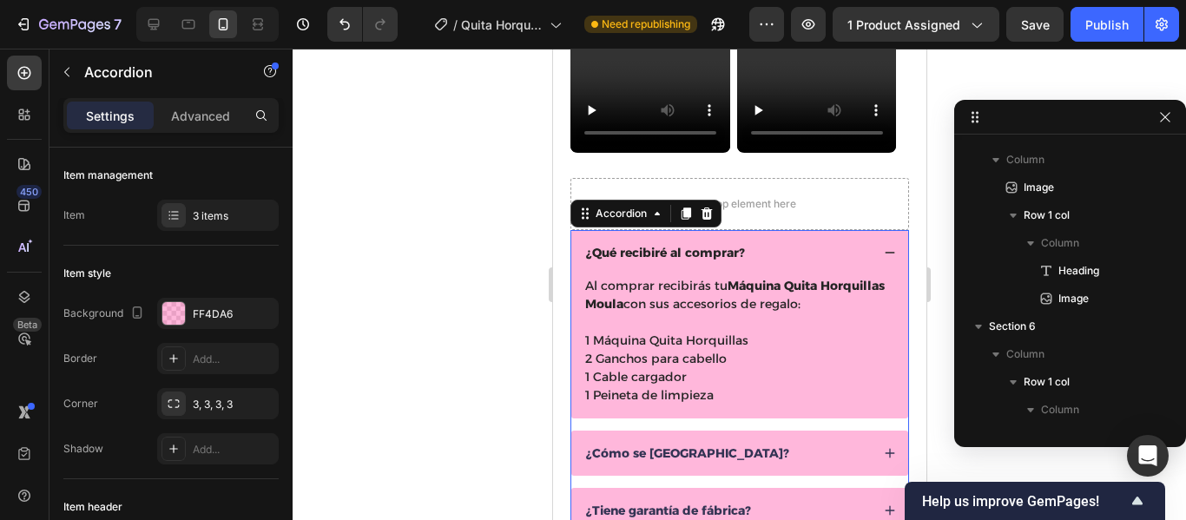
scroll to position [895, 0]
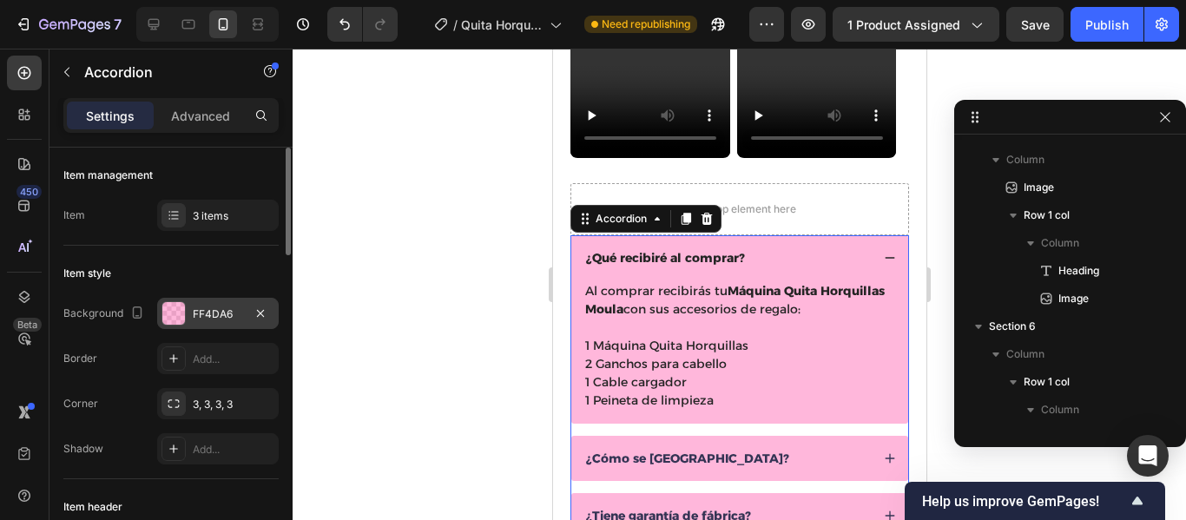
click at [204, 318] on div "FF4DA6" at bounding box center [218, 315] width 50 height 16
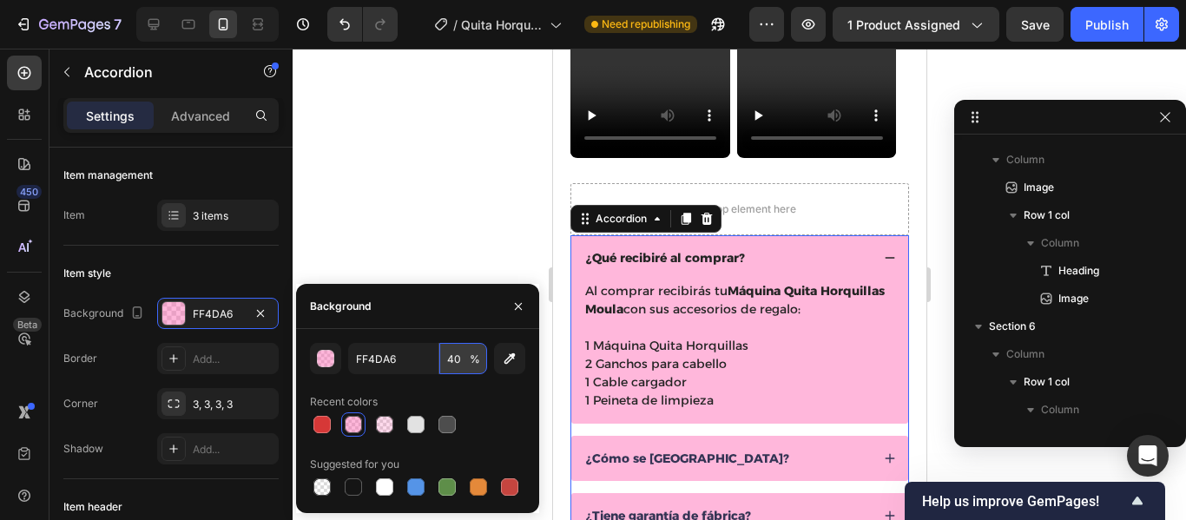
click at [455, 357] on input "40" at bounding box center [464, 358] width 48 height 31
type input "20"
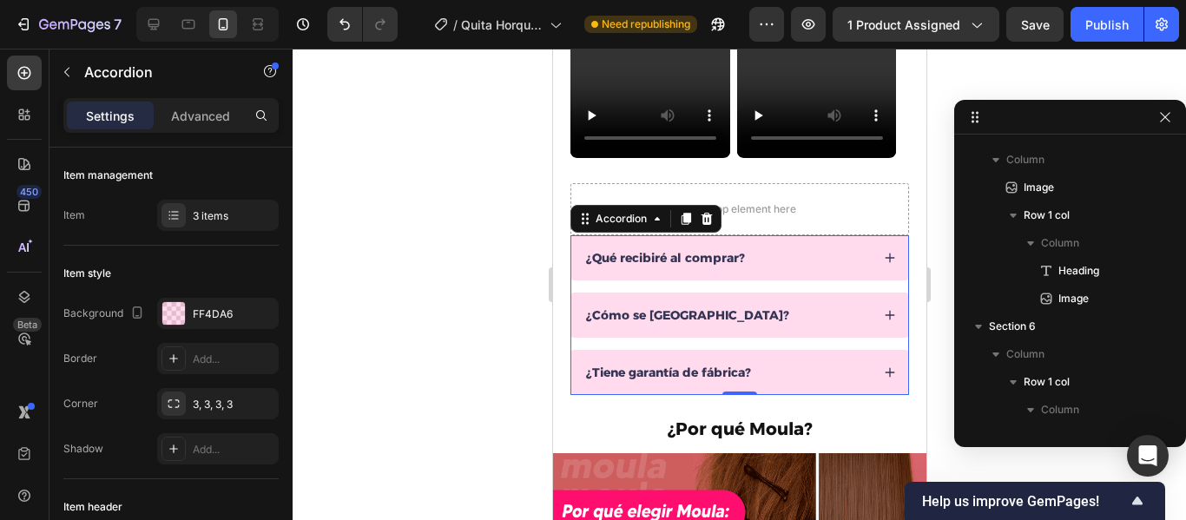
click at [426, 208] on div at bounding box center [740, 285] width 894 height 472
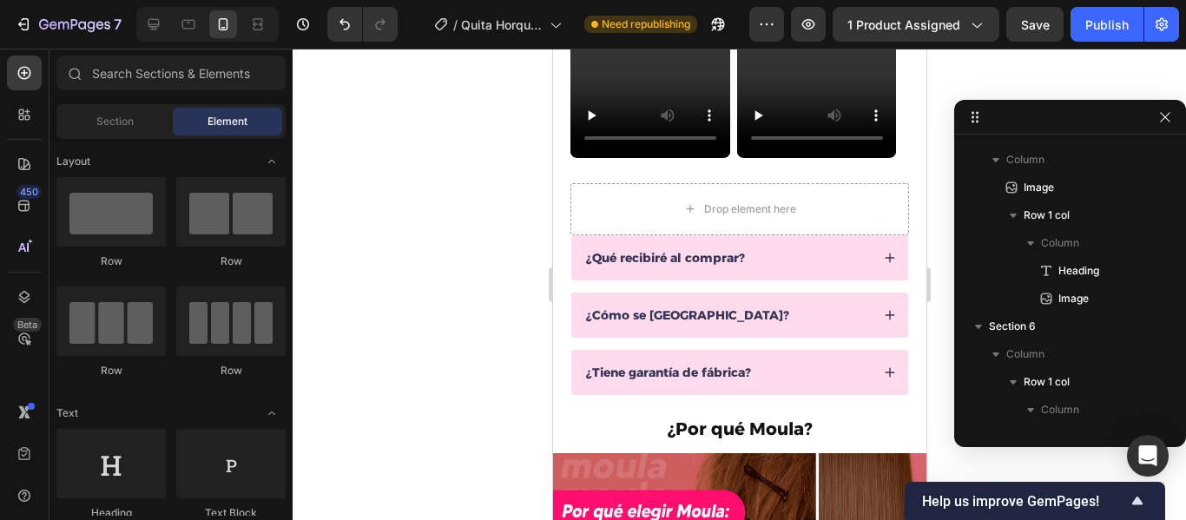
click at [426, 208] on div at bounding box center [740, 285] width 894 height 472
click at [1104, 37] on button "Publish" at bounding box center [1107, 24] width 73 height 35
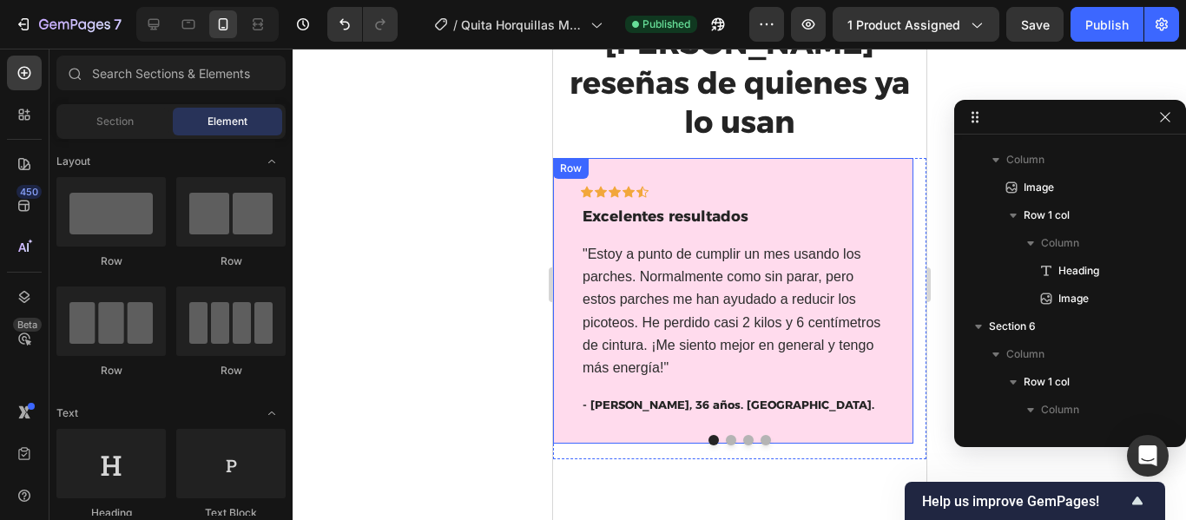
scroll to position [3141, 0]
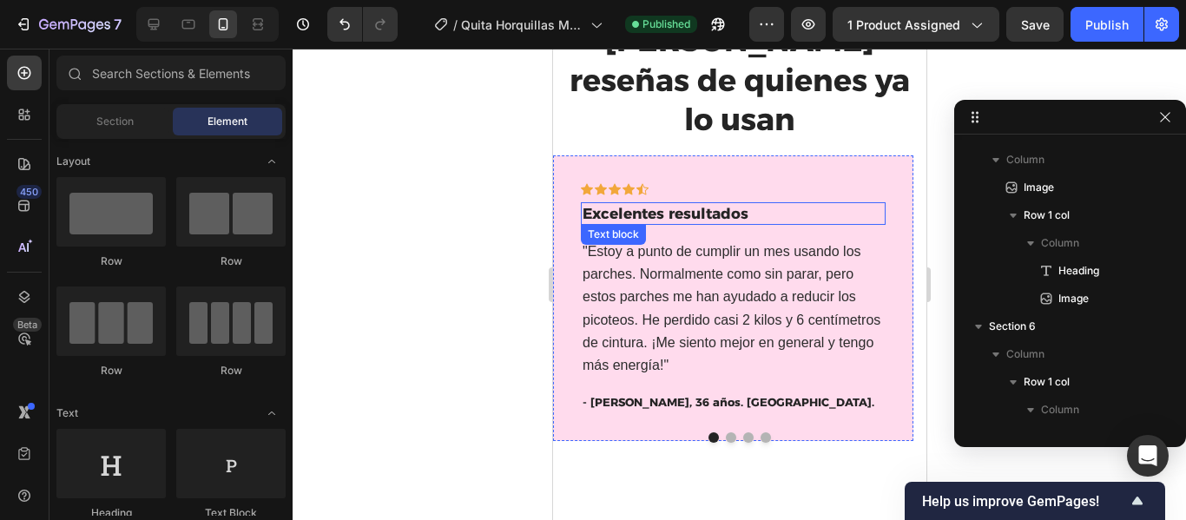
click at [737, 204] on p "Excelentes resultados" at bounding box center [732, 213] width 301 height 19
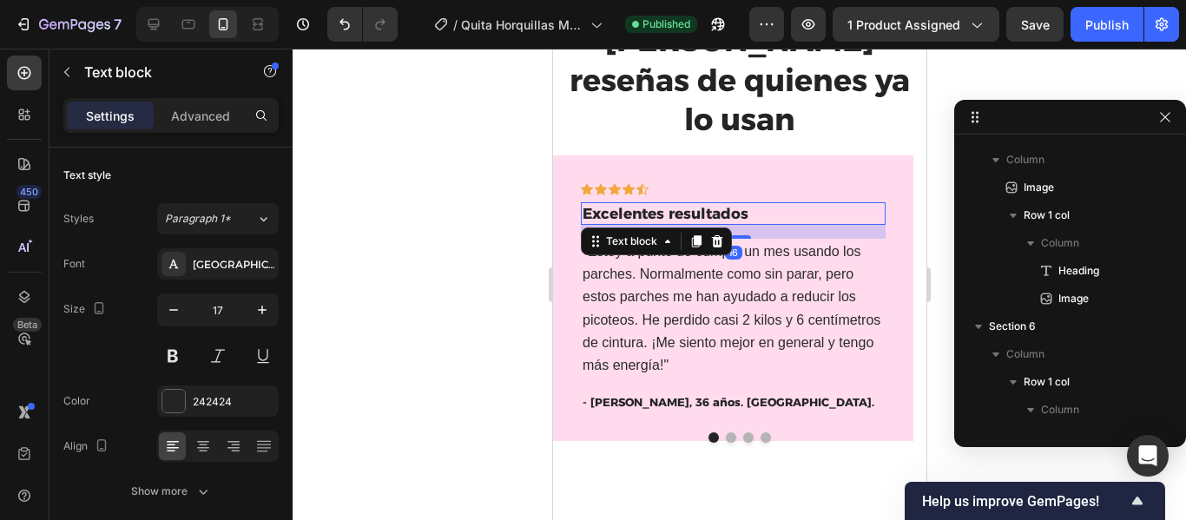
click at [754, 204] on p "Excelentes resultados" at bounding box center [732, 213] width 301 height 19
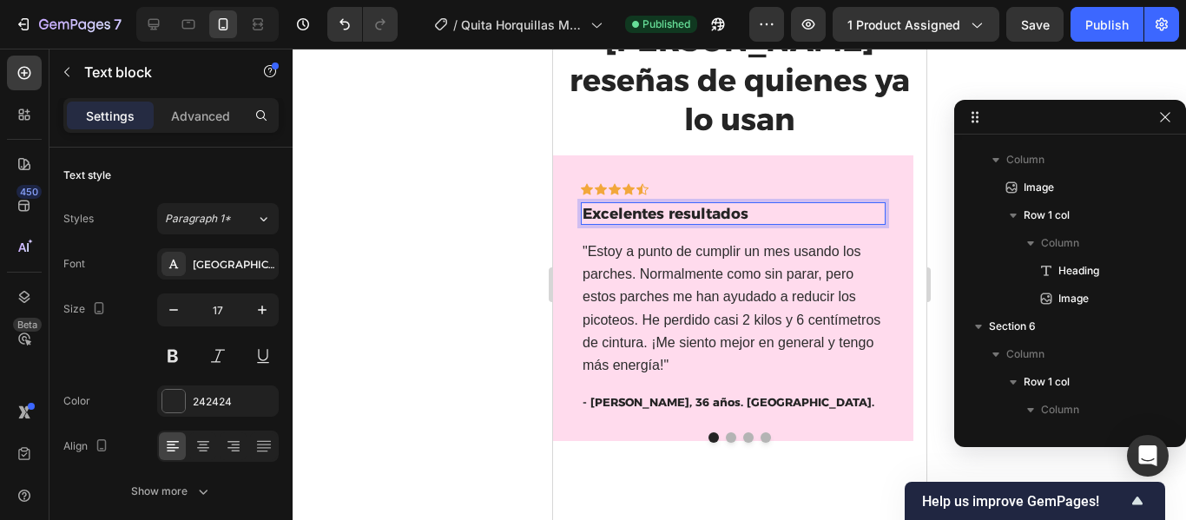
click at [754, 204] on p "Excelentes resultados" at bounding box center [732, 213] width 301 height 19
click at [625, 204] on p "Bueno relación precio-calidad" at bounding box center [732, 213] width 301 height 19
click at [627, 204] on p "Bueno relación precio-calidad" at bounding box center [732, 213] width 301 height 19
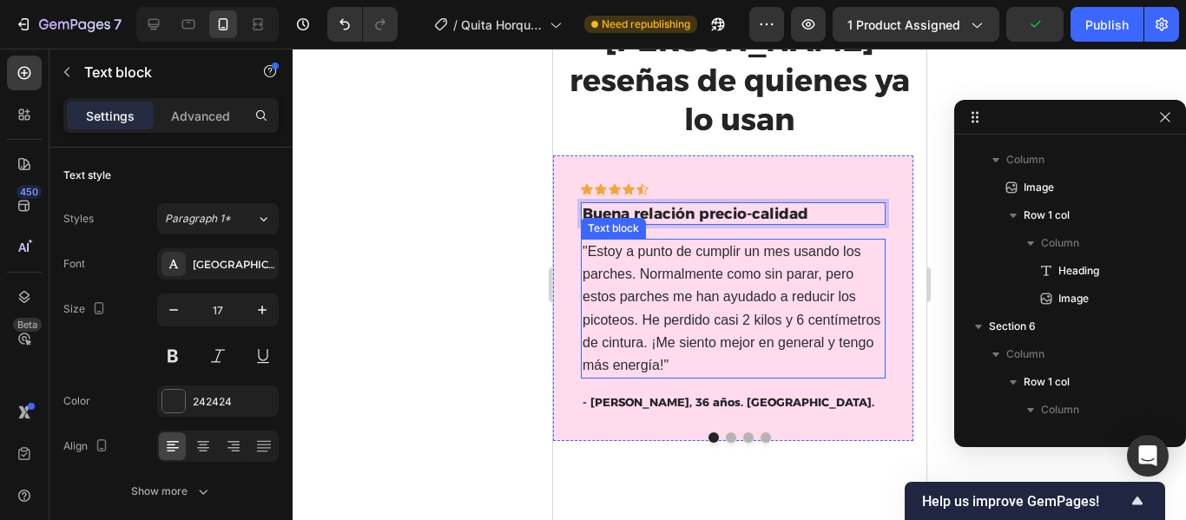
click at [719, 245] on p ""Estoy a punto de cumplir un mes usando los parches. Normalmente como sin parar…" at bounding box center [732, 309] width 301 height 136
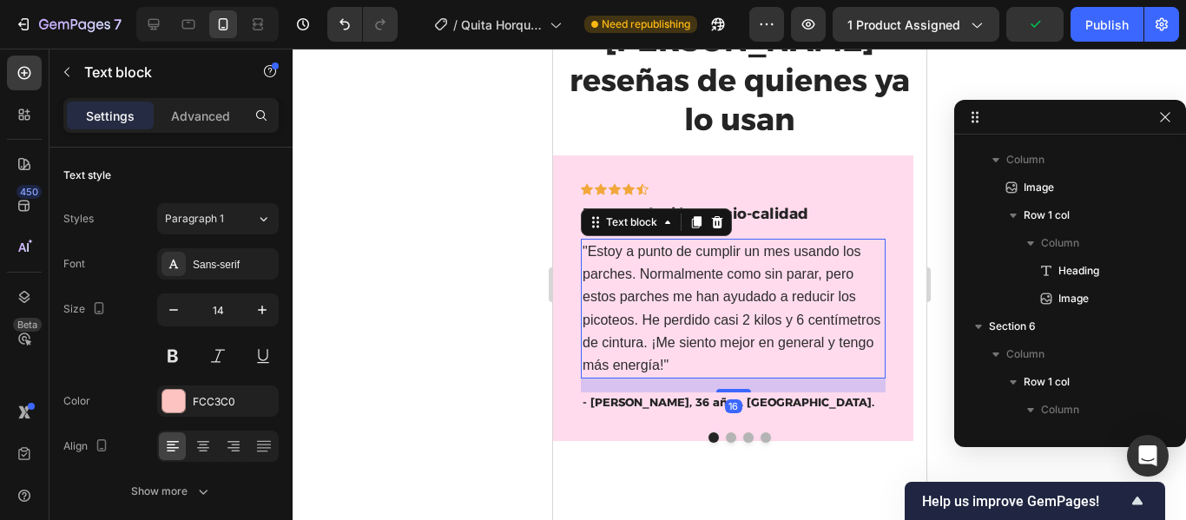
click at [591, 244] on span ""Estoy a punto de cumplir un mes usando los parches. Normalmente como sin parar…" at bounding box center [731, 308] width 298 height 129
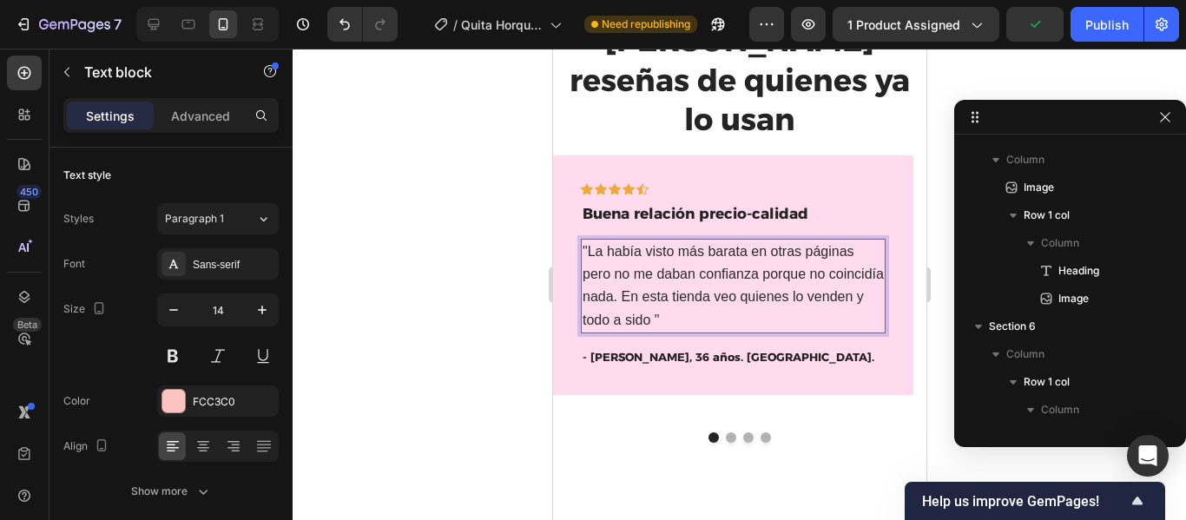
click at [691, 274] on p ""La había visto más barata en otras páginas pero no me daban confianza porque n…" at bounding box center [732, 286] width 301 height 91
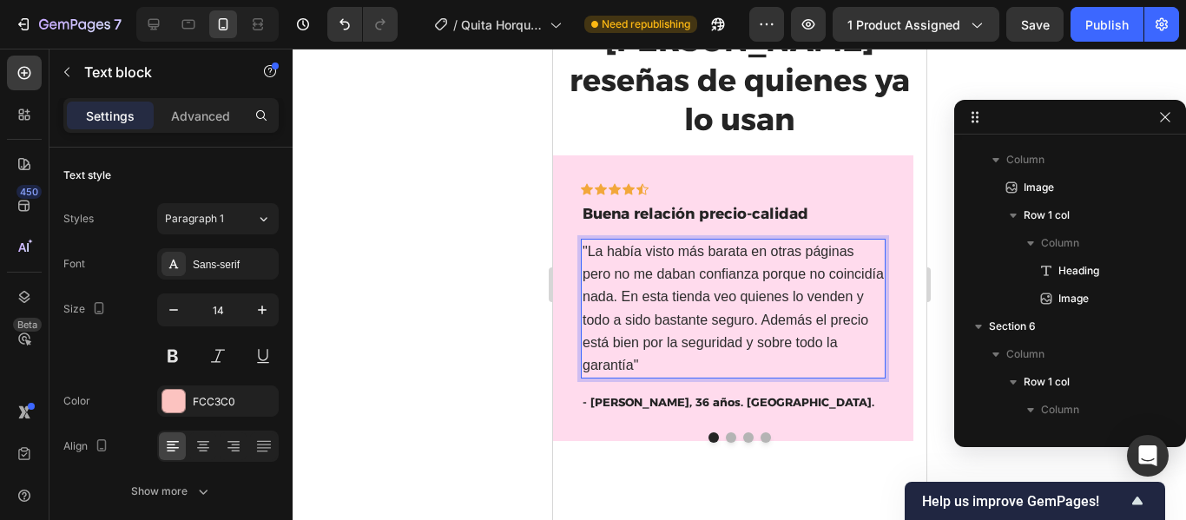
click at [651, 321] on p ""La había visto más barata en otras páginas pero no me daban confianza porque n…" at bounding box center [732, 309] width 301 height 136
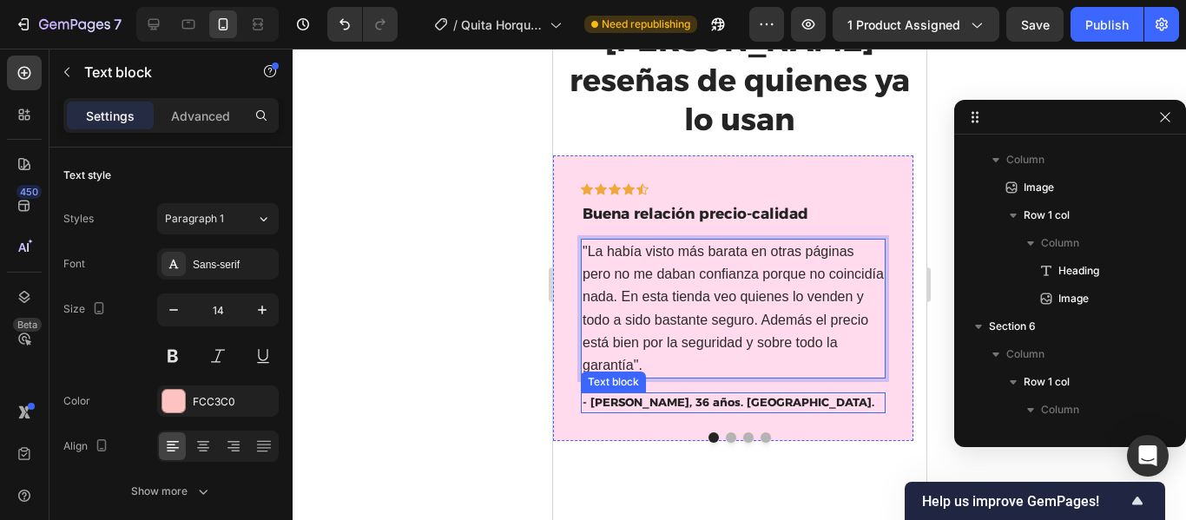
click at [623, 394] on p "- Regina S., 36 años. Juliaca." at bounding box center [732, 402] width 301 height 17
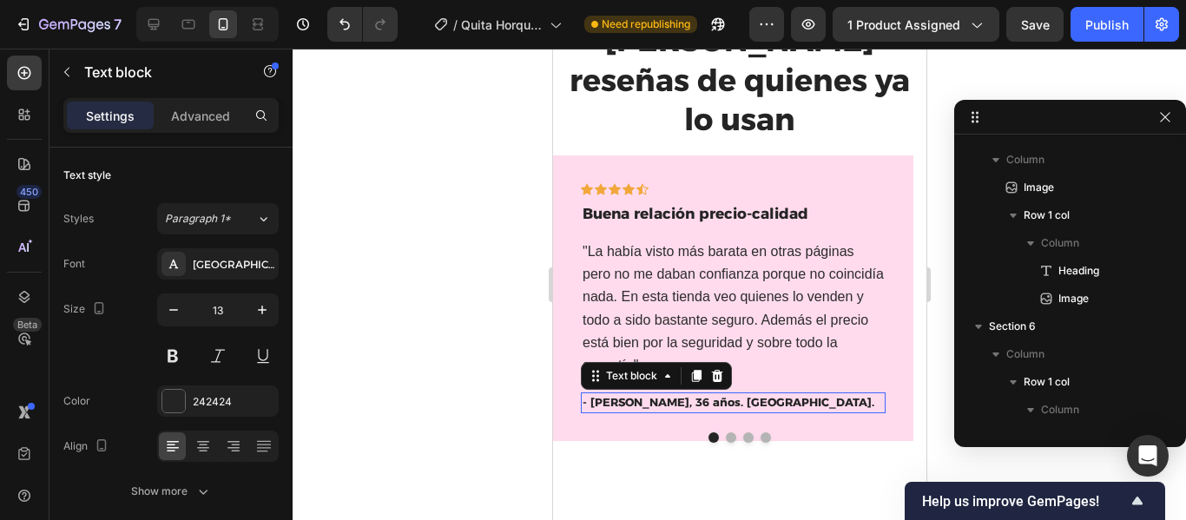
click at [625, 394] on p "- Regina S., 36 años. Juliaca." at bounding box center [732, 402] width 301 height 17
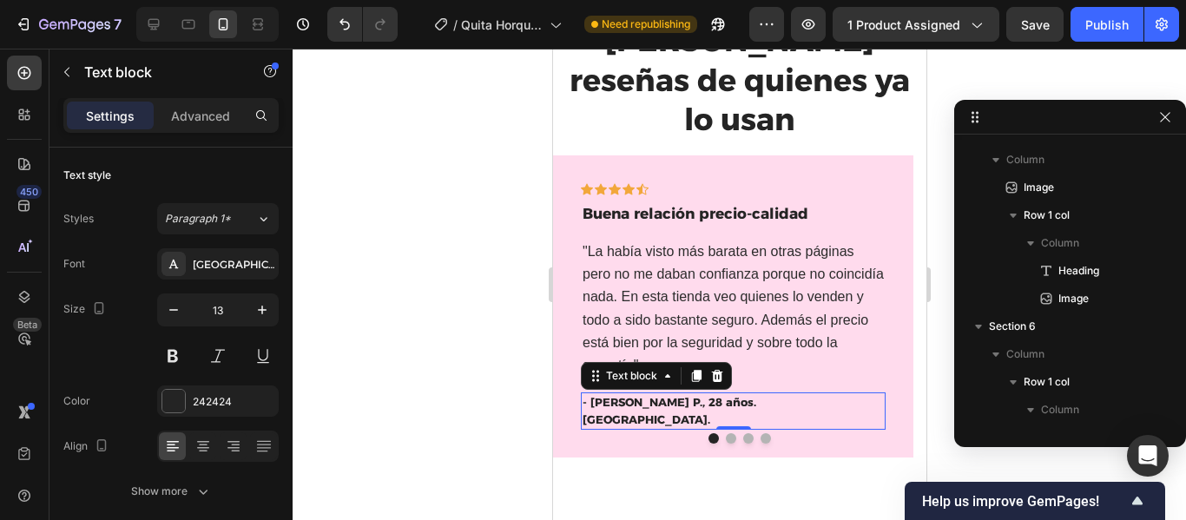
click at [443, 284] on div at bounding box center [740, 285] width 894 height 472
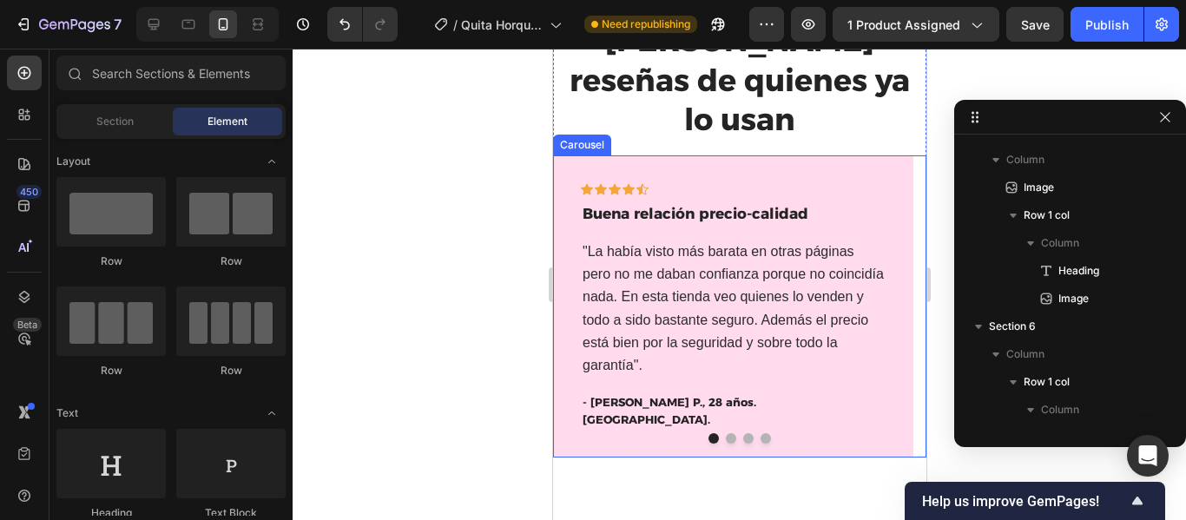
click at [725, 433] on button "Dot" at bounding box center [730, 438] width 10 height 10
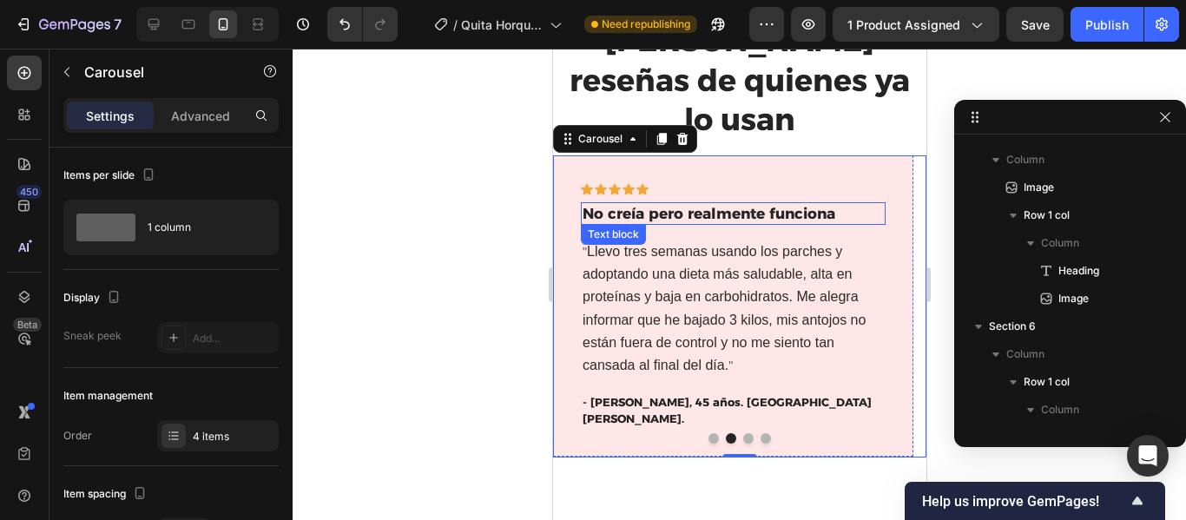
click at [723, 204] on p "No creía pero realmente funciona" at bounding box center [732, 213] width 301 height 19
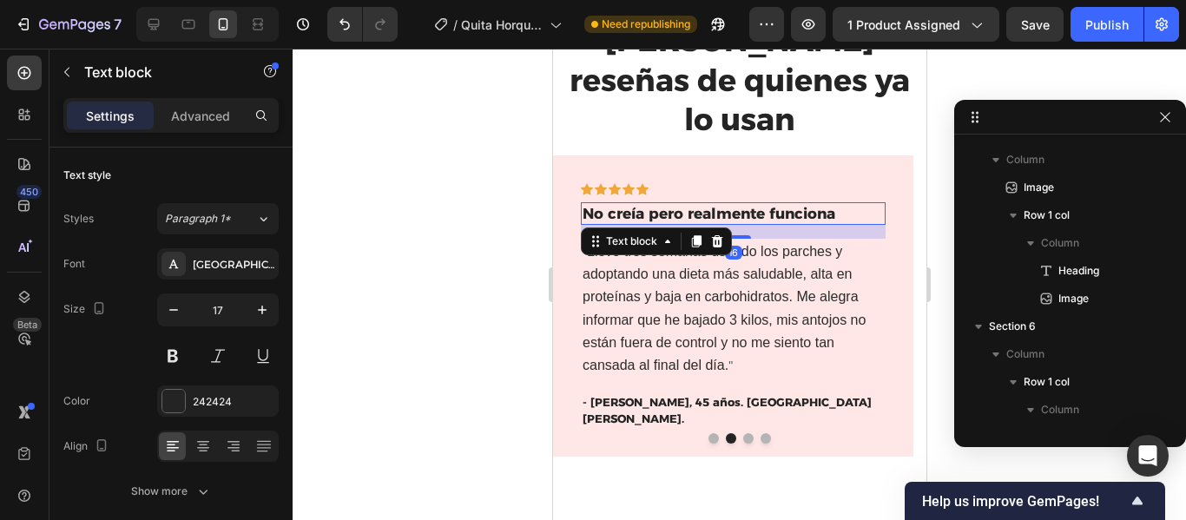
click at [853, 204] on p "No creía pero realmente funciona" at bounding box center [732, 213] width 301 height 19
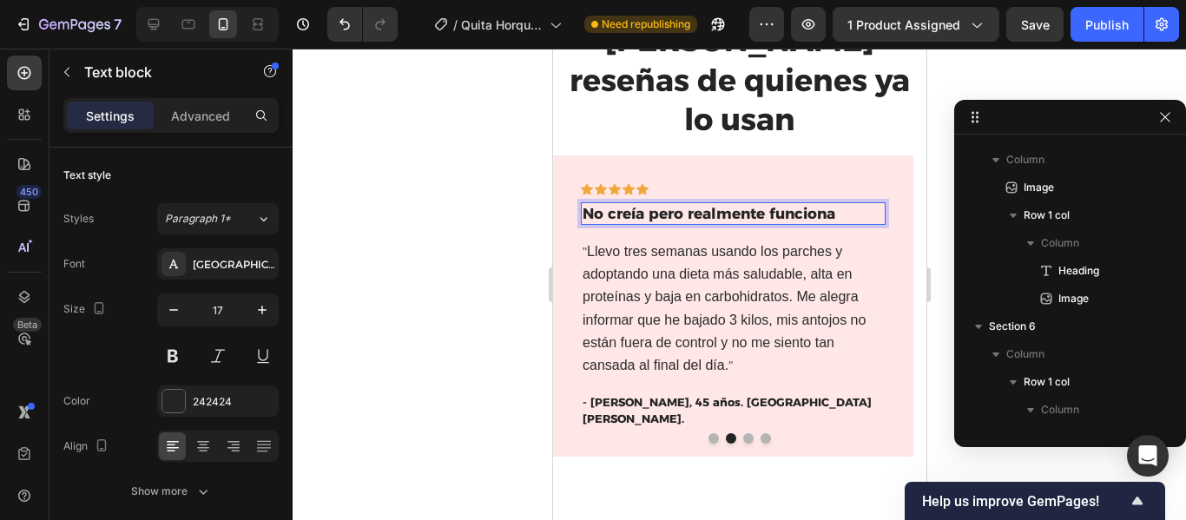
click at [853, 204] on p "No creía pero realmente funciona" at bounding box center [732, 213] width 301 height 19
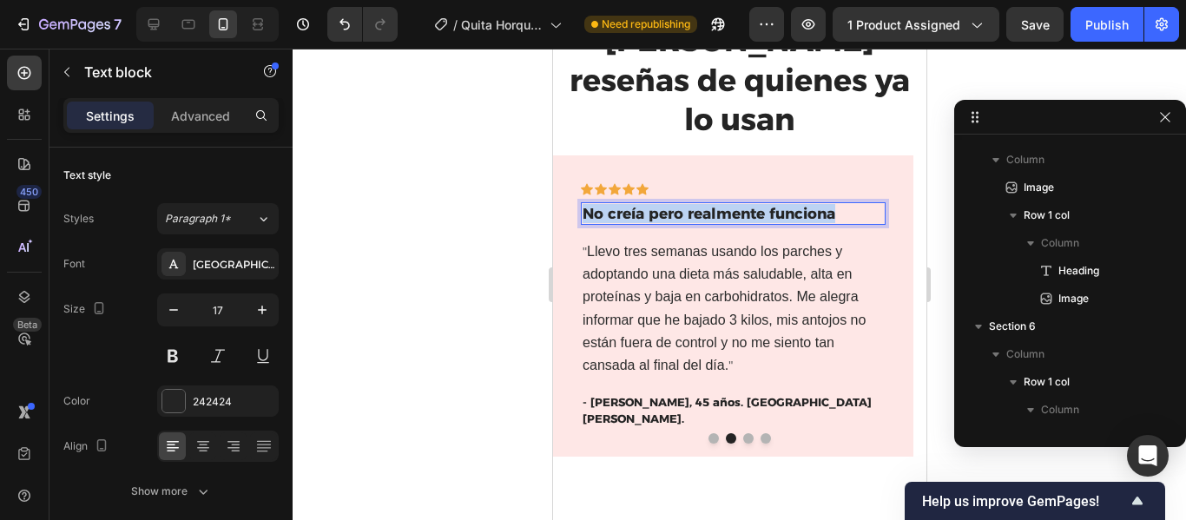
click at [853, 204] on p "No creía pero realmente funciona" at bounding box center [732, 213] width 301 height 19
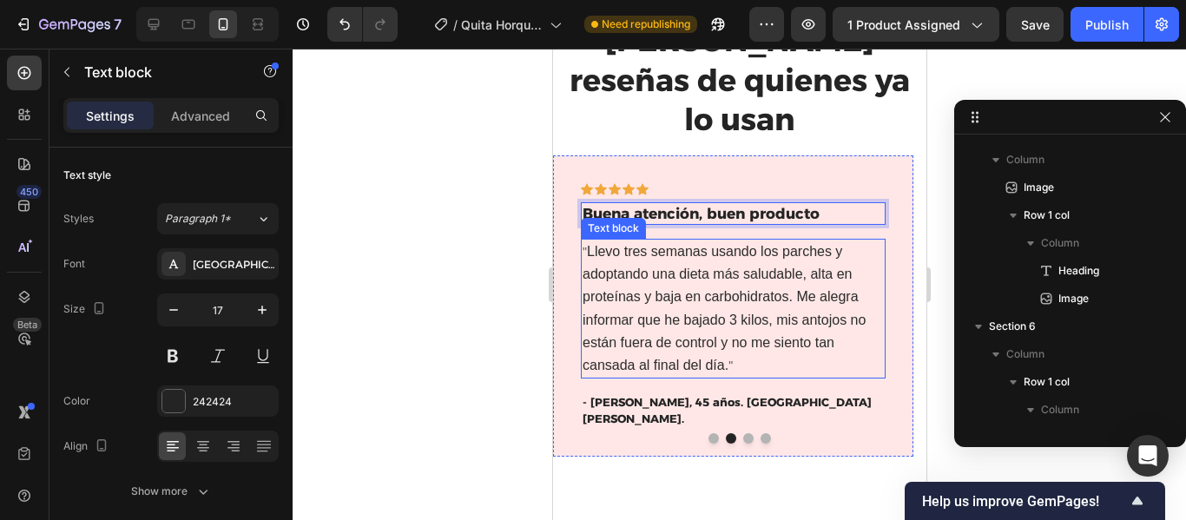
click at [711, 269] on p "" Llevo tres semanas usando los parches y adoptando una dieta más saludable, al…" at bounding box center [732, 309] width 301 height 136
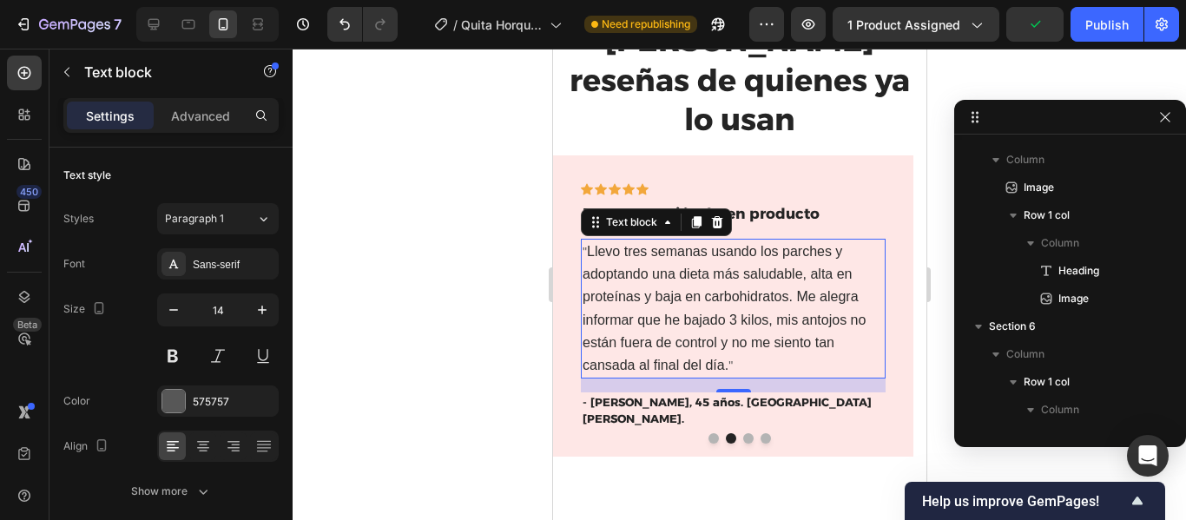
click at [726, 327] on span "Llevo tres semanas usando los parches y adoptando una dieta más saludable, alta…" at bounding box center [723, 308] width 283 height 129
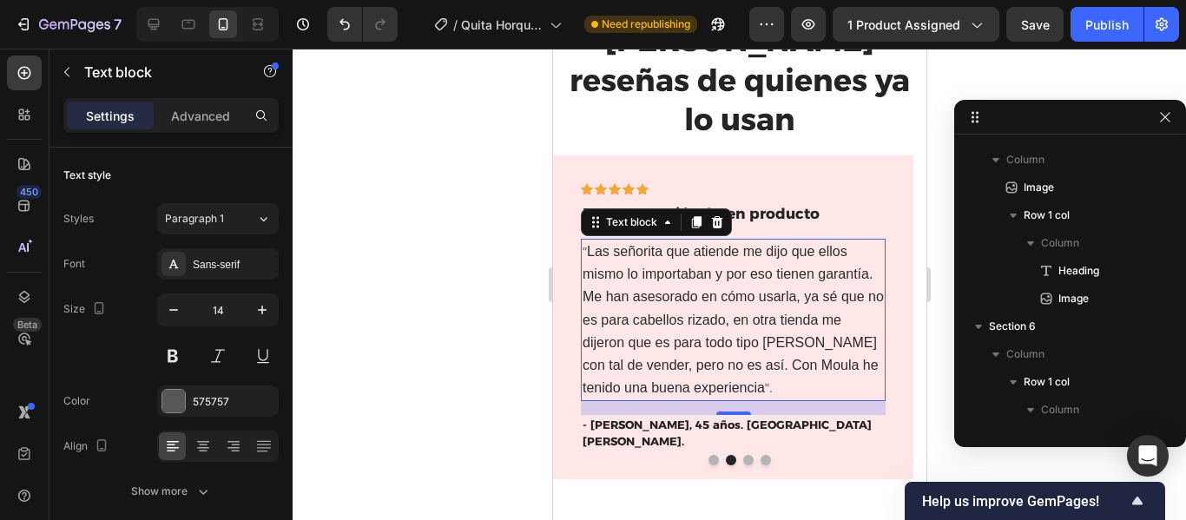
click at [735, 244] on span "Las señorita que atiende me dijo que ellos mismo lo importaban y por eso tienen…" at bounding box center [732, 319] width 301 height 151
click at [849, 244] on span "Las señorita que me atendió me dijo que ellos mismo lo importaban y por eso tie…" at bounding box center [732, 319] width 301 height 151
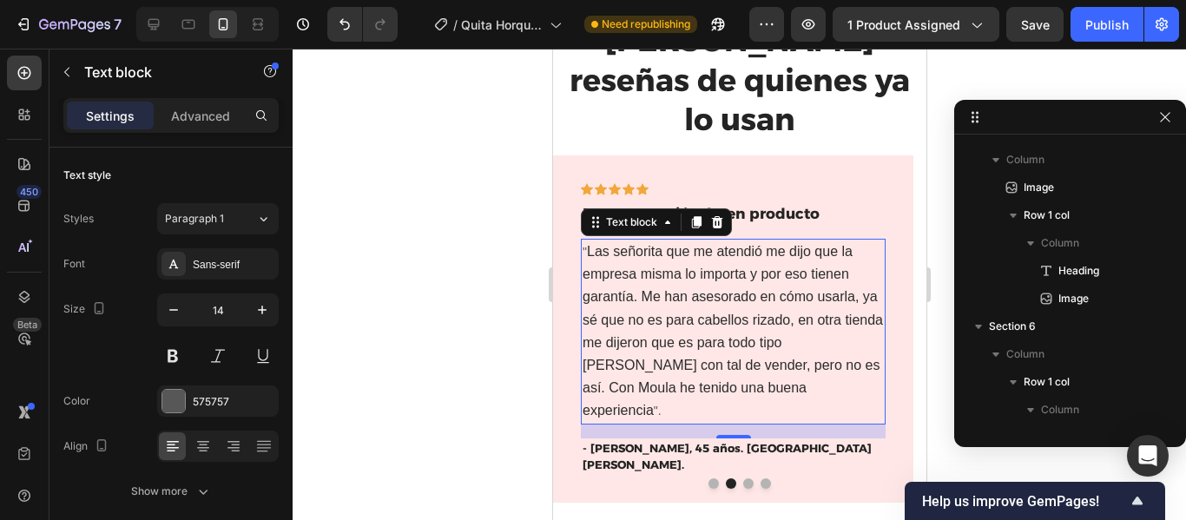
click at [746, 284] on span "Las señorita que me atendió me dijo que la empresa misma lo importa y por eso t…" at bounding box center [732, 331] width 301 height 174
click at [663, 330] on span "Las señorita que me atendió me dijo que la empresa misma lo importa y por eso t…" at bounding box center [730, 331] width 297 height 174
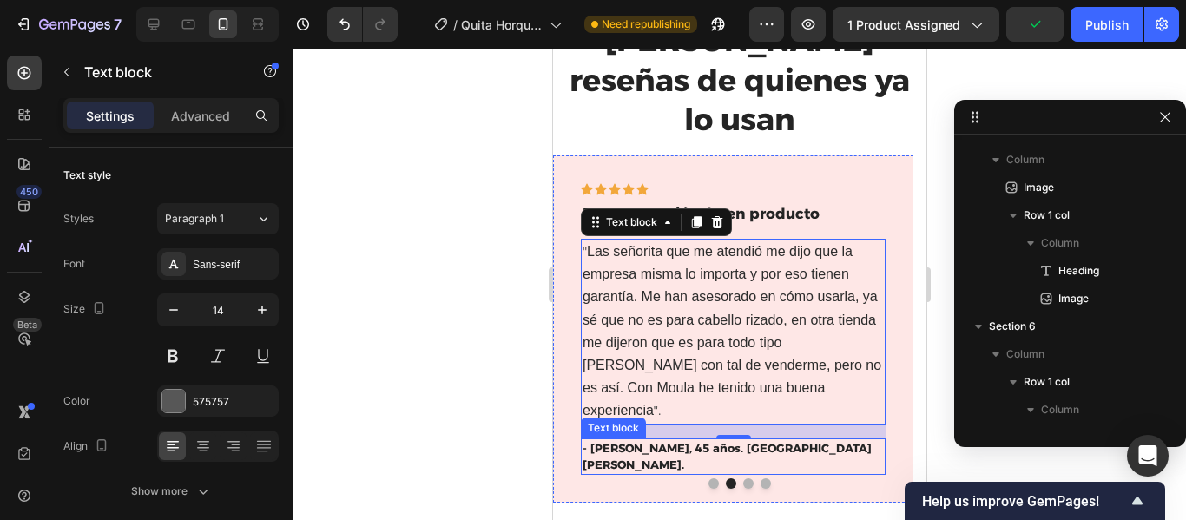
click at [628, 441] on span "- Teonila J., 45 años. San Luis." at bounding box center [726, 456] width 289 height 30
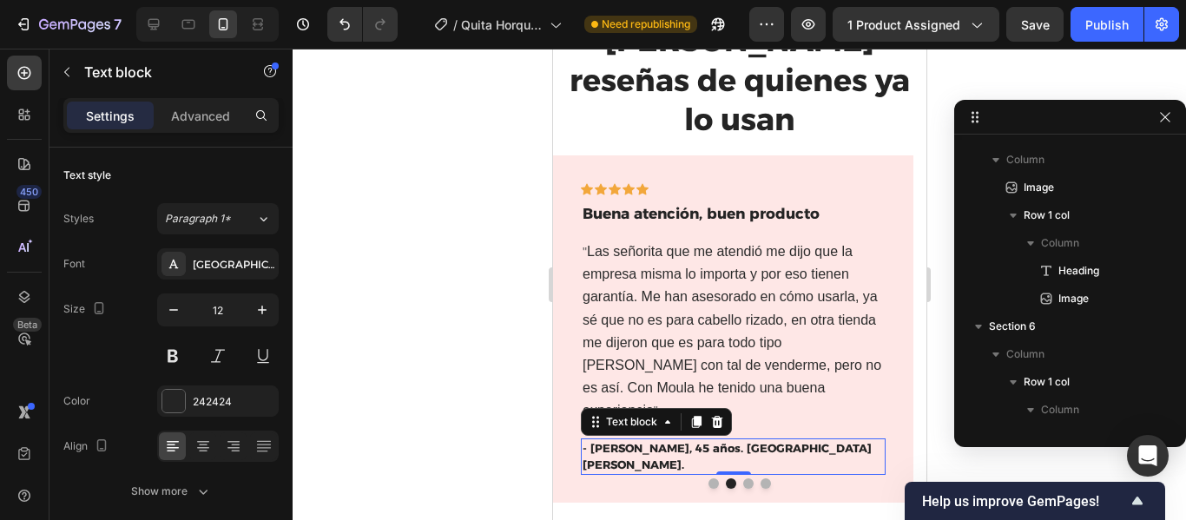
click at [615, 441] on span "- Teonila J., 45 años. San Luis." at bounding box center [726, 456] width 289 height 30
click at [479, 340] on div at bounding box center [740, 285] width 894 height 472
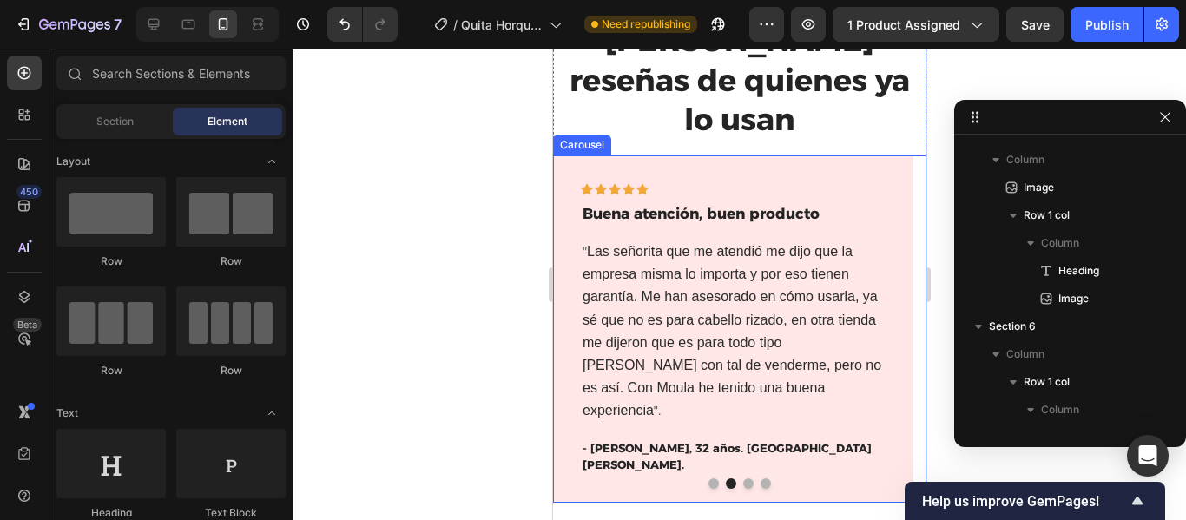
click at [746, 479] on div at bounding box center [738, 484] width 373 height 10
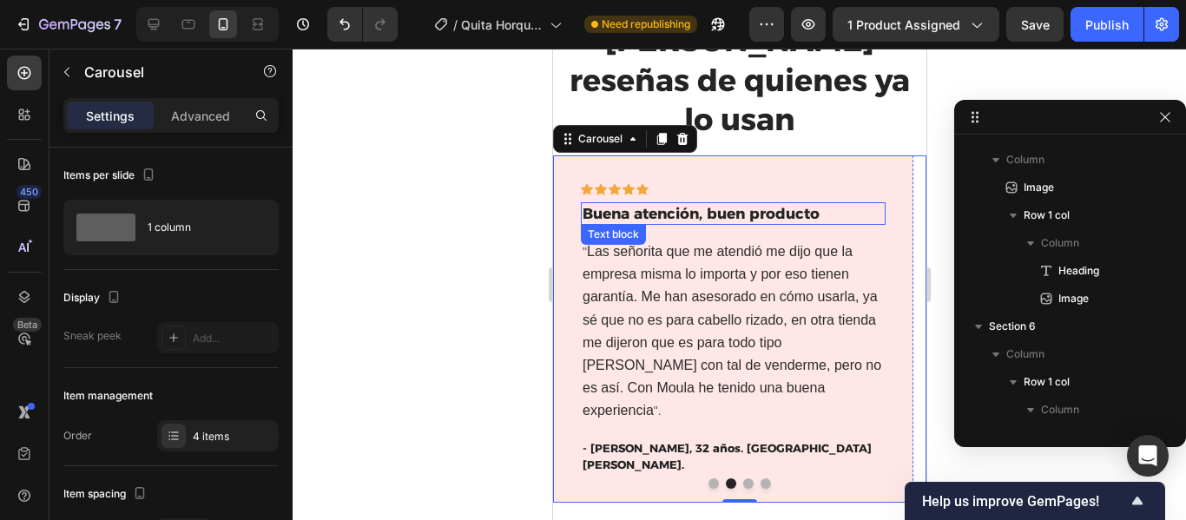
click at [882, 204] on p "Buena atención, buen producto" at bounding box center [732, 213] width 301 height 19
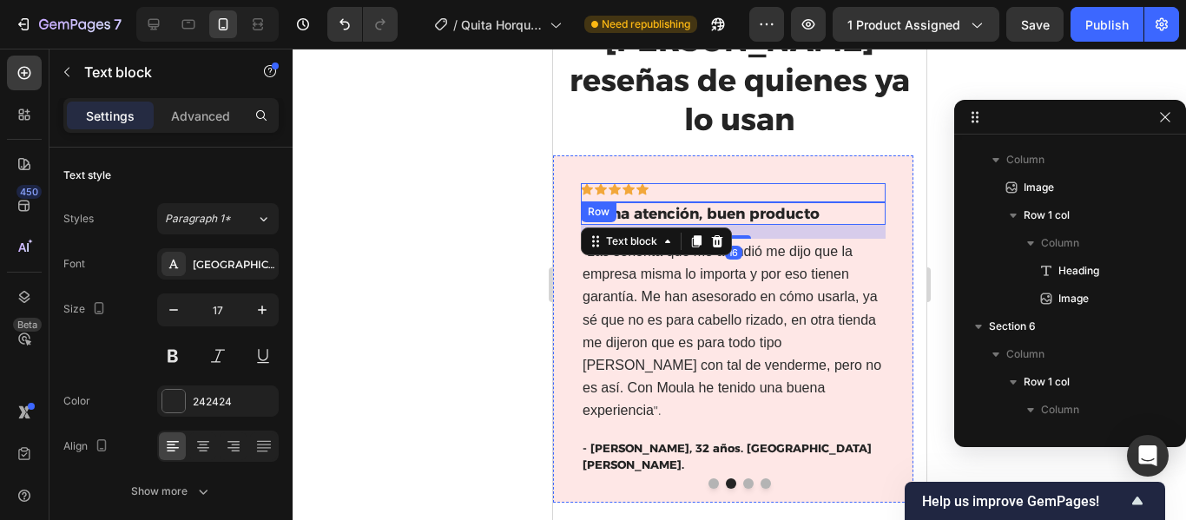
click at [877, 183] on div "Icon Icon Icon Icon Icon Row" at bounding box center [732, 192] width 305 height 19
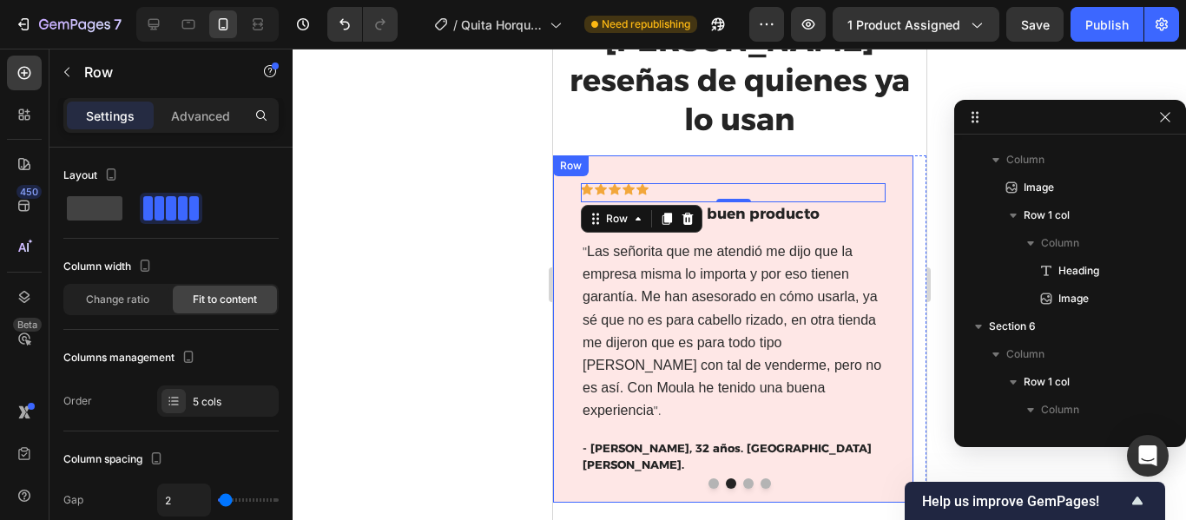
click at [884, 155] on div "Icon Icon Icon Icon Icon Row 0 Buena atención, buen producto Text block " Las s…" at bounding box center [732, 328] width 360 height 347
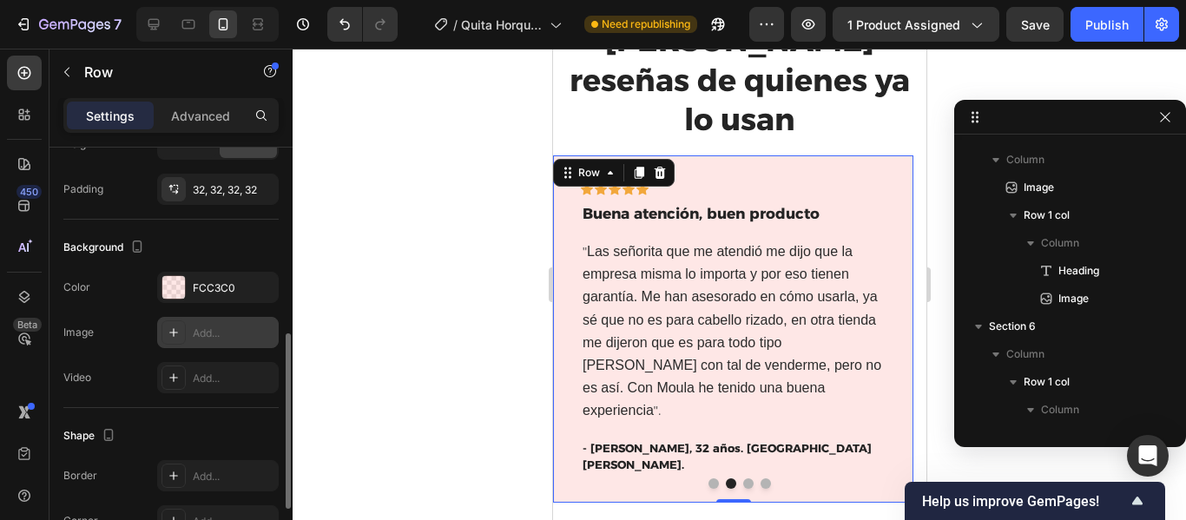
scroll to position [448, 0]
click at [223, 281] on div "FCC3C0" at bounding box center [218, 288] width 50 height 16
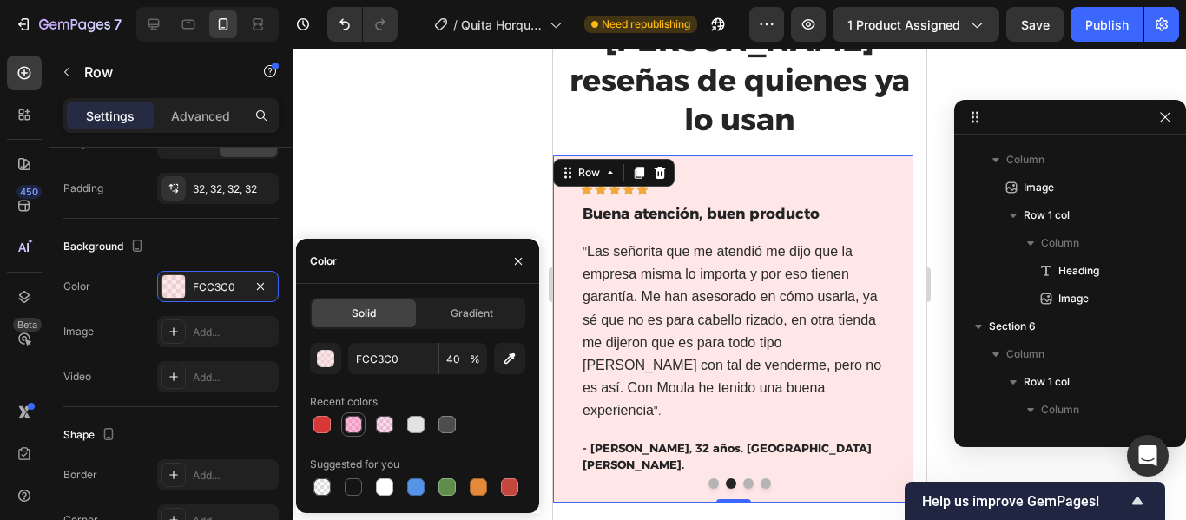
click at [350, 426] on div at bounding box center [353, 424] width 17 height 17
type input "FF4DA6"
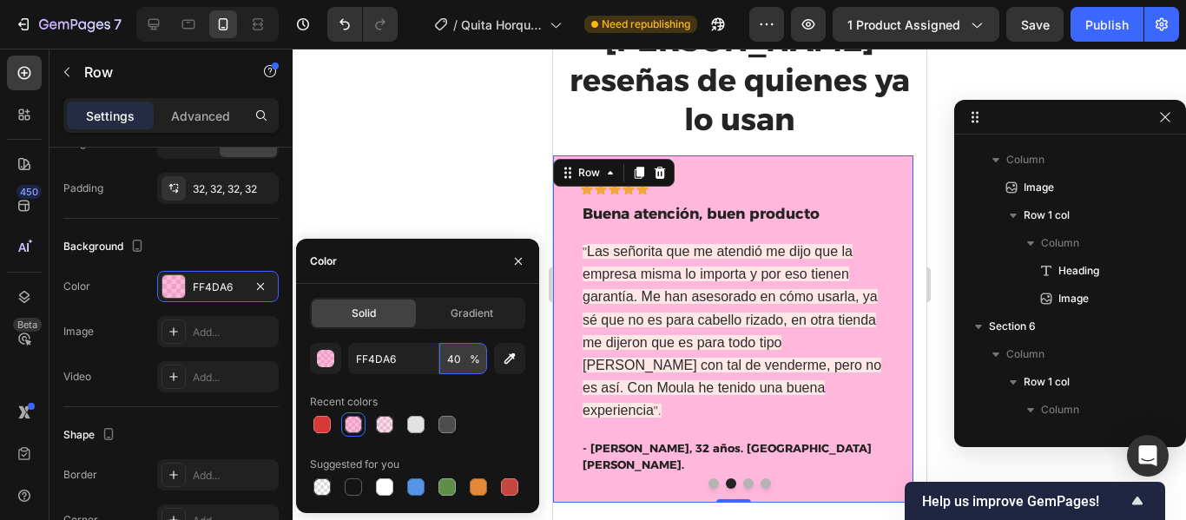
click at [456, 359] on input "40" at bounding box center [464, 358] width 48 height 31
type input "20"
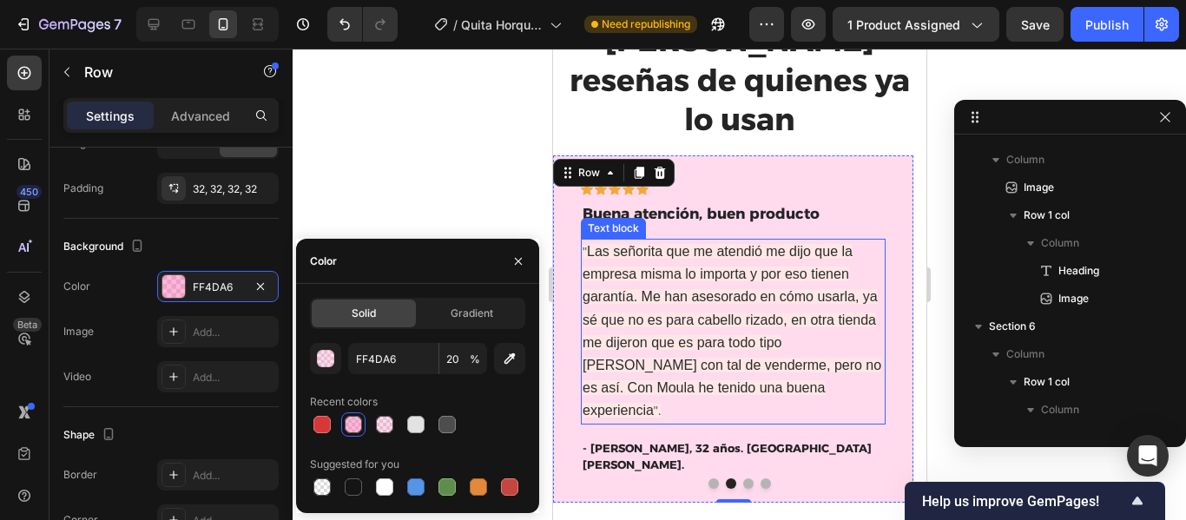
click at [635, 244] on span "Las señorita que me atendió me dijo que la empresa misma lo importa y por eso t…" at bounding box center [731, 331] width 299 height 174
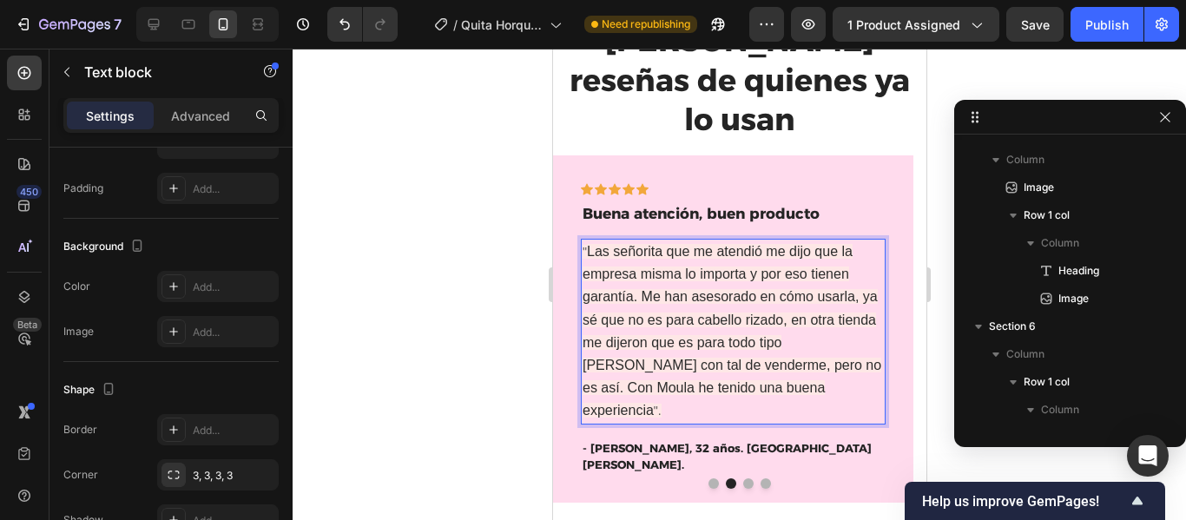
scroll to position [0, 0]
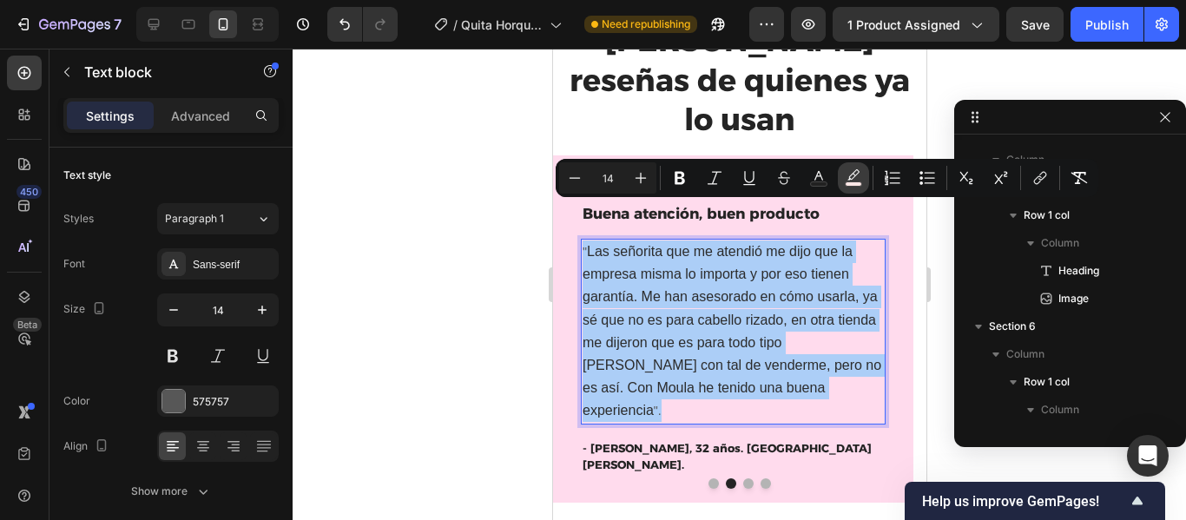
click at [854, 174] on icon "Editor contextual toolbar" at bounding box center [854, 174] width 12 height 10
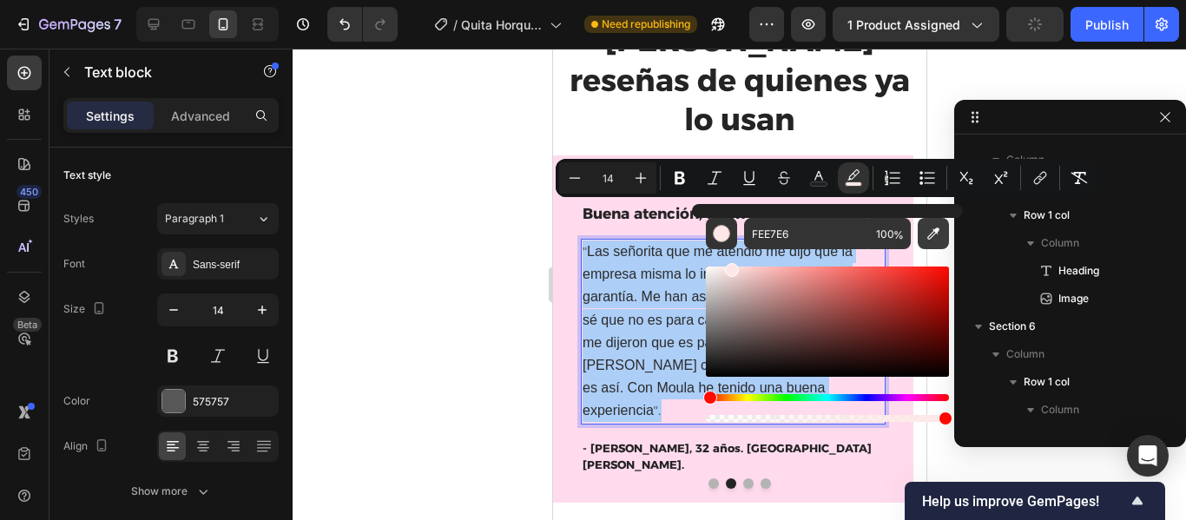
click at [922, 229] on button "Editor contextual toolbar" at bounding box center [933, 233] width 31 height 31
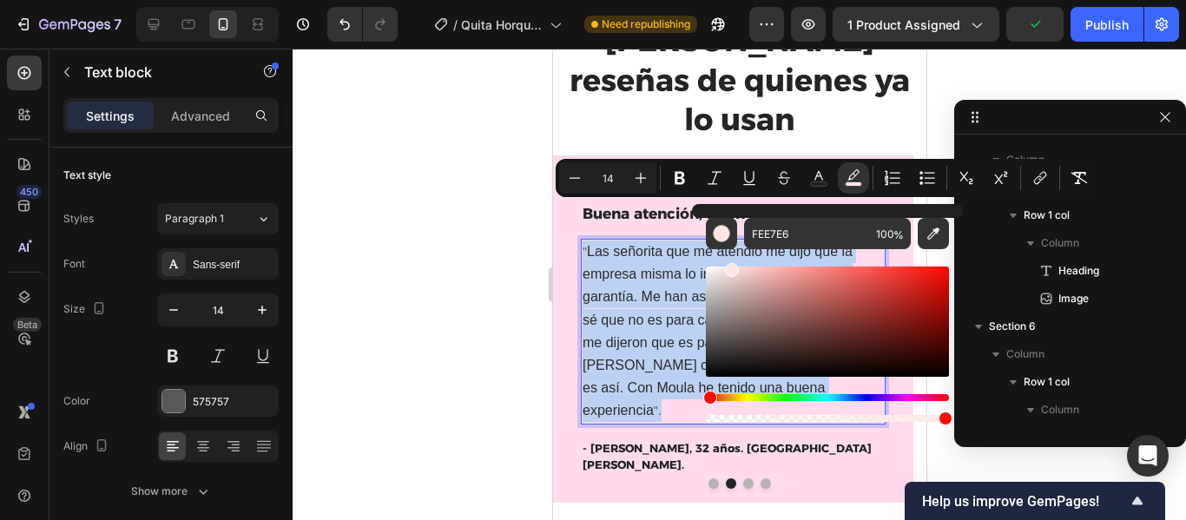
type input "FFDBED"
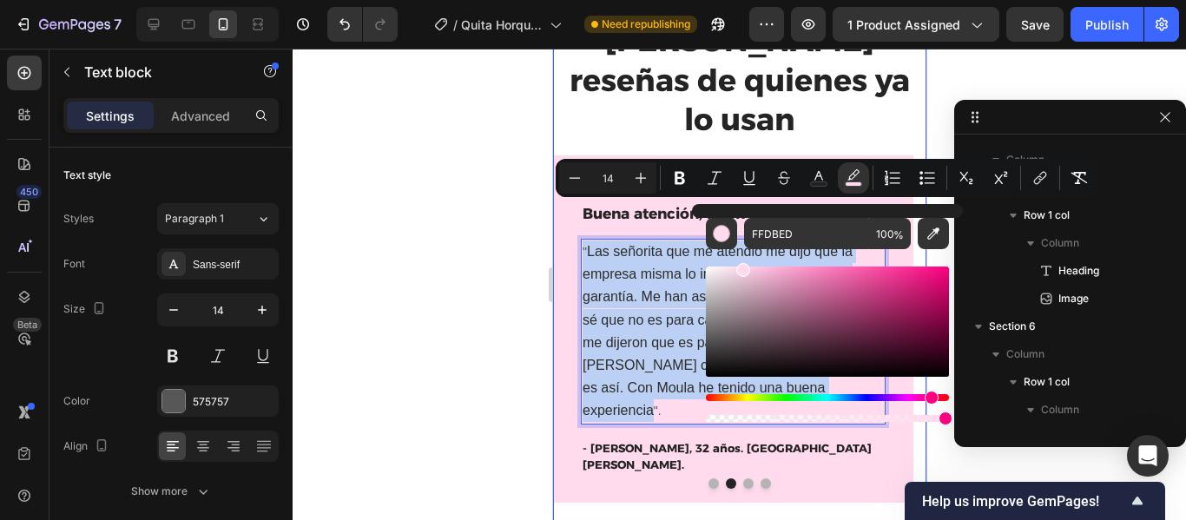
click at [668, 465] on div "Lee reseñas de quienes ya lo usan Heading Icon Icon Icon Icon Icon Row Buena re…" at bounding box center [738, 282] width 373 height 561
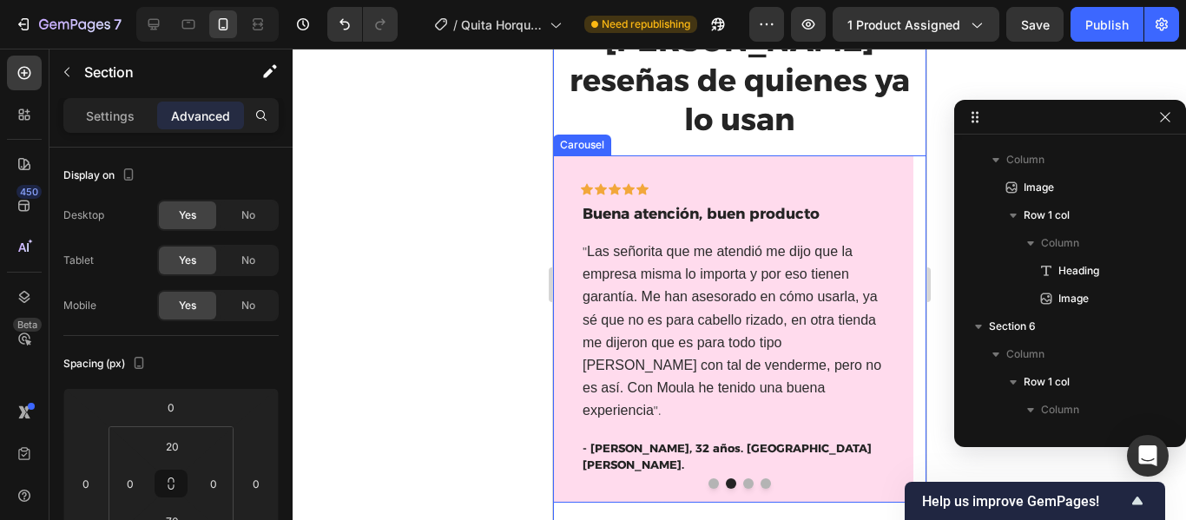
click at [743, 479] on button "Dot" at bounding box center [748, 484] width 10 height 10
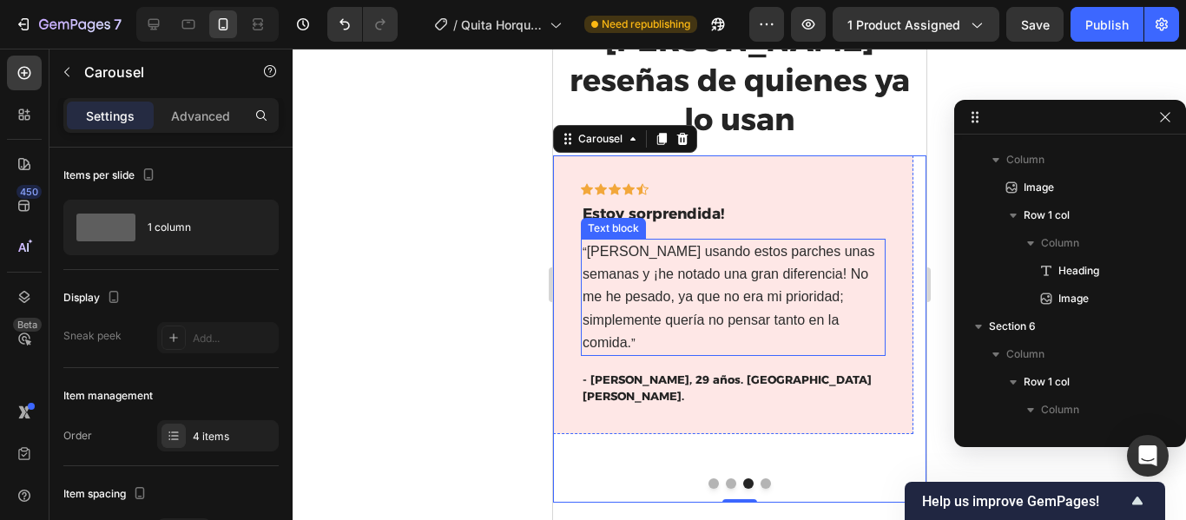
click at [744, 247] on p "“ Llevo usando estos parches unas semanas y ¡he notado una gran diferencia! No …" at bounding box center [732, 298] width 301 height 114
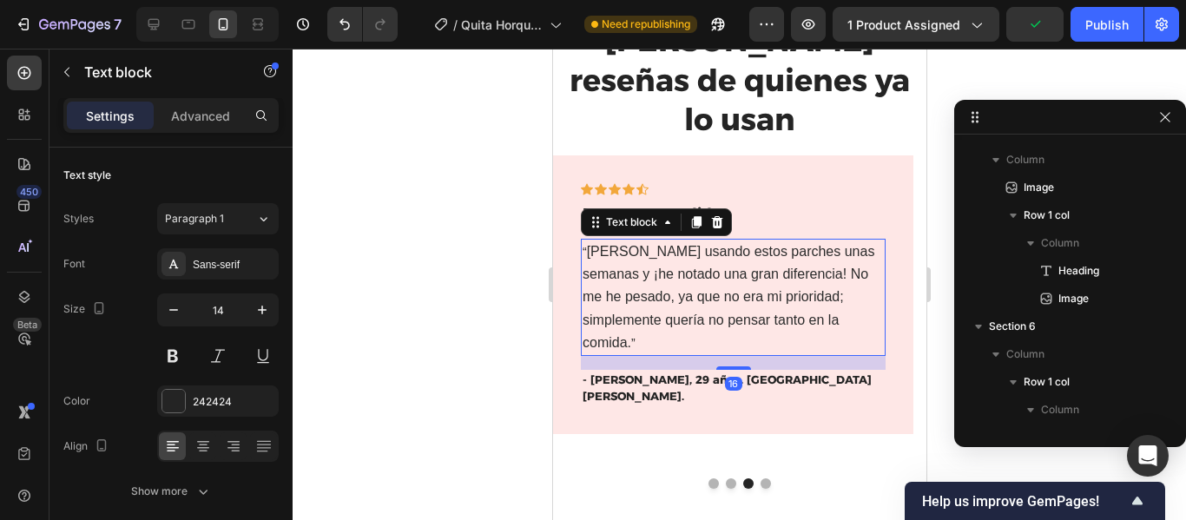
click at [803, 278] on span "Llevo usando estos parches unas semanas y ¡he notado una gran diferencia! No me…" at bounding box center [728, 297] width 292 height 106
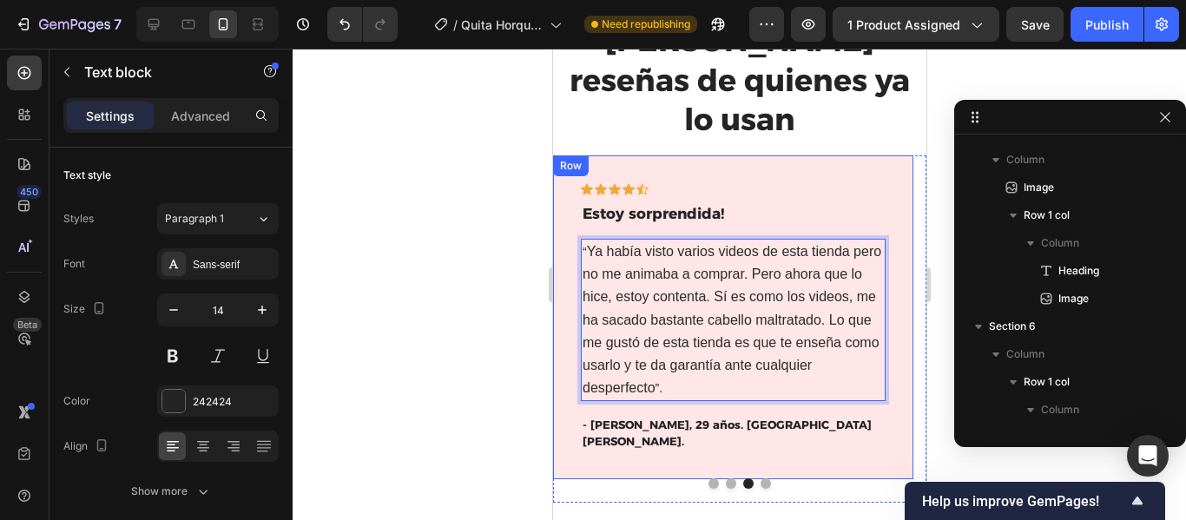
click at [897, 155] on div "Icon Icon Icon Icon Icon Row Estoy sorprendida! Text block “ Ya había visto var…" at bounding box center [732, 317] width 360 height 325
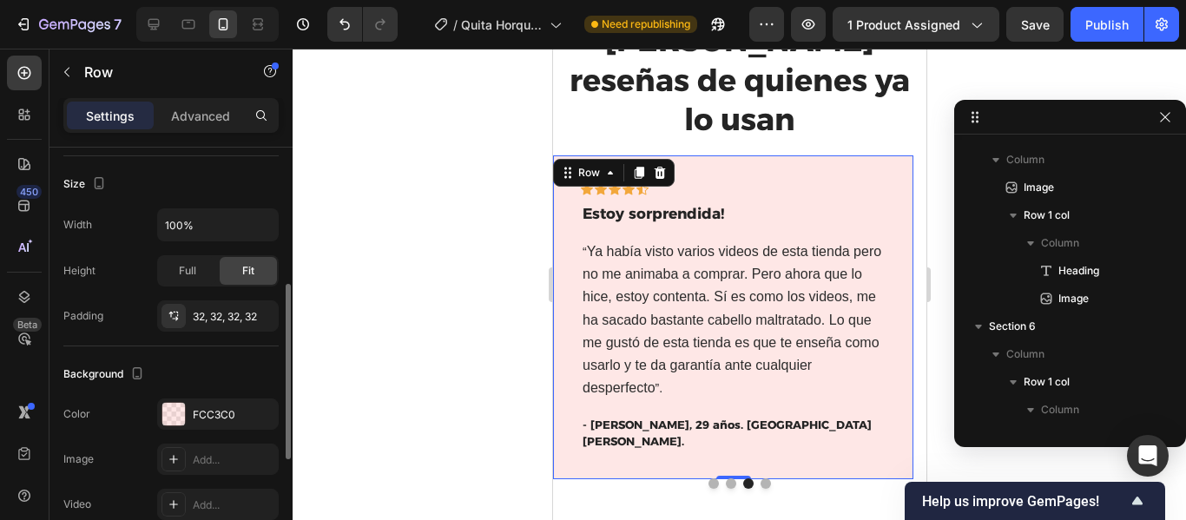
scroll to position [323, 0]
click at [234, 413] on div "FCC3C0" at bounding box center [218, 413] width 50 height 16
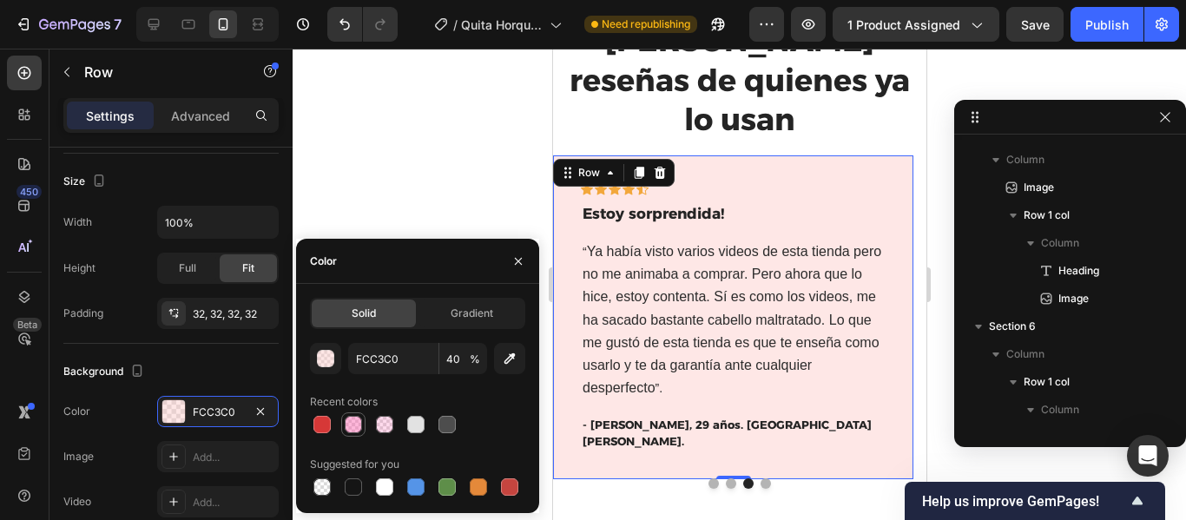
click at [361, 421] on div at bounding box center [353, 424] width 17 height 17
type input "FF4DA6"
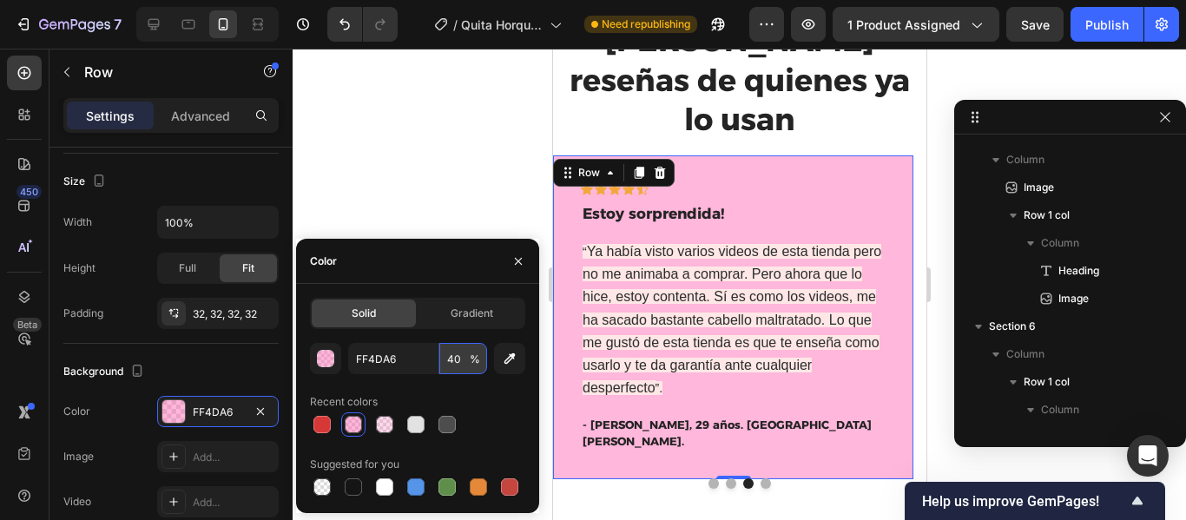
click at [453, 354] on input "40" at bounding box center [464, 358] width 48 height 31
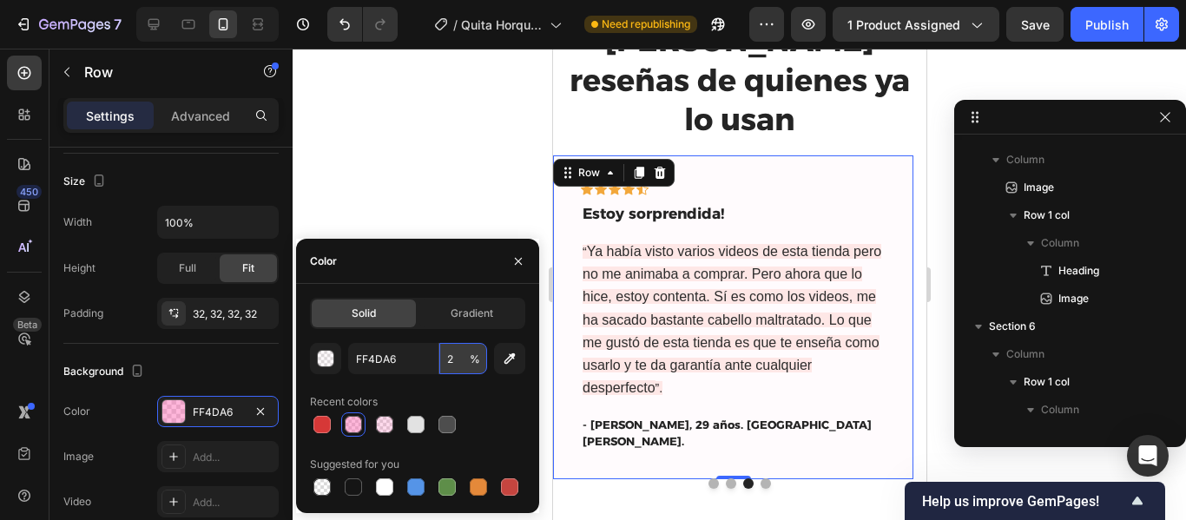
type input "20"
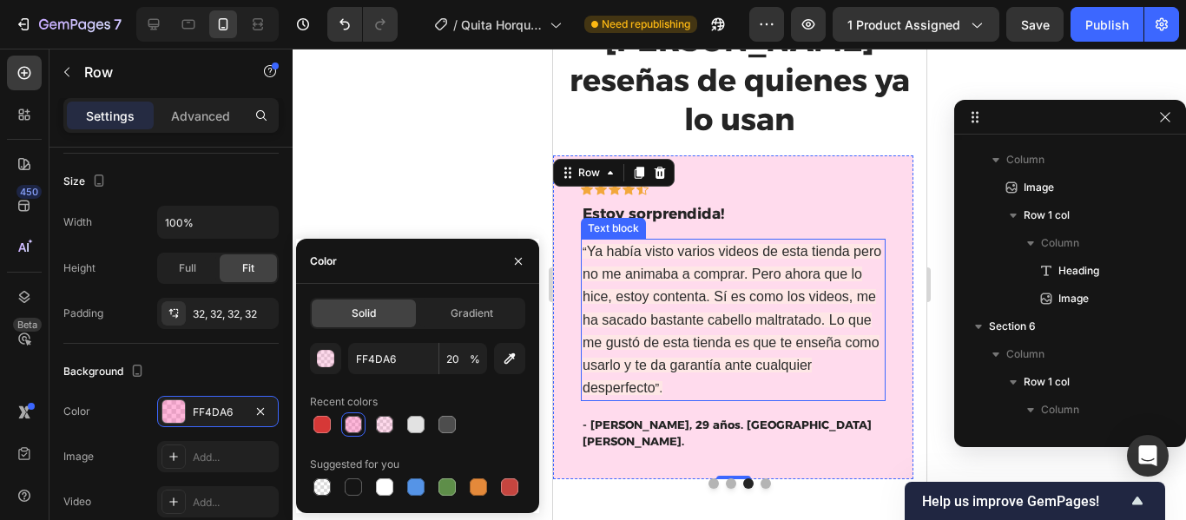
click at [646, 244] on span "Ya había visto varios videos de esta tienda pero no me animaba a comprar. Pero …" at bounding box center [731, 319] width 299 height 151
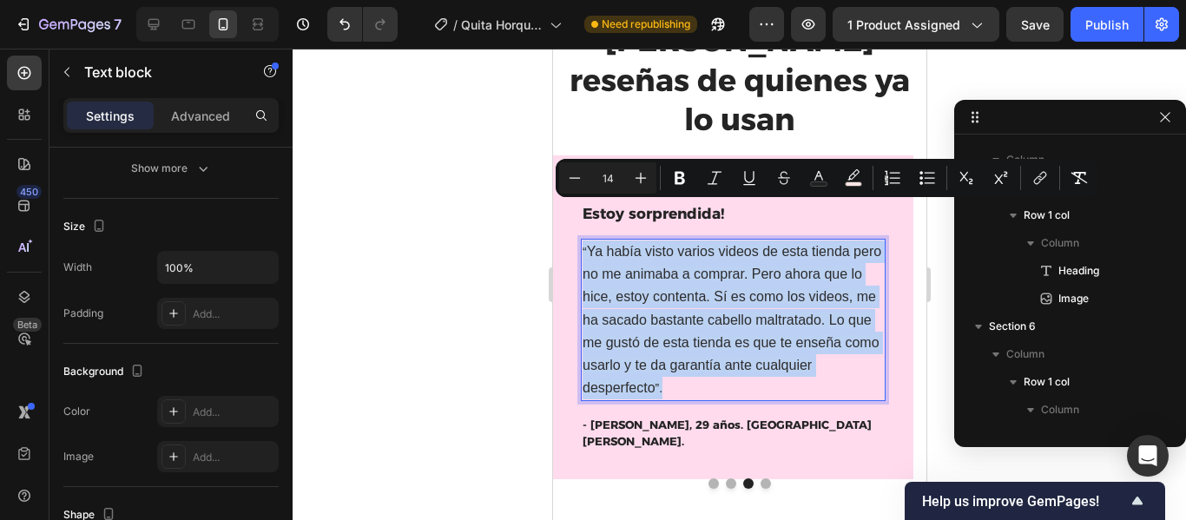
scroll to position [0, 0]
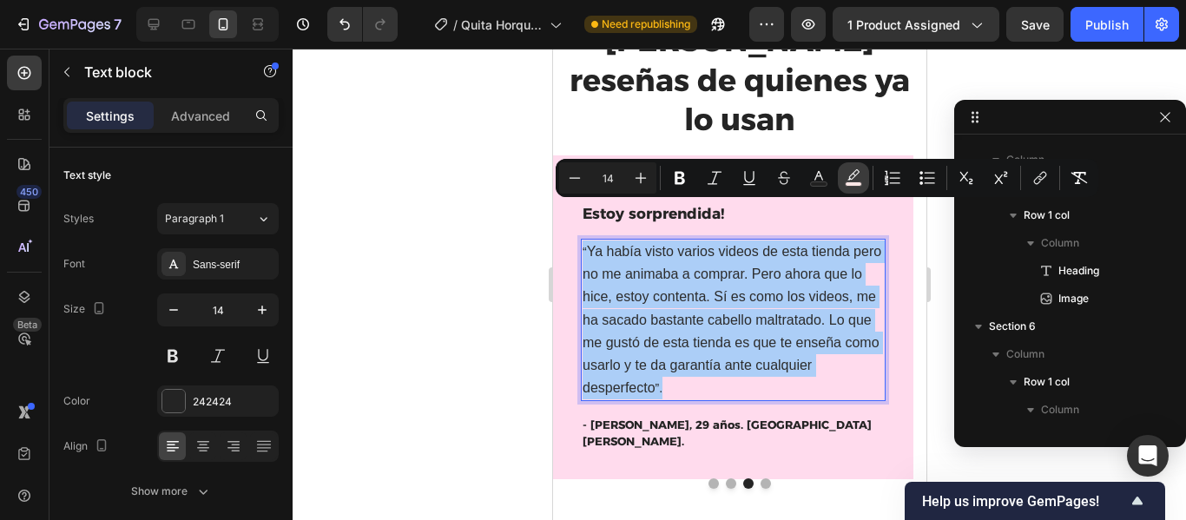
click at [851, 184] on rect "Editor contextual toolbar" at bounding box center [854, 184] width 17 height 4
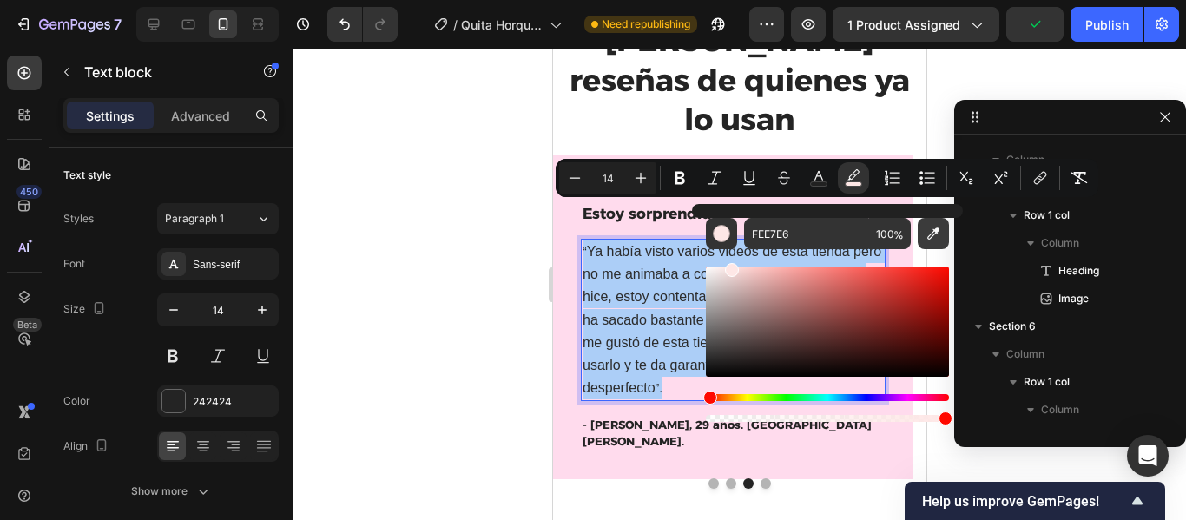
click at [935, 229] on icon "Editor contextual toolbar" at bounding box center [934, 234] width 12 height 12
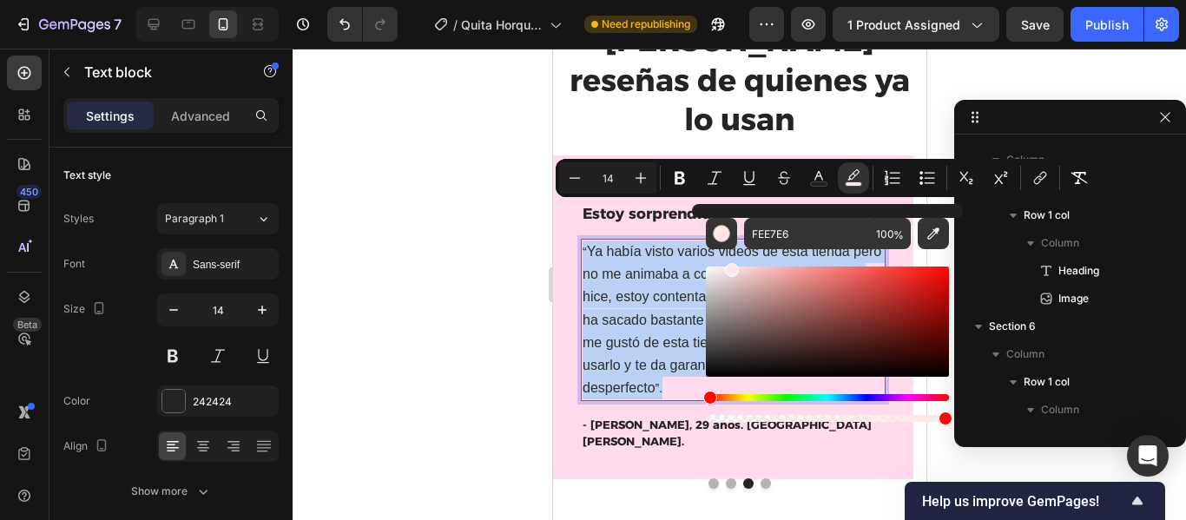
type input "FFDBED"
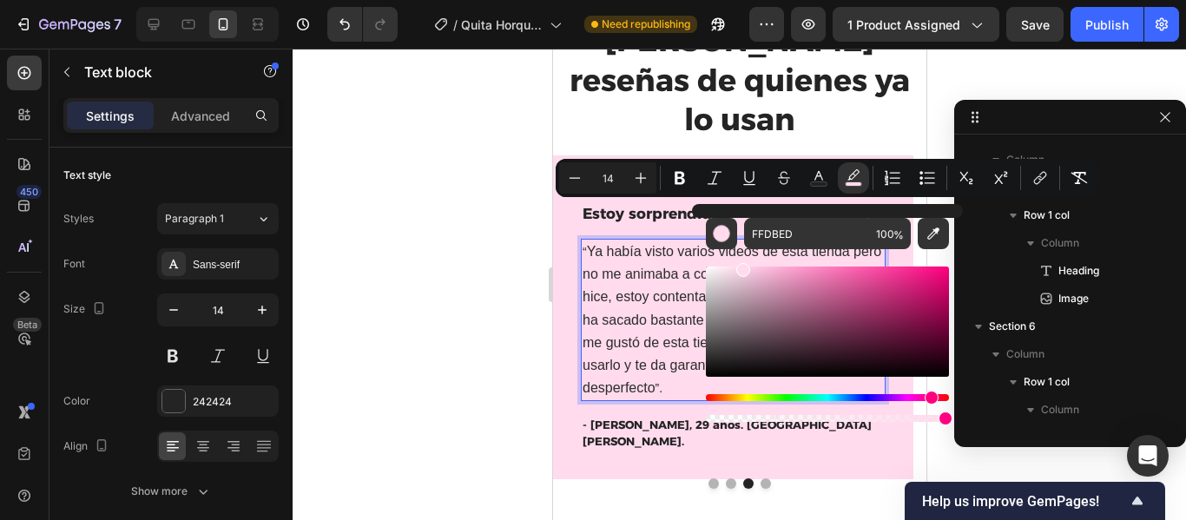
click at [468, 203] on div at bounding box center [740, 285] width 894 height 472
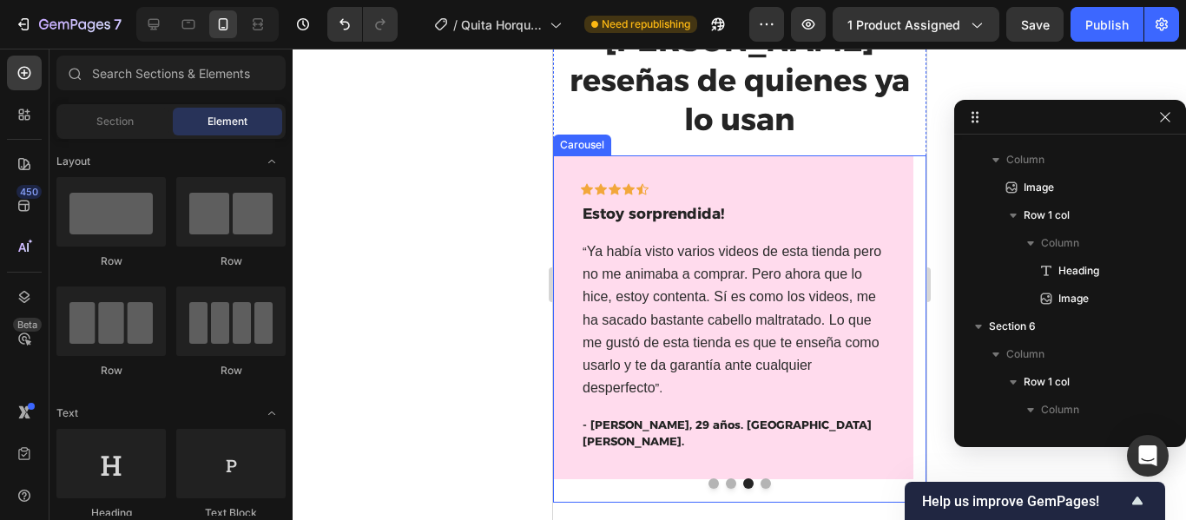
click at [760, 479] on button "Dot" at bounding box center [765, 484] width 10 height 10
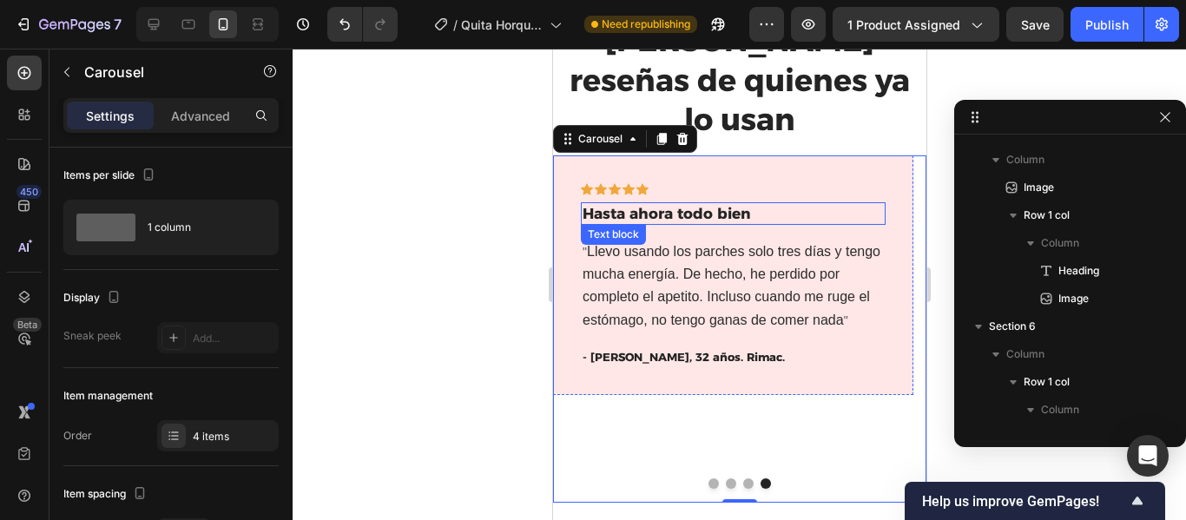
click at [739, 204] on p "Hasta ahora todo bien" at bounding box center [732, 213] width 301 height 19
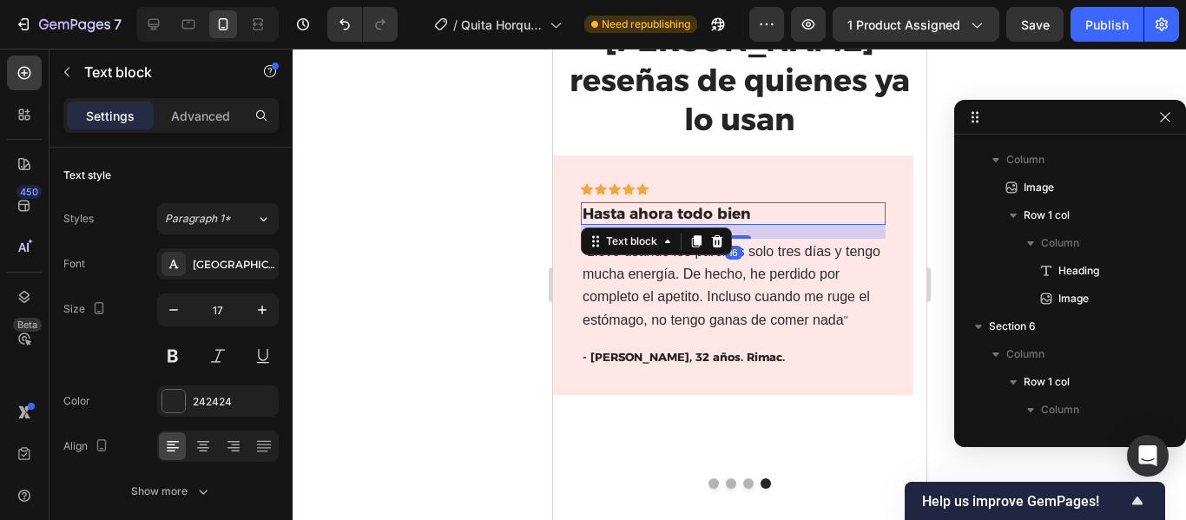
click at [757, 204] on p "Hasta ahora todo bien" at bounding box center [732, 213] width 301 height 19
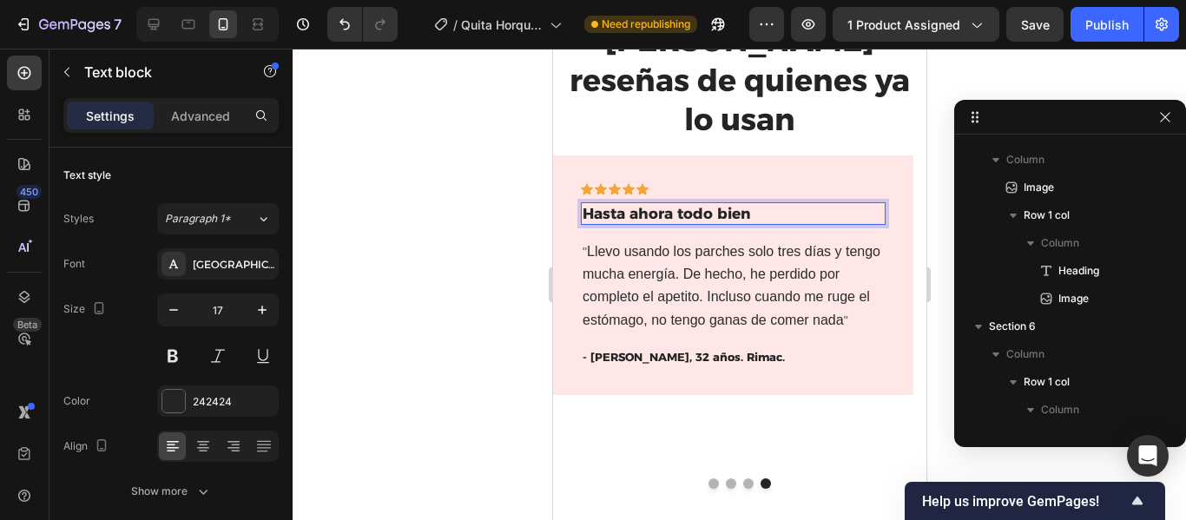
click at [757, 204] on p "Hasta ahora todo bien" at bounding box center [732, 213] width 301 height 19
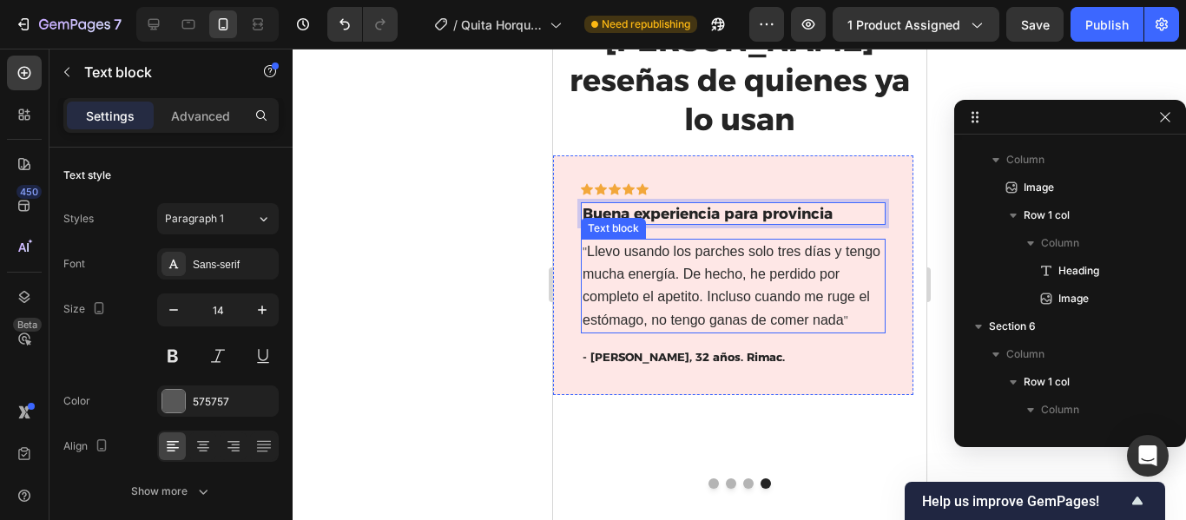
click at [710, 243] on p "" Llevo usando los parches solo tres días y tengo mucha energía. De hecho, he p…" at bounding box center [732, 286] width 301 height 91
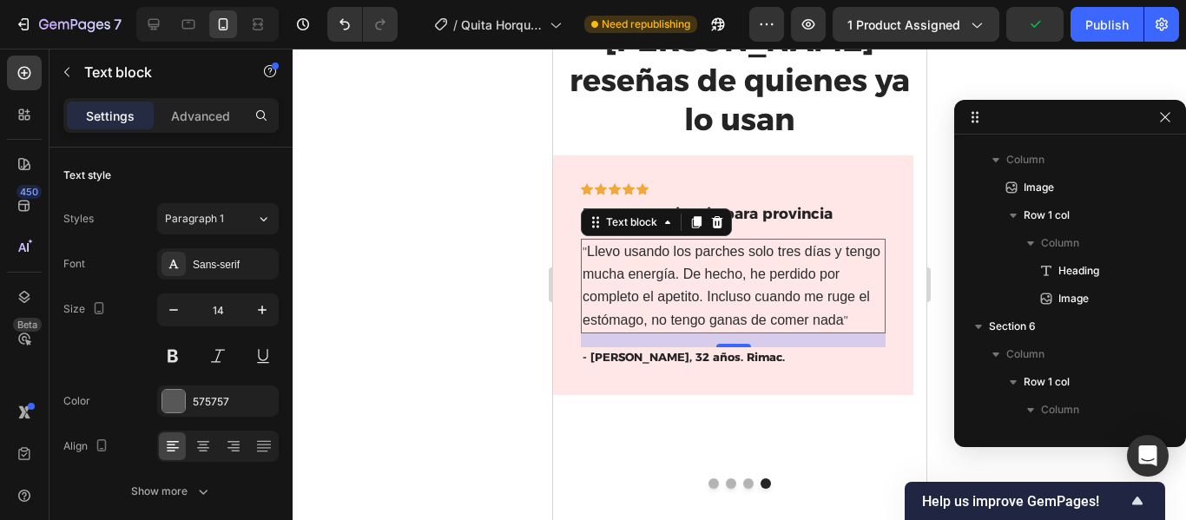
click at [845, 314] on span """ at bounding box center [845, 321] width 4 height 14
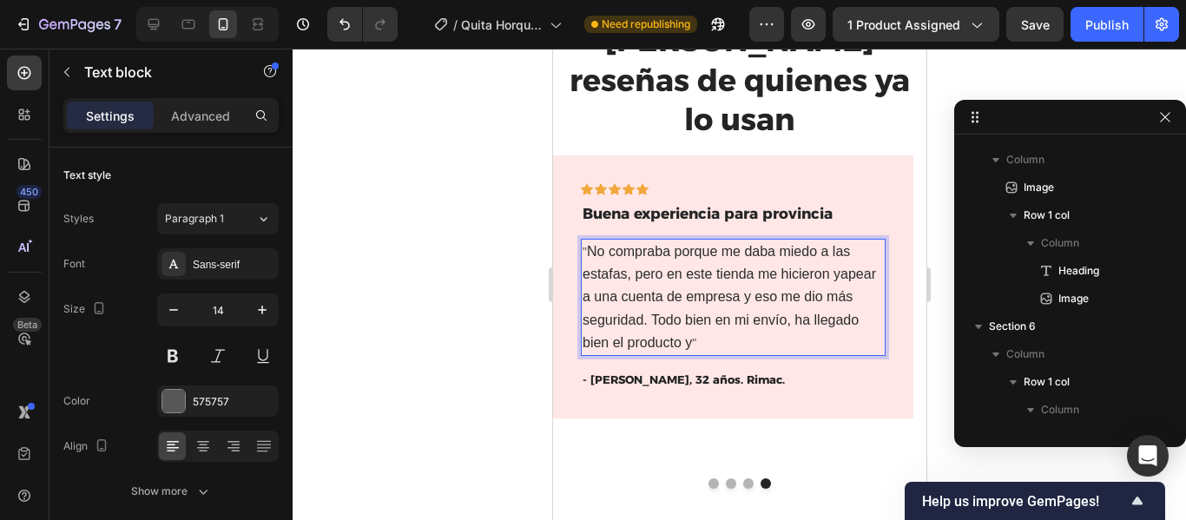
click at [693, 295] on span "No compraba porque me daba miedo a las estafas, pero en este tienda me hicieron…" at bounding box center [729, 297] width 294 height 106
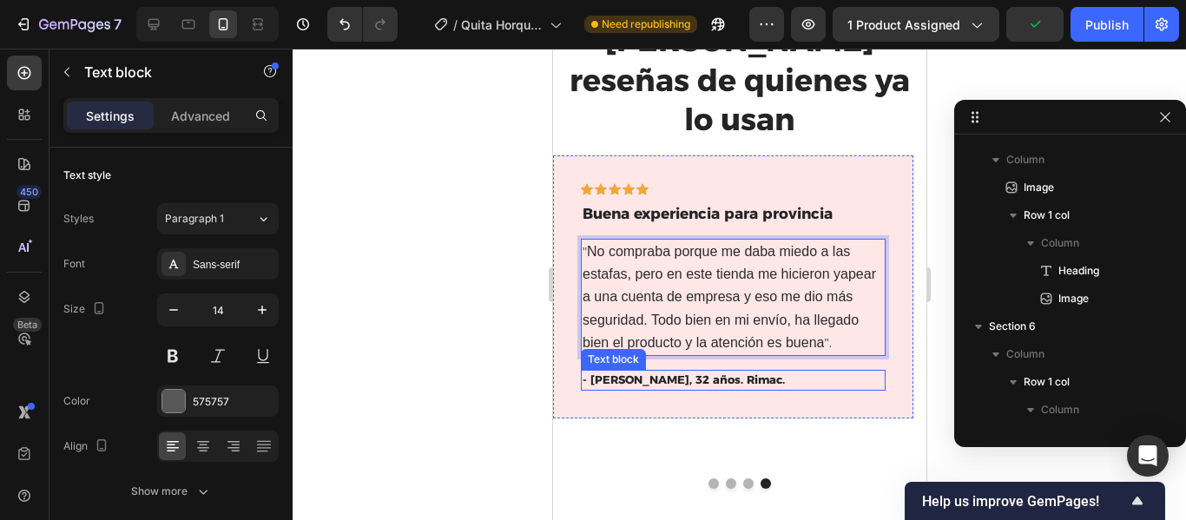
click at [607, 372] on p "- Tania F., 32 años. Rimac." at bounding box center [732, 380] width 301 height 17
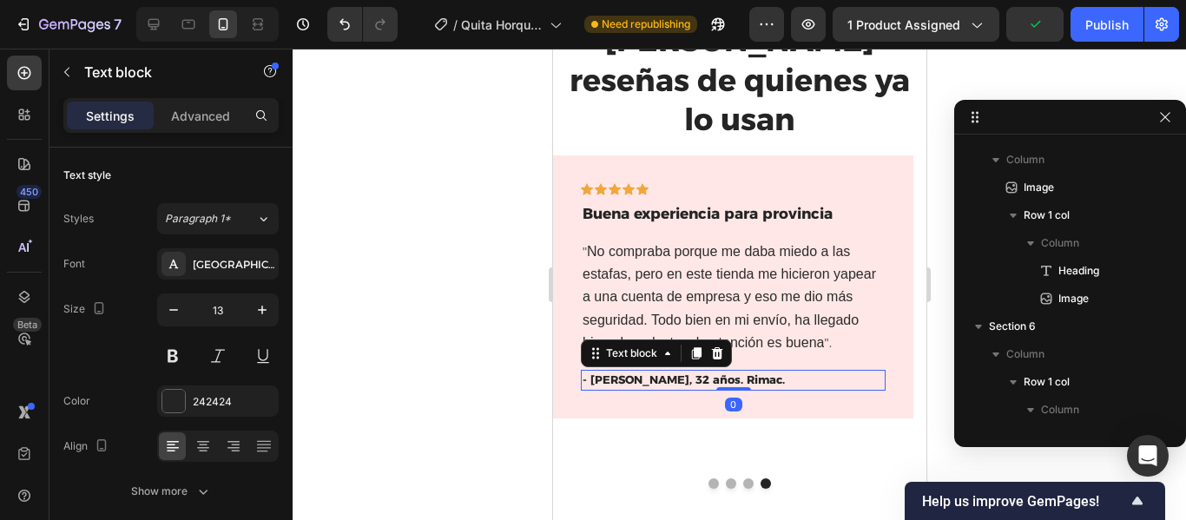
click at [611, 372] on p "- Tania F., 32 años. Rimac." at bounding box center [732, 380] width 301 height 17
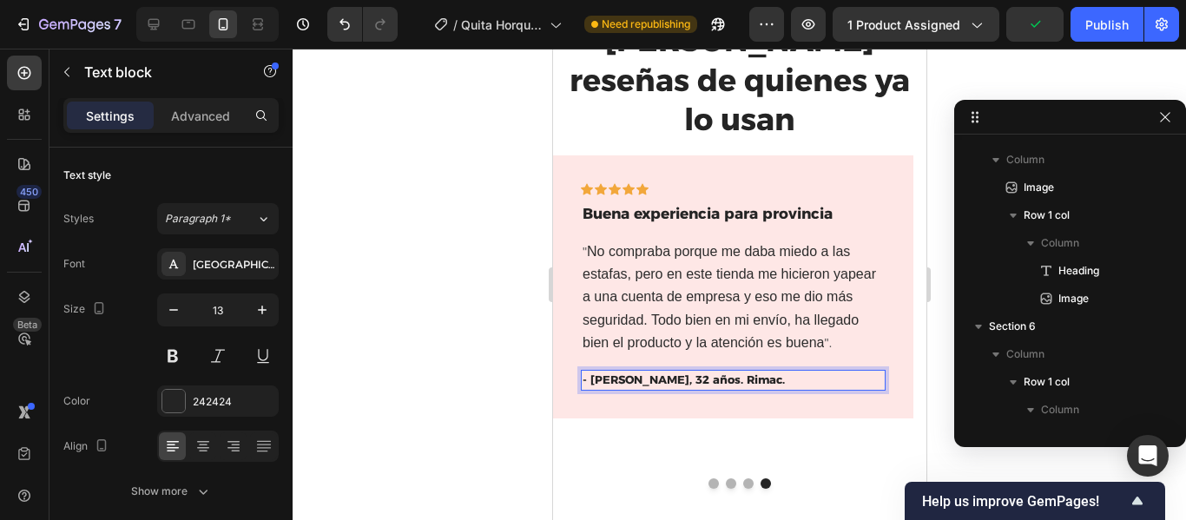
click at [611, 372] on p "- Tania F., 32 años. Rimac." at bounding box center [732, 380] width 301 height 17
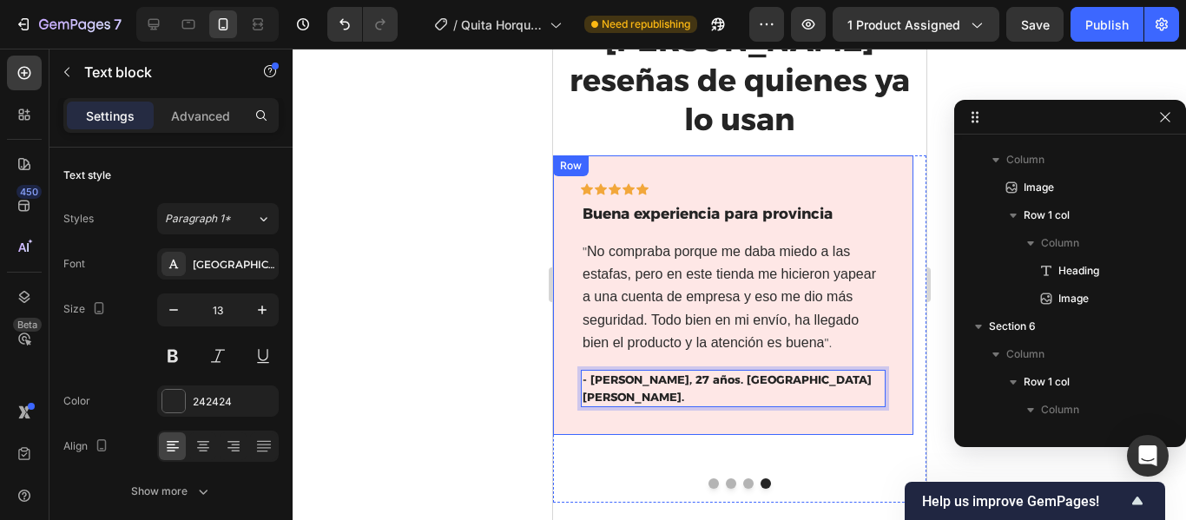
click at [895, 155] on div "Icon Icon Icon Icon Icon Row Buena experiencia para provincia Text block " No c…" at bounding box center [732, 295] width 360 height 280
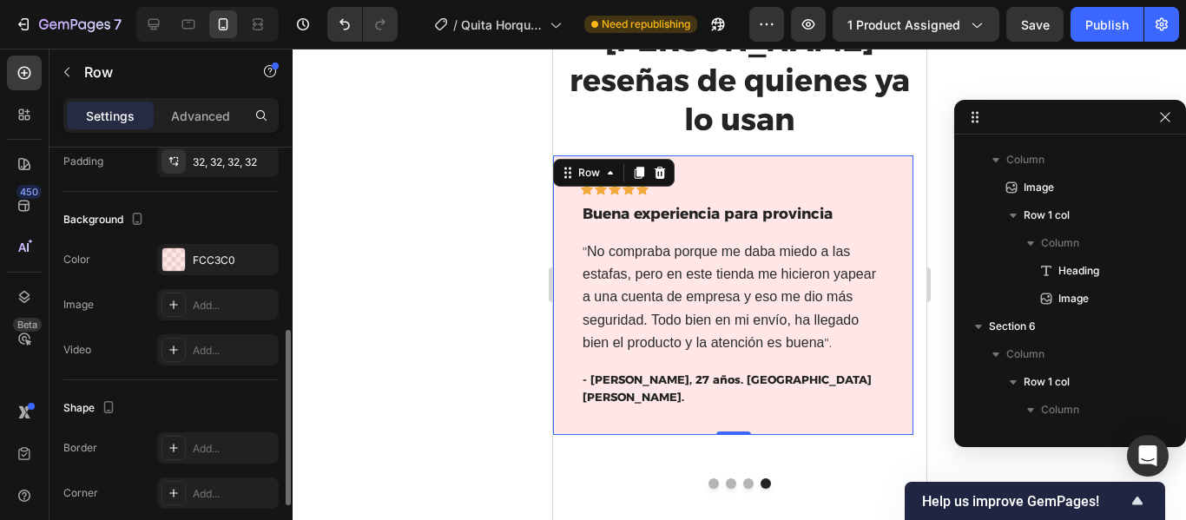
scroll to position [482, 0]
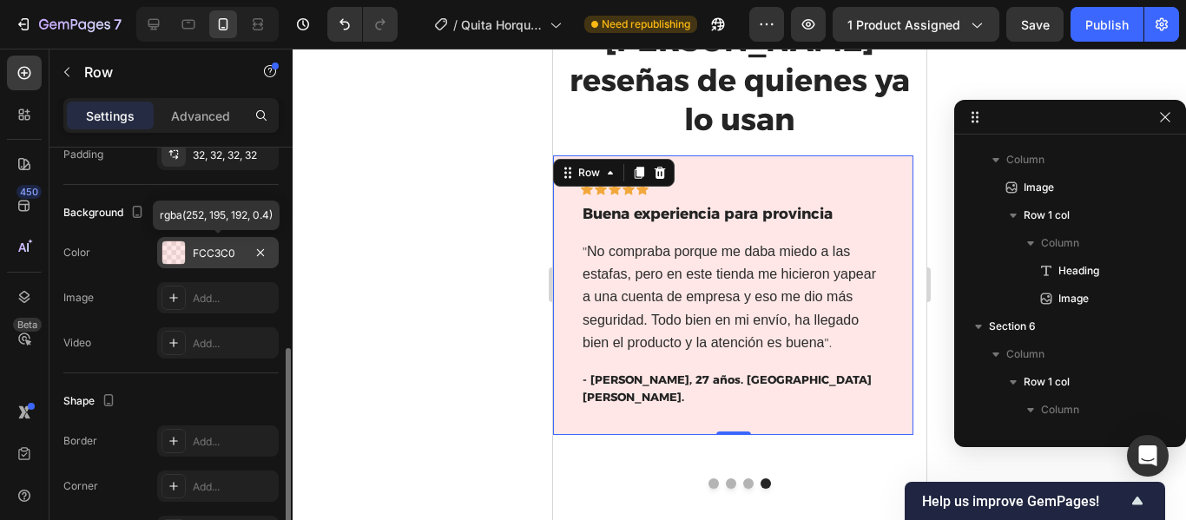
click at [227, 250] on div "FCC3C0" at bounding box center [218, 254] width 50 height 16
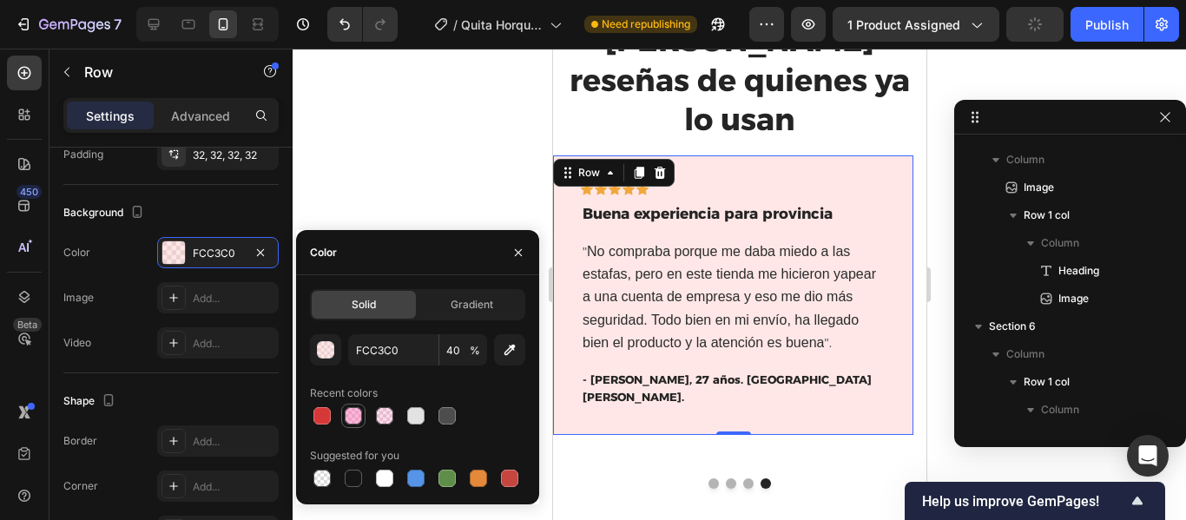
click at [354, 415] on div at bounding box center [353, 415] width 17 height 17
type input "FF4DA6"
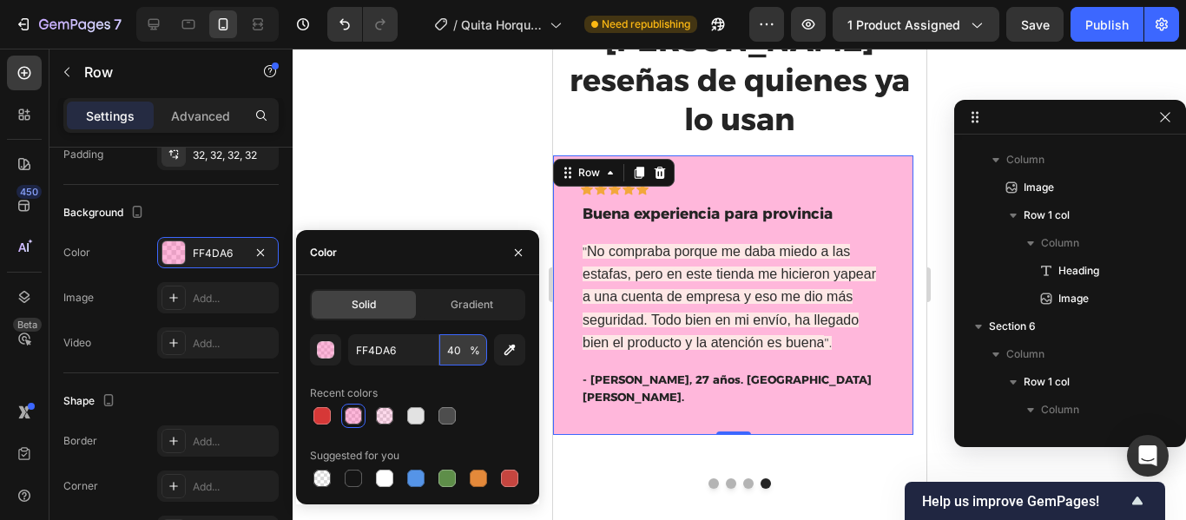
click at [452, 349] on input "40" at bounding box center [464, 349] width 48 height 31
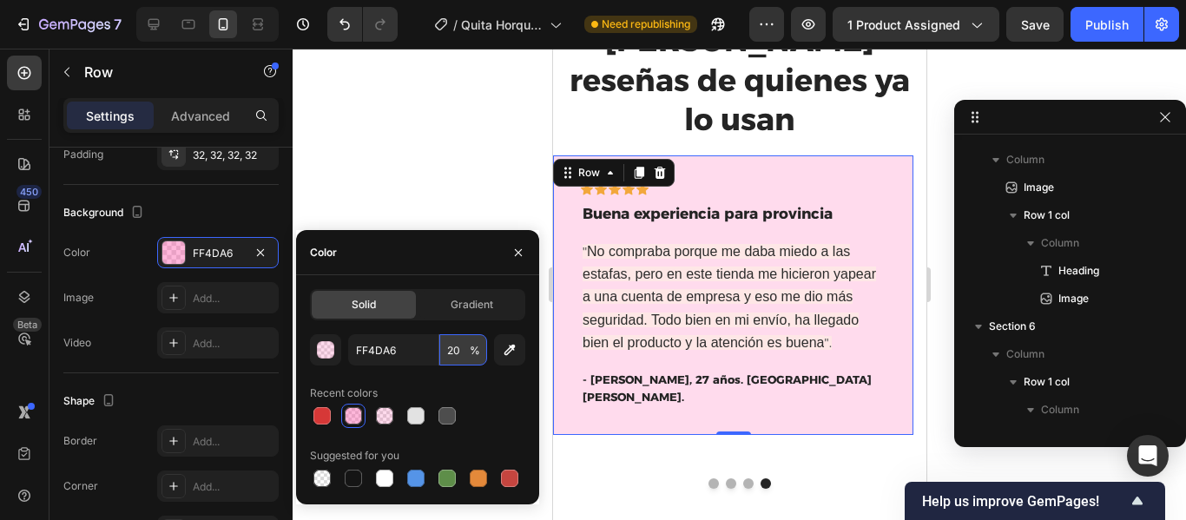
type input "20"
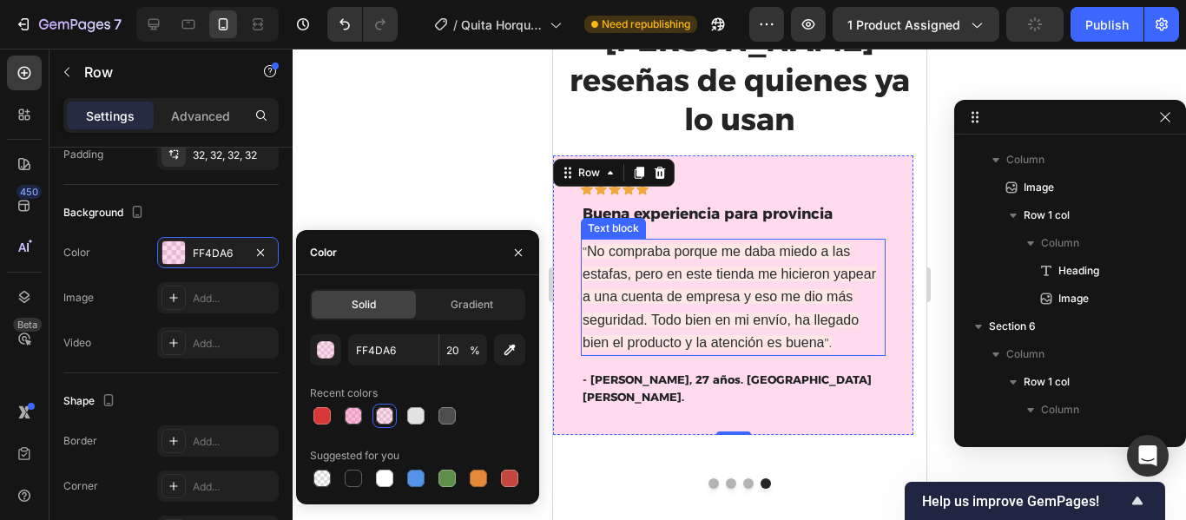
click at [730, 251] on span "No compraba porque me daba miedo a las estafas, pero en este tienda me hicieron…" at bounding box center [729, 297] width 294 height 106
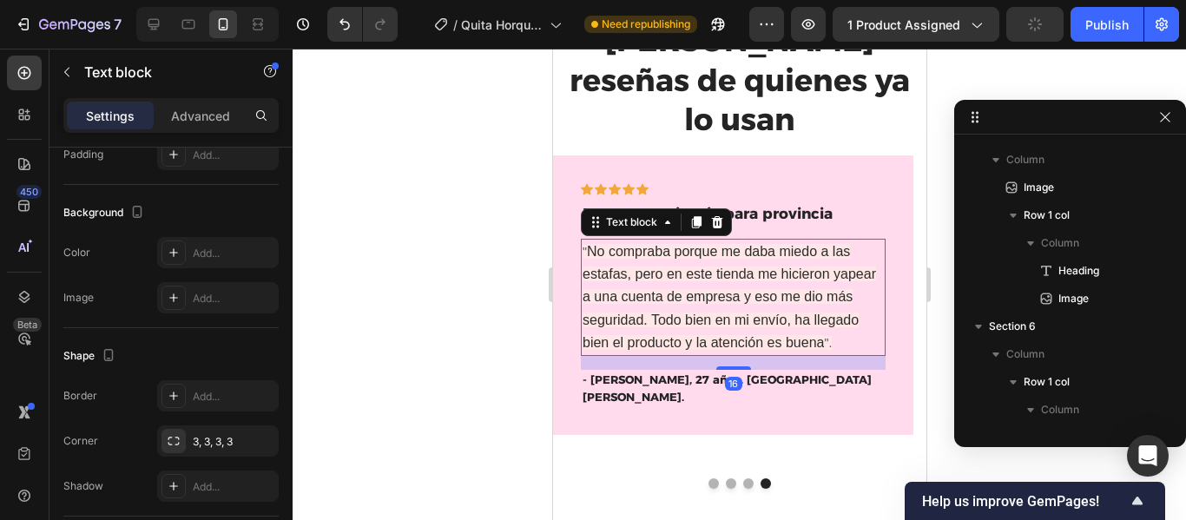
scroll to position [0, 0]
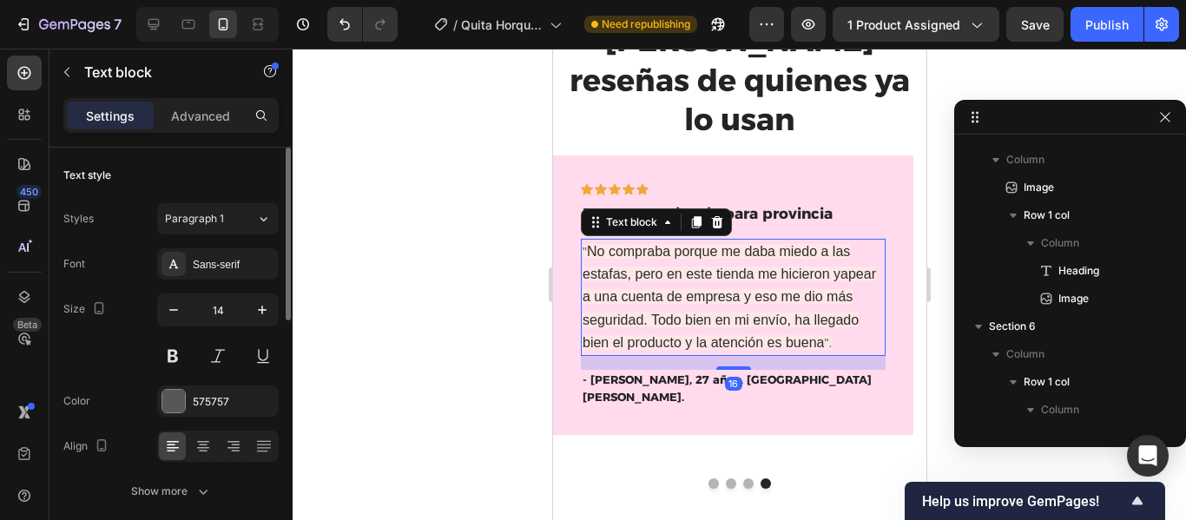
click at [843, 299] on p "" No compraba porque me daba miedo a las estafas, pero en este tienda me hicier…" at bounding box center [732, 298] width 301 height 114
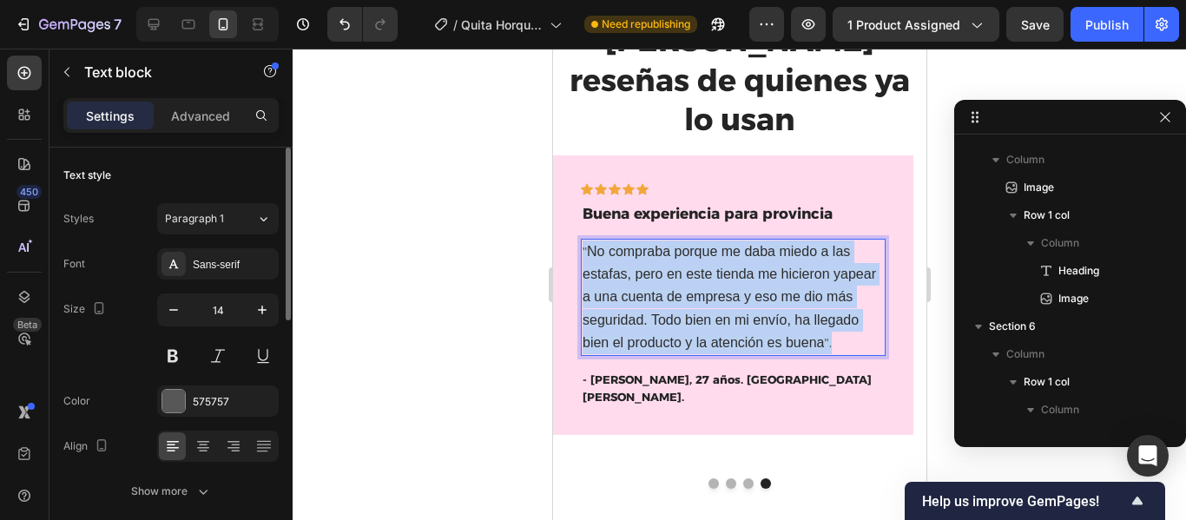
click at [843, 301] on p "" No compraba porque me daba miedo a las estafas, pero en este tienda me hicier…" at bounding box center [732, 298] width 301 height 114
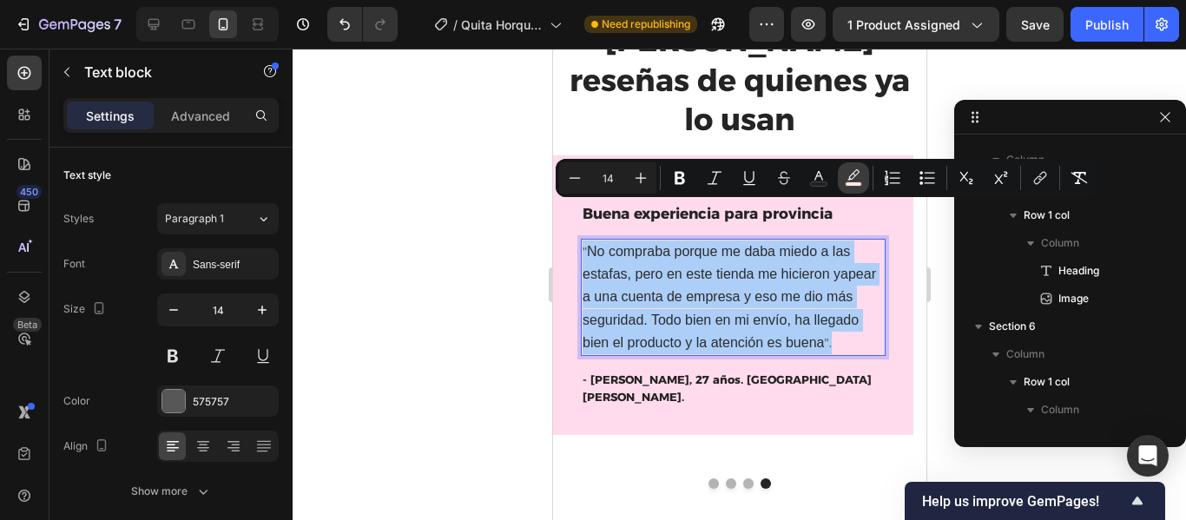
click at [863, 178] on button "color" at bounding box center [853, 177] width 31 height 31
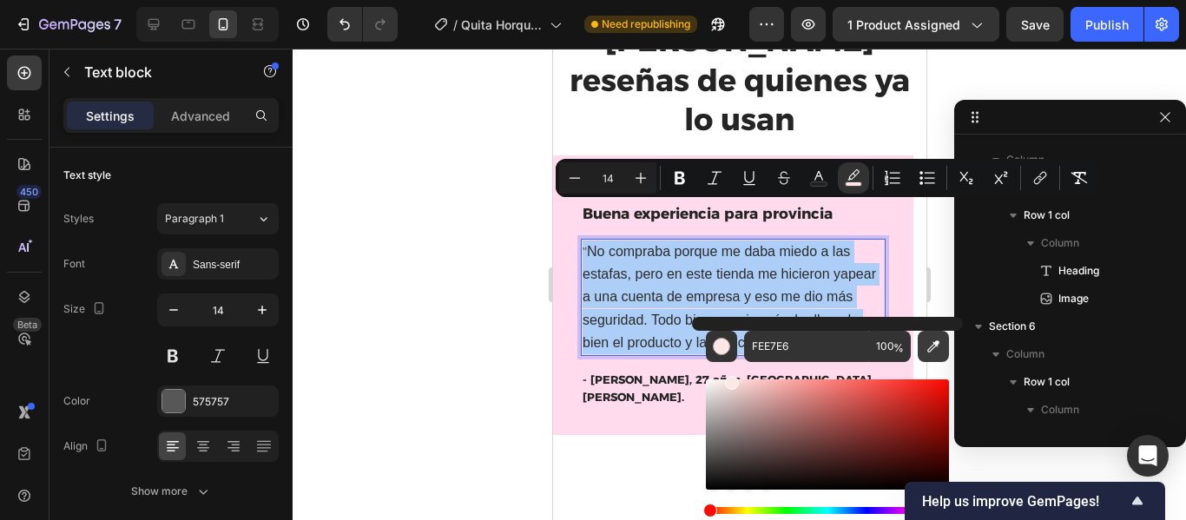
click at [928, 345] on icon "Editor contextual toolbar" at bounding box center [933, 346] width 17 height 17
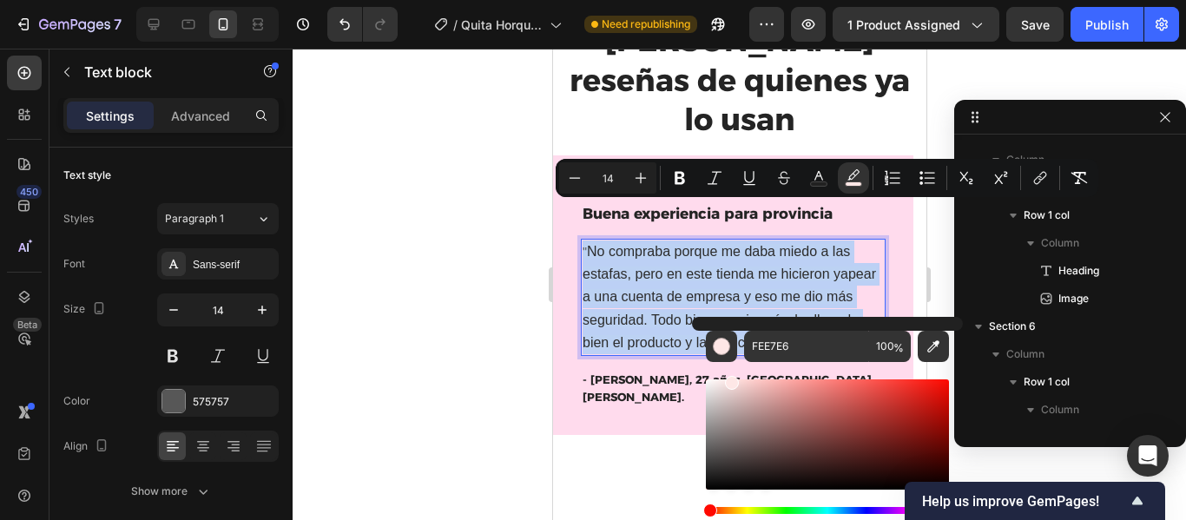
type input "FFDBED"
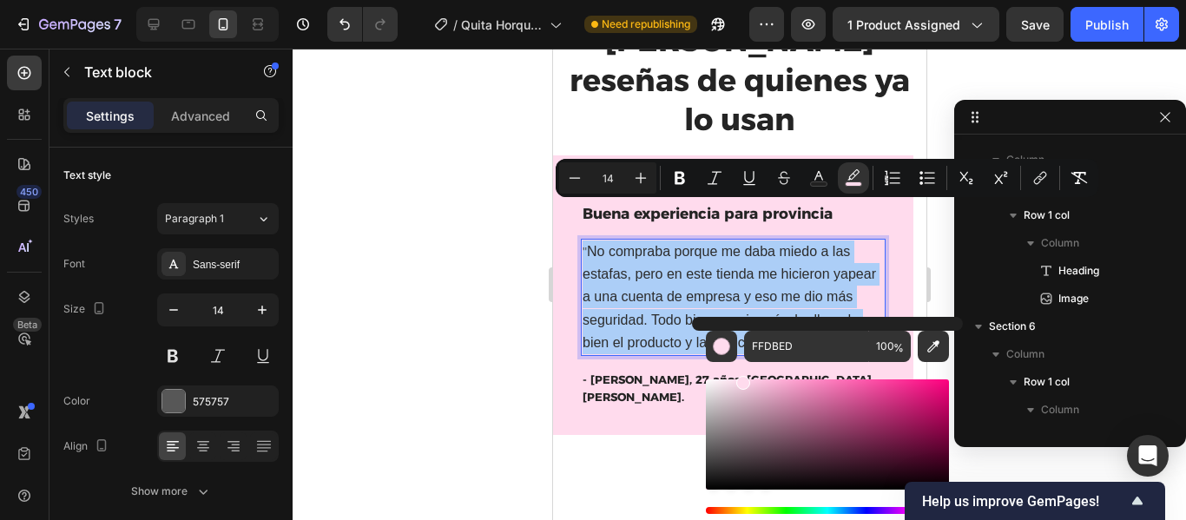
click at [482, 211] on div at bounding box center [740, 285] width 894 height 472
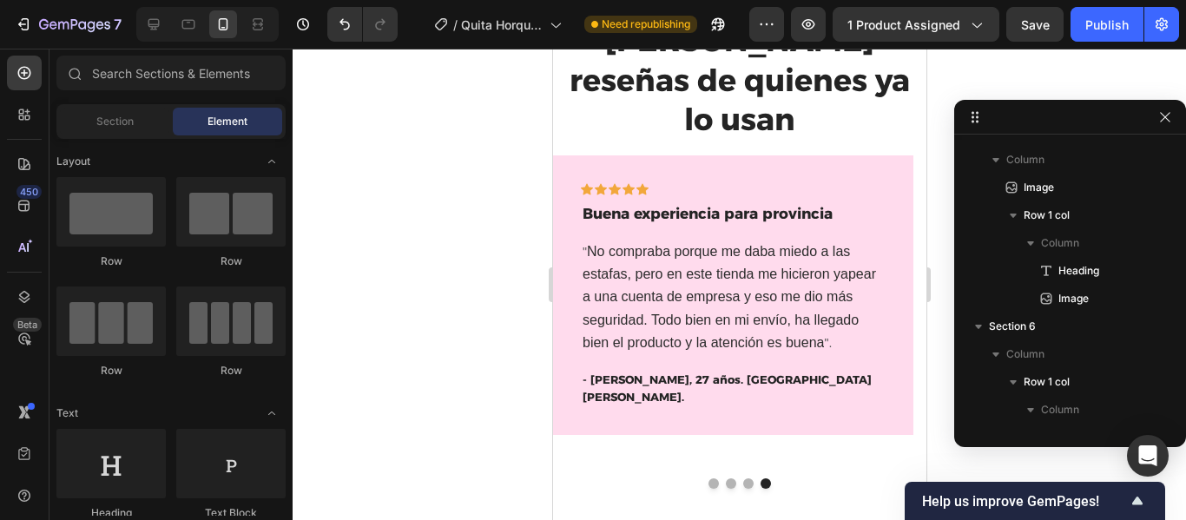
click at [479, 289] on div at bounding box center [740, 285] width 894 height 472
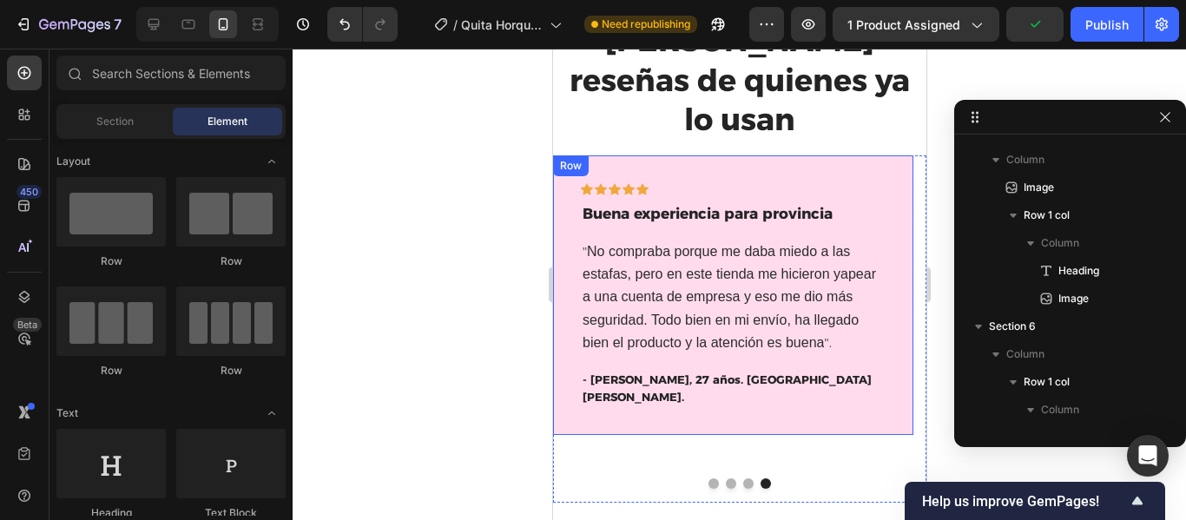
scroll to position [3016, 0]
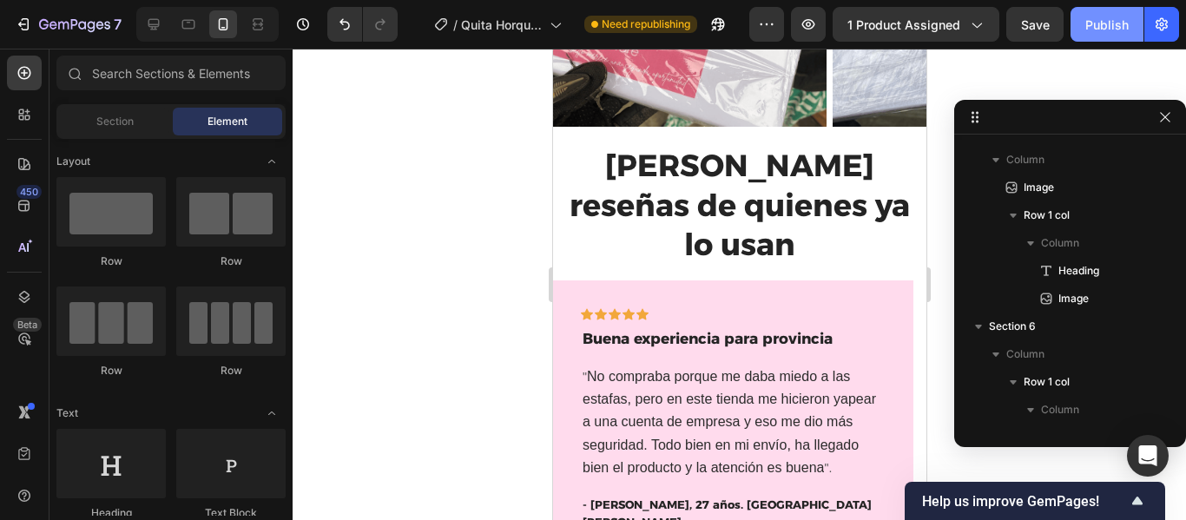
click at [1087, 32] on div "Publish" at bounding box center [1107, 25] width 43 height 18
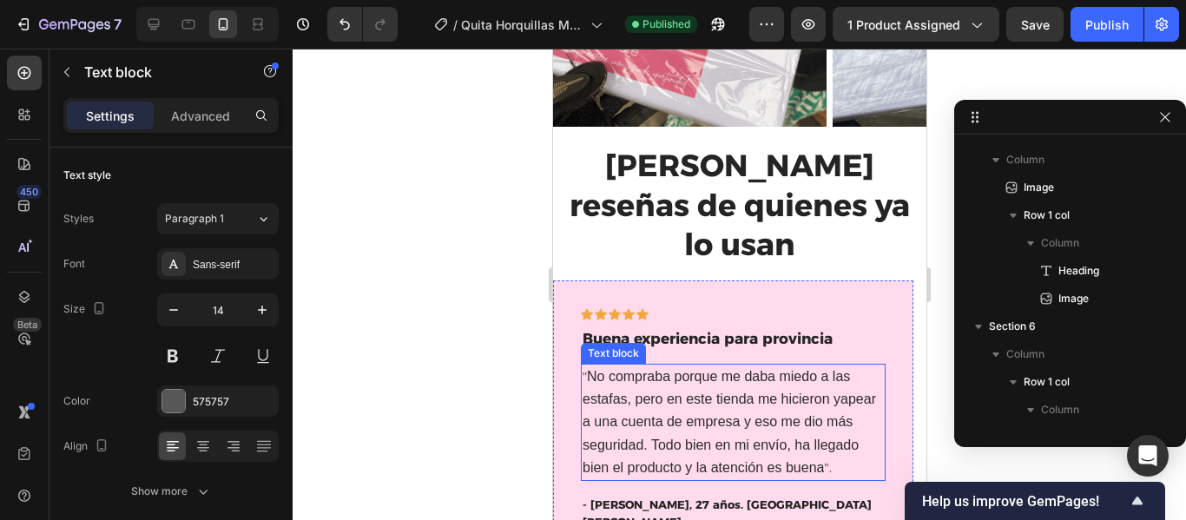
click at [710, 369] on span "No compraba porque me daba miedo a las estafas, pero en este tienda me hicieron…" at bounding box center [729, 422] width 294 height 106
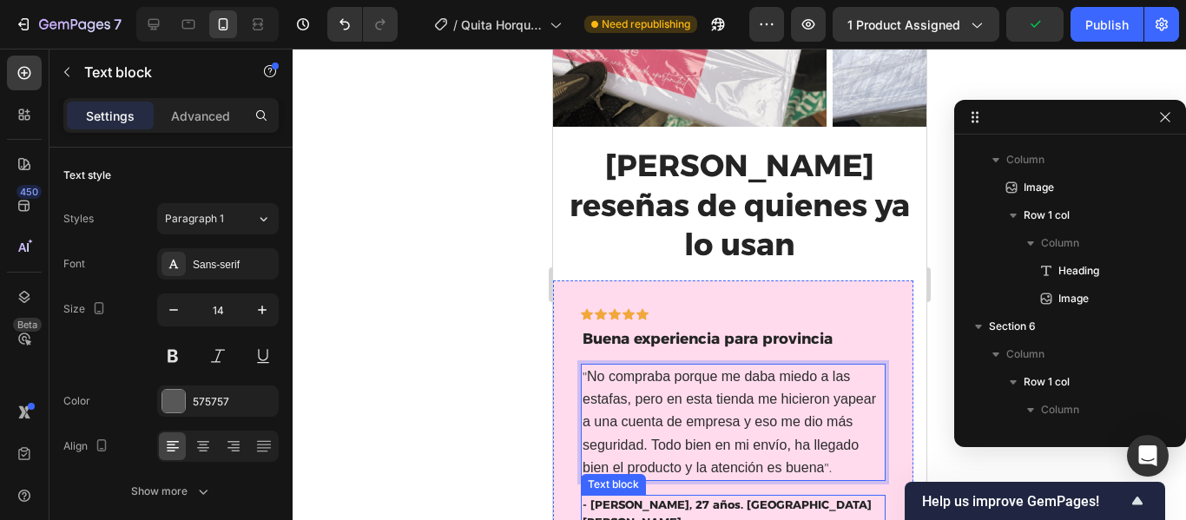
click at [733, 497] on p "- Paola B., 27 años. San Borja." at bounding box center [732, 514] width 301 height 34
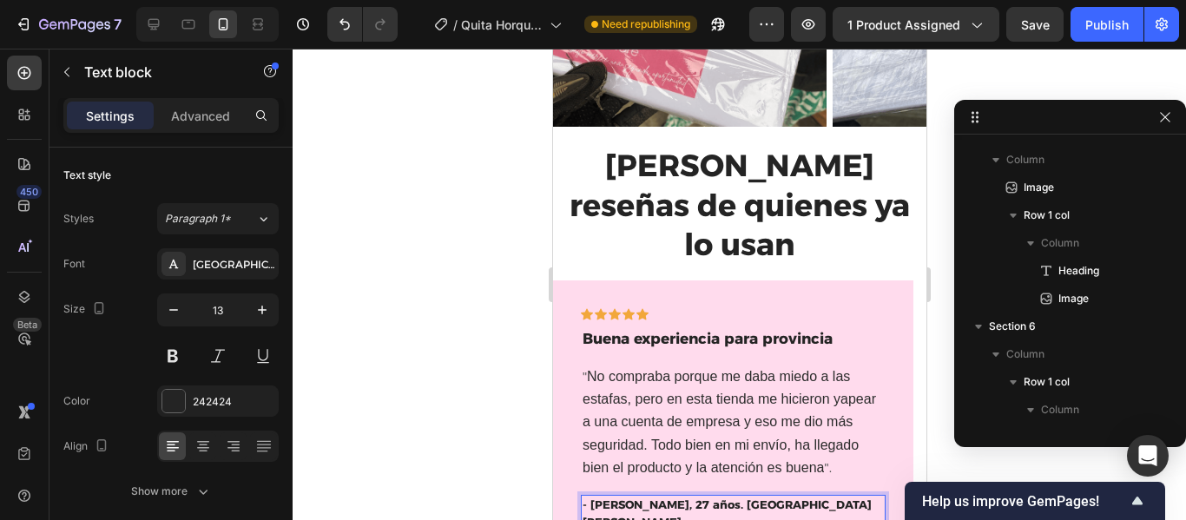
click at [767, 497] on p "- Paola B., 27 años. San Borja." at bounding box center [732, 514] width 301 height 34
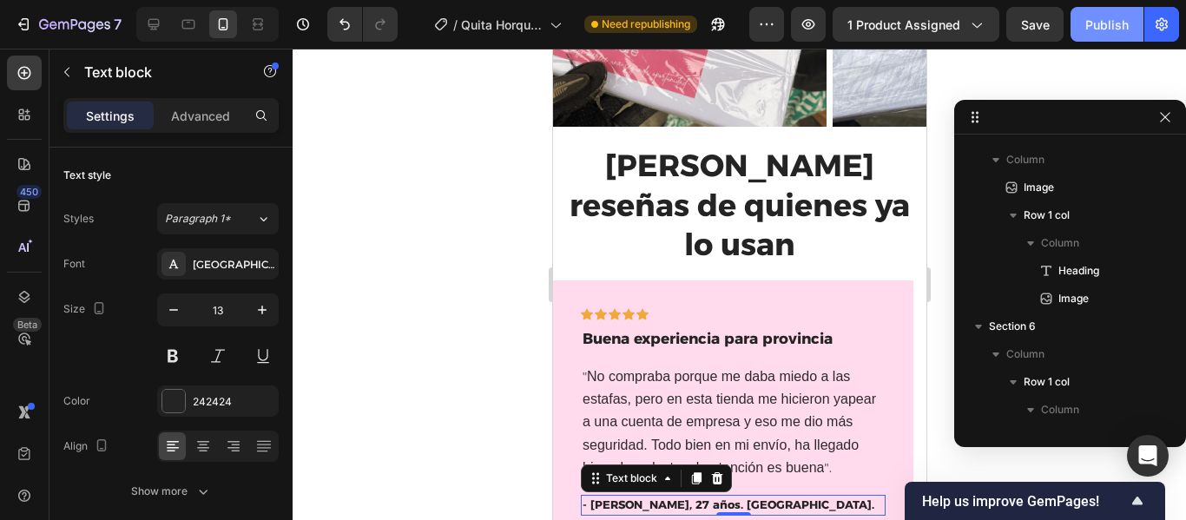
click at [1100, 34] on button "Publish" at bounding box center [1107, 24] width 73 height 35
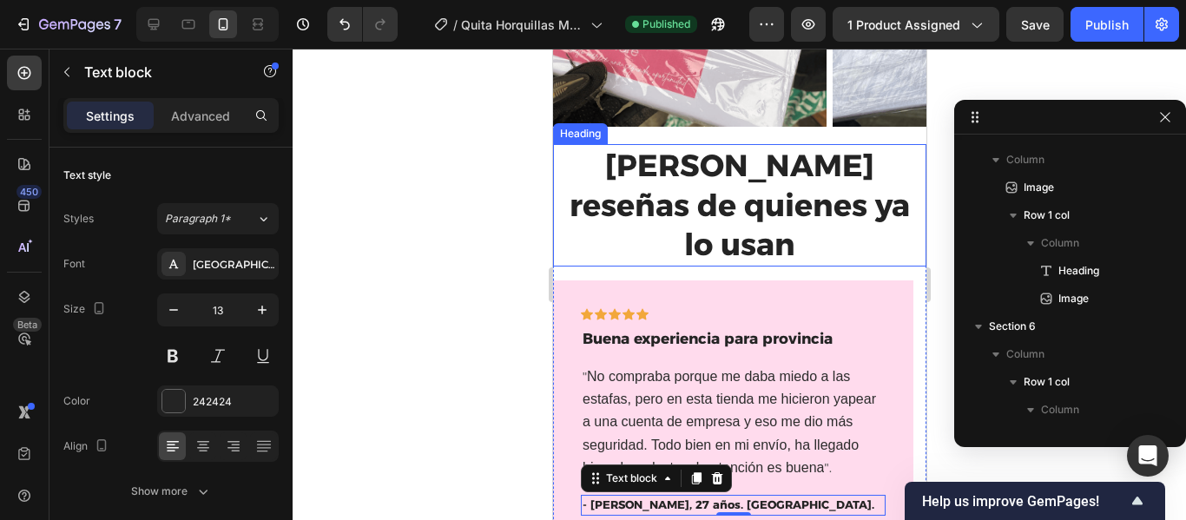
click at [793, 205] on h2 "Lee reseñas de quienes ya lo usan" at bounding box center [739, 205] width 356 height 122
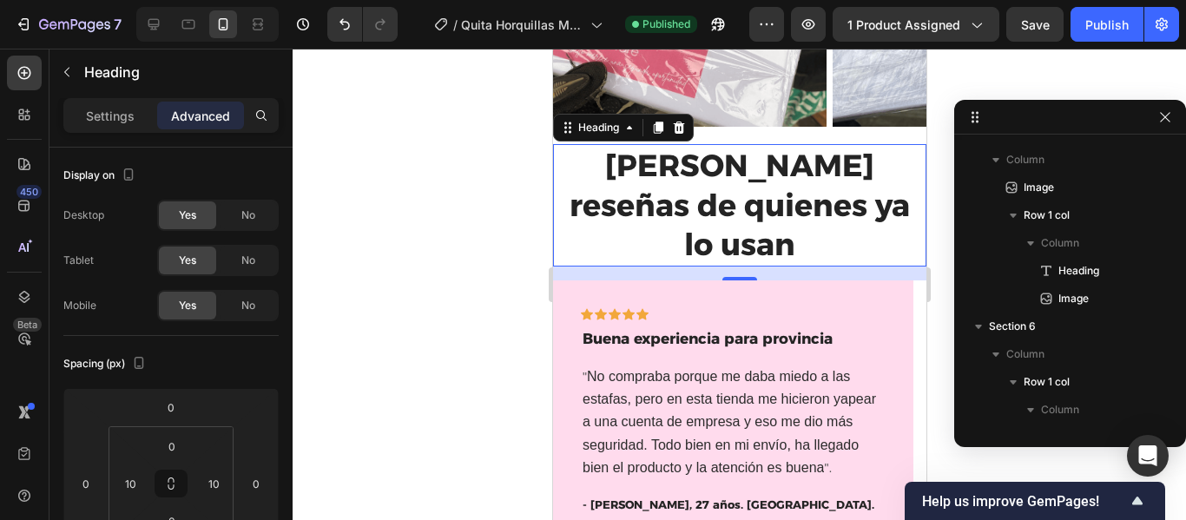
click at [788, 210] on p "Lee reseñas de quienes ya lo usan" at bounding box center [739, 205] width 353 height 119
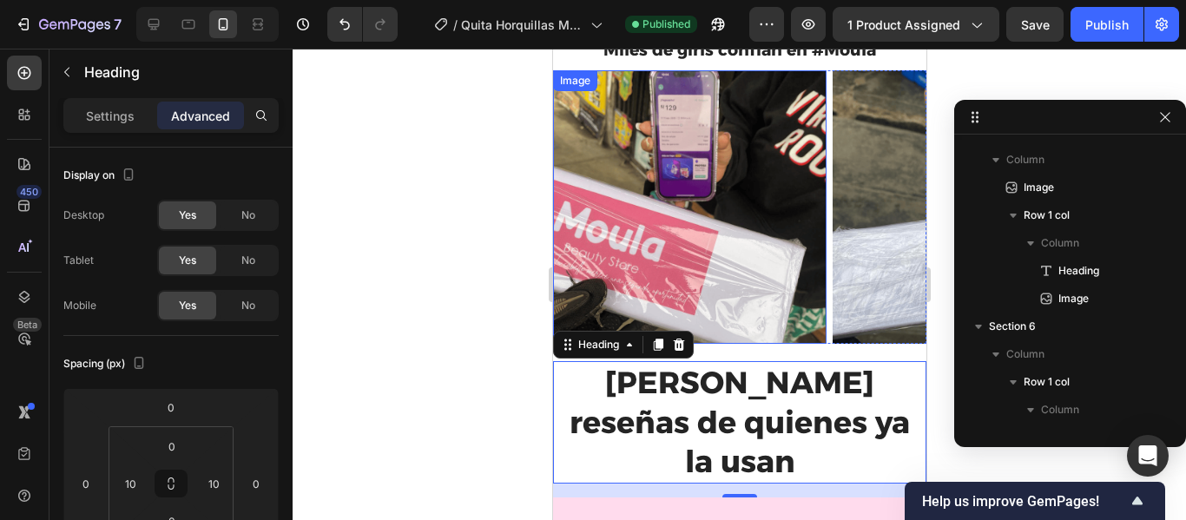
scroll to position [2731, 0]
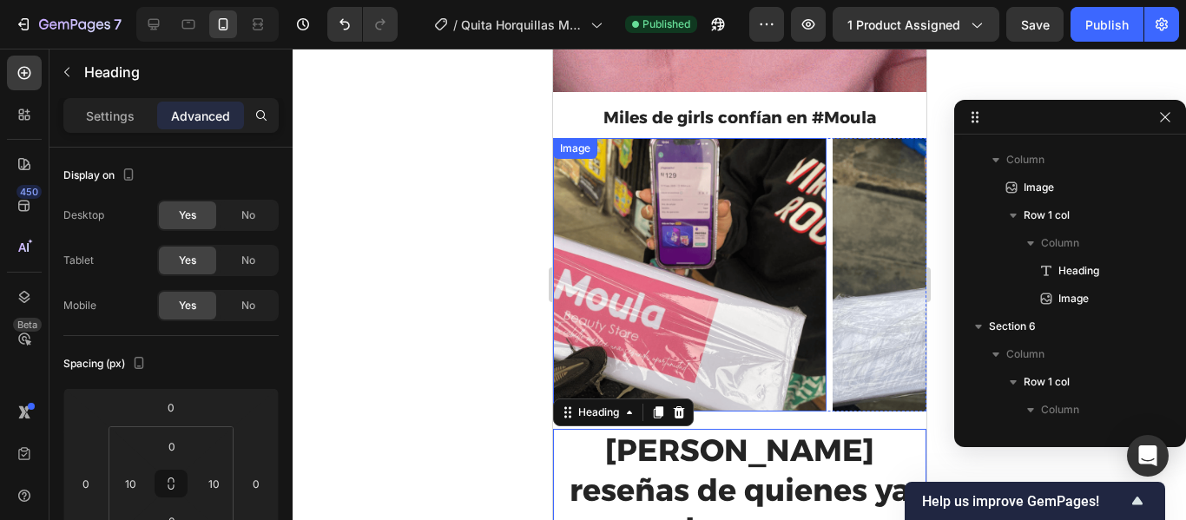
click at [731, 157] on img at bounding box center [689, 275] width 274 height 274
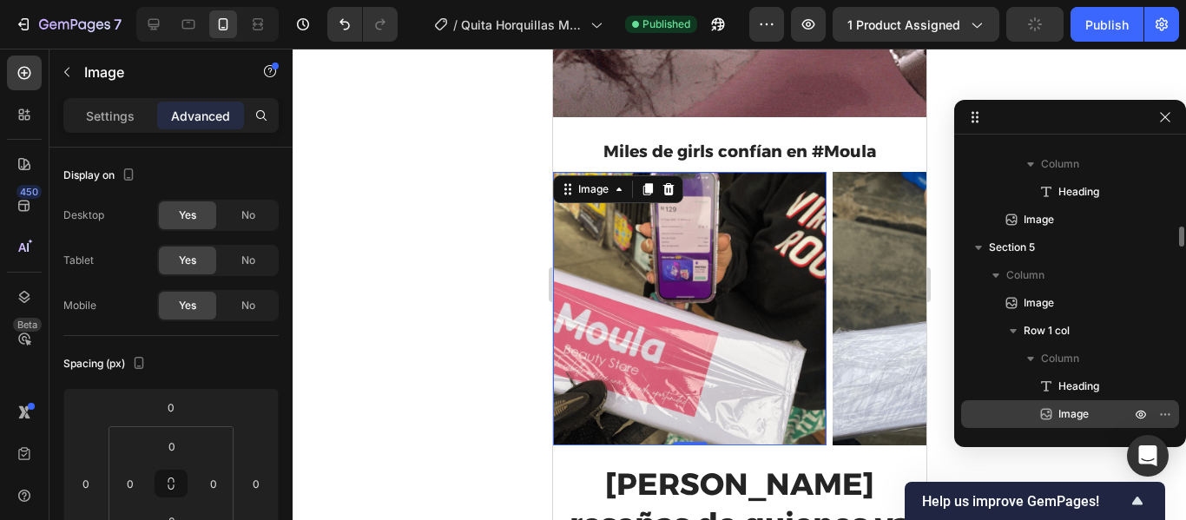
scroll to position [1179, 0]
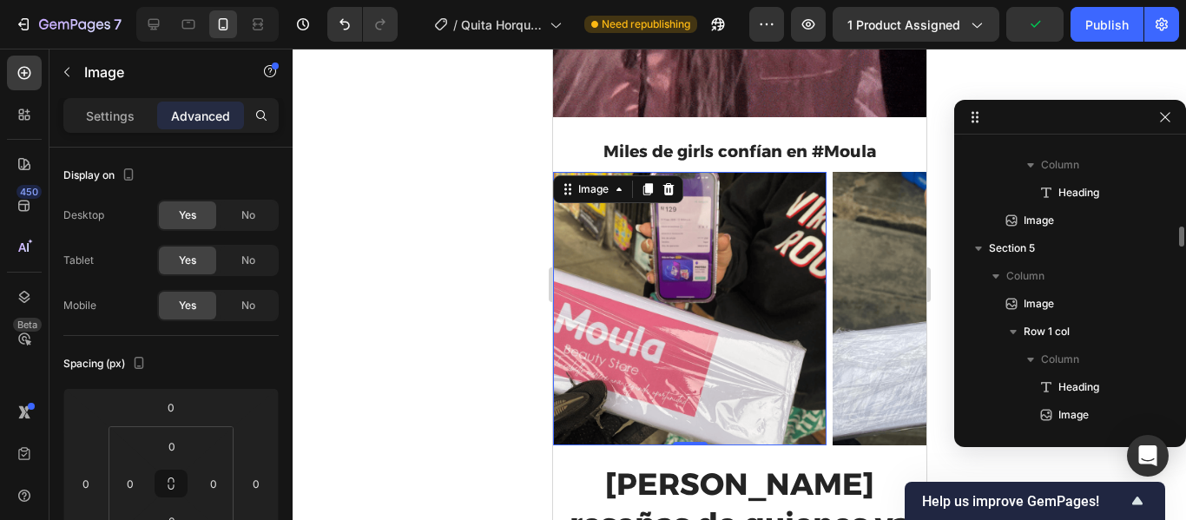
click at [784, 189] on img at bounding box center [689, 309] width 274 height 274
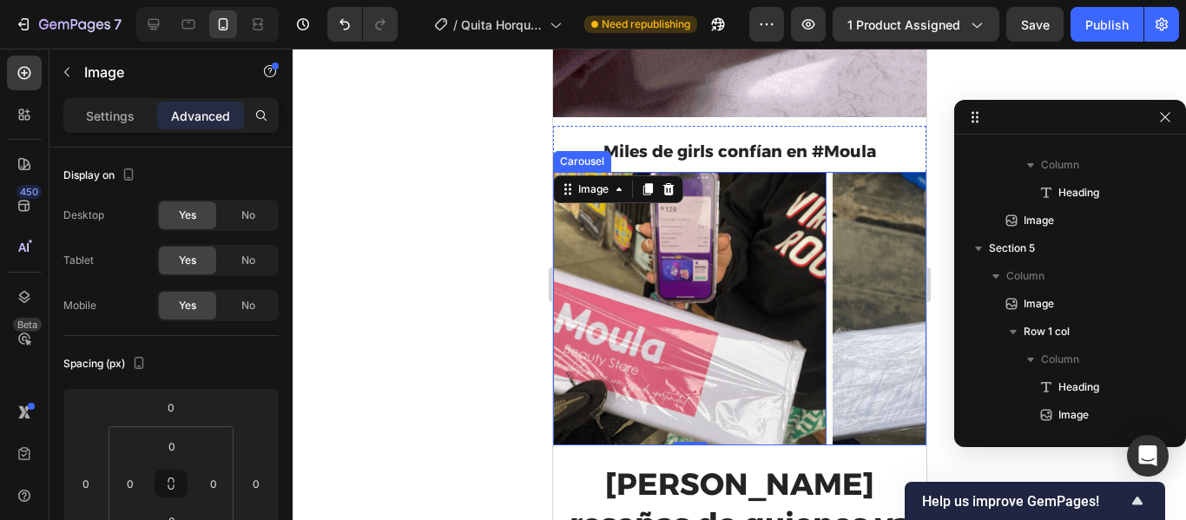
click at [827, 172] on div "Image 0 Image Image Image Image" at bounding box center [738, 309] width 373 height 274
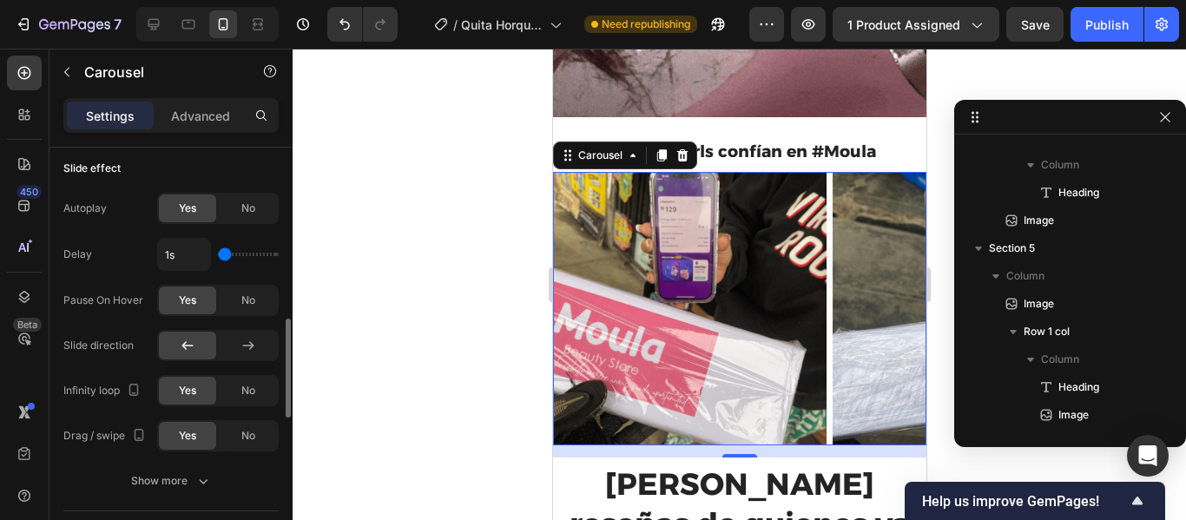
scroll to position [730, 0]
